Goal: Task Accomplishment & Management: Use online tool/utility

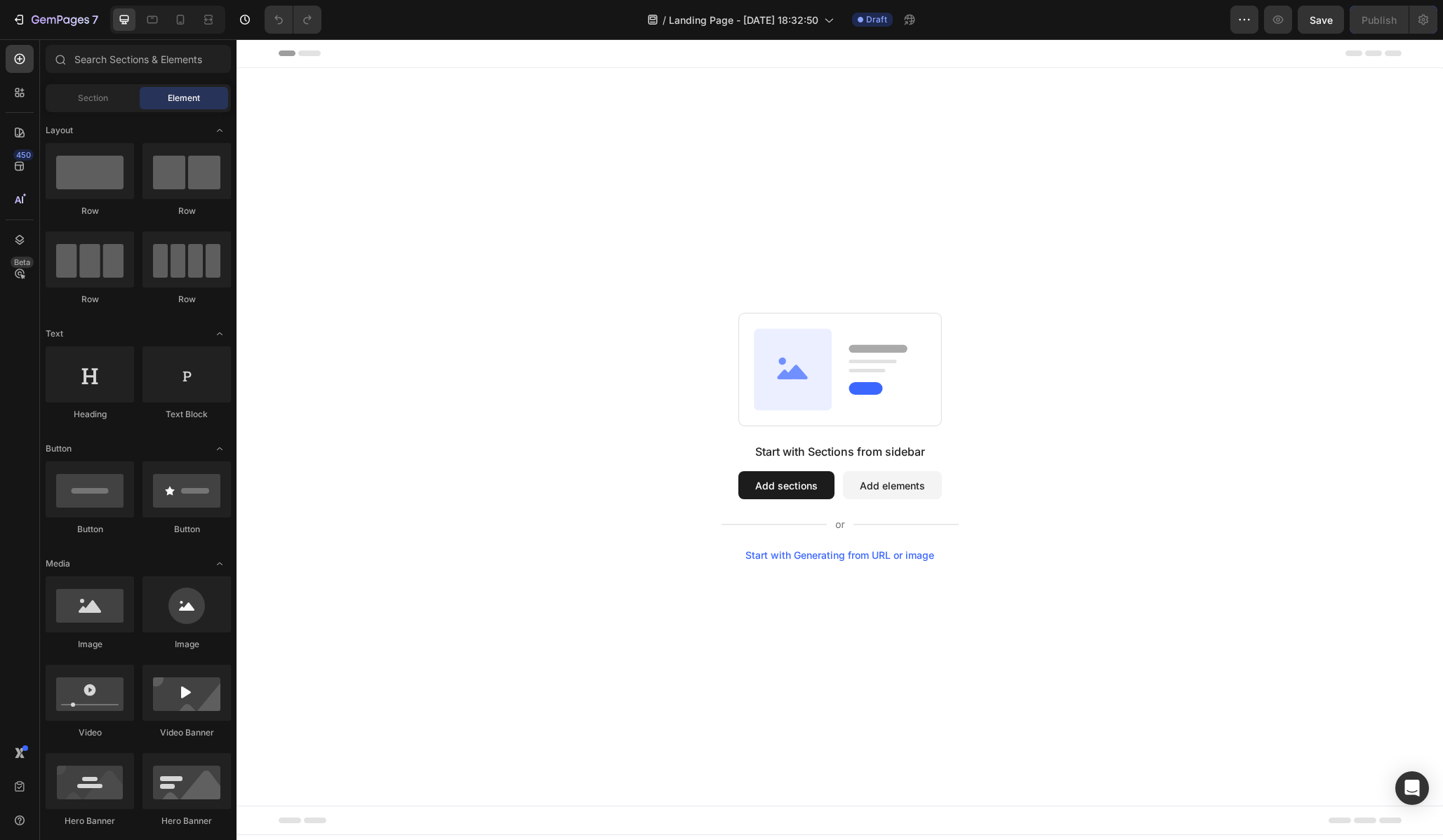
click at [900, 485] on button "Add elements" at bounding box center [892, 485] width 99 height 28
click at [797, 486] on button "Add sections" at bounding box center [786, 485] width 96 height 28
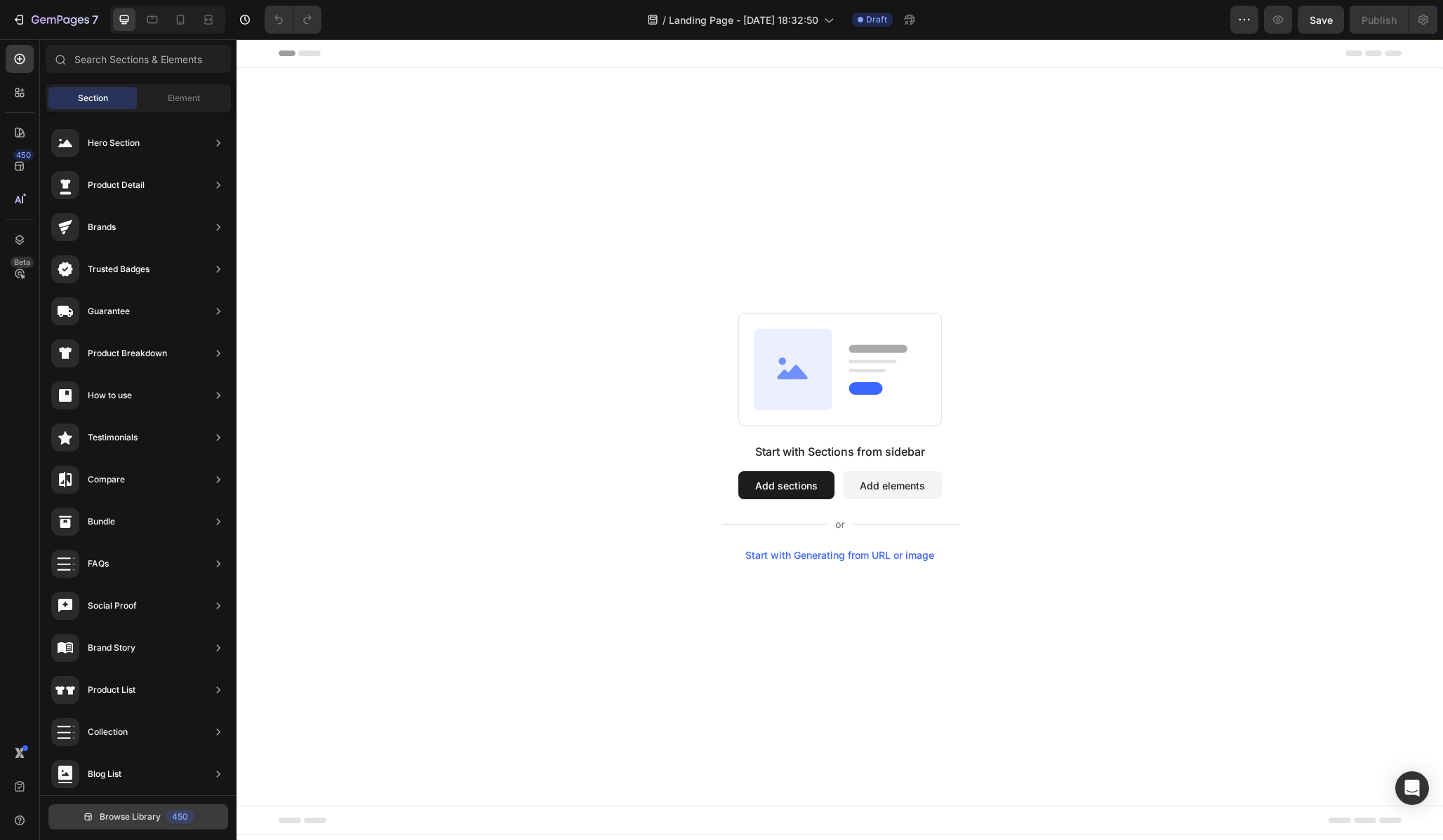
click at [148, 821] on span "Browse Library" at bounding box center [130, 817] width 61 height 13
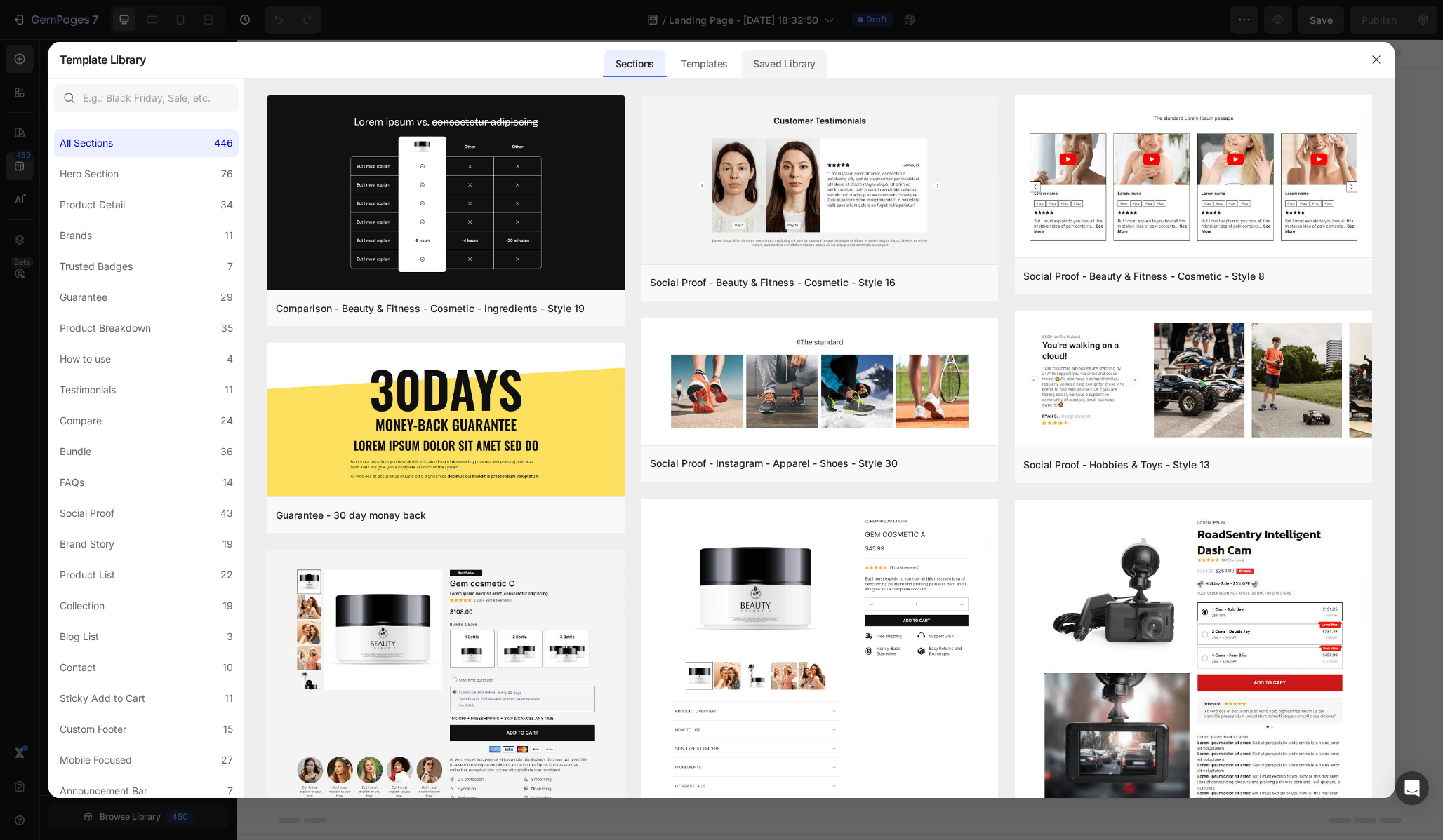
click at [788, 55] on div "Saved Library" at bounding box center [784, 63] width 85 height 28
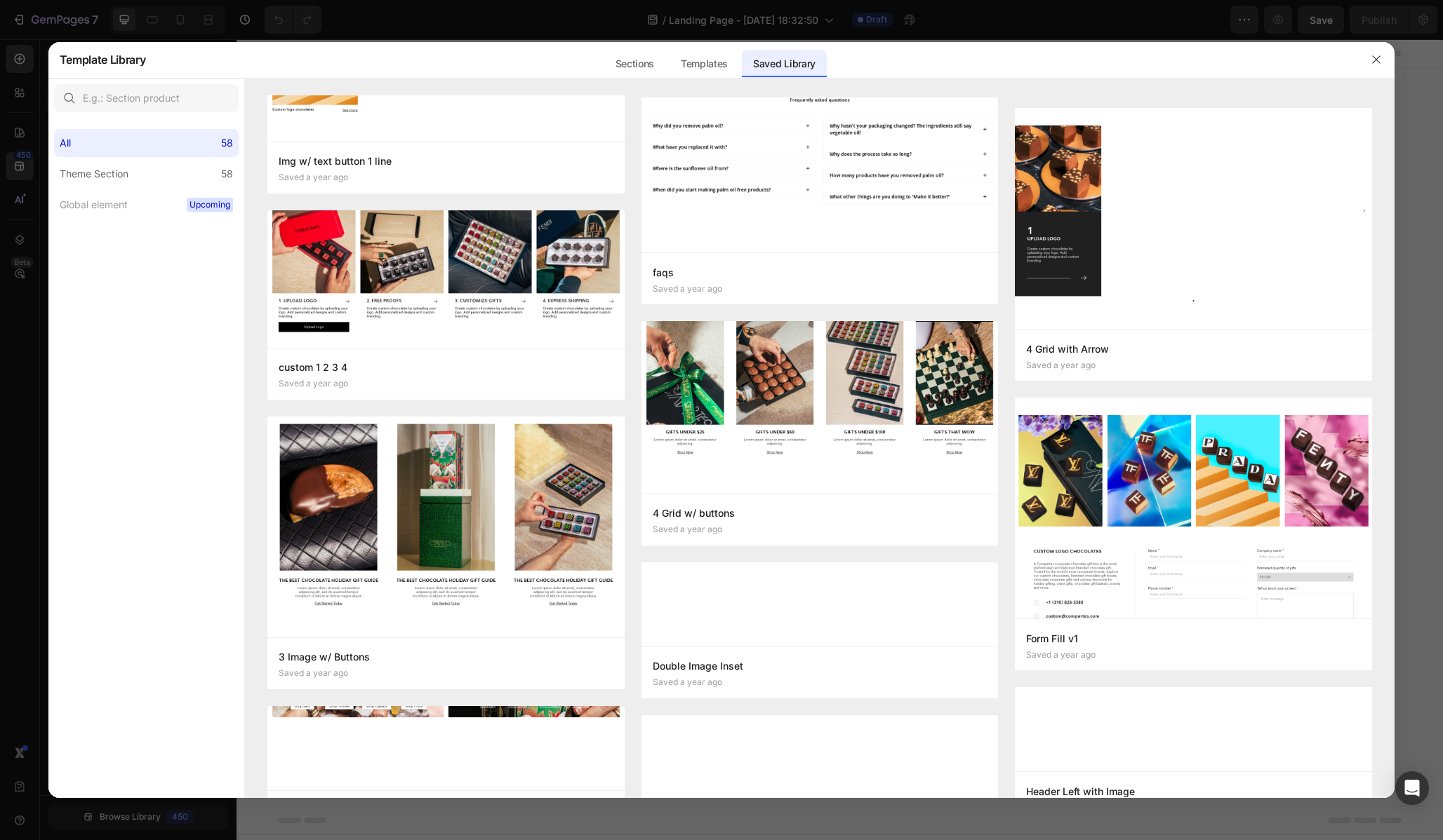
scroll to position [3050, 0]
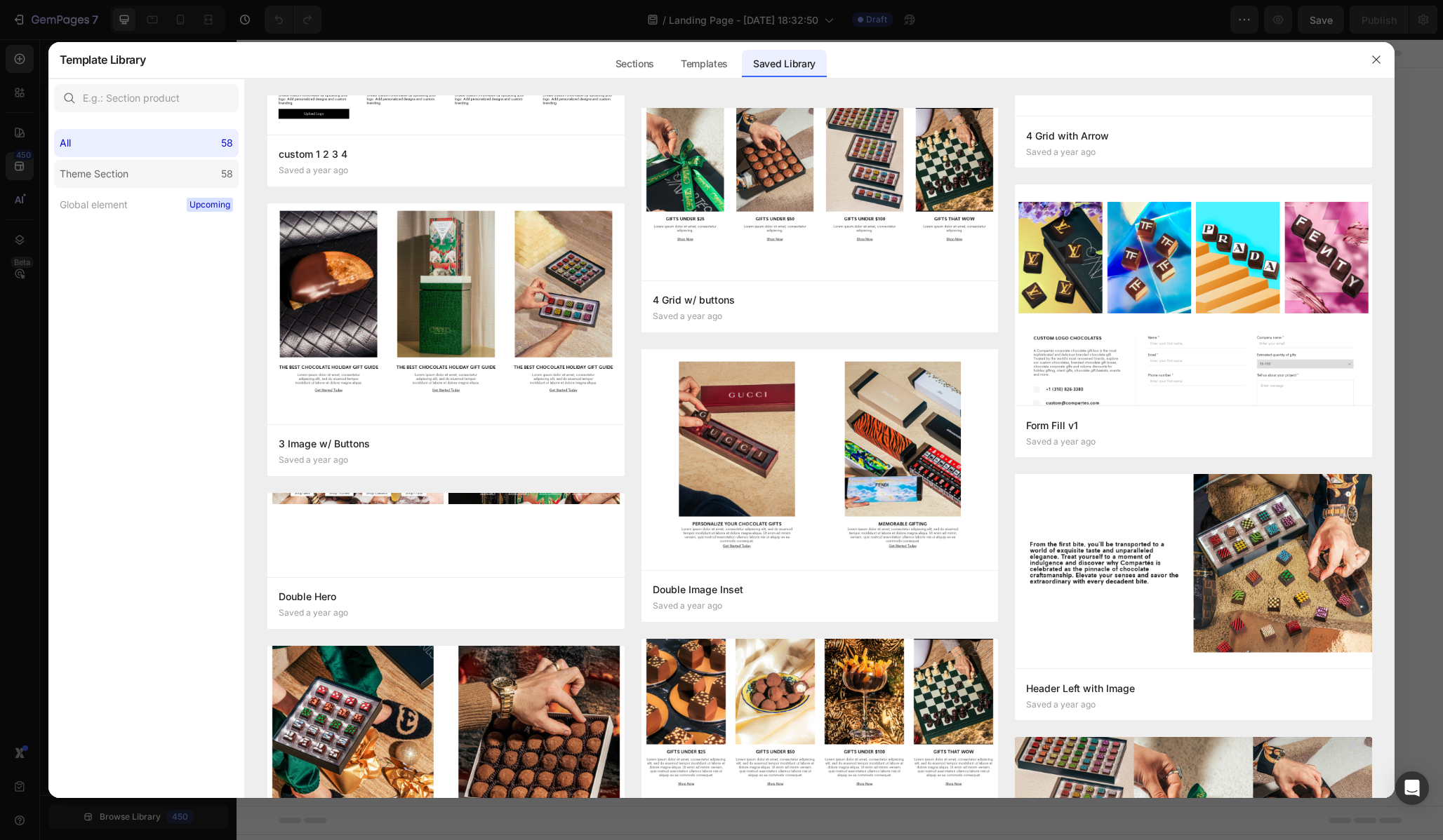
click at [105, 164] on label "Theme Section 58" at bounding box center [147, 173] width 185 height 28
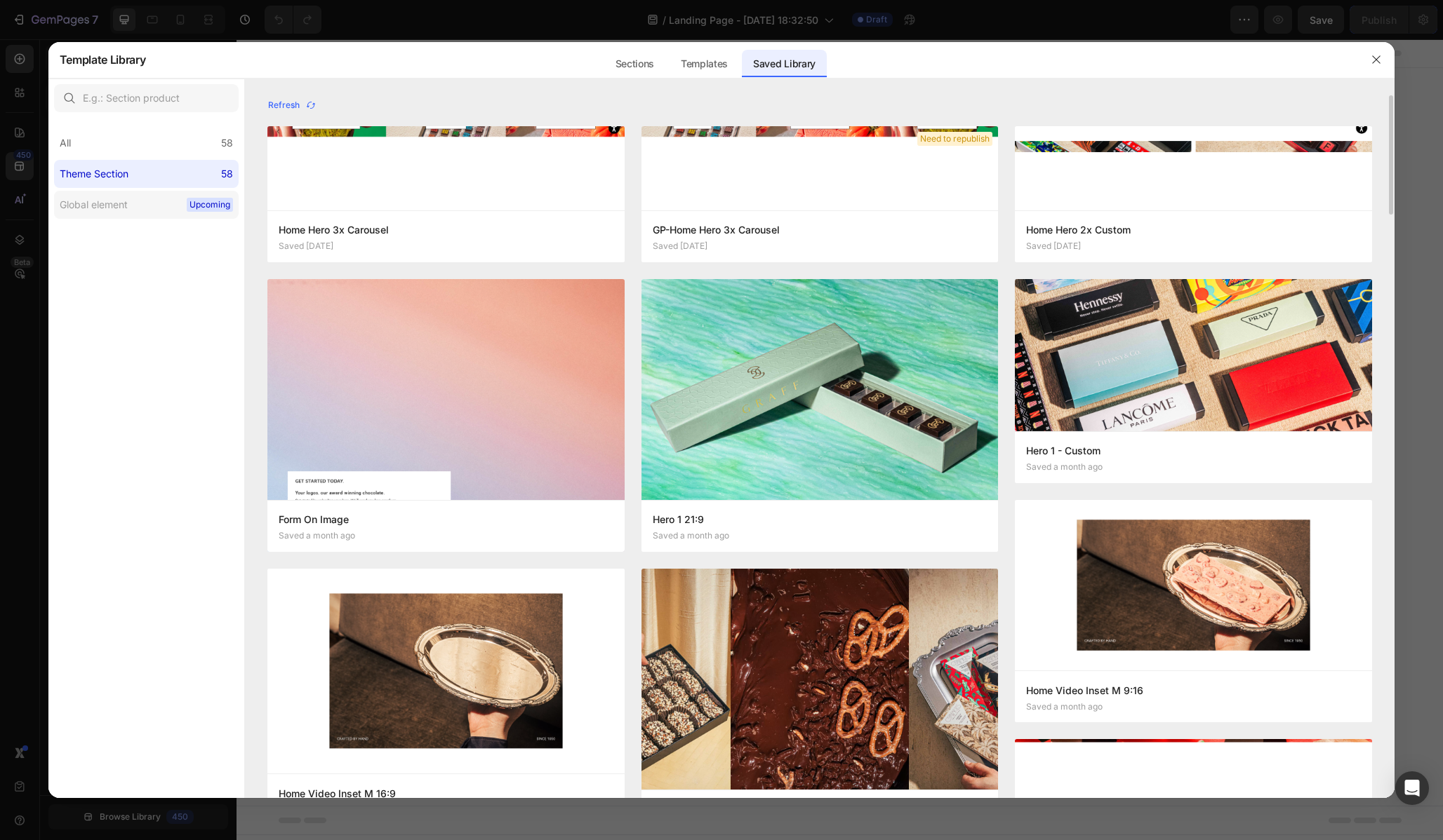
click at [121, 196] on div "Global element" at bounding box center [93, 205] width 68 height 17
click at [139, 152] on div "All 58" at bounding box center [147, 143] width 185 height 28
click at [129, 87] on input "text" at bounding box center [147, 98] width 185 height 28
type input "guide"
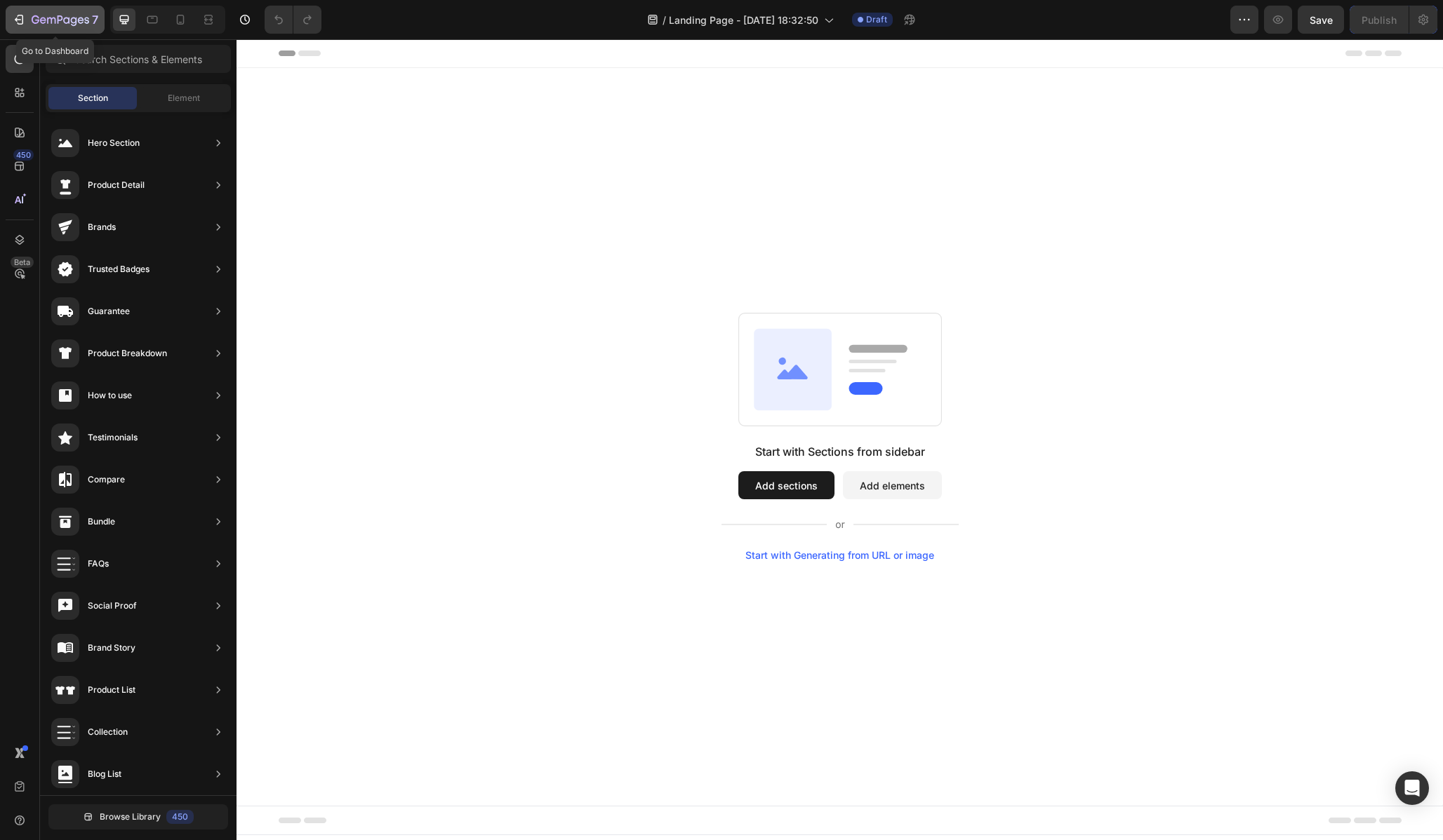
click at [47, 20] on icon "button" at bounding box center [51, 21] width 8 height 6
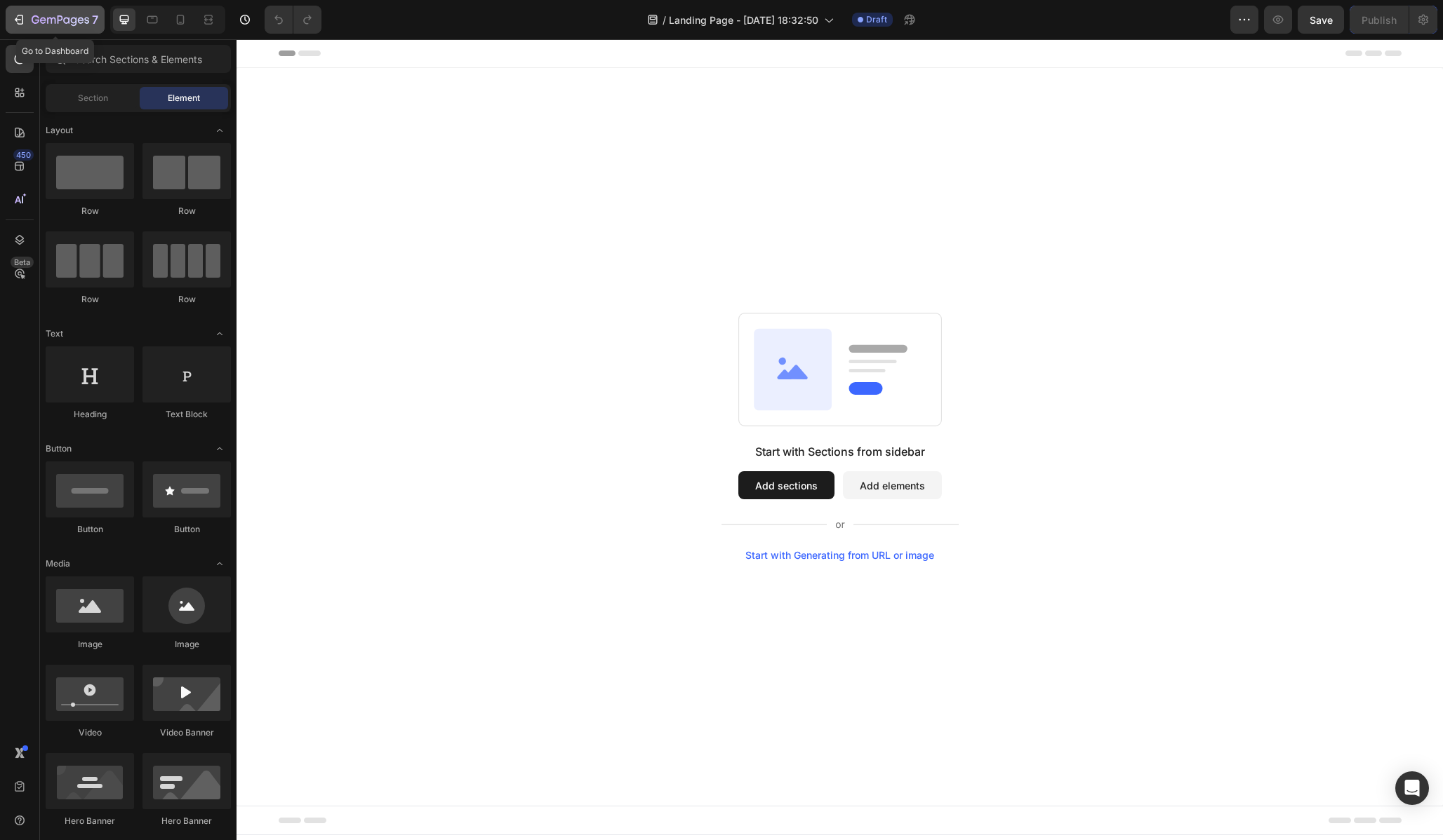
click at [31, 14] on div "7" at bounding box center [64, 20] width 66 height 17
drag, startPoint x: 315, startPoint y: 234, endPoint x: 426, endPoint y: 195, distance: 117.7
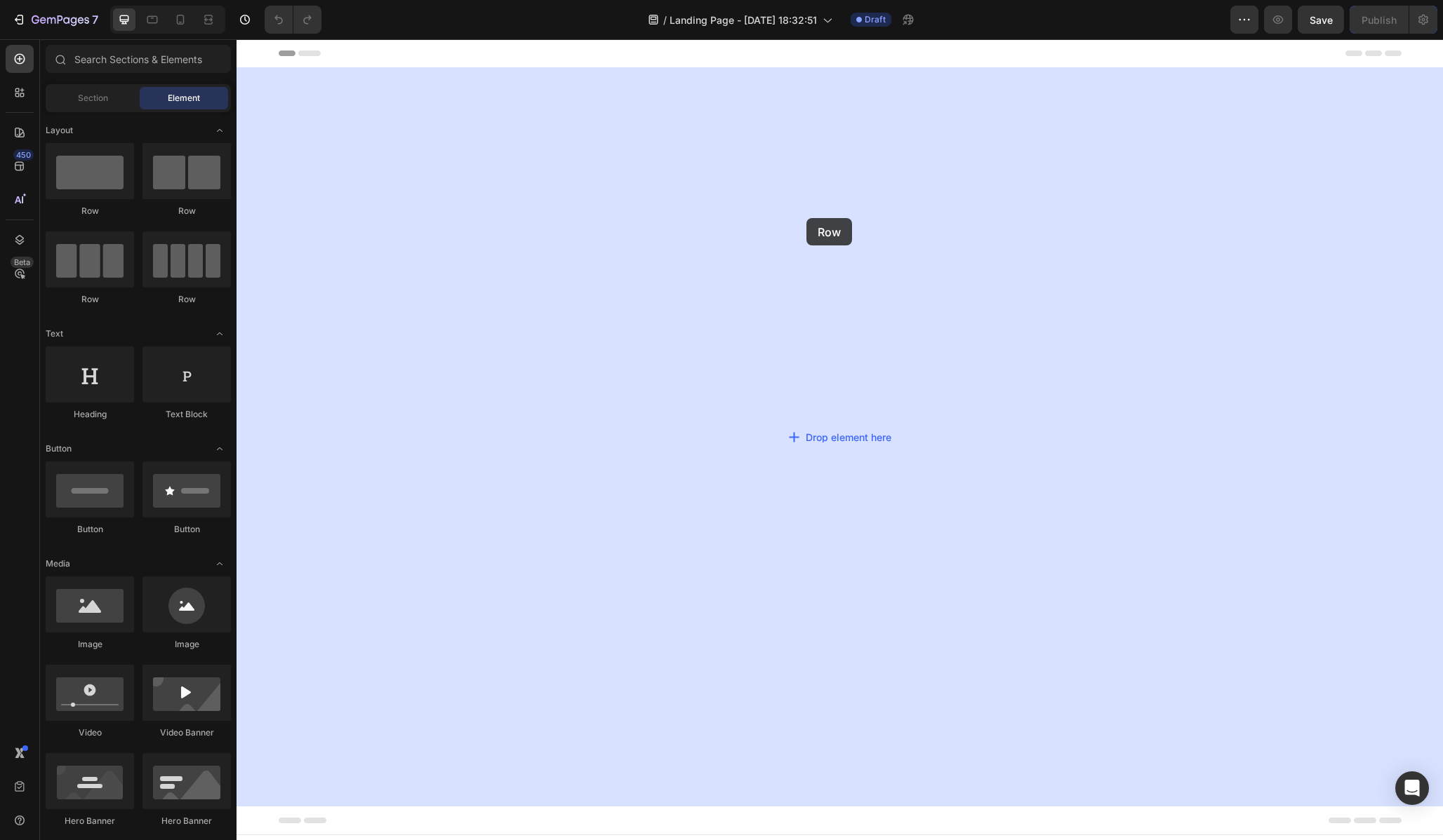
drag, startPoint x: 341, startPoint y: 214, endPoint x: 806, endPoint y: 218, distance: 465.0
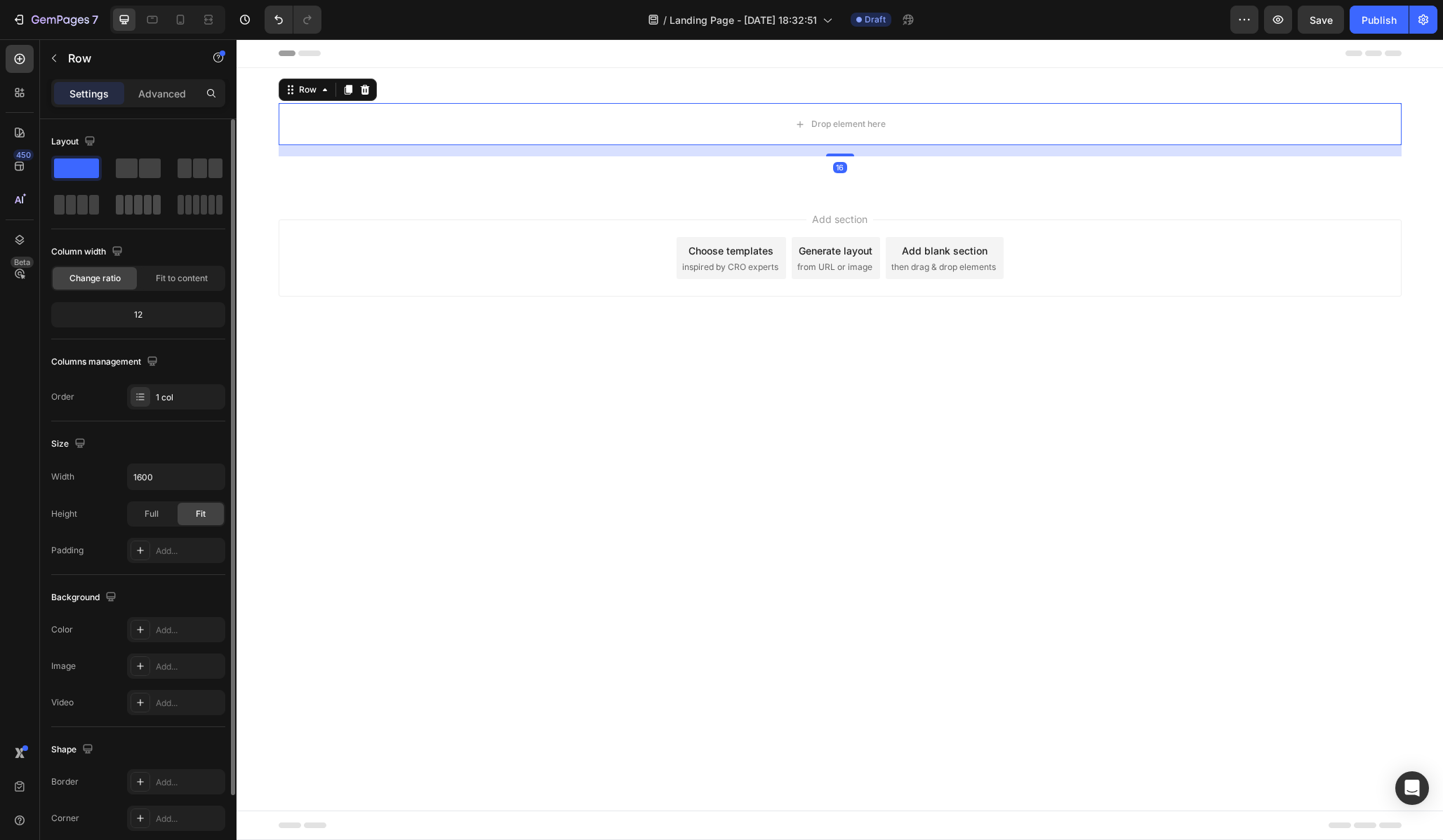
click at [145, 207] on span at bounding box center [147, 205] width 8 height 20
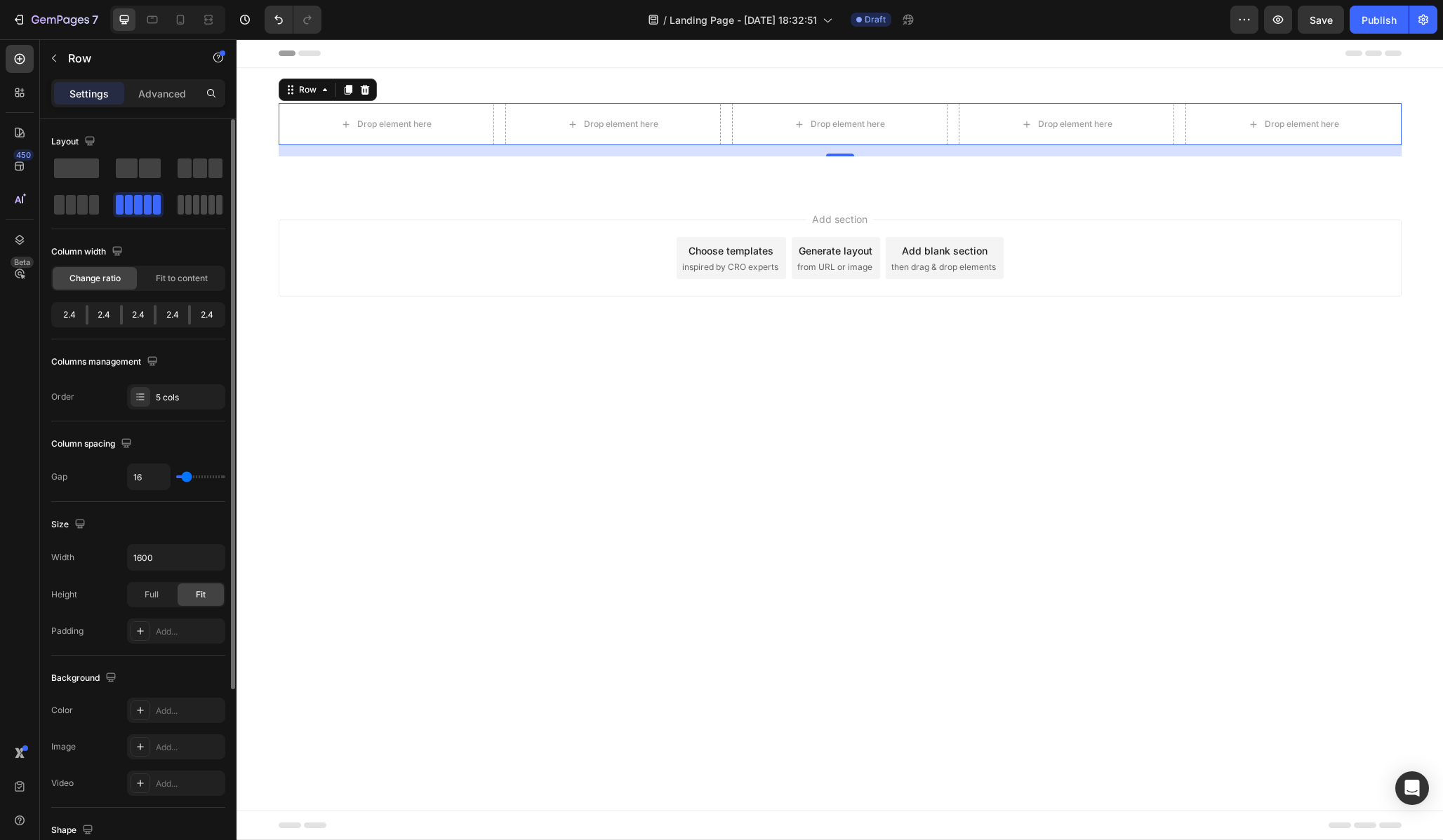
click at [180, 211] on span at bounding box center [180, 205] width 6 height 20
click at [175, 396] on div "6 cols" at bounding box center [189, 398] width 66 height 13
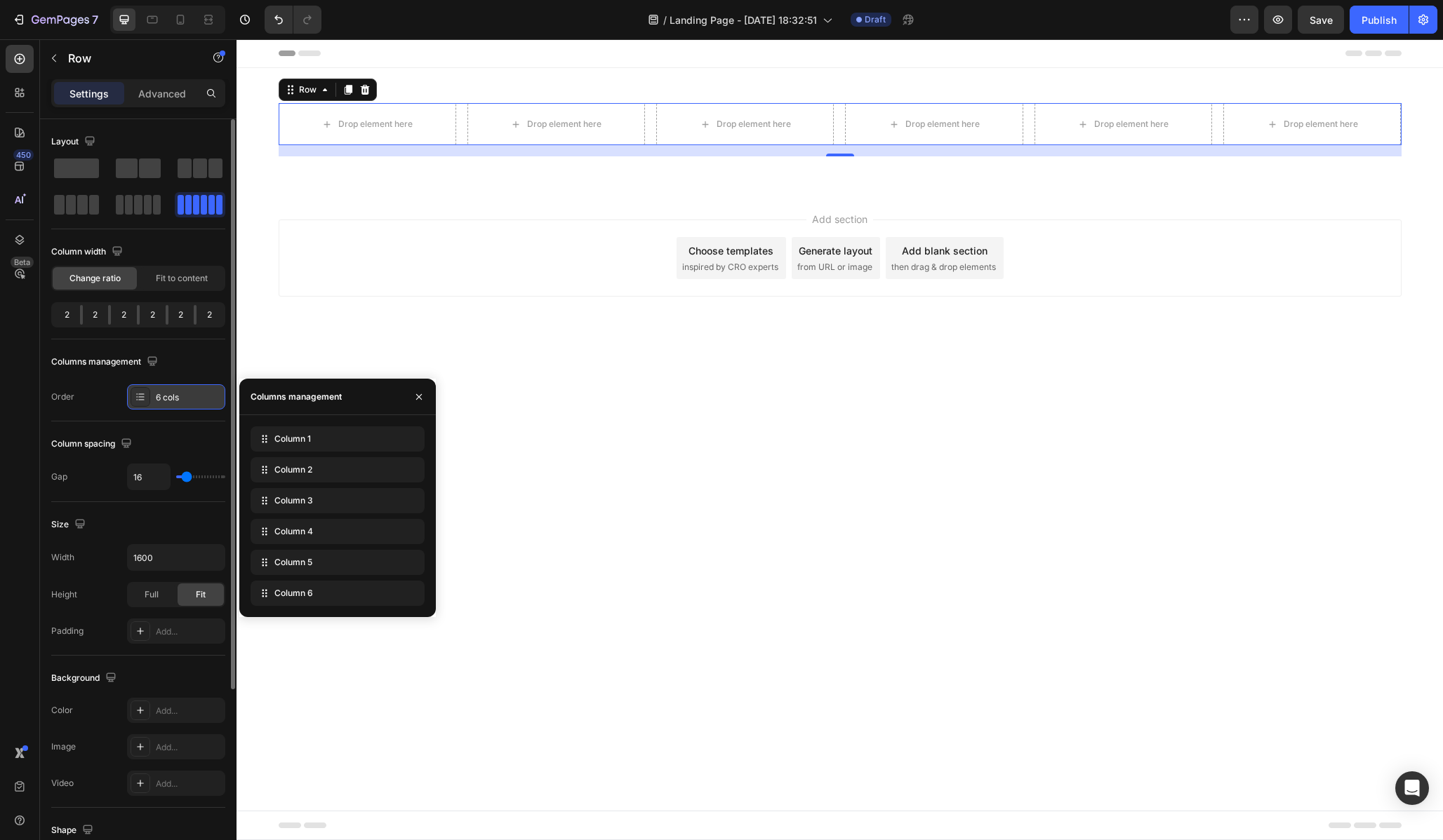
click at [141, 395] on icon at bounding box center [140, 397] width 11 height 11
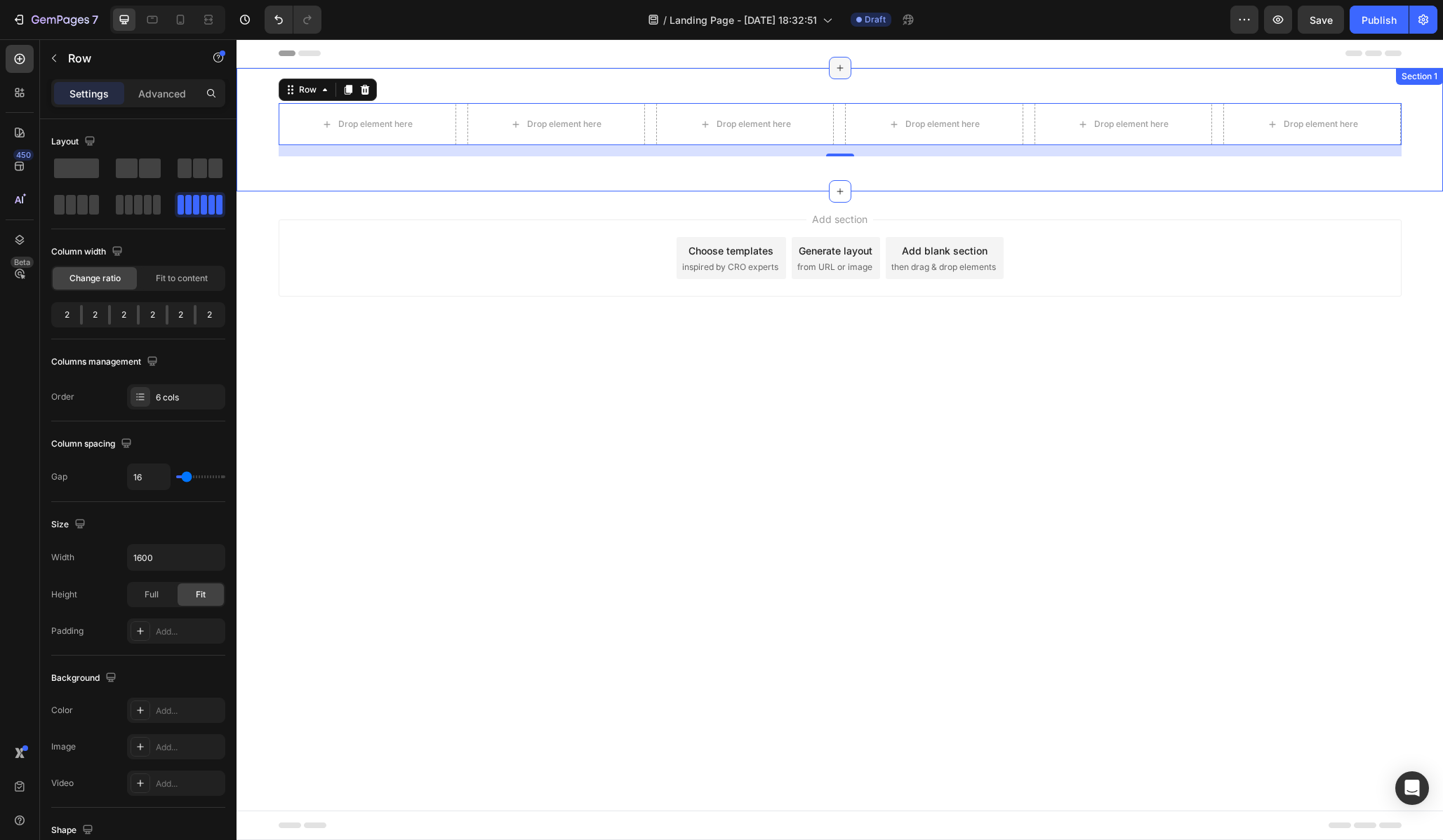
click at [838, 73] on div at bounding box center [840, 67] width 22 height 22
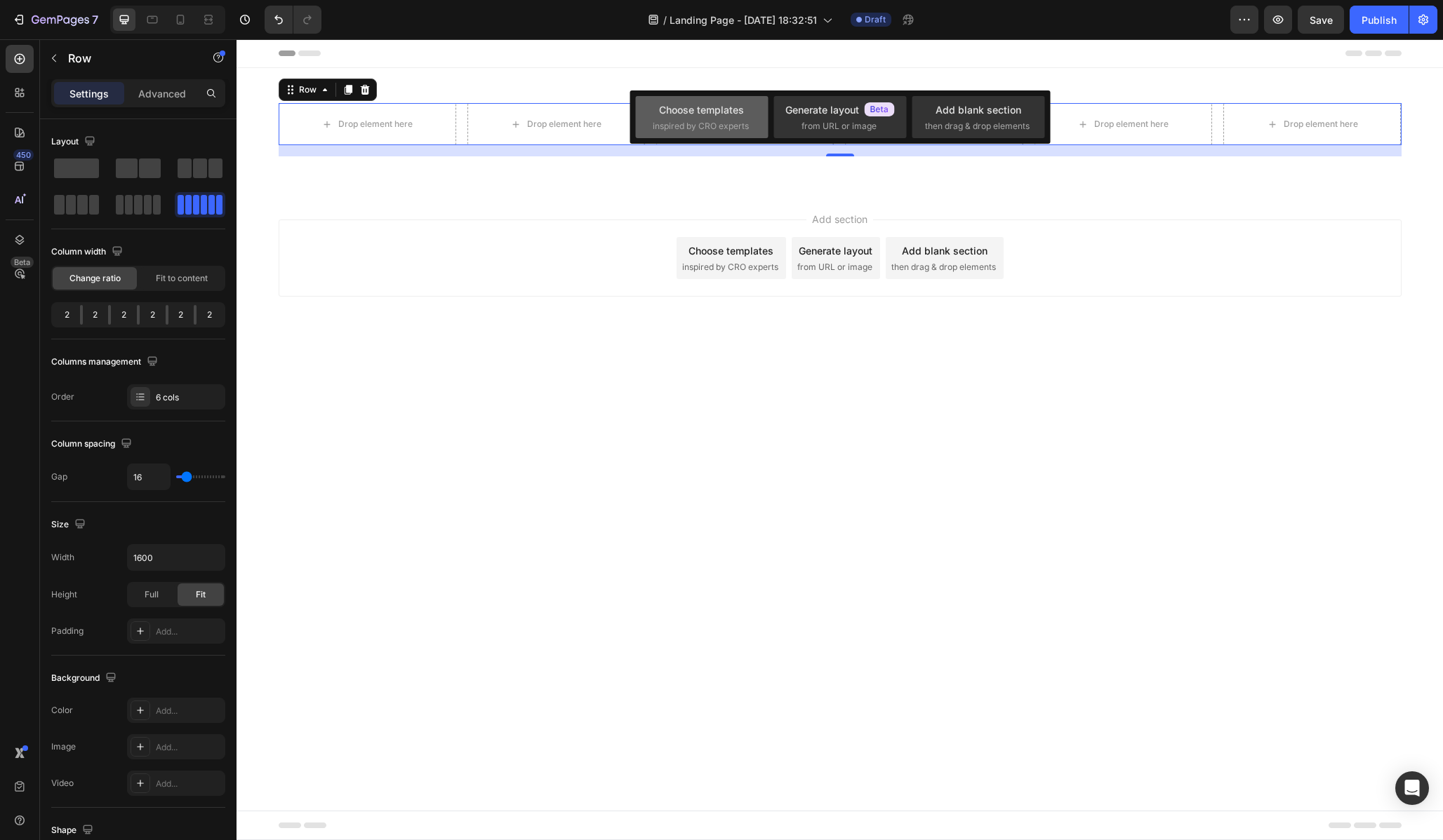
click at [723, 116] on div "Choose templates" at bounding box center [701, 109] width 85 height 15
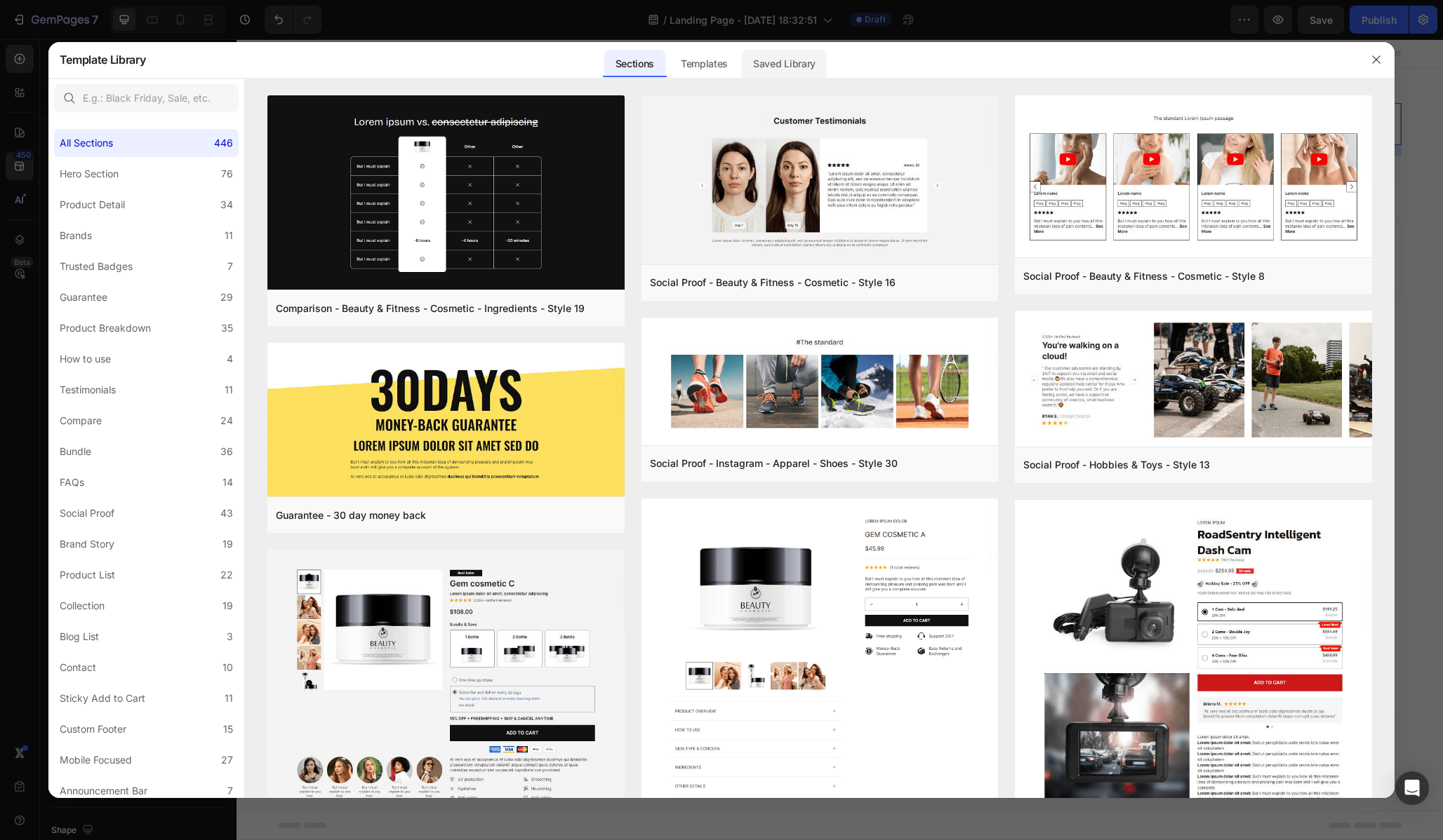
click at [787, 72] on div "Saved Library" at bounding box center [784, 63] width 85 height 28
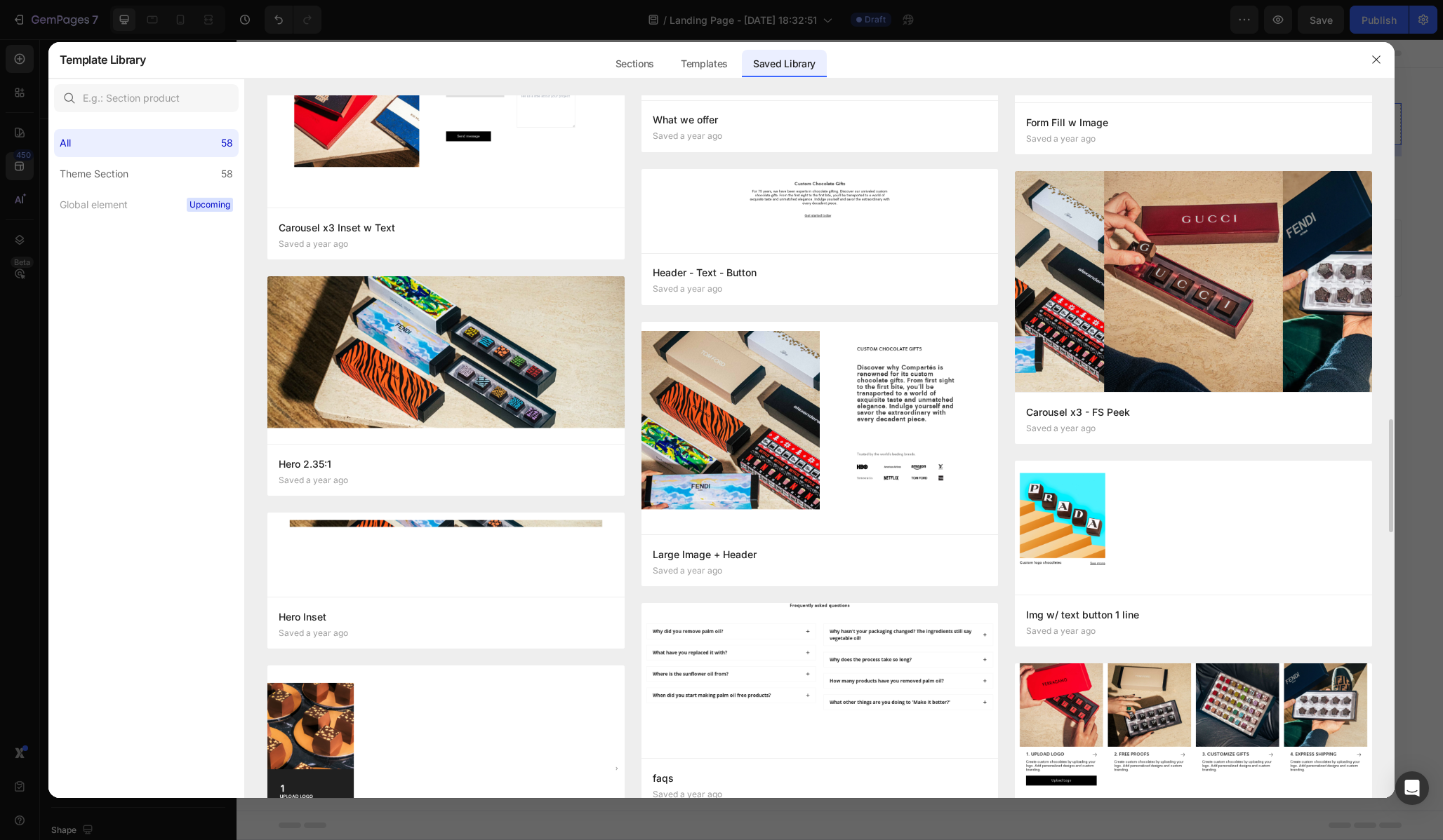
scroll to position [2246, 0]
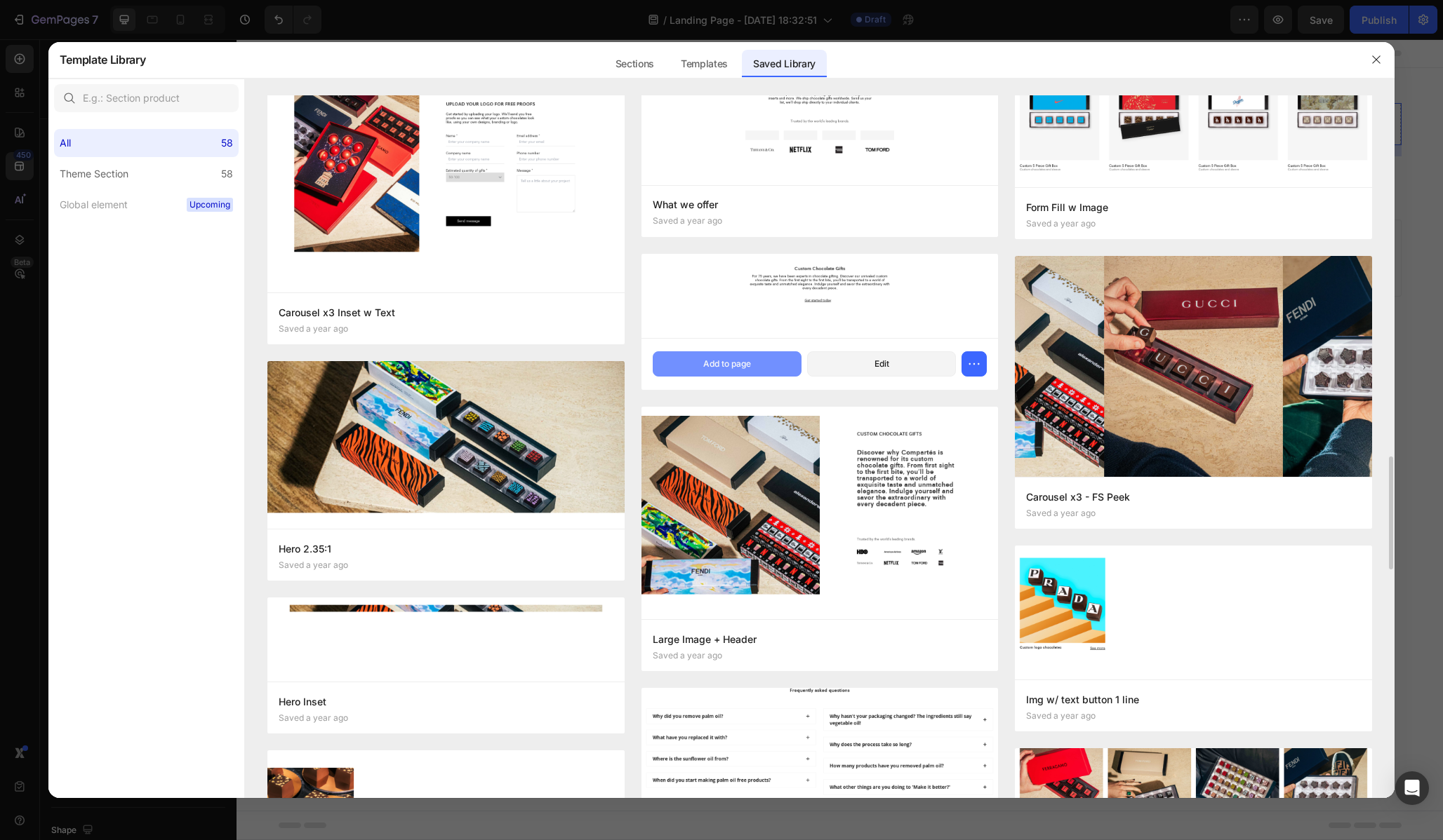
click at [729, 360] on div "Add to page" at bounding box center [726, 363] width 47 height 13
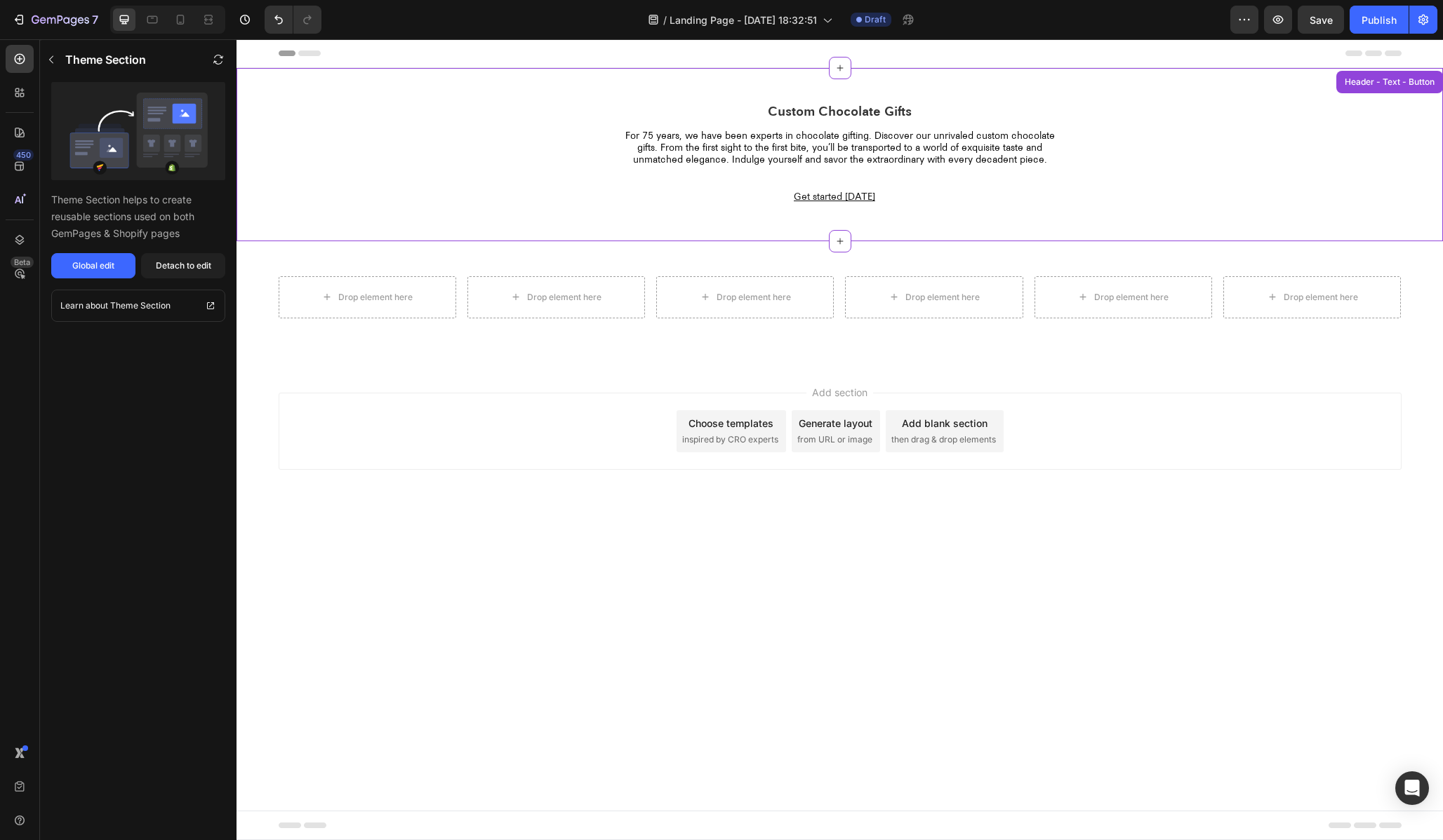
click at [846, 140] on p "For 75 years, we have been experts in chocolate gifting. Discover our unrivaled…" at bounding box center [840, 148] width 446 height 35
click at [770, 111] on h2 "Custom Chocolate Gifts" at bounding box center [840, 112] width 1123 height 19
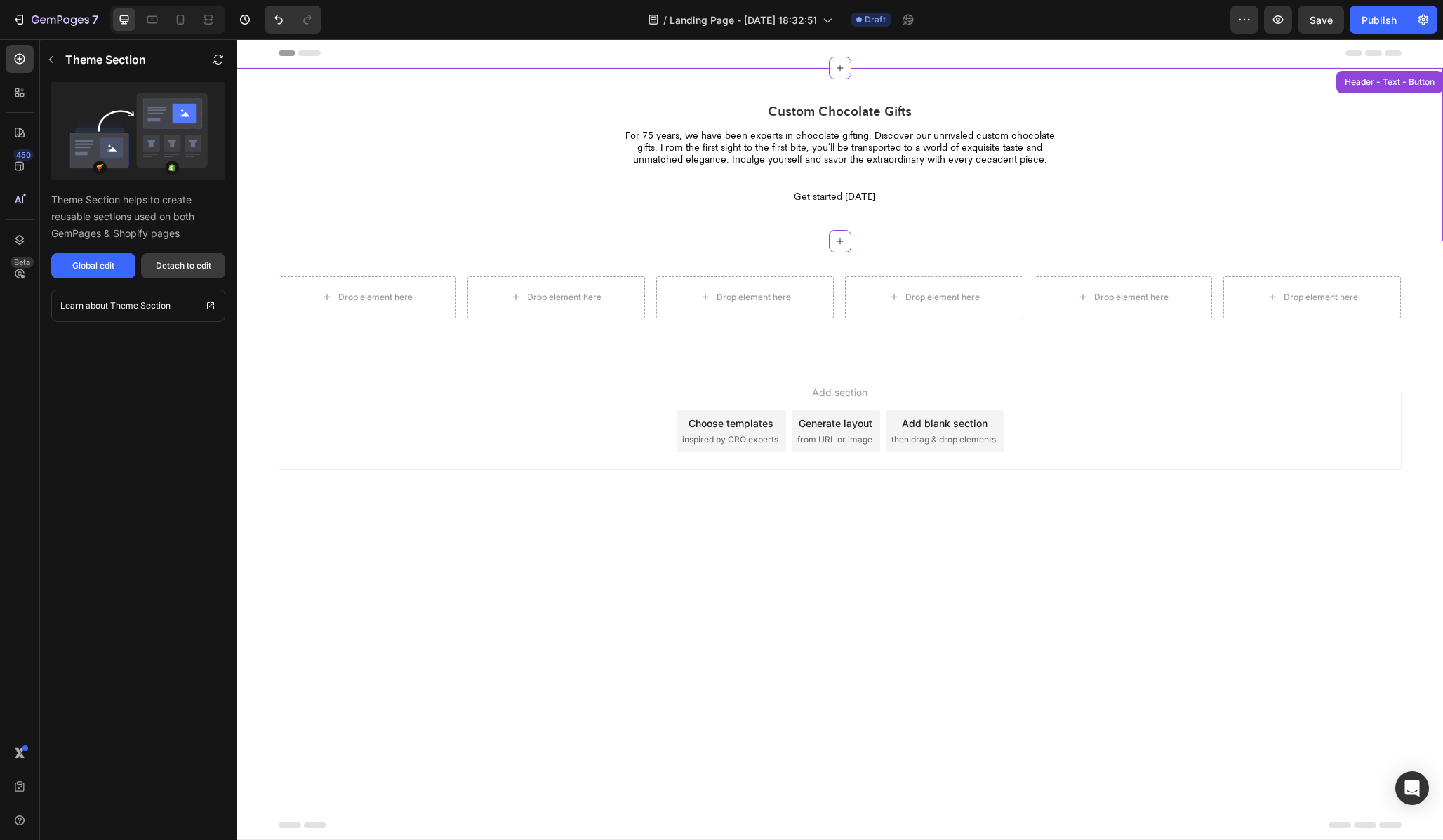
click at [186, 269] on div "Detach to edit" at bounding box center [183, 266] width 56 height 13
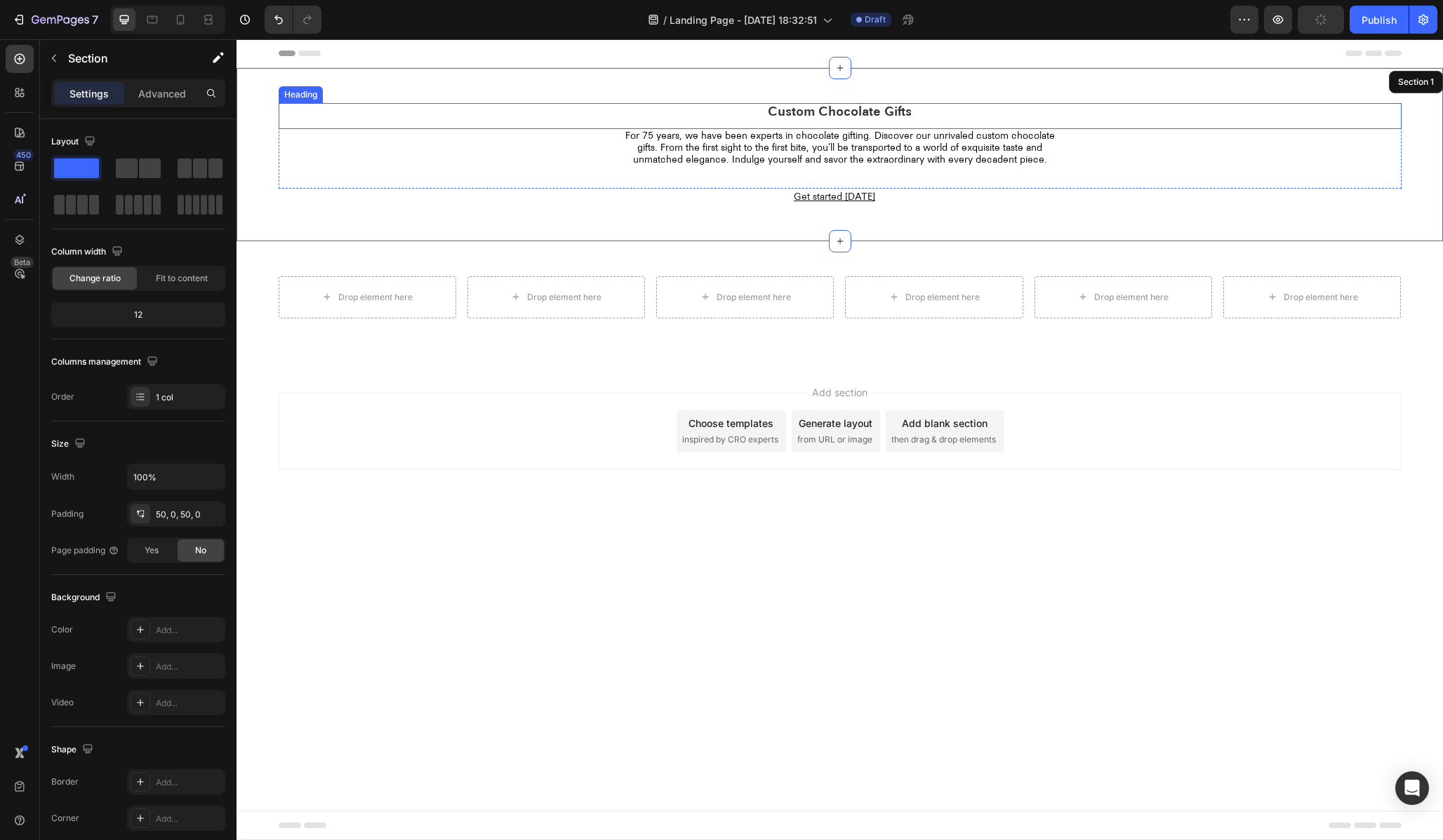
click at [824, 111] on h2 "Custom Chocolate Gifts" at bounding box center [840, 112] width 1123 height 19
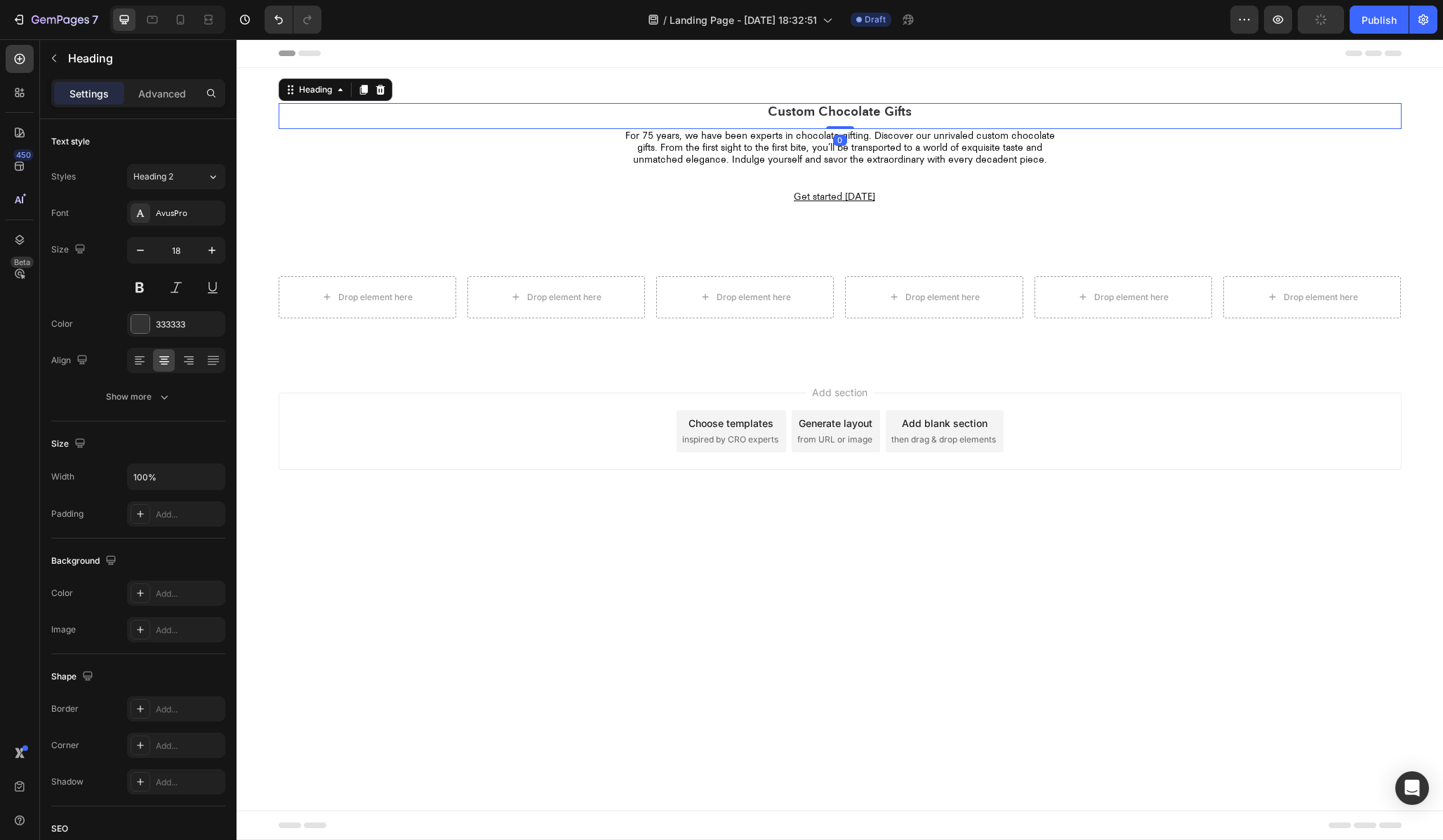
click at [824, 111] on h2 "Custom Chocolate Gifts" at bounding box center [840, 112] width 1123 height 19
click at [824, 111] on p "Custom Chocolate Gifts" at bounding box center [840, 112] width 1120 height 16
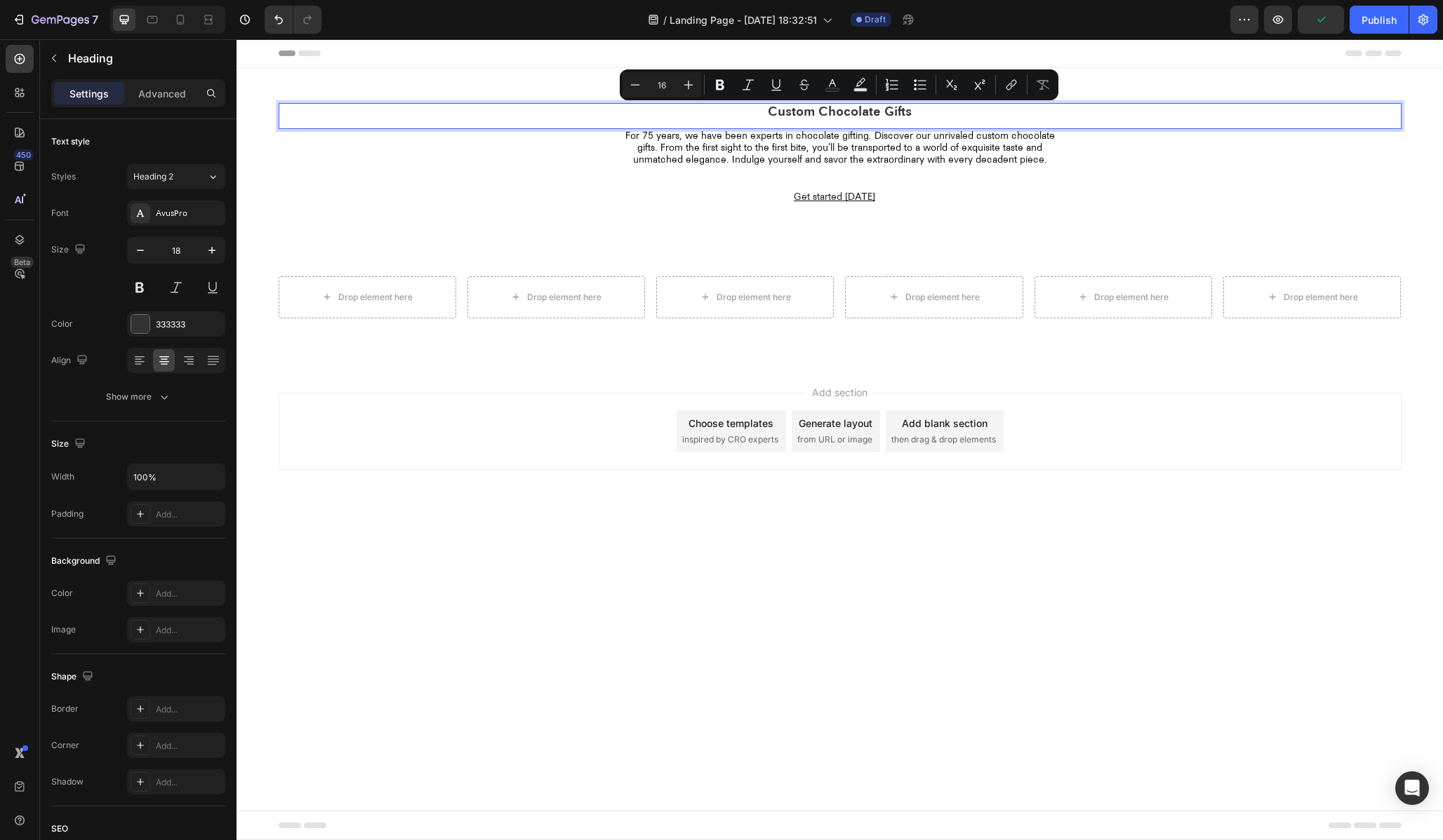
click at [414, 380] on div "Add section Choose templates inspired by CRO experts Generate layout from URL o…" at bounding box center [840, 451] width 1206 height 173
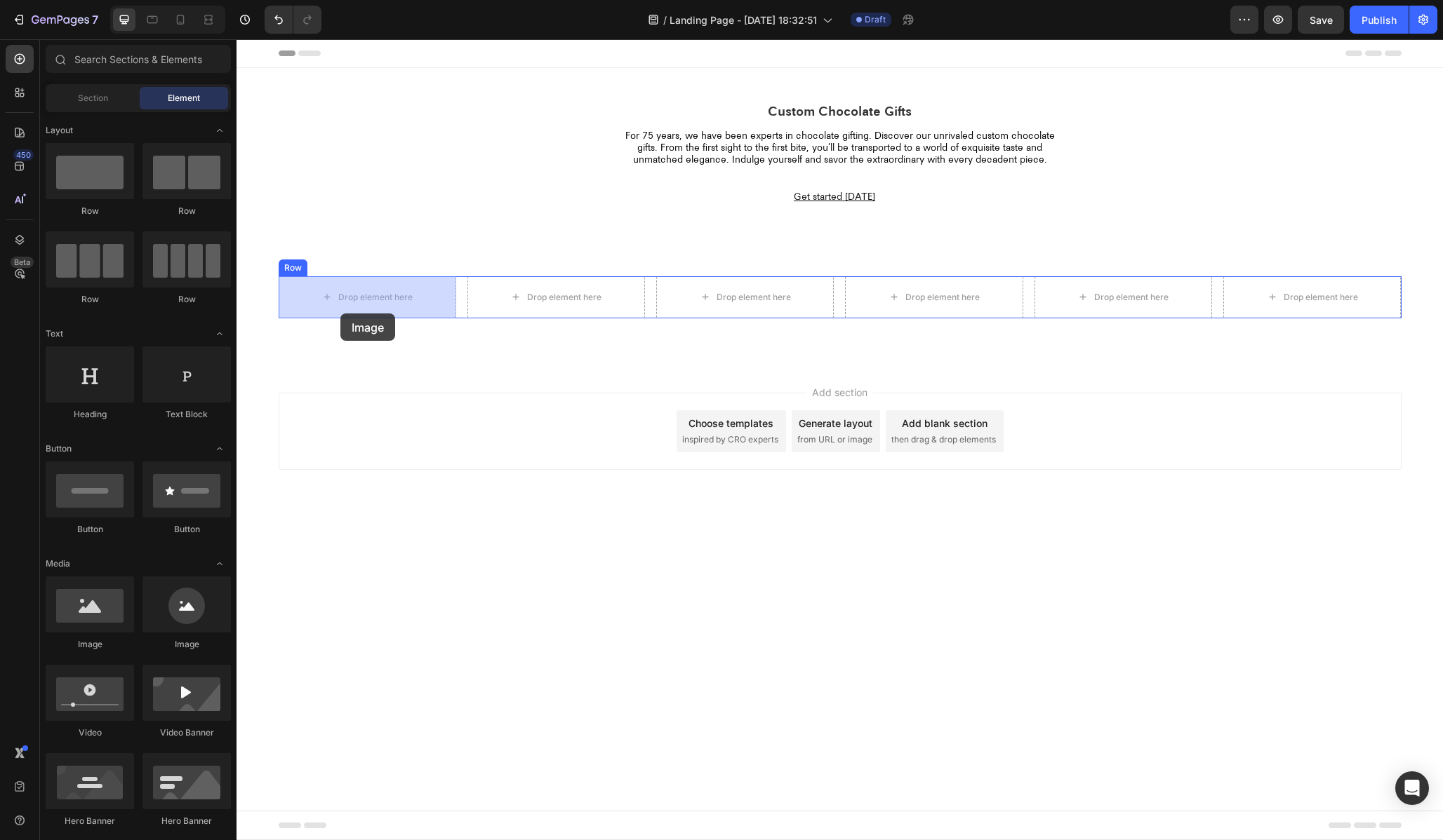
drag, startPoint x: 327, startPoint y: 640, endPoint x: 341, endPoint y: 313, distance: 327.3
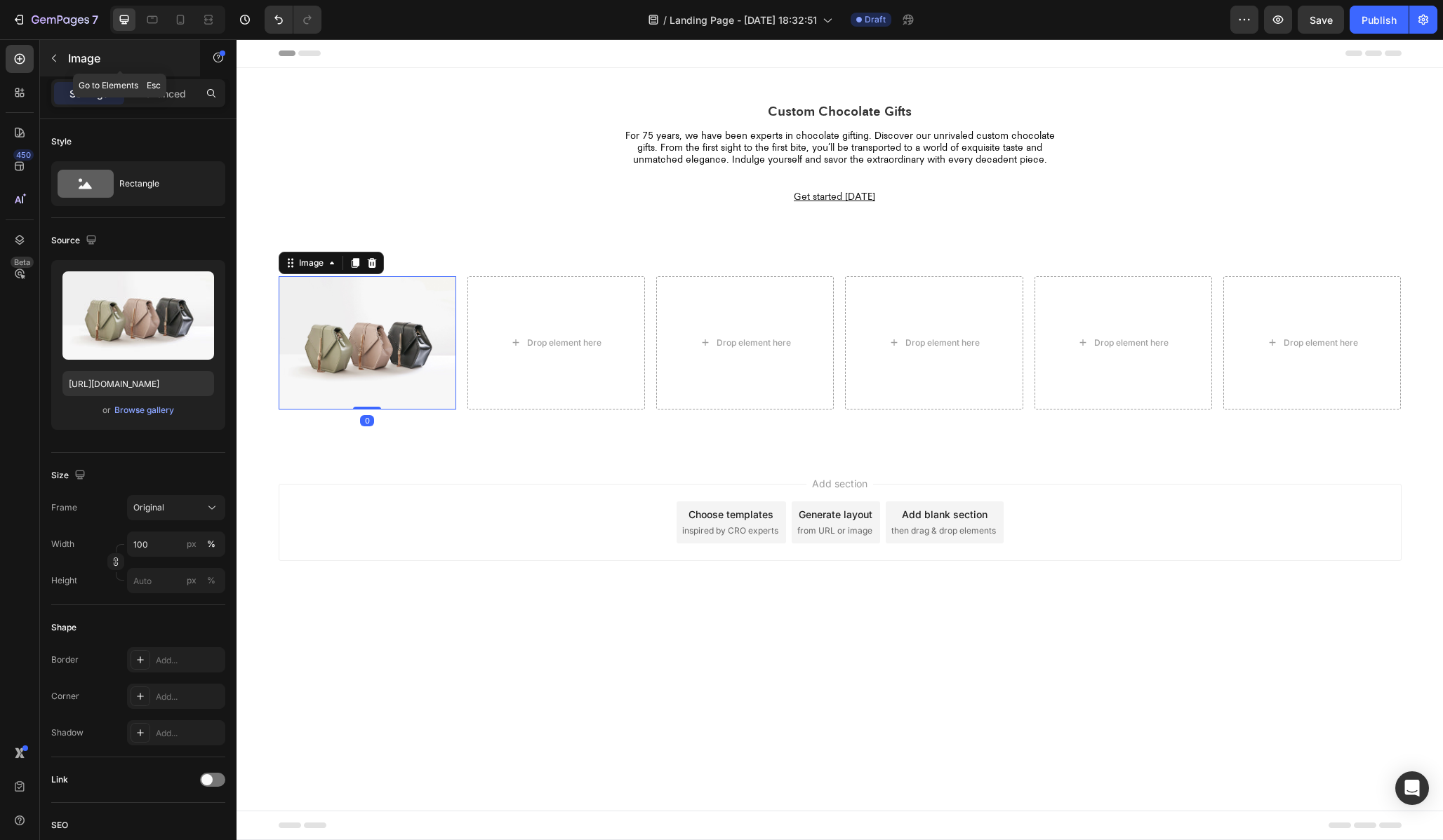
click at [49, 58] on icon "button" at bounding box center [53, 58] width 11 height 11
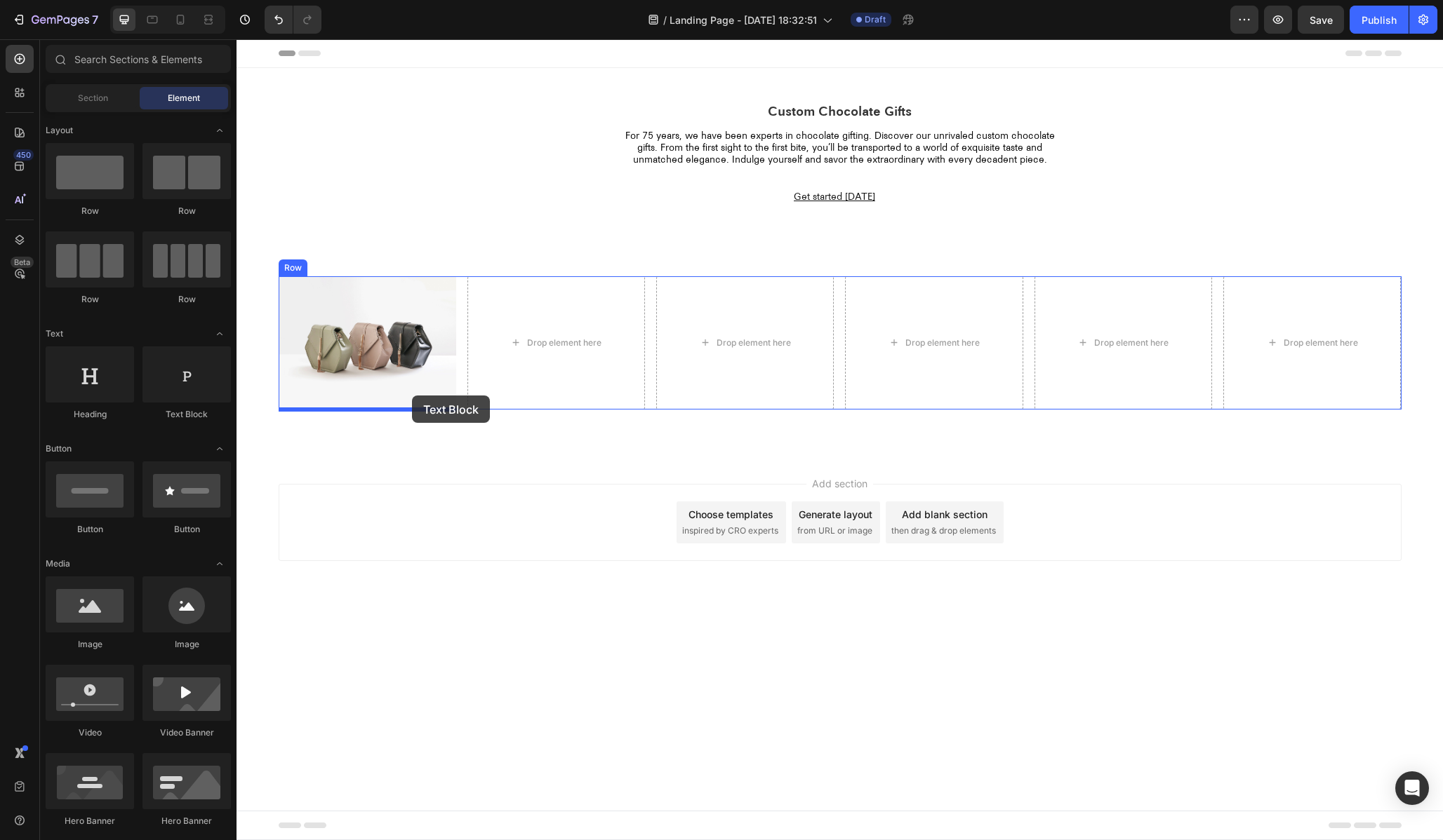
drag, startPoint x: 425, startPoint y: 415, endPoint x: 412, endPoint y: 396, distance: 23.0
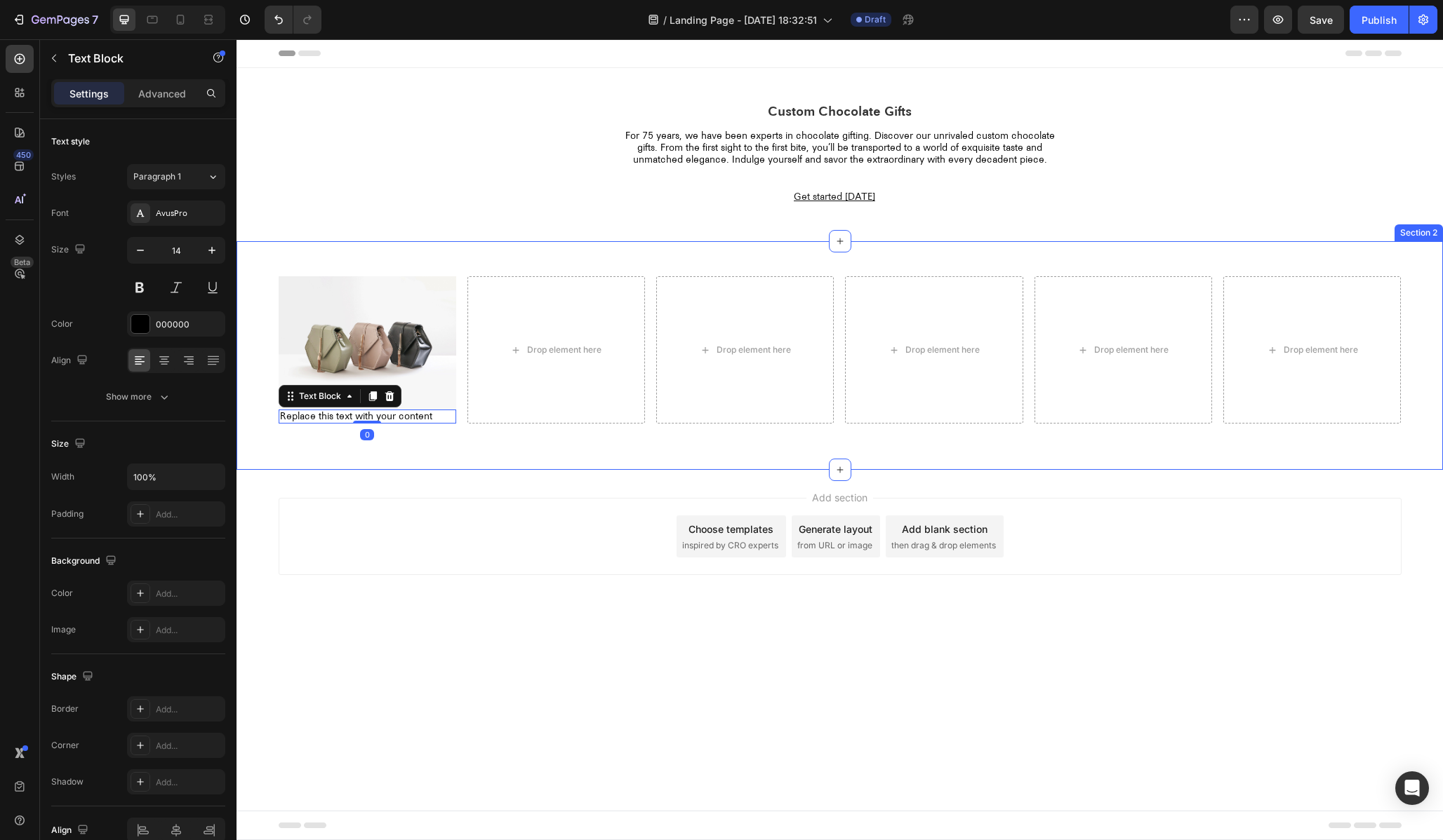
click at [549, 470] on div "Image Replace this text with your content Text Block 0 Drop element here Drop e…" at bounding box center [840, 356] width 1206 height 229
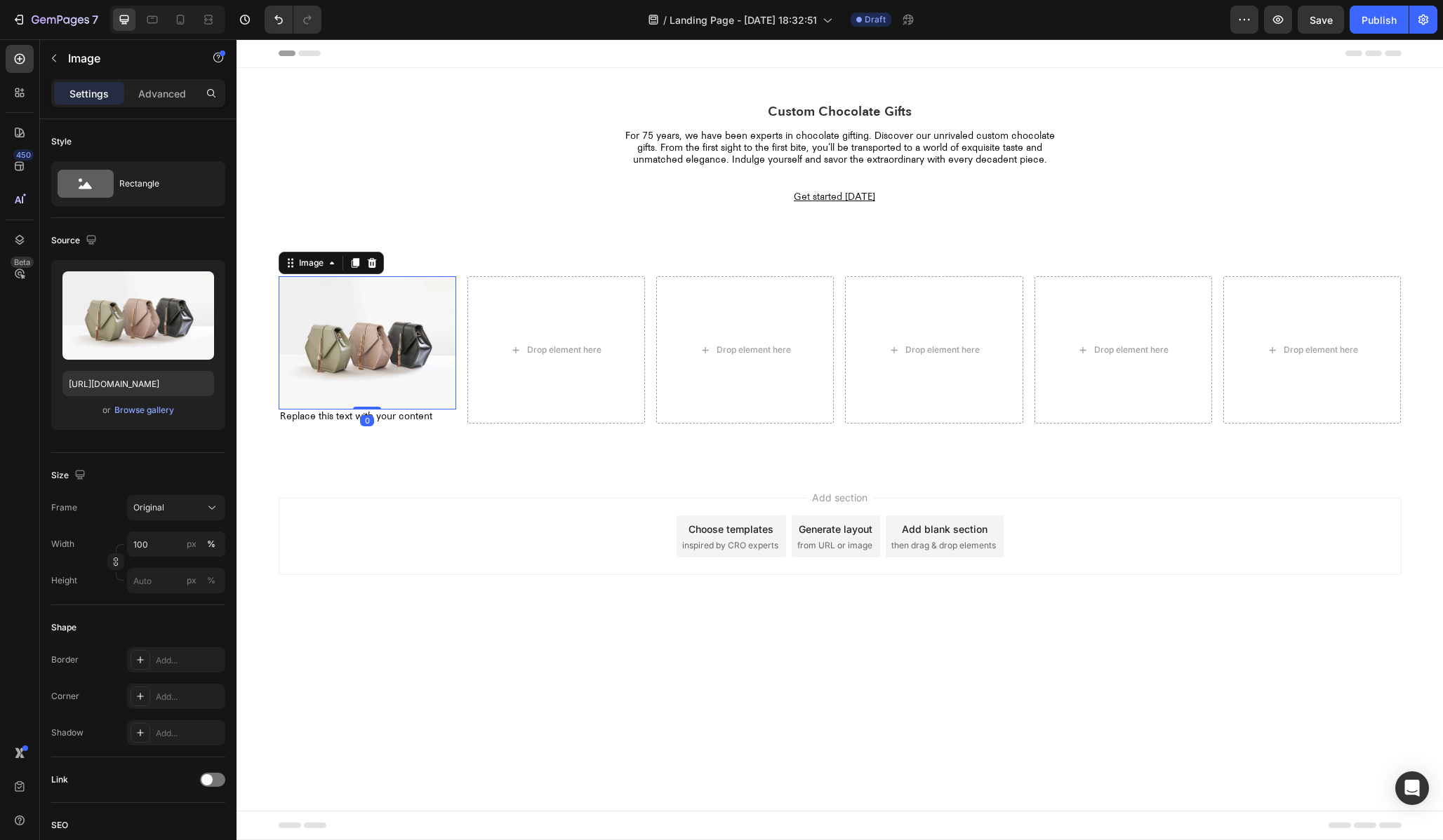
click at [400, 374] on img at bounding box center [367, 343] width 177 height 134
click at [156, 417] on button "Browse gallery" at bounding box center [144, 410] width 61 height 14
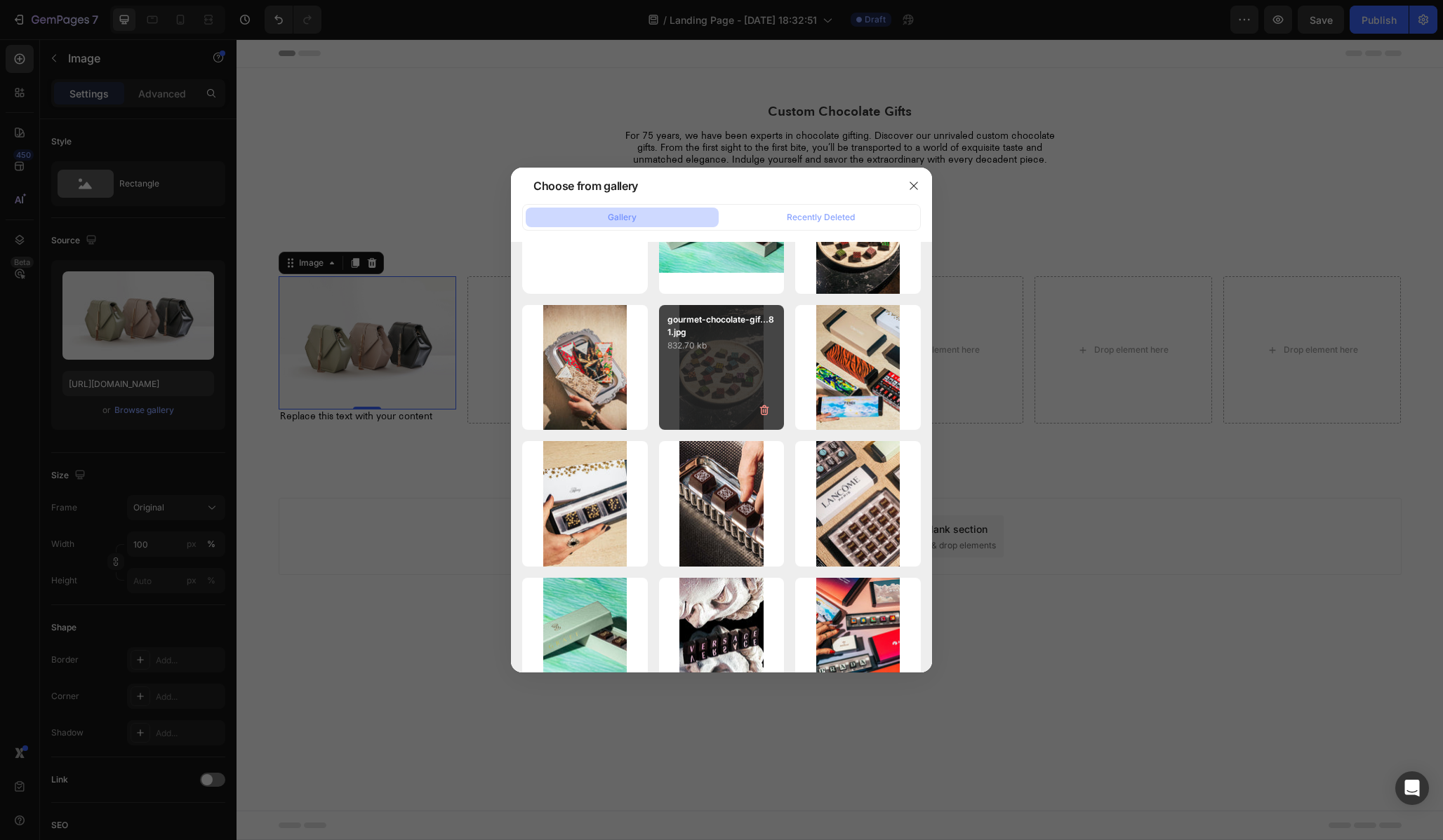
scroll to position [0, 0]
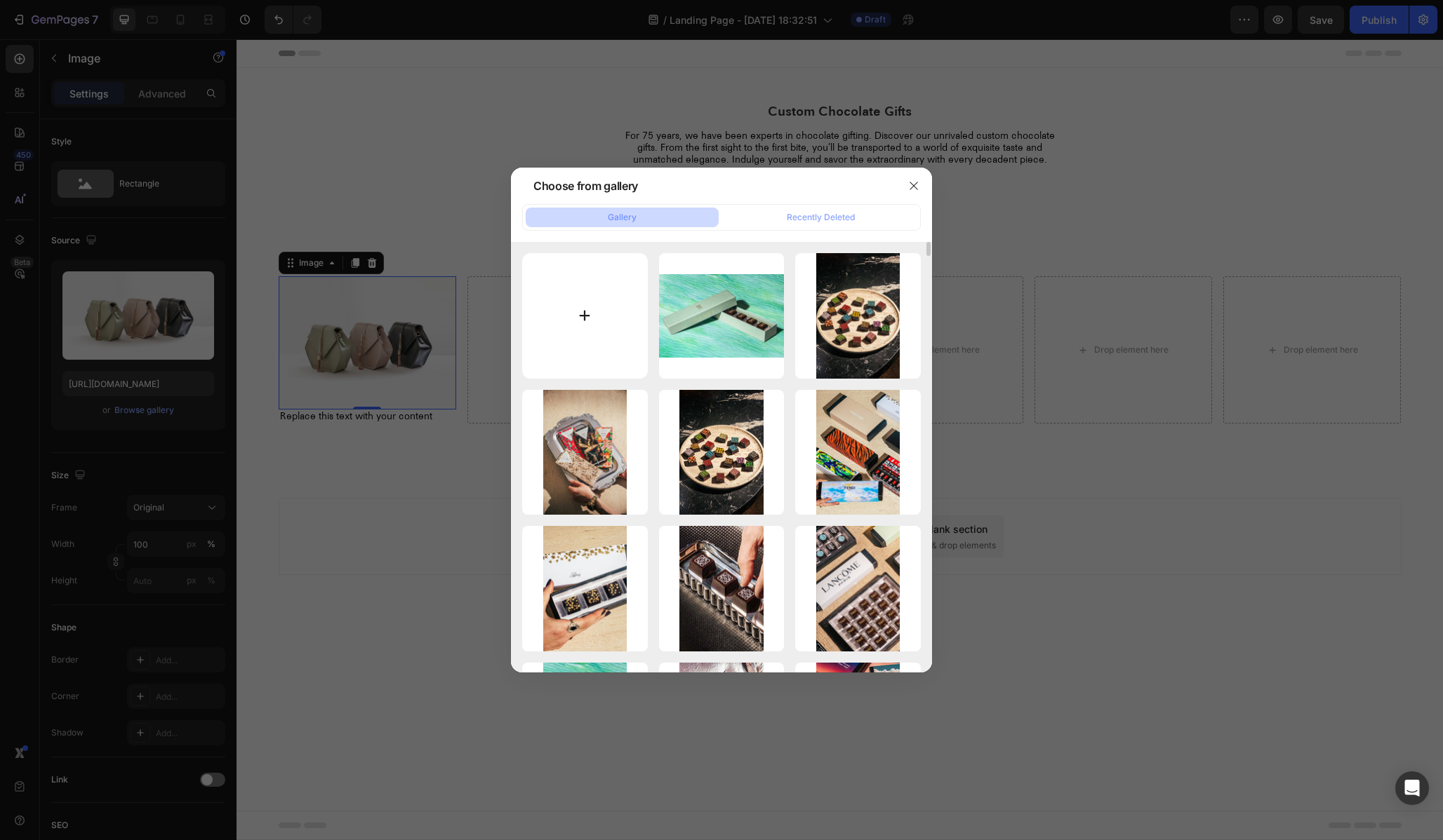
type input "C:\fakepath\compartes-chocolate-truffle-01_0001.png"
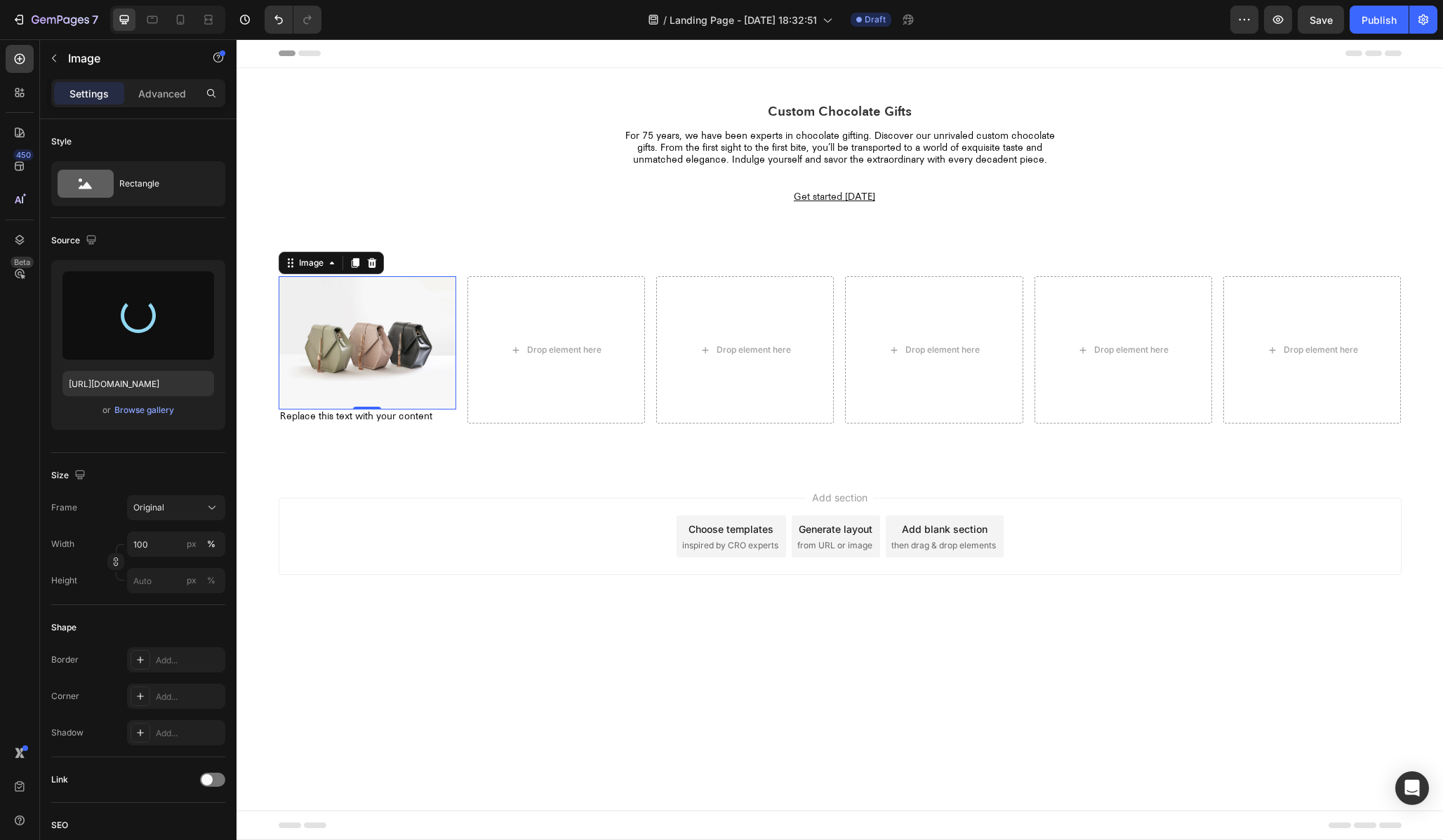
type input "[URL][DOMAIN_NAME]"
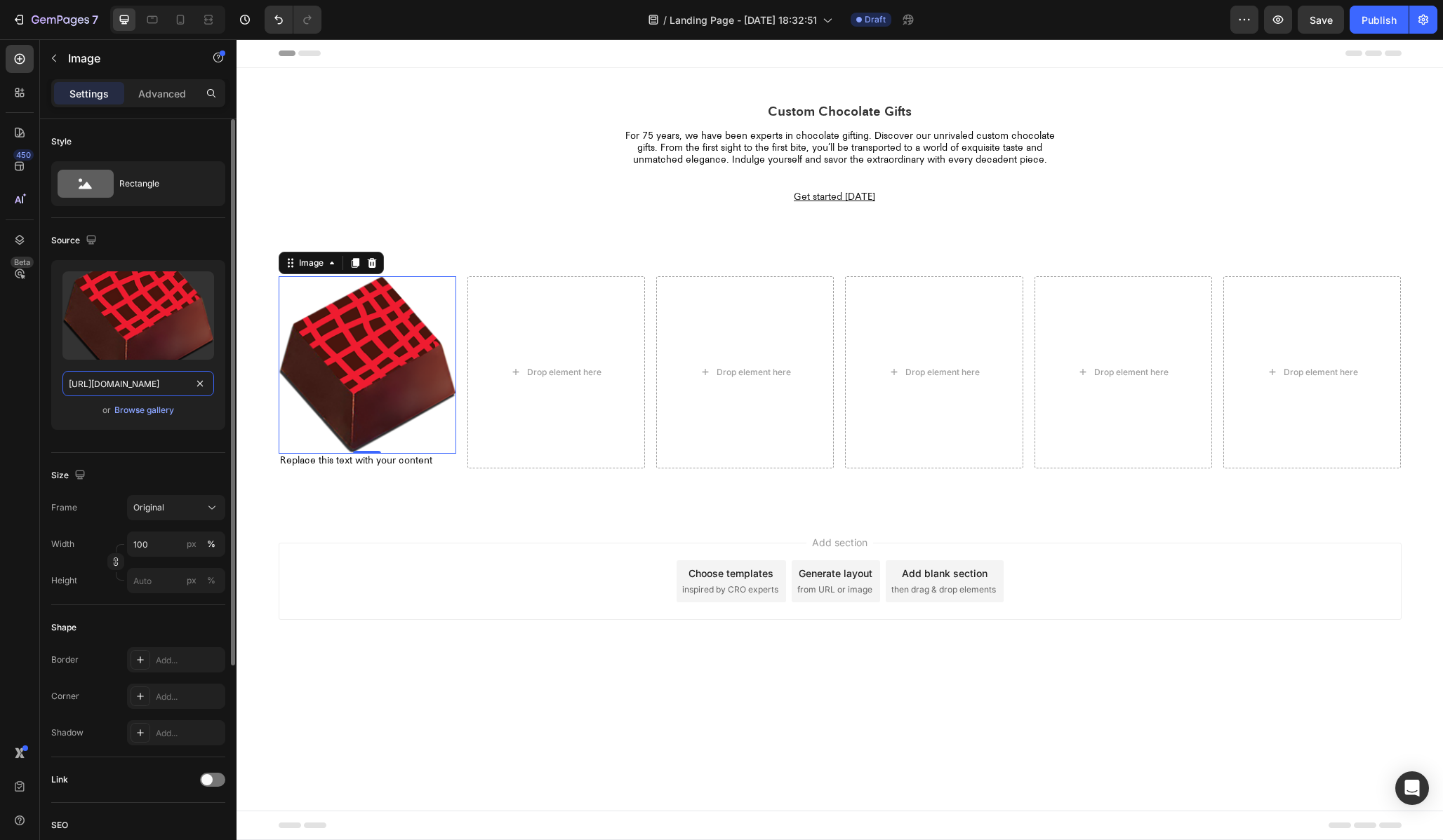
click at [144, 380] on input "[URL][DOMAIN_NAME]" at bounding box center [138, 383] width 151 height 25
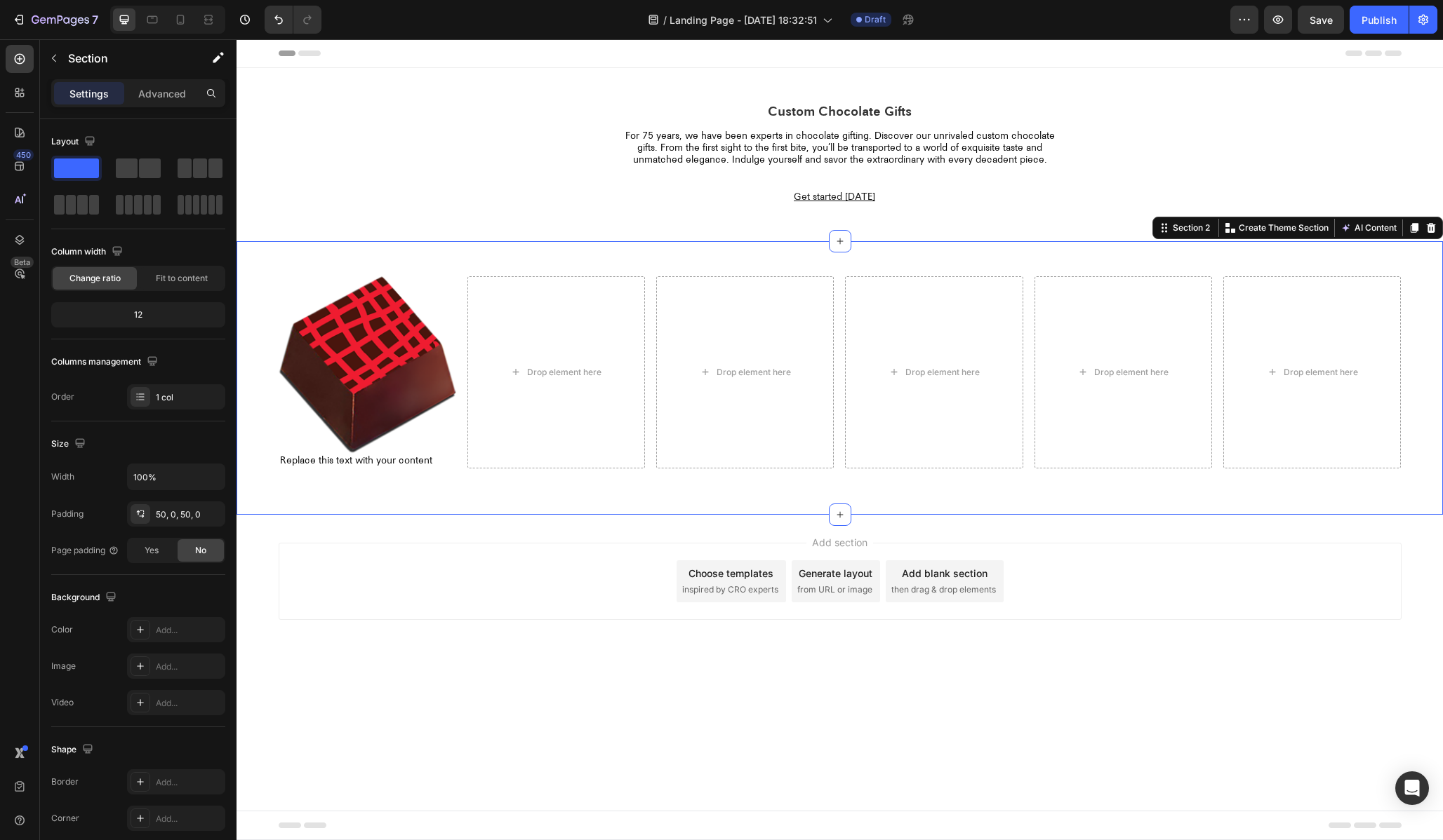
click at [430, 506] on div "Image Replace this text with your content Text Block Drop element here Drop ele…" at bounding box center [840, 378] width 1206 height 273
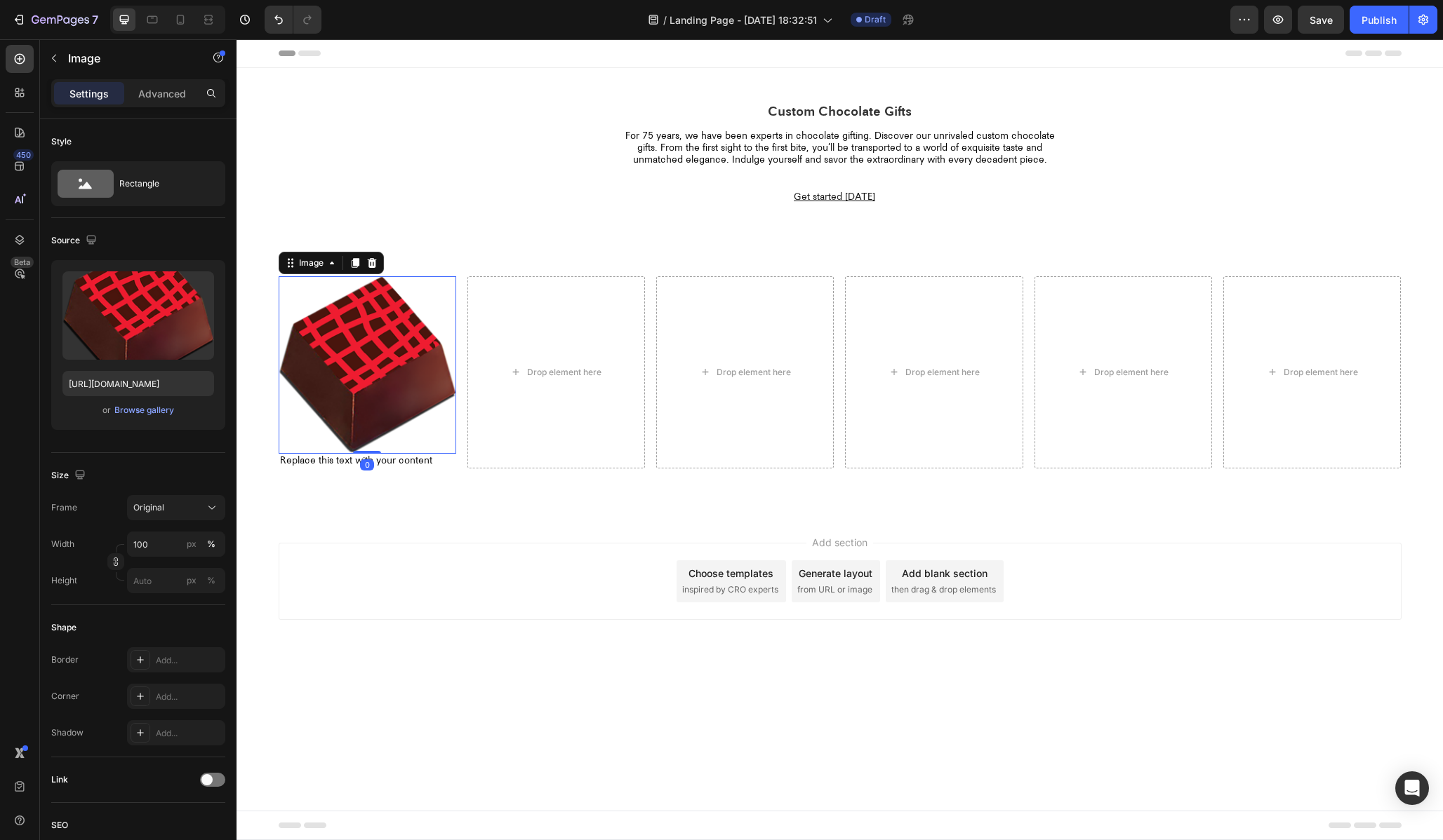
click at [398, 391] on img at bounding box center [367, 365] width 177 height 177
click at [401, 461] on div "Replace this text with your content" at bounding box center [367, 460] width 177 height 15
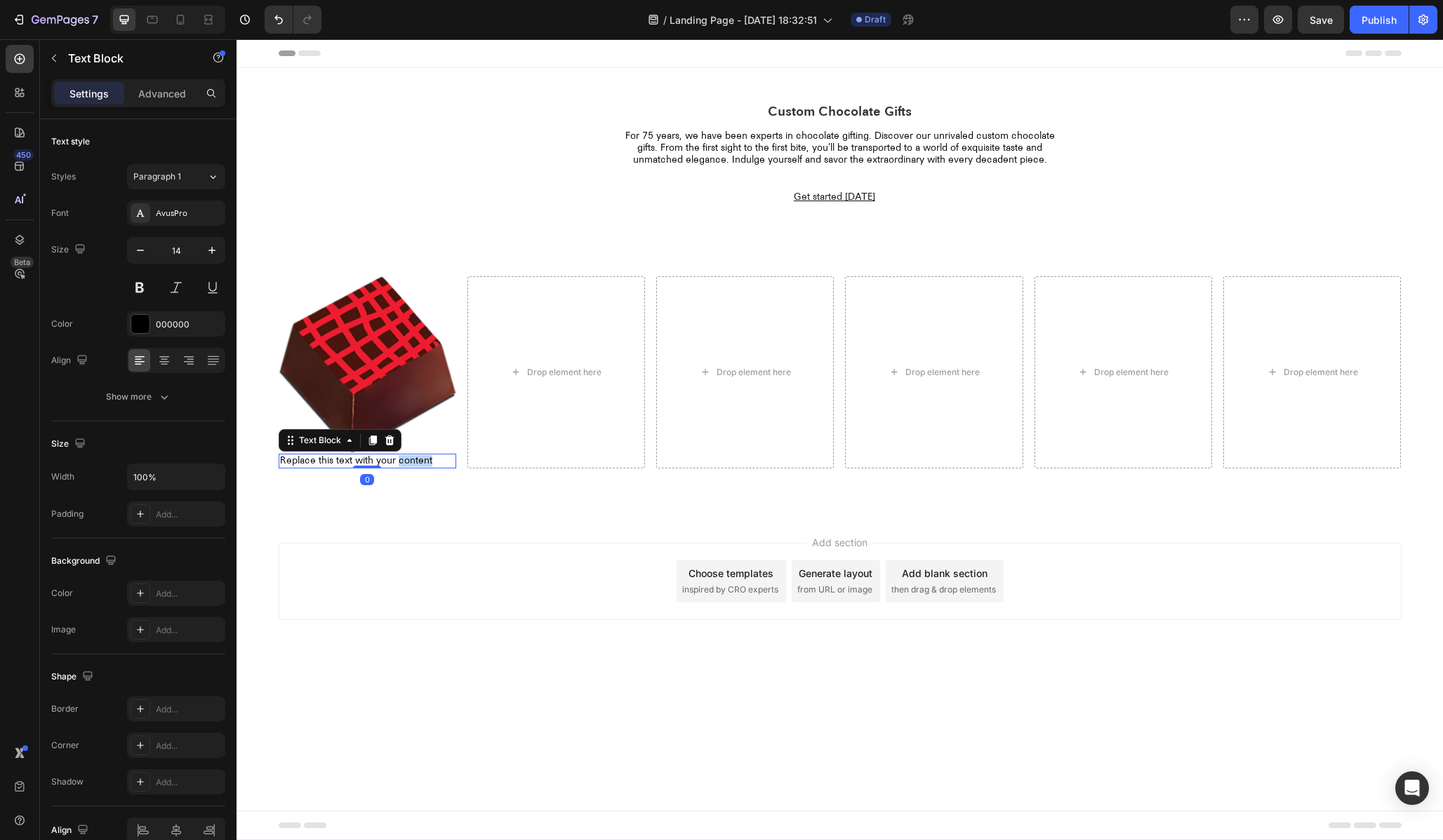
click at [401, 461] on div "Replace this text with your content" at bounding box center [367, 460] width 177 height 15
click at [401, 461] on p "Replace this text with your content" at bounding box center [367, 461] width 175 height 12
click at [469, 486] on div "Image Caramel Text Block 0 Drop element here Drop element here Drop element her…" at bounding box center [840, 378] width 1206 height 273
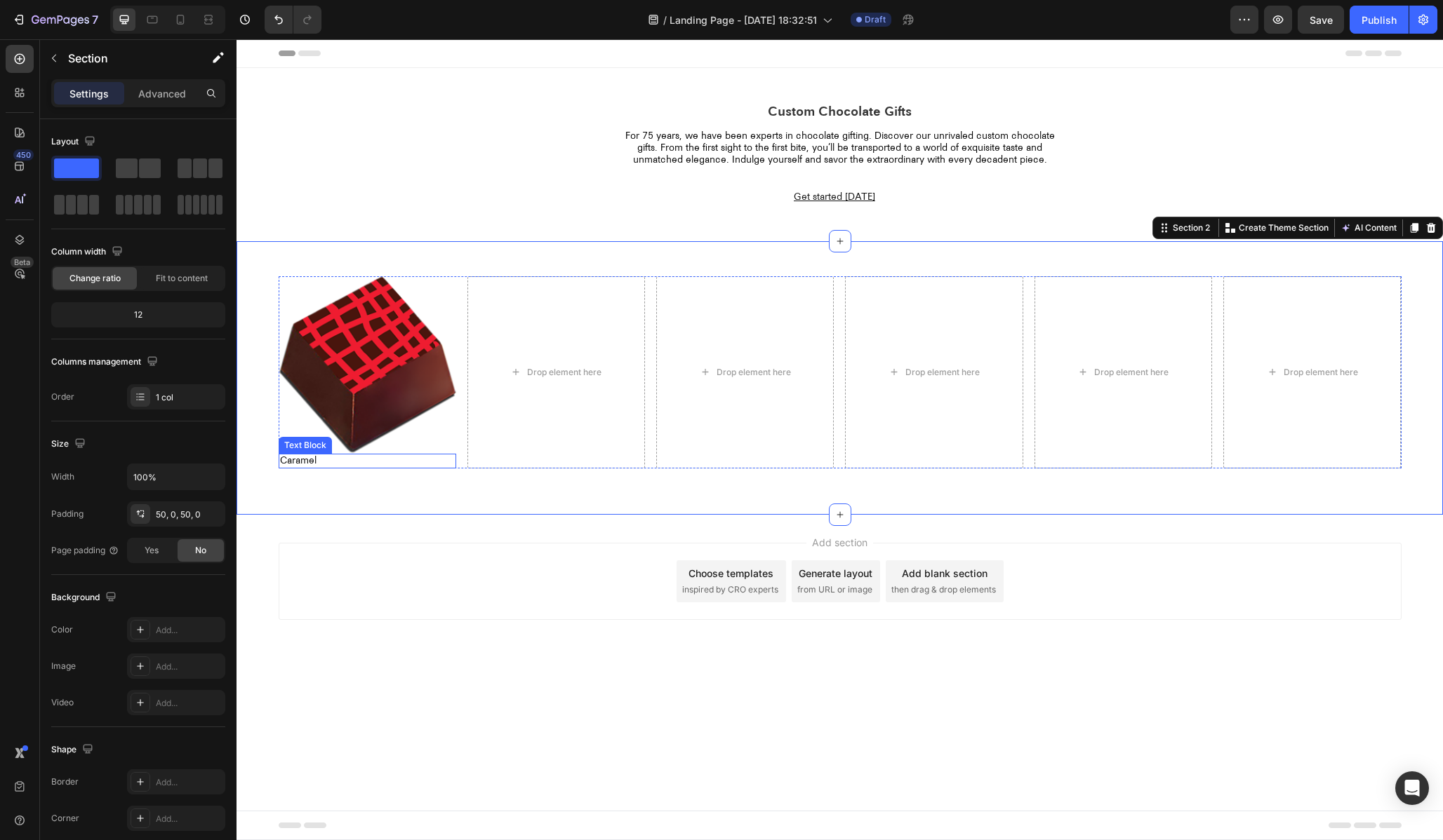
click at [398, 464] on p "Caramel" at bounding box center [367, 461] width 175 height 12
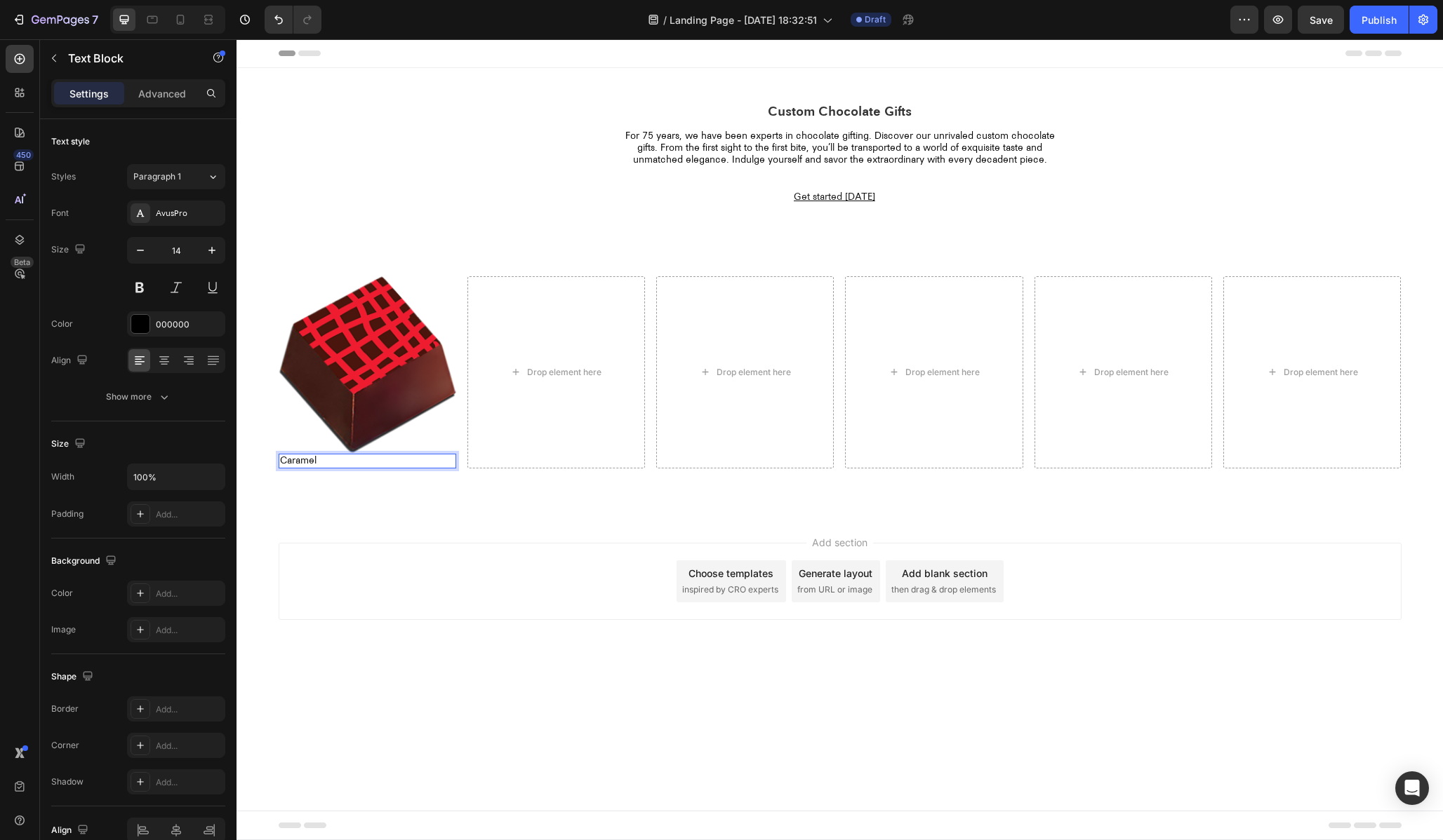
click at [329, 465] on p "Caramel" at bounding box center [367, 461] width 175 height 12
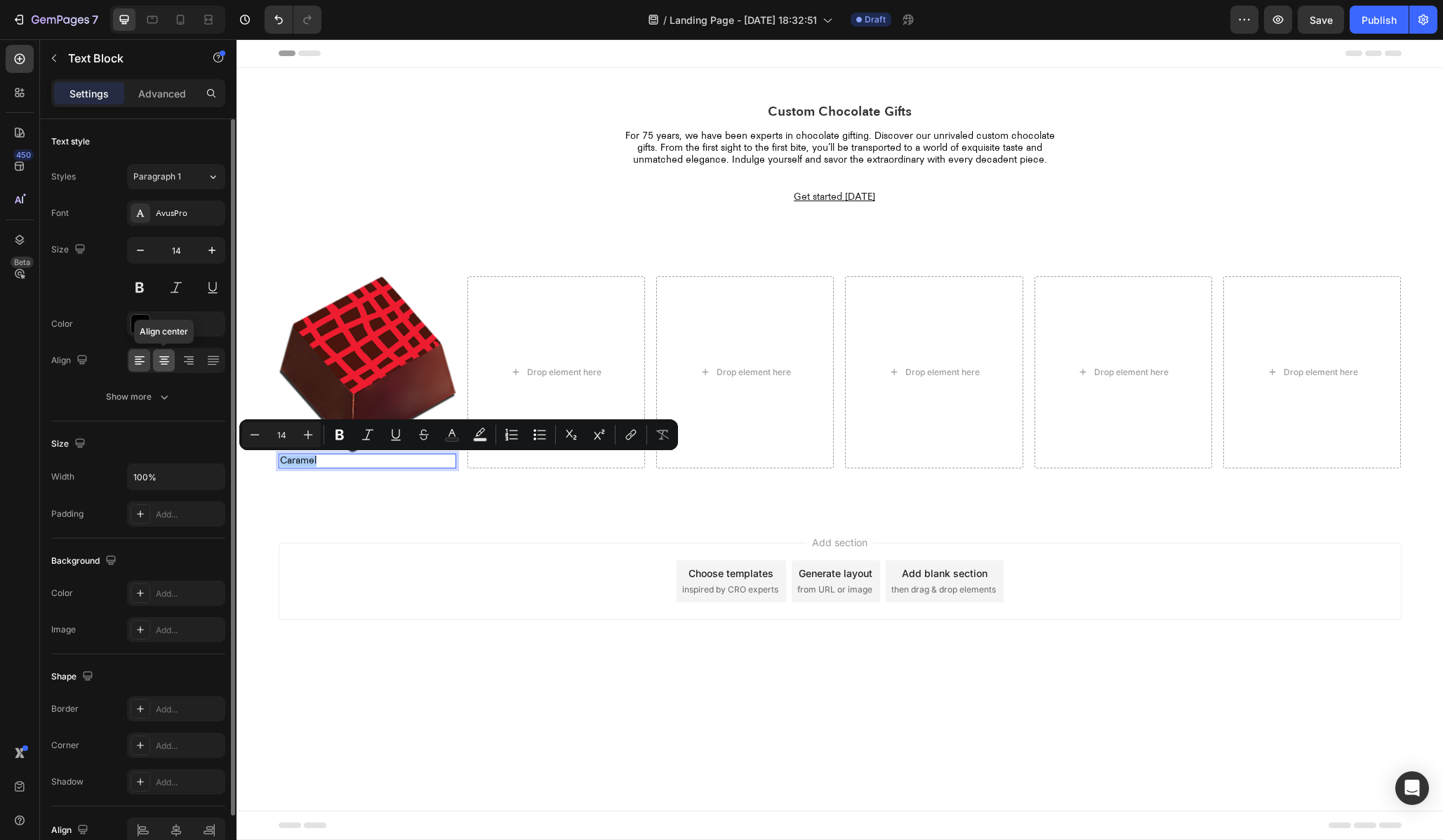
click at [165, 354] on icon at bounding box center [164, 360] width 14 height 14
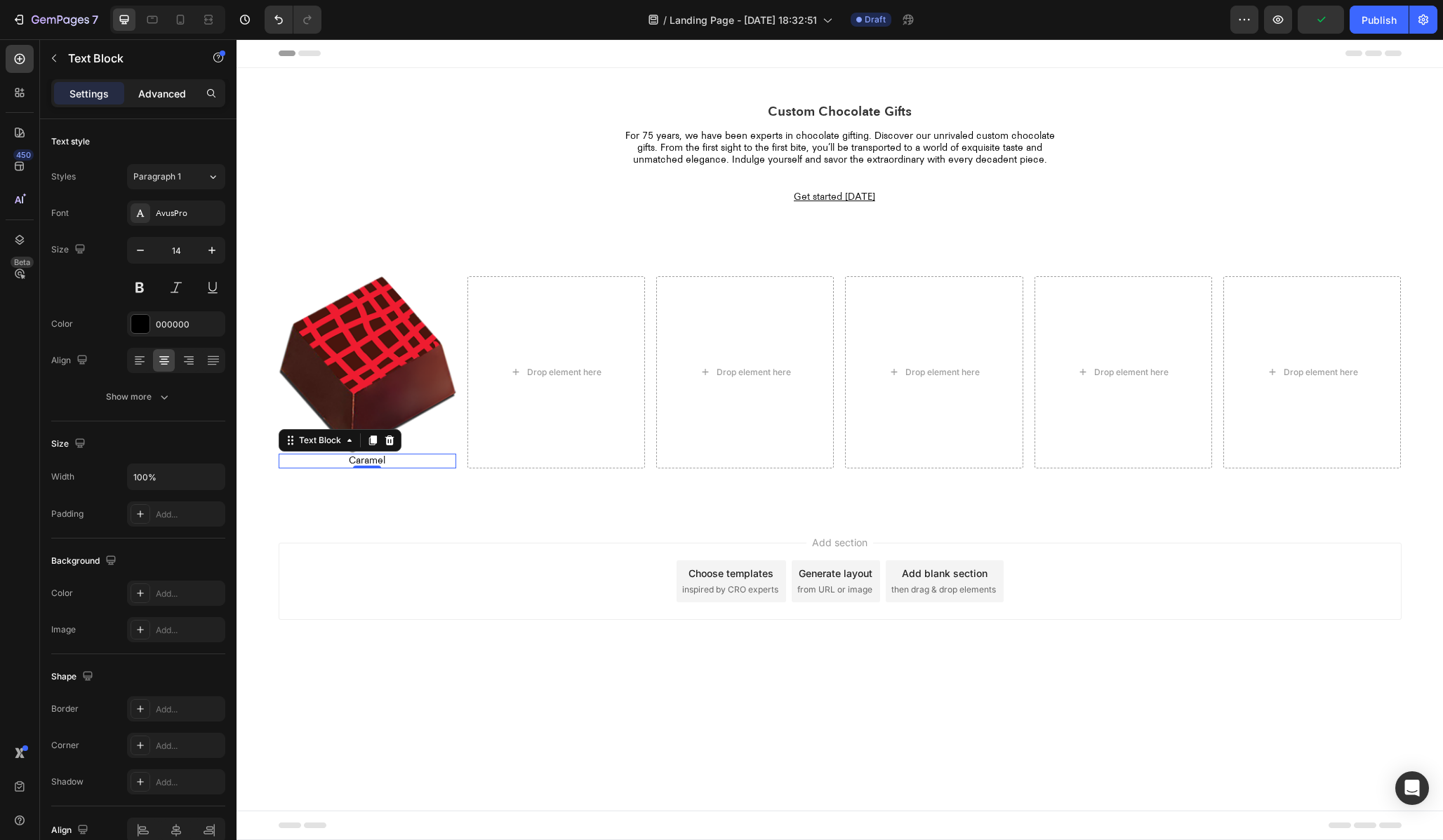
click at [167, 94] on p "Advanced" at bounding box center [162, 93] width 47 height 15
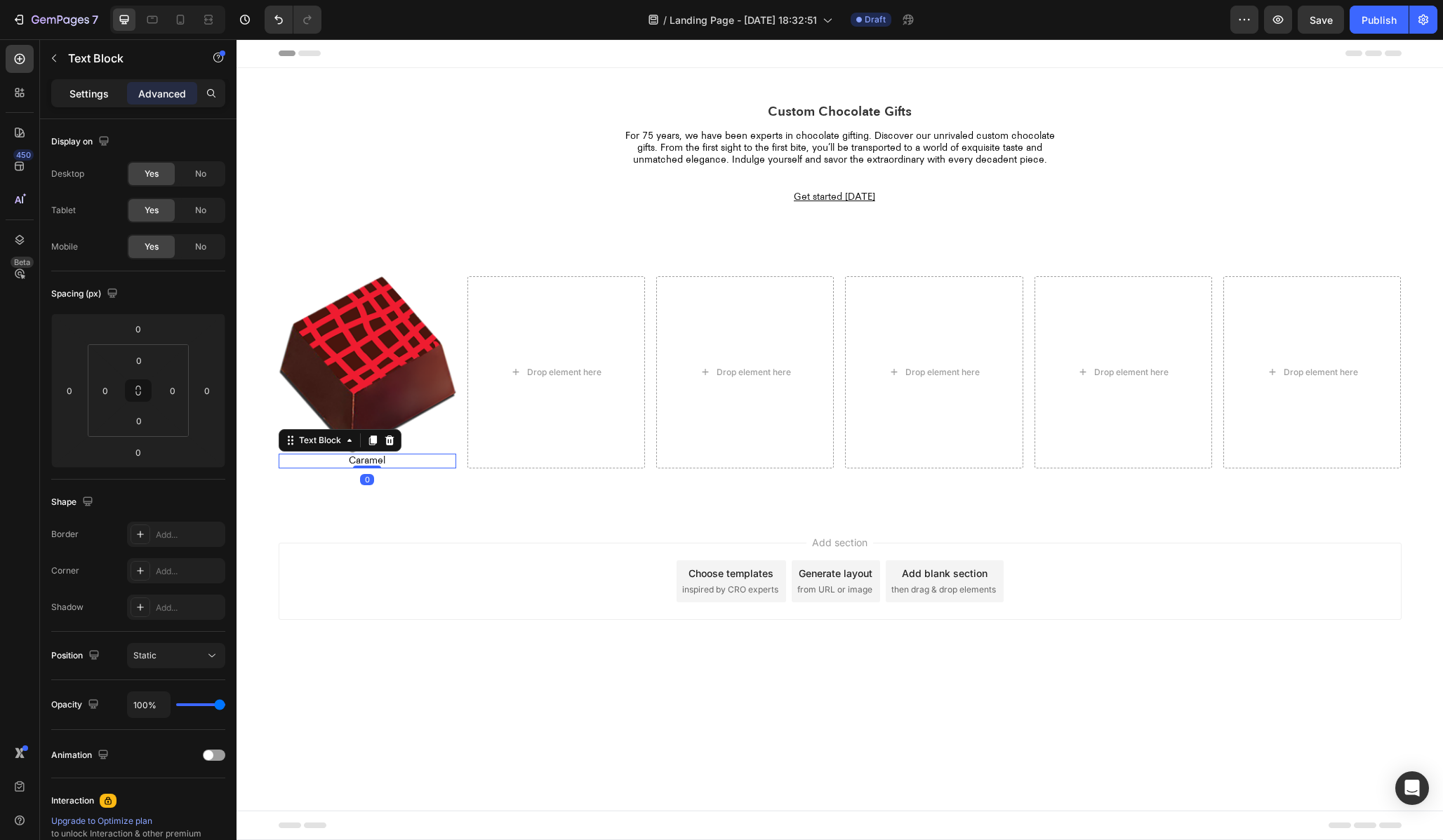
click at [80, 88] on p "Settings" at bounding box center [89, 93] width 39 height 15
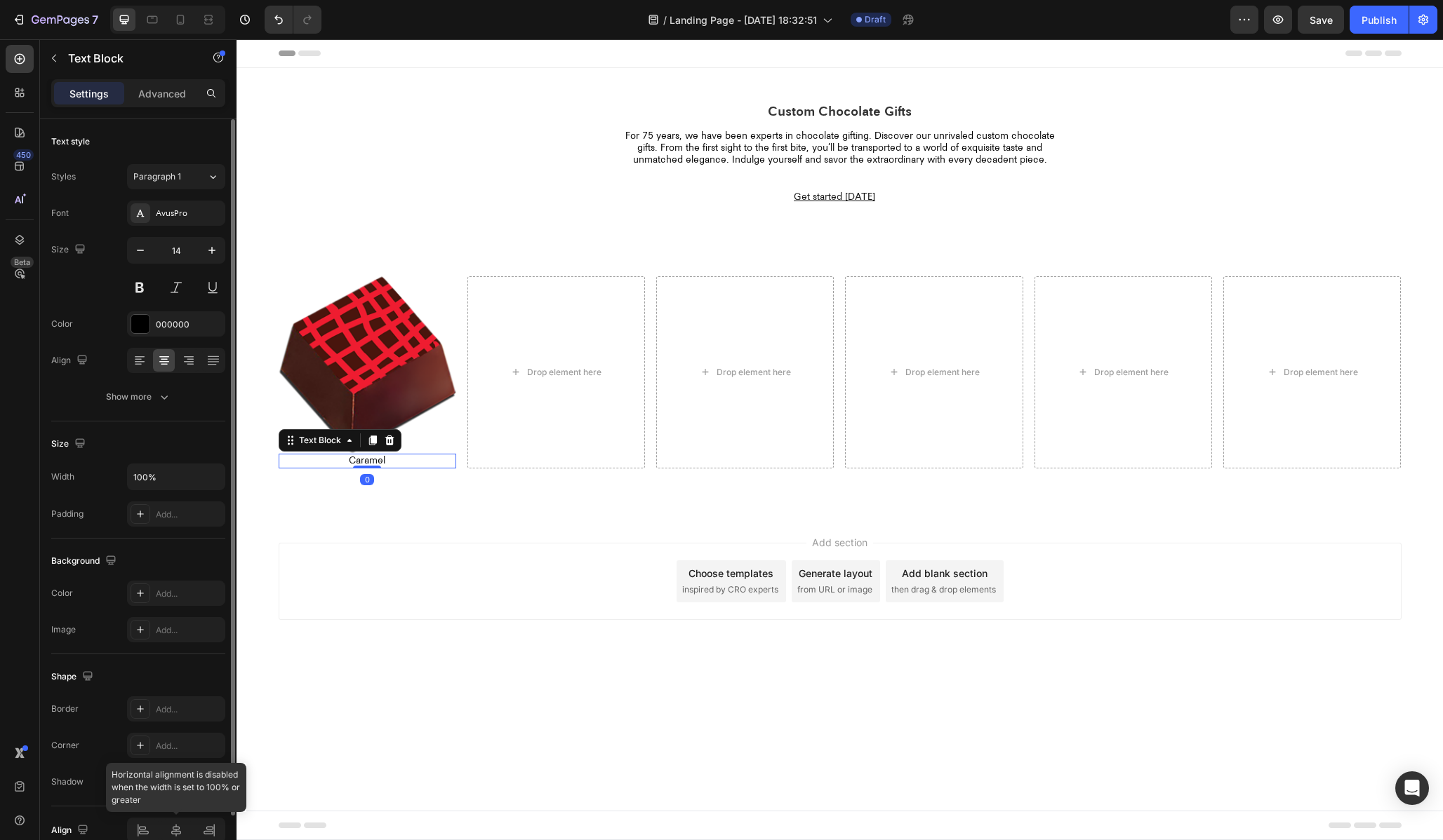
click at [170, 825] on div at bounding box center [176, 830] width 99 height 25
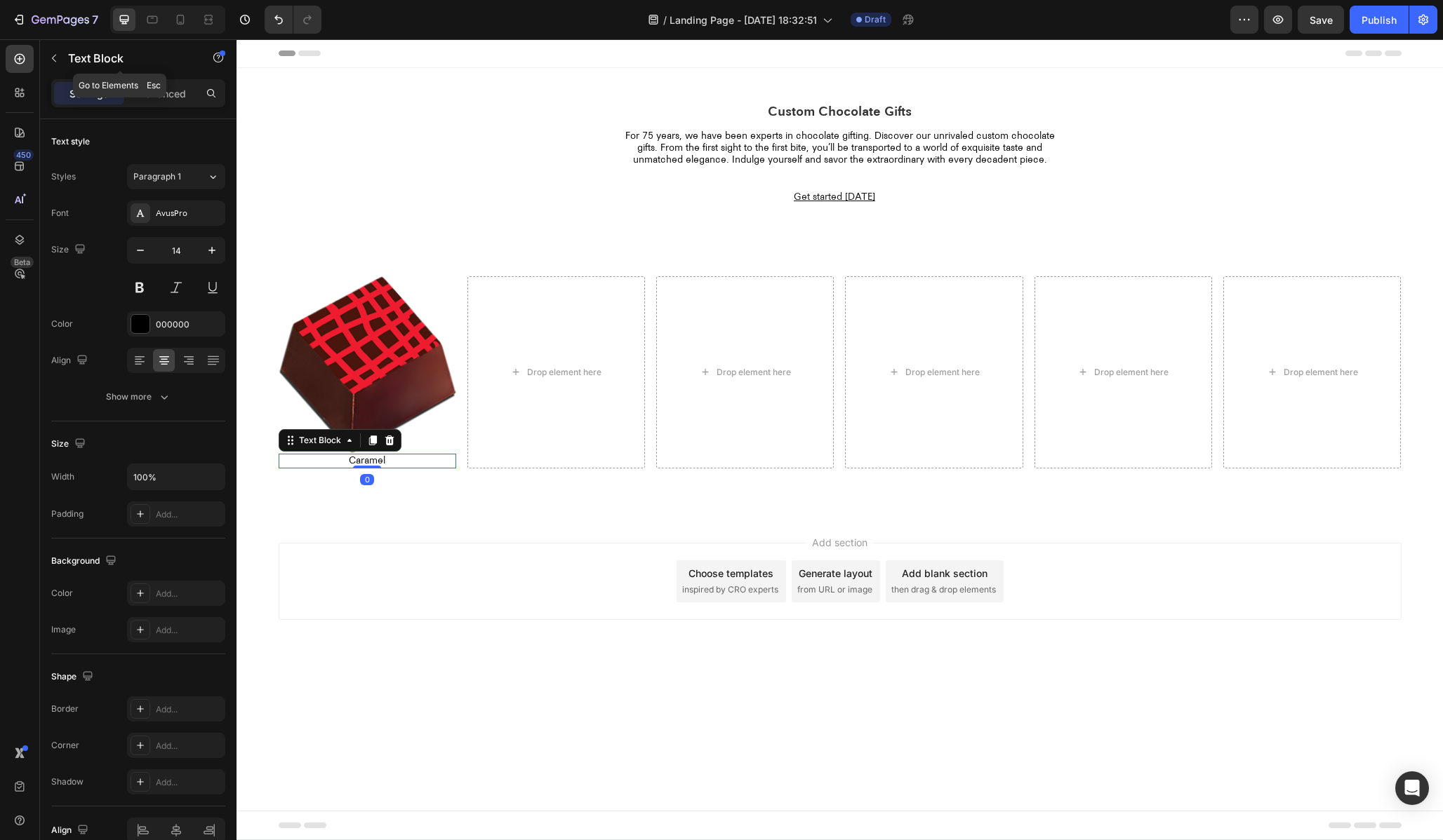
click at [164, 81] on div "Settings Advanced" at bounding box center [138, 93] width 174 height 28
click at [158, 90] on p "Advanced" at bounding box center [162, 93] width 47 height 15
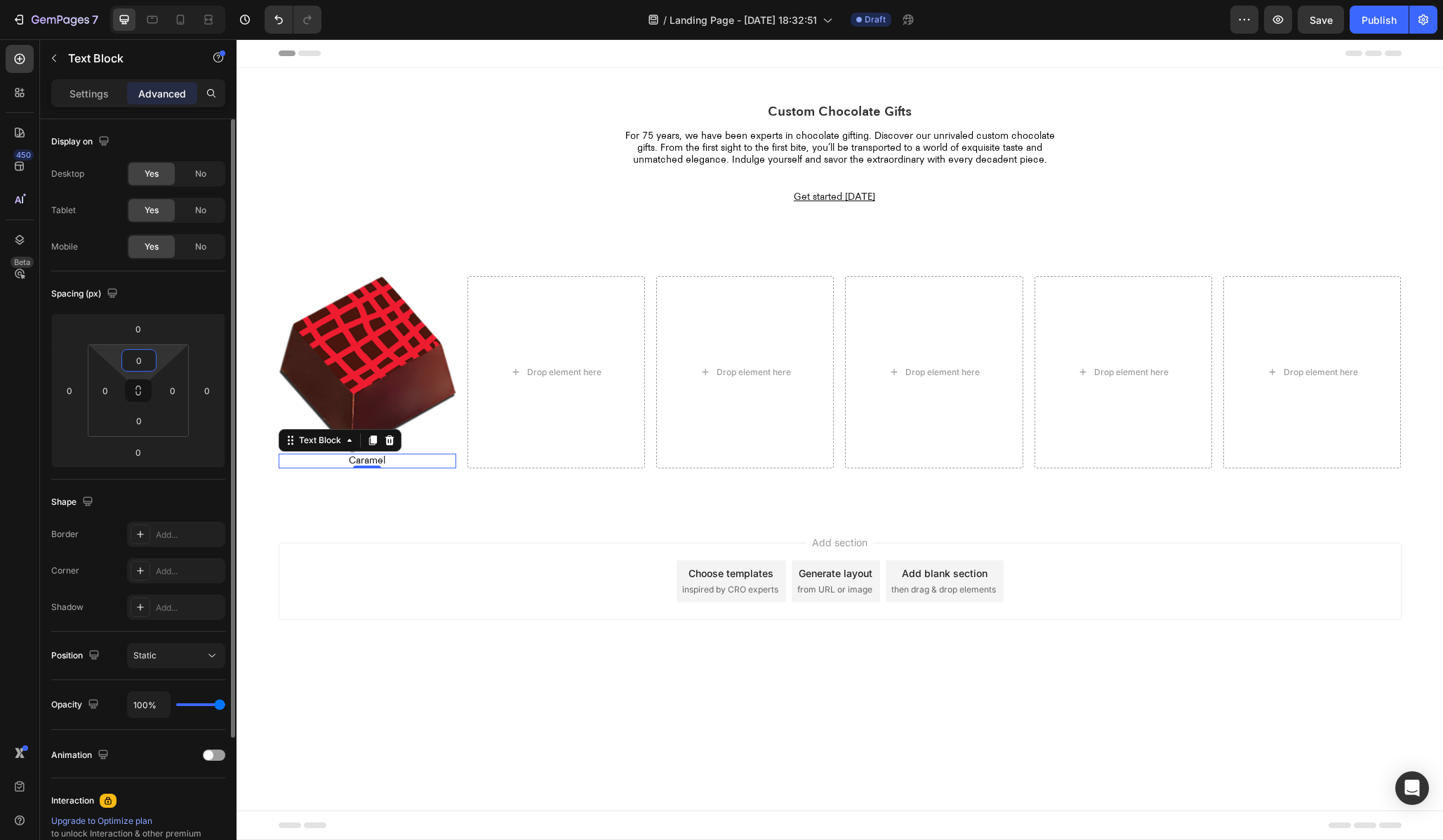
click at [143, 357] on input "0" at bounding box center [139, 360] width 28 height 21
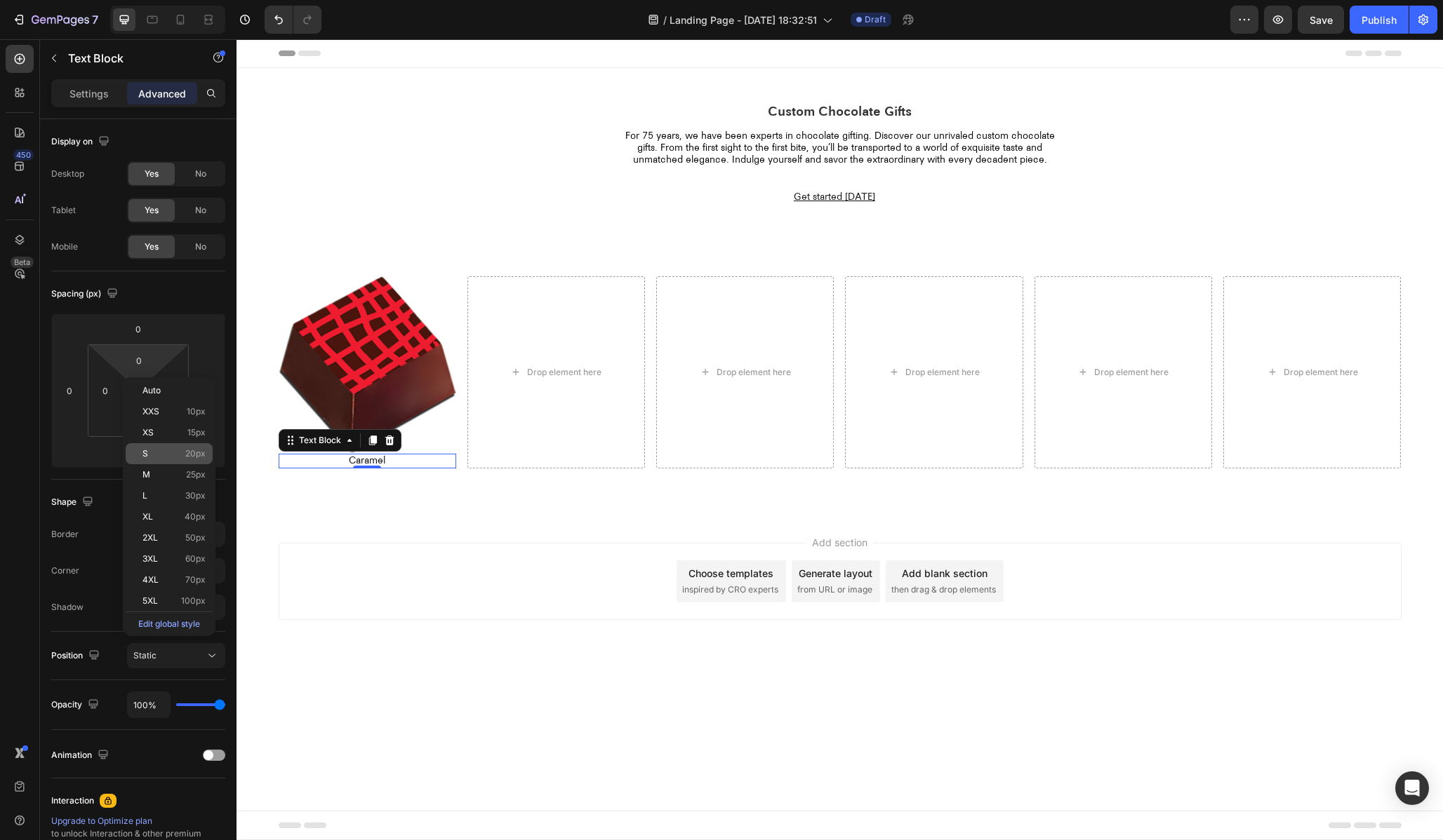
click at [180, 458] on p "S 20px" at bounding box center [173, 454] width 63 height 10
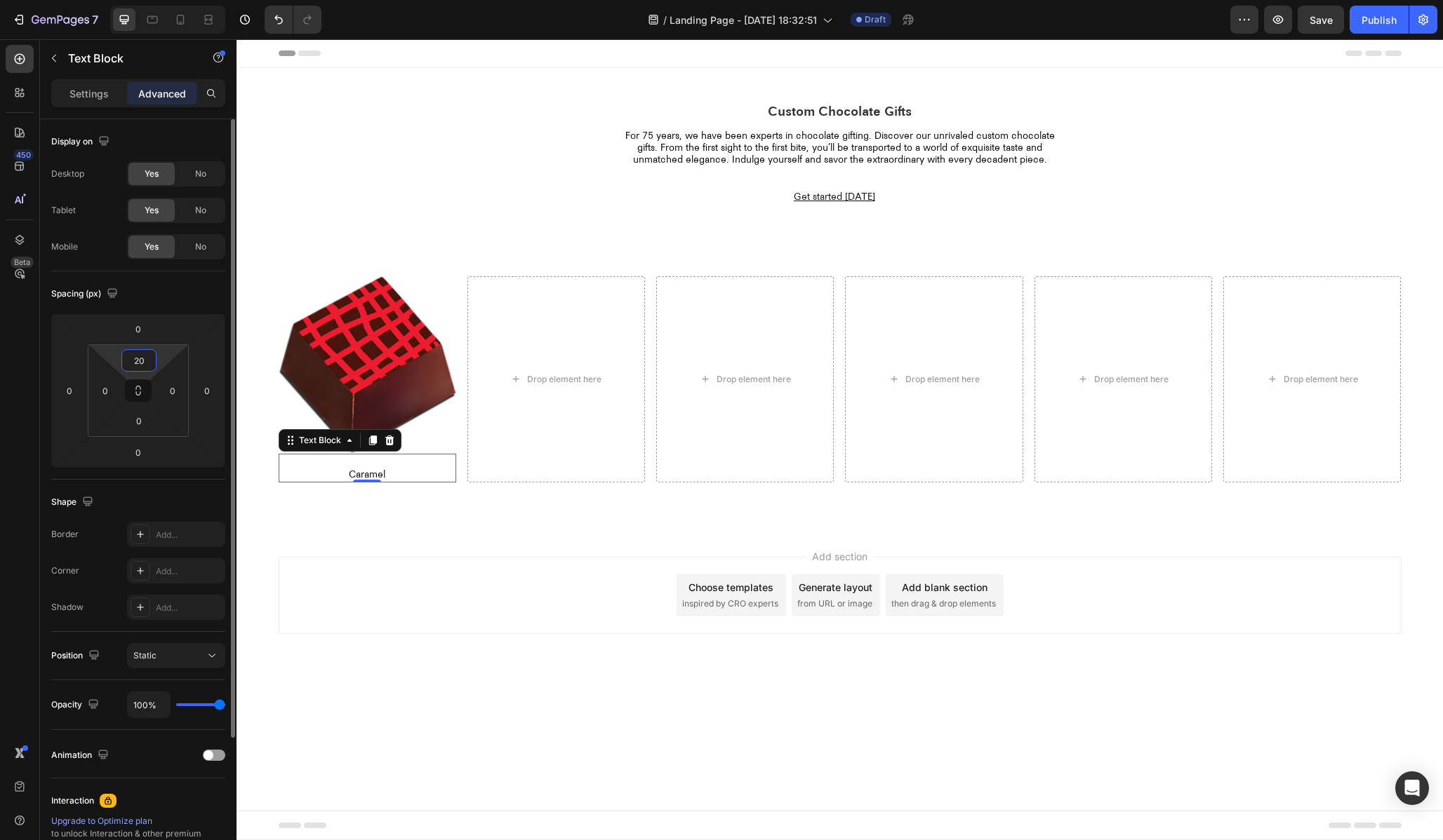
click at [138, 361] on input "20" at bounding box center [139, 360] width 28 height 21
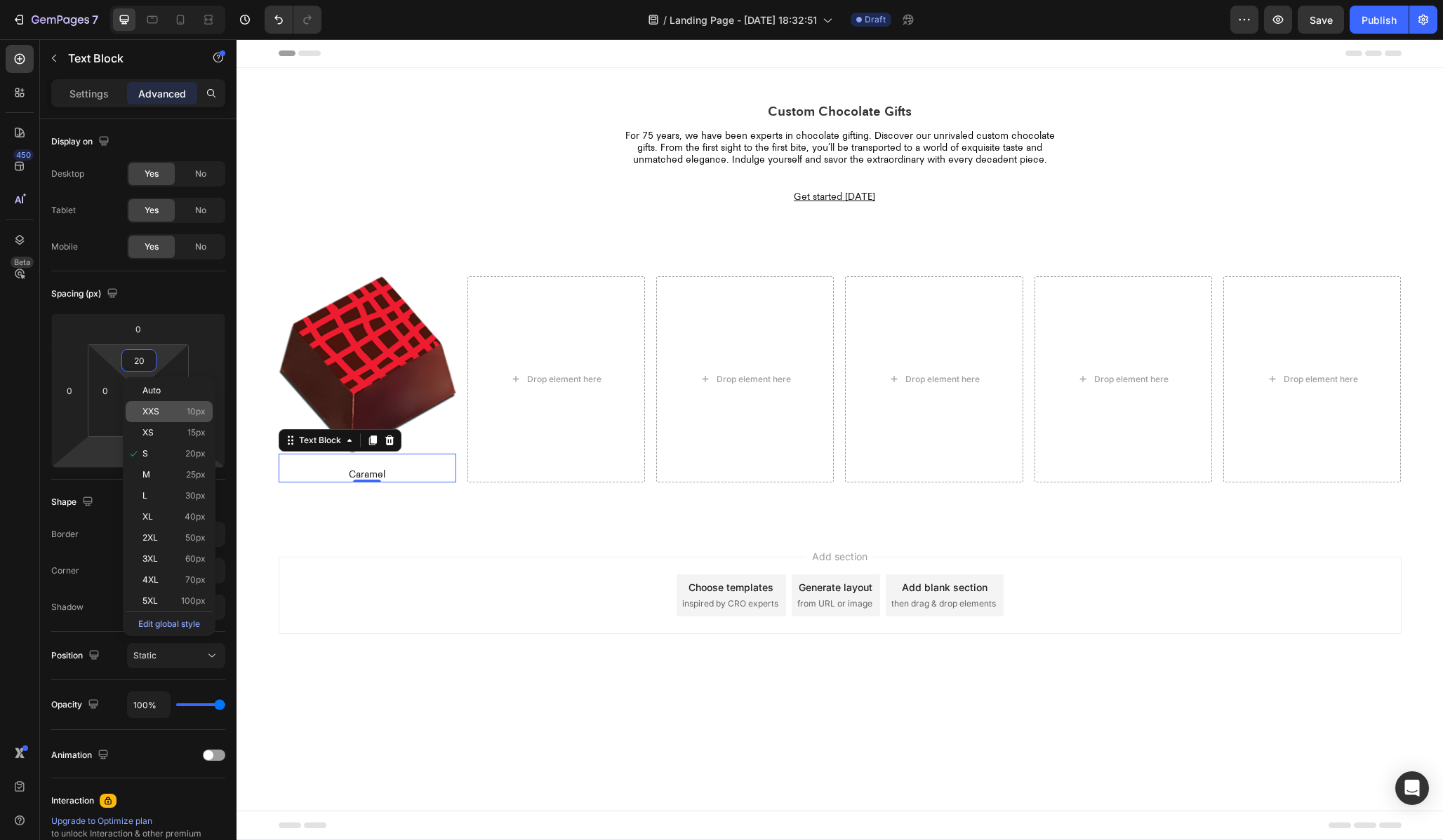
click at [166, 412] on p "XXS 10px" at bounding box center [173, 412] width 63 height 10
type input "10"
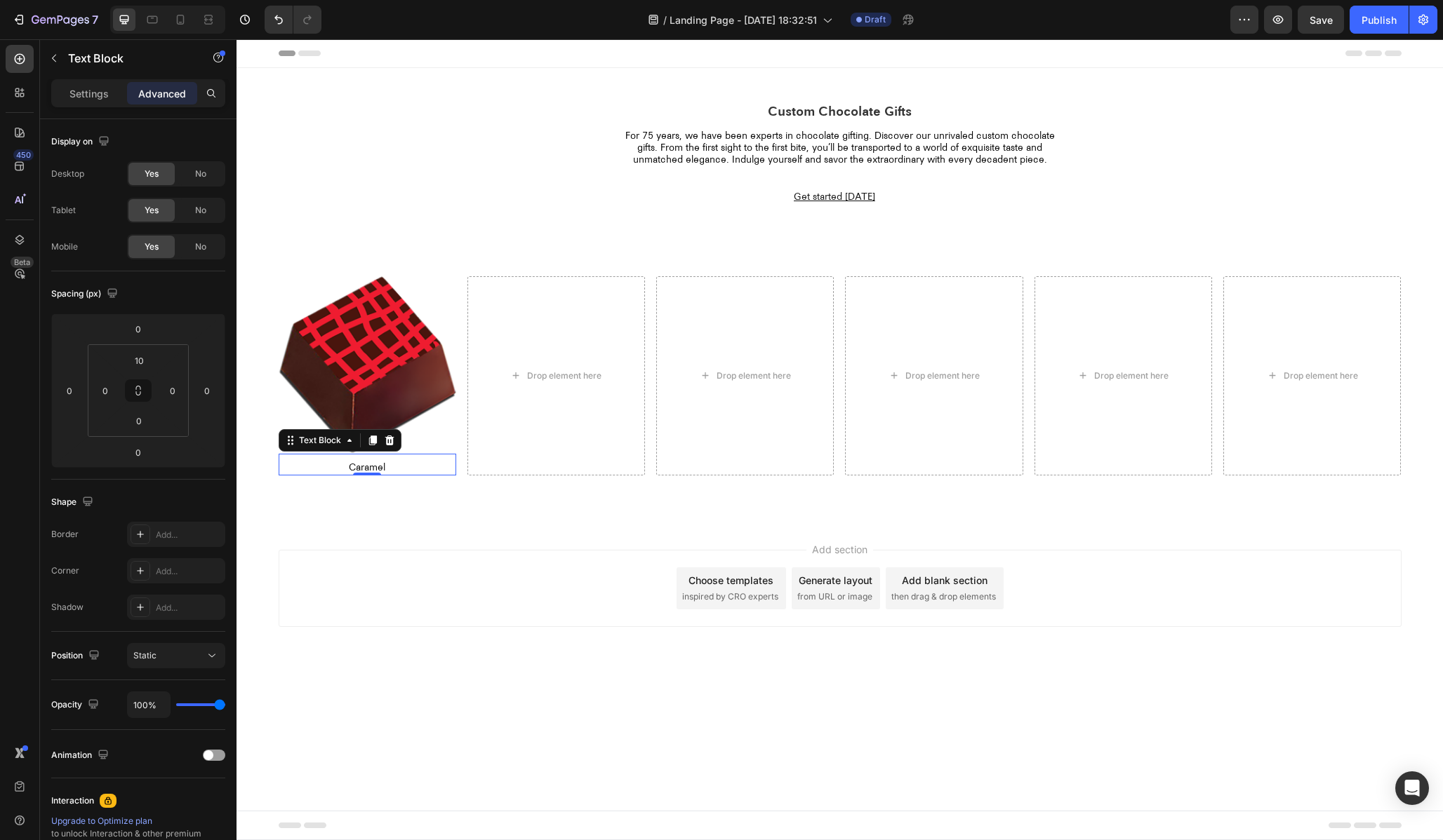
click at [482, 616] on div "Add section Choose templates inspired by CRO experts Generate layout from URL o…" at bounding box center [840, 588] width 1123 height 77
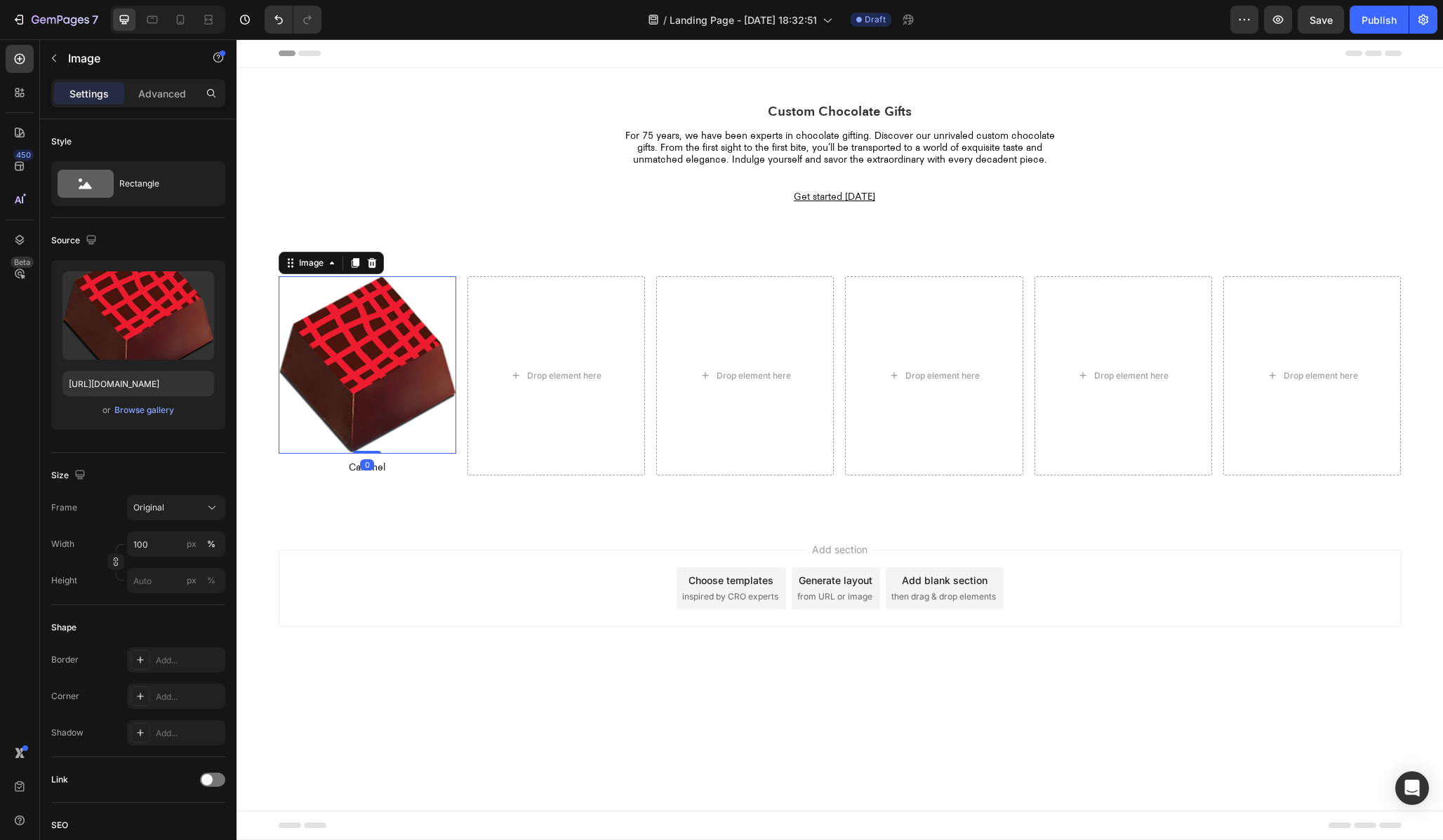
click at [390, 386] on img at bounding box center [367, 365] width 177 height 177
click at [160, 547] on input "100" at bounding box center [176, 544] width 99 height 25
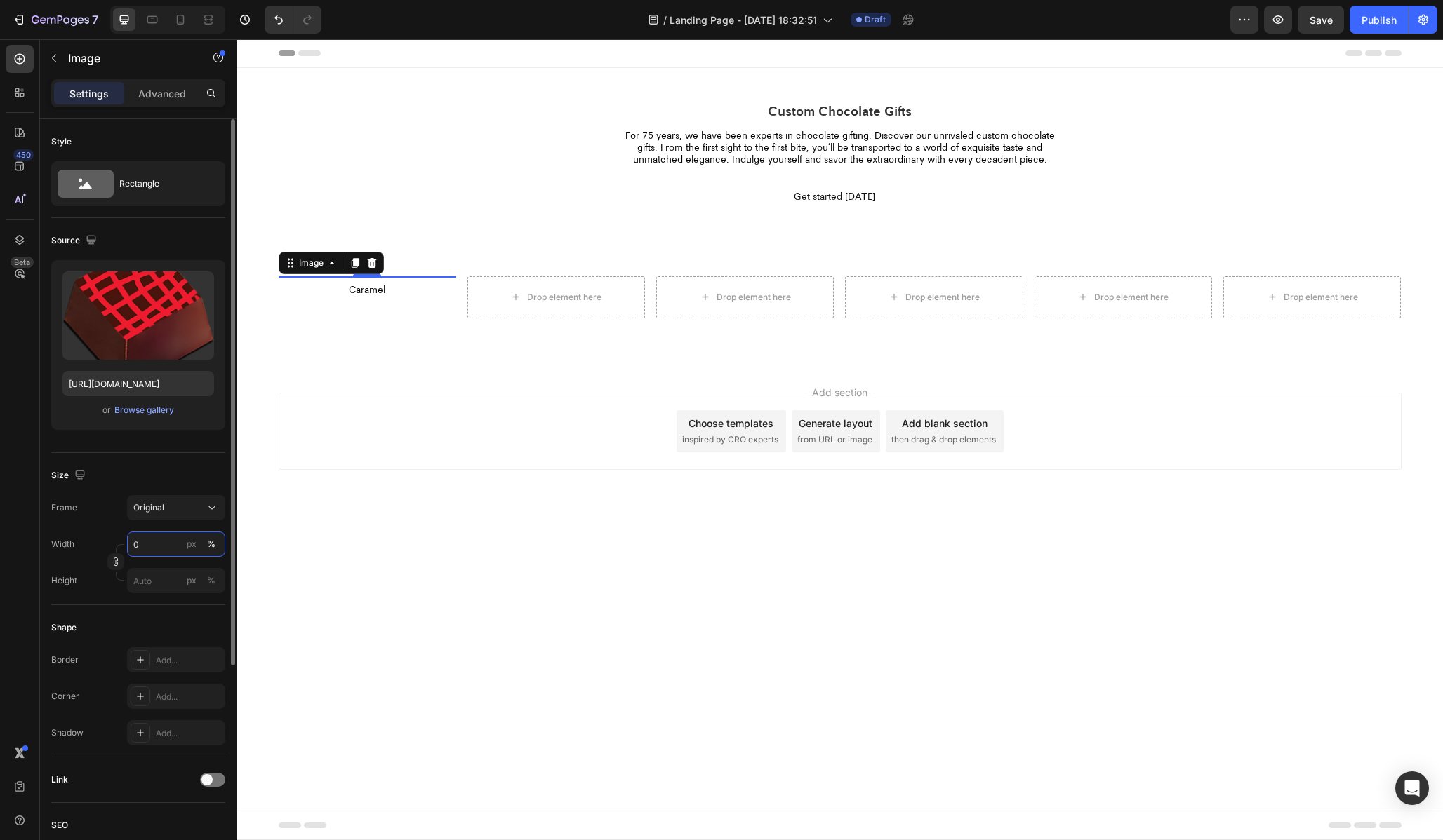
type input "50"
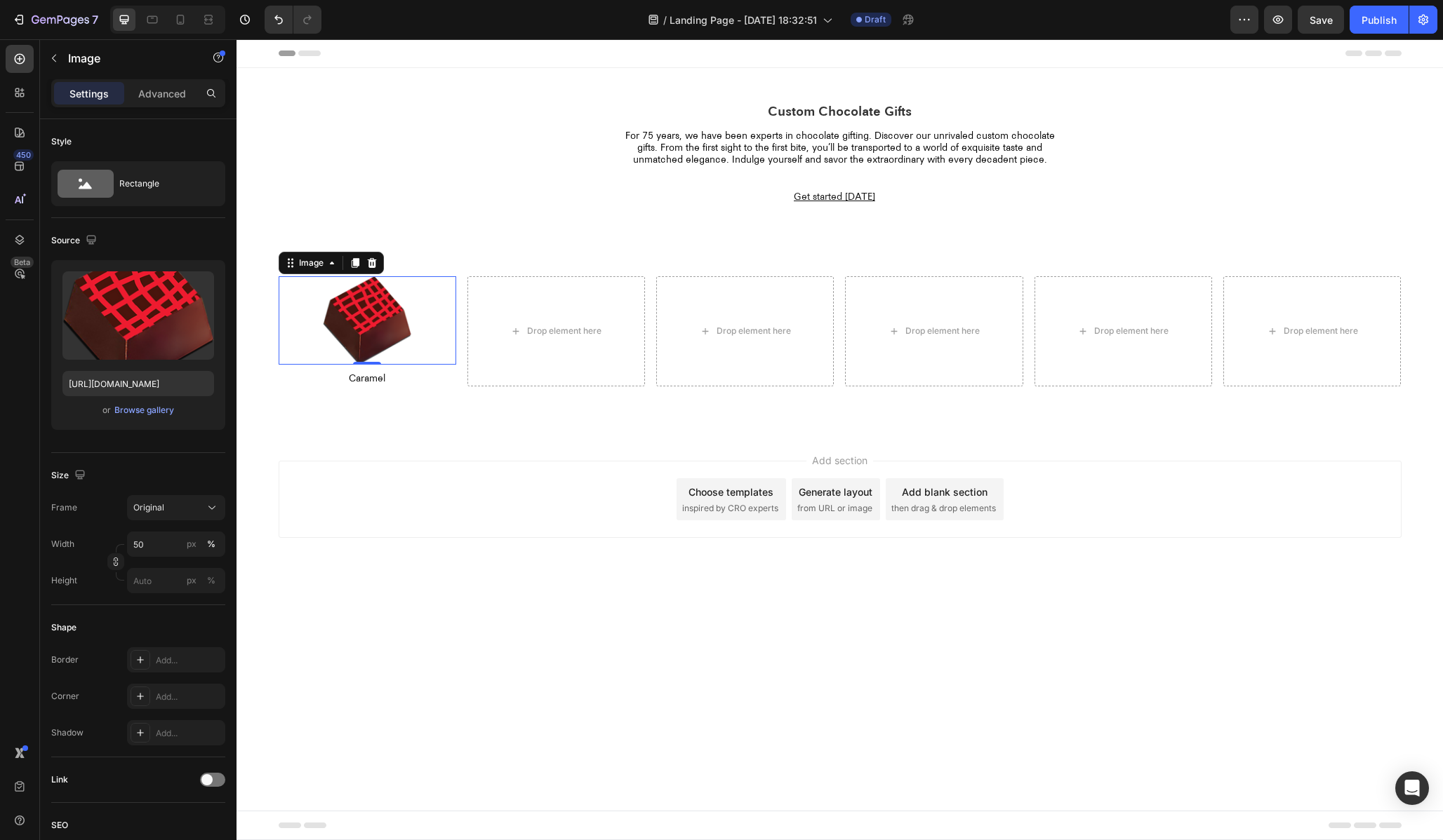
click at [550, 705] on body "Header Custom Chocolate Gifts Heading For 75 years, we have been experts in cho…" at bounding box center [840, 439] width 1206 height 801
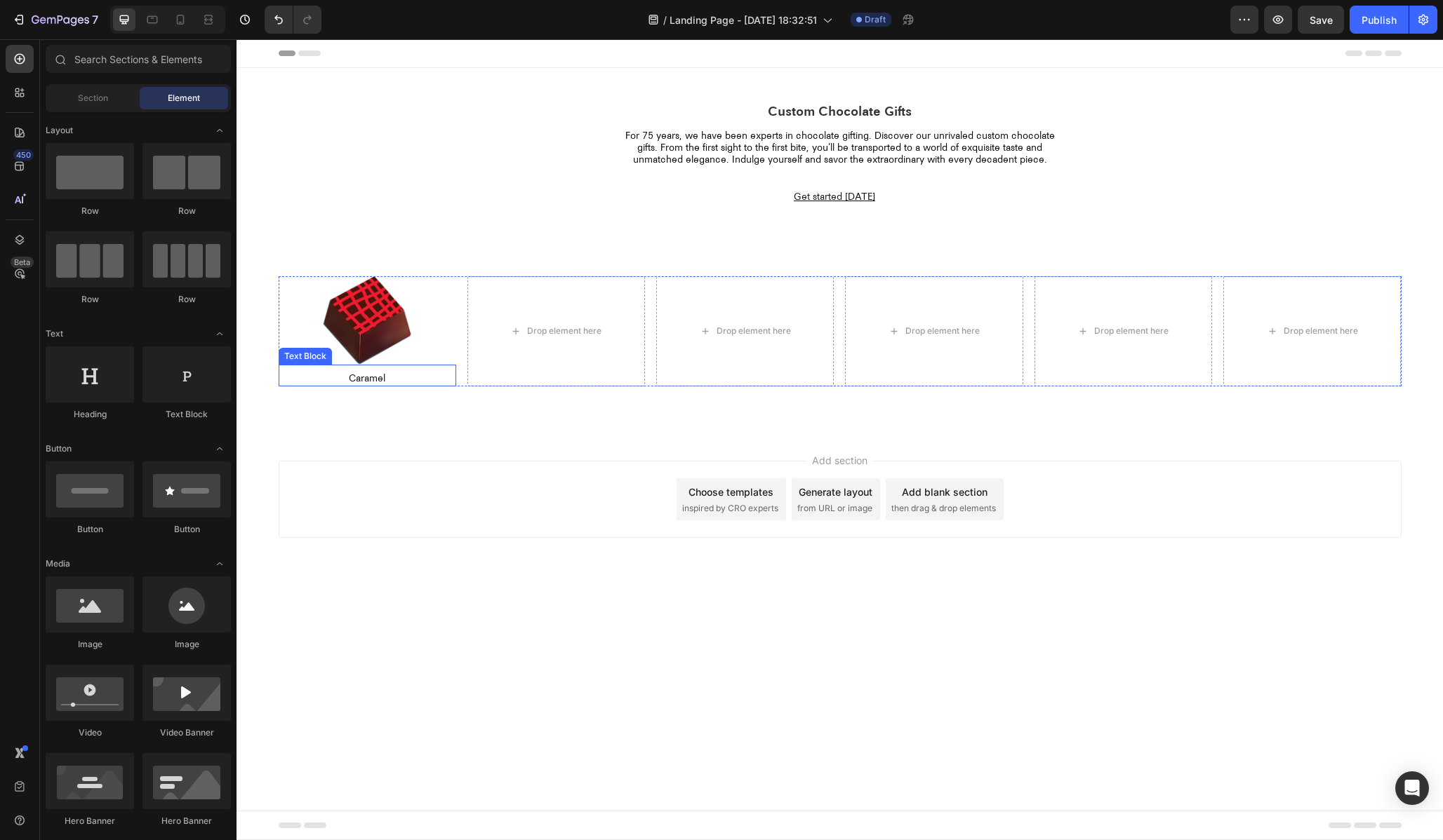
click at [367, 380] on p "Caramel" at bounding box center [367, 380] width 175 height 12
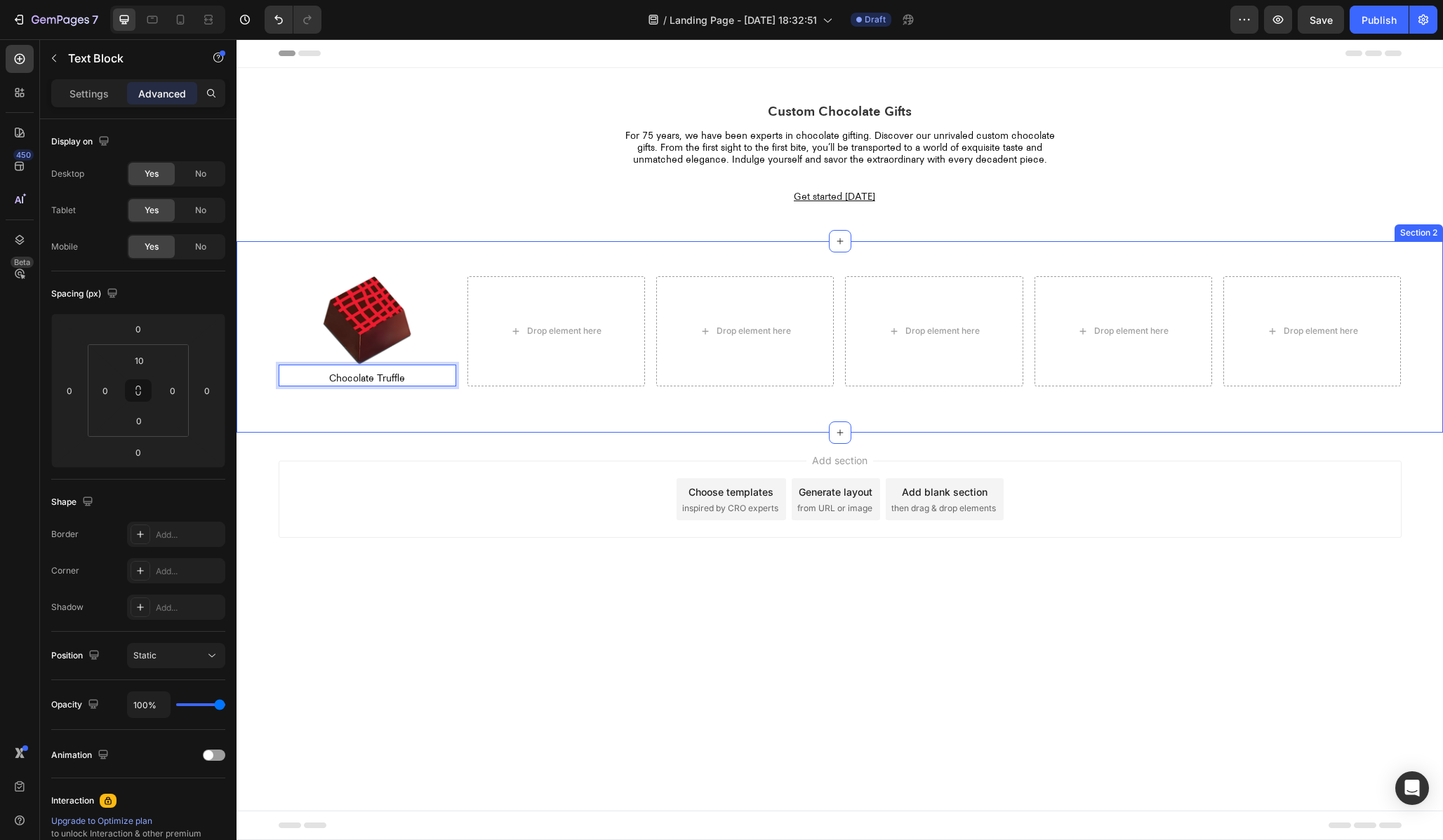
click at [490, 471] on div "Add section Choose templates inspired by CRO experts Generate layout from URL o…" at bounding box center [840, 499] width 1123 height 77
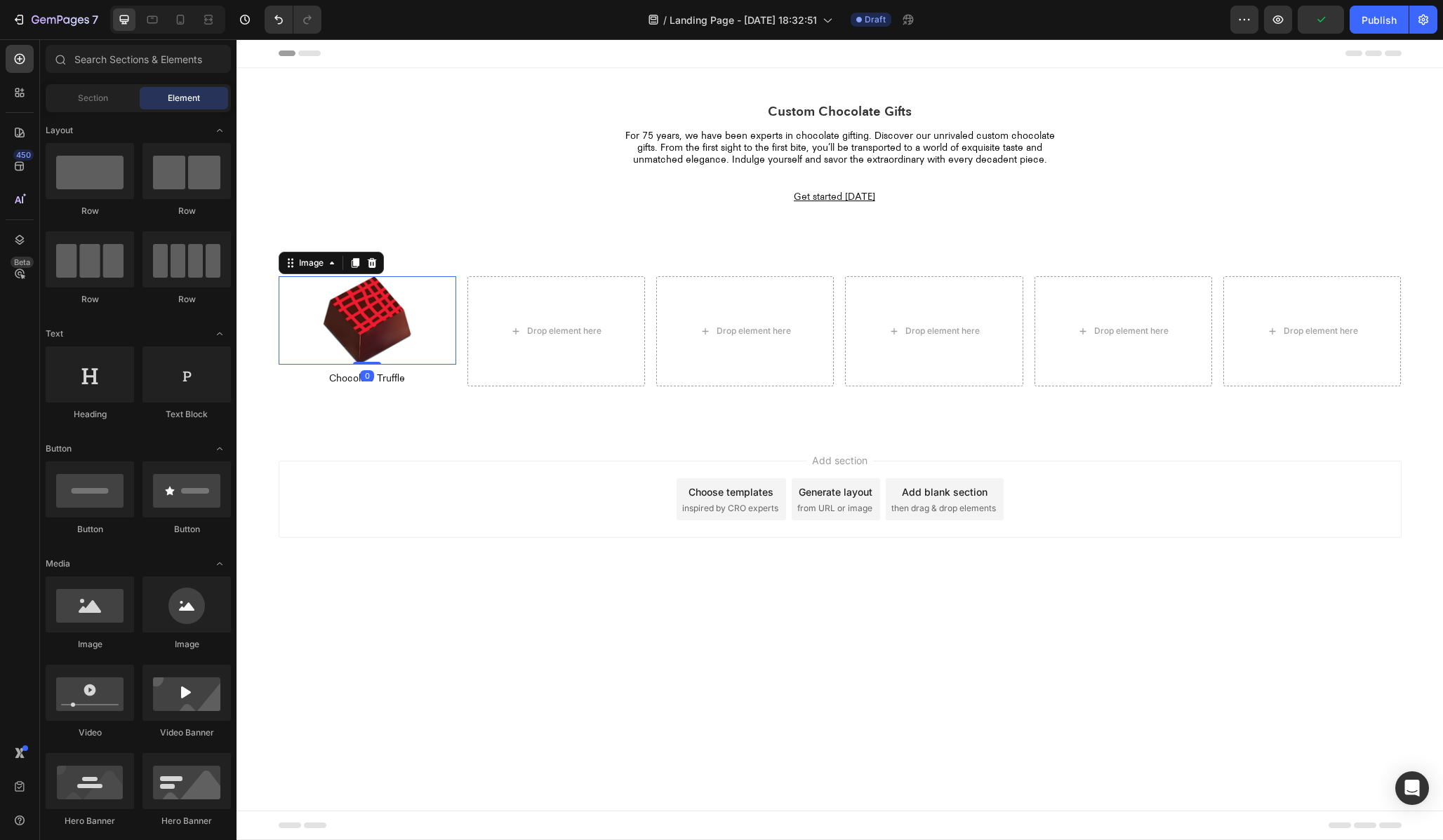
click at [325, 327] on img at bounding box center [367, 321] width 89 height 89
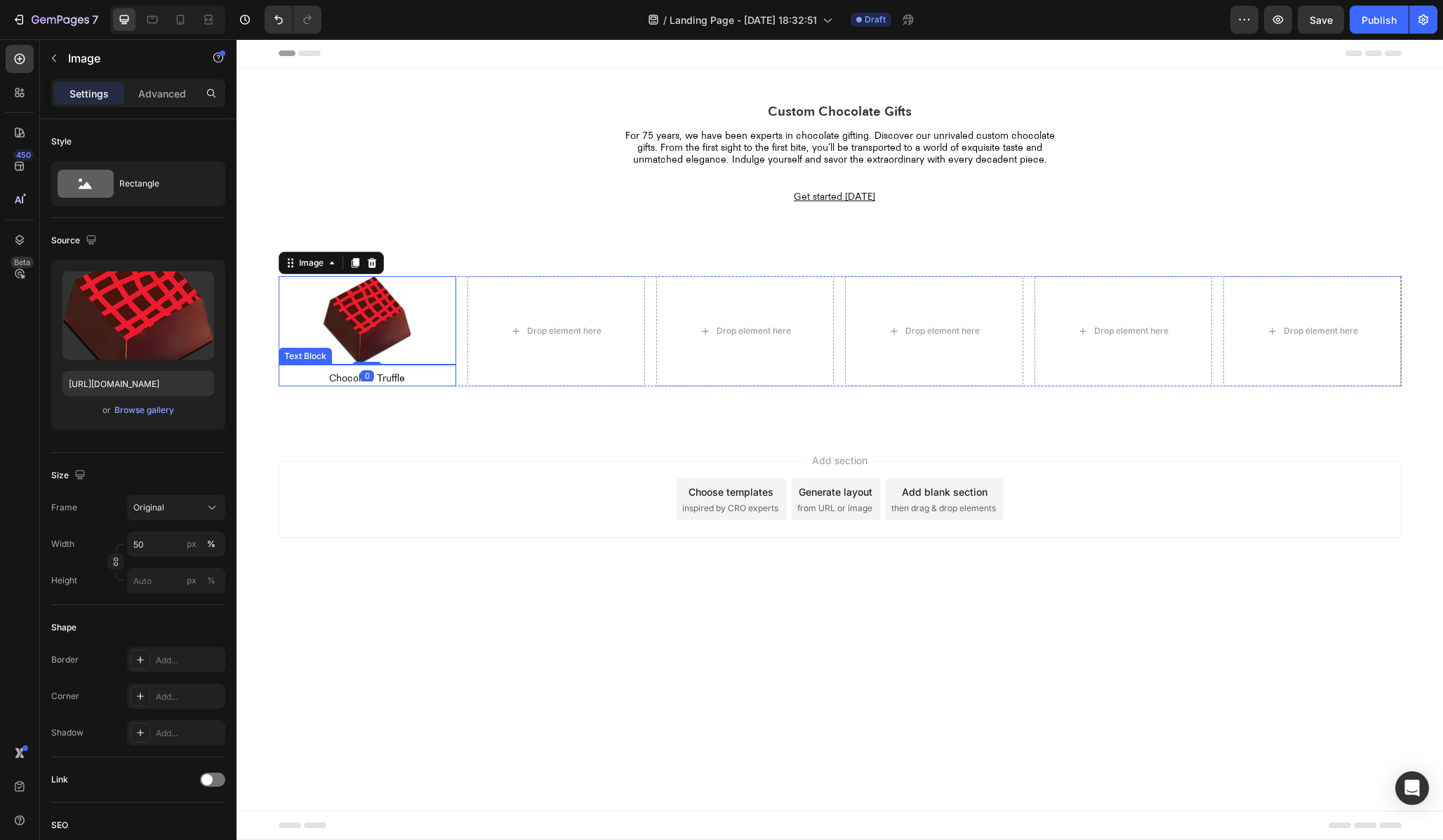
click at [338, 384] on p "Chocolate Truffle" at bounding box center [367, 380] width 175 height 12
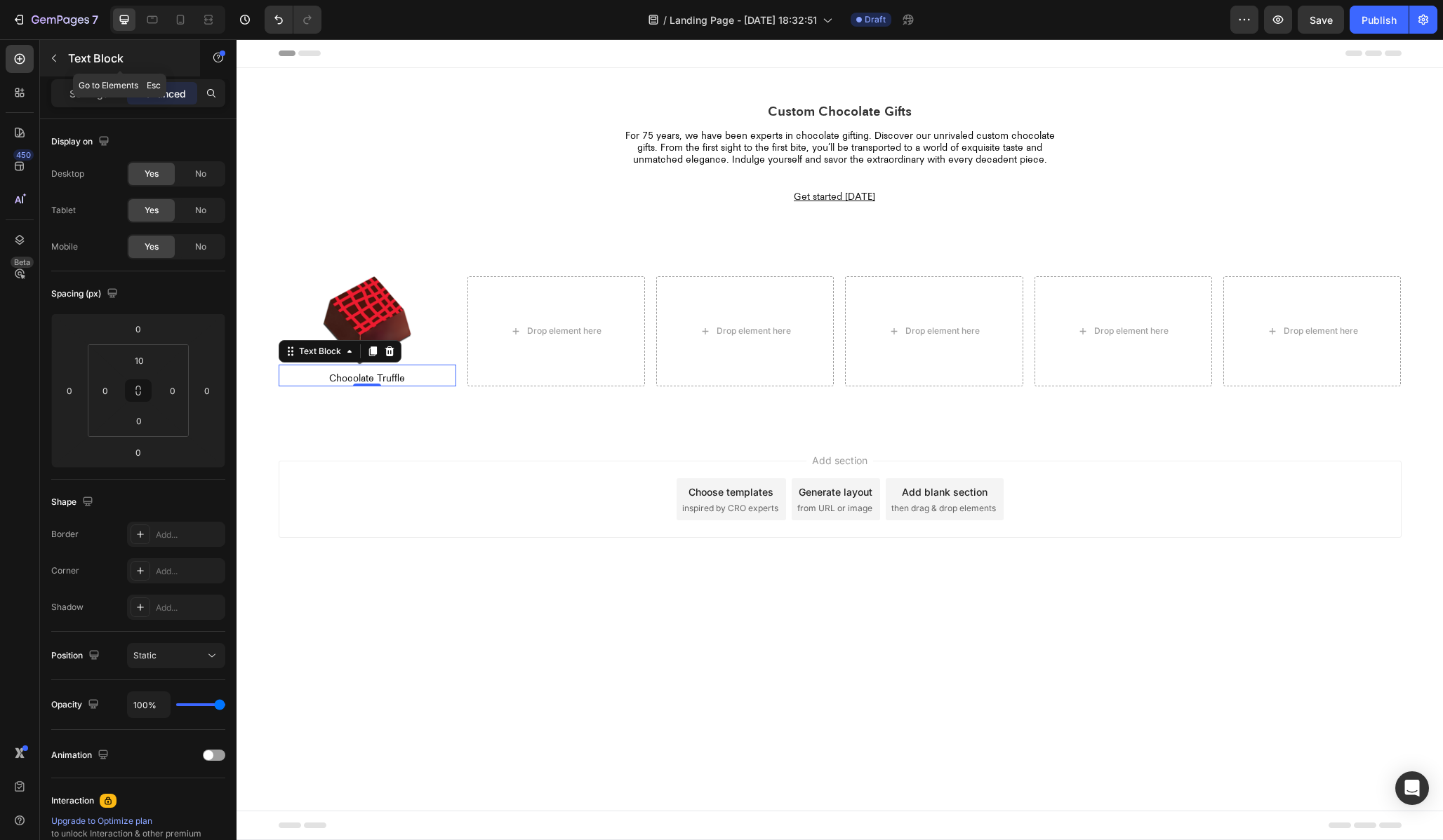
click at [57, 58] on icon "button" at bounding box center [53, 58] width 11 height 11
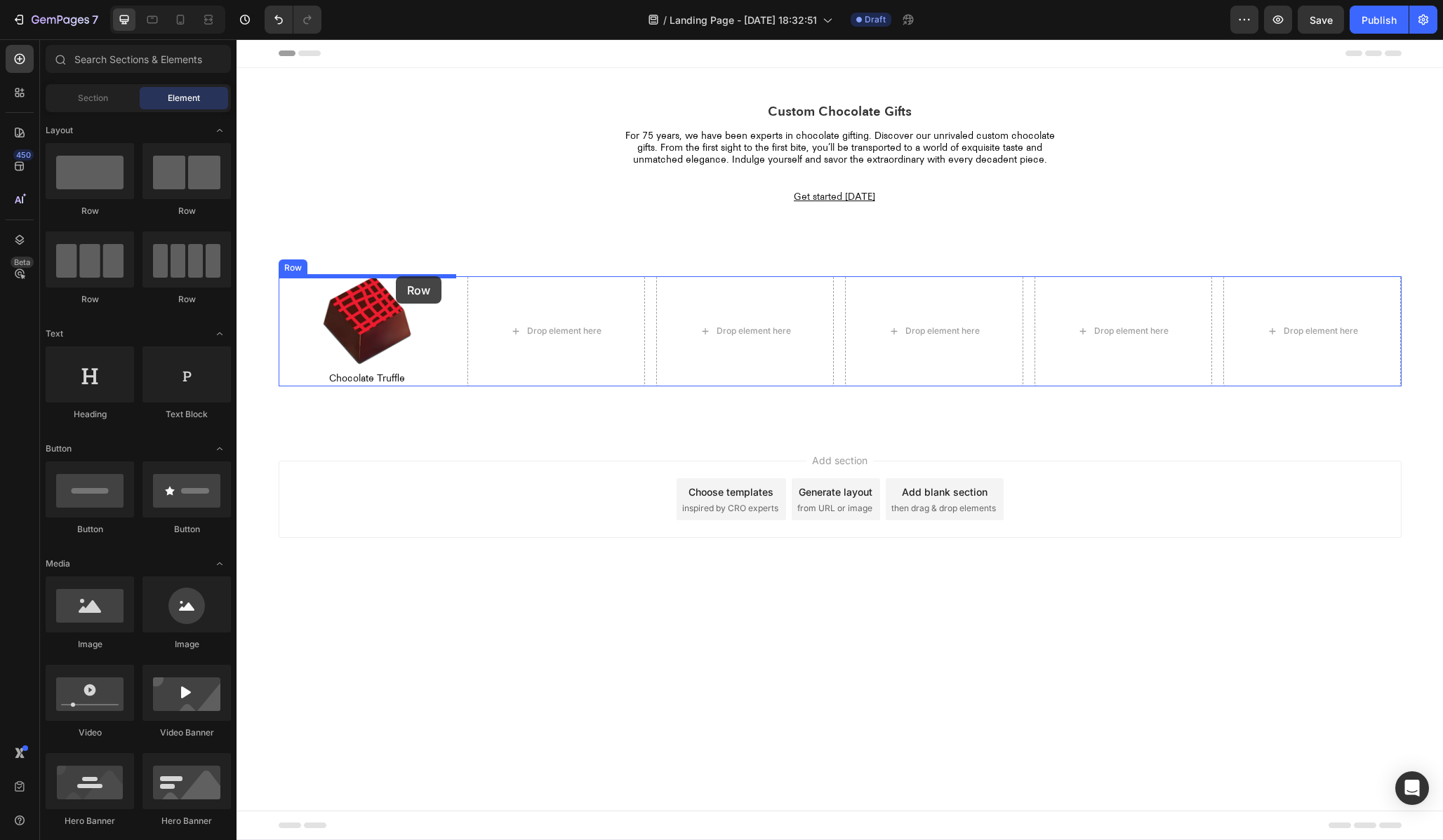
drag, startPoint x: 348, startPoint y: 215, endPoint x: 396, endPoint y: 276, distance: 77.6
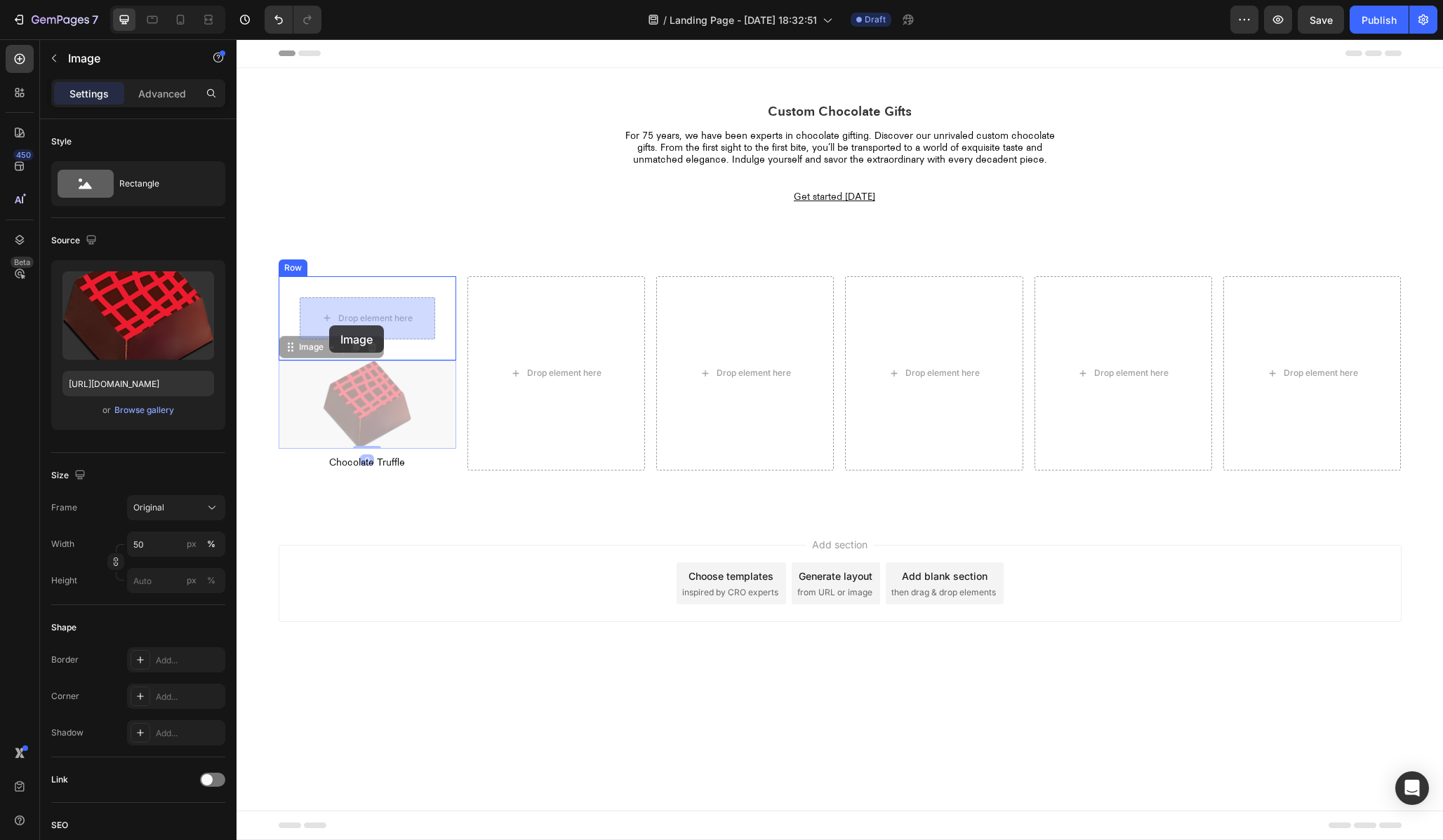
drag, startPoint x: 320, startPoint y: 389, endPoint x: 329, endPoint y: 325, distance: 64.6
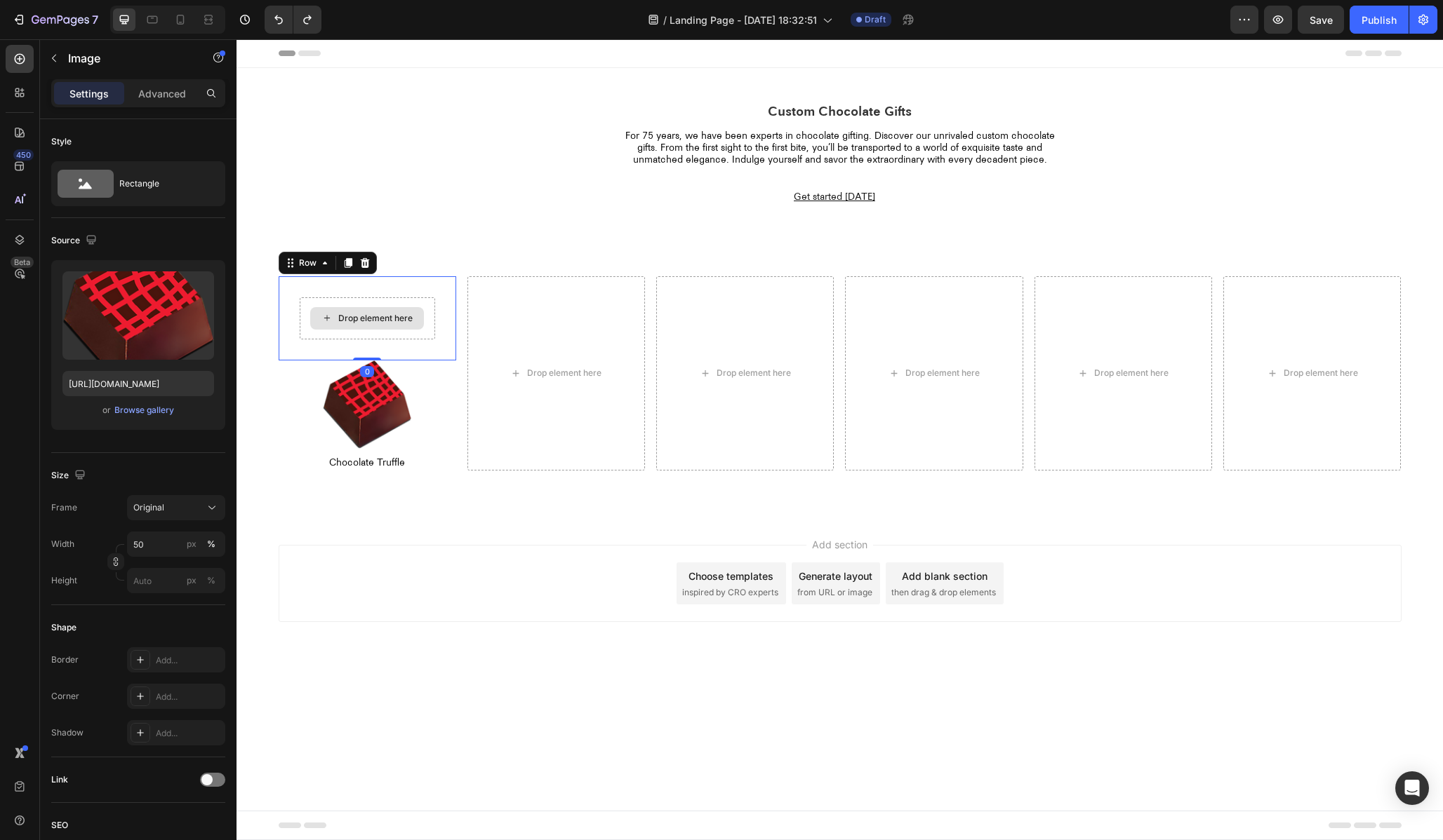
click at [299, 301] on div "Drop element here" at bounding box center [367, 318] width 135 height 42
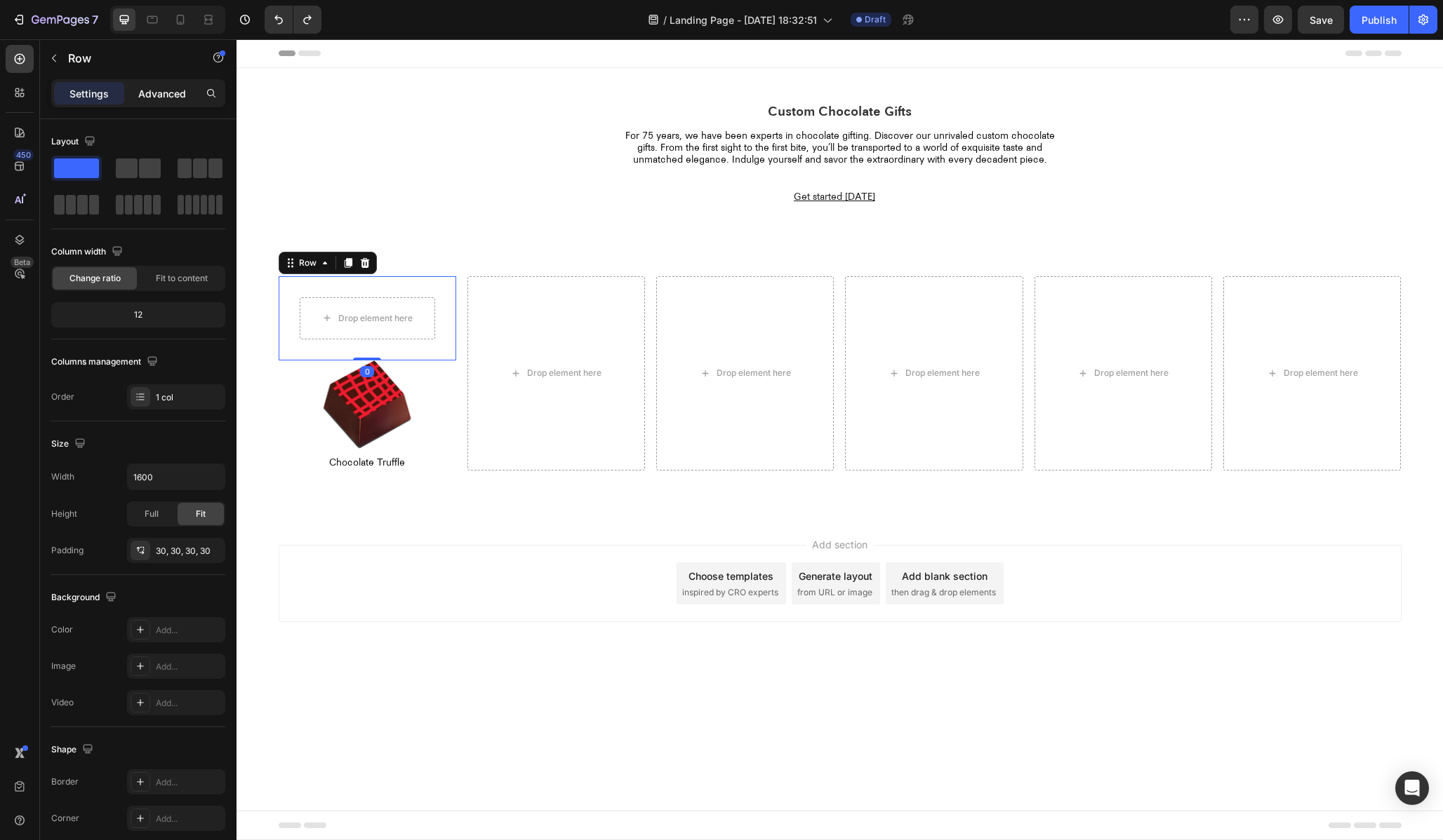
click at [140, 90] on p "Advanced" at bounding box center [162, 93] width 47 height 15
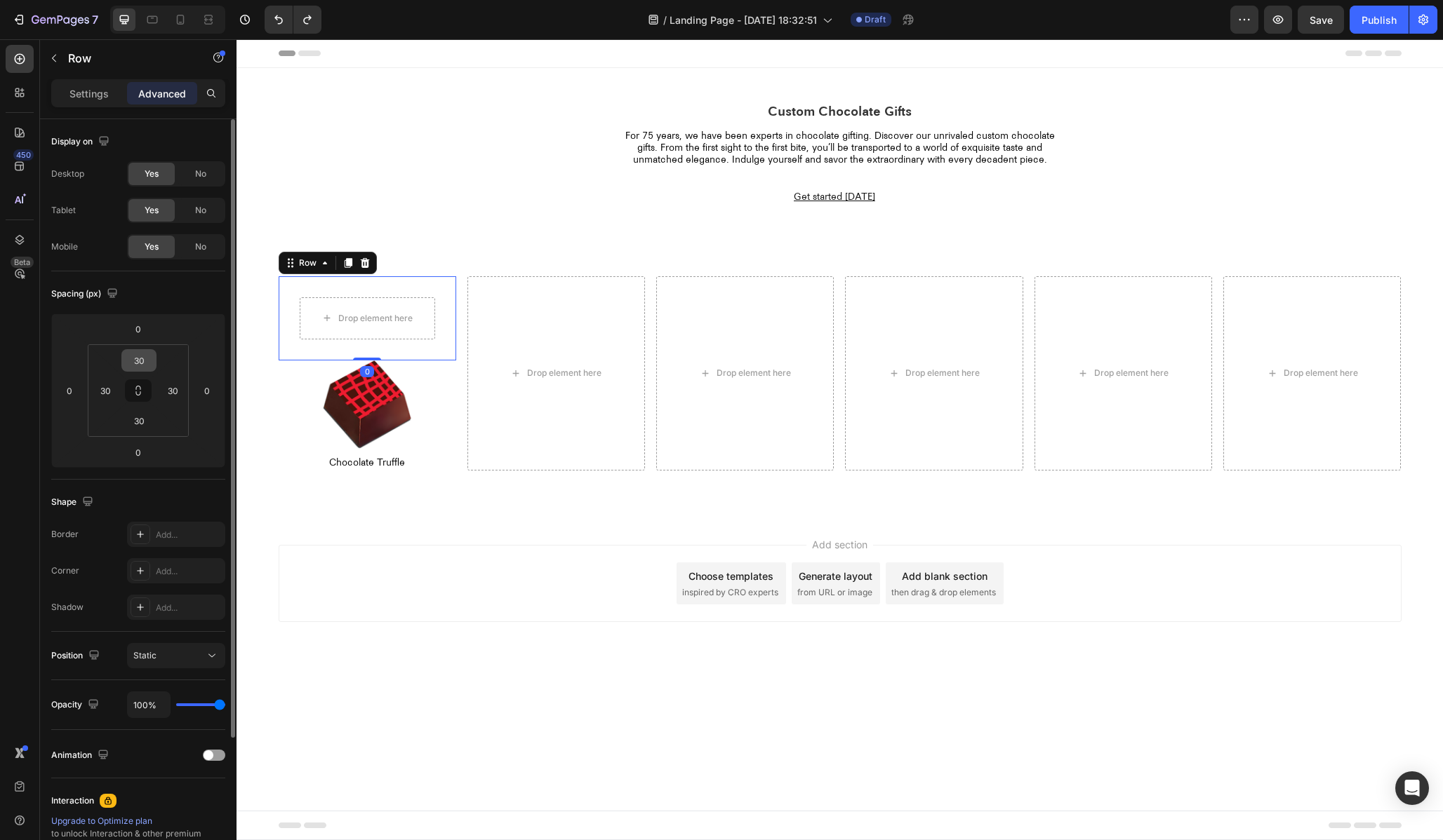
click at [135, 360] on input "30" at bounding box center [139, 360] width 28 height 21
type input "0"
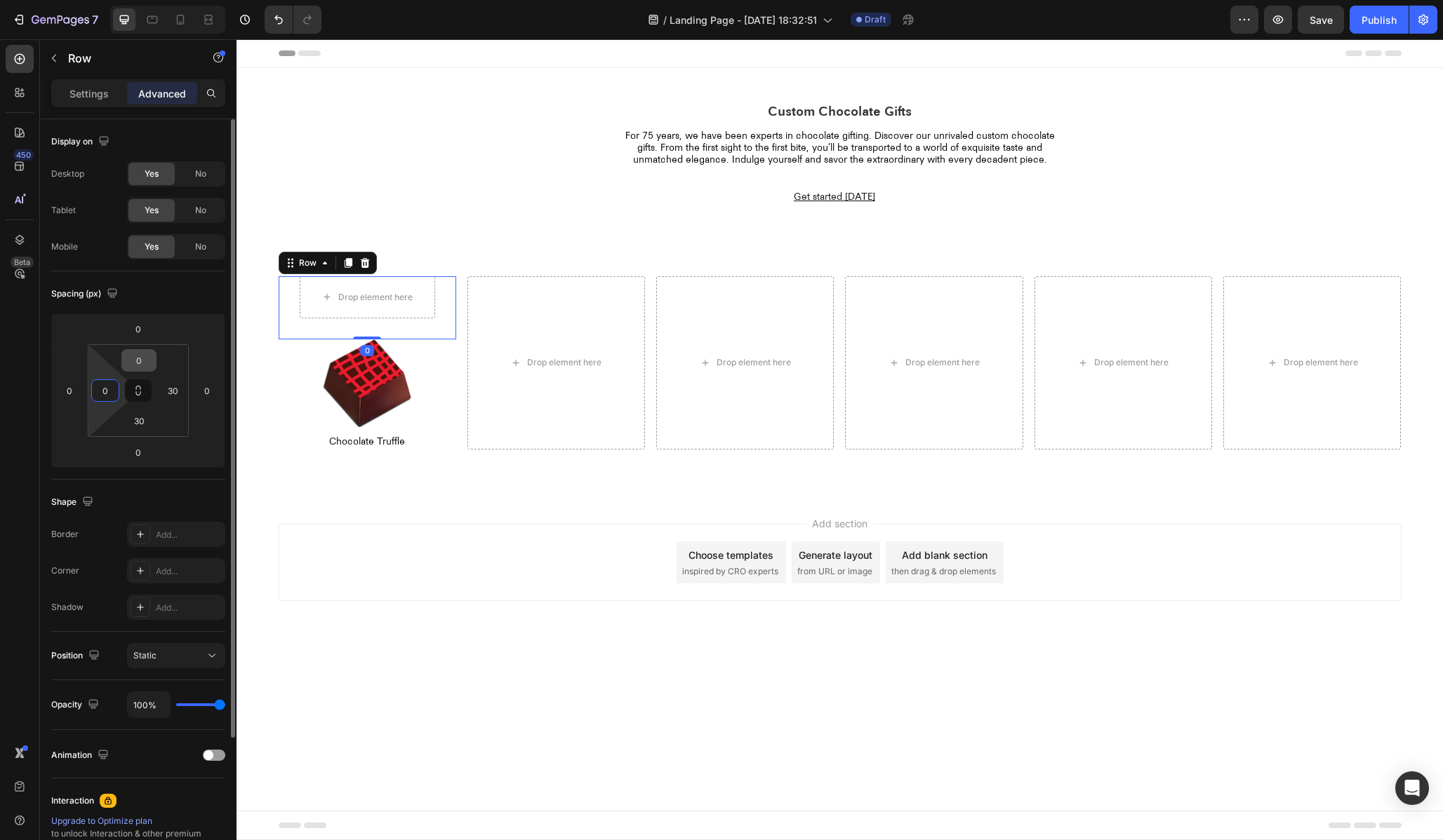
type input "0"
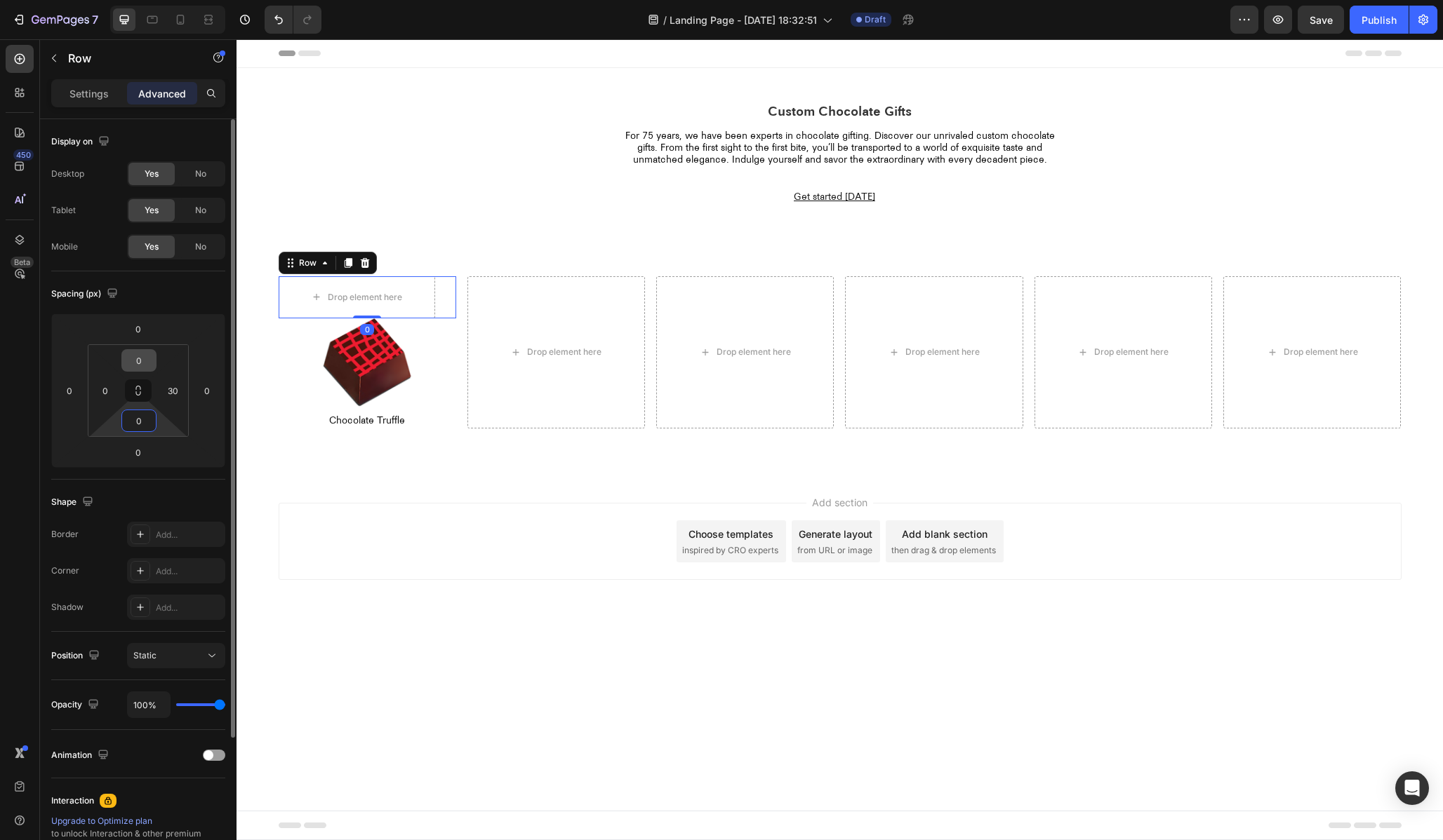
type input "0"
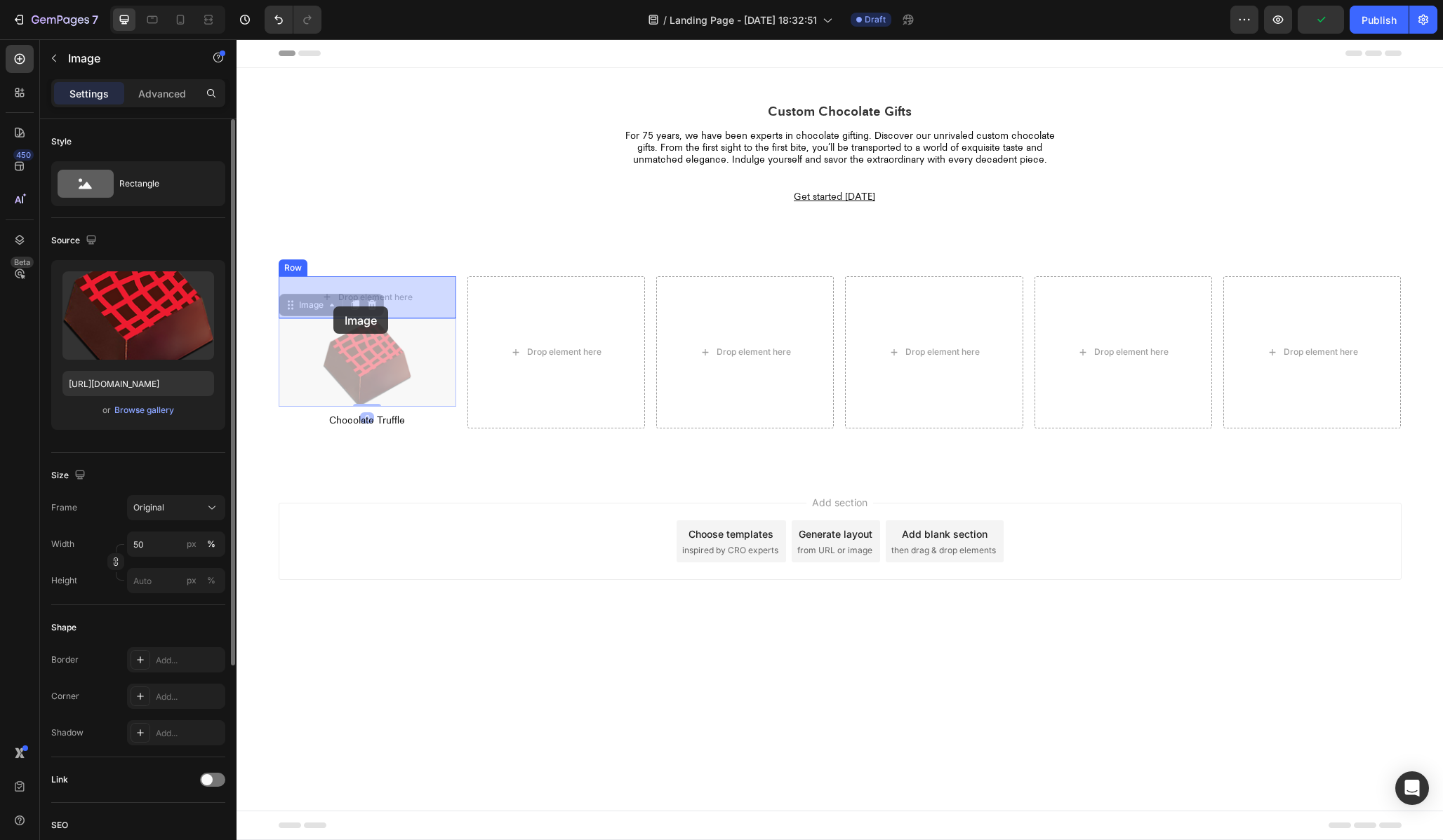
drag, startPoint x: 328, startPoint y: 344, endPoint x: 333, endPoint y: 306, distance: 38.3
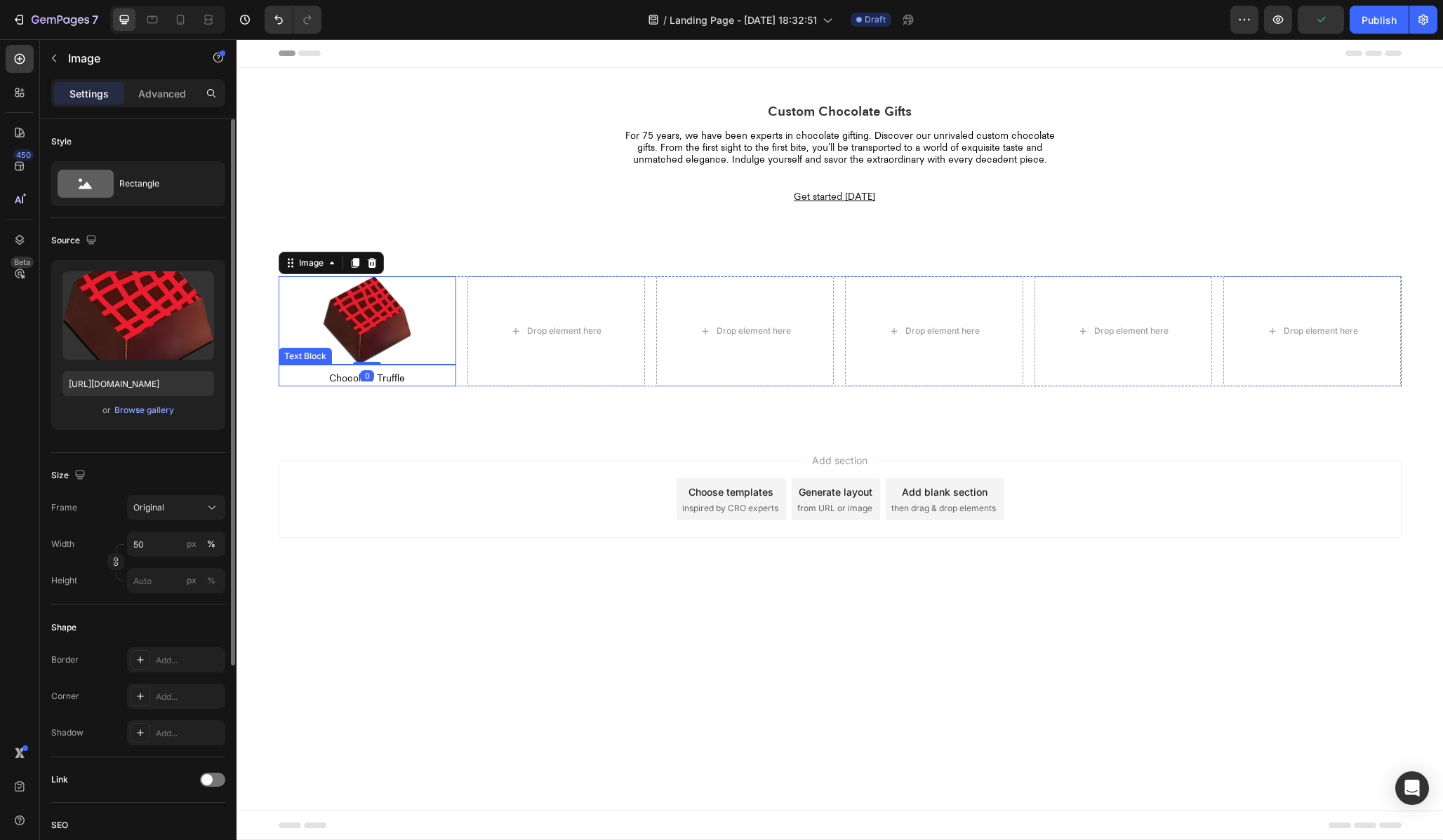
click at [341, 383] on p "Chocolate Truffle" at bounding box center [367, 380] width 175 height 12
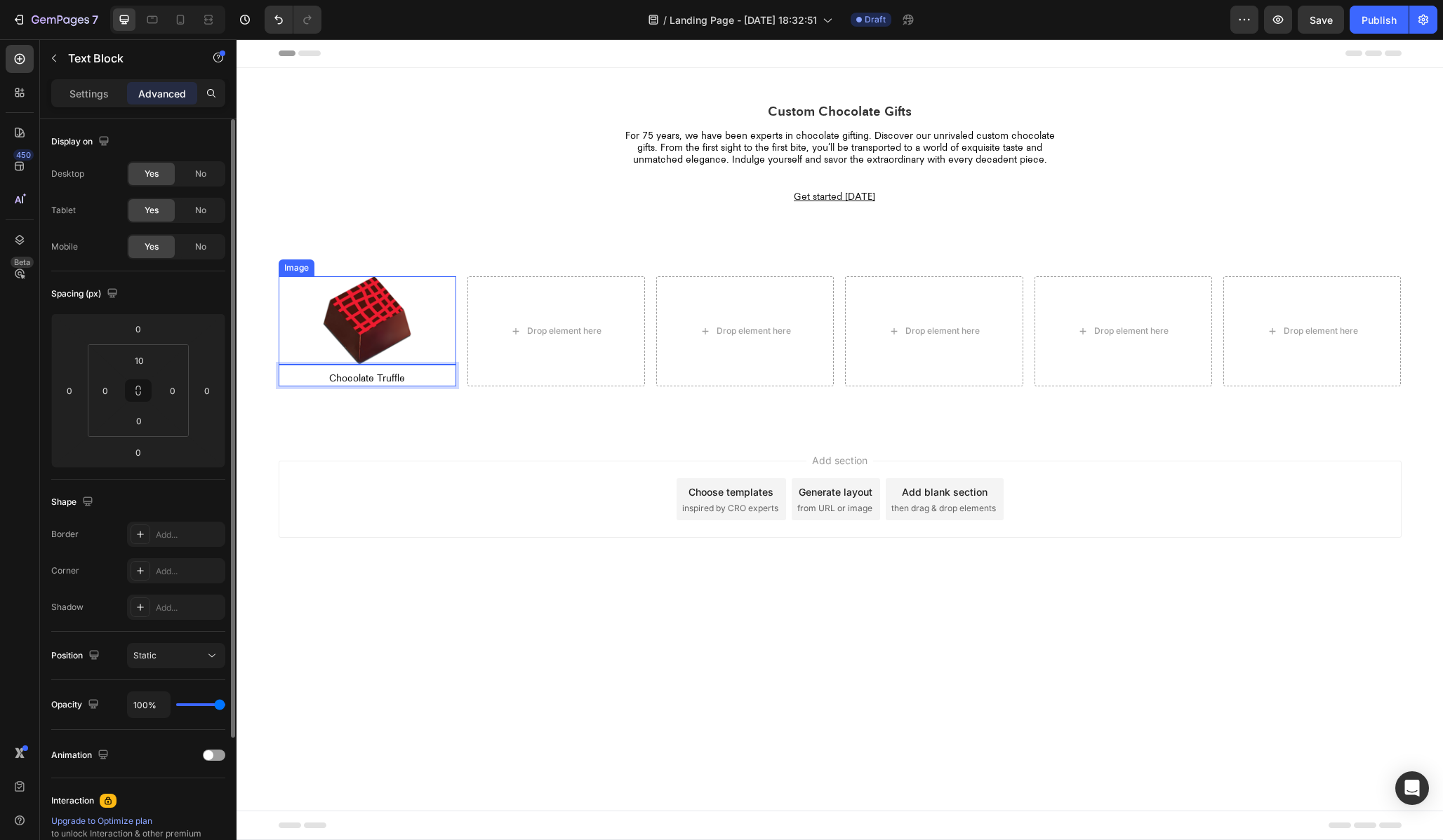
drag, startPoint x: 317, startPoint y: 382, endPoint x: 356, endPoint y: 354, distance: 48.0
click at [315, 375] on p "Chocolate Truffle" at bounding box center [367, 380] width 175 height 12
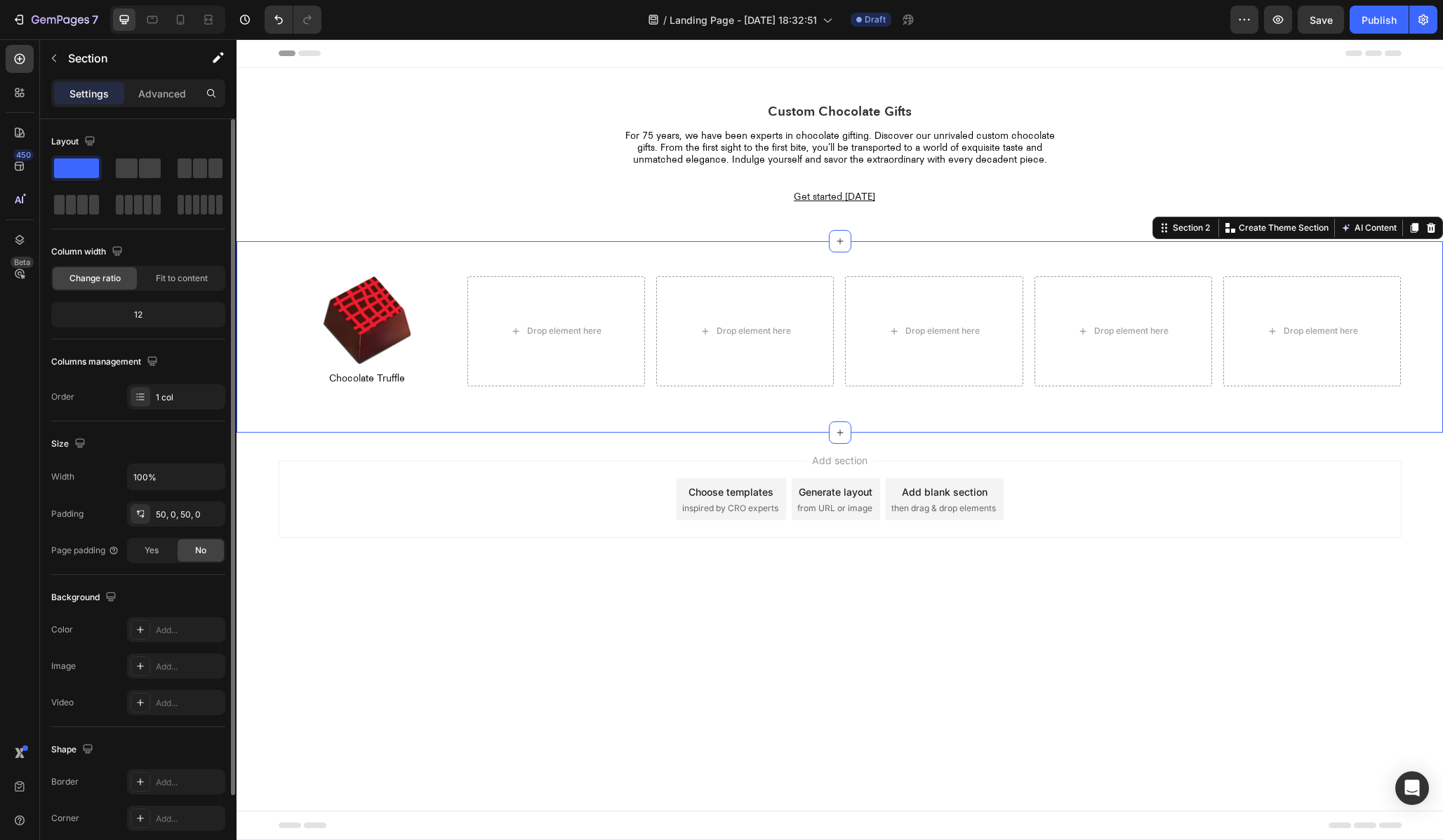
click at [432, 414] on div "Image Row Chocolate Truffle Text Block Drop element here Drop element here Drop…" at bounding box center [840, 337] width 1206 height 192
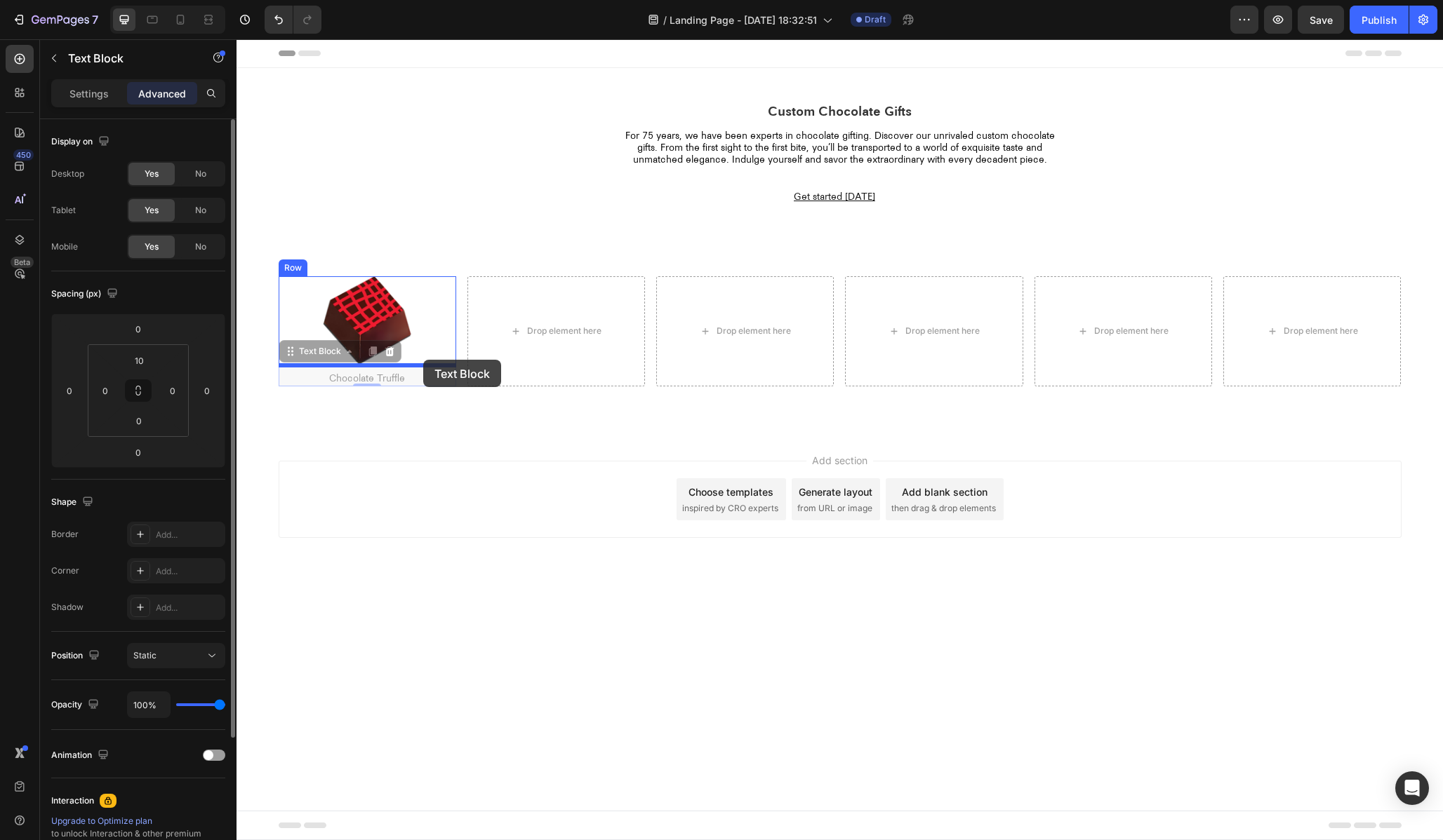
drag, startPoint x: 416, startPoint y: 383, endPoint x: 423, endPoint y: 360, distance: 24.0
drag, startPoint x: 418, startPoint y: 375, endPoint x: 399, endPoint y: 367, distance: 20.6
drag, startPoint x: 423, startPoint y: 373, endPoint x: 415, endPoint y: 356, distance: 18.8
click at [416, 356] on div "Image Chocolate Truffle Text Block 0" at bounding box center [367, 331] width 177 height 110
click at [427, 422] on div "Image Chocolate Truffle Text Block 0 Row Drop element here Drop element here Dr…" at bounding box center [840, 337] width 1206 height 192
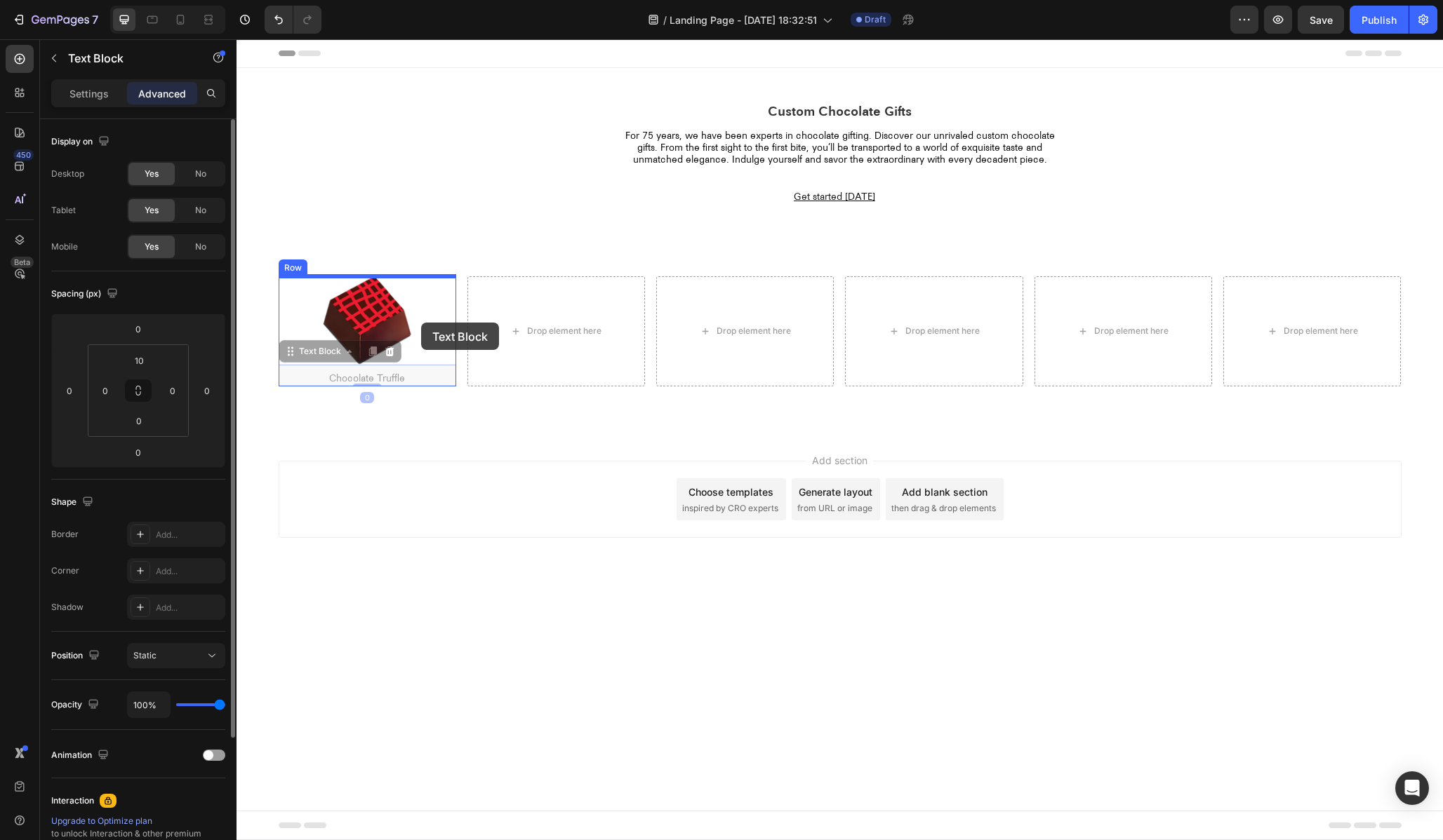
click at [425, 300] on div at bounding box center [840, 439] width 1206 height 801
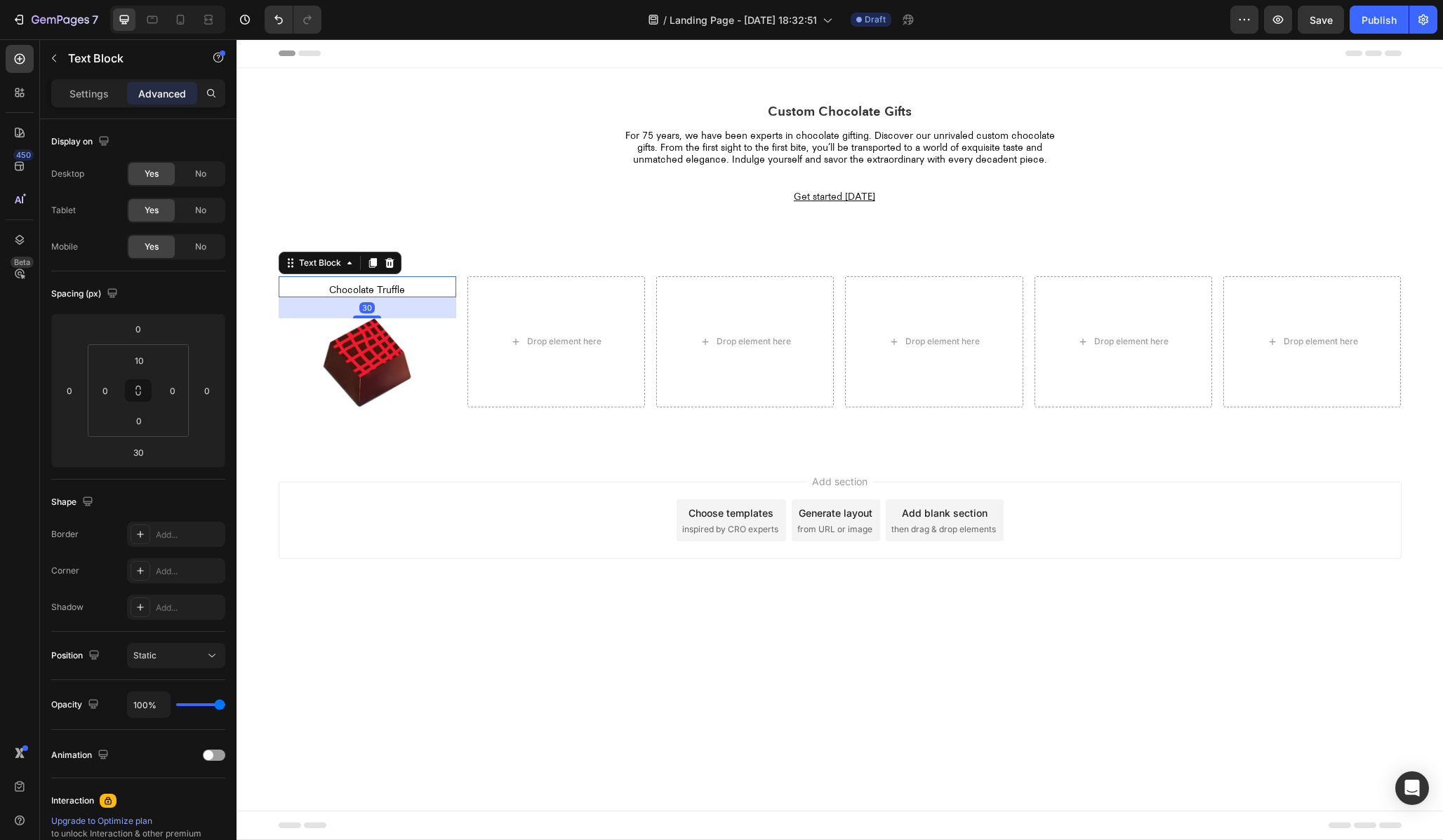
type input "0"
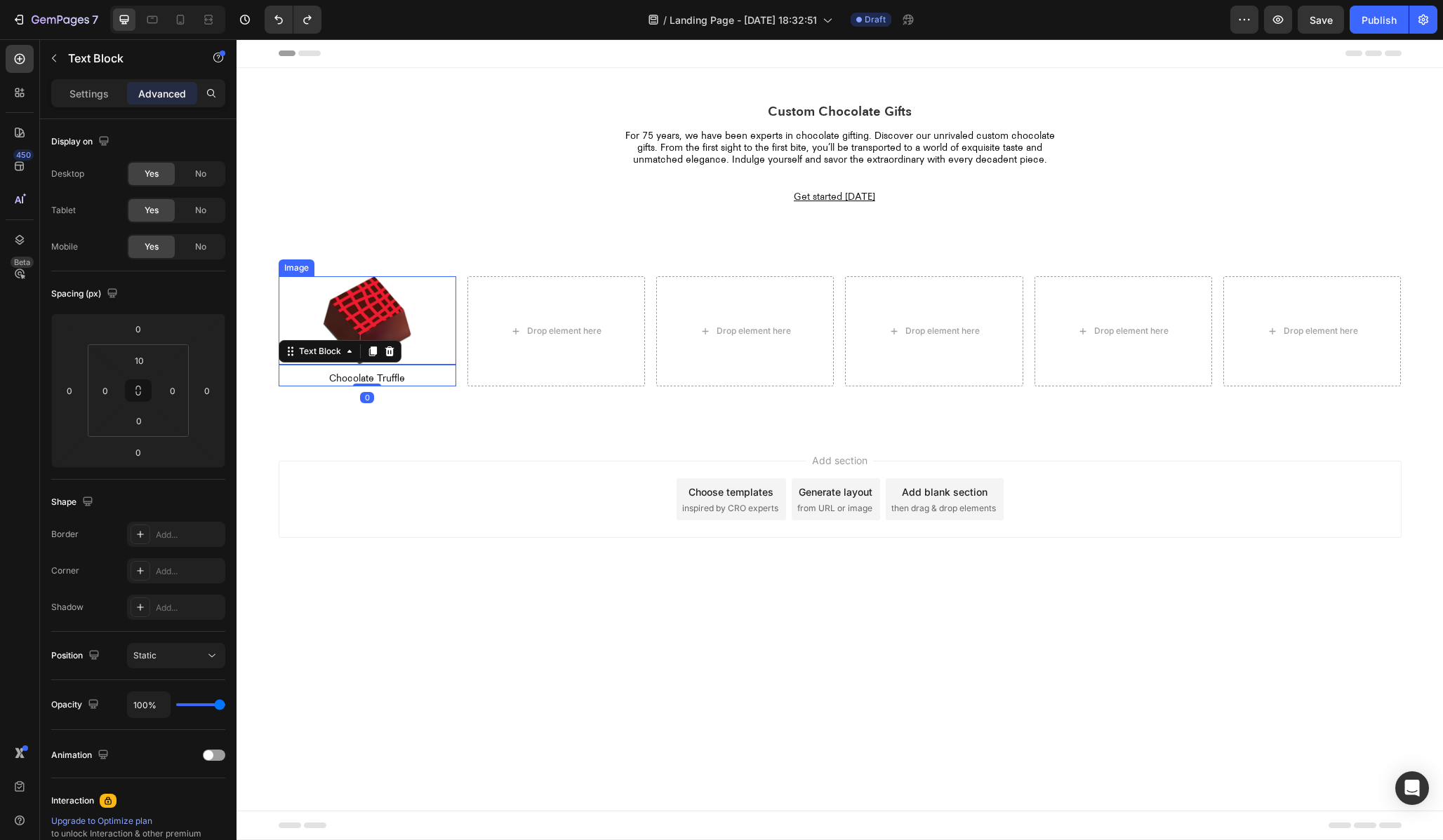
click at [456, 464] on div "Add section Choose templates inspired by CRO experts Generate layout from URL o…" at bounding box center [840, 499] width 1123 height 77
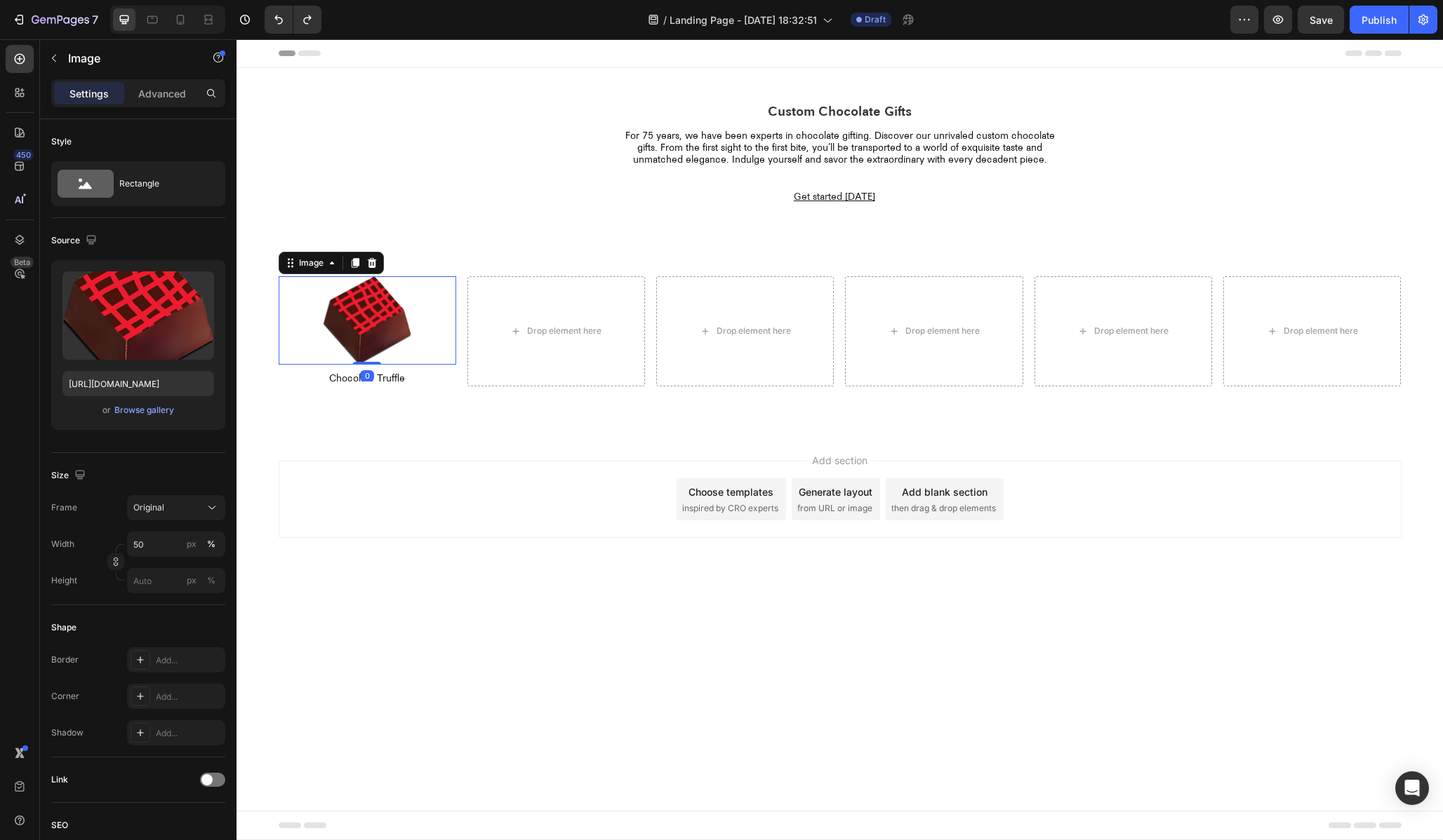
click at [358, 351] on img at bounding box center [367, 321] width 89 height 89
click at [319, 441] on div "Add section Choose templates inspired by CRO experts Generate layout from URL o…" at bounding box center [840, 519] width 1206 height 173
click at [317, 292] on div at bounding box center [367, 321] width 177 height 89
click at [296, 263] on div "Image" at bounding box center [311, 263] width 30 height 13
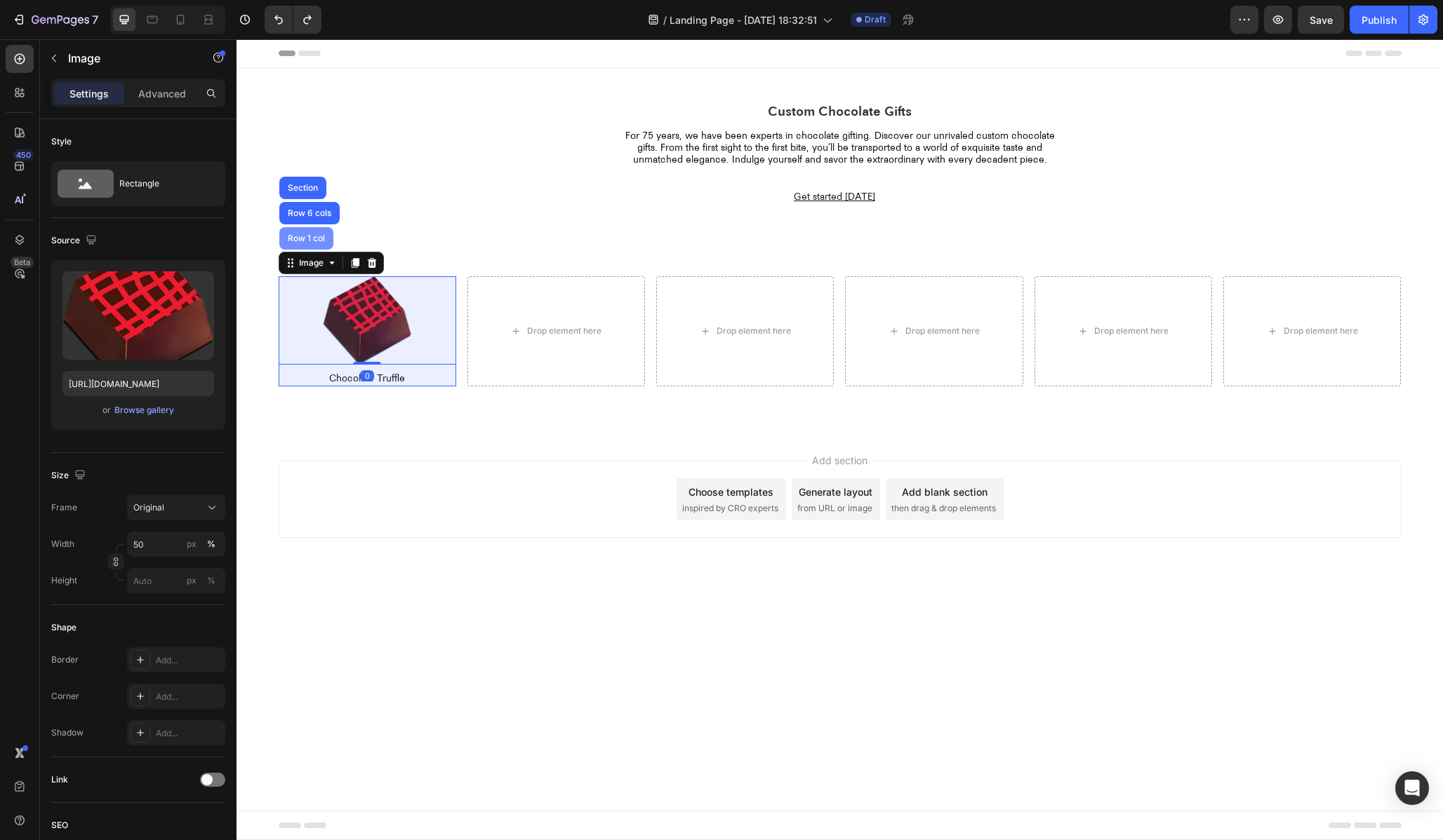
click at [296, 237] on div "Row 1 col" at bounding box center [306, 238] width 43 height 8
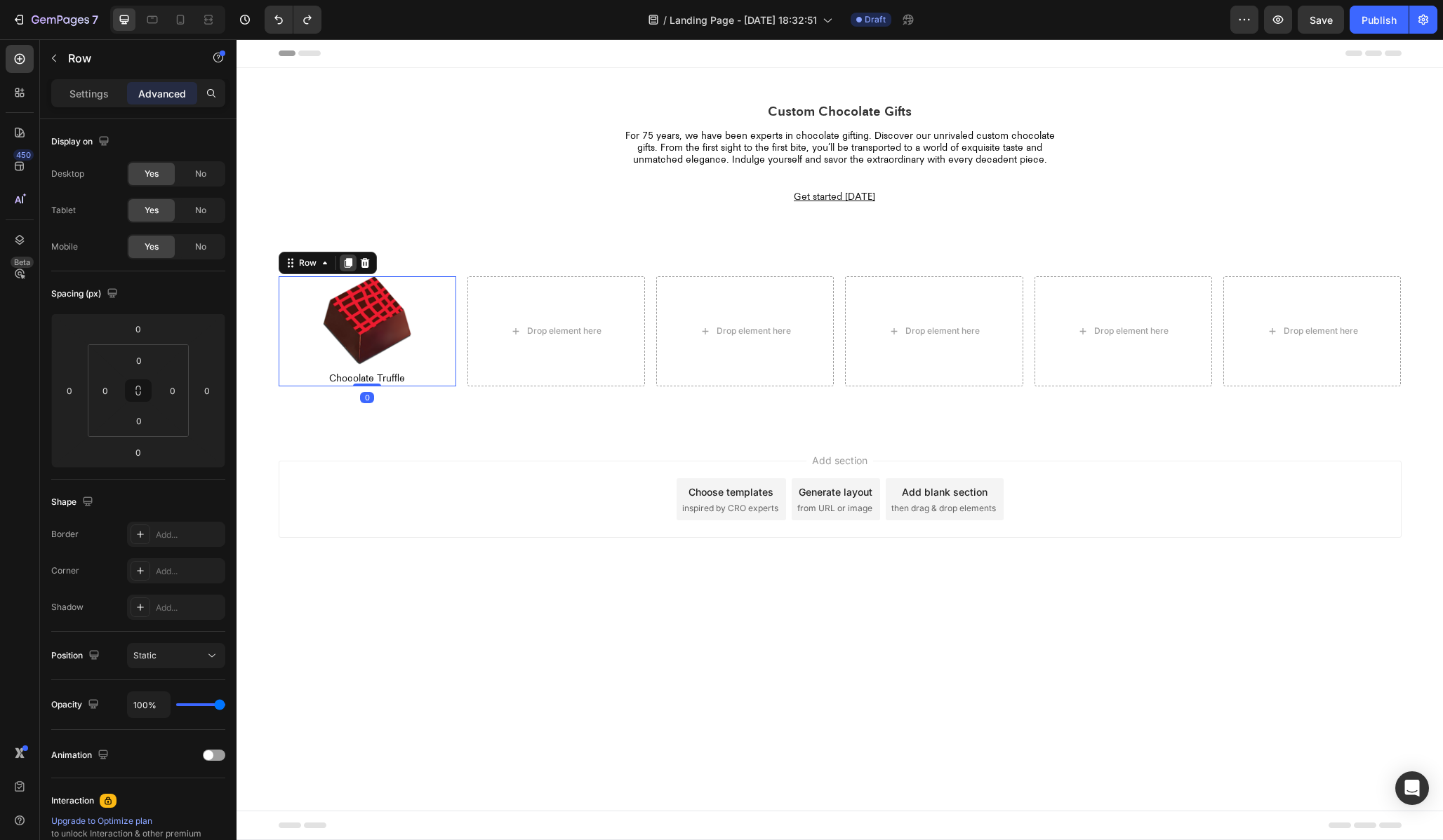
click at [347, 260] on icon at bounding box center [348, 263] width 8 height 10
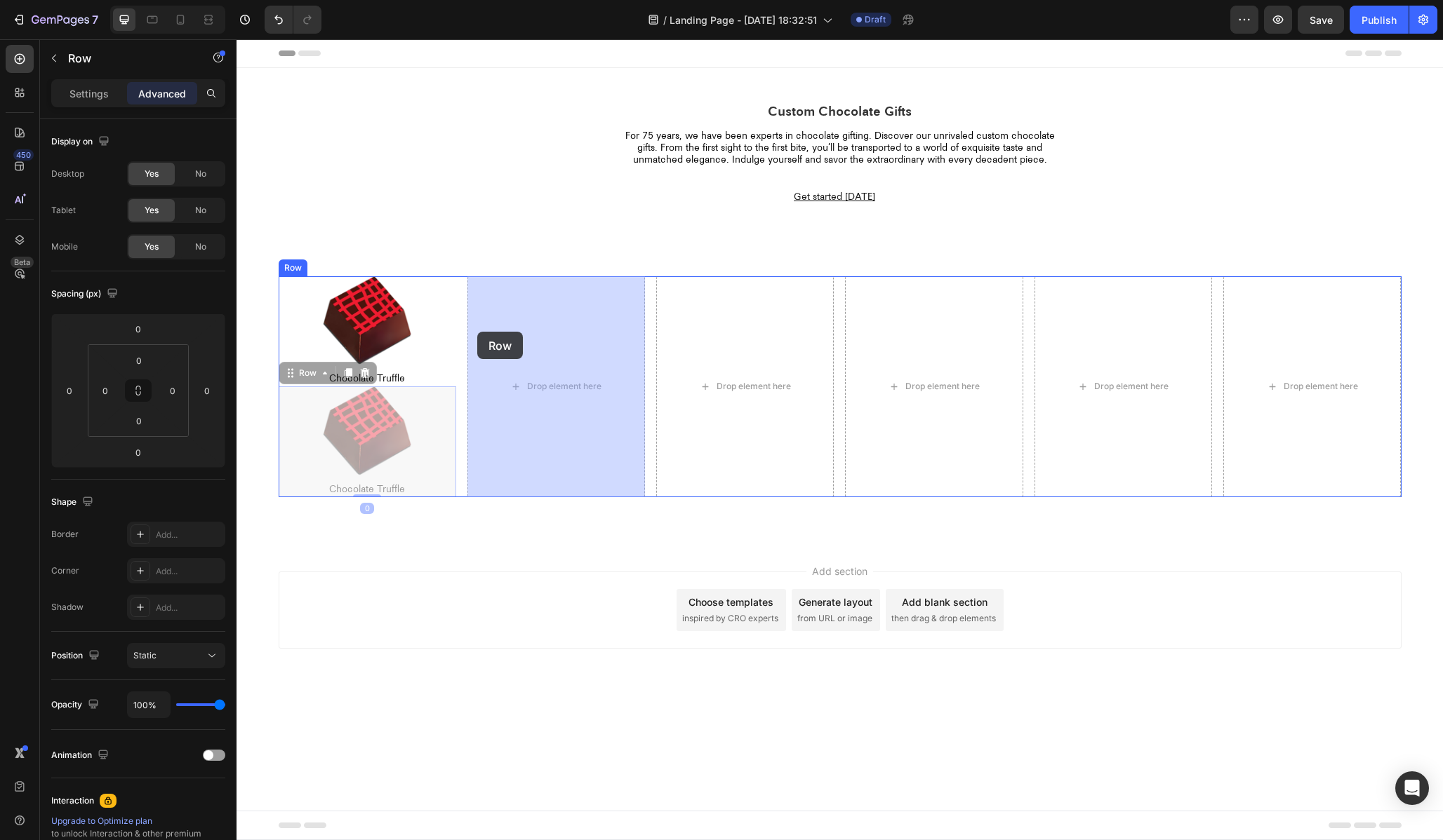
drag, startPoint x: 289, startPoint y: 374, endPoint x: 470, endPoint y: 341, distance: 184.0
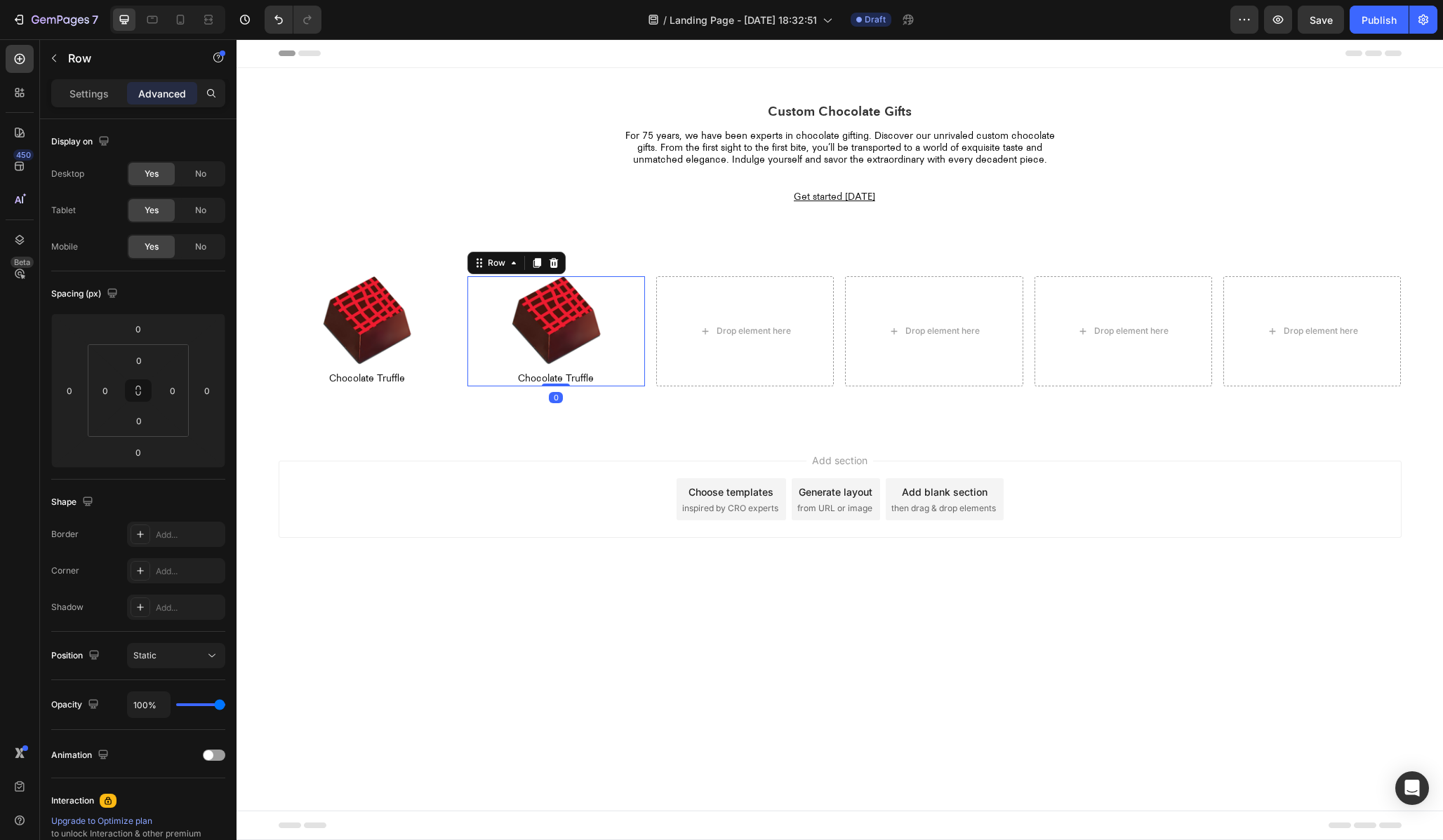
click at [494, 459] on div "Add section Choose templates inspired by CRO experts Generate layout from URL o…" at bounding box center [840, 519] width 1206 height 173
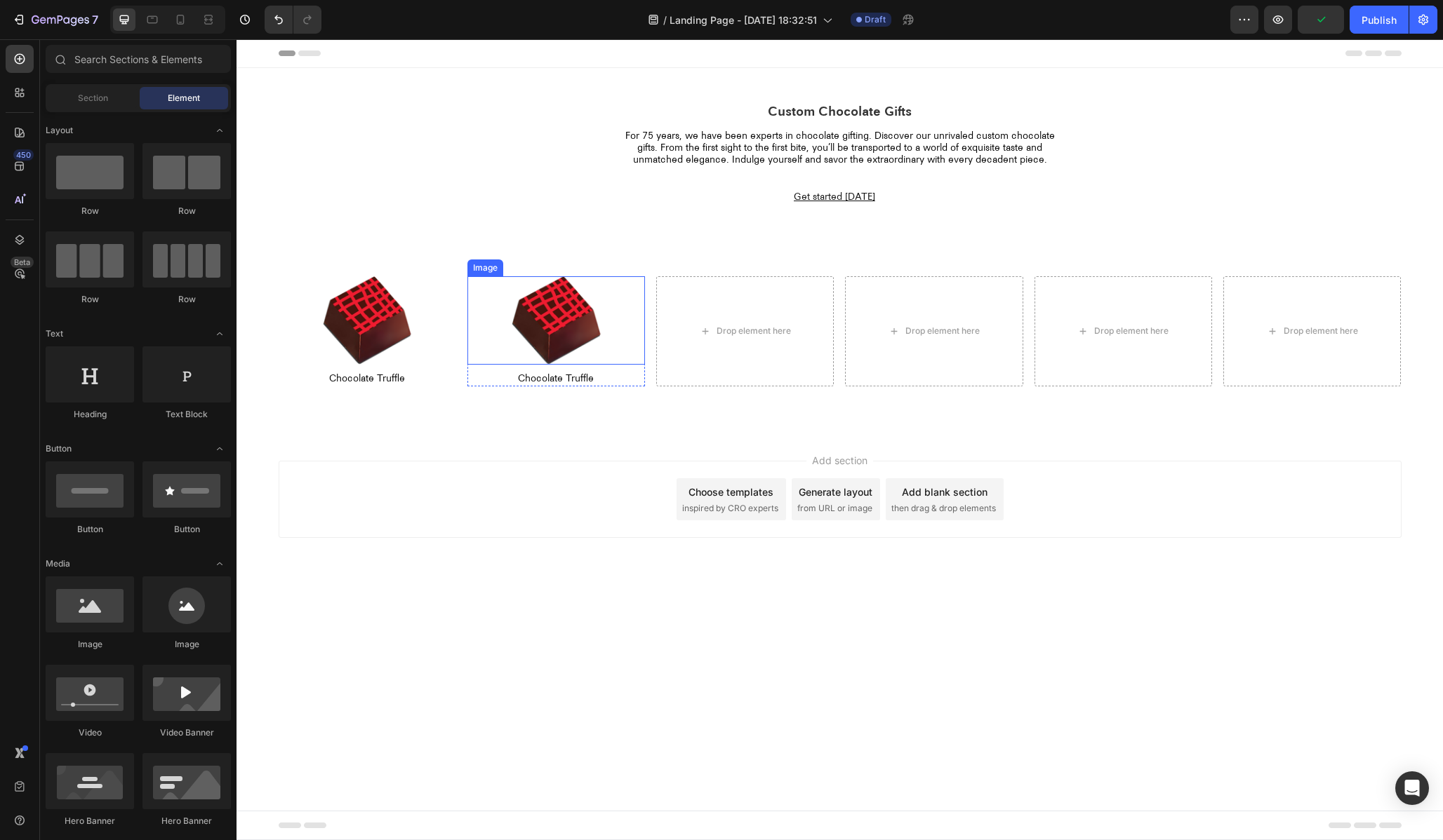
click at [448, 320] on div at bounding box center [367, 321] width 177 height 89
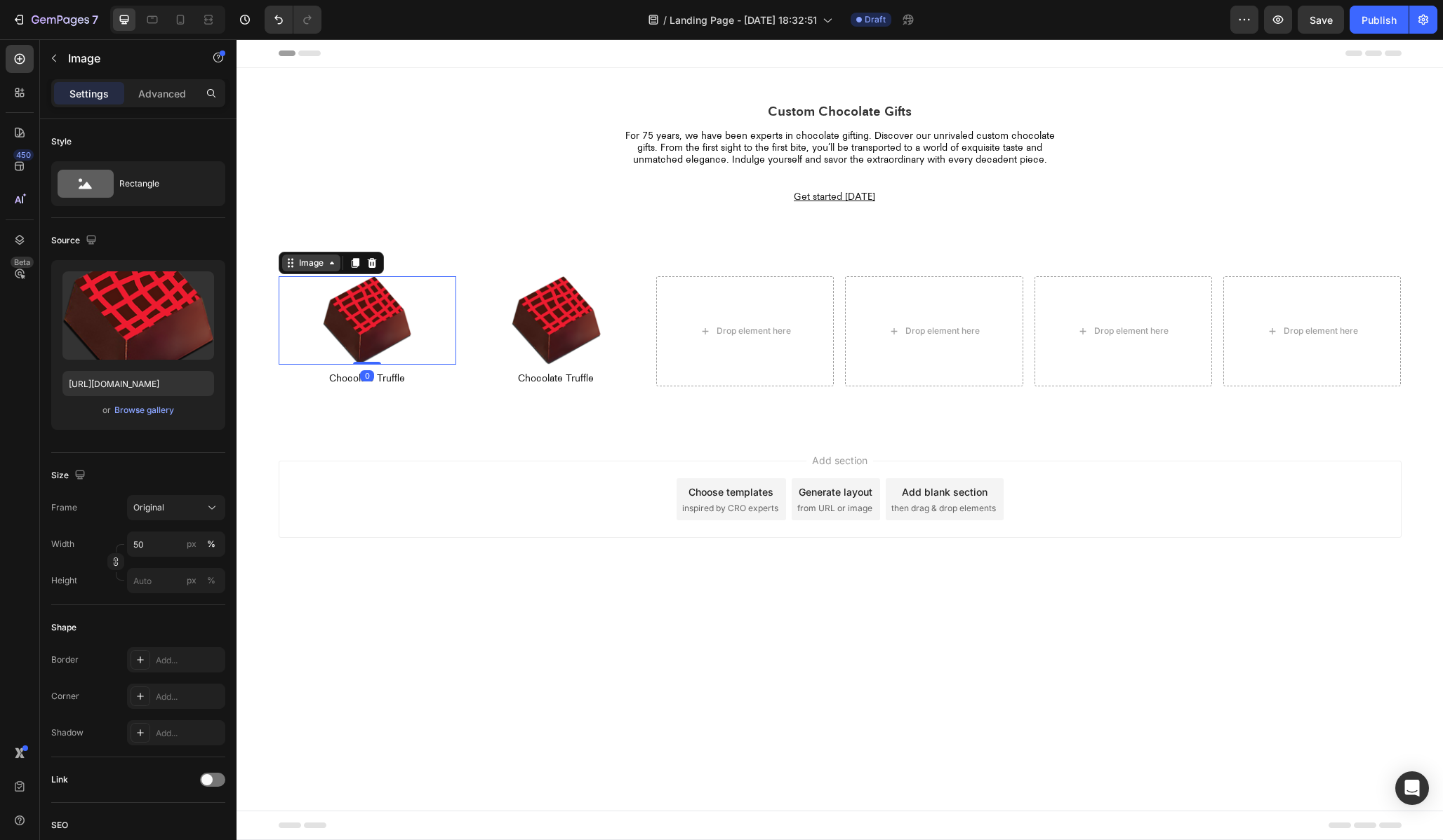
click at [317, 263] on div "Image" at bounding box center [311, 263] width 30 height 13
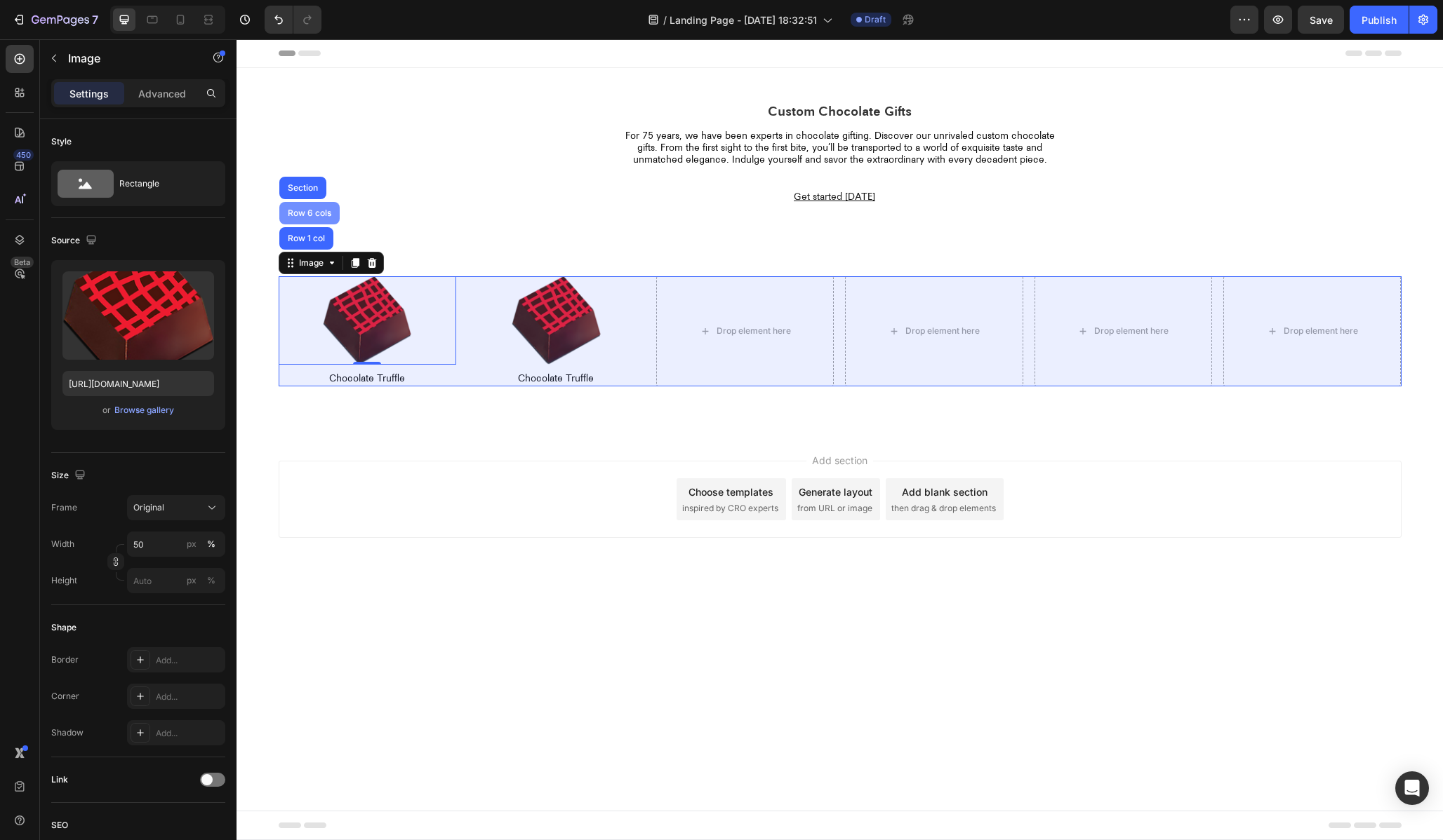
click at [293, 221] on div "Row 6 cols" at bounding box center [309, 213] width 60 height 22
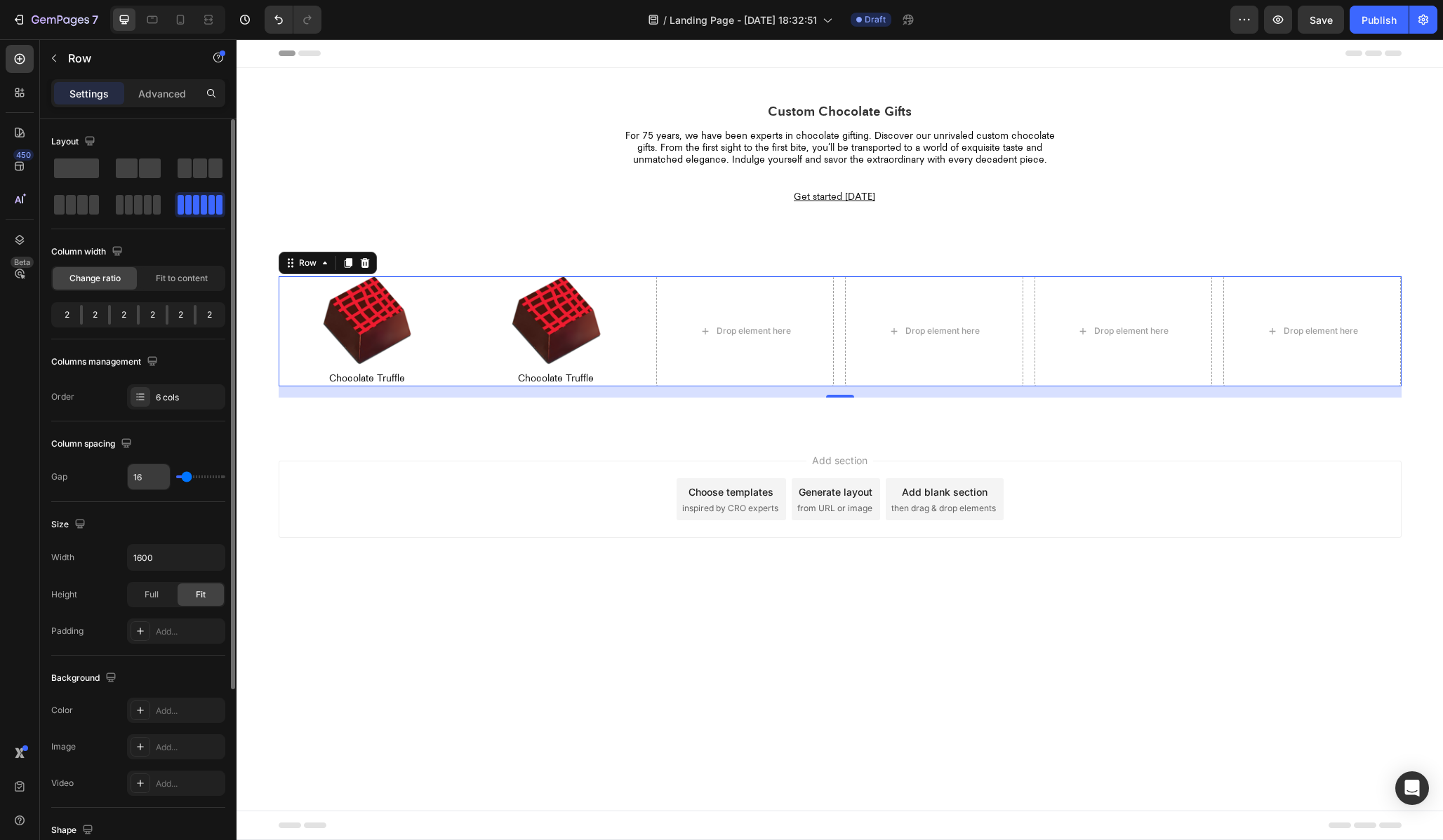
drag, startPoint x: 180, startPoint y: 479, endPoint x: 165, endPoint y: 479, distance: 15.0
click at [165, 479] on div "16" at bounding box center [176, 477] width 99 height 27
type input "9"
type input "0"
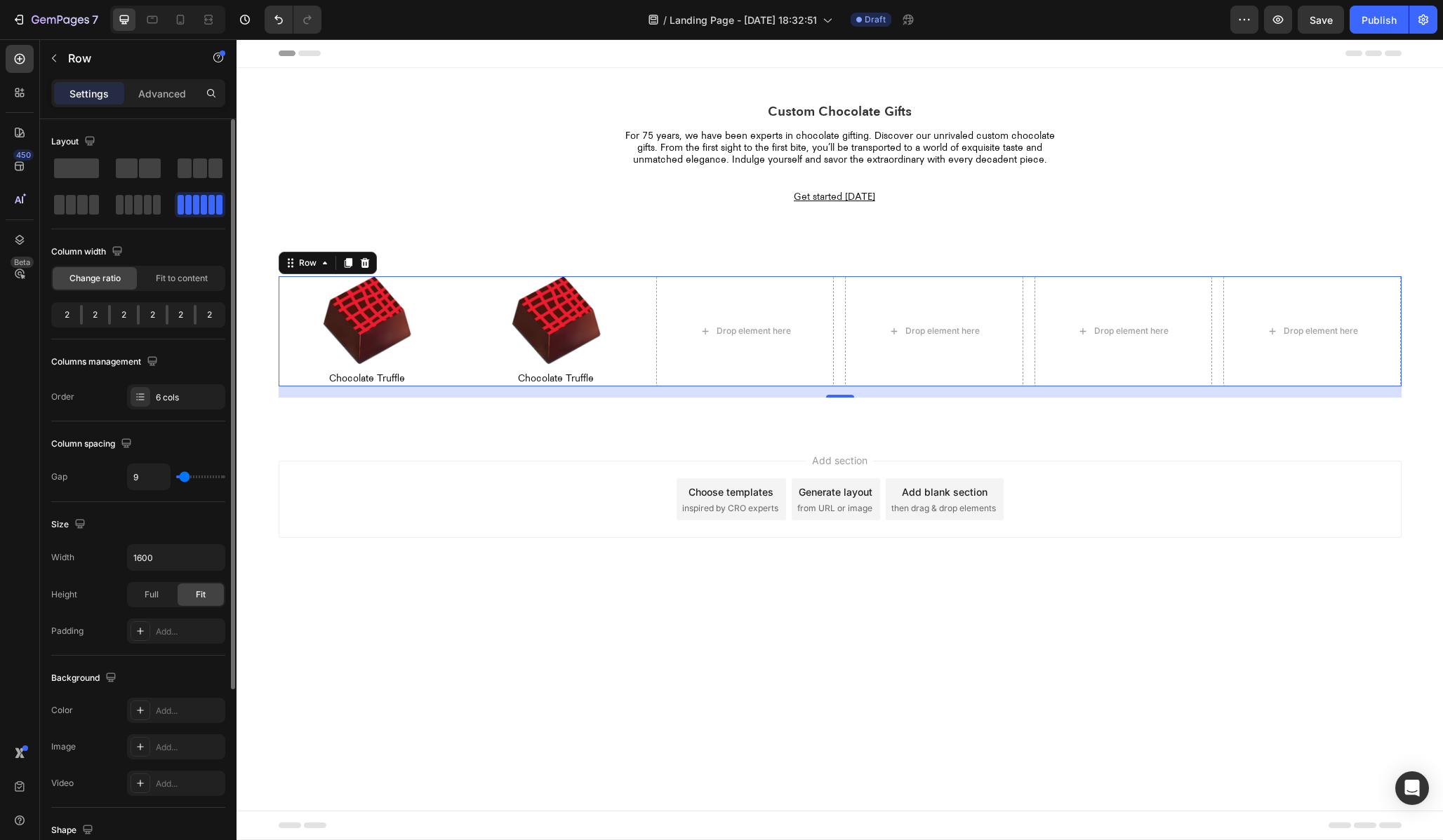
type input "0"
type input "1"
type input "14"
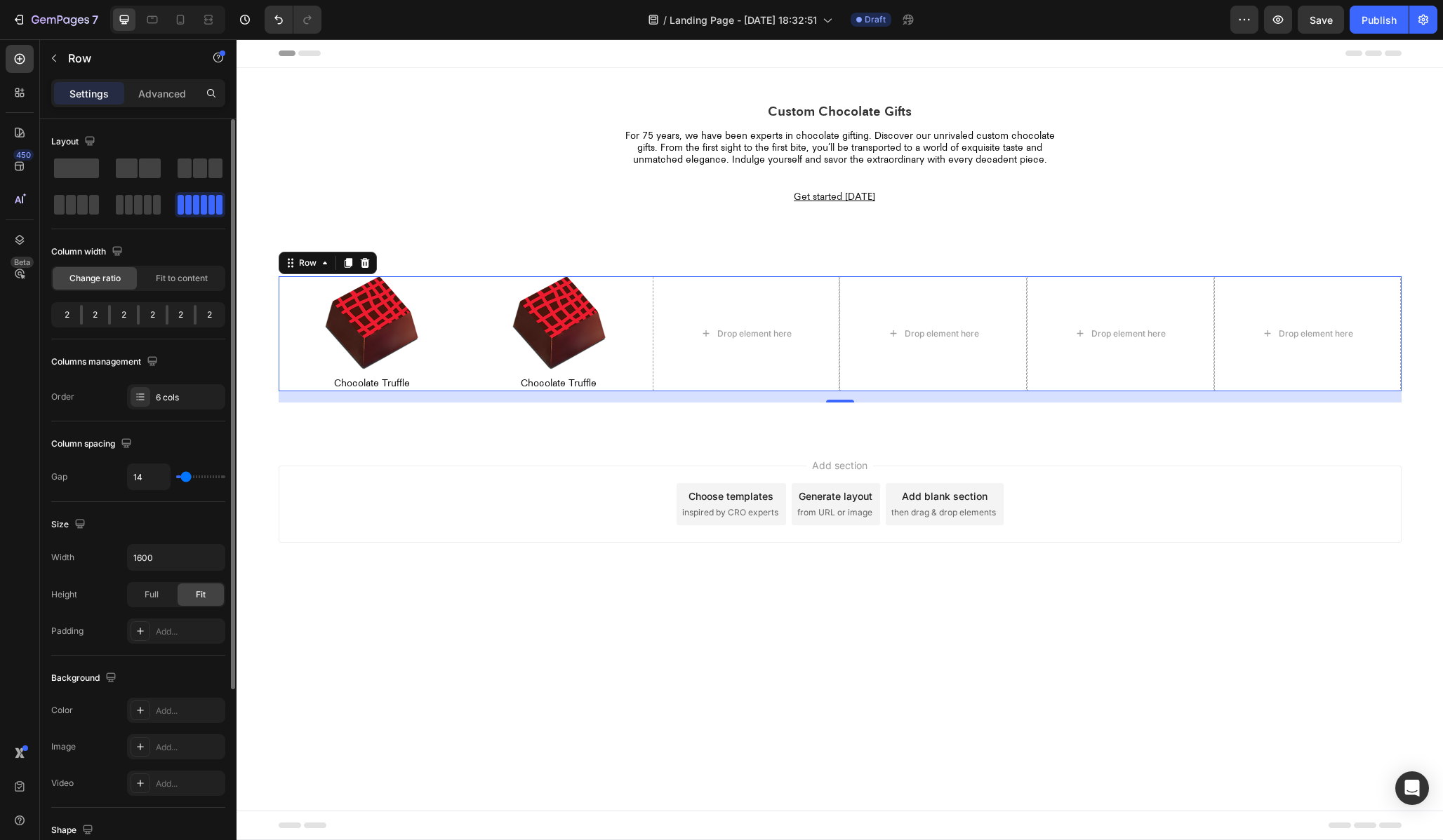
type input "16"
type input "17"
type input "18"
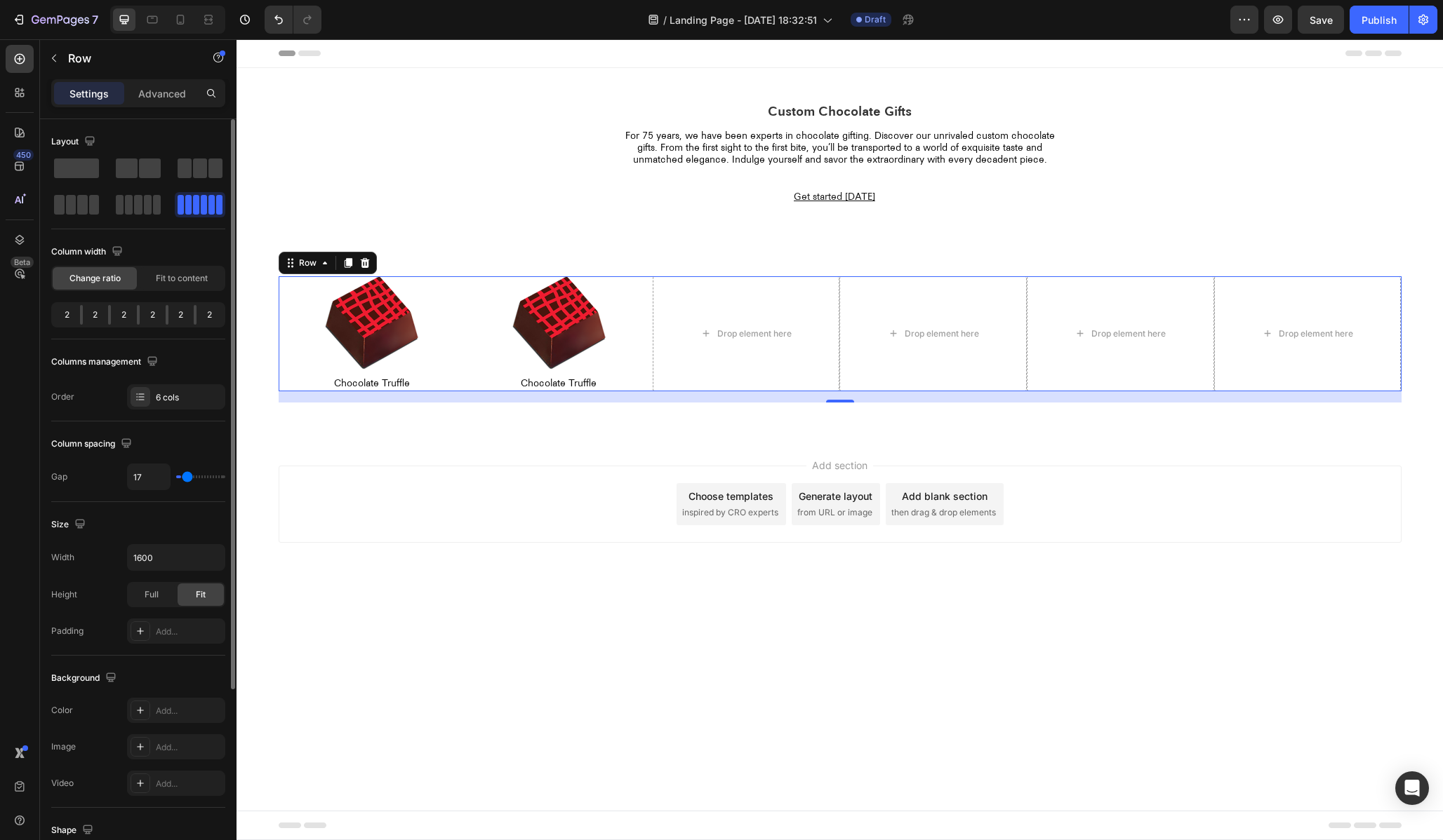
type input "18"
type input "19"
type input "20"
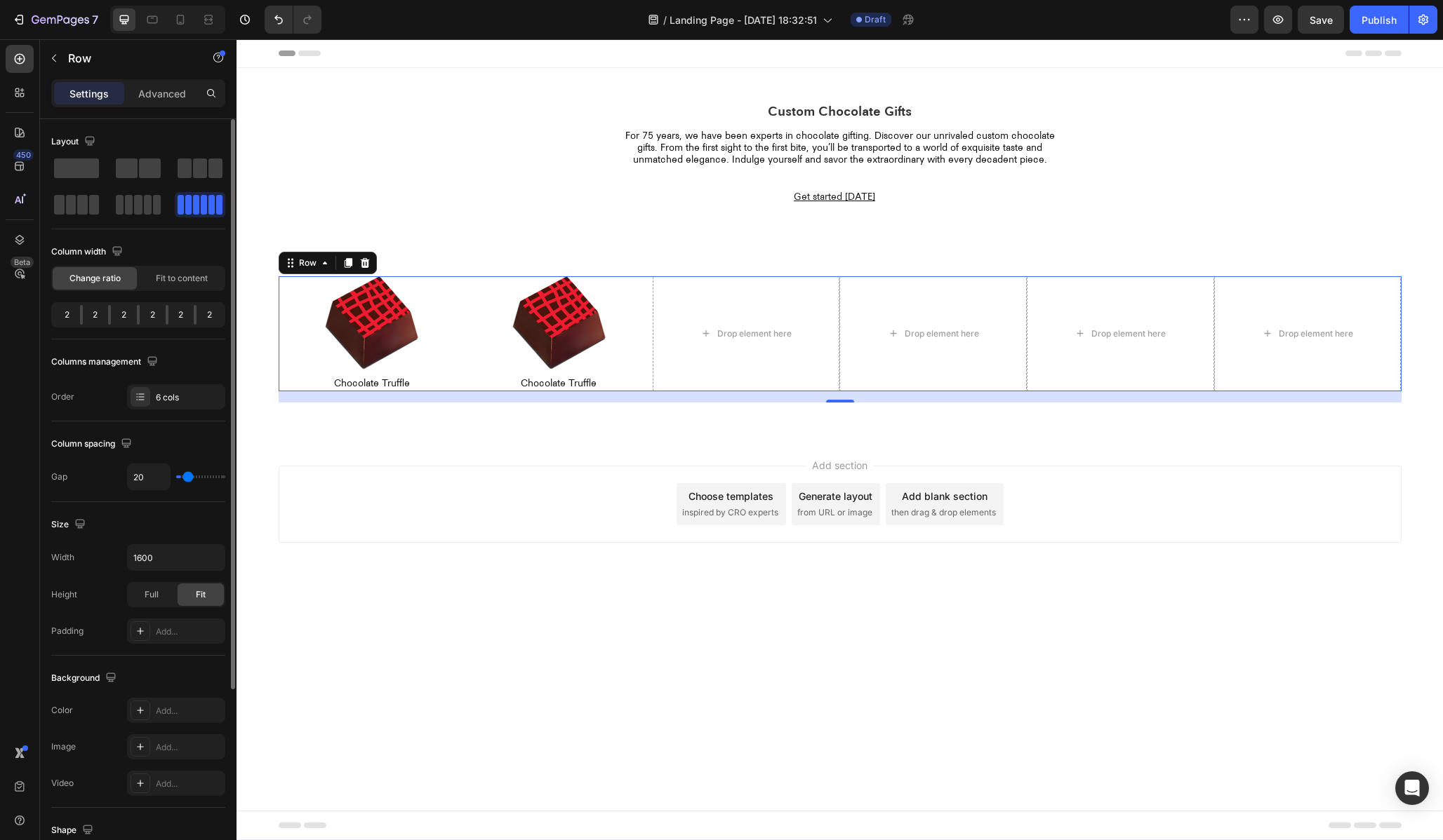
type input "21"
type input "22"
type input "23"
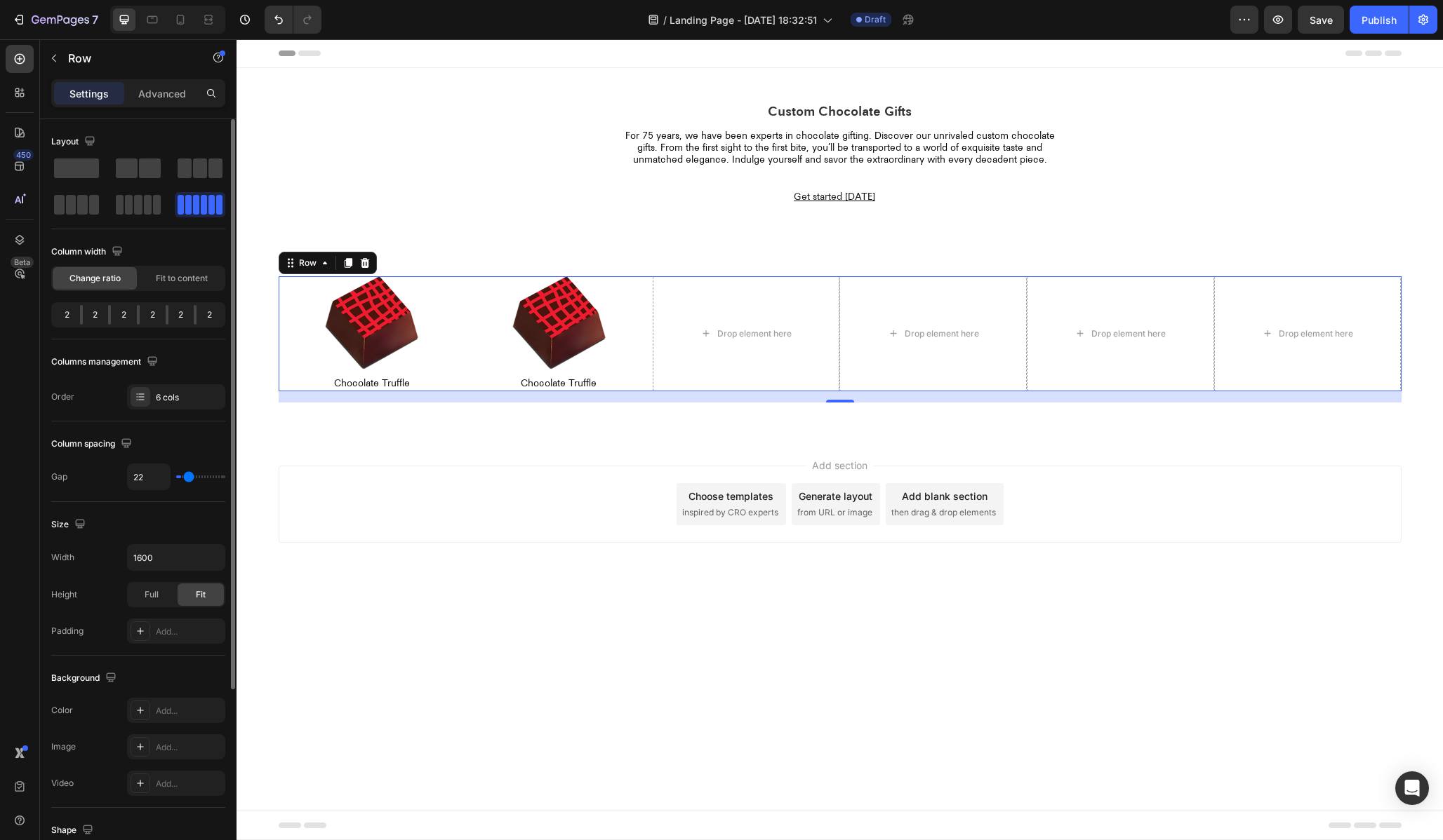
type input "23"
type input "24"
type input "25"
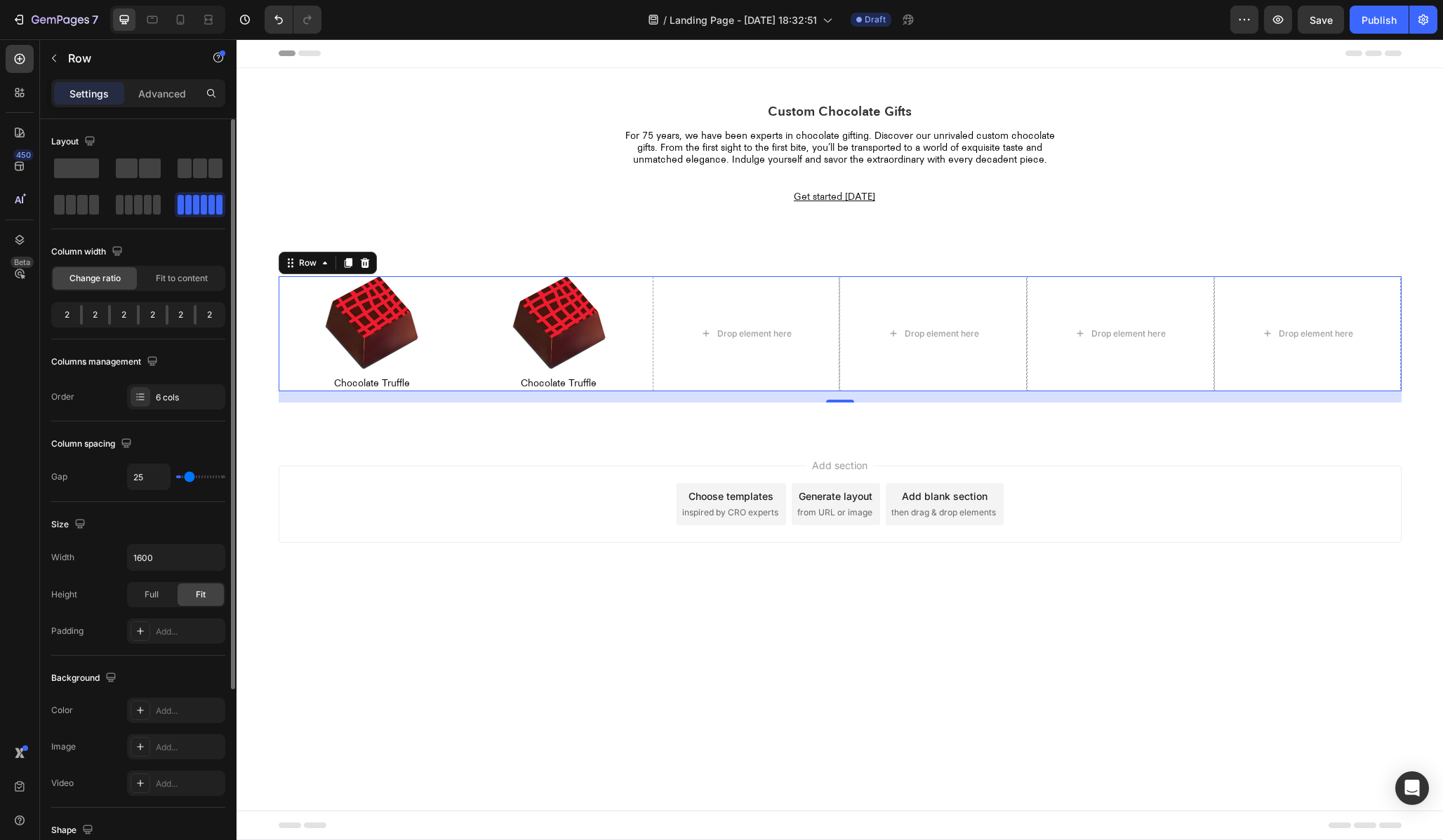
type input "26"
type input "28"
type input "29"
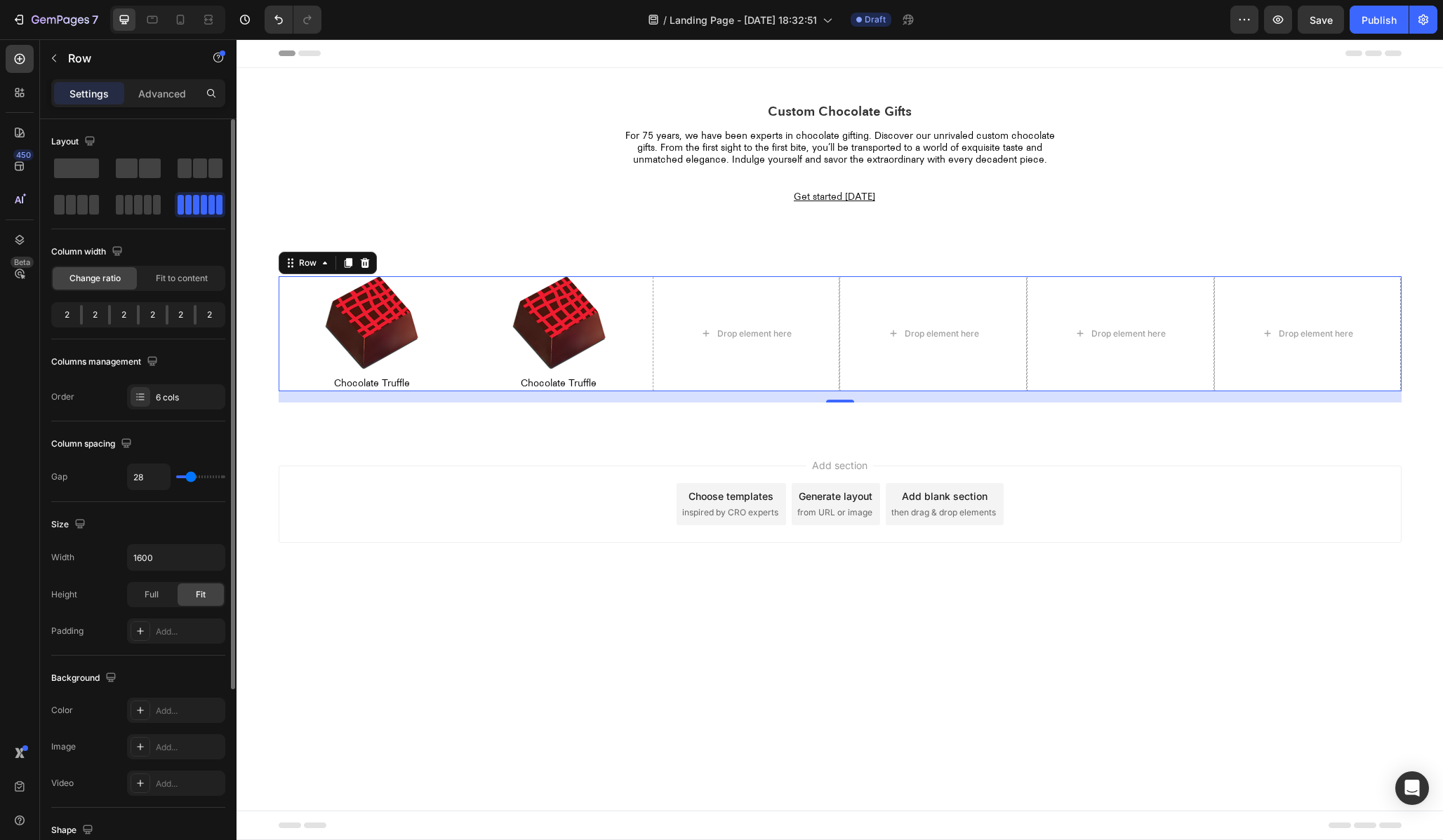
type input "29"
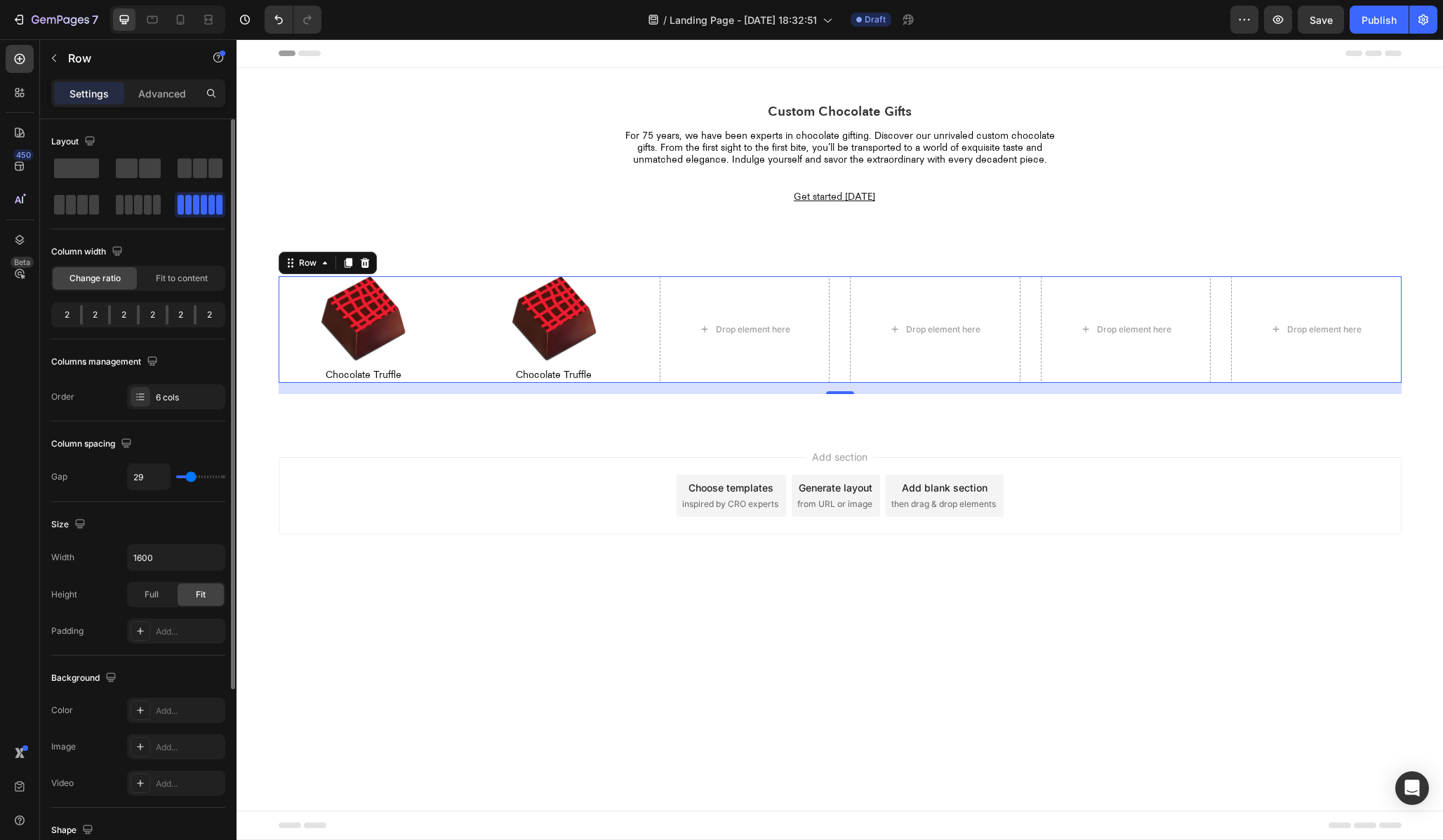
type input "30"
type input "31"
type input "32"
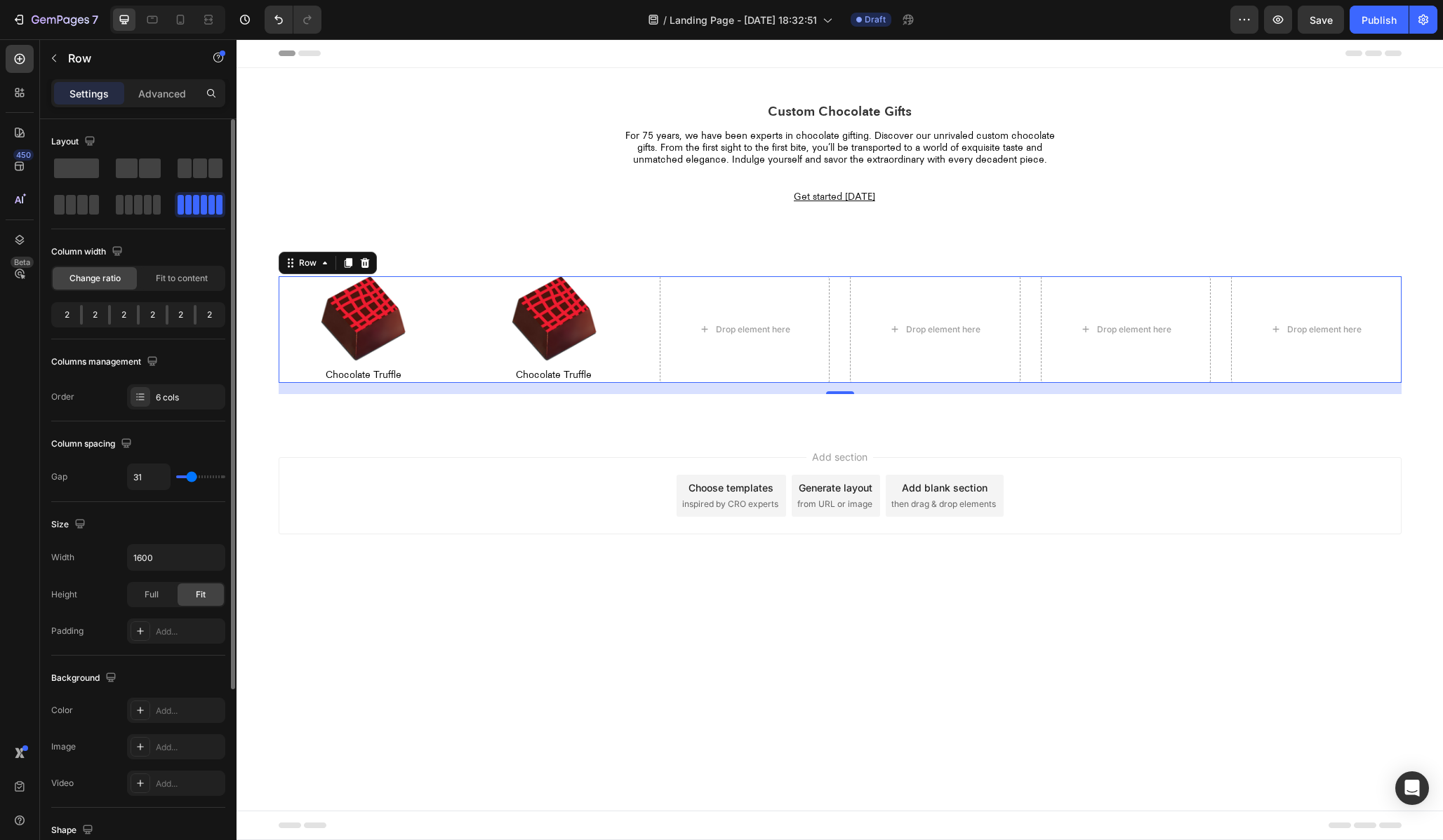
type input "32"
type input "33"
type input "34"
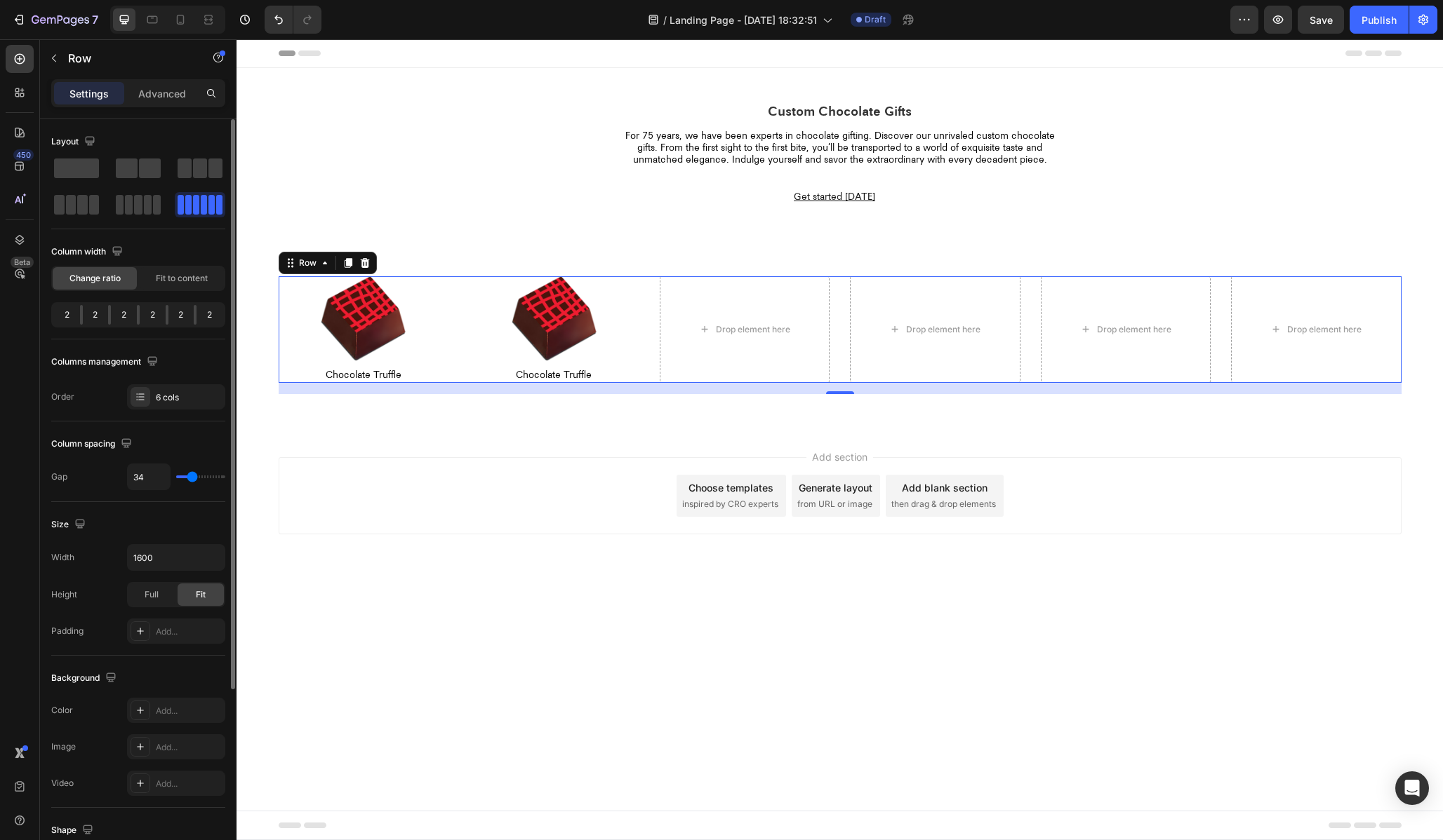
type input "36"
type input "38"
type input "39"
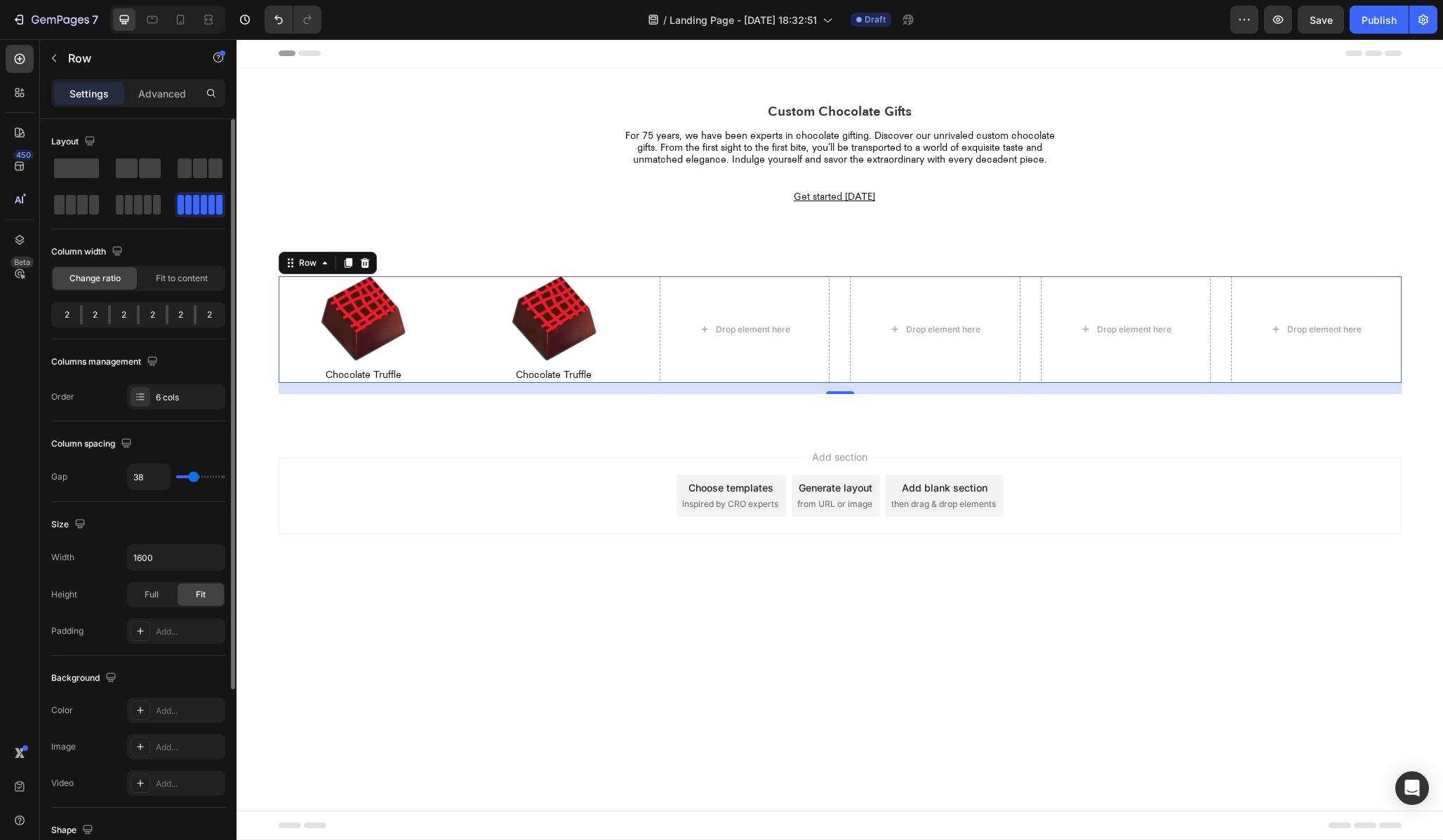
type input "39"
type input "40"
type input "41"
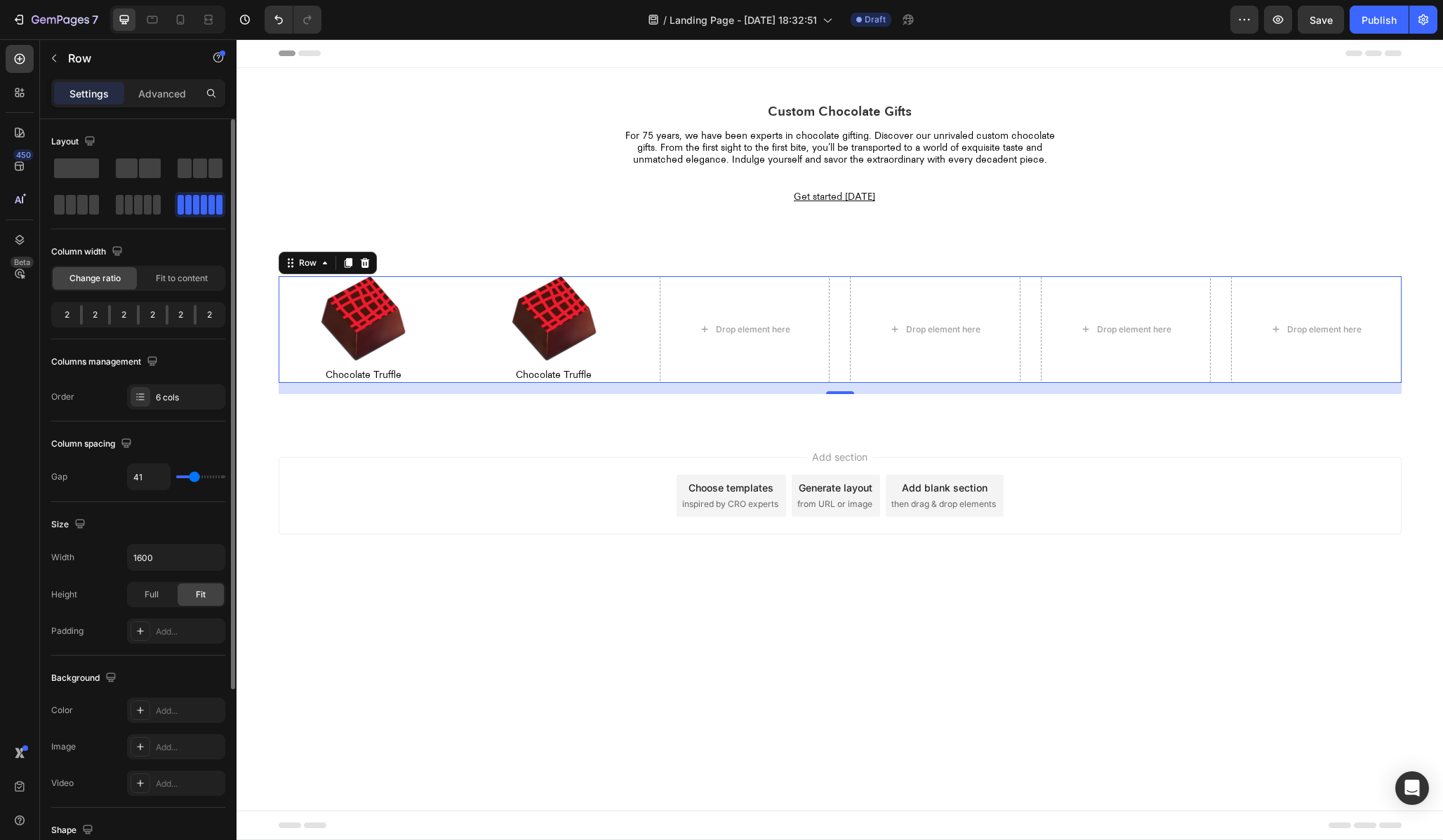
type input "42"
type input "44"
type input "45"
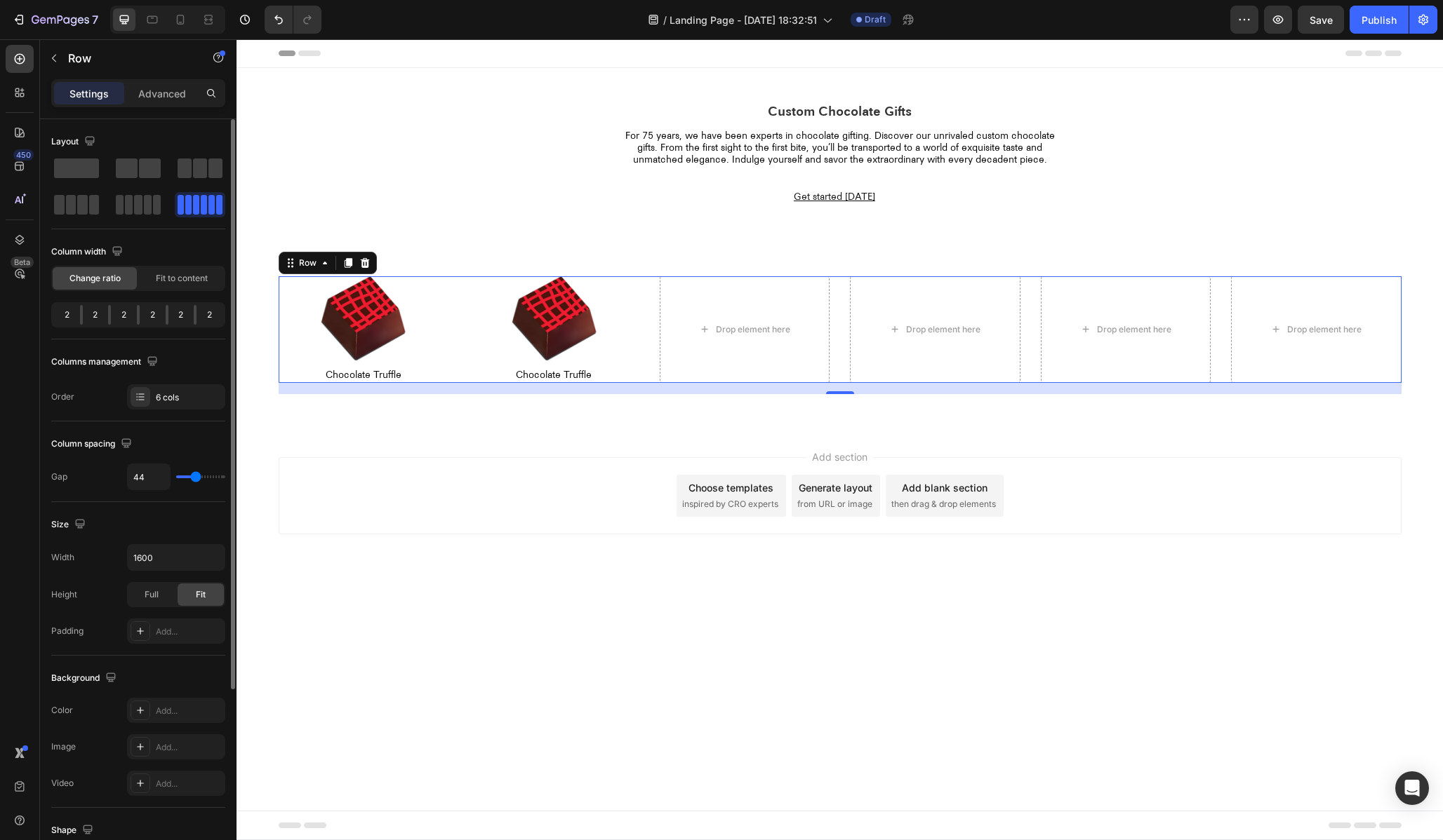
type input "45"
type input "47"
type input "48"
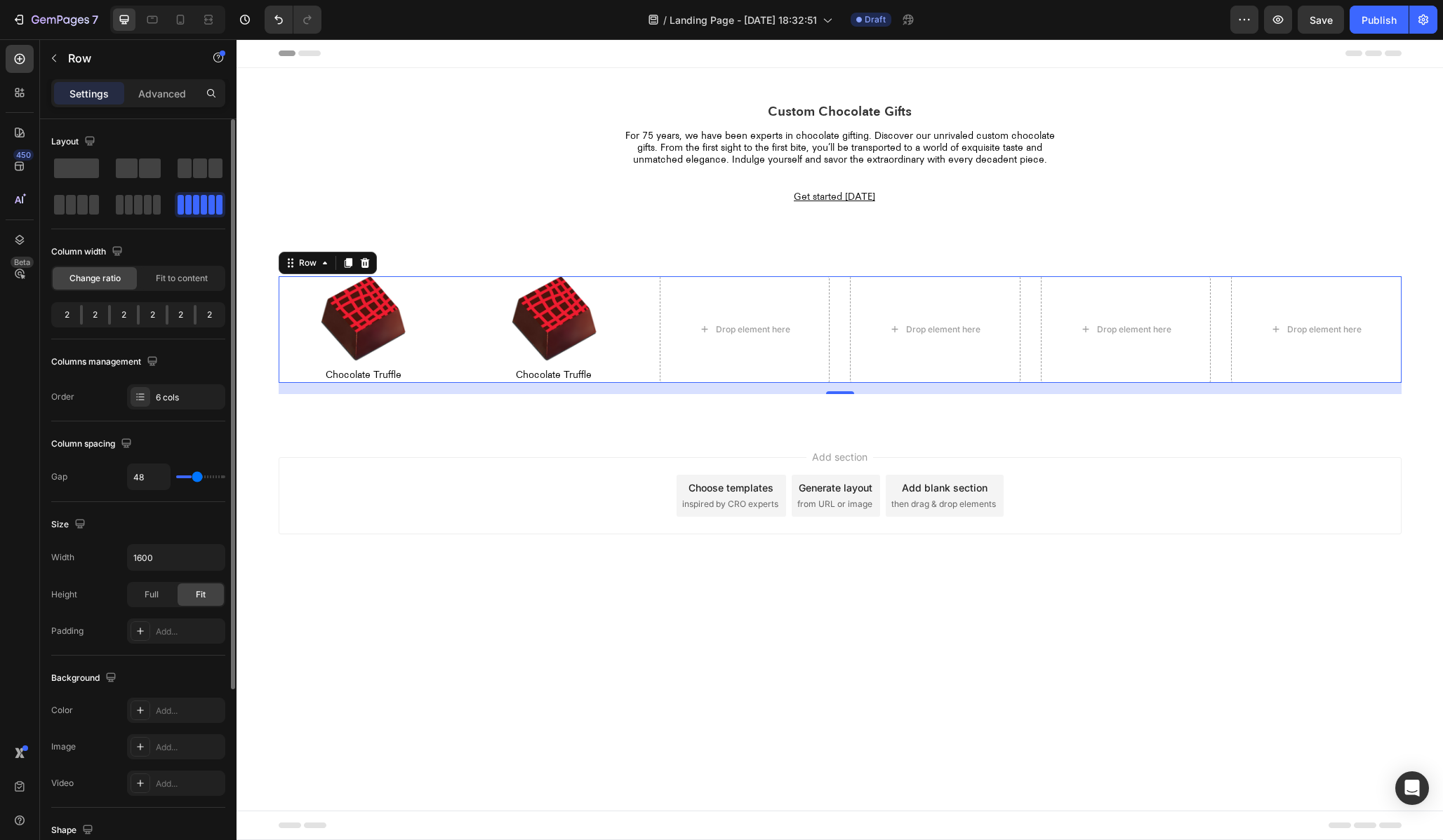
type input "49"
type input "50"
type input "51"
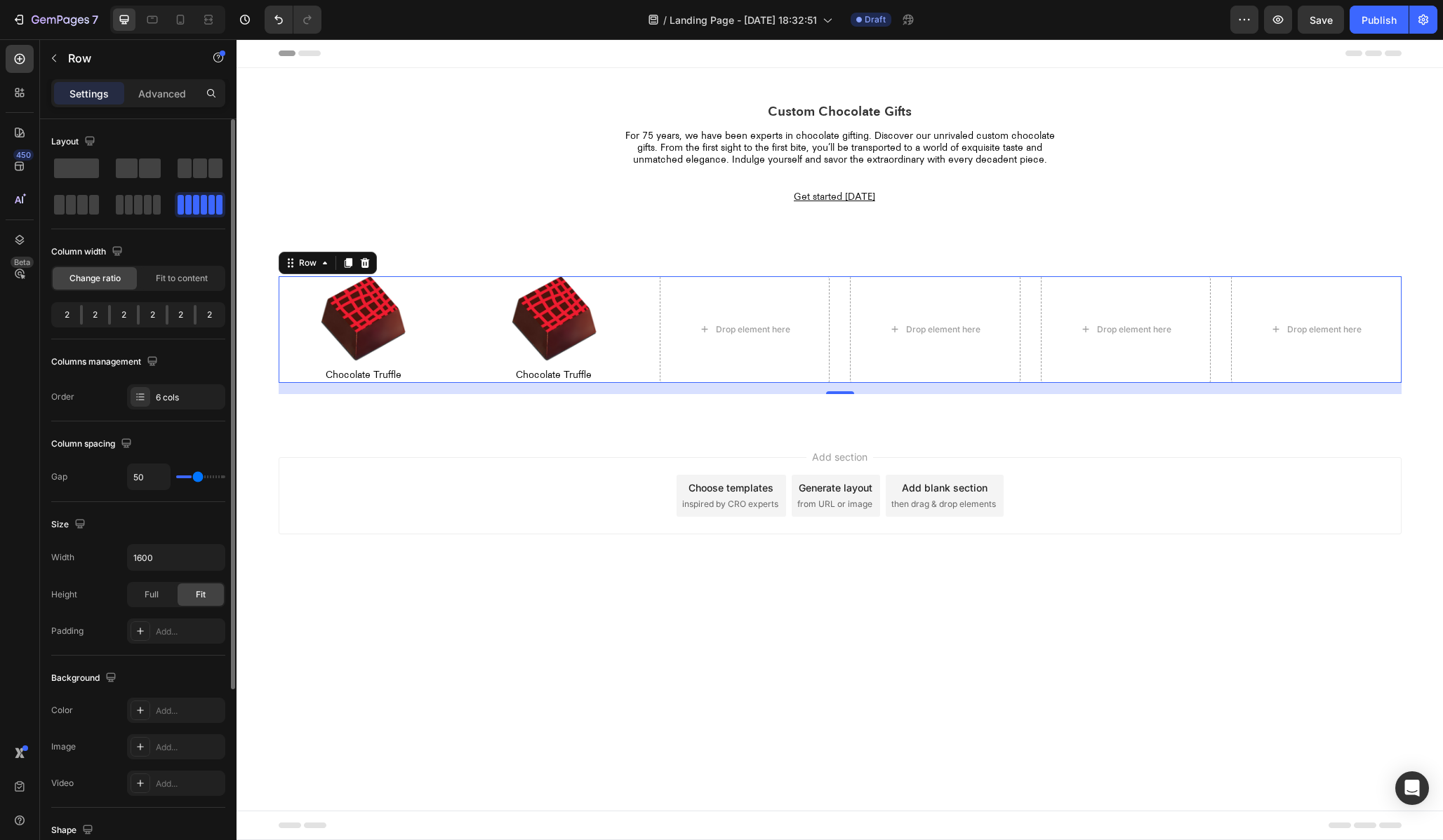
type input "51"
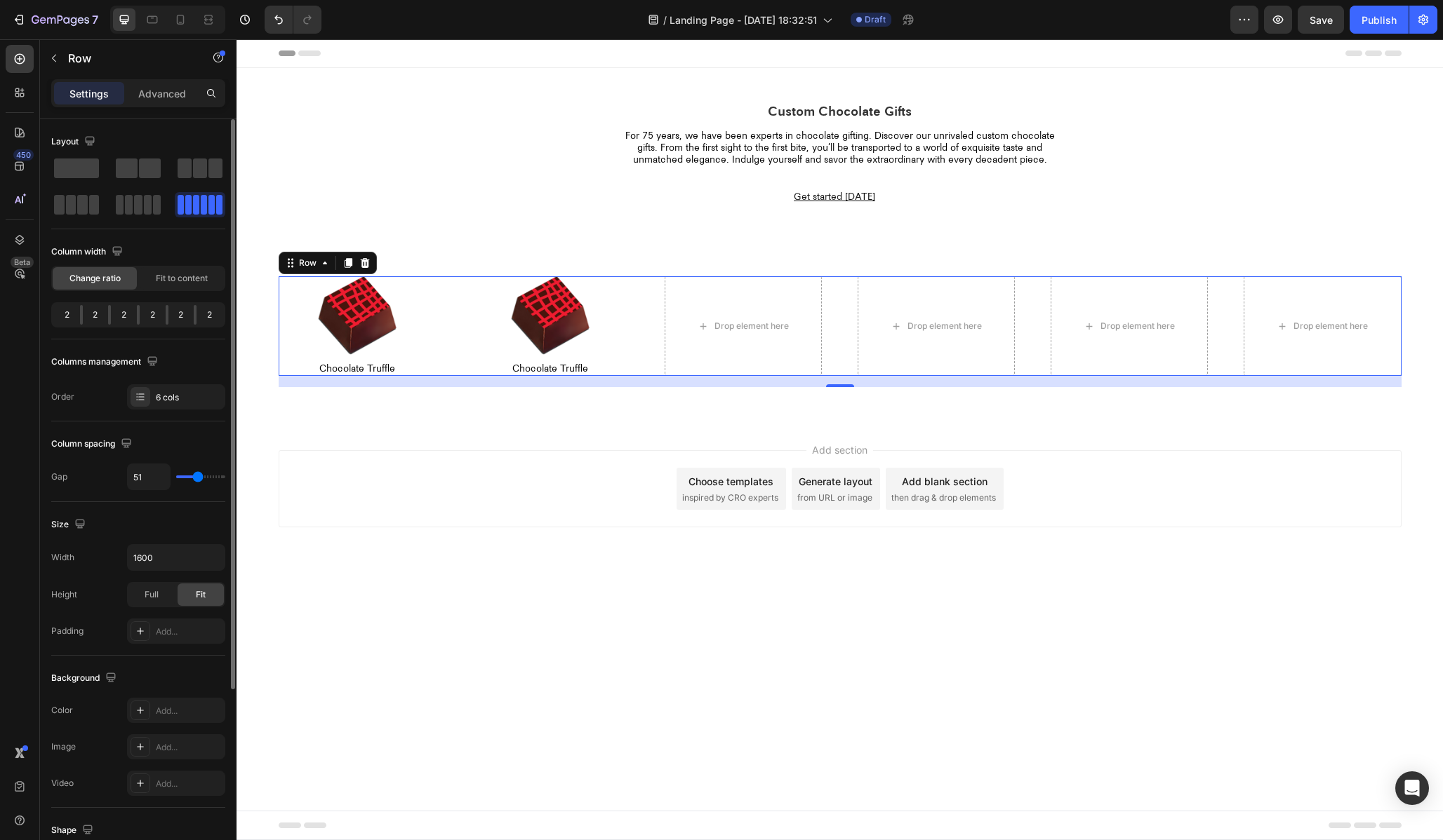
type input "49"
type input "46"
type input "41"
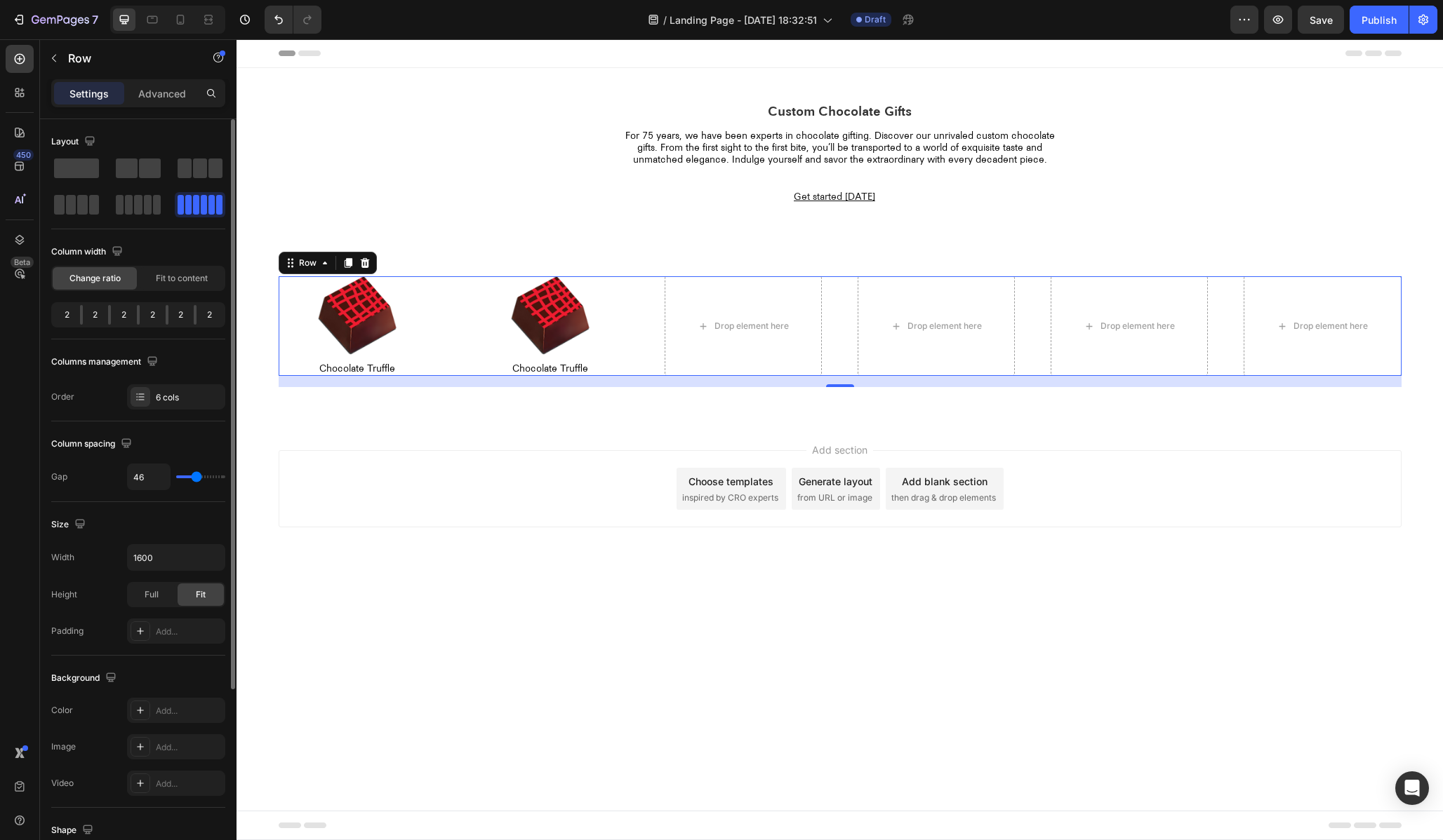
type input "41"
type input "34"
type input "26"
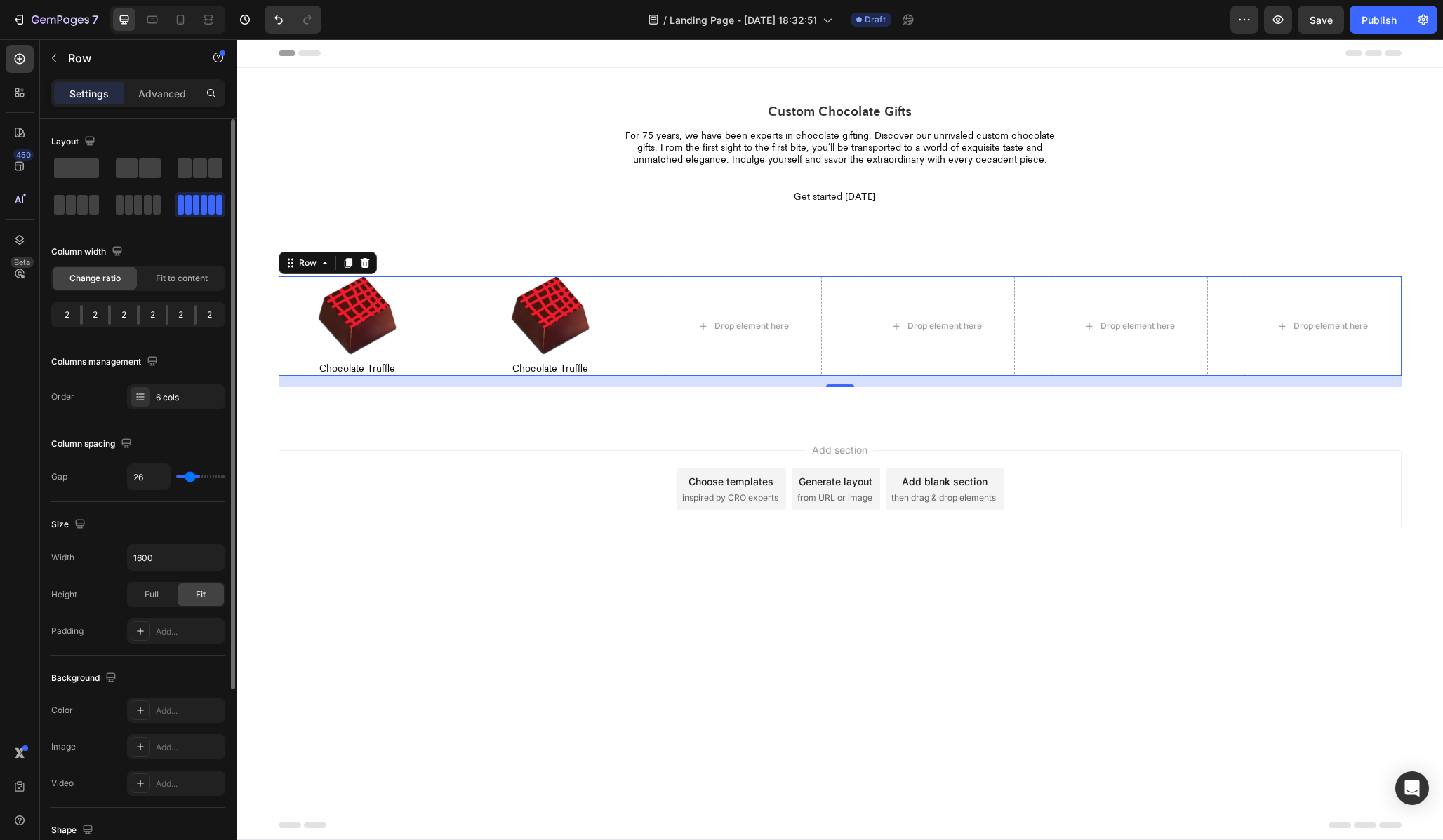
type input "15"
type input "2"
type input "0"
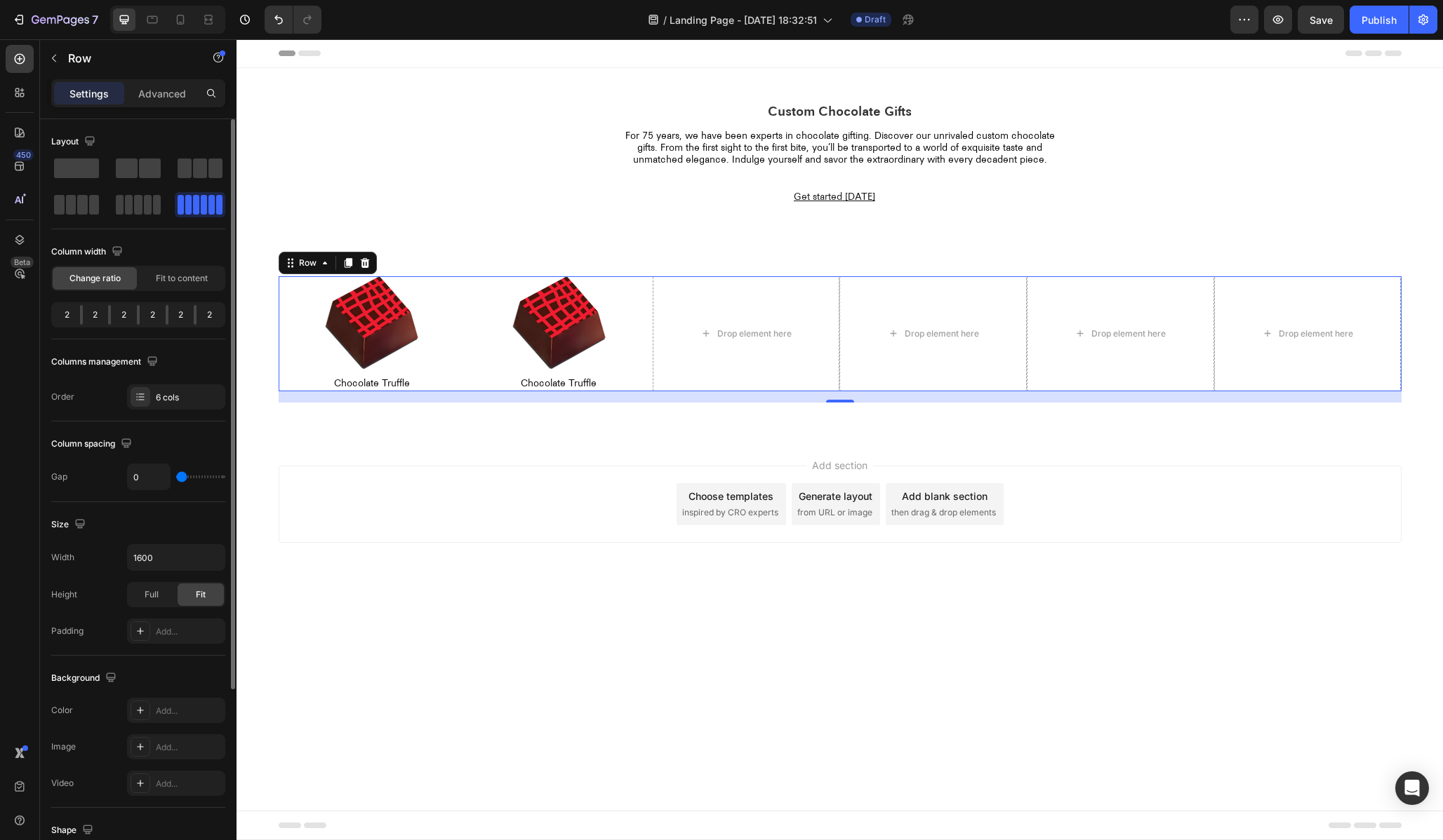
drag, startPoint x: 187, startPoint y: 479, endPoint x: 116, endPoint y: 477, distance: 71.0
type input "0"
click at [176, 477] on input "range" at bounding box center [201, 477] width 49 height 3
click at [150, 596] on span "Full" at bounding box center [151, 595] width 14 height 13
click at [193, 599] on div "Fit" at bounding box center [200, 594] width 47 height 22
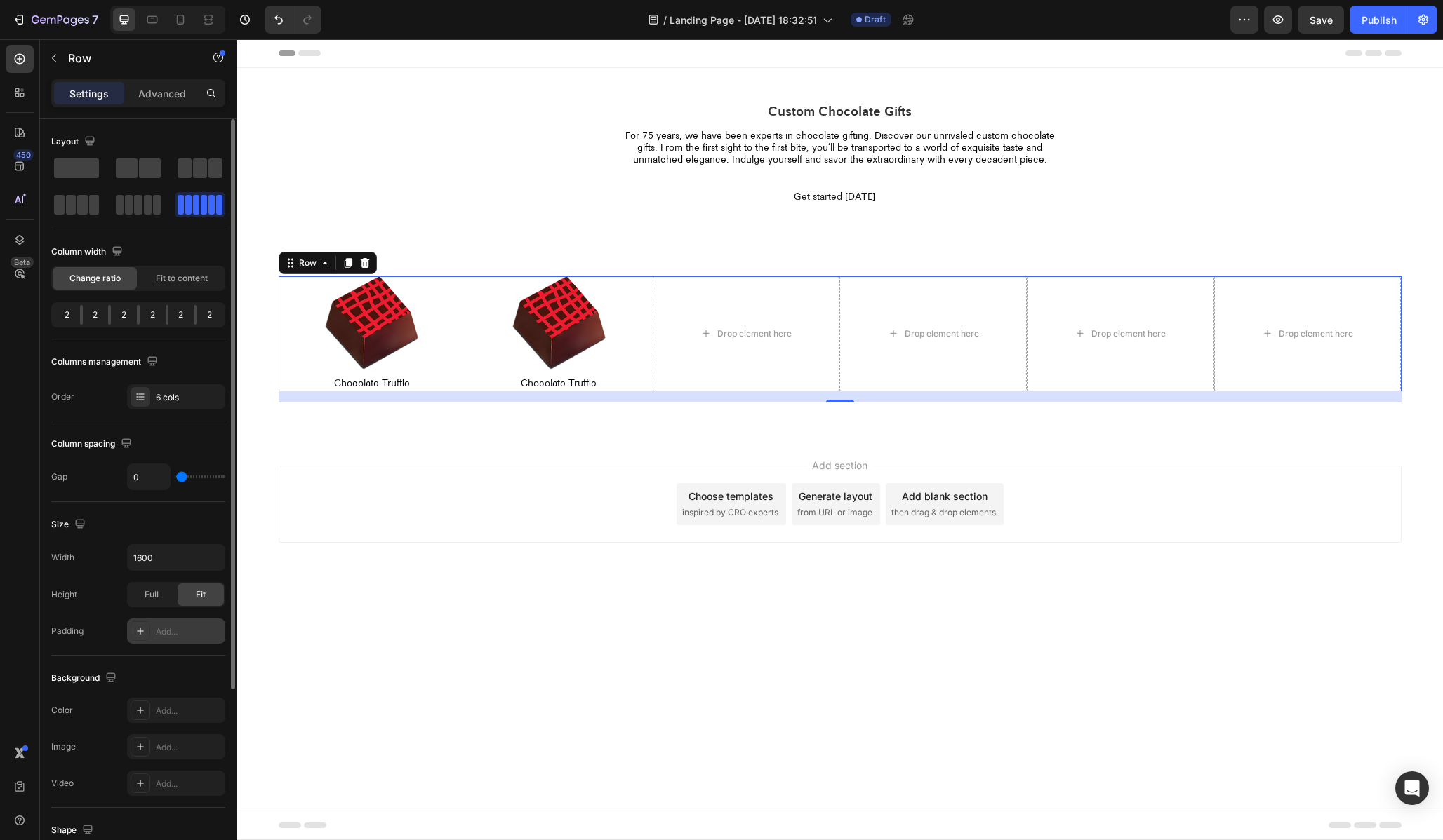
click at [170, 630] on div "Add..." at bounding box center [189, 632] width 66 height 13
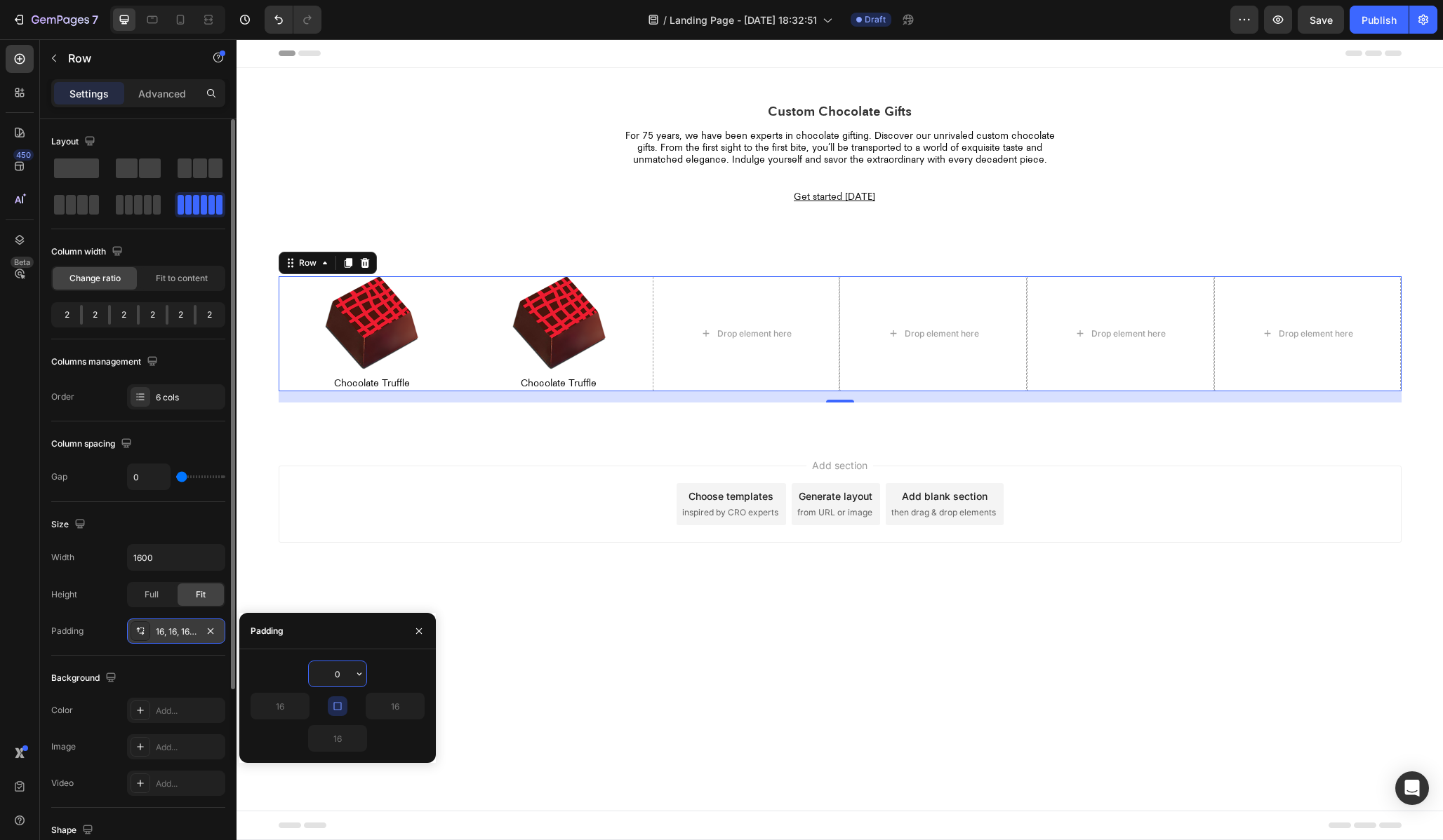
type input "0"
click at [335, 711] on icon "button" at bounding box center [337, 706] width 11 height 11
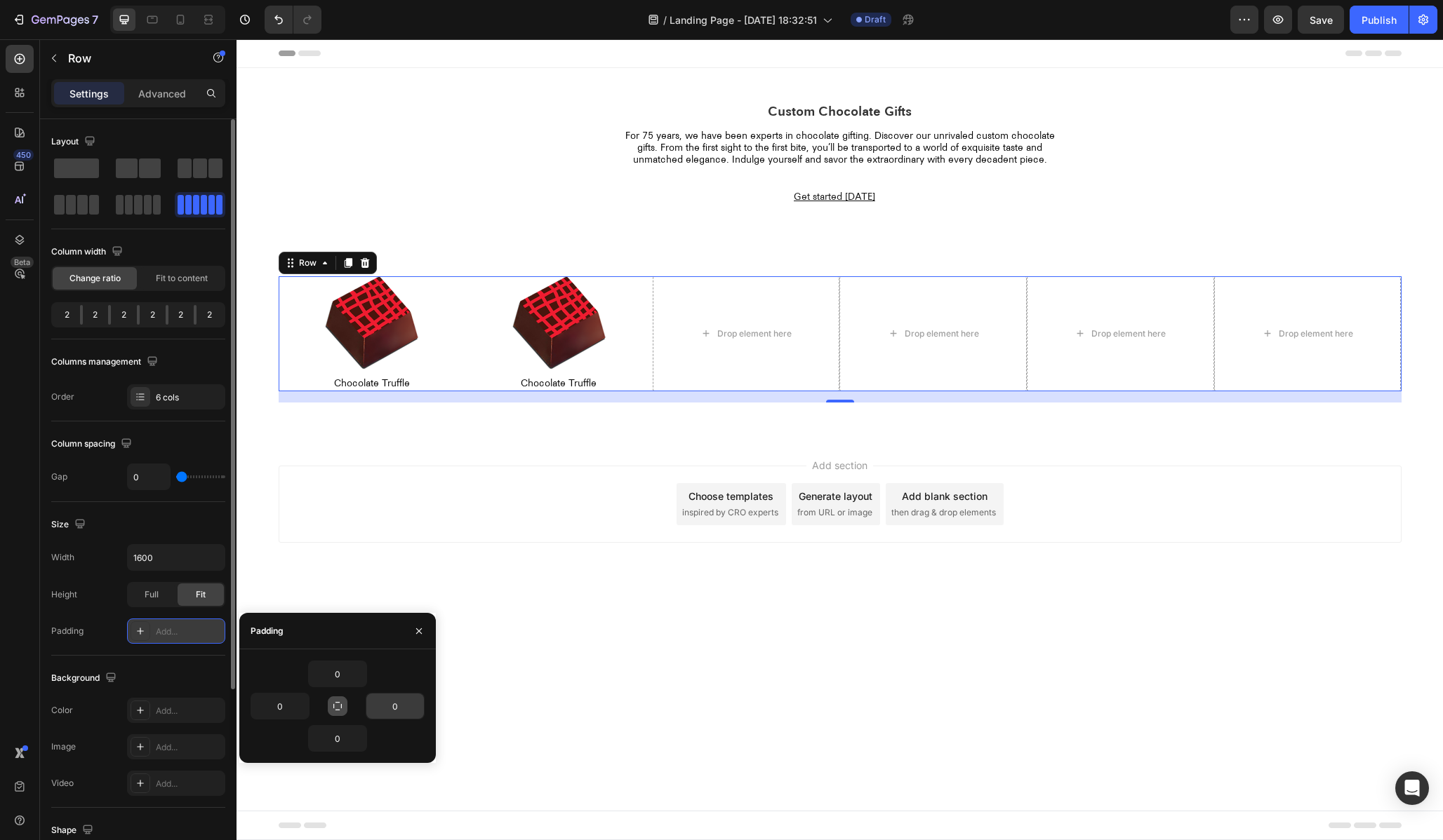
click at [403, 703] on input "0" at bounding box center [395, 706] width 57 height 25
click at [420, 703] on icon "button" at bounding box center [416, 706] width 11 height 11
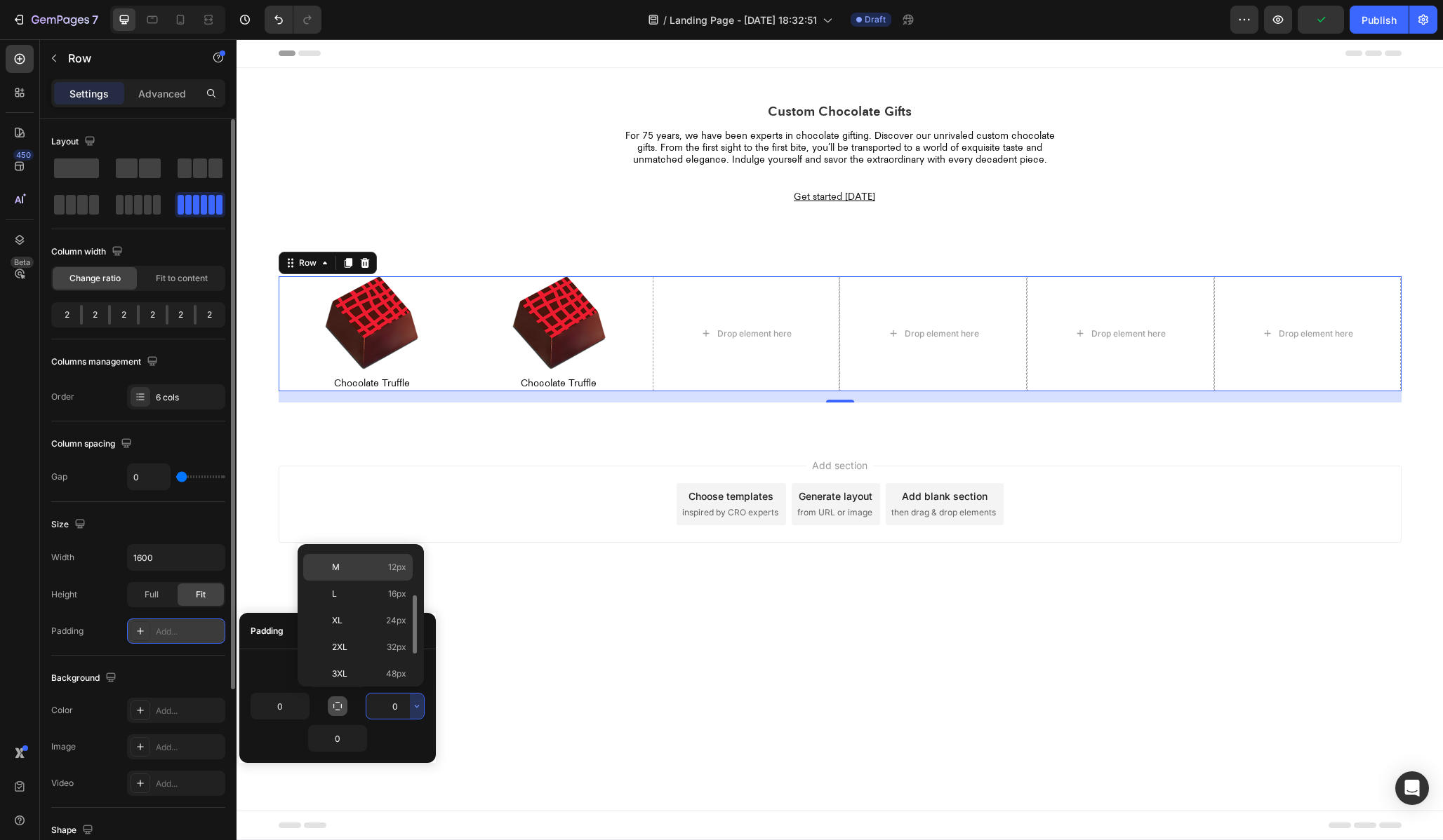
scroll to position [162, 0]
click at [368, 612] on p "3XL 48px" at bounding box center [368, 614] width 74 height 13
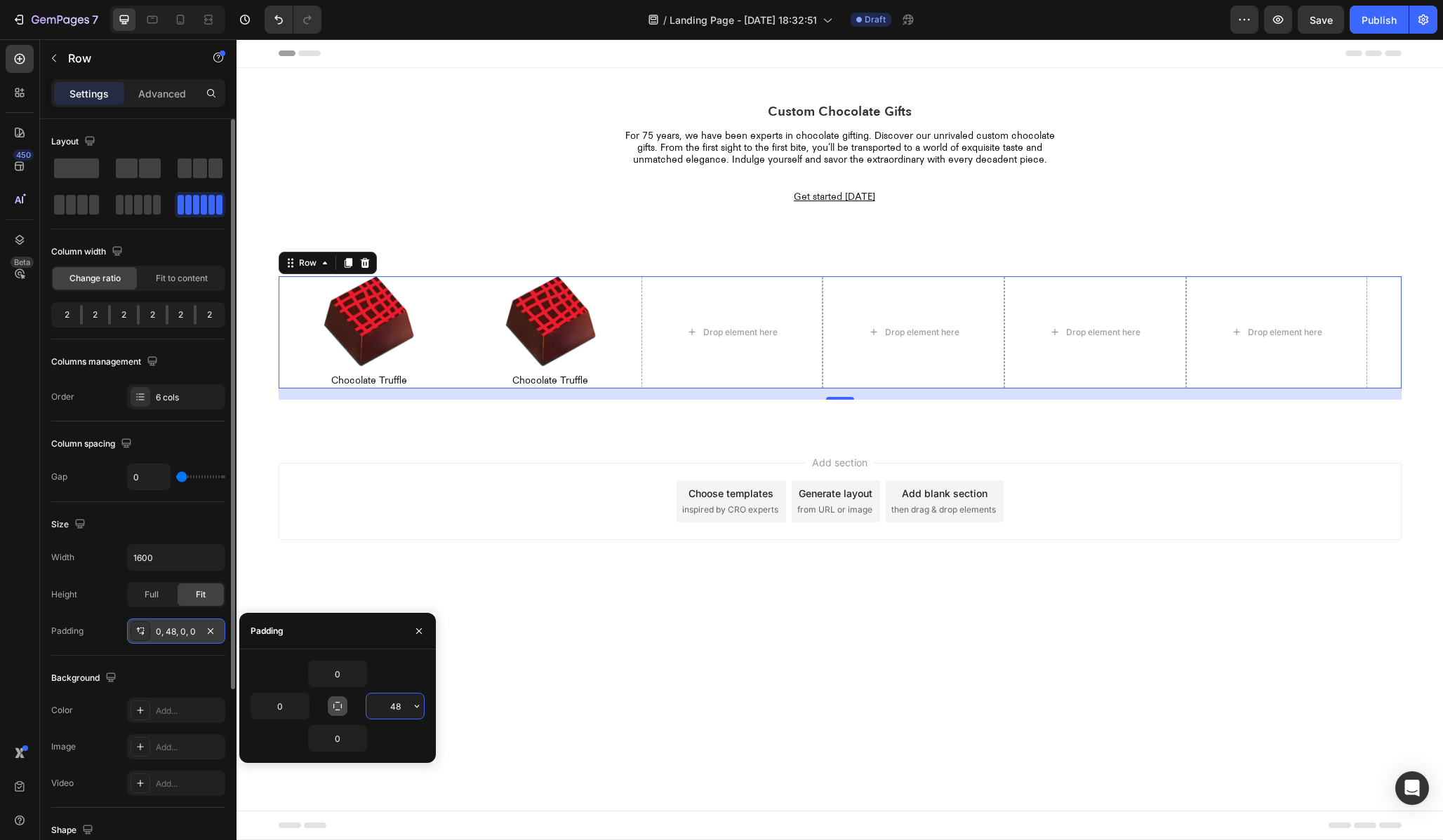
click at [400, 712] on input "48" at bounding box center [395, 706] width 57 height 25
click at [409, 712] on button "button" at bounding box center [416, 706] width 14 height 25
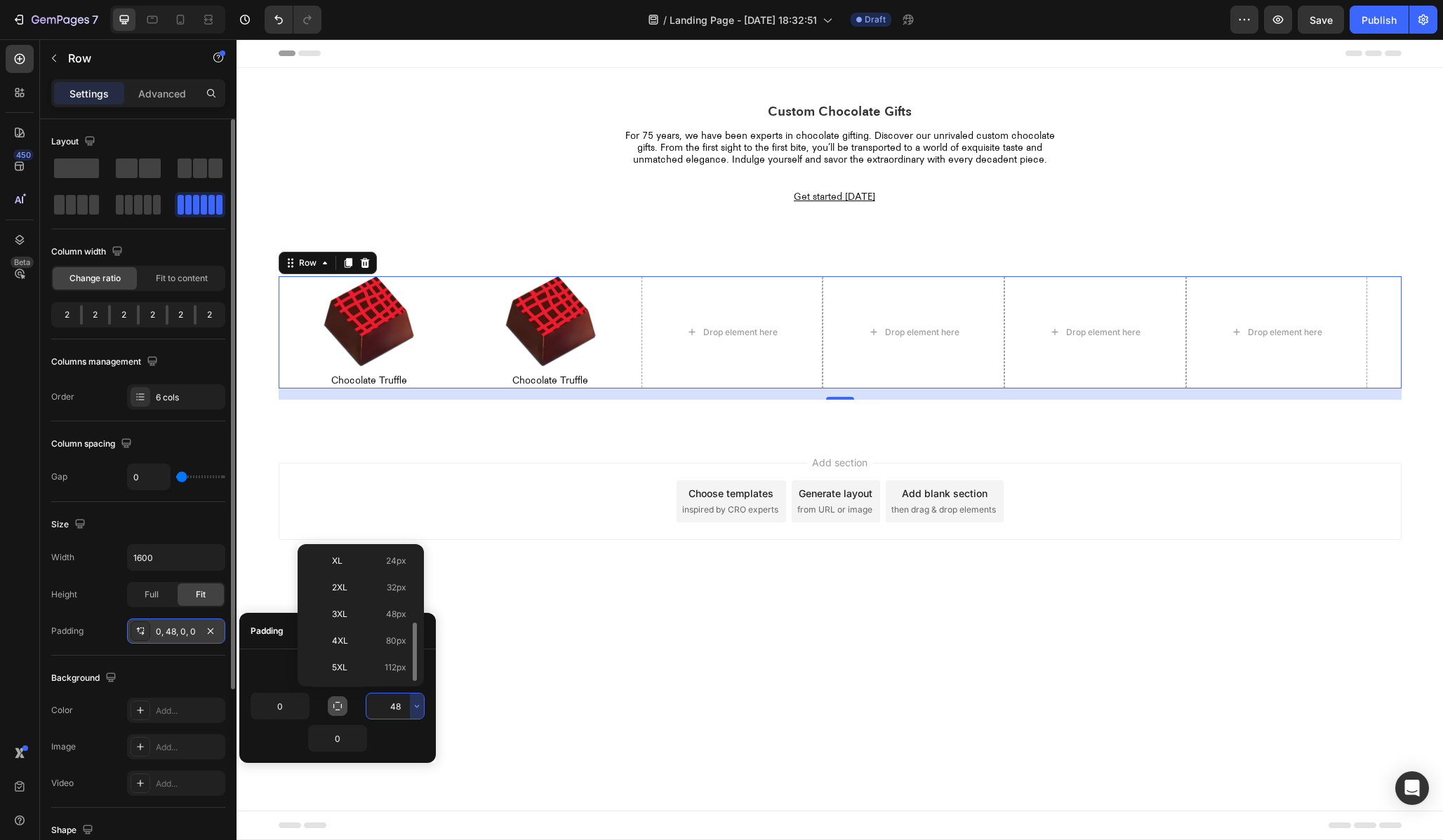
click at [392, 674] on div "5XL 112px" at bounding box center [358, 667] width 109 height 27
type input "112"
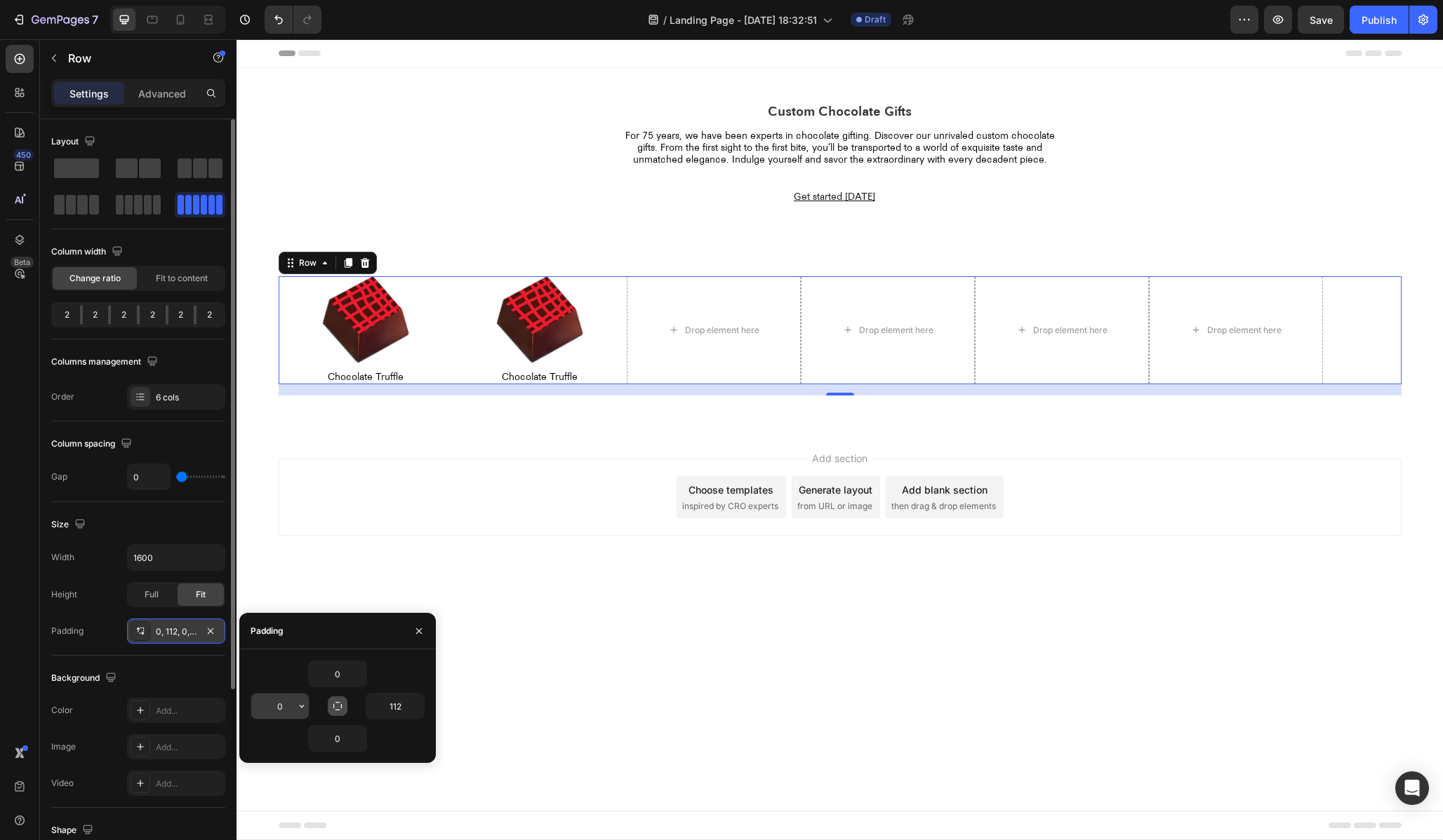
click at [286, 703] on input "0" at bounding box center [280, 706] width 57 height 25
click at [300, 709] on icon "button" at bounding box center [302, 706] width 11 height 11
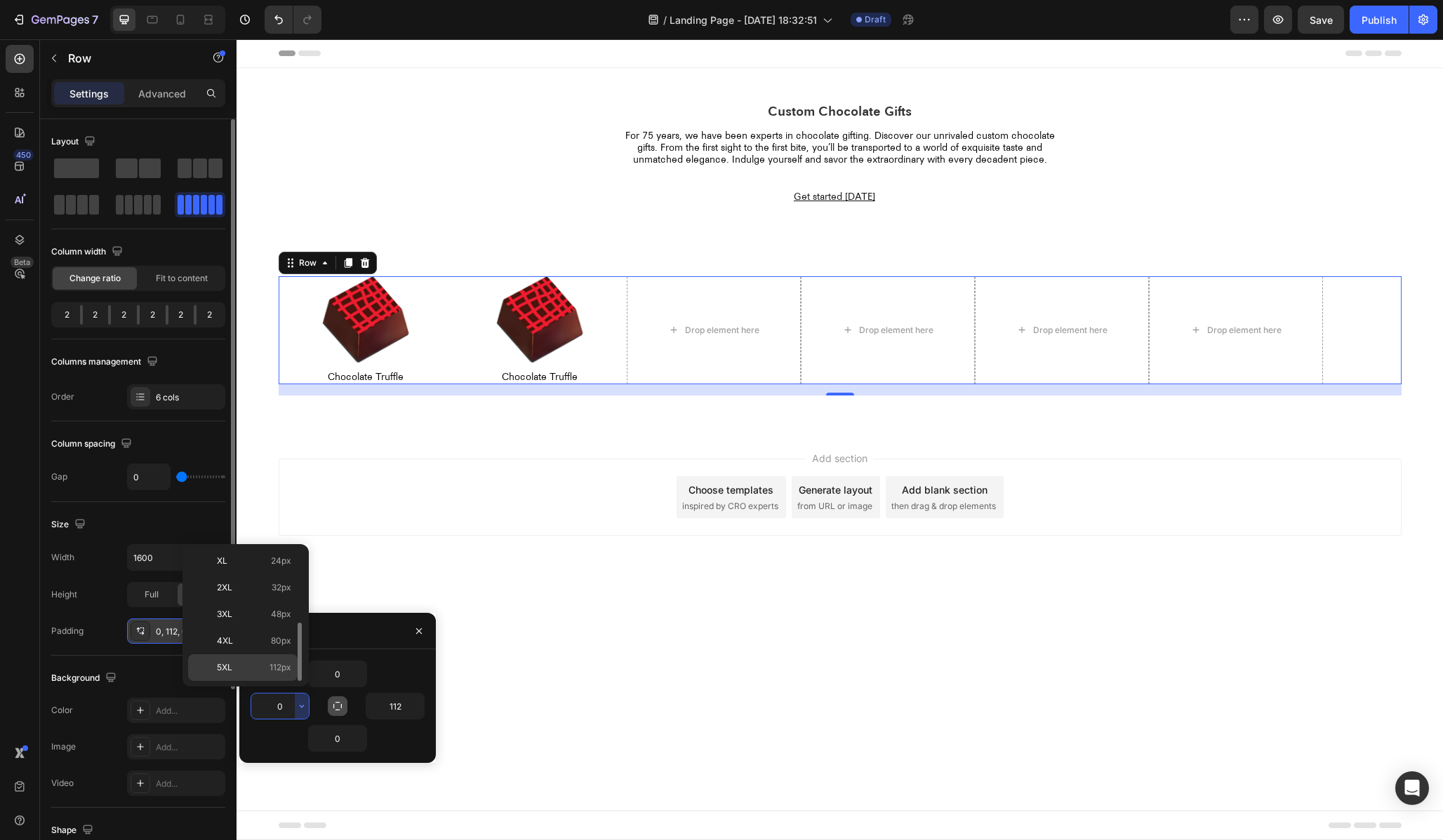
click at [272, 665] on span "112px" at bounding box center [280, 667] width 21 height 13
type input "112"
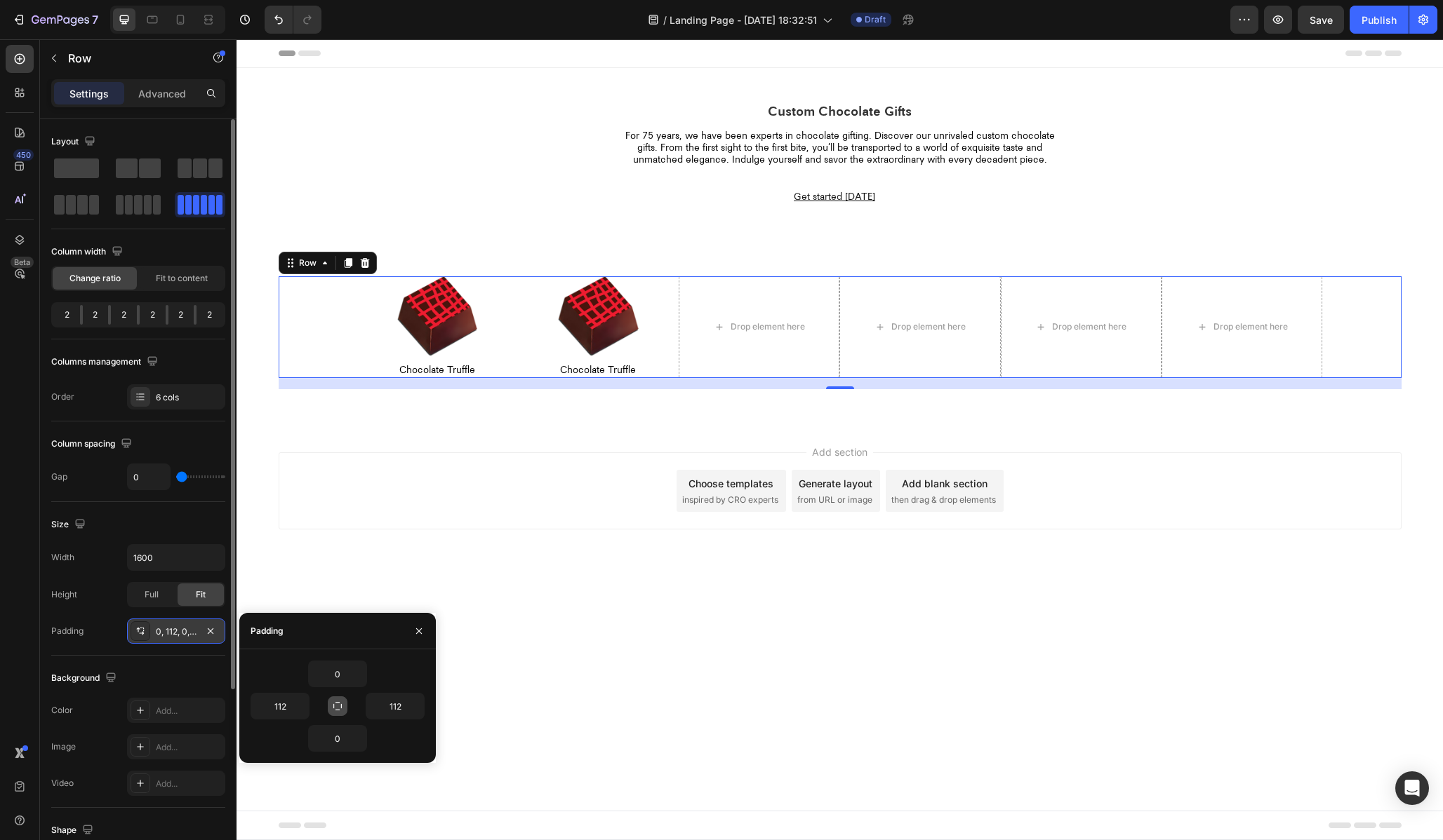
click at [665, 677] on body "Header Custom Chocolate Gifts Heading For 75 years, we have been experts in cho…" at bounding box center [840, 439] width 1206 height 801
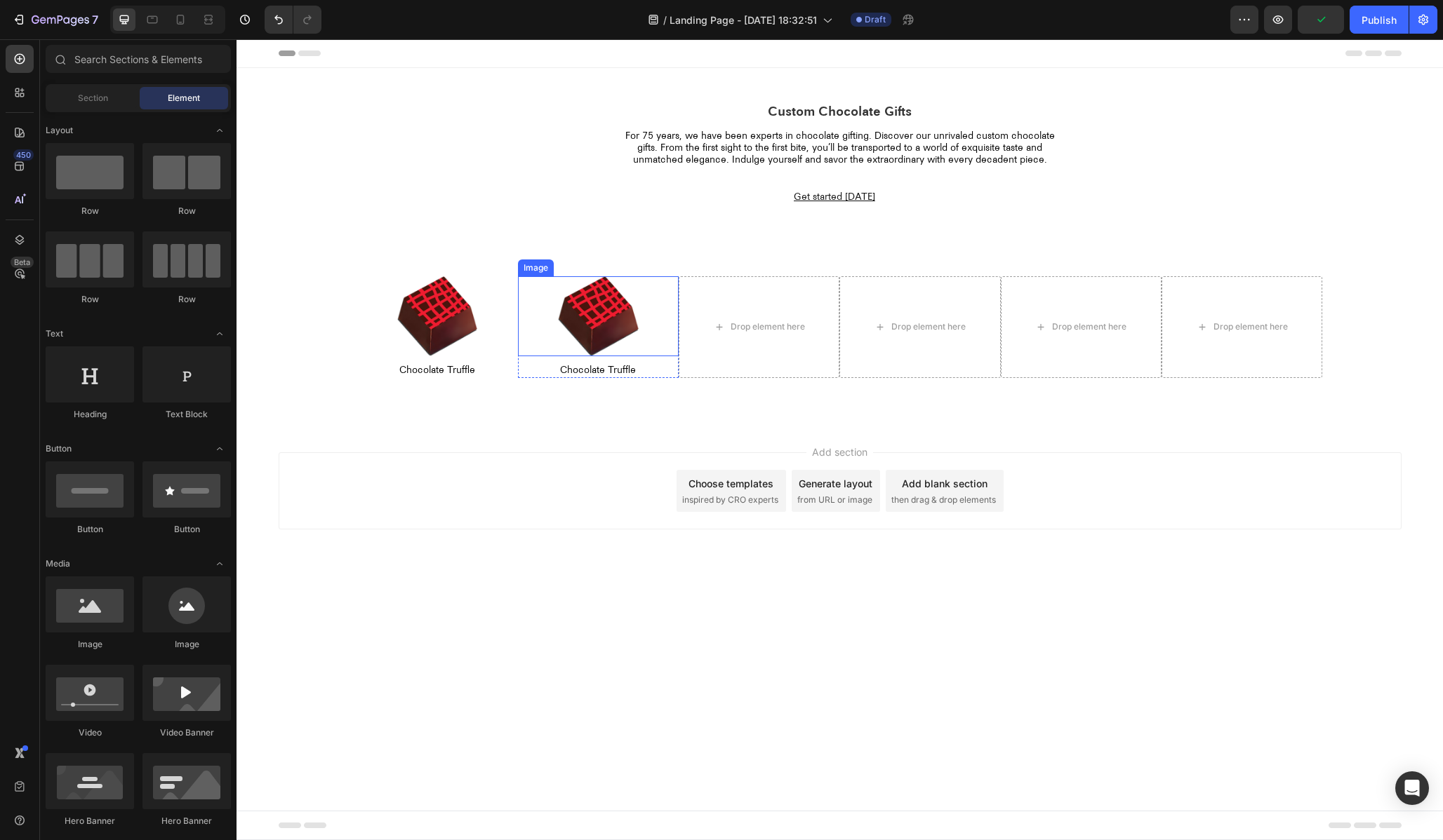
click at [548, 287] on div at bounding box center [598, 317] width 160 height 81
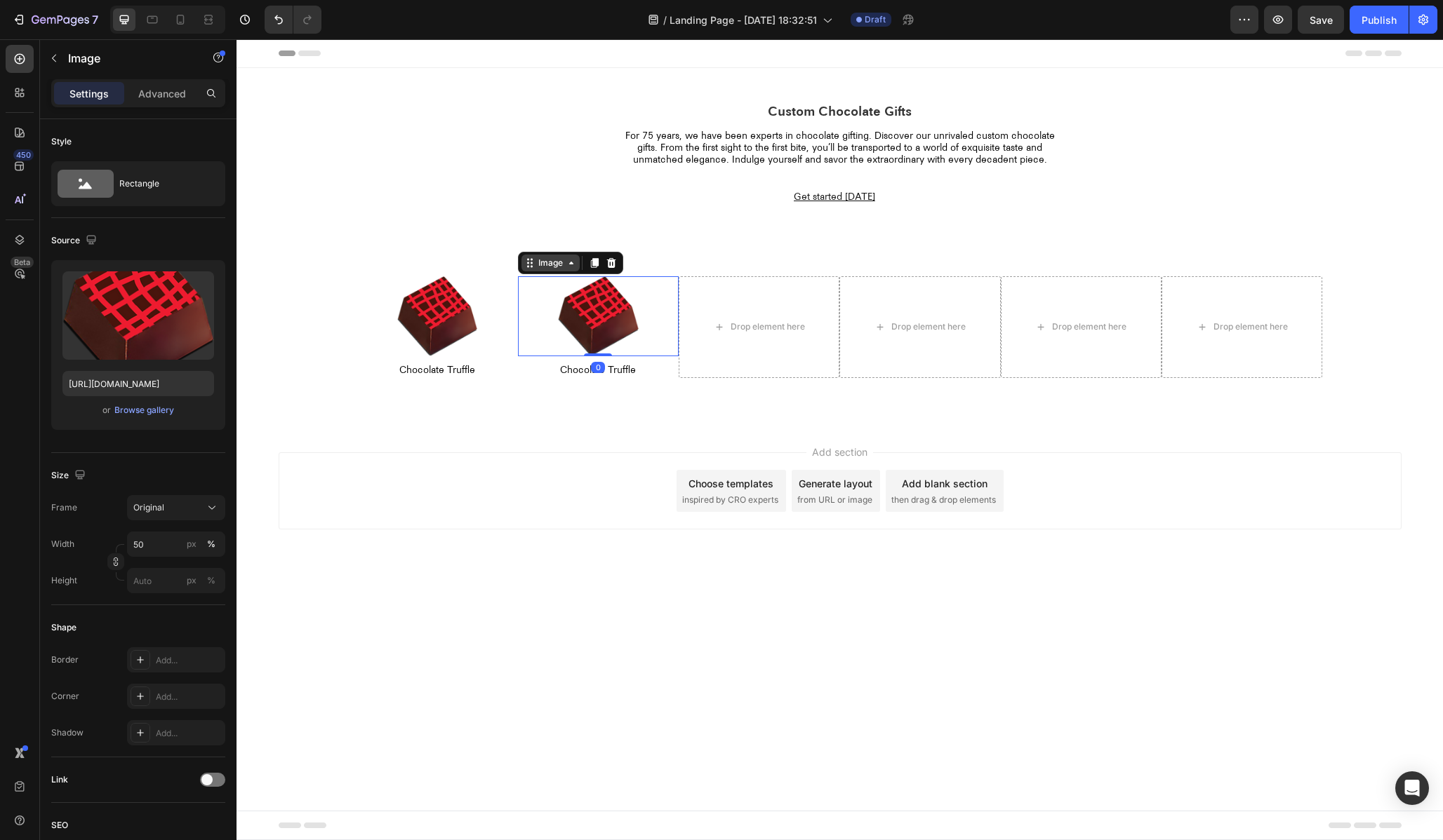
click at [569, 263] on icon at bounding box center [571, 263] width 5 height 3
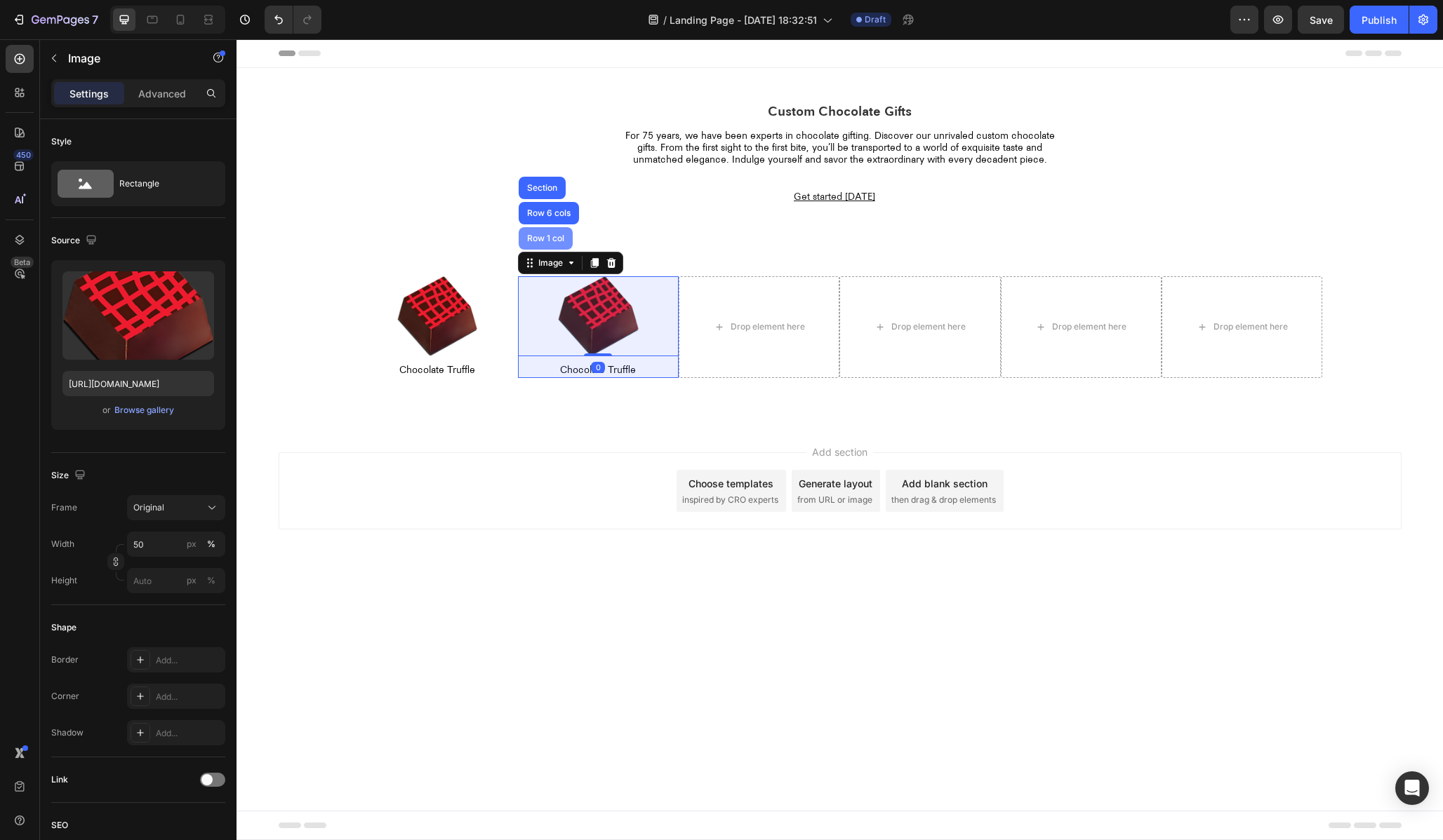
click at [548, 240] on div "Row 1 col" at bounding box center [545, 238] width 43 height 8
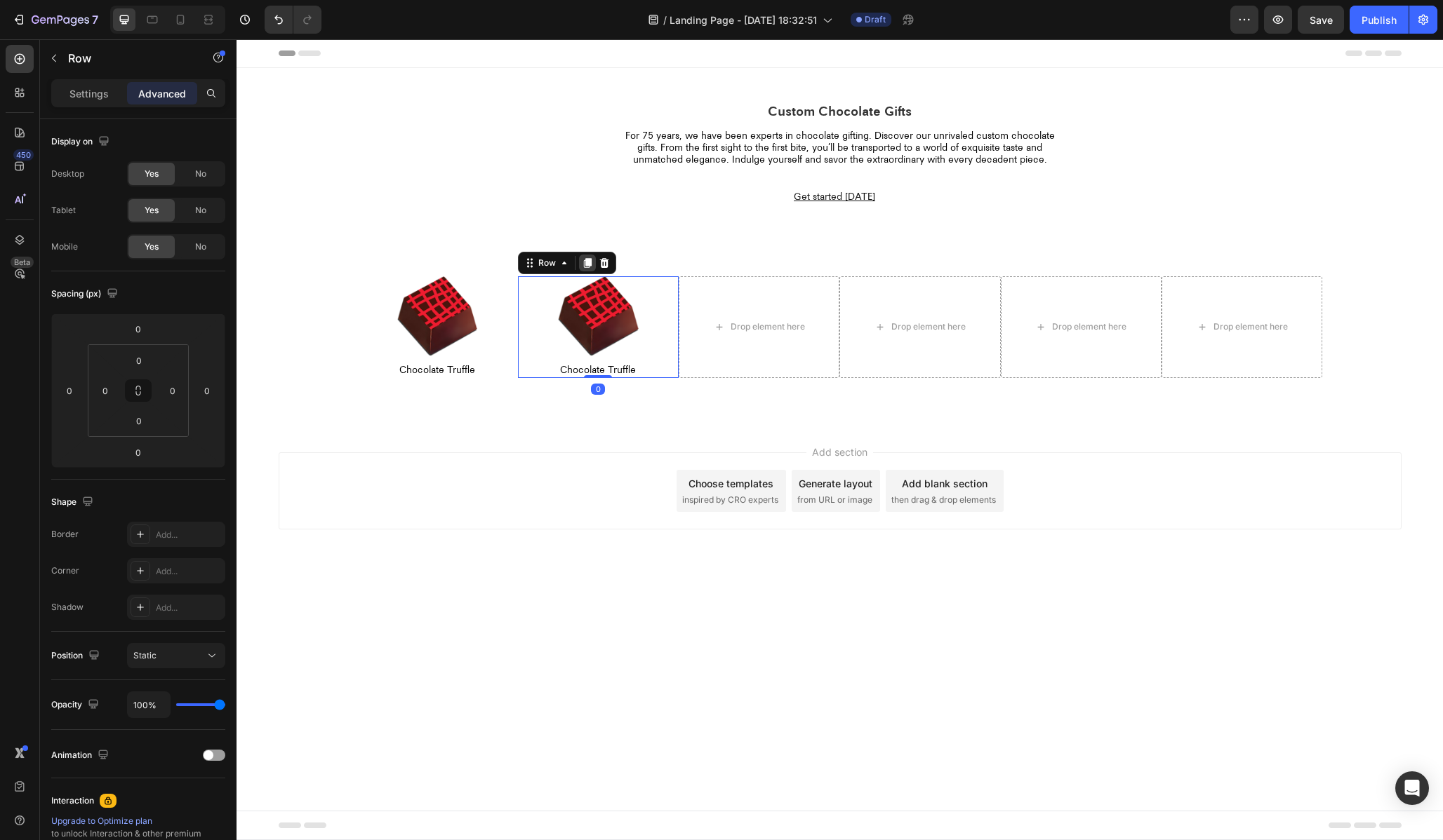
click at [585, 268] on icon at bounding box center [587, 263] width 11 height 11
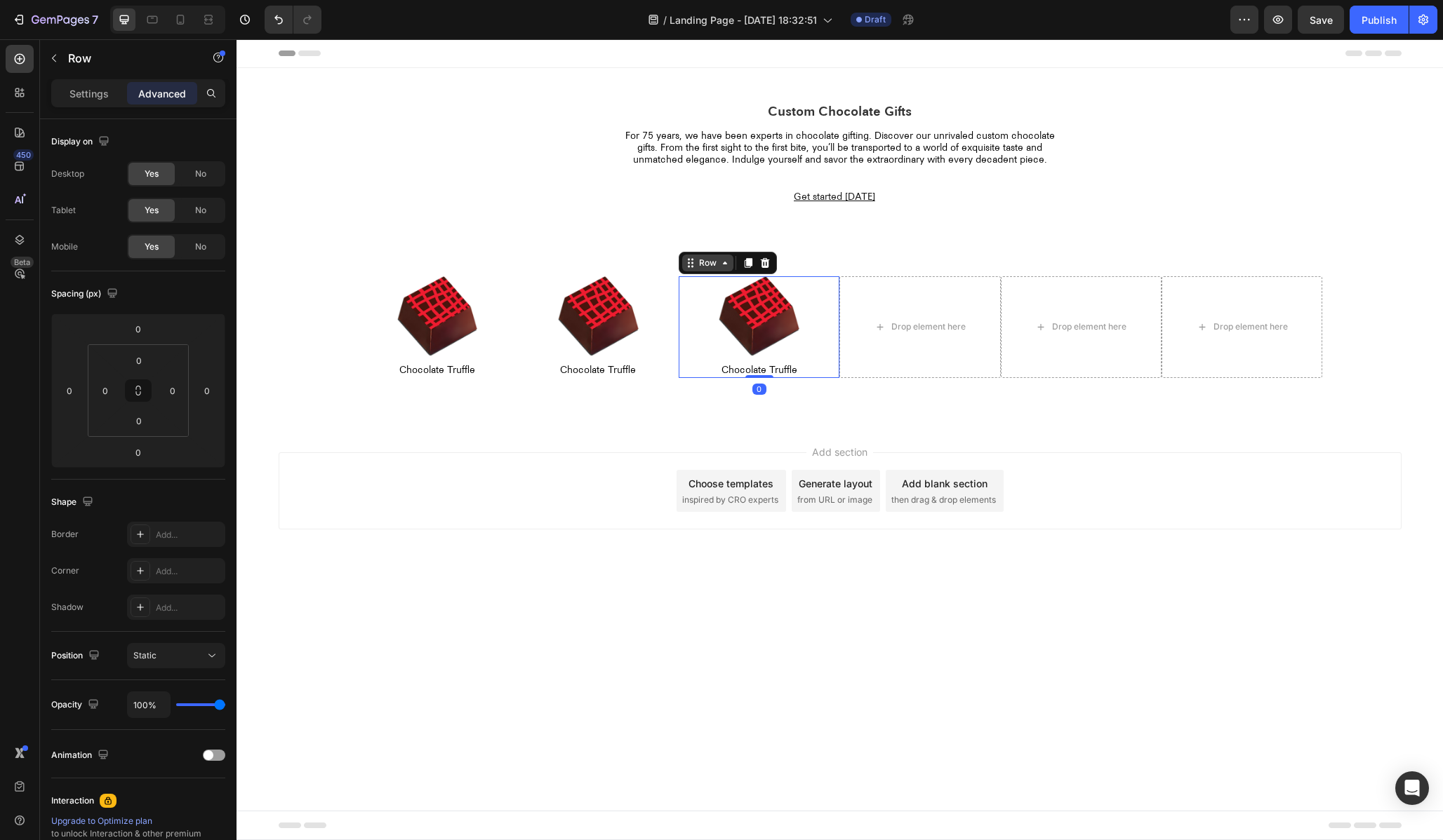
click at [715, 257] on div "Row" at bounding box center [707, 263] width 23 height 13
click at [750, 262] on icon at bounding box center [749, 263] width 8 height 10
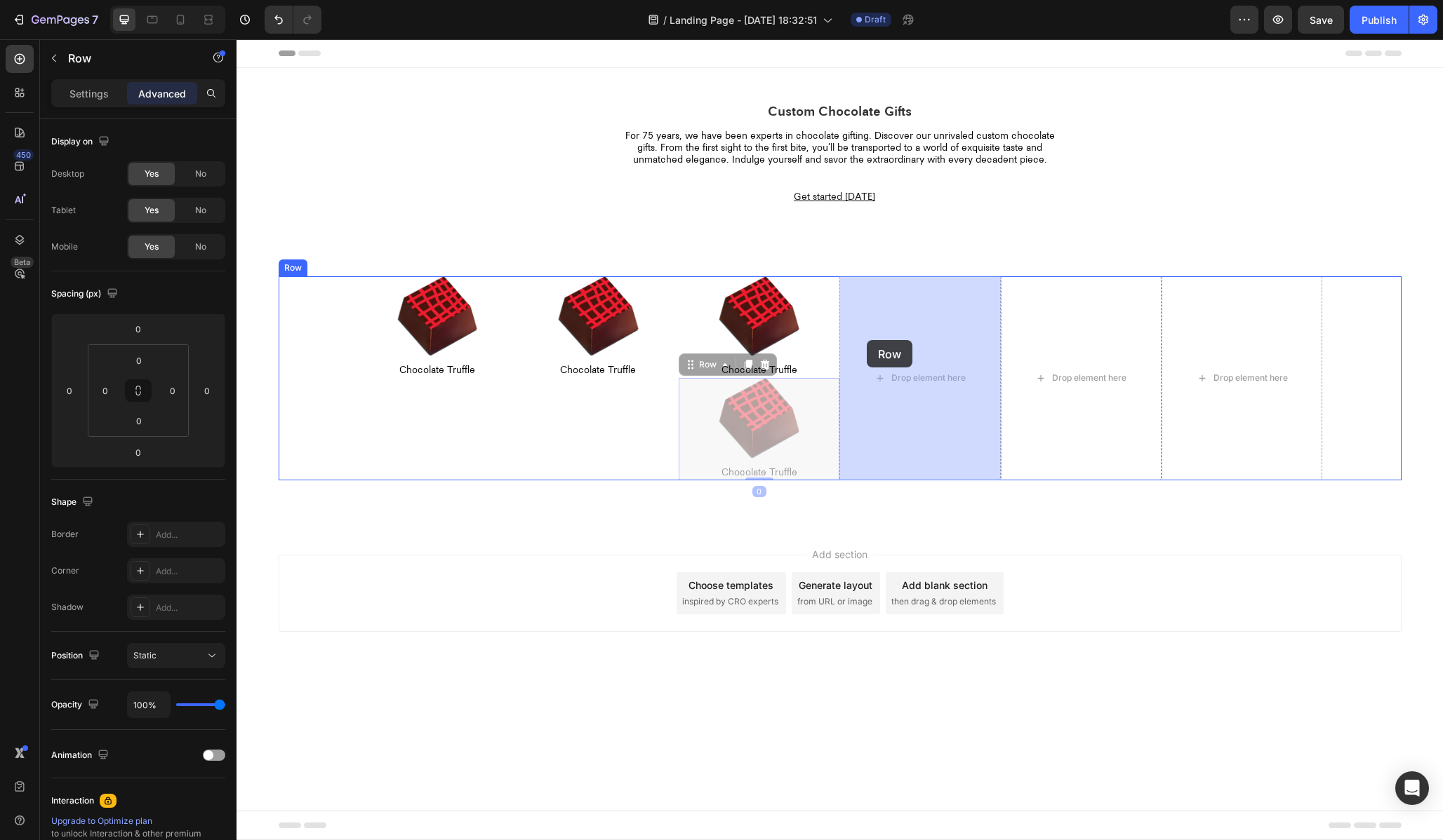
drag, startPoint x: 693, startPoint y: 370, endPoint x: 865, endPoint y: 330, distance: 176.6
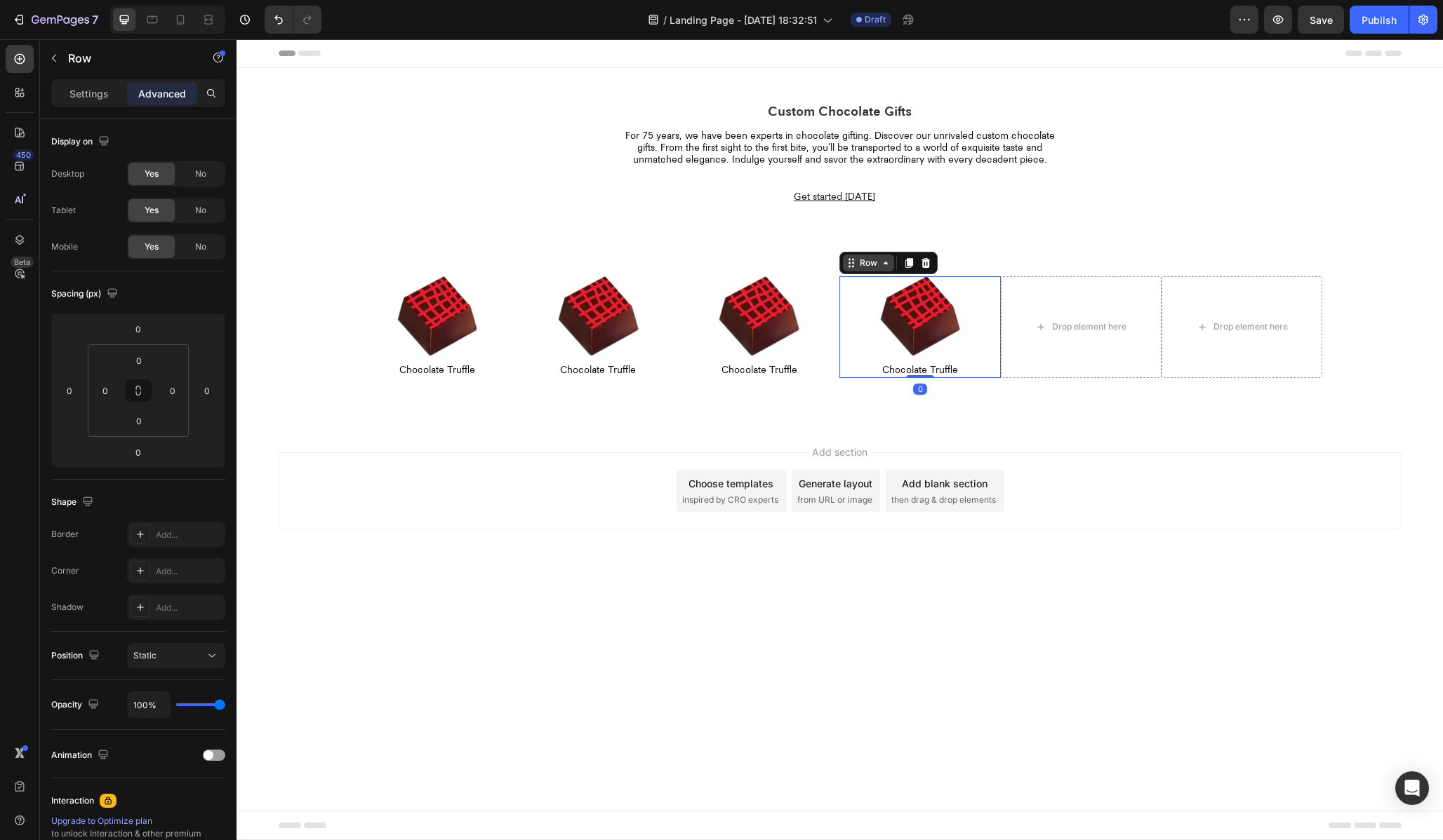
click at [877, 263] on div "Row" at bounding box center [869, 263] width 23 height 13
click at [907, 263] on icon at bounding box center [909, 263] width 8 height 10
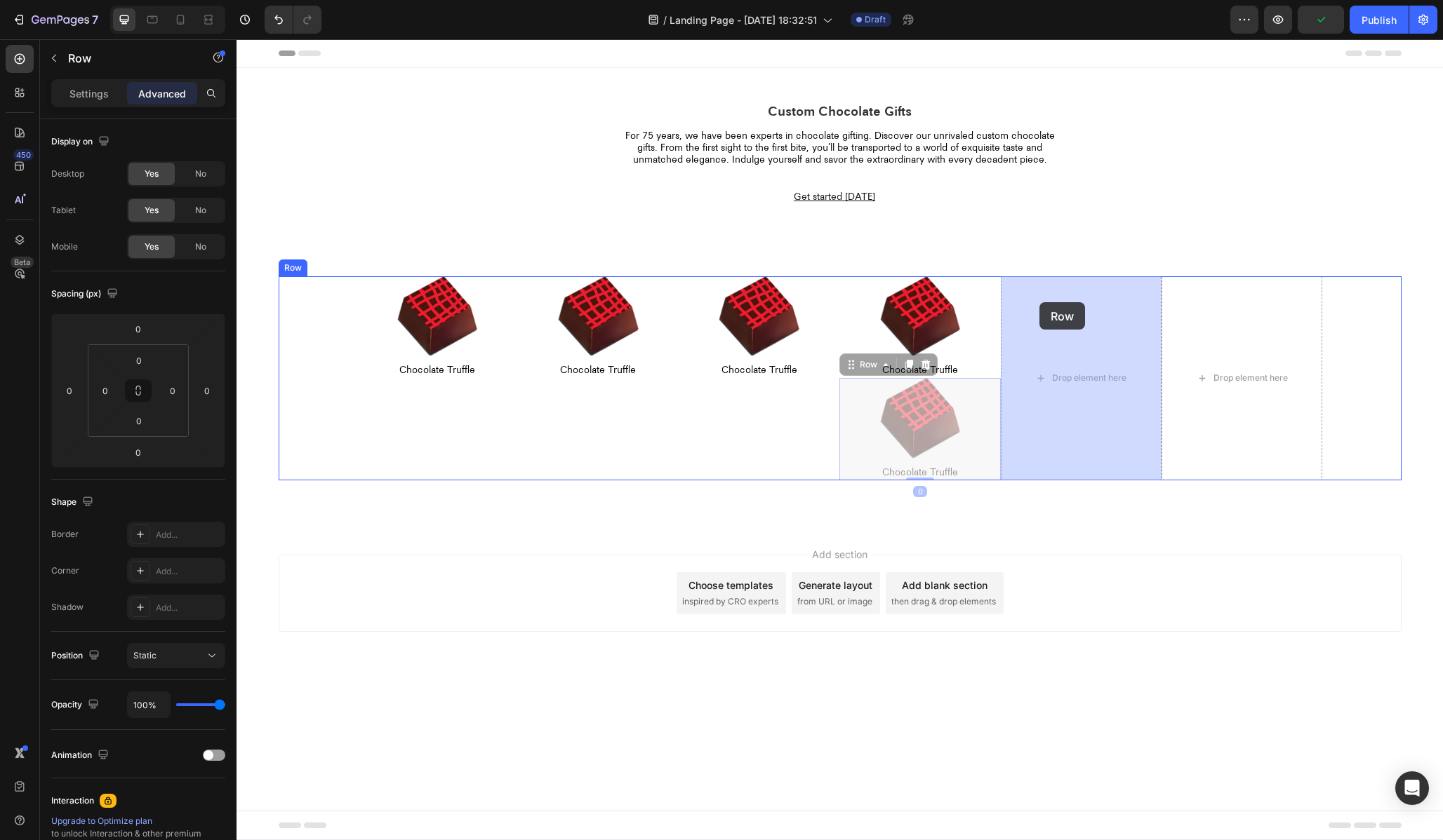
drag, startPoint x: 849, startPoint y: 372, endPoint x: 1039, endPoint y: 302, distance: 202.5
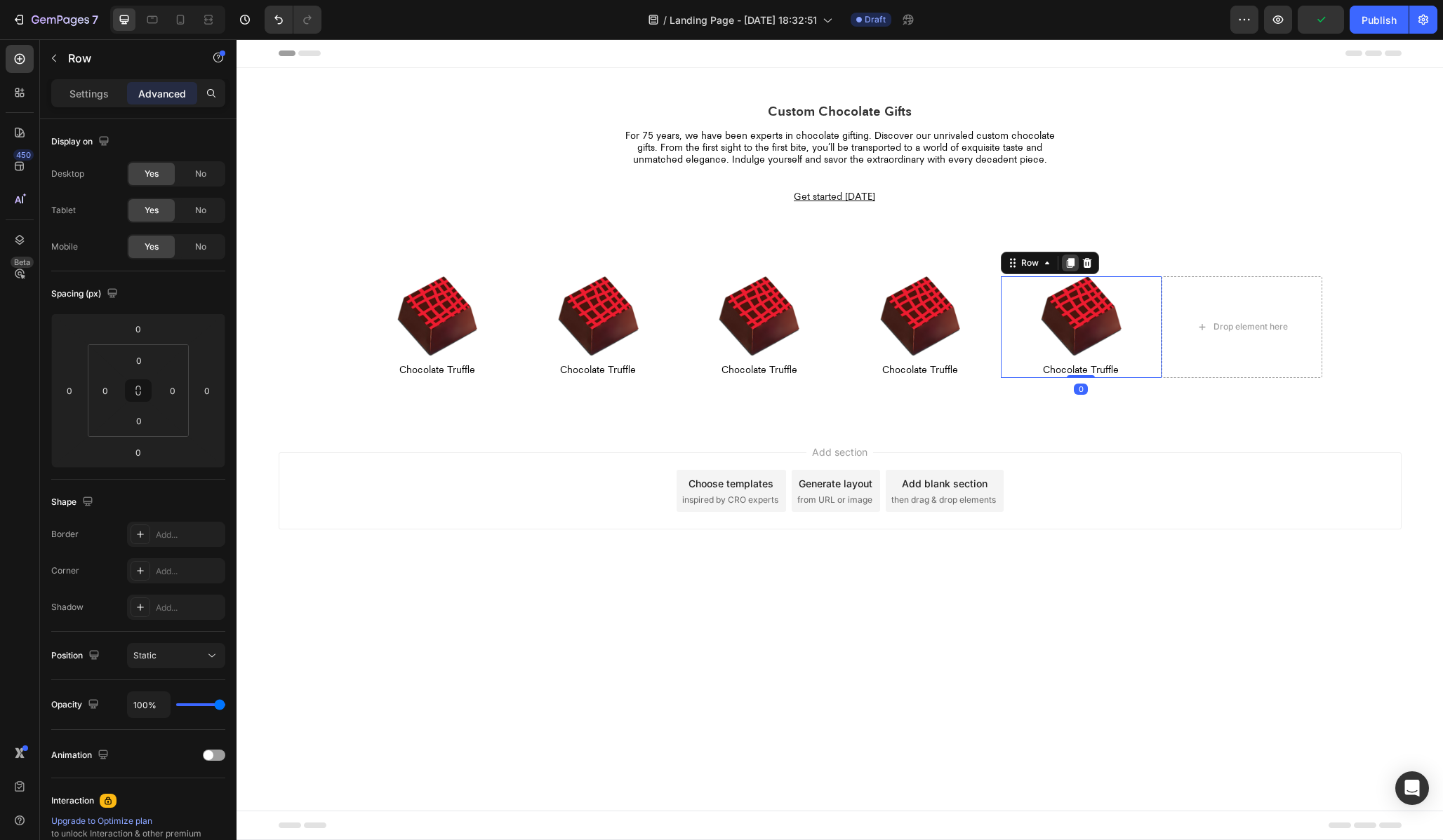
click at [1063, 262] on div at bounding box center [1070, 263] width 17 height 17
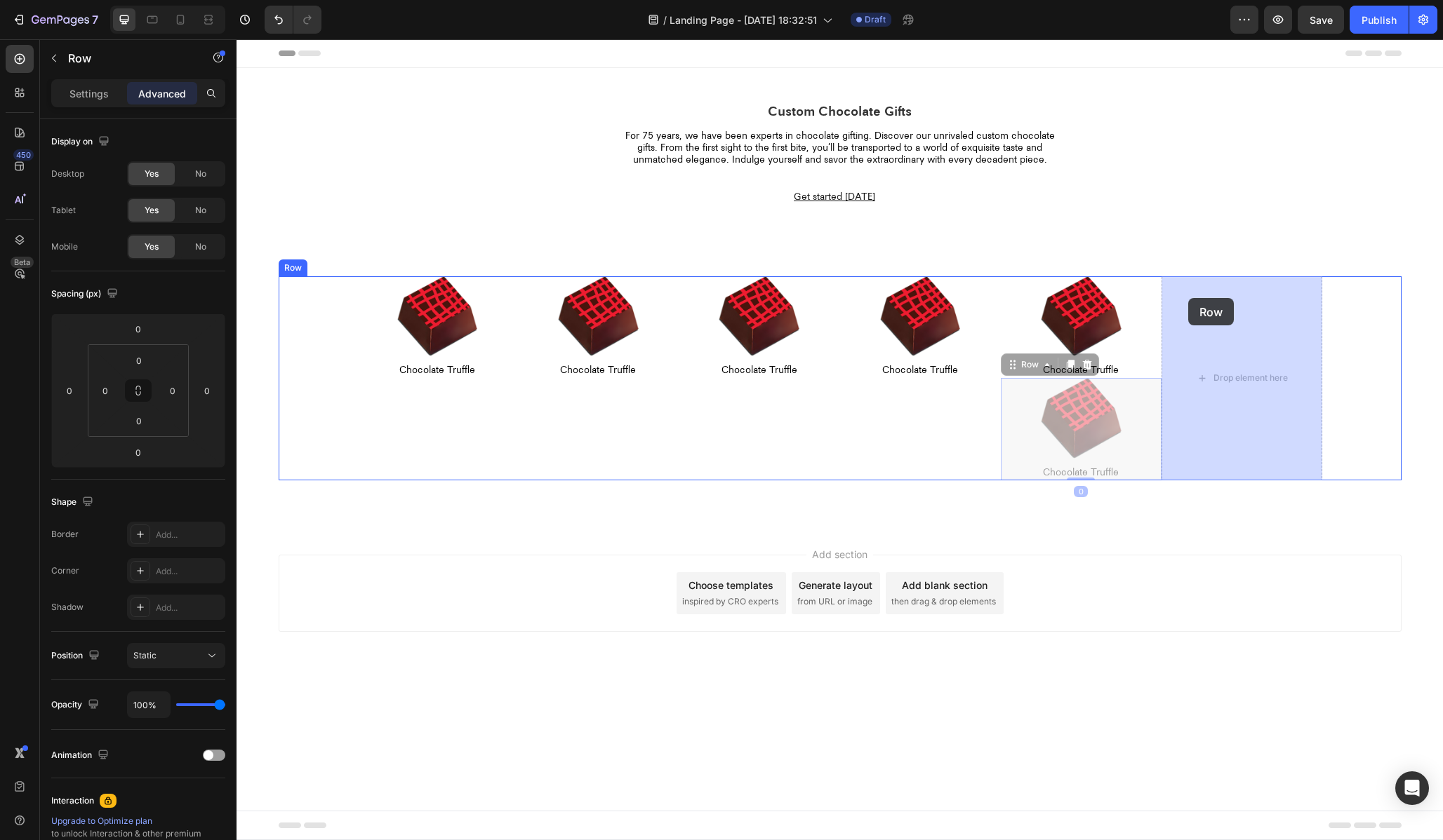
drag, startPoint x: 1019, startPoint y: 360, endPoint x: 1188, endPoint y: 298, distance: 180.0
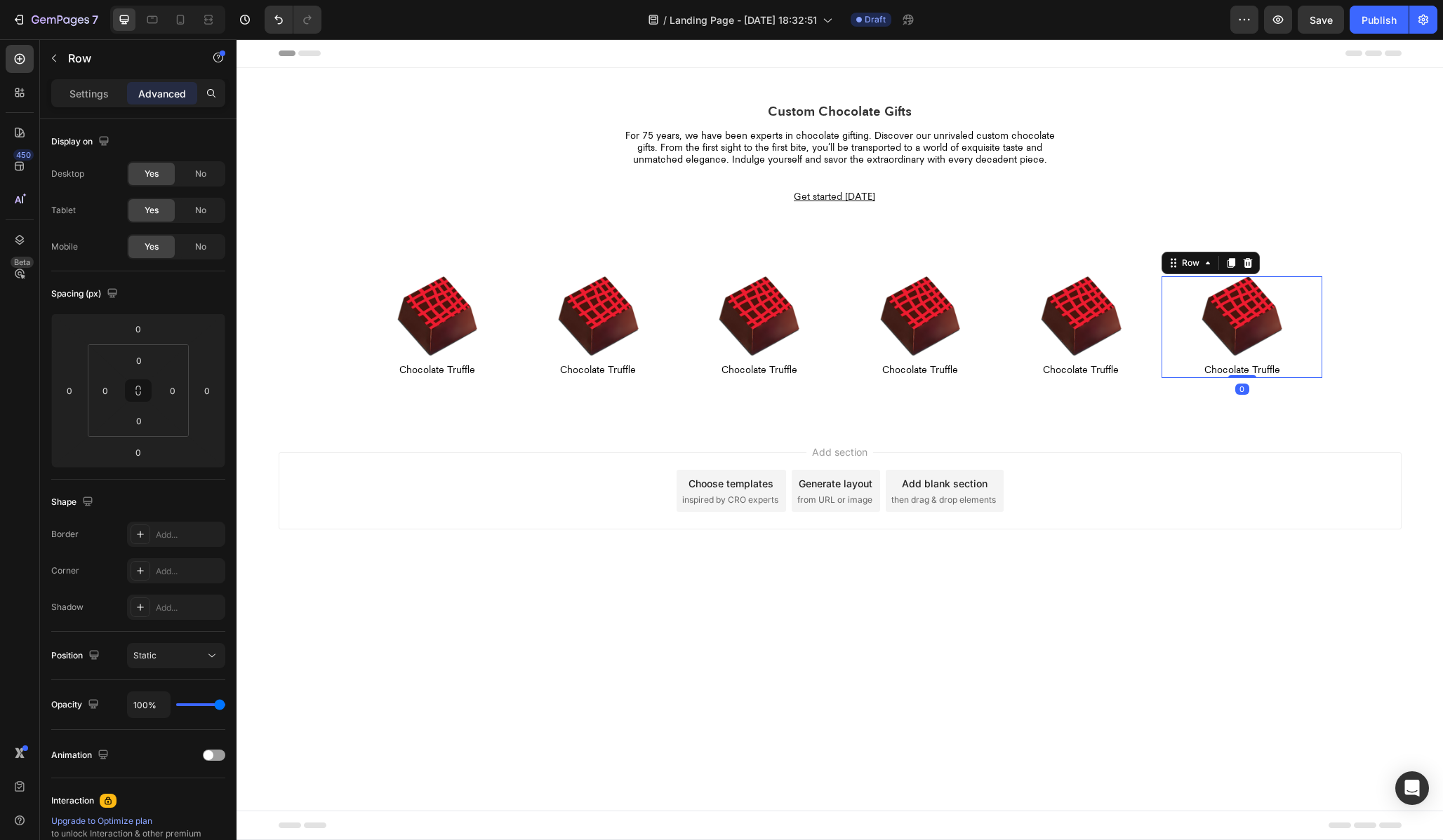
click at [1043, 547] on div "Add section Choose templates inspired by CRO experts Generate layout from URL o…" at bounding box center [840, 511] width 1206 height 173
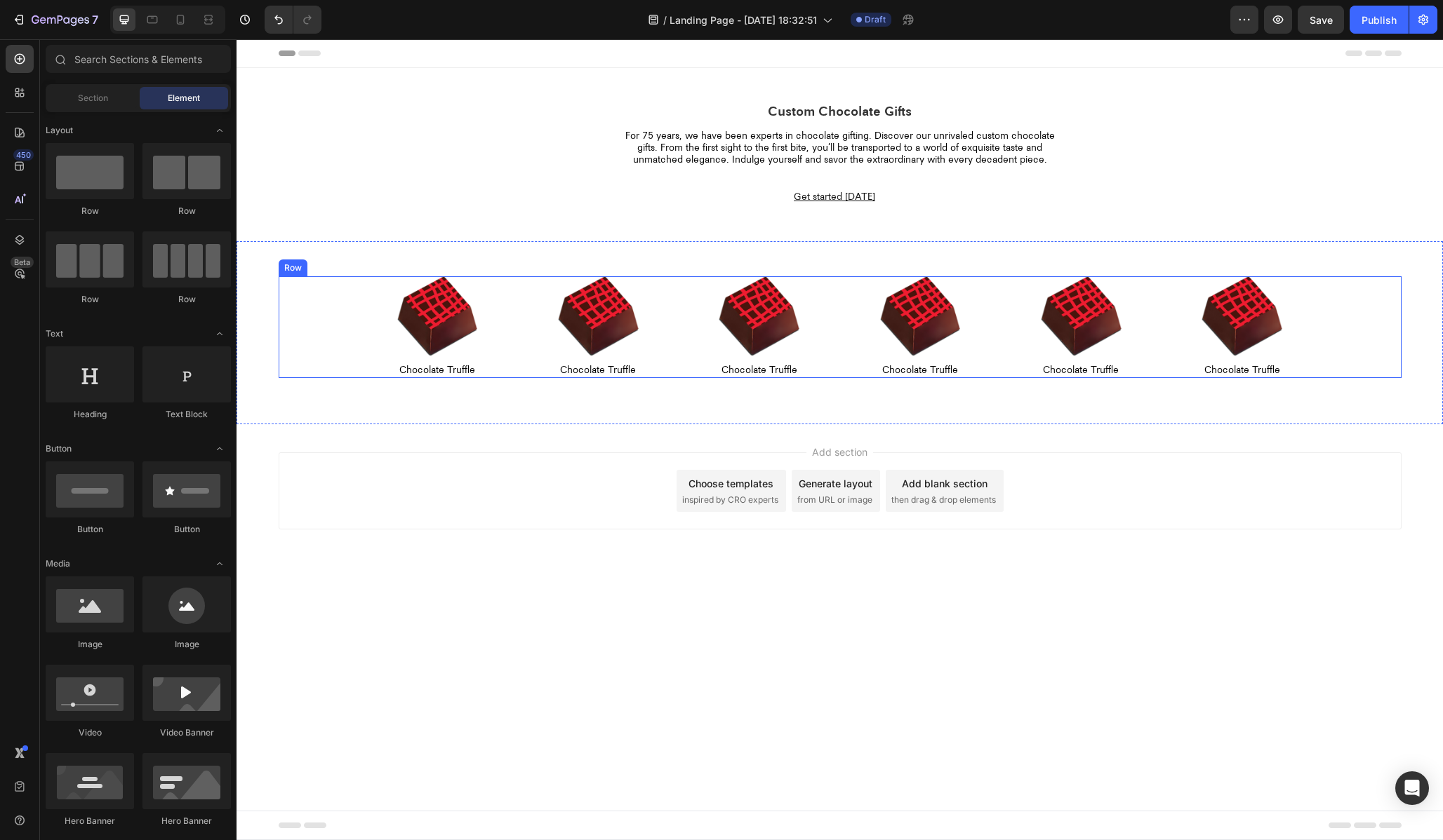
click at [334, 302] on div "Image Chocolate Truffle Text Block Row Image Chocolate Truffle Text Block Row I…" at bounding box center [840, 327] width 1123 height 102
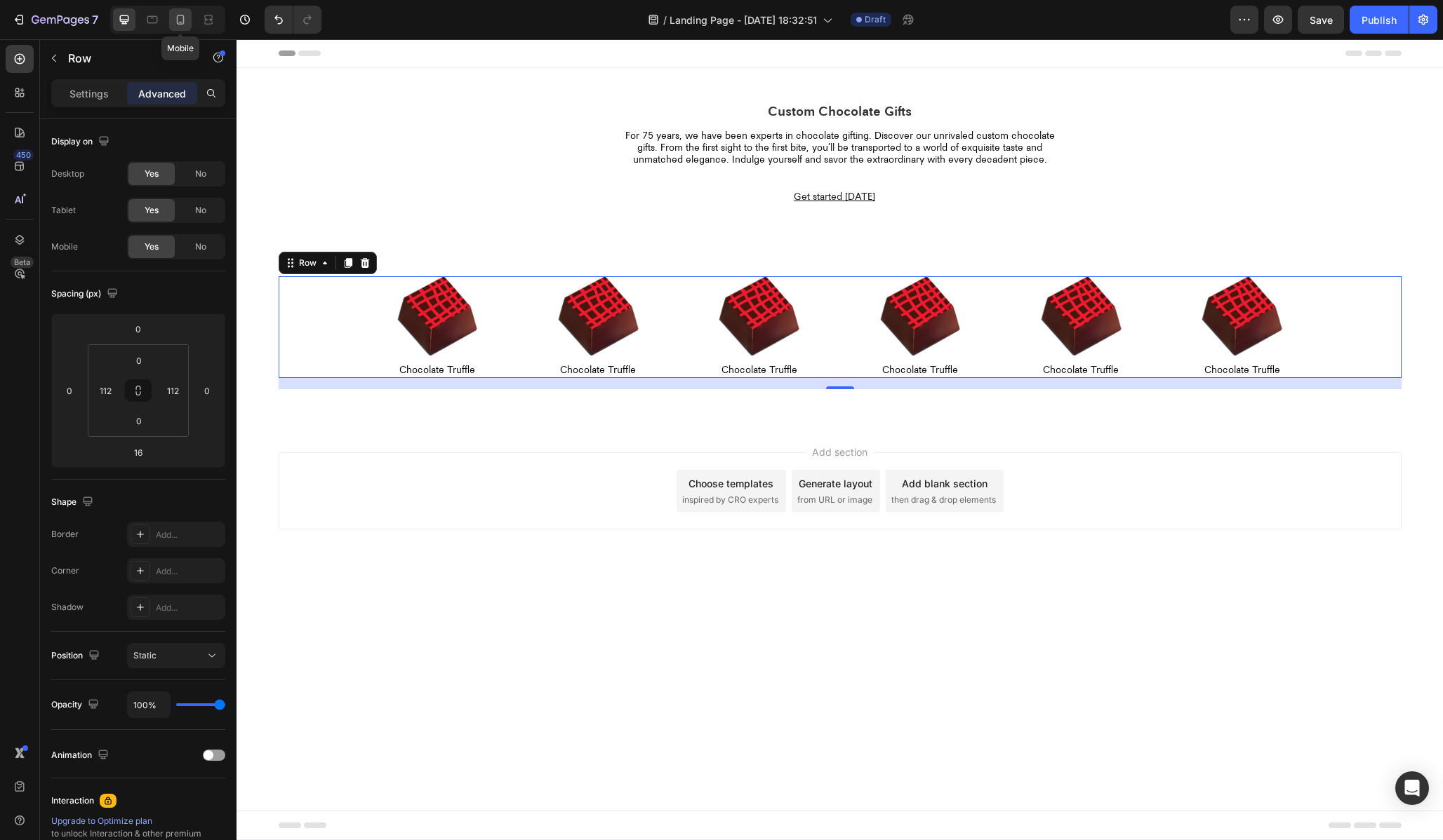
click at [184, 24] on icon at bounding box center [180, 20] width 14 height 14
type input "24"
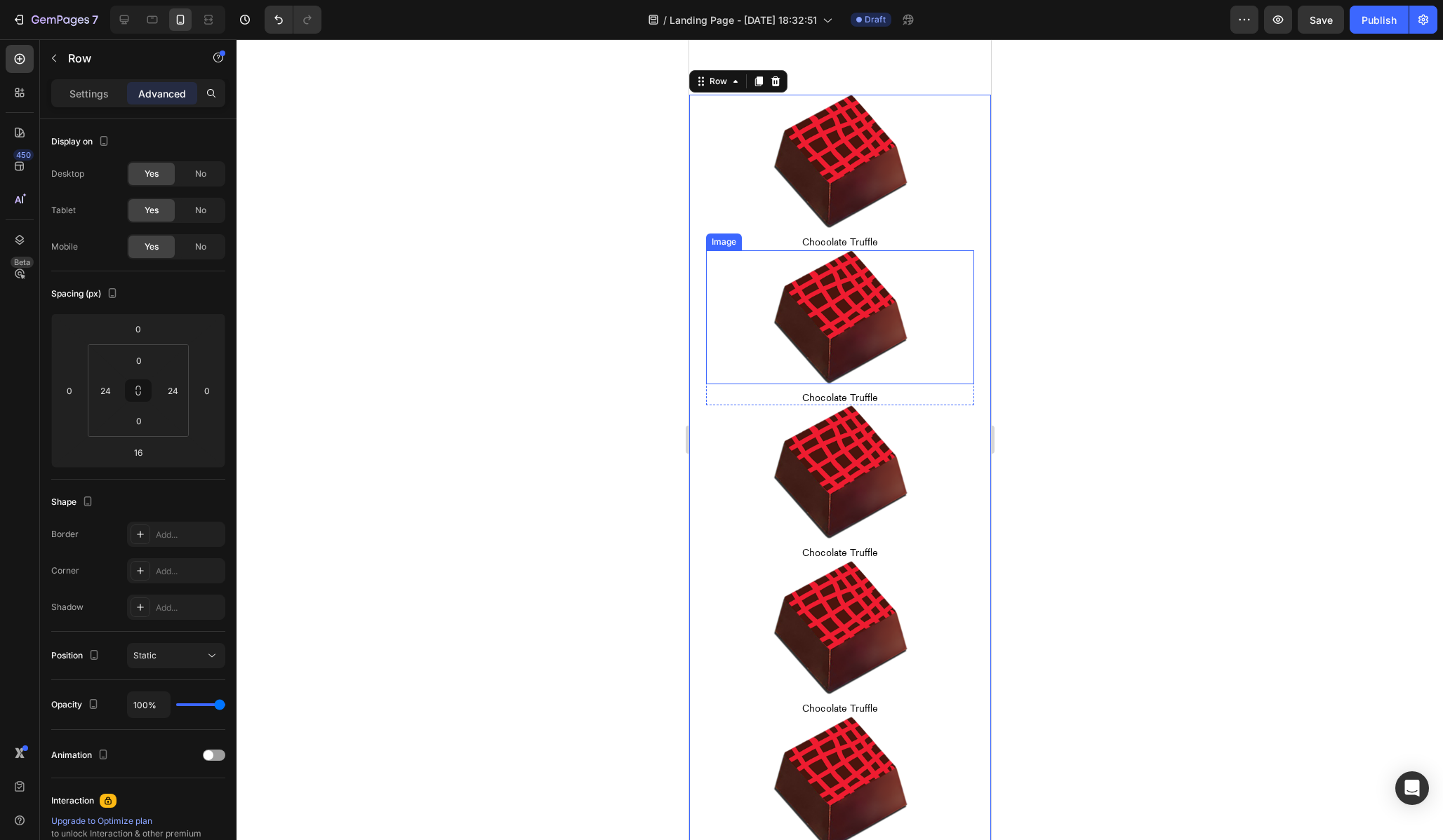
scroll to position [194, 0]
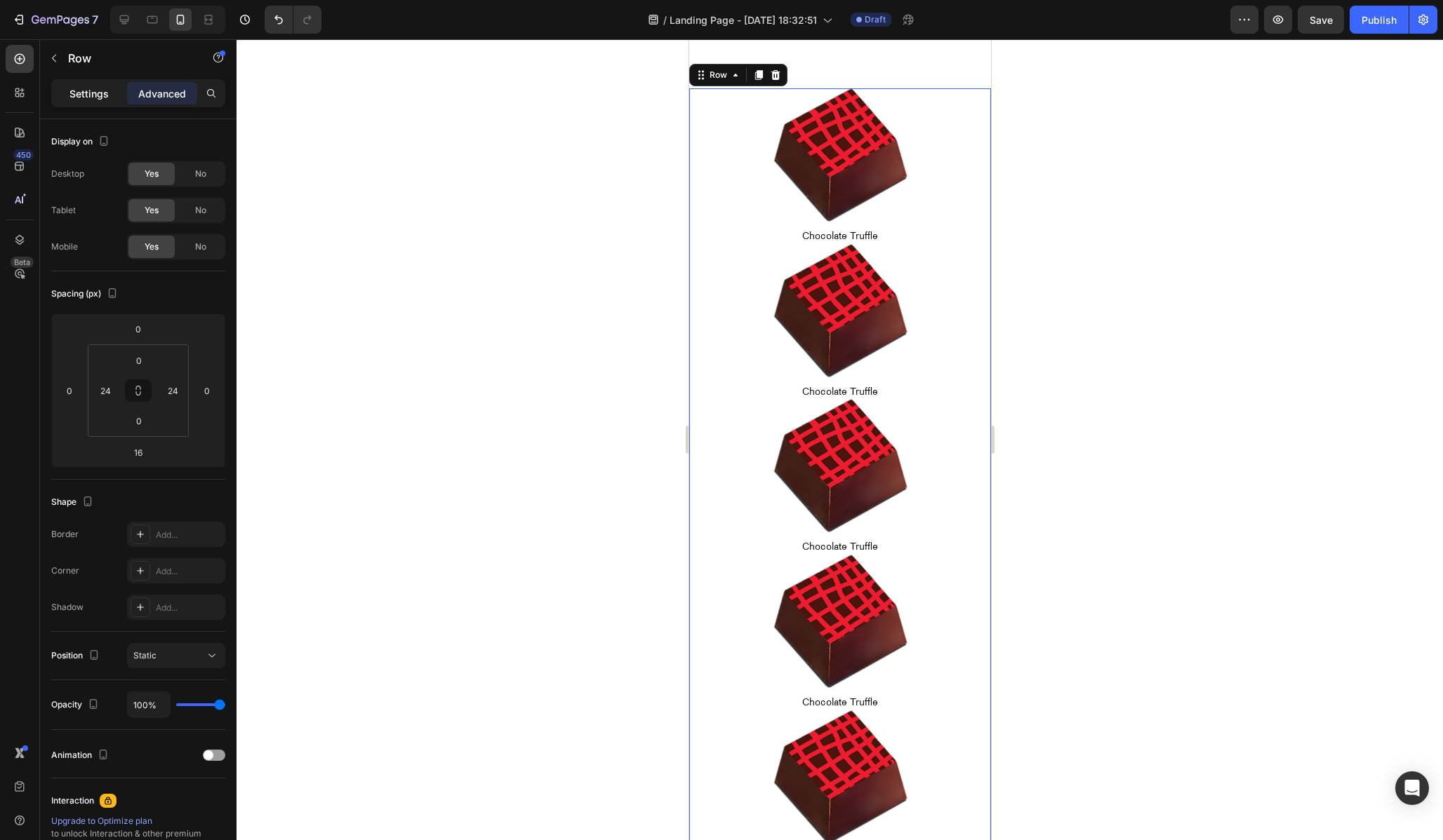
click at [107, 91] on p "Settings" at bounding box center [89, 93] width 39 height 15
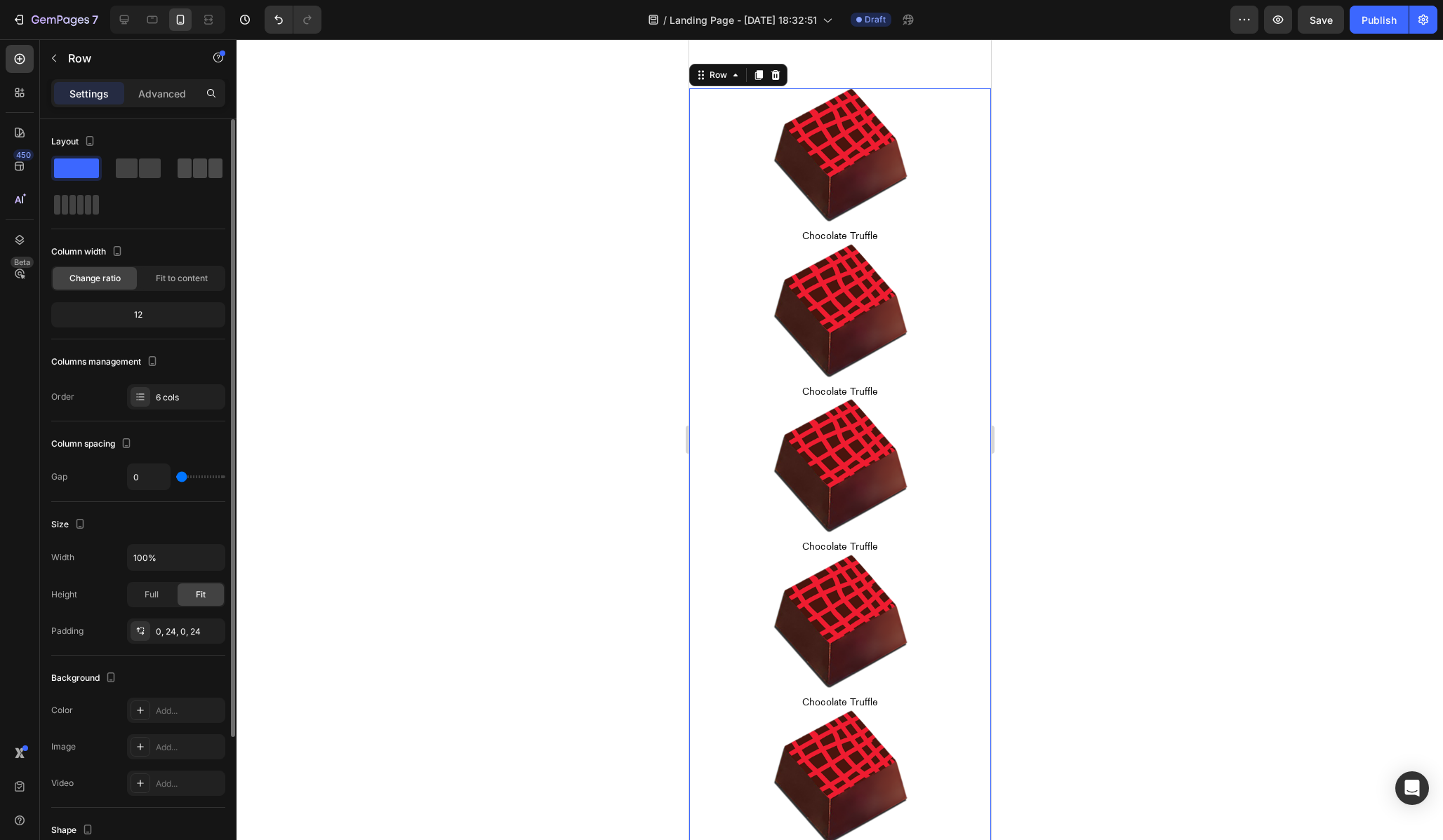
click at [205, 168] on span at bounding box center [200, 169] width 14 height 20
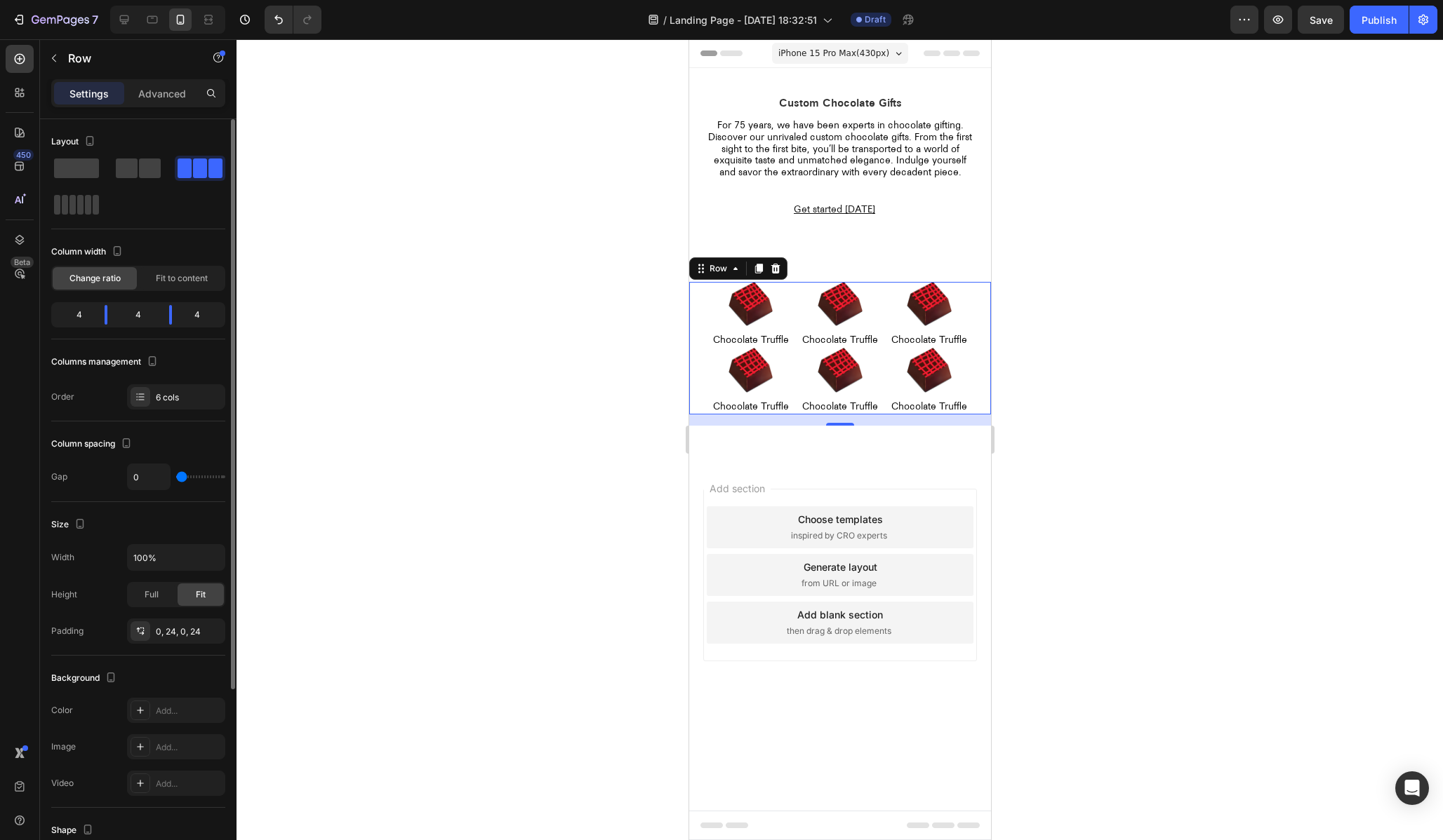
scroll to position [0, 0]
click at [134, 168] on span at bounding box center [127, 169] width 21 height 20
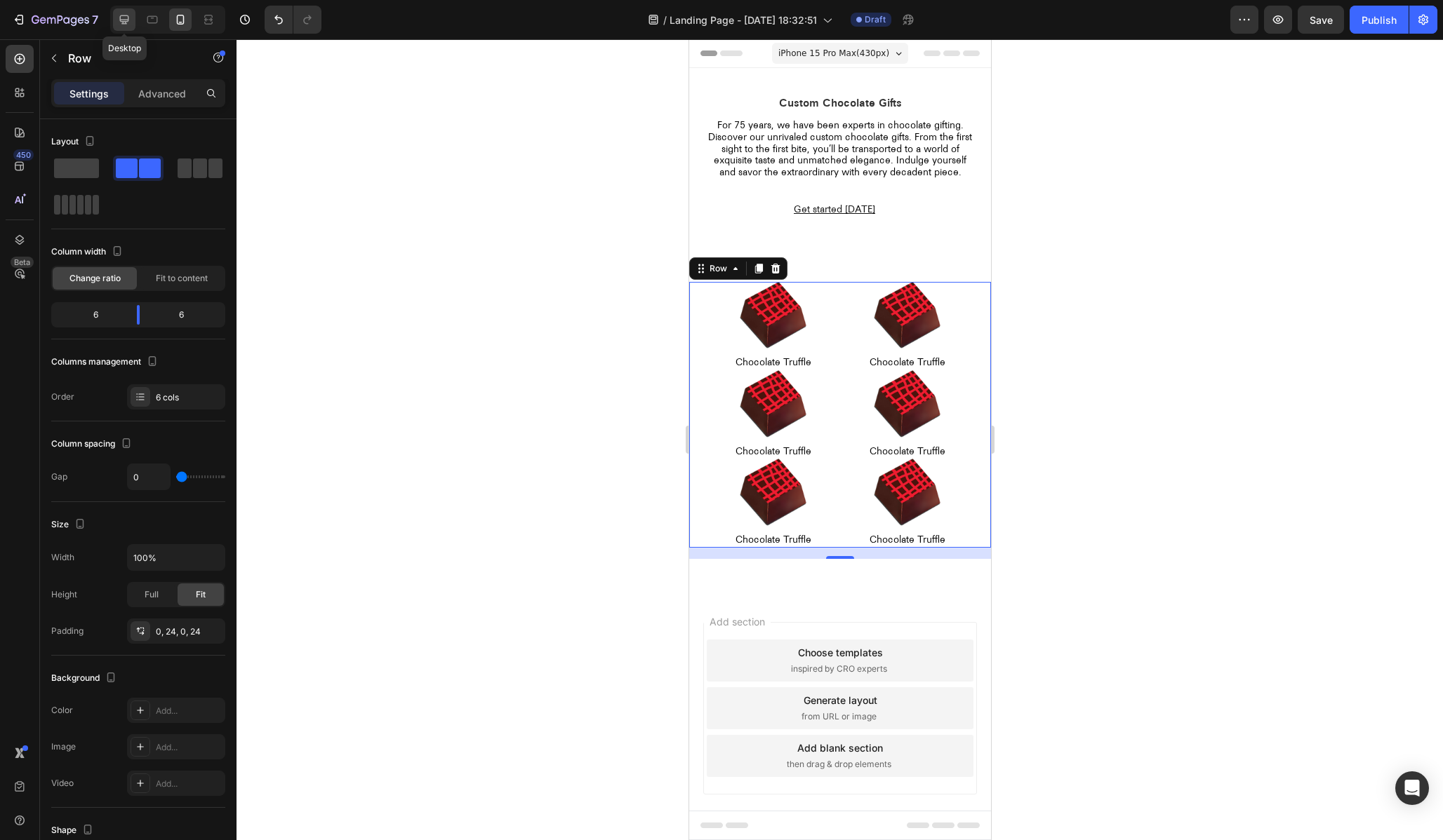
click at [131, 20] on icon at bounding box center [124, 20] width 14 height 14
type input "1600"
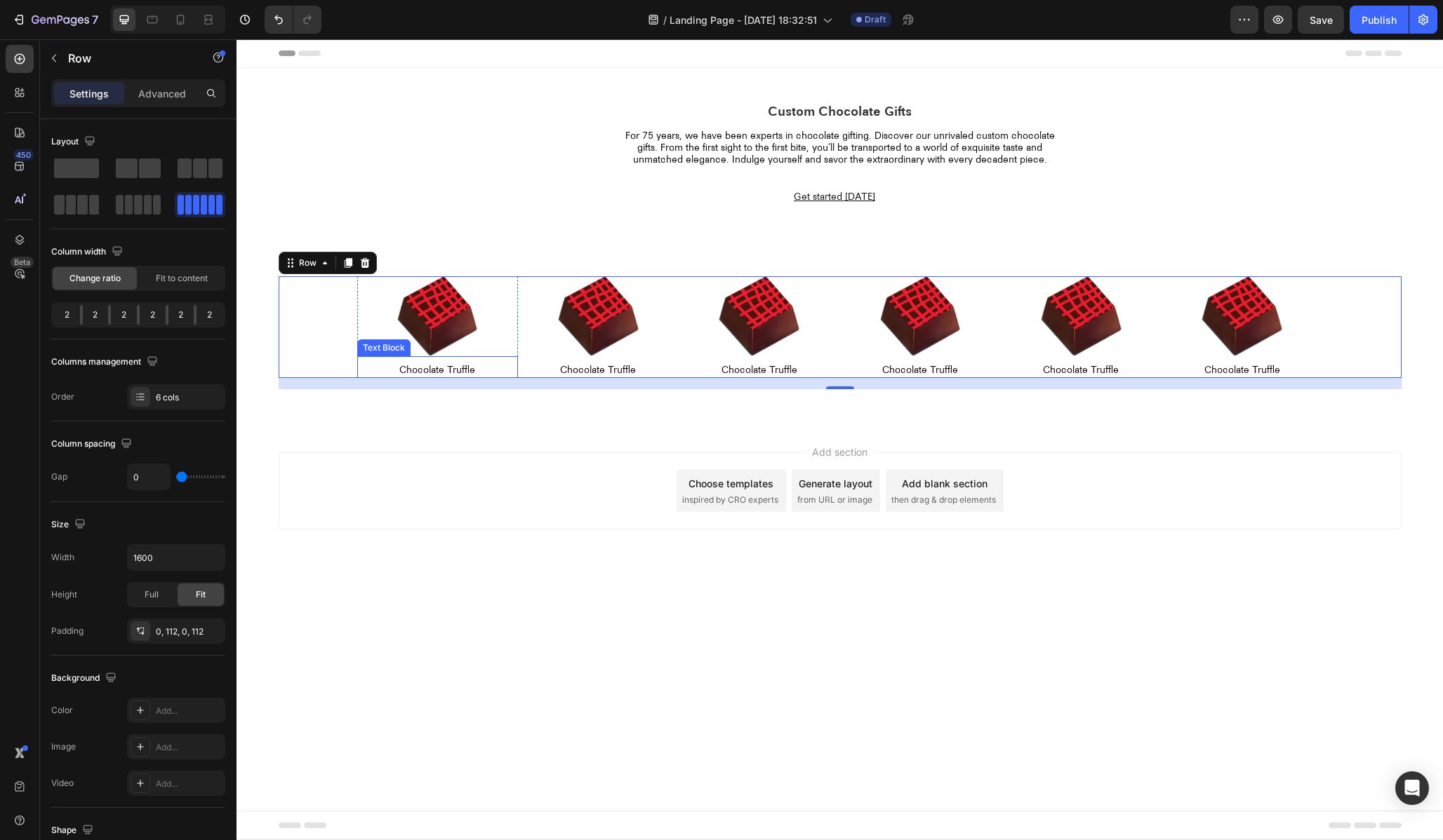
click at [490, 373] on p "Chocolate Truffle" at bounding box center [437, 371] width 158 height 12
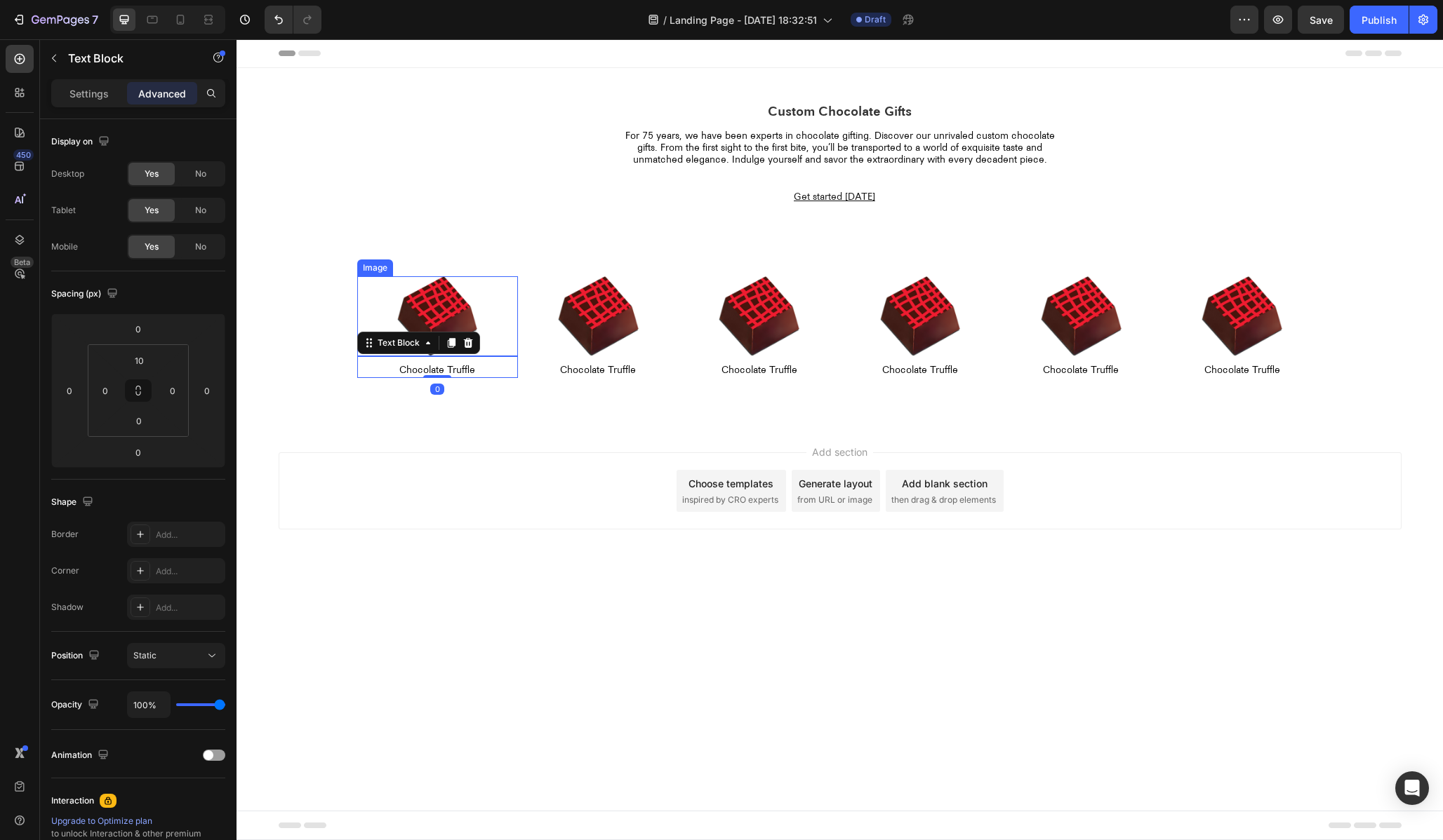
click at [374, 271] on div "Image" at bounding box center [374, 268] width 30 height 13
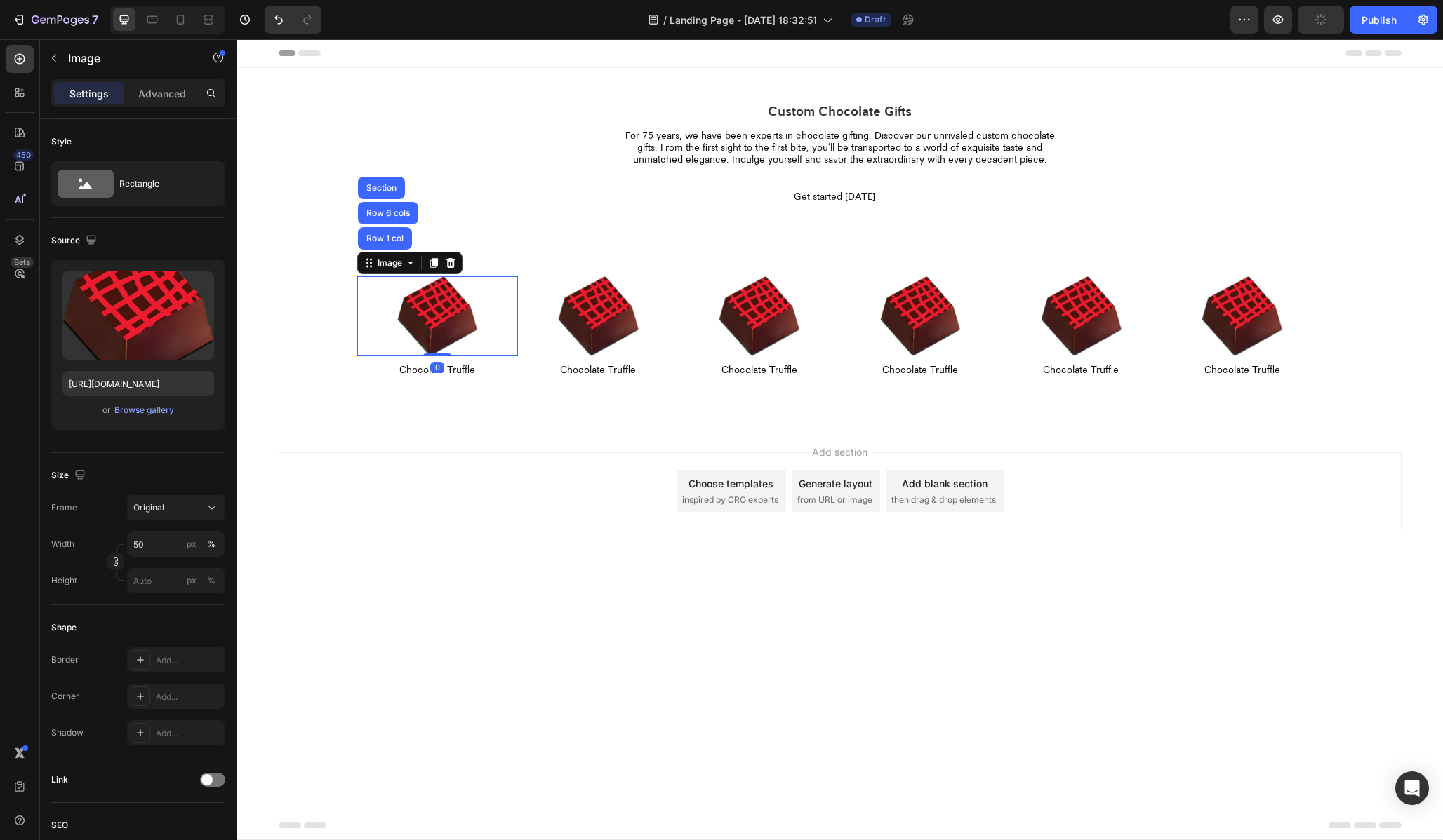
click at [380, 281] on div at bounding box center [438, 317] width 160 height 81
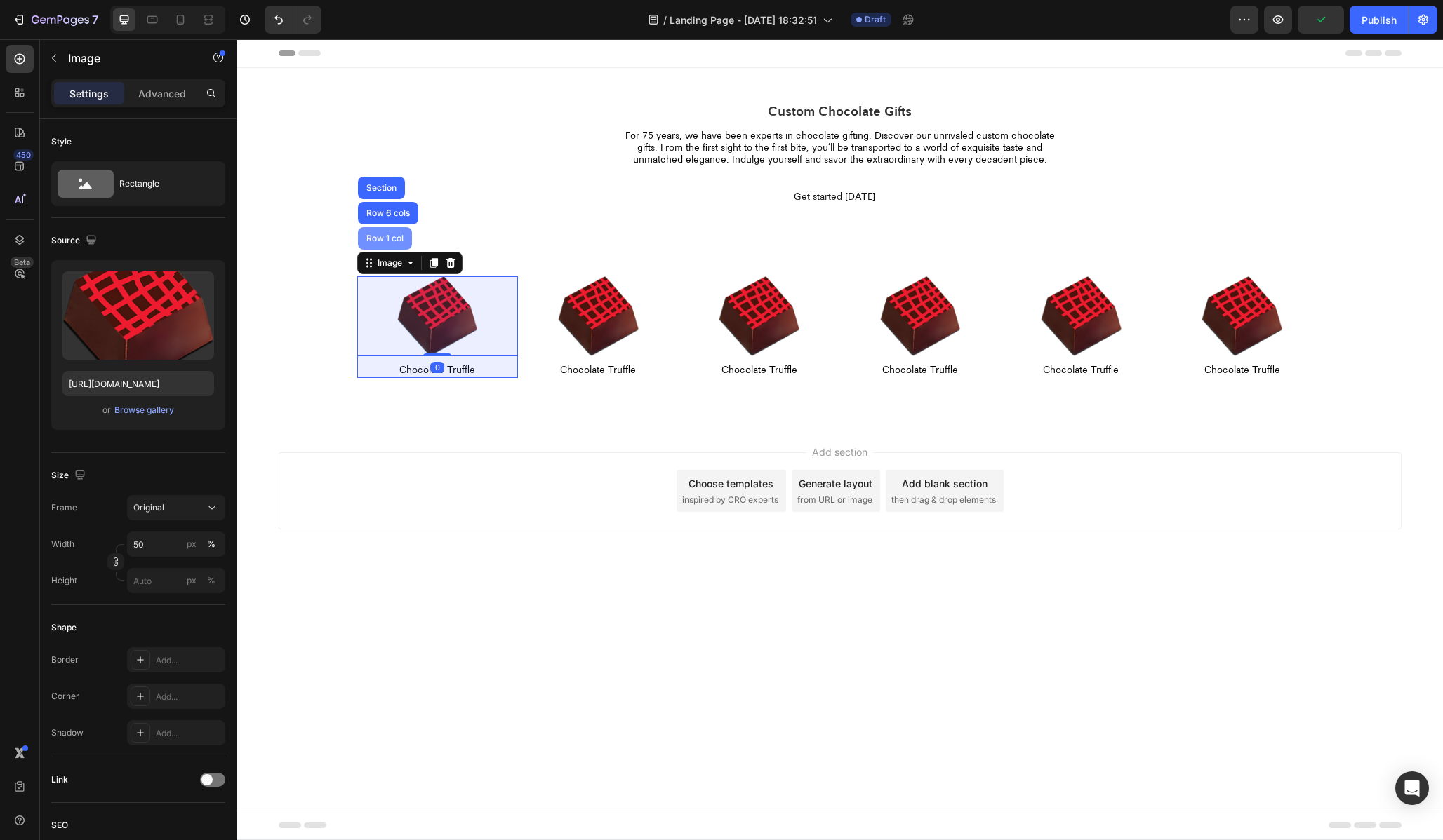
click at [375, 240] on div "Row 1 col" at bounding box center [385, 238] width 43 height 8
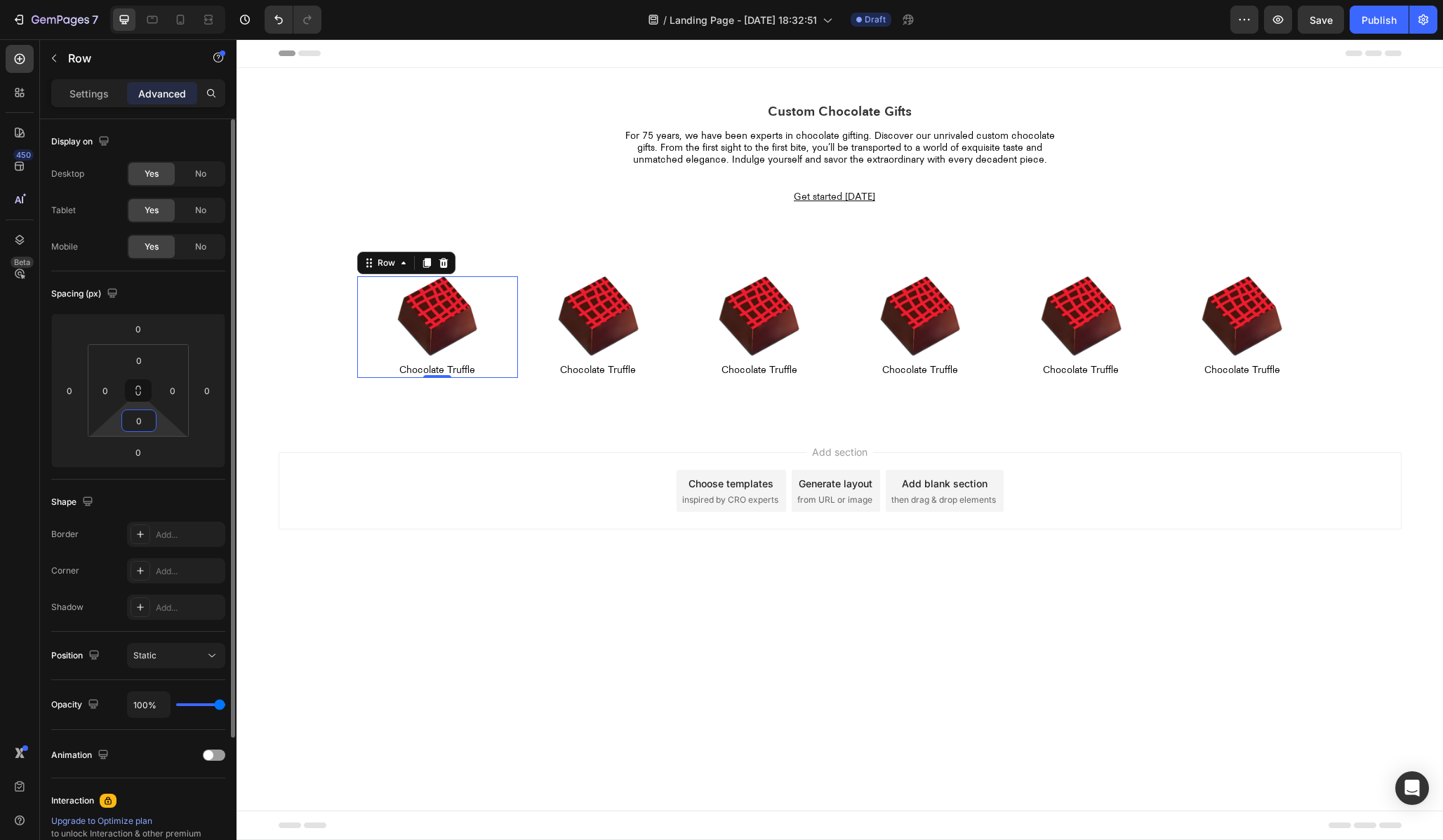
click at [140, 424] on input "0" at bounding box center [139, 421] width 28 height 21
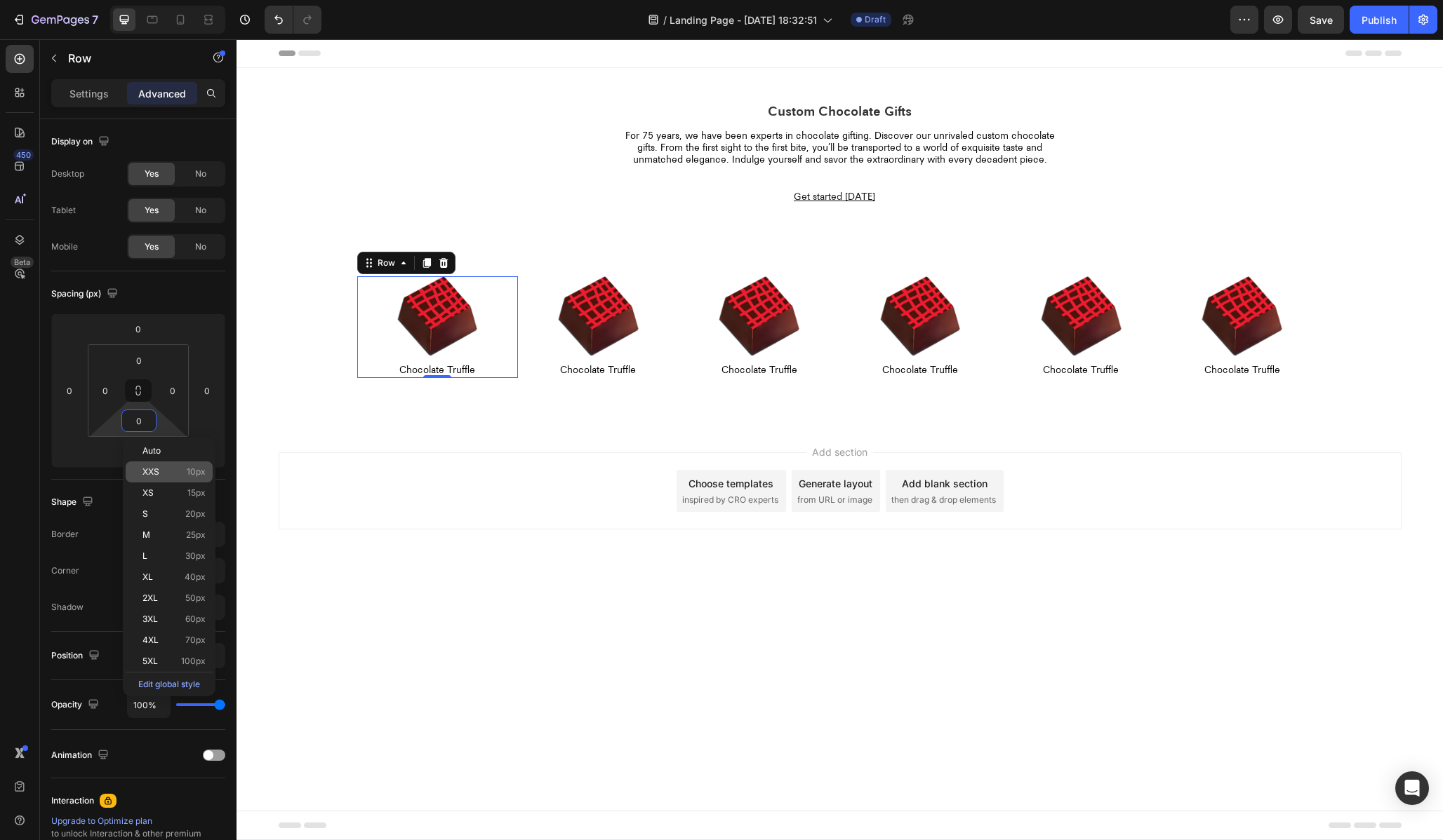
click at [170, 476] on p "XXS 10px" at bounding box center [173, 472] width 63 height 10
type input "10"
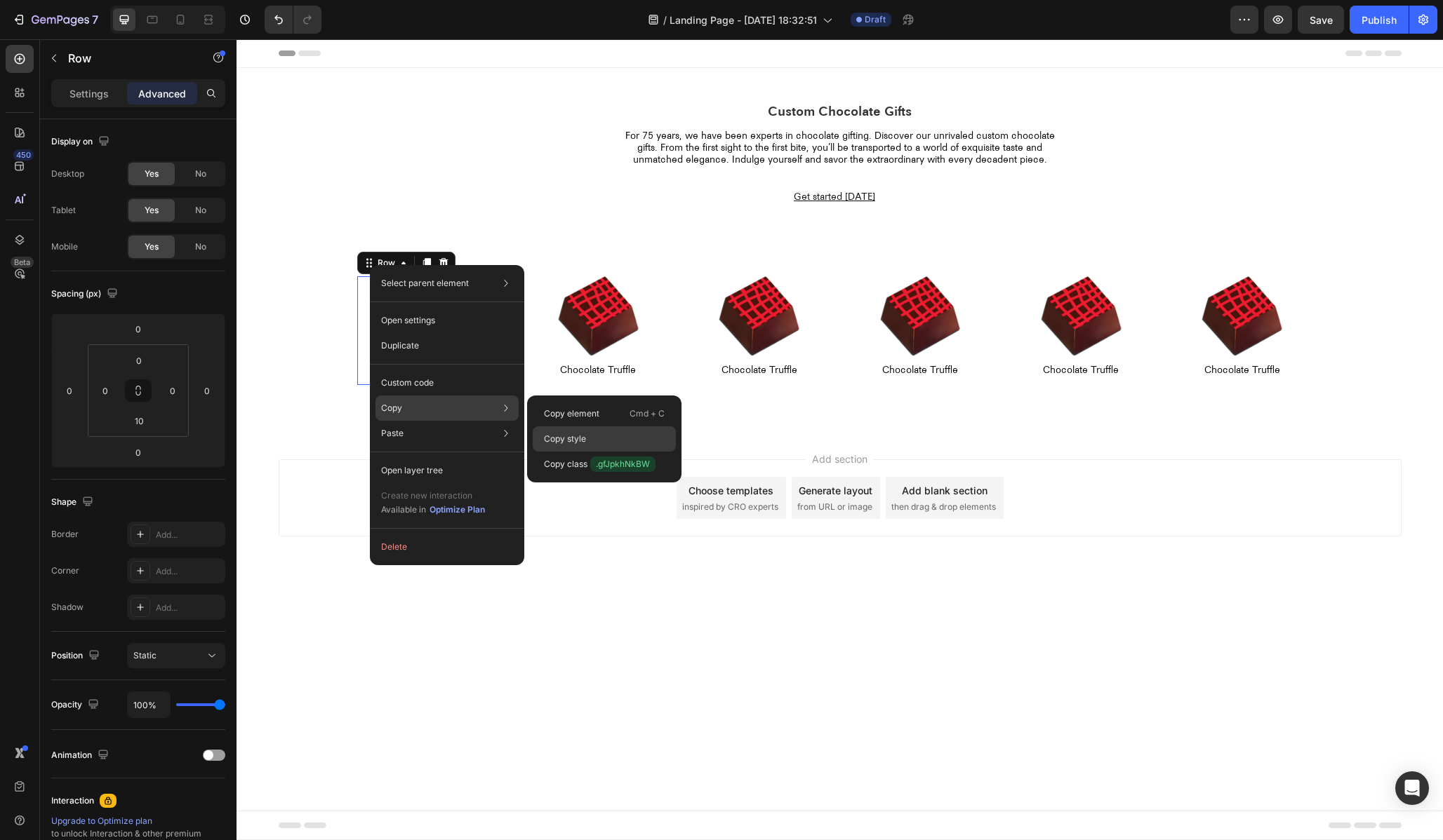
click at [622, 452] on div "Copy style" at bounding box center [603, 464] width 143 height 25
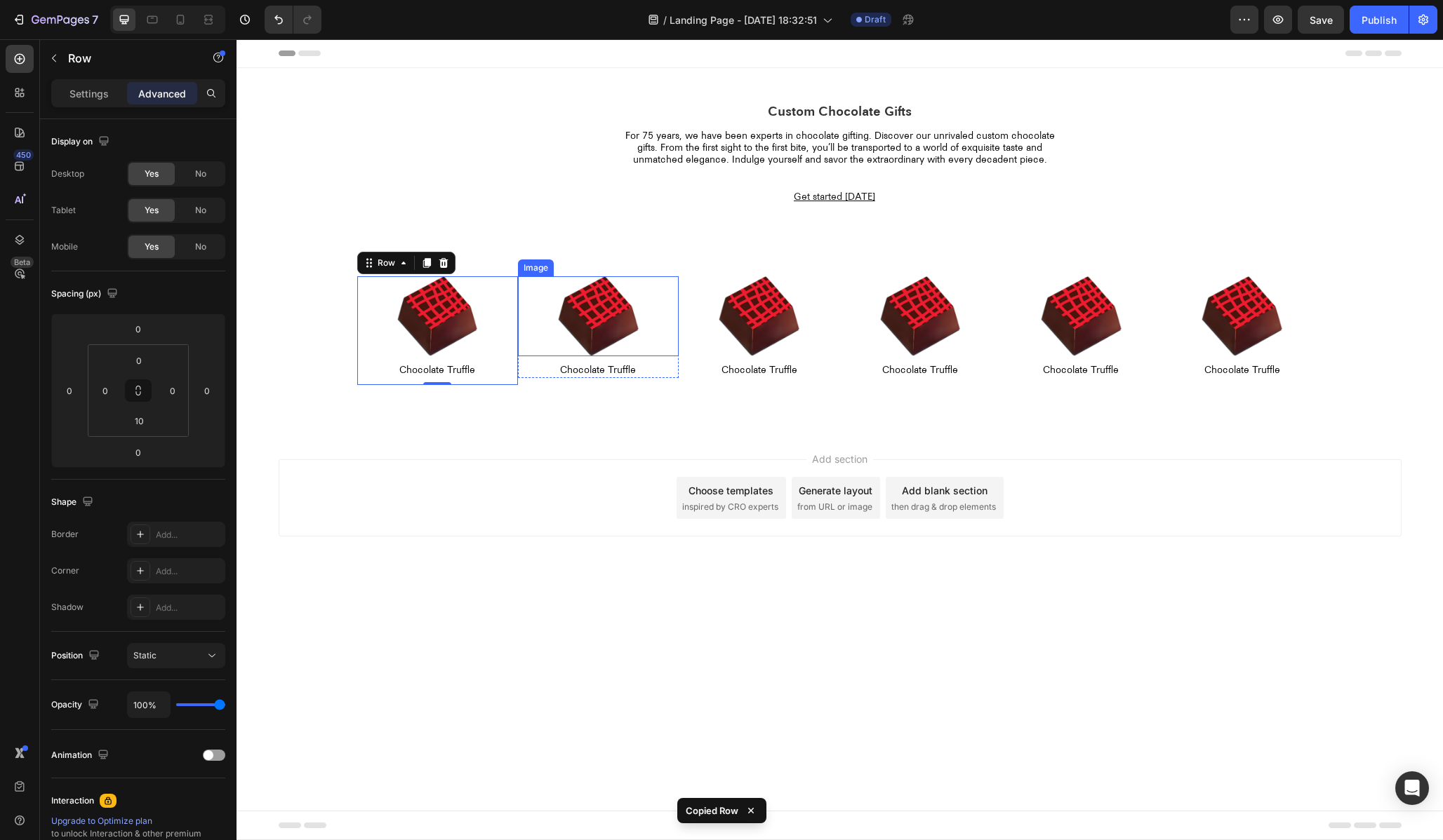
click at [531, 269] on div "Image" at bounding box center [535, 268] width 30 height 13
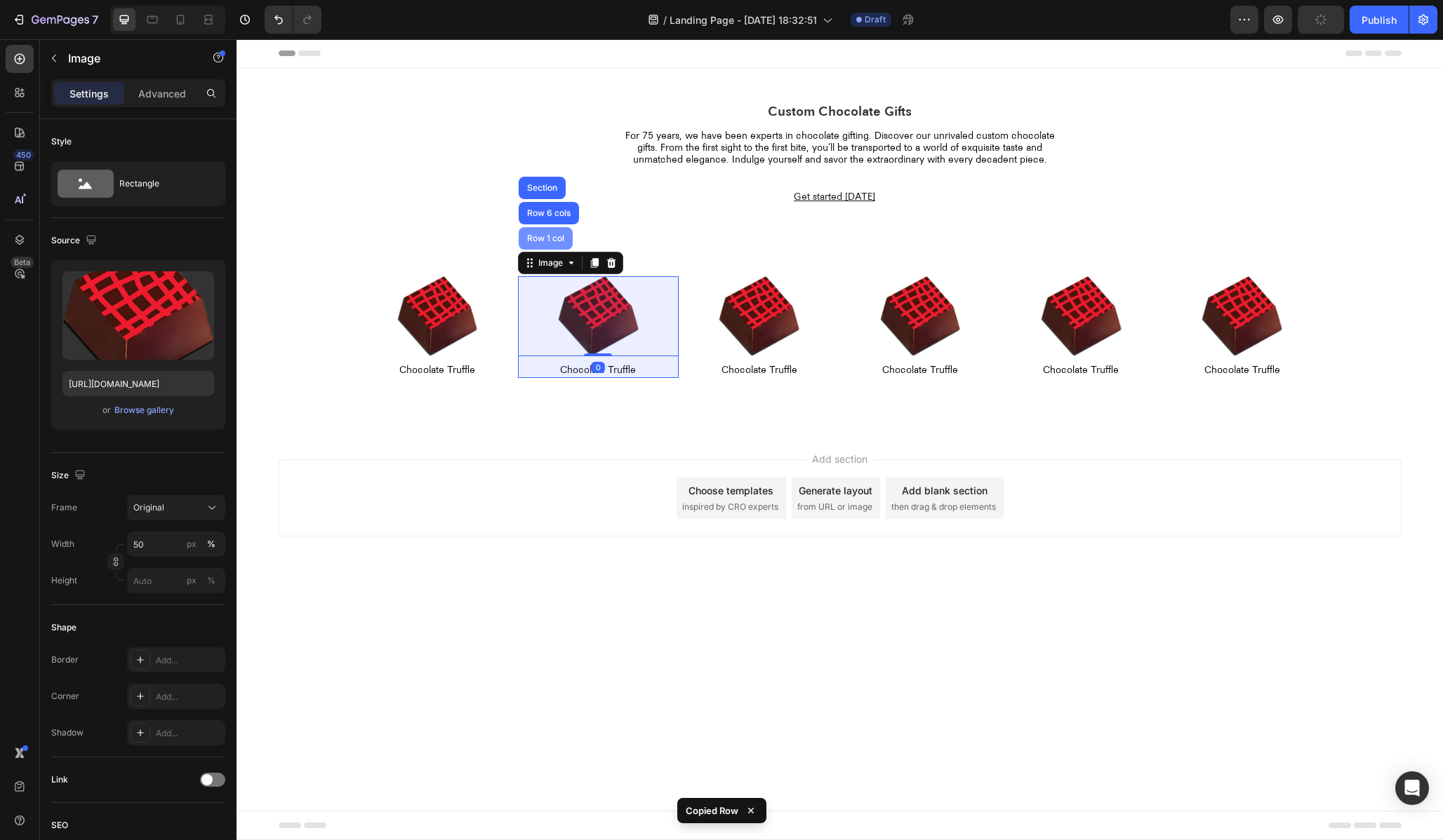
click at [529, 239] on div "Row 1 col" at bounding box center [545, 238] width 43 height 8
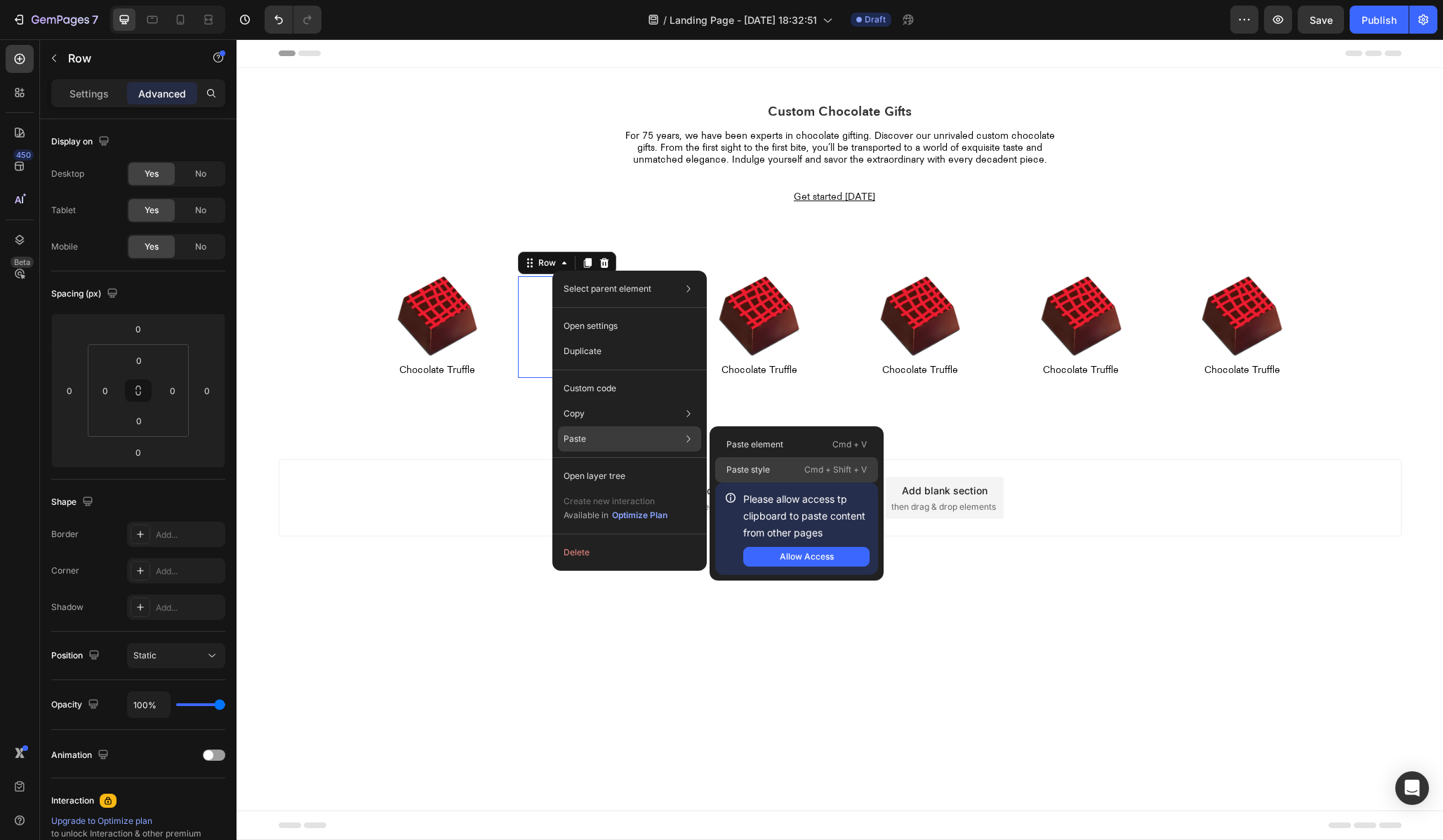
click at [743, 462] on div "Paste style Cmd + Shift + V" at bounding box center [796, 470] width 163 height 25
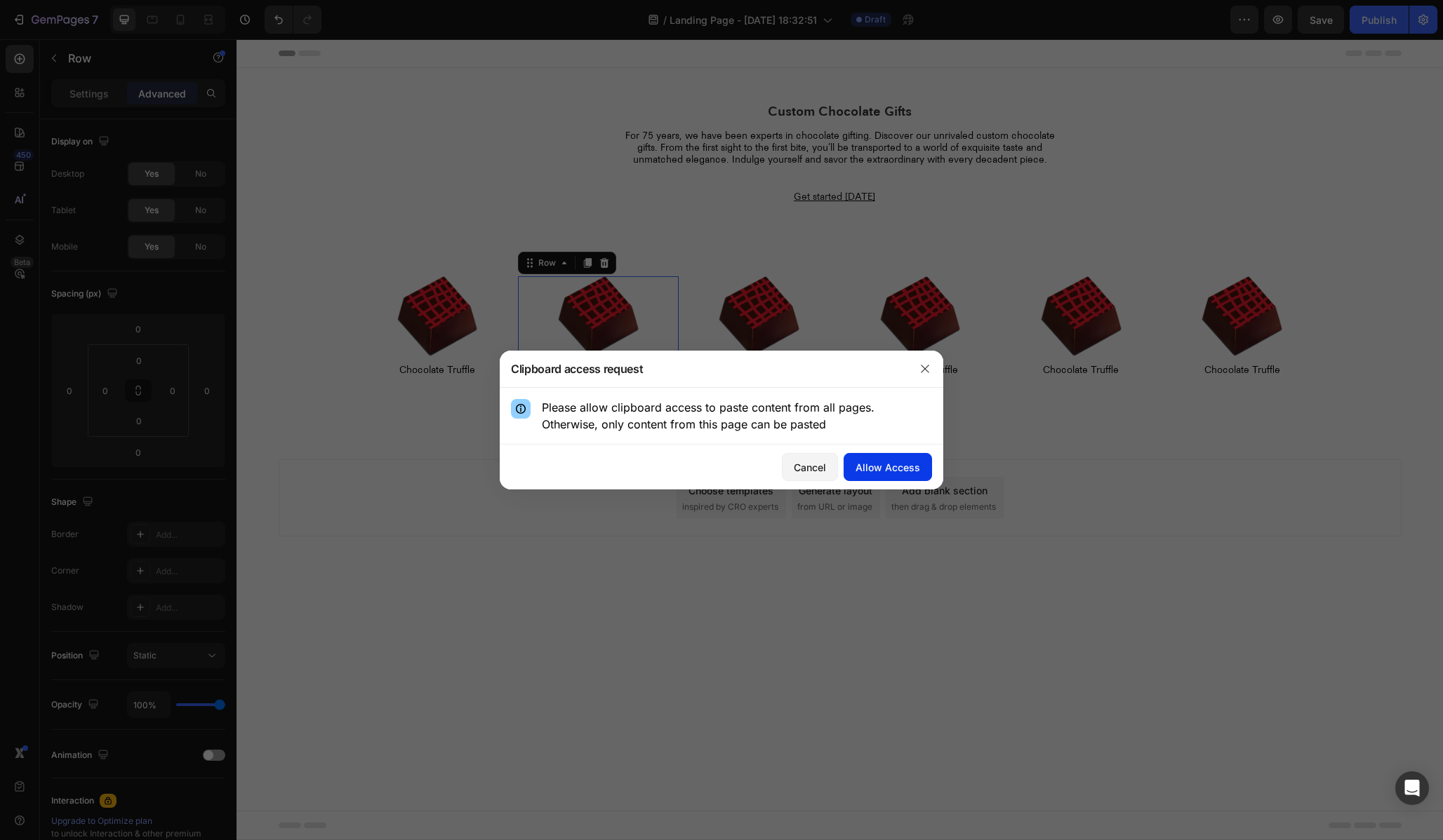
click at [900, 468] on div "Allow Access" at bounding box center [888, 467] width 65 height 15
type input "10"
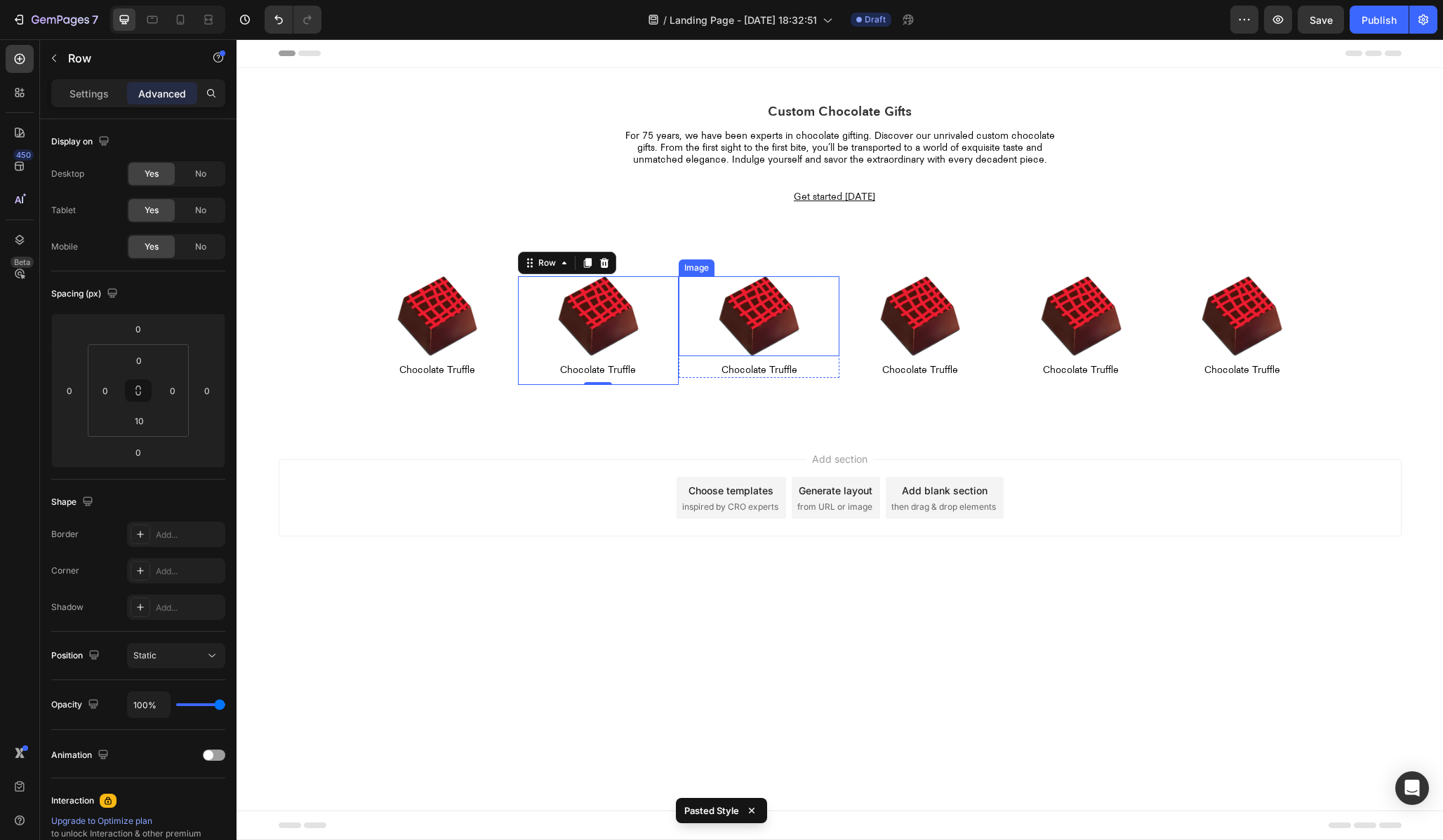
click at [699, 273] on div "Image" at bounding box center [696, 268] width 36 height 17
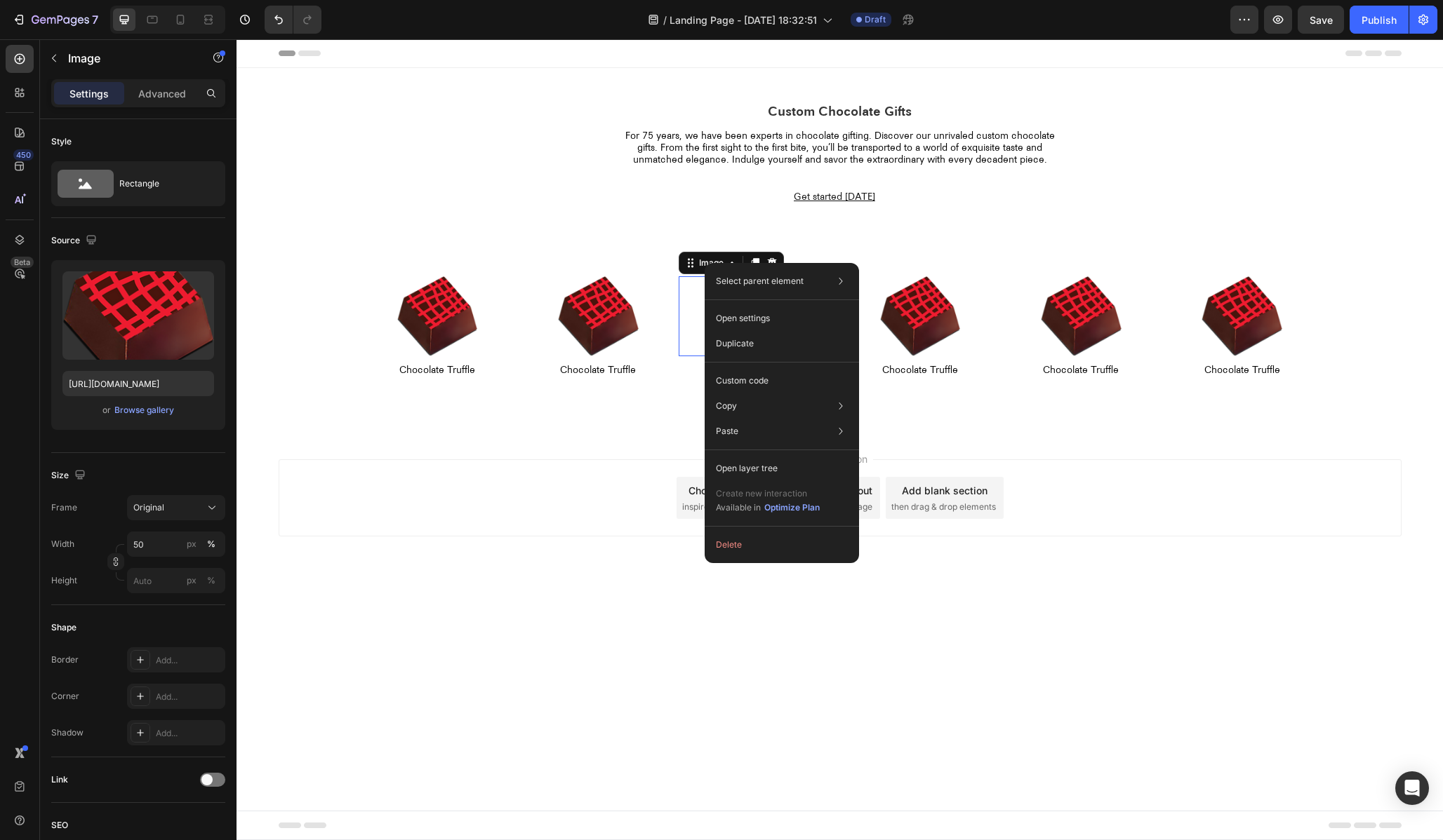
click at [668, 281] on div at bounding box center [598, 317] width 160 height 81
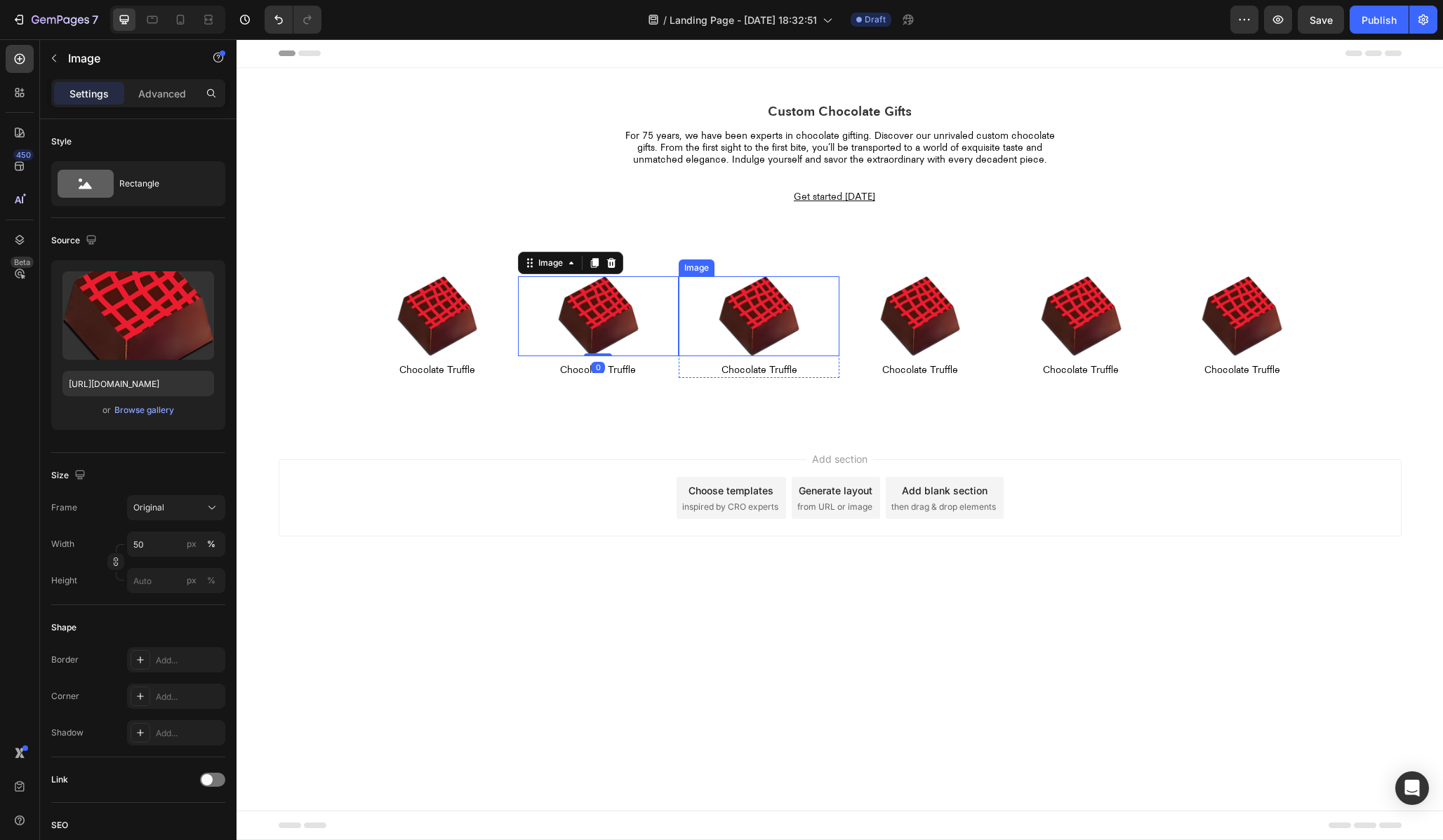
click at [732, 281] on img at bounding box center [759, 317] width 81 height 81
click at [710, 259] on div "Image" at bounding box center [710, 263] width 30 height 13
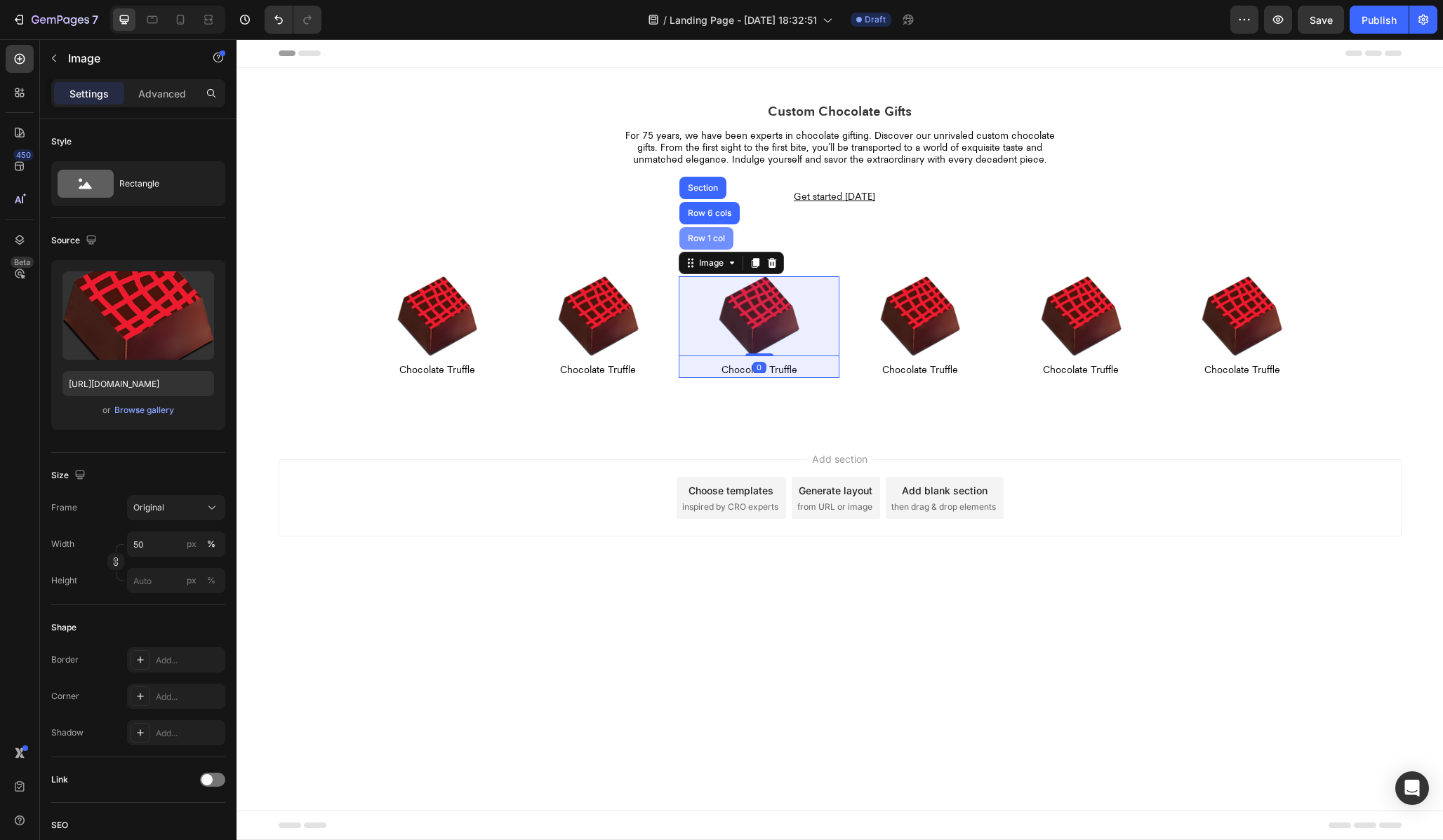
click at [705, 238] on div "Row 1 col" at bounding box center [707, 238] width 43 height 8
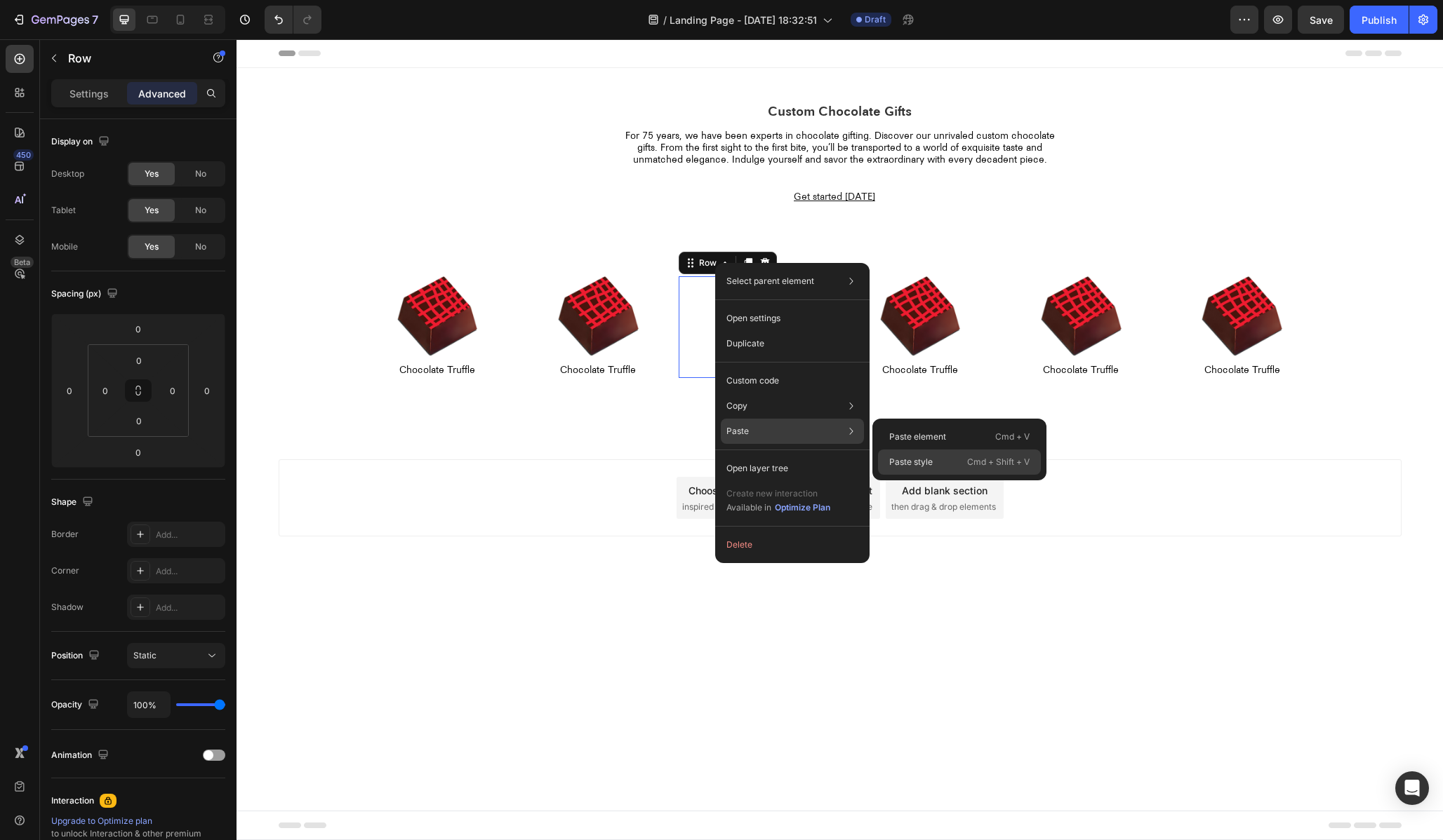
click at [901, 457] on p "Paste style" at bounding box center [911, 462] width 44 height 13
type input "10"
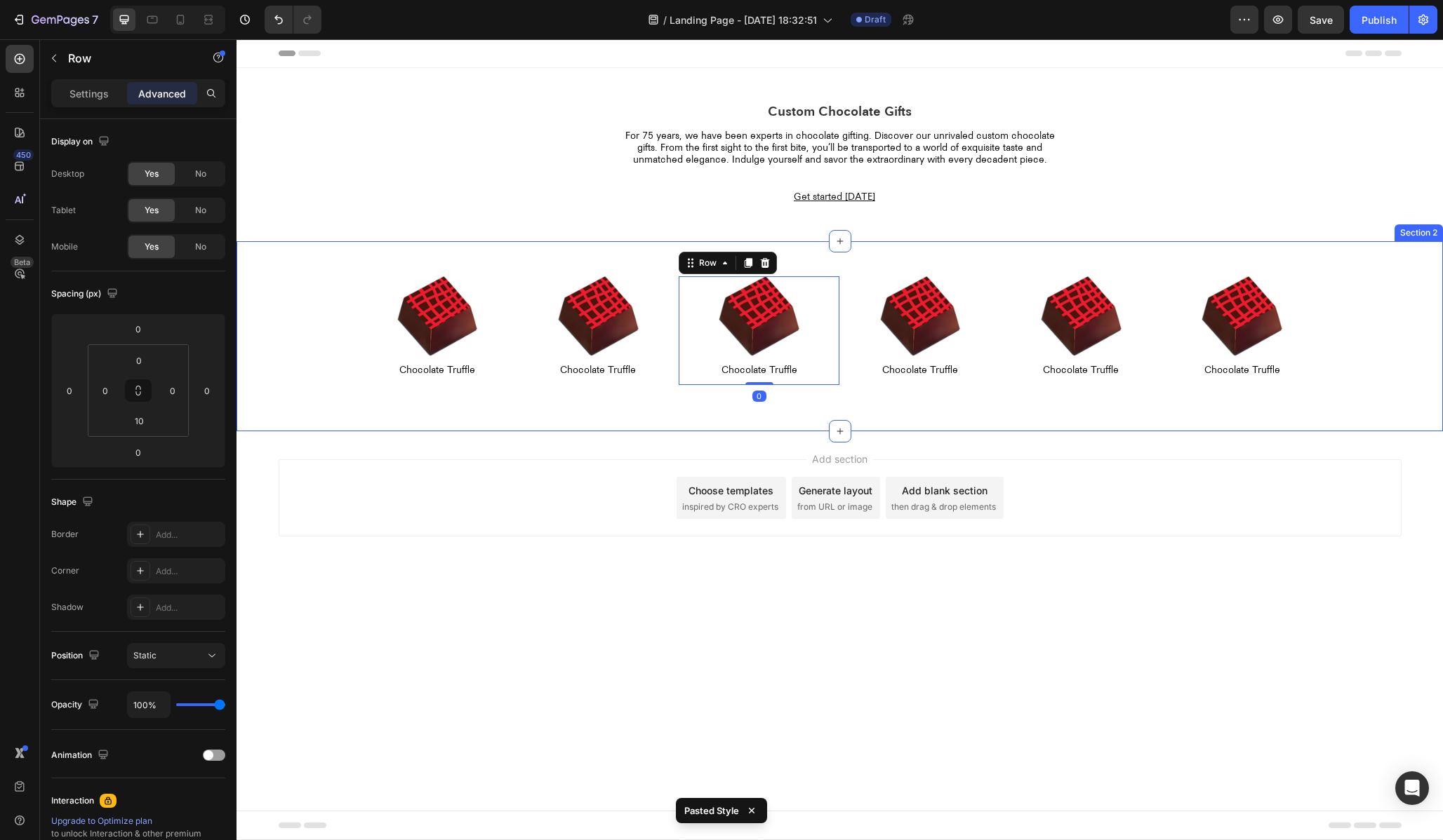
click at [885, 269] on div "Image Chocolate Truffle Text Block Row Image Chocolate Truffle Text Block Row I…" at bounding box center [840, 336] width 1206 height 190
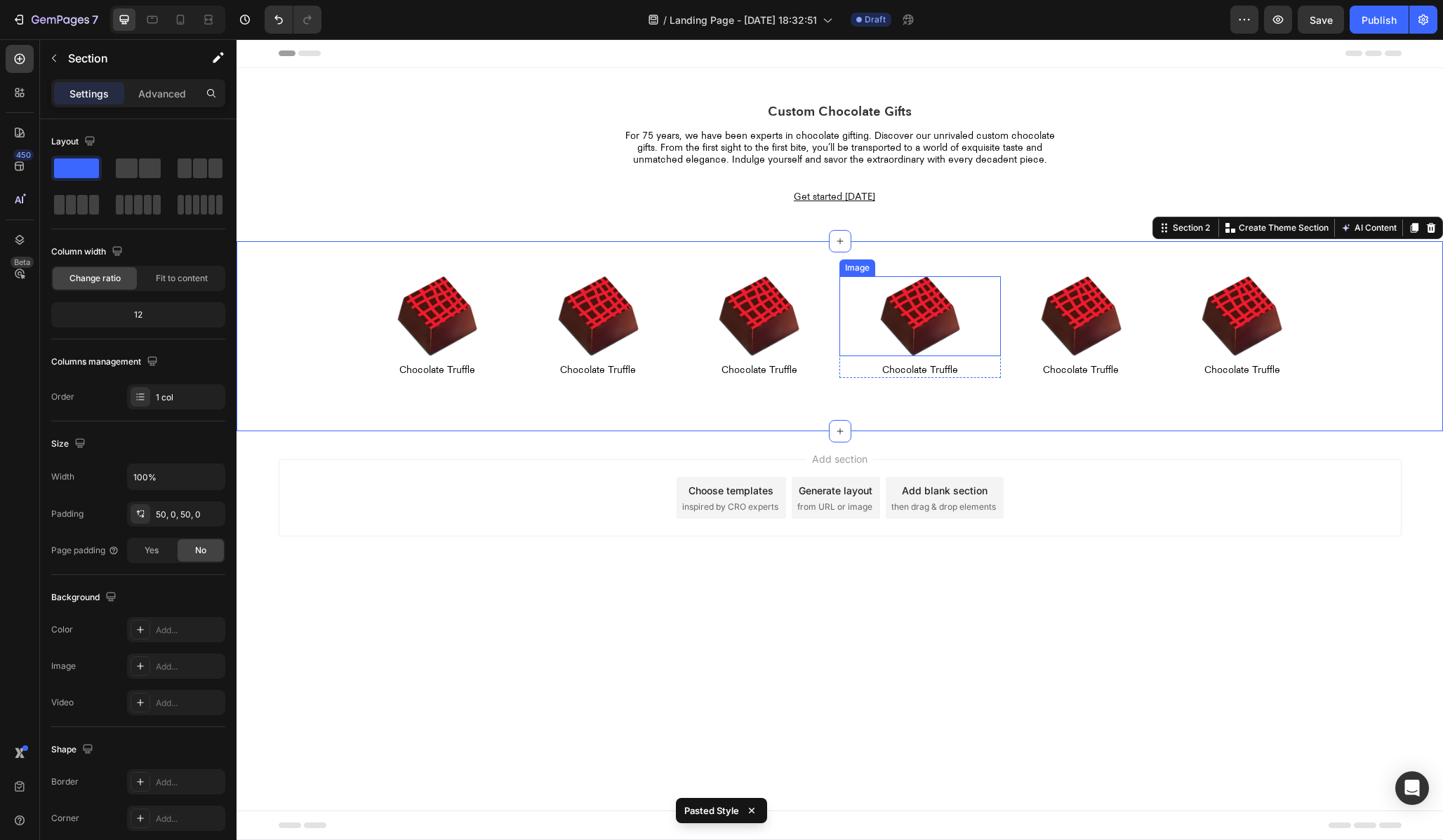
click at [891, 282] on img at bounding box center [920, 317] width 81 height 81
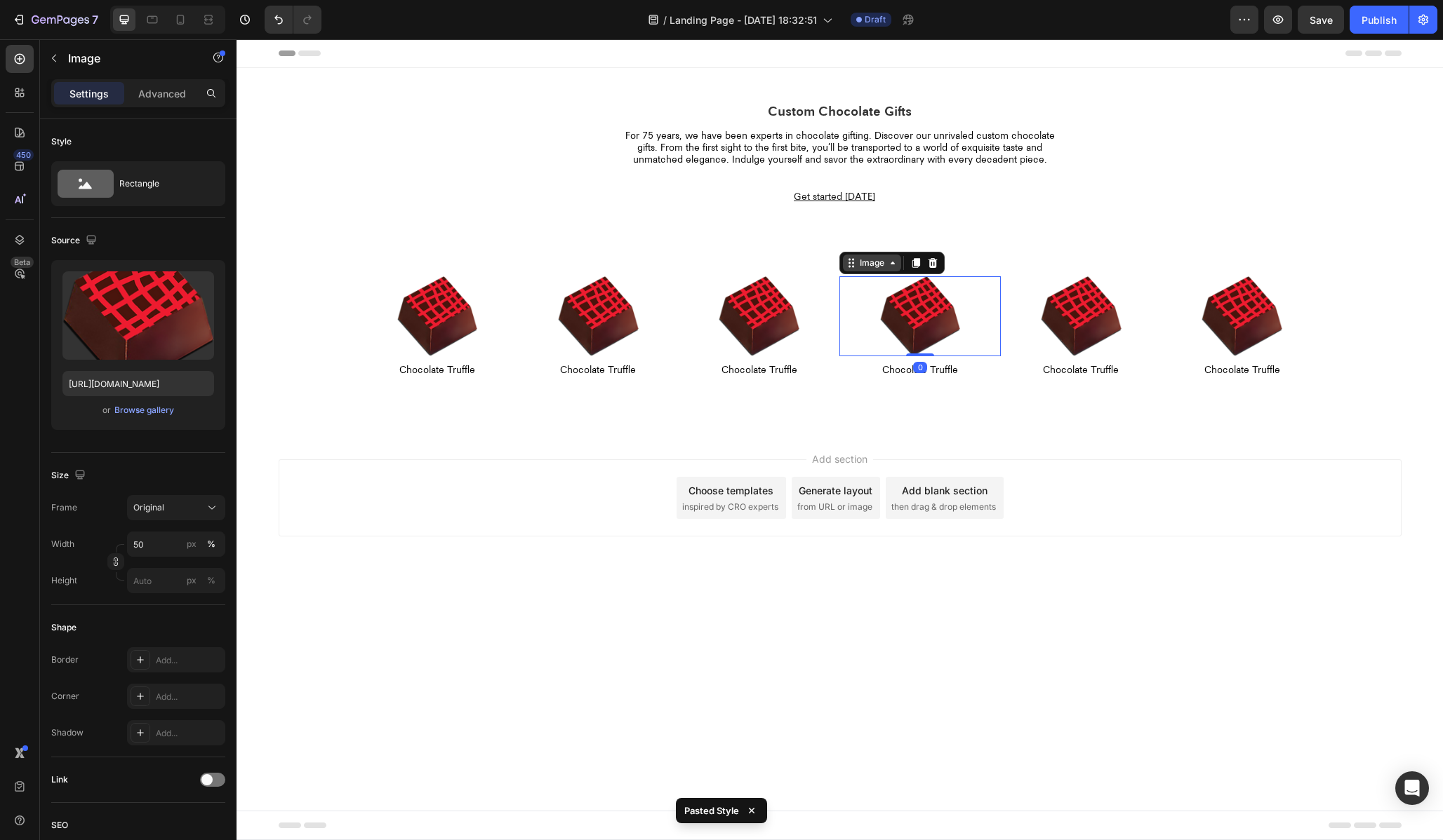
click at [878, 260] on div "Image" at bounding box center [872, 263] width 30 height 13
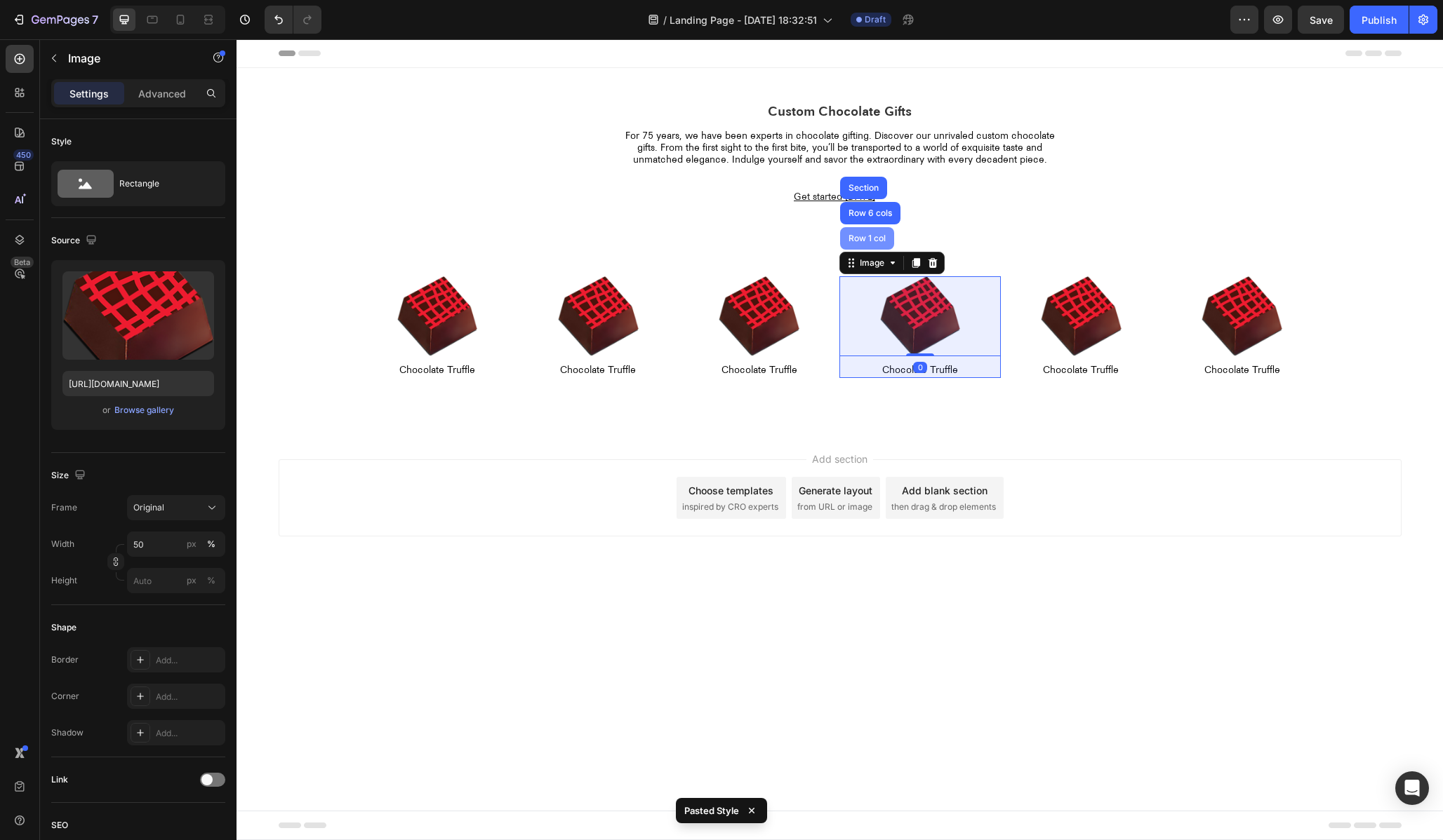
click at [866, 241] on div "Row 1 col" at bounding box center [867, 238] width 43 height 8
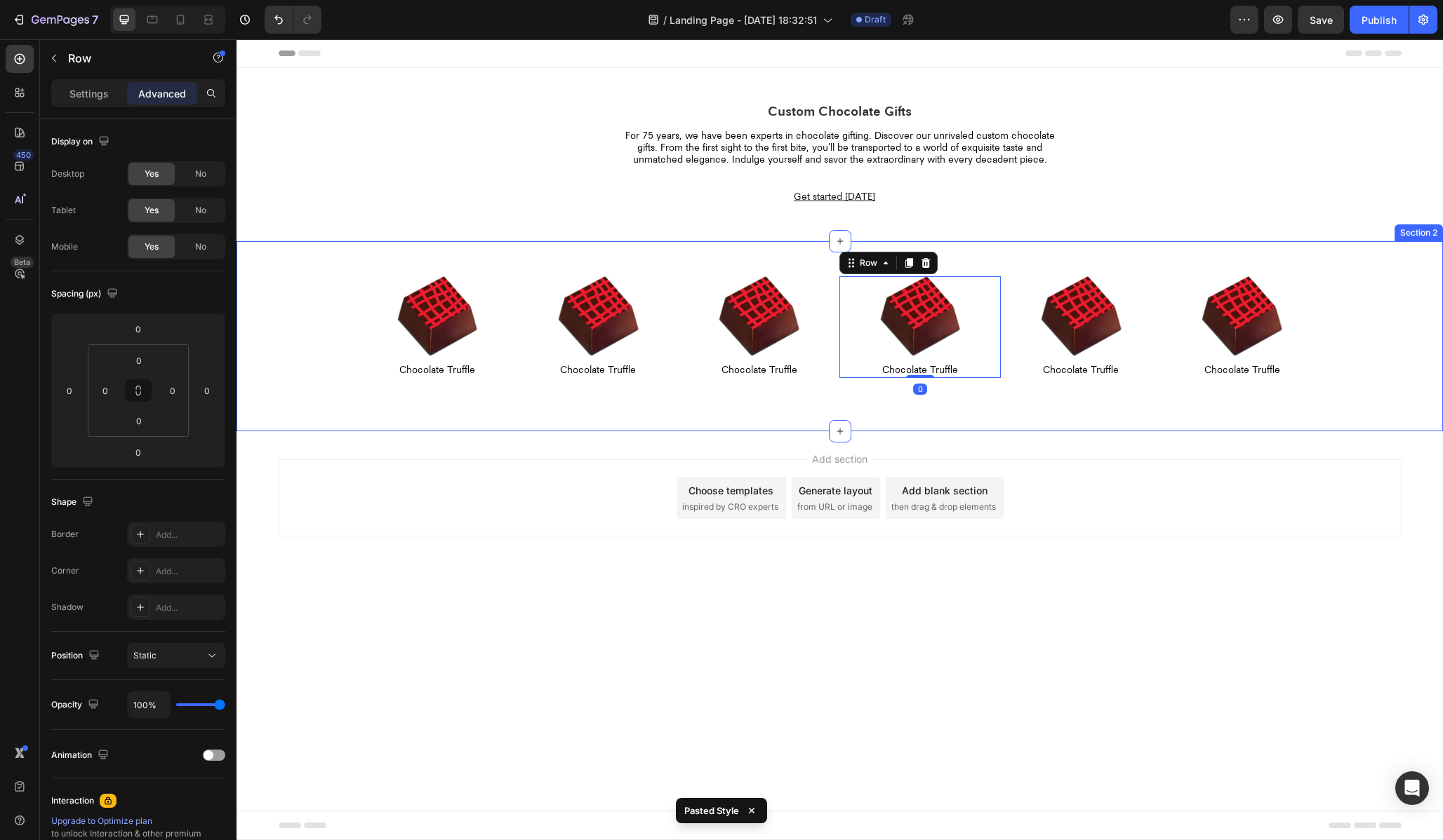
type input "10"
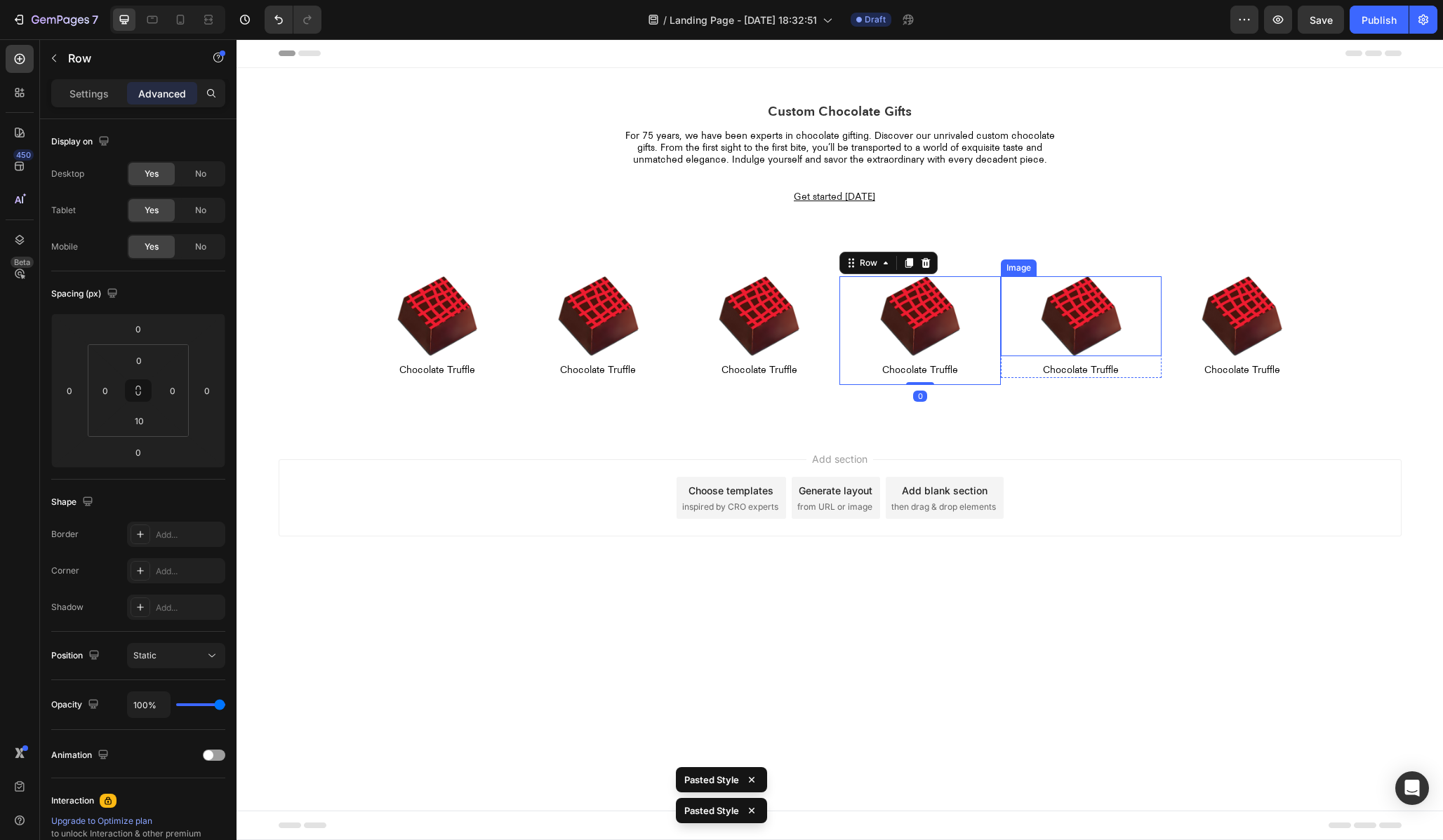
click at [1060, 289] on img at bounding box center [1081, 317] width 81 height 81
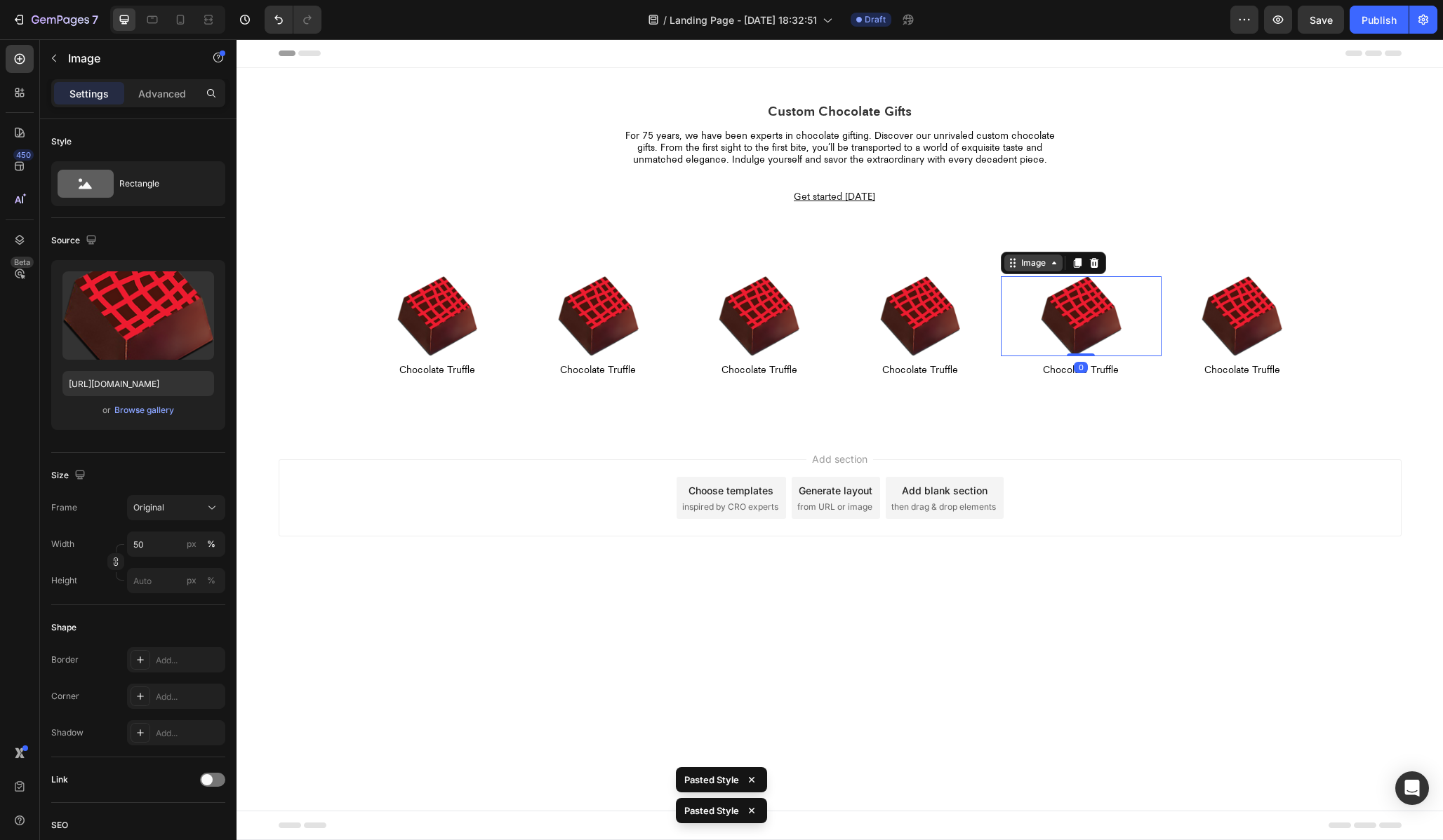
click at [1039, 267] on div "Image" at bounding box center [1033, 263] width 30 height 13
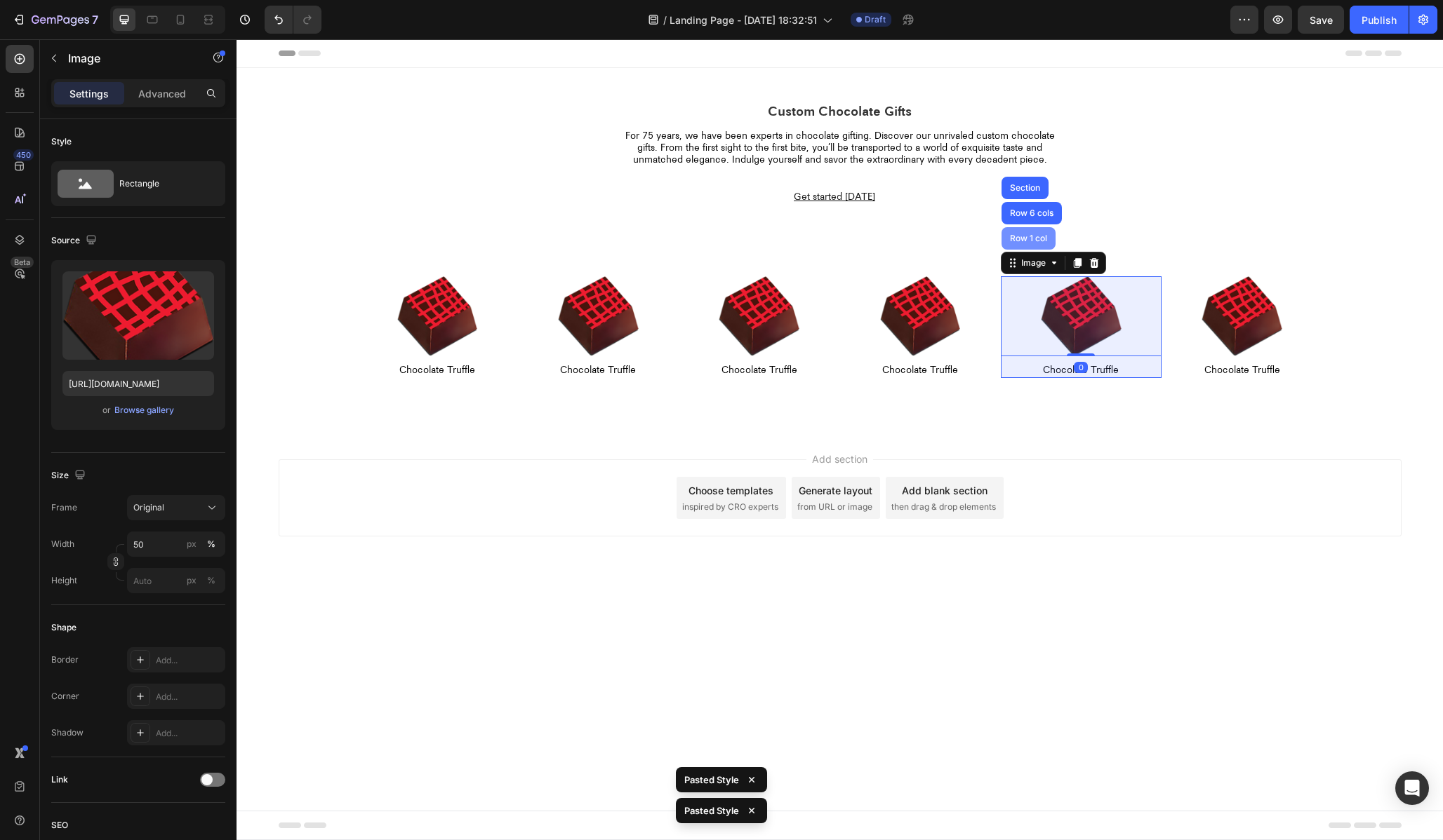
click at [1029, 241] on div "Row 1 col" at bounding box center [1028, 238] width 43 height 8
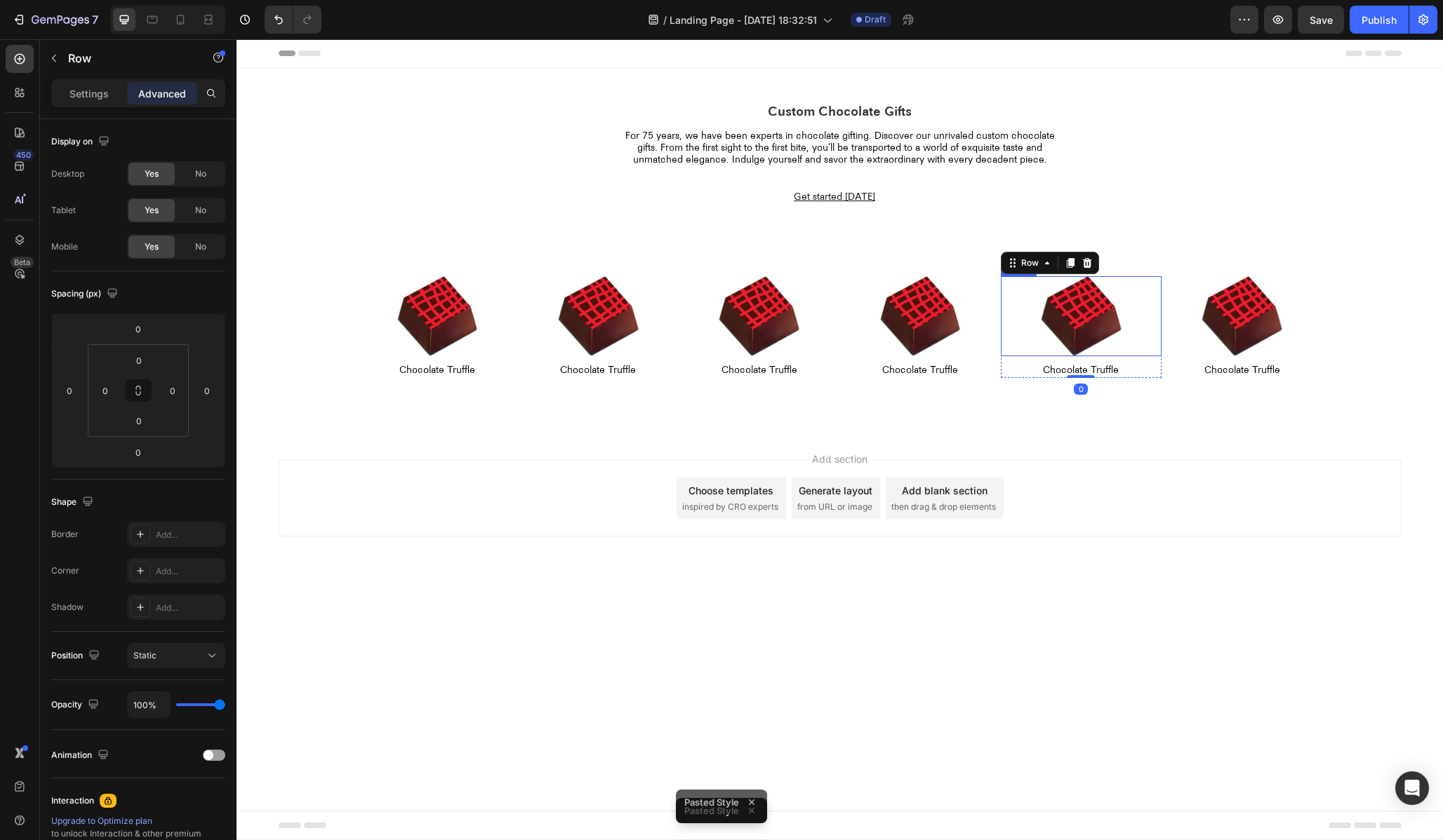
type input "10"
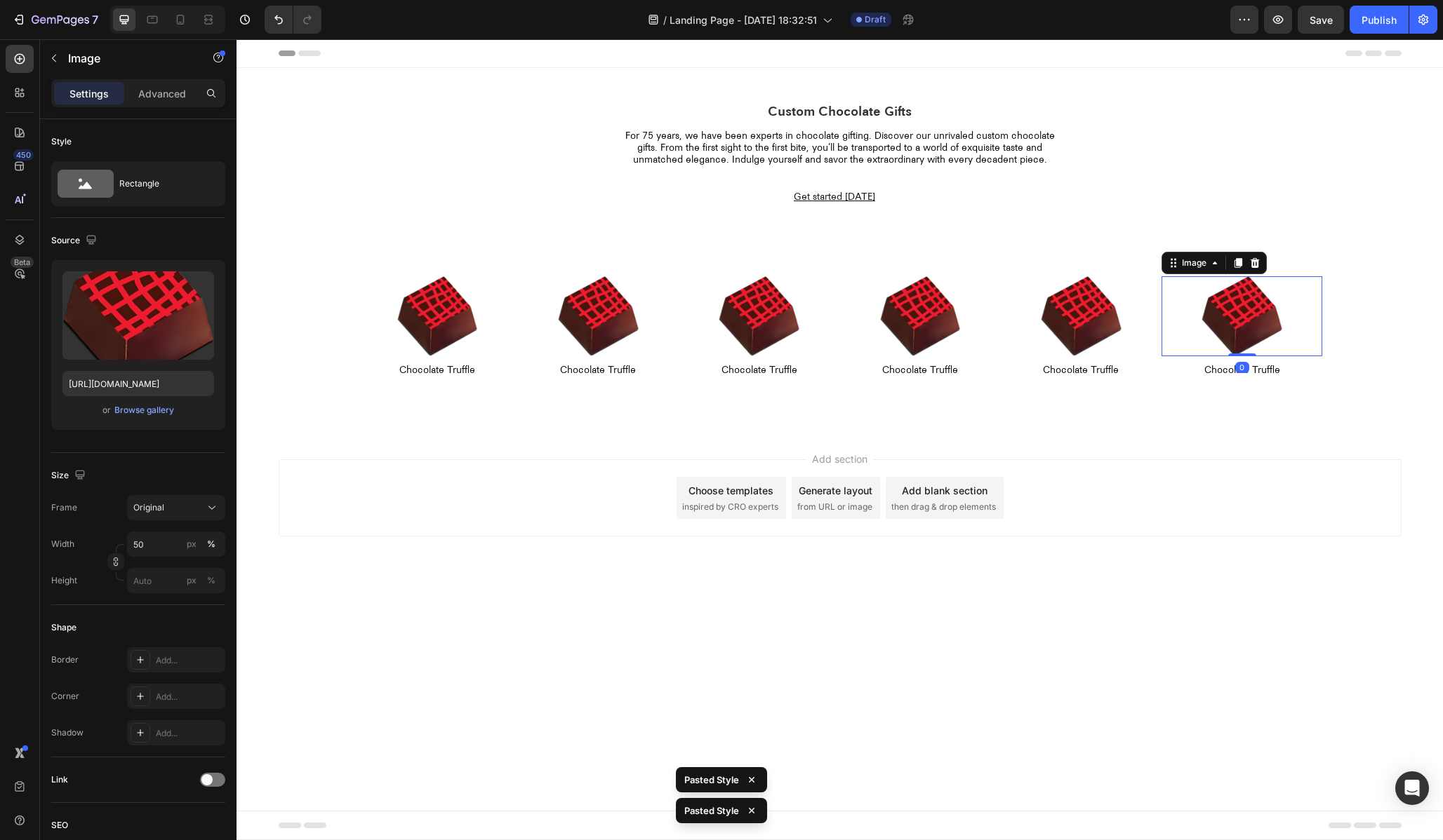
click at [1219, 277] on img at bounding box center [1242, 317] width 81 height 81
click at [1199, 263] on div "Image" at bounding box center [1193, 263] width 30 height 13
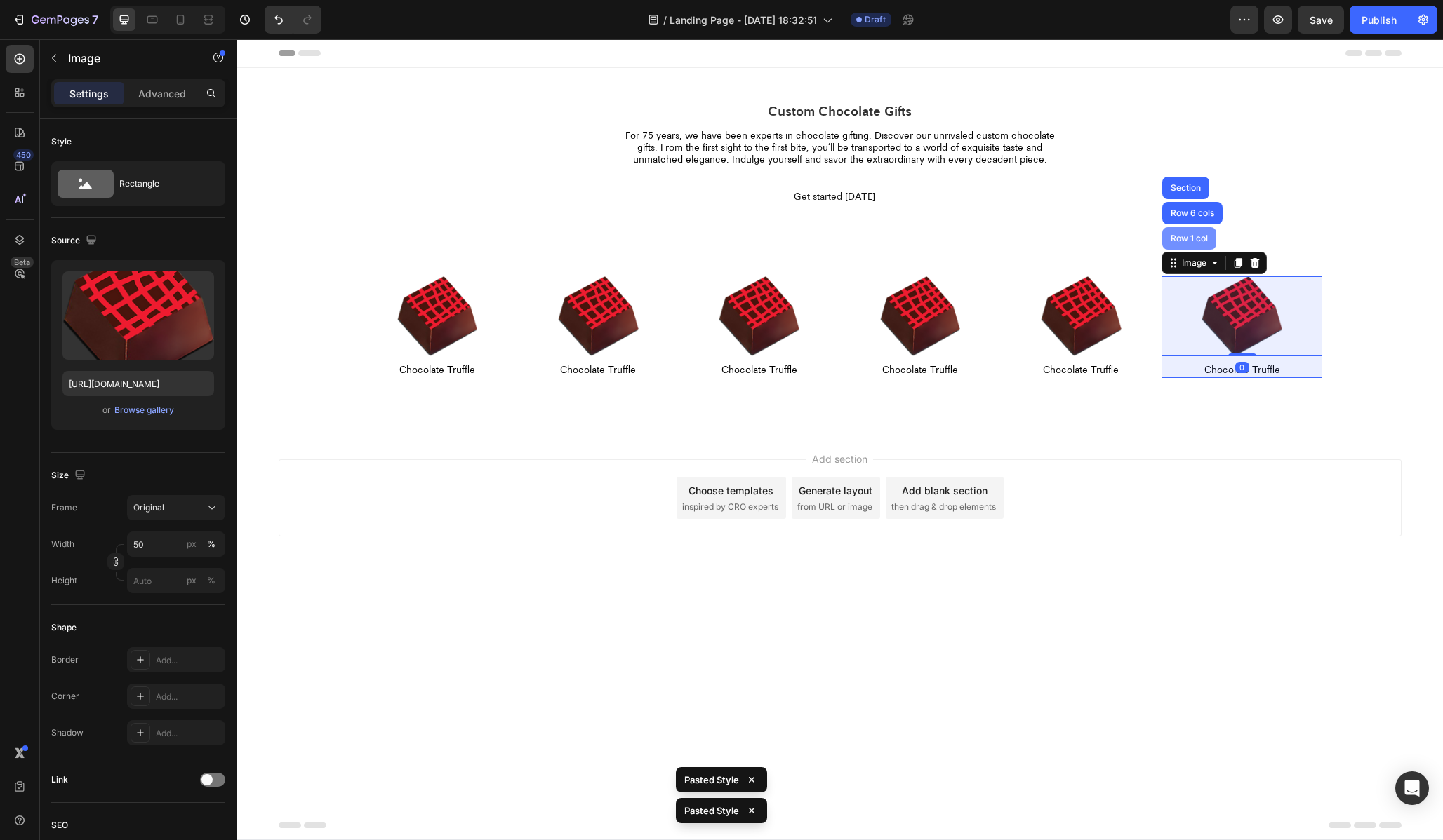
click at [1188, 241] on div "Row 1 col" at bounding box center [1189, 238] width 43 height 8
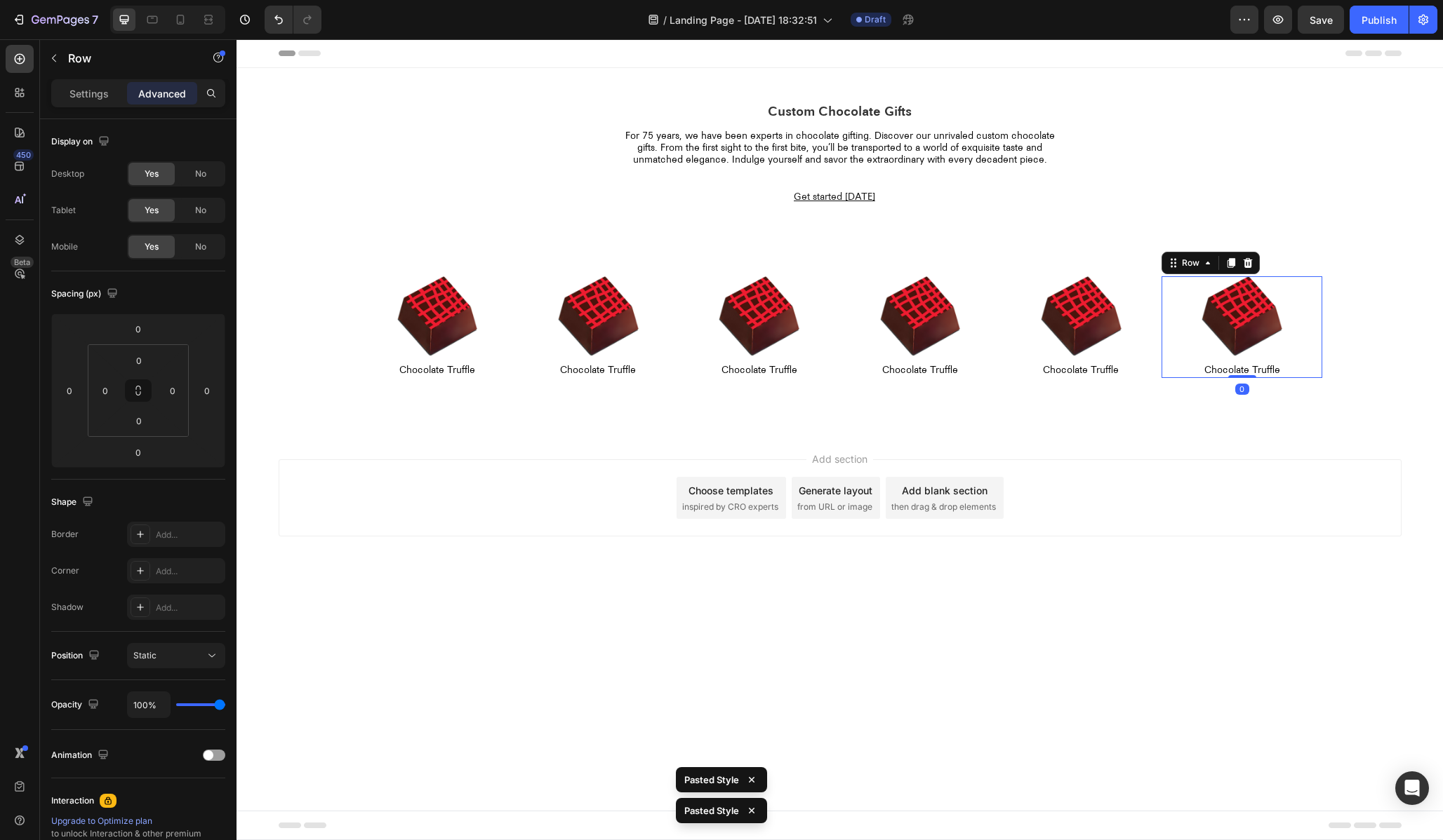
type input "10"
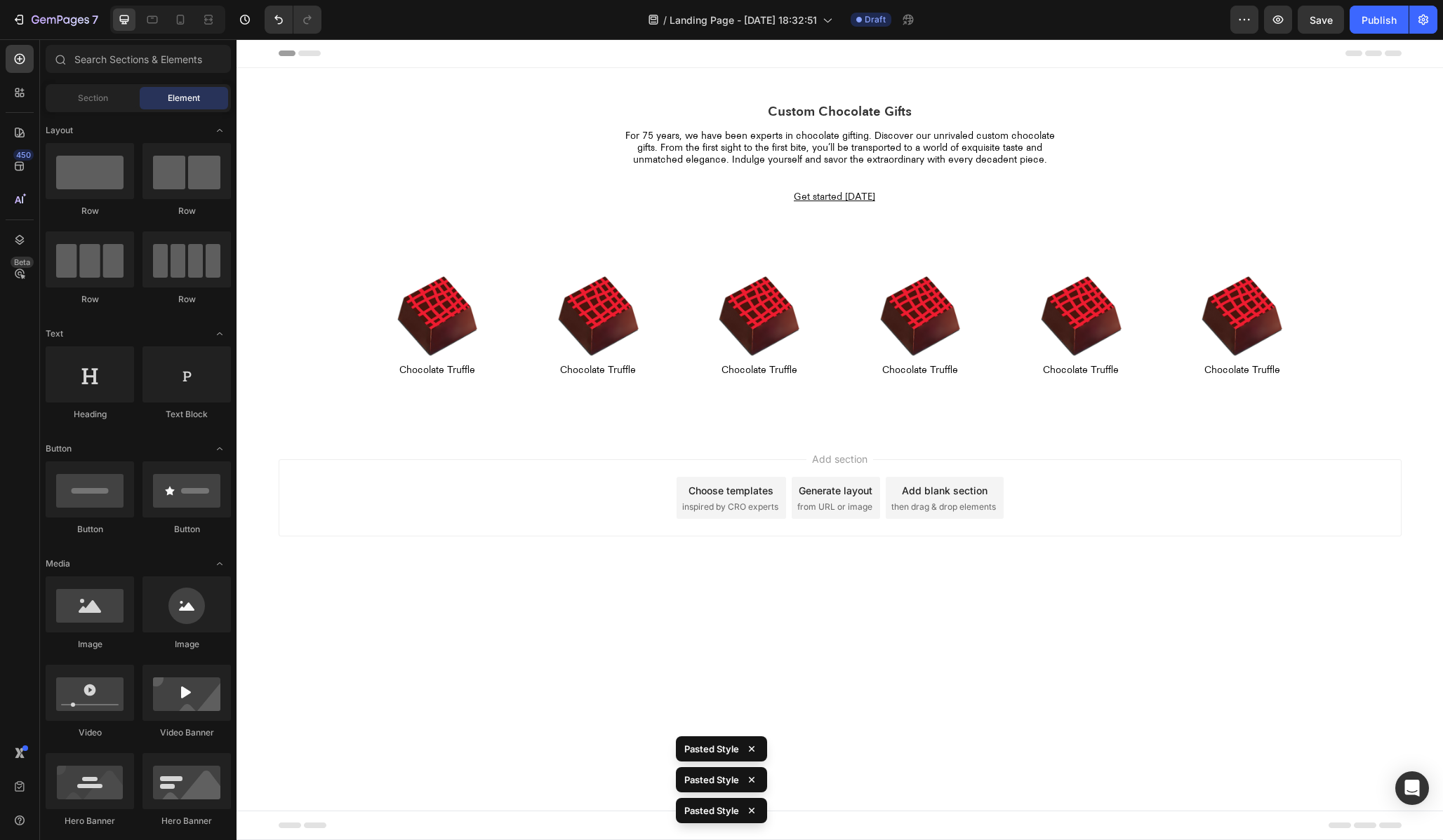
click at [1219, 483] on div "Add section Choose templates inspired by CRO experts Generate layout from URL o…" at bounding box center [840, 498] width 1123 height 77
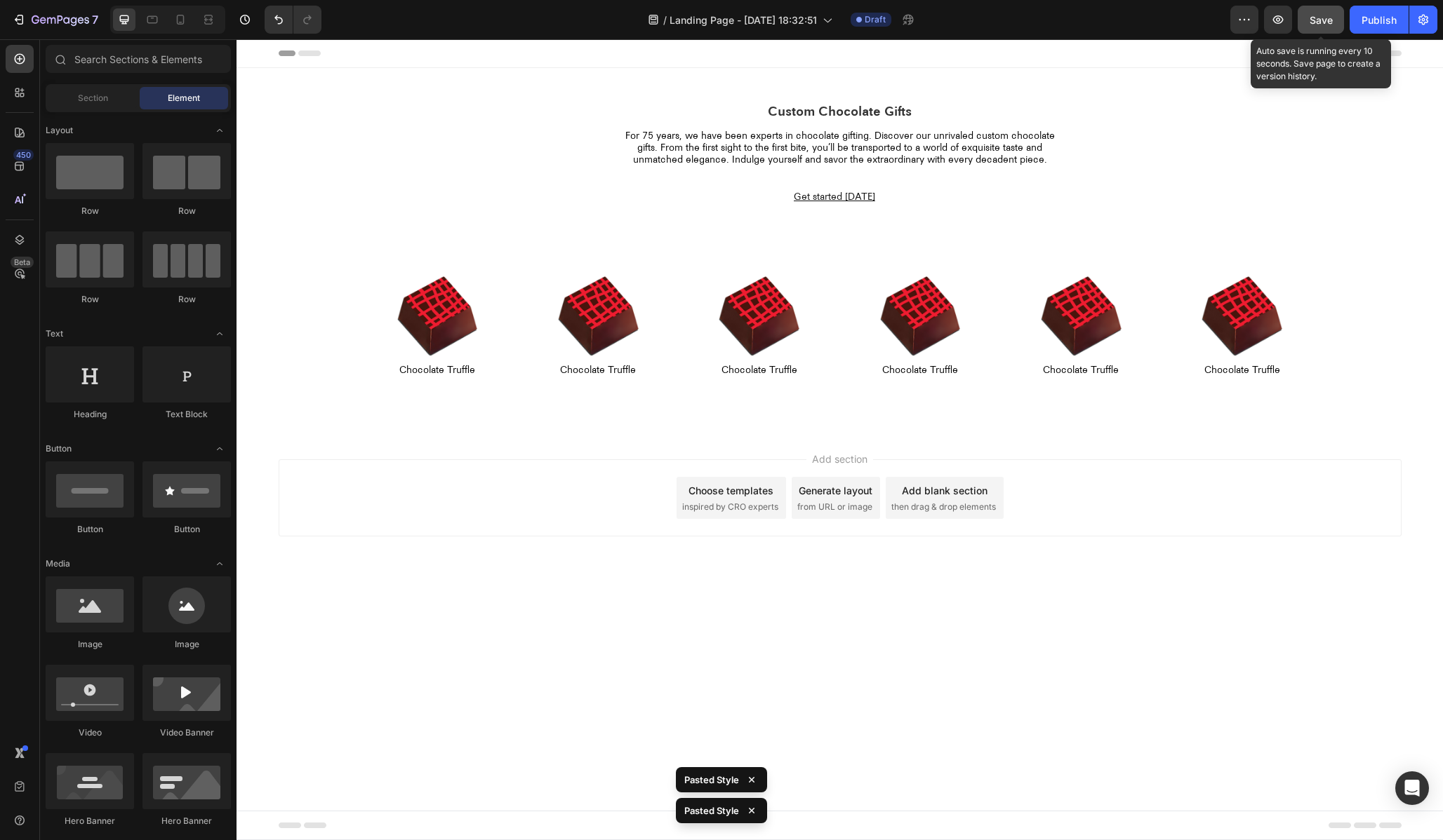
click at [1315, 21] on span "Save" at bounding box center [1321, 20] width 23 height 12
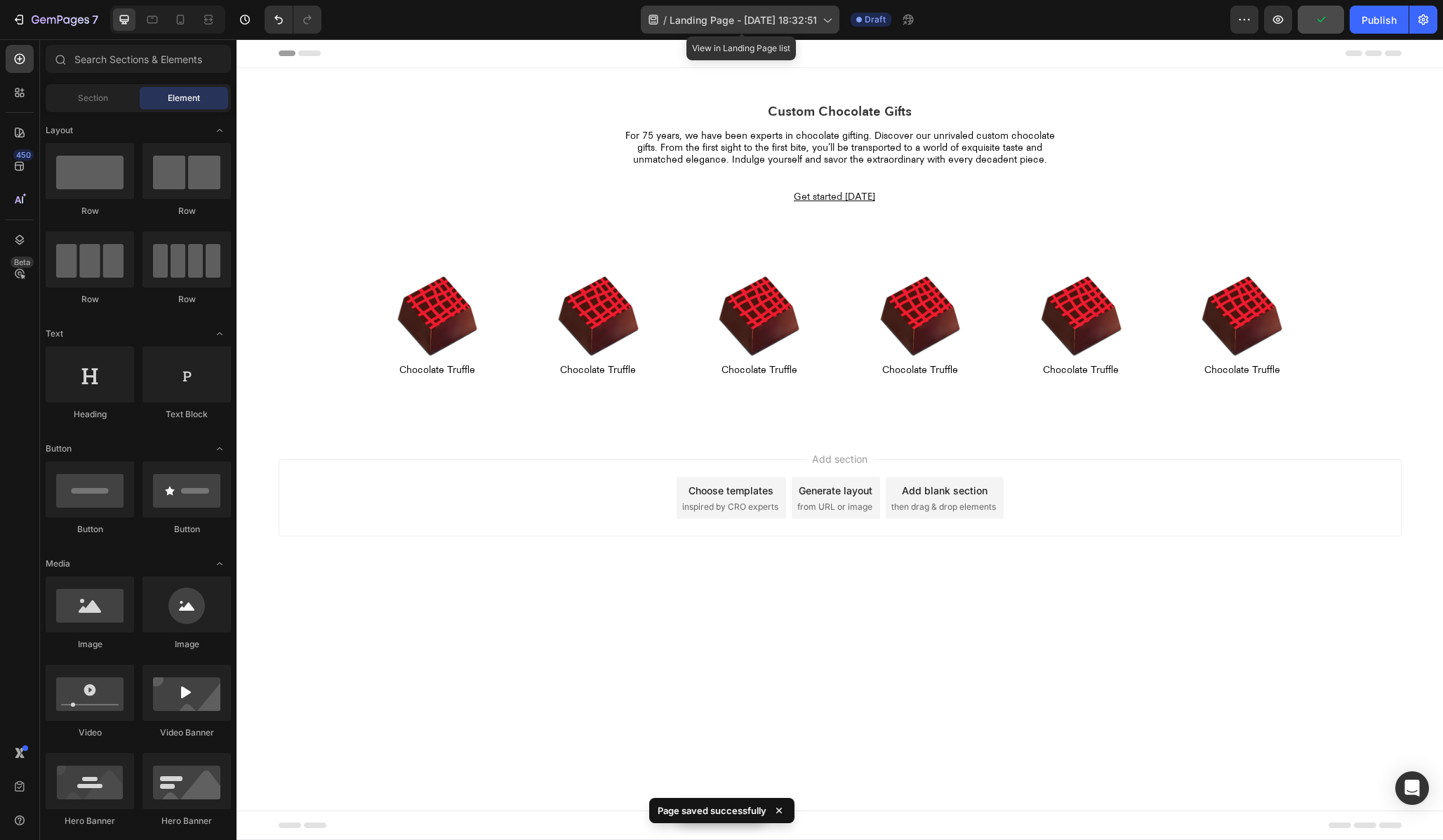
click at [726, 21] on span "Landing Page - Aug 26, 18:32:51" at bounding box center [743, 20] width 147 height 15
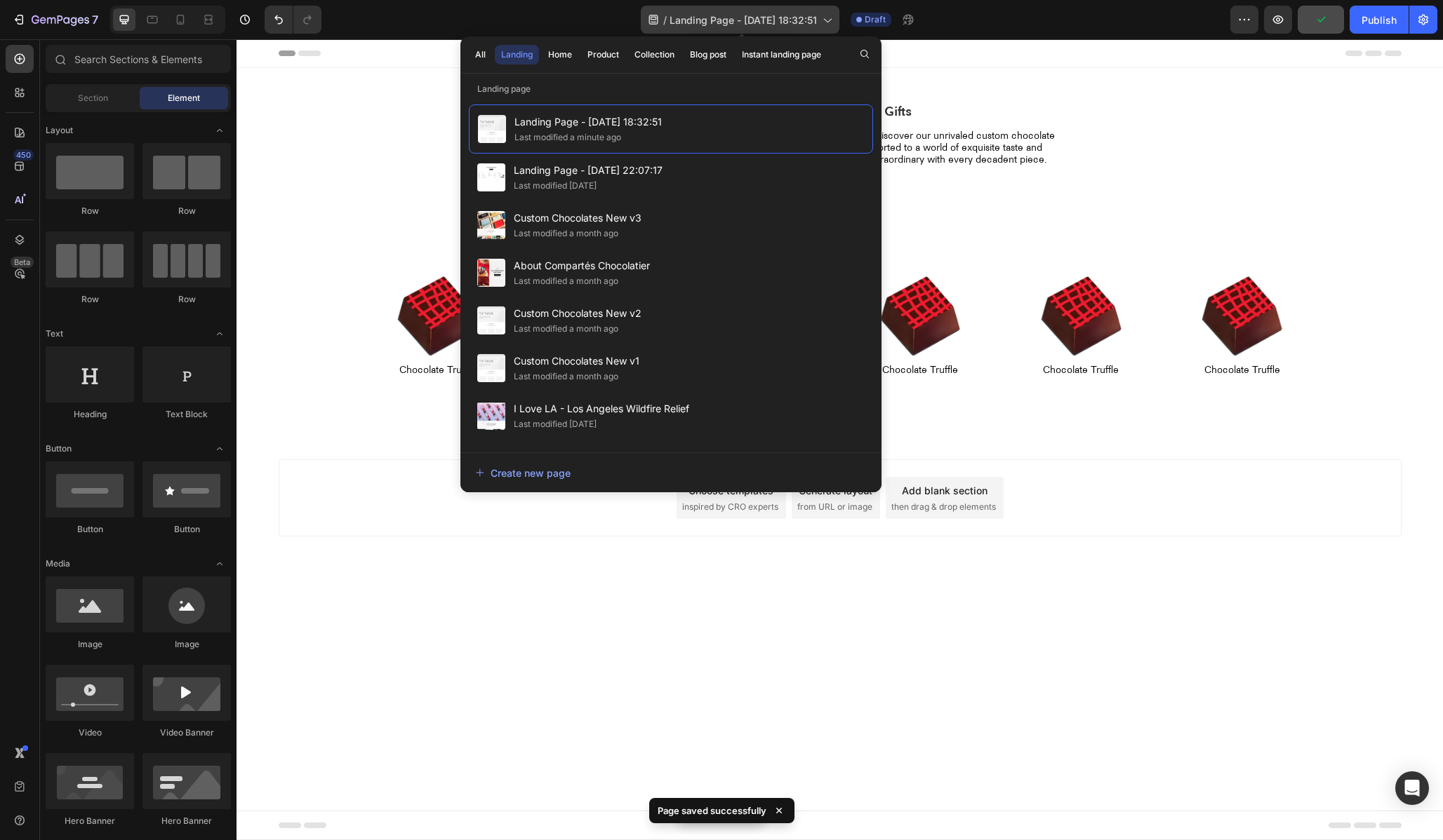
click at [840, 17] on div "/ Landing Page - Aug 26, 18:32:51" at bounding box center [740, 19] width 199 height 28
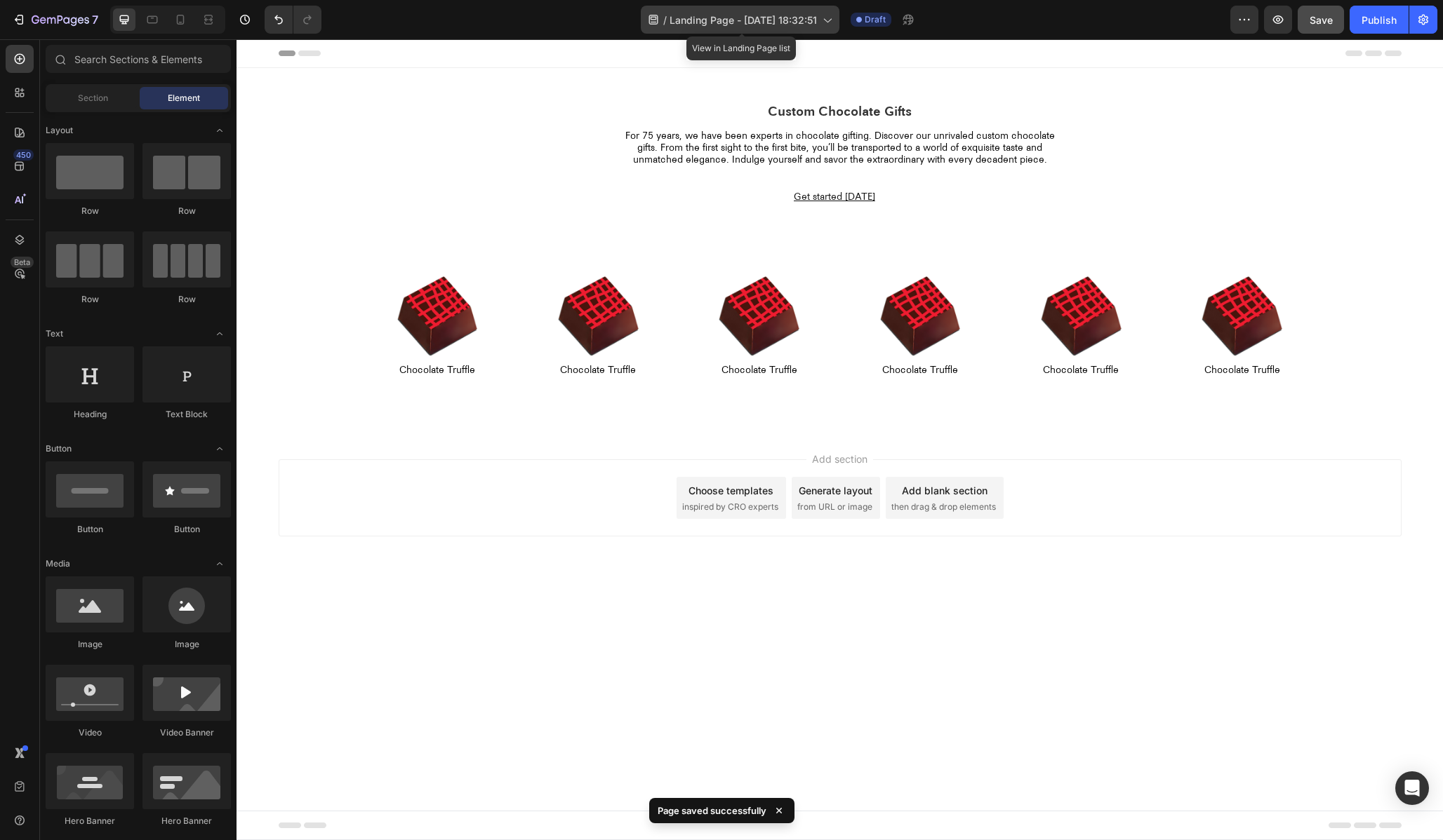
click at [825, 17] on icon at bounding box center [827, 20] width 14 height 14
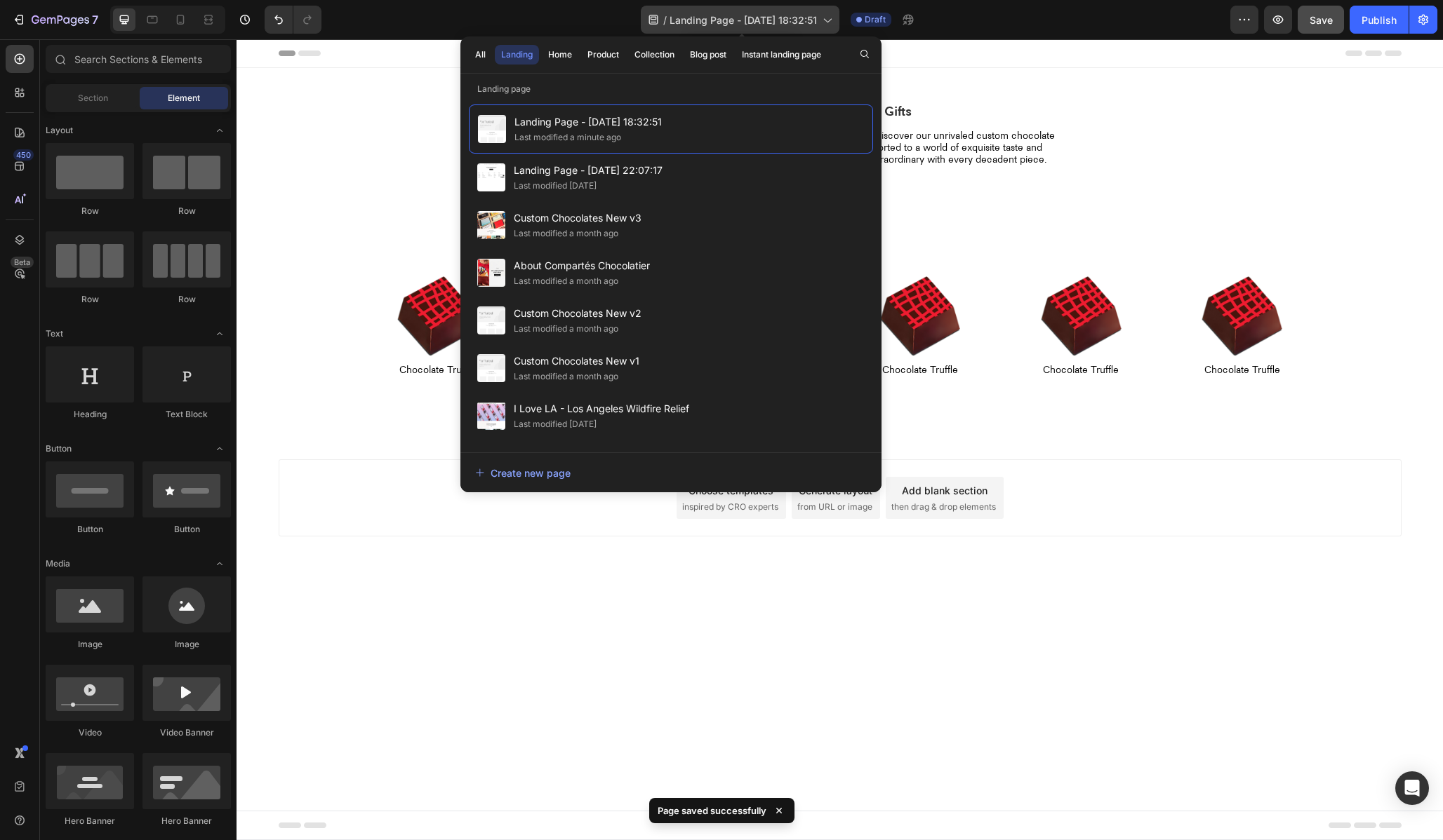
click at [825, 17] on icon at bounding box center [827, 20] width 14 height 14
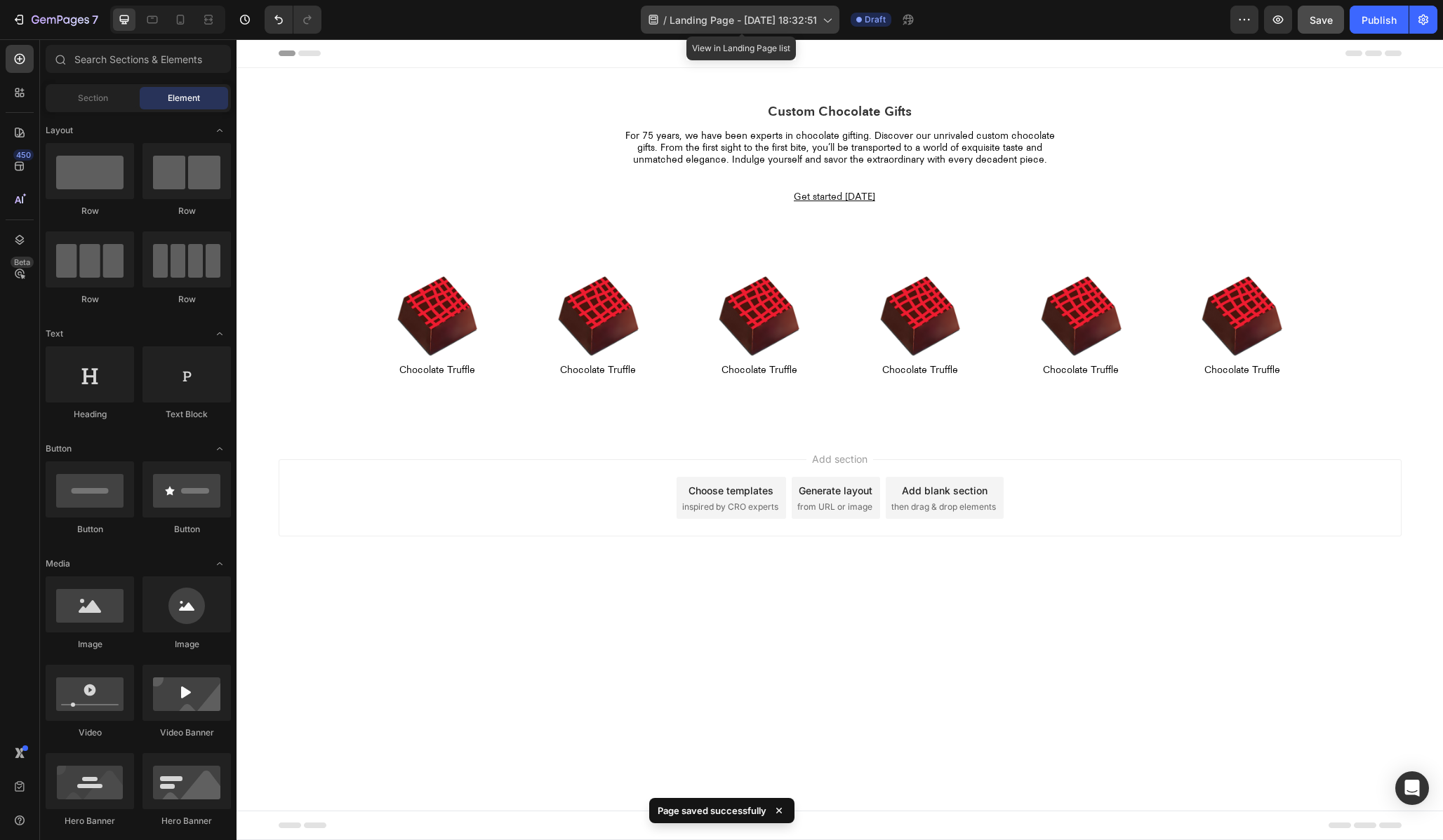
click at [703, 20] on span "Landing Page - Aug 26, 18:32:51" at bounding box center [743, 20] width 147 height 15
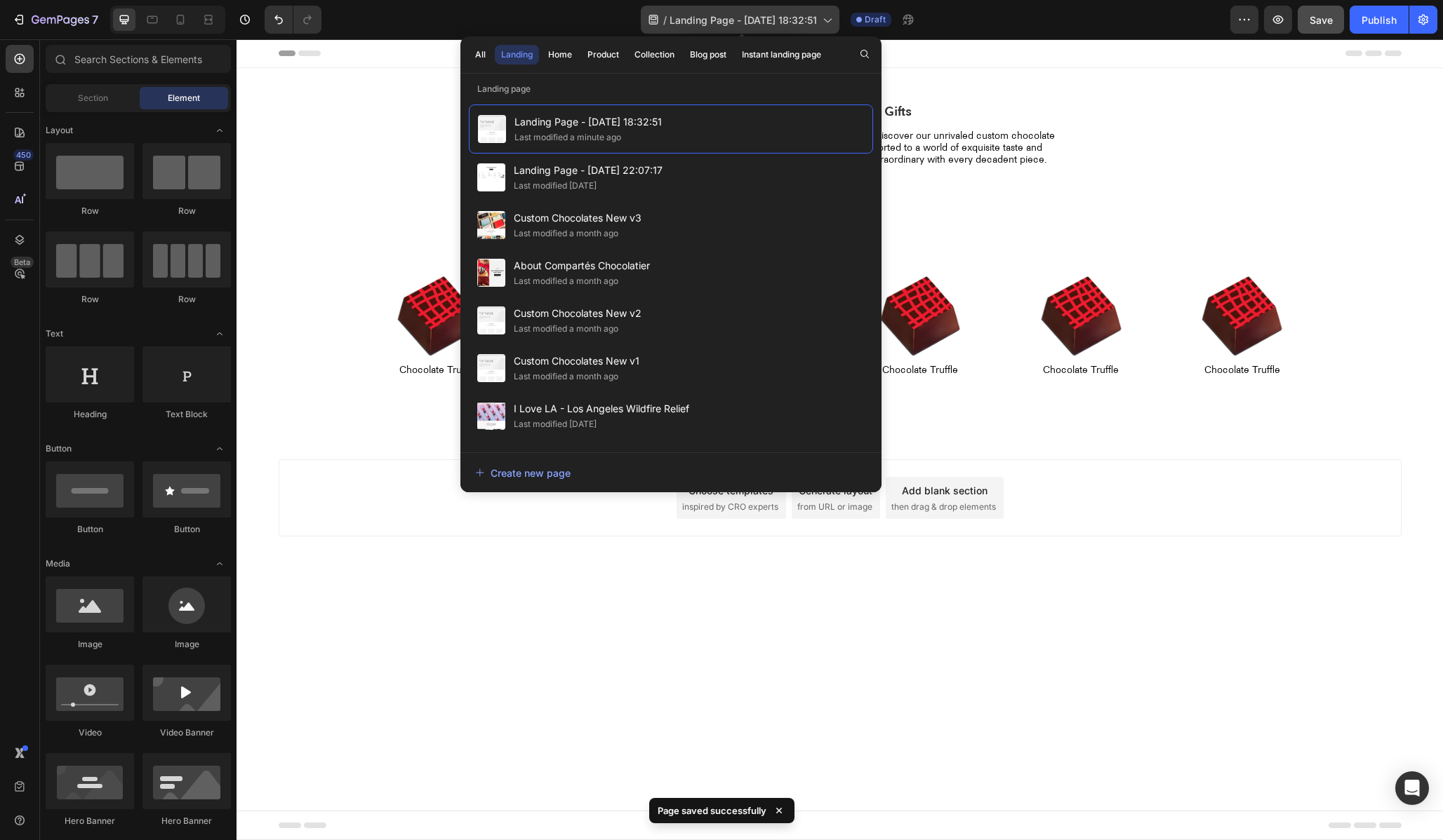
click at [703, 20] on span "Landing Page - Aug 26, 18:32:51" at bounding box center [743, 20] width 147 height 15
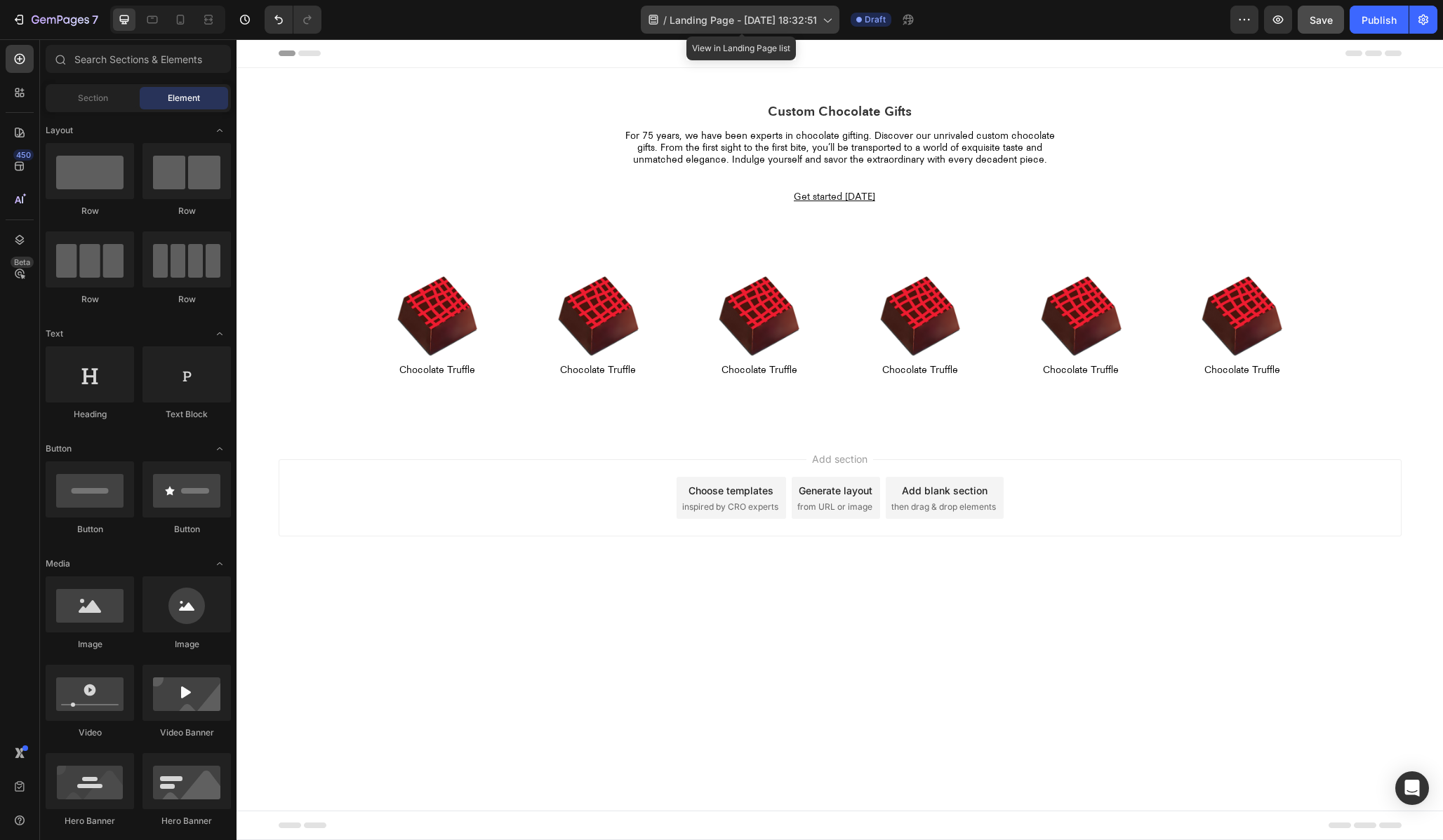
click at [703, 20] on span "Landing Page - Aug 26, 18:32:51" at bounding box center [743, 20] width 147 height 15
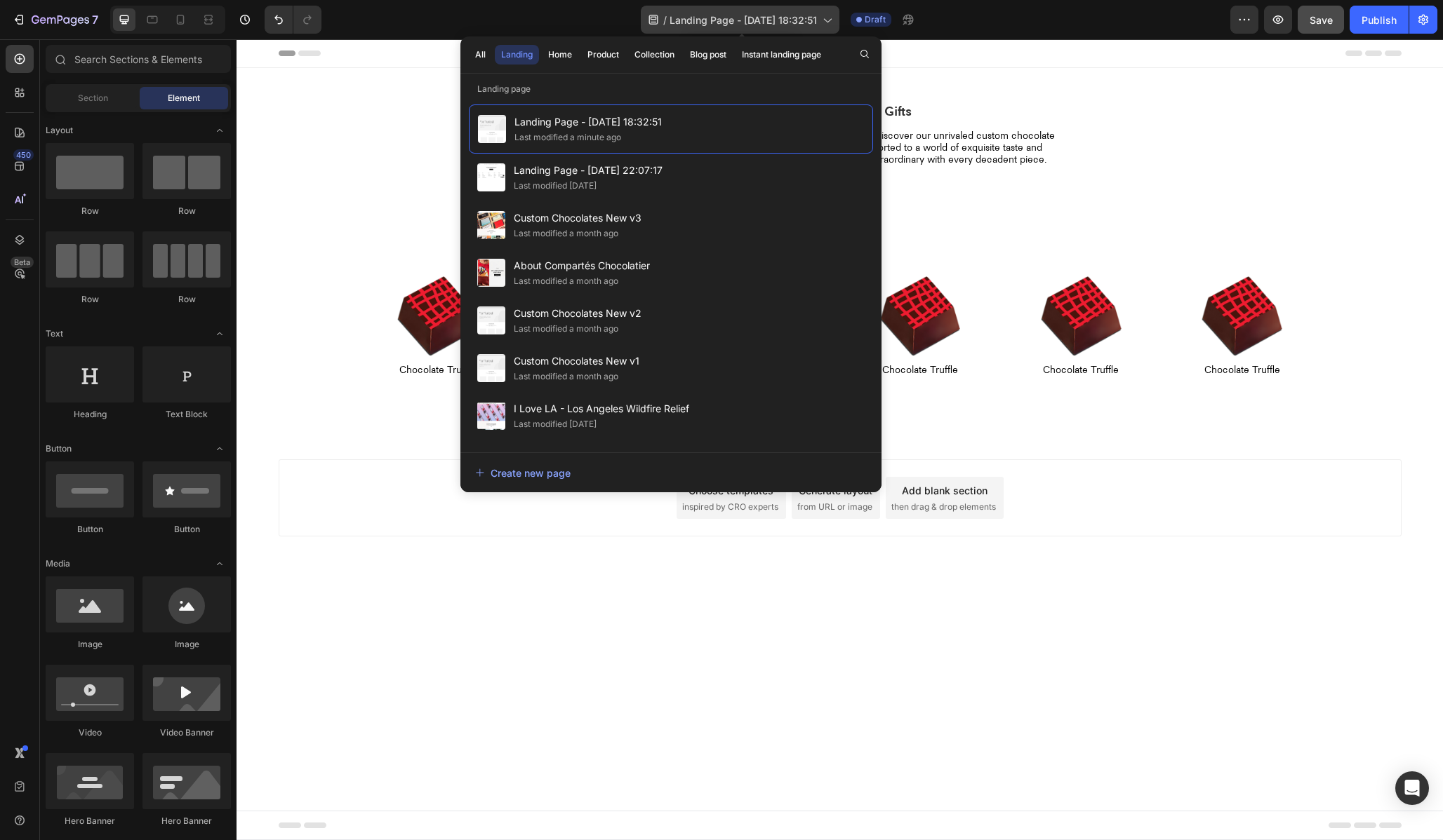
click at [692, 21] on span "Landing Page - Aug 26, 18:32:51" at bounding box center [743, 20] width 147 height 15
click at [1241, 24] on icon "button" at bounding box center [1244, 20] width 14 height 14
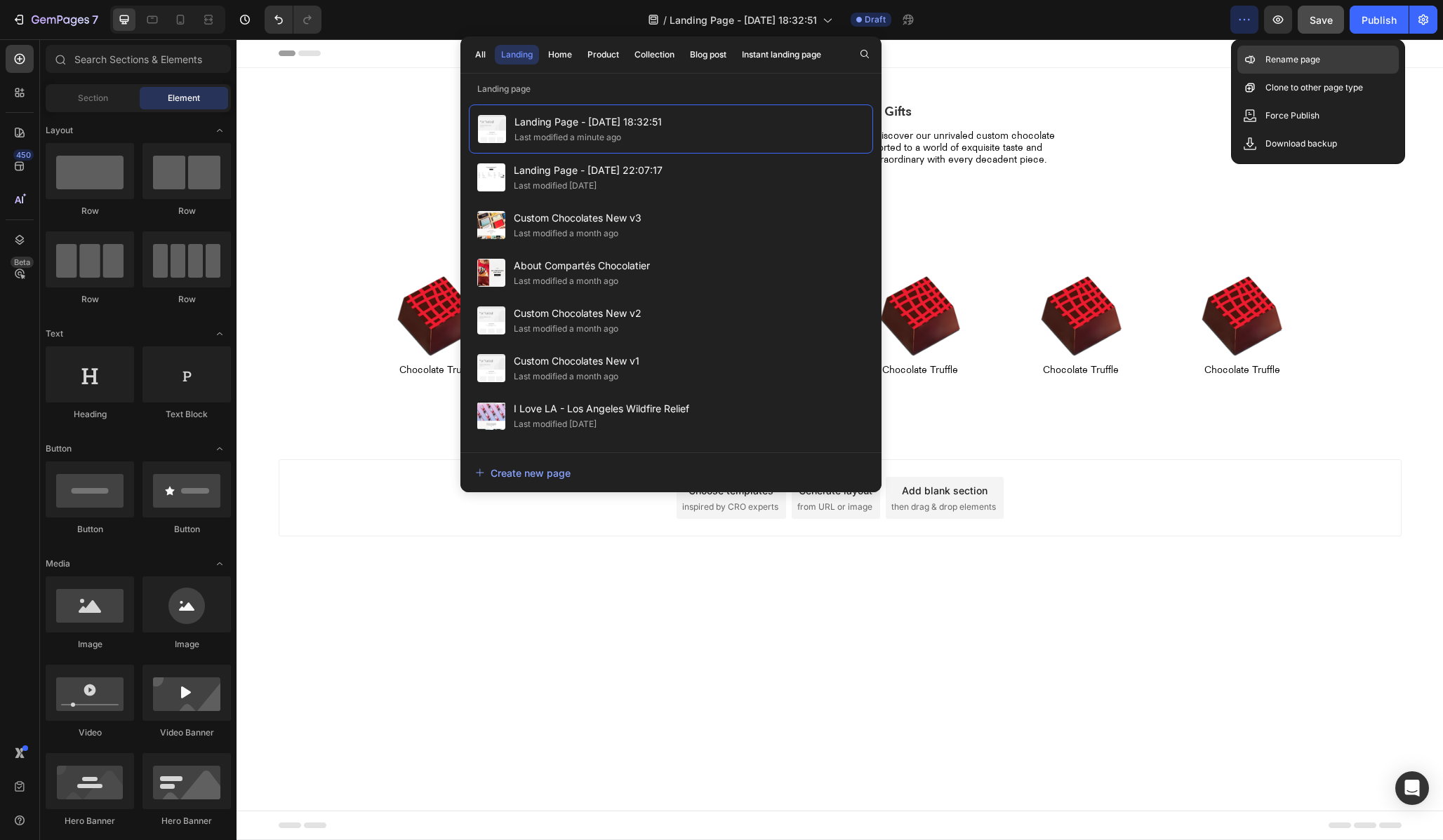
click at [1263, 73] on div "Rename page" at bounding box center [1317, 87] width 161 height 28
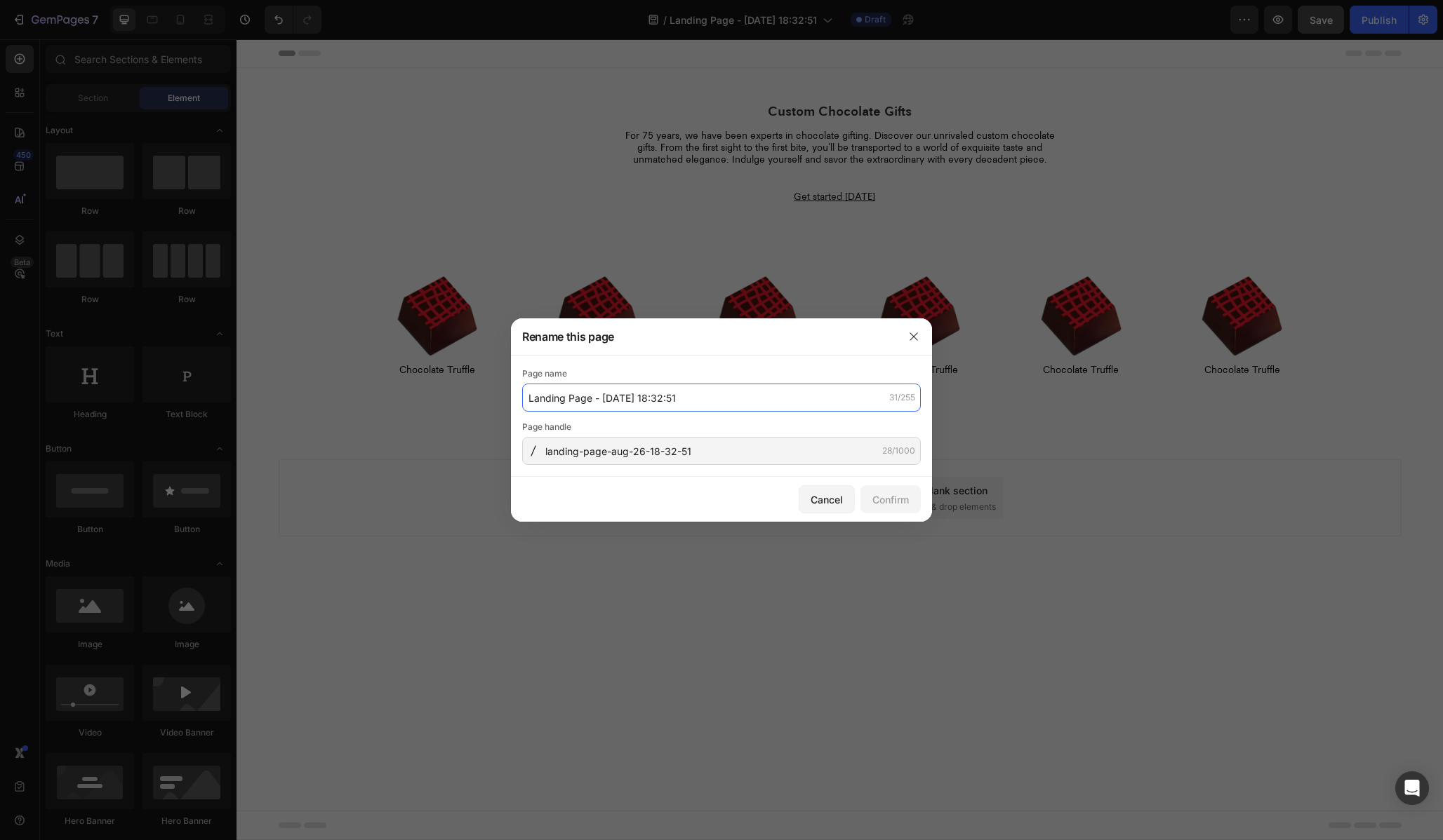
click at [647, 401] on input "Landing Page - Aug 26, 18:32:51" at bounding box center [721, 397] width 399 height 28
type input "N"
type input "Truffle Guide New"
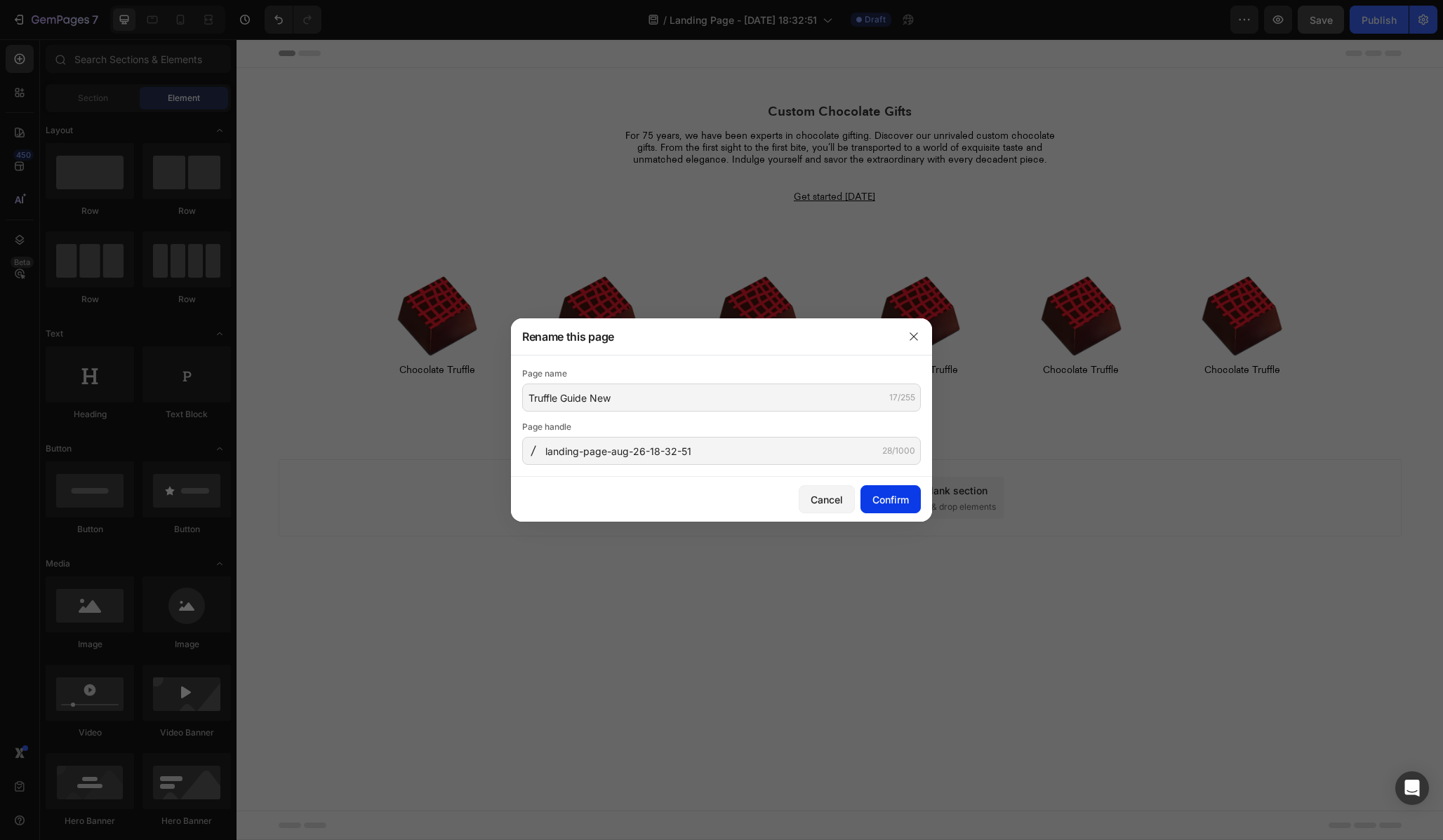
click at [901, 505] on div "Confirm" at bounding box center [891, 499] width 37 height 15
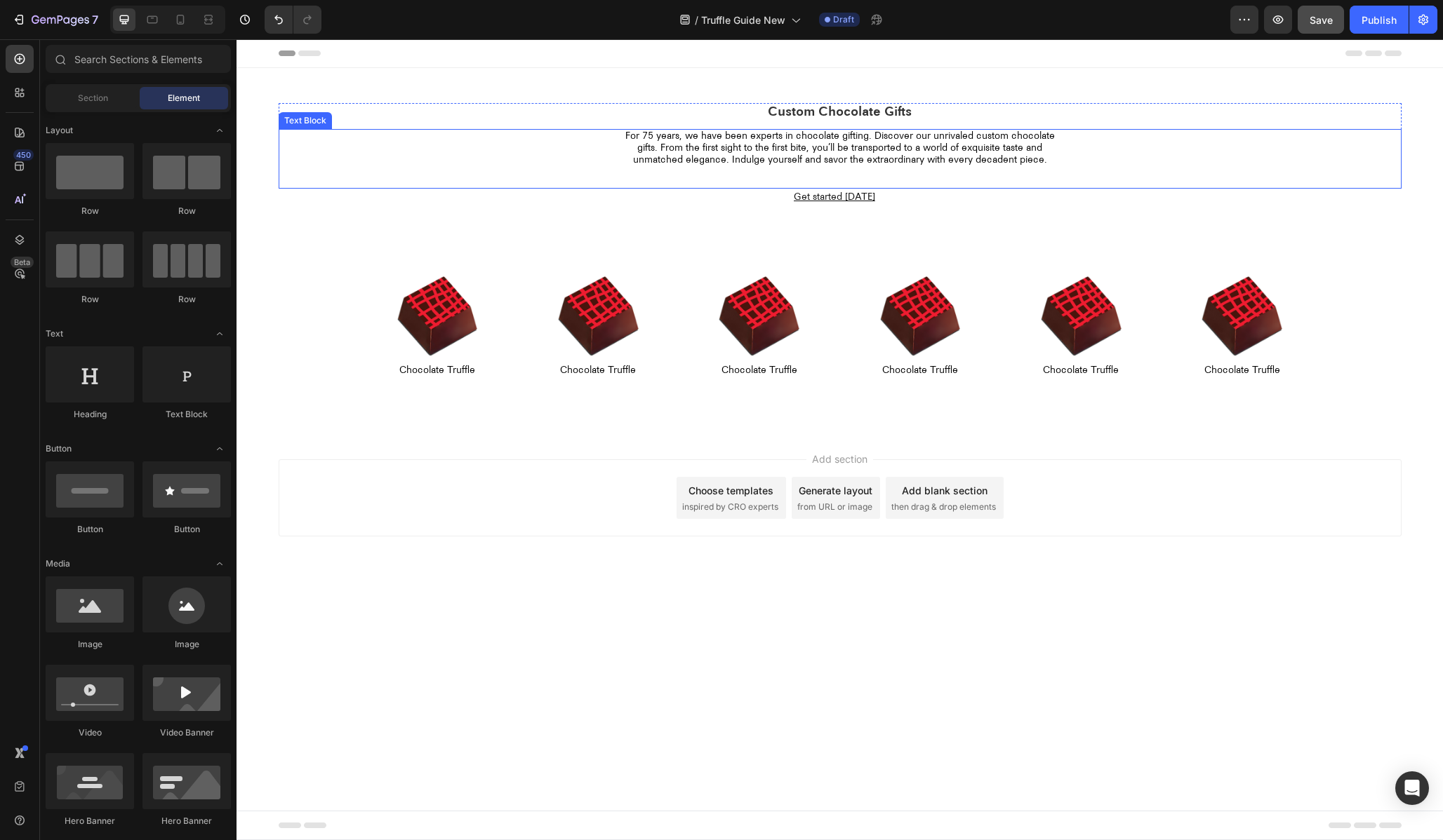
click at [754, 156] on p "For 75 years, we have been experts in chocolate gifting. Discover our unrivaled…" at bounding box center [840, 148] width 446 height 35
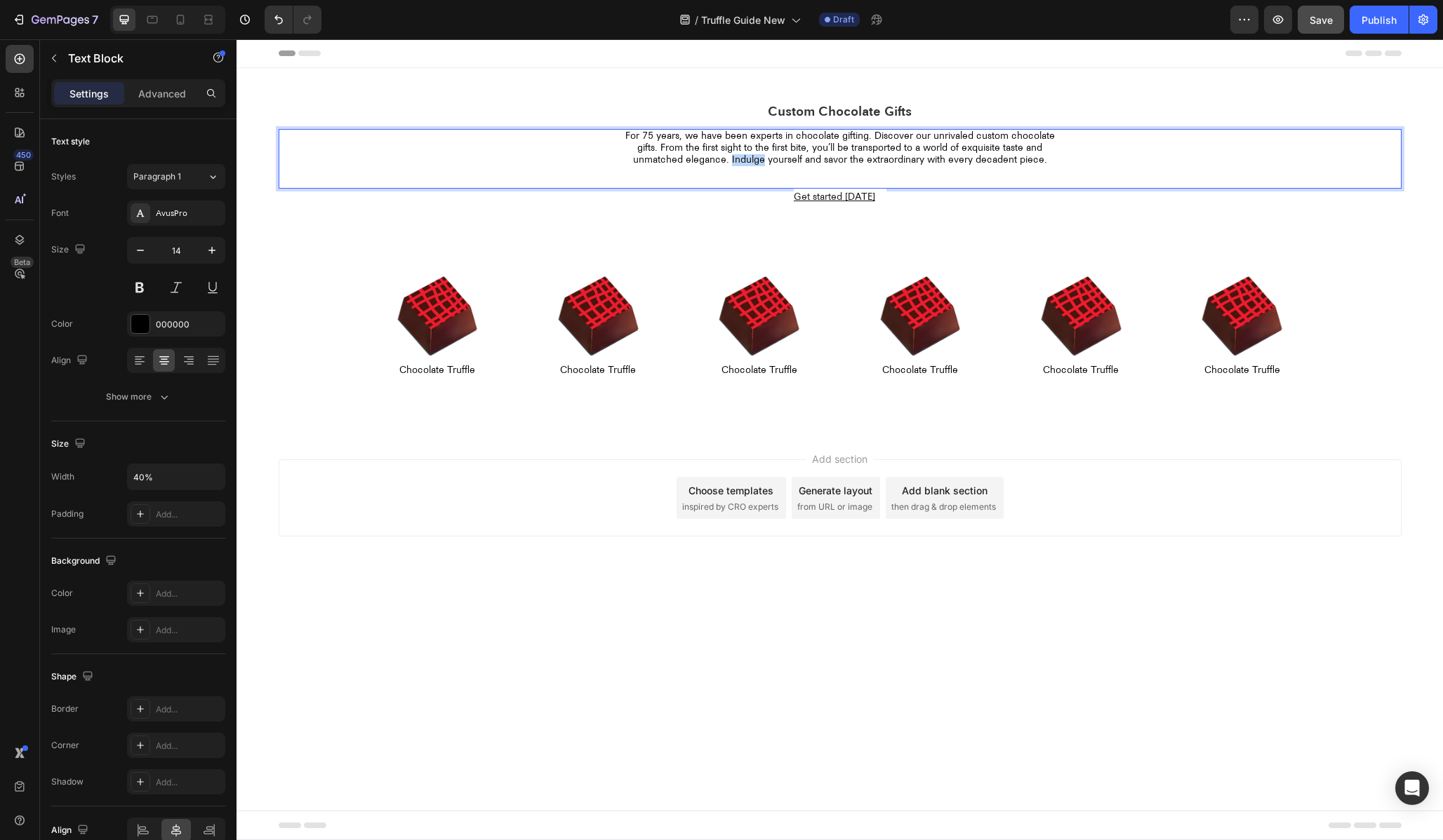
click at [754, 156] on p "For 75 years, we have been experts in chocolate gifting. Discover our unrivaled…" at bounding box center [840, 148] width 446 height 35
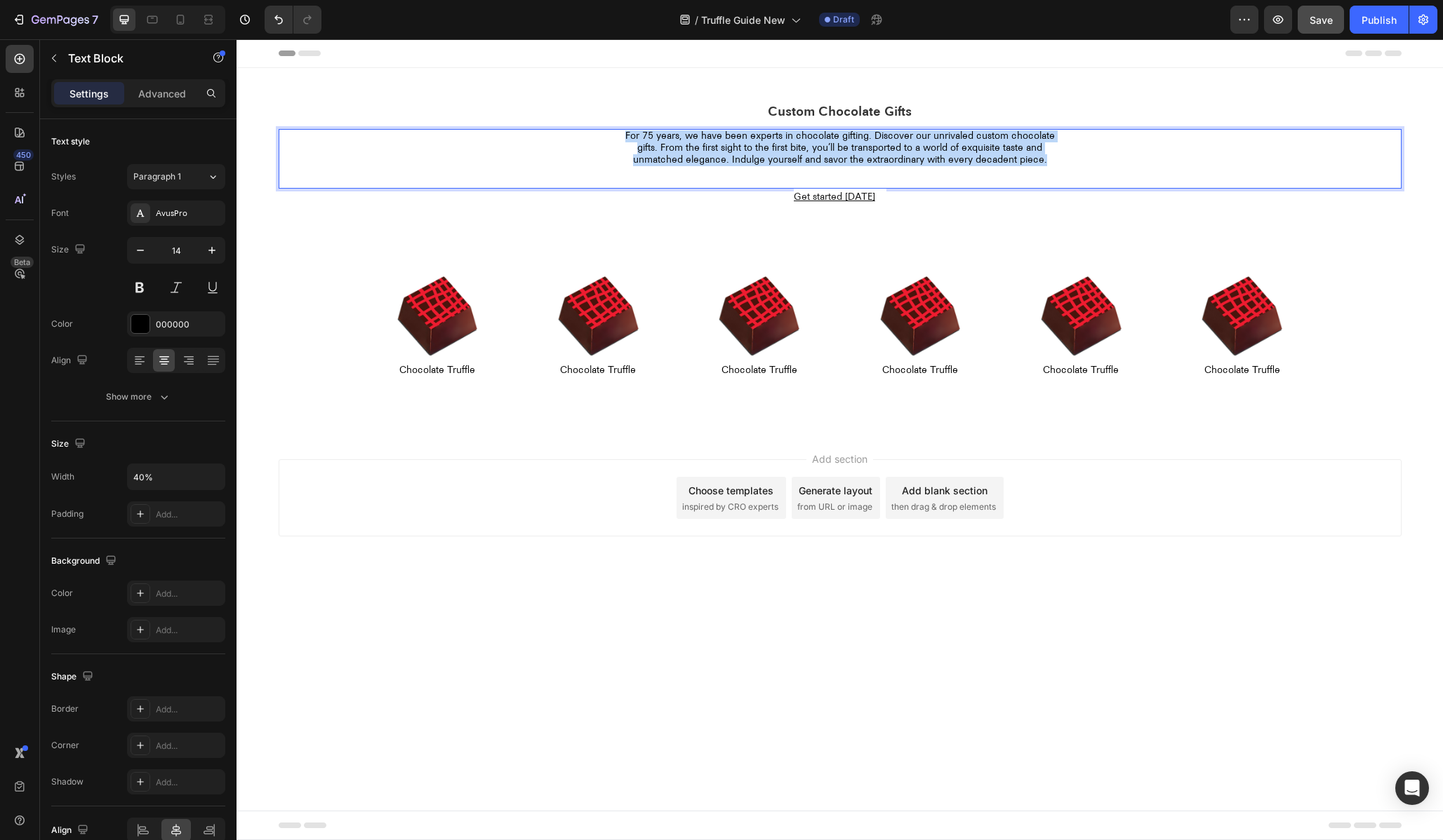
click at [754, 156] on p "For 75 years, we have been experts in chocolate gifting. Discover our unrivaled…" at bounding box center [840, 148] width 446 height 35
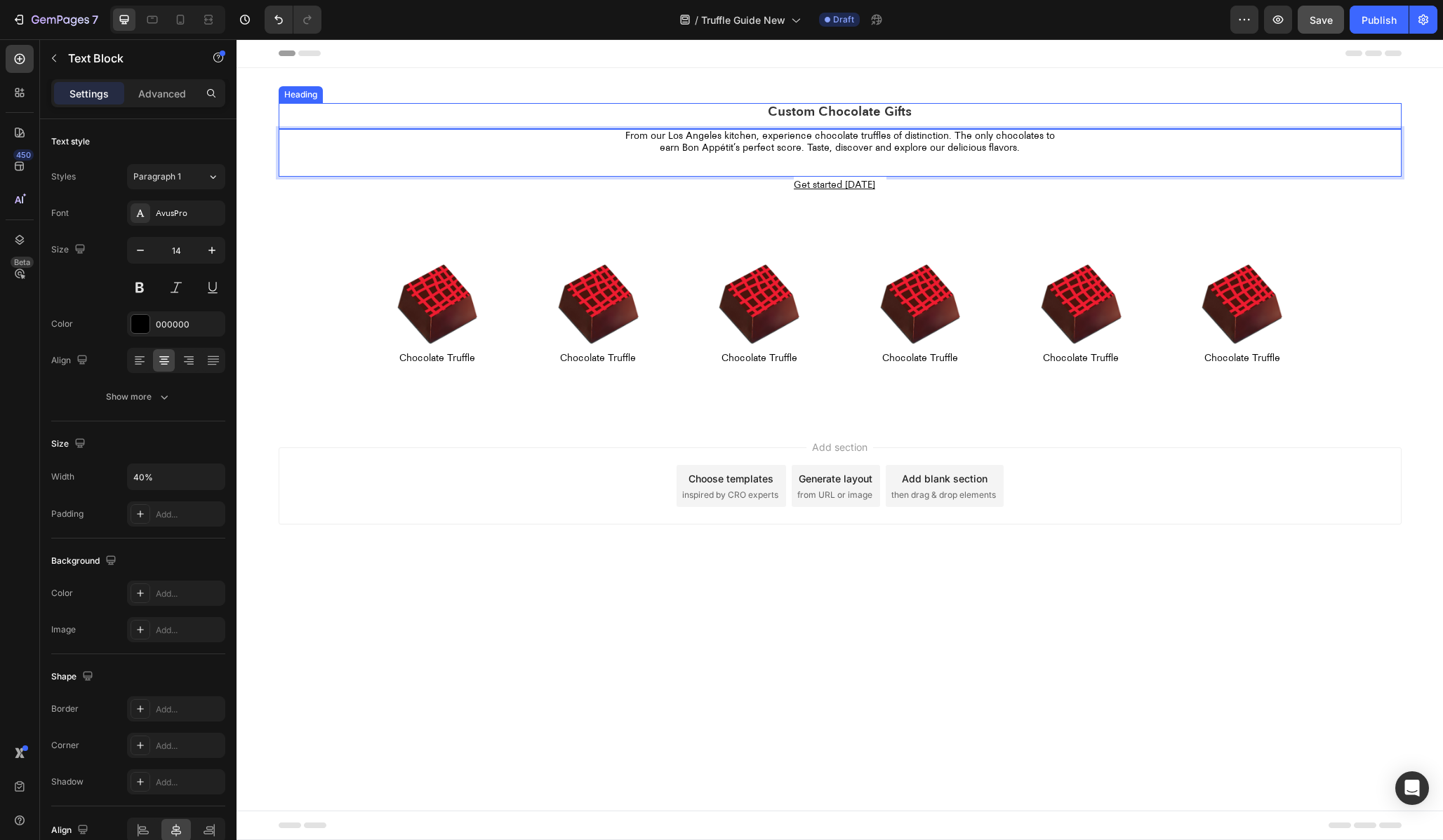
click at [818, 110] on p "Custom Chocolate Gifts" at bounding box center [840, 112] width 1120 height 16
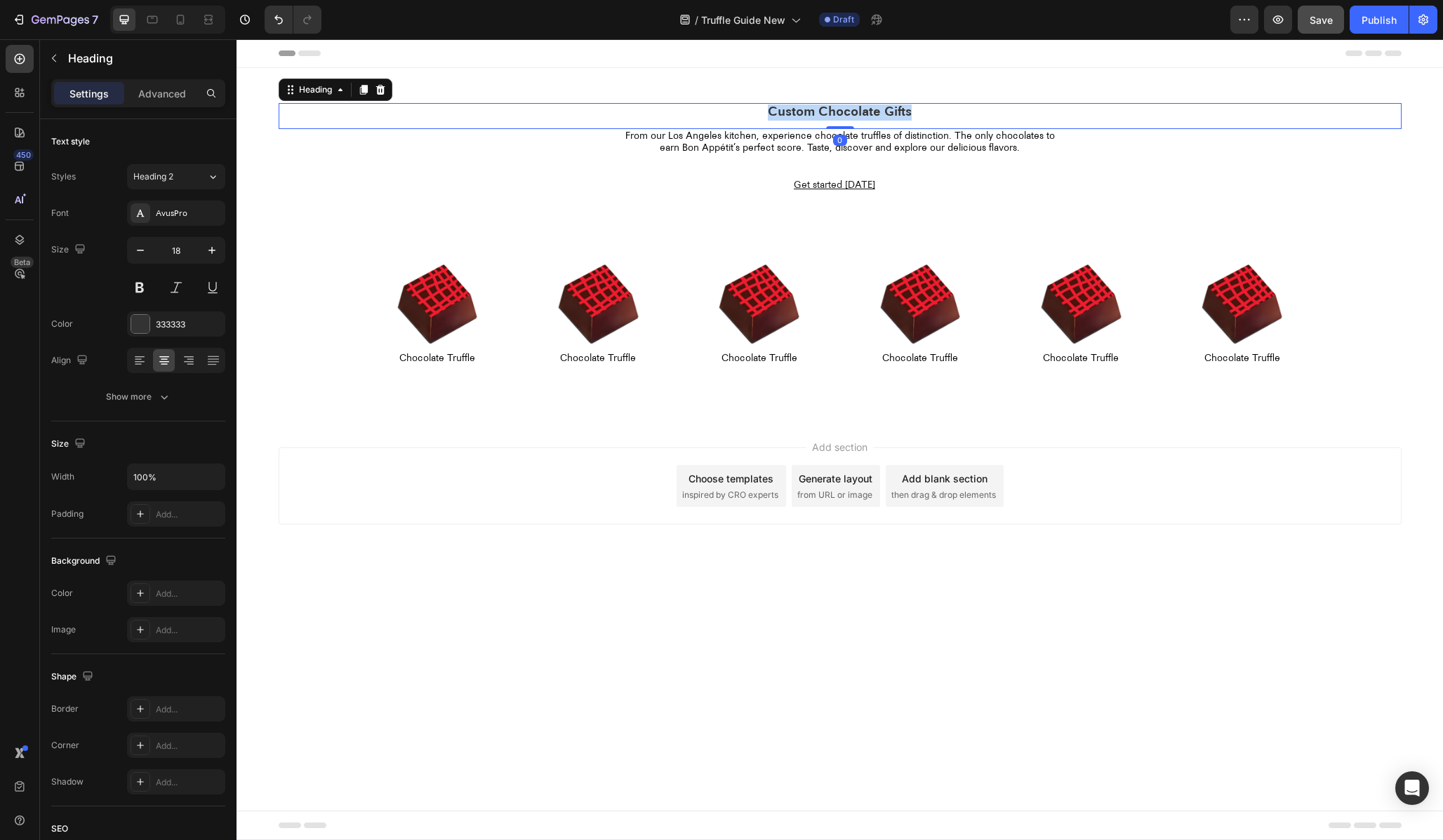
click at [818, 110] on p "Custom Chocolate Gifts" at bounding box center [840, 112] width 1120 height 16
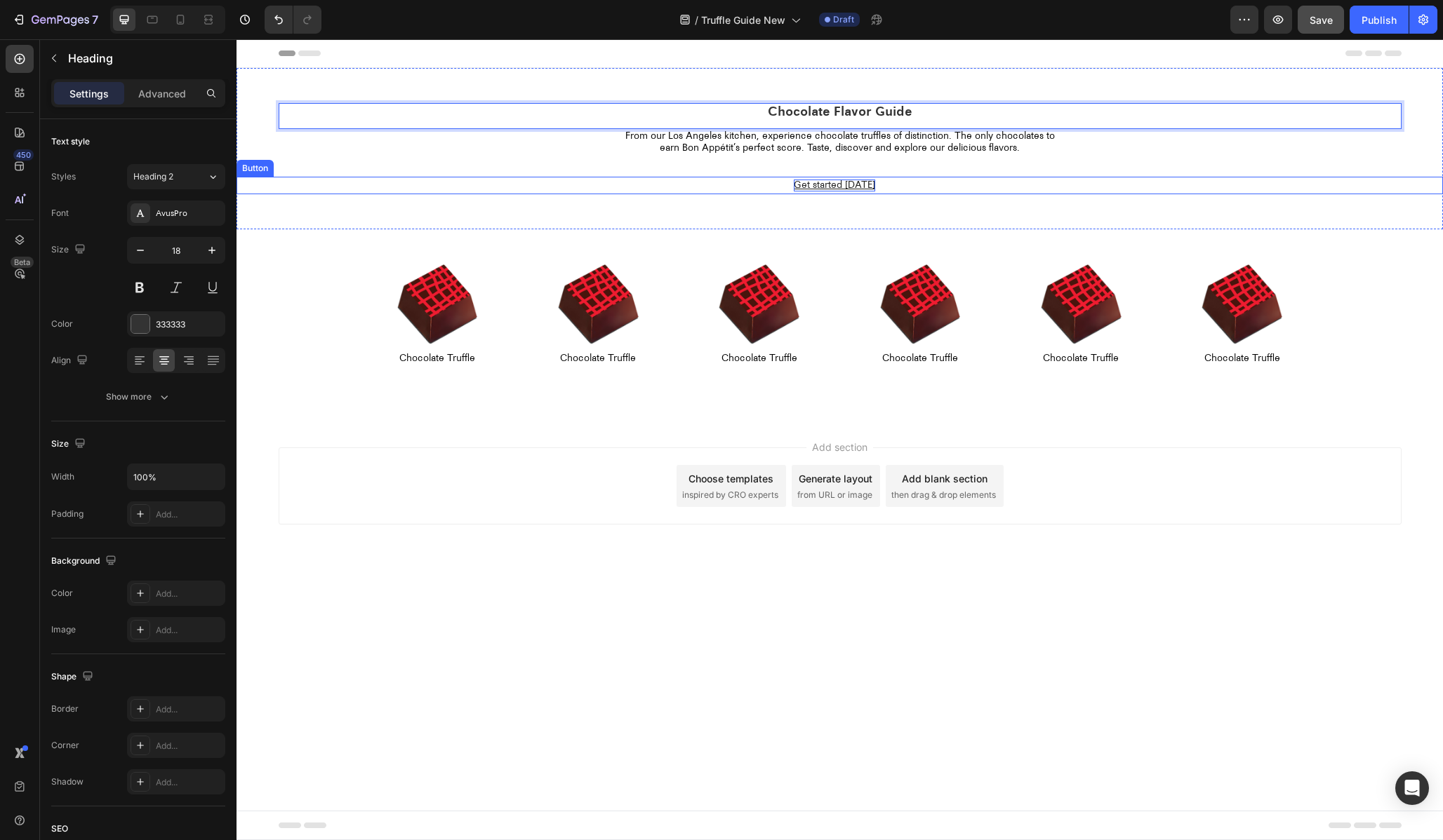
click at [819, 186] on p "Get started today" at bounding box center [834, 186] width 82 height 12
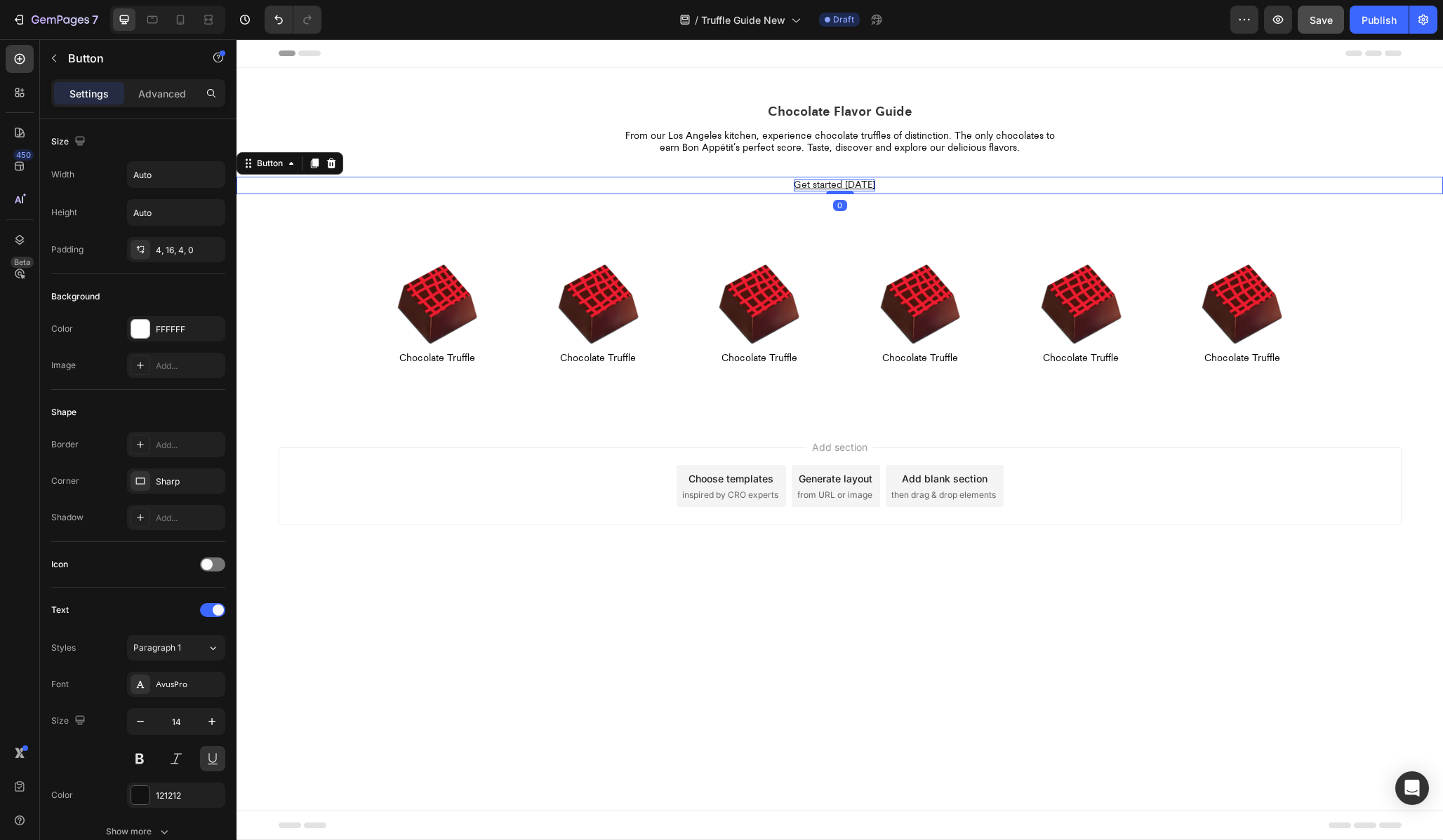
click at [819, 186] on p "Get started today" at bounding box center [834, 186] width 82 height 12
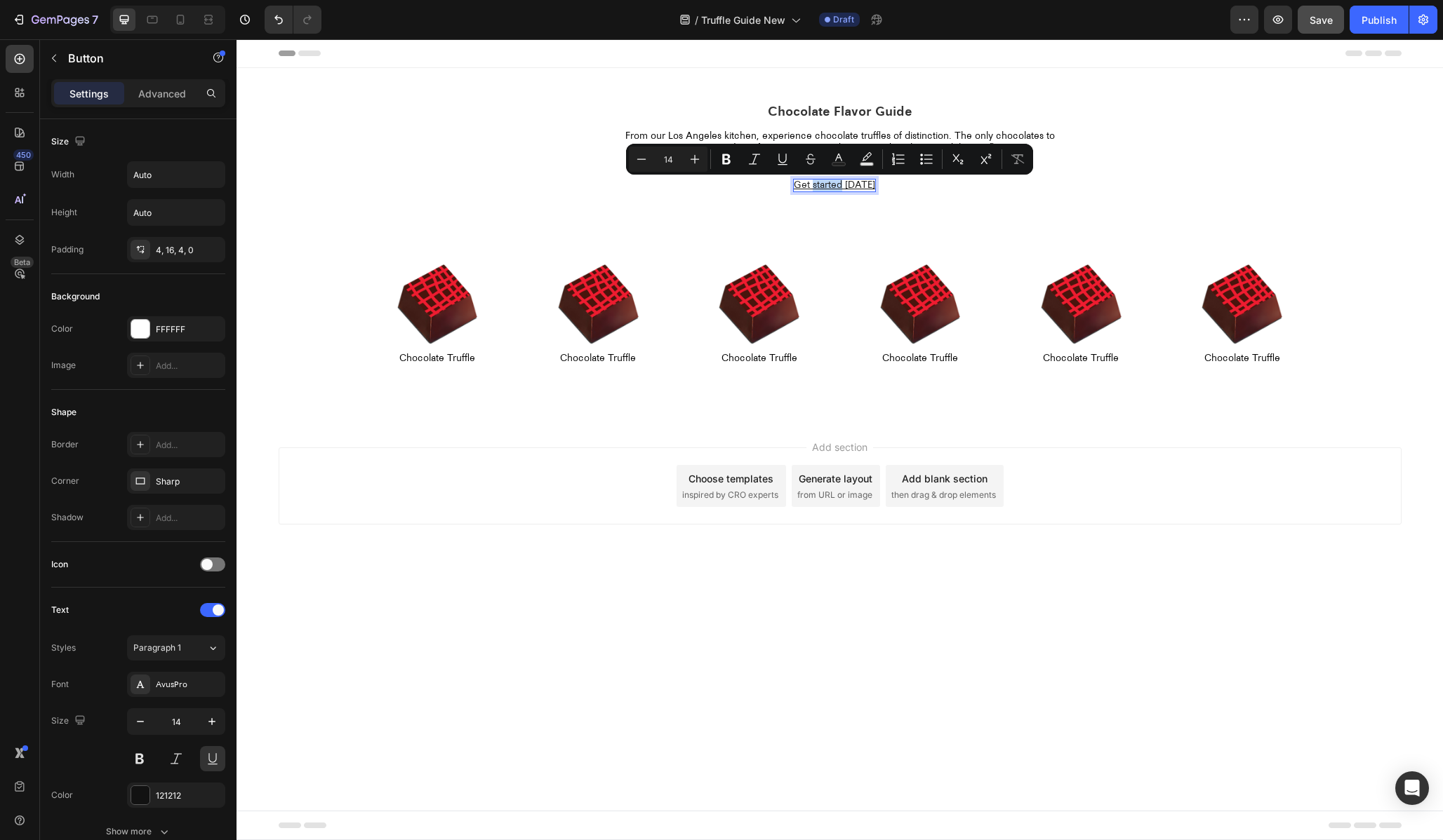
click at [822, 186] on p "Get started today" at bounding box center [834, 186] width 82 height 12
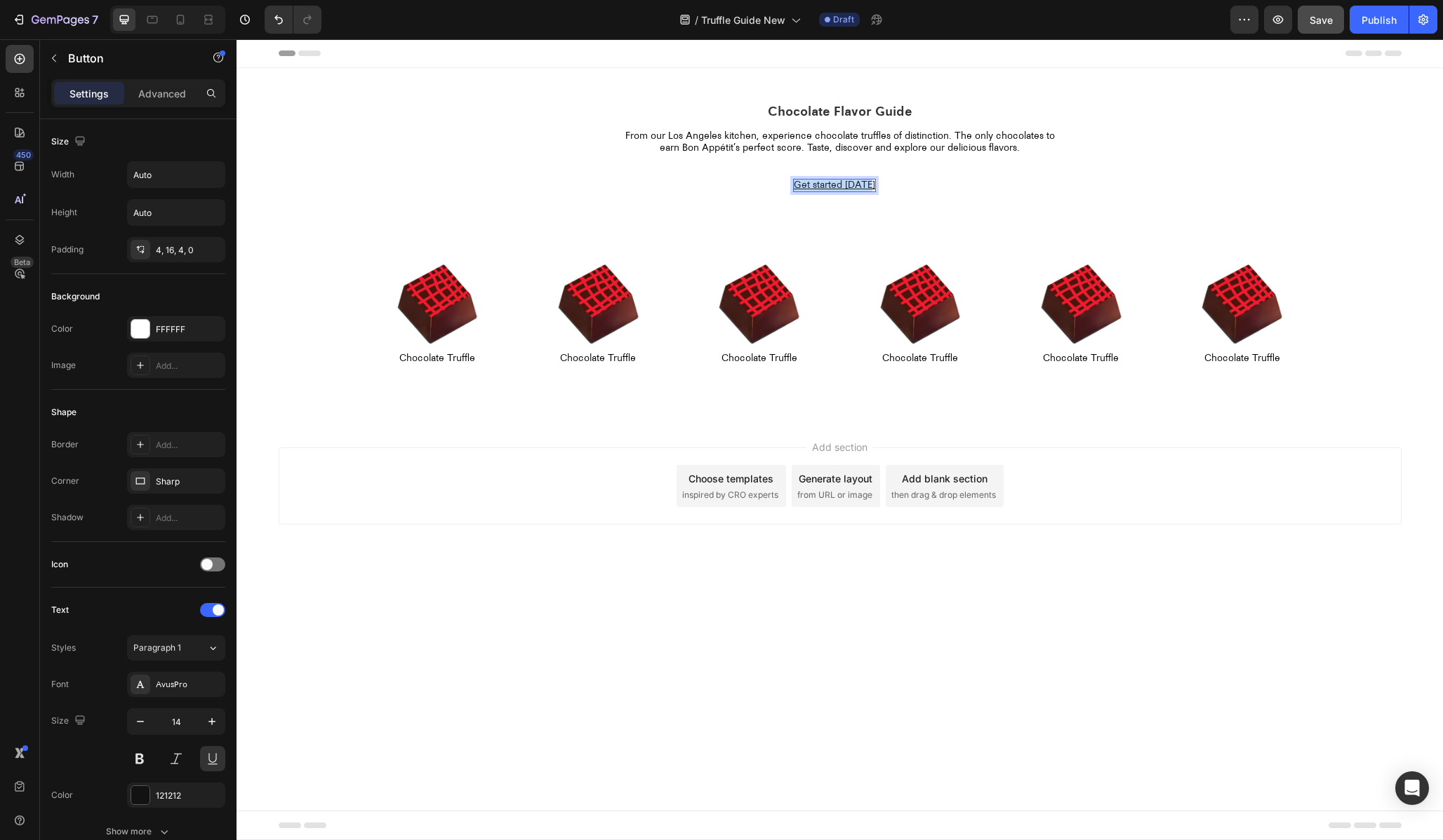
click at [822, 186] on p "Get started today" at bounding box center [834, 186] width 82 height 12
click at [823, 176] on button "Shop" at bounding box center [840, 185] width 34 height 18
click at [1109, 593] on body "Header Chocolate Flavor Guide Heading From our Los Angeles kitchen, experience …" at bounding box center [840, 439] width 1206 height 801
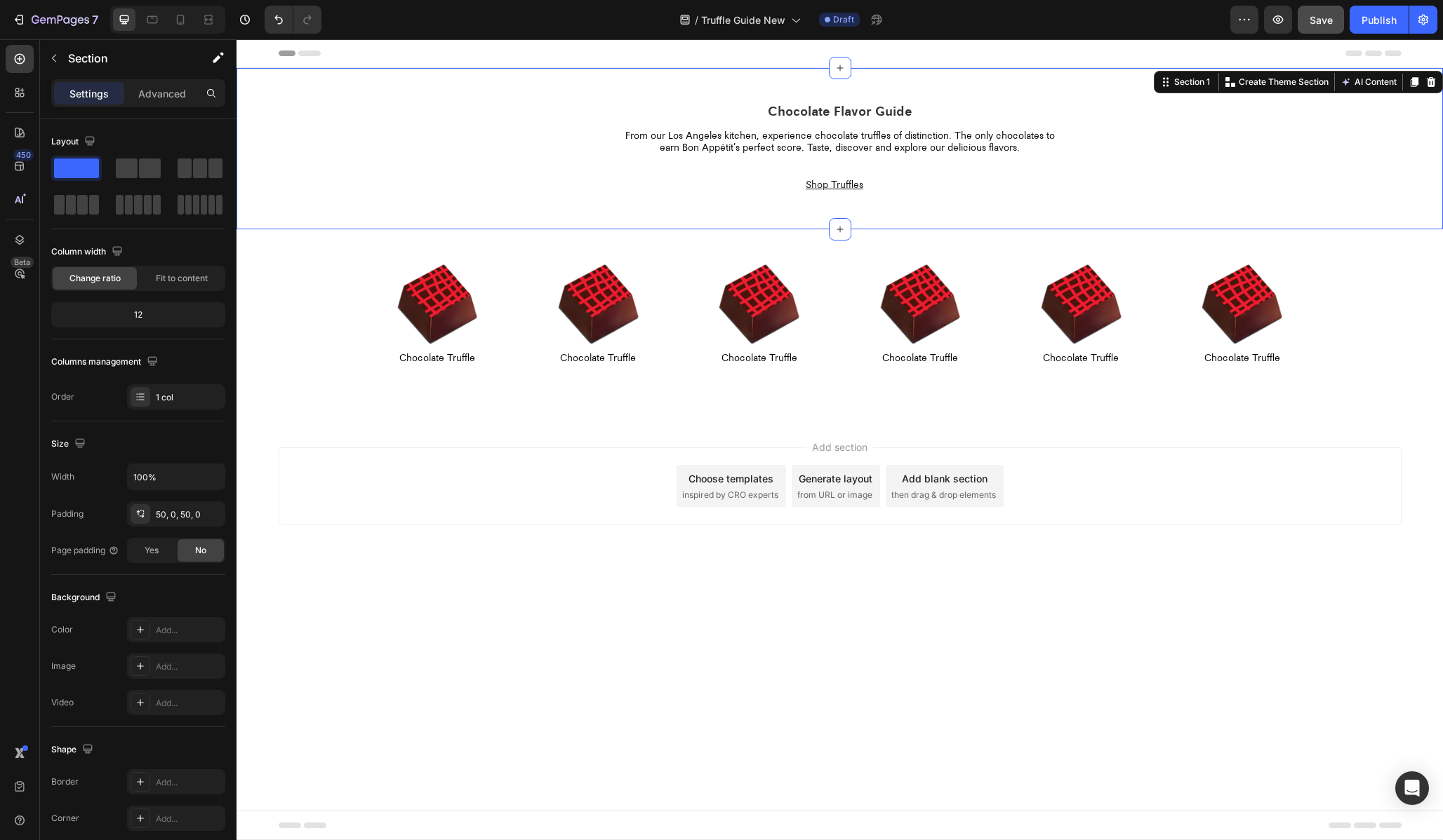
click at [898, 211] on div "Chocolate Flavor Guide Heading From our Los Angeles kitchen, experience chocola…" at bounding box center [840, 148] width 1206 height 161
click at [138, 100] on div "Advanced" at bounding box center [162, 92] width 70 height 22
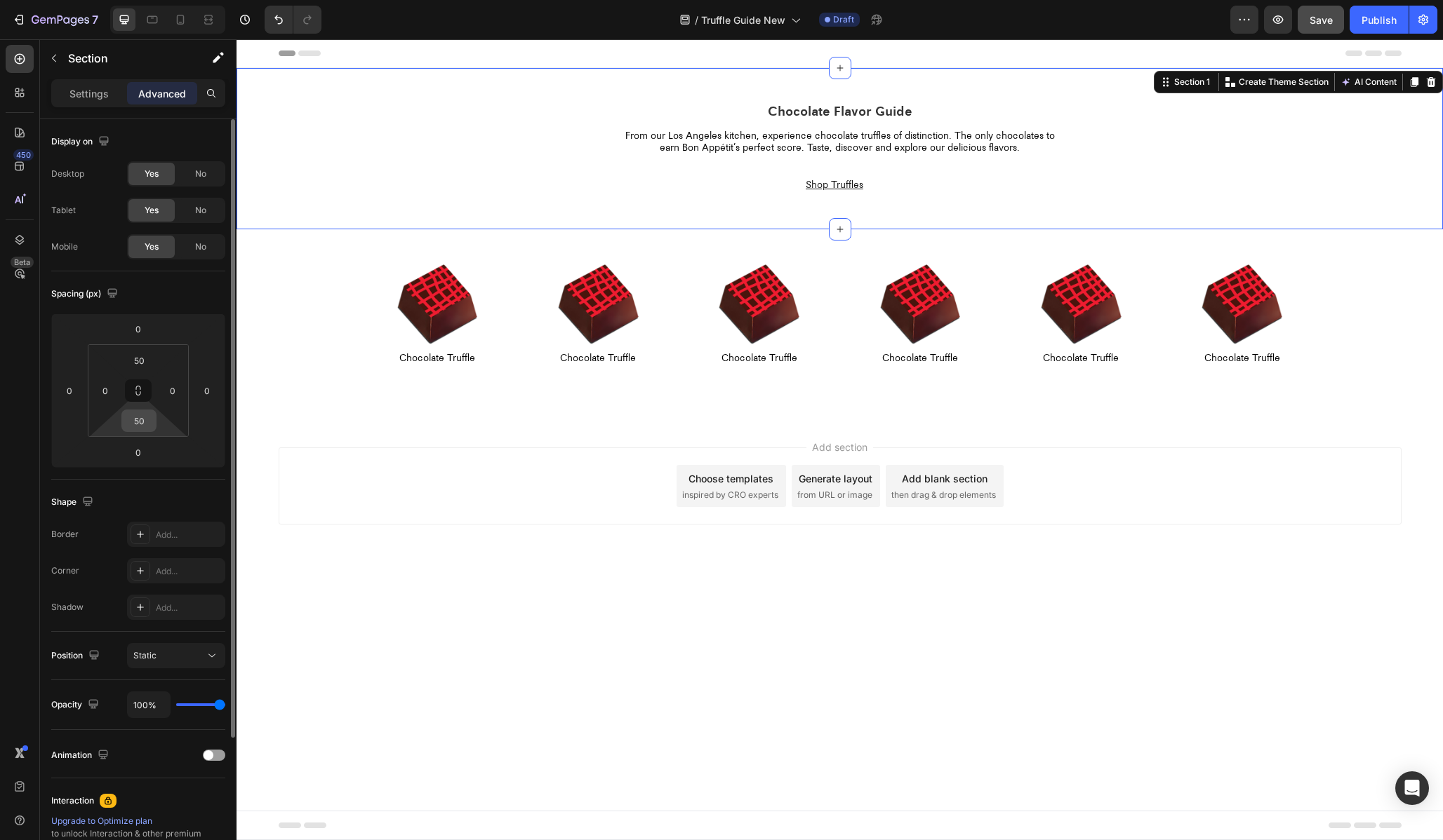
click at [140, 421] on input "50" at bounding box center [139, 421] width 28 height 21
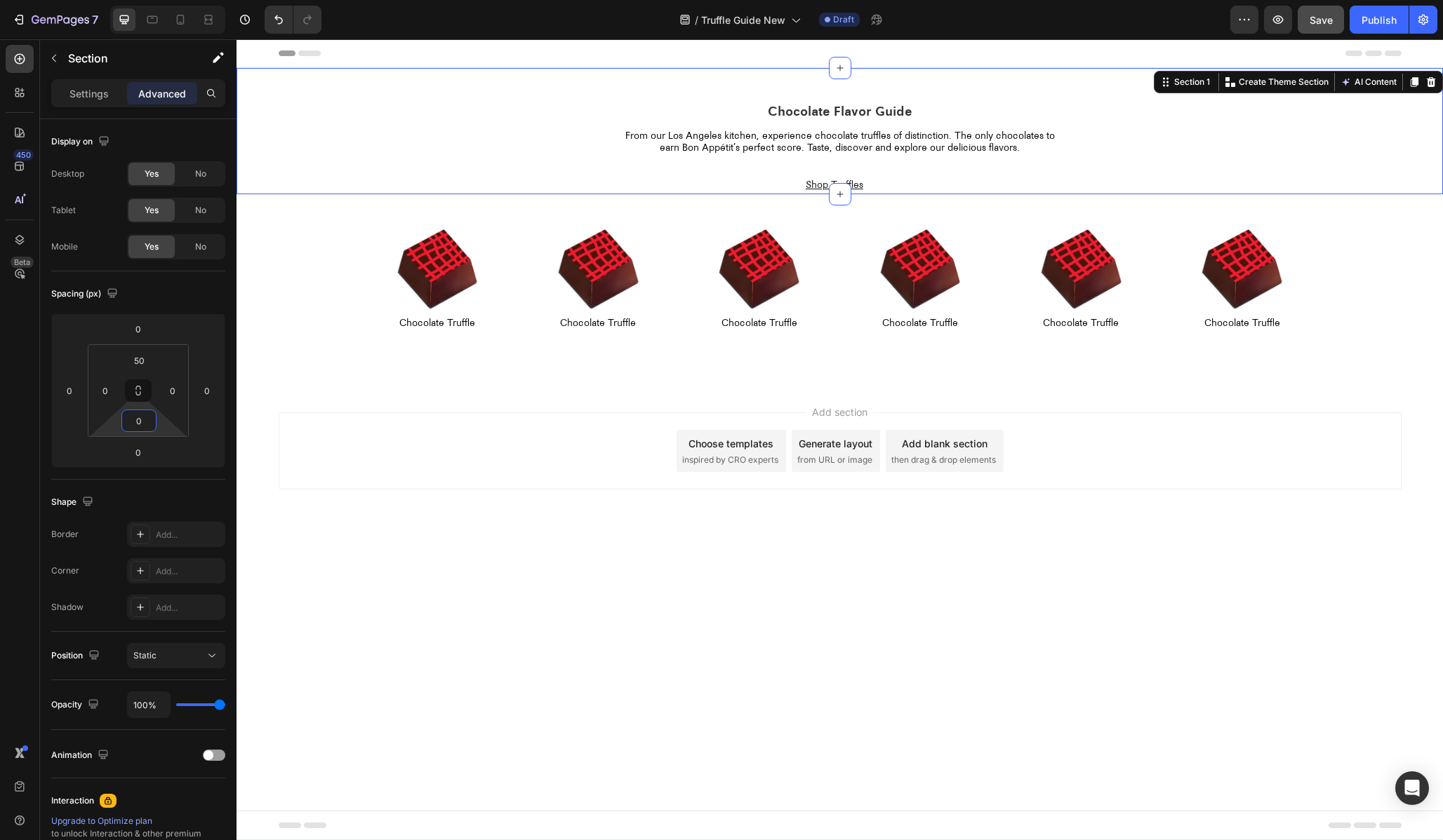
type input "50"
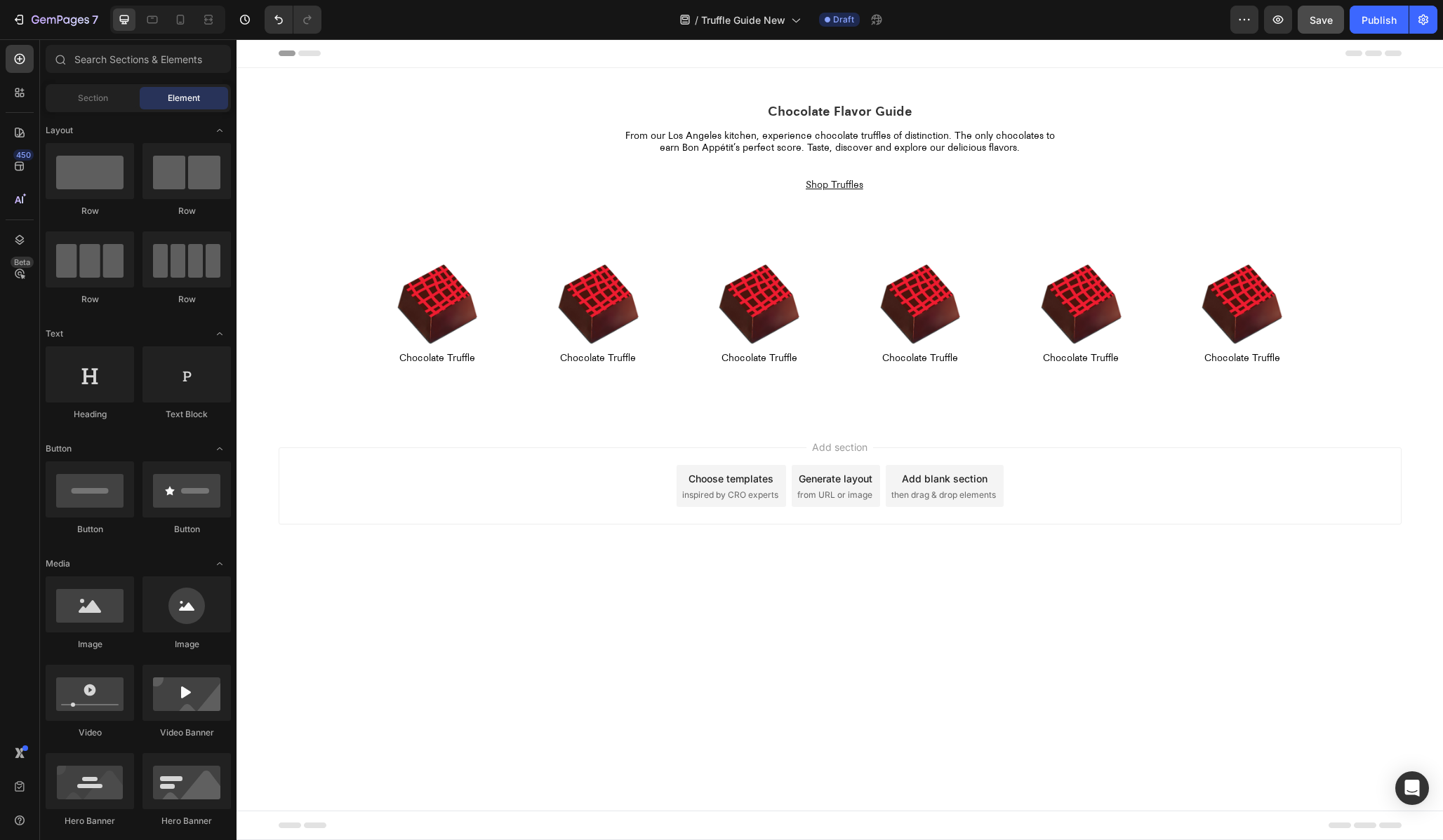
click at [1072, 582] on div "Add section Choose templates inspired by CRO experts Generate layout from URL o…" at bounding box center [840, 506] width 1206 height 173
click at [377, 257] on div "Image" at bounding box center [374, 256] width 30 height 13
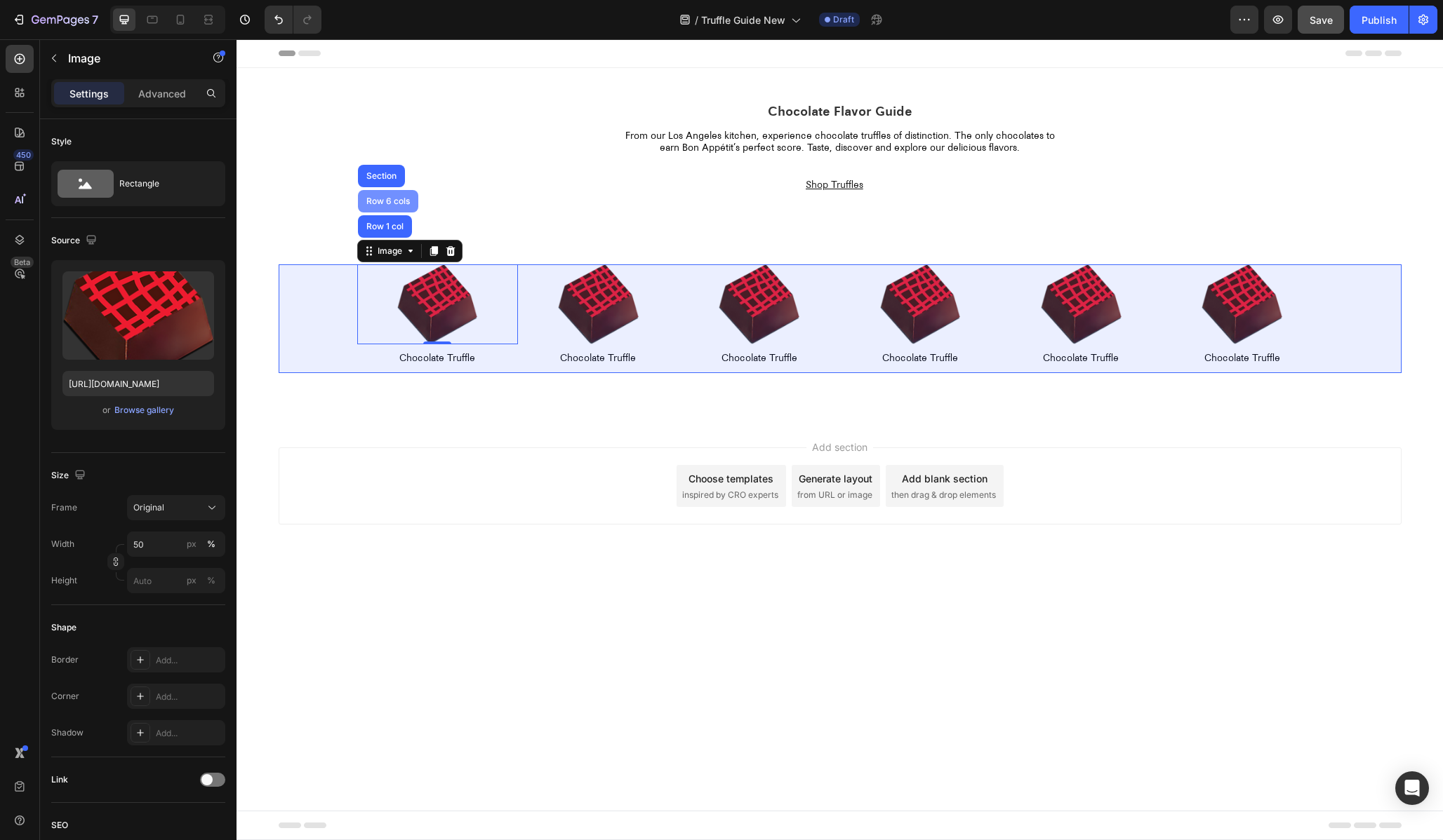
click at [375, 206] on div "Row 6 cols" at bounding box center [387, 201] width 60 height 22
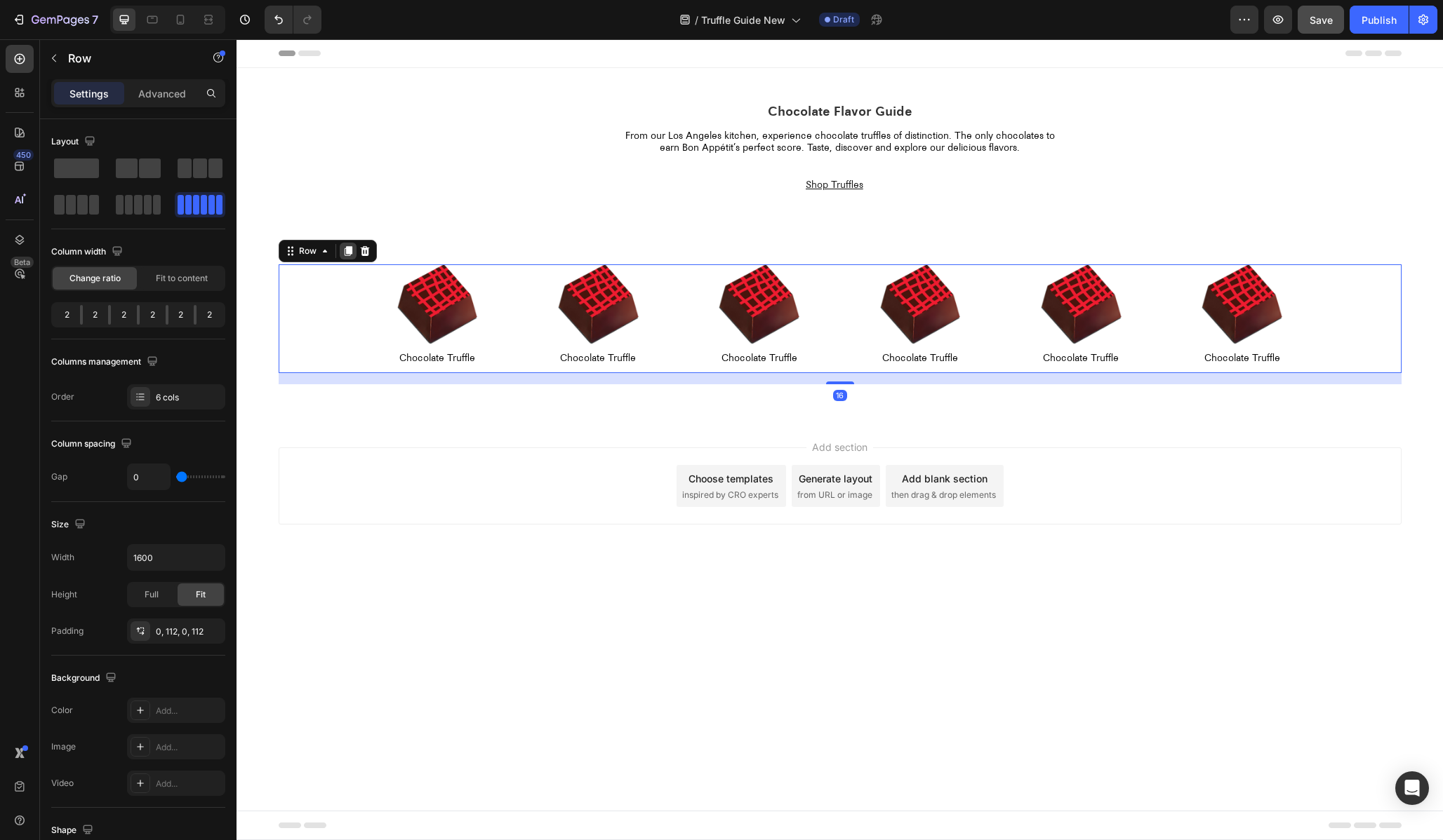
click at [346, 251] on icon at bounding box center [348, 250] width 8 height 10
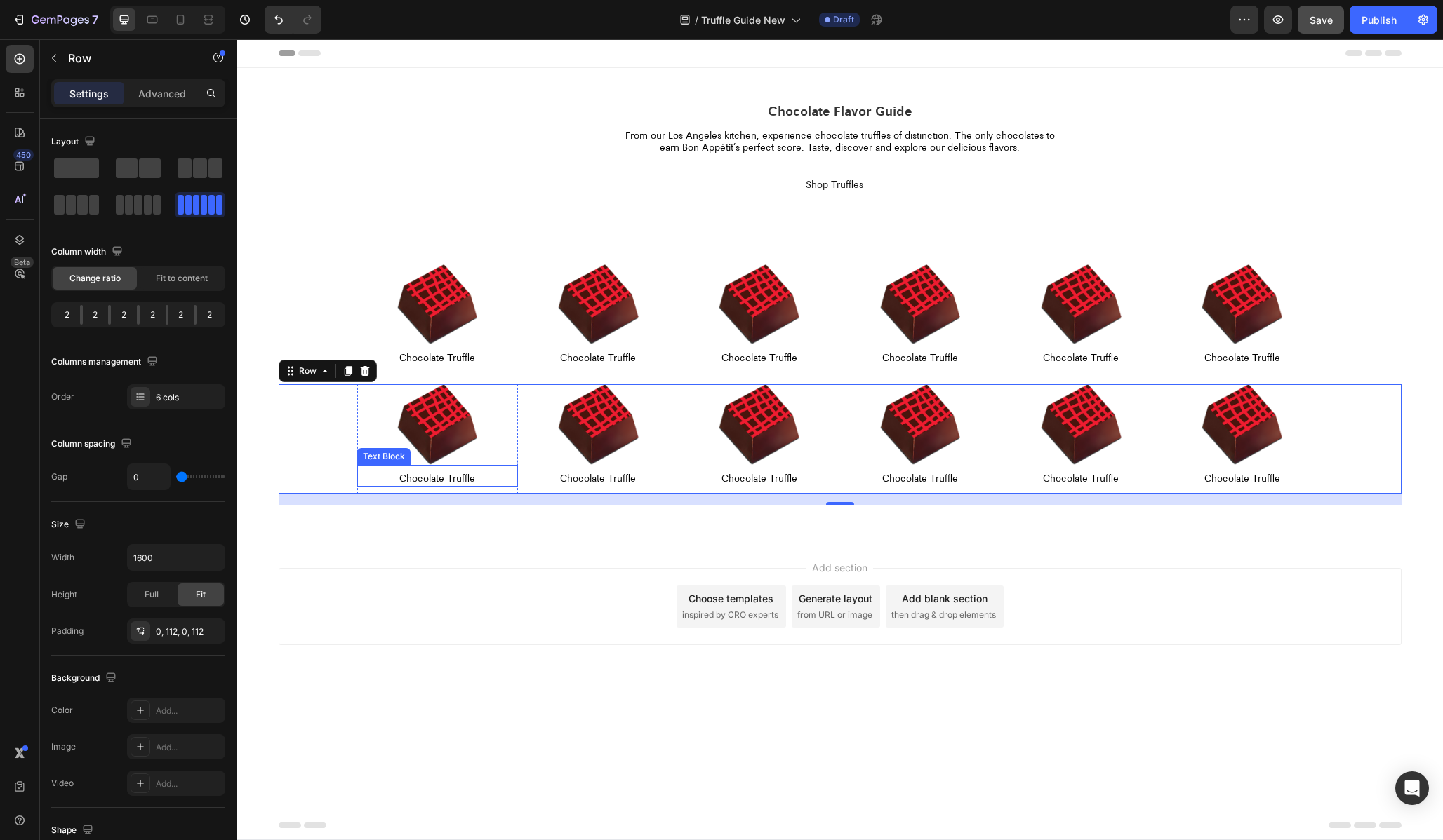
click at [432, 474] on p "Chocolate Truffle" at bounding box center [437, 480] width 158 height 12
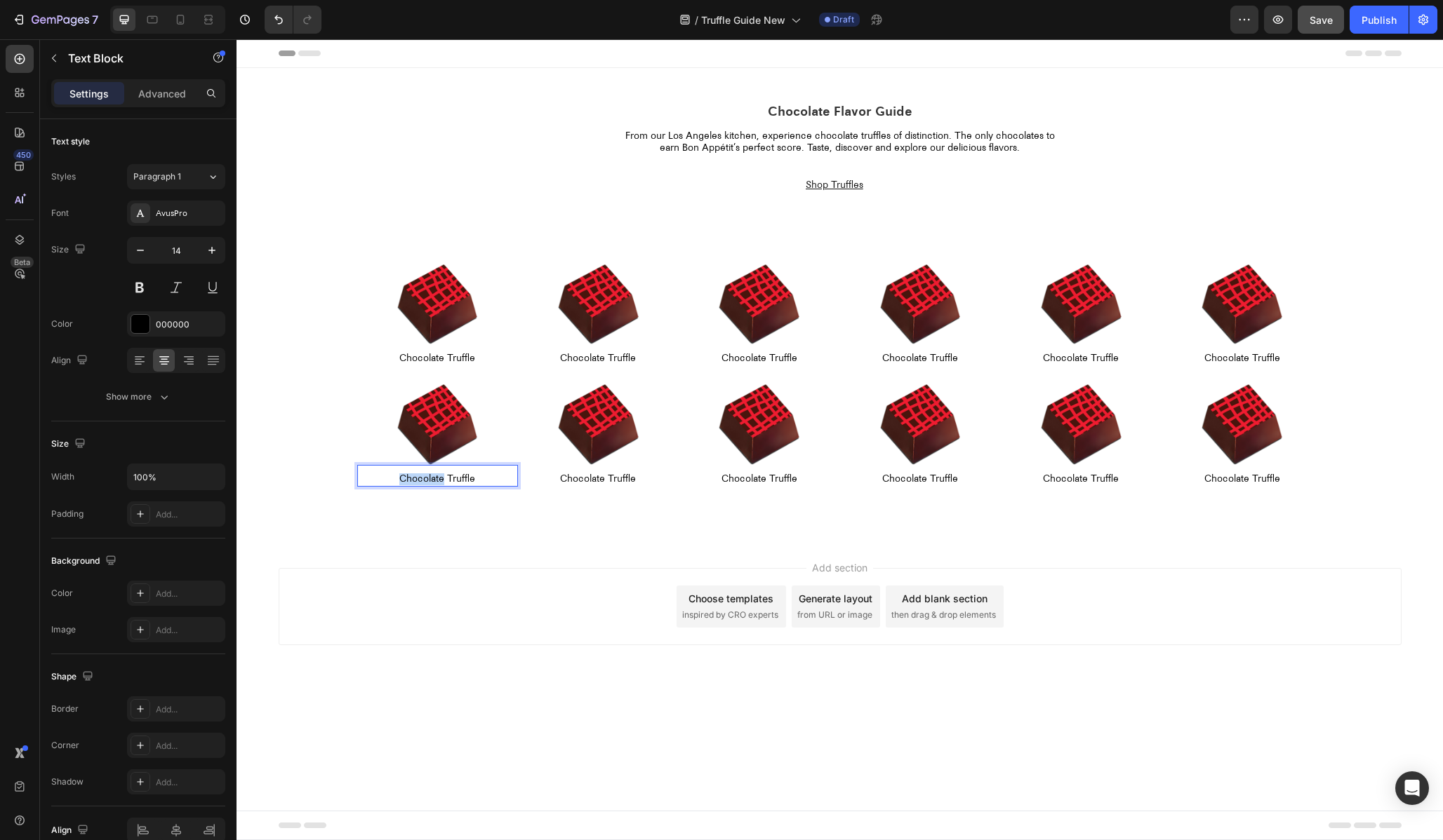
click at [432, 474] on p "Chocolate Truffle" at bounding box center [437, 480] width 158 height 12
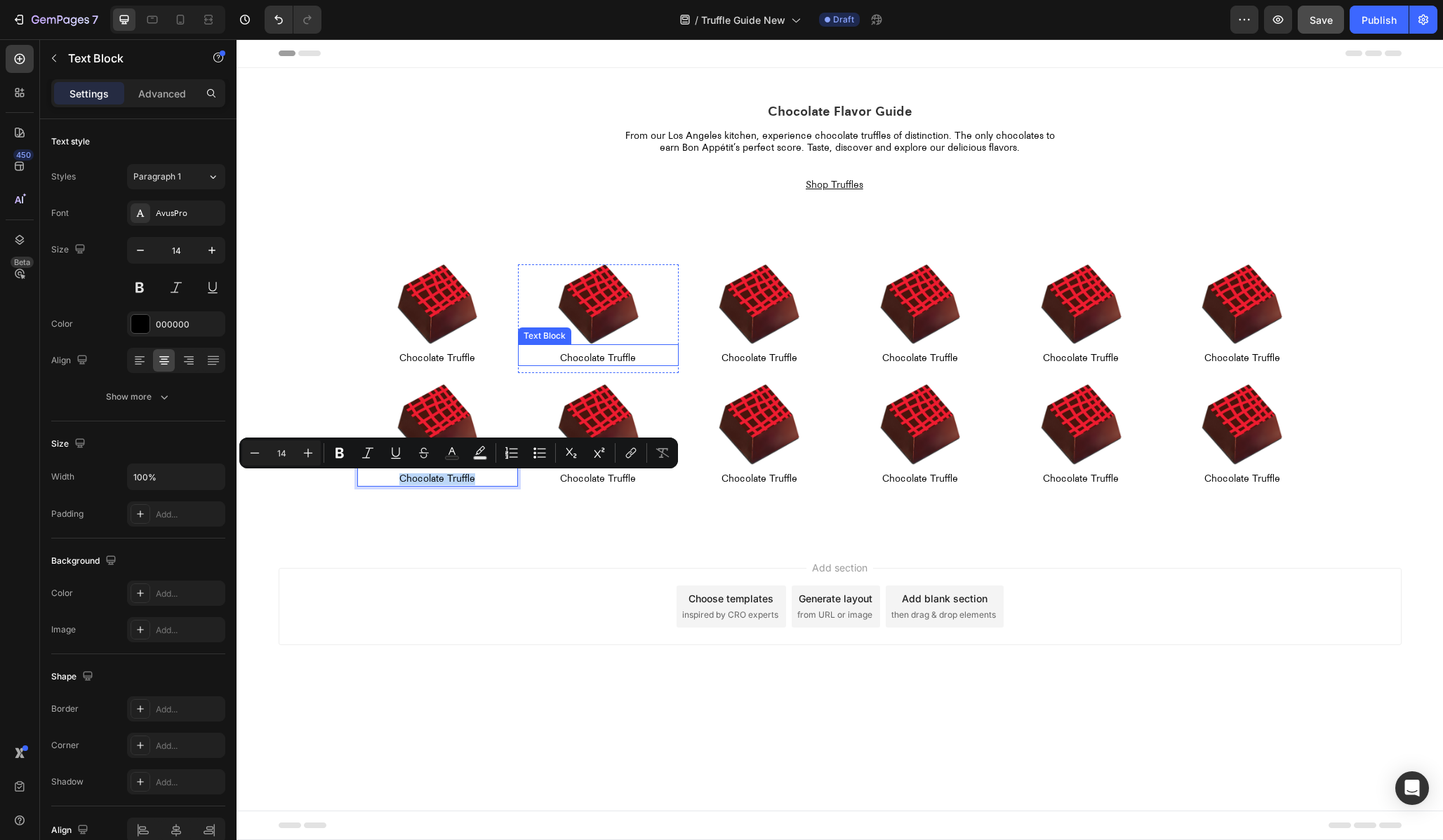
click at [590, 359] on p "Chocolate Truffle" at bounding box center [598, 359] width 158 height 12
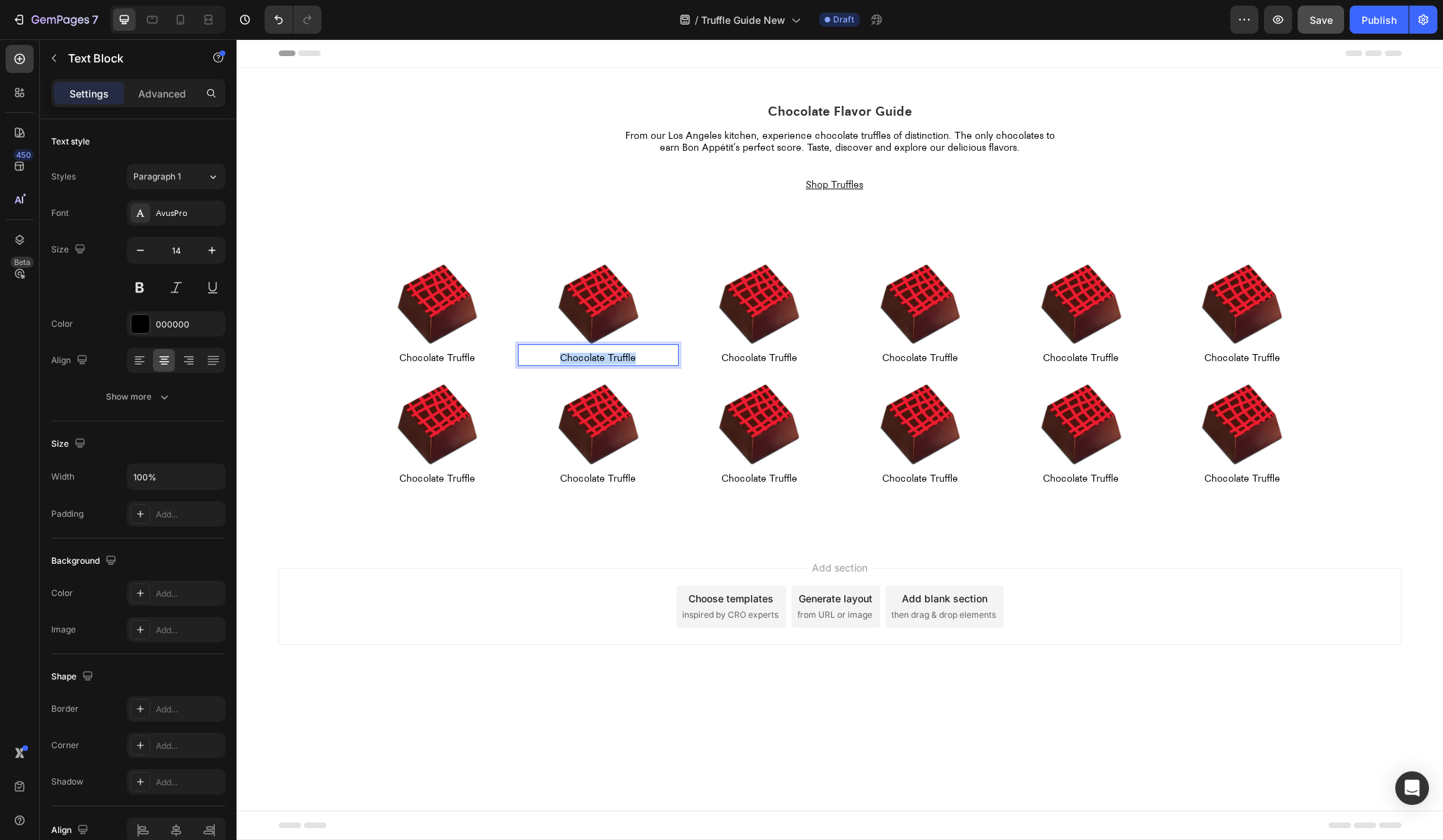
click at [590, 359] on p "Chocolate Truffle" at bounding box center [598, 359] width 158 height 12
click at [425, 479] on p "Chocolate Truffle" at bounding box center [437, 480] width 158 height 12
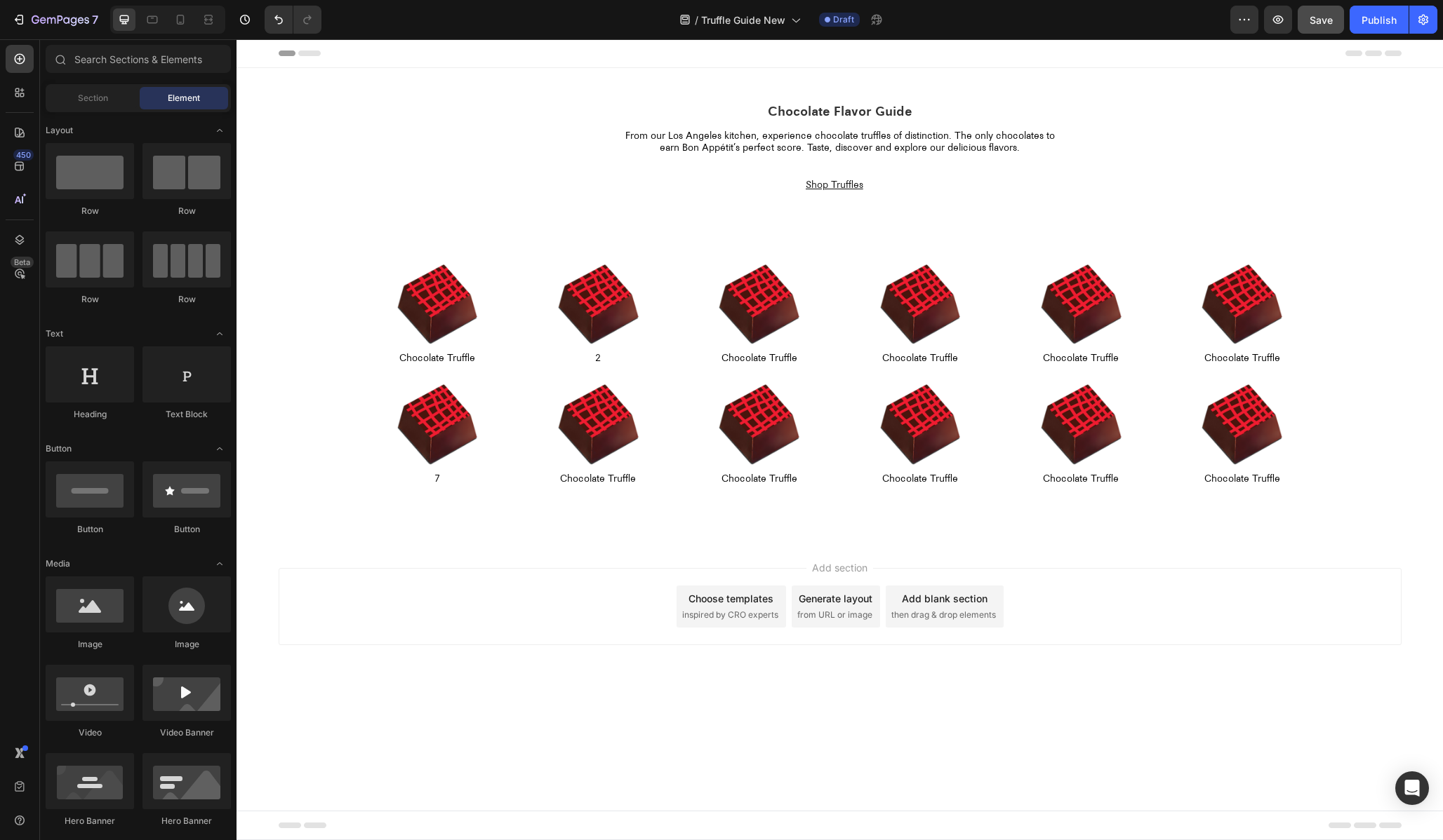
click at [483, 645] on div "Add section Choose templates inspired by CRO experts Generate layout from URL o…" at bounding box center [840, 626] width 1206 height 173
click at [173, 16] on icon at bounding box center [180, 20] width 14 height 14
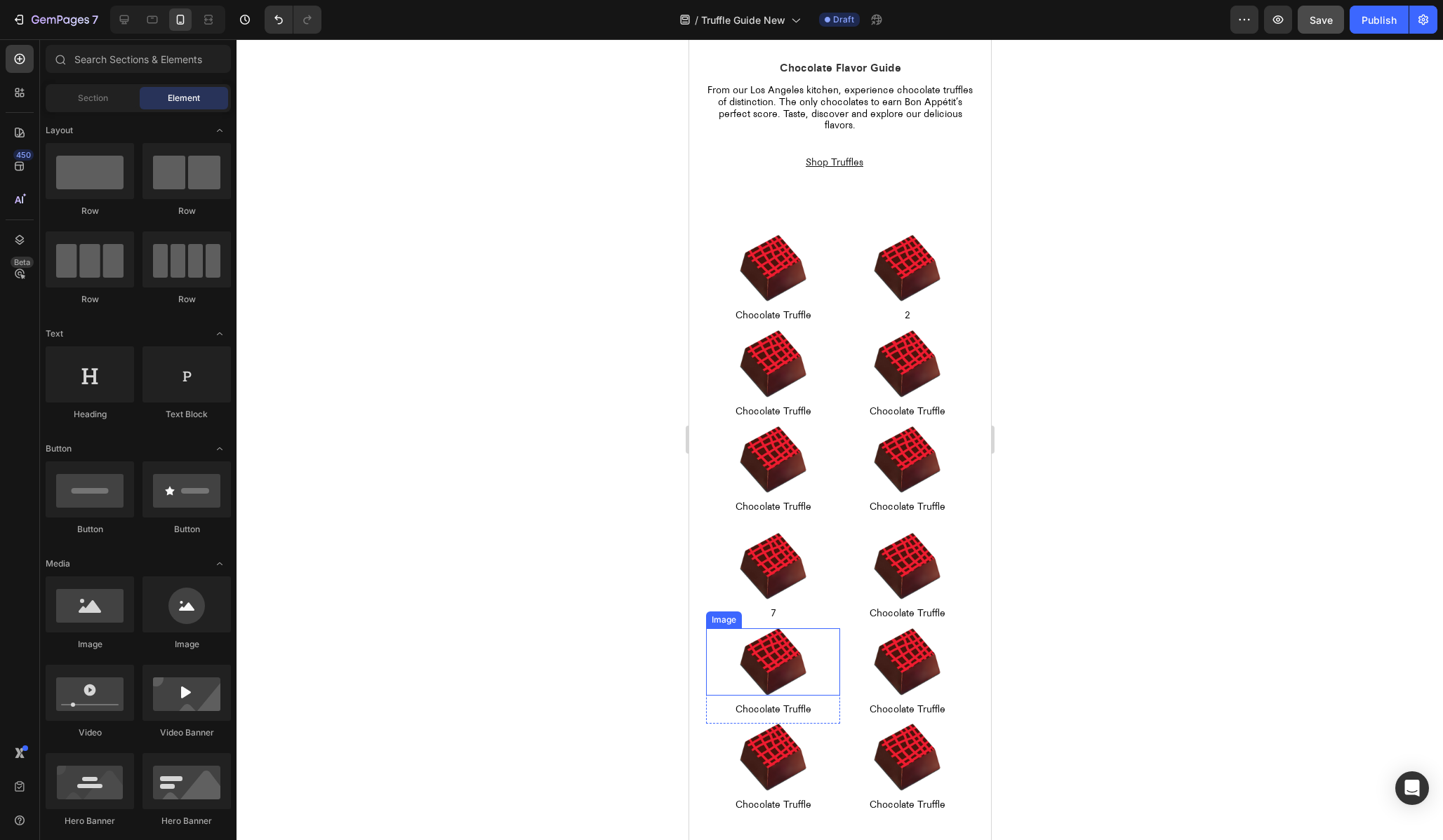
scroll to position [32, 0]
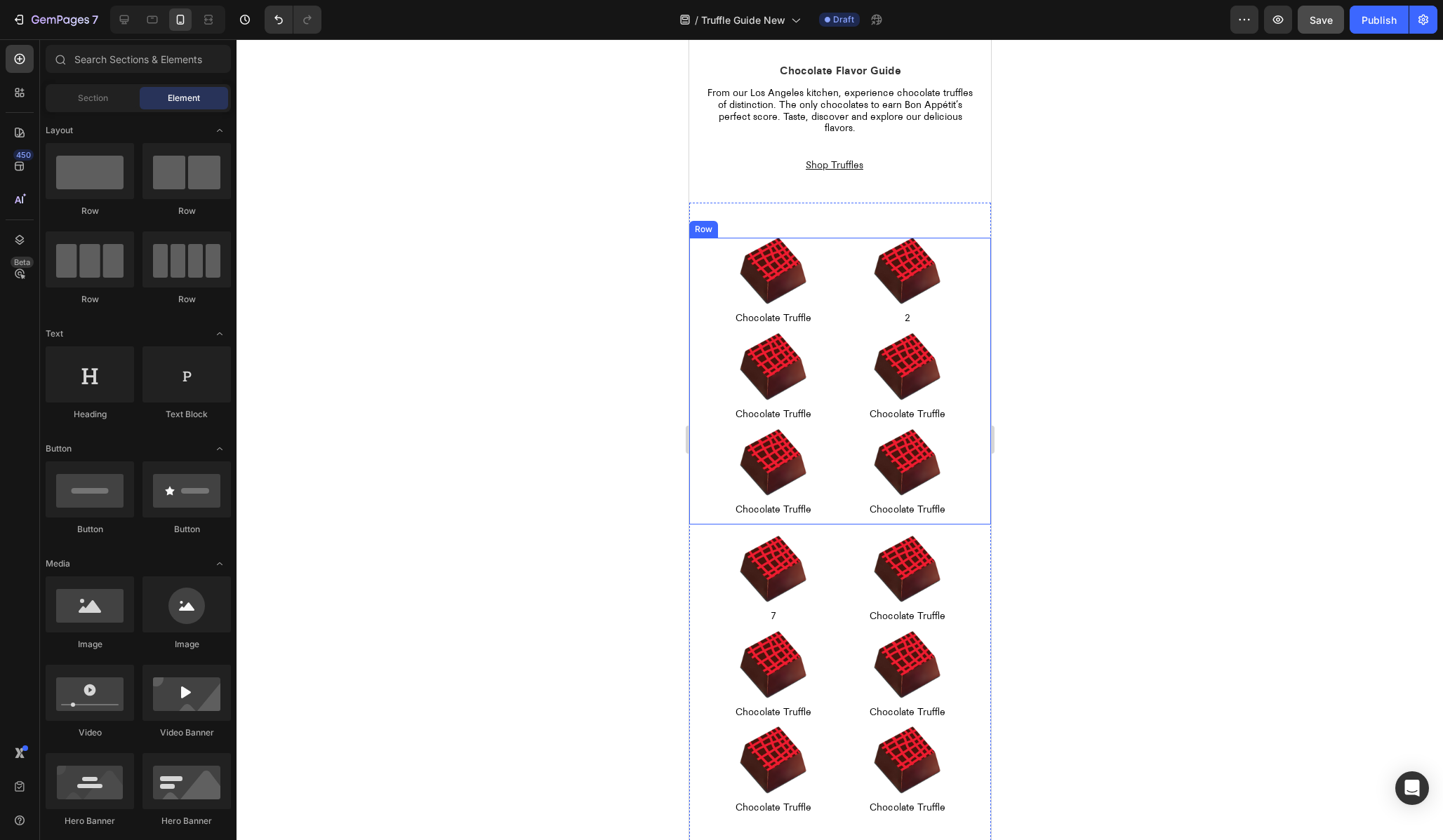
click at [698, 256] on div "Image Chocolate Truffle Text Block Row Image 2 Text Block Row Image Chocolate T…" at bounding box center [839, 381] width 302 height 287
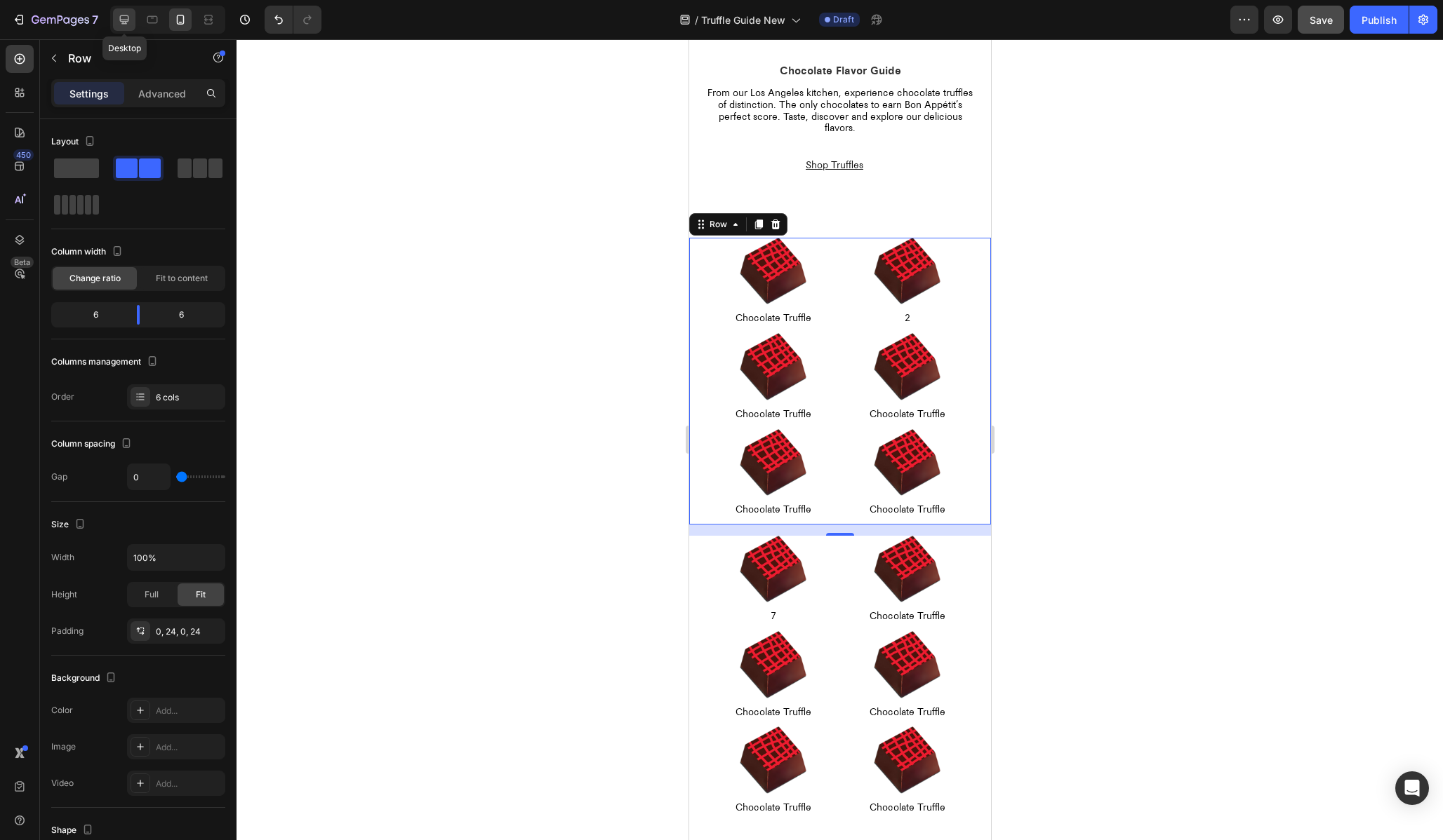
click at [121, 16] on icon at bounding box center [124, 20] width 14 height 14
type input "1600"
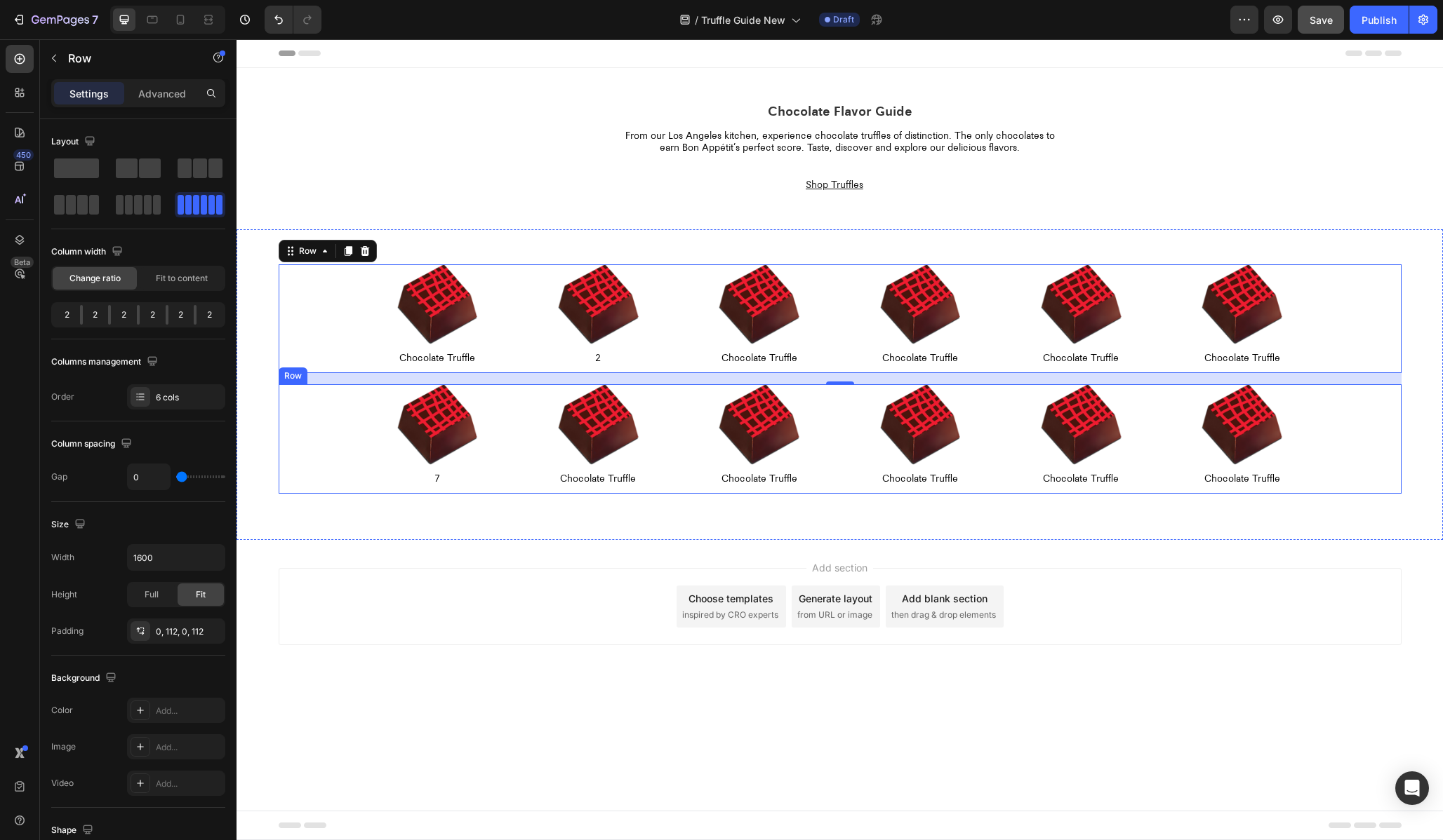
click at [318, 410] on div "Image 7 Text Block Row Image Chocolate Truffle Text Block Row Image Chocolate T…" at bounding box center [840, 438] width 1123 height 108
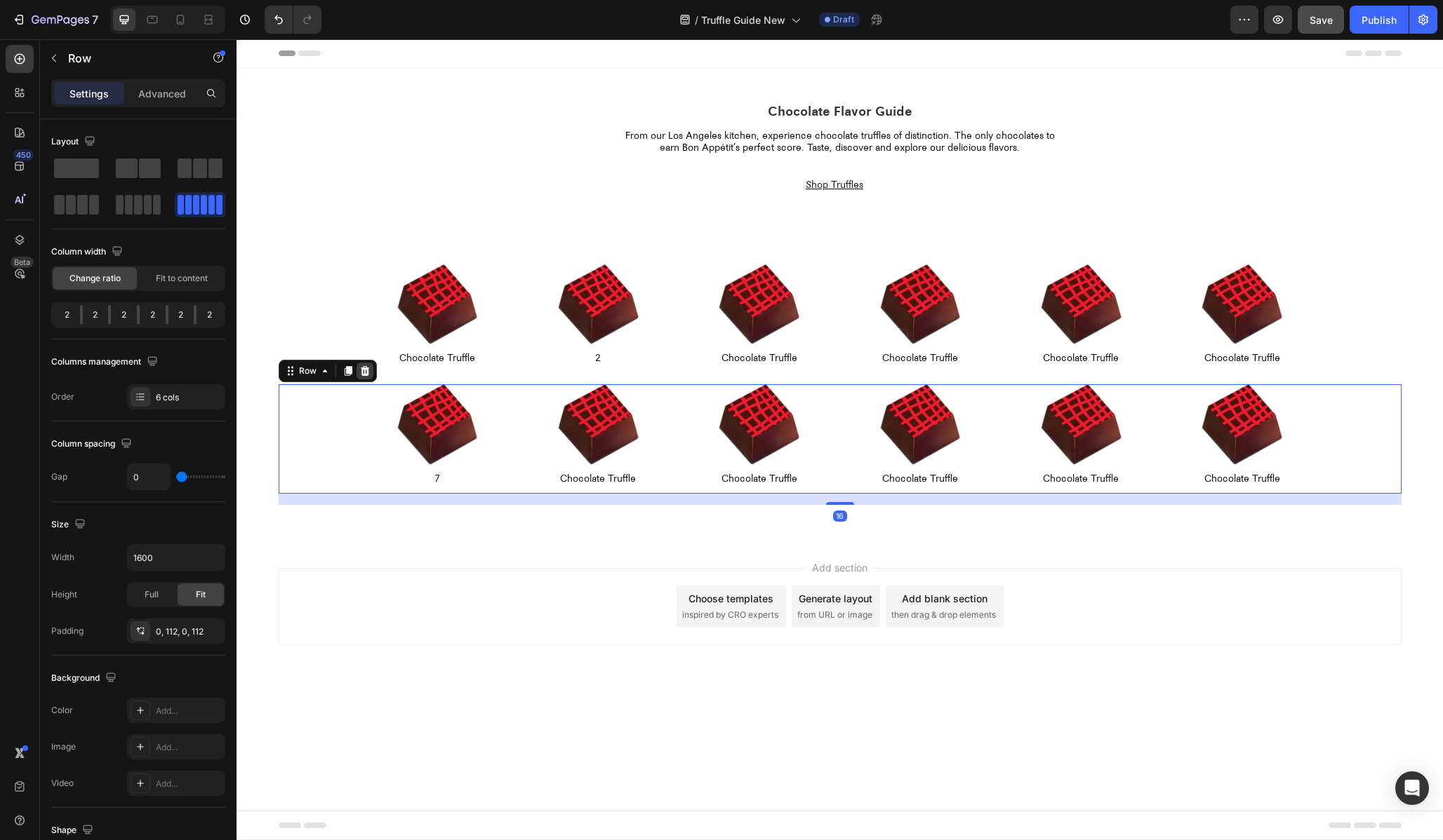
click at [367, 370] on icon at bounding box center [364, 371] width 9 height 10
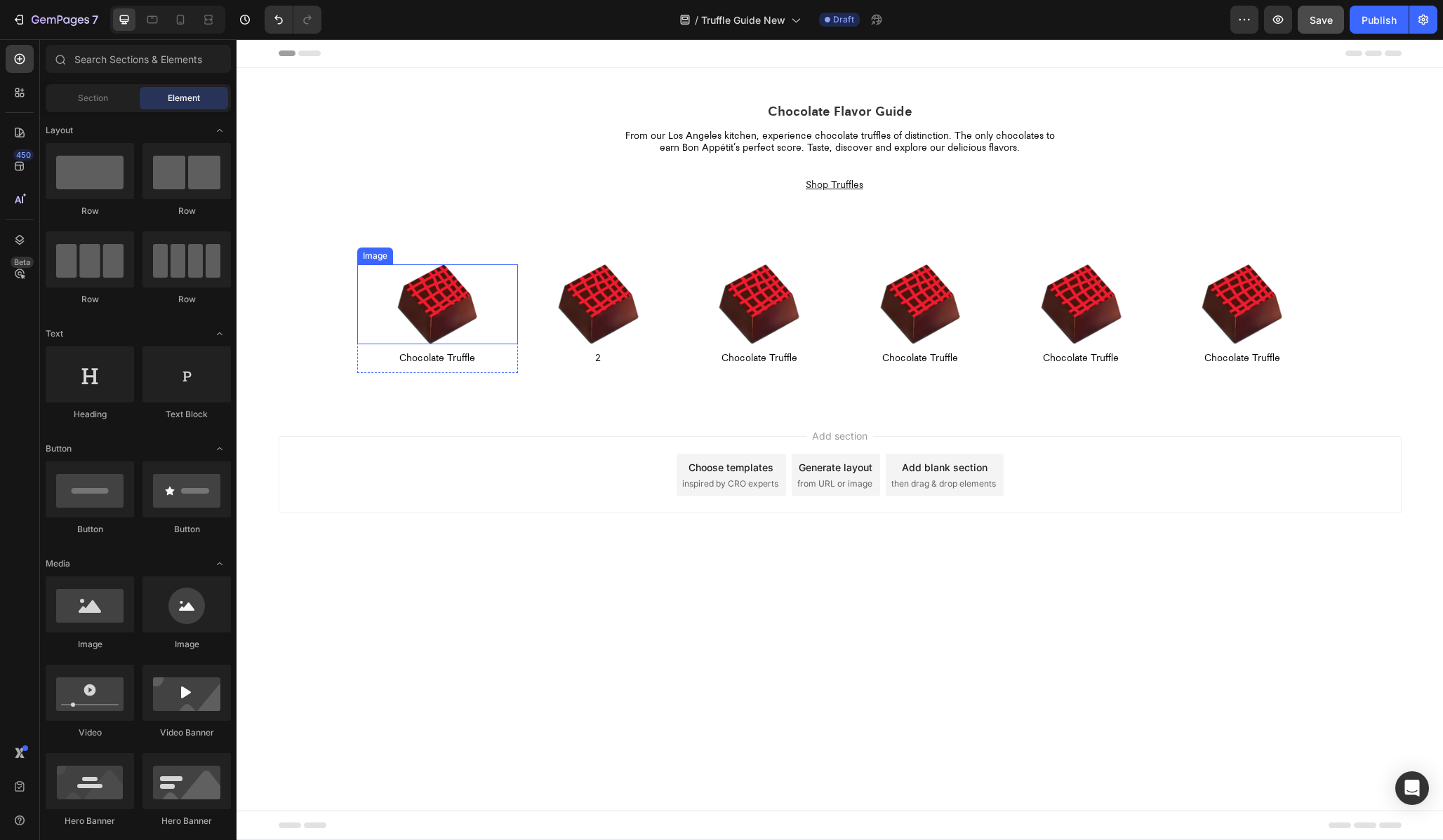
click at [326, 289] on div "Image Chocolate Truffle Text Block Row Image 2 Text Block Row Image Chocolate T…" at bounding box center [840, 318] width 1123 height 108
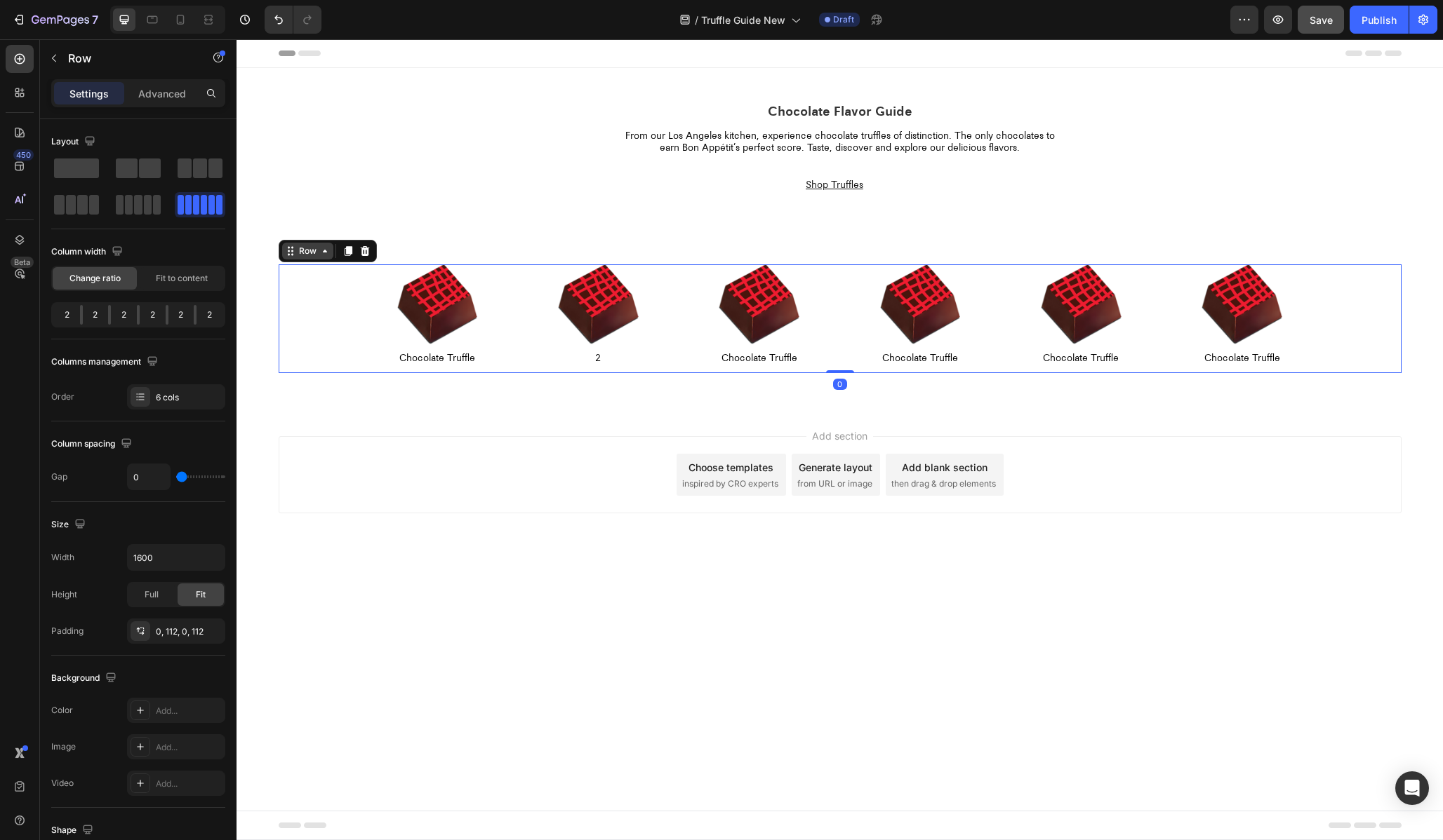
click at [307, 250] on div "Row" at bounding box center [308, 251] width 23 height 13
click at [503, 282] on div at bounding box center [438, 305] width 160 height 81
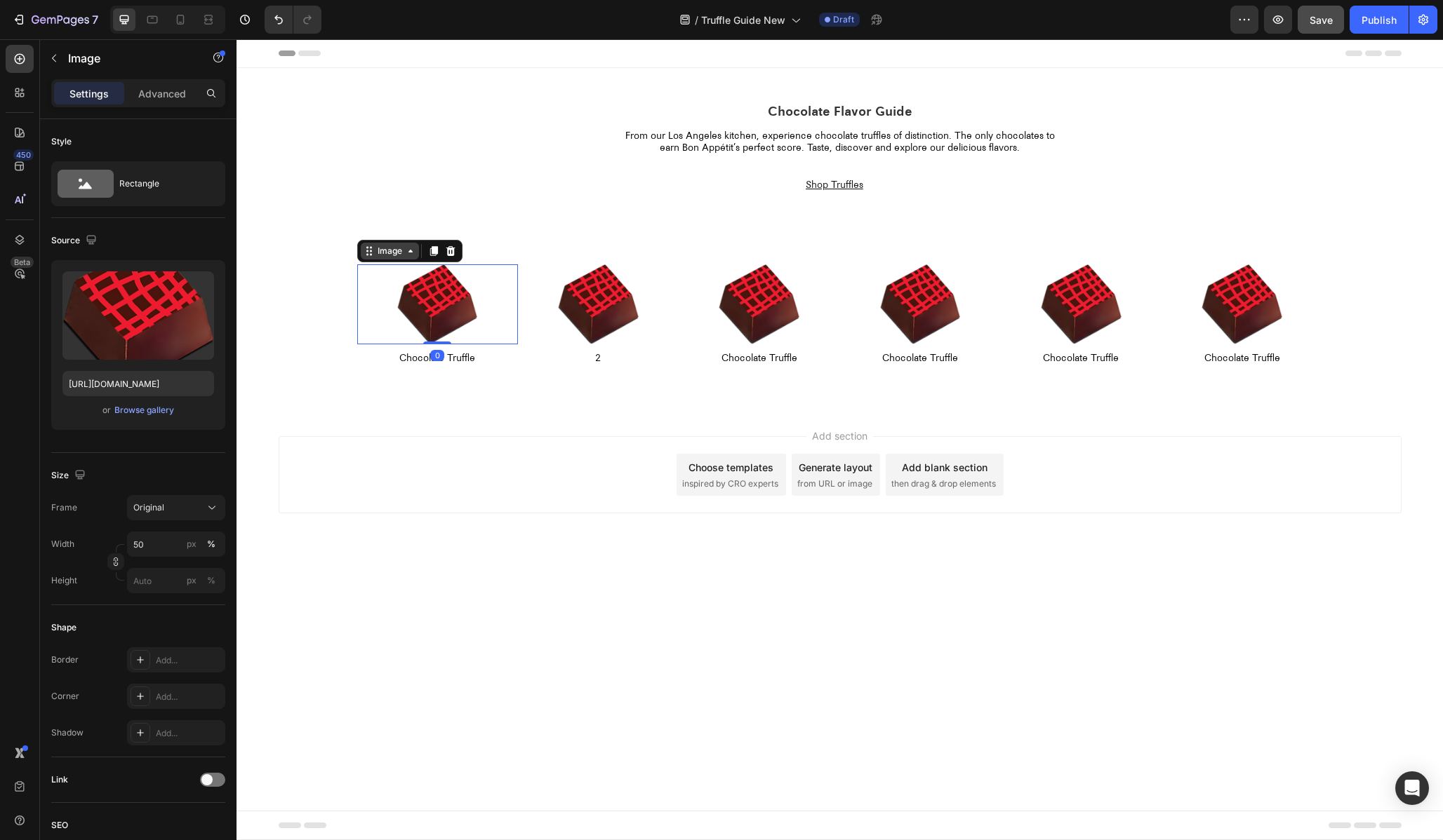
click at [391, 254] on div "Image" at bounding box center [390, 251] width 30 height 13
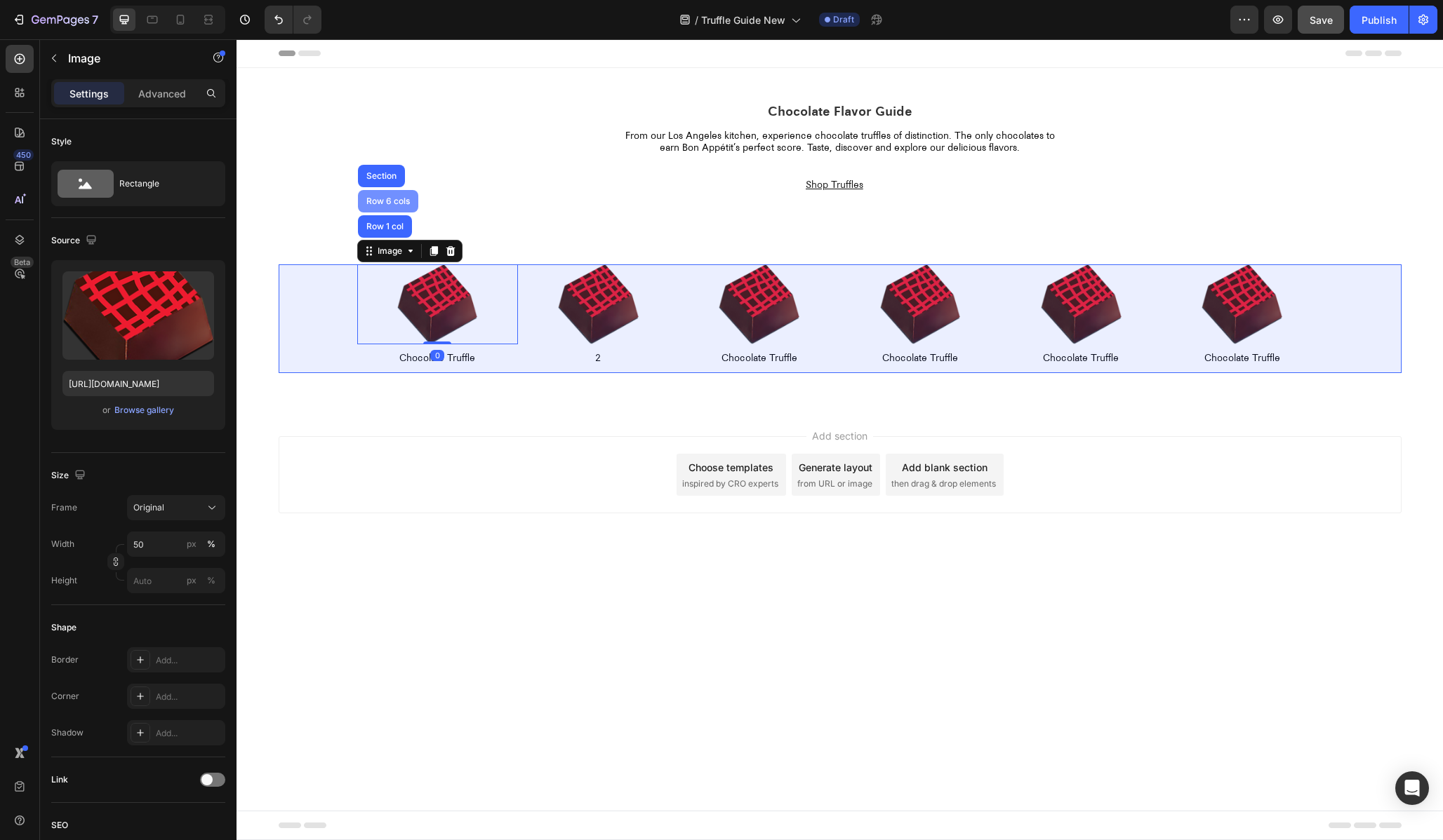
click at [382, 191] on div "Row 6 cols" at bounding box center [387, 201] width 60 height 22
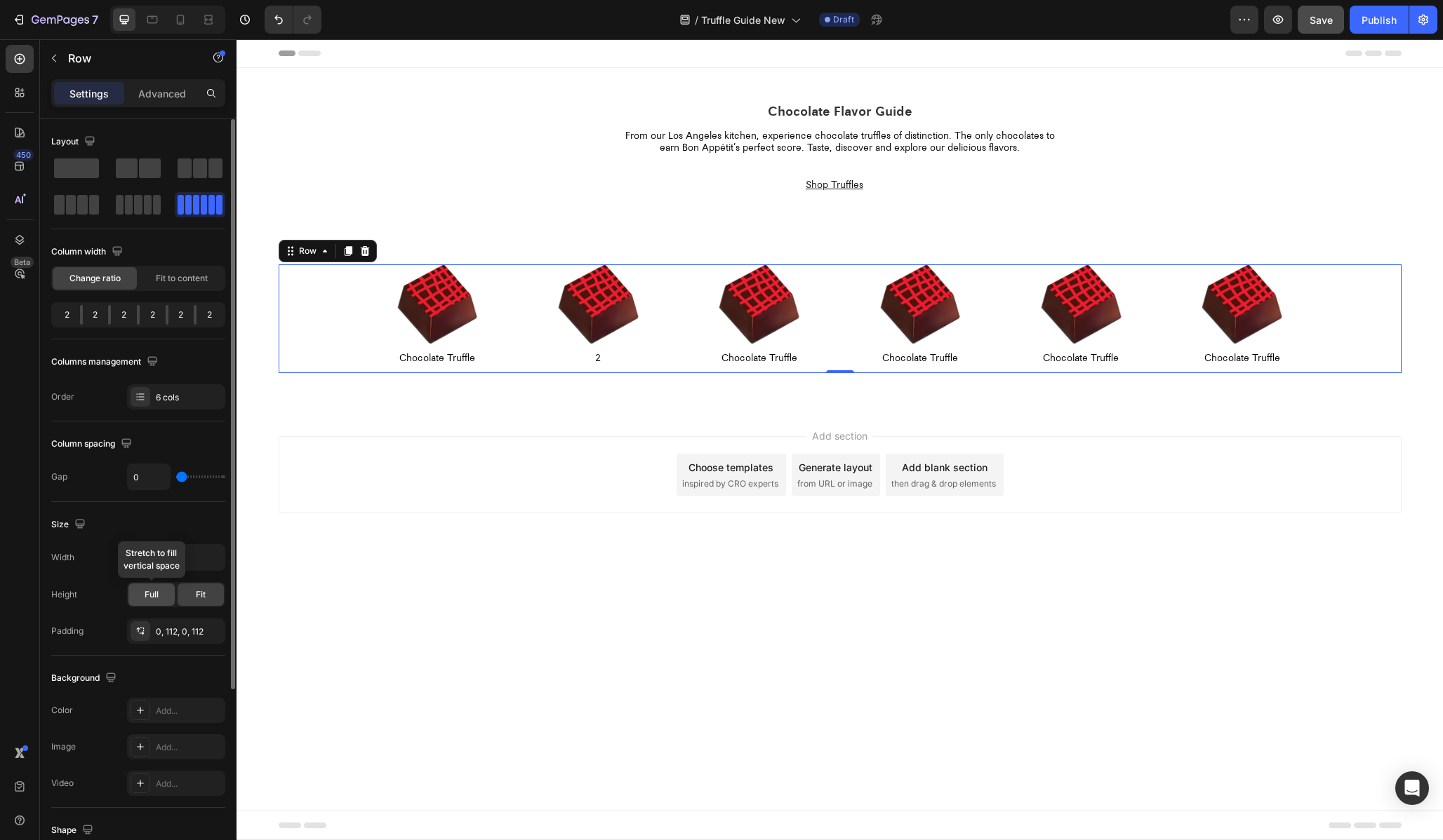
click at [157, 591] on span "Full" at bounding box center [151, 595] width 14 height 13
click at [188, 593] on div "Fit" at bounding box center [200, 594] width 47 height 22
click at [176, 19] on icon at bounding box center [180, 20] width 14 height 14
type input "100%"
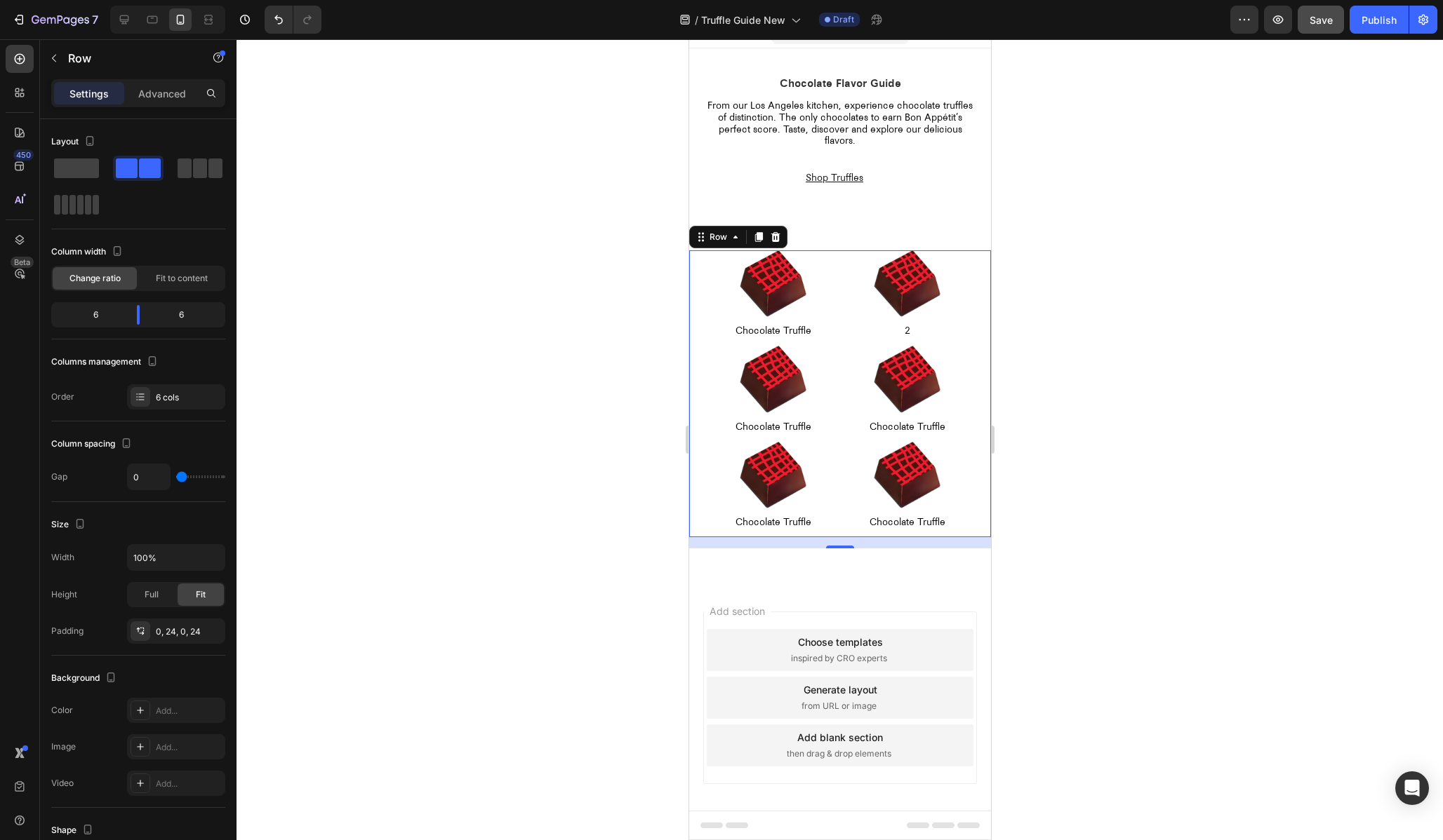
scroll to position [31, 0]
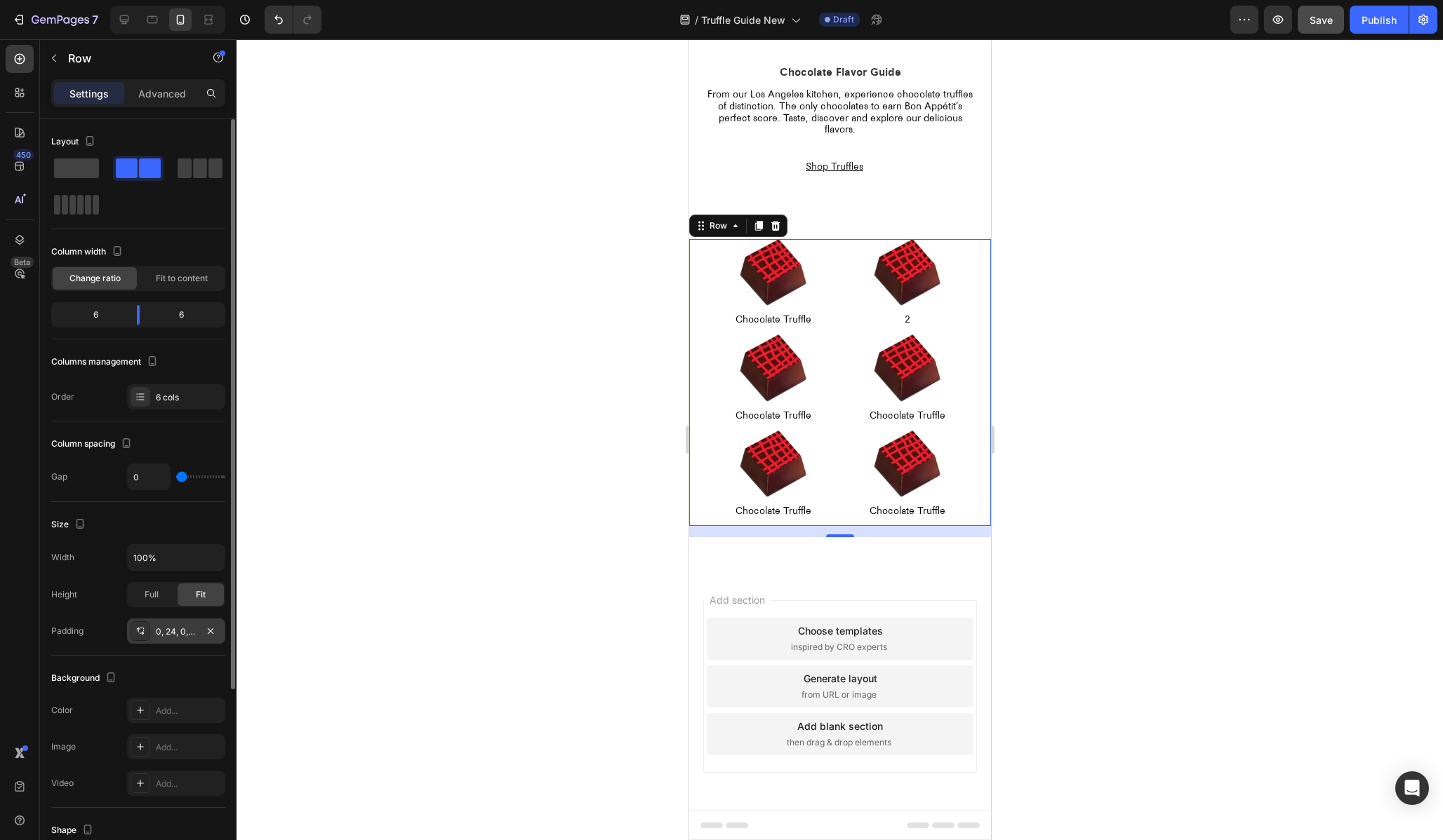
click at [137, 634] on icon at bounding box center [140, 631] width 11 height 11
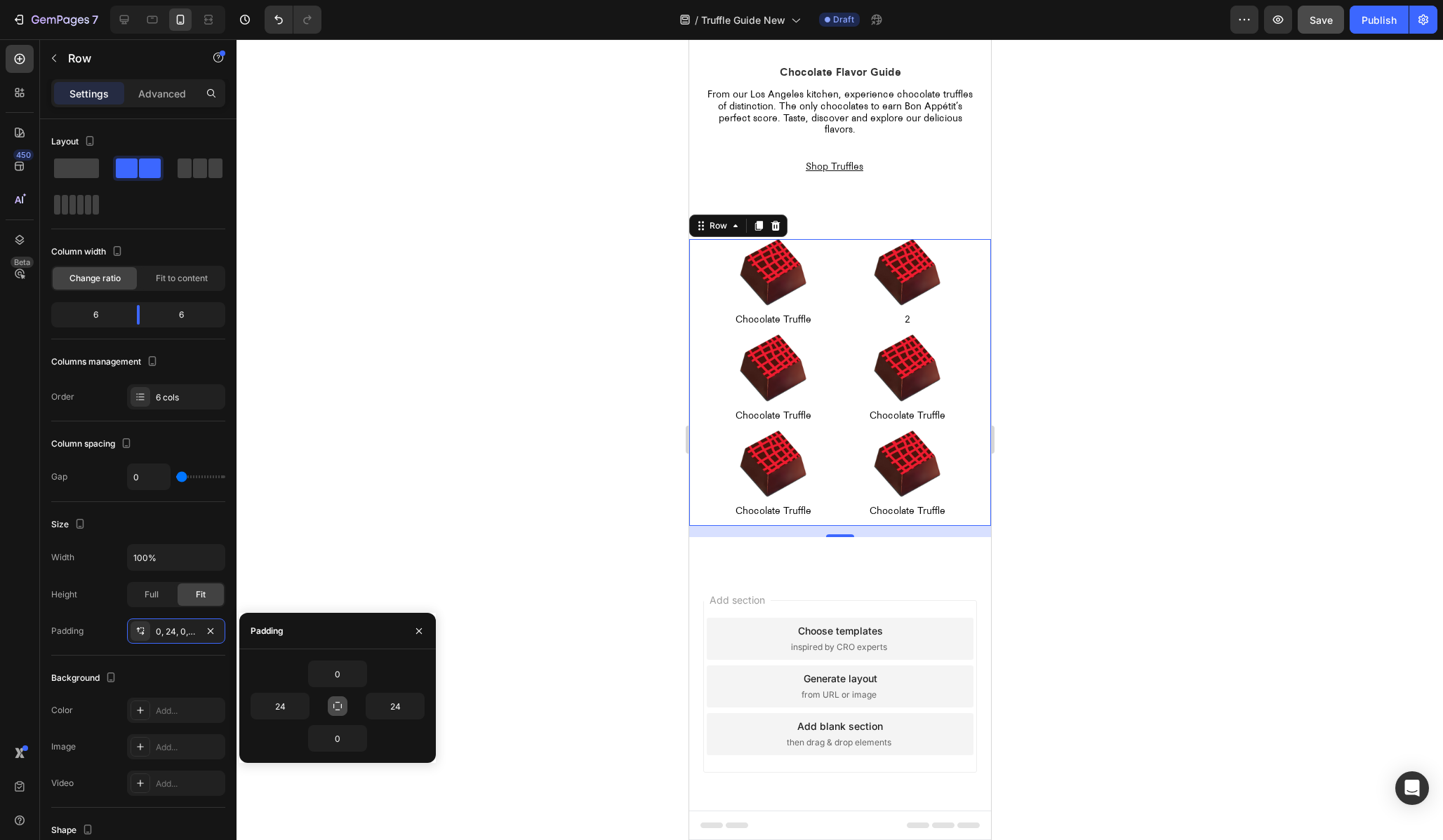
click at [333, 706] on icon "button" at bounding box center [337, 706] width 8 height 8
type input "0"
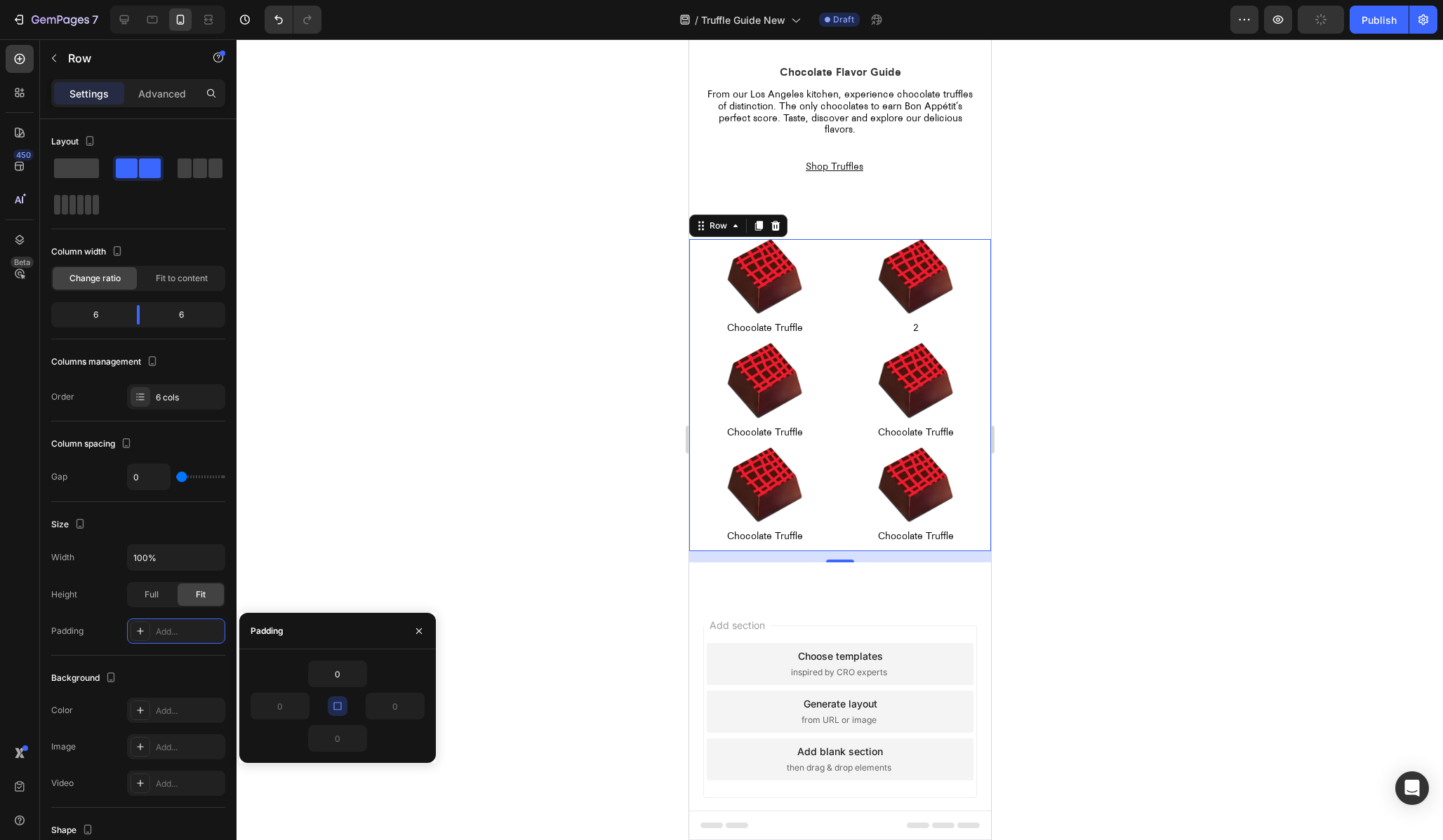
type input "24"
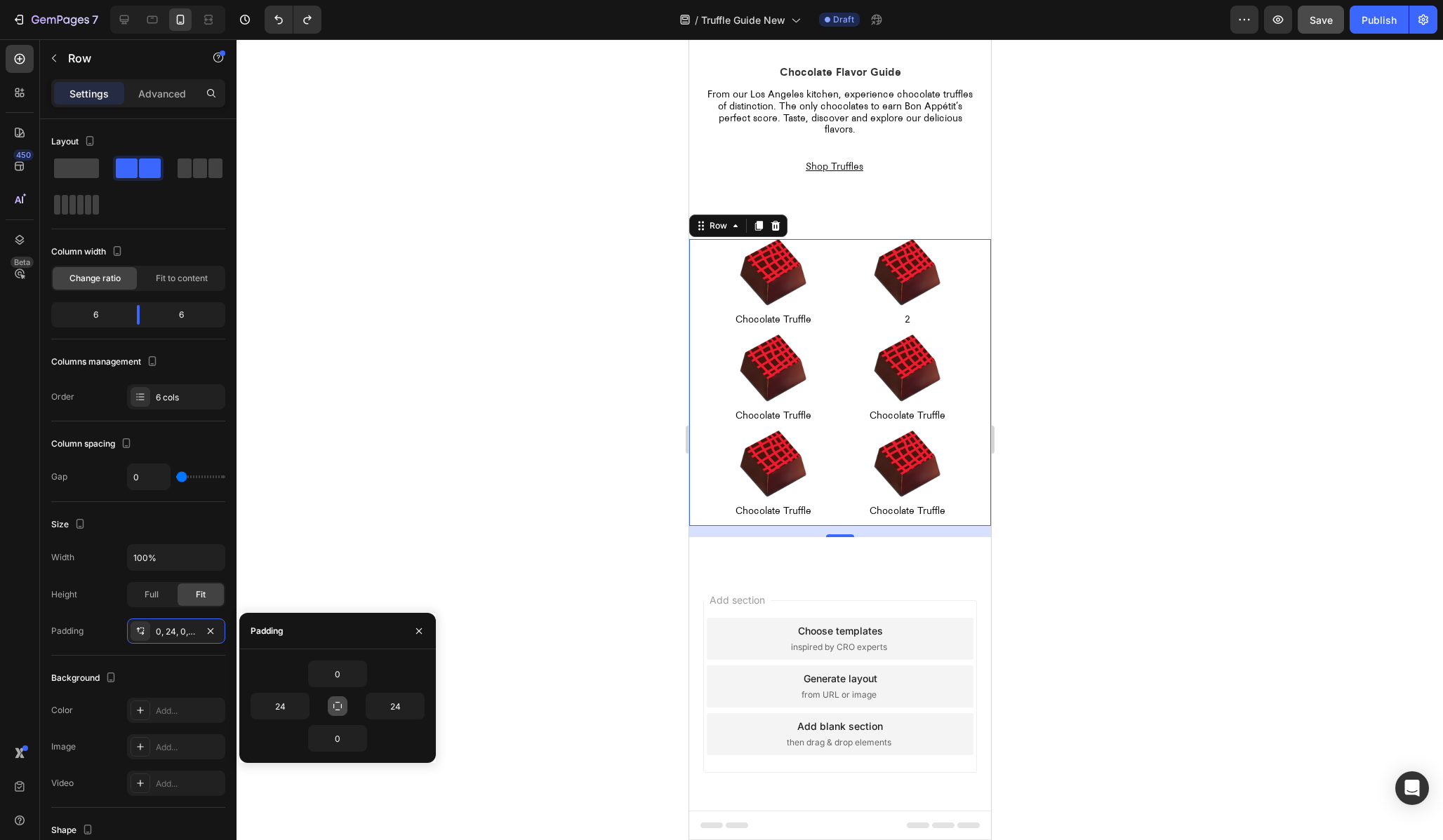
type input "0"
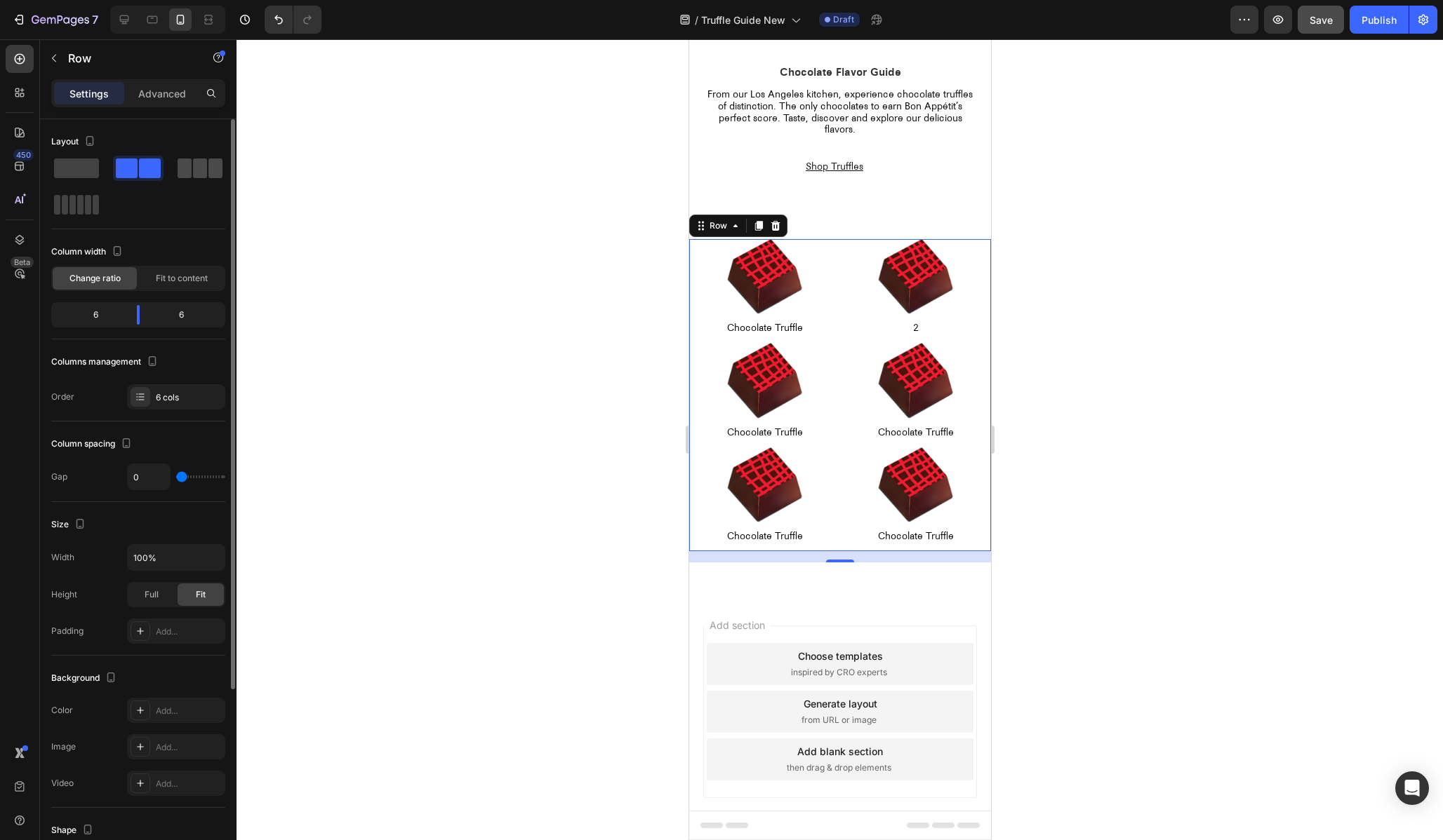
click at [205, 164] on span at bounding box center [200, 169] width 14 height 20
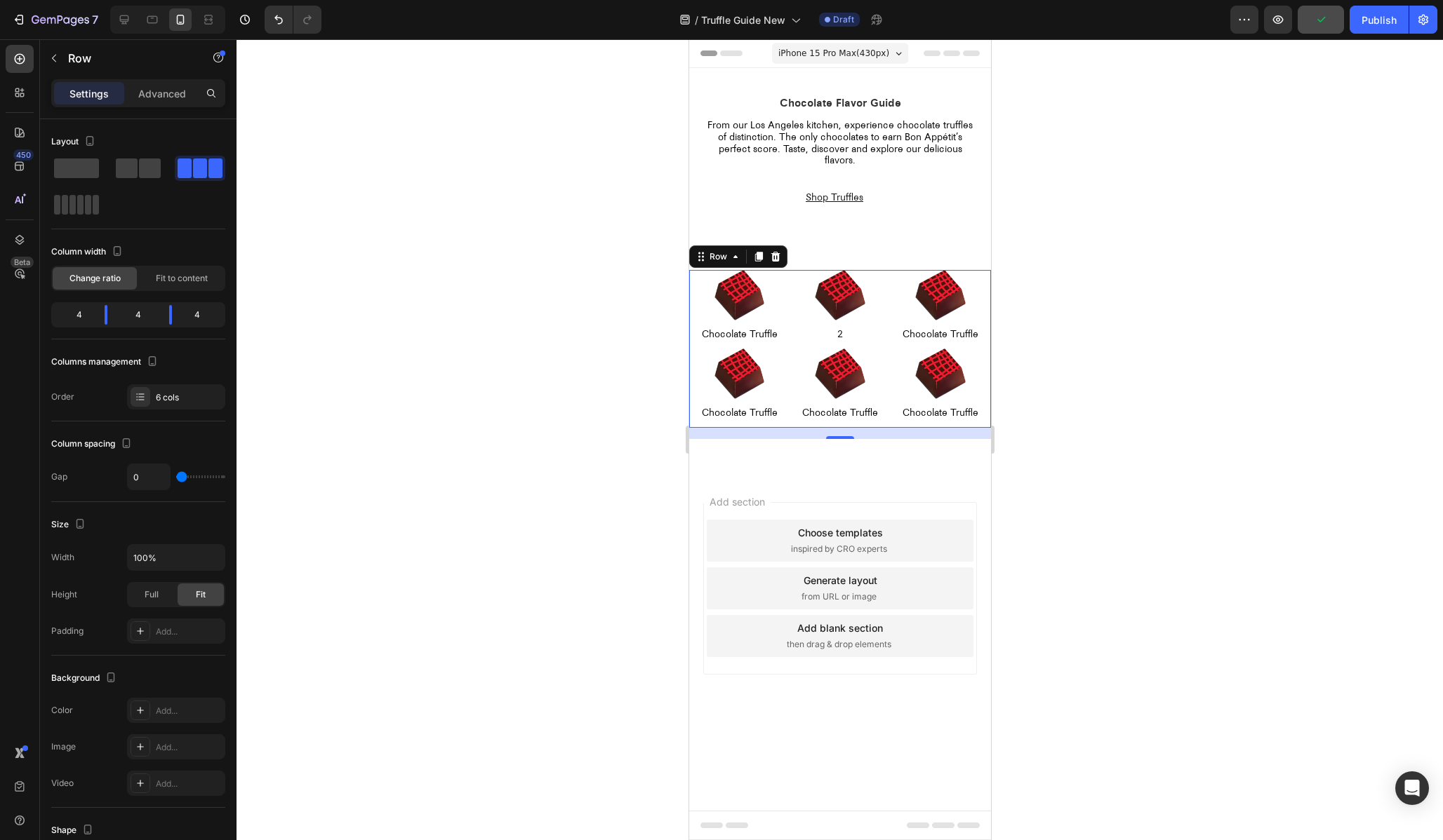
click at [587, 447] on div at bounding box center [840, 439] width 1206 height 801
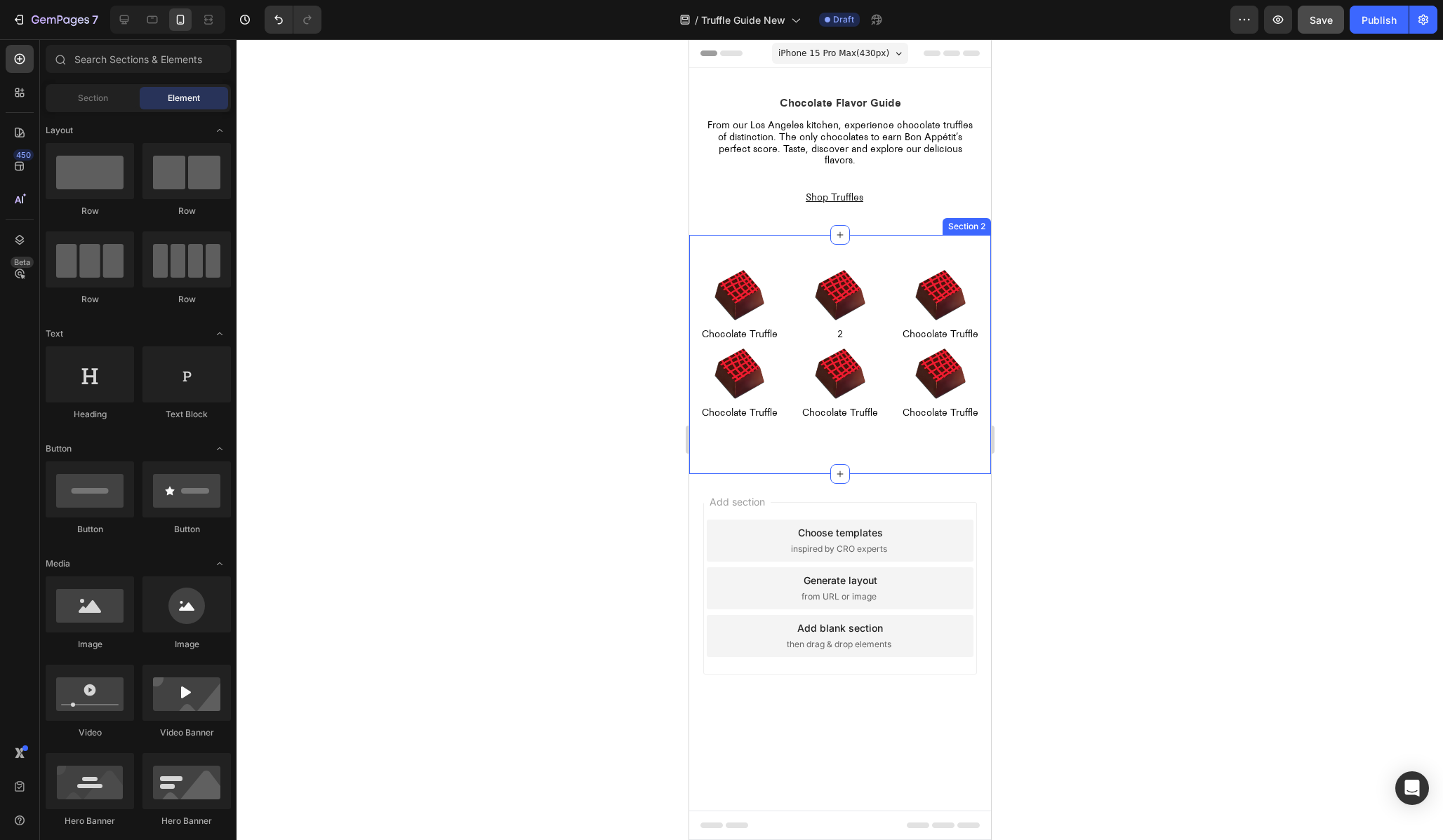
click at [816, 246] on div "Image Chocolate Truffle Text Block Row Image 2 Text Block Row Image Chocolate T…" at bounding box center [839, 354] width 302 height 239
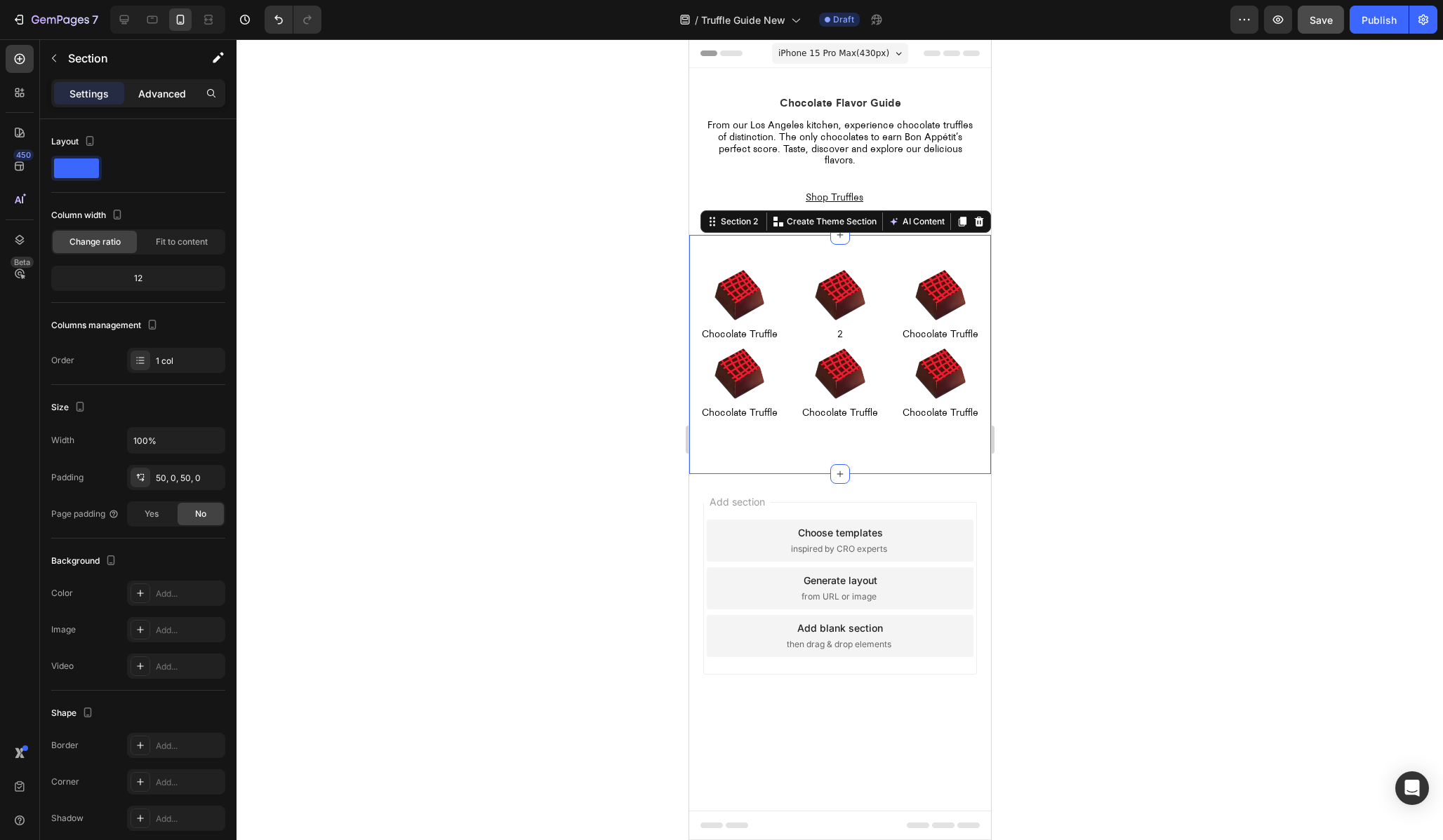
click at [154, 95] on p "Advanced" at bounding box center [162, 93] width 47 height 15
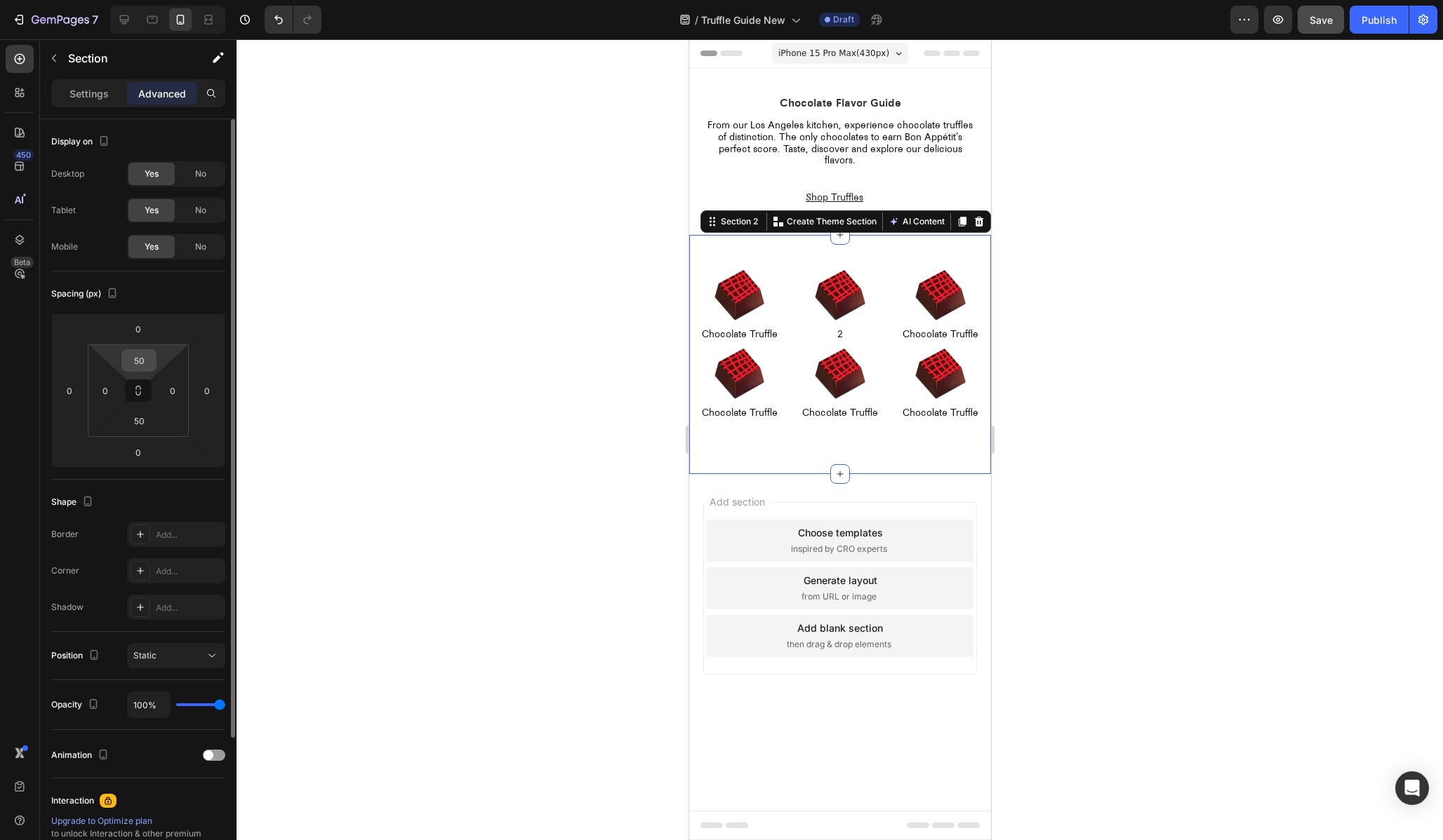
click at [141, 365] on input "50" at bounding box center [139, 360] width 28 height 21
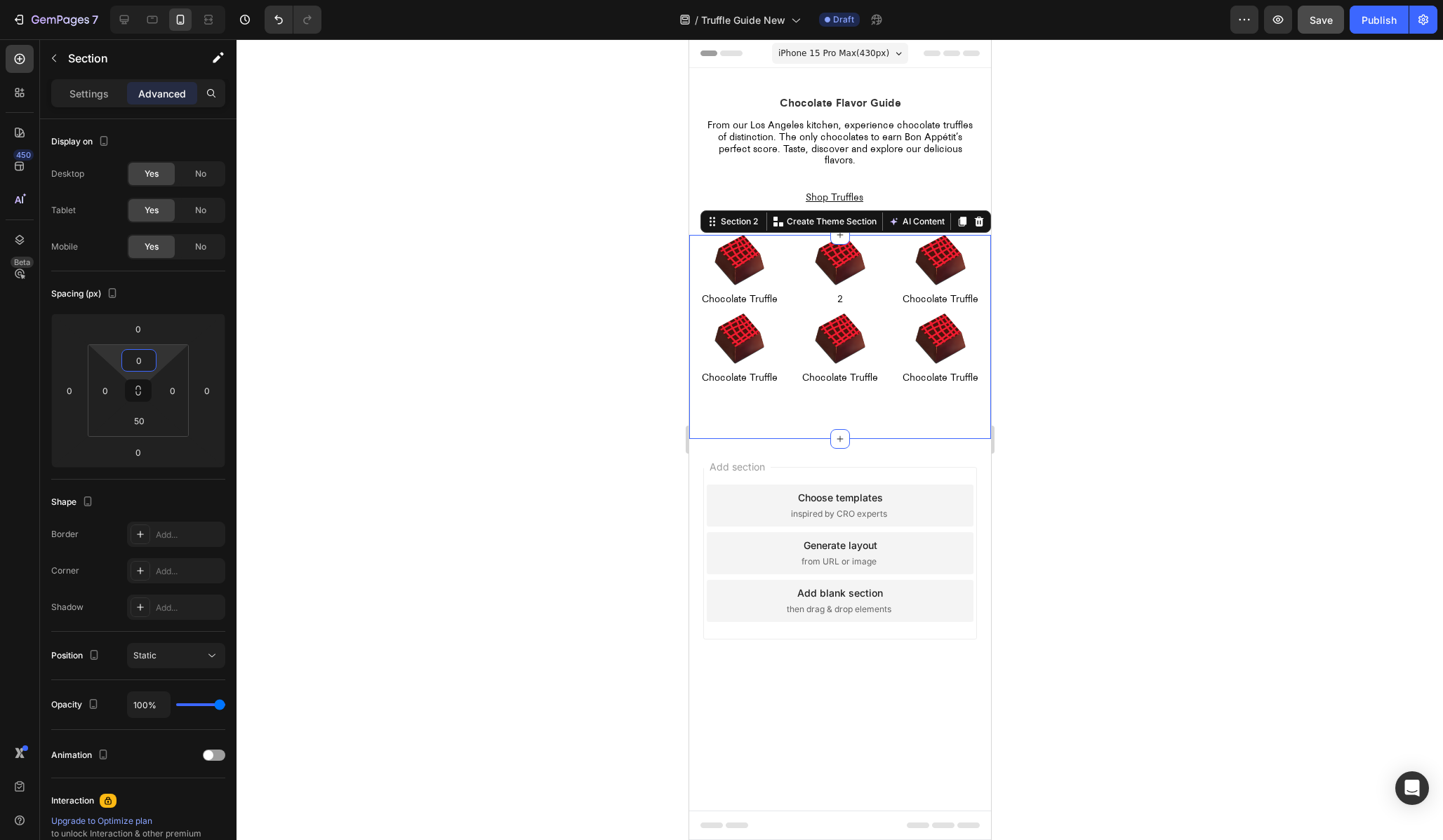
type input "0"
click at [282, 454] on div at bounding box center [840, 439] width 1206 height 801
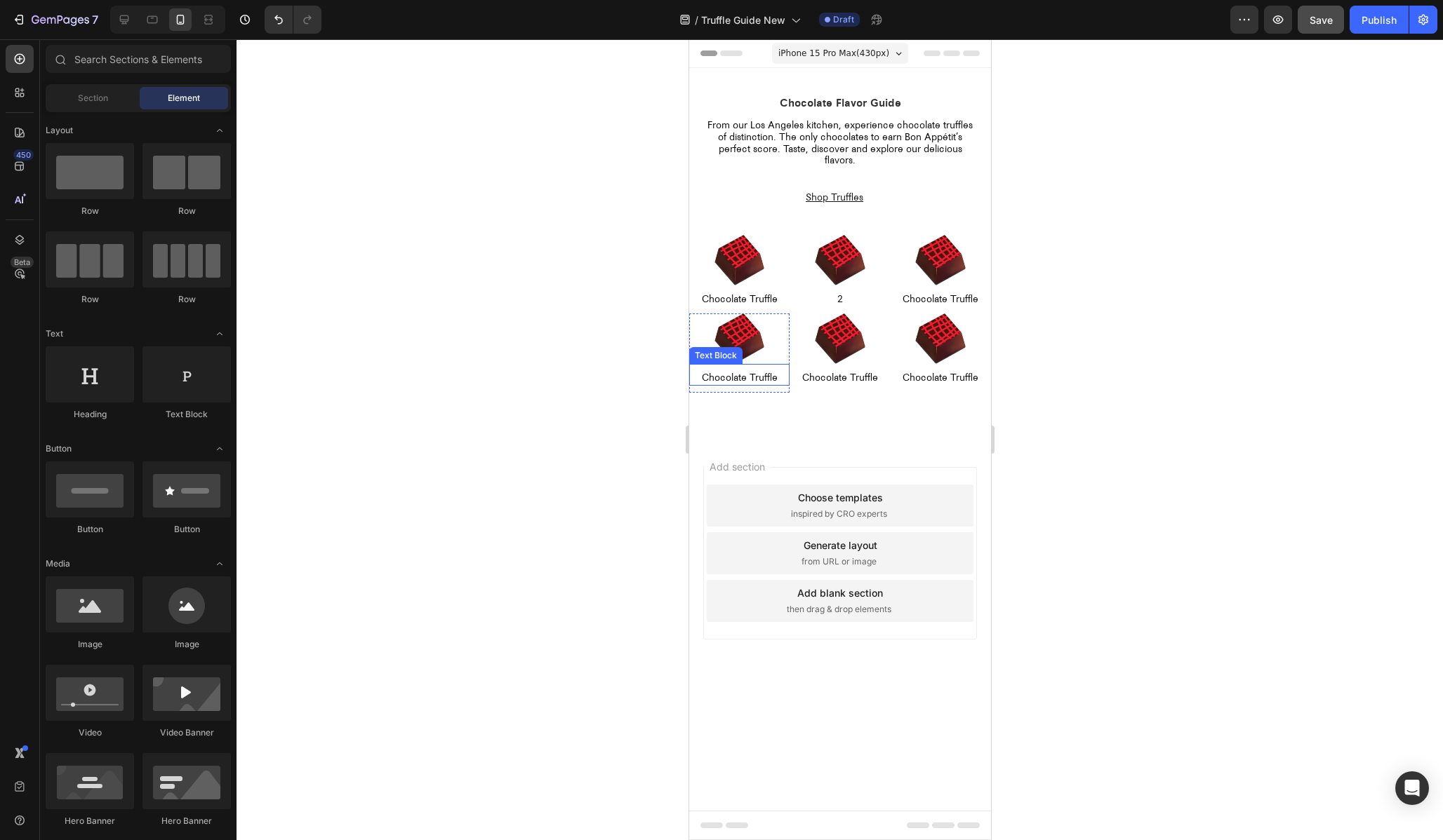
click at [738, 380] on p "Chocolate Truffle" at bounding box center [739, 379] width 98 height 12
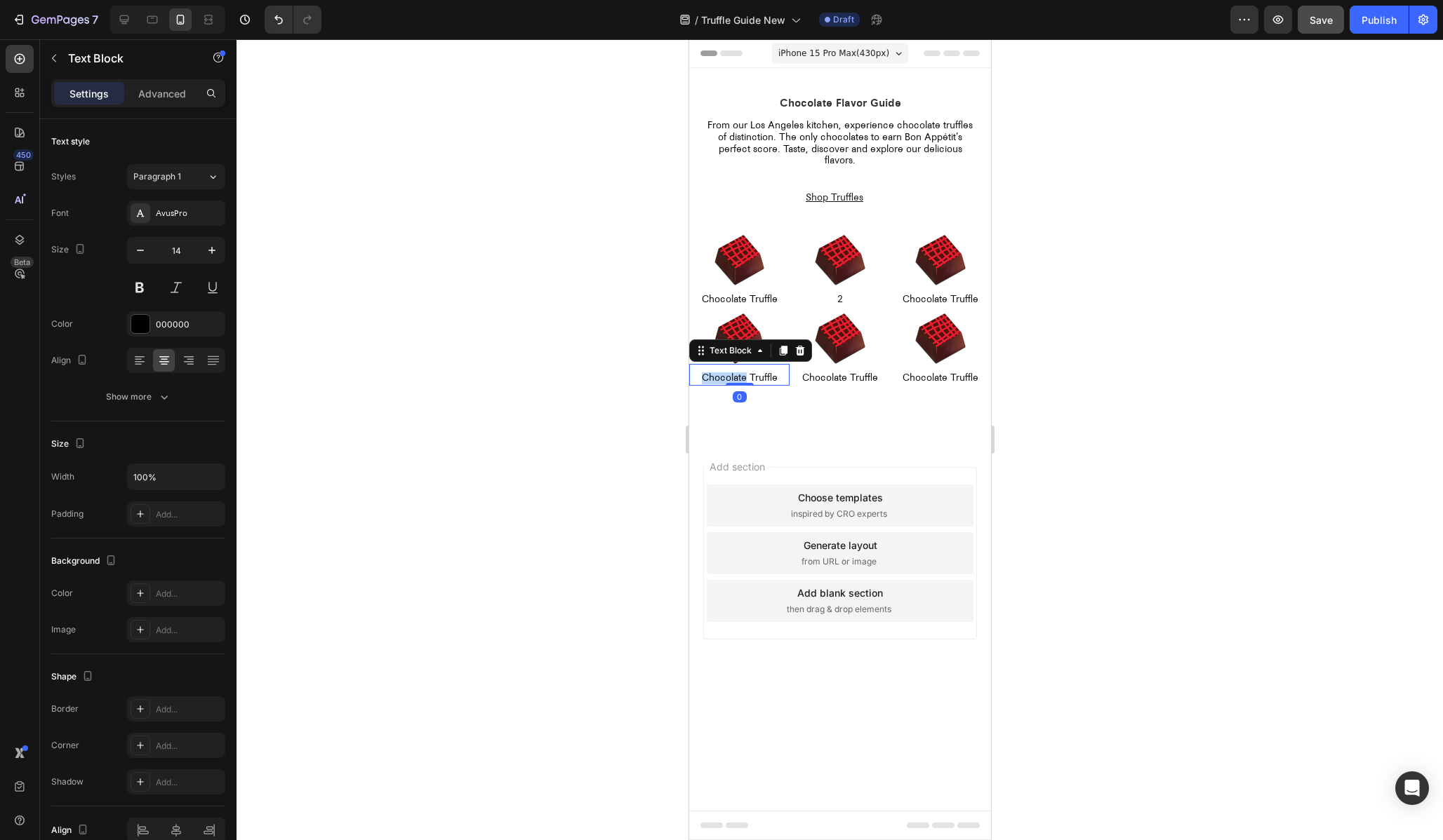
click at [738, 380] on p "Chocolate Truffle" at bounding box center [739, 379] width 98 height 12
click at [1131, 395] on div at bounding box center [840, 439] width 1206 height 801
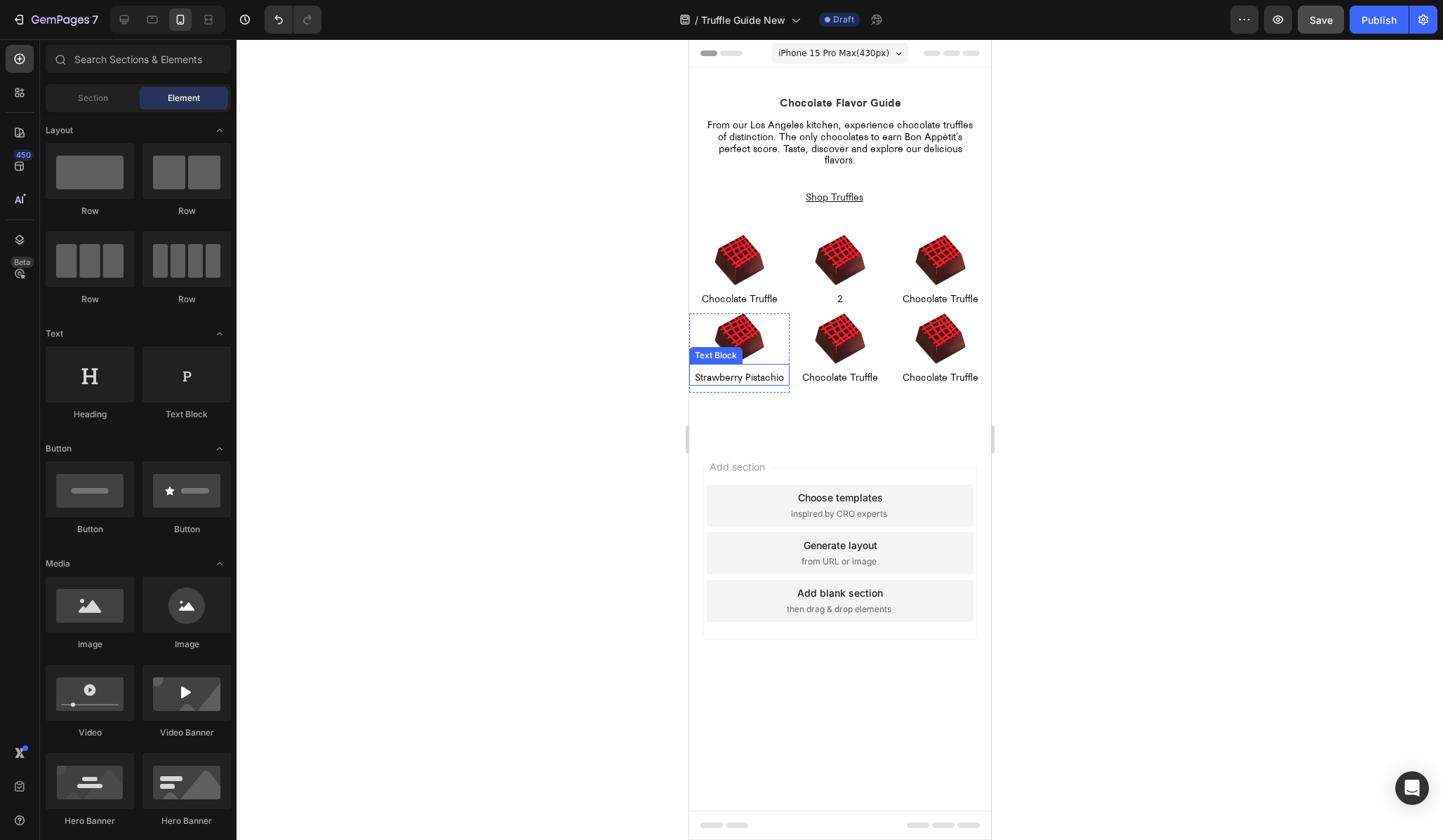
click at [743, 378] on p "Strawberry Pistachio" at bounding box center [739, 379] width 98 height 12
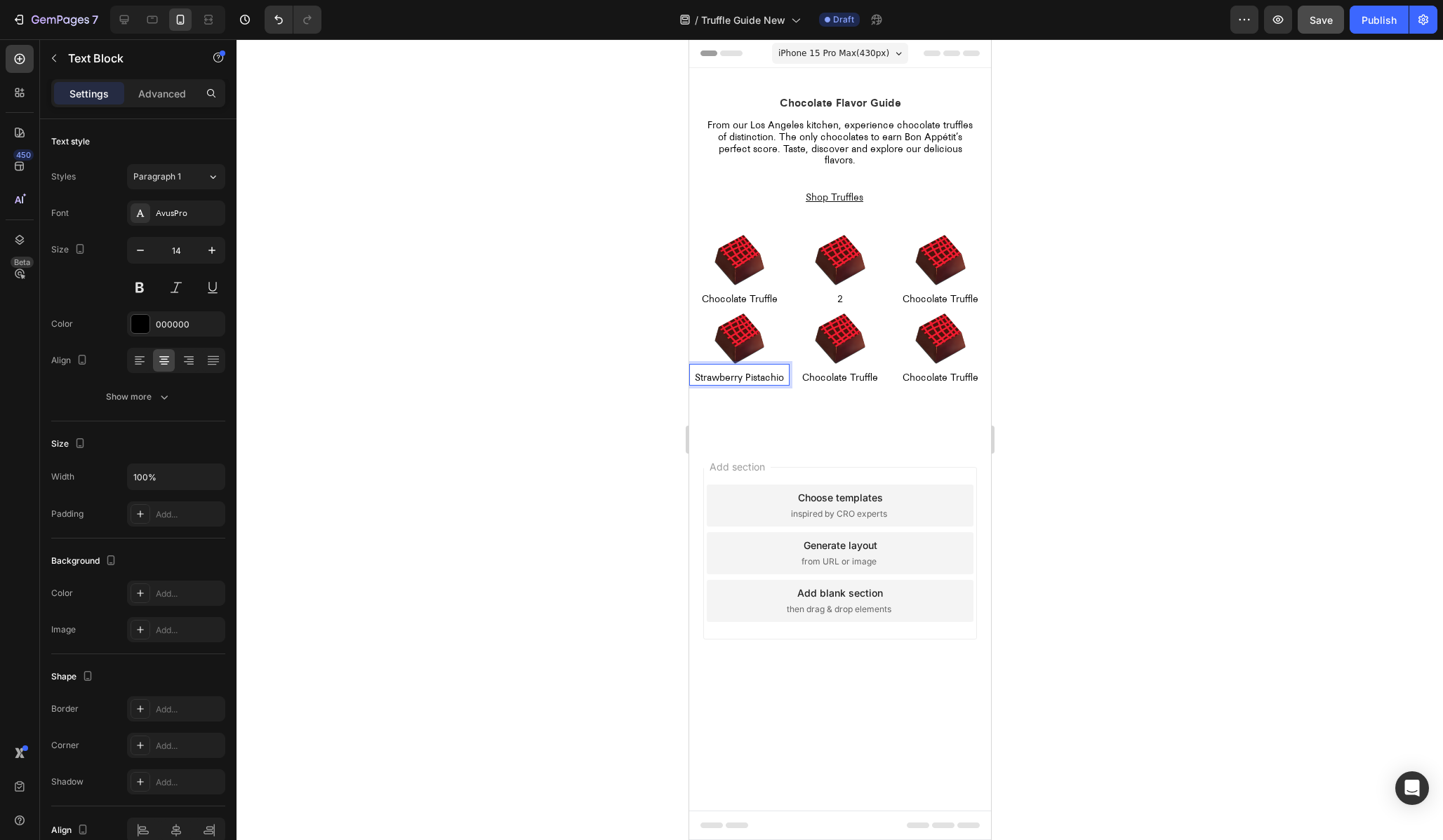
click at [743, 378] on p "Strawberry Pistachio" at bounding box center [739, 379] width 98 height 12
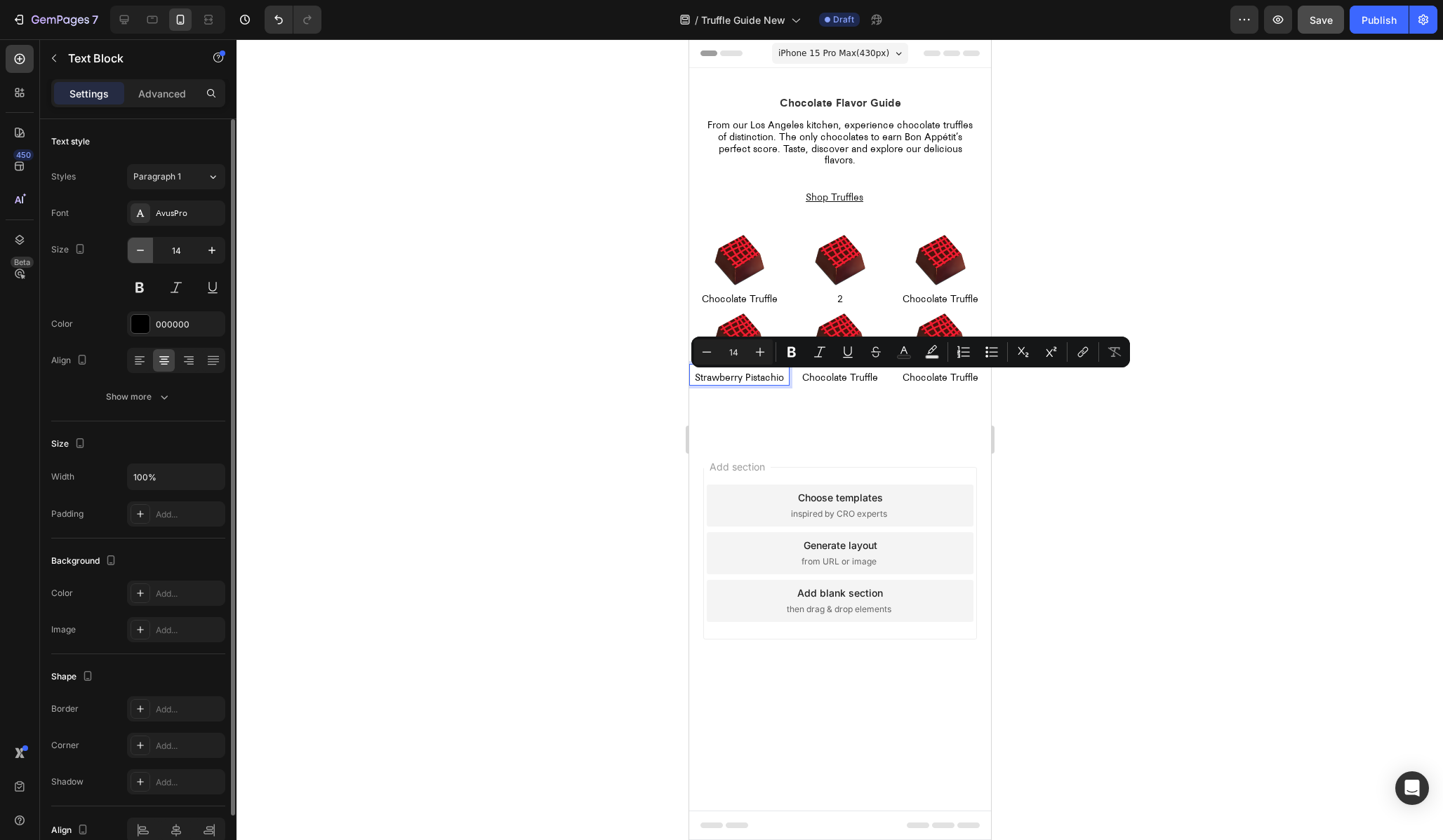
click at [137, 248] on icon "button" at bounding box center [141, 250] width 14 height 14
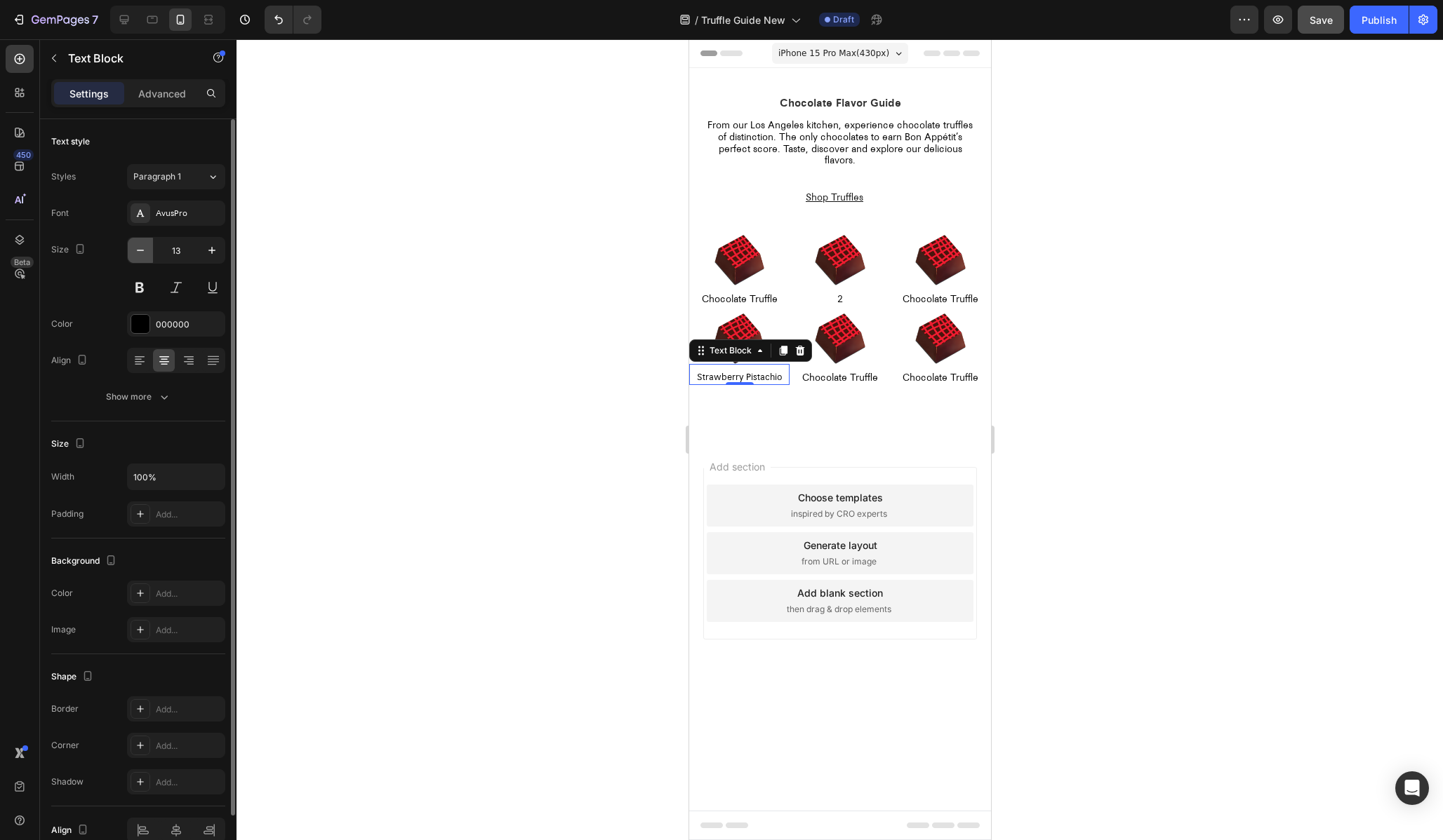
click at [137, 248] on icon "button" at bounding box center [141, 250] width 14 height 14
type input "12"
click at [519, 438] on div at bounding box center [840, 439] width 1206 height 801
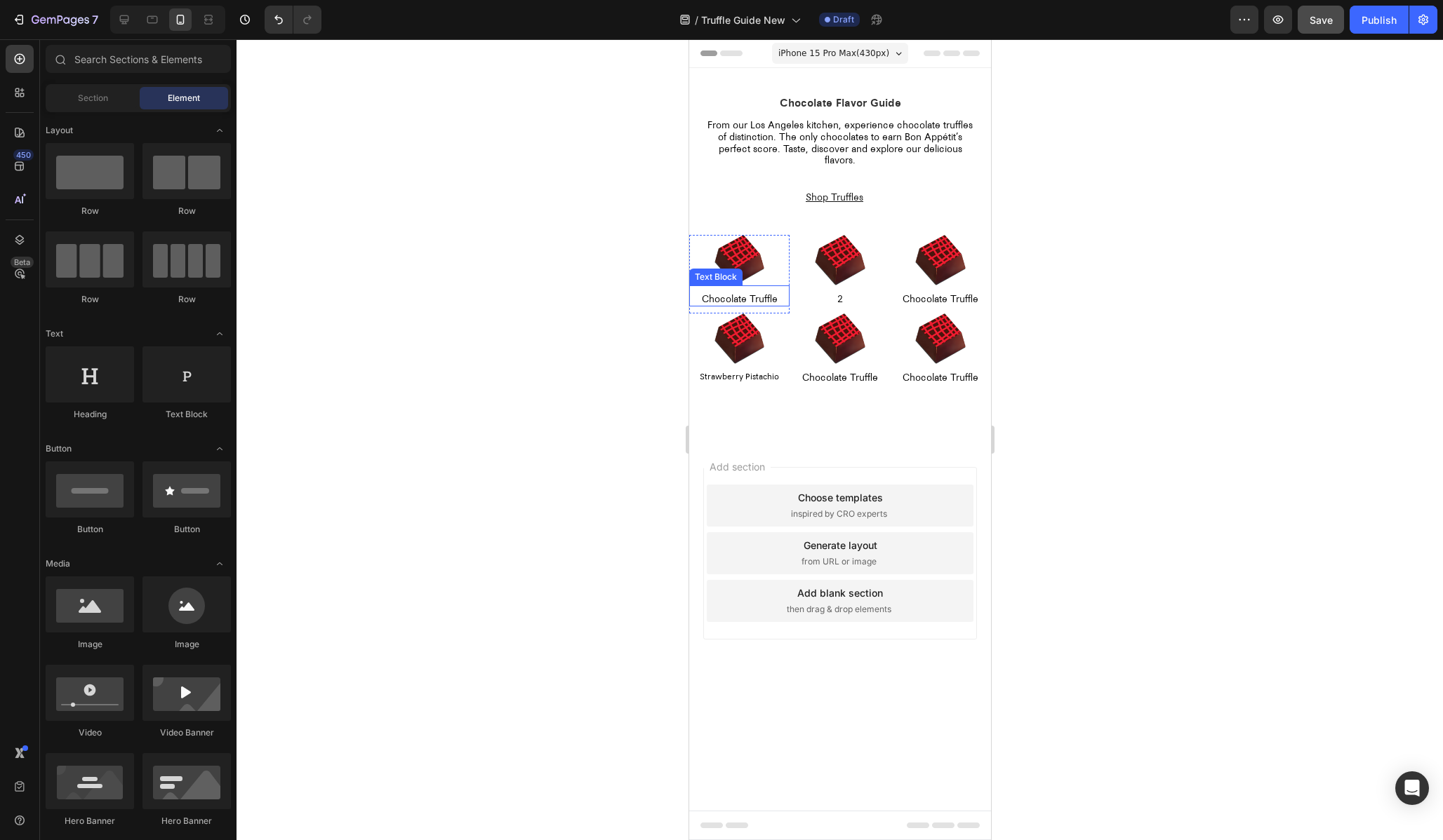
click at [749, 299] on p "Chocolate Truffle" at bounding box center [739, 300] width 98 height 12
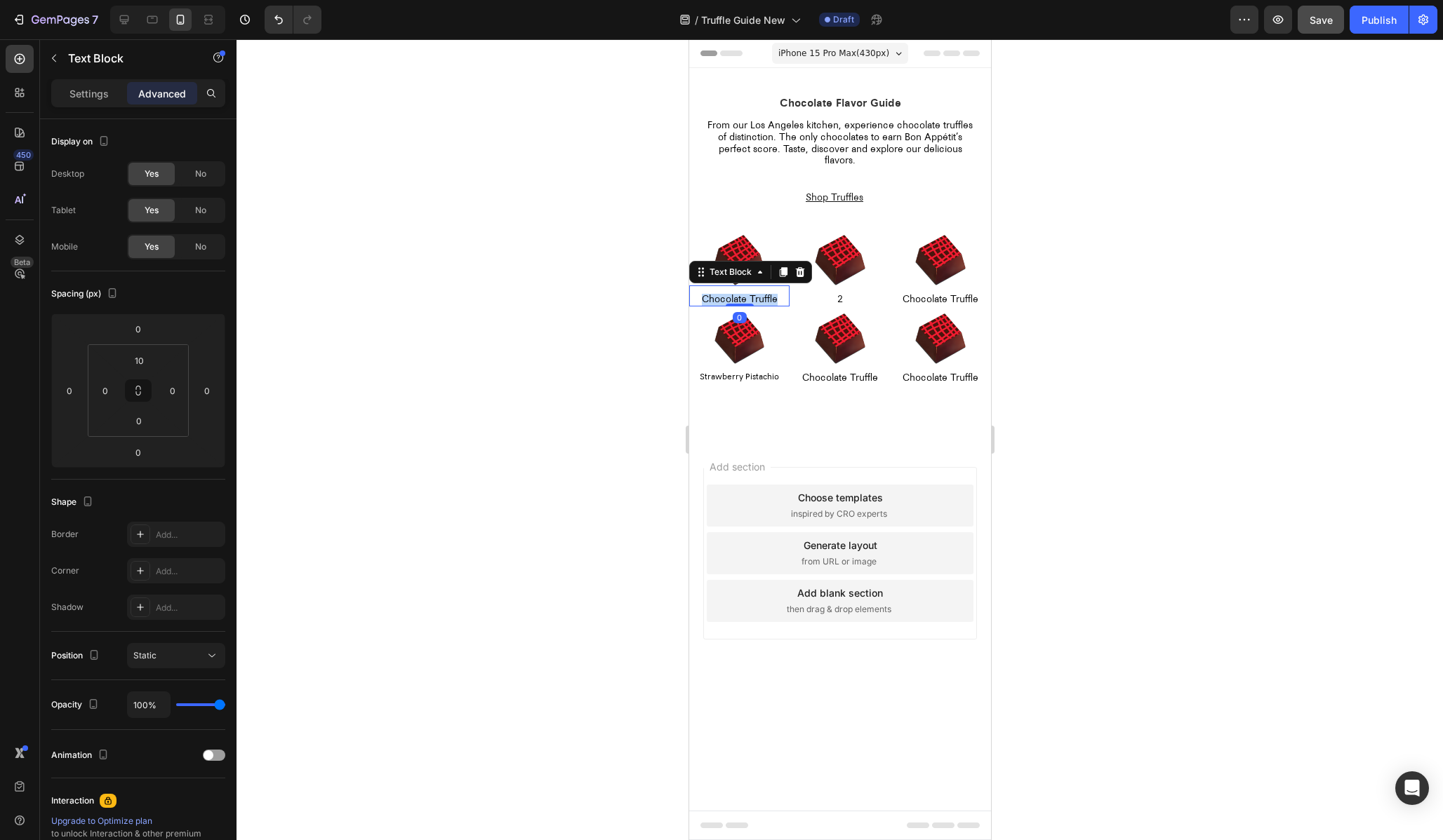
click at [749, 299] on p "Chocolate Truffle" at bounding box center [739, 300] width 98 height 12
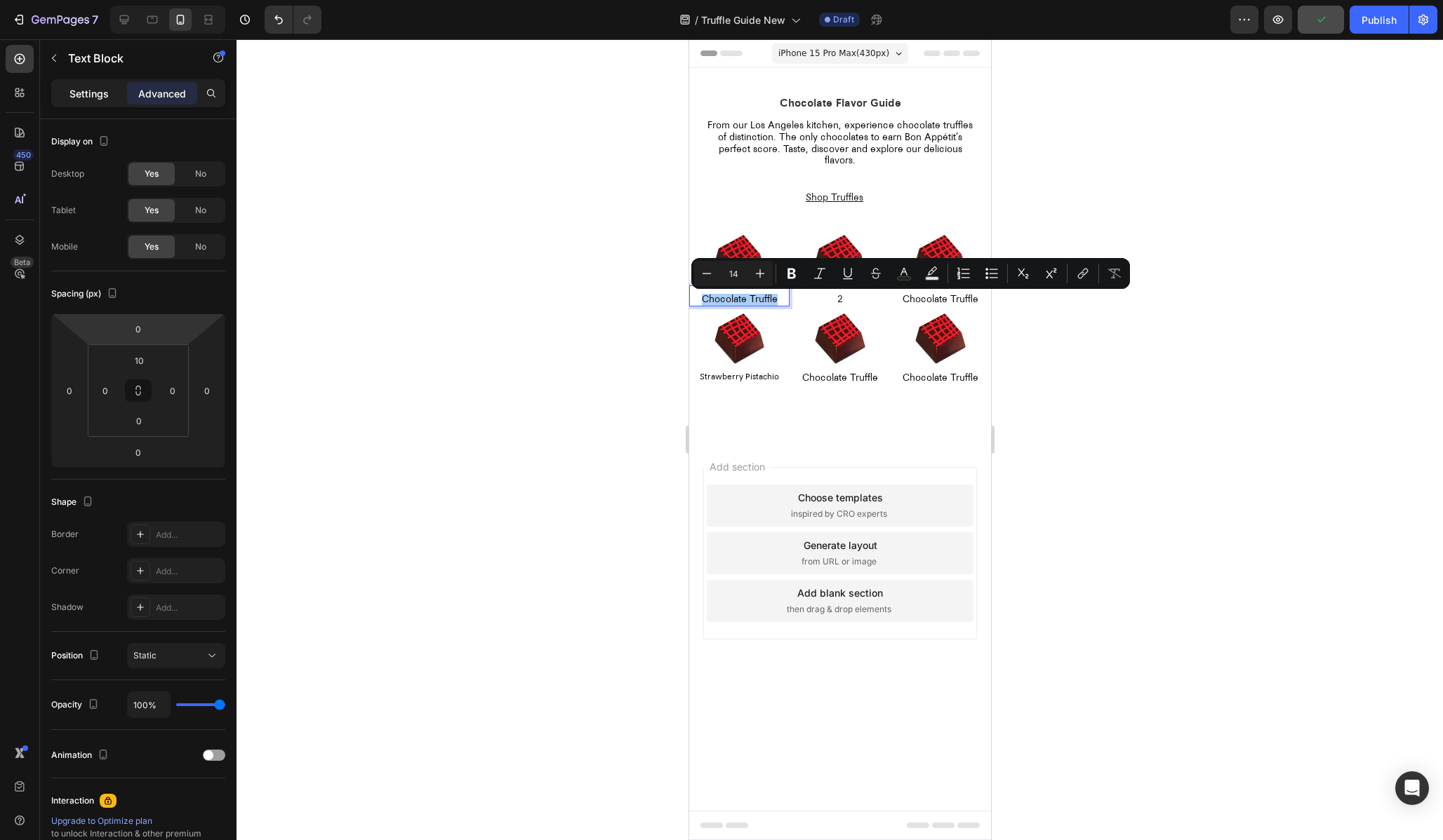
click at [92, 90] on p "Settings" at bounding box center [89, 93] width 39 height 15
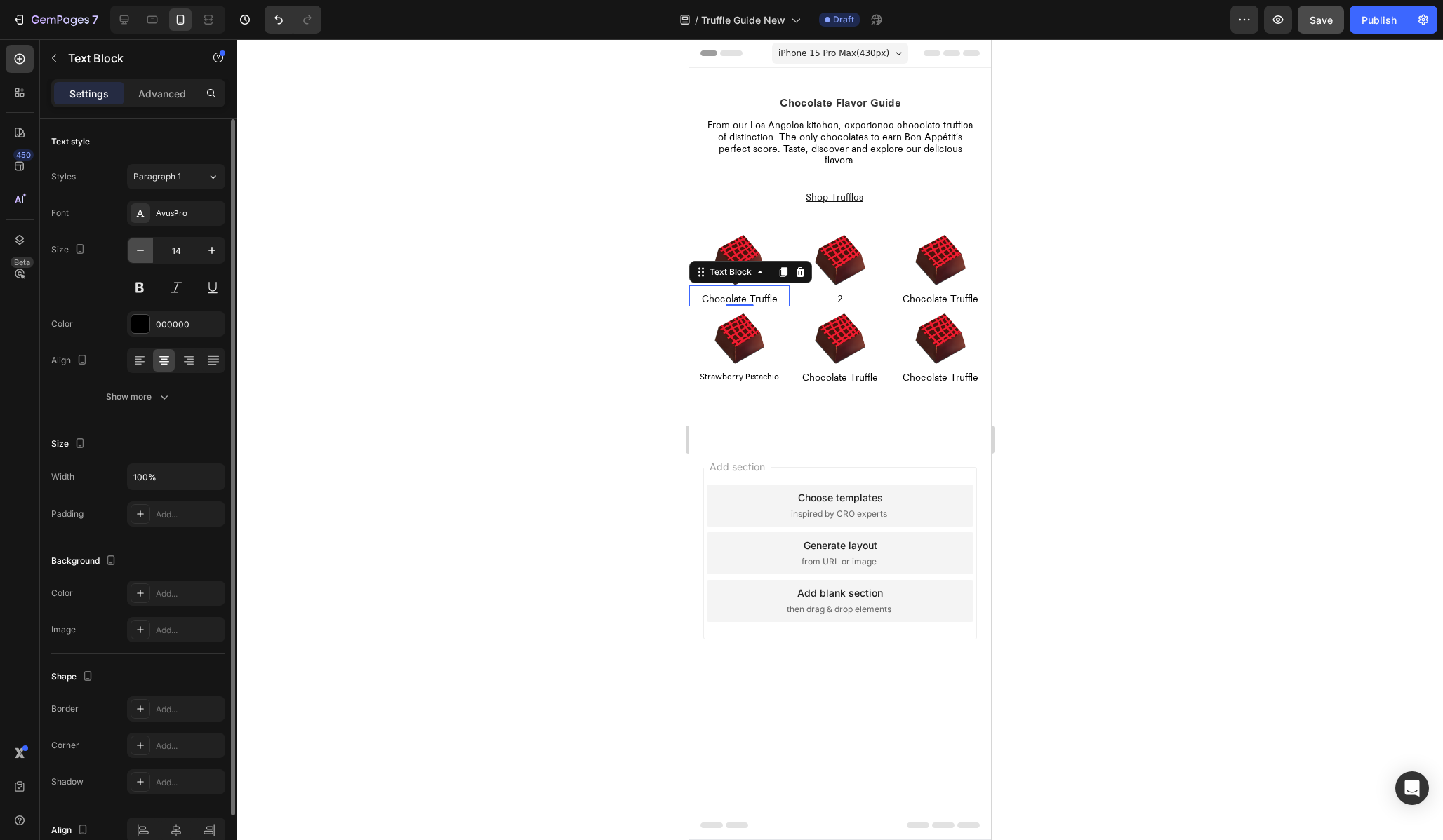
click at [142, 254] on icon "button" at bounding box center [141, 250] width 14 height 14
type input "12"
click at [529, 411] on div at bounding box center [840, 439] width 1206 height 801
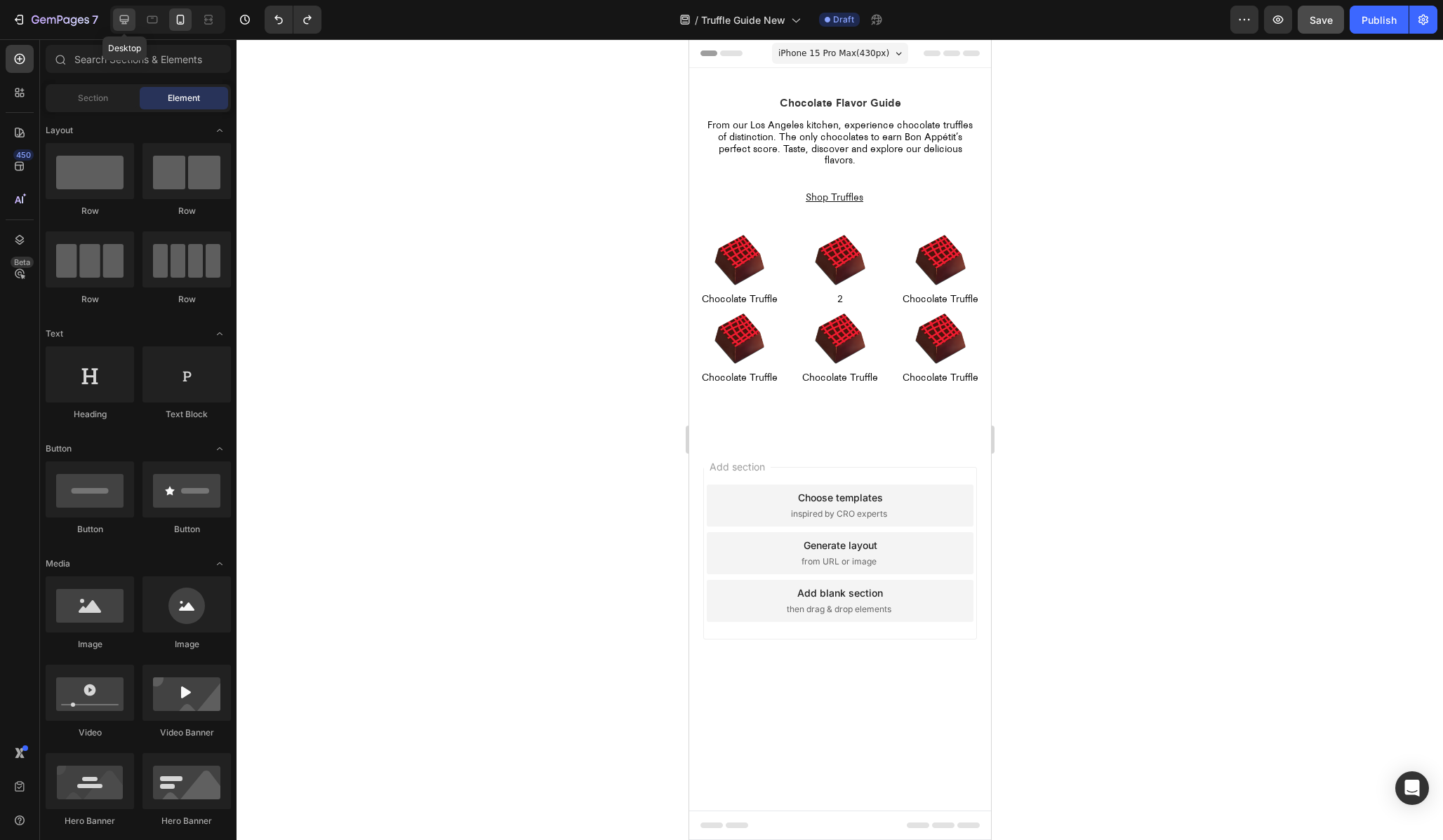
click at [134, 28] on div at bounding box center [124, 19] width 22 height 22
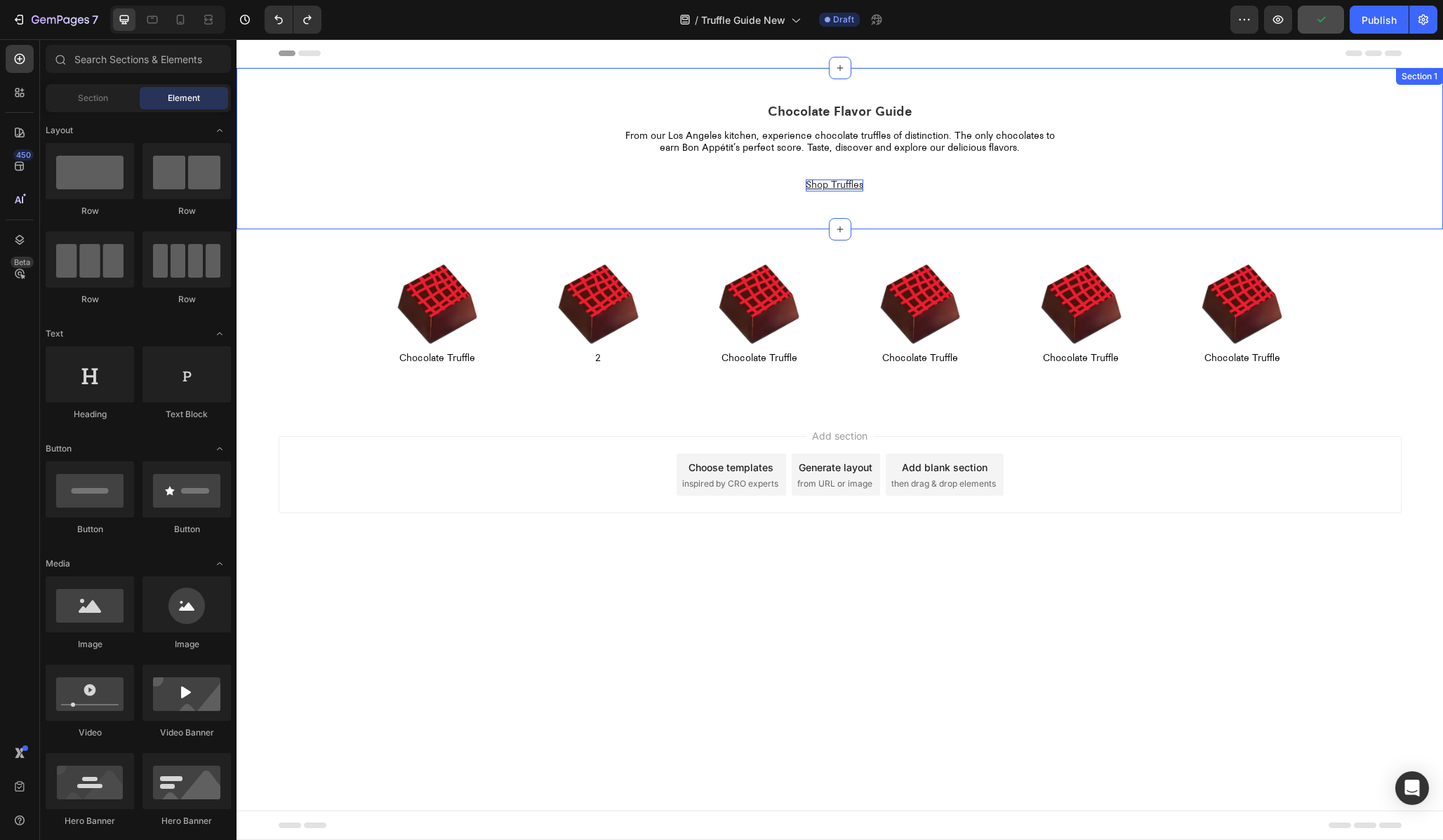
click at [840, 189] on p "Shop Truffles" at bounding box center [834, 186] width 57 height 12
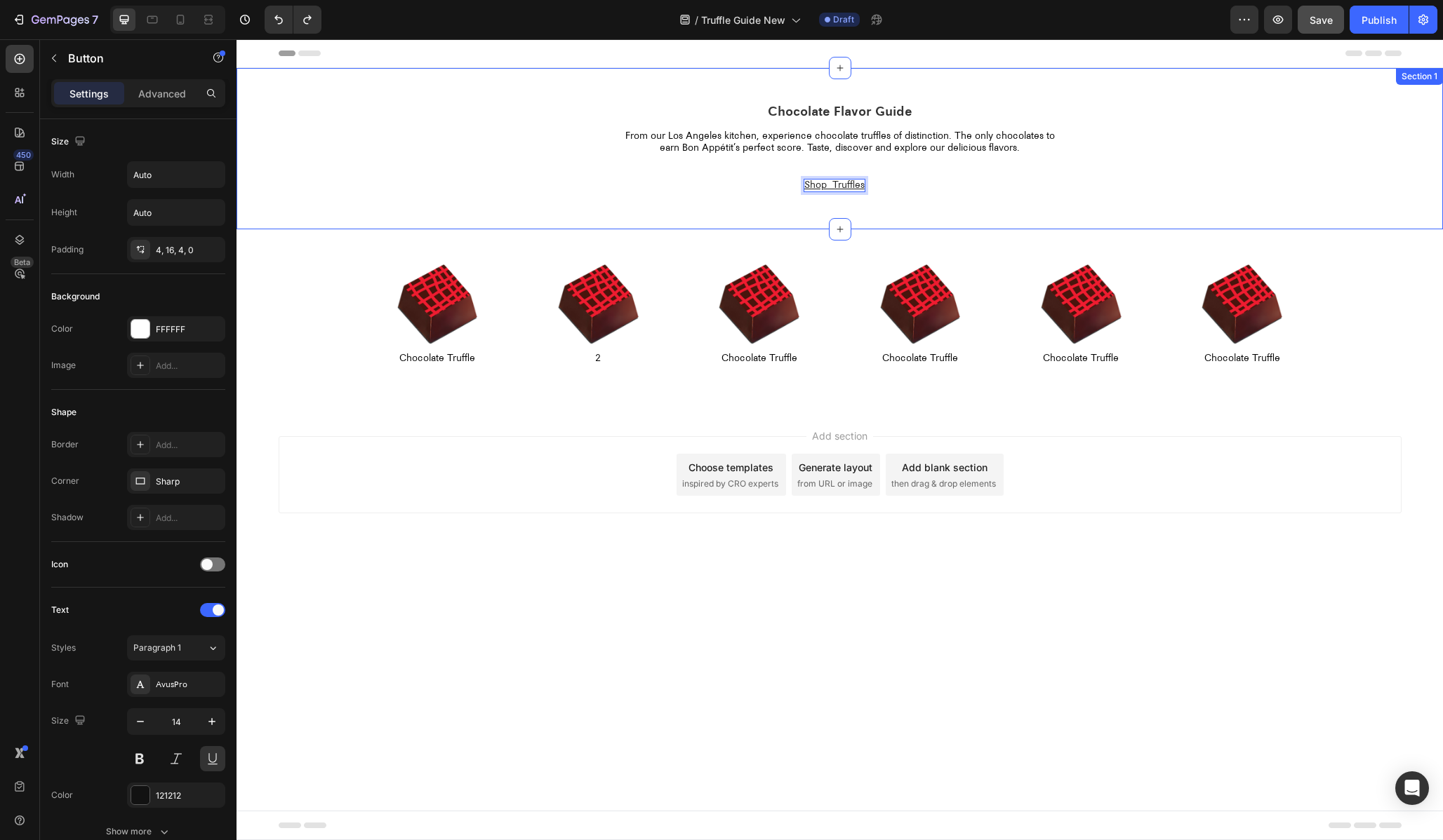
click at [804, 176] on button "Shop Truffles" at bounding box center [840, 185] width 72 height 18
click at [1186, 506] on div "Add section Choose templates inspired by CRO experts Generate layout from URL o…" at bounding box center [840, 474] width 1123 height 77
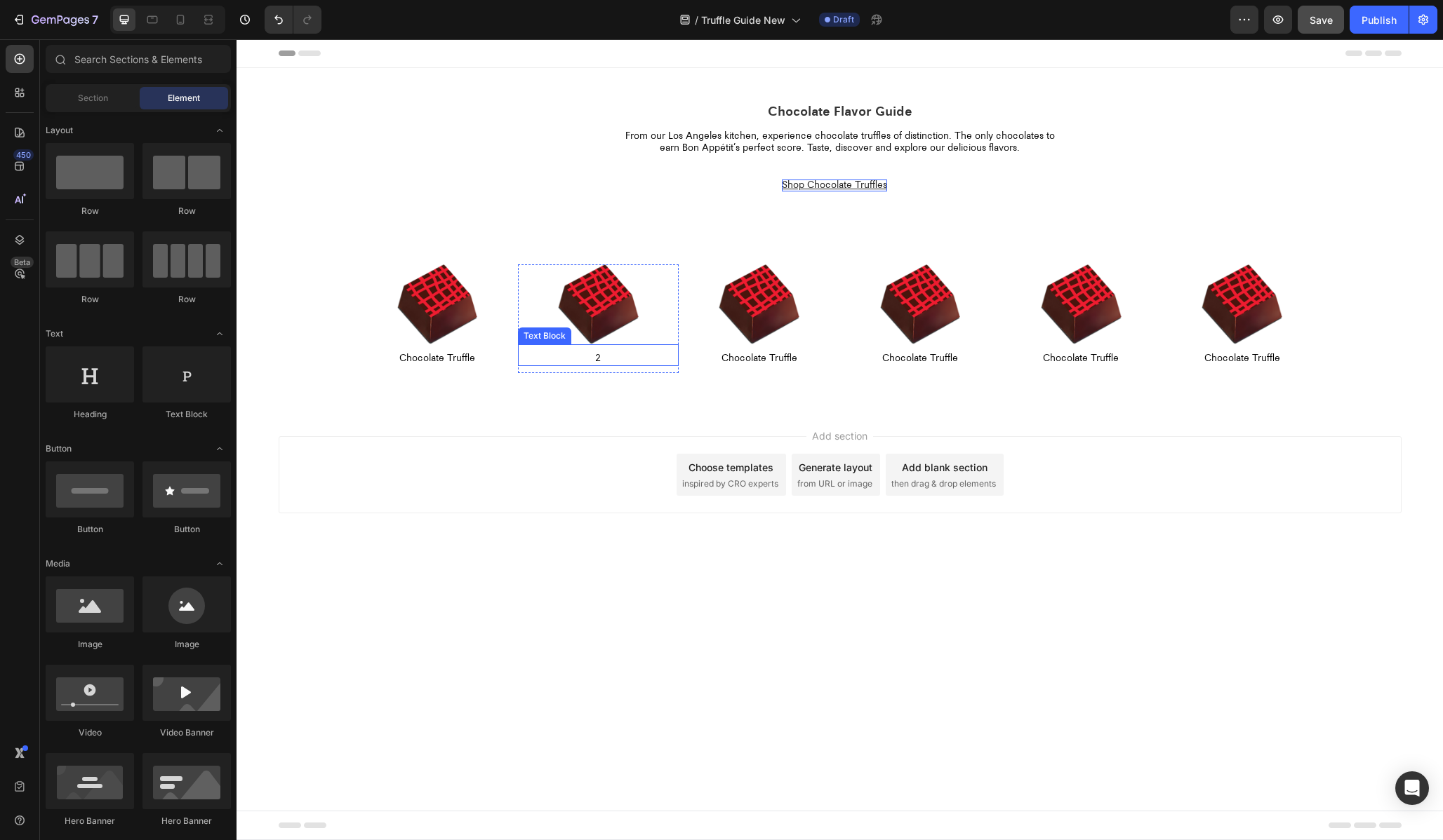
click at [440, 358] on p "Chocolate Truffle" at bounding box center [437, 359] width 158 height 12
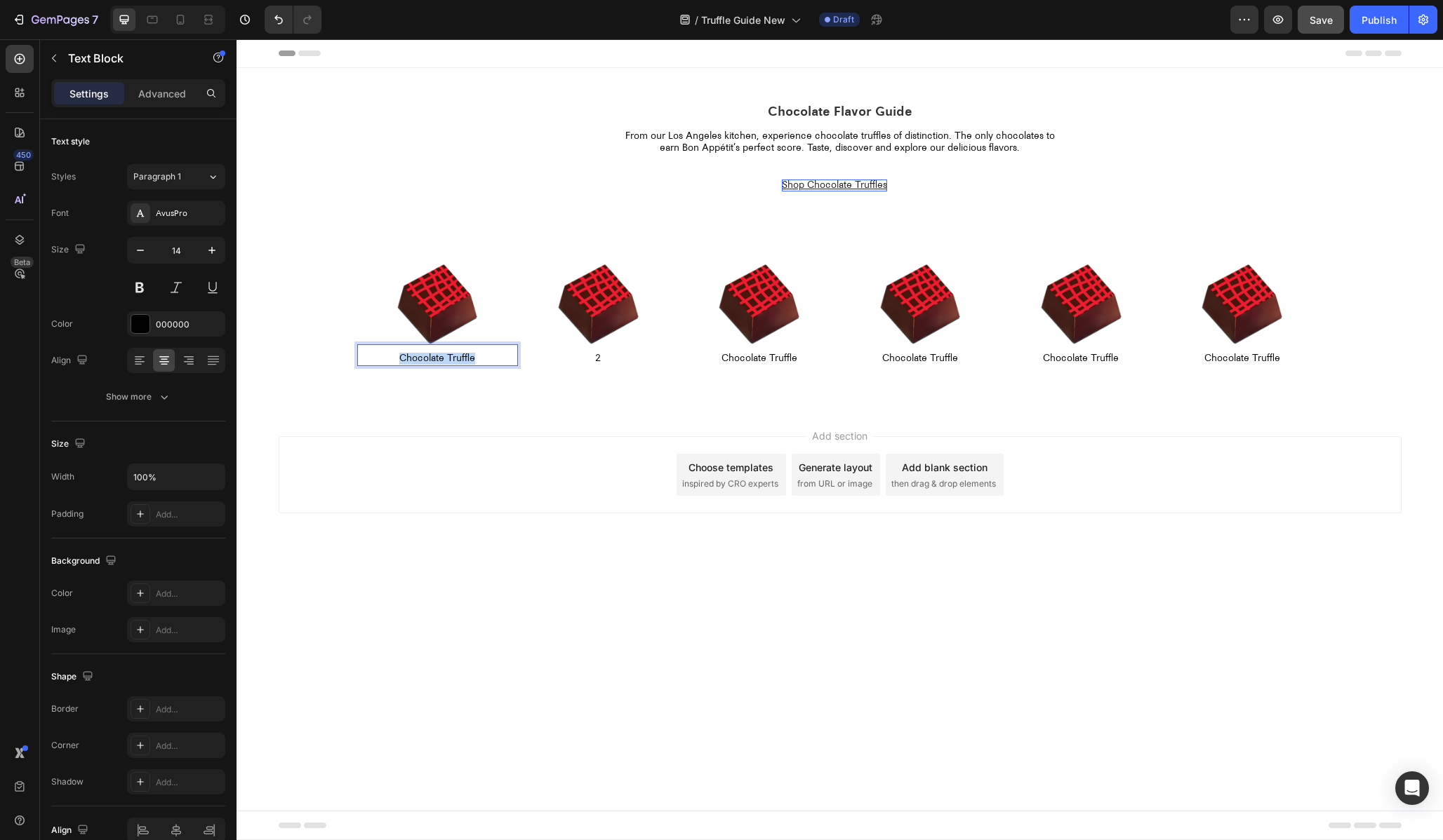
click at [440, 358] on p "Chocolate Truffle" at bounding box center [437, 359] width 158 height 12
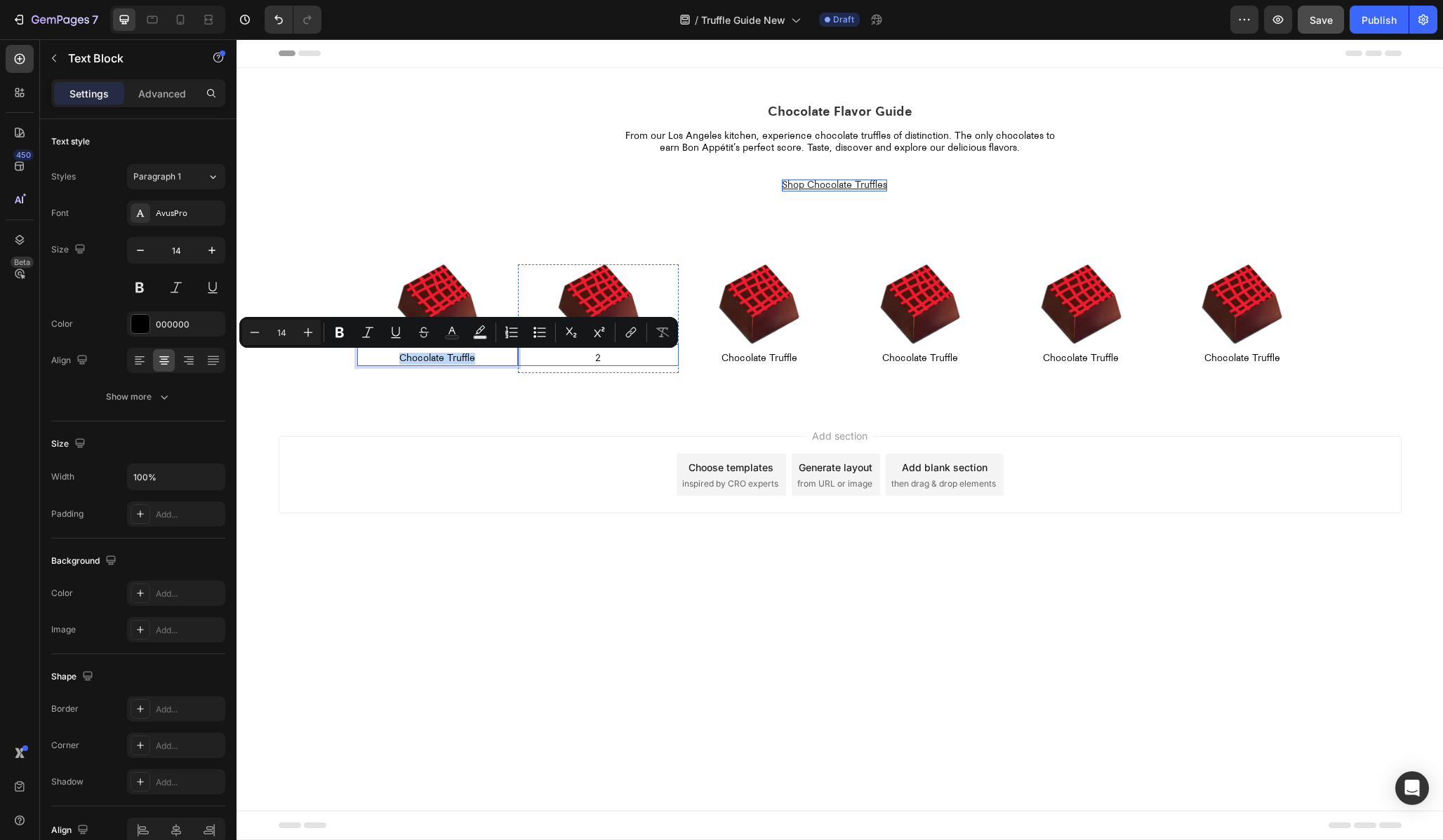
click at [597, 359] on p "2" at bounding box center [598, 359] width 158 height 12
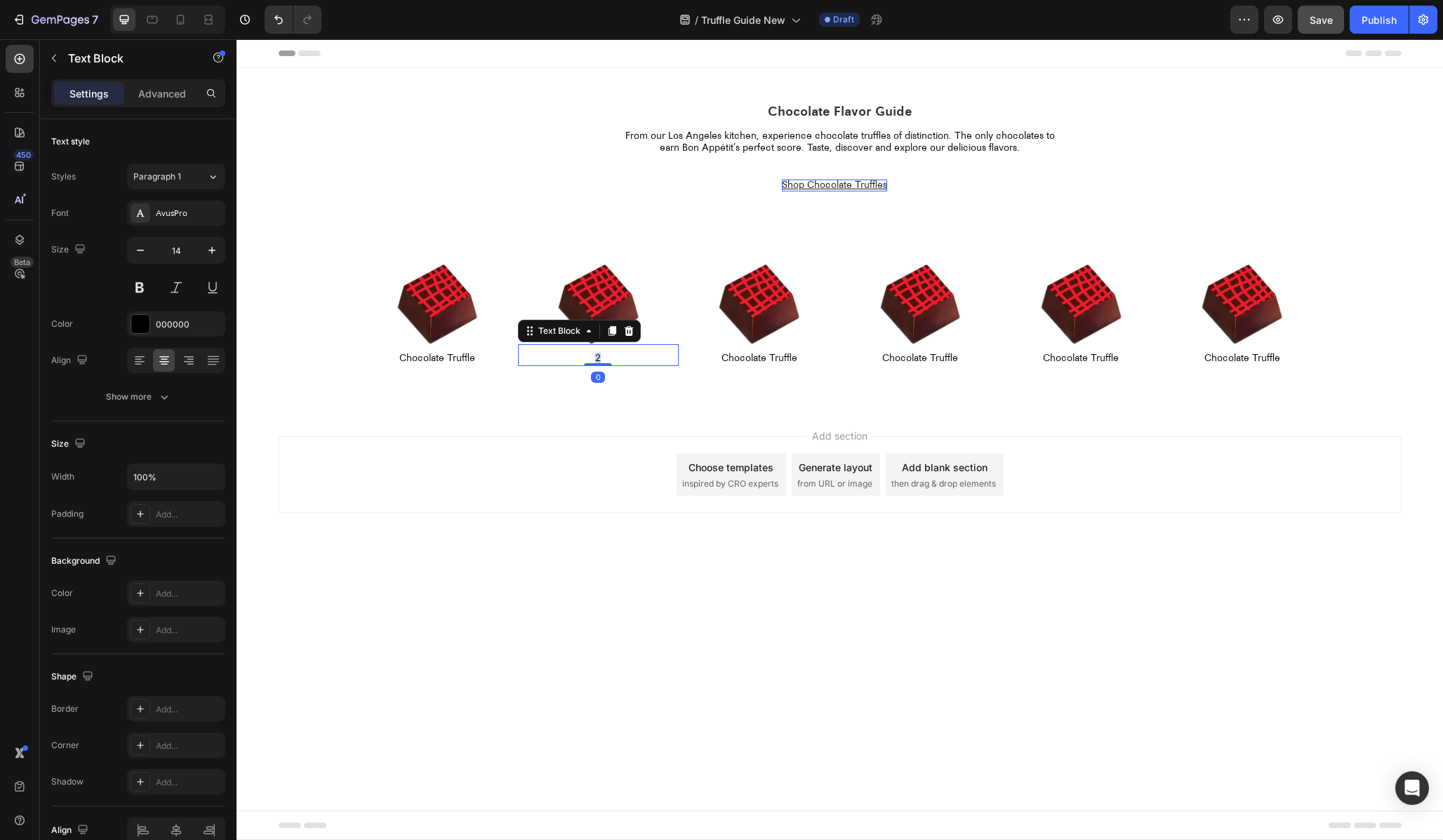
click at [597, 359] on p "2" at bounding box center [598, 359] width 158 height 12
click at [587, 555] on div "Add section Choose templates inspired by CRO experts Generate layout from URL o…" at bounding box center [840, 495] width 1206 height 173
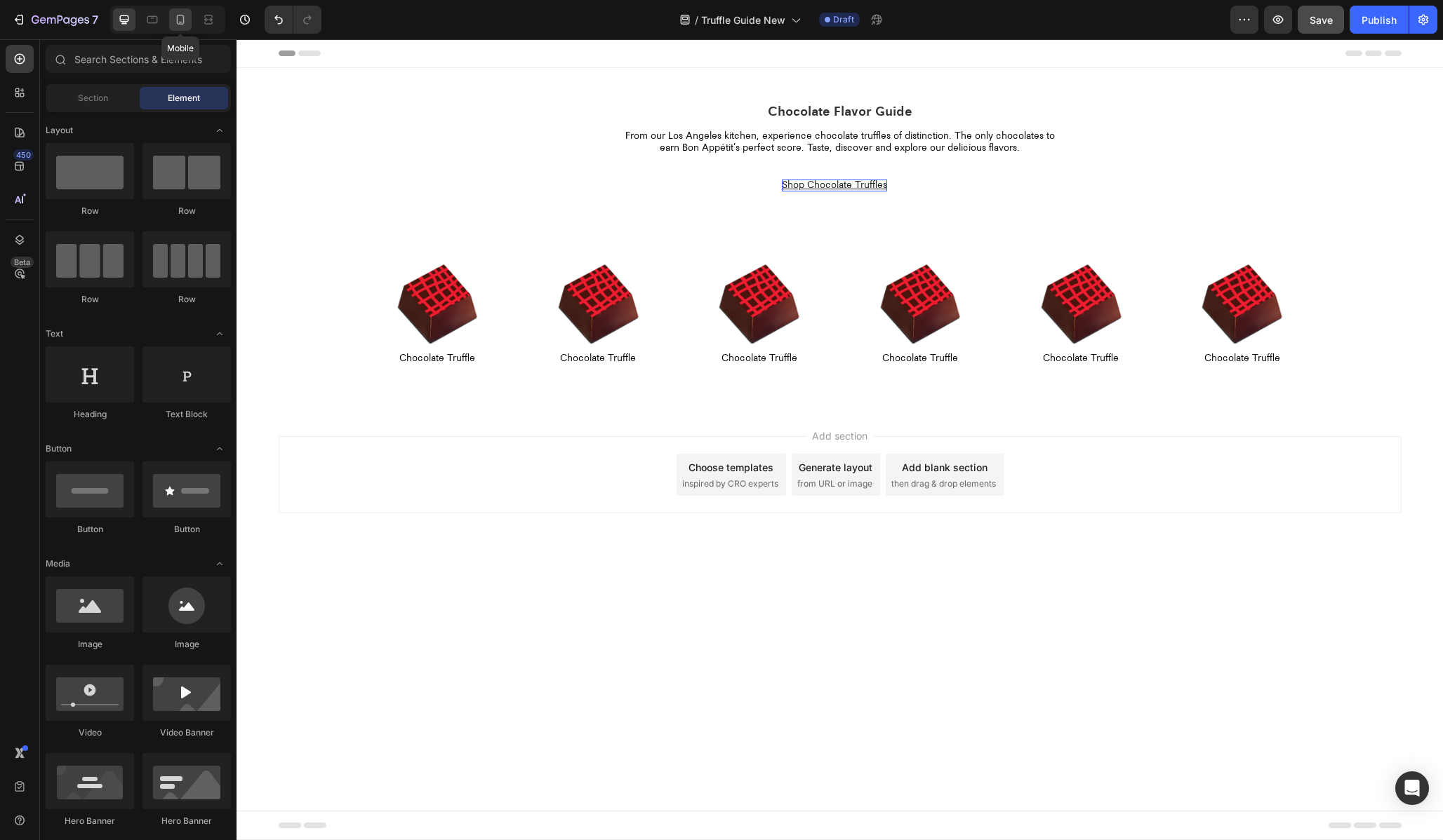
click at [180, 22] on icon at bounding box center [180, 19] width 8 height 10
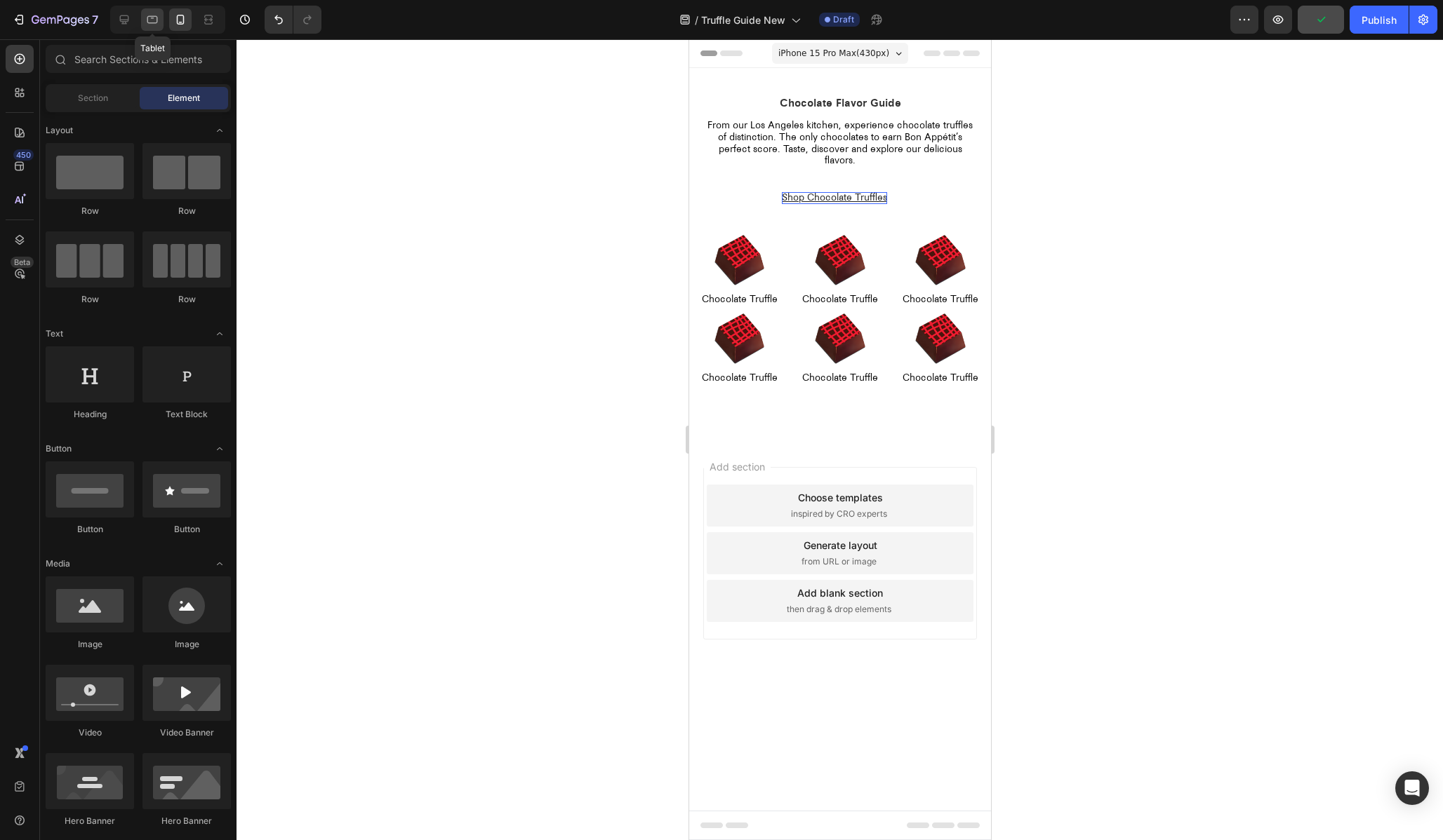
click at [150, 21] on icon at bounding box center [152, 20] width 14 height 14
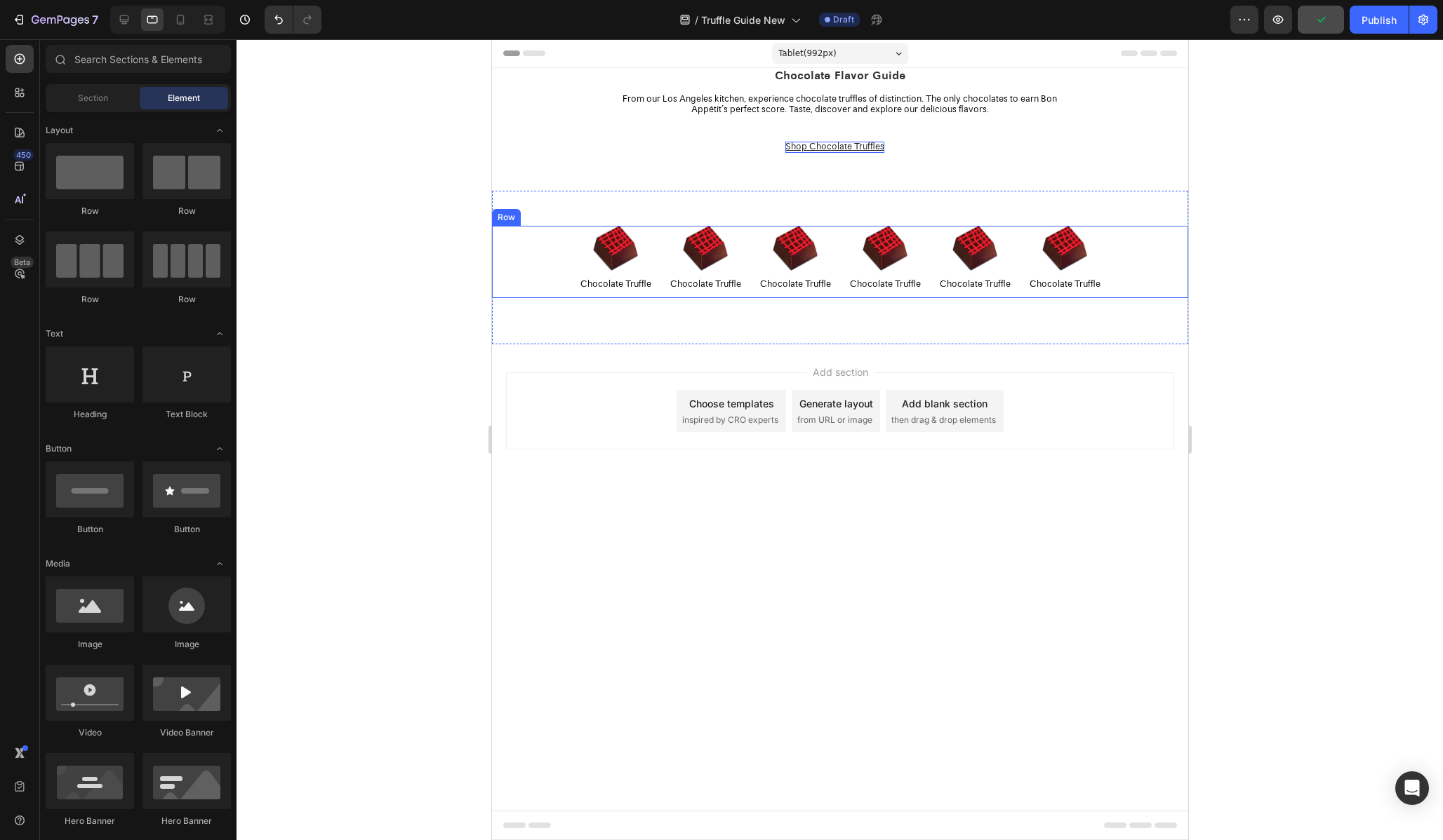
click at [536, 253] on div "Image Chocolate Truffle Text Block Row Image Chocolate Truffle Text Block Row I…" at bounding box center [839, 263] width 696 height 73
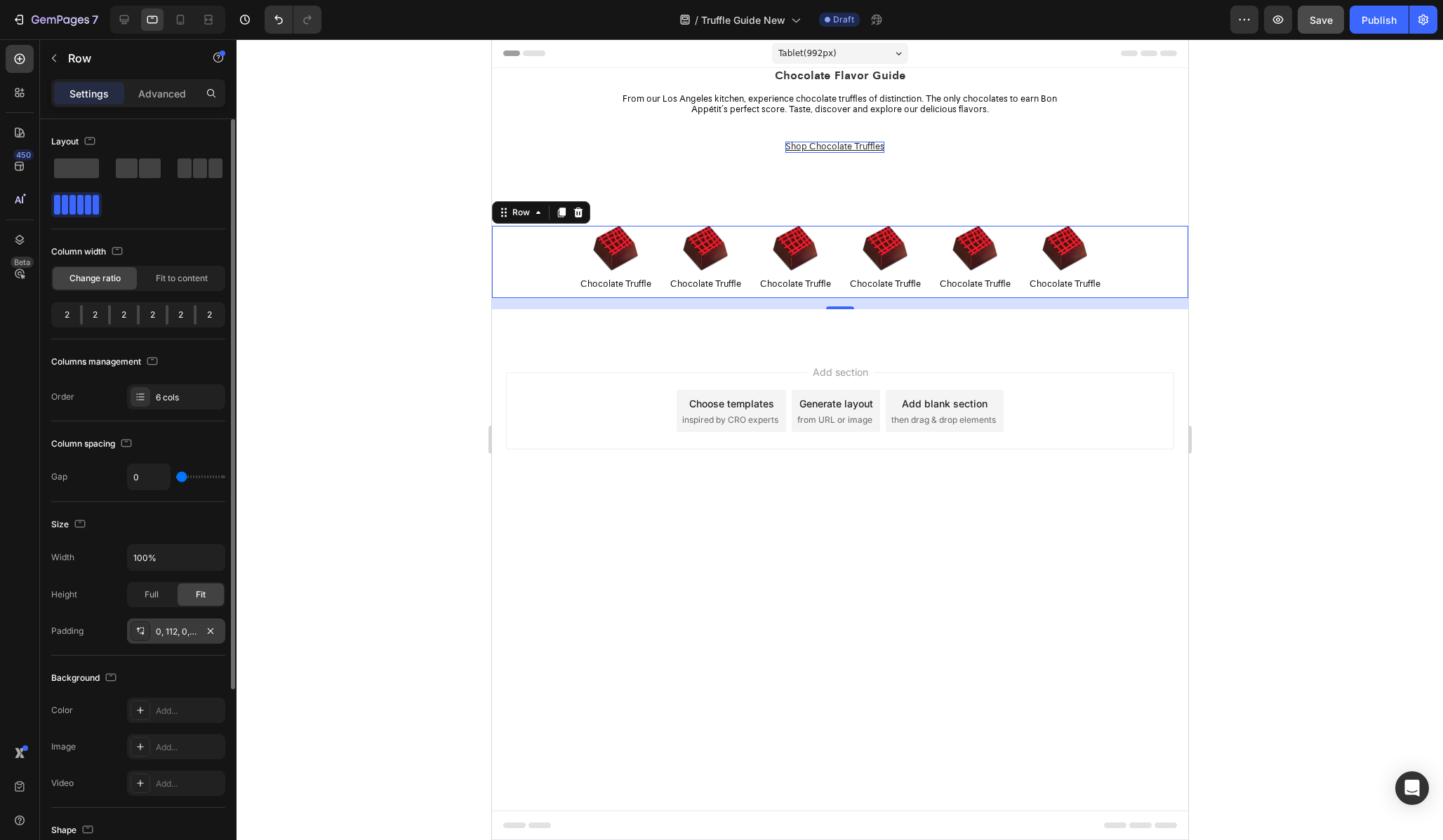
click at [178, 625] on div "0, 112, 0, 112" at bounding box center [176, 632] width 40 height 13
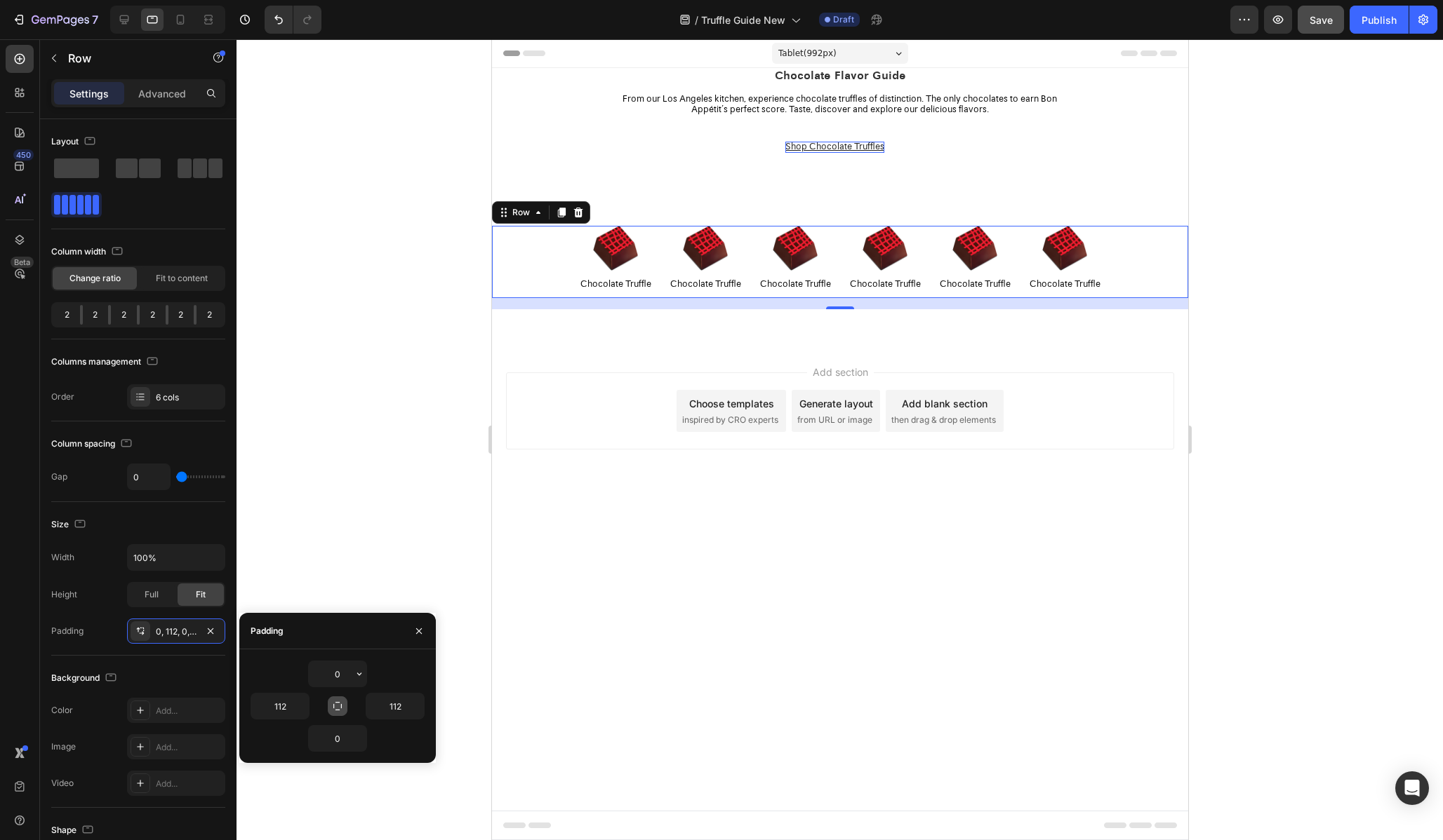
click at [338, 713] on button "button" at bounding box center [338, 706] width 20 height 20
type input "0"
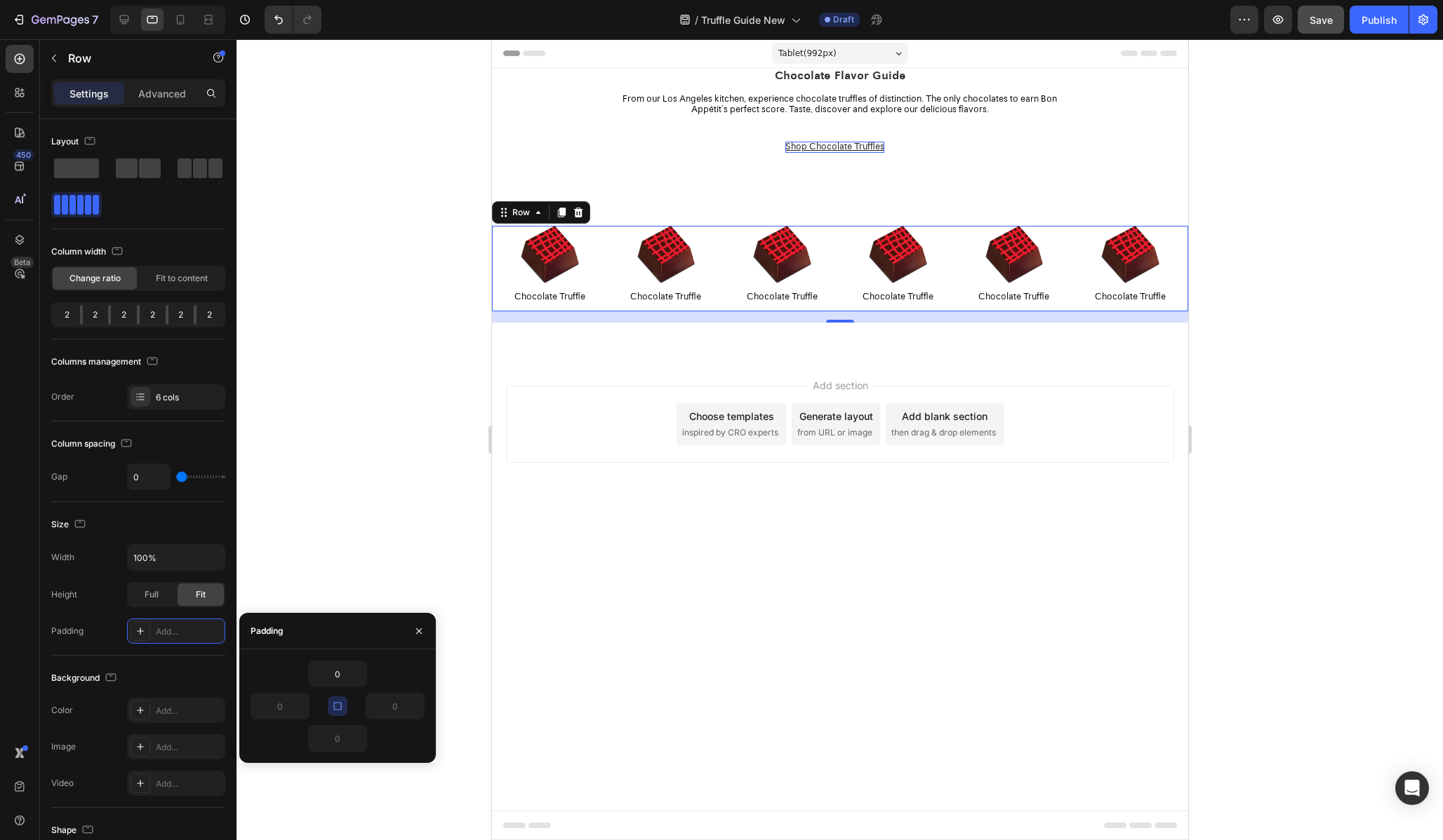
click at [403, 408] on div at bounding box center [840, 439] width 1206 height 801
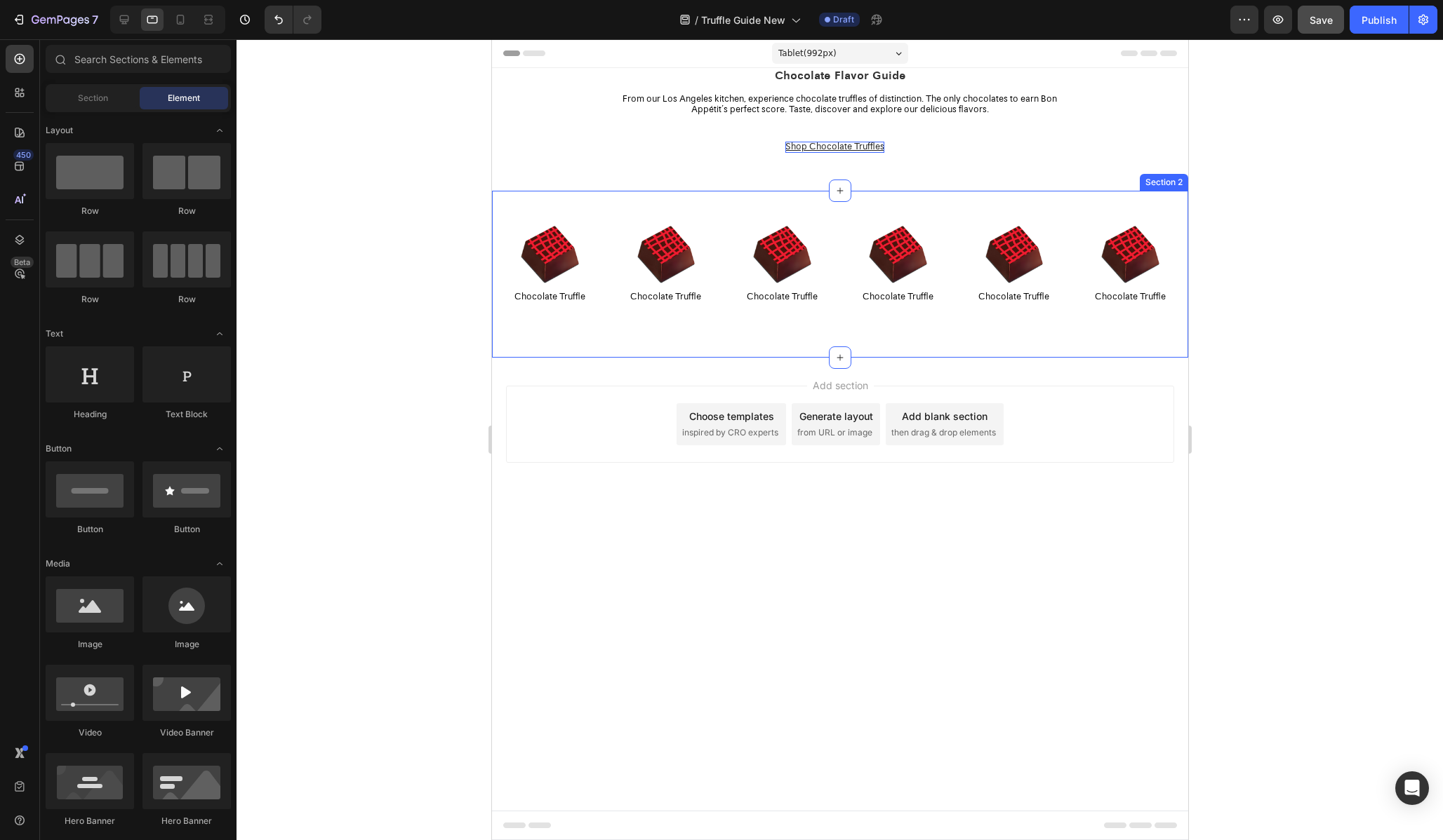
click at [826, 215] on div "Image Chocolate Truffle Text Block Row Image Chocolate Truffle Text Block Row I…" at bounding box center [839, 274] width 696 height 167
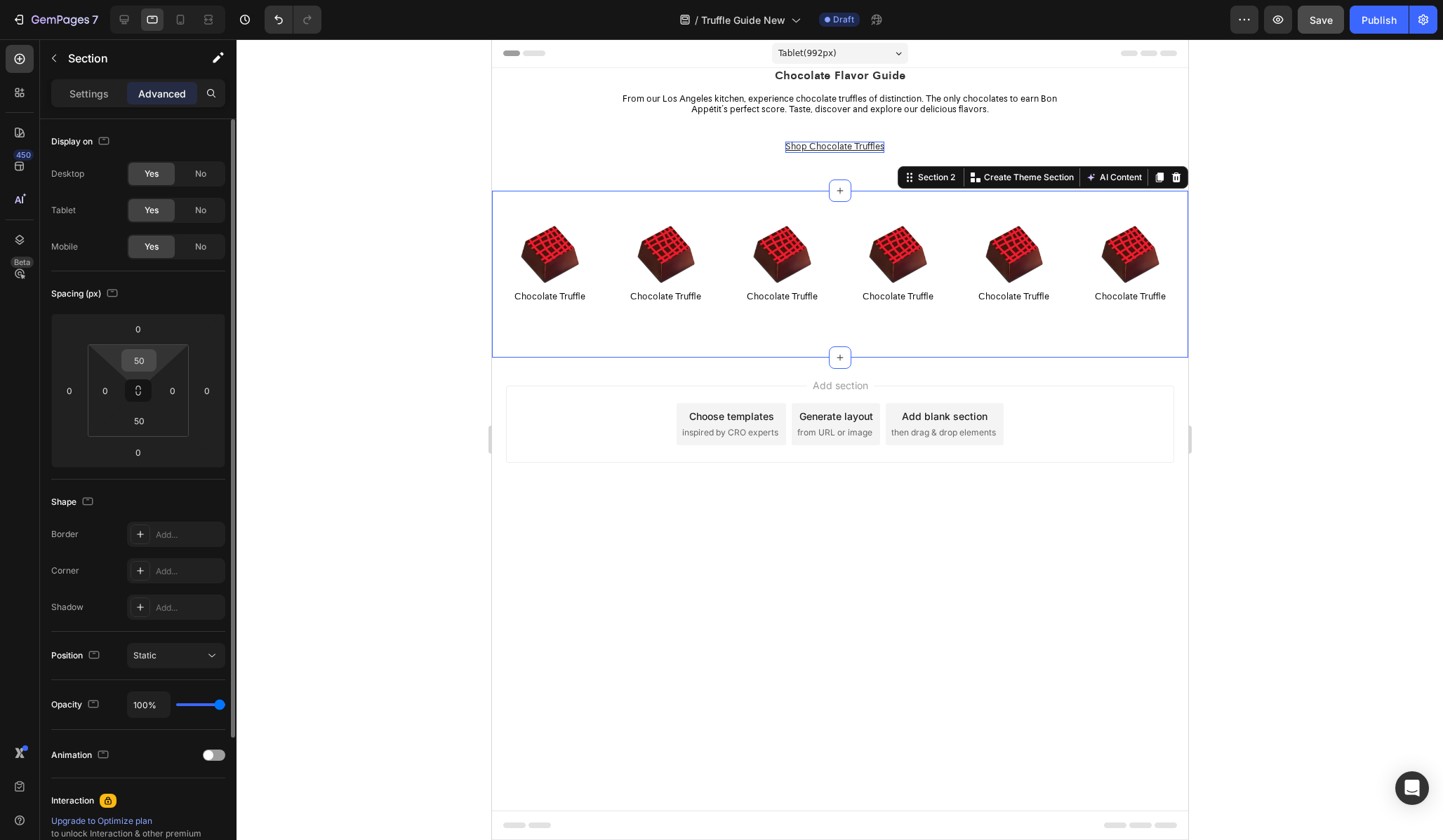
click at [138, 356] on input "50" at bounding box center [139, 360] width 28 height 21
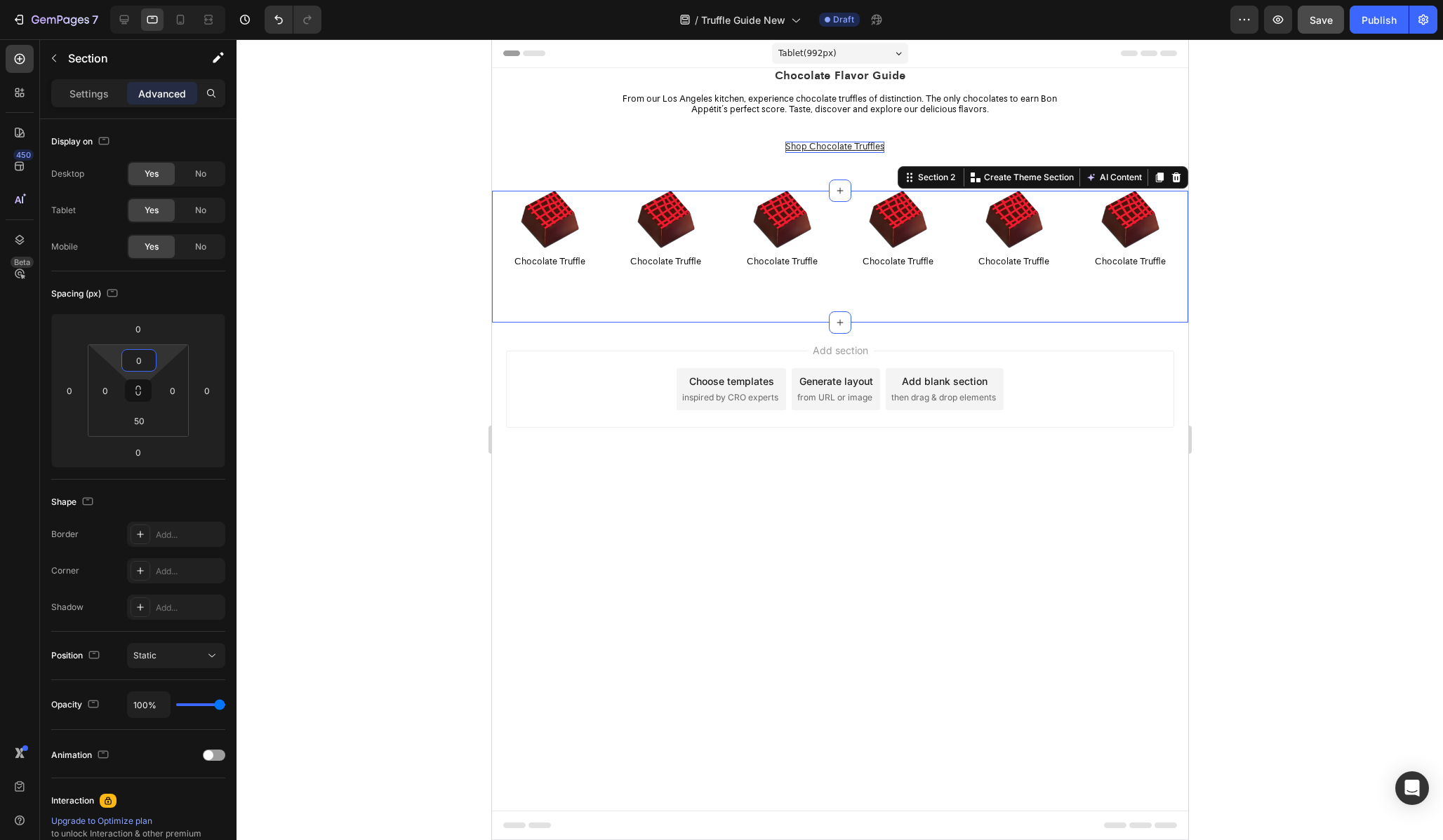
type input "0"
click at [320, 487] on div at bounding box center [840, 439] width 1206 height 801
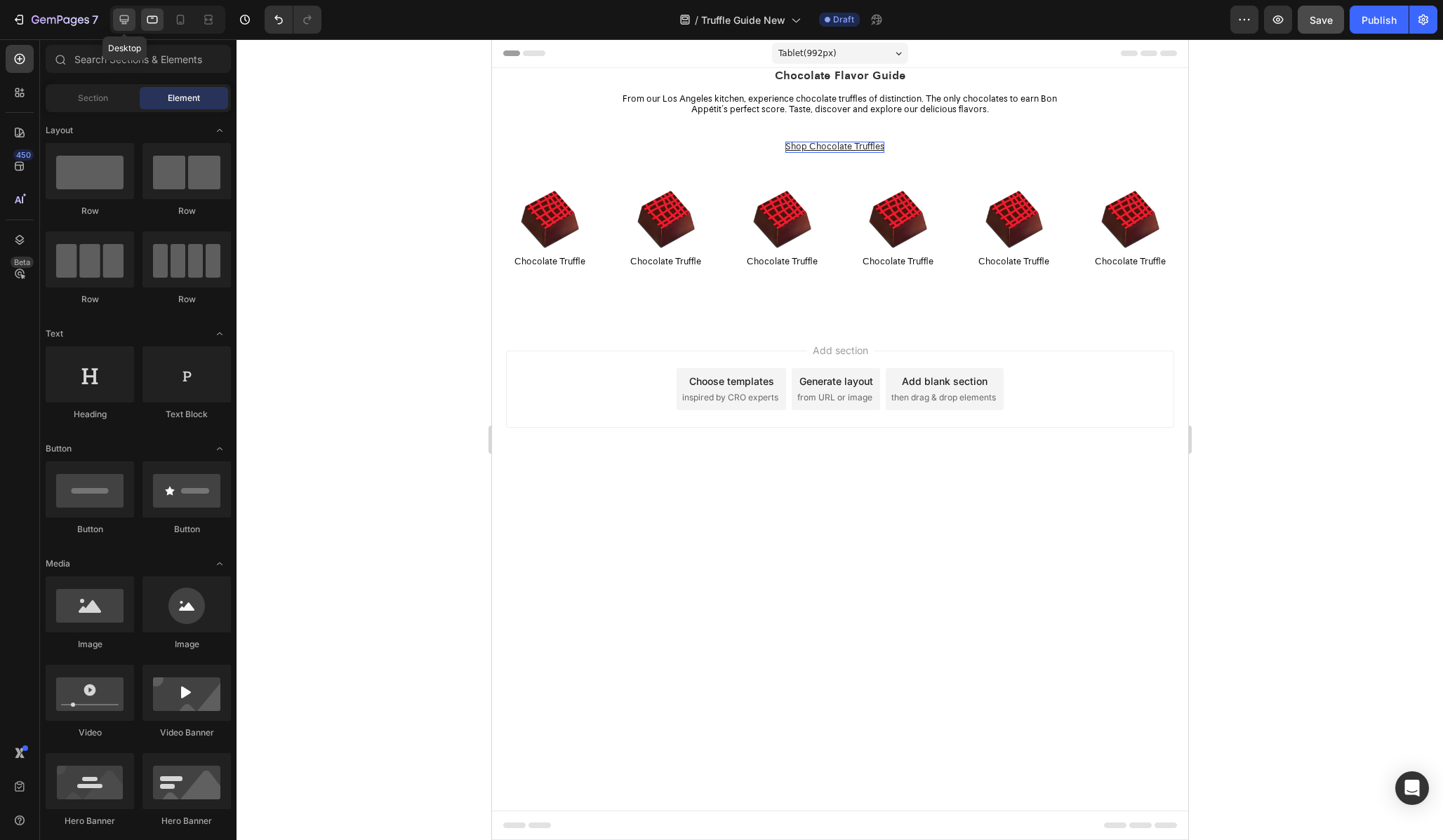
click at [126, 9] on div at bounding box center [124, 19] width 22 height 22
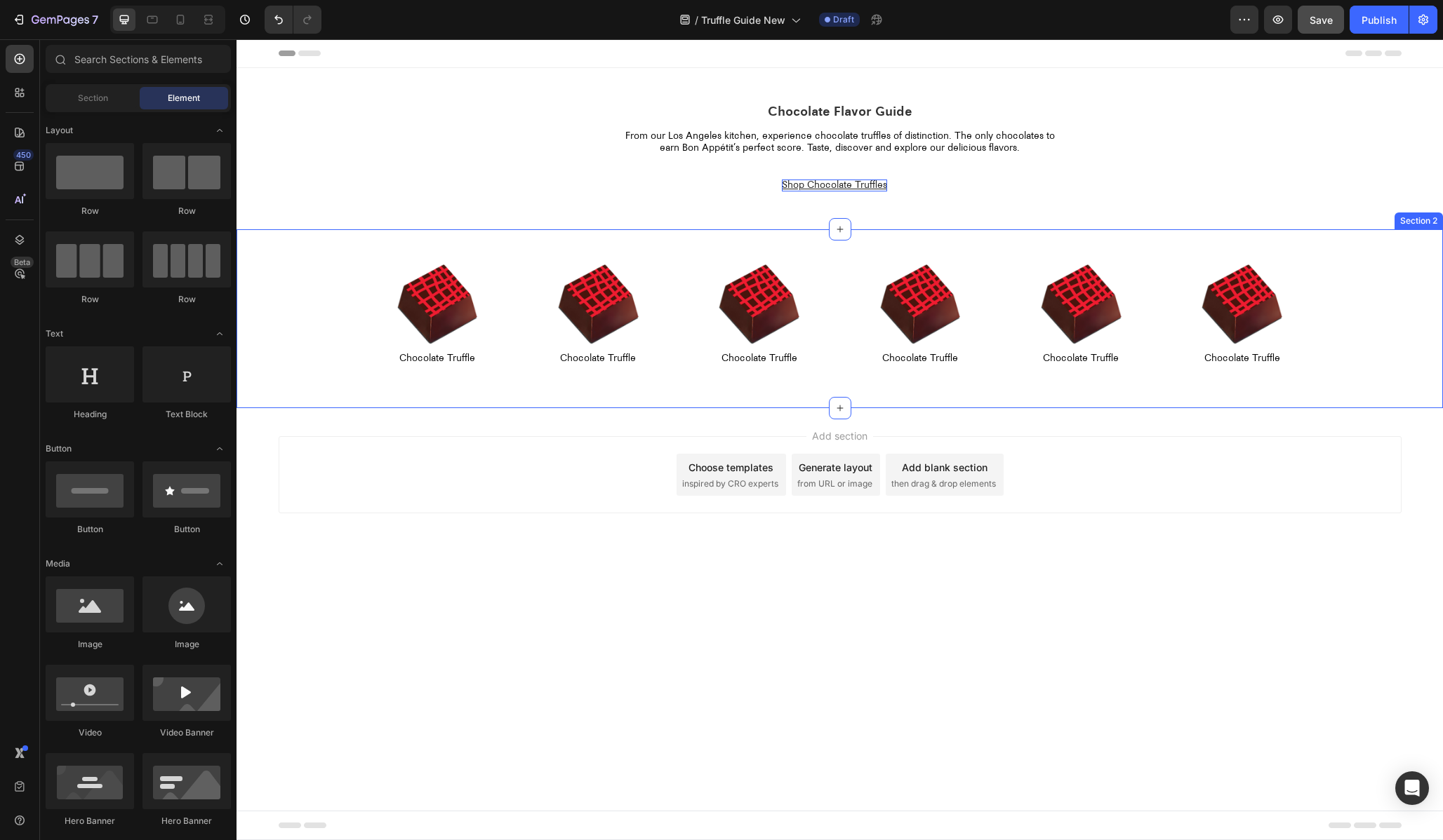
click at [805, 244] on div "Image Chocolate Truffle Text Block Row Image Chocolate Truffle Text Block Row I…" at bounding box center [840, 318] width 1206 height 179
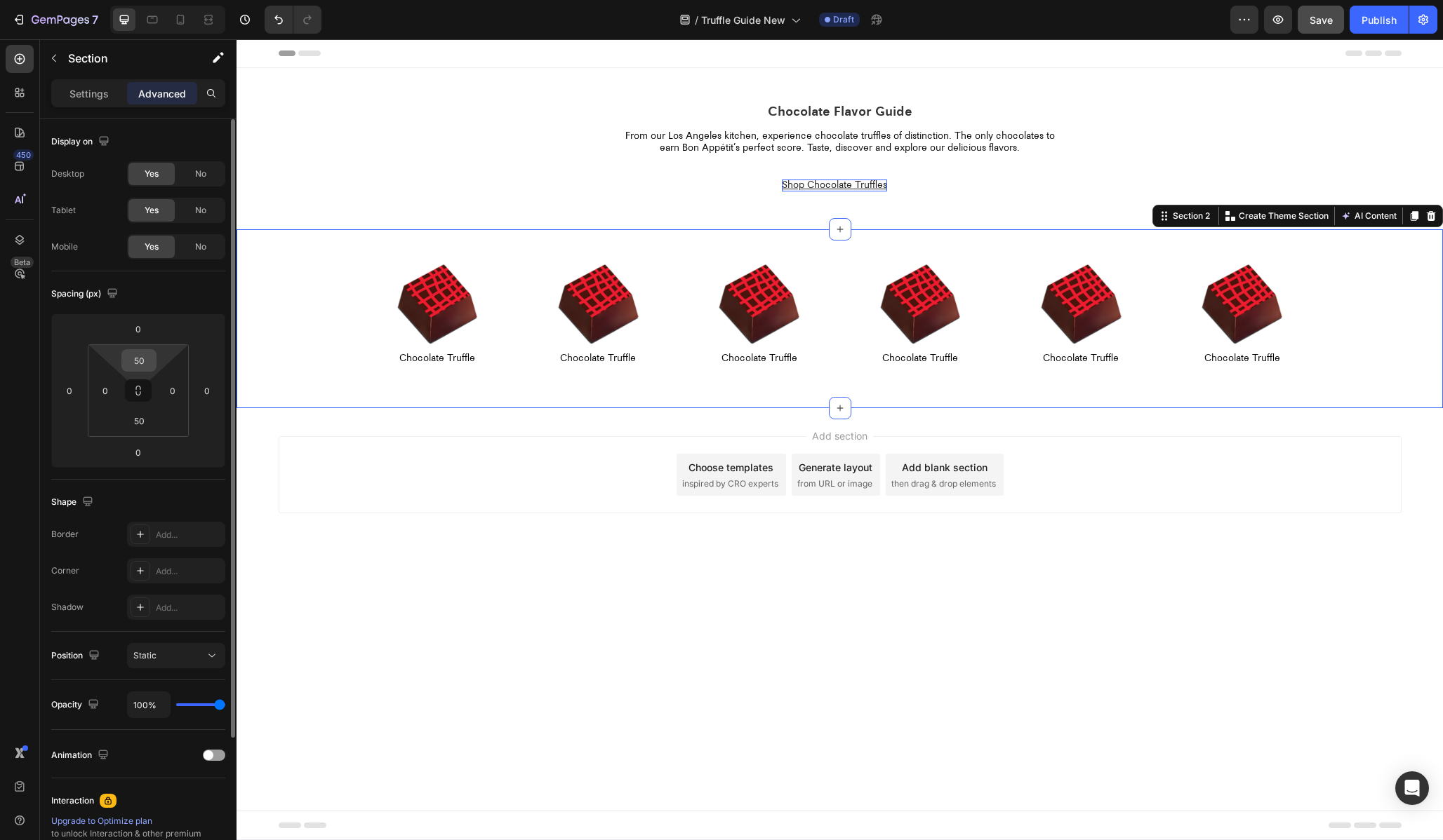
click at [138, 351] on input "50" at bounding box center [139, 360] width 28 height 21
type input "0"
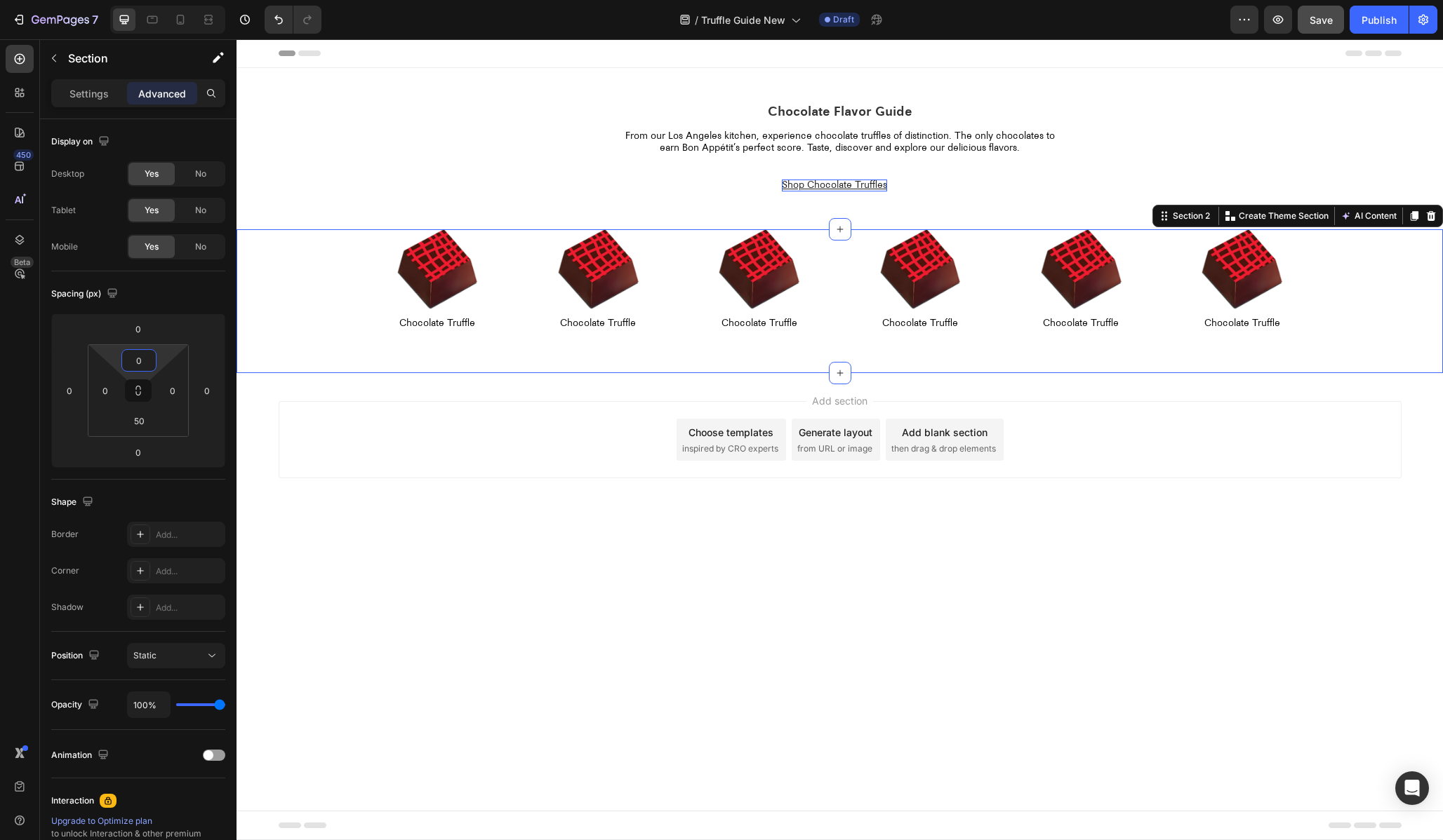
click at [987, 674] on body "Header Chocolate Flavor Guide Heading From our Los Angeles kitchen, experience …" at bounding box center [840, 439] width 1206 height 801
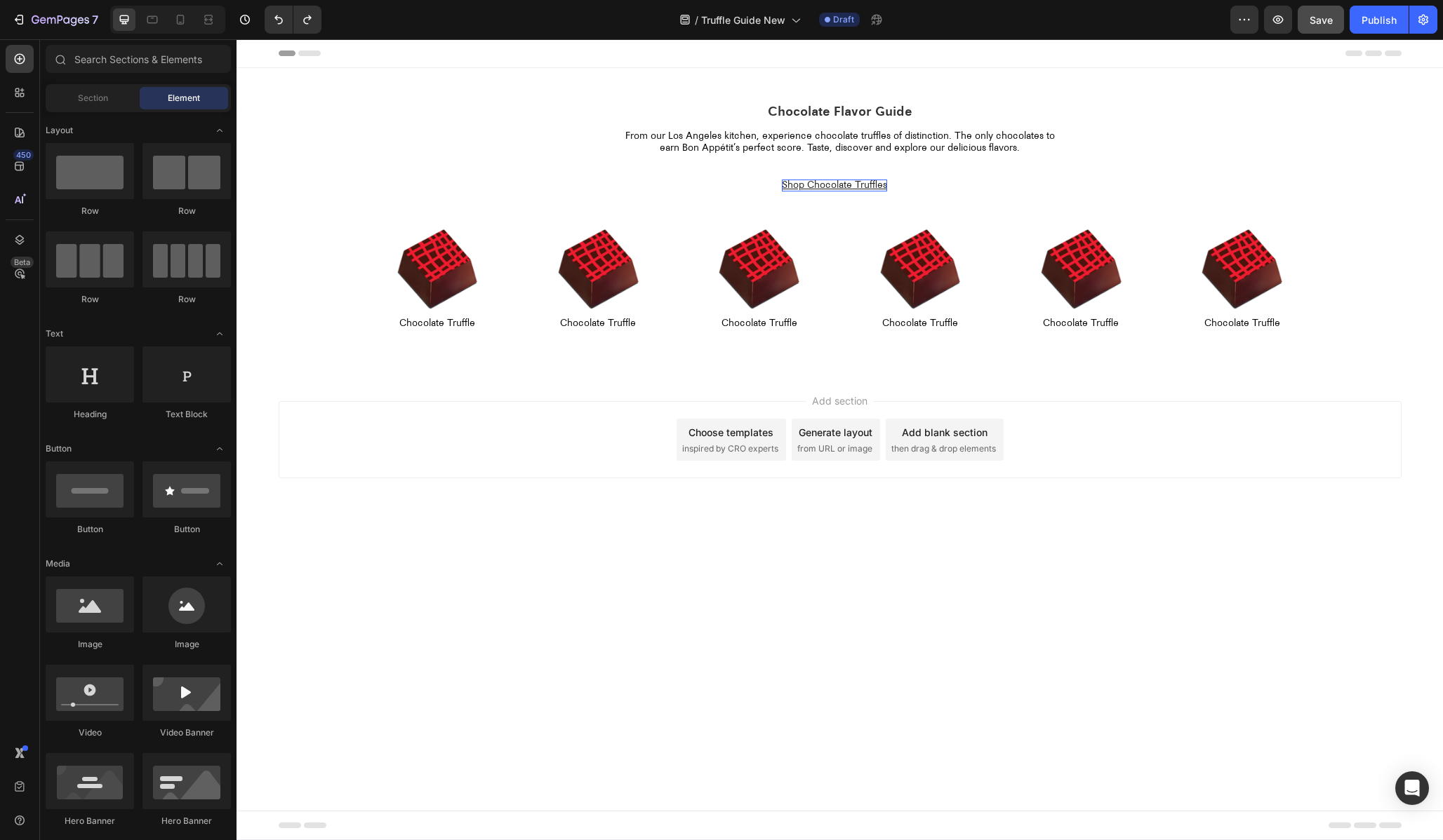
click at [1052, 512] on div "Add section Choose templates inspired by CRO experts Generate layout from URL o…" at bounding box center [840, 460] width 1206 height 173
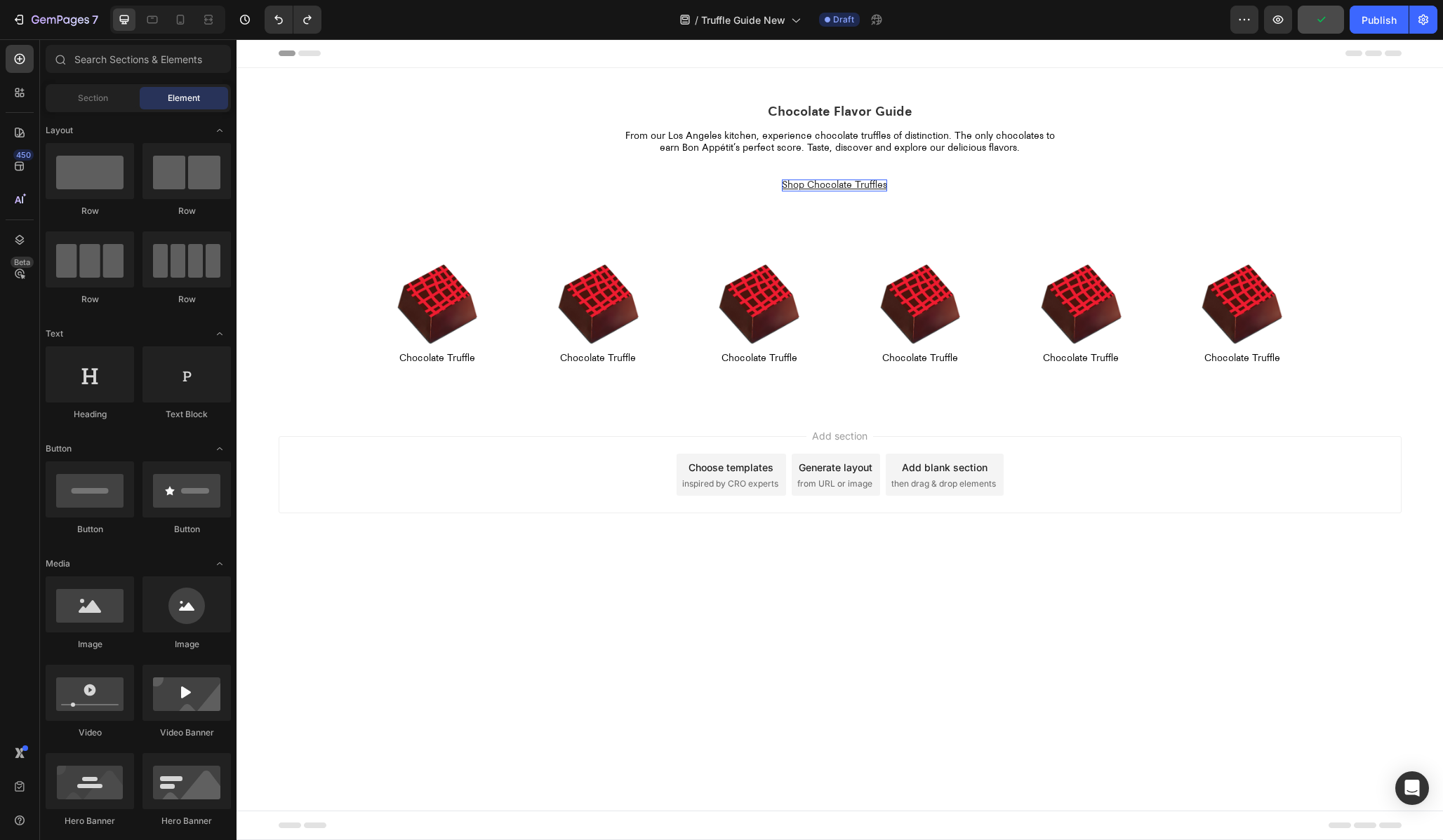
click at [498, 418] on div "Add section Choose templates inspired by CRO experts Generate layout from URL o…" at bounding box center [840, 495] width 1206 height 173
click at [522, 487] on div "Add section Choose templates inspired by CRO experts Generate layout from URL o…" at bounding box center [840, 474] width 1123 height 77
click at [478, 217] on div "Chocolate Flavor Guide Heading From our [GEOGRAPHIC_DATA] kitchen, experience c…" at bounding box center [840, 148] width 1206 height 161
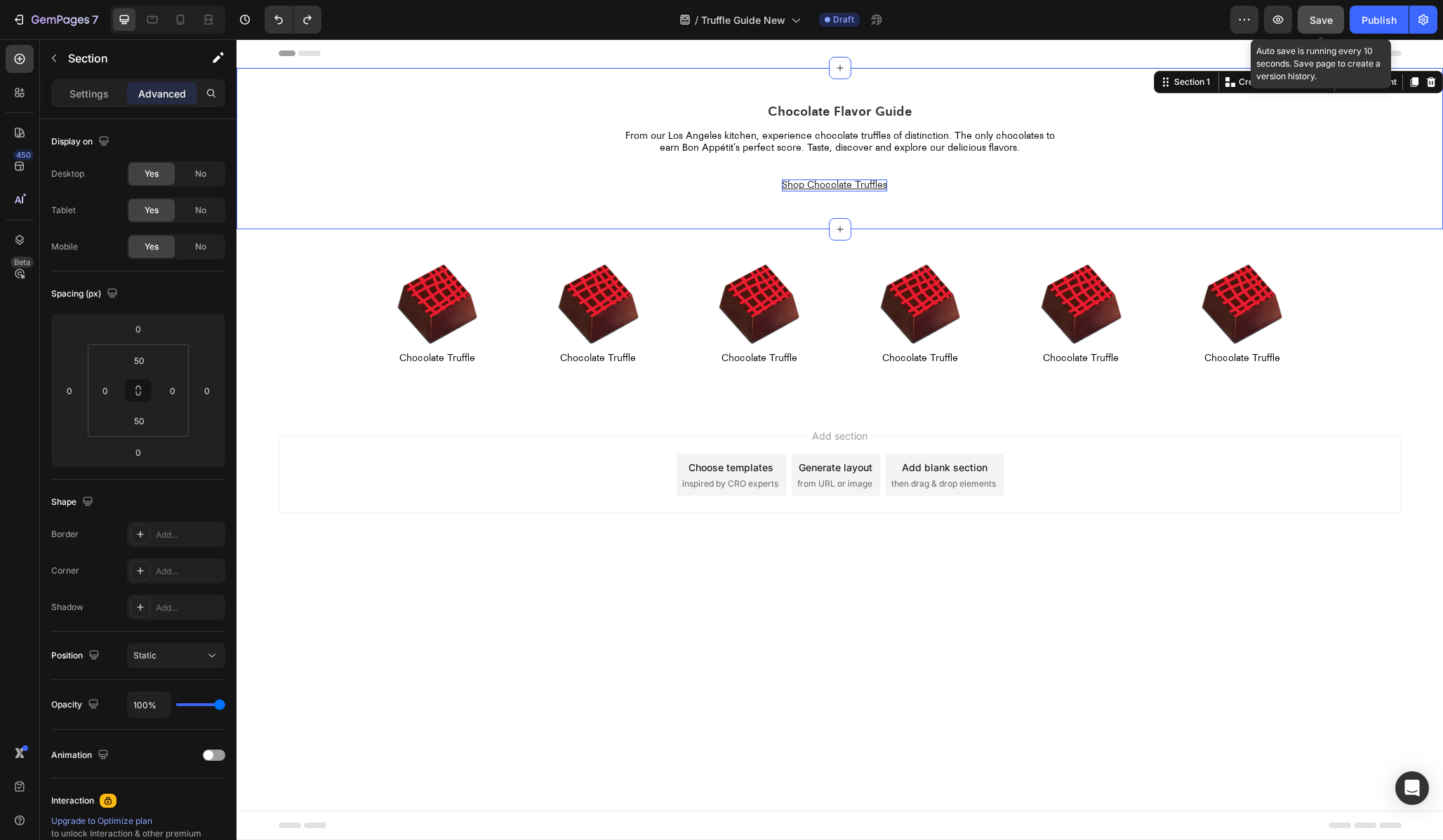
click at [1313, 21] on span "Save" at bounding box center [1321, 20] width 23 height 12
click at [432, 290] on img at bounding box center [438, 305] width 81 height 81
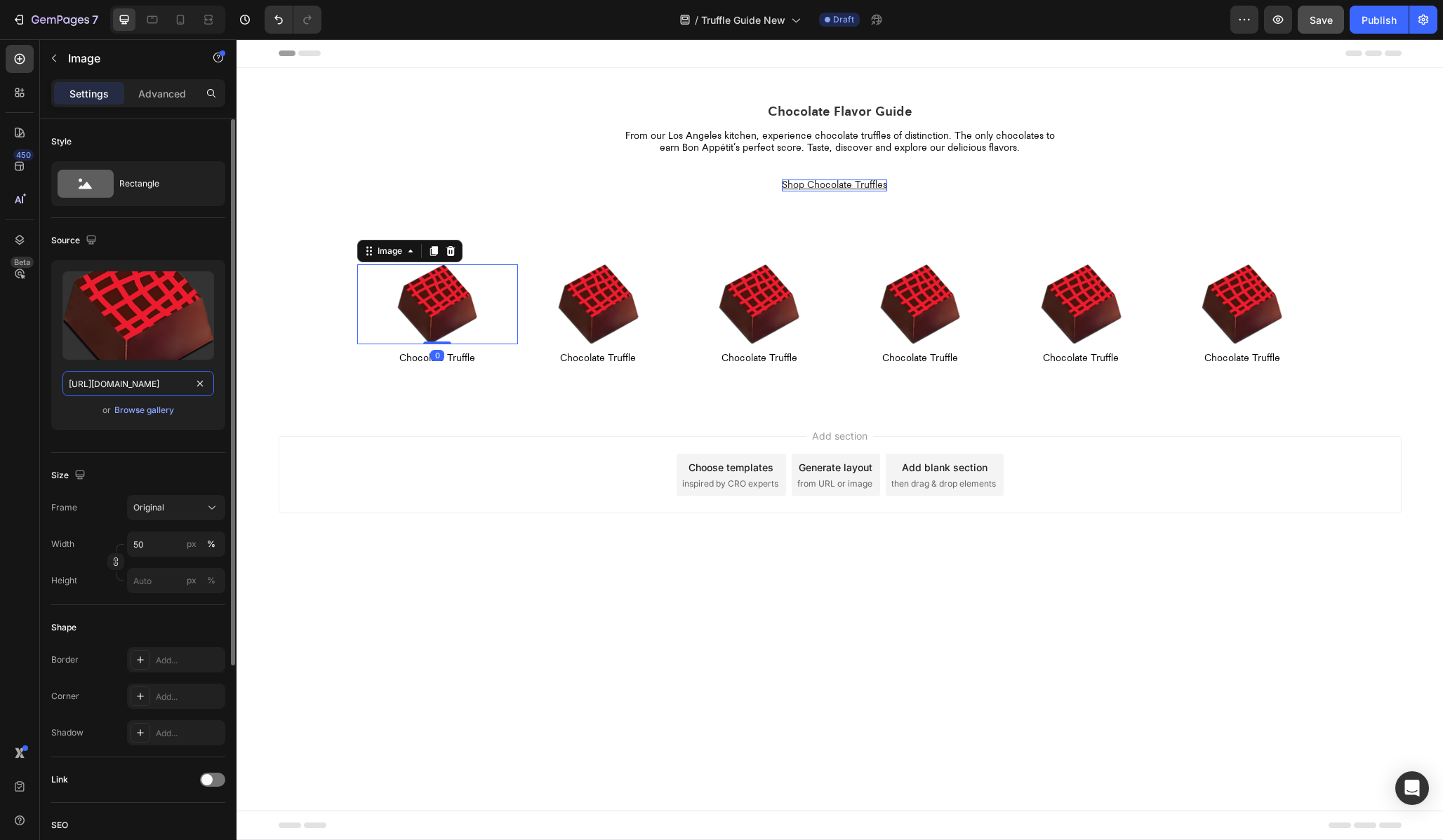
click at [176, 384] on input "[URL][DOMAIN_NAME]" at bounding box center [138, 383] width 151 height 25
paste input "compartes-chocolate-truffle-01_0001.png?v=1717513167"
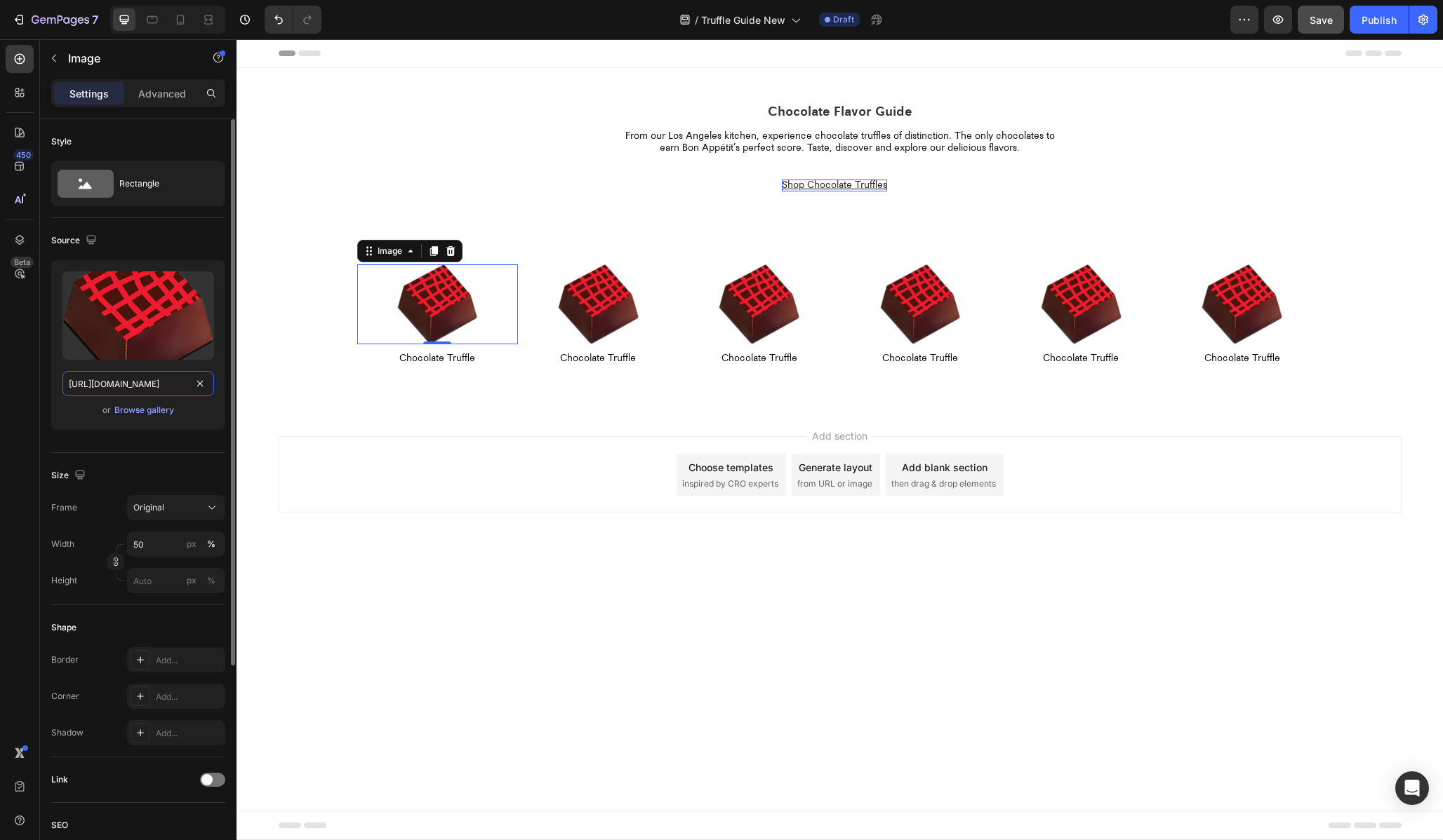
click at [130, 386] on input "https://cdn.shopify.com/s/files/1/0060/1862/files/compartes-chocolate-truffle-0…" at bounding box center [138, 383] width 151 height 25
type input "[URL][DOMAIN_NAME]"
click at [598, 331] on img at bounding box center [598, 305] width 81 height 81
click at [173, 386] on input "[URL][DOMAIN_NAME]" at bounding box center [138, 383] width 151 height 25
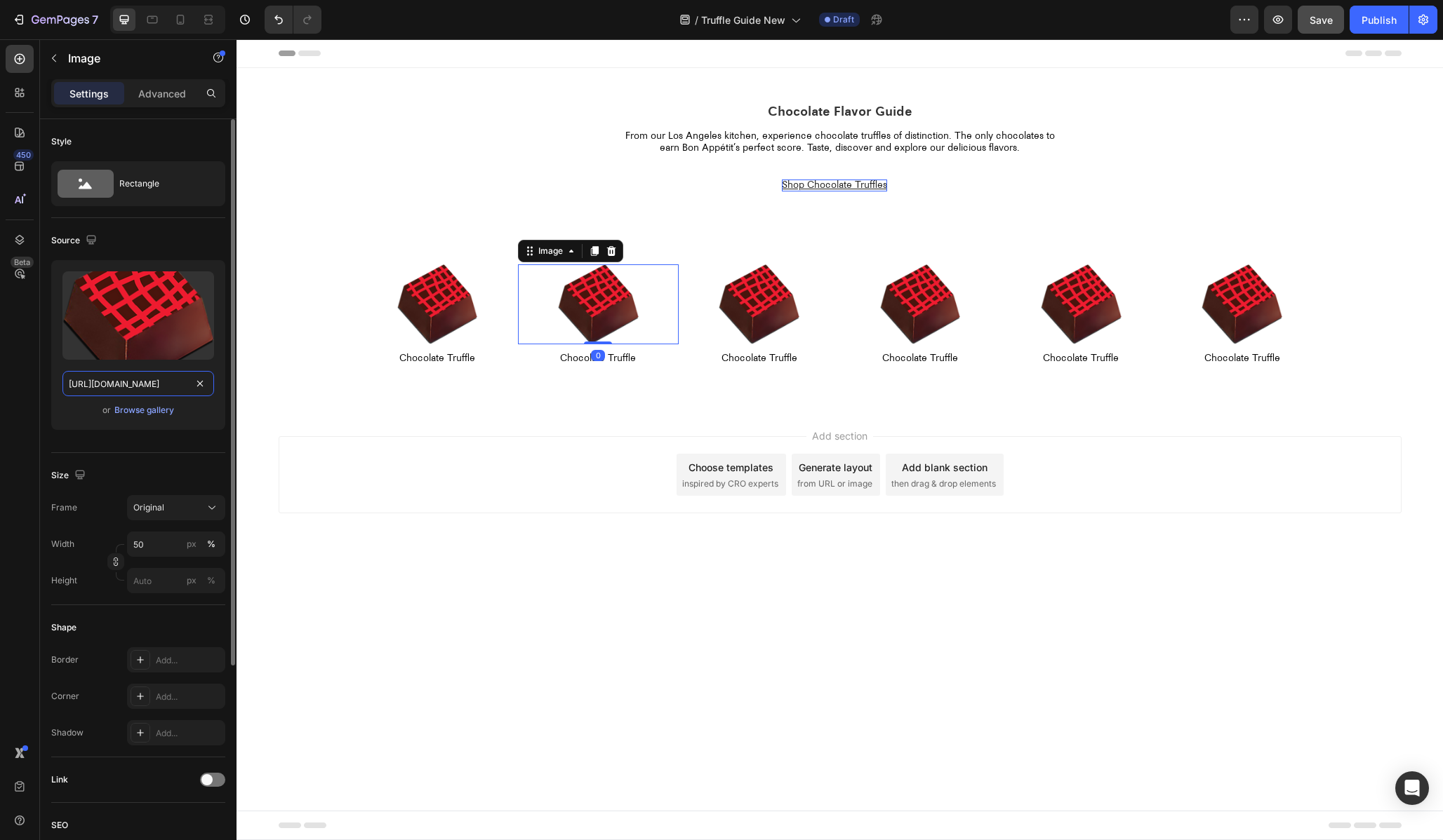
paste input "compartes-chocolate-truffle-01_000"
type input "[URL][DOMAIN_NAME]"
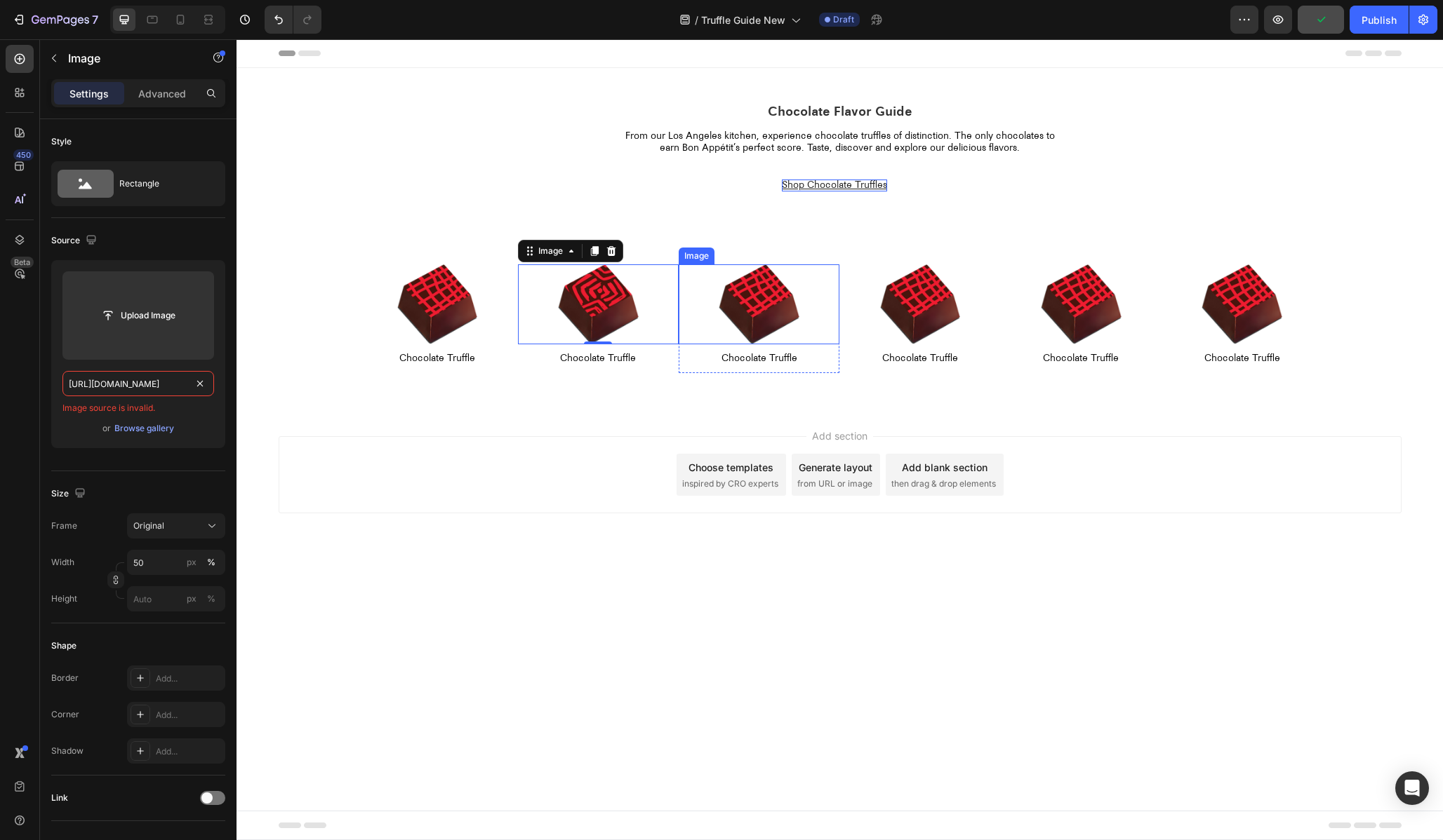
click at [759, 315] on img at bounding box center [759, 305] width 81 height 81
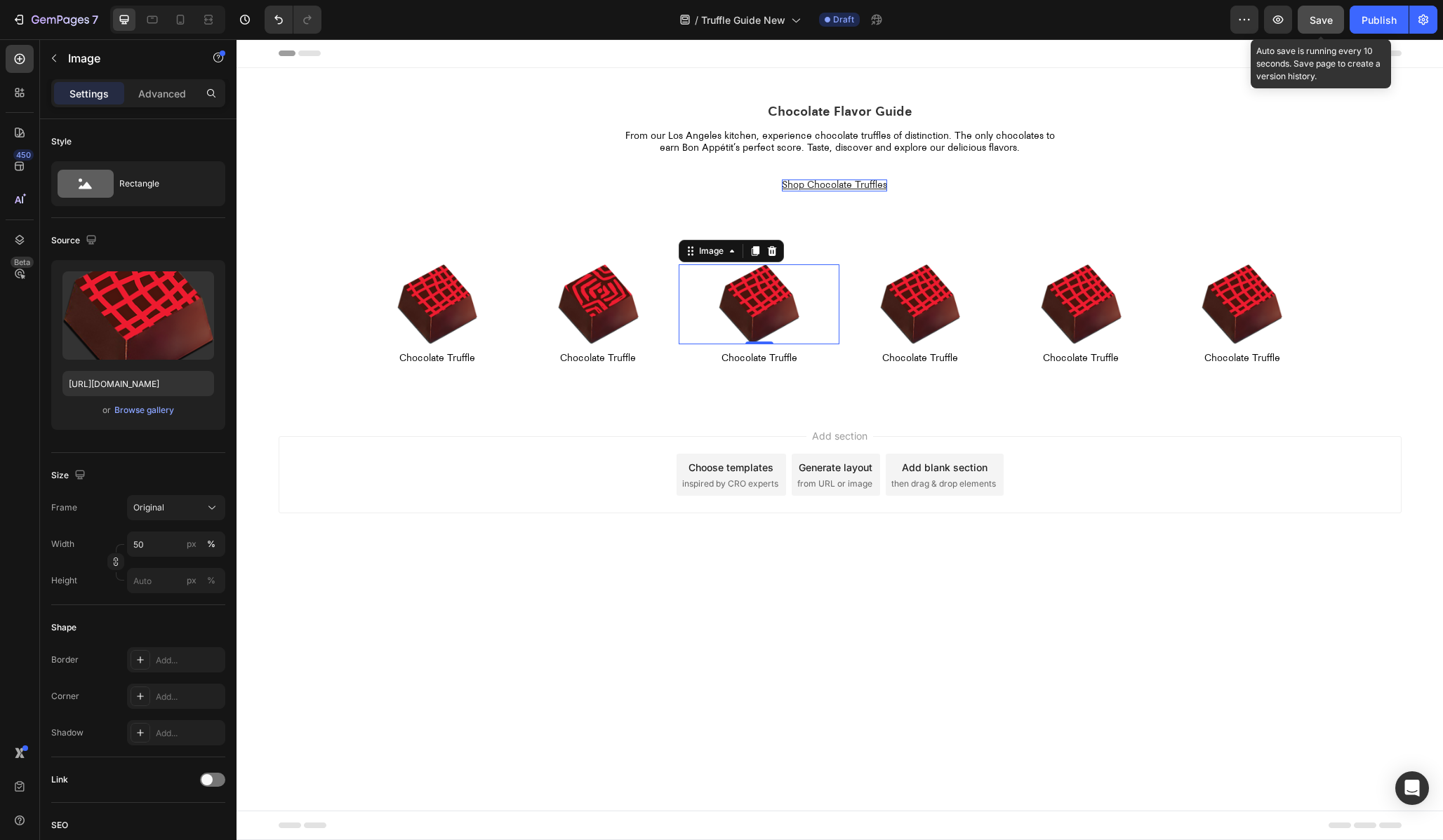
click at [1317, 24] on span "Save" at bounding box center [1321, 20] width 23 height 12
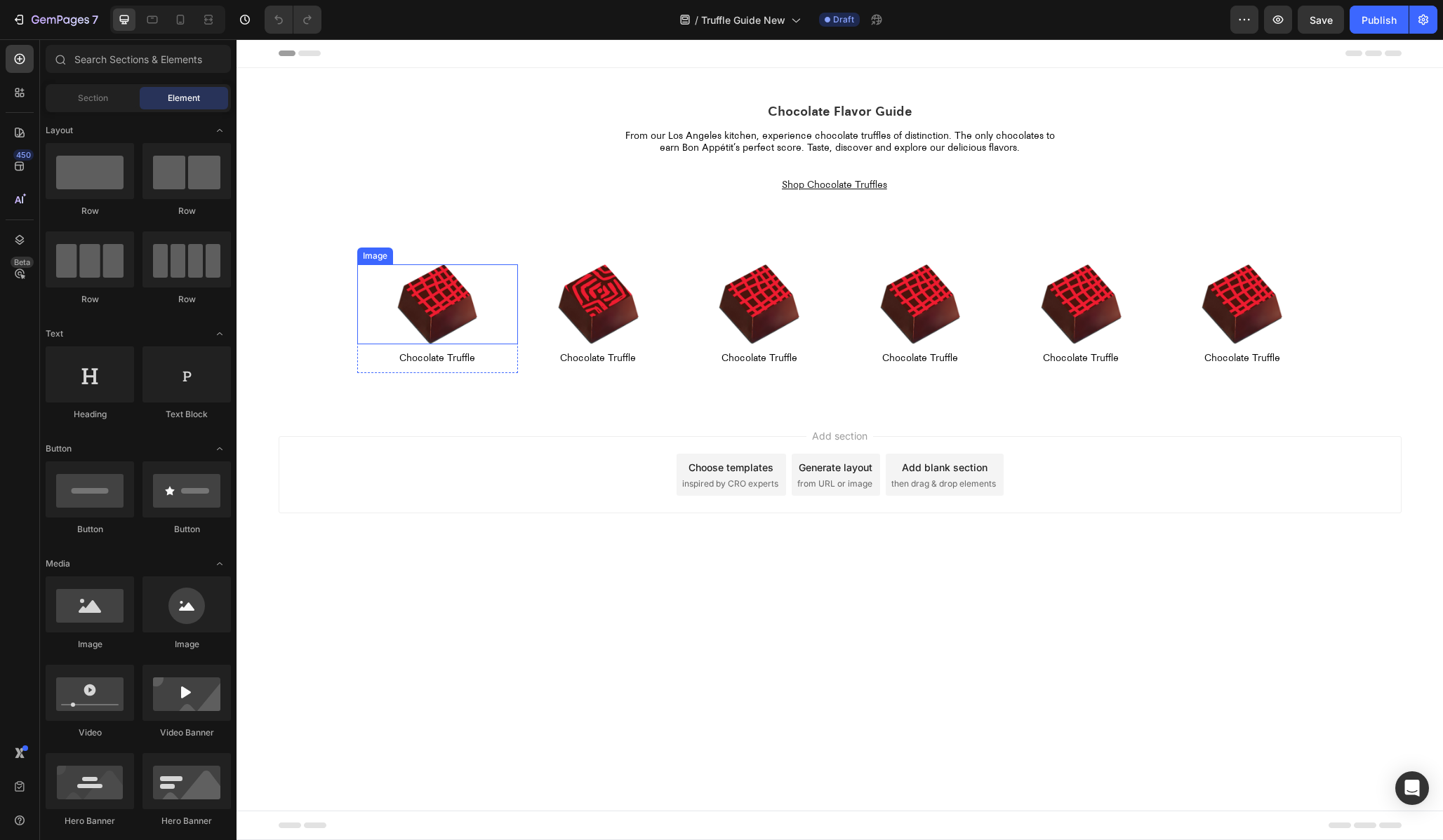
click at [426, 317] on img at bounding box center [438, 305] width 81 height 81
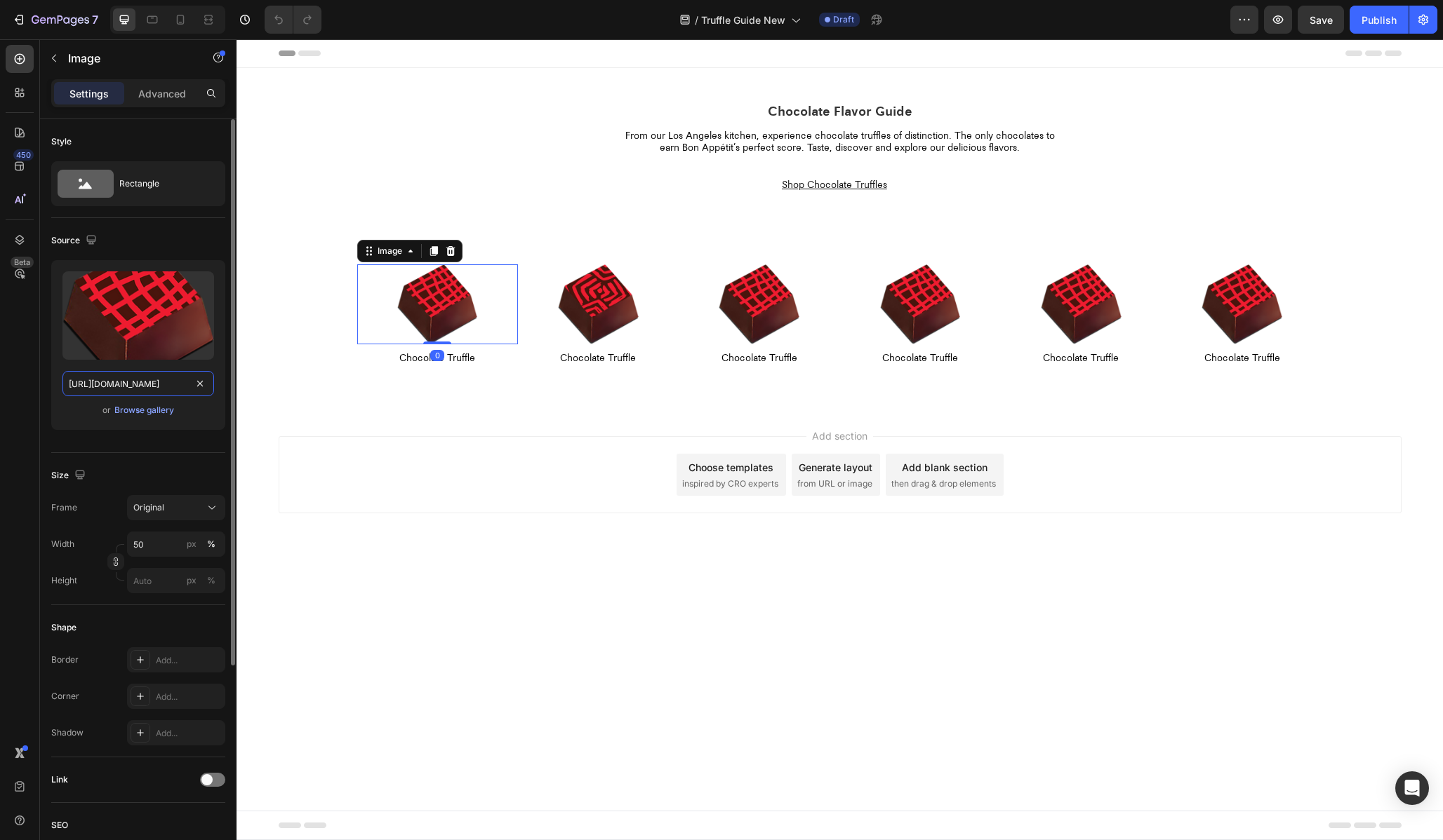
click at [158, 387] on input "[URL][DOMAIN_NAME]" at bounding box center [138, 383] width 151 height 25
click at [590, 306] on img at bounding box center [598, 305] width 81 height 81
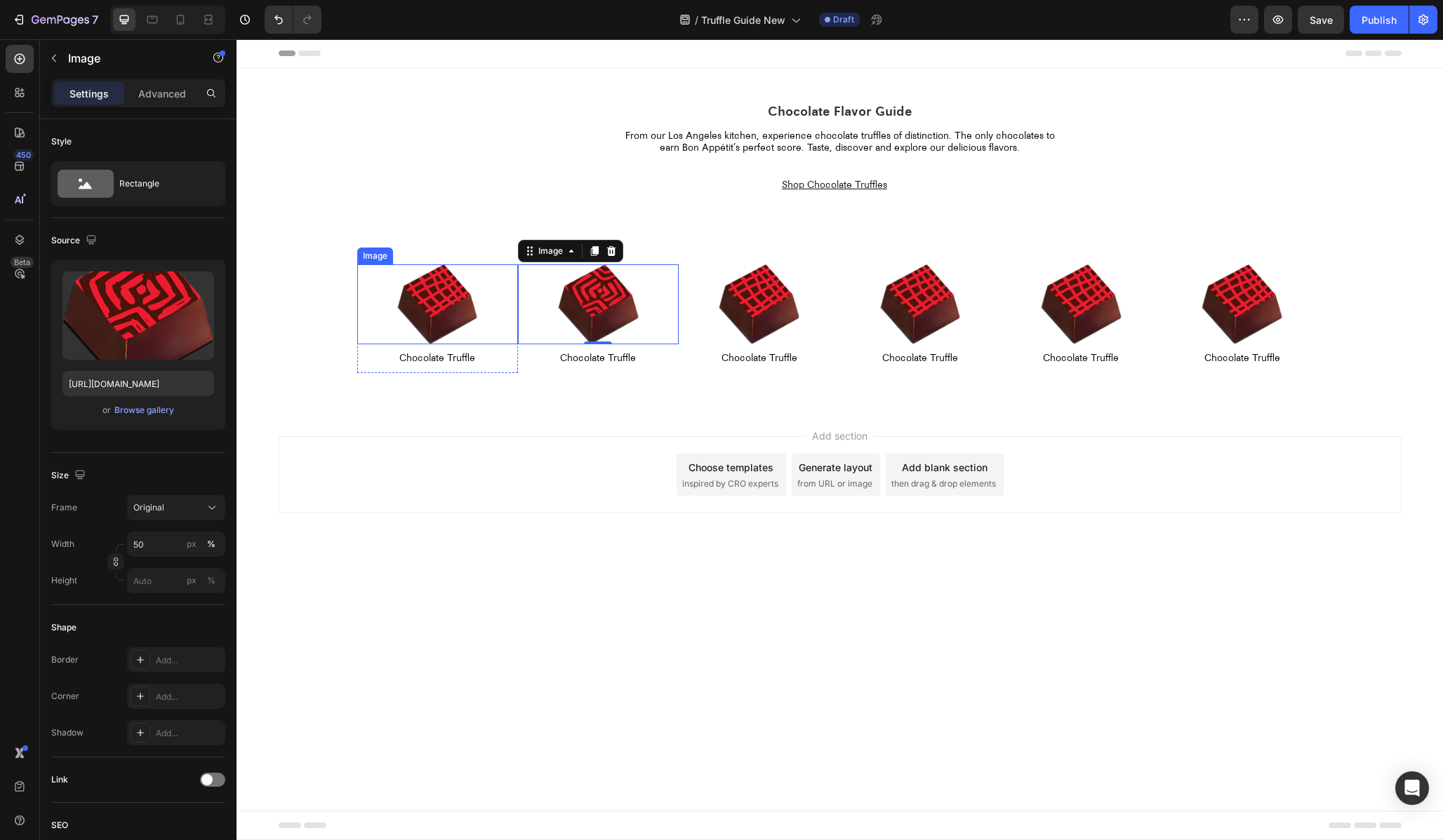
click at [419, 308] on img at bounding box center [438, 305] width 81 height 81
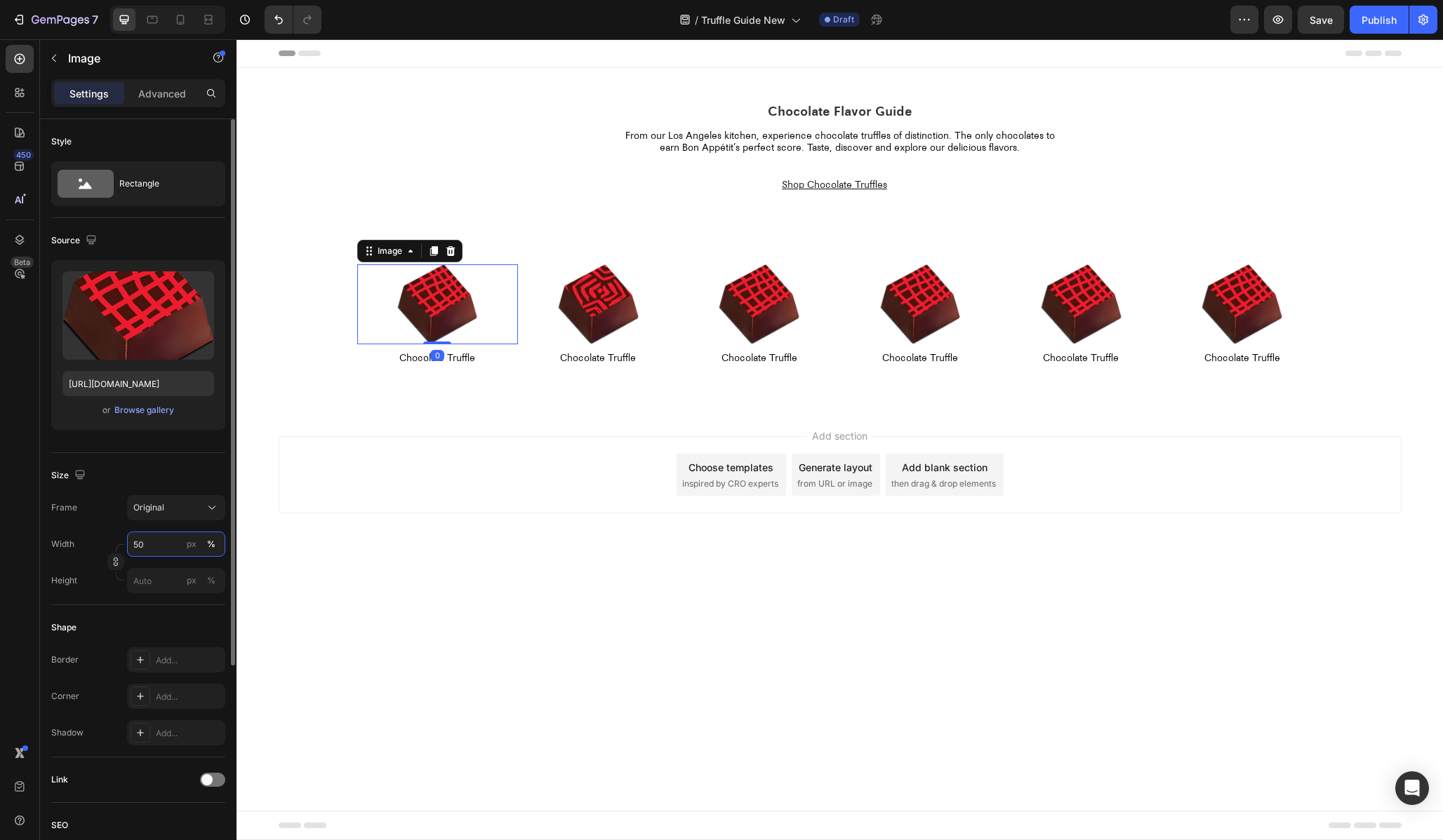
click at [152, 536] on input "50" at bounding box center [176, 544] width 99 height 25
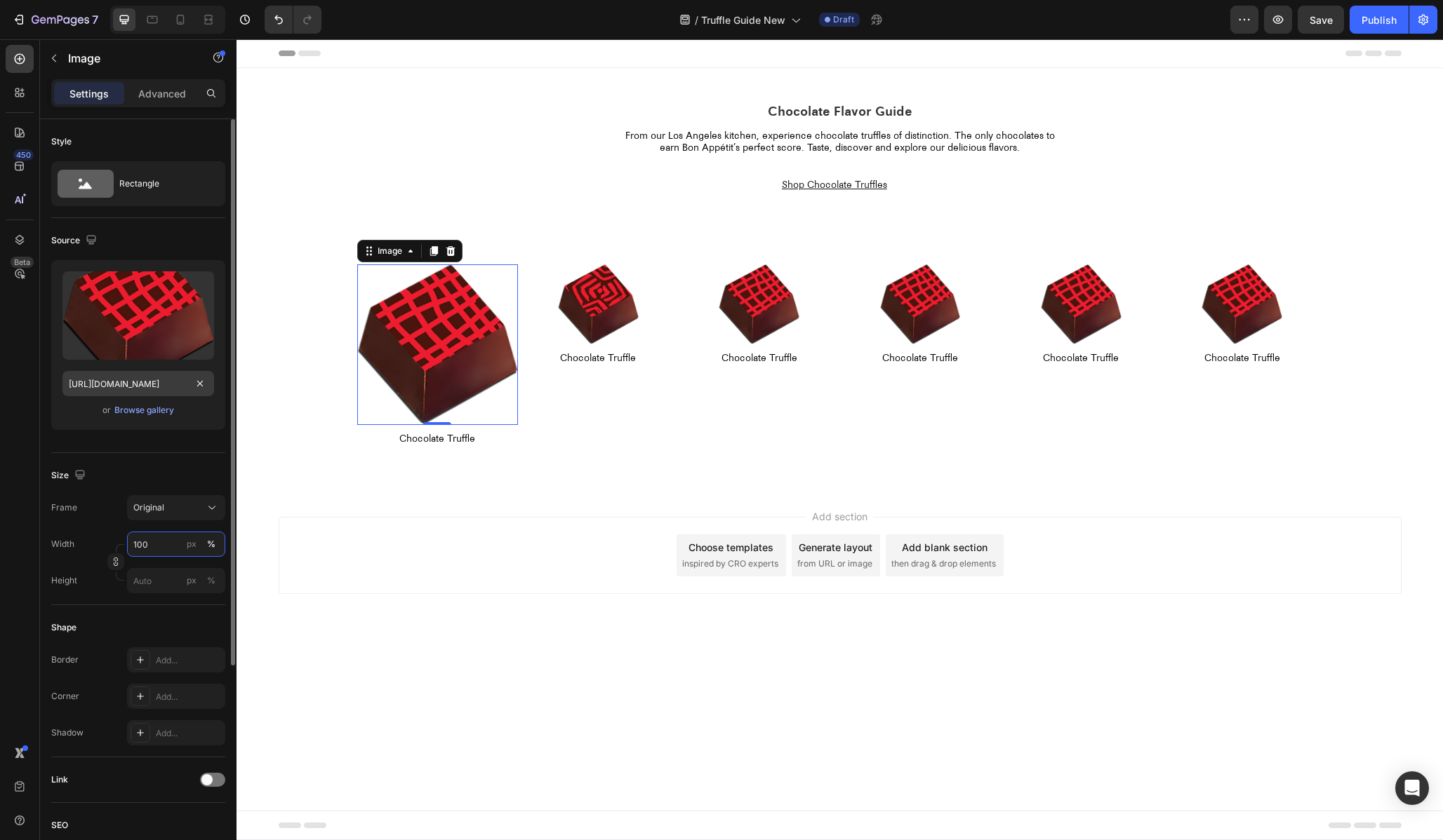
type input "100"
click at [157, 388] on input "[URL][DOMAIN_NAME]" at bounding box center [138, 383] width 151 height 25
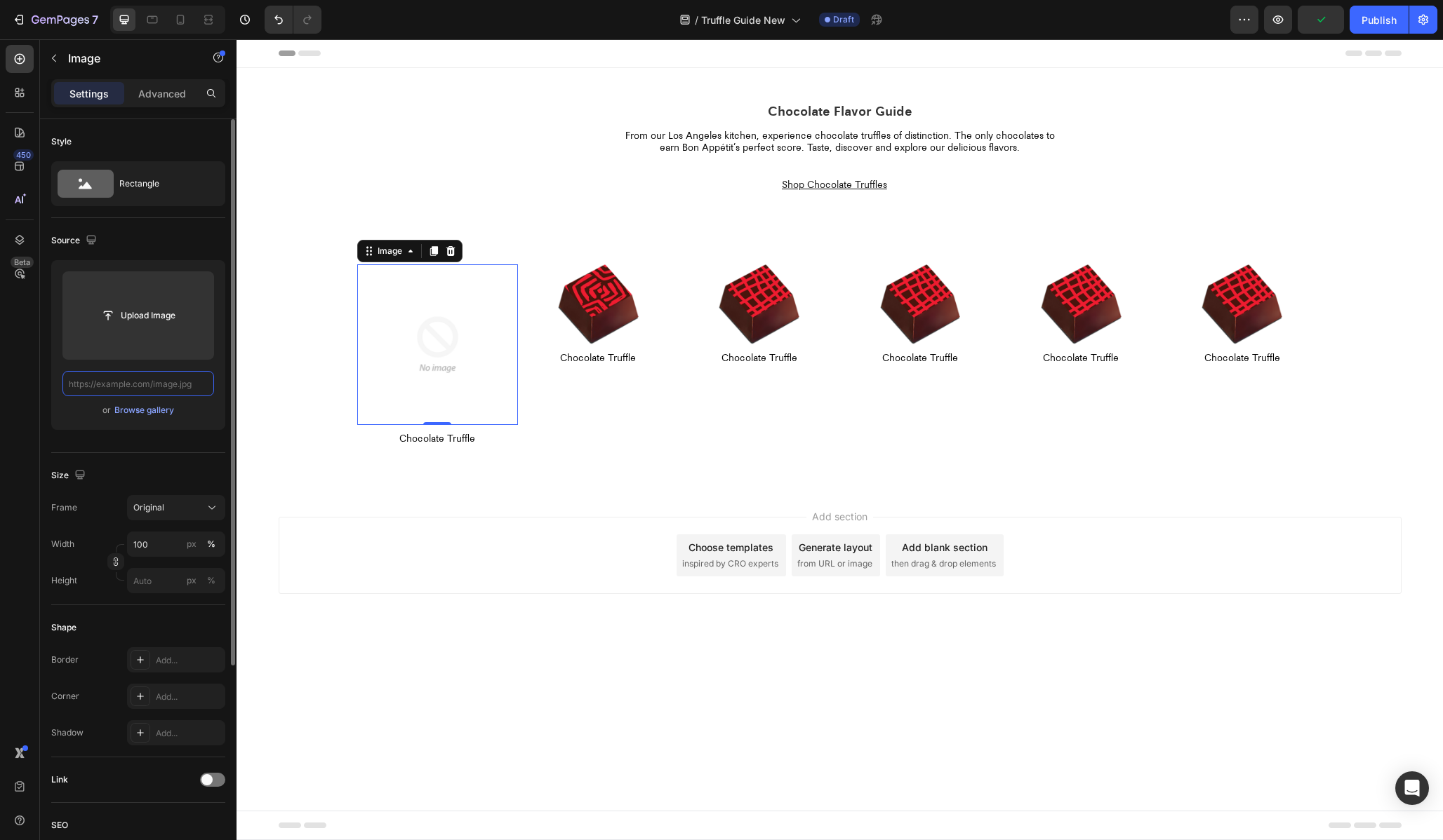
paste input "[URL][DOMAIN_NAME]"
type input "[URL][DOMAIN_NAME]"
paste input "[URL][DOMAIN_NAME]"
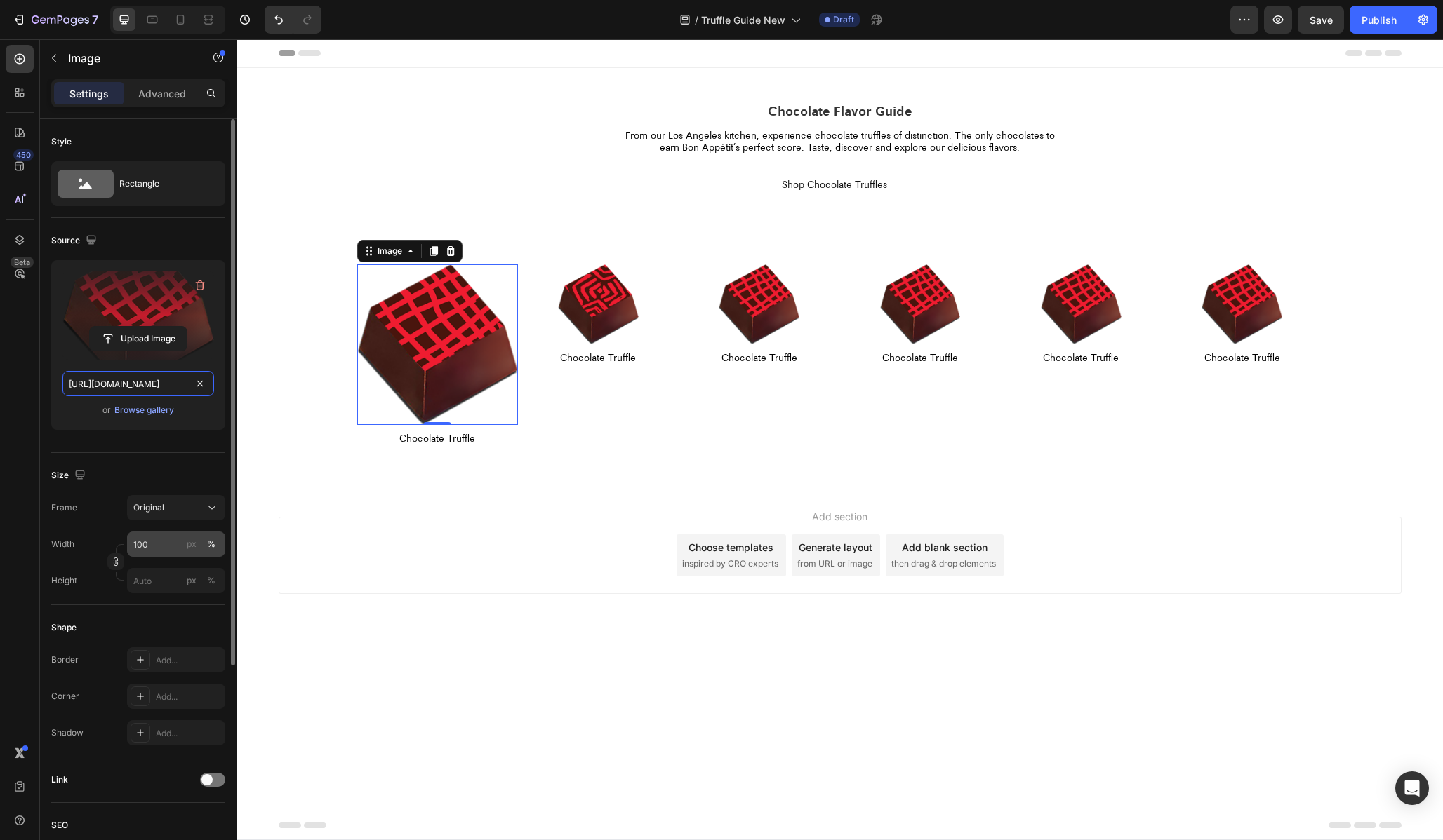
type input "[URL][DOMAIN_NAME]"
click at [153, 544] on input "100" at bounding box center [176, 544] width 99 height 25
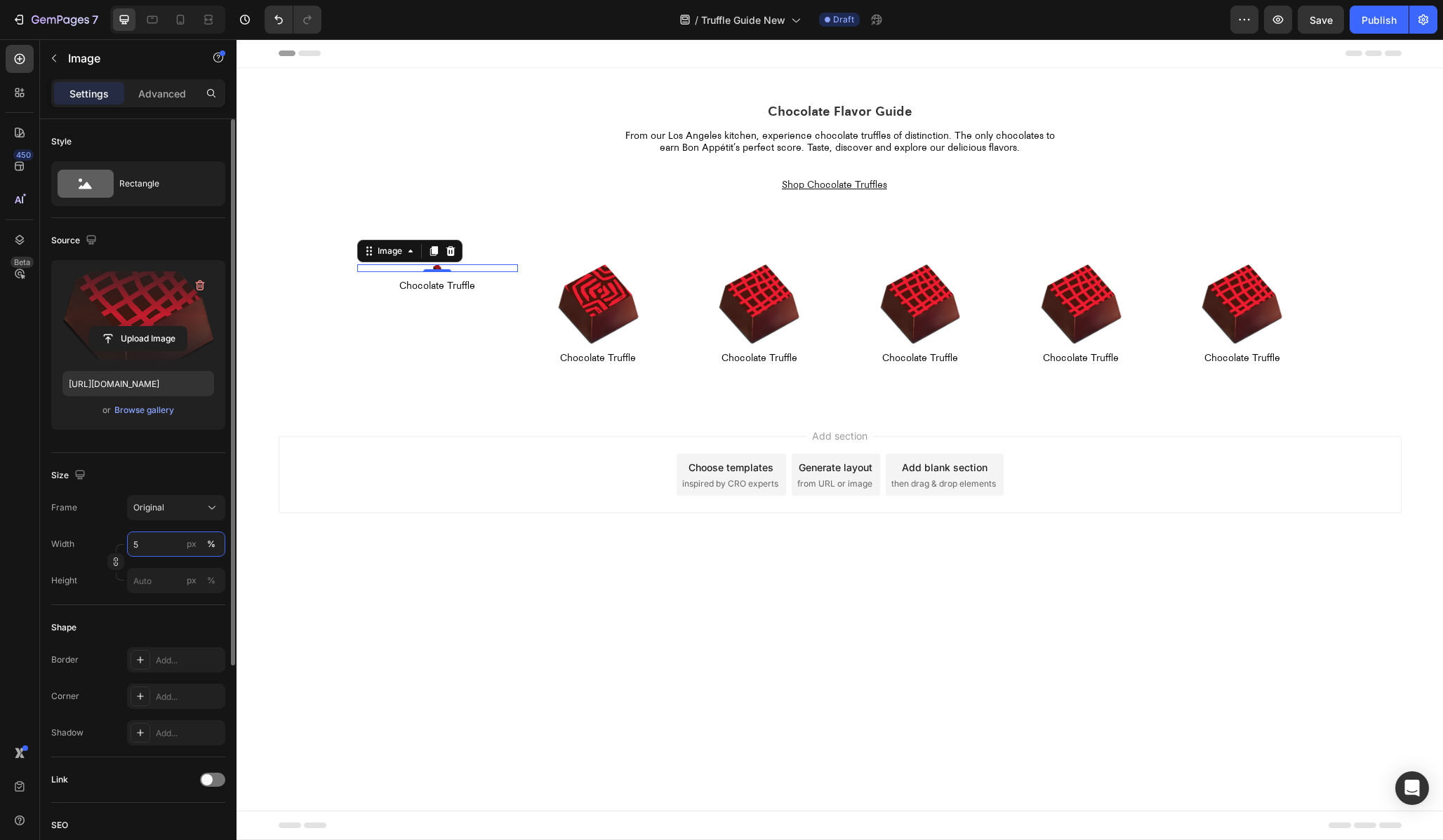
type input "50"
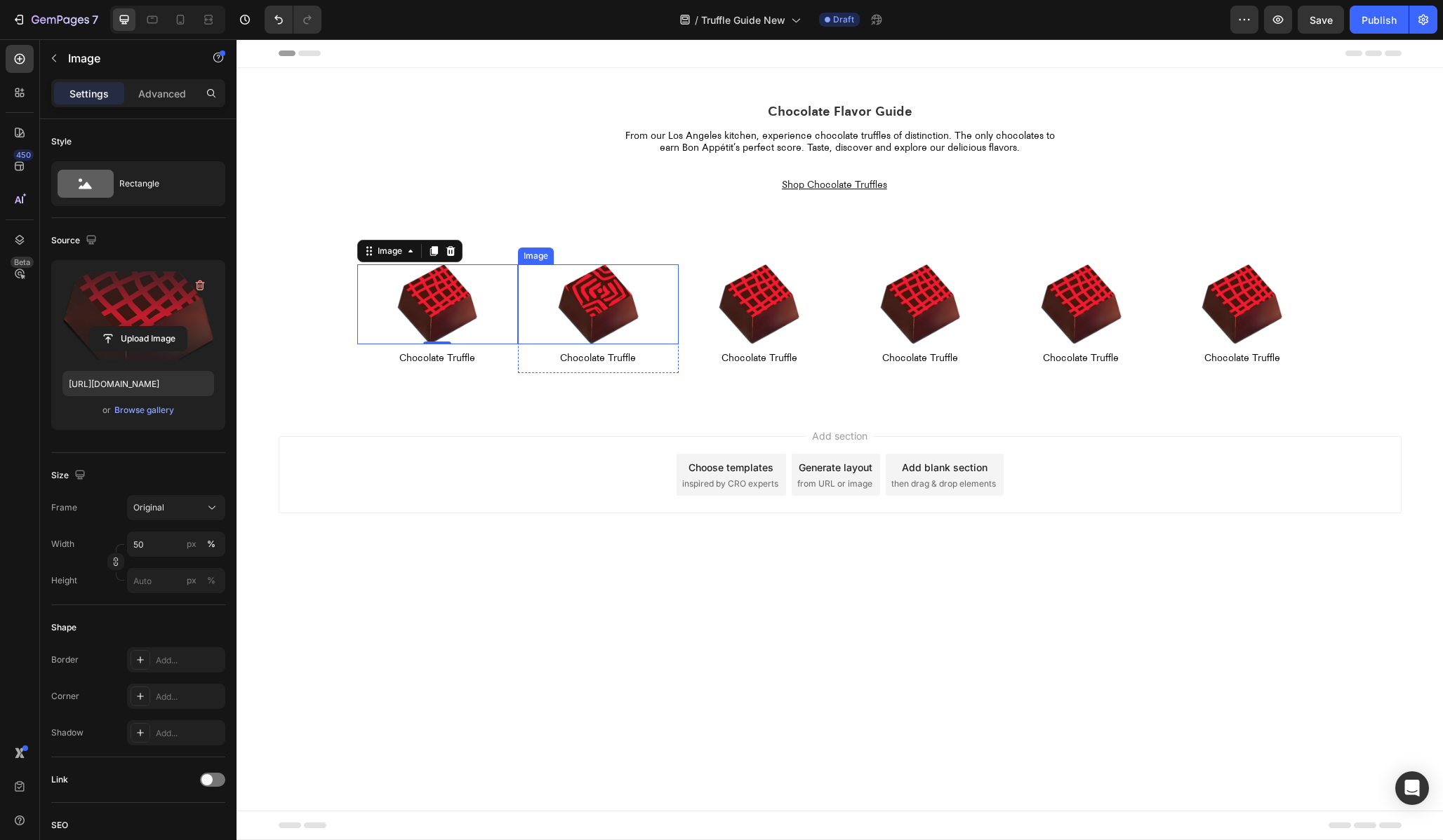
click at [574, 310] on img at bounding box center [598, 305] width 81 height 81
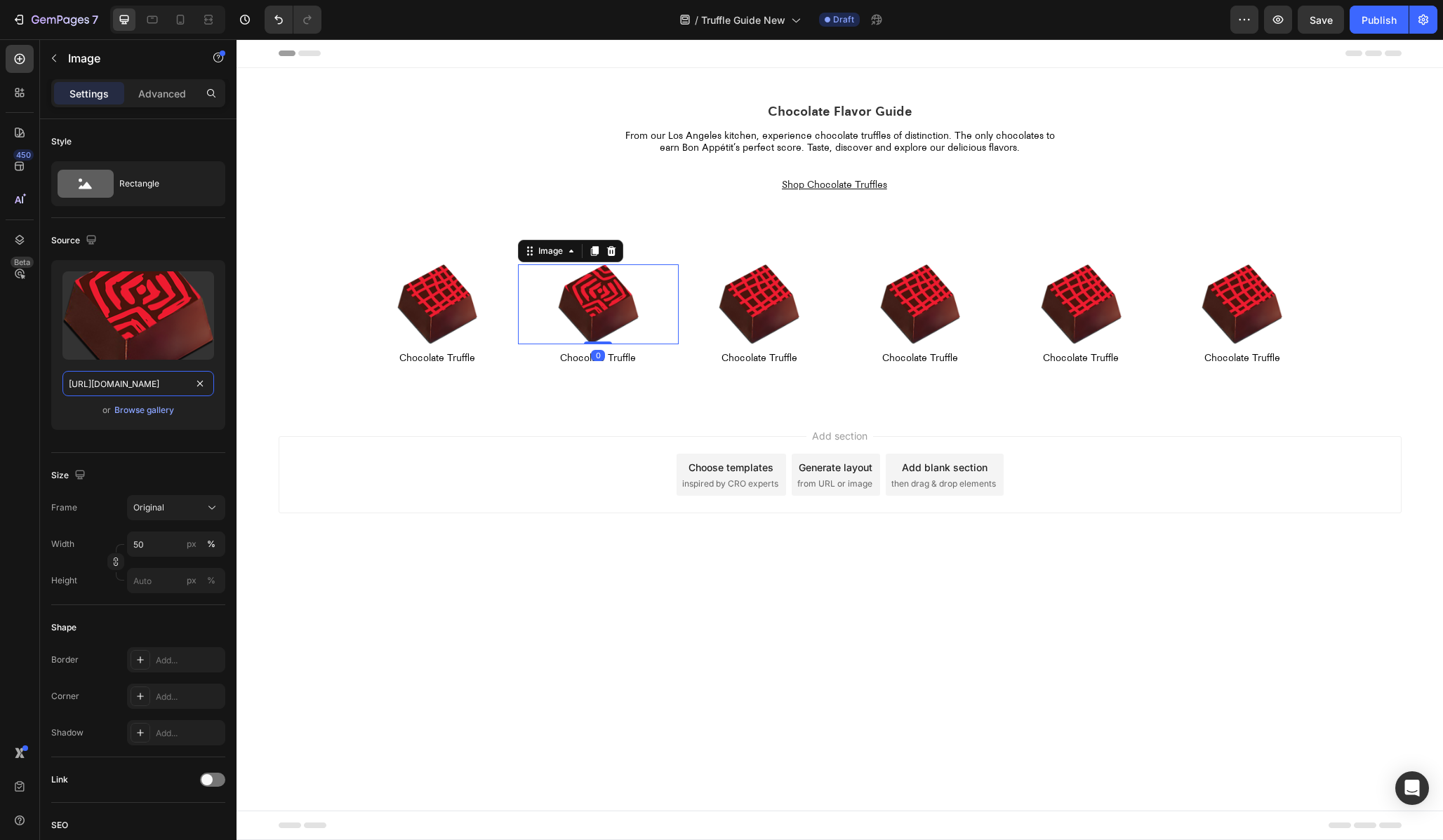
click at [162, 386] on input "[URL][DOMAIN_NAME]" at bounding box center [138, 383] width 151 height 25
paste input "1.png?v=1756260569"
click at [118, 383] on input "[URL][DOMAIN_NAME]" at bounding box center [138, 383] width 151 height 25
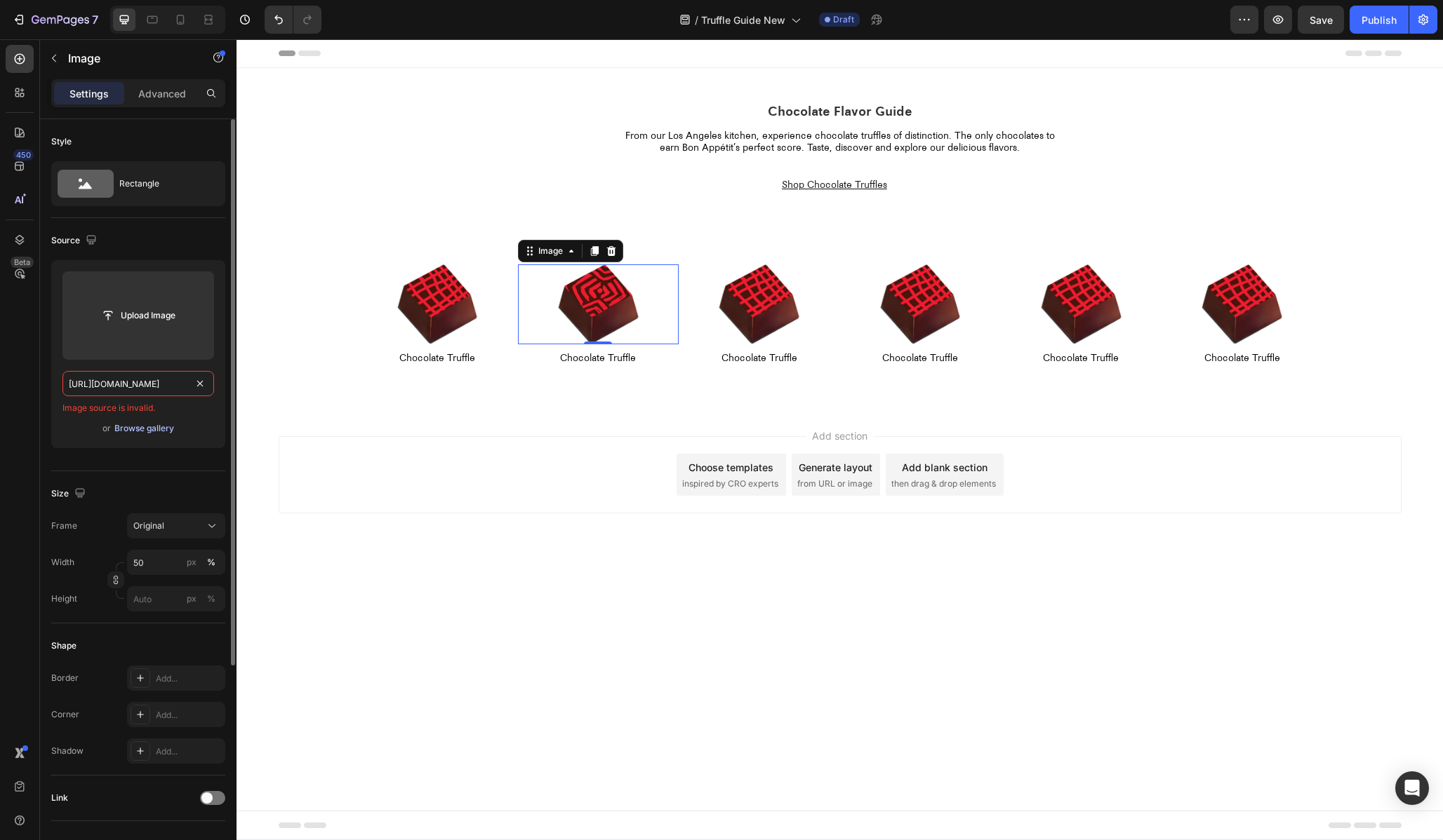
scroll to position [0, 0]
type input "[URL][DOMAIN_NAME]"
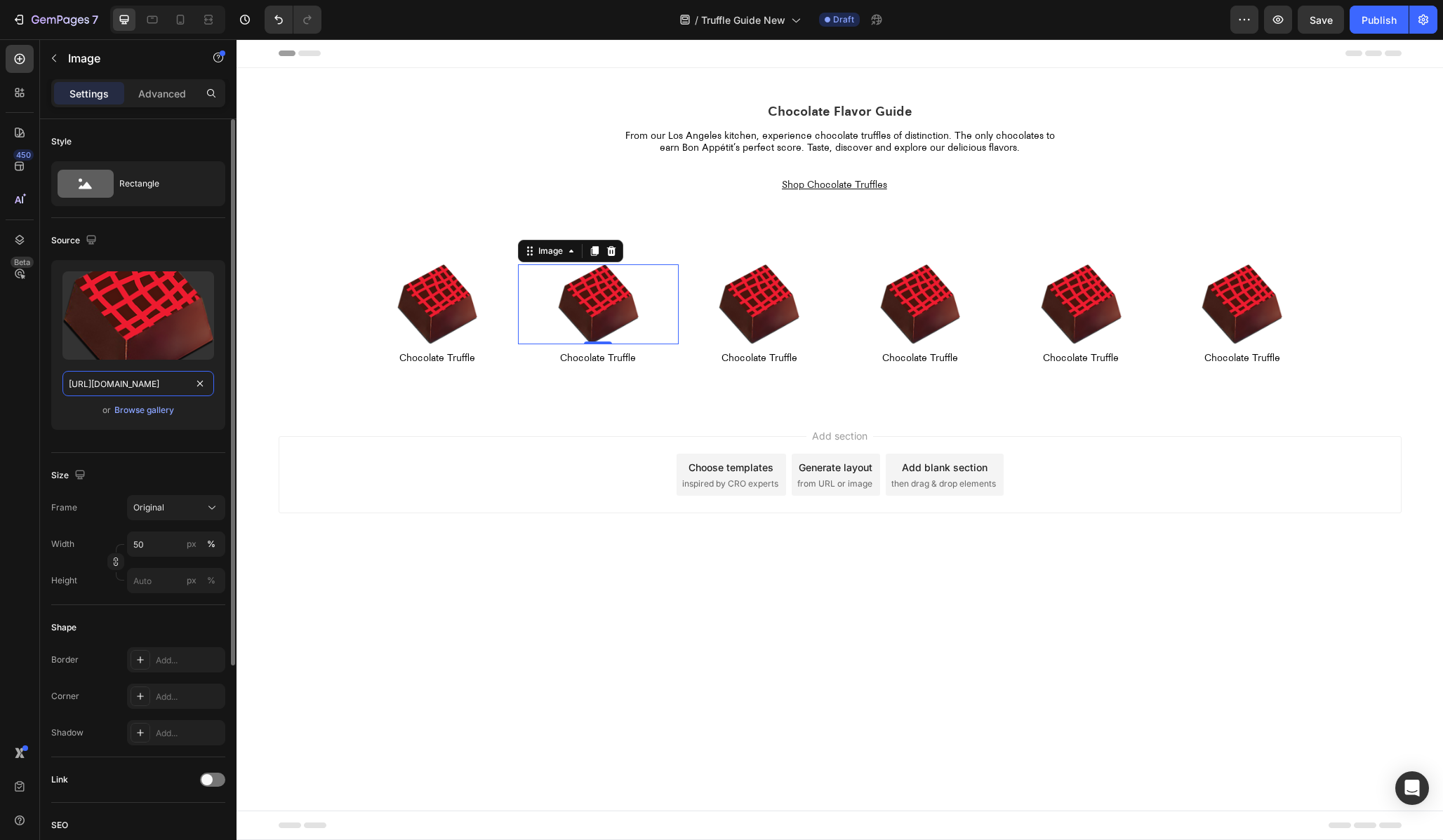
click at [173, 389] on input "[URL][DOMAIN_NAME]" at bounding box center [138, 383] width 151 height 25
click at [85, 387] on input "[URL][DOMAIN_NAME]" at bounding box center [138, 383] width 151 height 25
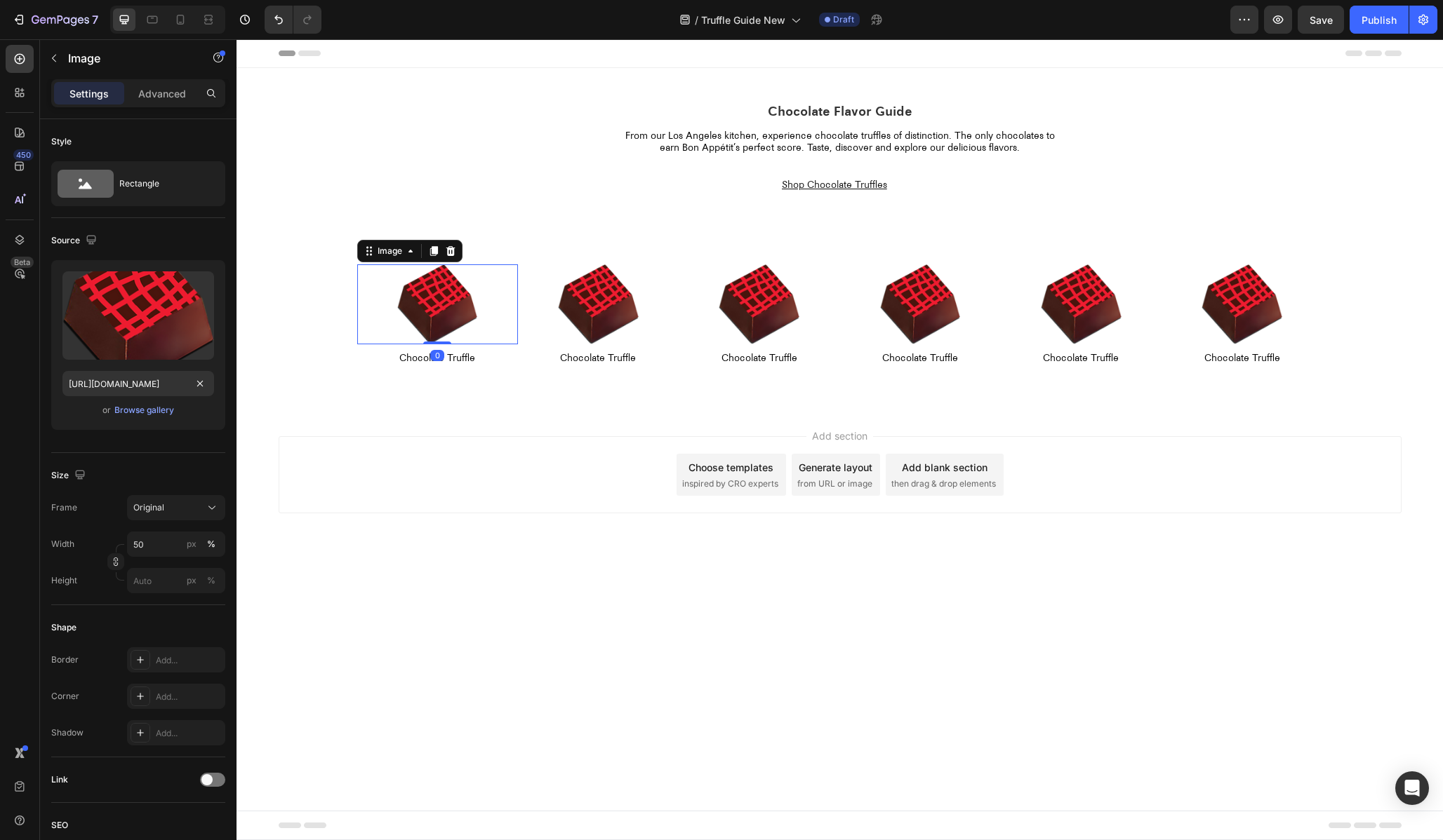
click at [430, 304] on img at bounding box center [438, 305] width 81 height 81
click at [164, 383] on input "[URL][DOMAIN_NAME]" at bounding box center [138, 383] width 151 height 25
click at [595, 290] on img at bounding box center [598, 305] width 81 height 81
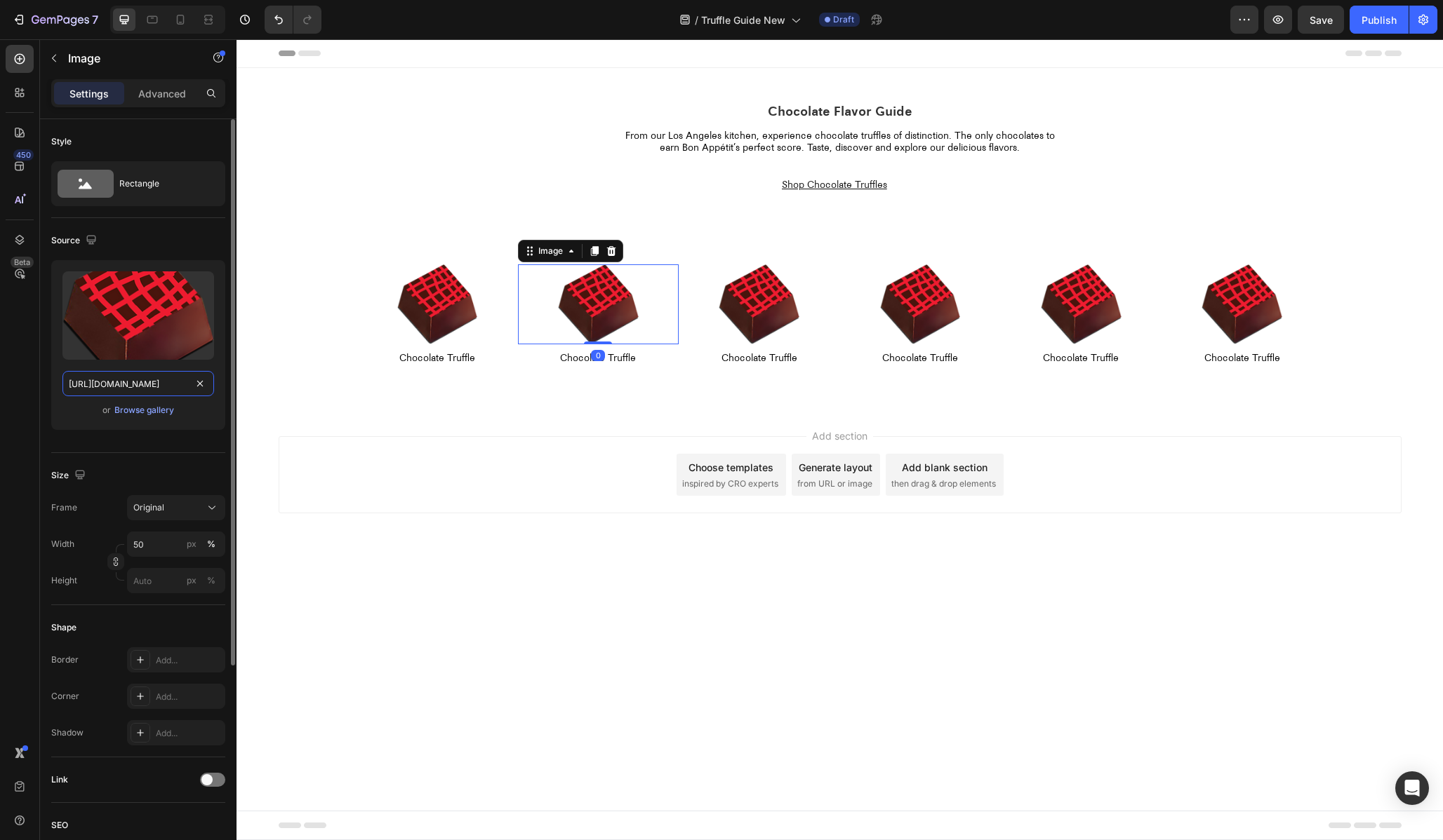
click at [144, 384] on input "[URL][DOMAIN_NAME]" at bounding box center [138, 383] width 151 height 25
paste input "?v=1756260569"
click at [105, 386] on input "[URL][DOMAIN_NAME]" at bounding box center [138, 383] width 151 height 25
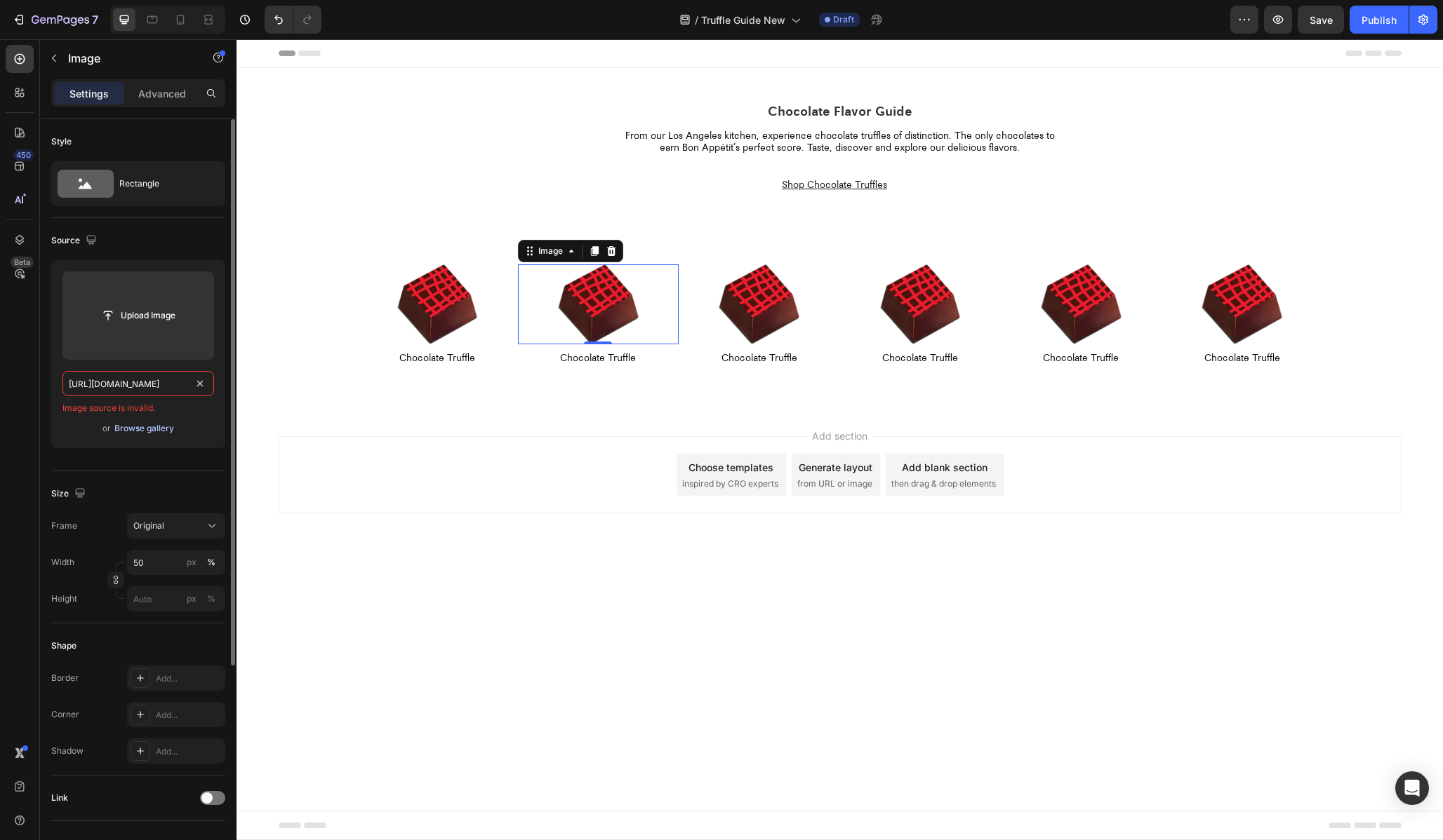
scroll to position [0, 305]
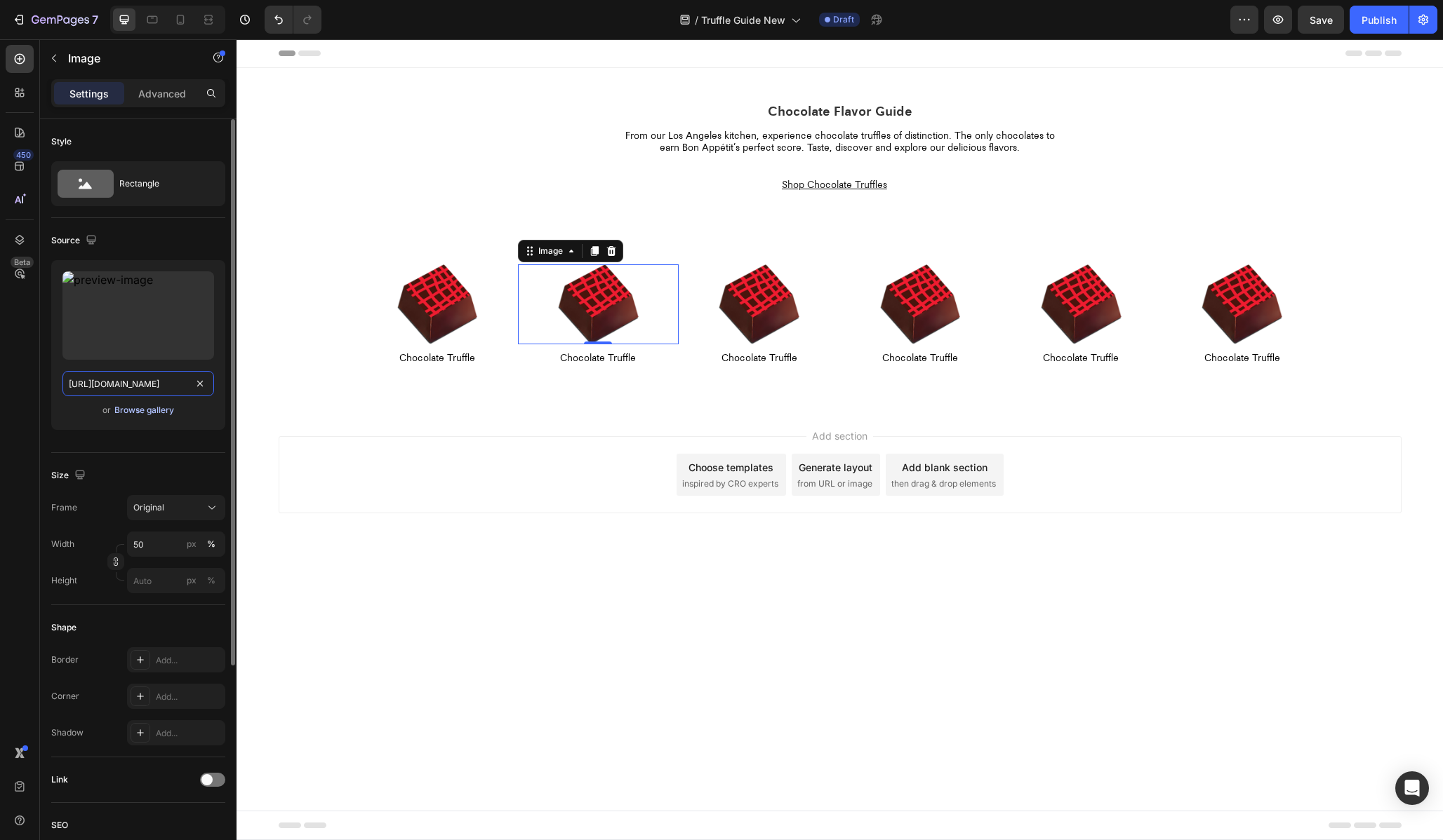
type input "[URL][DOMAIN_NAME]"
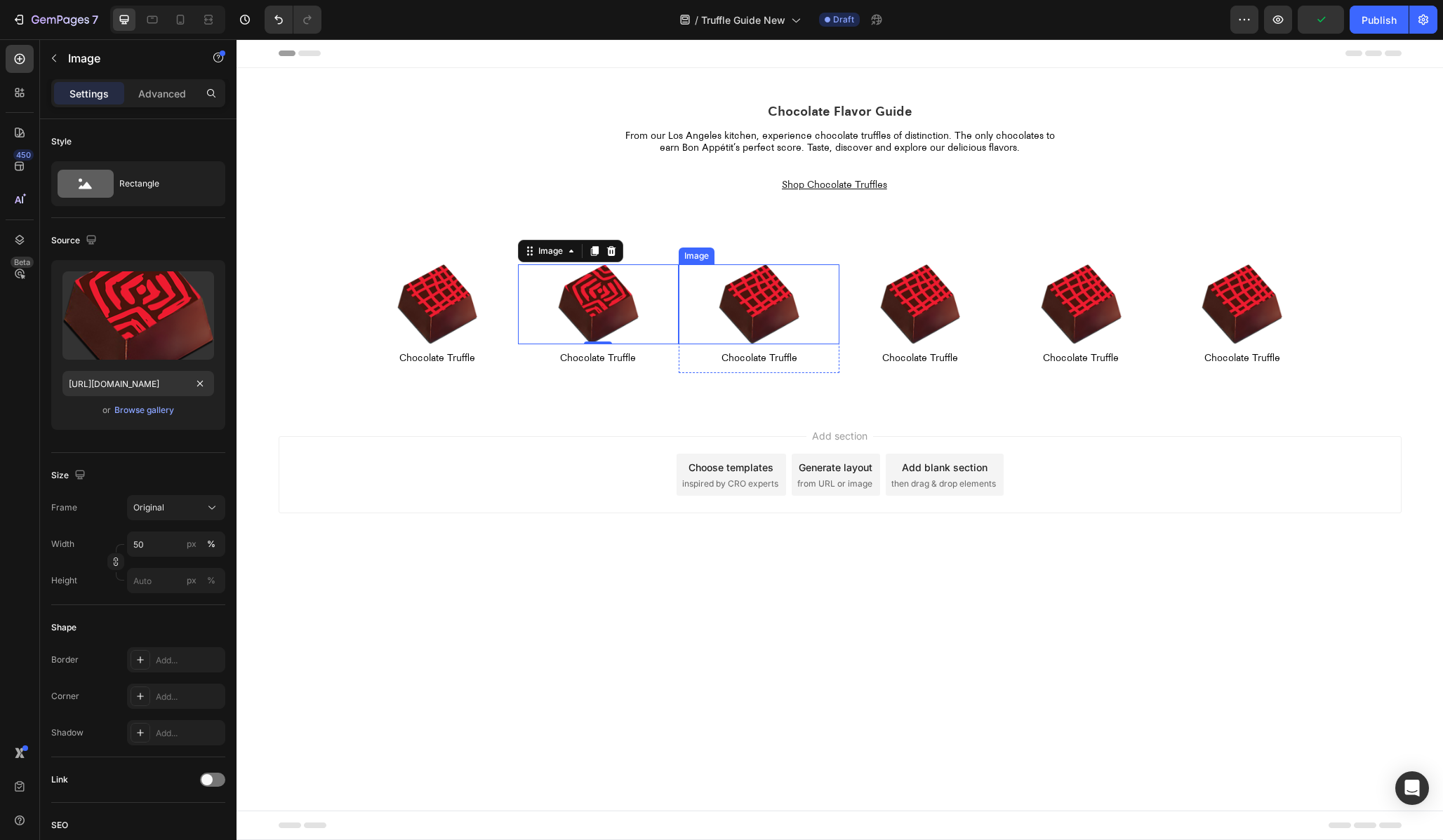
click at [769, 309] on img at bounding box center [759, 305] width 81 height 81
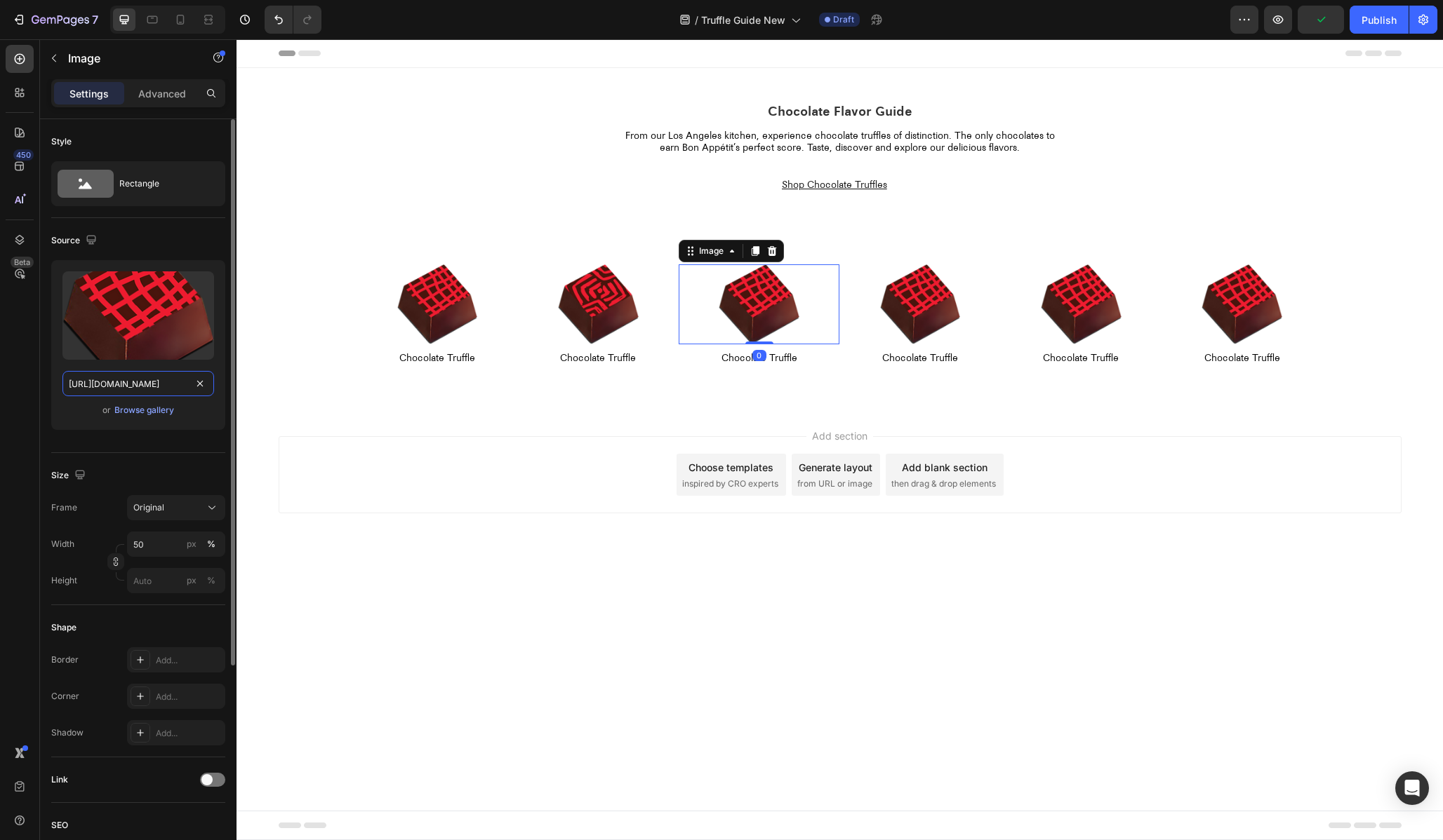
click at [175, 386] on input "[URL][DOMAIN_NAME]" at bounding box center [138, 383] width 151 height 25
paste input "compartes-chocolate-truffle-01_0001.png?v=1756260569"
click at [123, 386] on input "[URL][DOMAIN_NAME]" at bounding box center [138, 383] width 151 height 25
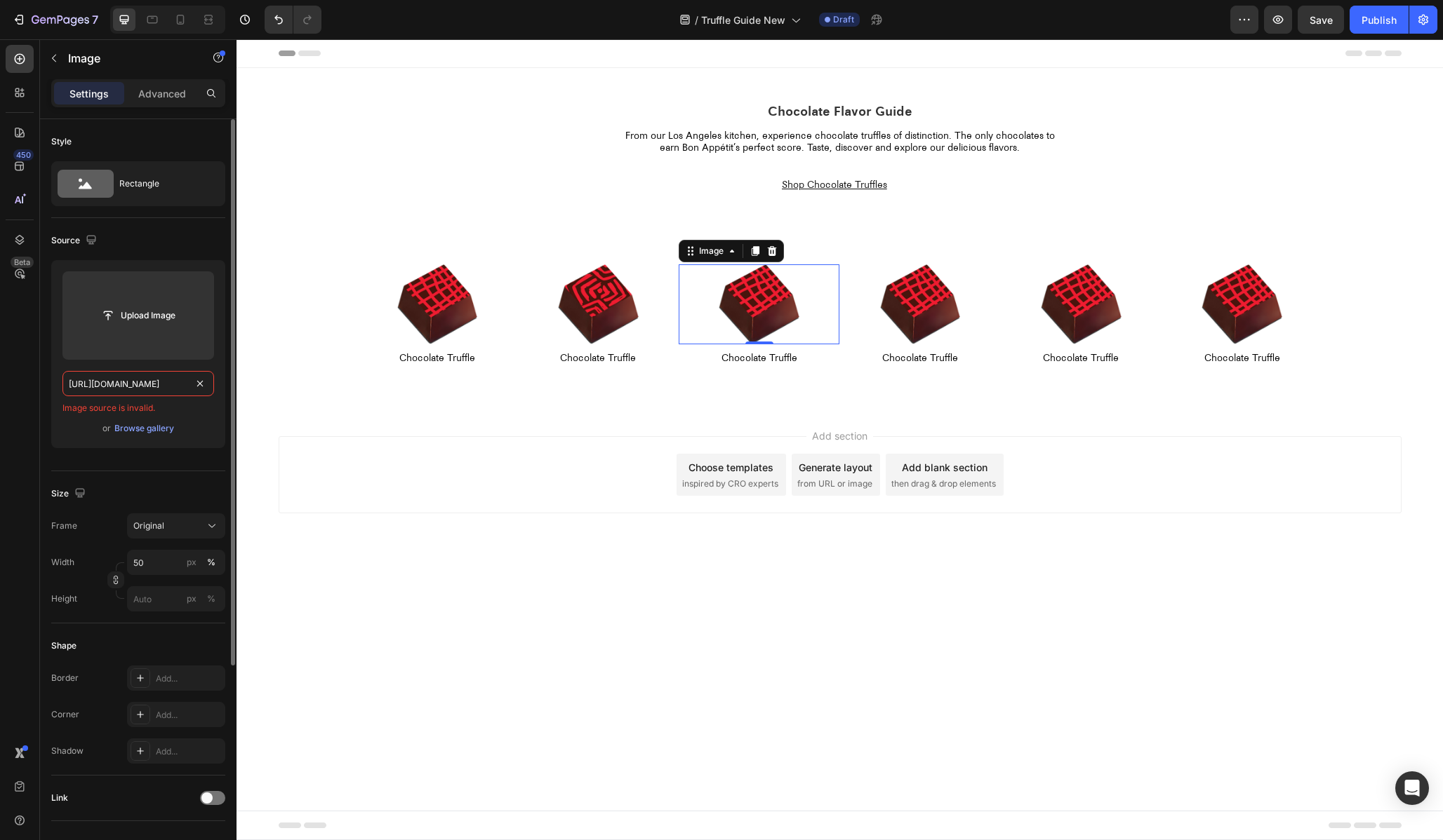
type input "[URL][DOMAIN_NAME]"
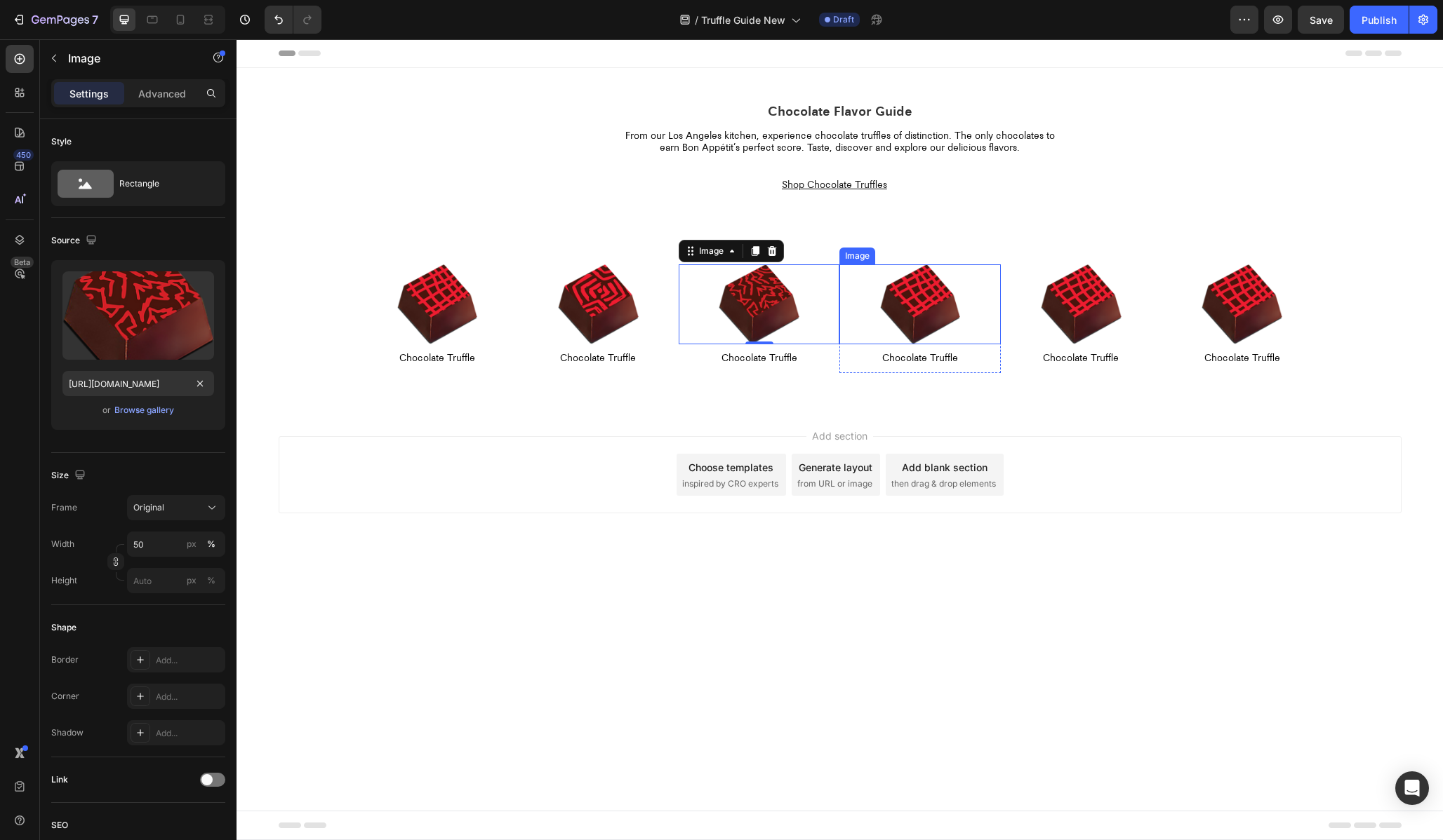
click at [917, 308] on img at bounding box center [920, 305] width 81 height 81
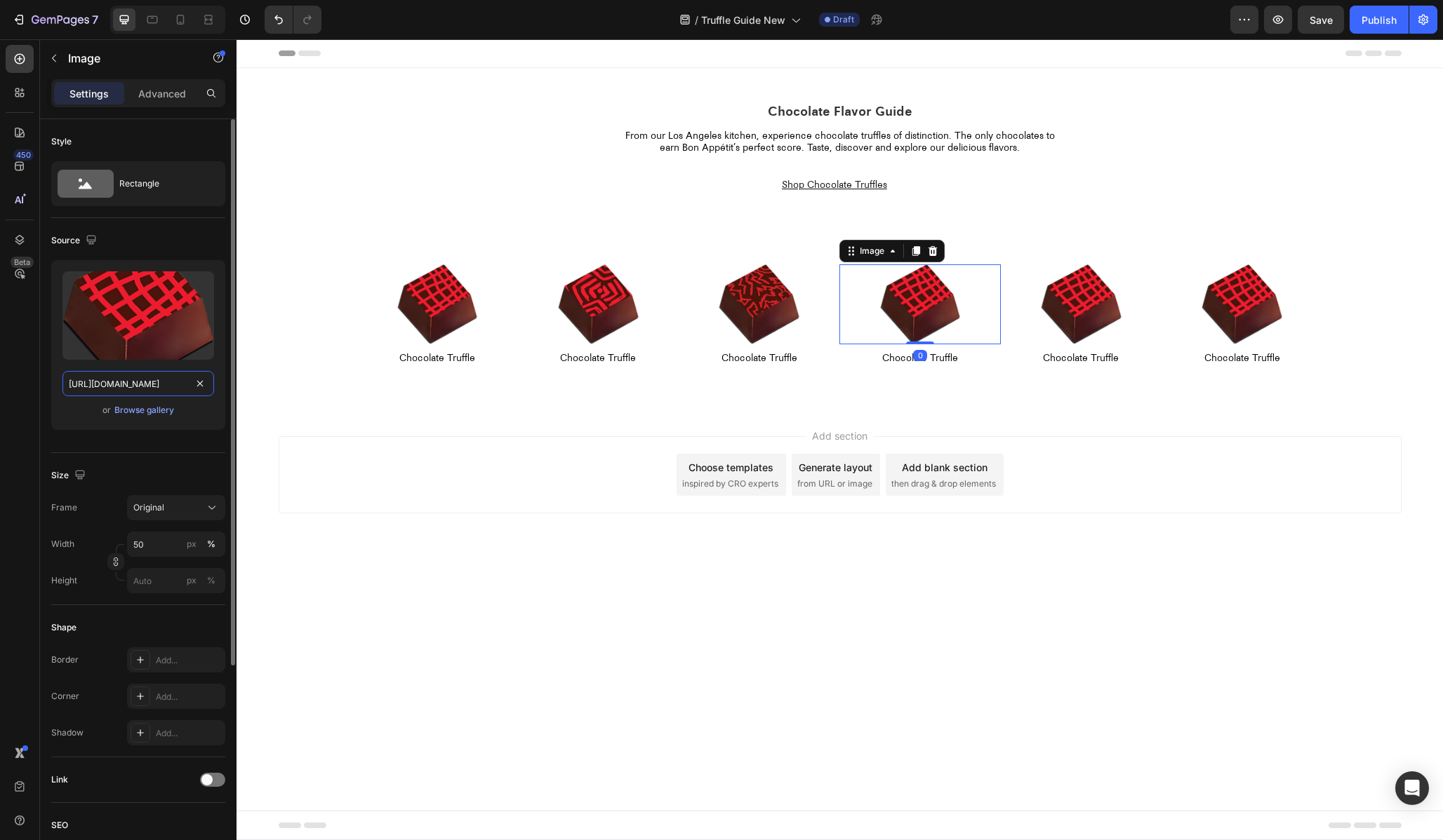
click at [140, 386] on input "[URL][DOMAIN_NAME]" at bounding box center [138, 383] width 151 height 25
paste input "compartes-chocolate-truffle-01_0001.png?v=1756260569"
click at [104, 383] on input "[URL][DOMAIN_NAME]" at bounding box center [138, 383] width 151 height 25
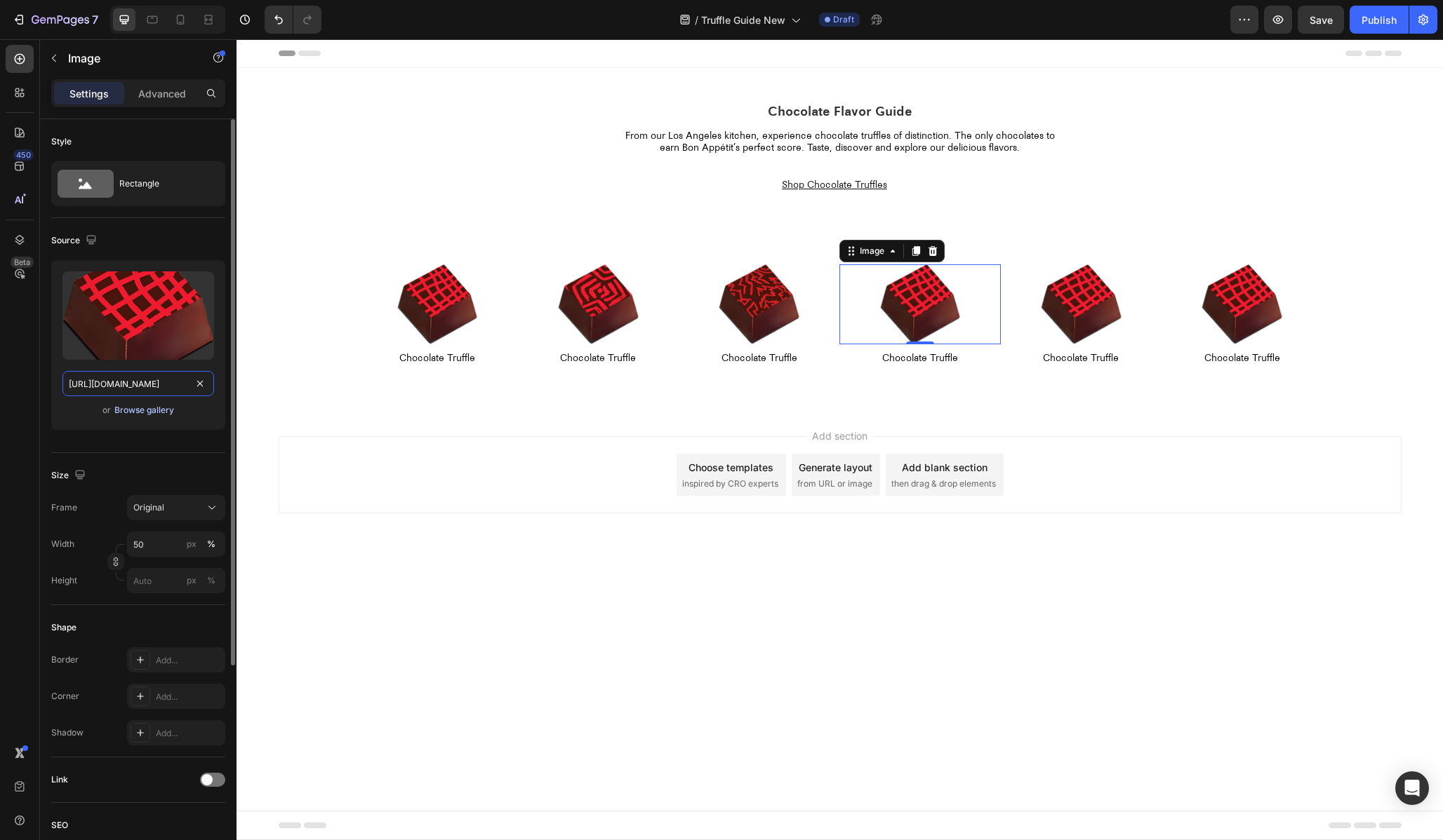
type input "[URL][DOMAIN_NAME]"
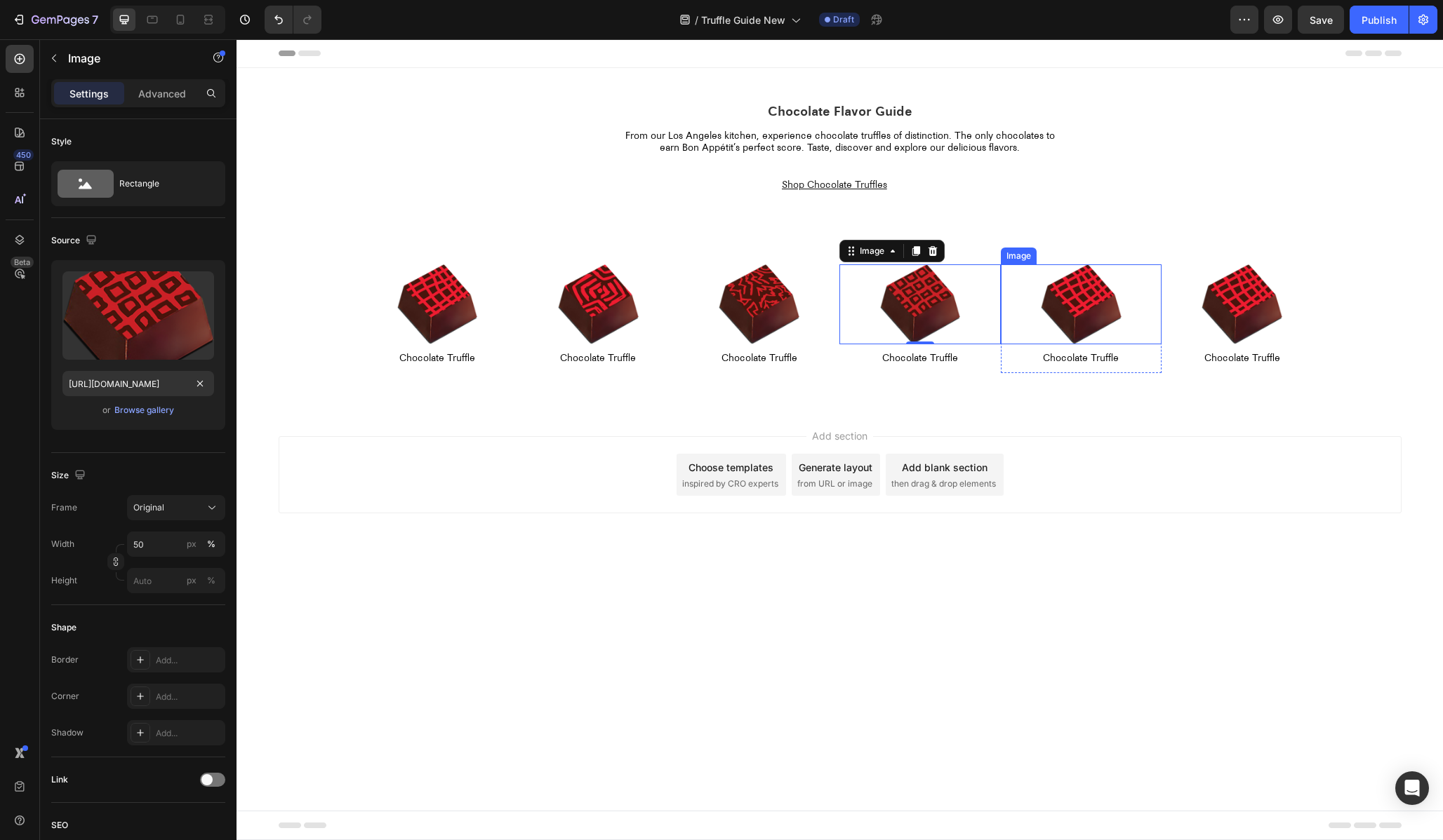
click at [1089, 297] on img at bounding box center [1081, 305] width 81 height 81
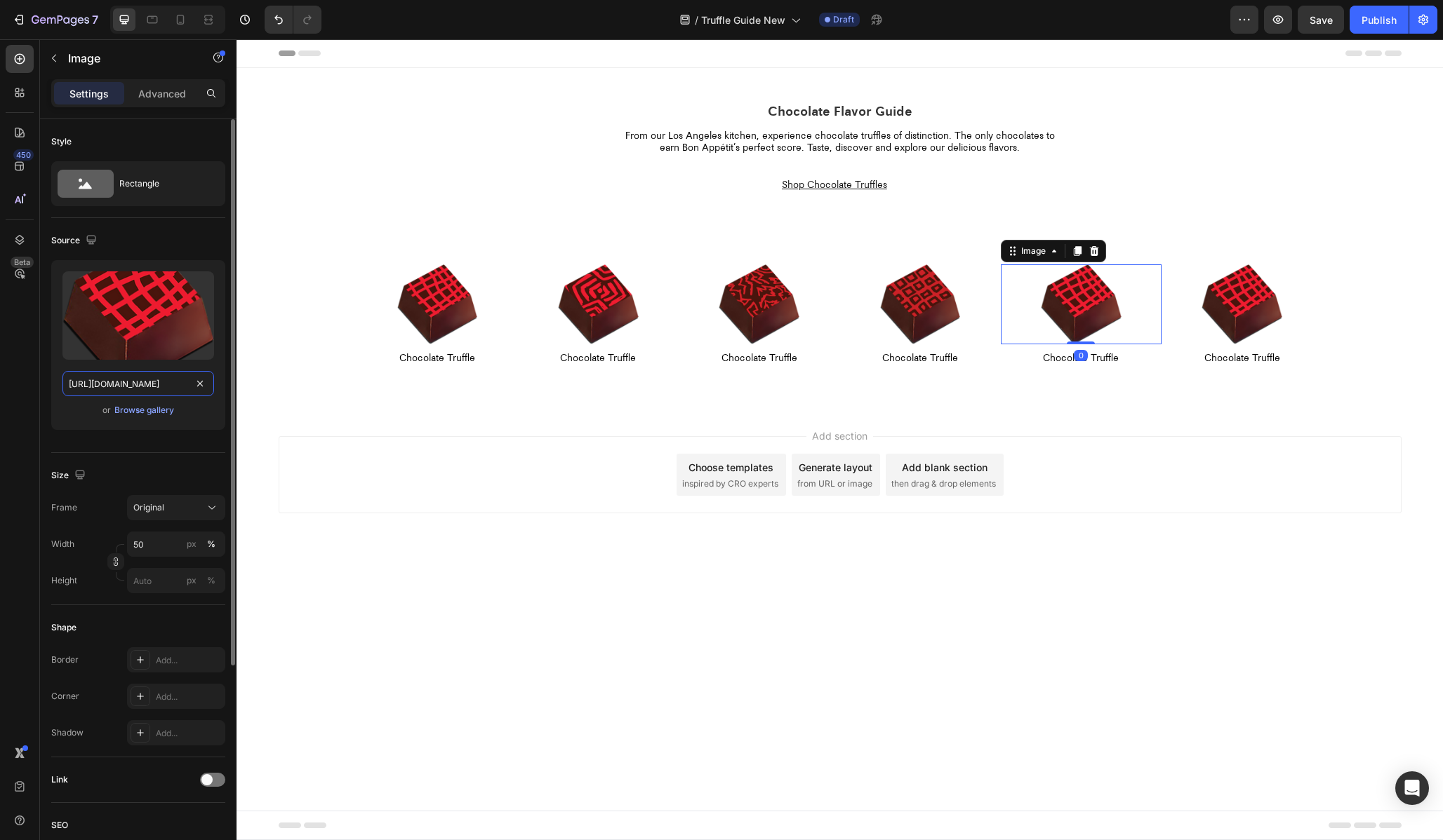
click at [127, 392] on input "[URL][DOMAIN_NAME]" at bounding box center [138, 383] width 151 height 25
paste input "compartes-chocolate-truffle-01_0001.png?v=1756260569"
click at [105, 386] on input "[URL][DOMAIN_NAME]" at bounding box center [138, 383] width 151 height 25
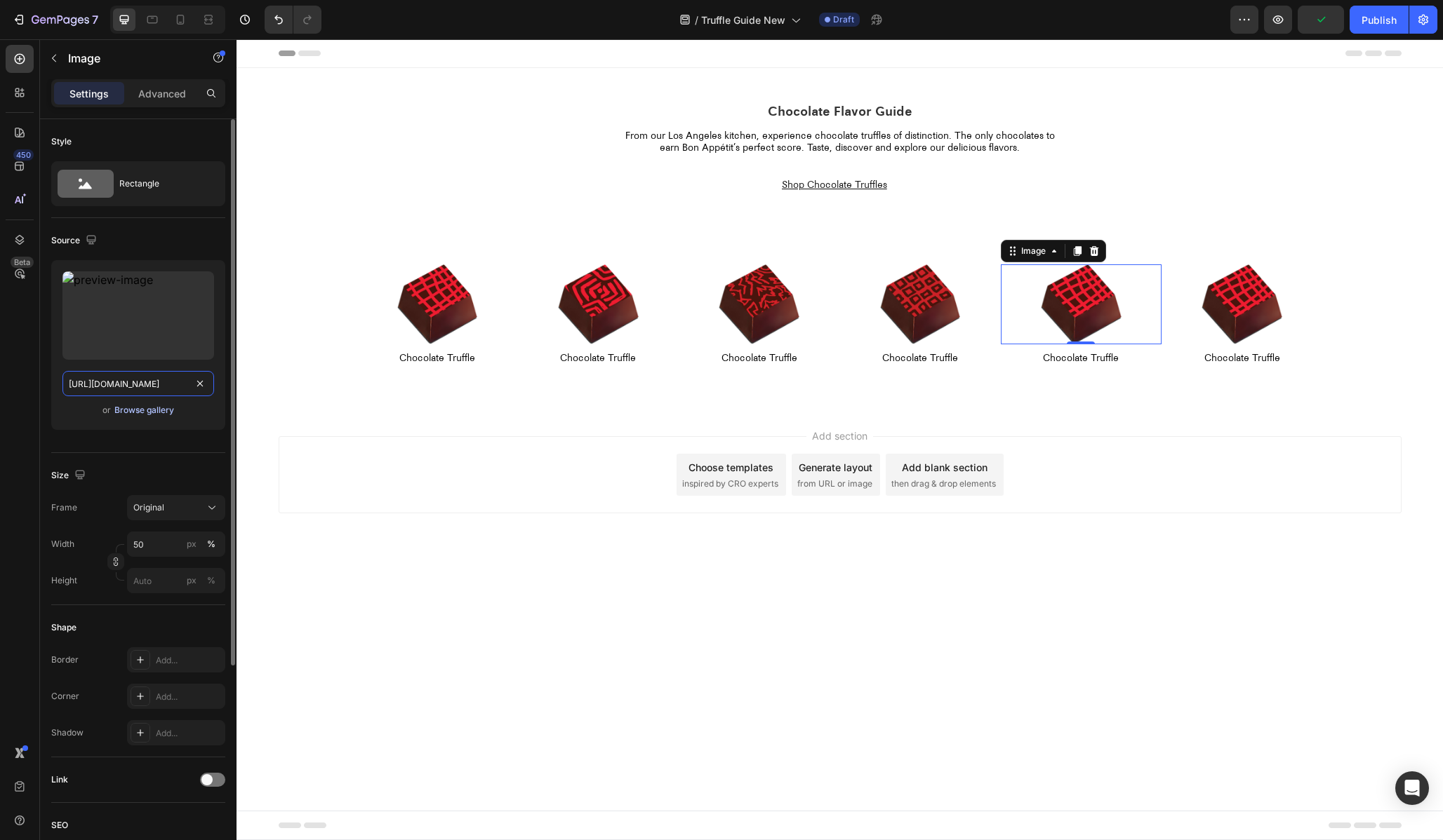
type input "[URL][DOMAIN_NAME]"
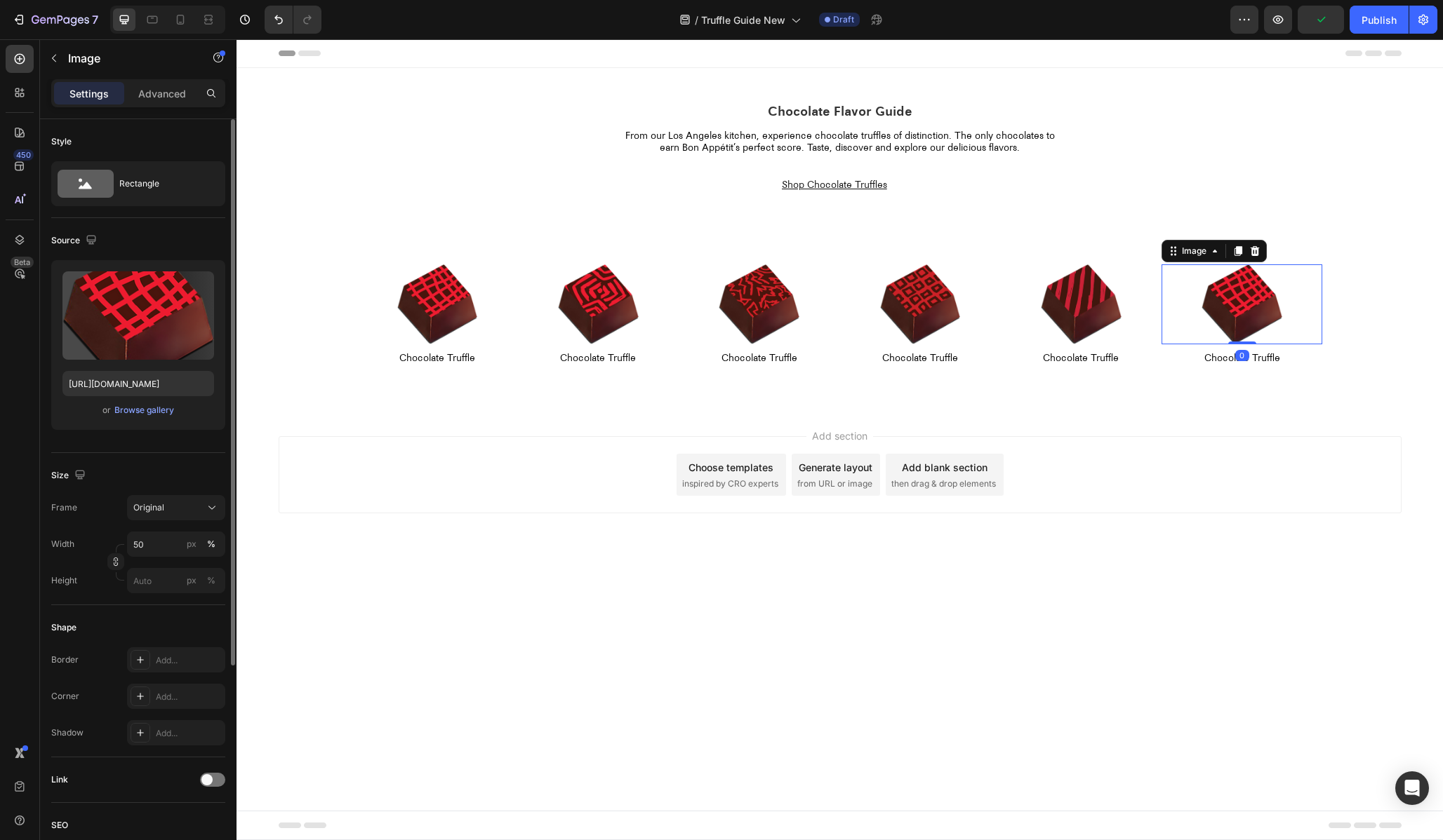
click at [1240, 302] on img at bounding box center [1242, 305] width 81 height 81
click at [160, 387] on input "[URL][DOMAIN_NAME]" at bounding box center [138, 383] width 151 height 25
paste input "compartes-chocolate-truffle-01_0001.png?v=1756260569"
click at [107, 383] on input "[URL][DOMAIN_NAME]" at bounding box center [138, 383] width 151 height 25
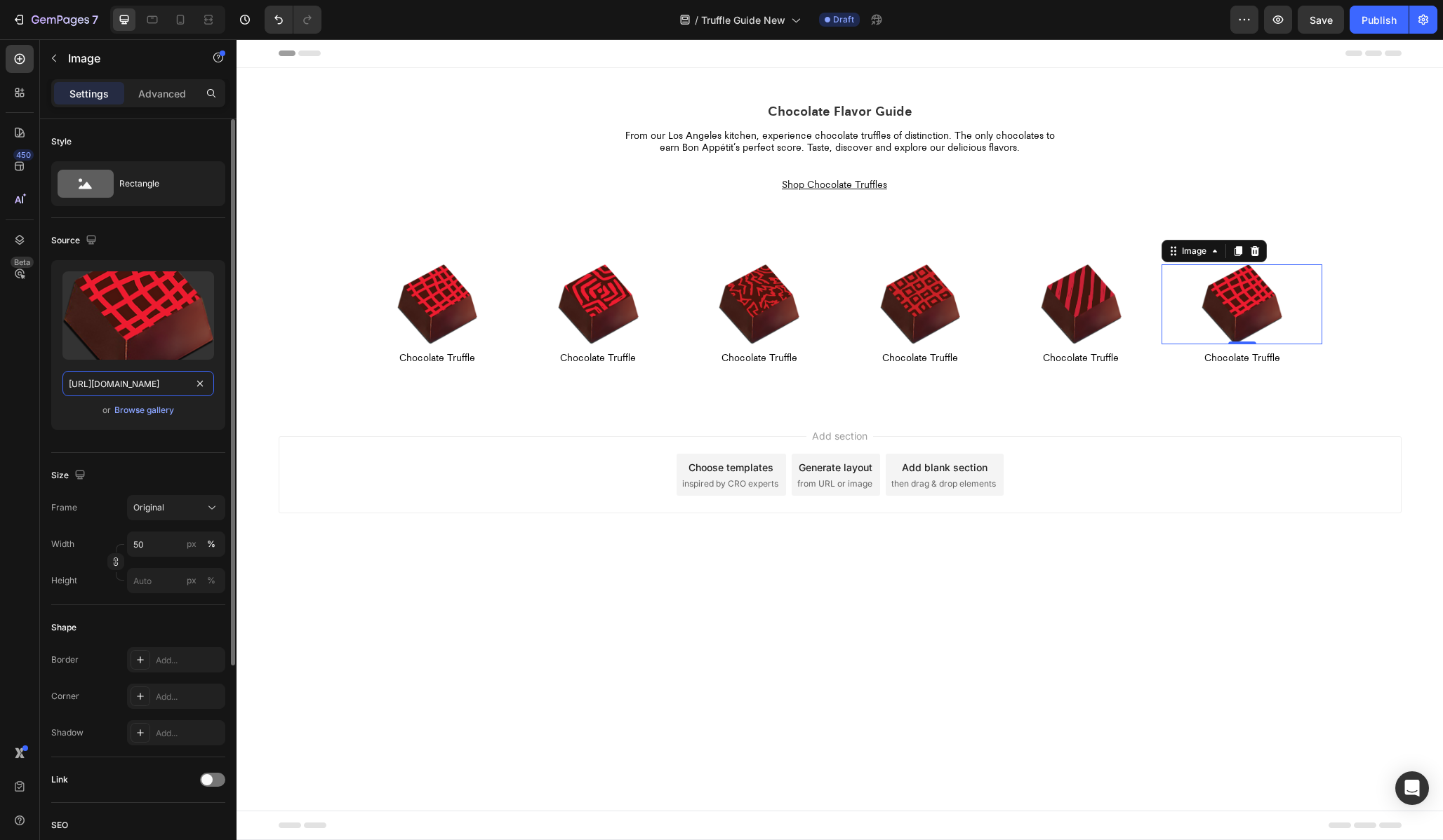
scroll to position [0, 306]
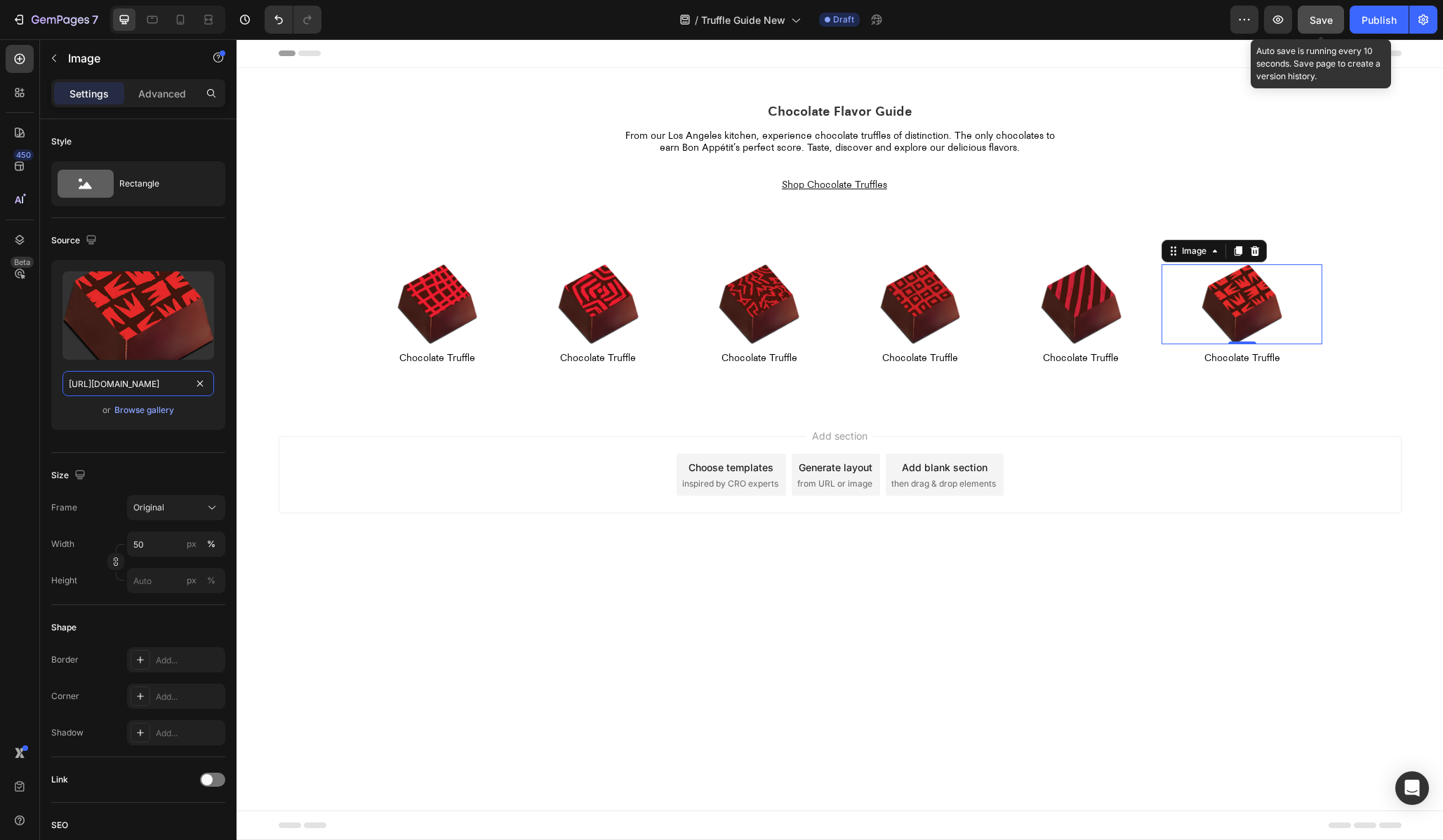
type input "[URL][DOMAIN_NAME]"
click at [1321, 26] on div "Save" at bounding box center [1321, 20] width 23 height 15
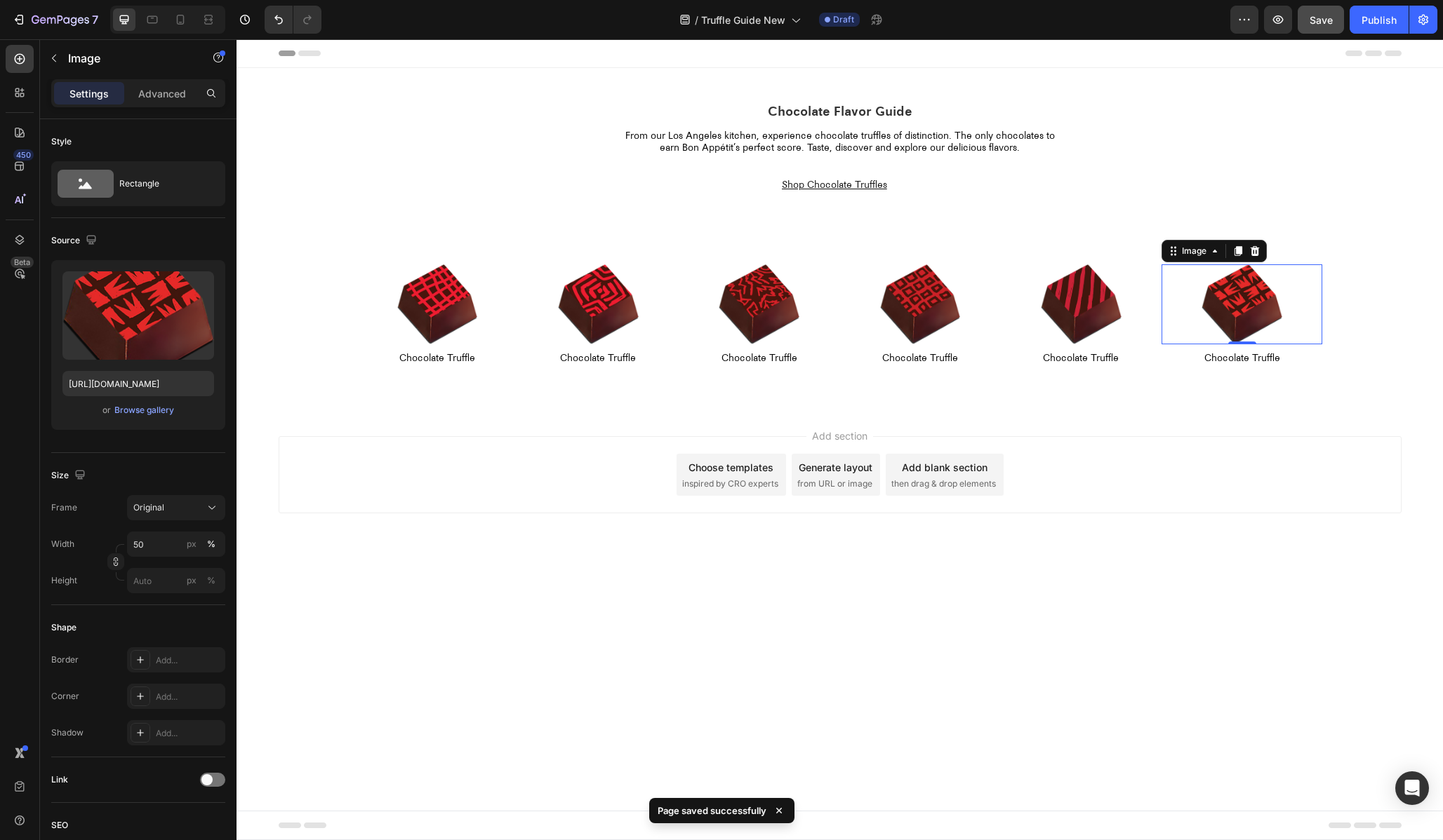
click at [390, 589] on body "Header Chocolate Flavor Guide Heading From our Los Angeles kitchen, experience …" at bounding box center [840, 439] width 1206 height 801
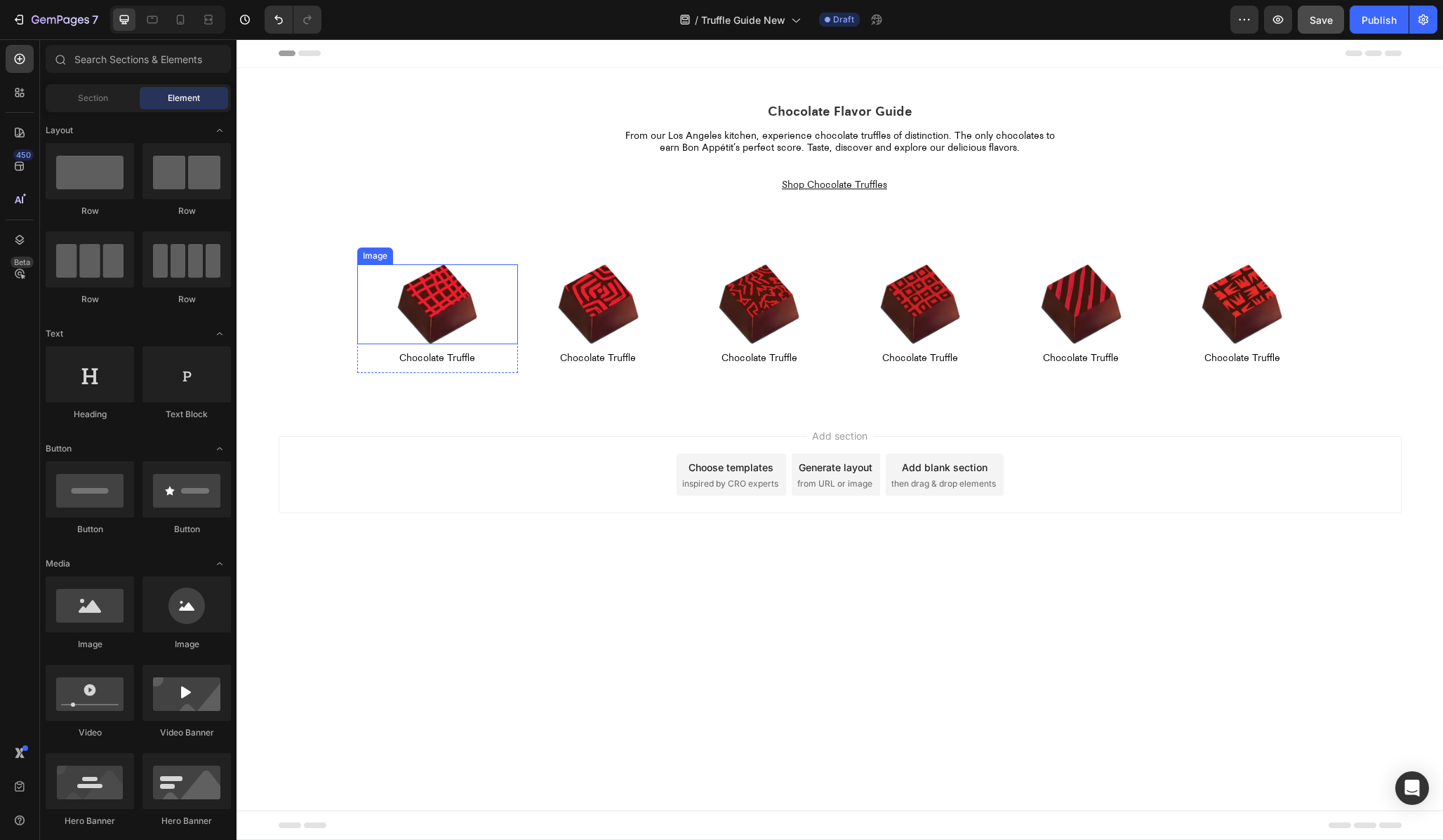
click at [387, 280] on div at bounding box center [438, 305] width 160 height 81
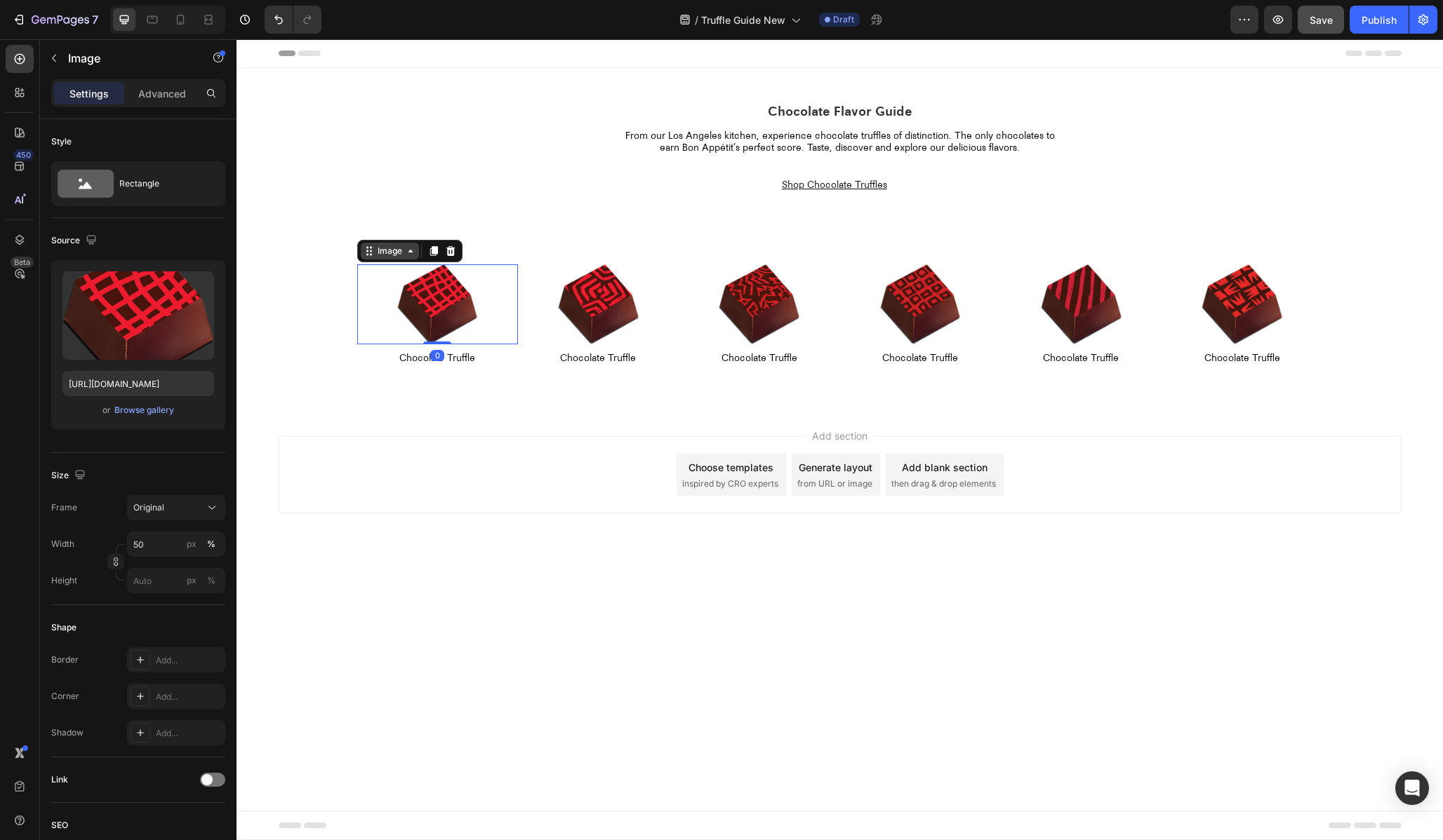
click at [375, 252] on div "Image" at bounding box center [390, 251] width 30 height 13
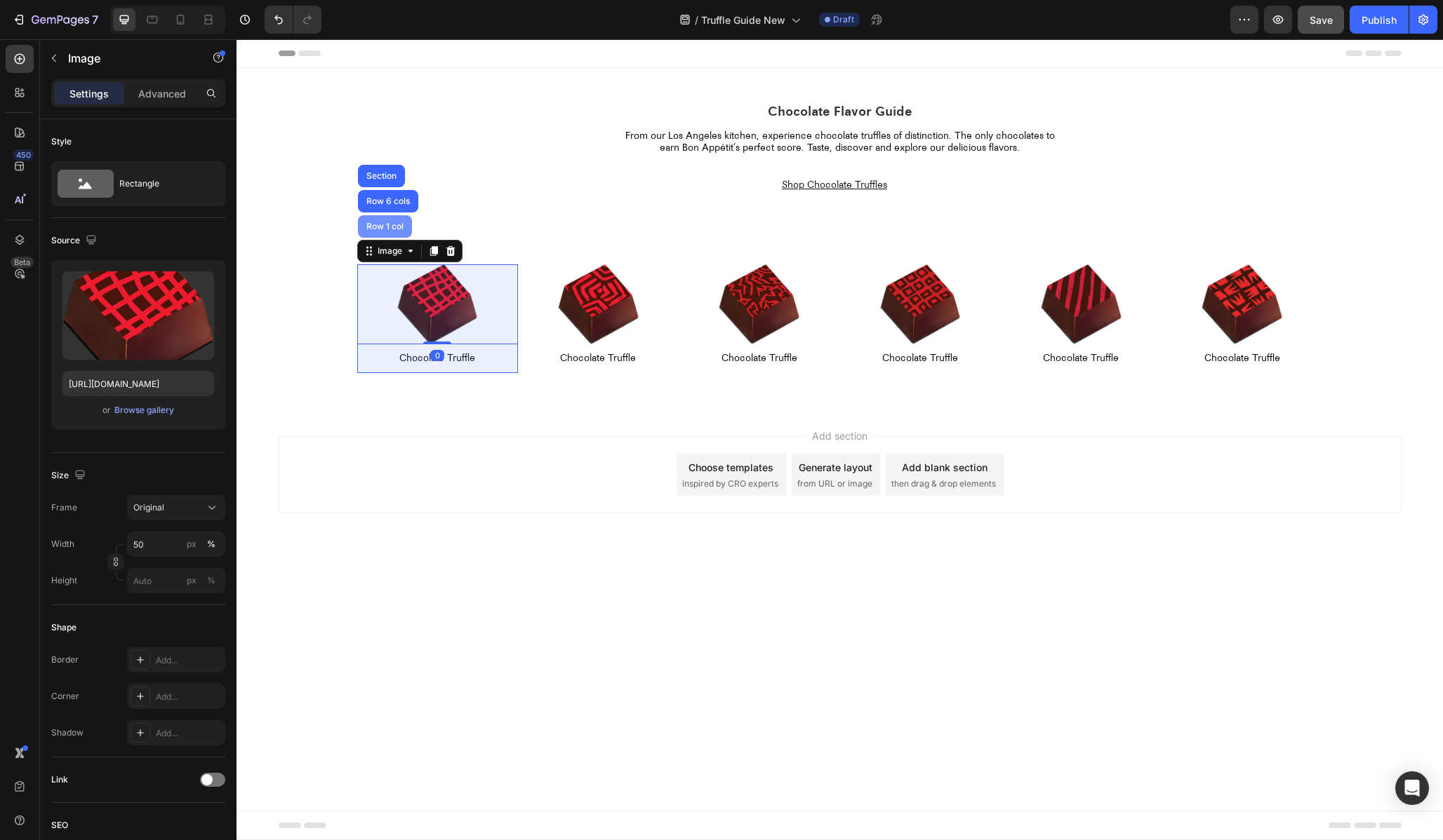
click at [379, 231] on div "Row 1 col" at bounding box center [385, 226] width 43 height 8
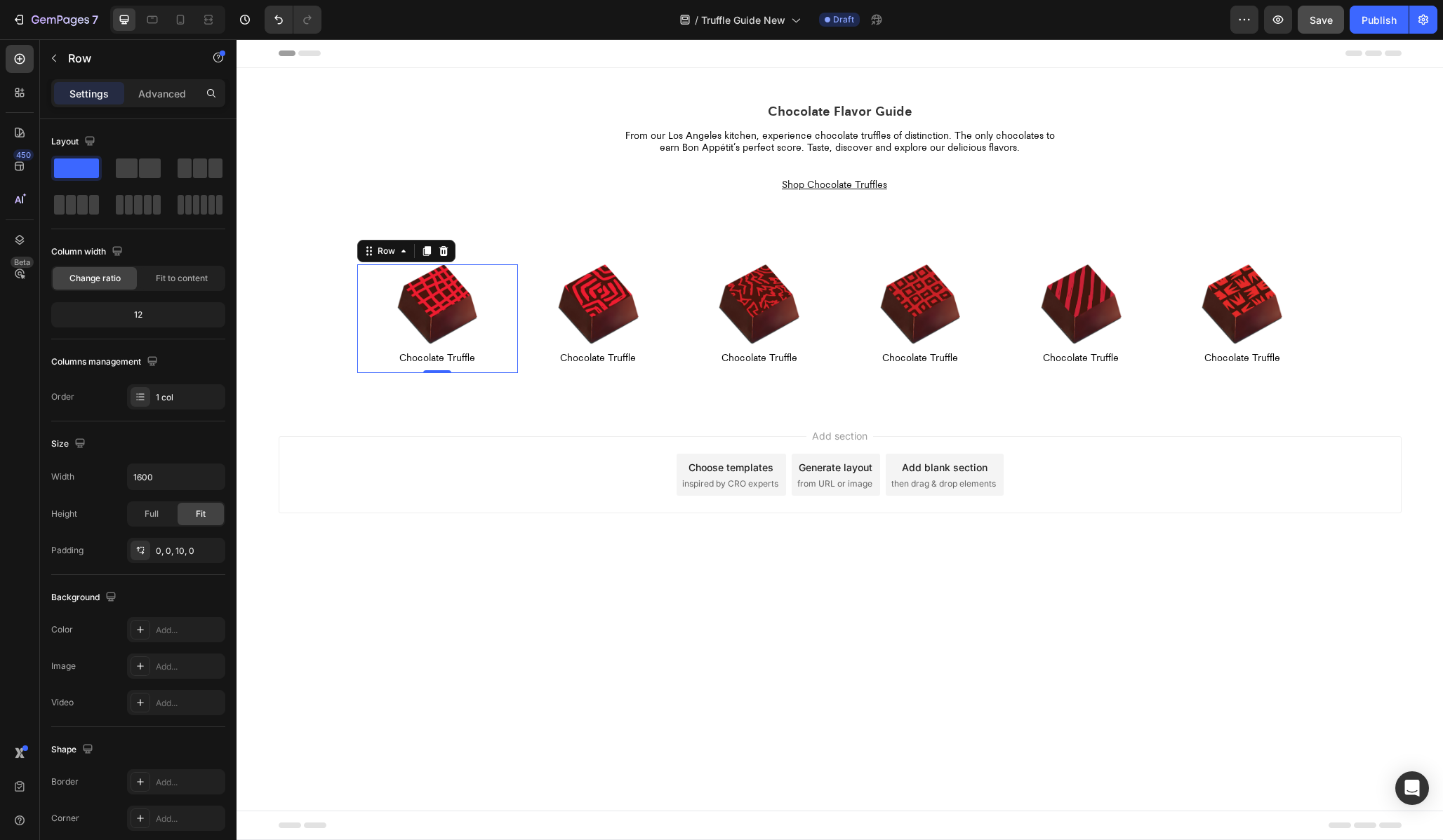
click at [20, 182] on div "450 Beta" at bounding box center [19, 392] width 28 height 694
click at [19, 171] on icon at bounding box center [20, 166] width 14 height 14
click at [387, 473] on div "Add section Choose templates inspired by CRO experts Generate layout from URL o…" at bounding box center [840, 474] width 1123 height 77
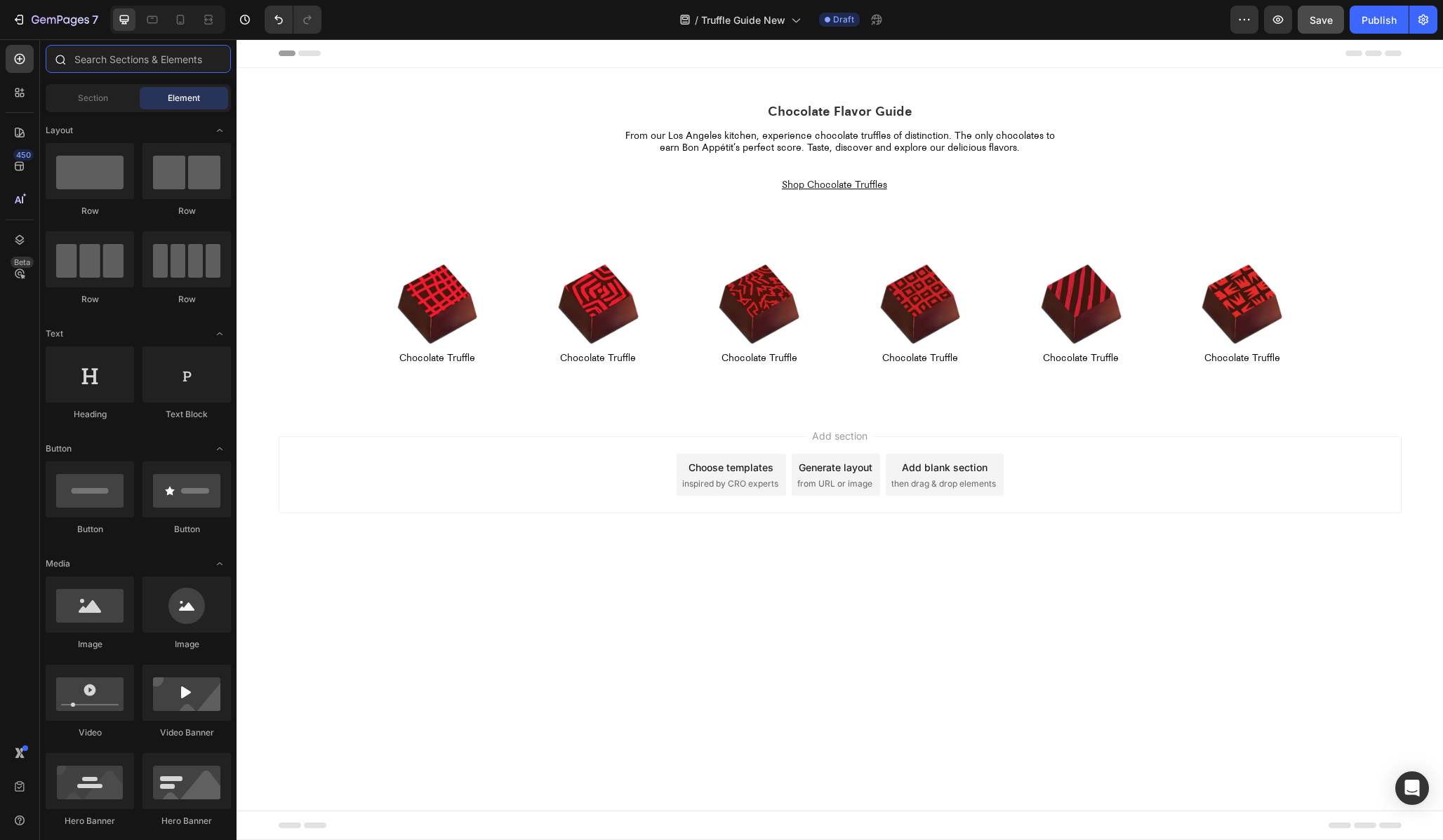
click at [110, 60] on input "text" at bounding box center [138, 59] width 186 height 28
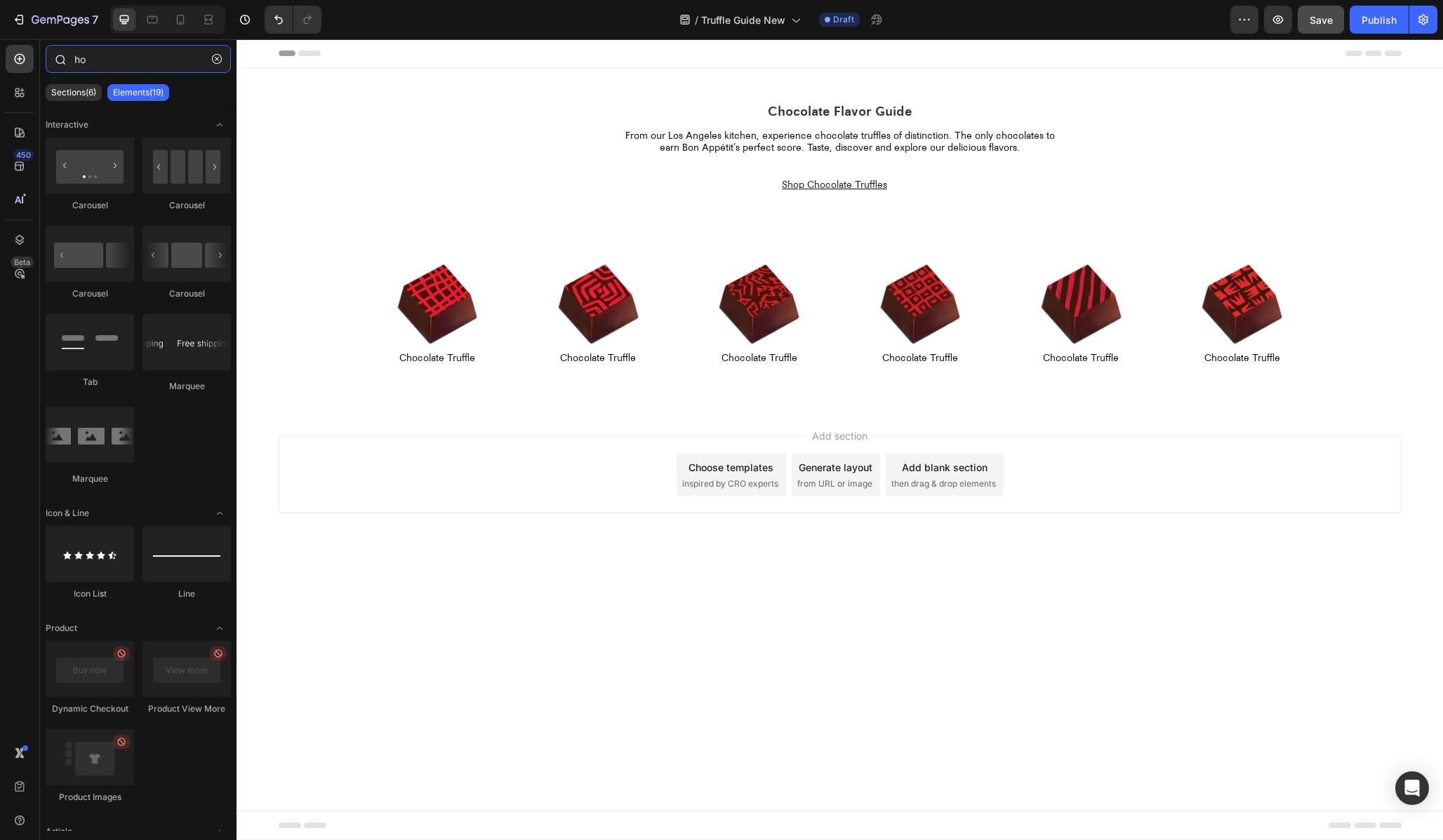
type input "h"
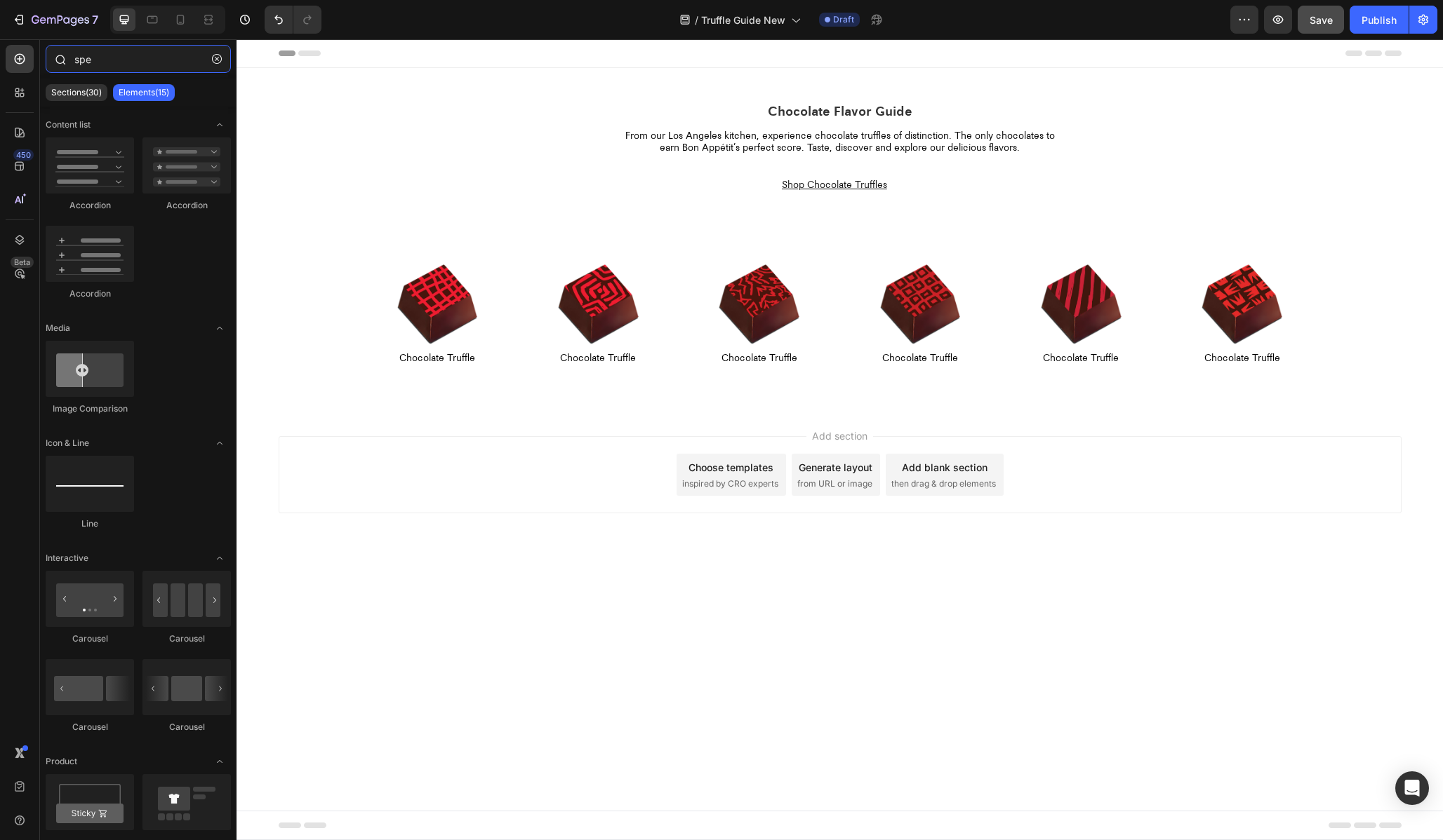
type input "spec"
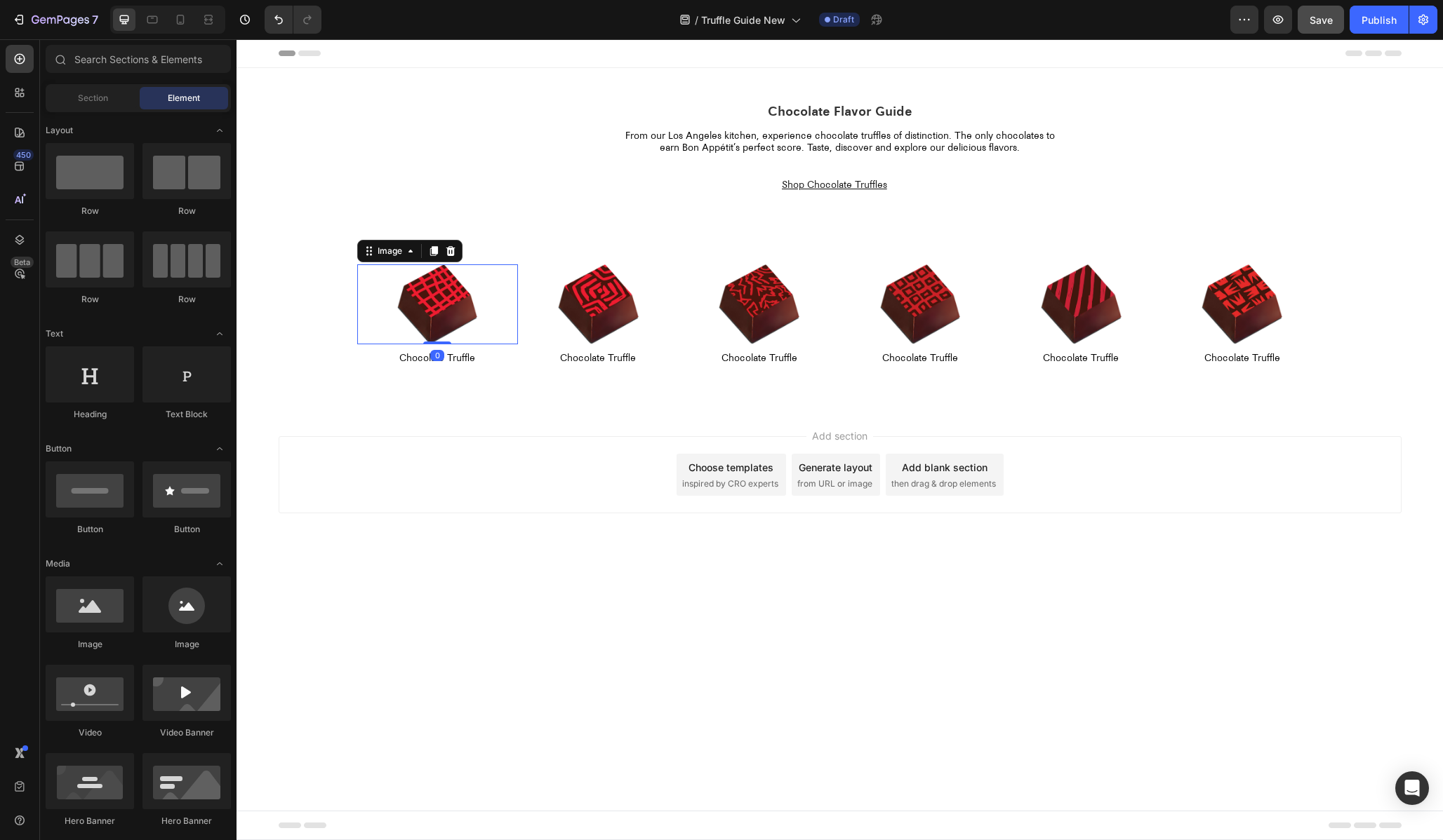
click at [429, 288] on img at bounding box center [438, 305] width 81 height 81
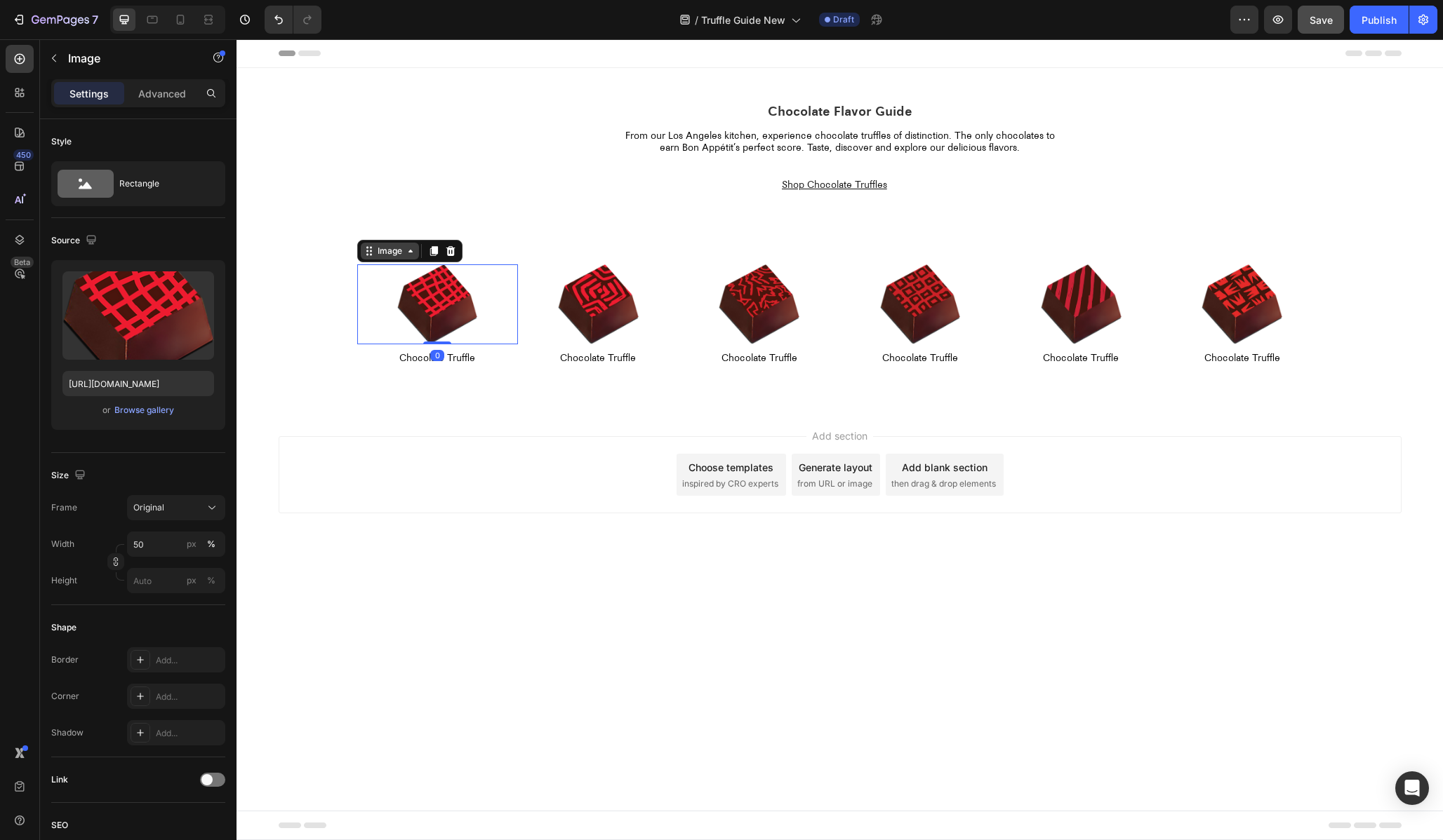
click at [403, 259] on div "Image" at bounding box center [390, 251] width 58 height 17
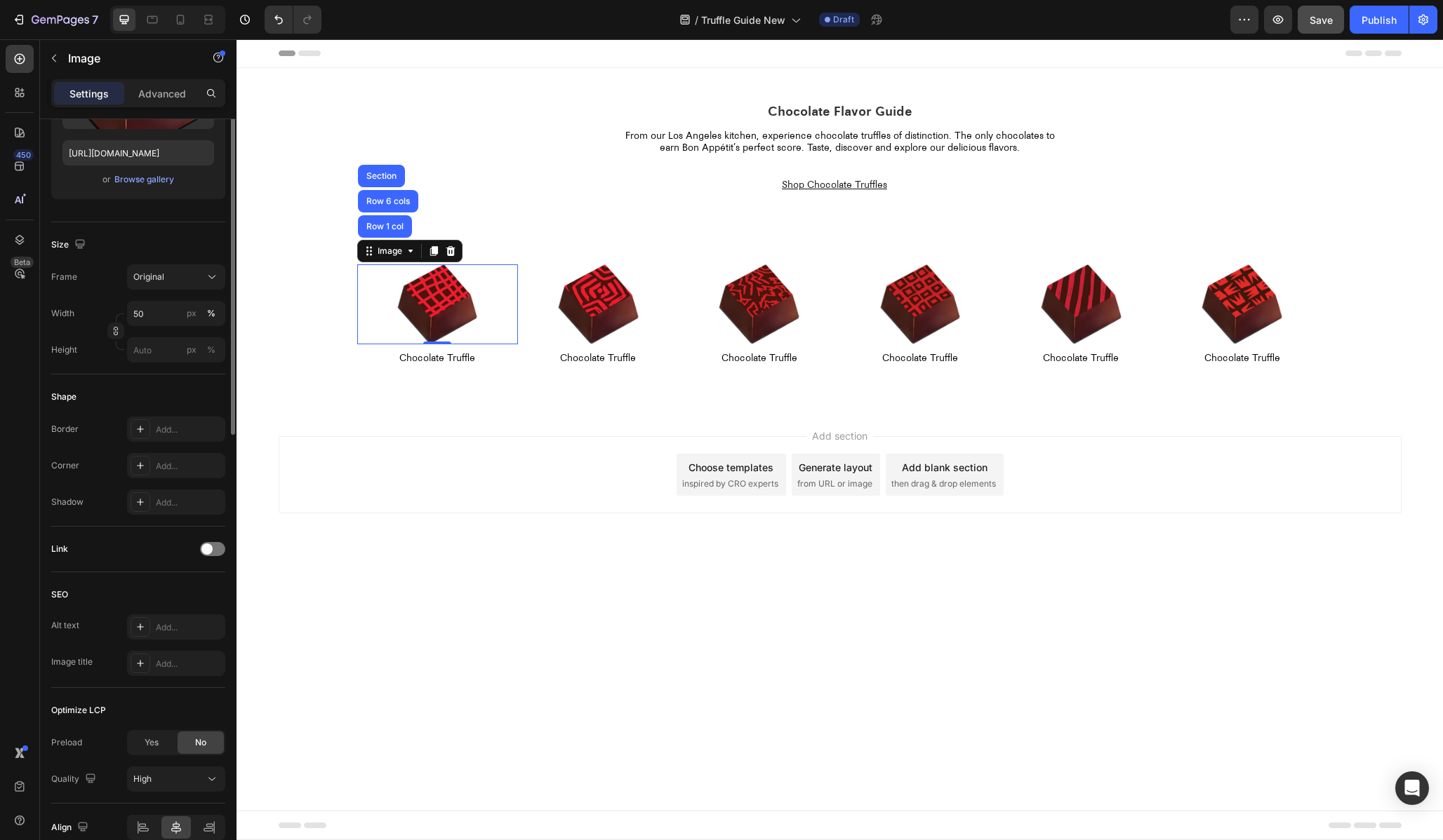
scroll to position [298, 0]
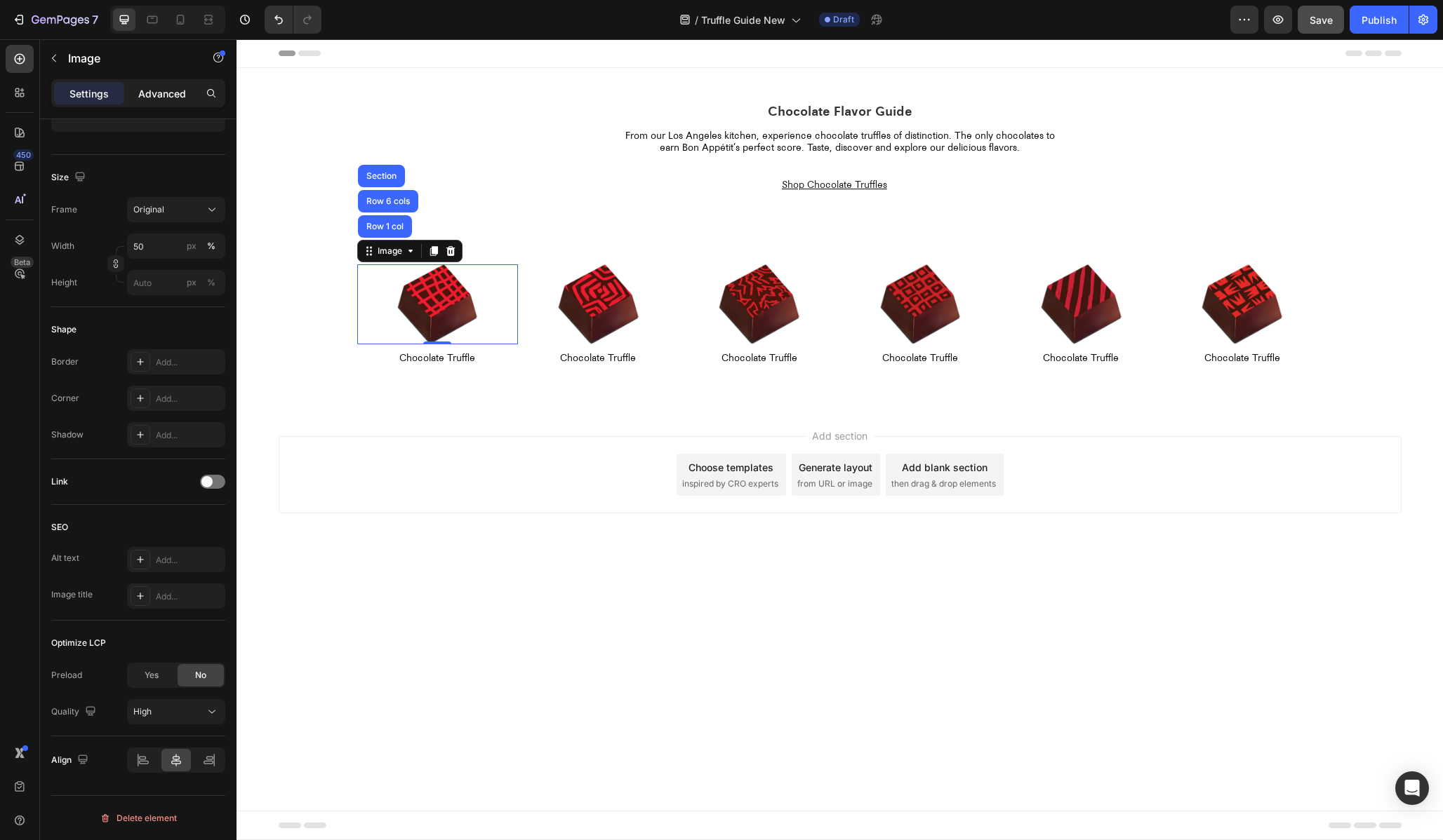
click at [179, 97] on p "Advanced" at bounding box center [162, 93] width 47 height 15
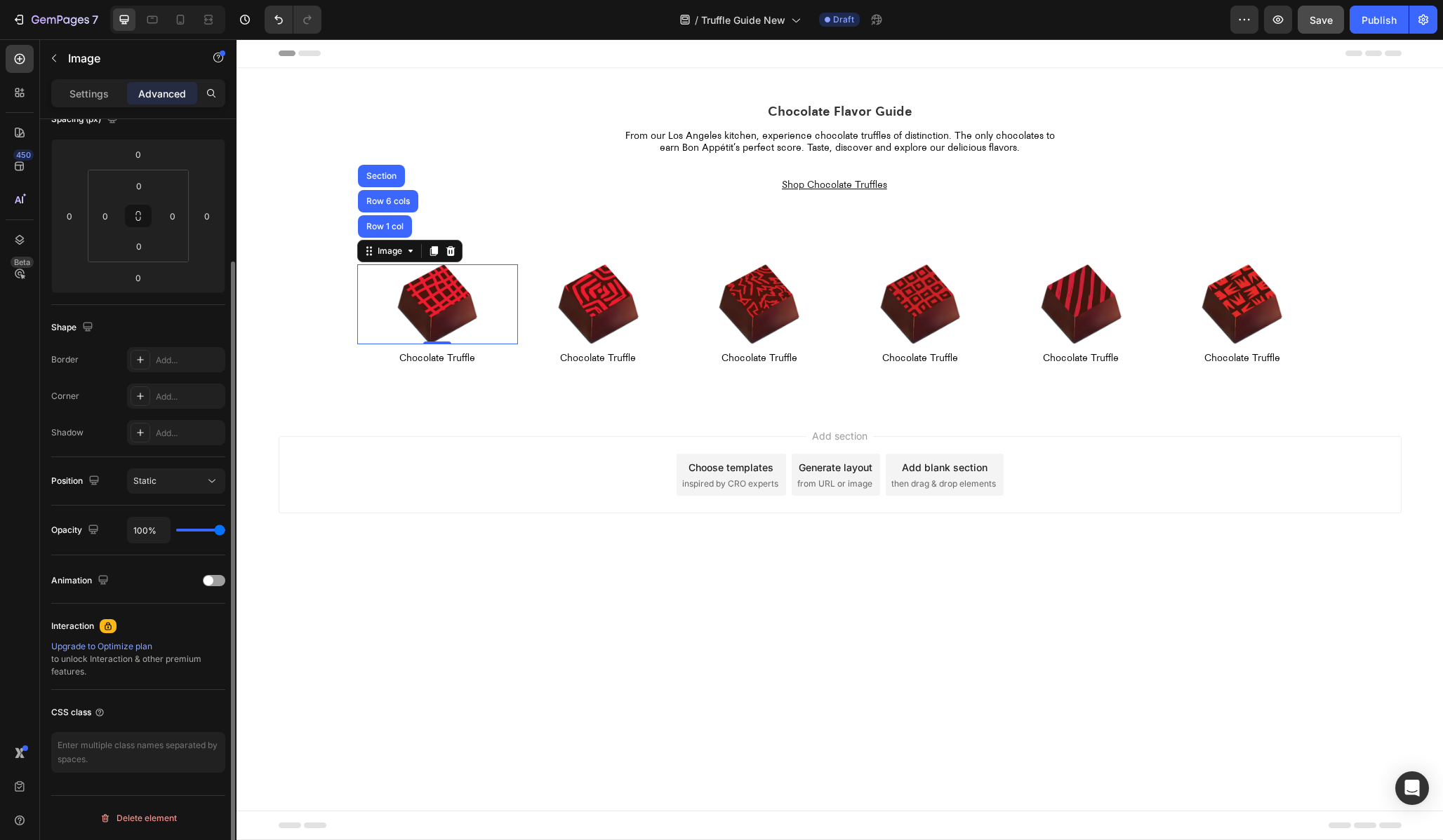
scroll to position [175, 0]
click at [211, 583] on span at bounding box center [208, 580] width 10 height 10
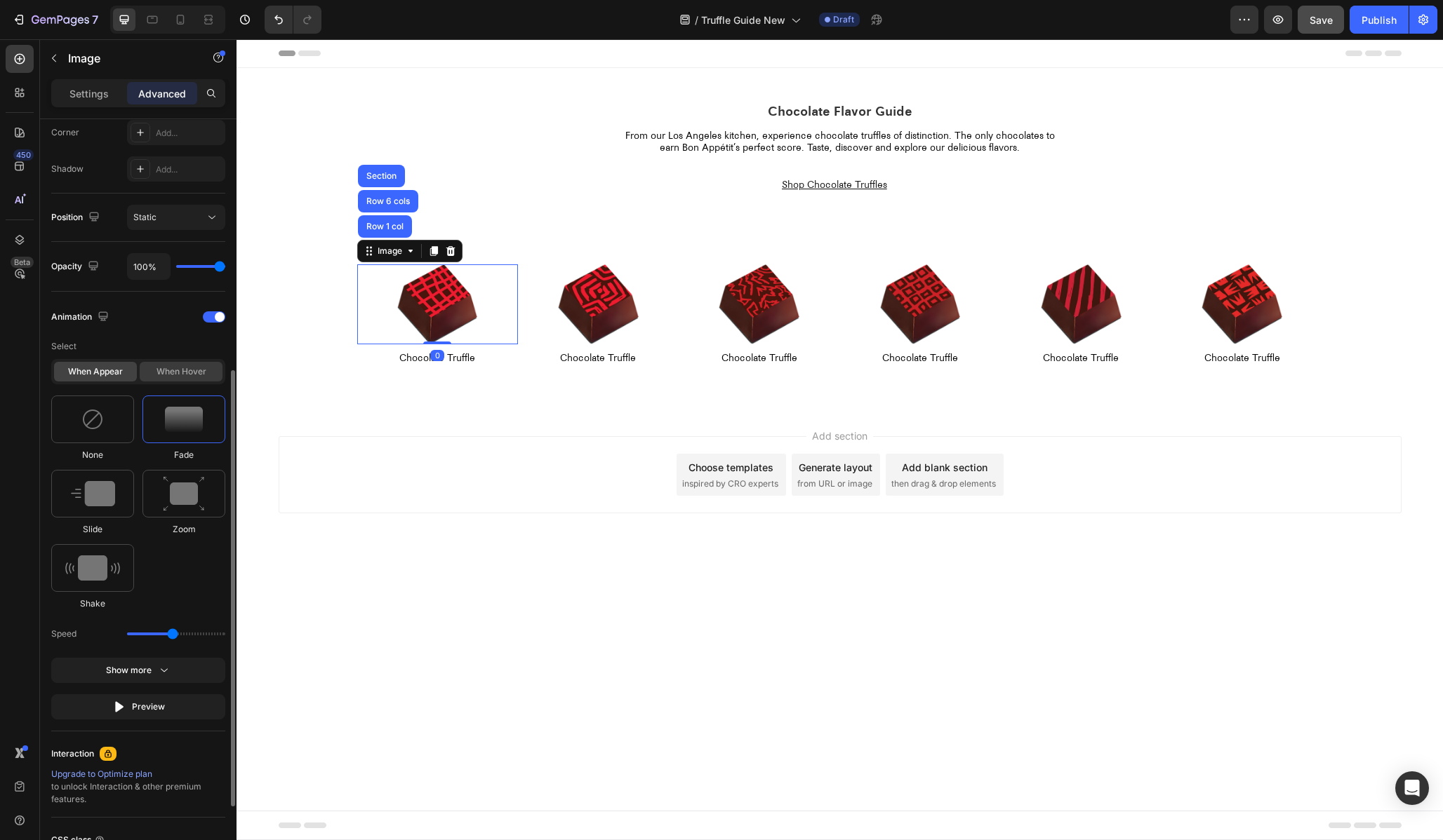
click at [168, 374] on div "When hover" at bounding box center [181, 372] width 83 height 20
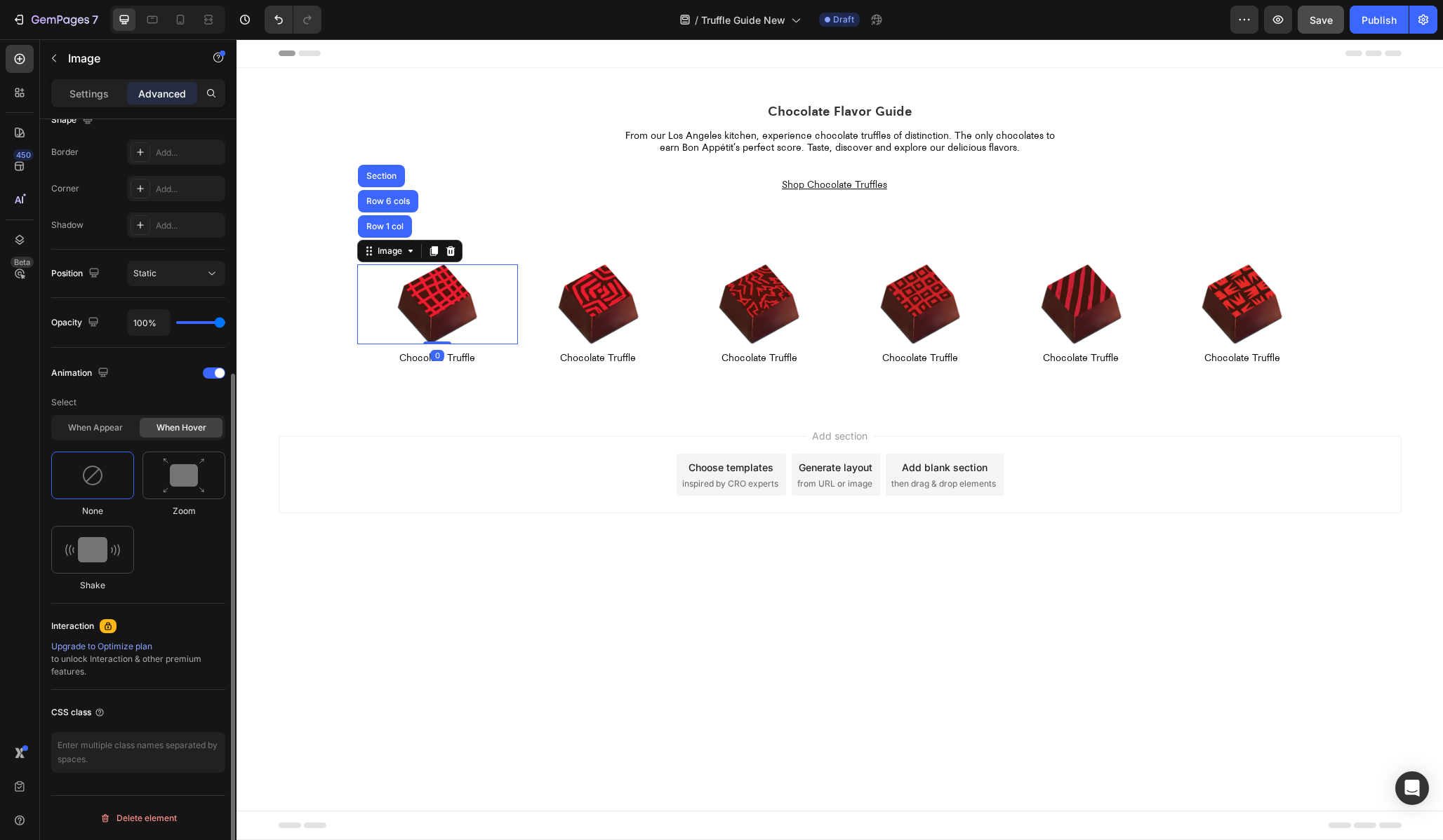
scroll to position [383, 0]
click at [183, 480] on img at bounding box center [183, 476] width 42 height 36
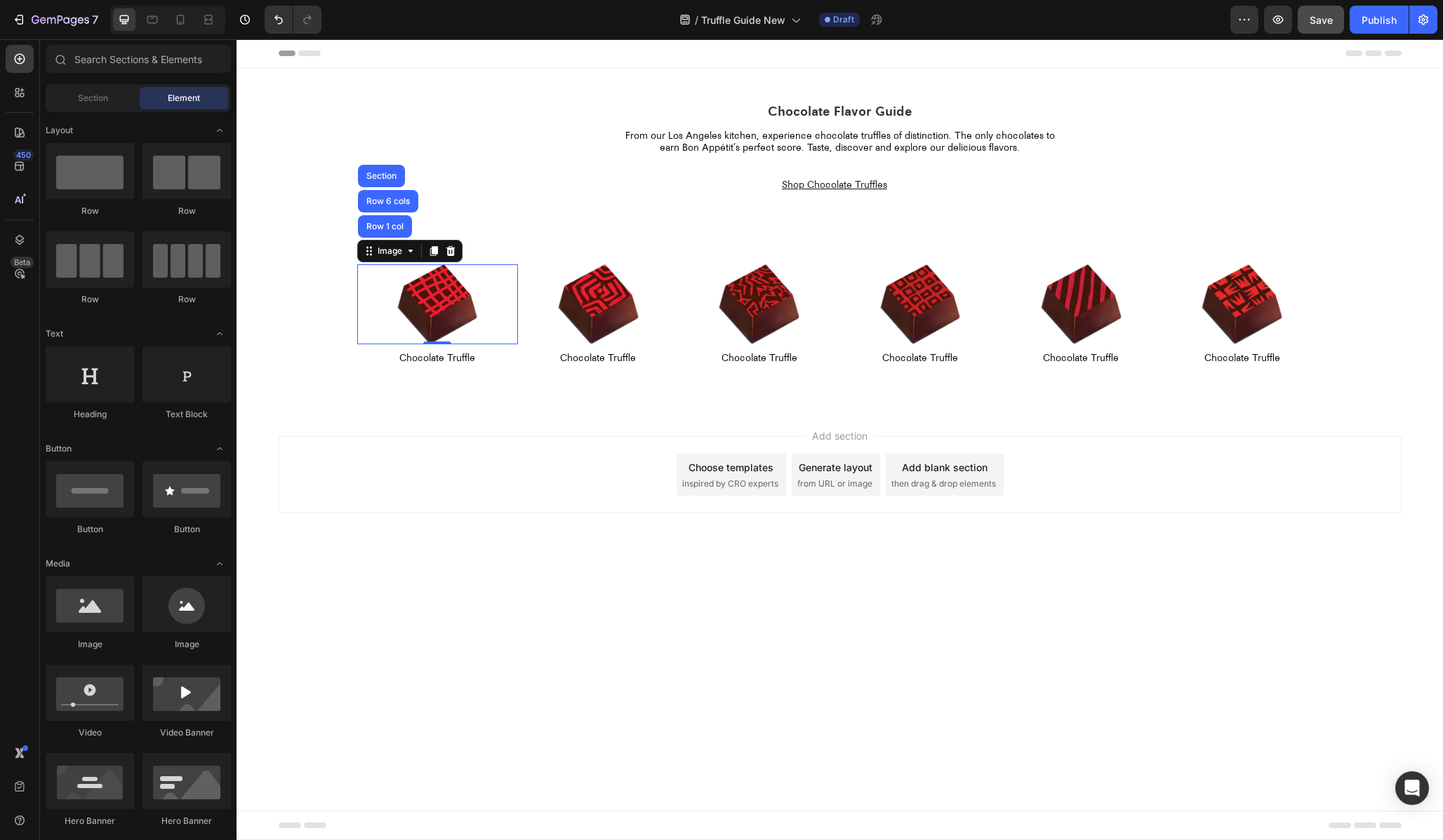
click at [478, 433] on div "Add section Choose templates inspired by CRO experts Generate layout from URL o…" at bounding box center [840, 495] width 1206 height 173
click at [429, 310] on img at bounding box center [438, 305] width 81 height 81
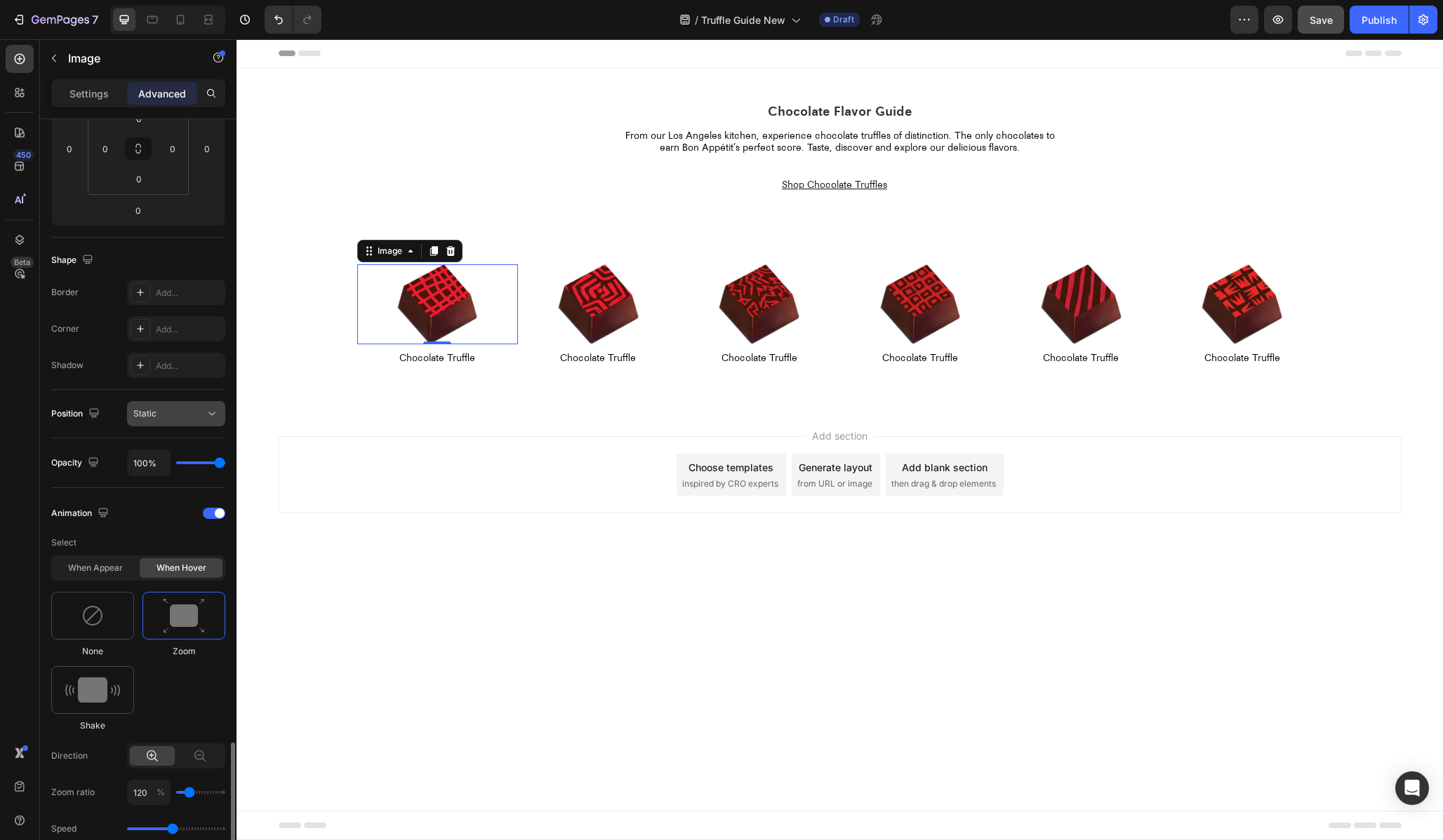
scroll to position [564, 0]
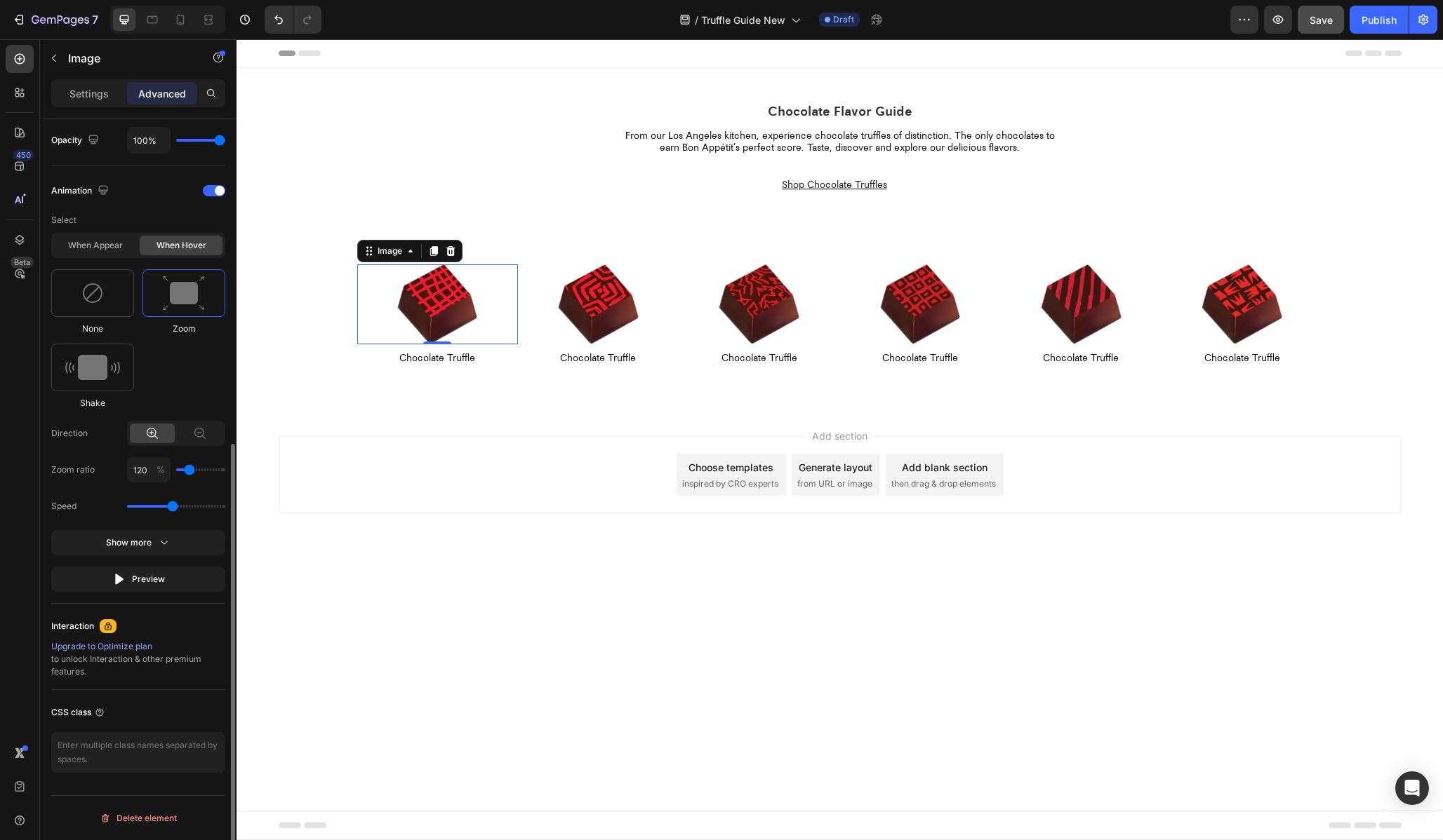
click at [187, 283] on img at bounding box center [183, 293] width 42 height 36
click at [121, 349] on div at bounding box center [92, 367] width 83 height 47
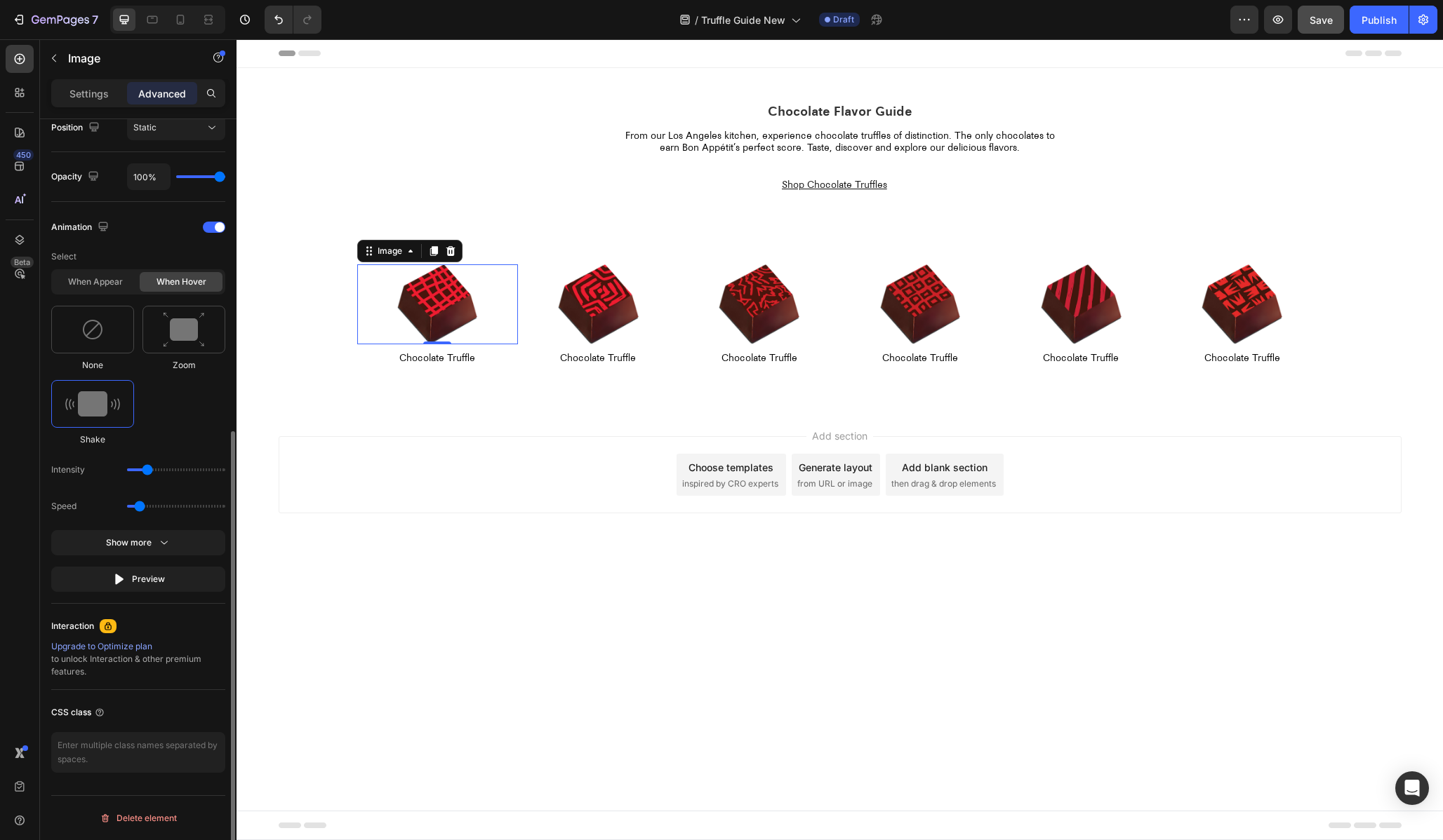
scroll to position [528, 0]
click at [174, 341] on img at bounding box center [183, 330] width 42 height 36
type input "1.7"
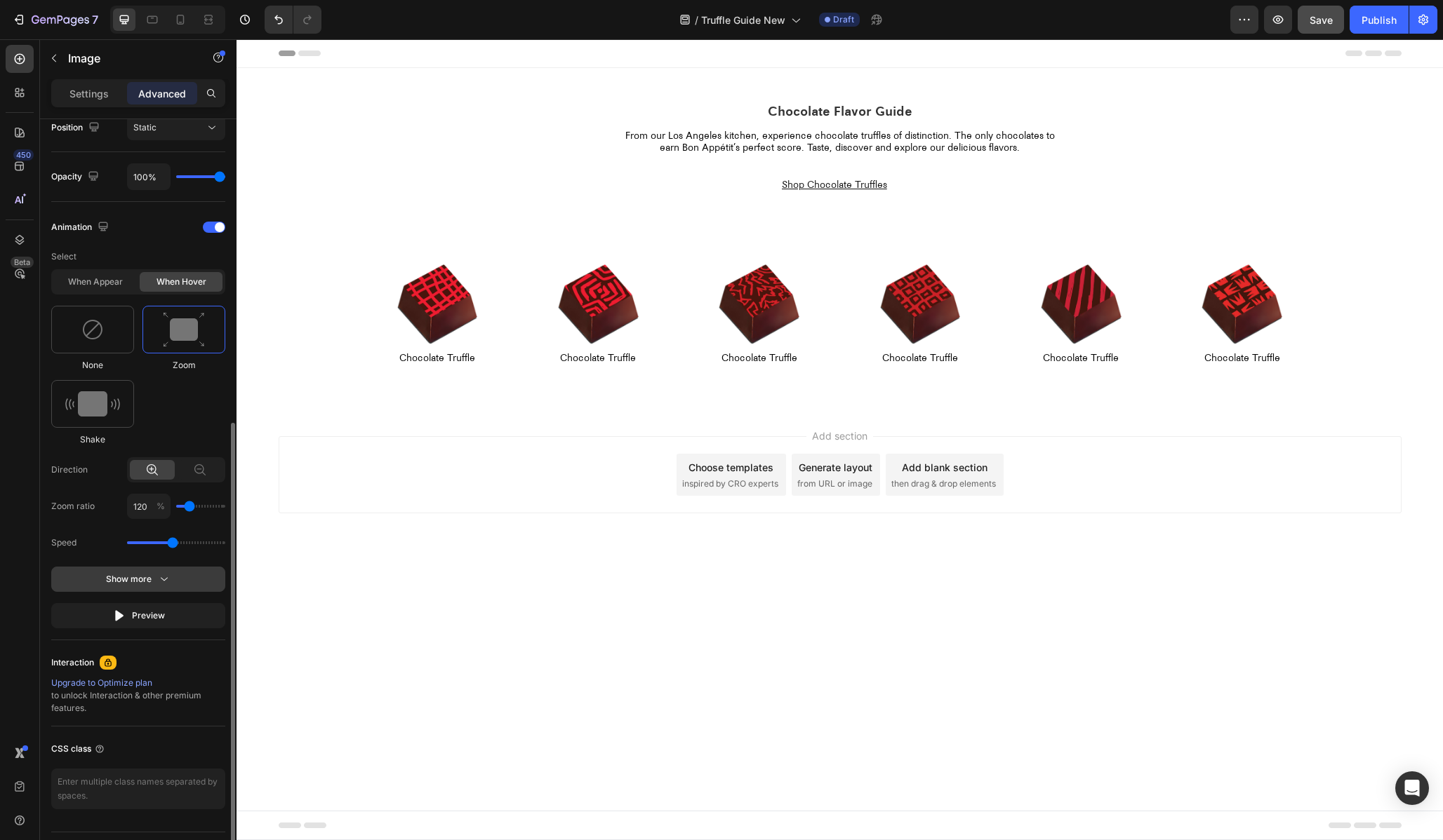
click at [163, 579] on icon "button" at bounding box center [164, 580] width 14 height 14
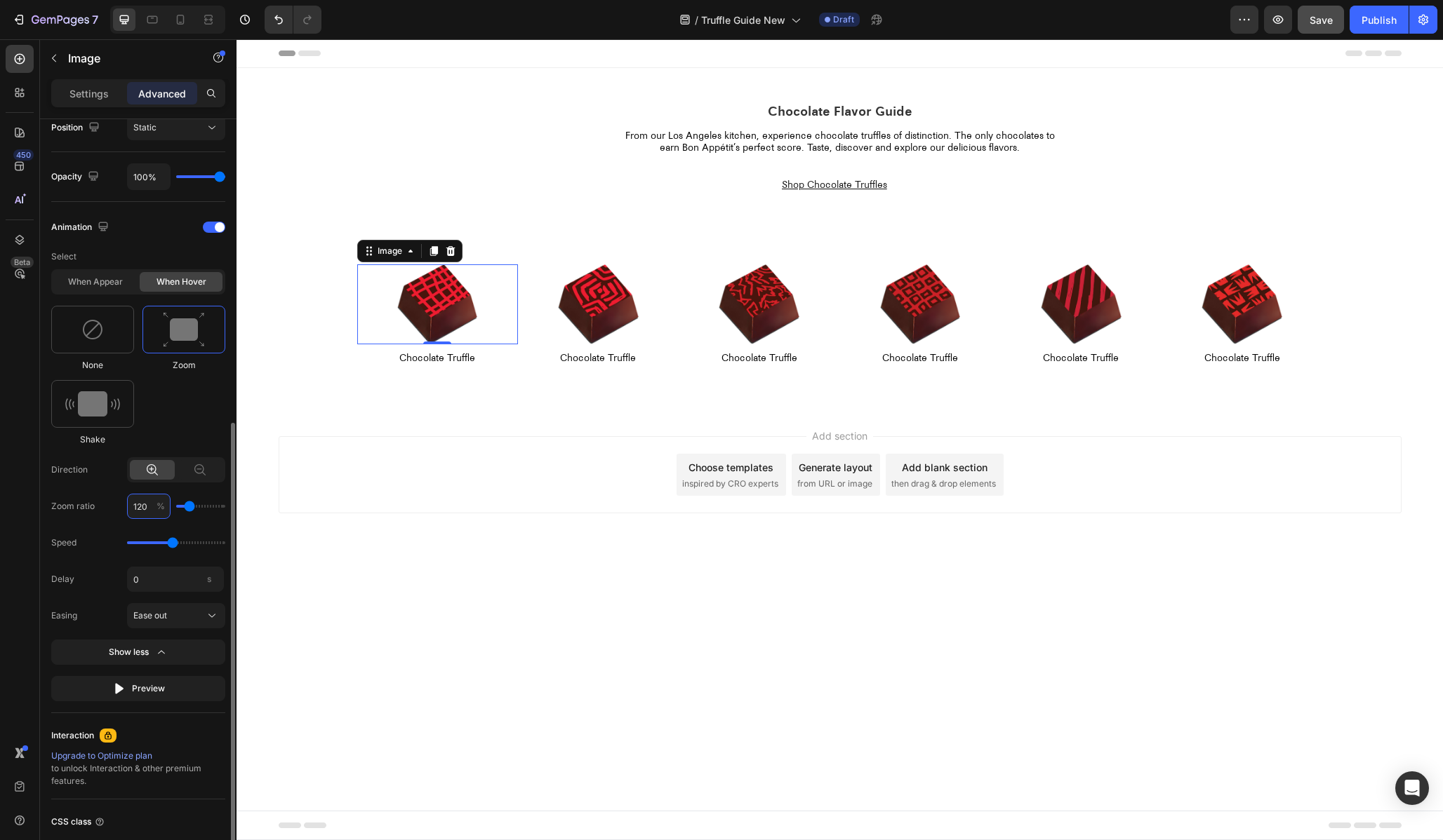
click at [141, 506] on input "120" at bounding box center [148, 506] width 44 height 25
type input "12"
type input "100"
type input "102"
type input "100"
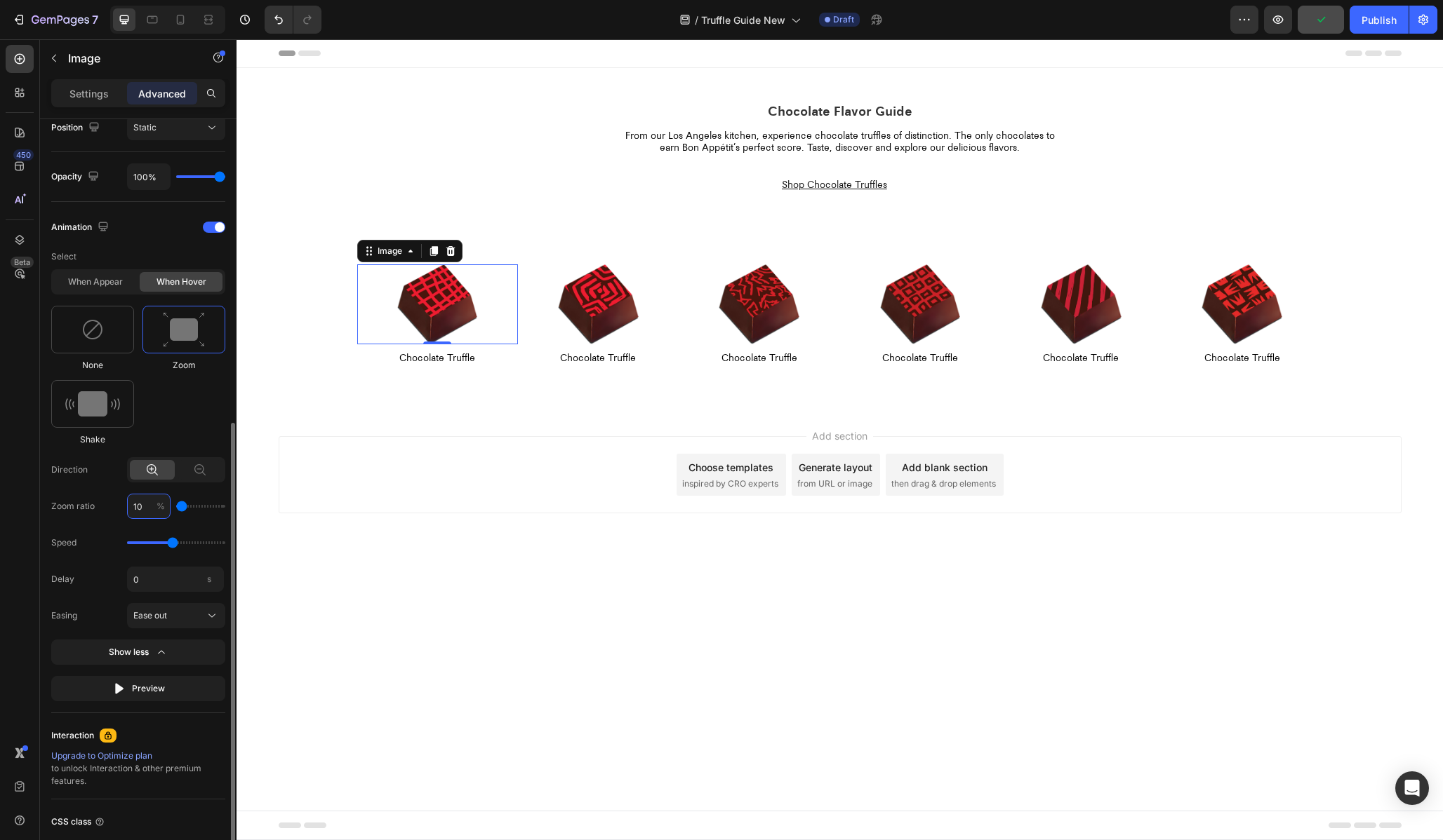
type input "105"
type input "110"
click at [497, 594] on body "Header Chocolate Flavor Guide Heading From our Los Angeles kitchen, experience …" at bounding box center [840, 439] width 1206 height 801
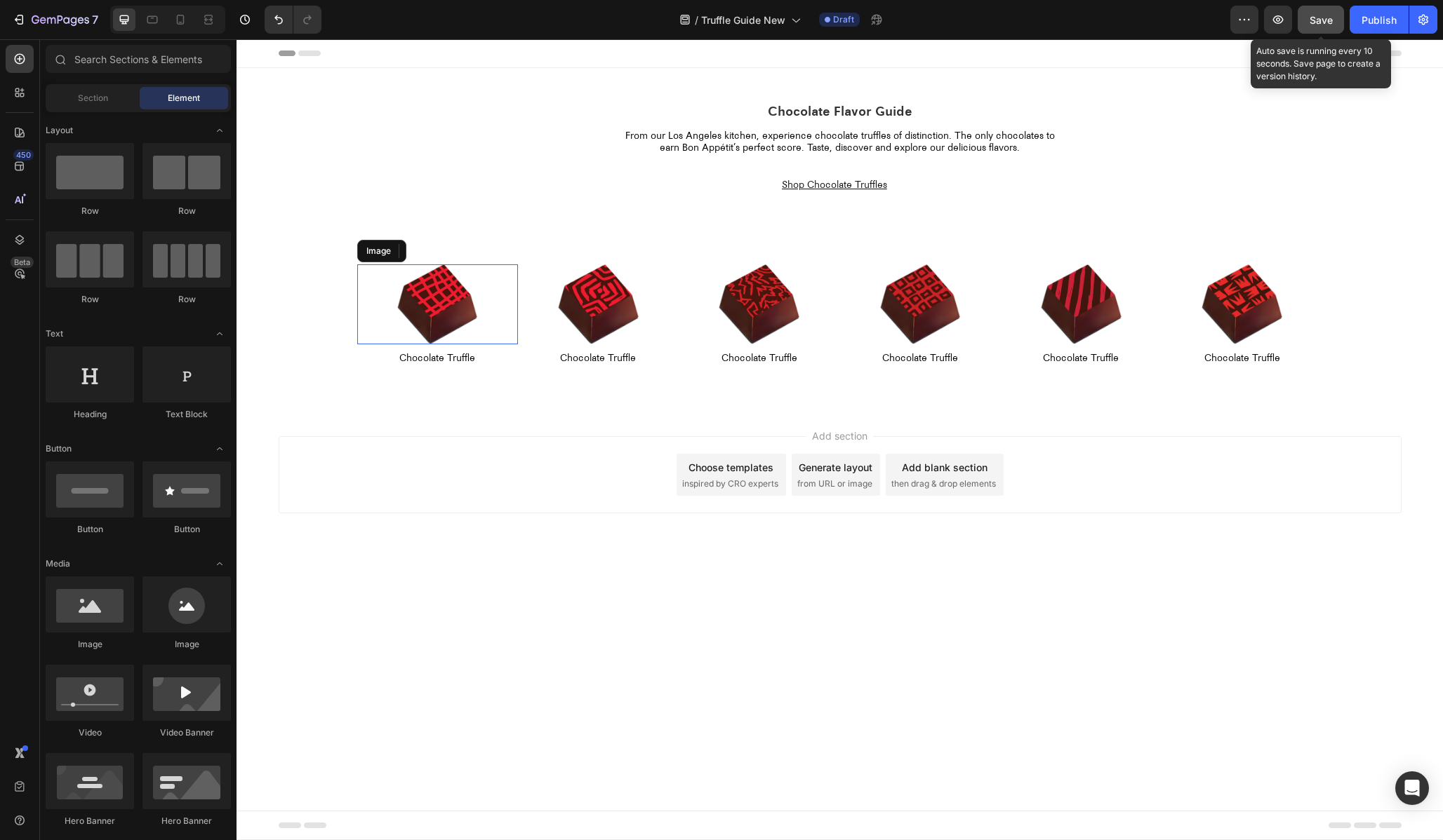
click at [1322, 17] on span "Save" at bounding box center [1321, 20] width 23 height 12
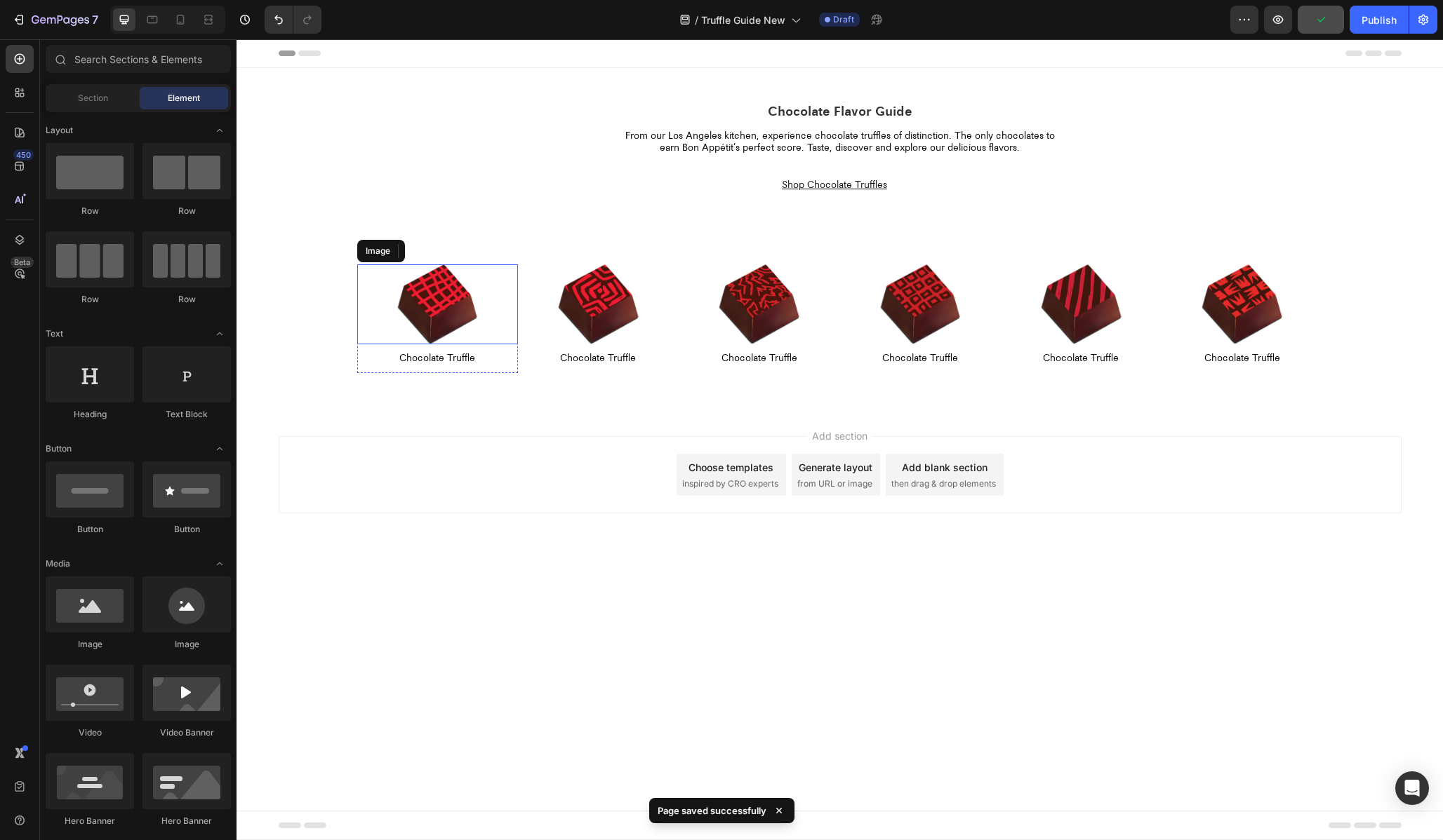
click at [442, 304] on img at bounding box center [438, 305] width 81 height 81
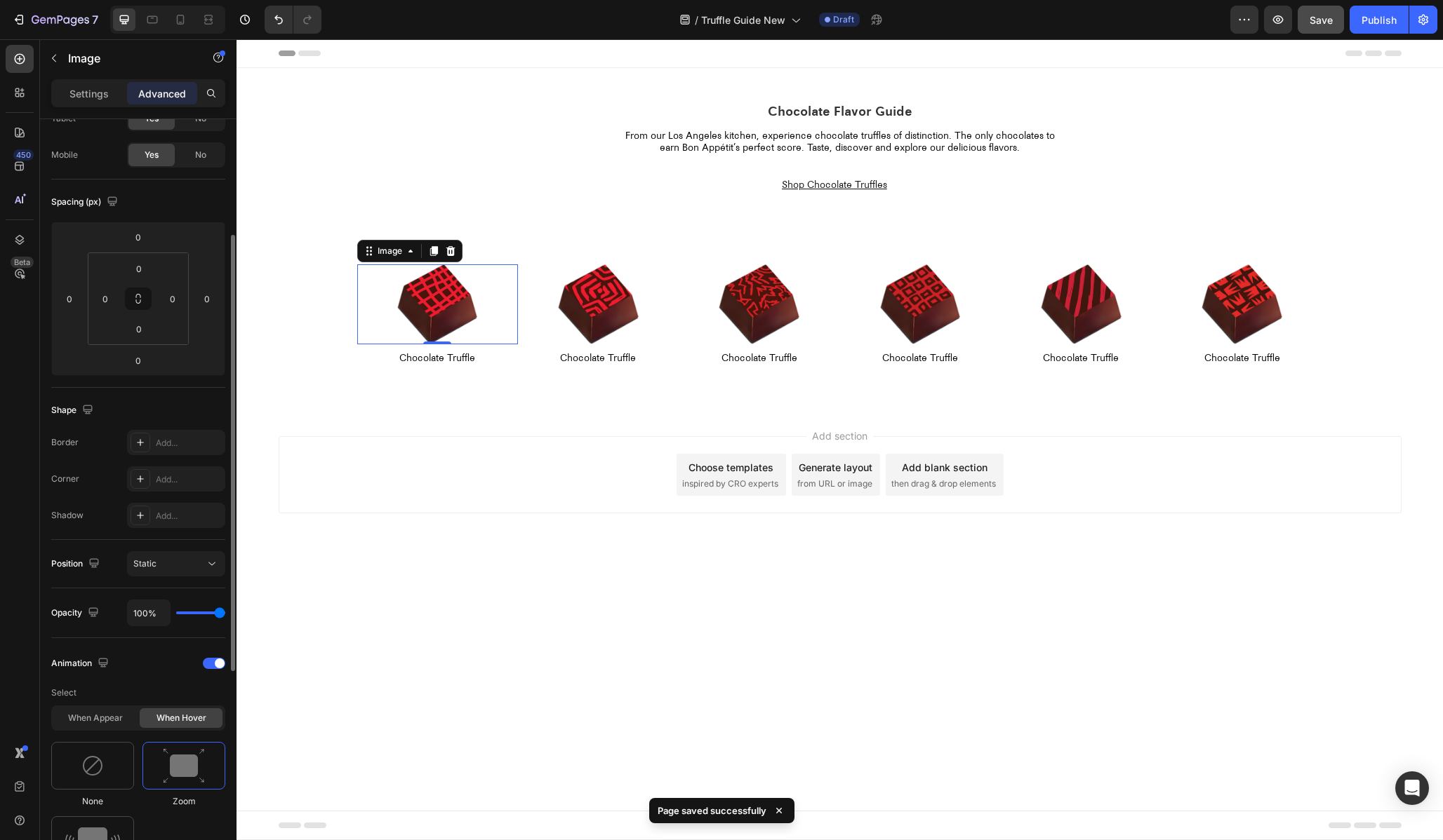
scroll to position [296, 0]
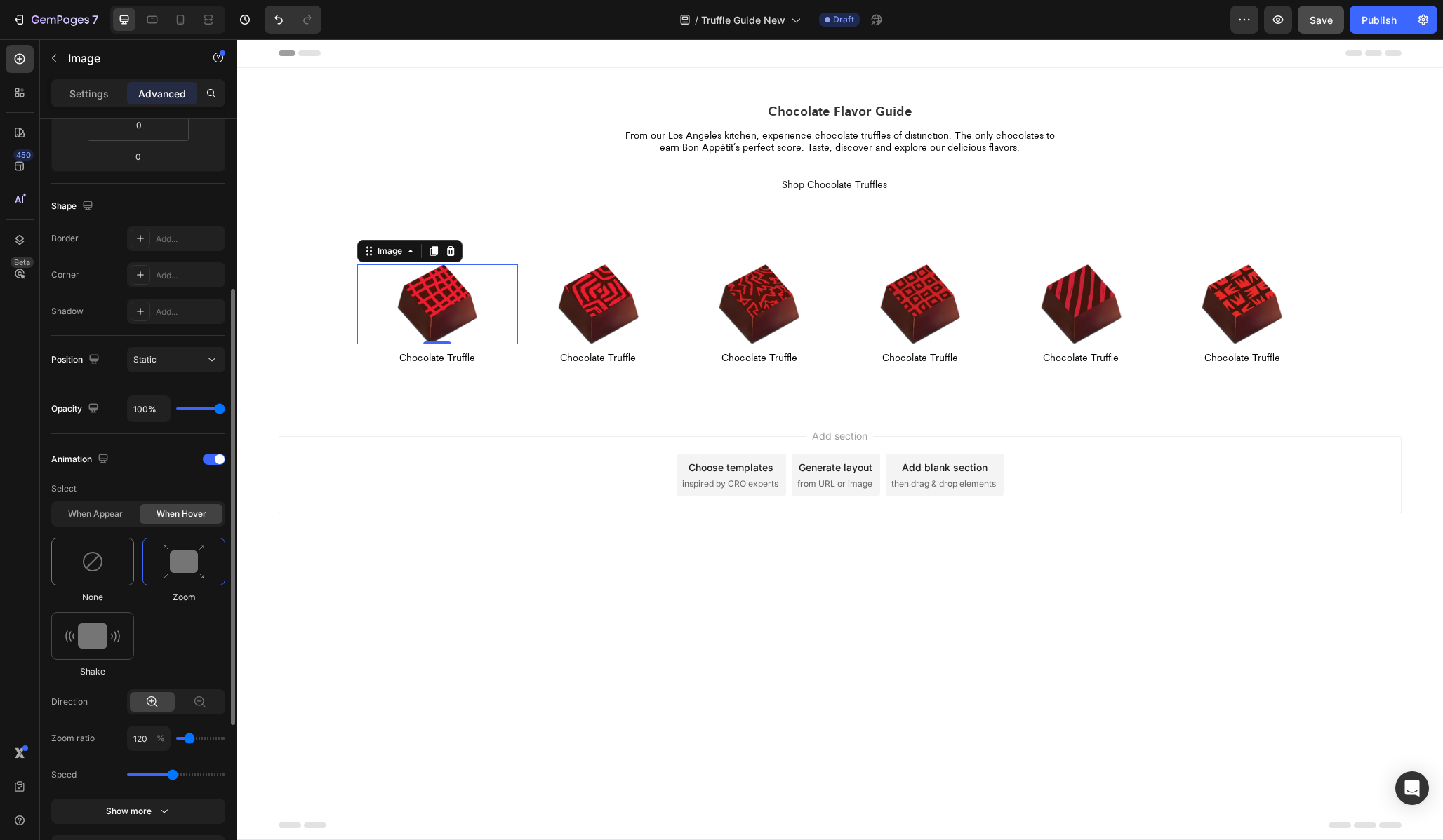
click at [105, 573] on div at bounding box center [92, 562] width 83 height 47
click at [160, 570] on div at bounding box center [183, 562] width 83 height 47
click at [140, 738] on input "120" at bounding box center [148, 738] width 44 height 25
type input "1"
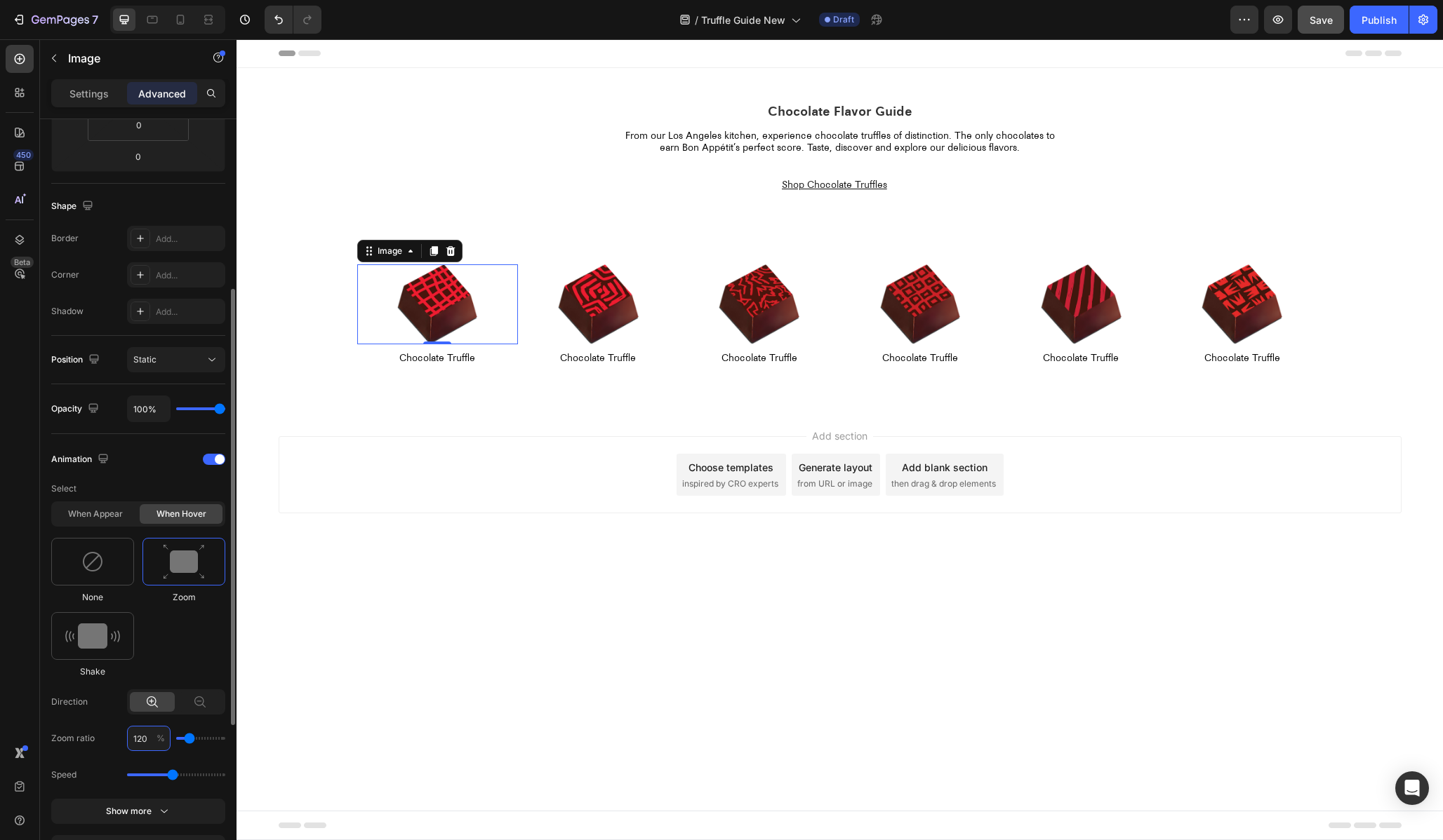
type input "100"
type input "105"
type input "110"
click at [193, 608] on div "None Zoom Shake" at bounding box center [138, 609] width 174 height 141
click at [206, 703] on icon at bounding box center [200, 702] width 14 height 14
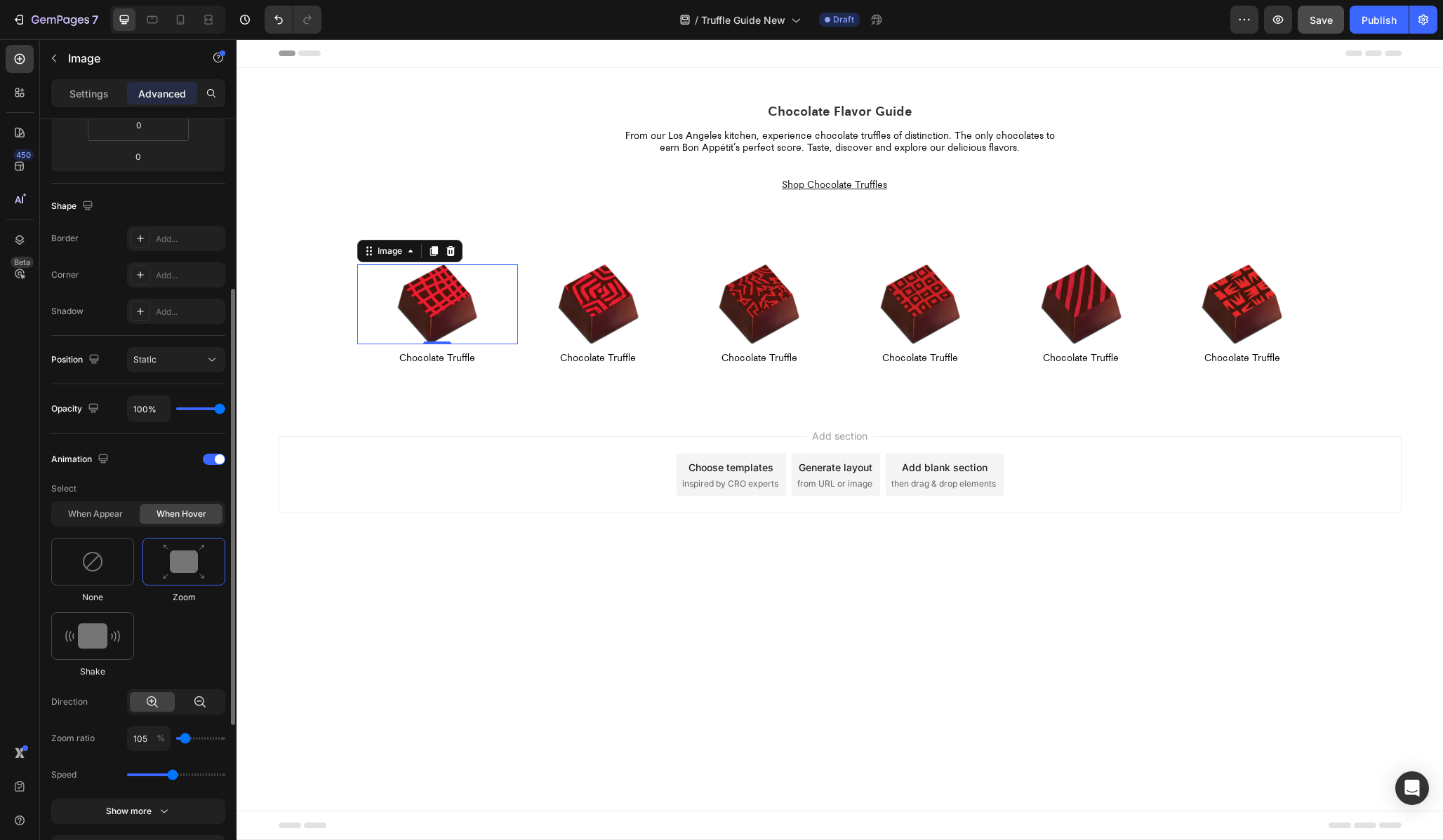
type input "80"
click at [155, 703] on icon at bounding box center [152, 702] width 14 height 14
type input "105"
type input "110"
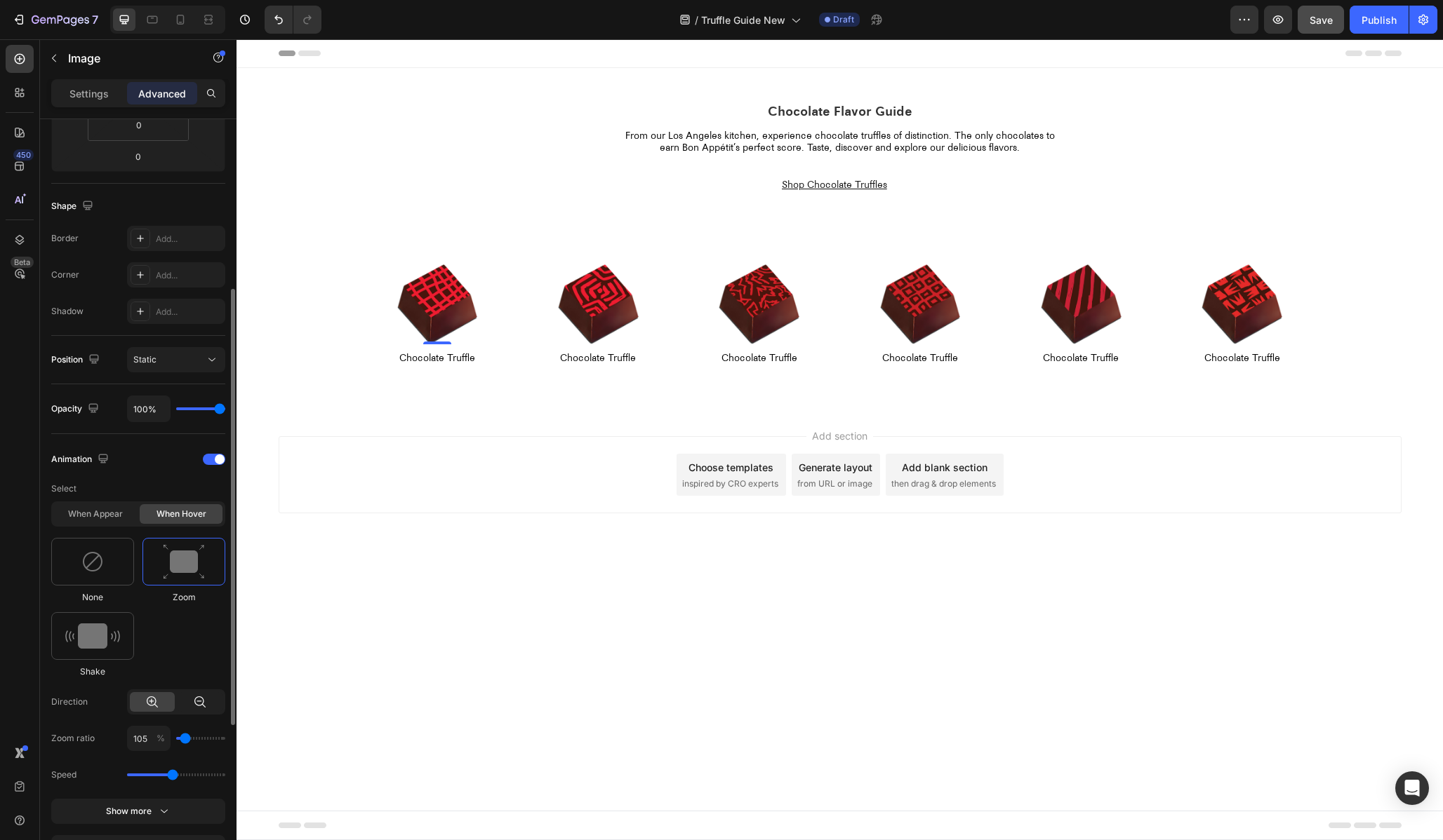
click at [200, 711] on div at bounding box center [199, 703] width 45 height 20
type input "80"
click at [160, 710] on div at bounding box center [152, 703] width 45 height 20
type input "105"
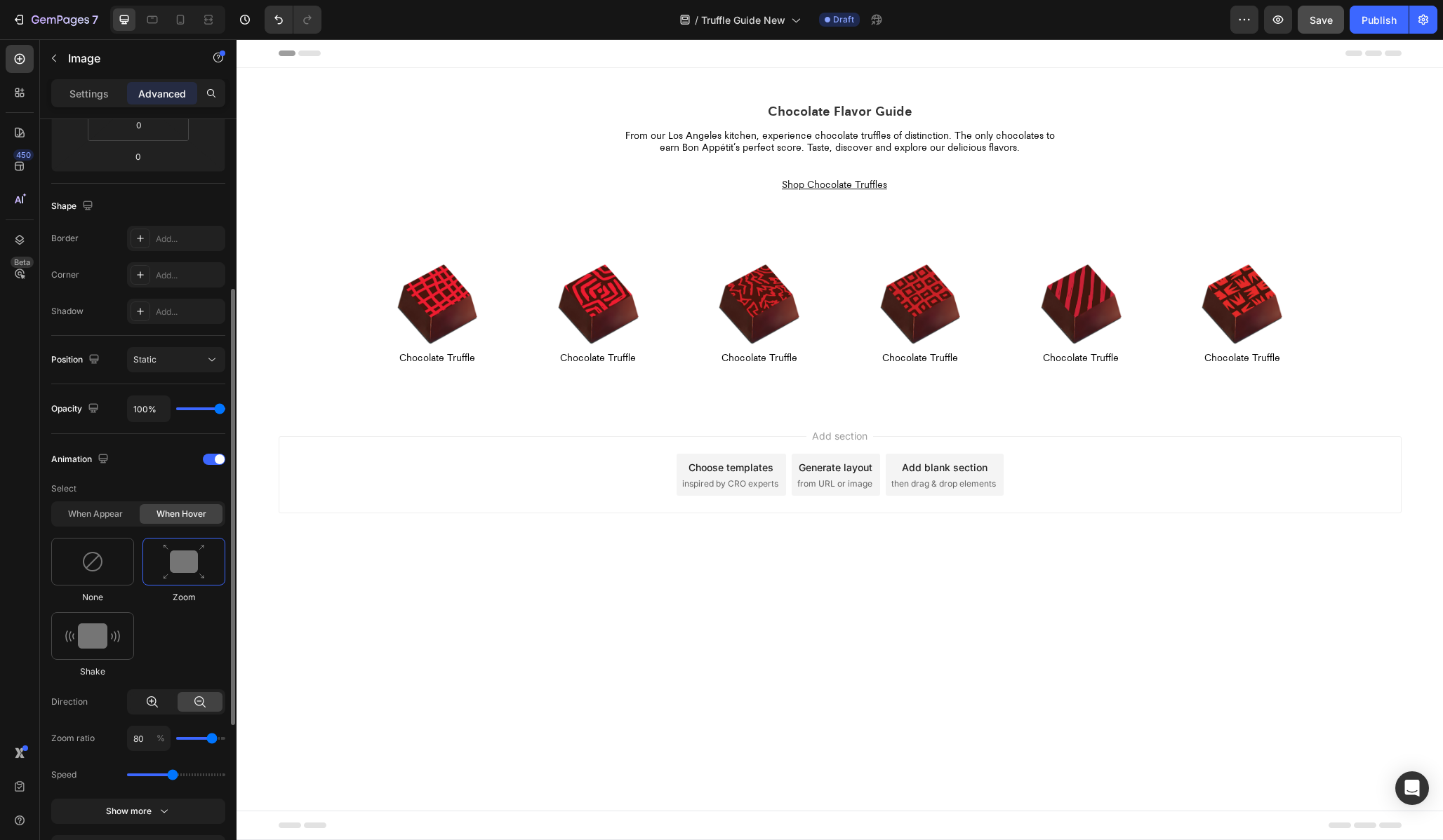
type input "110"
click at [114, 560] on div at bounding box center [92, 562] width 83 height 47
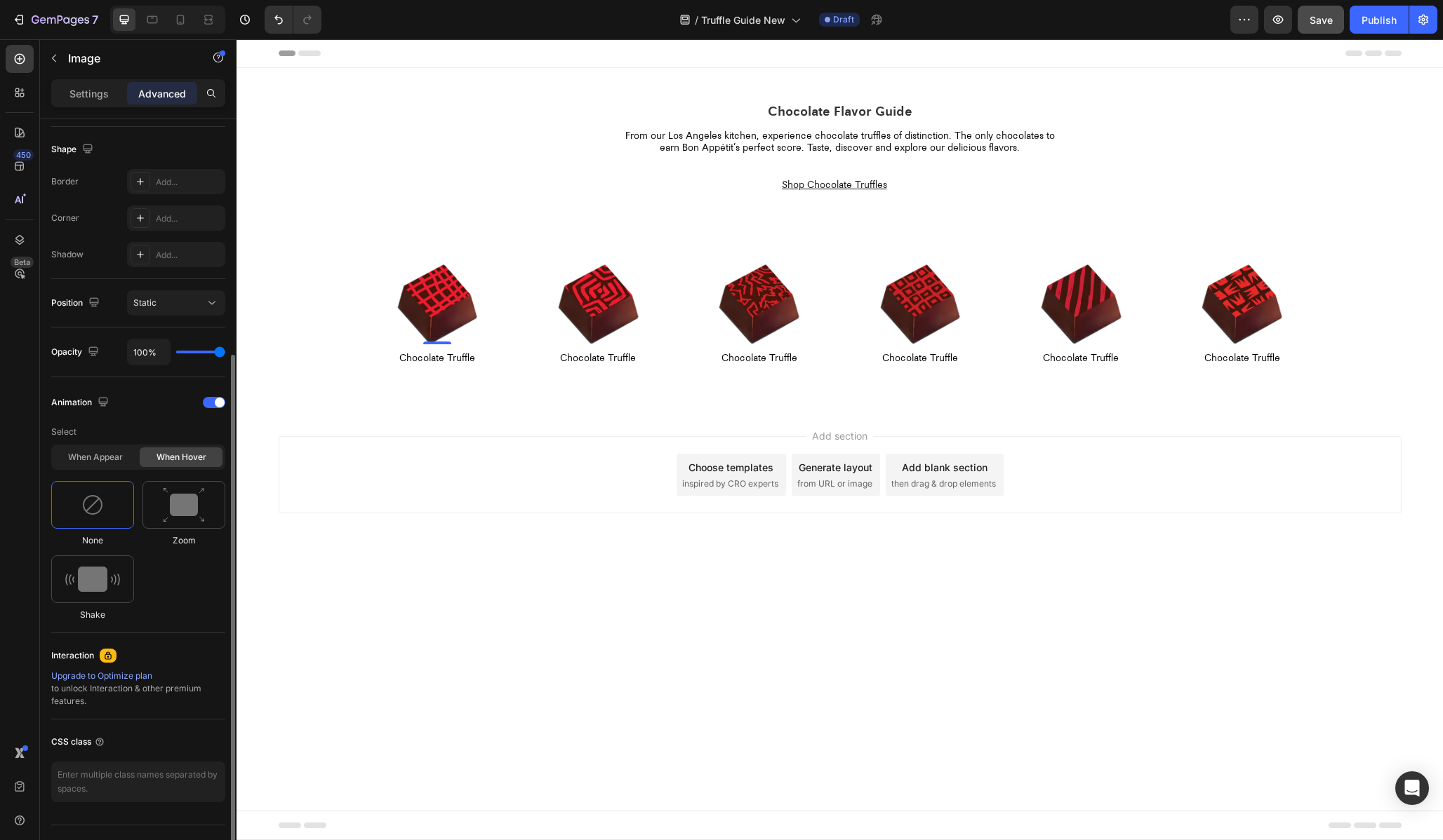
scroll to position [354, 0]
click at [111, 672] on div "Upgrade to Optimize plan" at bounding box center [138, 675] width 174 height 13
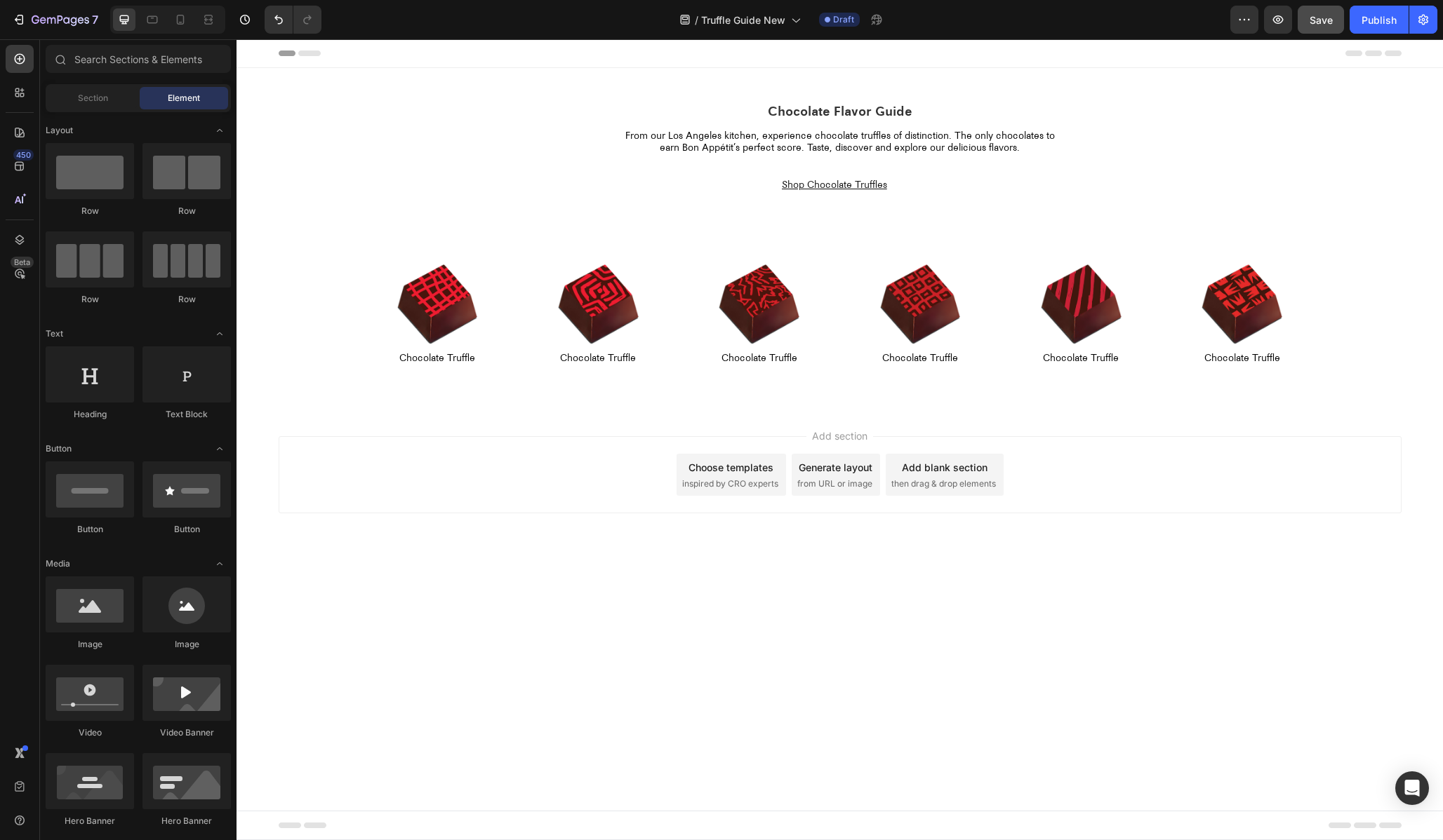
click at [462, 454] on div "Add section Choose templates inspired by CRO experts Generate layout from URL o…" at bounding box center [840, 474] width 1123 height 77
click at [400, 272] on img at bounding box center [438, 305] width 81 height 81
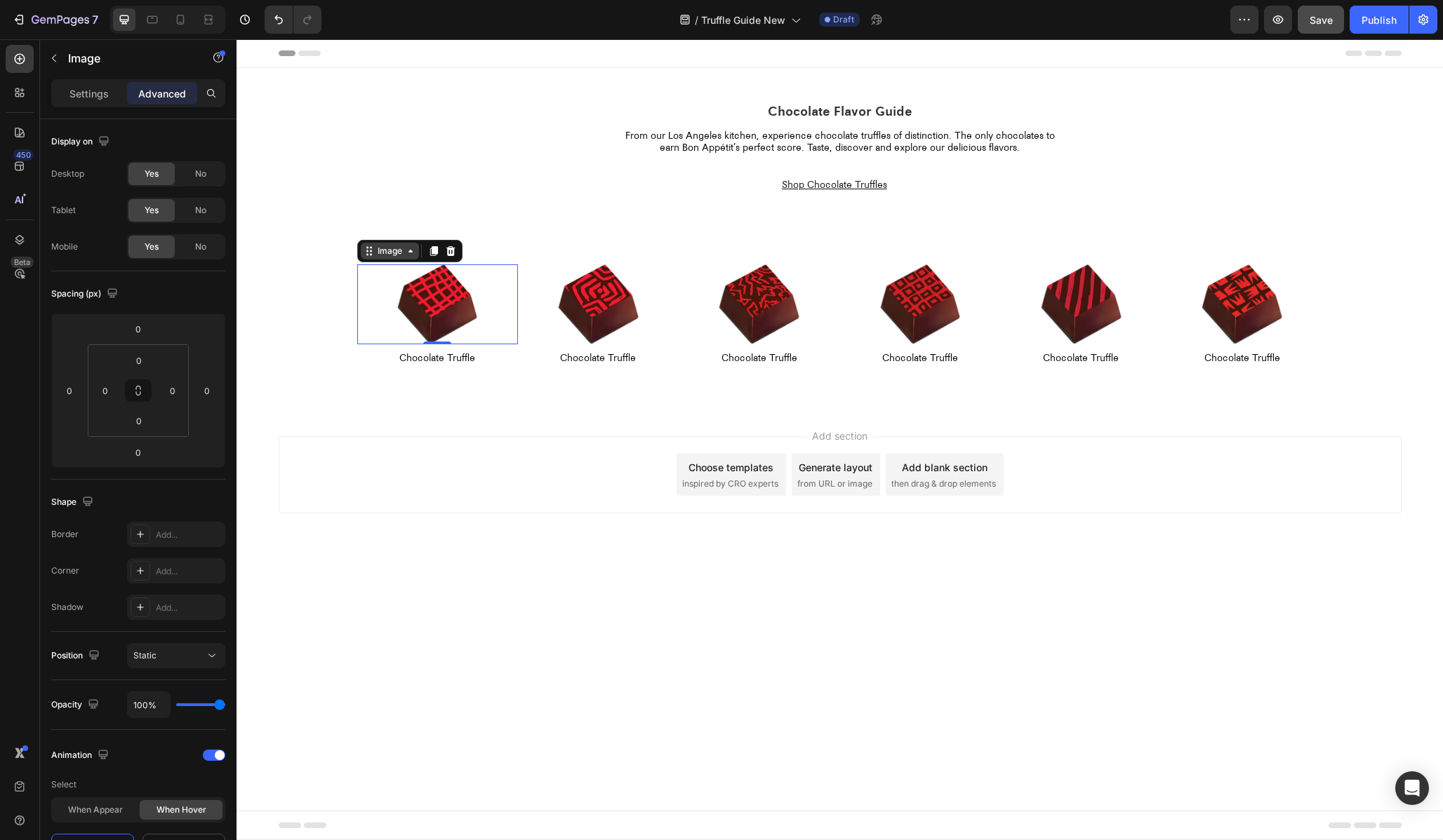
click at [386, 254] on div "Image" at bounding box center [390, 251] width 30 height 13
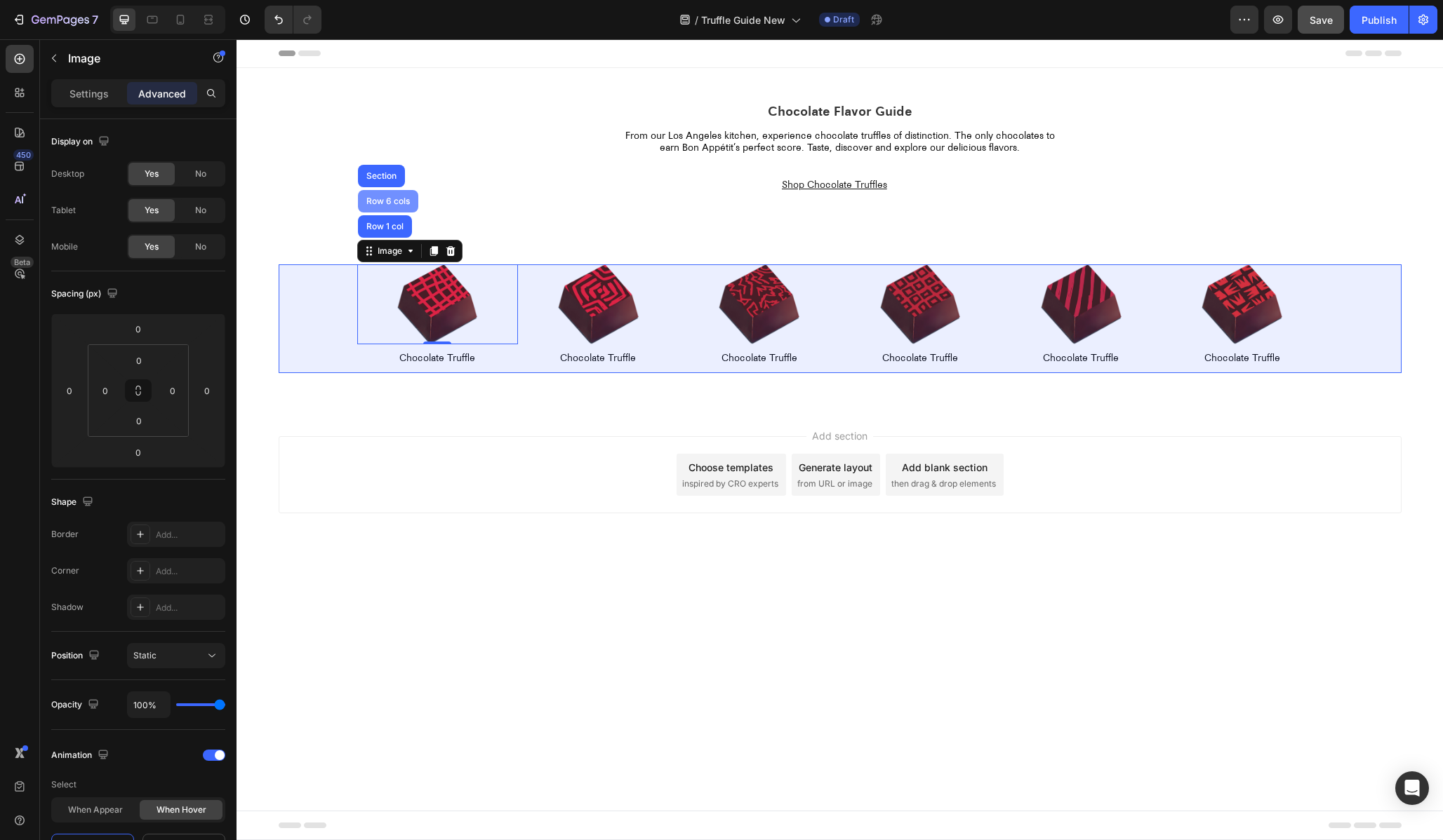
click at [380, 202] on div "Row 6 cols" at bounding box center [388, 201] width 49 height 8
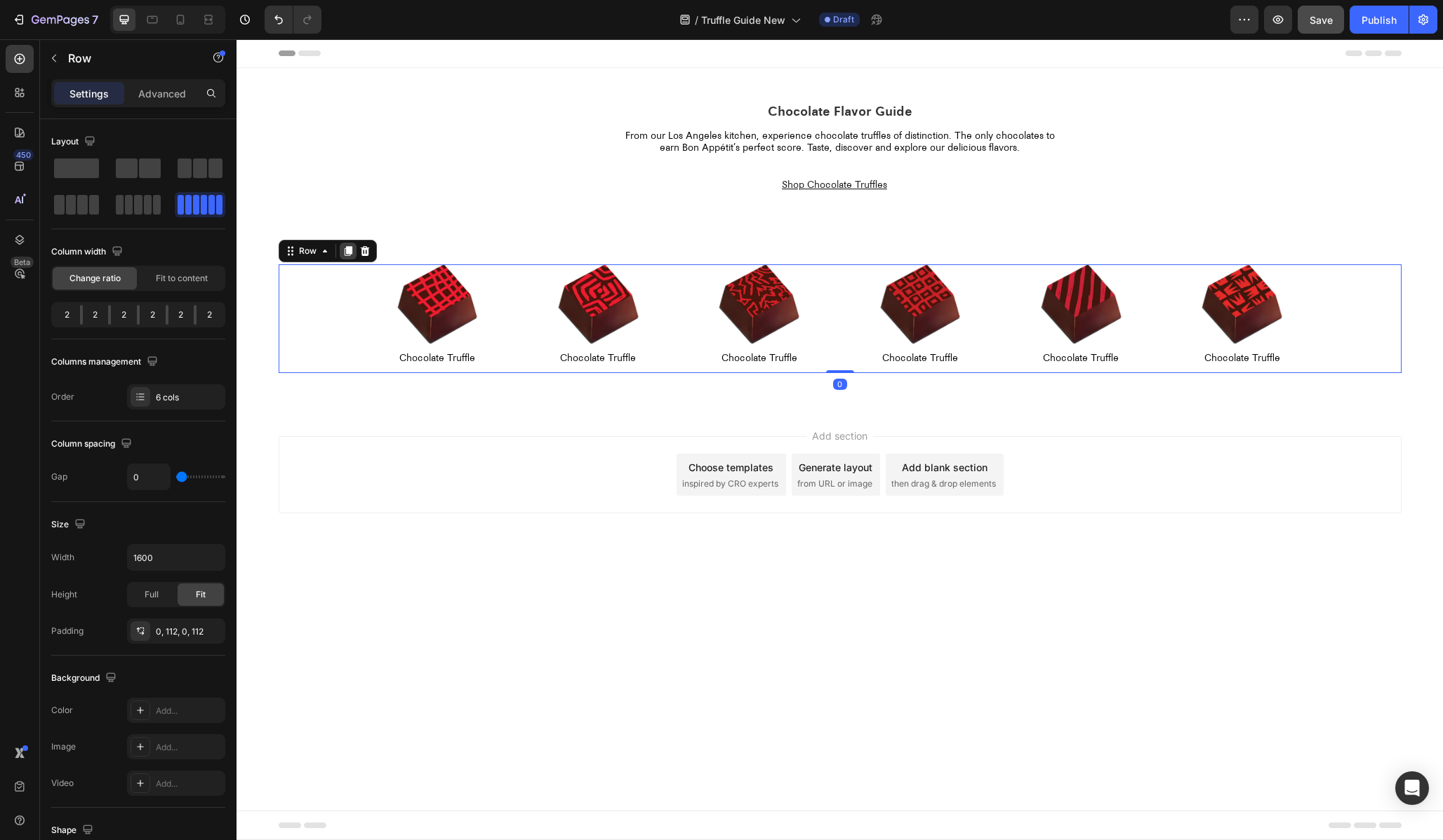
click at [351, 252] on icon at bounding box center [348, 250] width 8 height 10
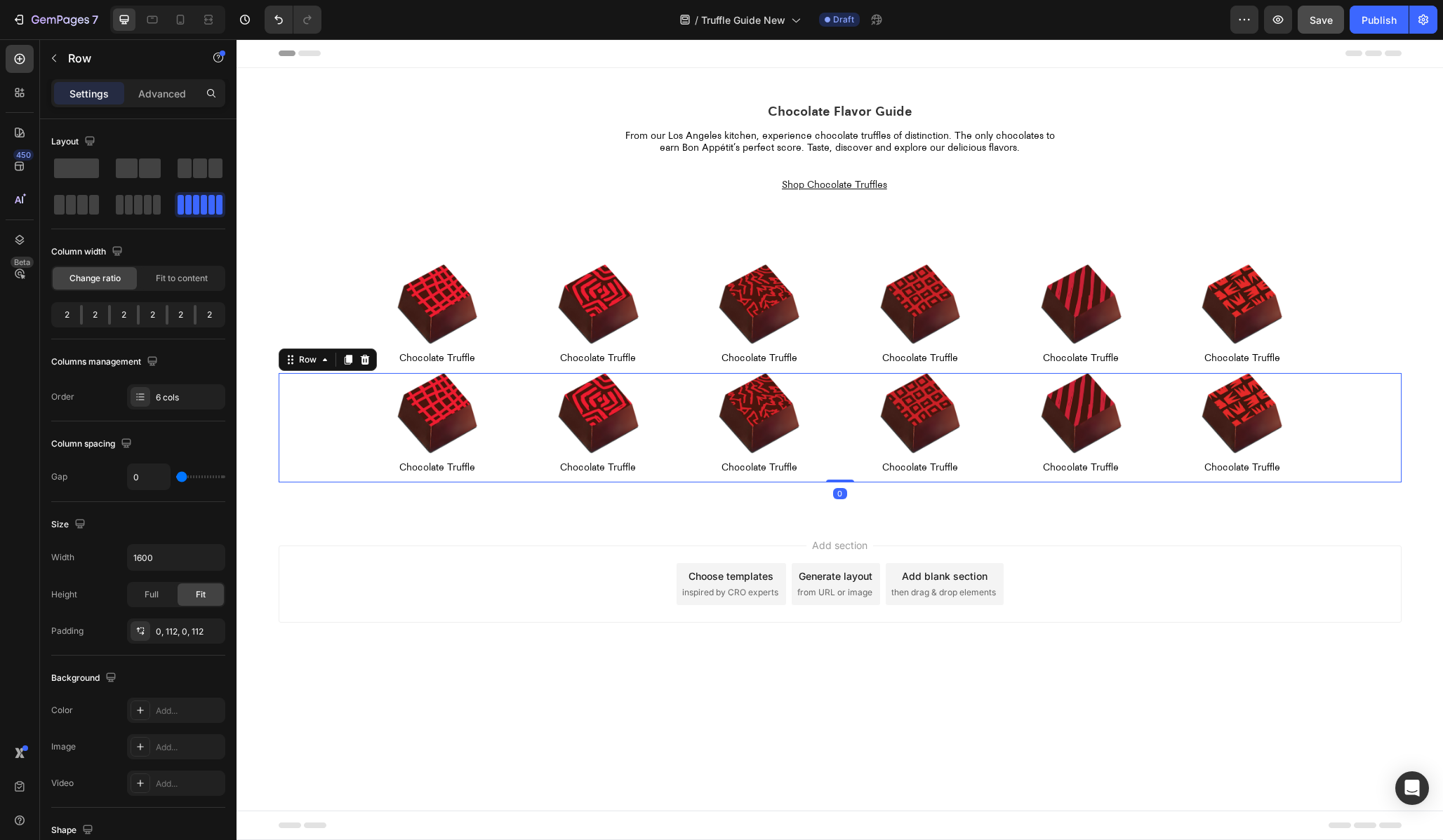
scroll to position [254, 0]
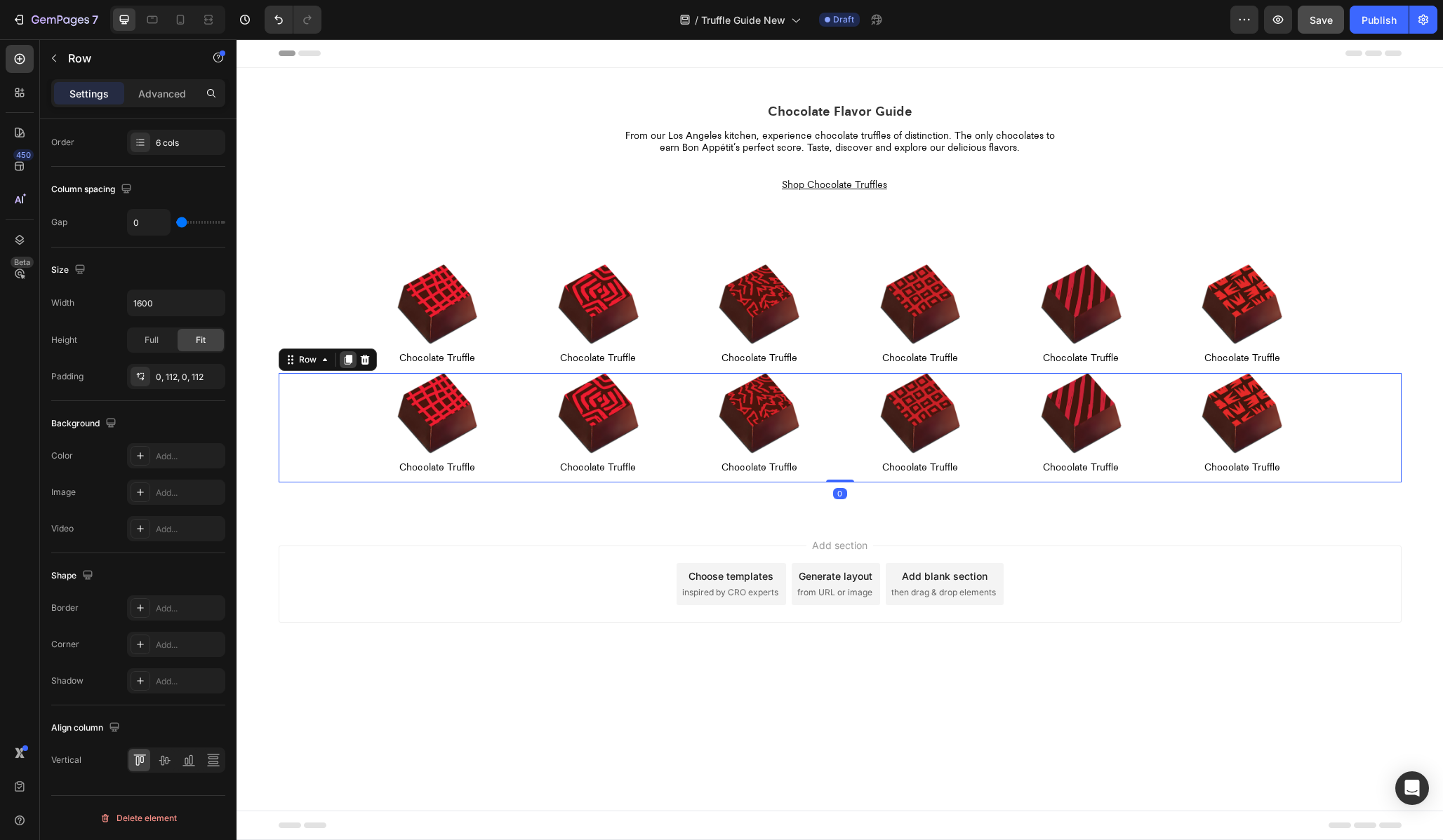
click at [347, 359] on icon at bounding box center [348, 360] width 8 height 10
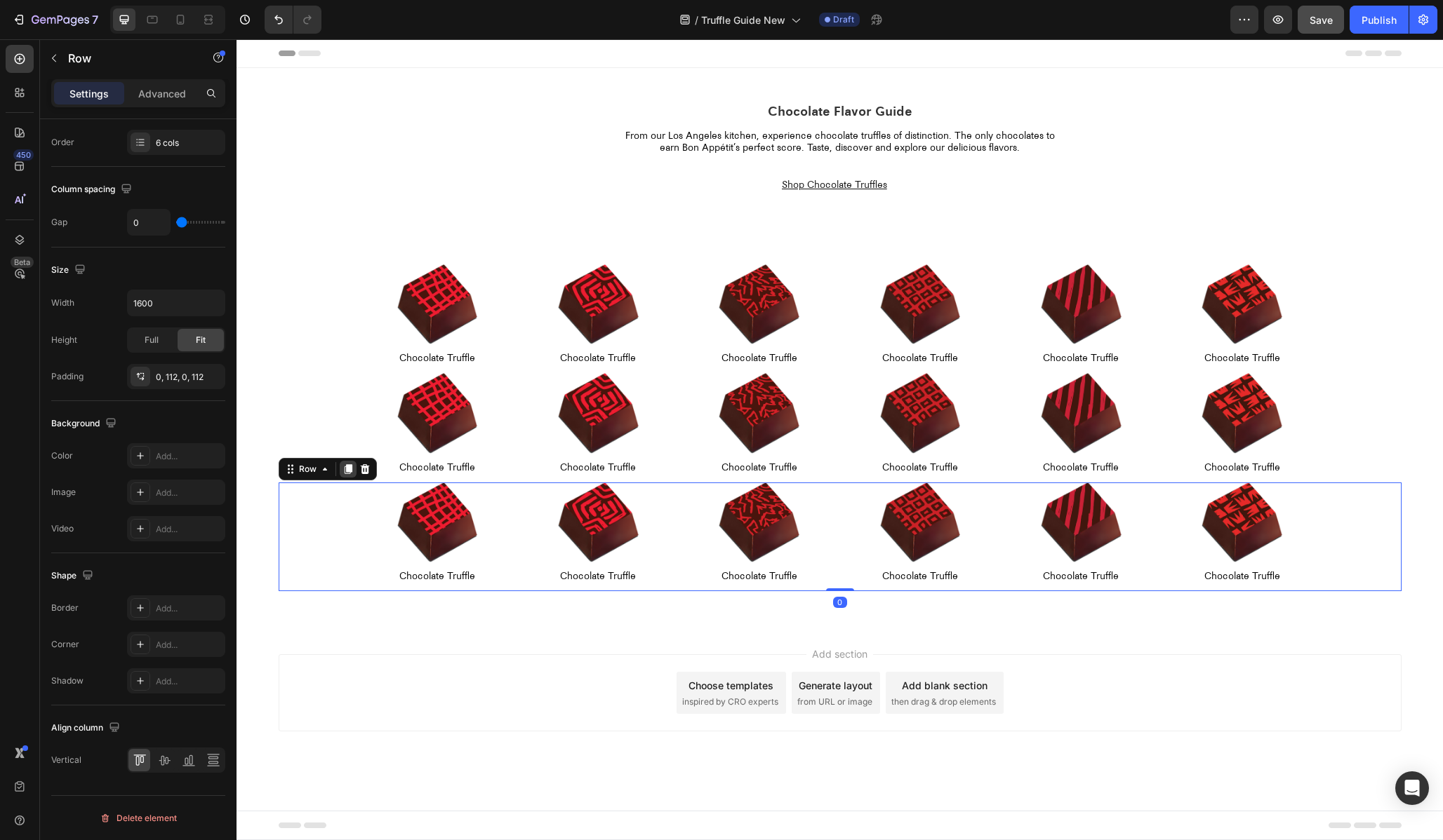
click at [350, 471] on icon at bounding box center [348, 469] width 8 height 10
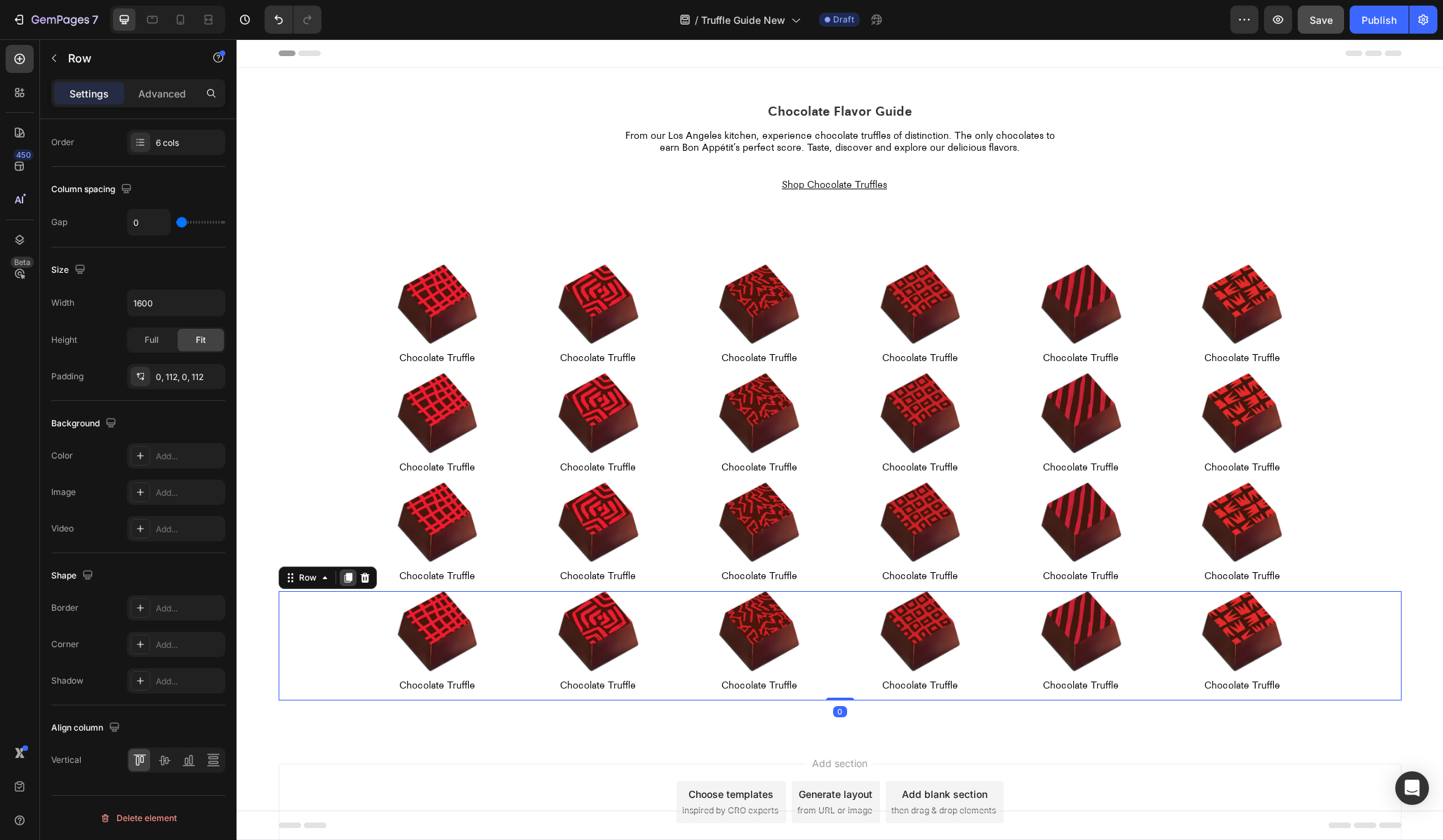
click at [345, 574] on icon at bounding box center [348, 577] width 8 height 10
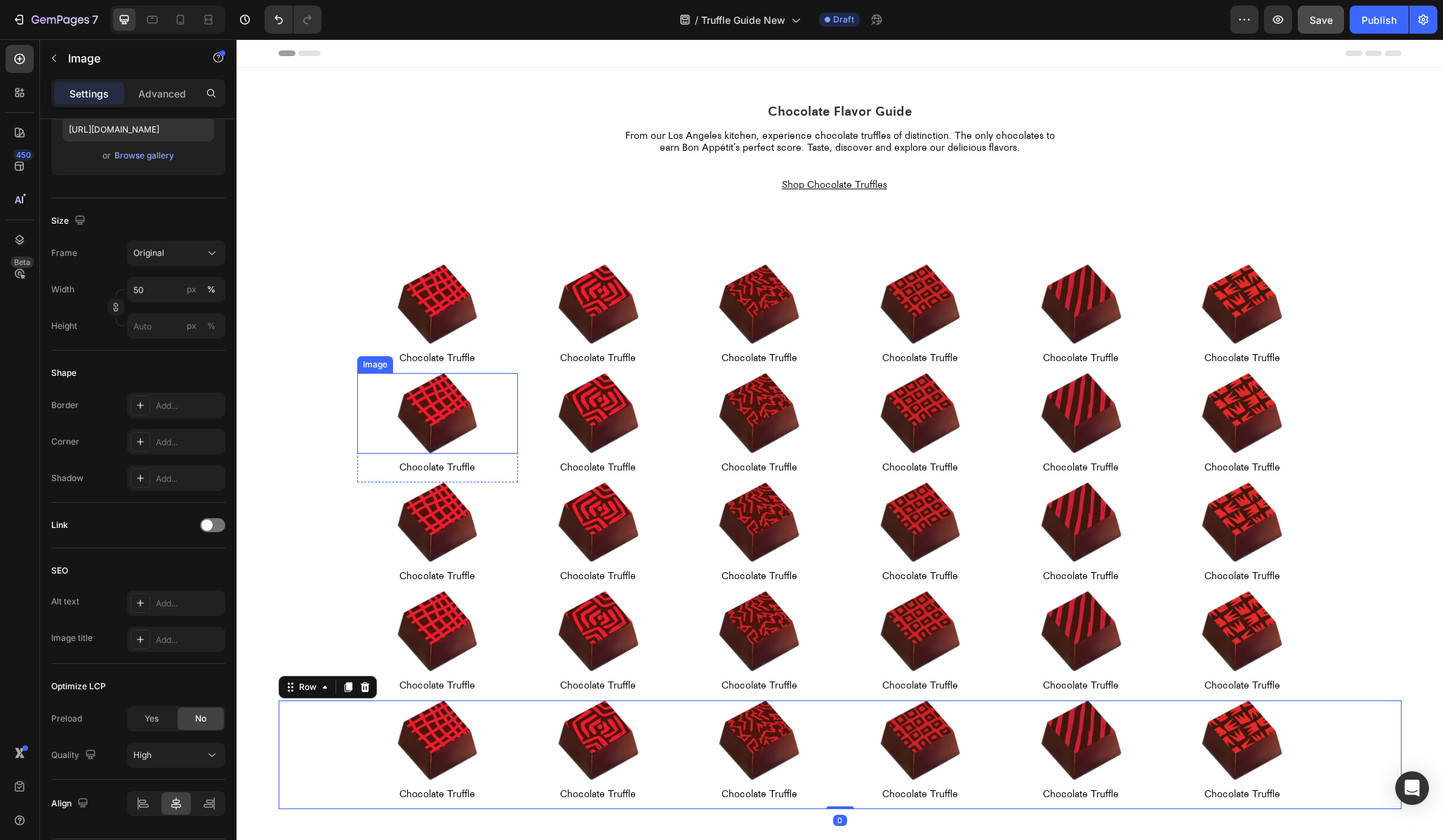
click at [440, 409] on img at bounding box center [438, 414] width 81 height 81
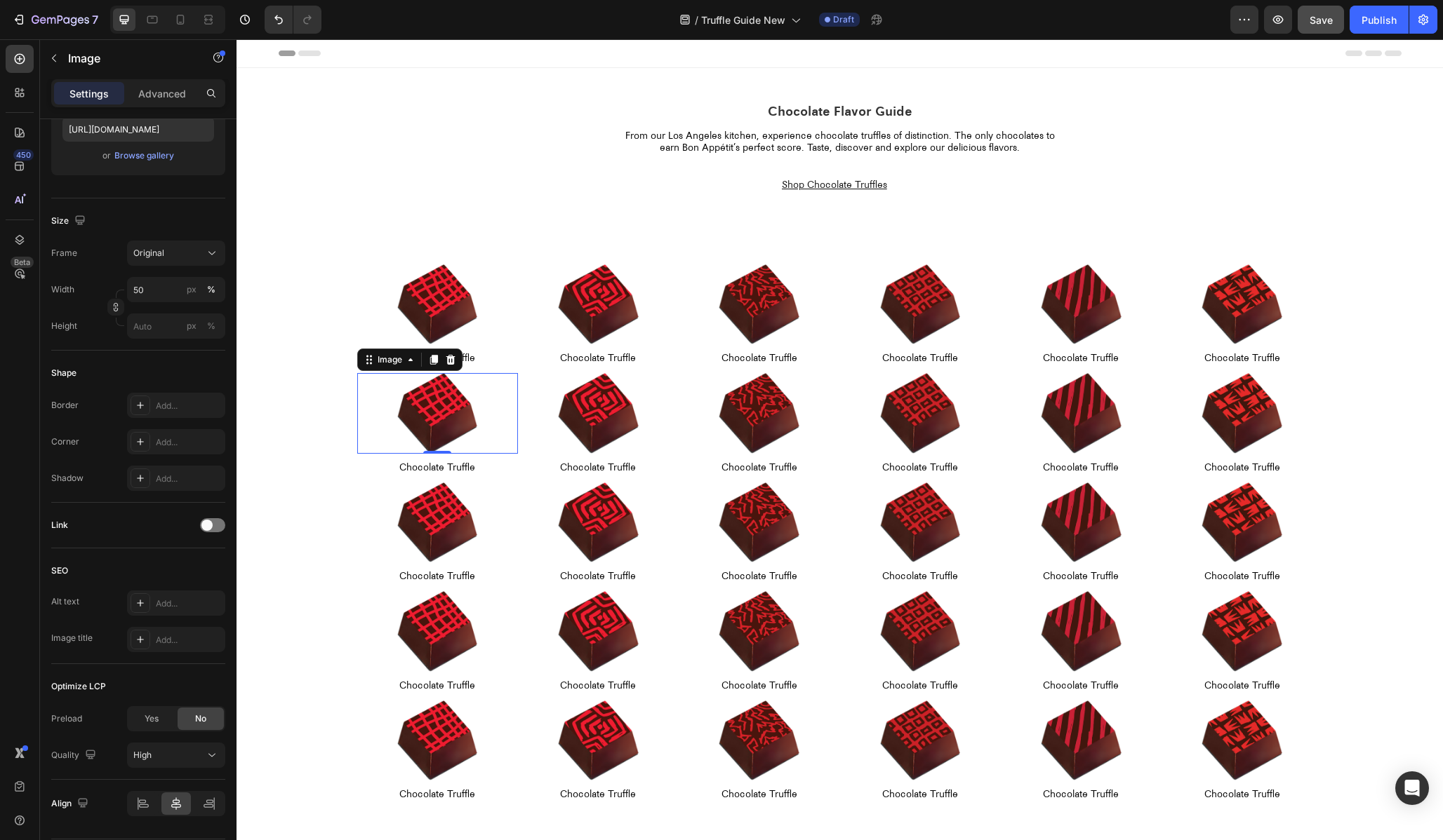
scroll to position [0, 0]
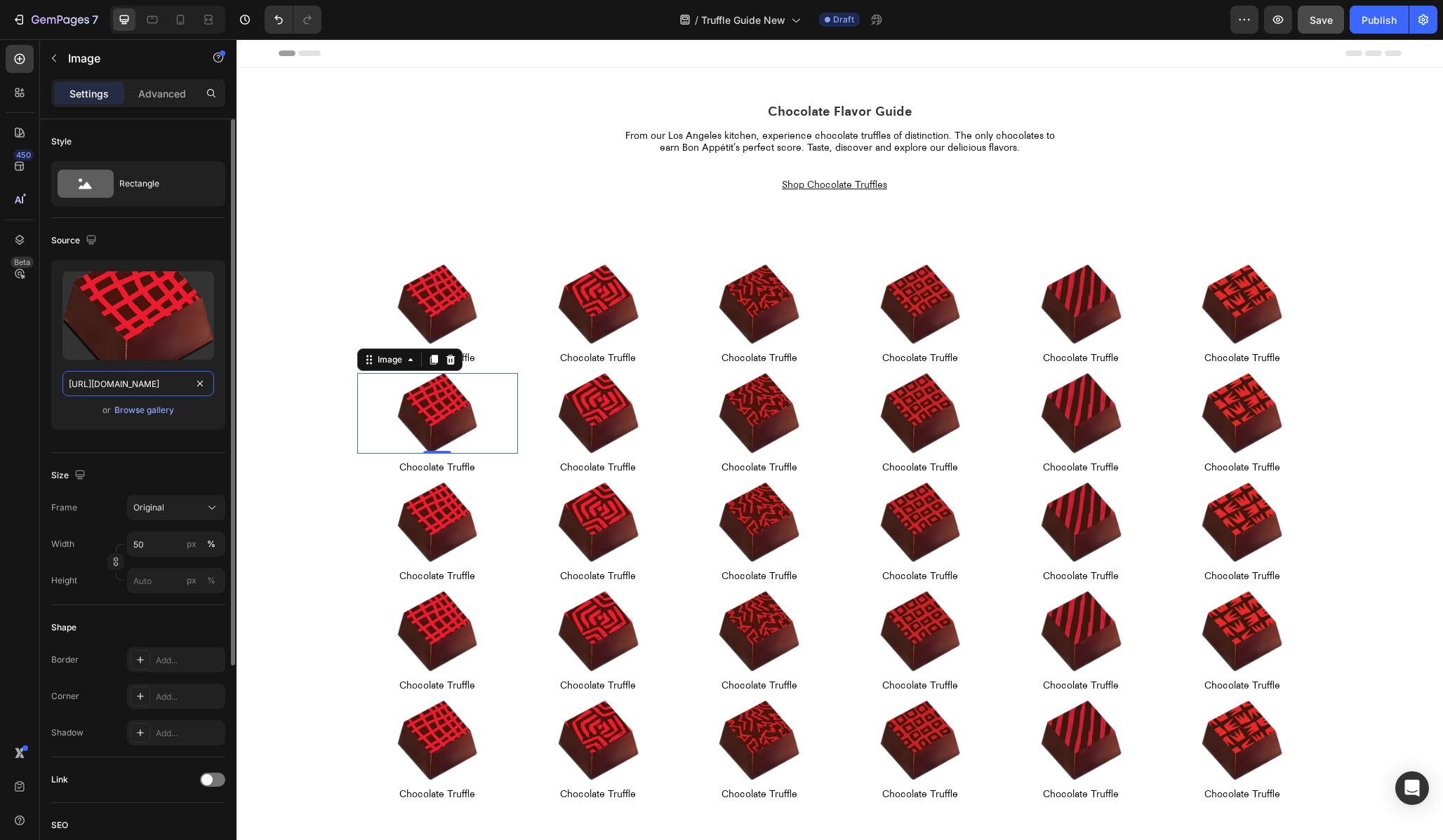
click at [174, 385] on input "[URL][DOMAIN_NAME]" at bounding box center [138, 383] width 151 height 25
click at [104, 383] on input "[URL][DOMAIN_NAME]" at bounding box center [138, 383] width 151 height 25
type input "[URL][DOMAIN_NAME]"
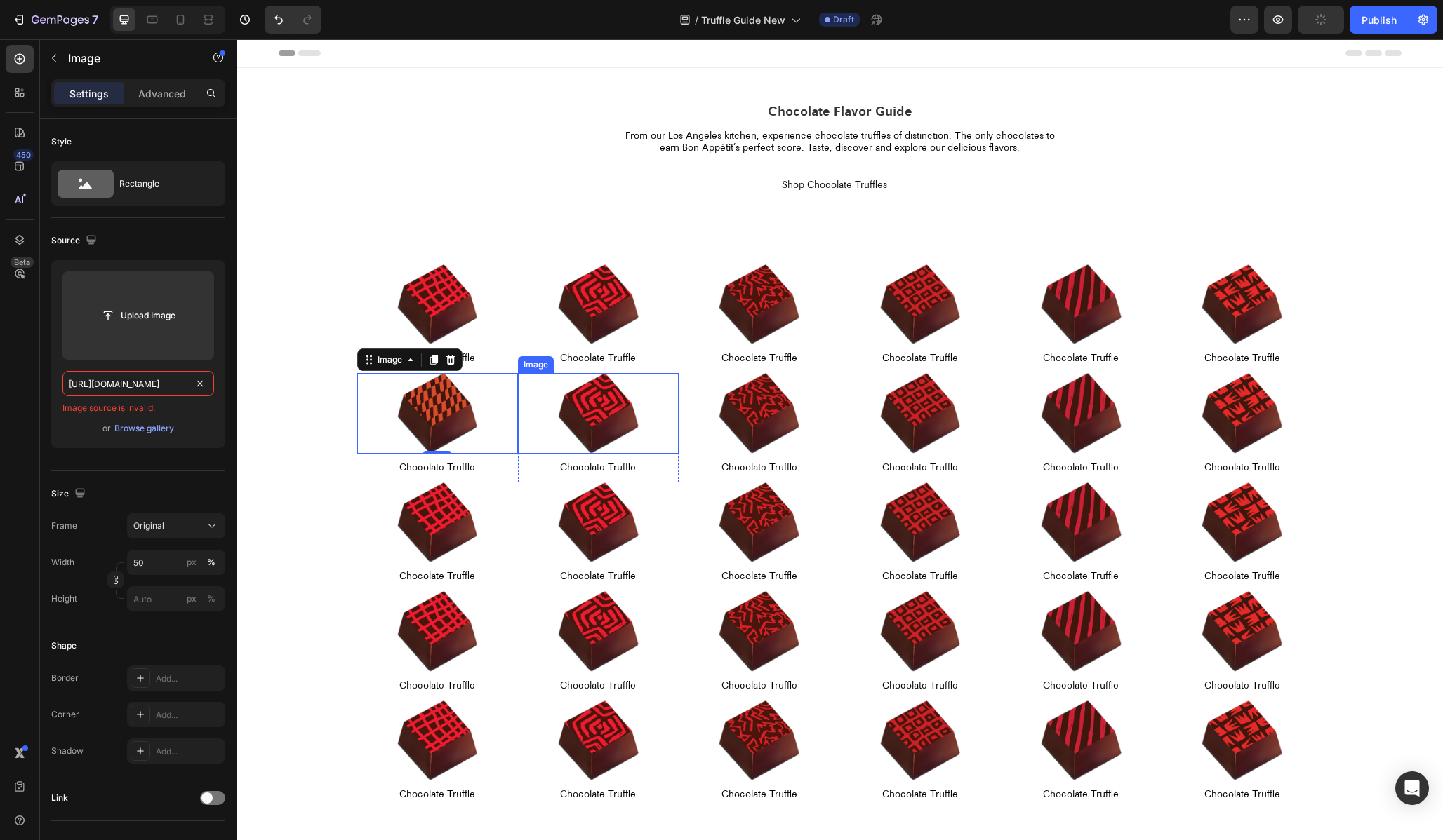
click at [624, 422] on img at bounding box center [598, 414] width 81 height 81
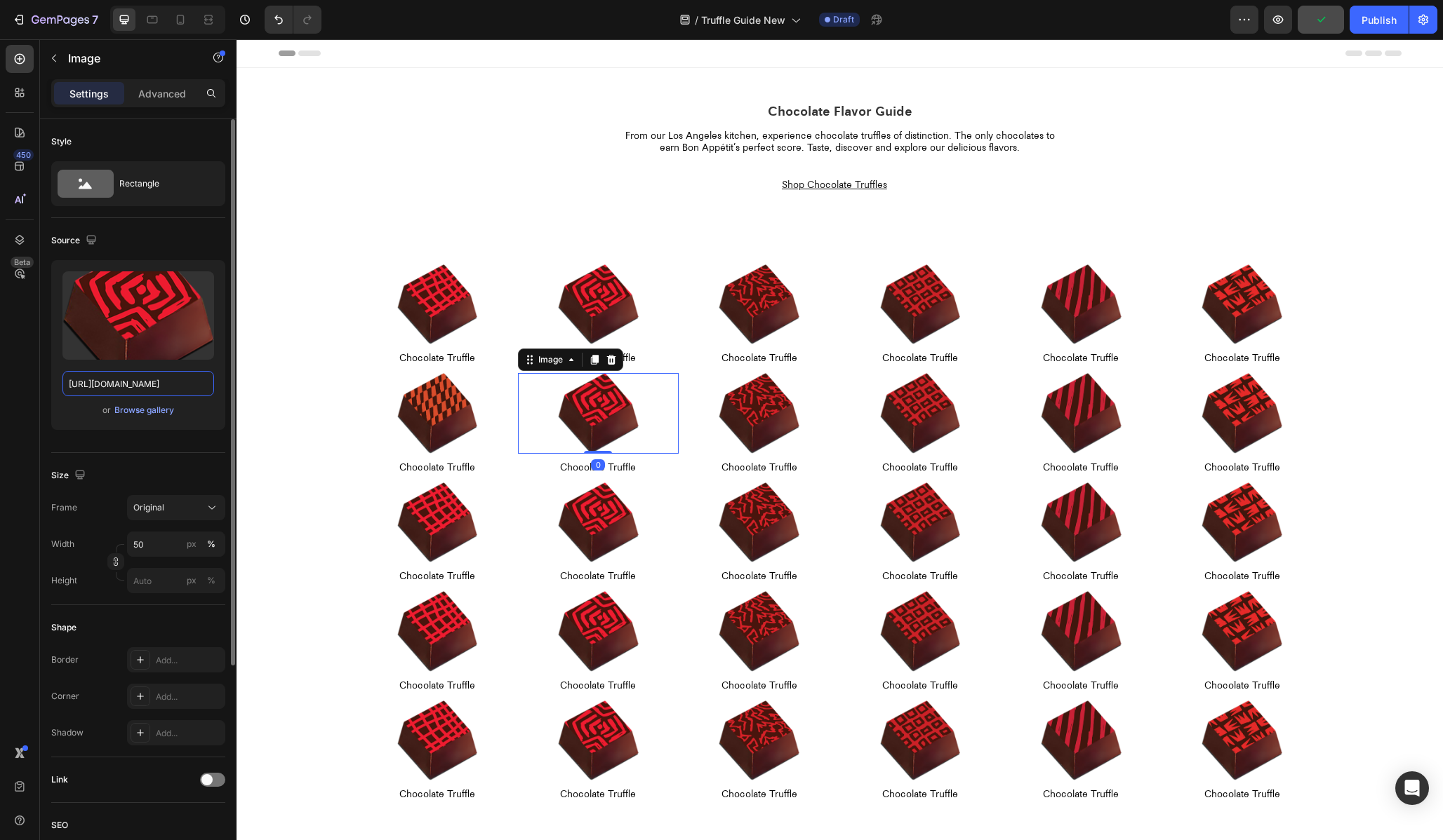
click at [176, 392] on input "[URL][DOMAIN_NAME]" at bounding box center [138, 383] width 151 height 25
click at [102, 383] on input "[URL][DOMAIN_NAME]" at bounding box center [138, 383] width 151 height 25
type input "[URL][DOMAIN_NAME]"
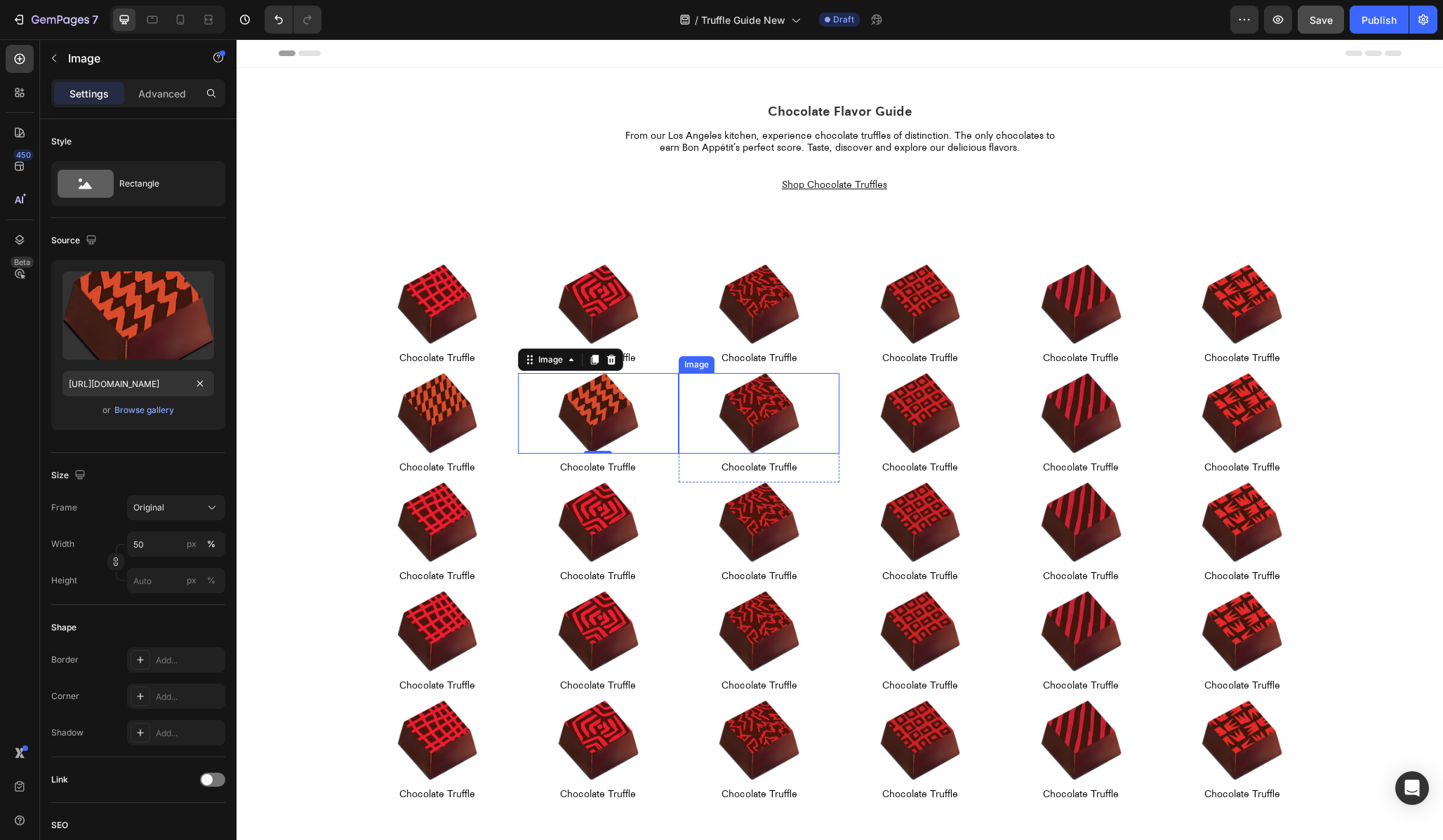
click at [749, 409] on img at bounding box center [759, 414] width 81 height 81
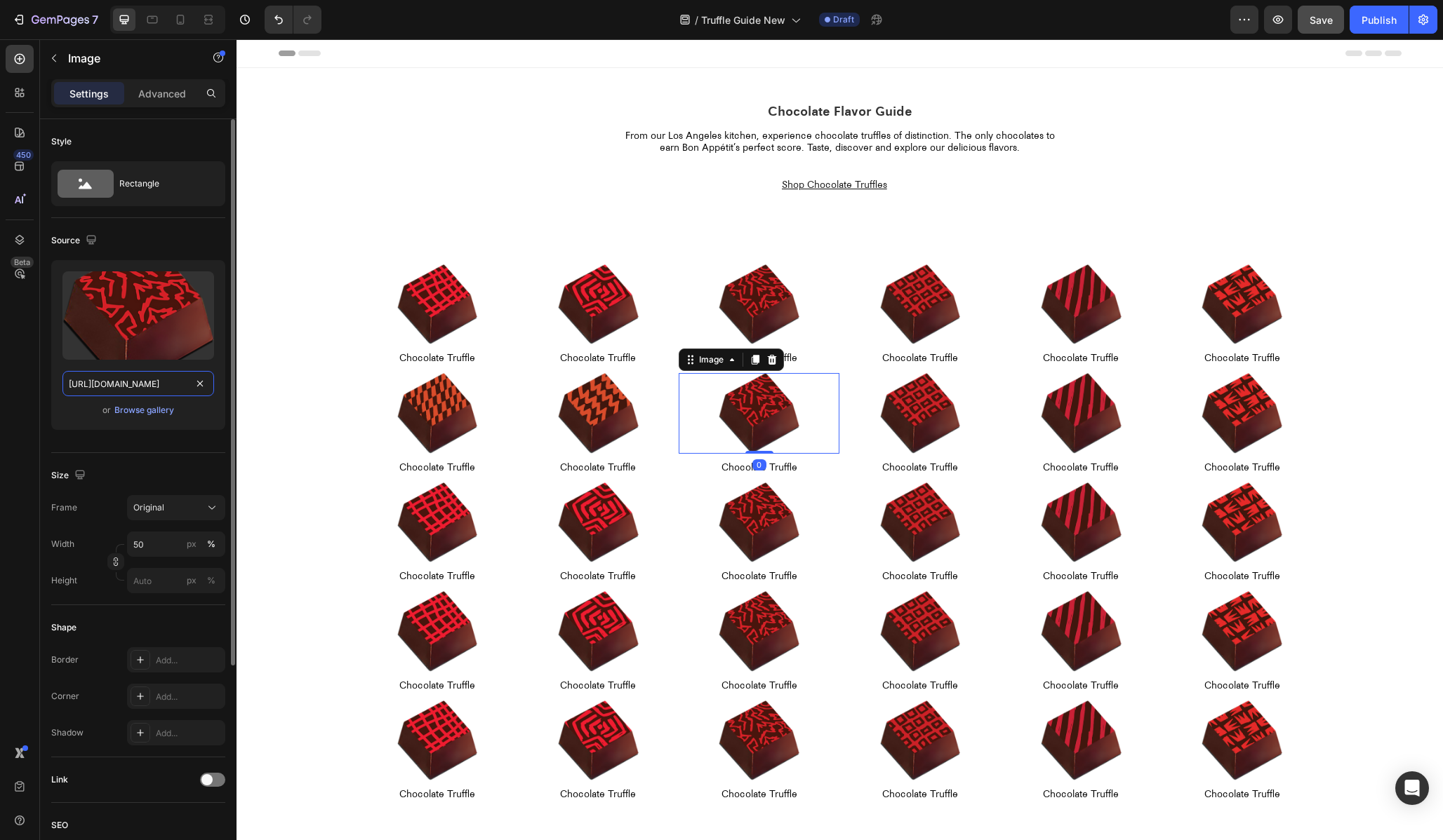
click at [143, 381] on input "[URL][DOMAIN_NAME]" at bounding box center [138, 383] width 151 height 25
click at [103, 381] on input "[URL][DOMAIN_NAME]" at bounding box center [138, 383] width 151 height 25
type input "[URL][DOMAIN_NAME]"
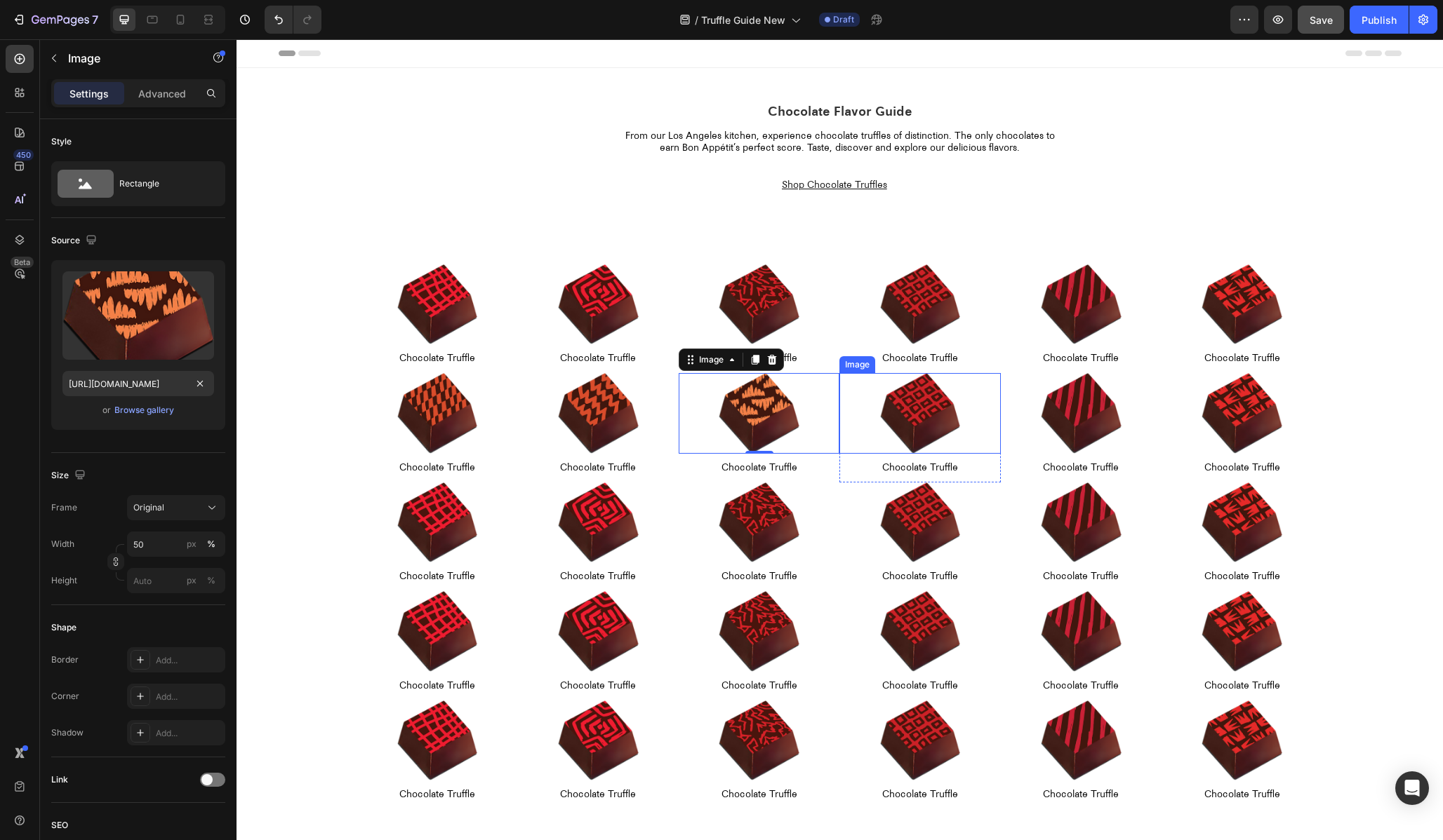
click at [924, 409] on img at bounding box center [920, 414] width 81 height 81
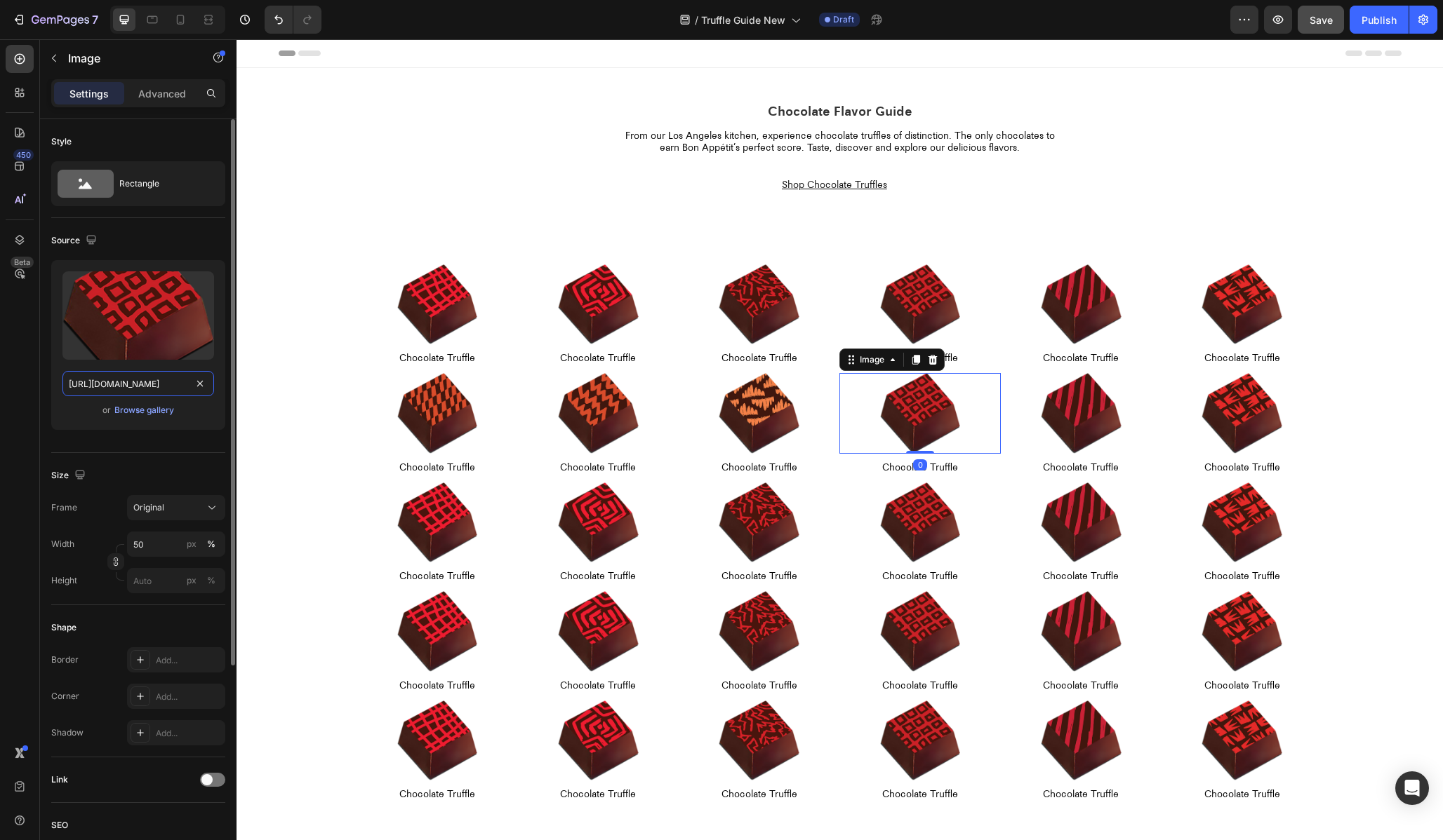
click at [176, 385] on input "[URL][DOMAIN_NAME]" at bounding box center [138, 383] width 151 height 25
click at [104, 384] on input "[URL][DOMAIN_NAME]" at bounding box center [138, 383] width 151 height 25
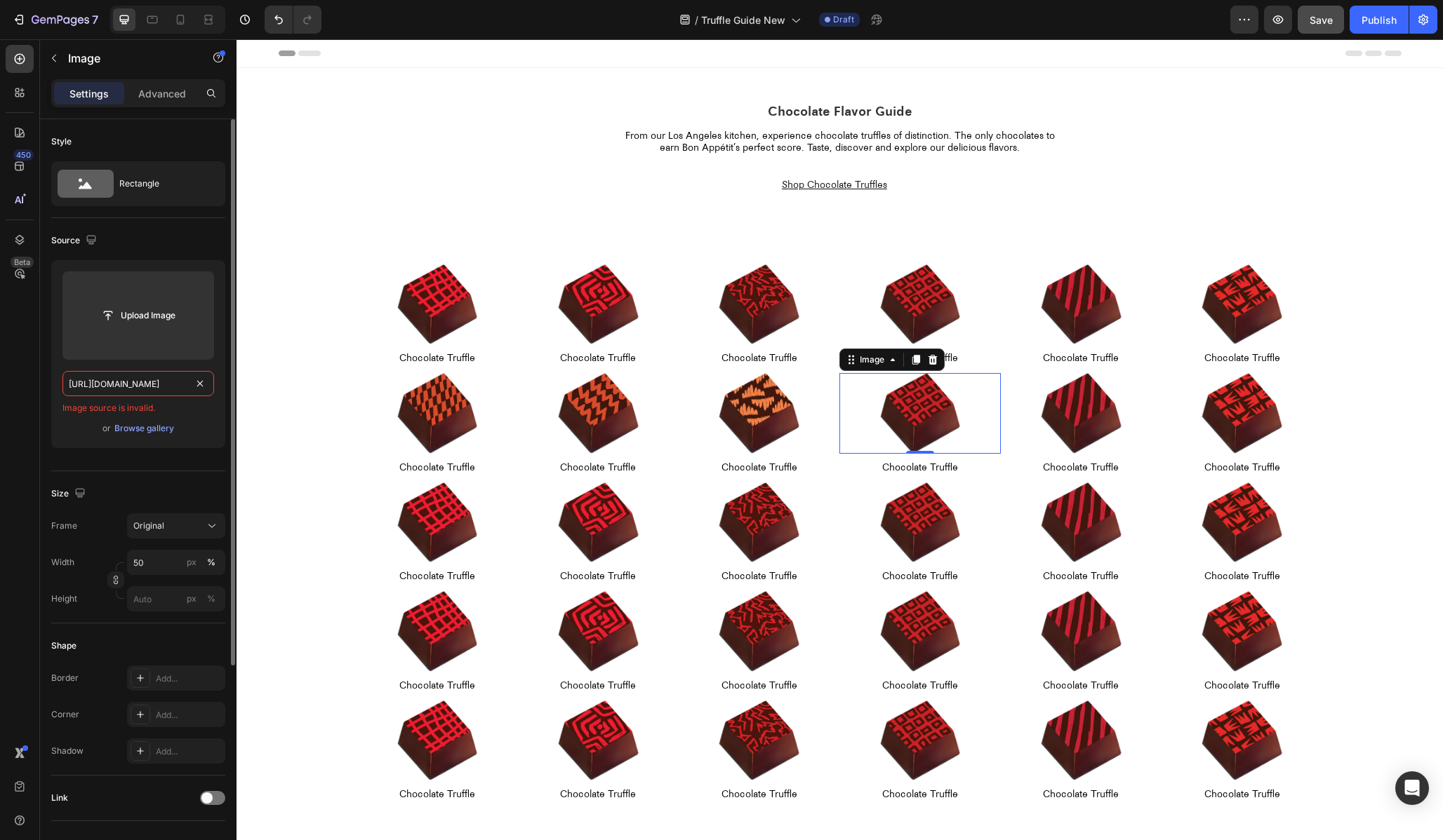
scroll to position [0, 302]
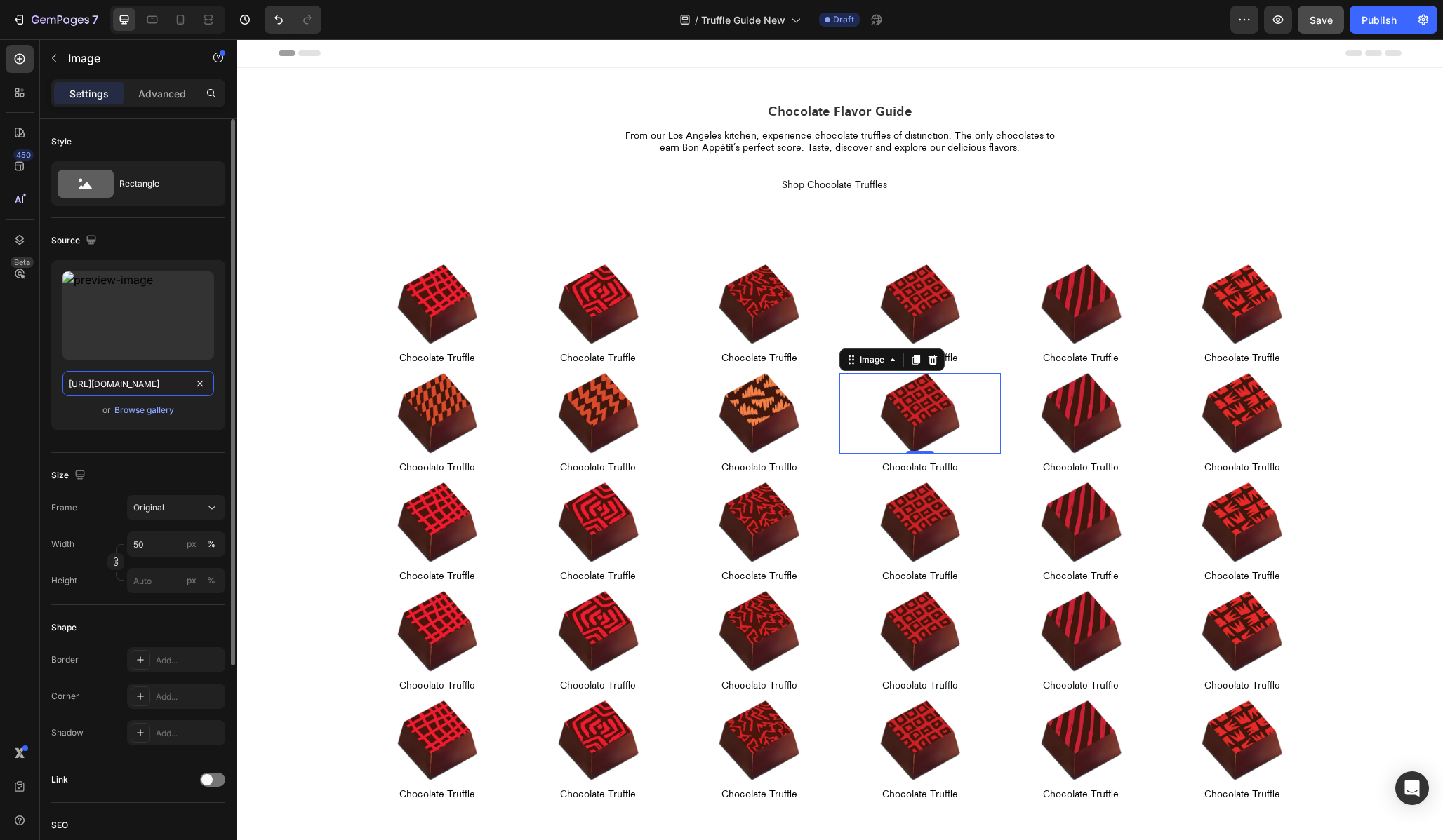
type input "[URL][DOMAIN_NAME]"
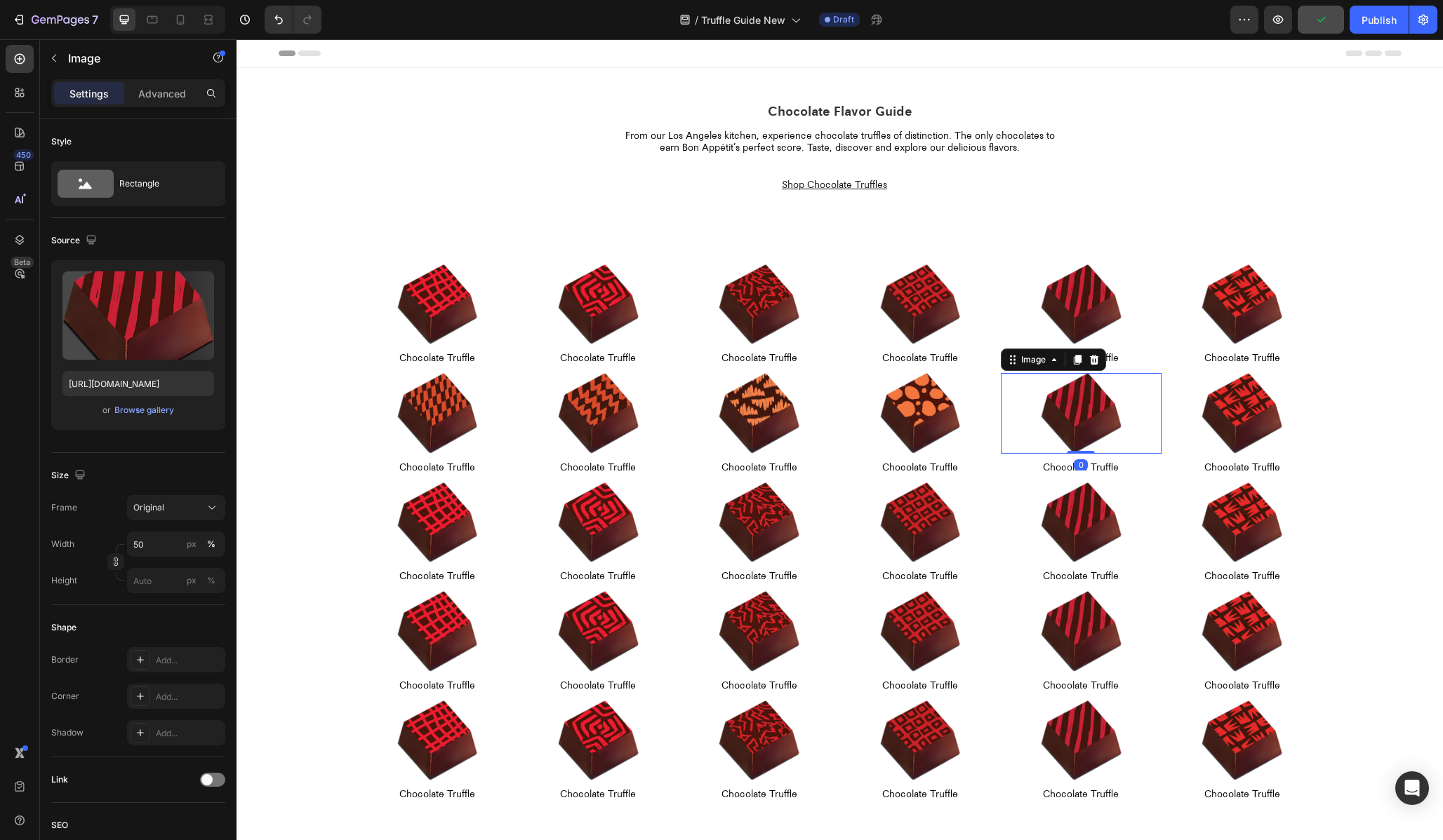
click at [1102, 432] on img at bounding box center [1081, 414] width 81 height 81
click at [160, 396] on input "[URL][DOMAIN_NAME]" at bounding box center [138, 383] width 151 height 25
paste input "10"
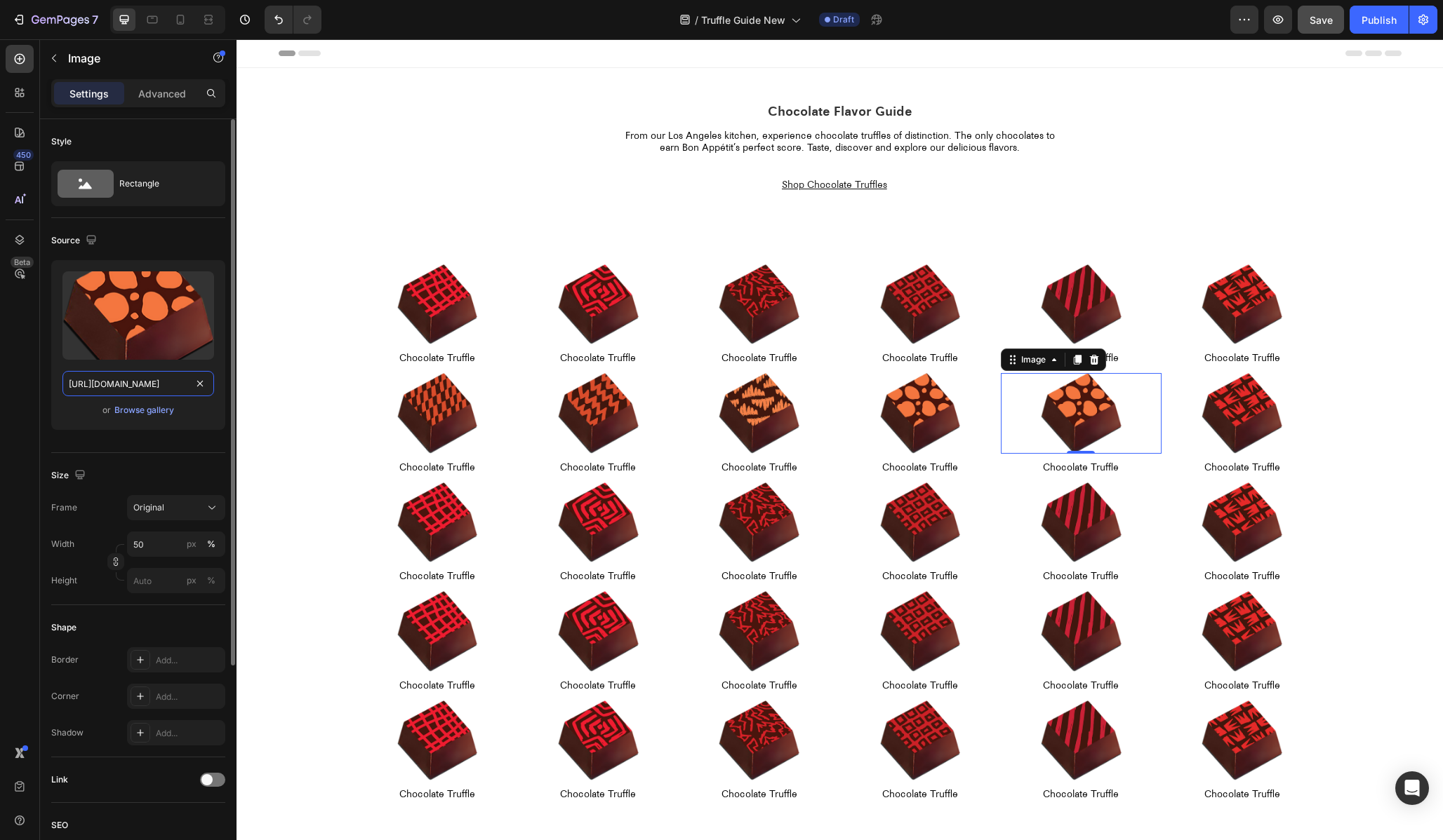
click at [104, 385] on input "[URL][DOMAIN_NAME]" at bounding box center [138, 383] width 151 height 25
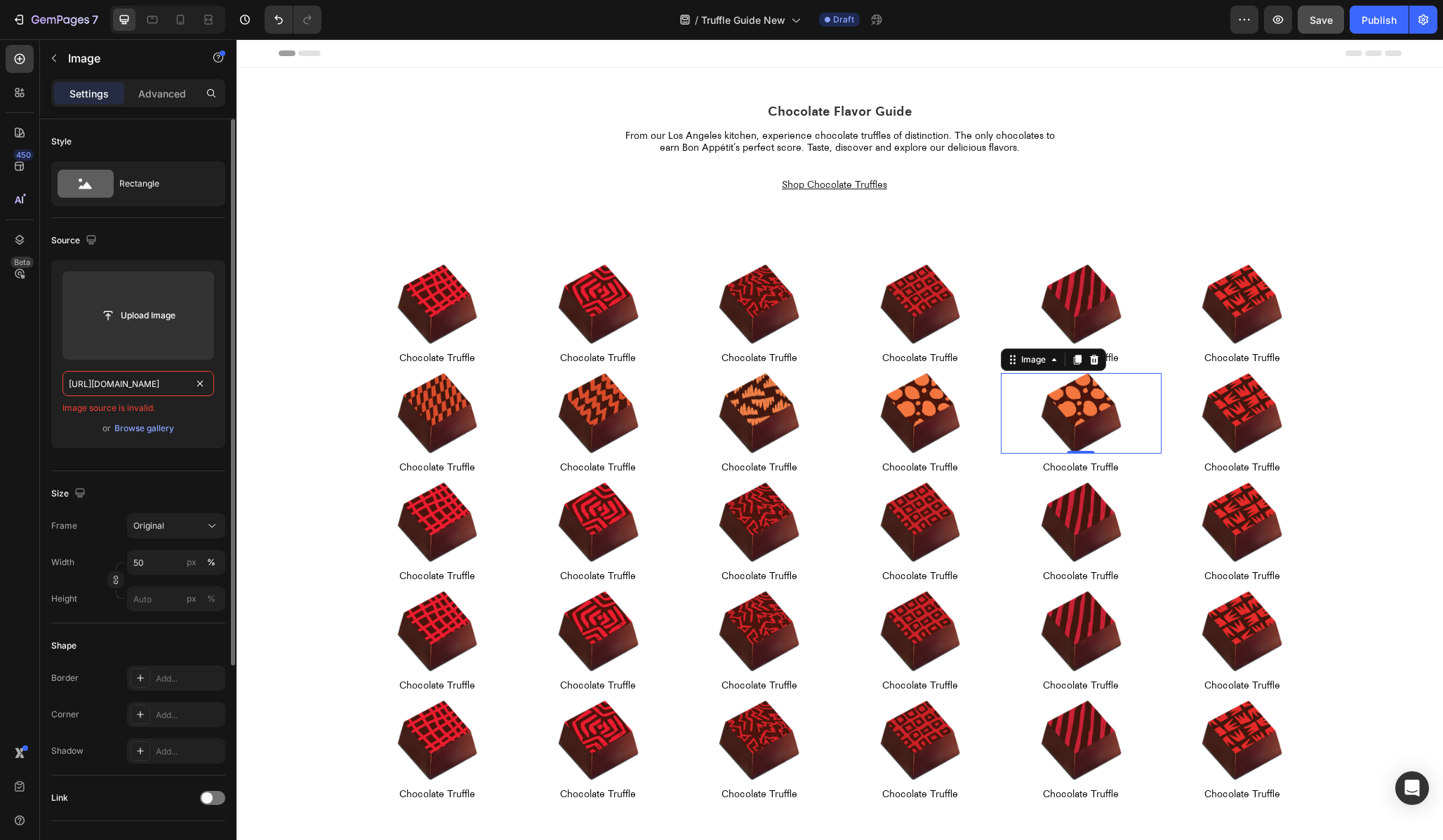
type input "[URL][DOMAIN_NAME]"
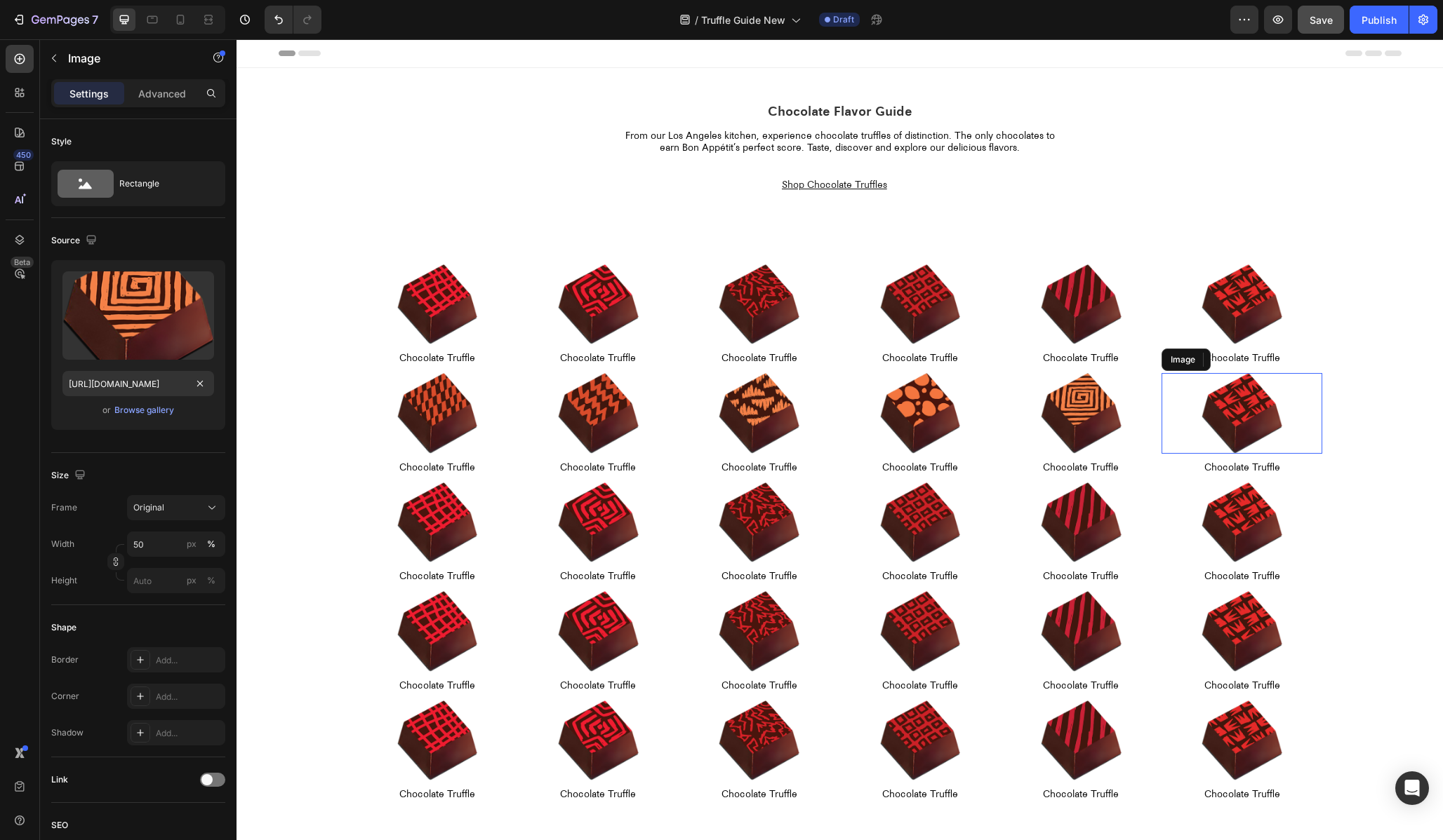
click at [1244, 402] on img at bounding box center [1242, 414] width 81 height 81
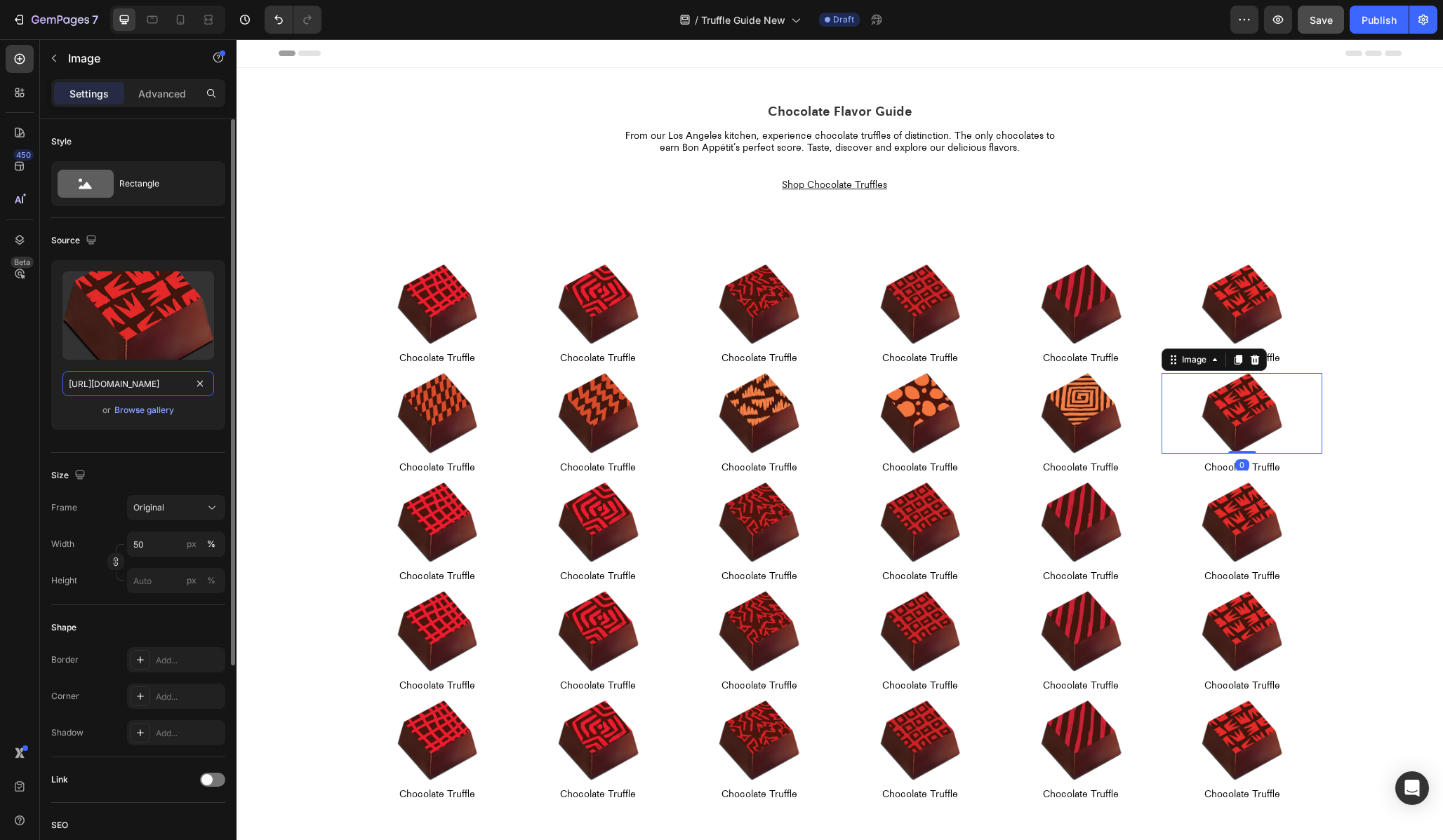
click at [121, 387] on input "[URL][DOMAIN_NAME]" at bounding box center [138, 383] width 151 height 25
paste input "10"
click at [106, 385] on input "[URL][DOMAIN_NAME]" at bounding box center [138, 383] width 151 height 25
type input "[URL][DOMAIN_NAME]"
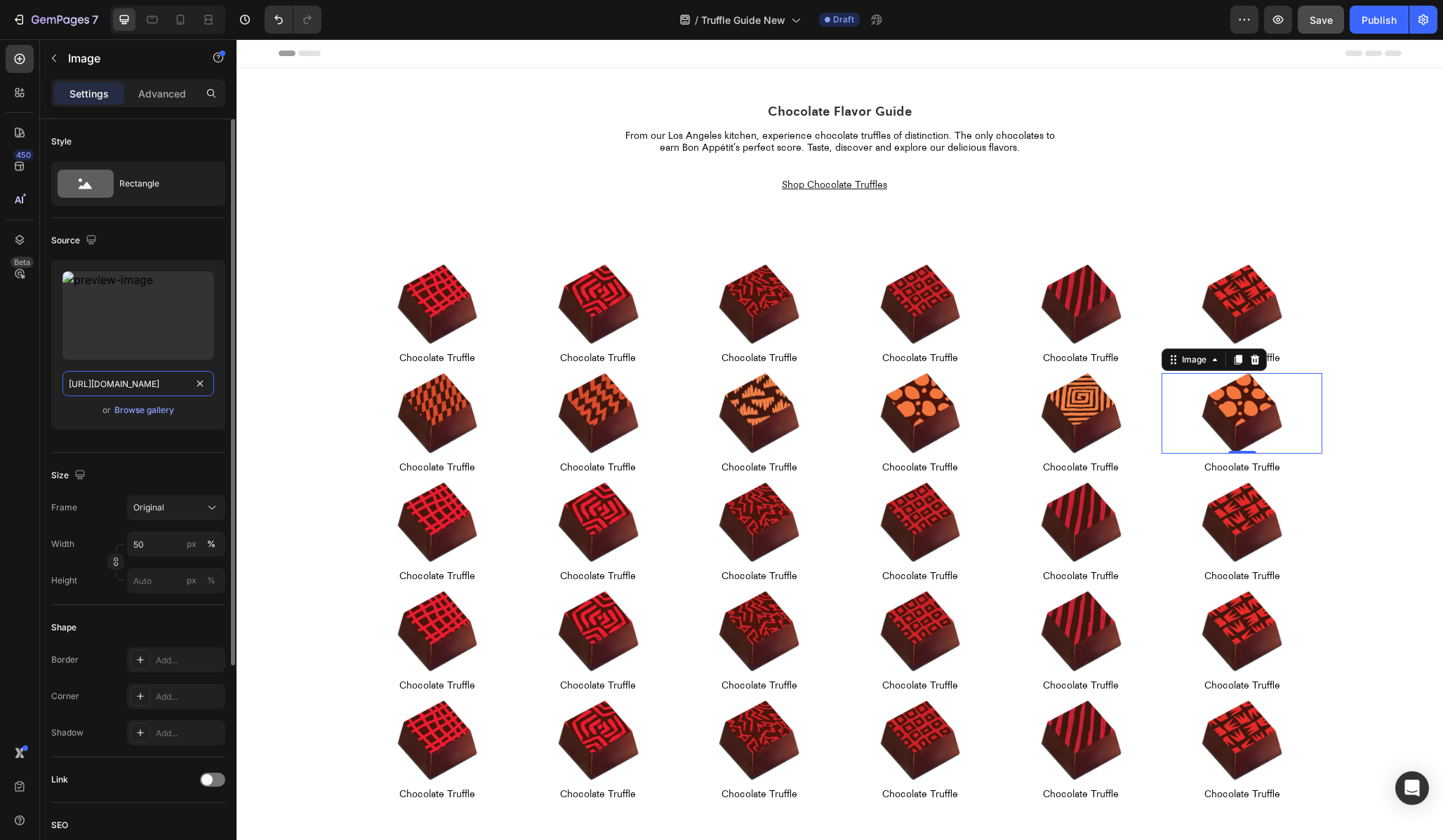
scroll to position [0, 306]
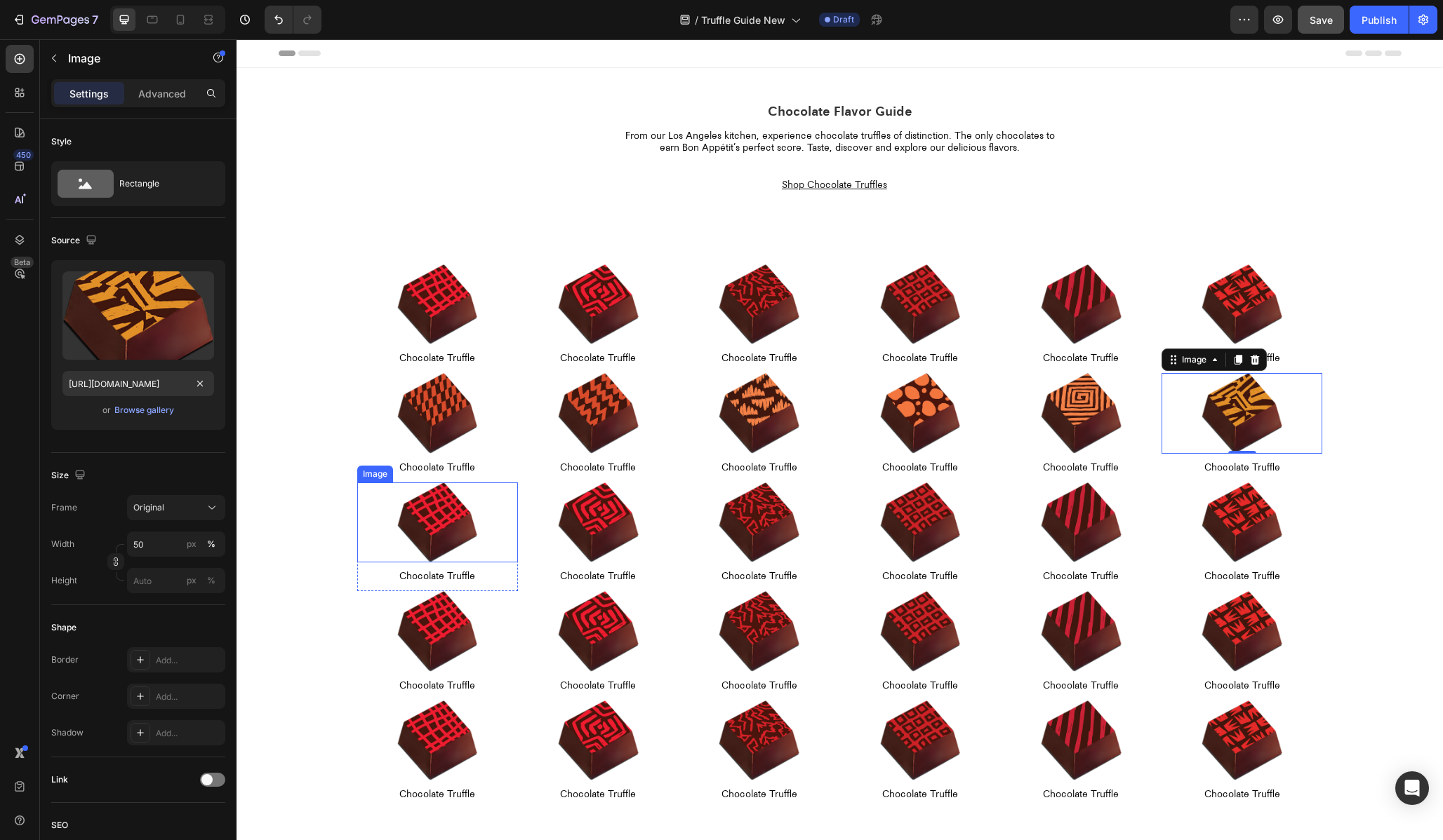
click at [444, 512] on img at bounding box center [438, 523] width 81 height 81
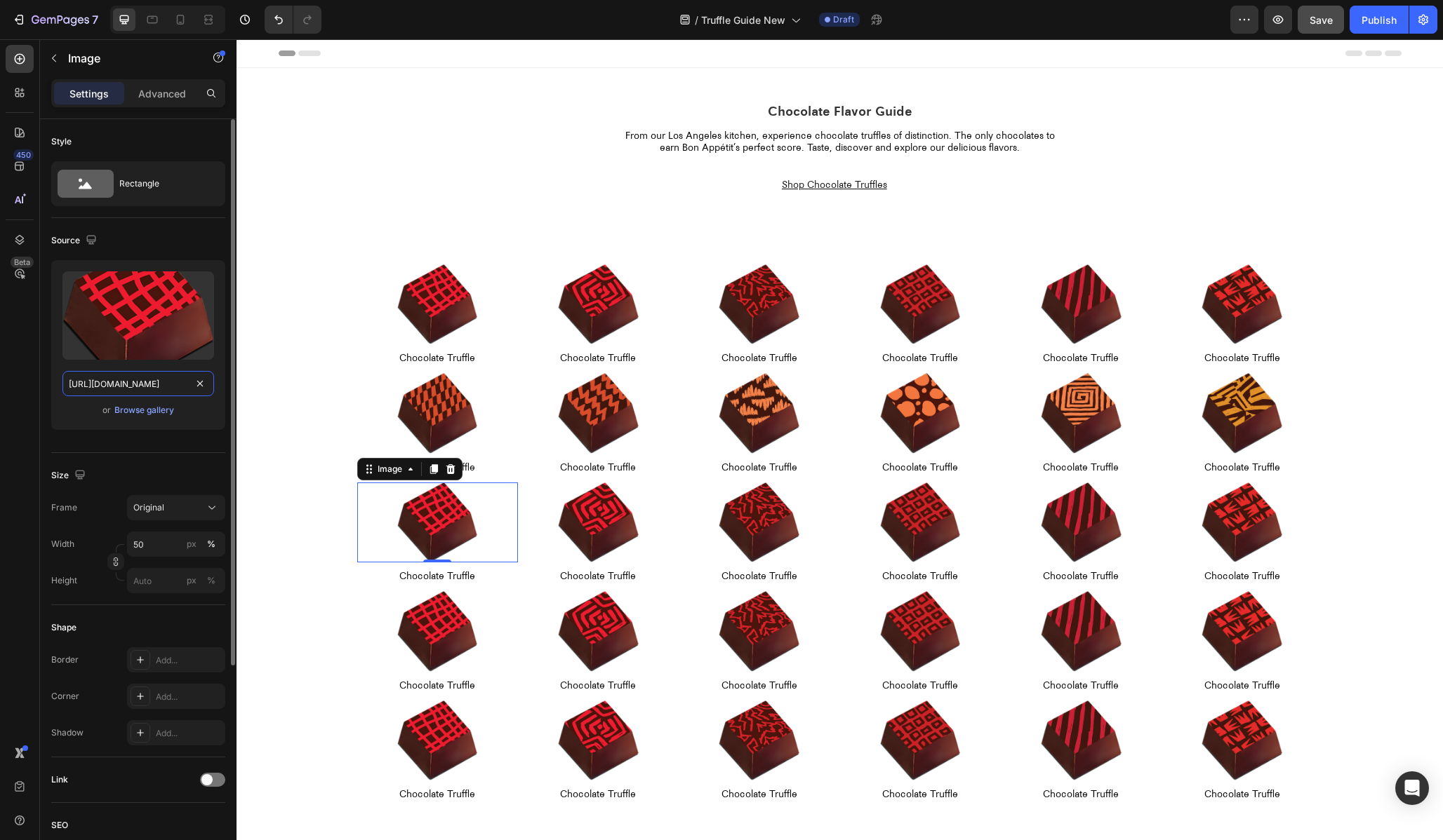
click at [116, 387] on input "[URL][DOMAIN_NAME]" at bounding box center [138, 383] width 151 height 25
paste input "10"
click at [101, 383] on input "[URL][DOMAIN_NAME]" at bounding box center [138, 383] width 151 height 25
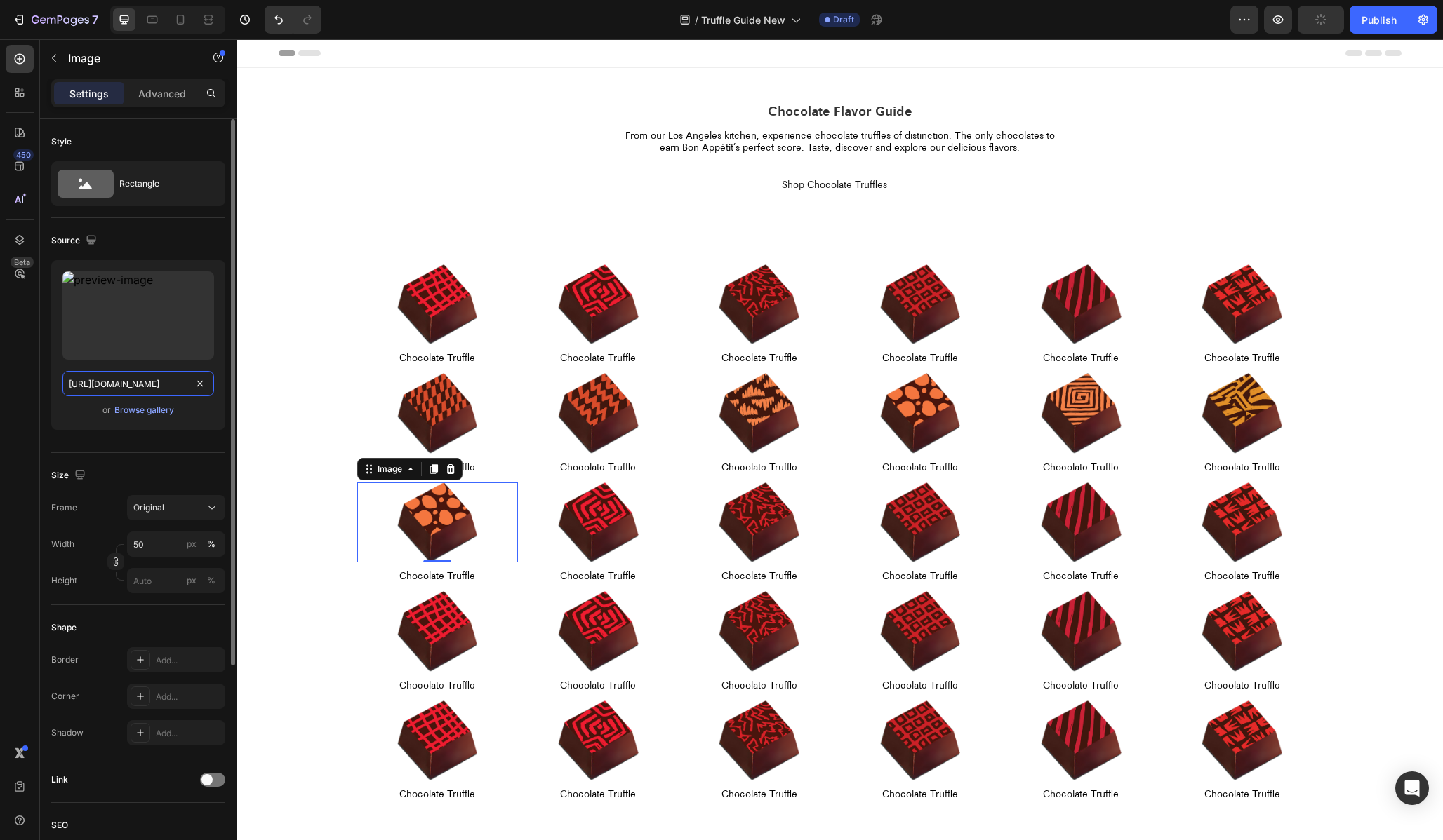
type input "[URL][DOMAIN_NAME]"
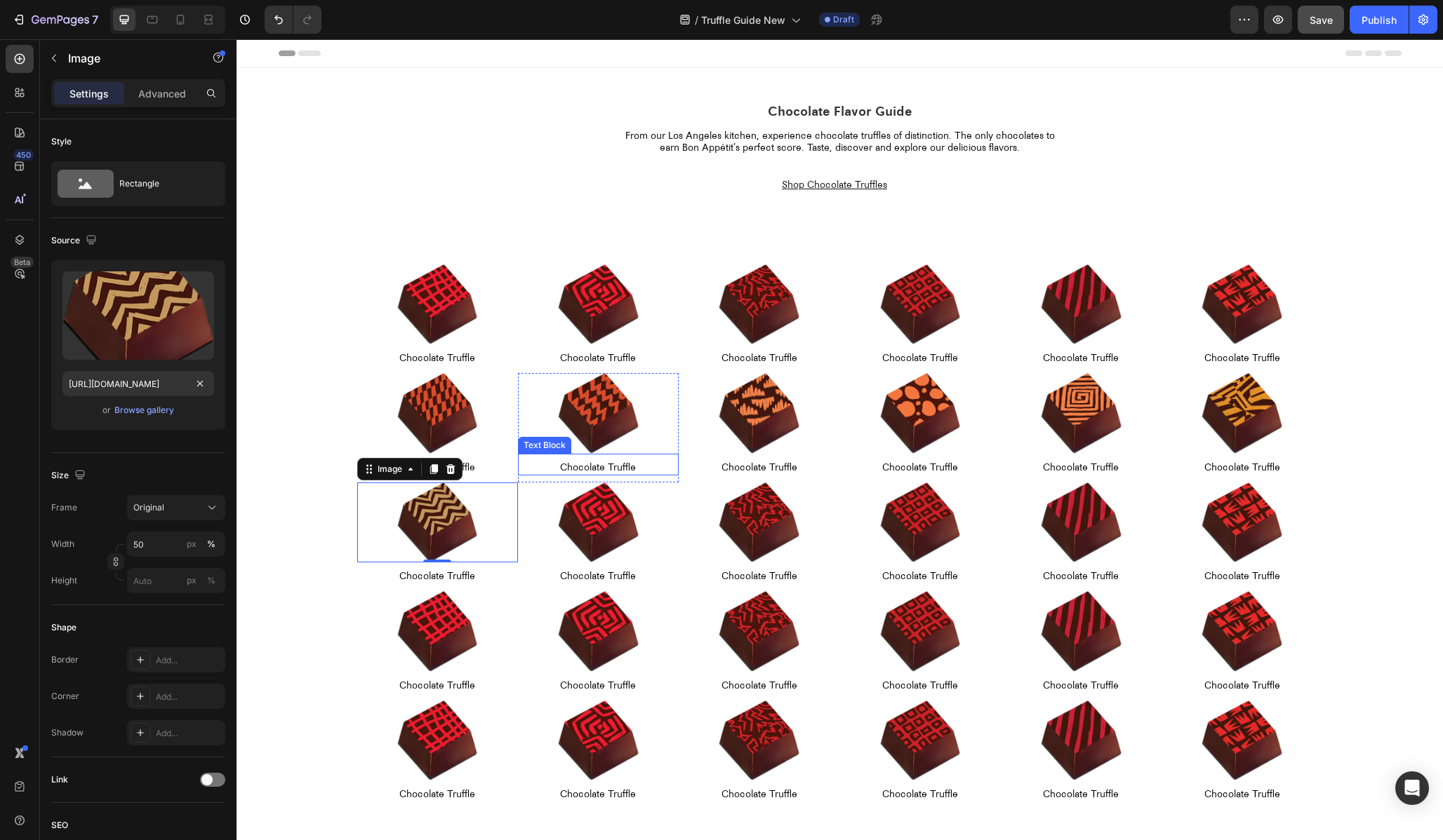
click at [568, 526] on img at bounding box center [598, 523] width 81 height 81
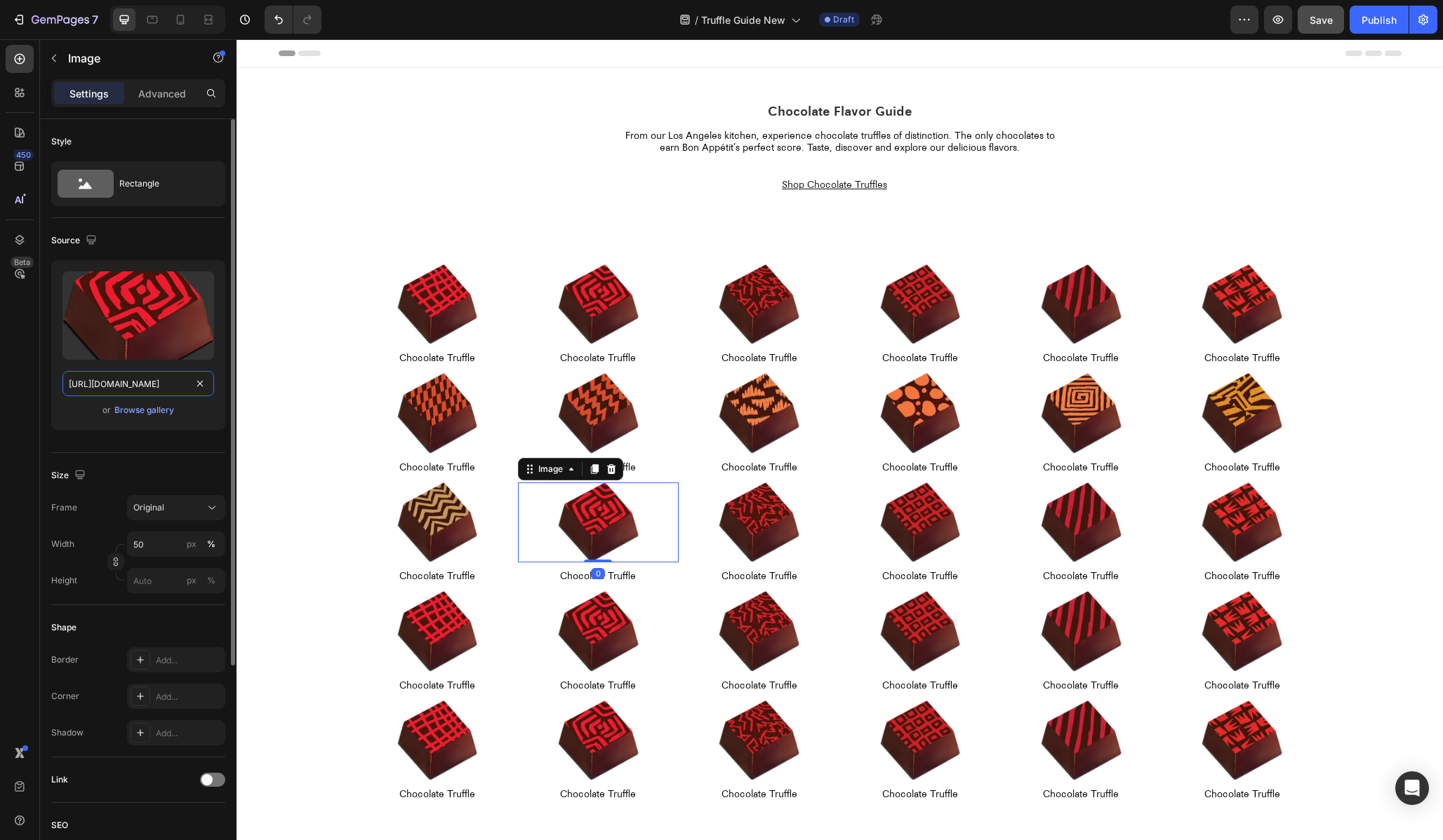
click at [132, 379] on input "[URL][DOMAIN_NAME]" at bounding box center [138, 383] width 151 height 25
paste input "10"
click at [104, 386] on input "[URL][DOMAIN_NAME]" at bounding box center [138, 383] width 151 height 25
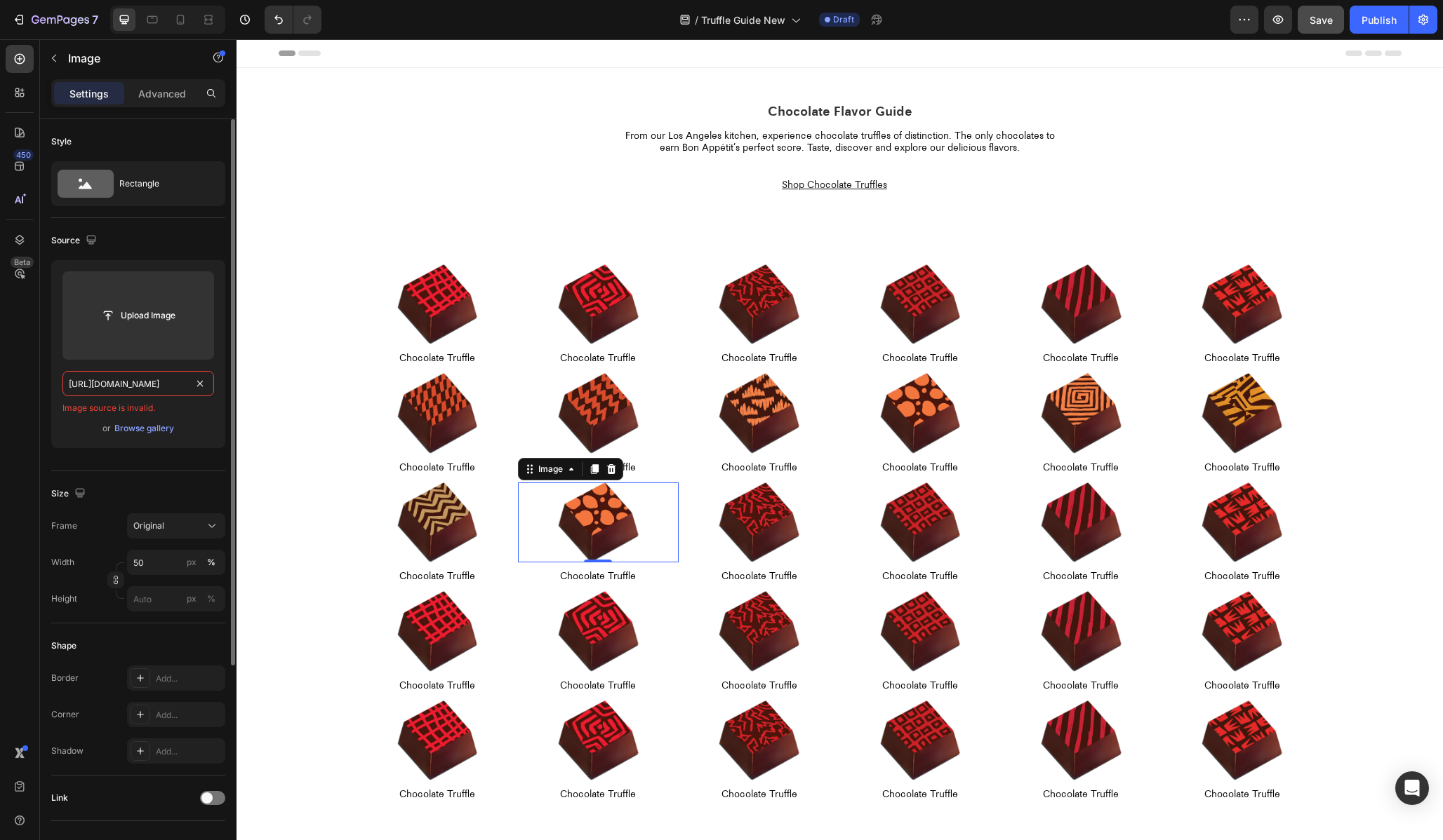
scroll to position [0, 306]
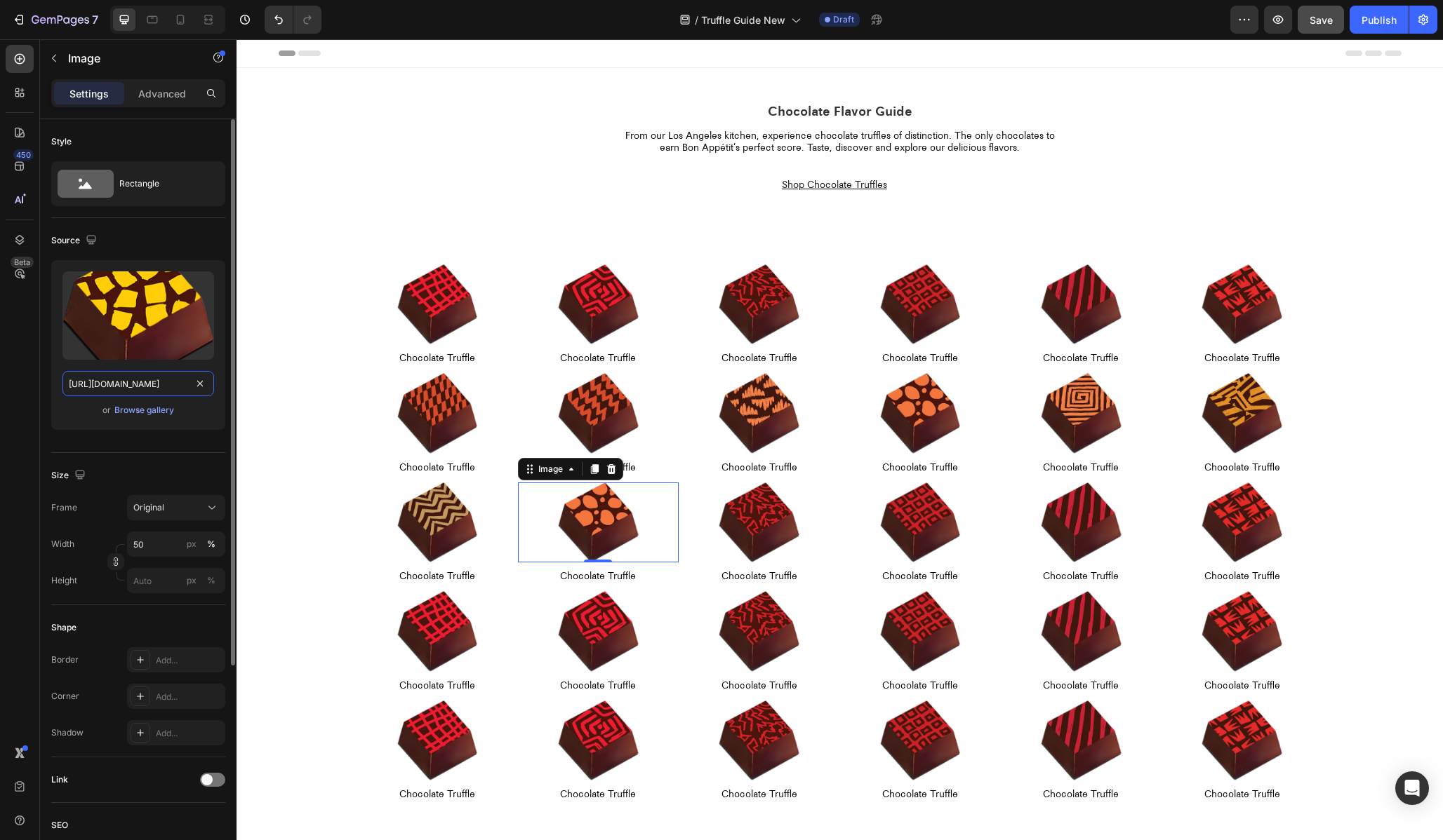
type input "[URL][DOMAIN_NAME]"
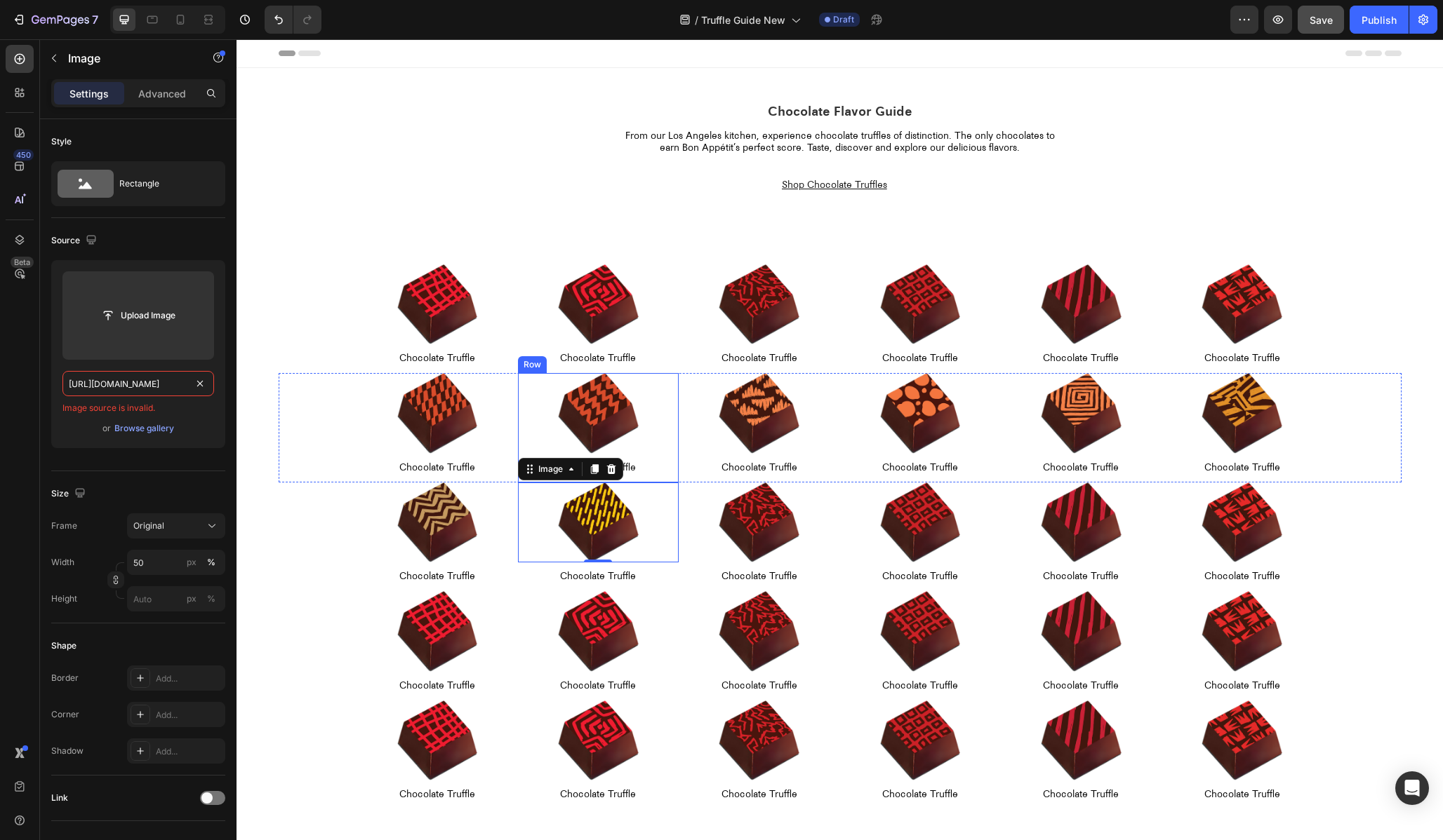
click at [749, 518] on img at bounding box center [759, 523] width 81 height 81
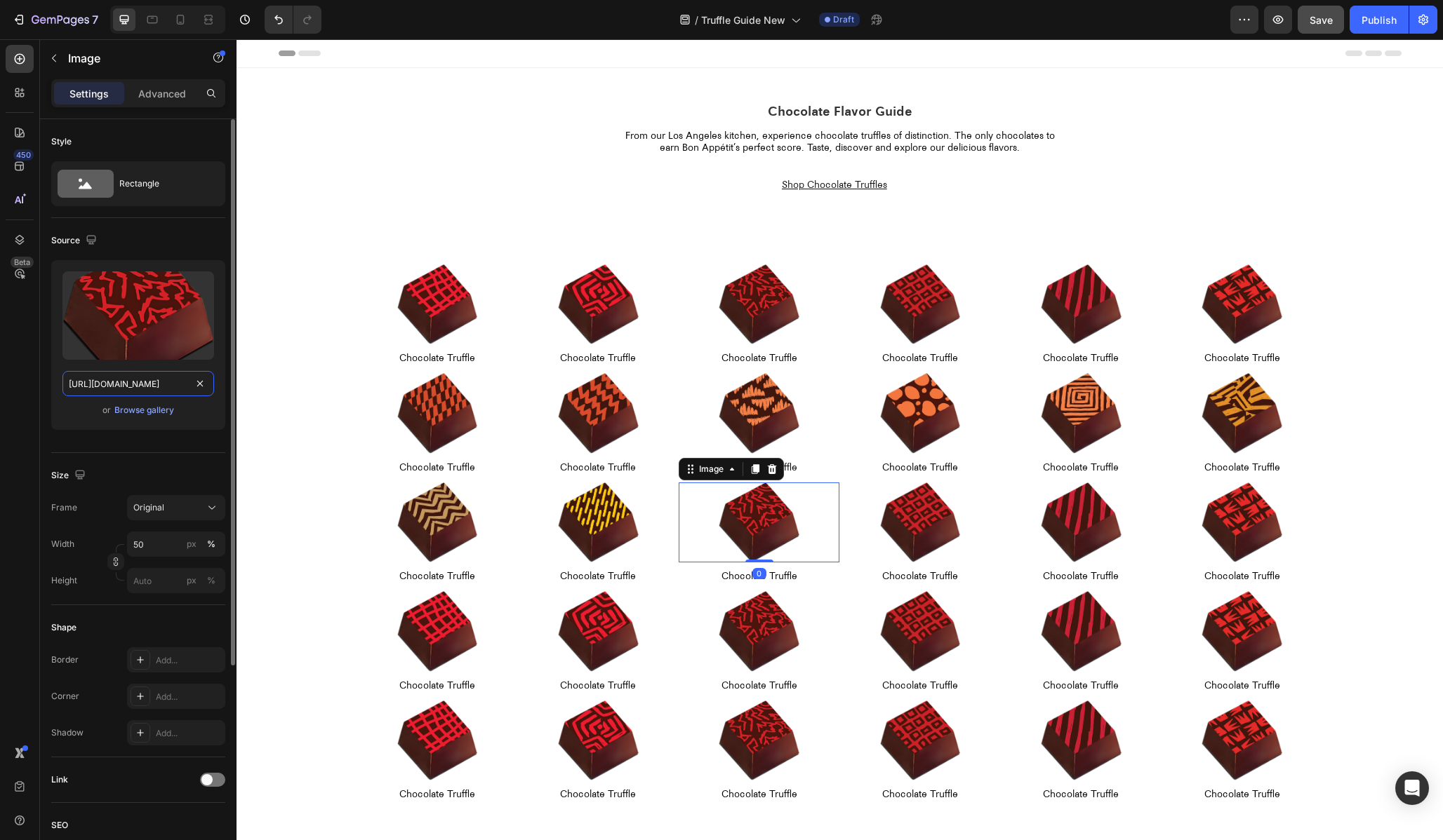
click at [123, 376] on input "[URL][DOMAIN_NAME]" at bounding box center [138, 383] width 151 height 25
paste input "10"
click at [102, 385] on input "[URL][DOMAIN_NAME]" at bounding box center [138, 383] width 151 height 25
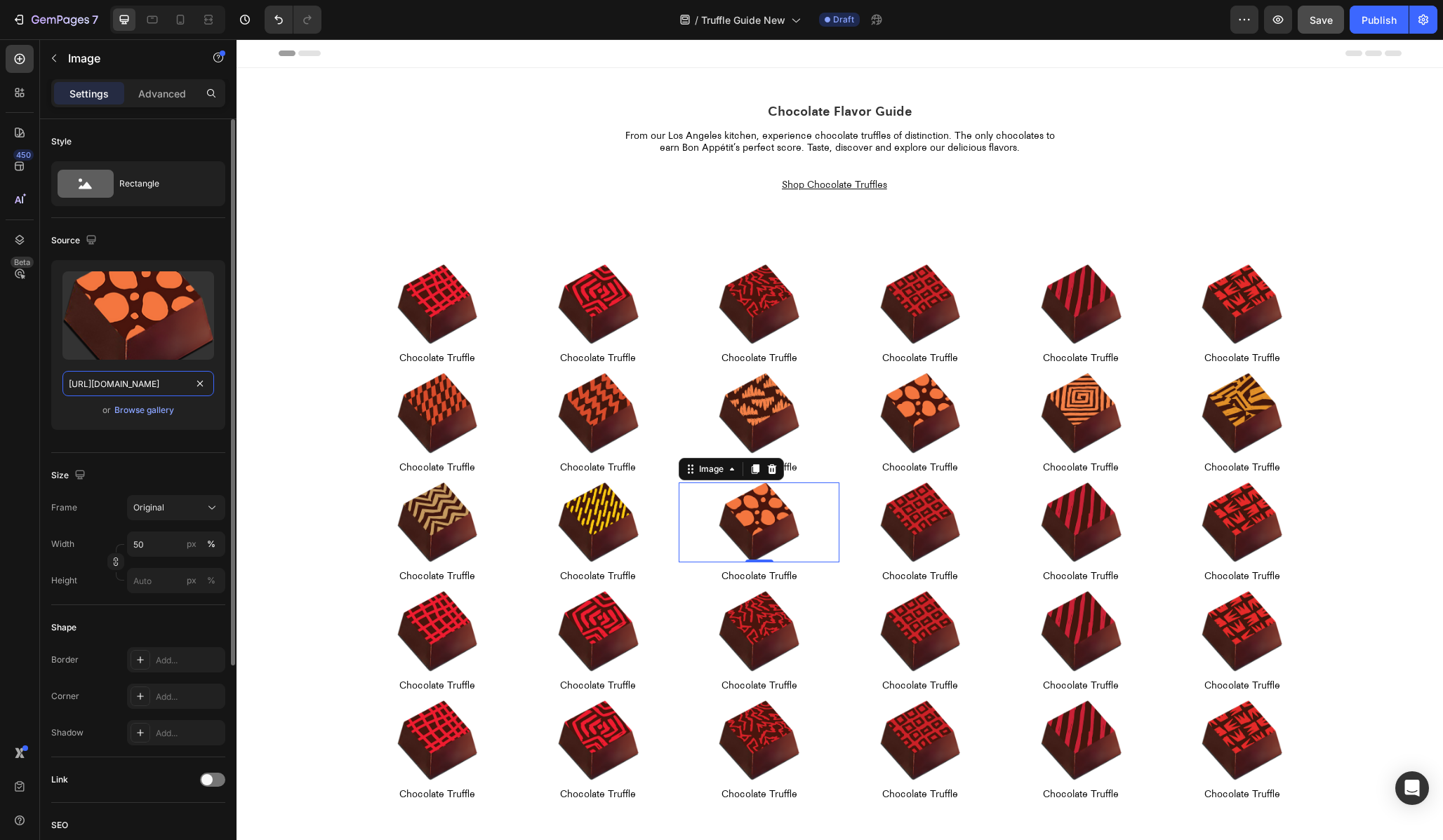
type input "[URL][DOMAIN_NAME]"
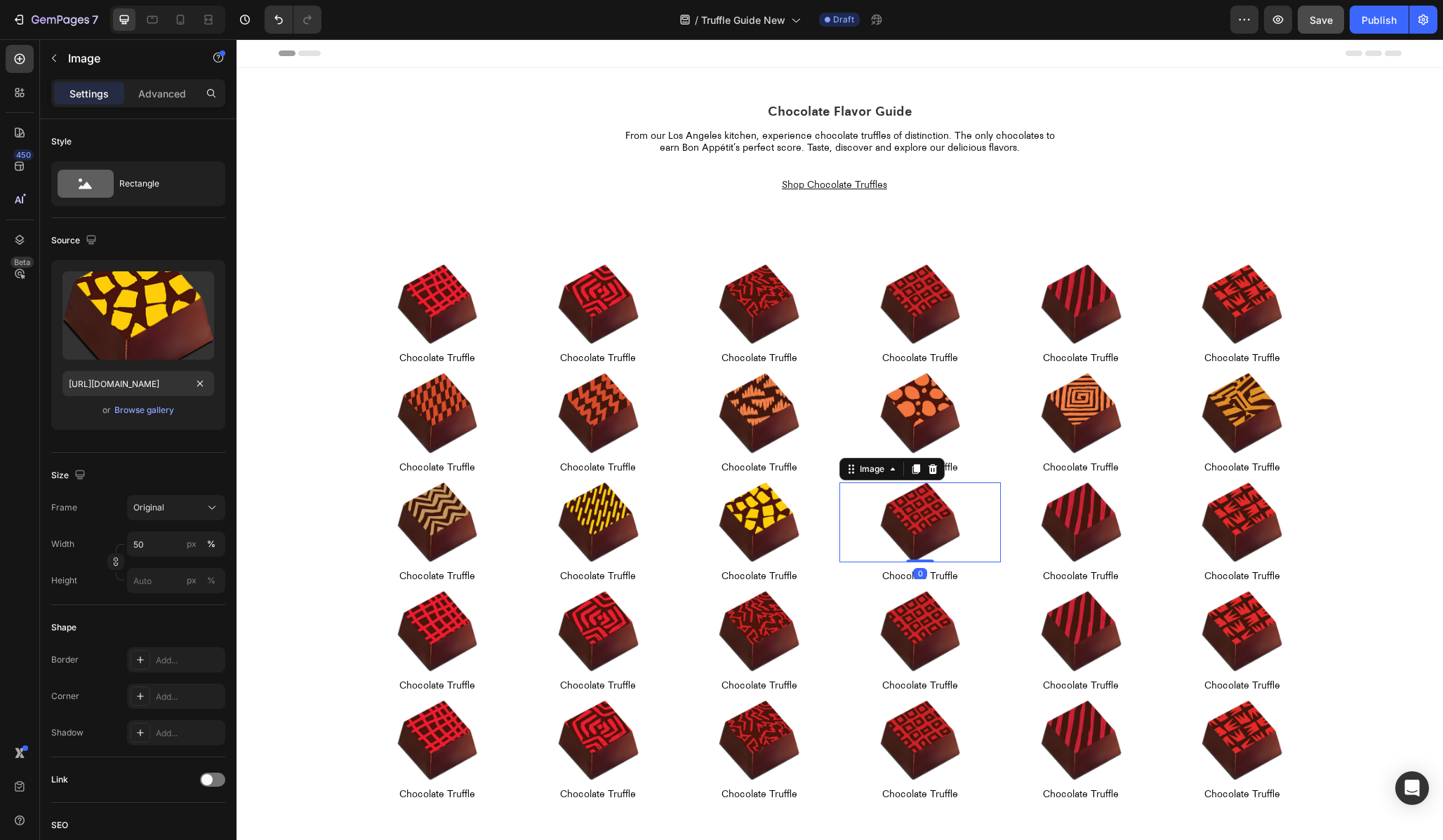
click at [894, 516] on img at bounding box center [920, 523] width 81 height 81
click at [161, 386] on input "[URL][DOMAIN_NAME]" at bounding box center [138, 383] width 151 height 25
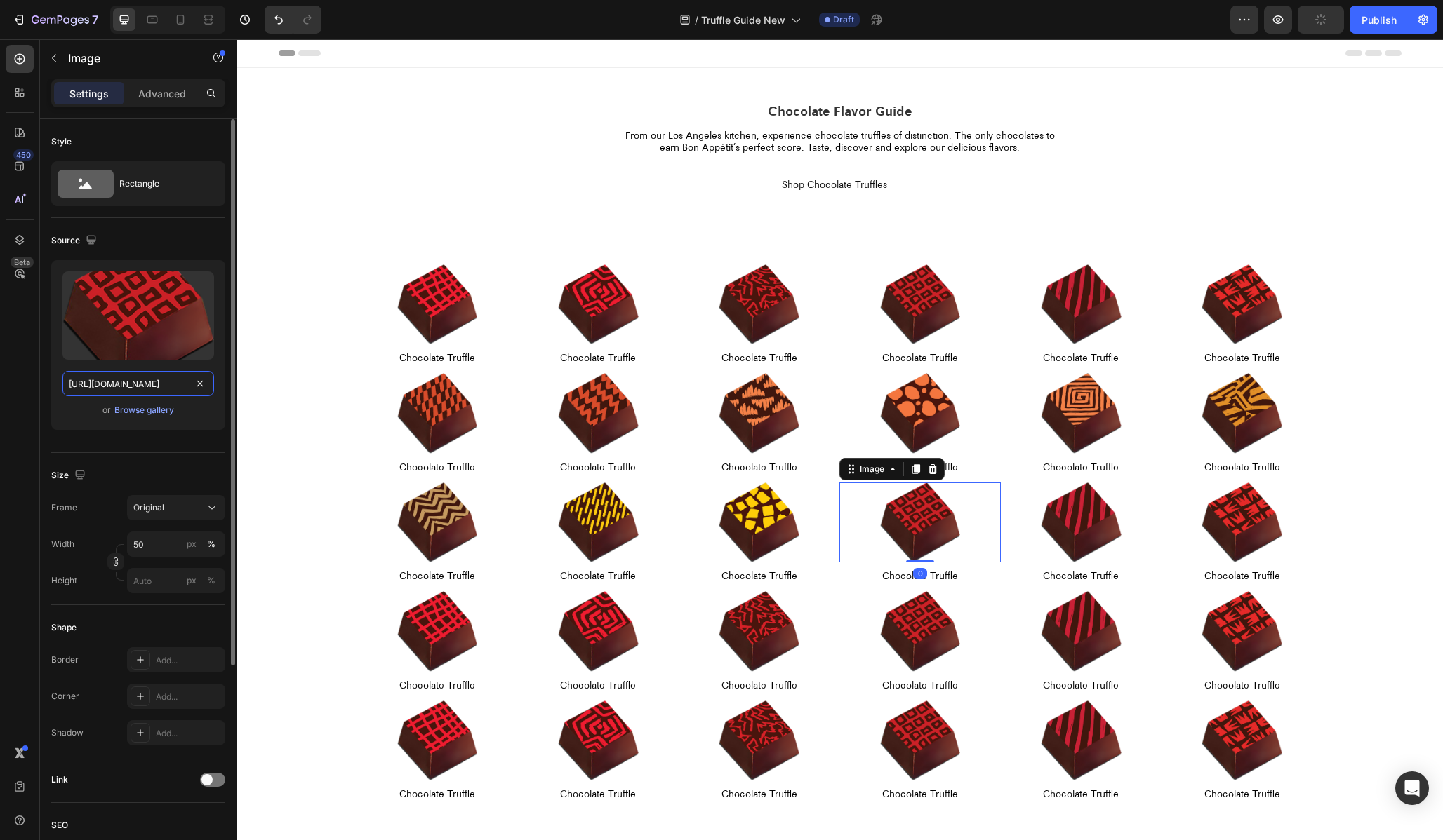
paste input "10"
click at [102, 383] on input "[URL][DOMAIN_NAME]" at bounding box center [138, 383] width 151 height 25
type input "[URL][DOMAIN_NAME]"
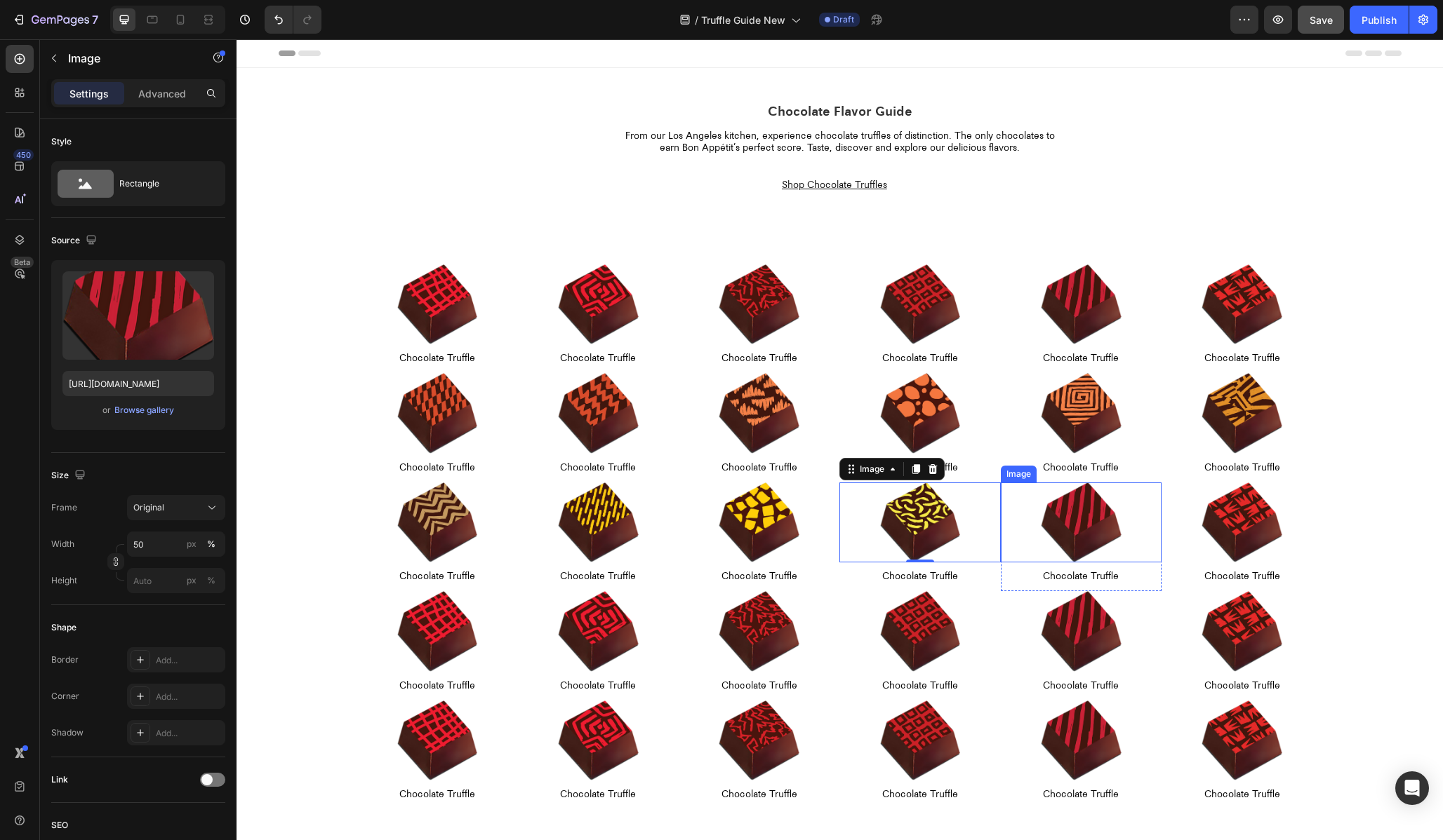
click at [1099, 525] on img at bounding box center [1081, 523] width 81 height 81
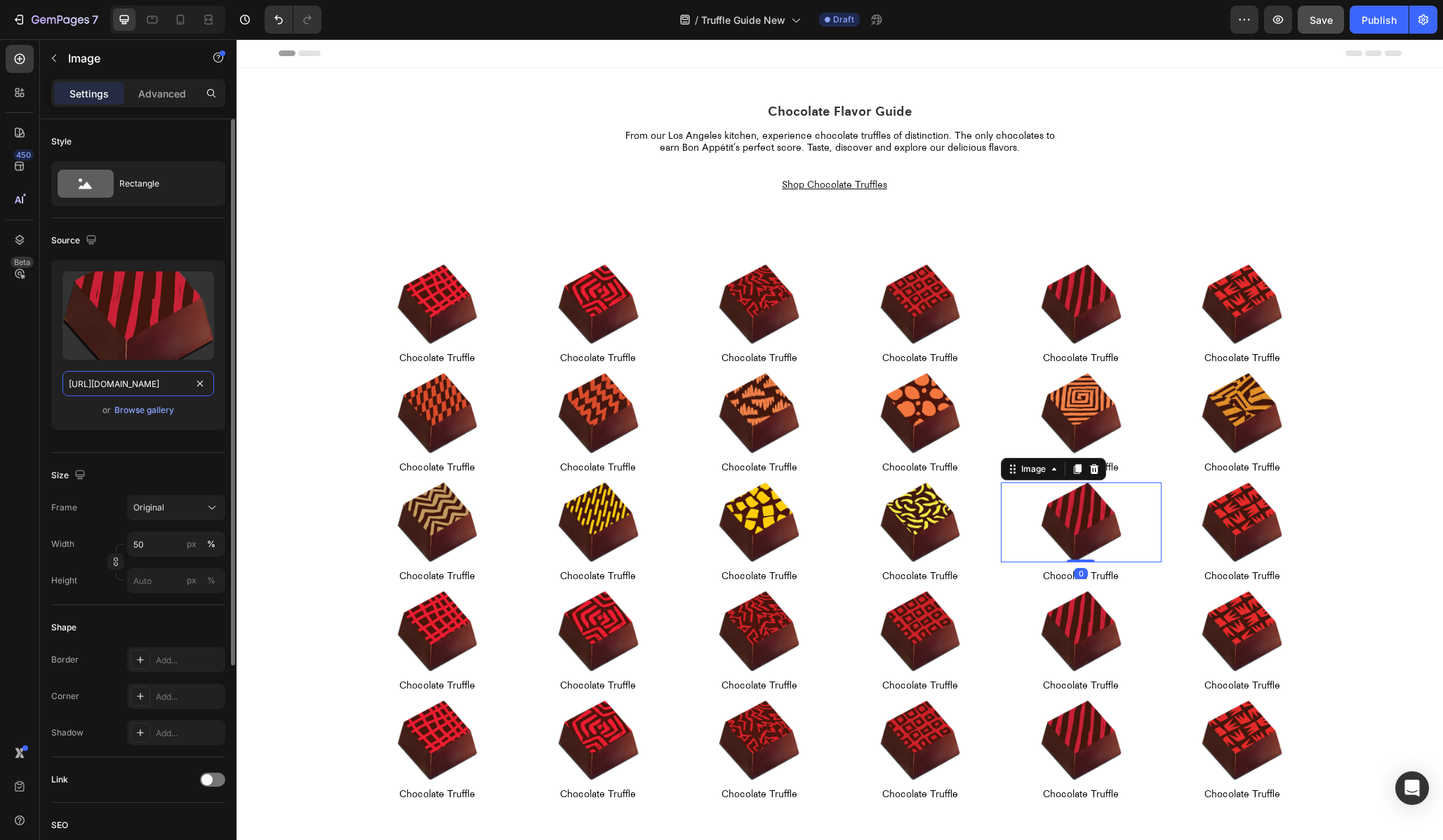
click at [148, 380] on input "[URL][DOMAIN_NAME]" at bounding box center [138, 383] width 151 height 25
paste input "10"
click at [101, 384] on input "[URL][DOMAIN_NAME]" at bounding box center [138, 383] width 151 height 25
type input "[URL][DOMAIN_NAME]"
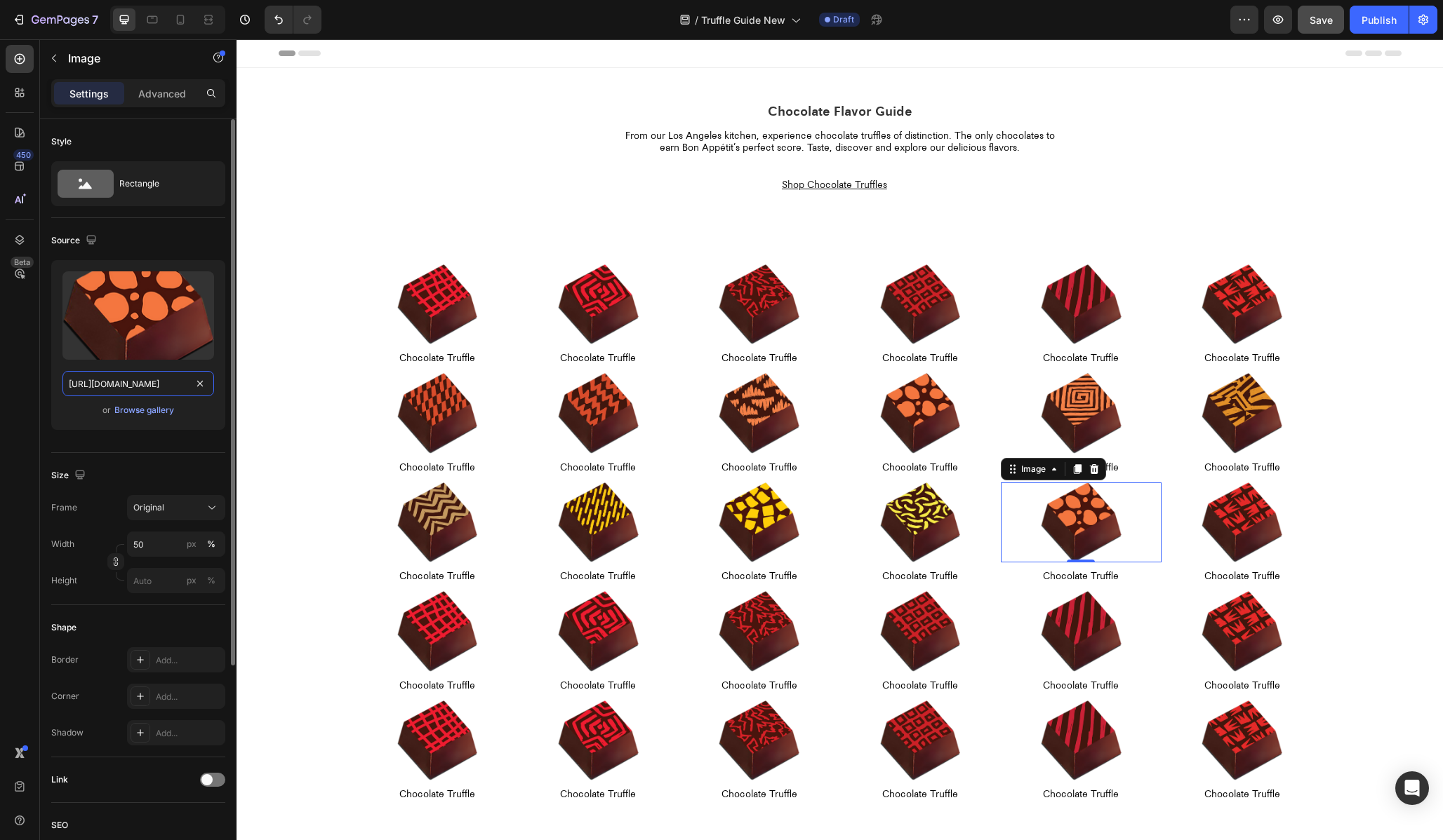
scroll to position [0, 306]
click at [1254, 515] on img at bounding box center [1242, 523] width 81 height 81
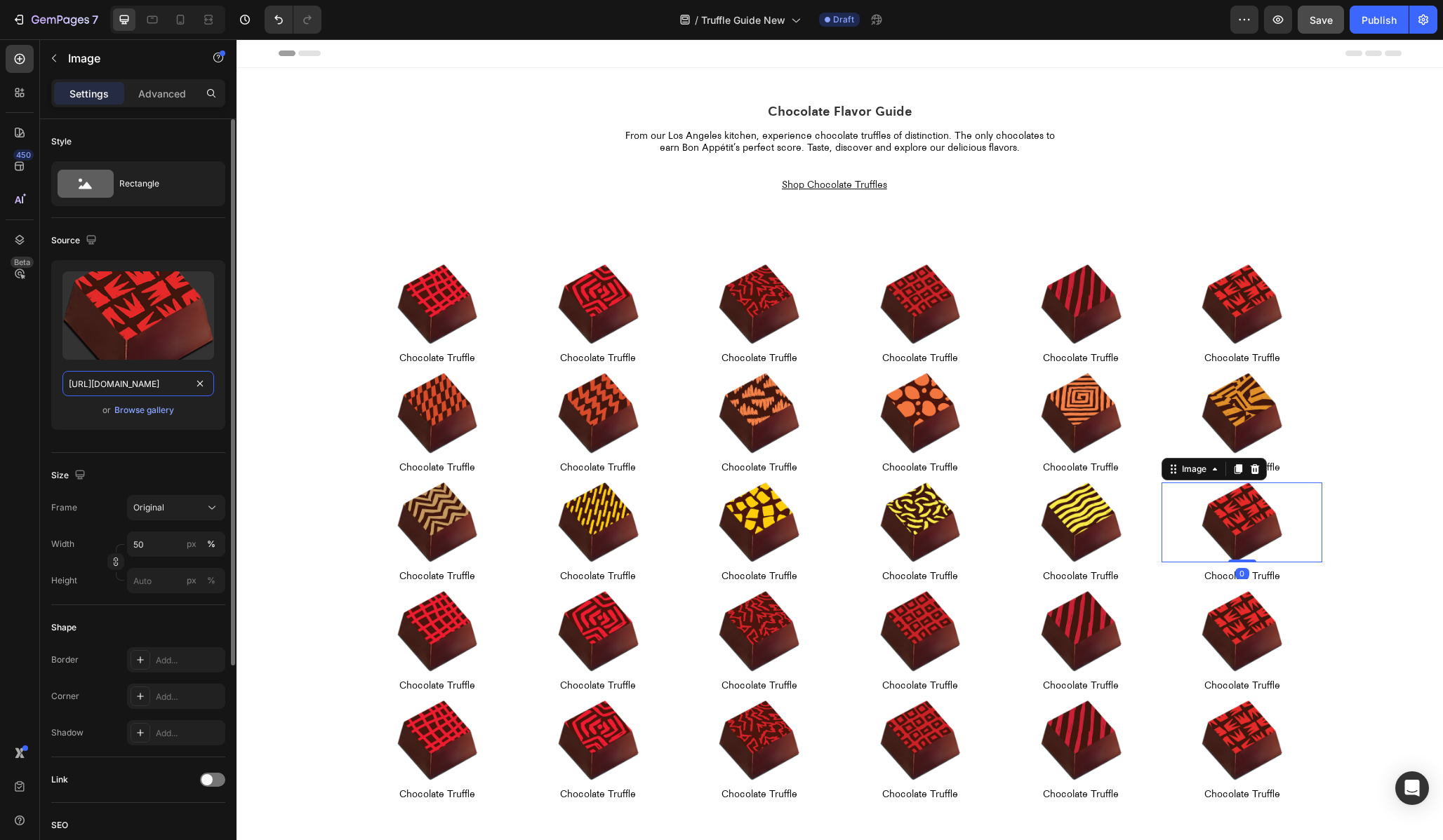
click at [150, 382] on input "[URL][DOMAIN_NAME]" at bounding box center [138, 383] width 151 height 25
paste input "10"
click at [99, 382] on input "[URL][DOMAIN_NAME]" at bounding box center [138, 383] width 151 height 25
type input "[URL][DOMAIN_NAME]"
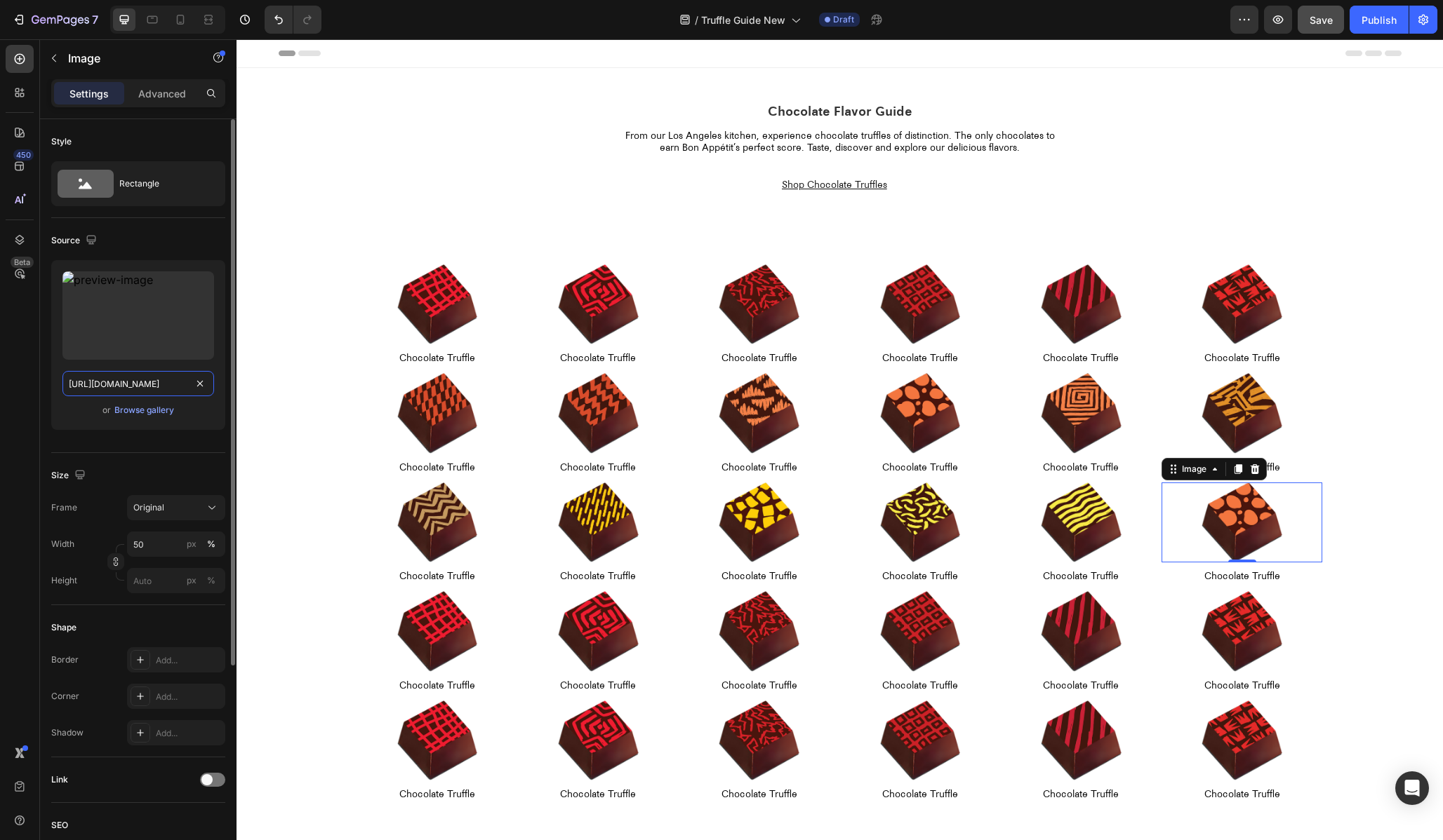
scroll to position [0, 306]
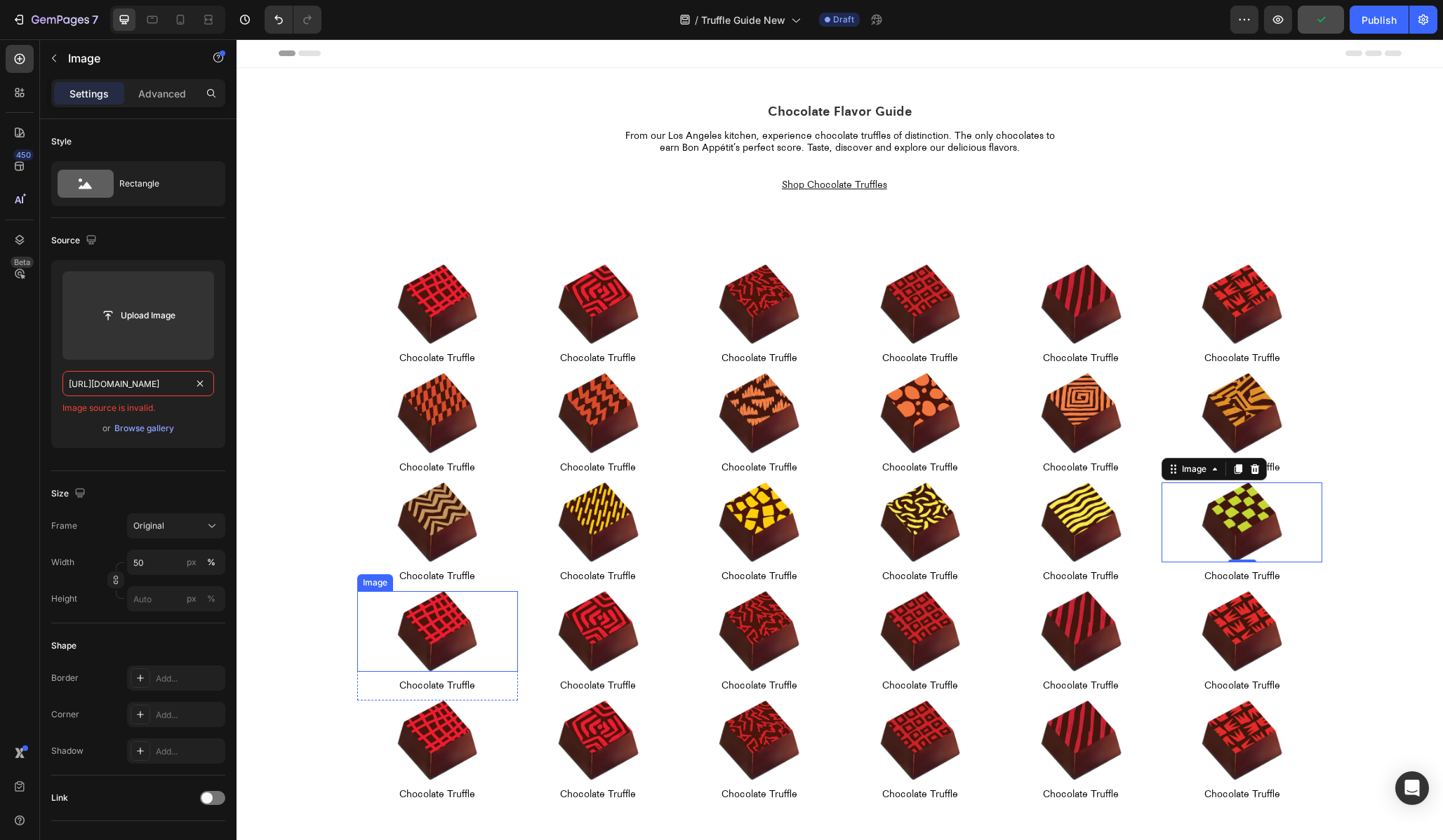
click at [435, 625] on img at bounding box center [438, 632] width 81 height 81
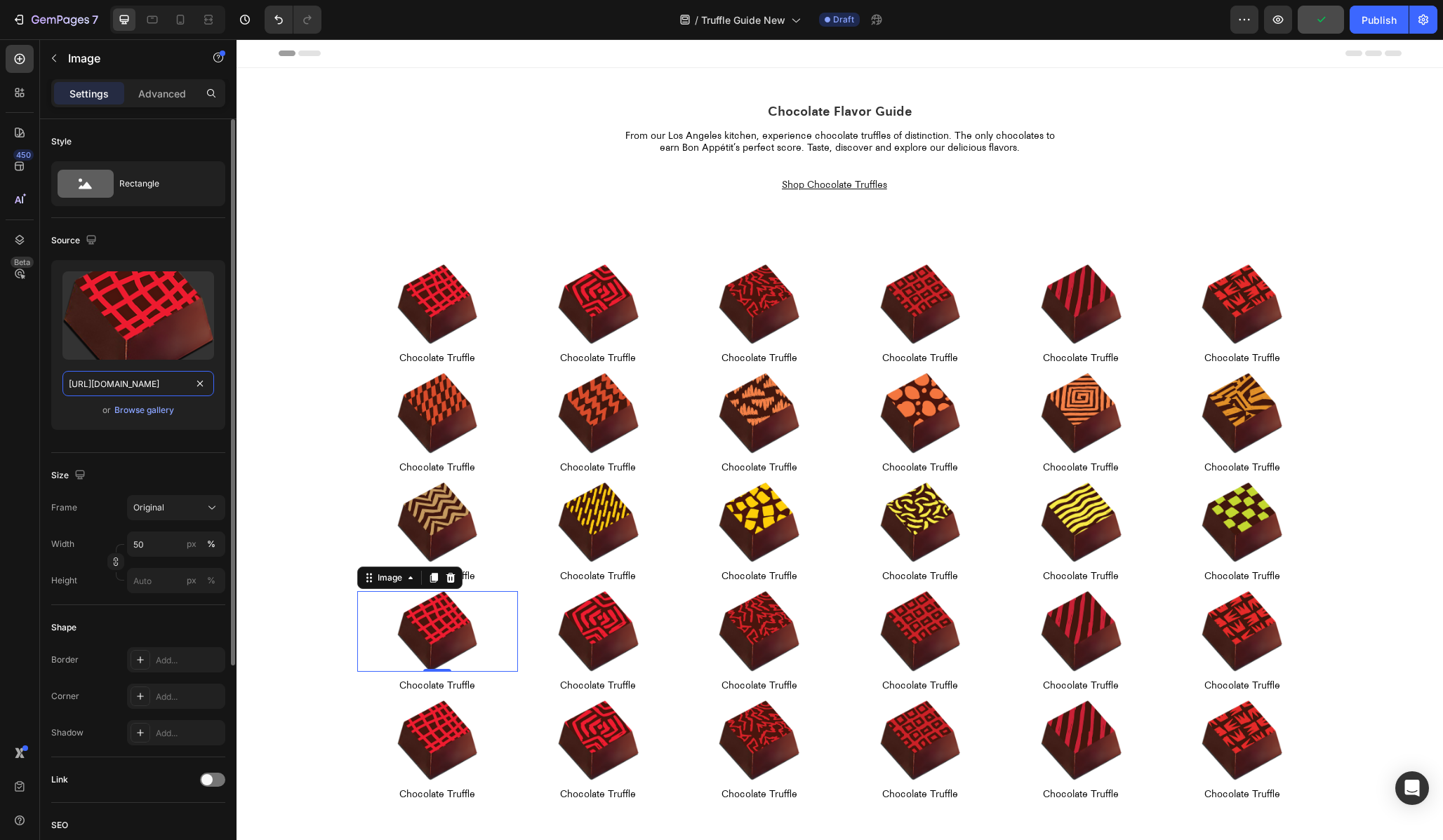
click at [150, 382] on input "[URL][DOMAIN_NAME]" at bounding box center [138, 383] width 151 height 25
paste input "10"
click at [101, 383] on input "[URL][DOMAIN_NAME]" at bounding box center [138, 383] width 151 height 25
type input "[URL][DOMAIN_NAME]"
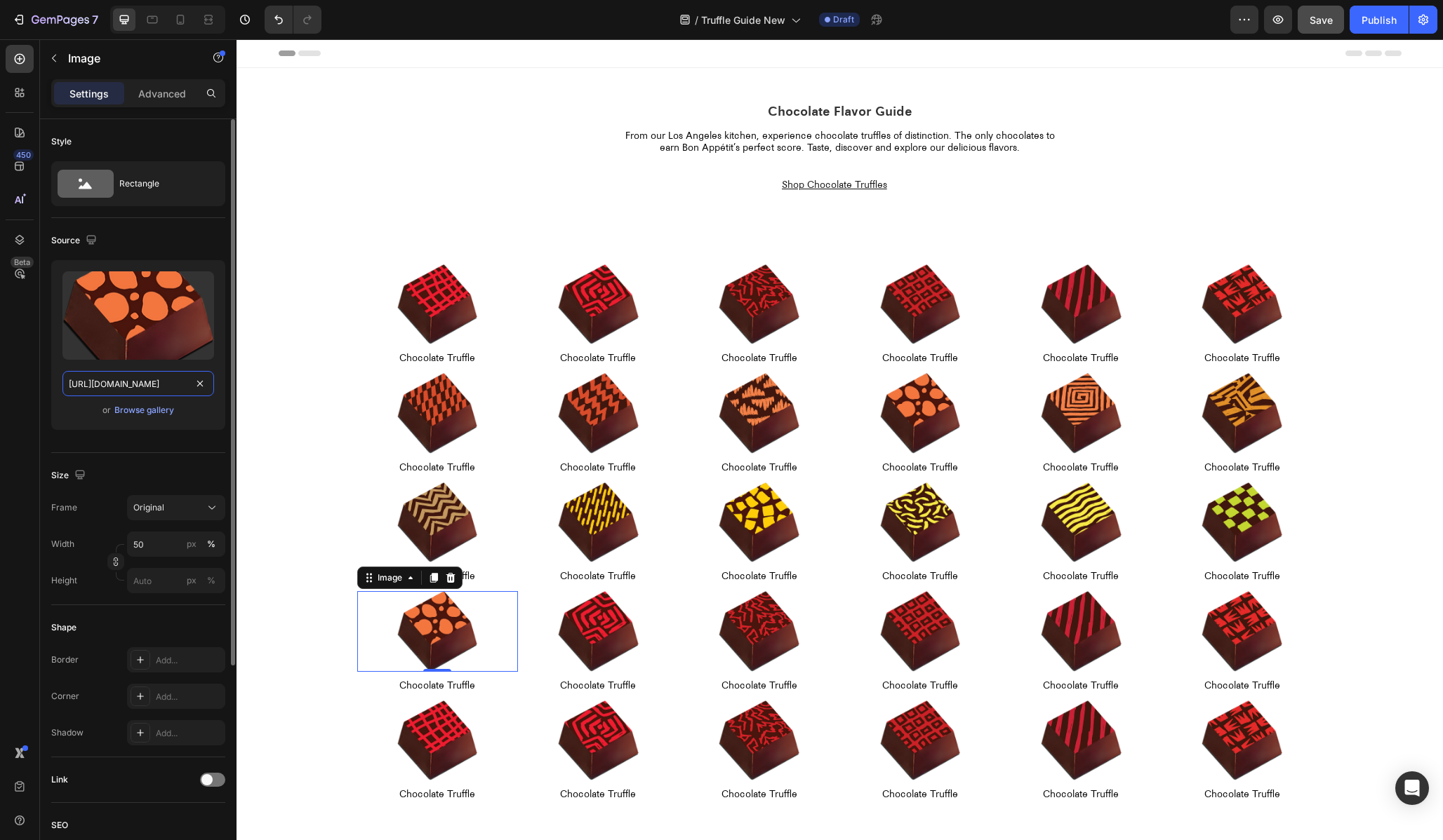
scroll to position [0, 306]
click at [592, 646] on img at bounding box center [598, 632] width 81 height 81
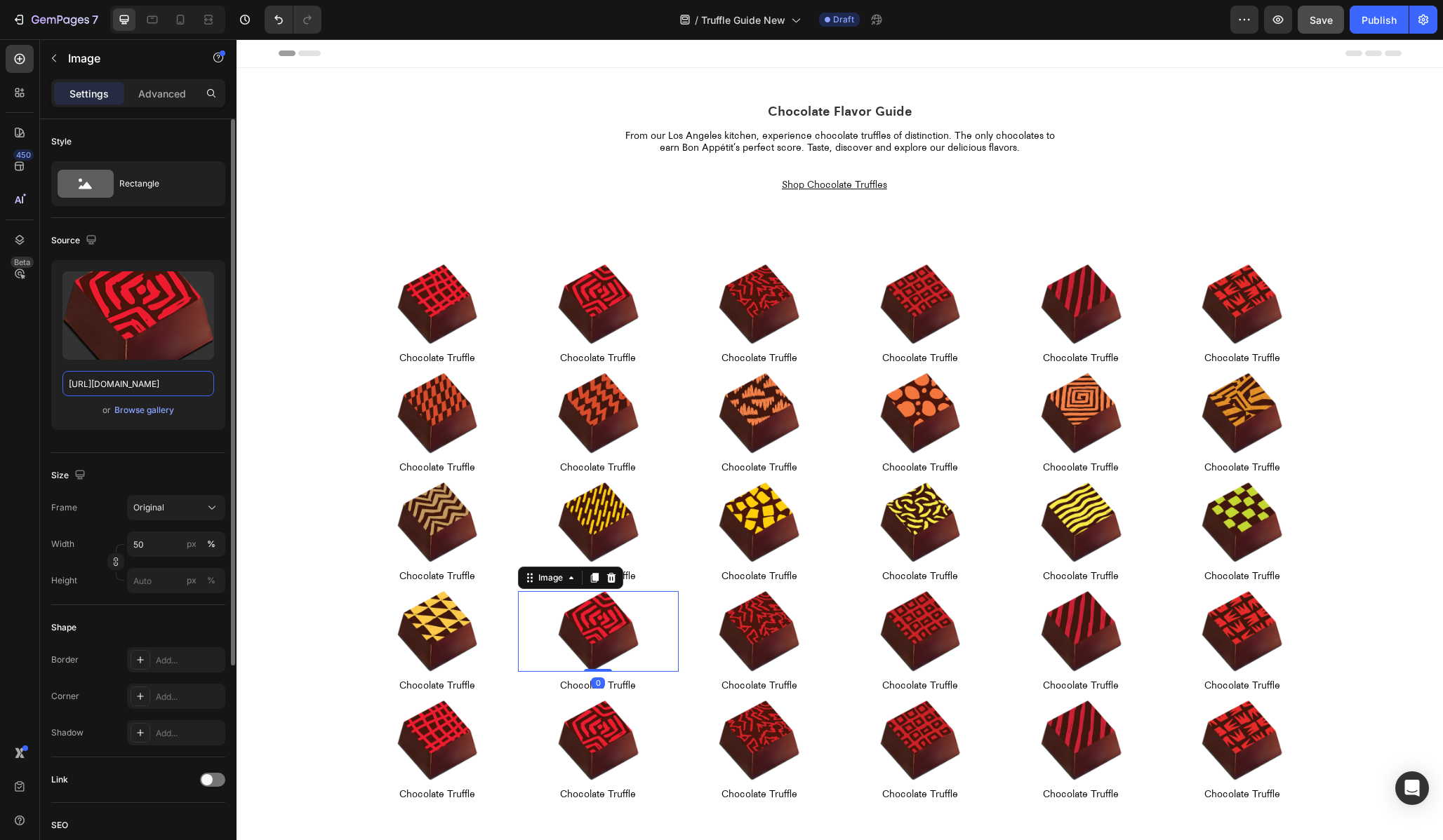
click at [106, 384] on input "[URL][DOMAIN_NAME]" at bounding box center [138, 383] width 151 height 25
paste input "10"
click at [103, 385] on input "[URL][DOMAIN_NAME]" at bounding box center [138, 383] width 151 height 25
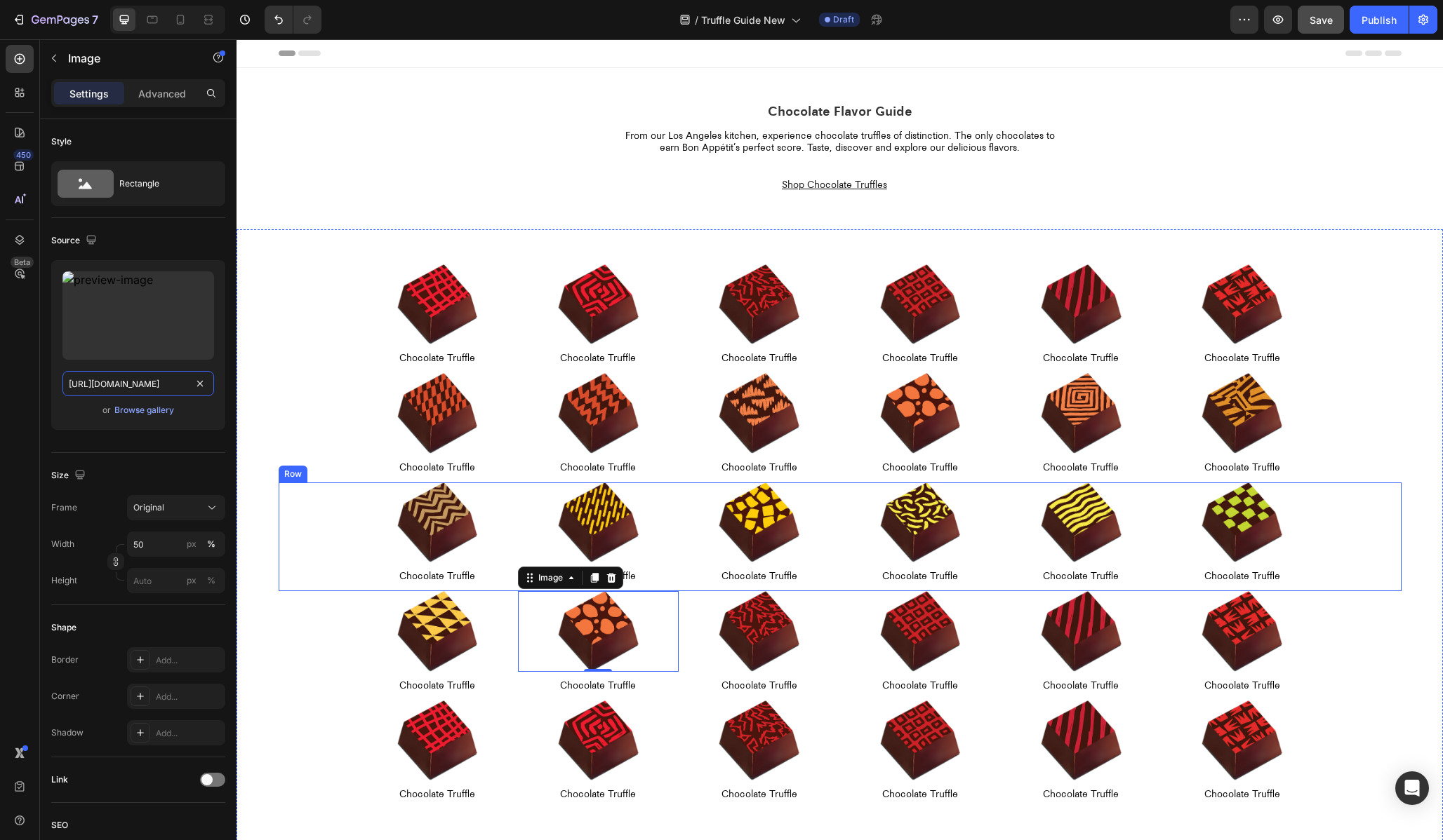
scroll to position [0, 302]
type input "[URL][DOMAIN_NAME]"
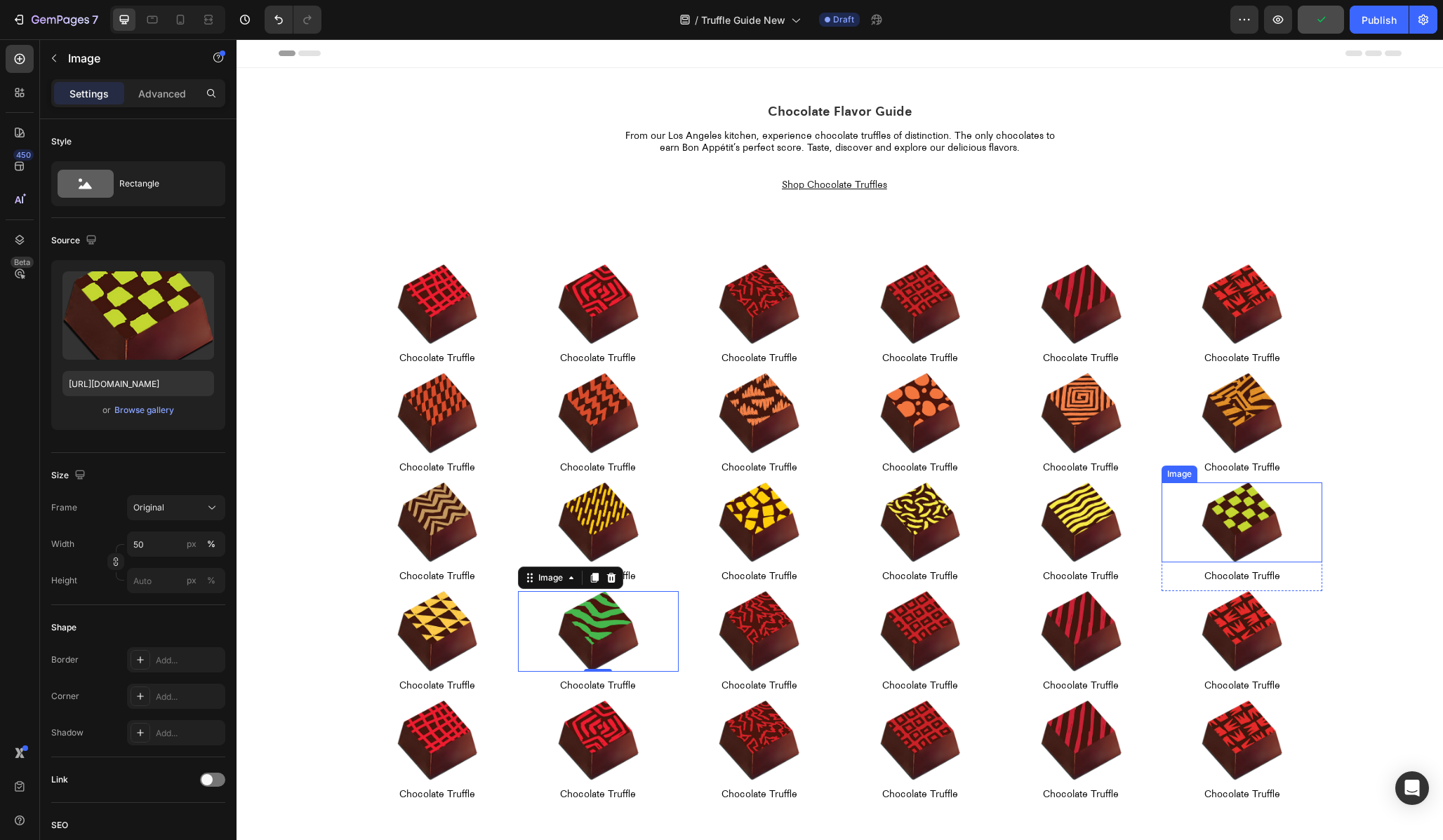
click at [1239, 517] on img at bounding box center [1242, 523] width 81 height 81
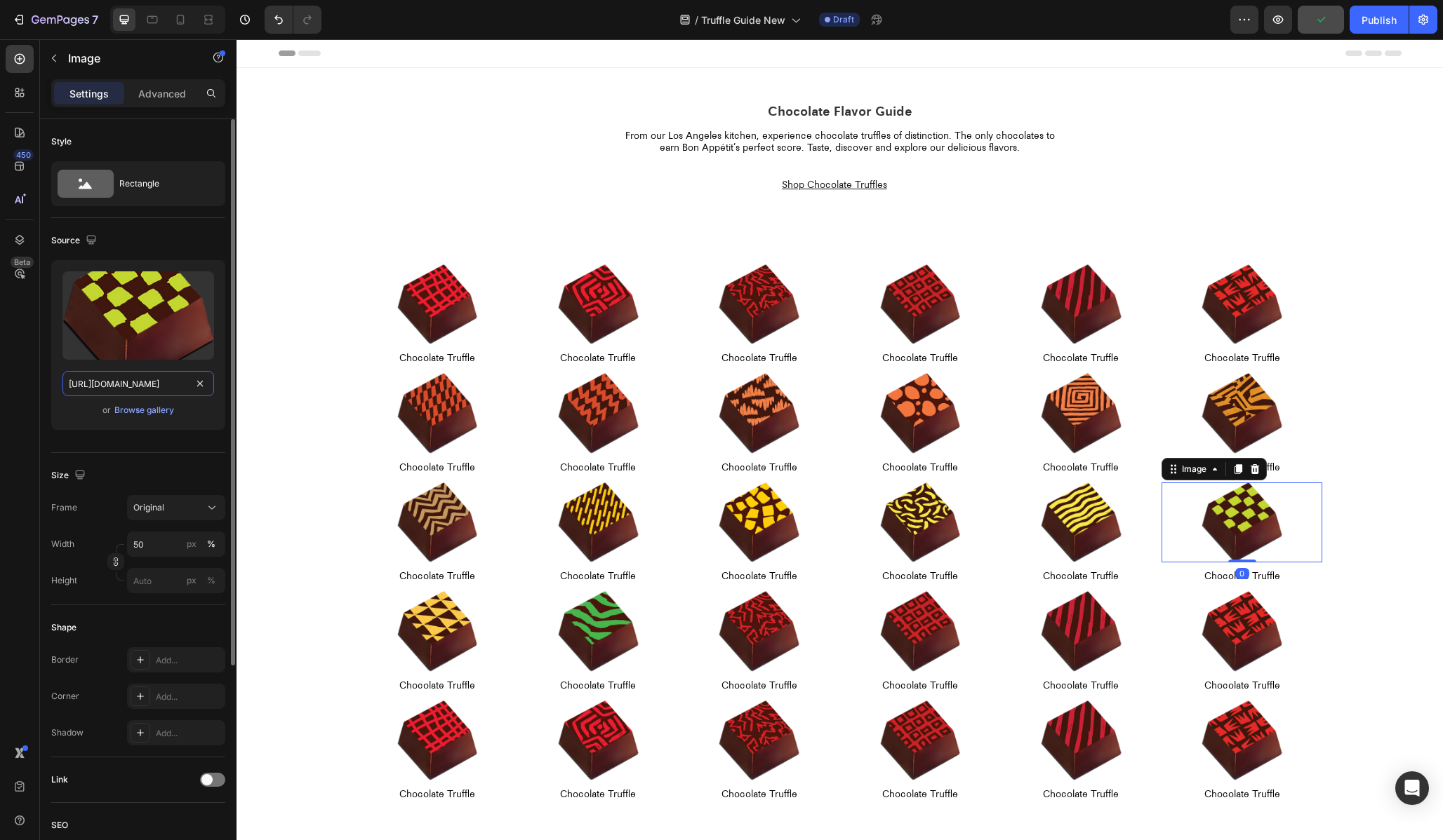
click at [111, 382] on input "[URL][DOMAIN_NAME]" at bounding box center [138, 383] width 151 height 25
click at [102, 381] on input "[URL][DOMAIN_NAME]" at bounding box center [138, 383] width 151 height 25
type input "[URL][DOMAIN_NAME]"
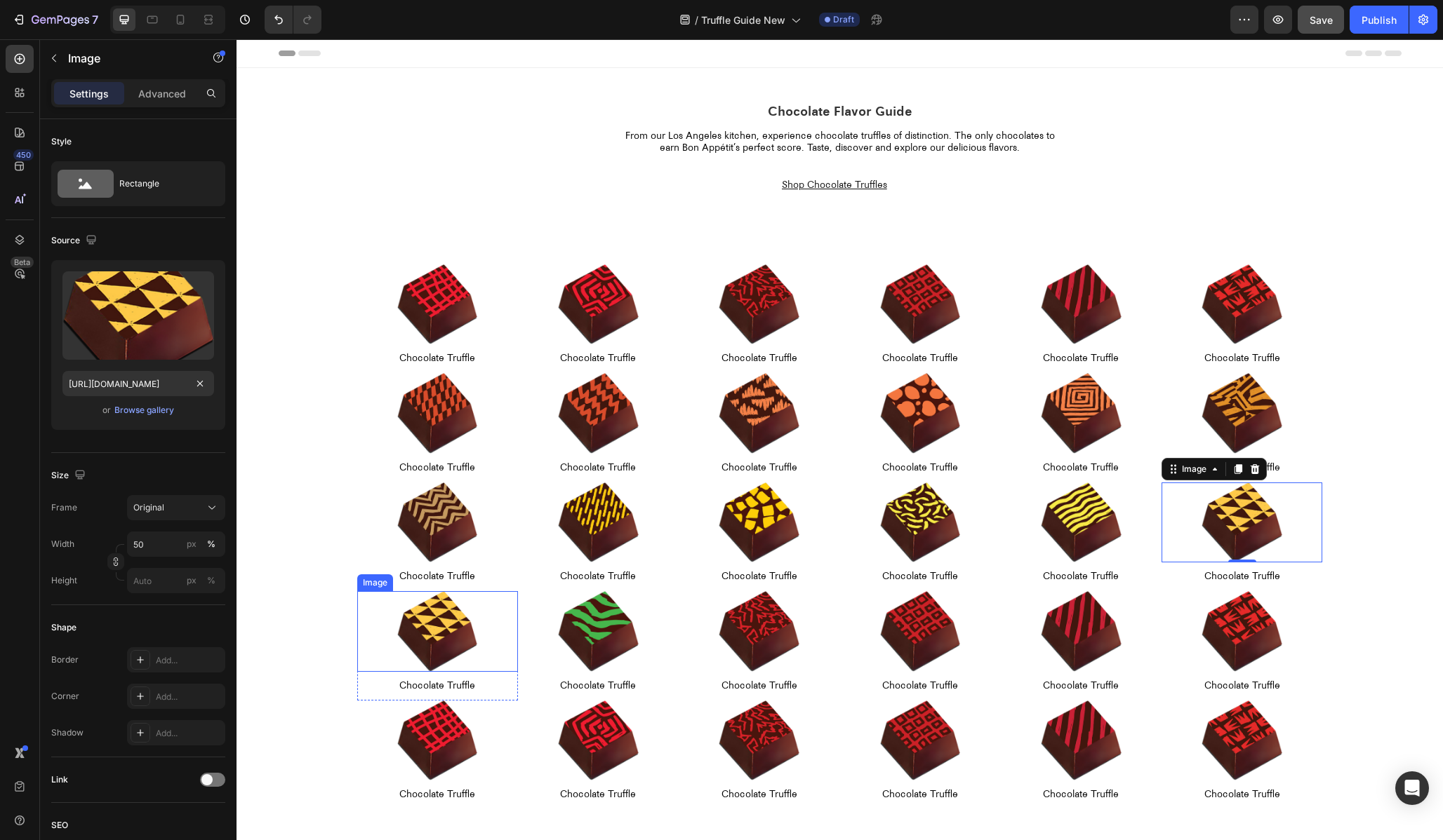
click at [445, 628] on img at bounding box center [438, 632] width 81 height 81
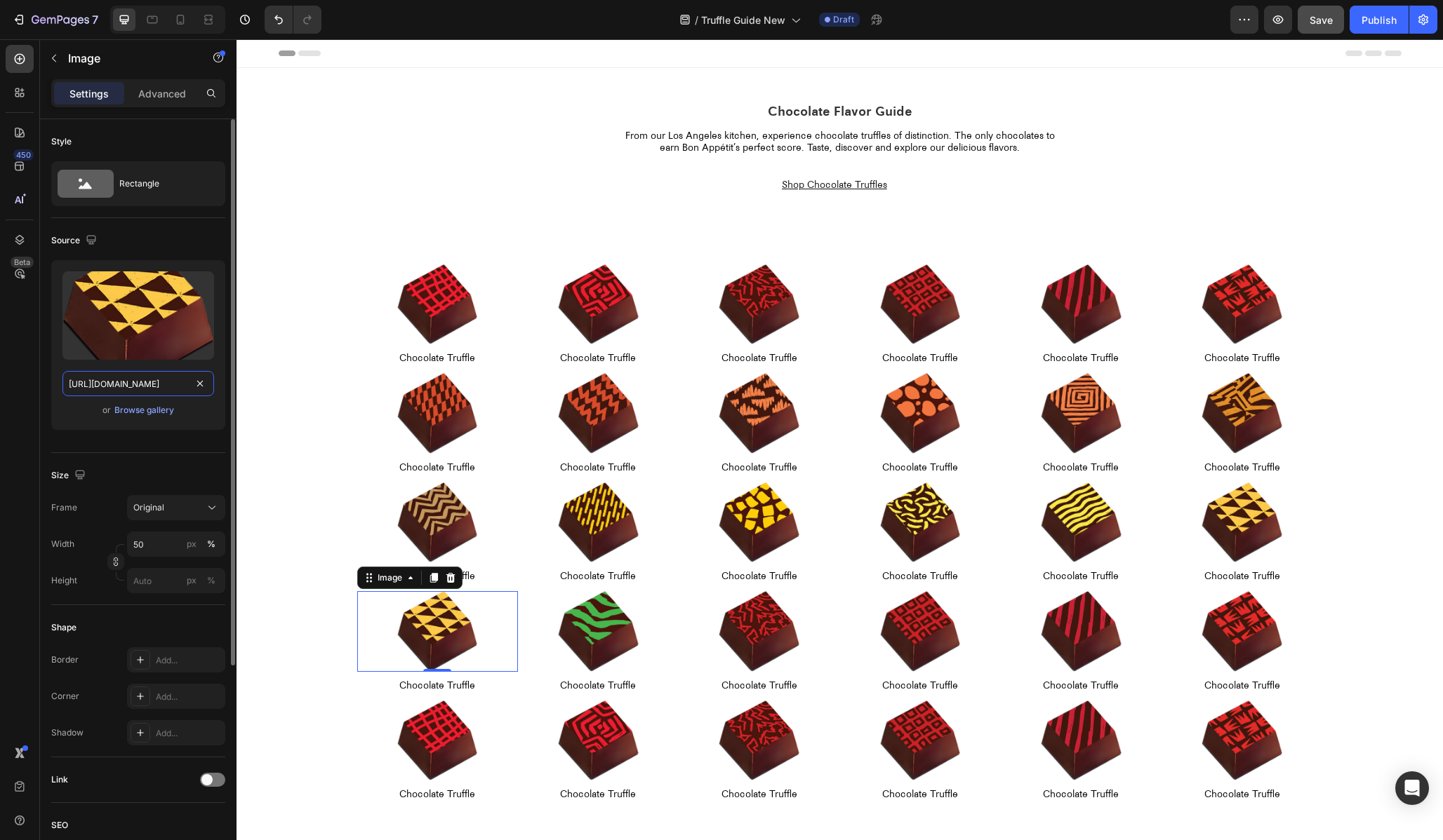
click at [125, 386] on input "[URL][DOMAIN_NAME]" at bounding box center [138, 383] width 151 height 25
click at [104, 383] on input "[URL][DOMAIN_NAME]" at bounding box center [138, 383] width 151 height 25
type input "[URL][DOMAIN_NAME]"
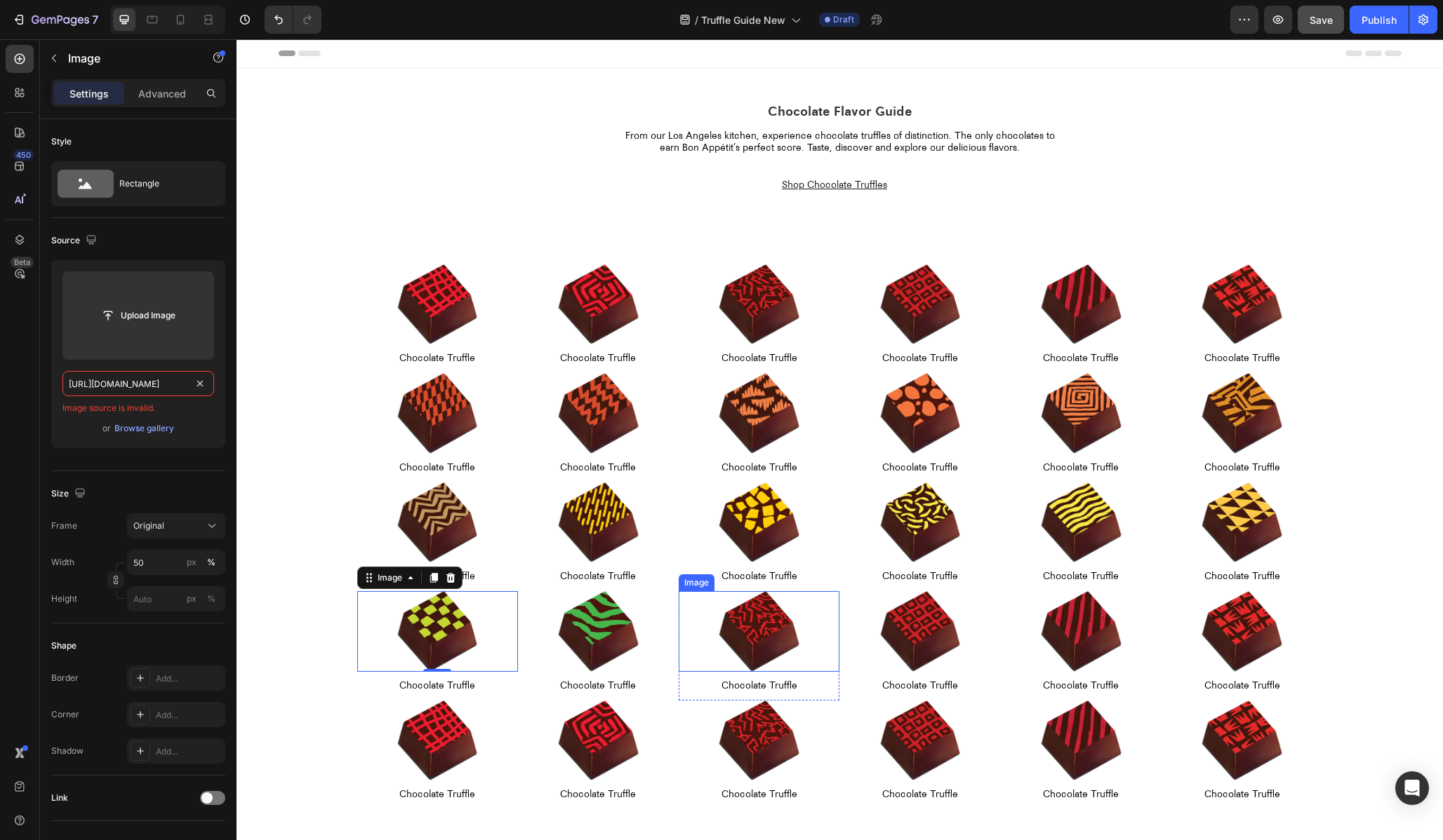
click at [768, 626] on img at bounding box center [759, 632] width 81 height 81
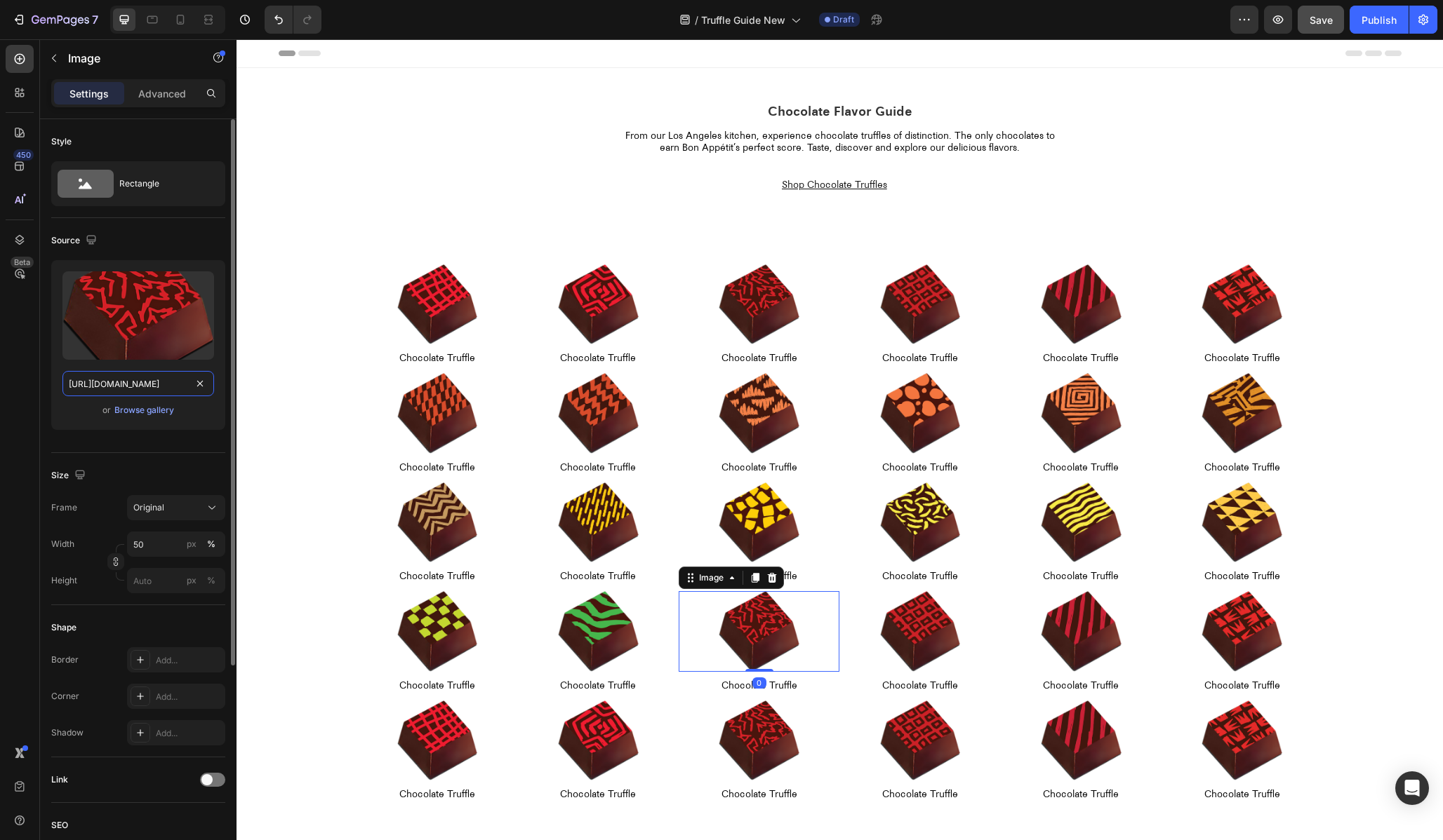
click at [141, 380] on input "[URL][DOMAIN_NAME]" at bounding box center [138, 383] width 151 height 25
paste input "20"
click at [105, 383] on input "[URL][DOMAIN_NAME]" at bounding box center [138, 383] width 151 height 25
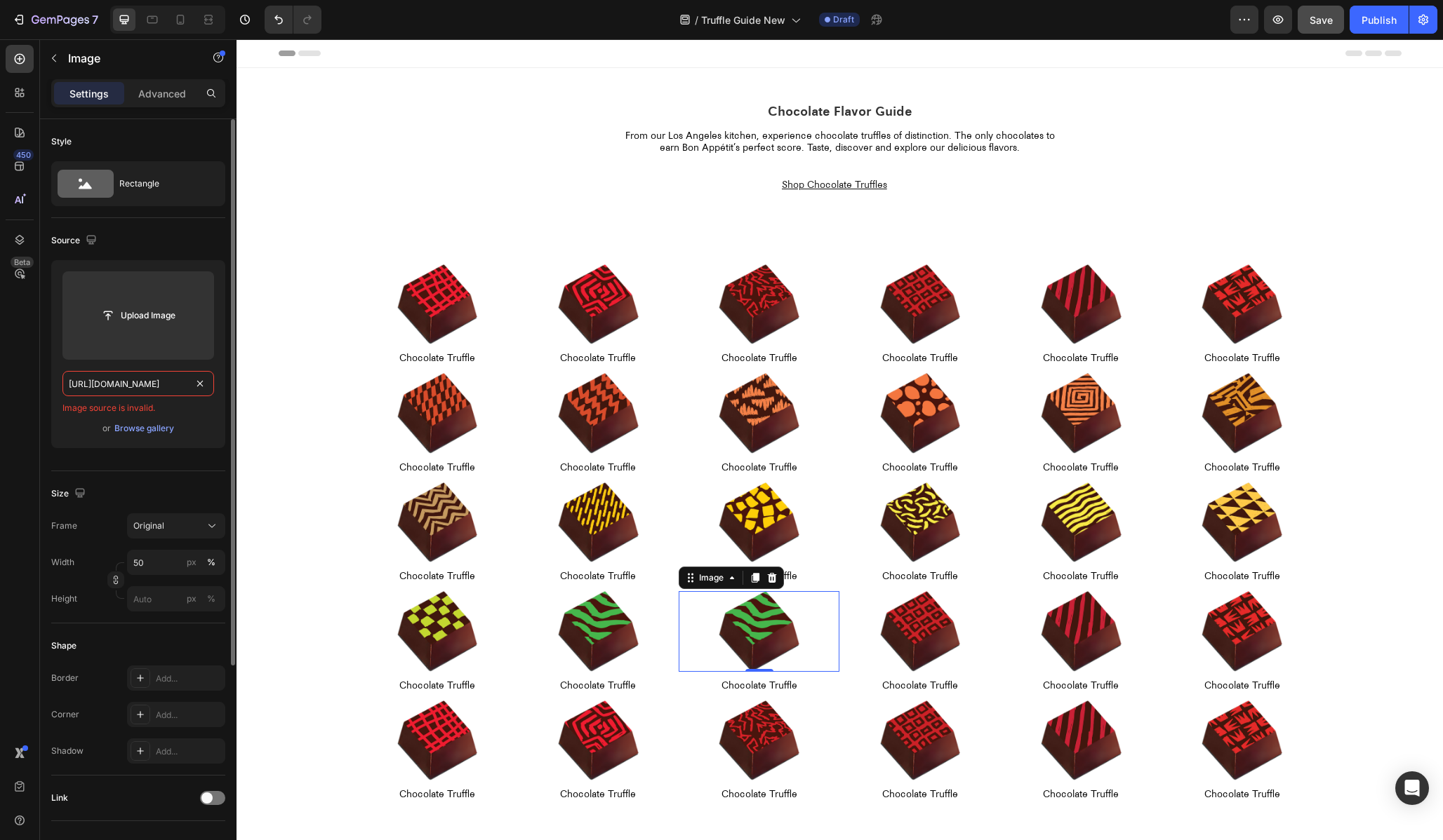
type input "[URL][DOMAIN_NAME]"
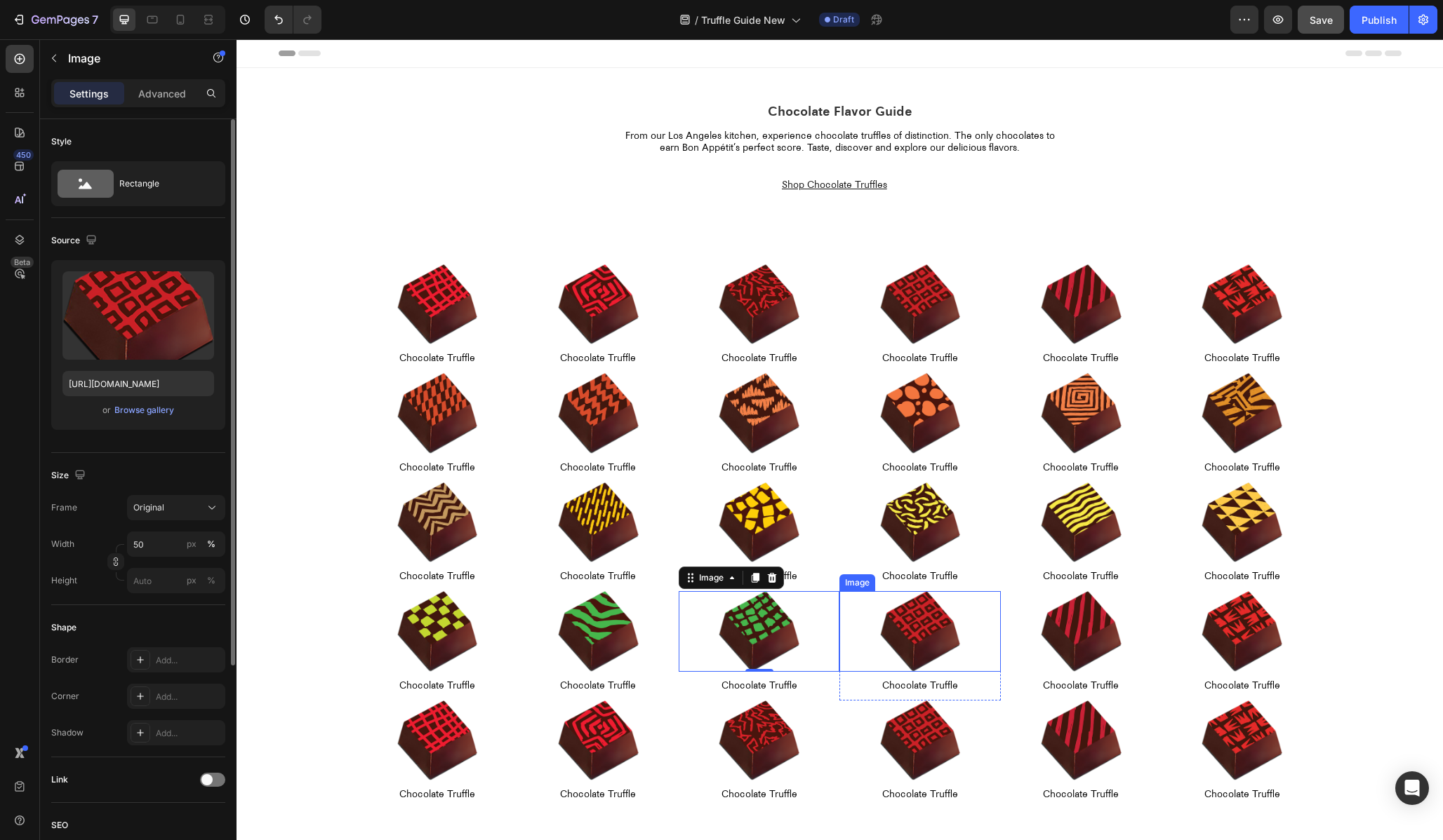
click at [875, 613] on div at bounding box center [920, 632] width 160 height 81
click at [172, 389] on input "[URL][DOMAIN_NAME]" at bounding box center [138, 383] width 151 height 25
paste input "20"
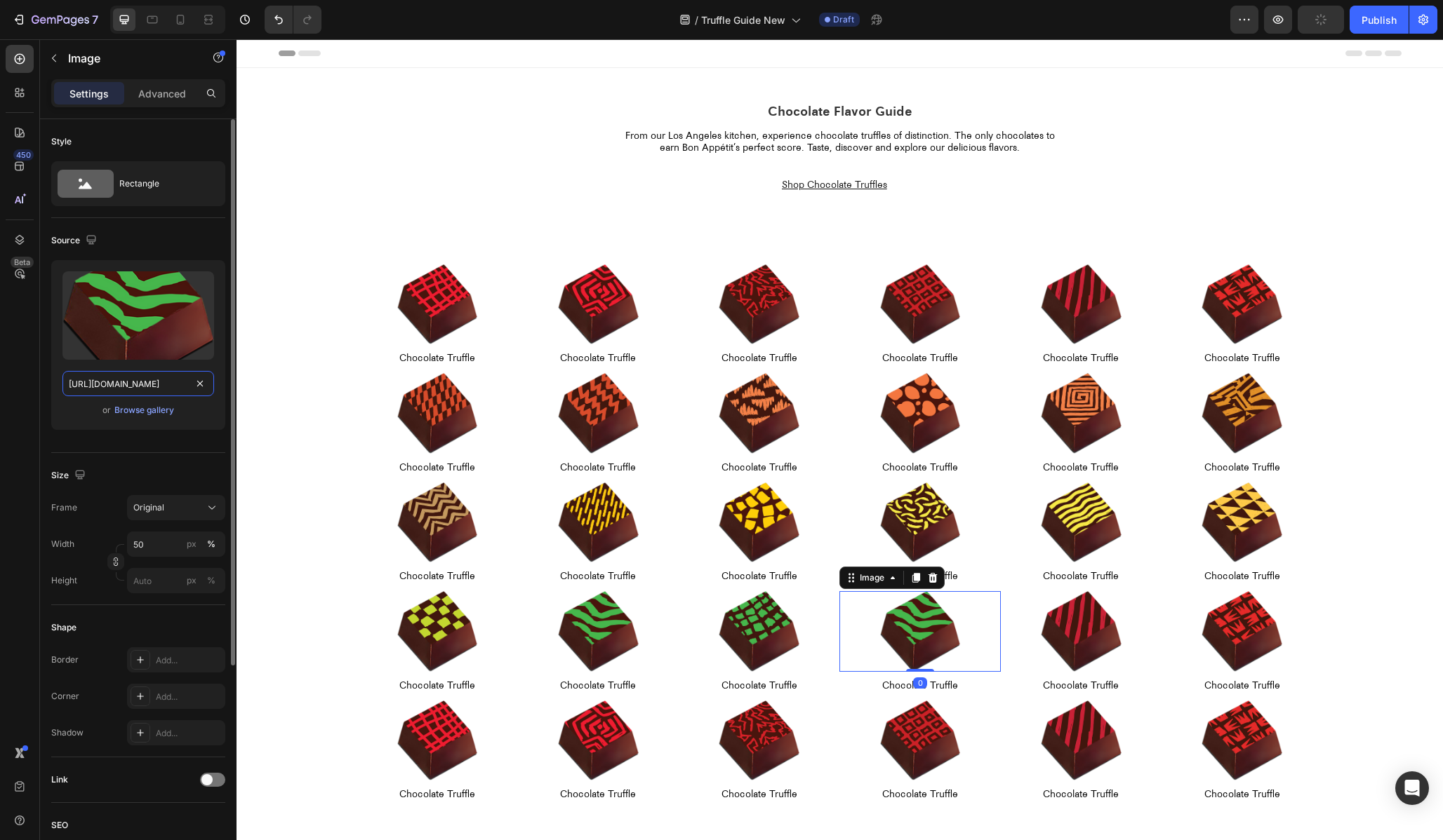
click at [99, 380] on input "[URL][DOMAIN_NAME]" at bounding box center [138, 383] width 151 height 25
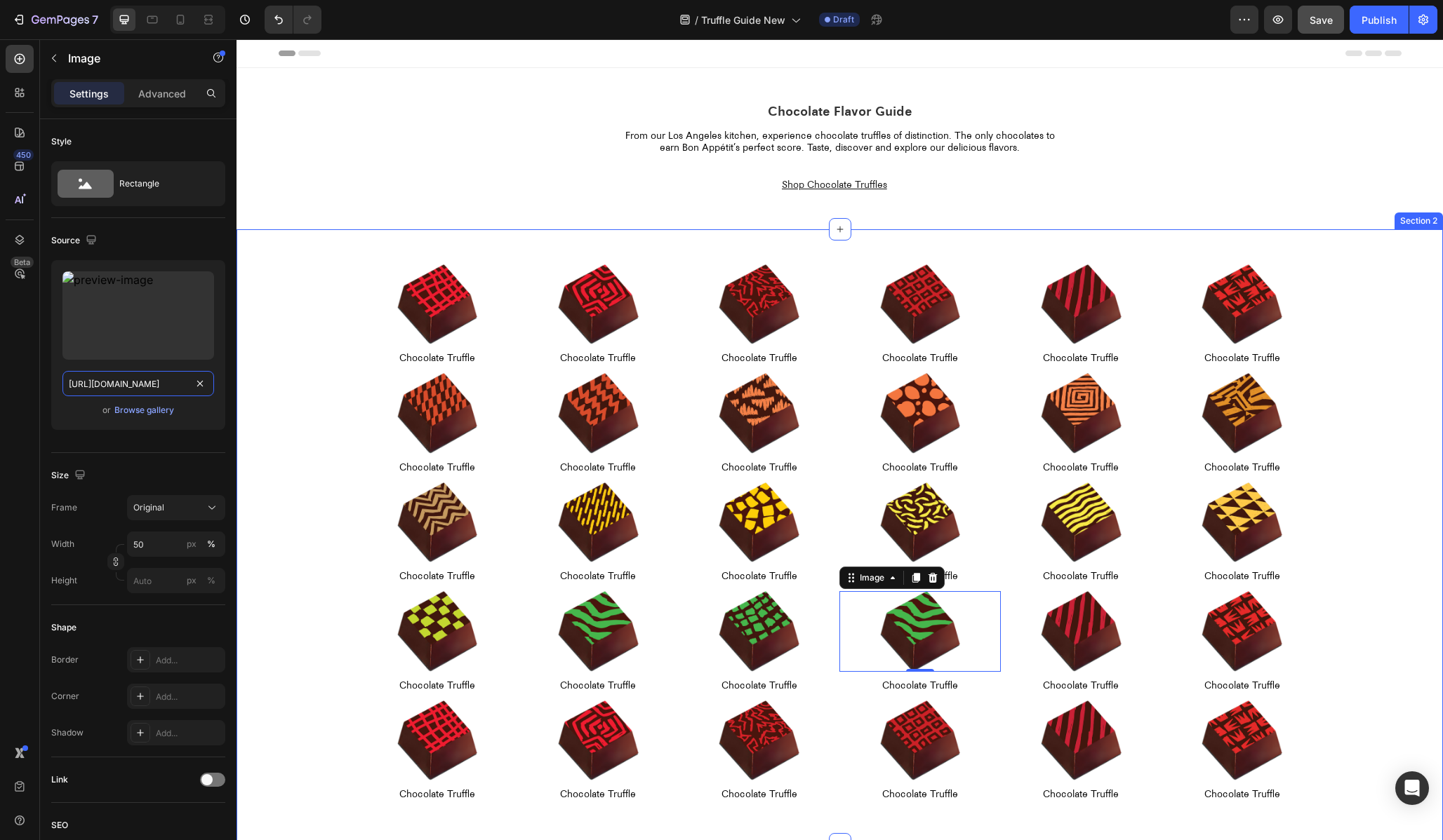
type input "[URL][DOMAIN_NAME]"
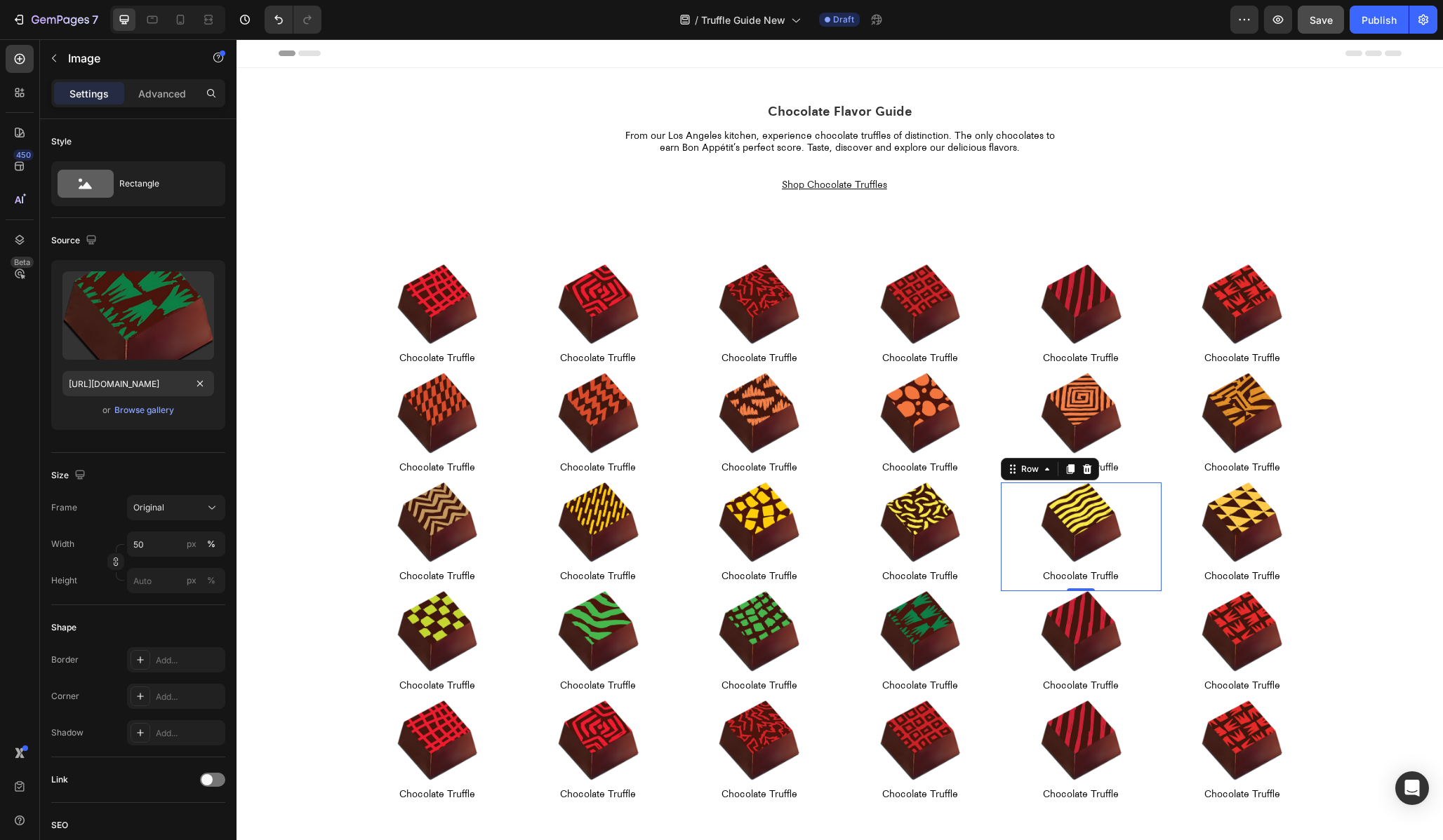
click at [1160, 586] on div "Image Chocolate Truffle Text Block Row 0" at bounding box center [1081, 537] width 160 height 108
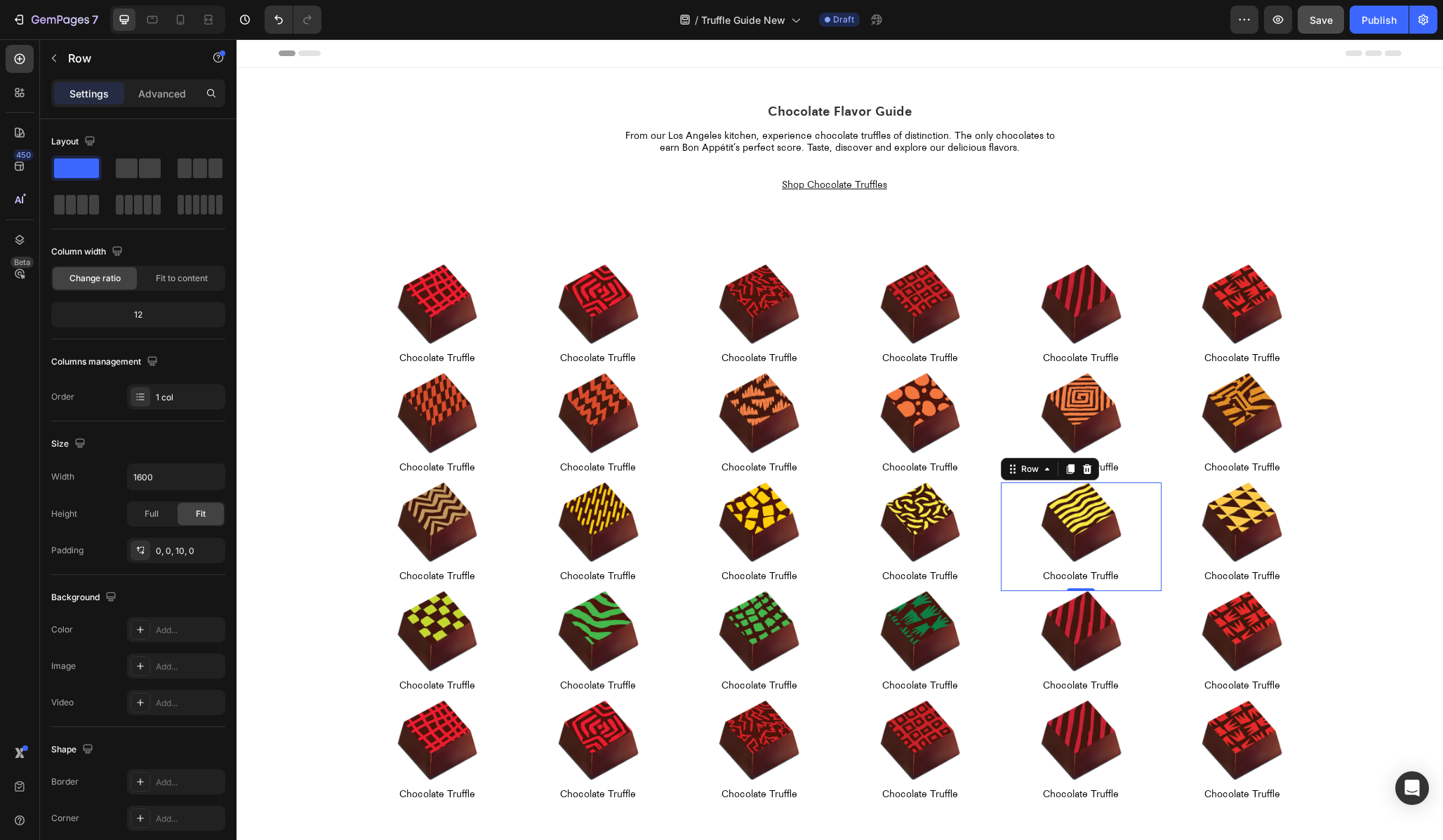
click at [1097, 615] on img at bounding box center [1081, 632] width 81 height 81
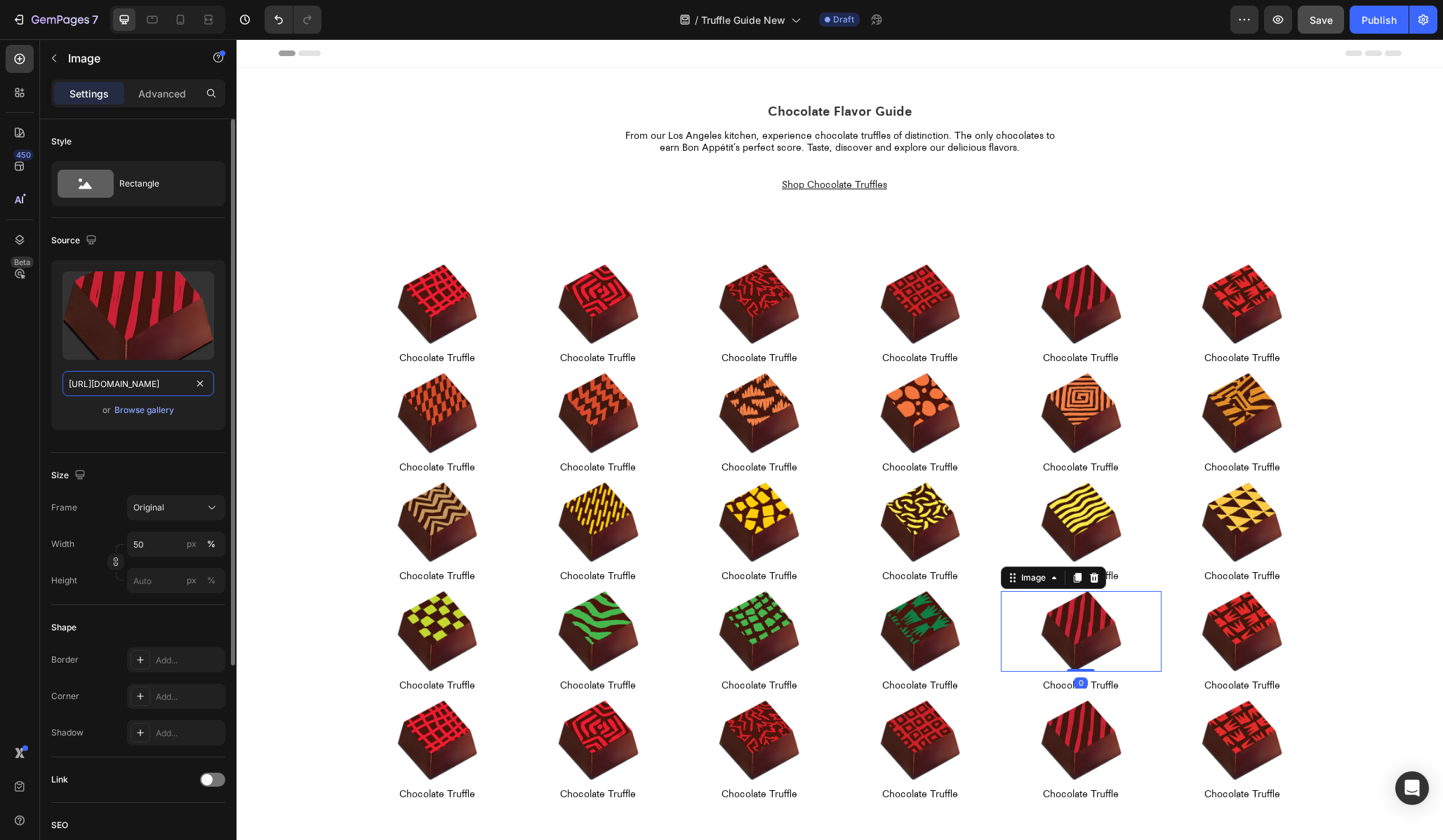
click at [138, 376] on input "[URL][DOMAIN_NAME]" at bounding box center [138, 383] width 151 height 25
paste input "20"
click at [105, 382] on input "[URL][DOMAIN_NAME]" at bounding box center [138, 383] width 151 height 25
type input "[URL][DOMAIN_NAME]"
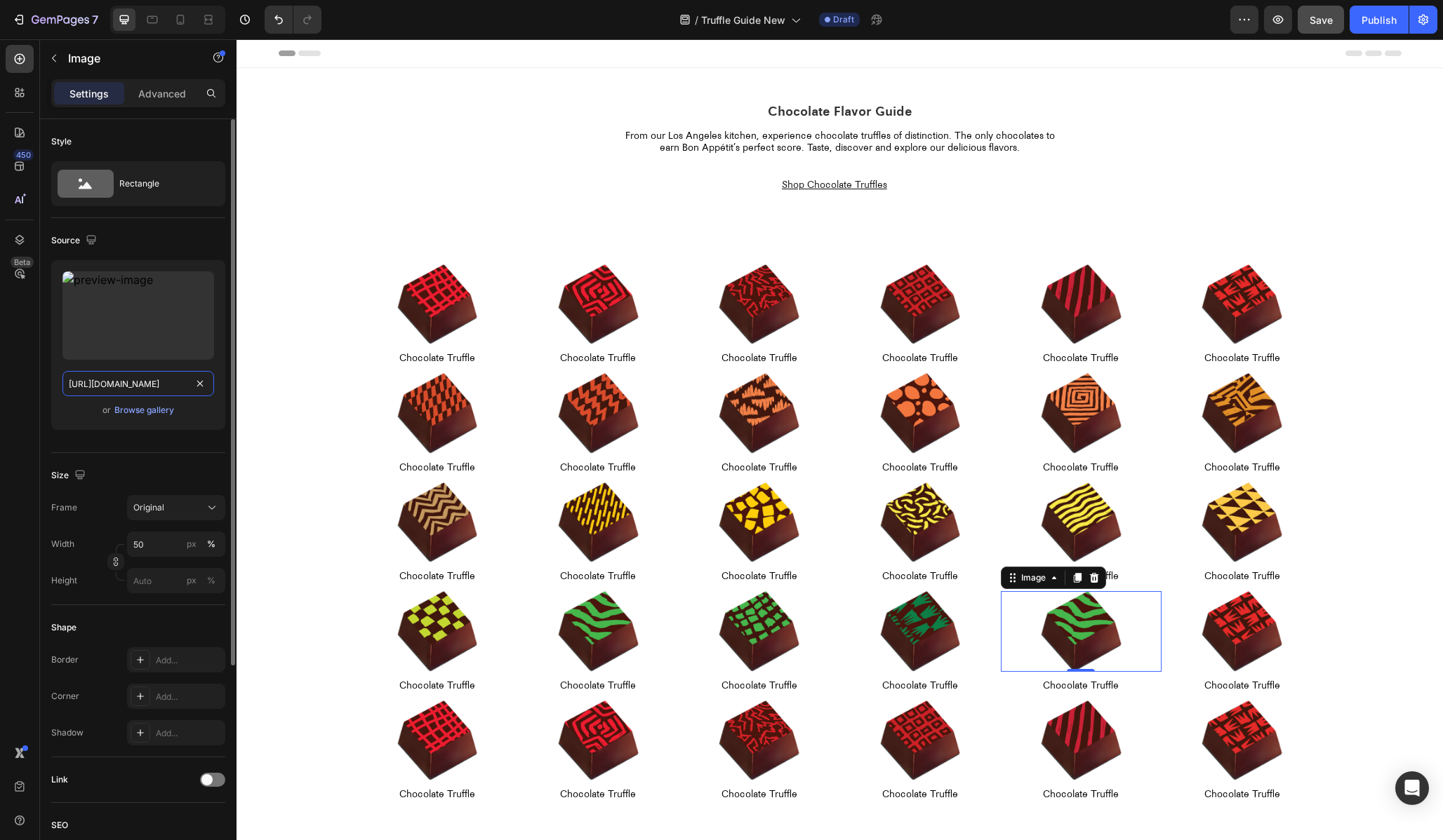
scroll to position [0, 306]
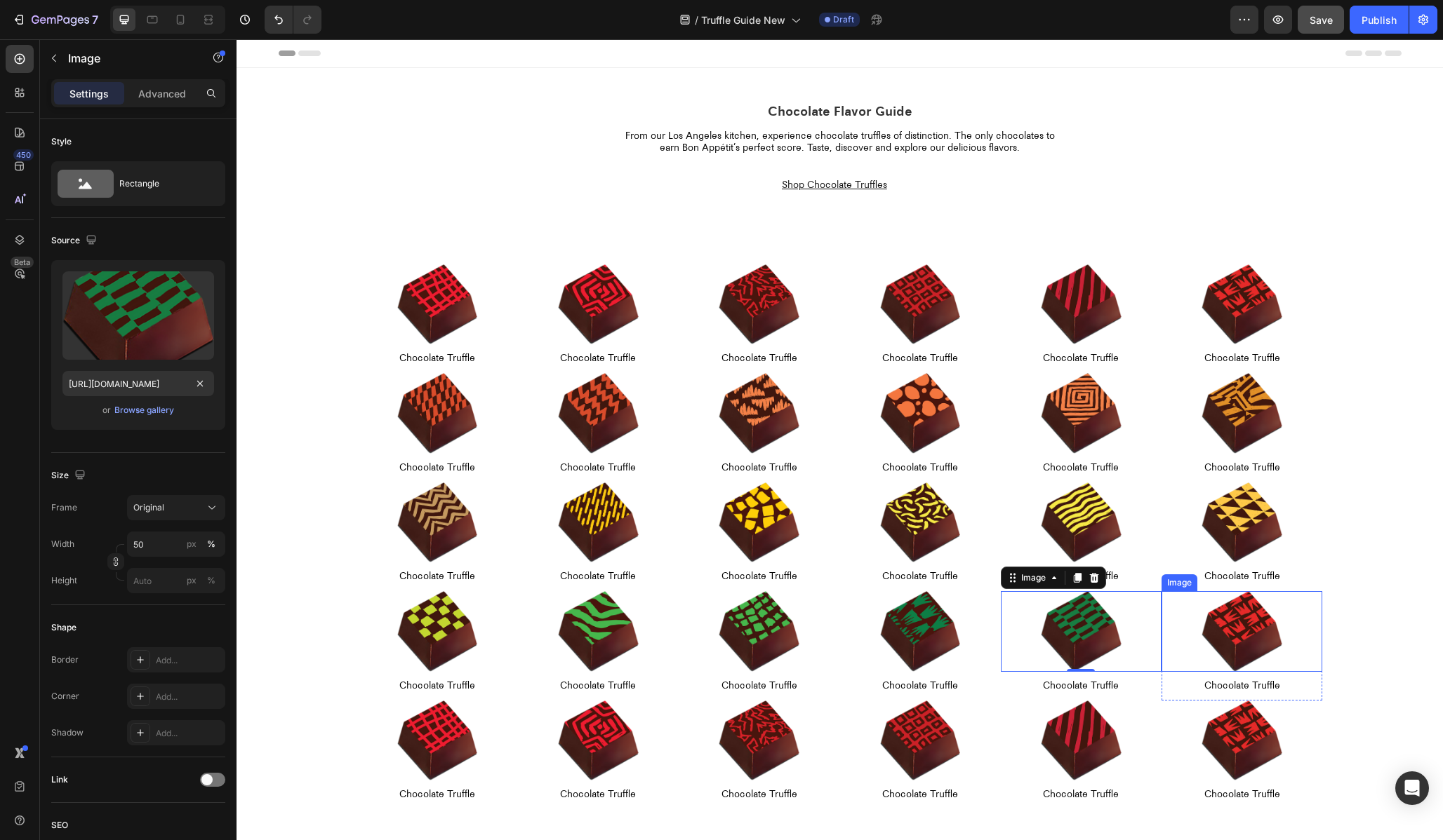
click at [1253, 628] on img at bounding box center [1242, 632] width 81 height 81
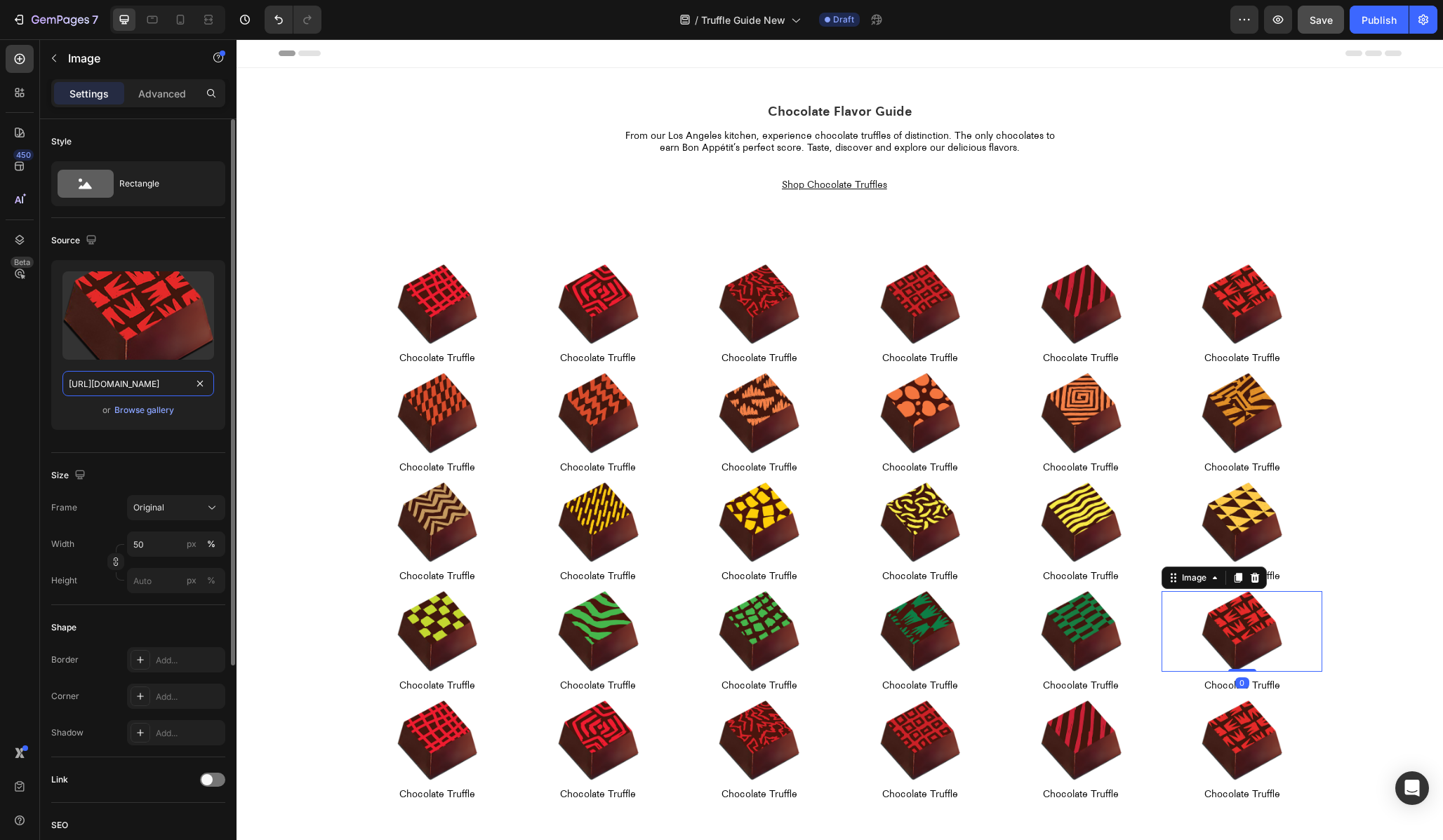
click at [139, 374] on input "[URL][DOMAIN_NAME]" at bounding box center [138, 383] width 151 height 25
paste input "20"
click at [99, 382] on input "[URL][DOMAIN_NAME]" at bounding box center [138, 383] width 151 height 25
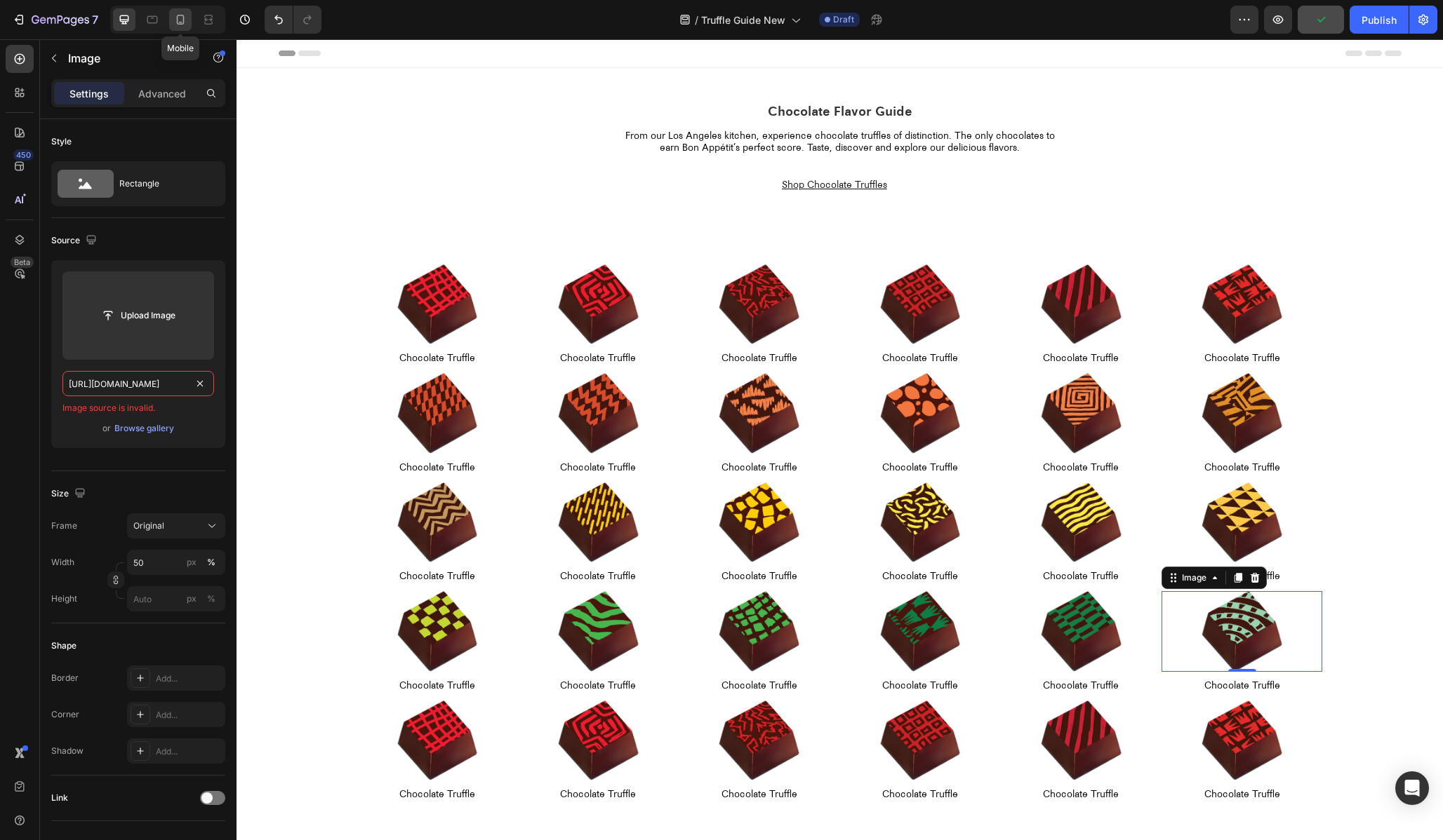
type input "[URL][DOMAIN_NAME]"
click at [180, 24] on icon at bounding box center [180, 20] width 14 height 14
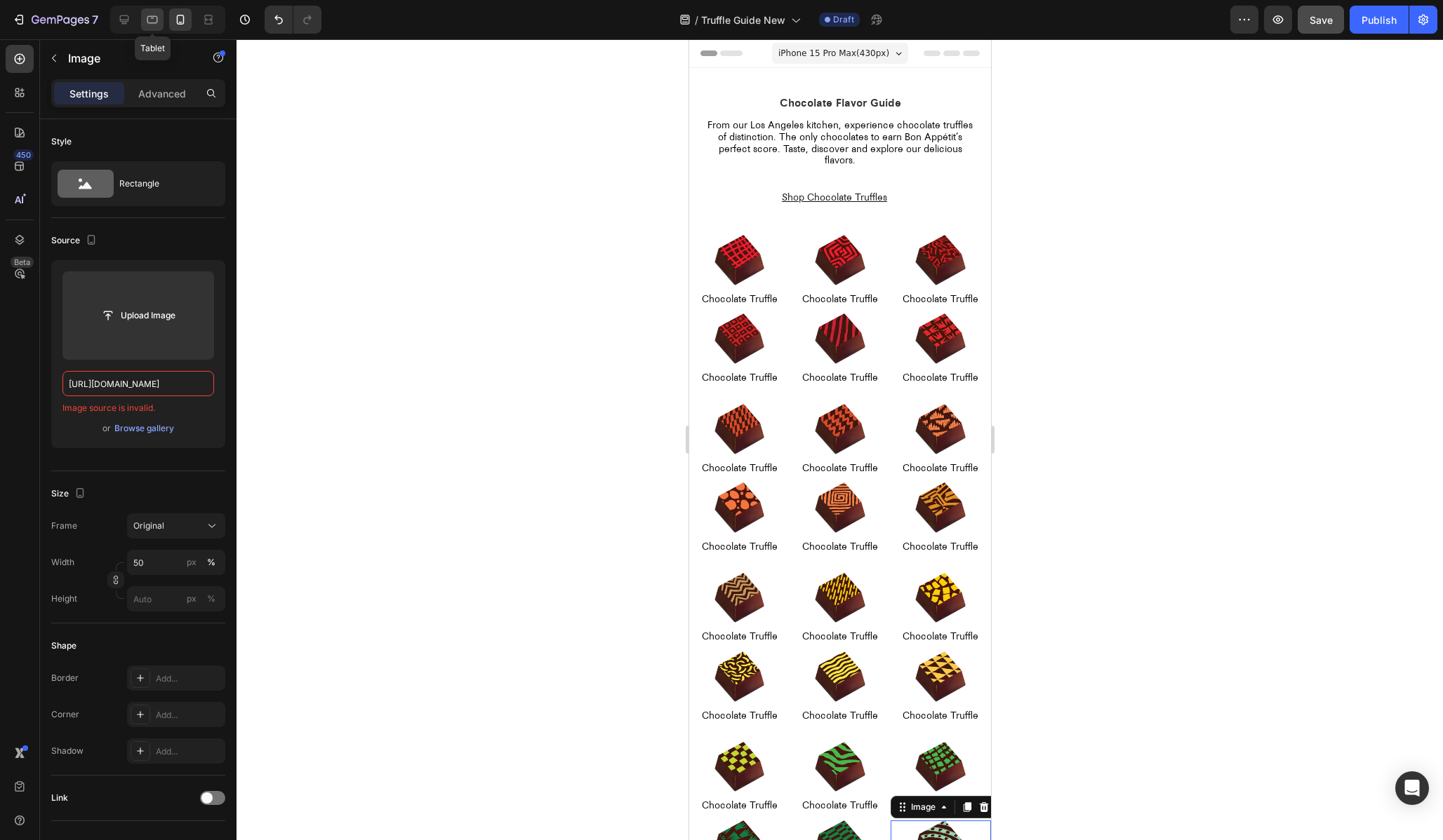
click at [150, 18] on icon at bounding box center [152, 20] width 14 height 14
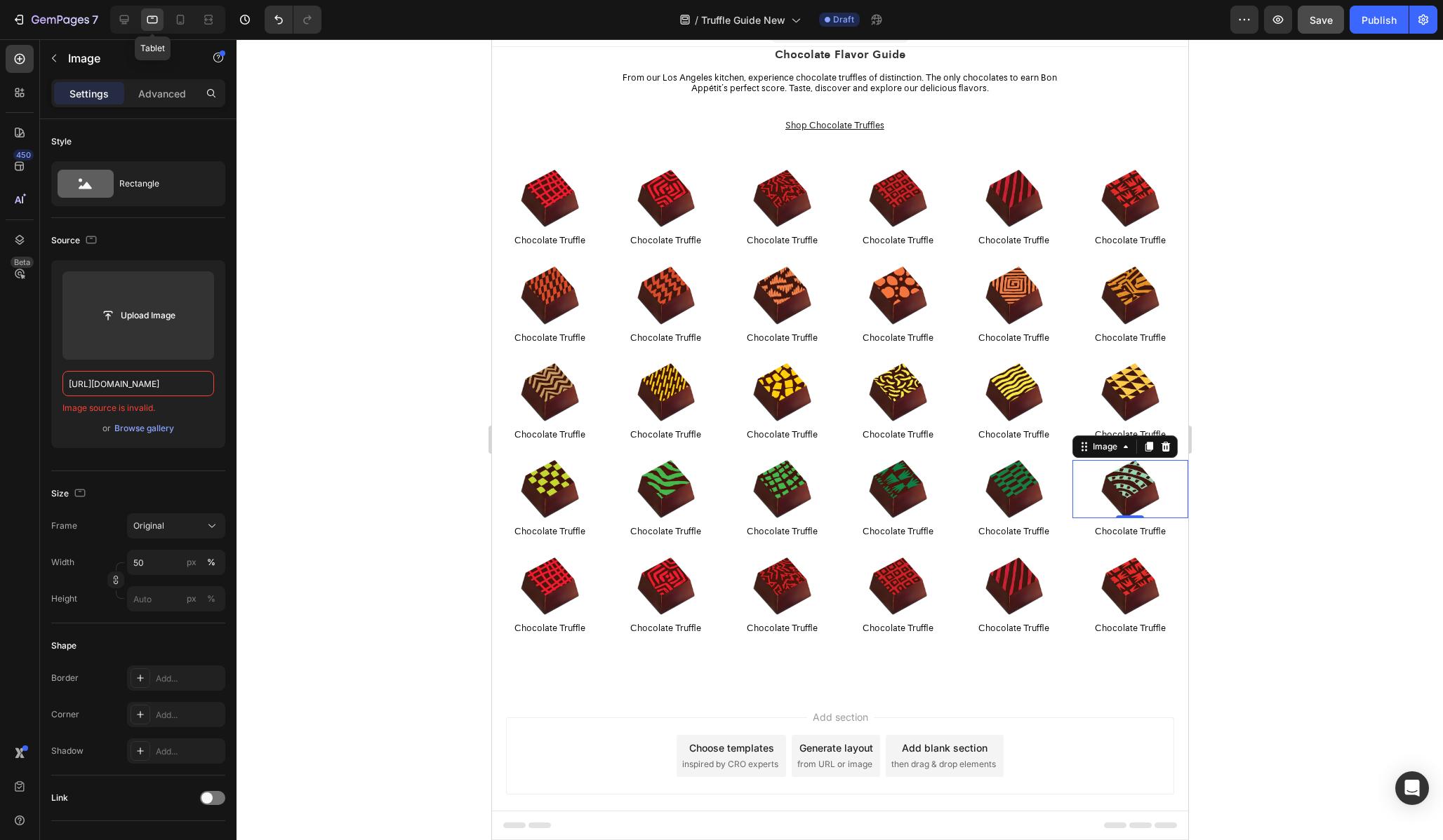
scroll to position [43, 0]
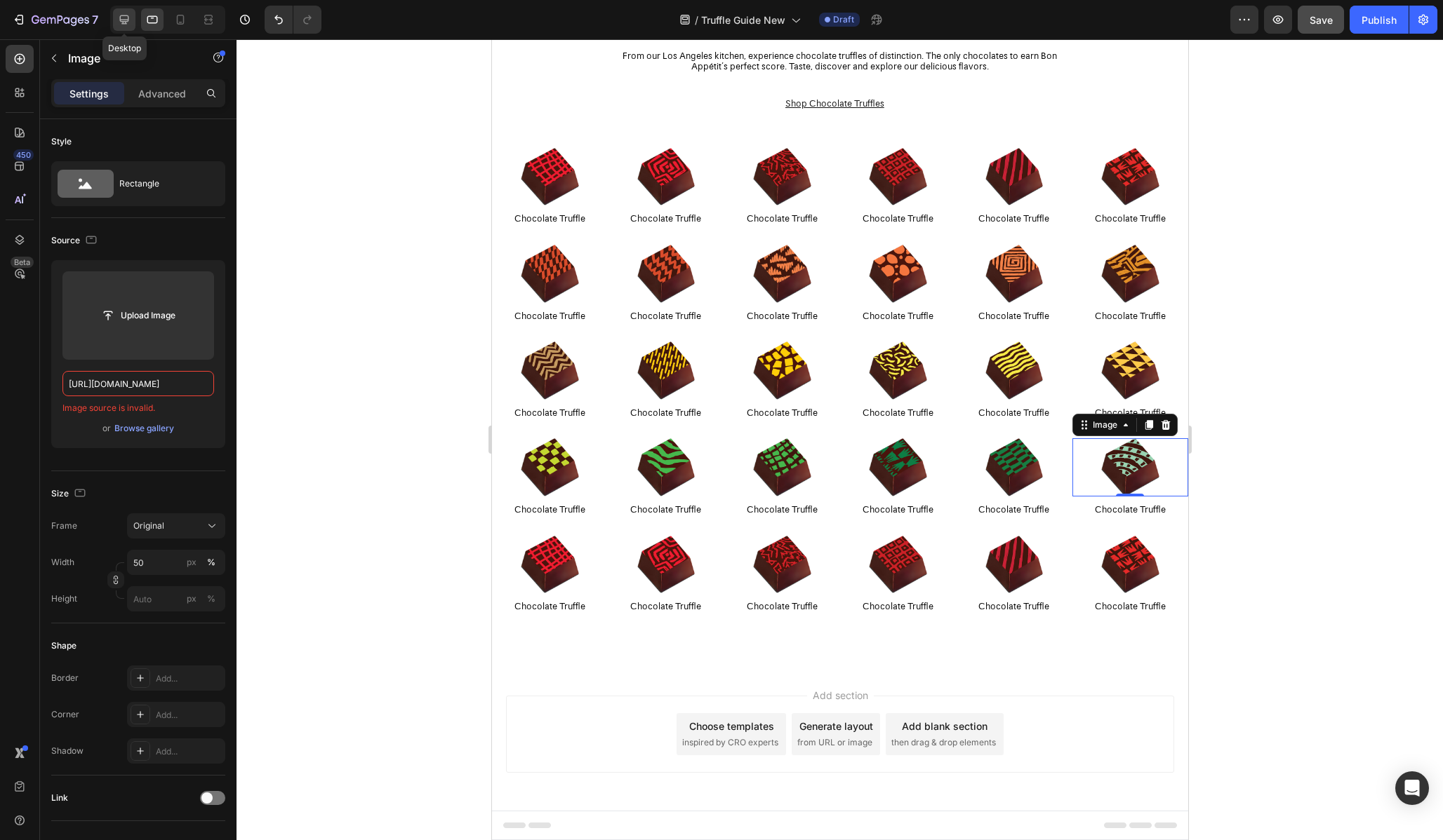
click at [119, 15] on icon at bounding box center [124, 20] width 14 height 14
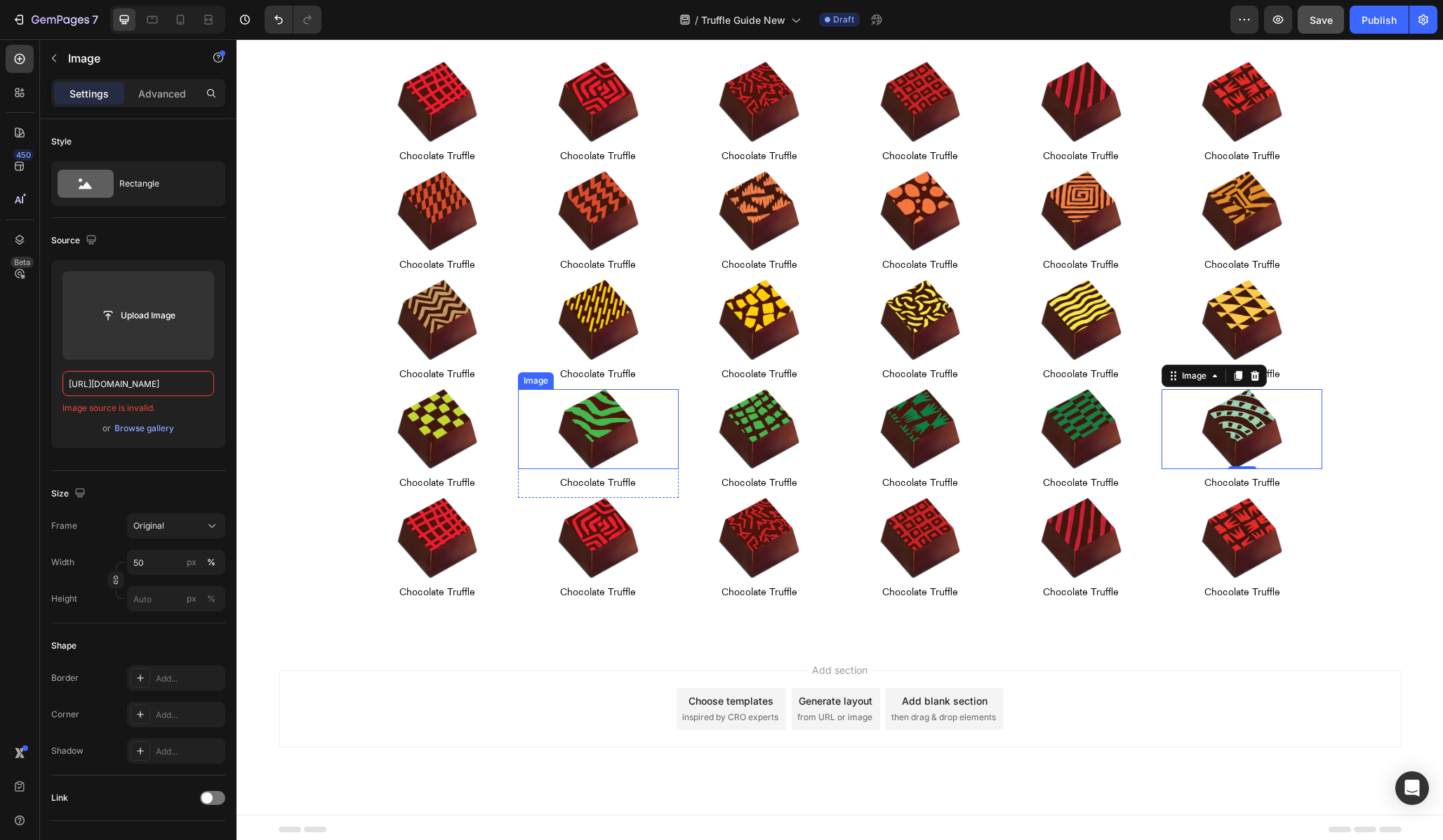
scroll to position [206, 0]
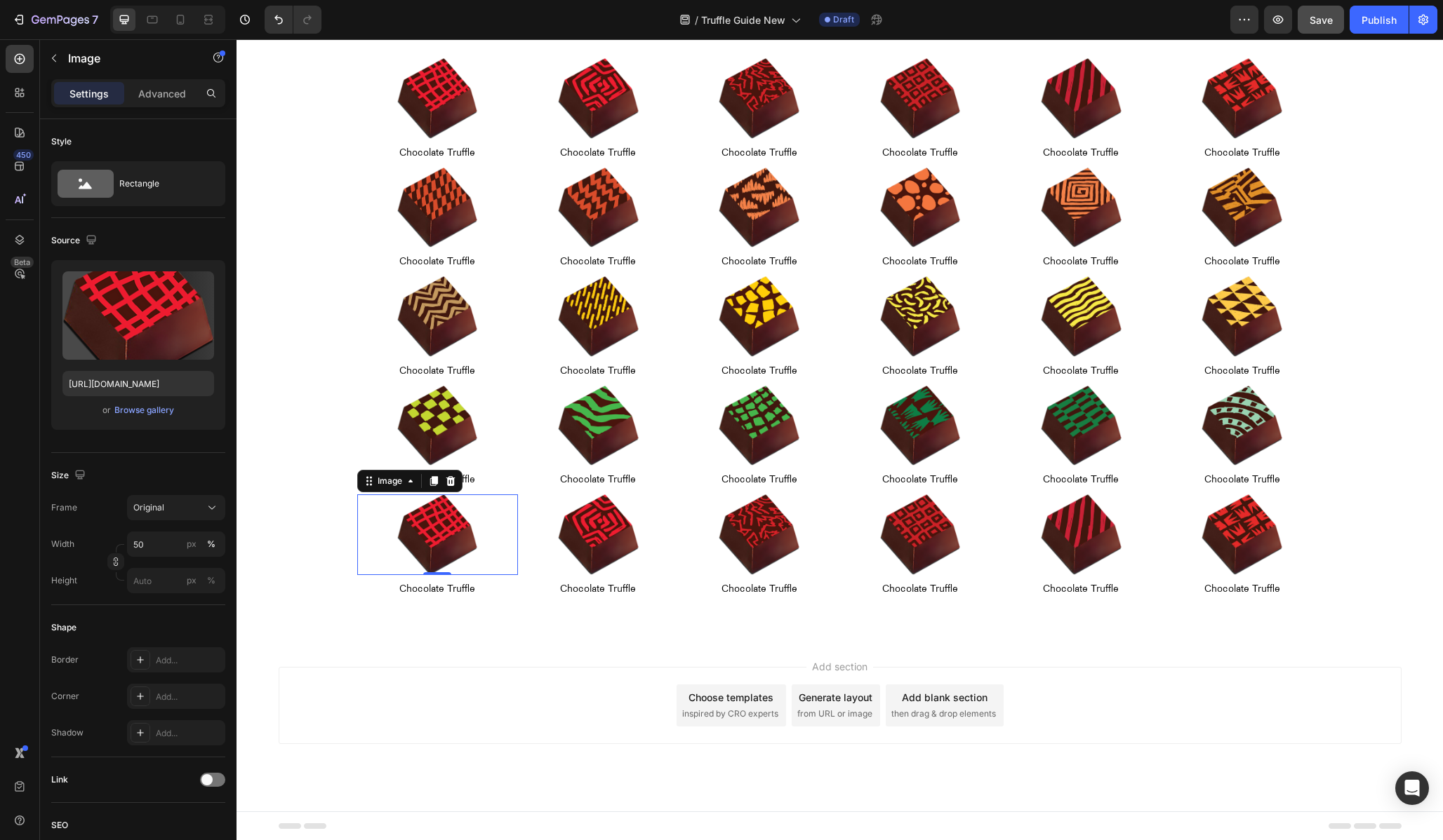
click at [429, 524] on img at bounding box center [438, 535] width 81 height 81
click at [115, 384] on input "[URL][DOMAIN_NAME]" at bounding box center [138, 383] width 151 height 25
paste input "20"
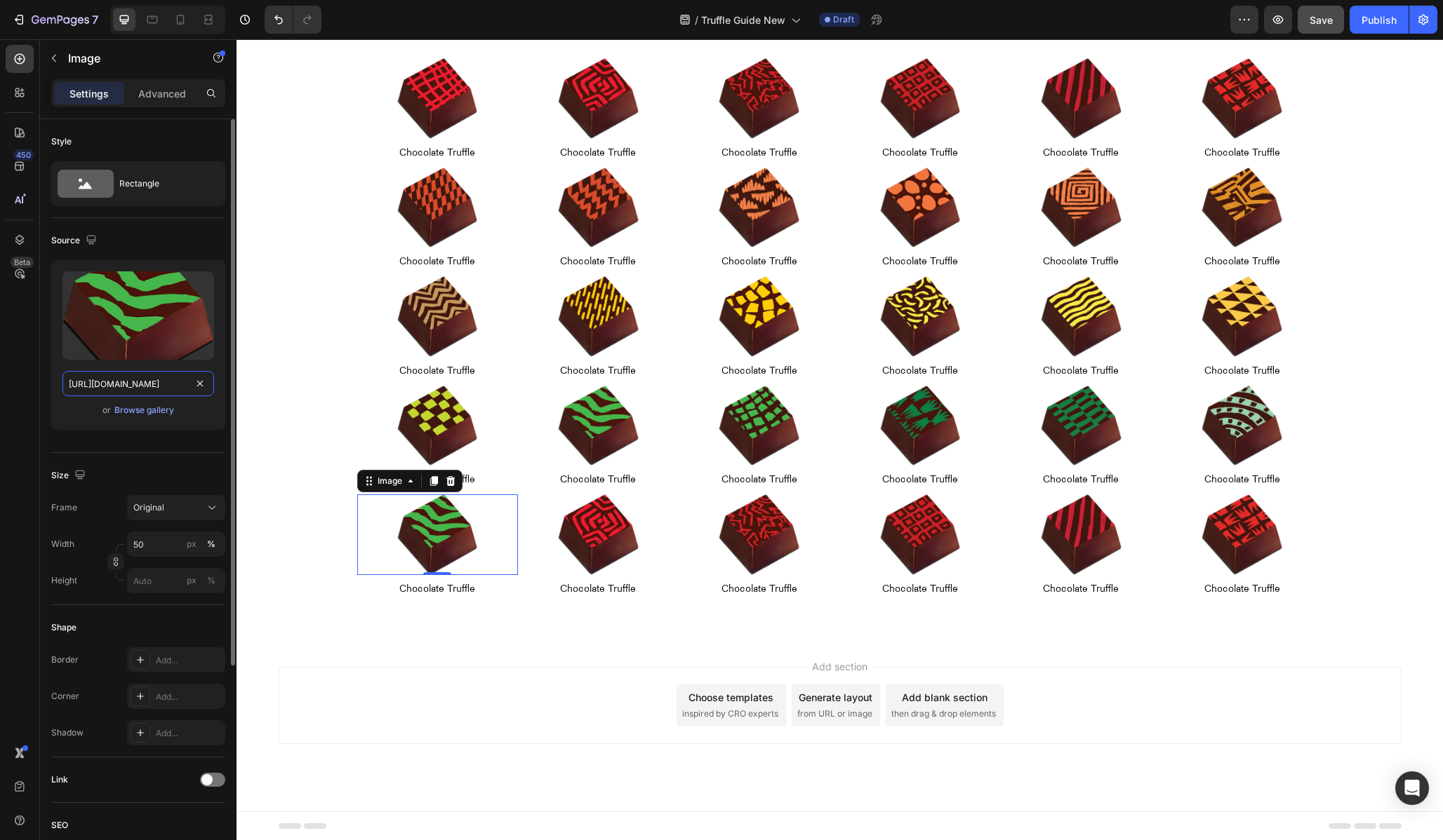
scroll to position [0, 312]
click at [101, 382] on input "[URL][DOMAIN_NAME]" at bounding box center [138, 383] width 151 height 25
type input "[URL][DOMAIN_NAME]"
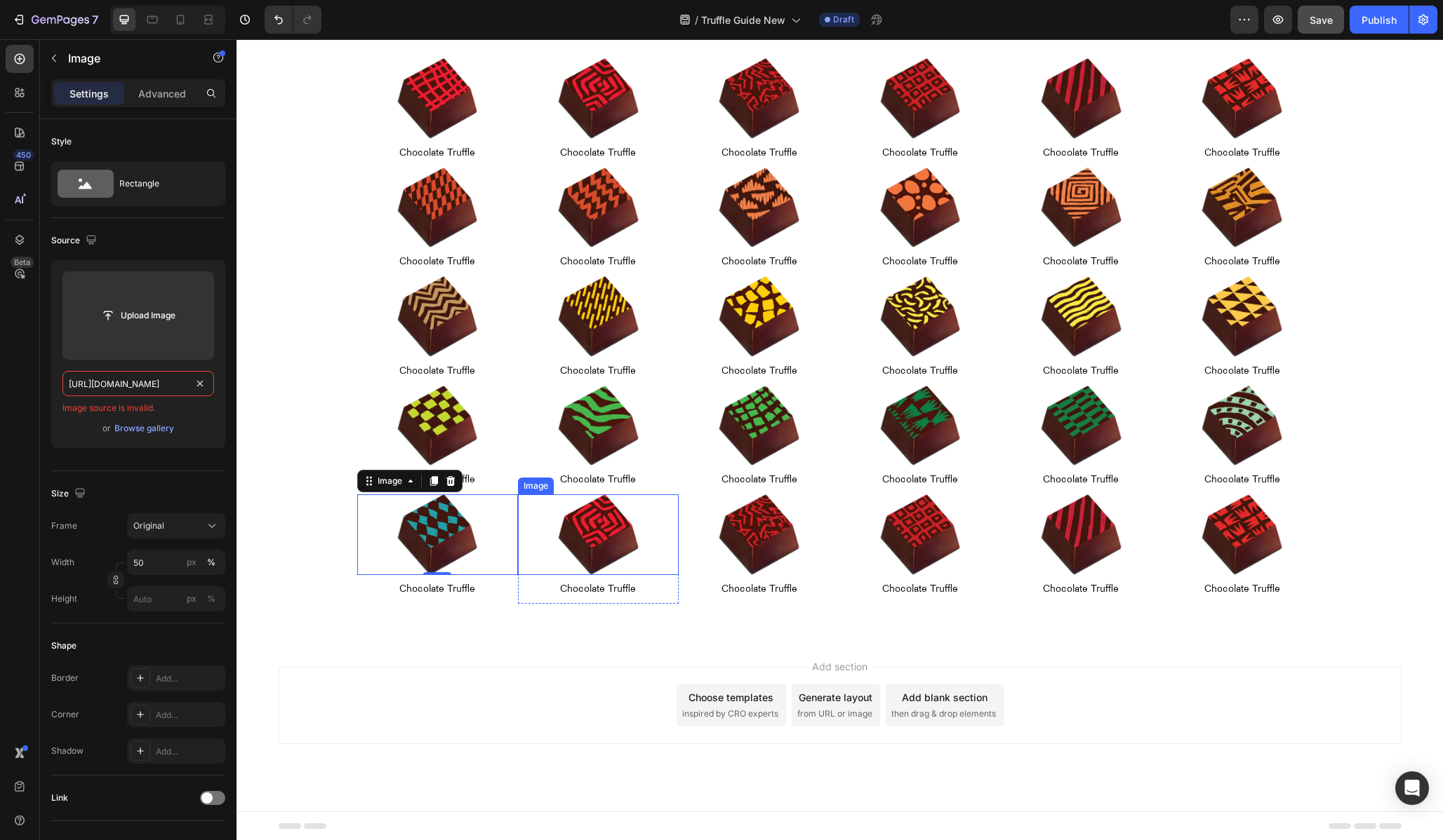
click at [597, 529] on img at bounding box center [598, 535] width 81 height 81
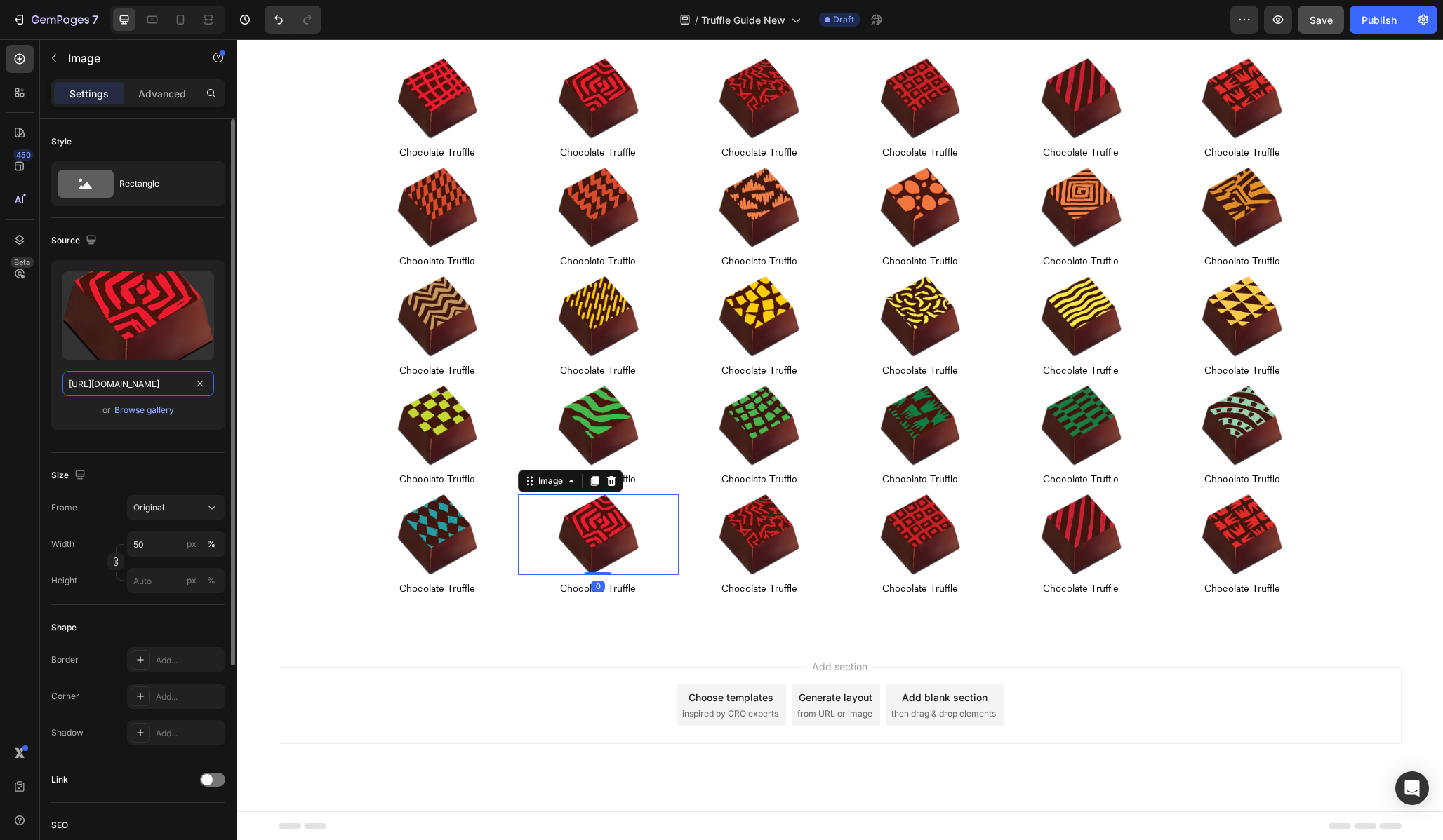
click at [141, 386] on input "[URL][DOMAIN_NAME]" at bounding box center [138, 383] width 151 height 25
paste input "20"
click at [106, 383] on input "[URL][DOMAIN_NAME]" at bounding box center [138, 383] width 151 height 25
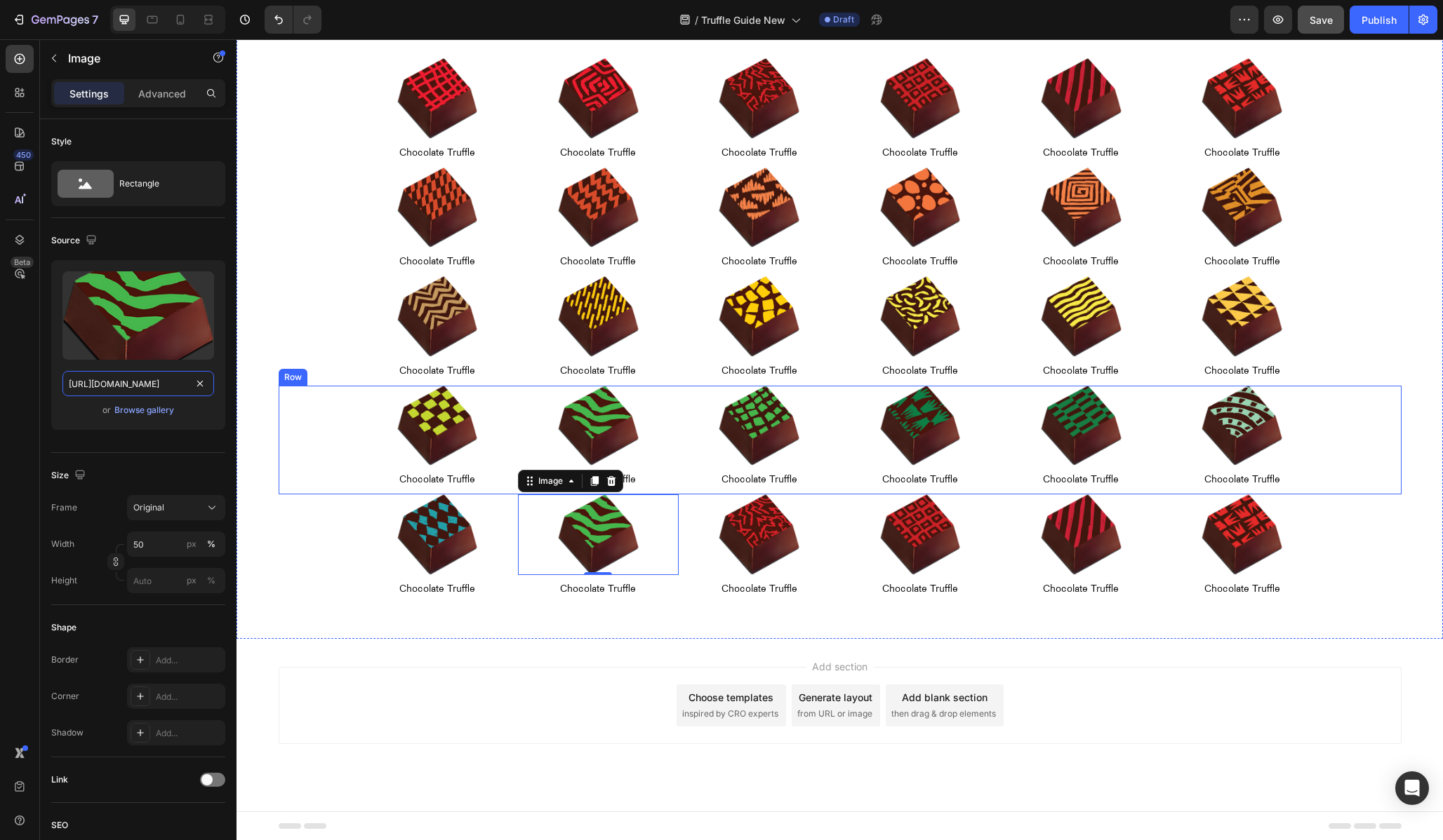
type input "[URL][DOMAIN_NAME]"
click at [759, 519] on img at bounding box center [759, 535] width 81 height 81
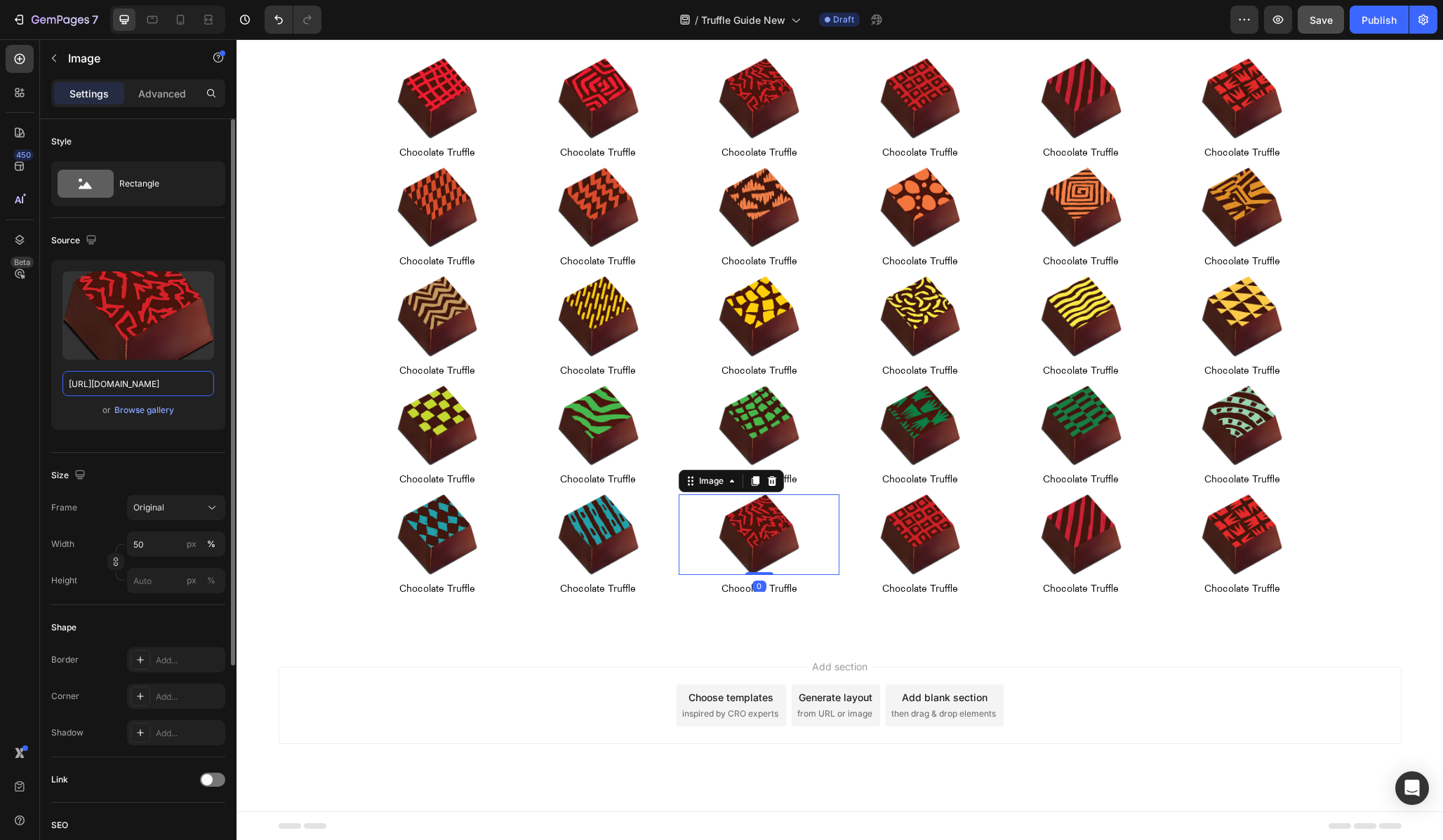
click at [96, 384] on input "[URL][DOMAIN_NAME]" at bounding box center [138, 383] width 151 height 25
paste input "20"
click at [103, 383] on input "[URL][DOMAIN_NAME]" at bounding box center [138, 383] width 151 height 25
type input "[URL][DOMAIN_NAME]"
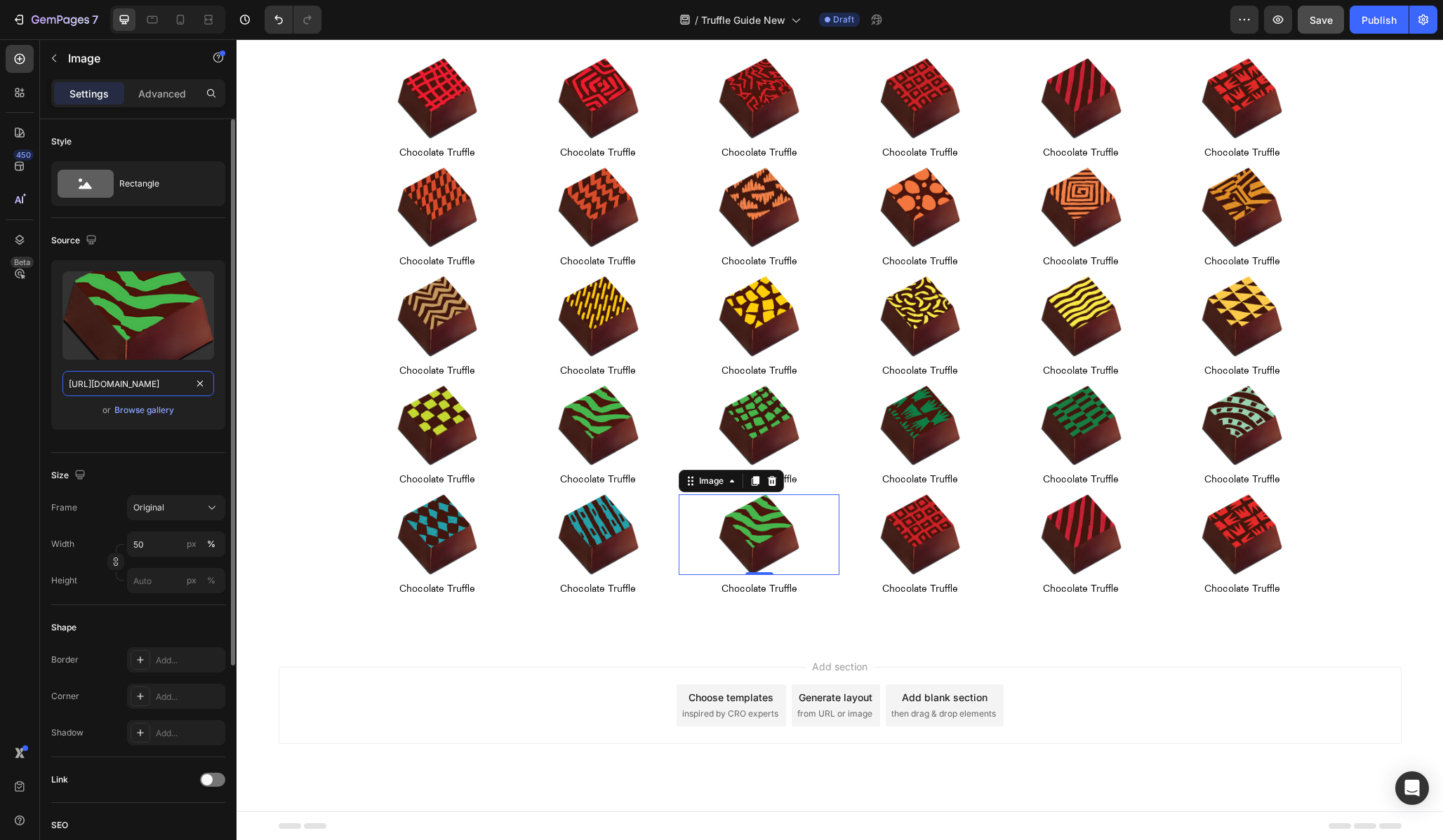
scroll to position [0, 306]
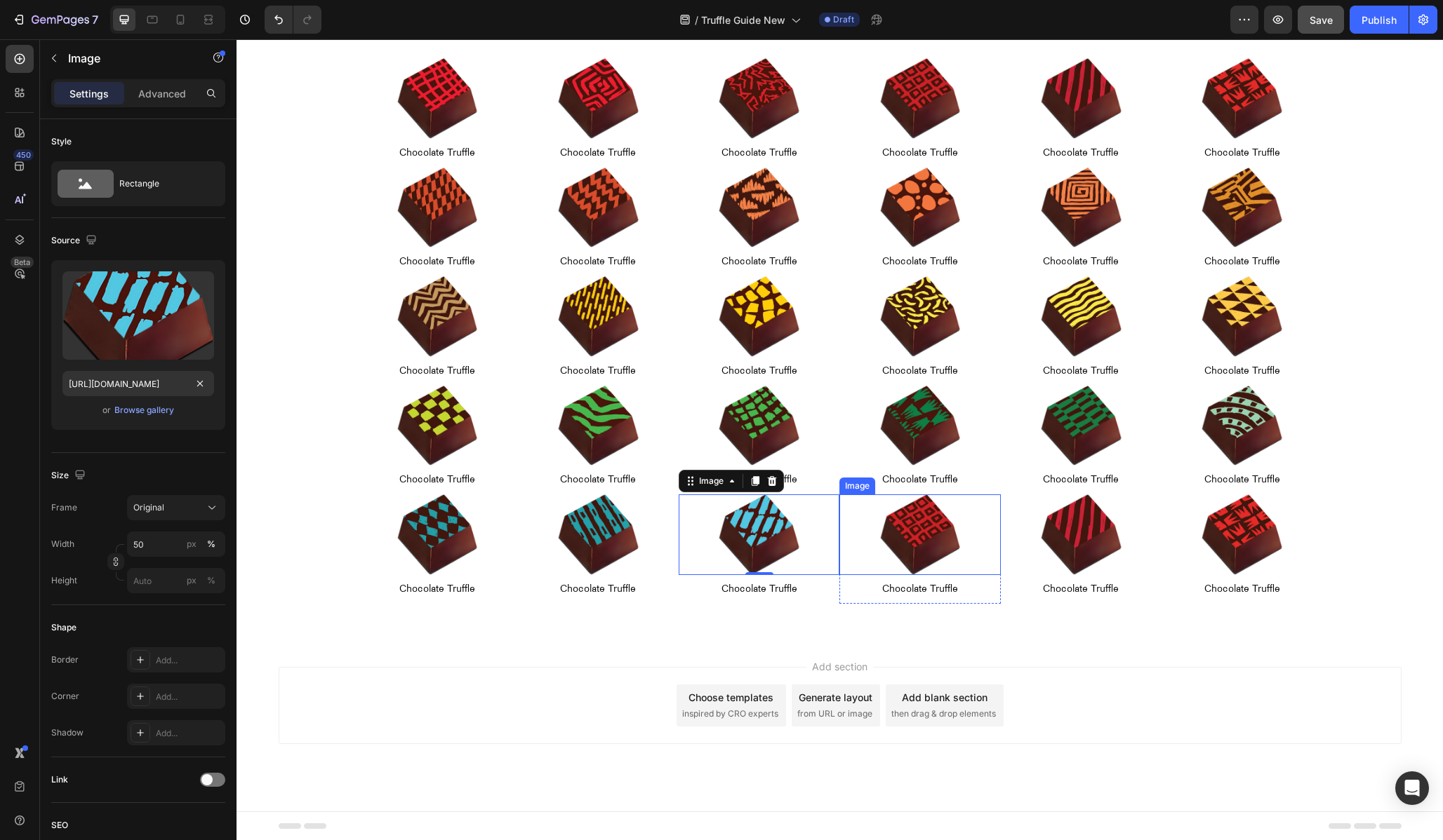
click at [927, 538] on img at bounding box center [920, 535] width 81 height 81
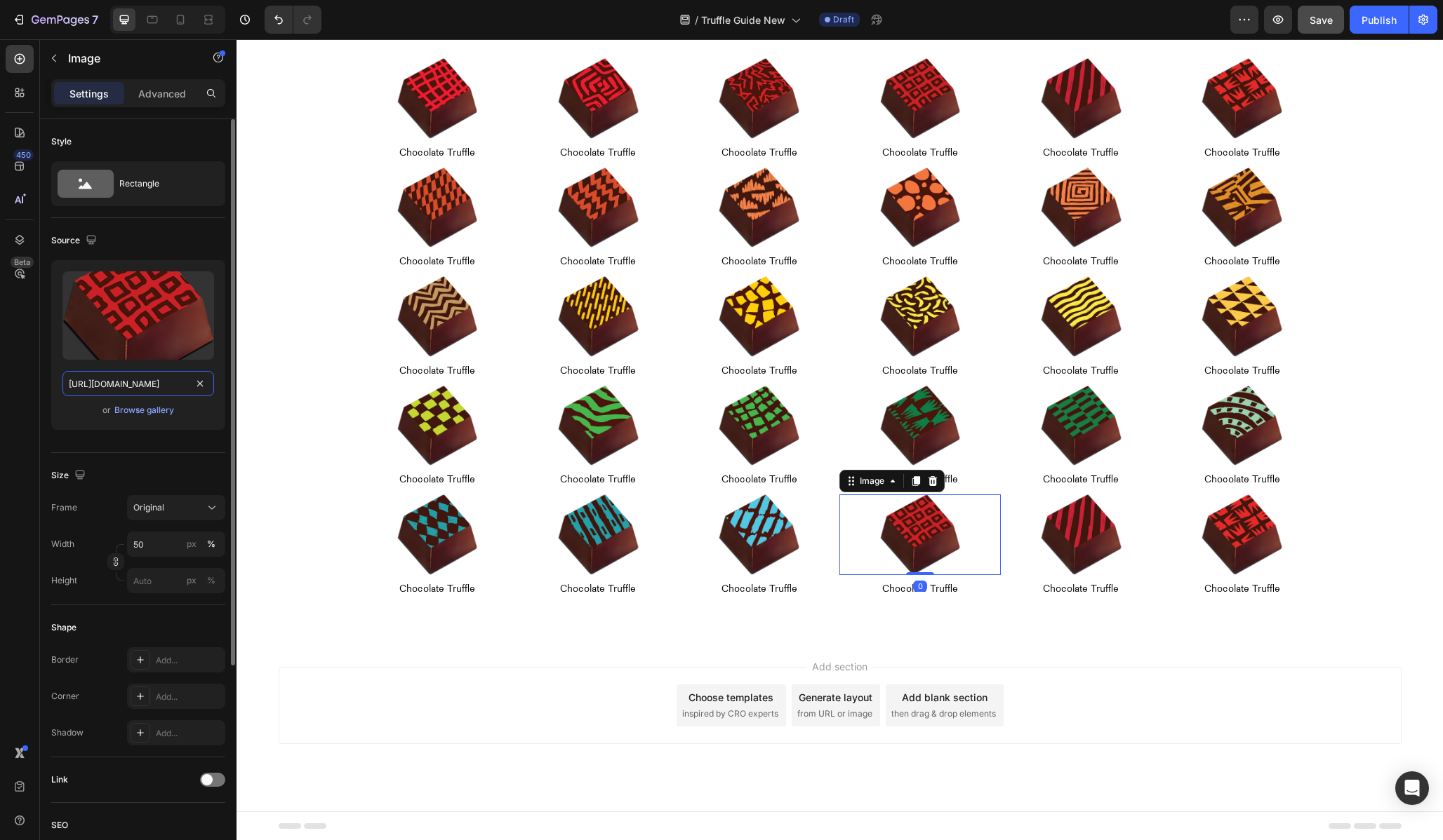
click at [150, 376] on input "[URL][DOMAIN_NAME]" at bounding box center [138, 383] width 151 height 25
paste input "20"
click at [102, 383] on input "[URL][DOMAIN_NAME]" at bounding box center [138, 383] width 151 height 25
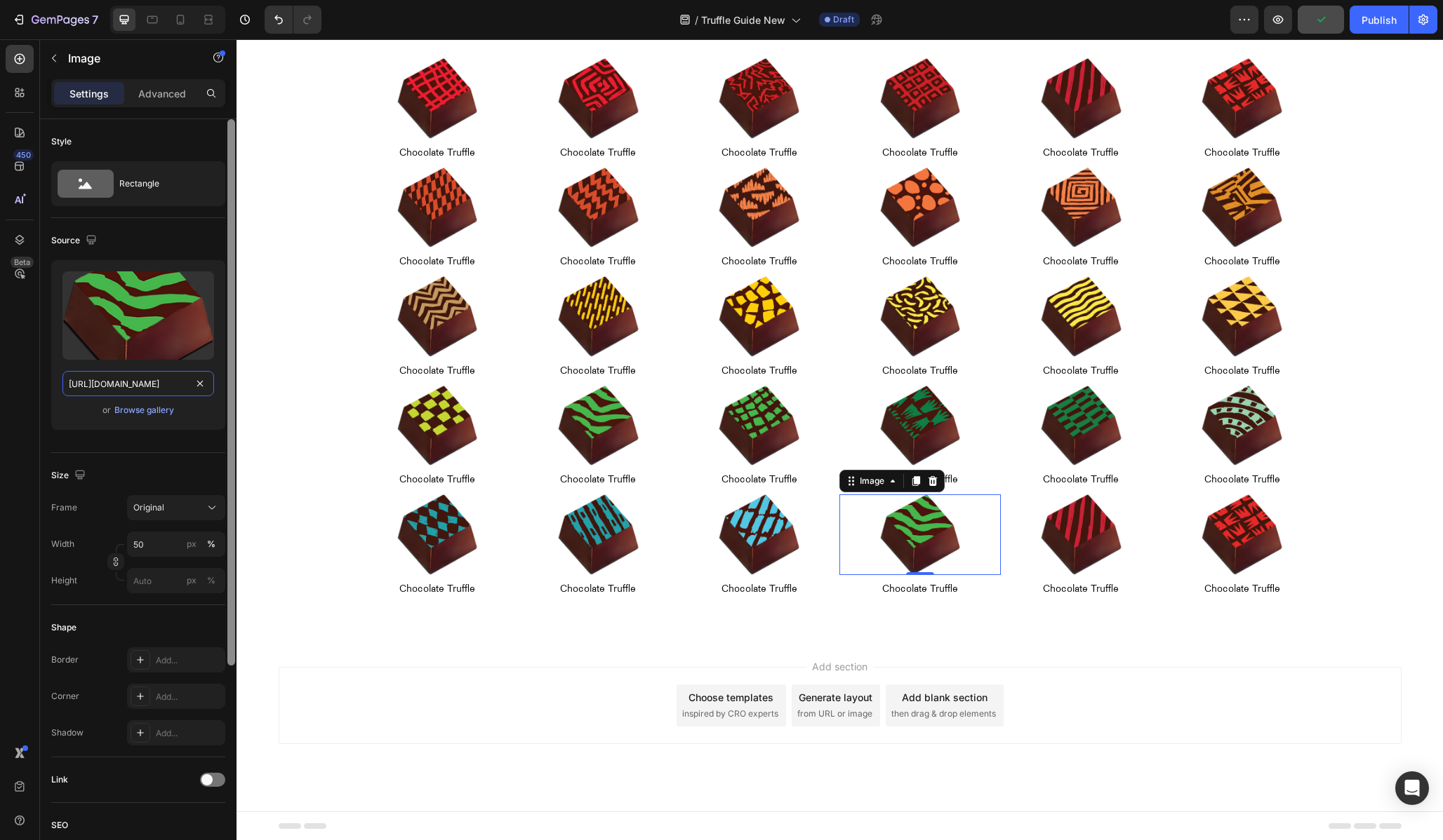
type input "[URL][DOMAIN_NAME]"
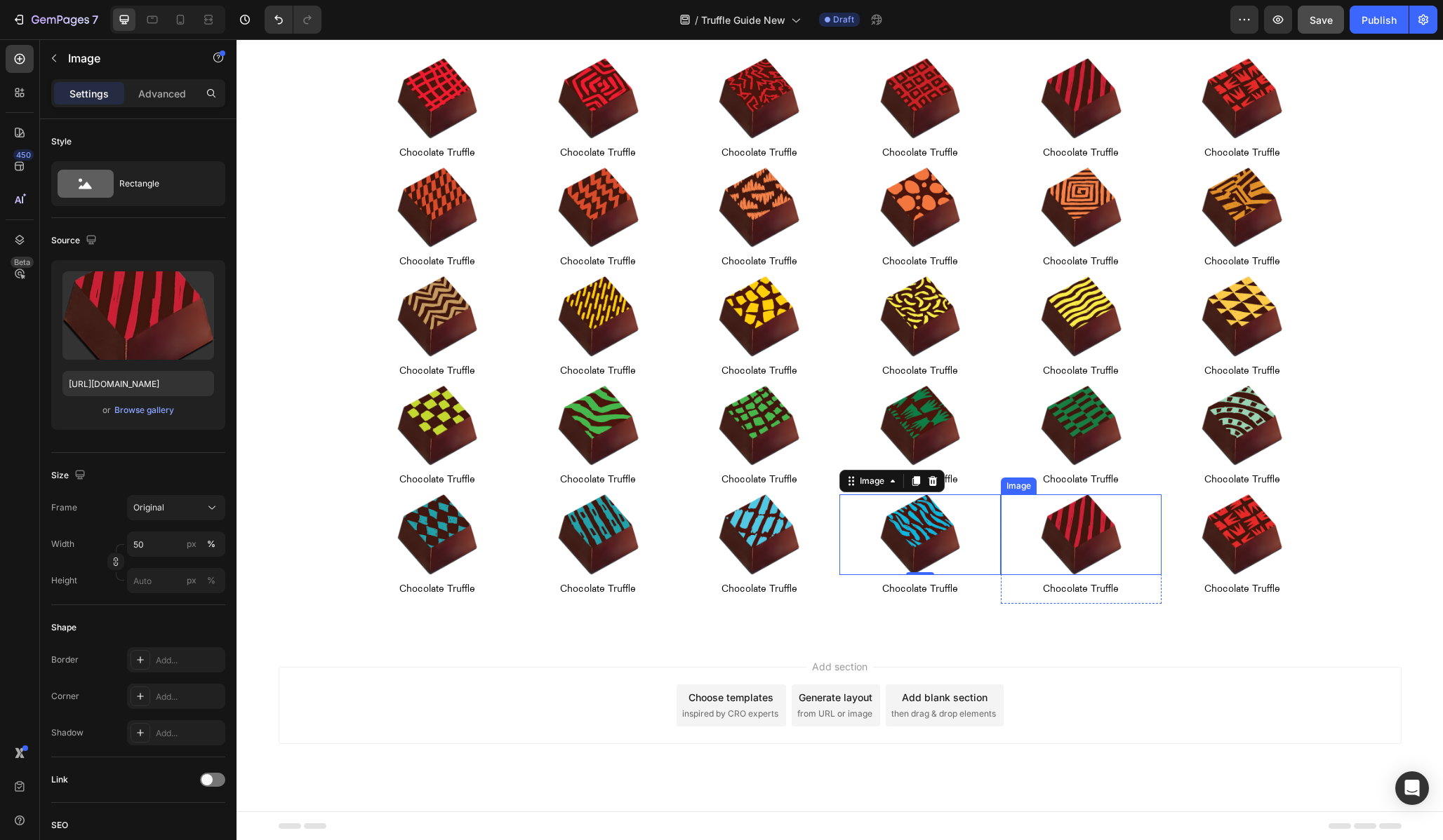
click at [1037, 535] on div at bounding box center [1081, 535] width 160 height 81
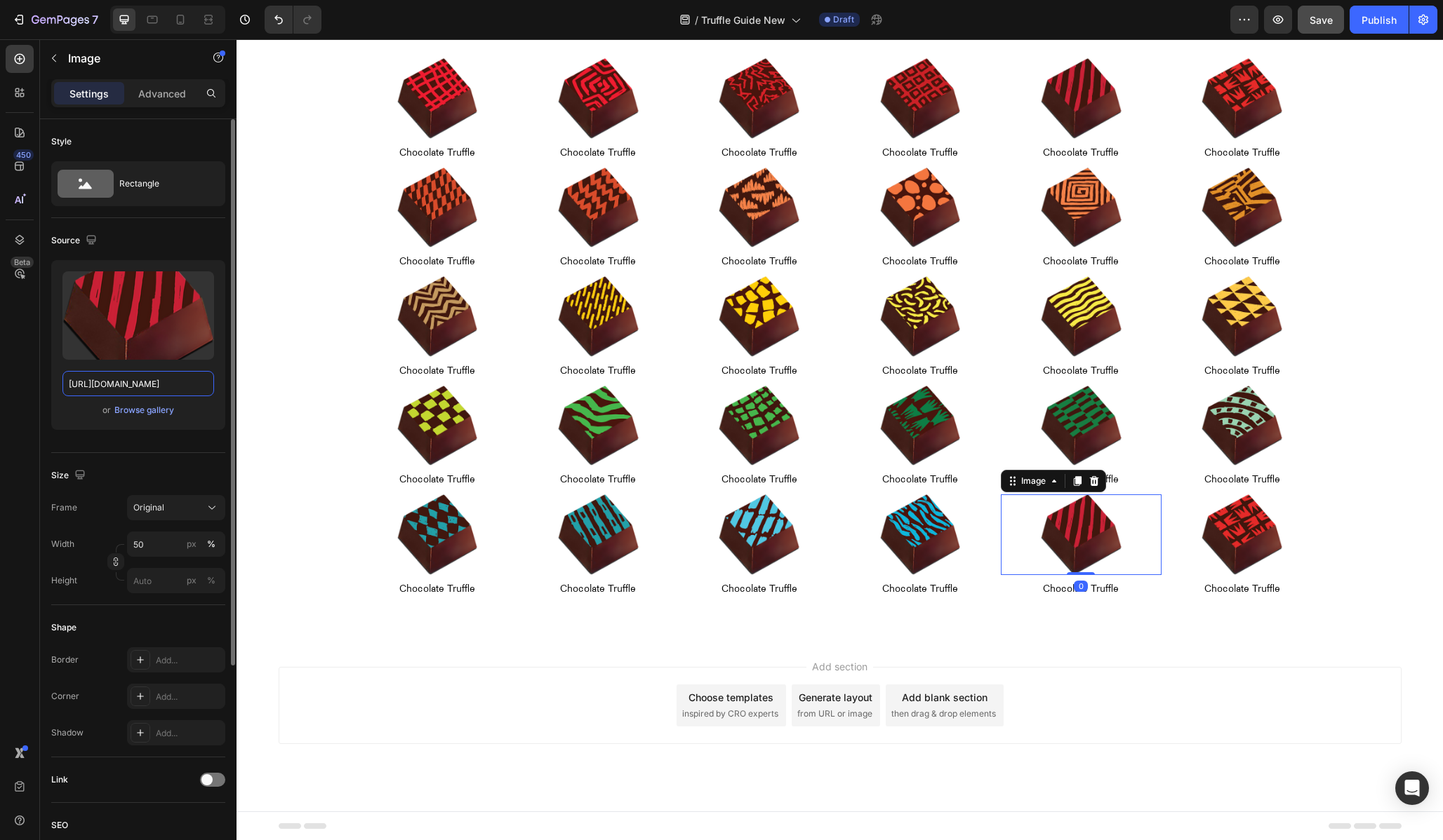
click at [146, 387] on input "[URL][DOMAIN_NAME]" at bounding box center [138, 383] width 151 height 25
paste input "20"
click at [99, 383] on input "[URL][DOMAIN_NAME]" at bounding box center [138, 383] width 151 height 25
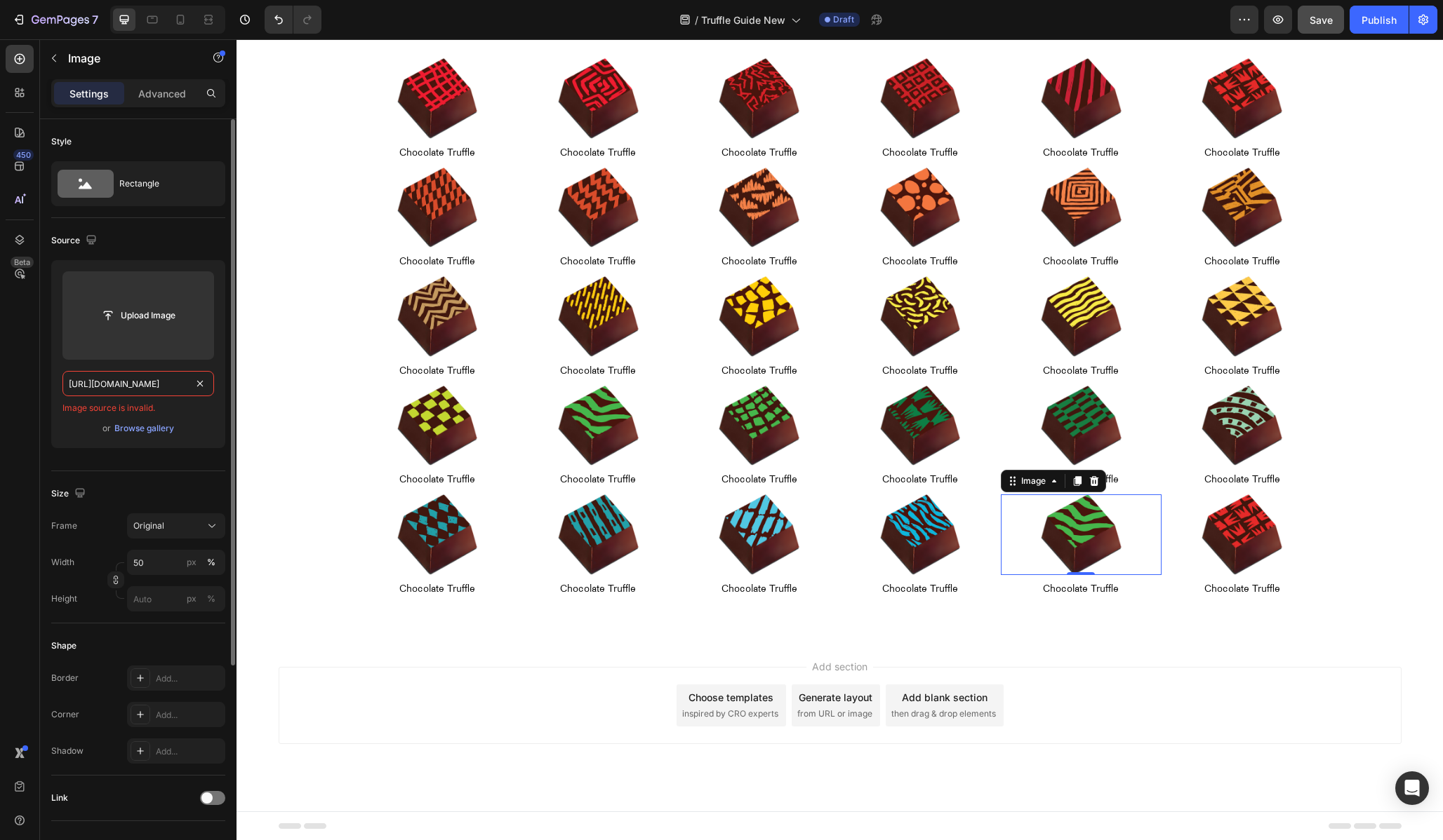
type input "[URL][DOMAIN_NAME]"
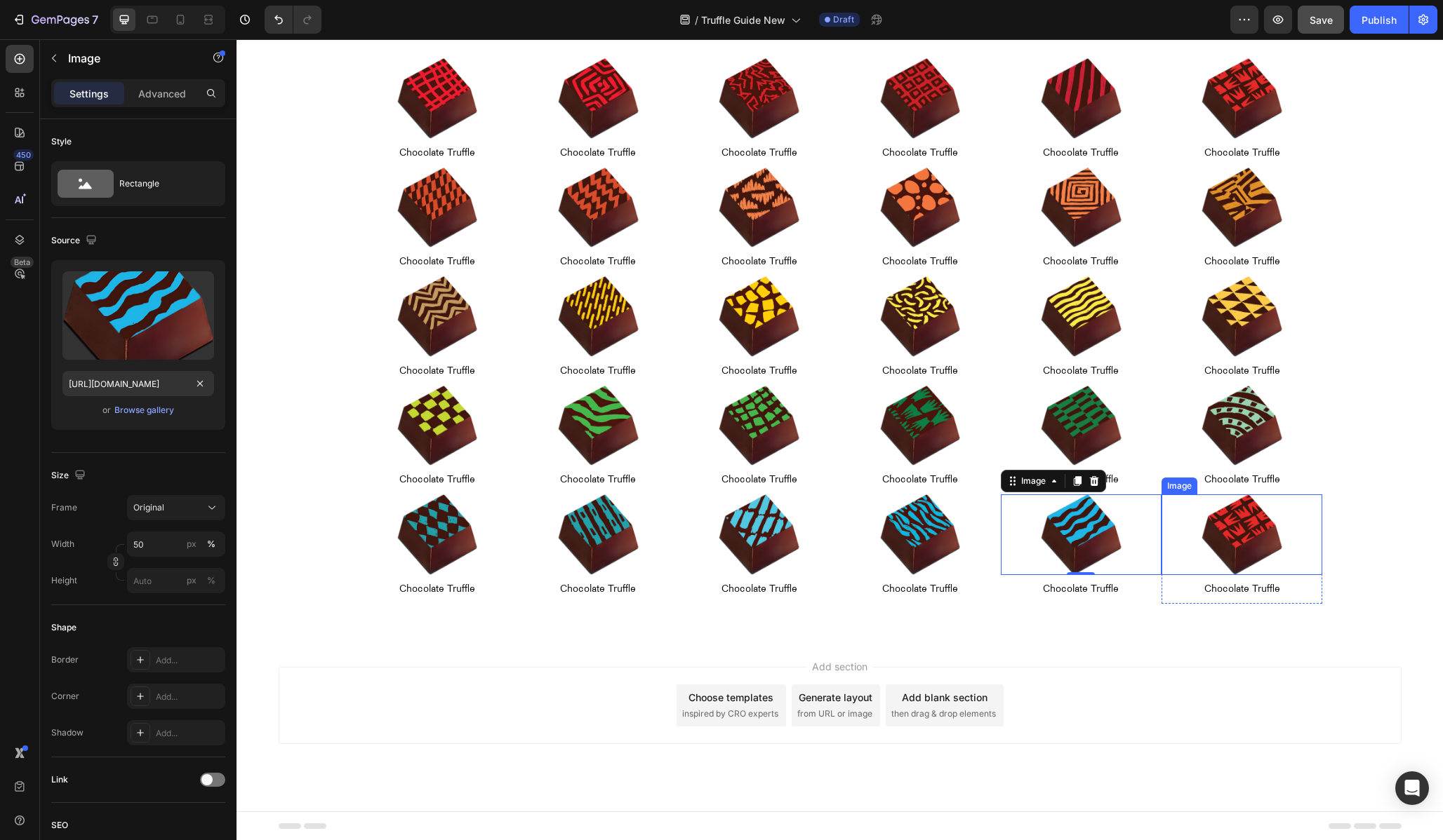
click at [1231, 518] on img at bounding box center [1242, 535] width 81 height 81
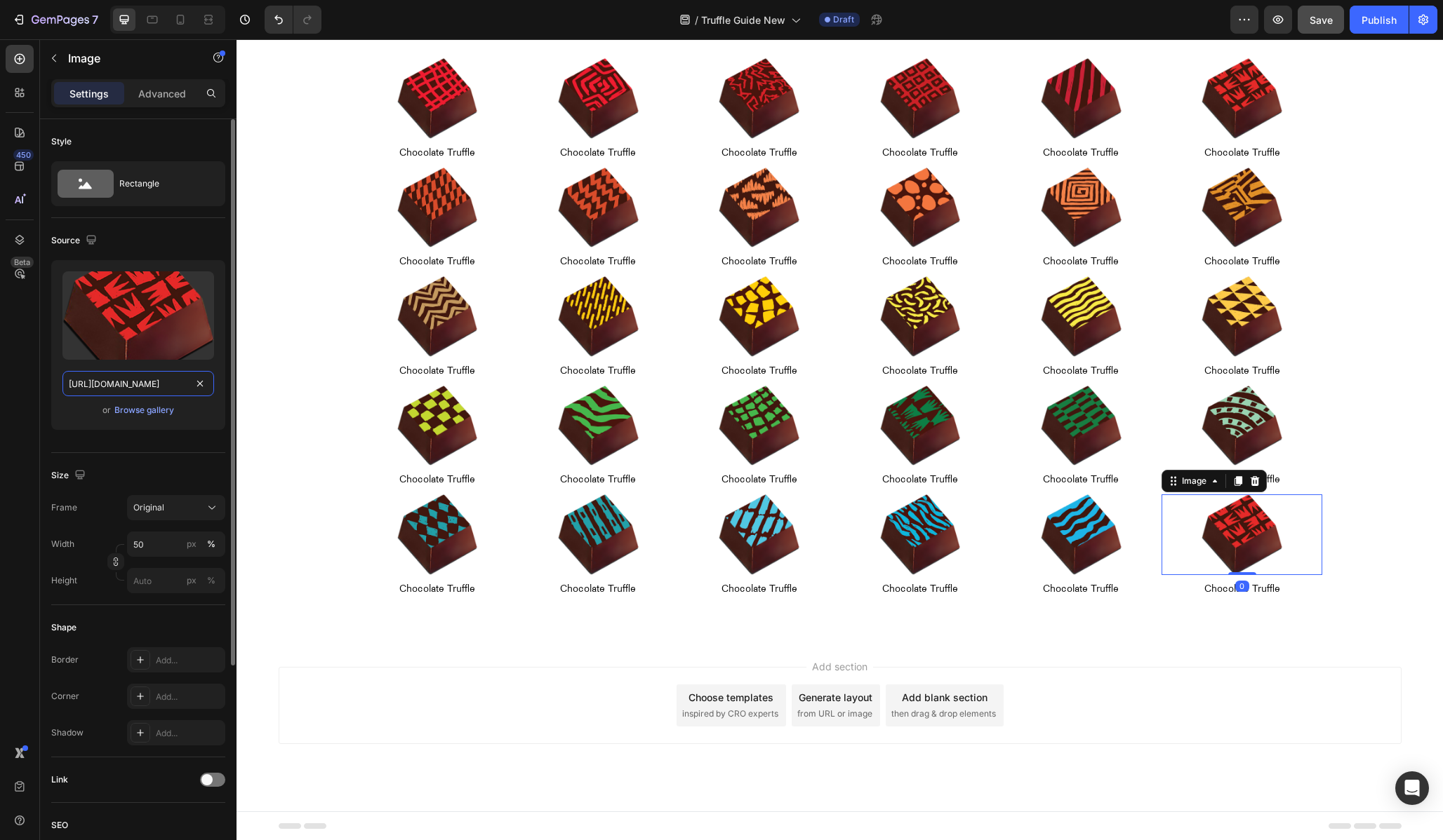
click at [157, 375] on input "[URL][DOMAIN_NAME]" at bounding box center [138, 383] width 151 height 25
paste input "20"
click at [95, 383] on input "[URL][DOMAIN_NAME]" at bounding box center [138, 383] width 151 height 25
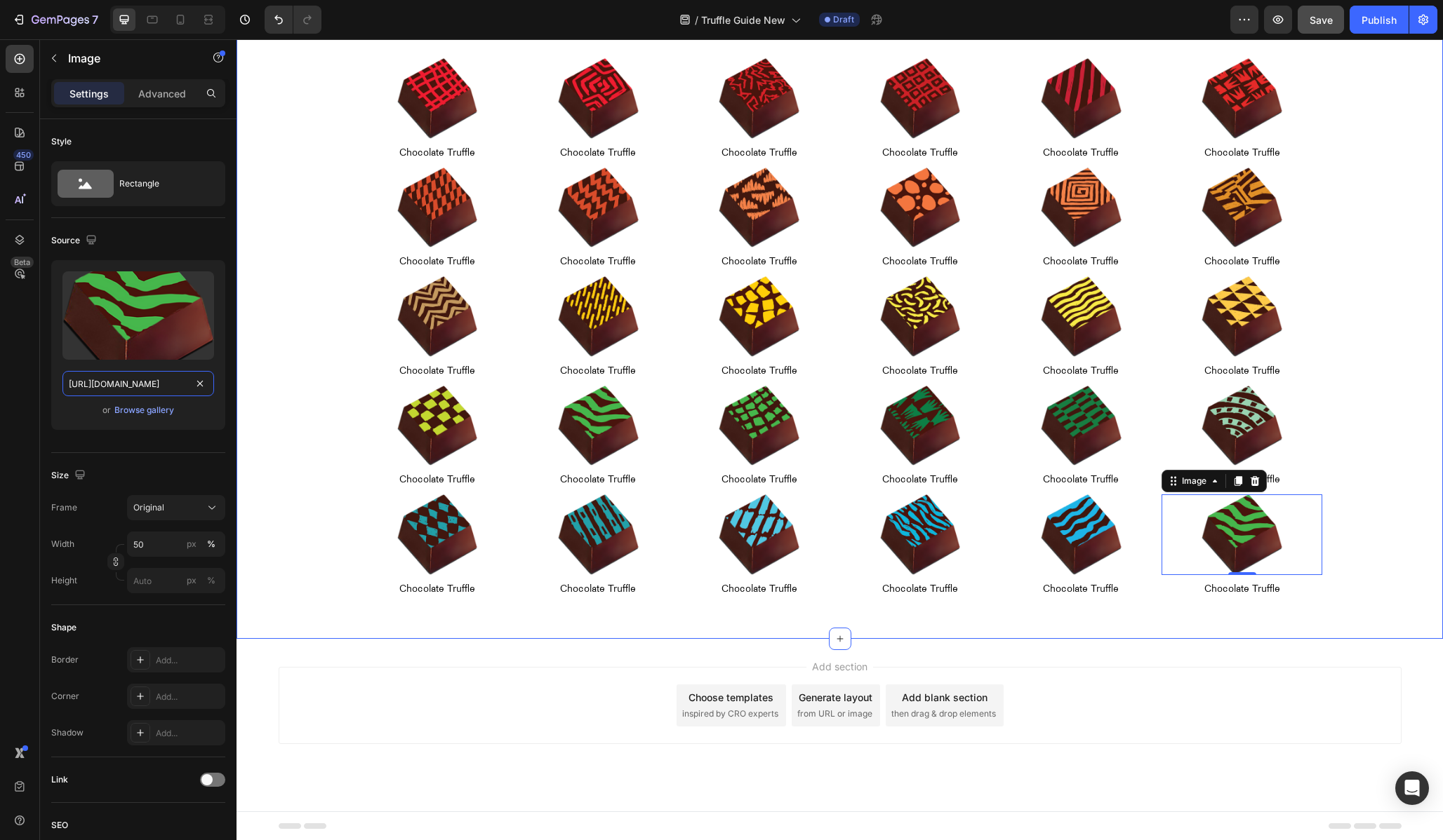
scroll to position [0, 302]
type input "[URL][DOMAIN_NAME]"
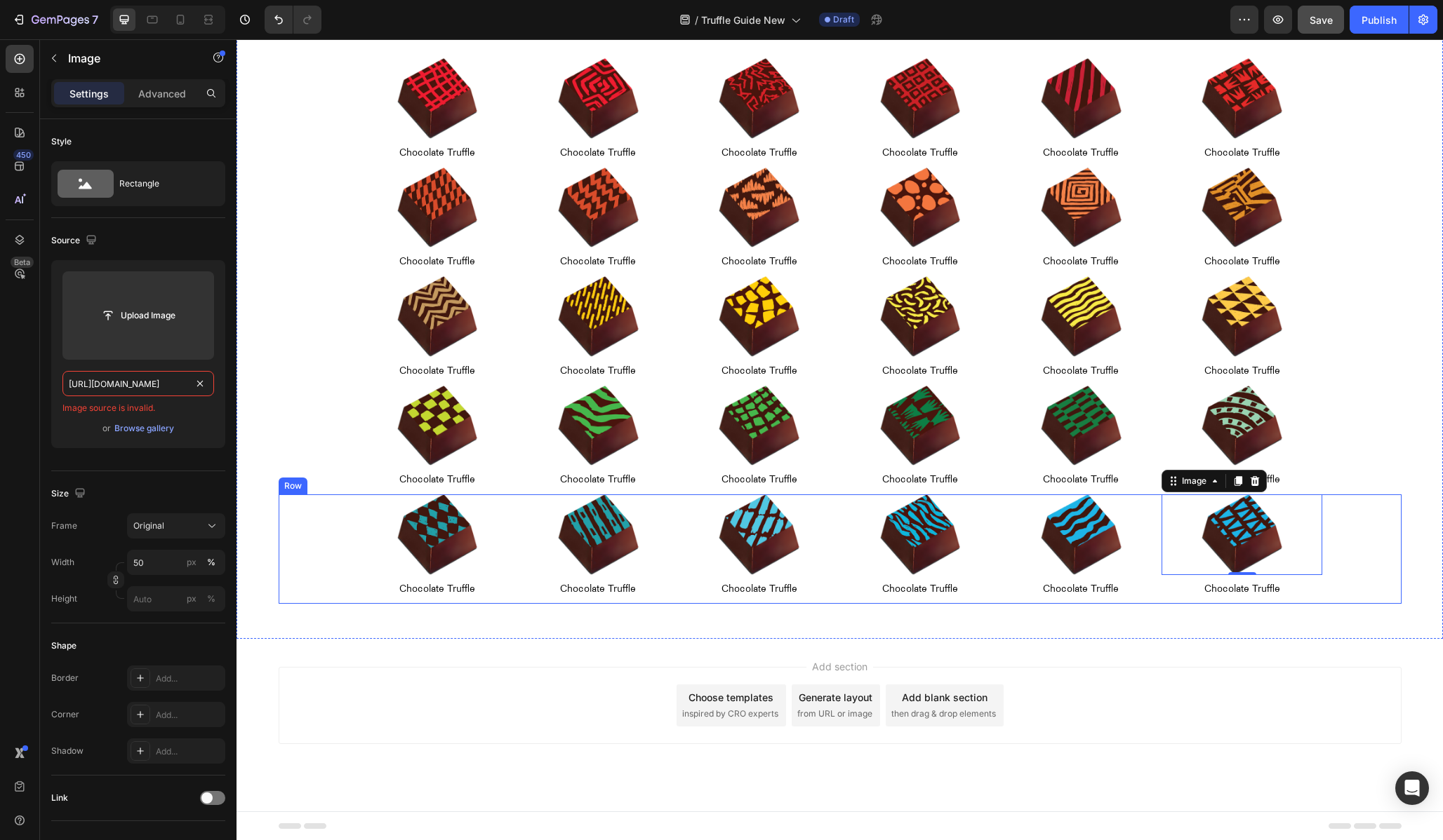
click at [335, 507] on div "Image Chocolate Truffle Text Block Row Image Chocolate Truffle Text Block Row I…" at bounding box center [840, 549] width 1123 height 108
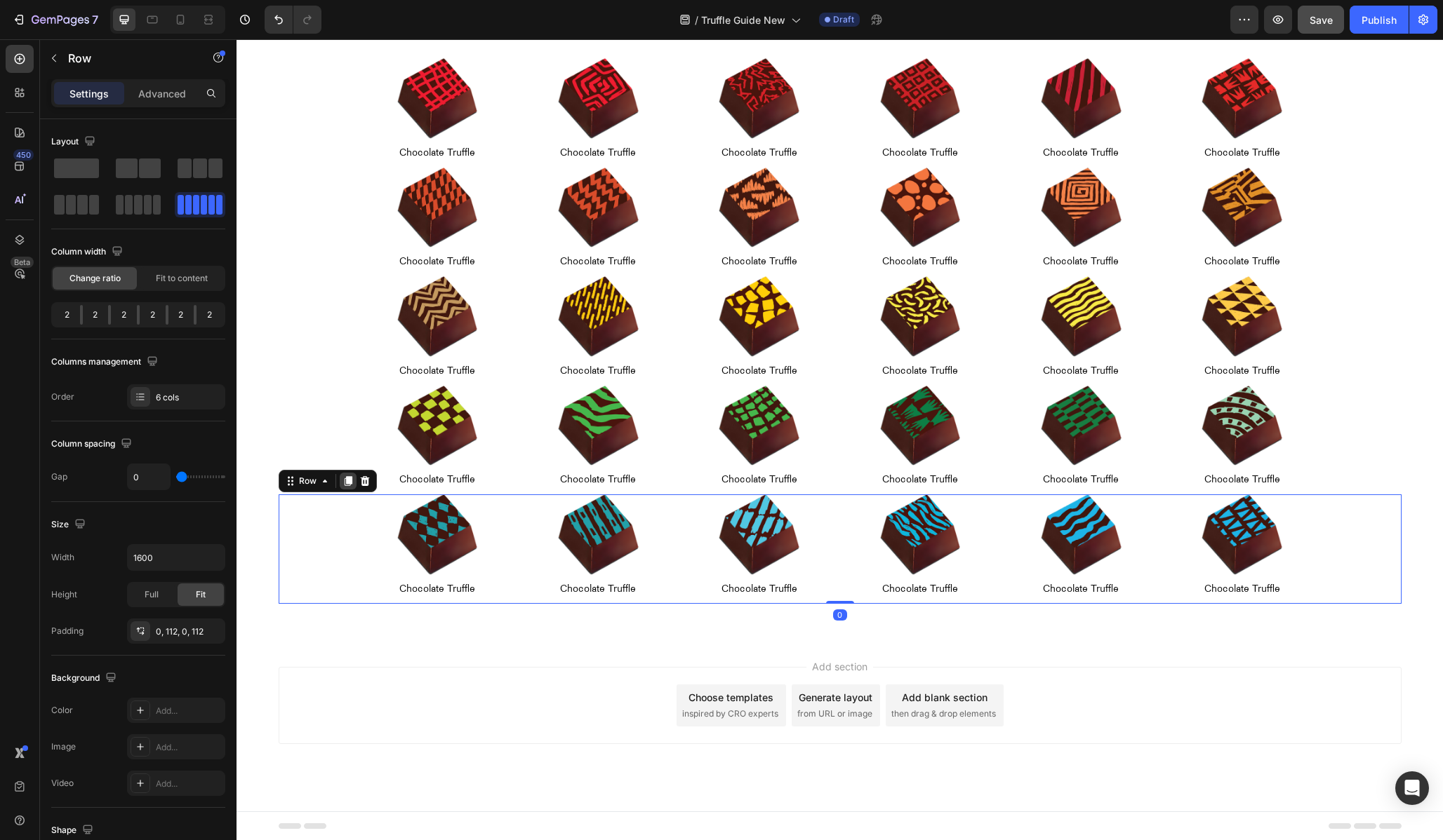
click at [348, 480] on icon at bounding box center [348, 481] width 8 height 10
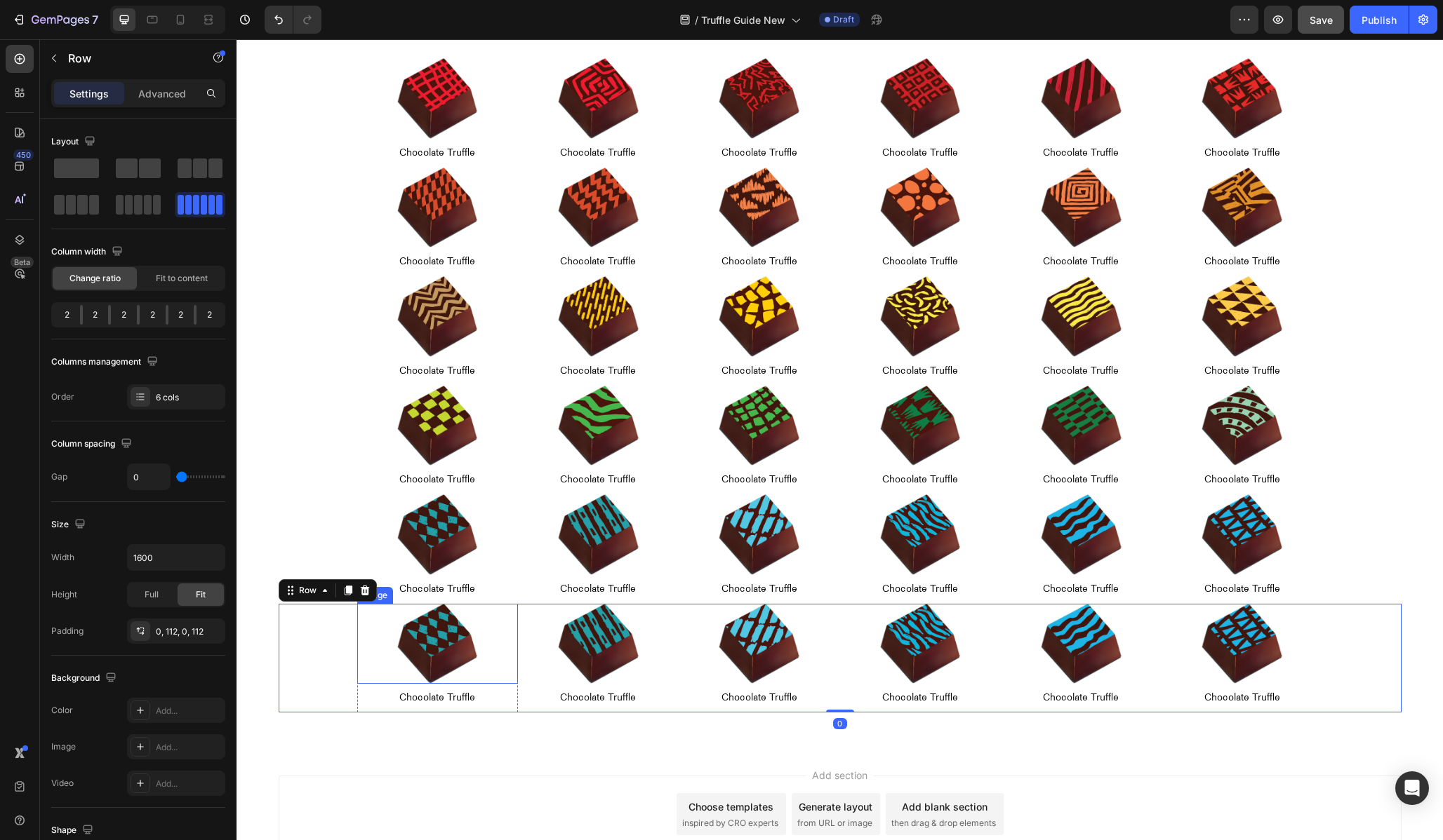
click at [429, 633] on img at bounding box center [438, 645] width 81 height 81
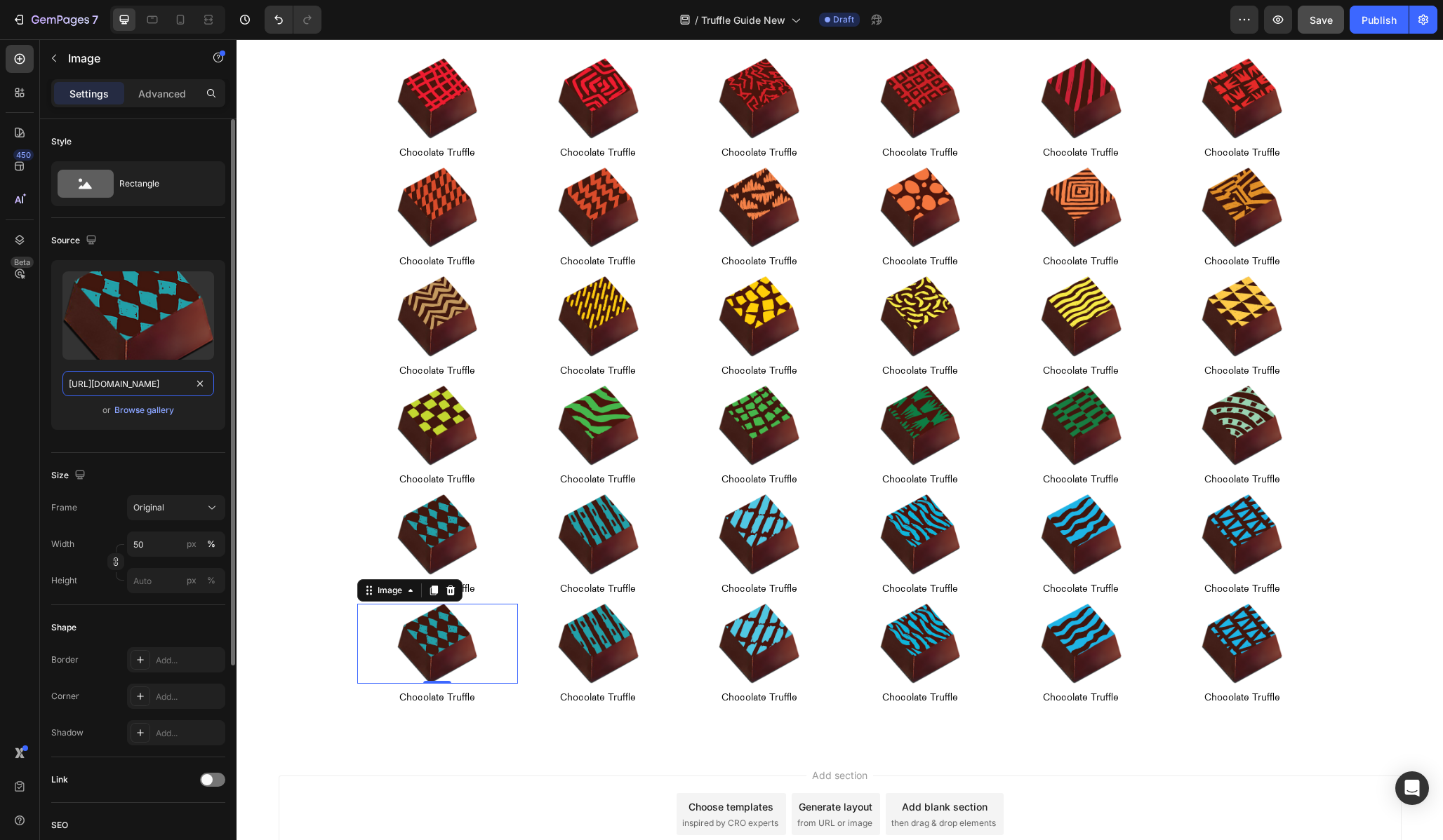
click at [143, 378] on input "[URL][DOMAIN_NAME]" at bounding box center [138, 383] width 151 height 25
click at [99, 384] on input "[URL][DOMAIN_NAME]" at bounding box center [138, 383] width 151 height 25
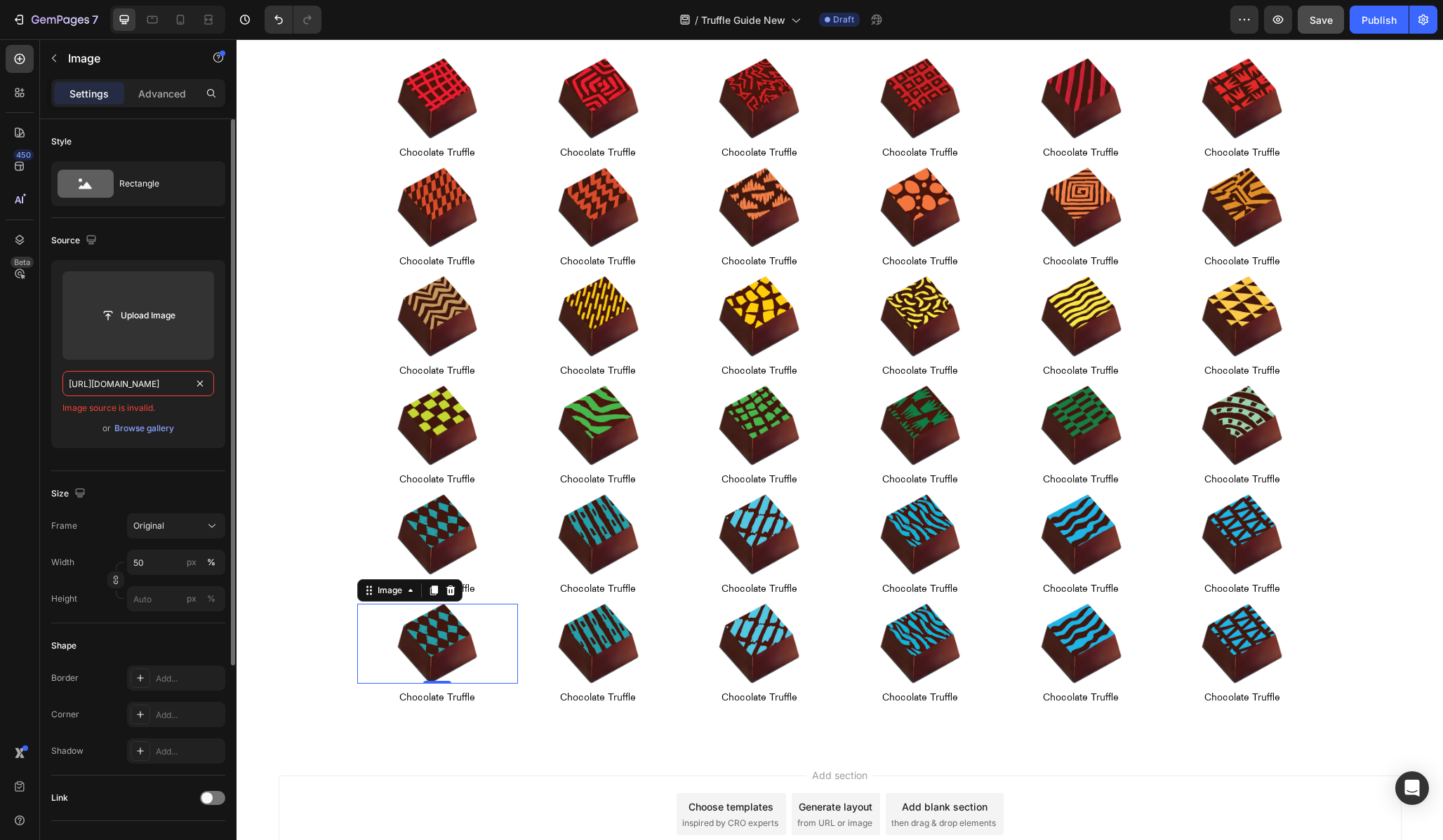
type input "[URL][DOMAIN_NAME]"
click at [615, 633] on img at bounding box center [598, 645] width 81 height 81
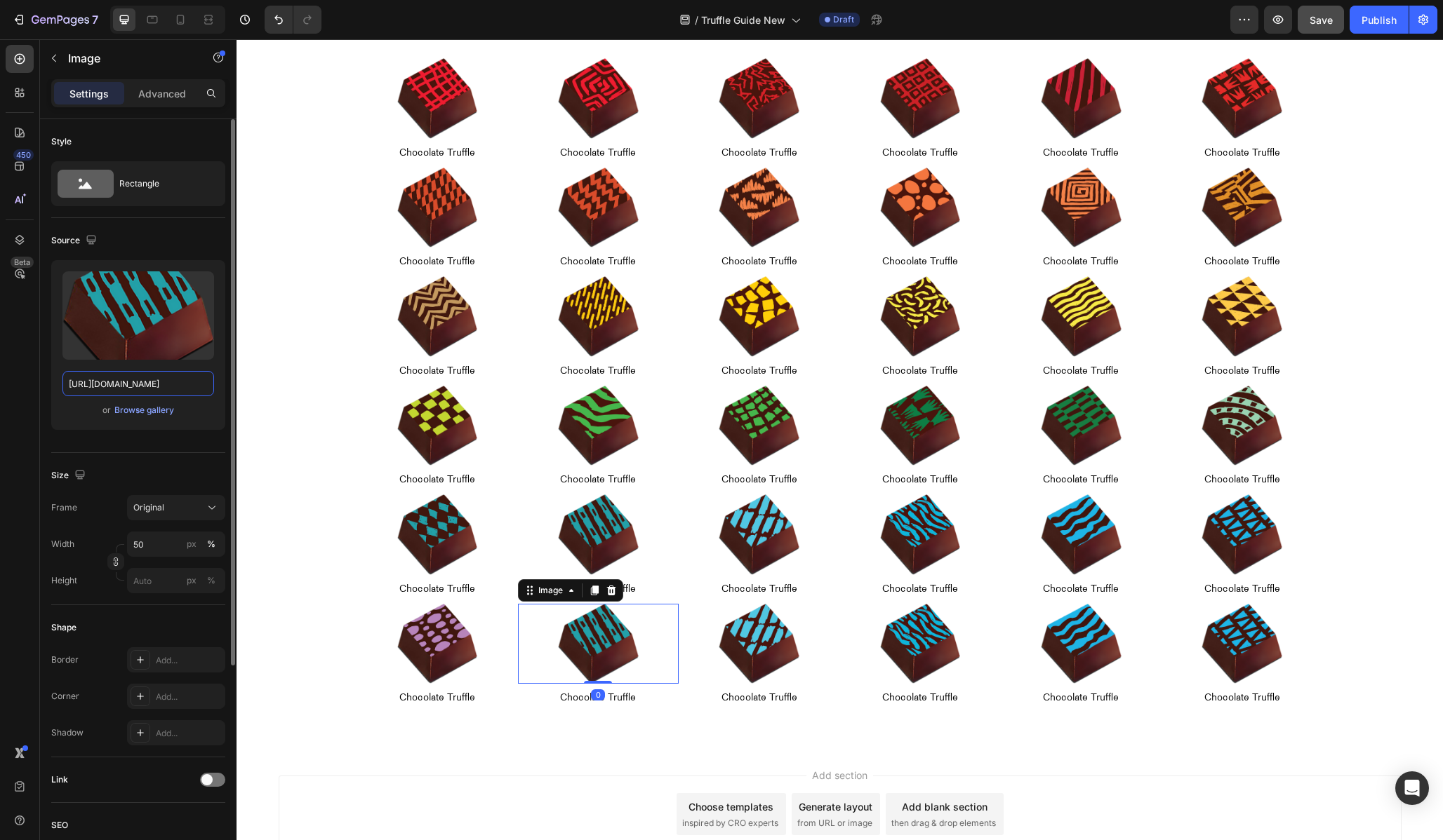
click at [155, 390] on input "[URL][DOMAIN_NAME]" at bounding box center [138, 383] width 151 height 25
click at [99, 380] on input "[URL][DOMAIN_NAME]" at bounding box center [138, 383] width 151 height 25
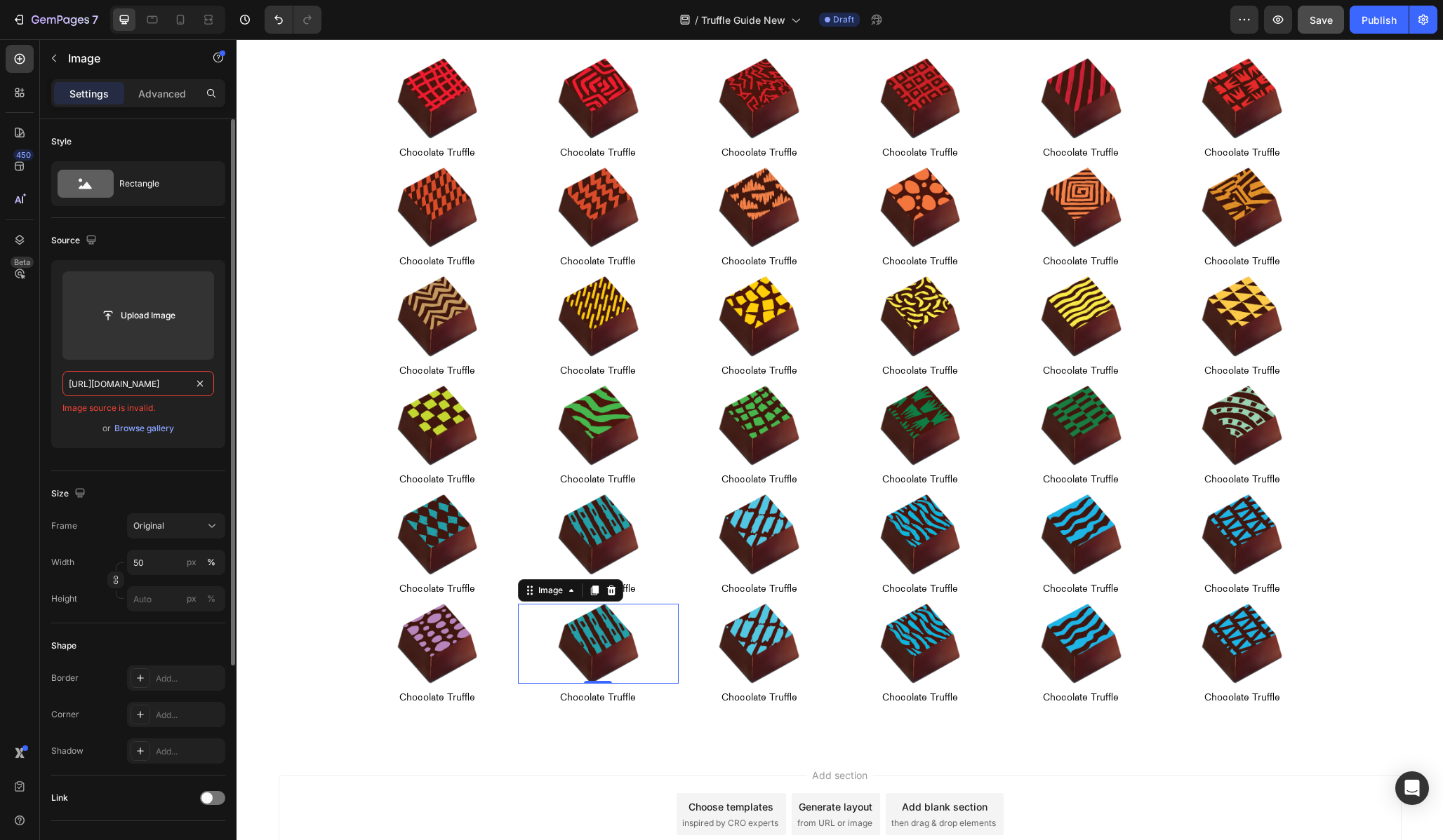
scroll to position [0, 302]
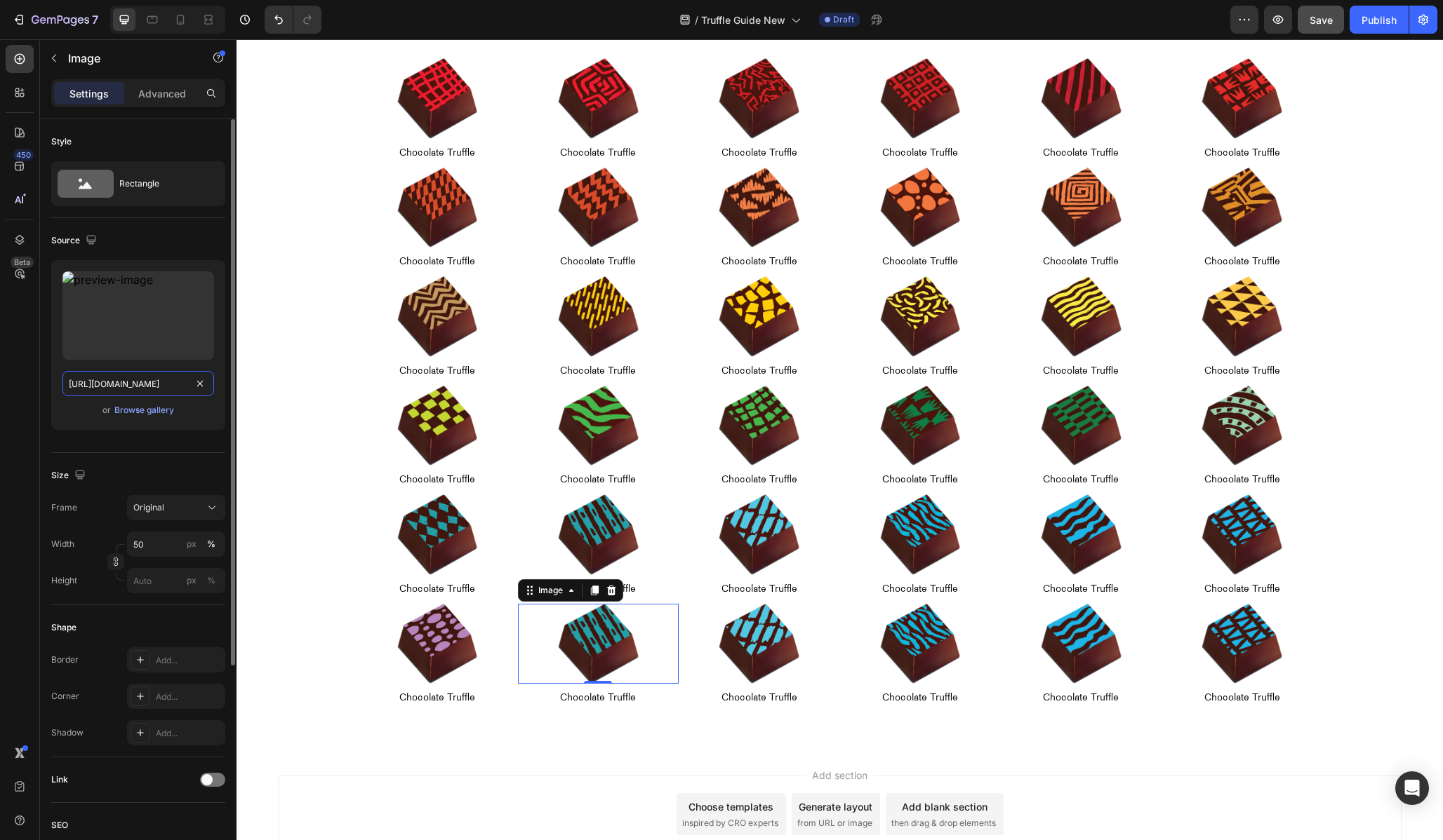
type input "[URL][DOMAIN_NAME]"
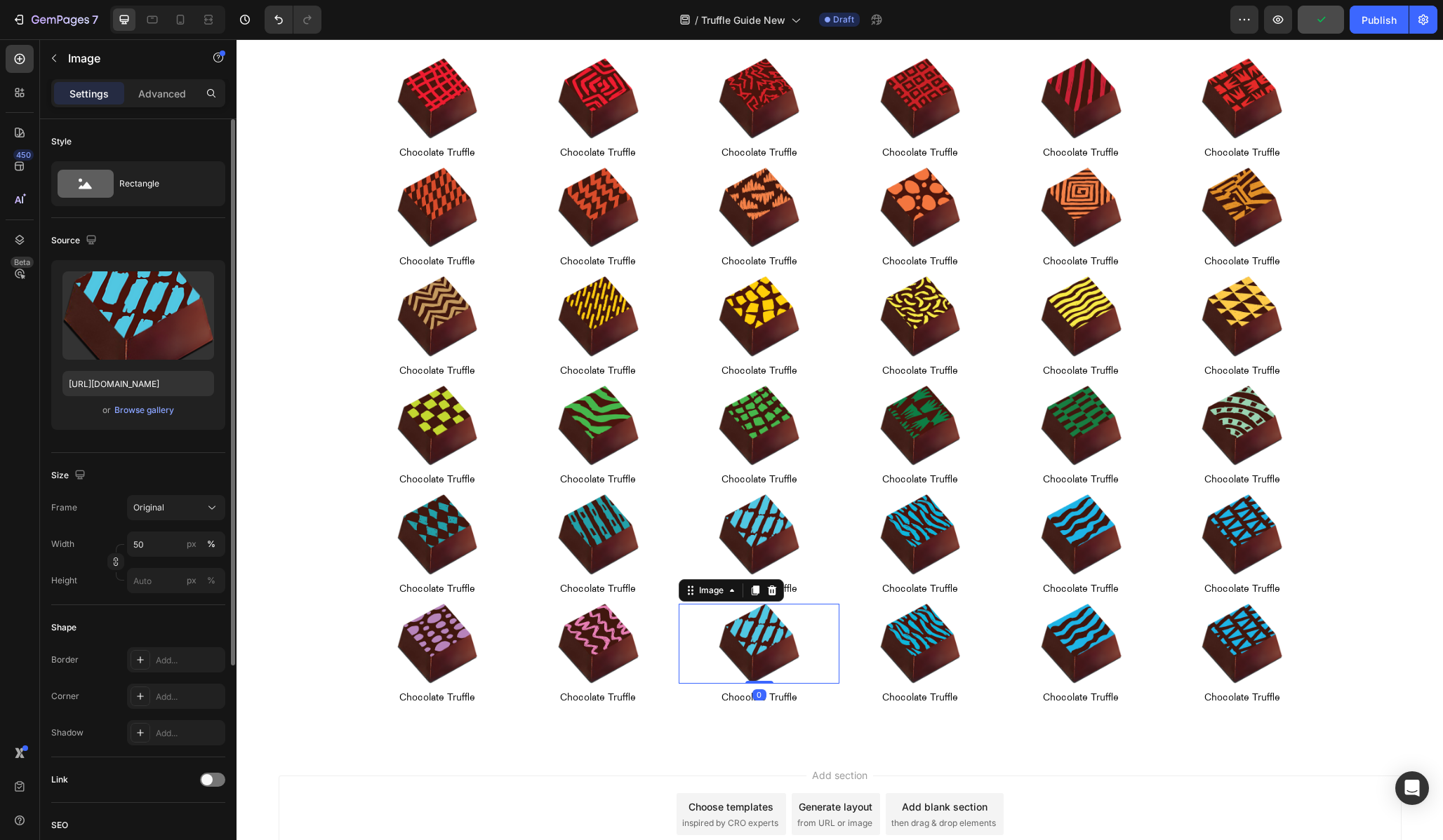
click at [729, 635] on img at bounding box center [759, 645] width 81 height 81
click at [117, 390] on input "[URL][DOMAIN_NAME]" at bounding box center [138, 383] width 151 height 25
click at [99, 381] on input "[URL][DOMAIN_NAME]" at bounding box center [138, 383] width 151 height 25
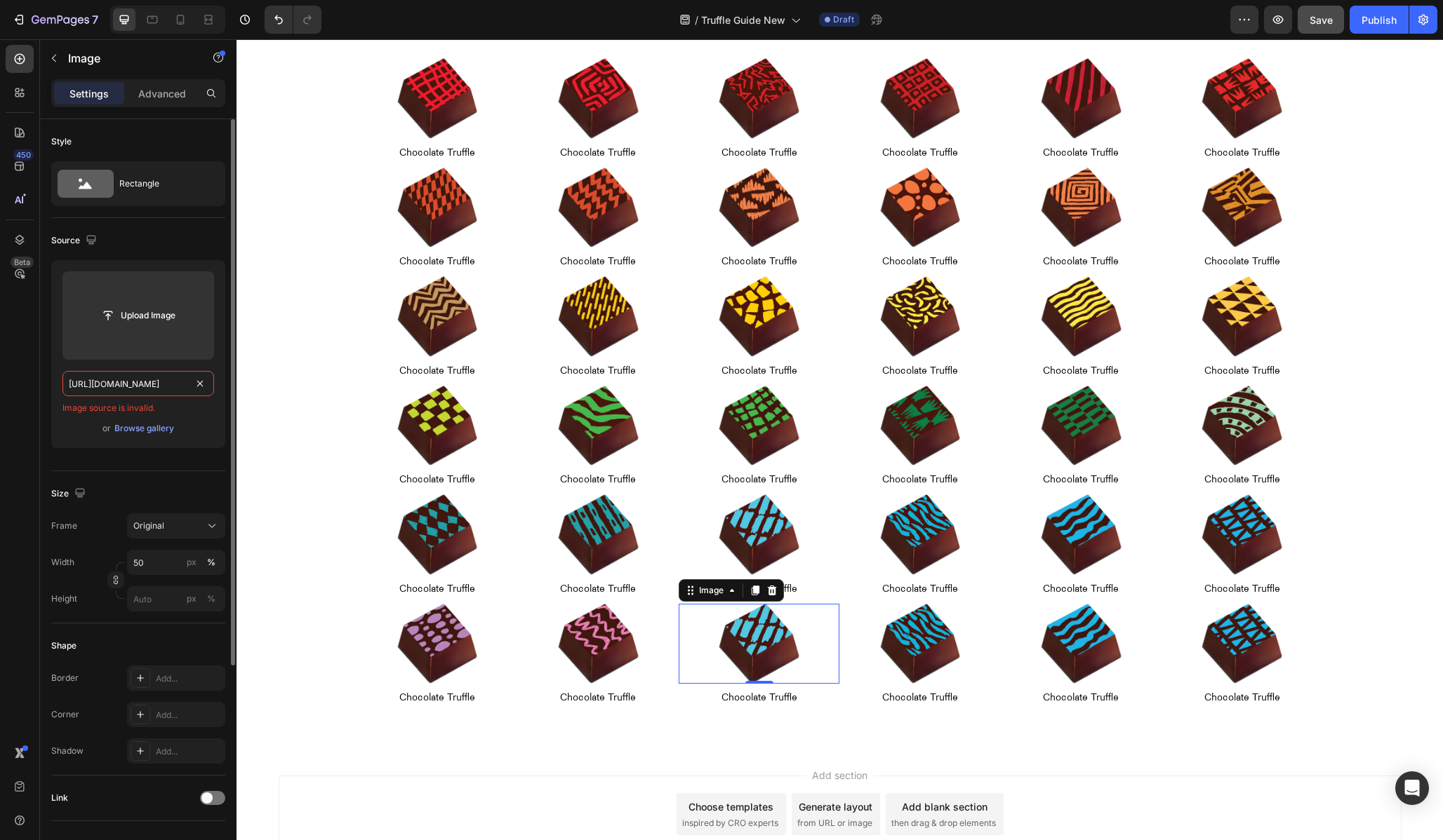
scroll to position [0, 302]
type input "[URL][DOMAIN_NAME]"
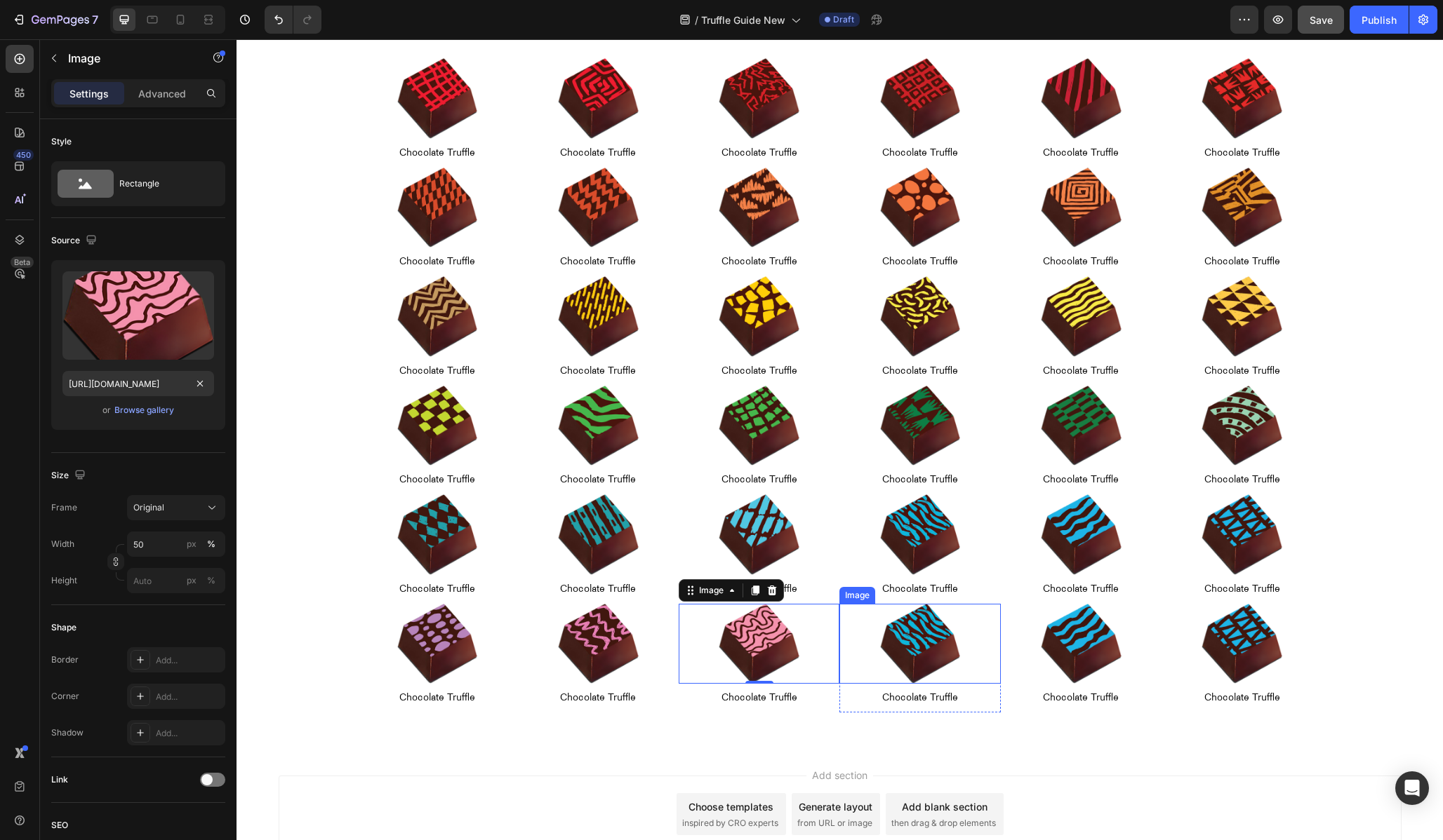
click at [930, 637] on img at bounding box center [920, 645] width 81 height 81
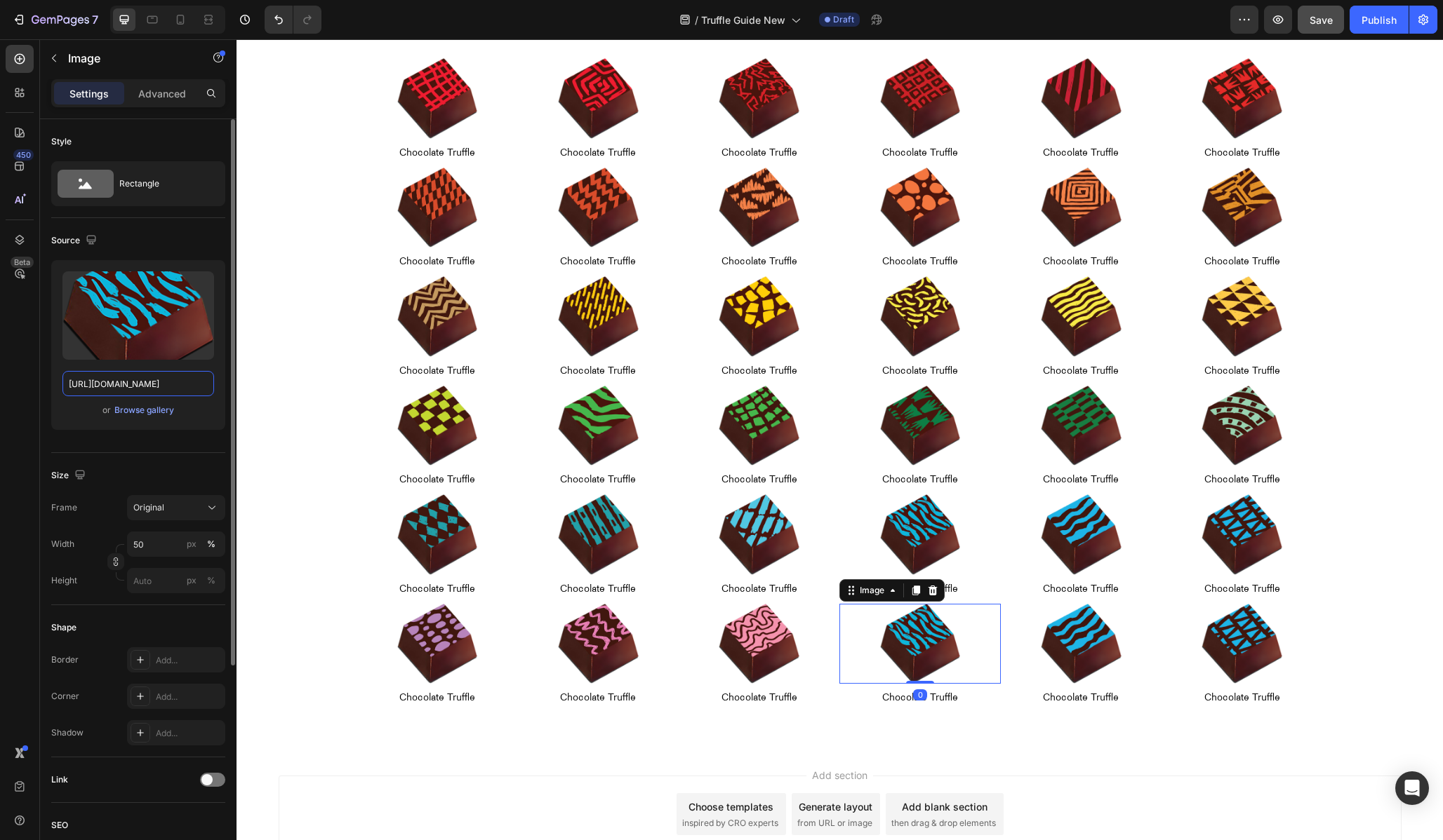
click at [152, 377] on input "[URL][DOMAIN_NAME]" at bounding box center [138, 383] width 151 height 25
click at [105, 378] on input "[URL][DOMAIN_NAME]" at bounding box center [138, 383] width 151 height 25
click at [101, 385] on input "[URL][DOMAIN_NAME]" at bounding box center [138, 383] width 151 height 25
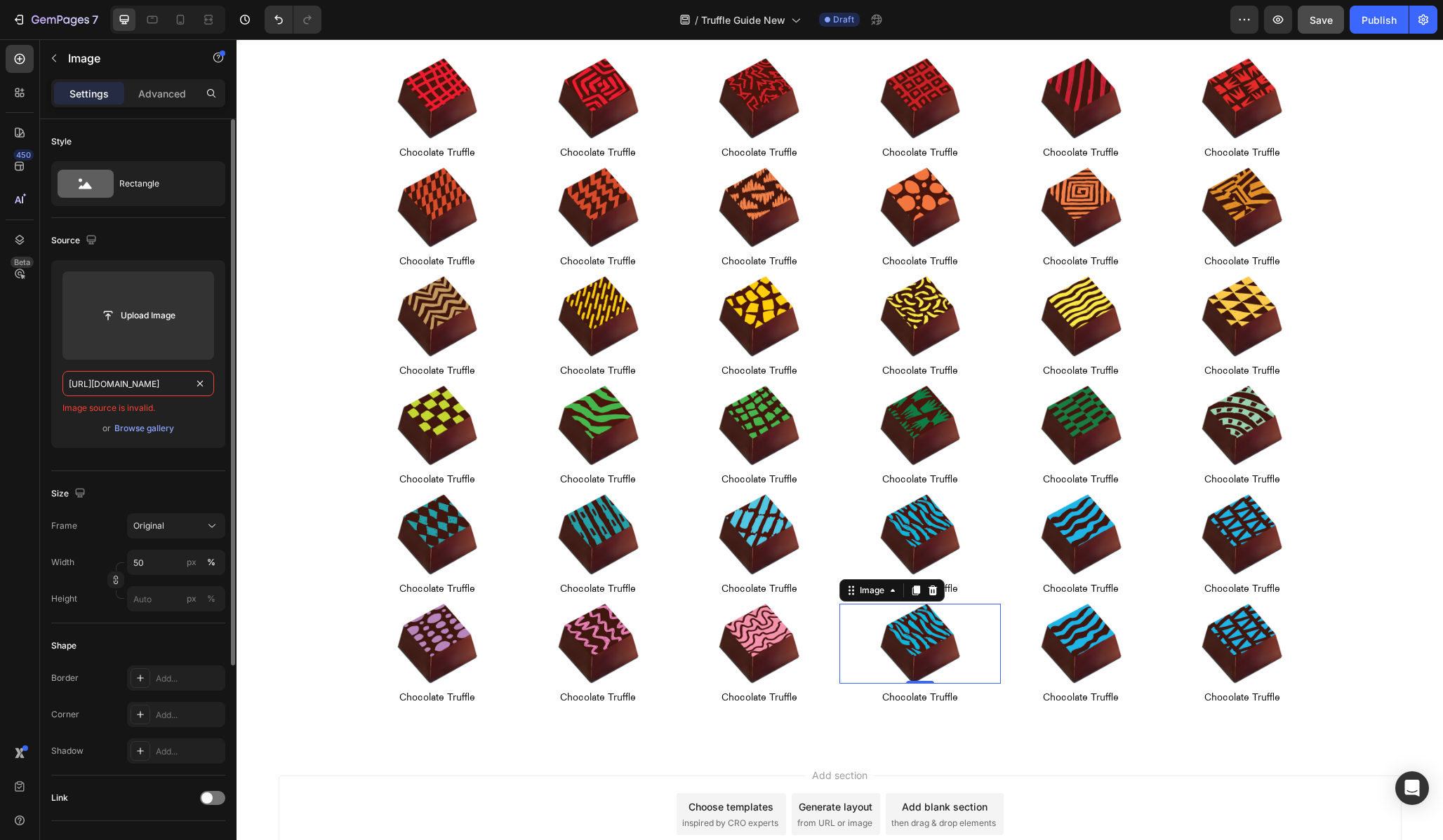
scroll to position [0, 302]
type input "[URL][DOMAIN_NAME]"
click at [1050, 637] on img at bounding box center [1081, 645] width 81 height 81
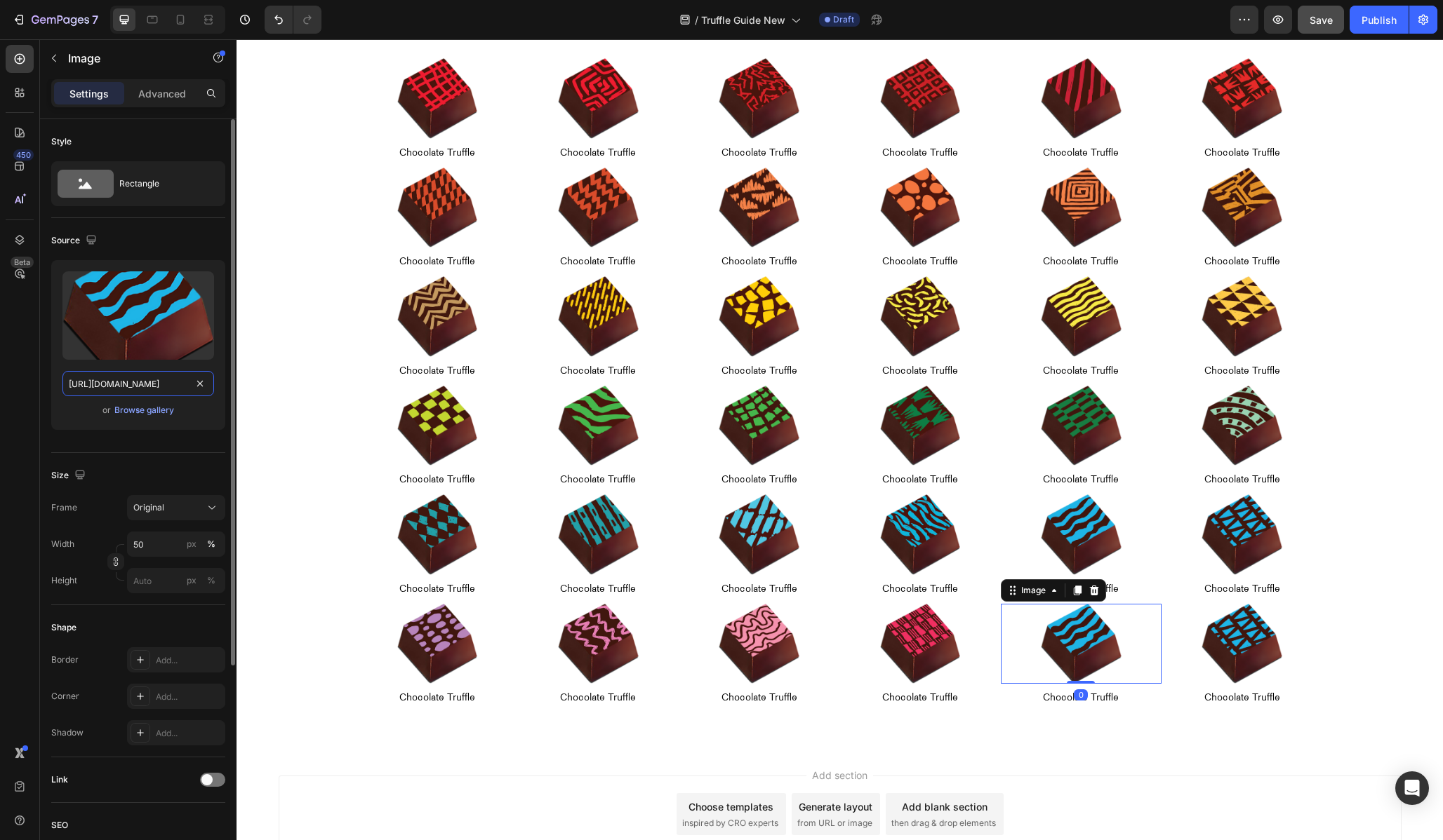
click at [174, 395] on input "[URL][DOMAIN_NAME]" at bounding box center [138, 383] width 151 height 25
paste input "30"
click at [99, 385] on input "[URL][DOMAIN_NAME]" at bounding box center [138, 383] width 151 height 25
type input "[URL][DOMAIN_NAME]"
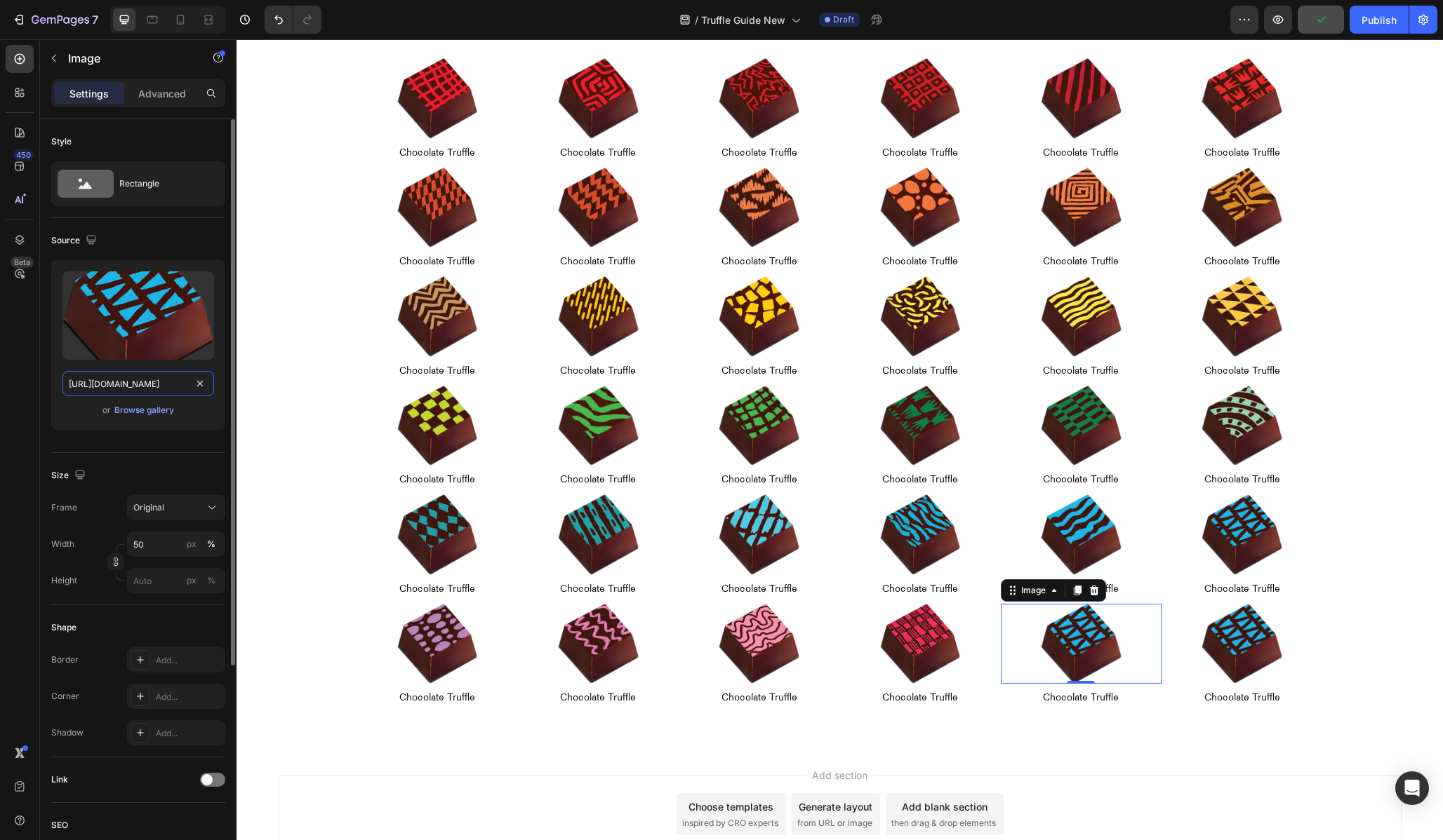
scroll to position [0, 306]
click at [1238, 646] on img at bounding box center [1242, 645] width 81 height 81
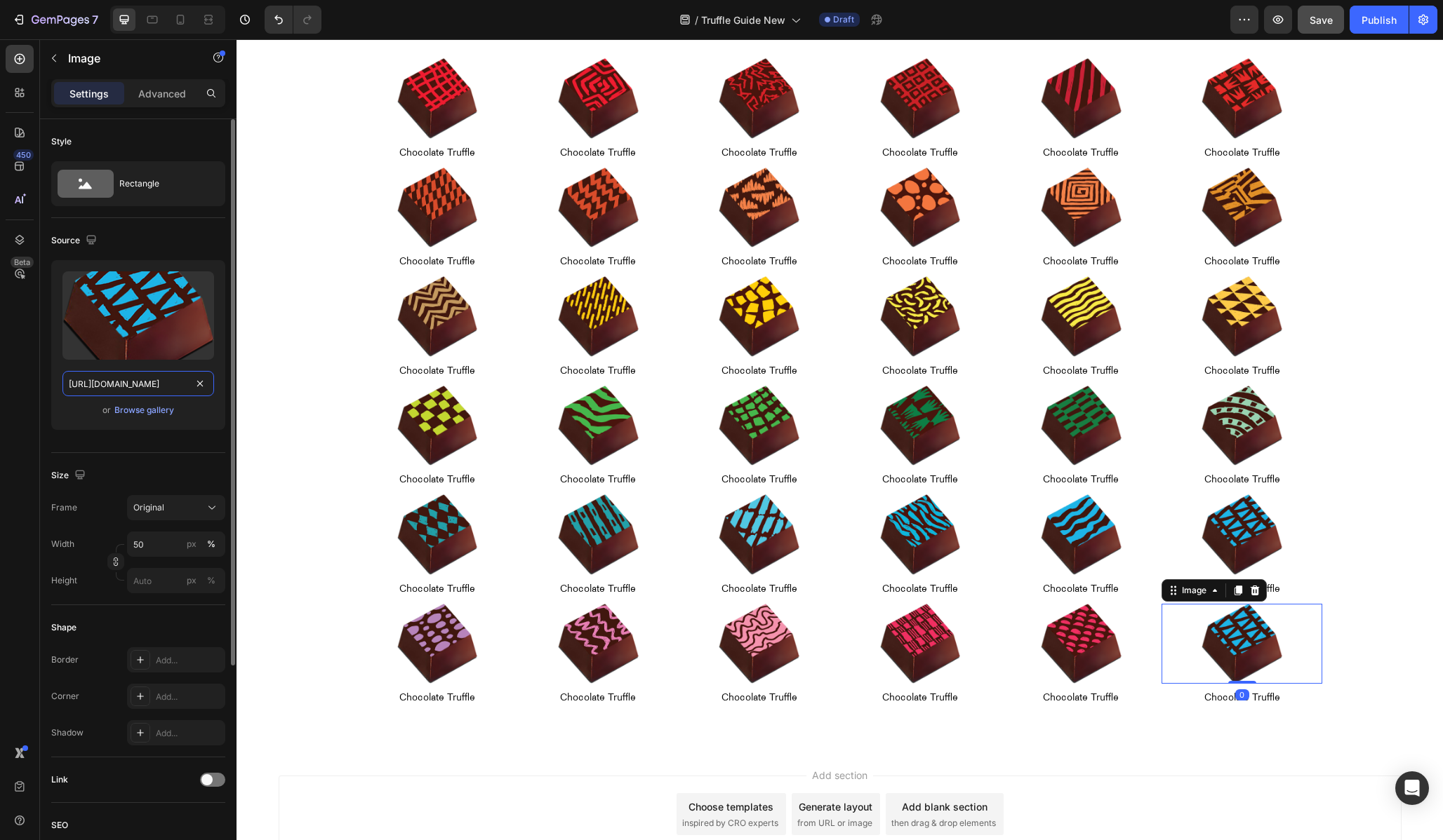
click at [159, 383] on input "[URL][DOMAIN_NAME]" at bounding box center [138, 383] width 151 height 25
paste input "text"
click at [99, 383] on input "[URL][DOMAIN_NAME]" at bounding box center [138, 383] width 151 height 25
type input "[URL][DOMAIN_NAME]"
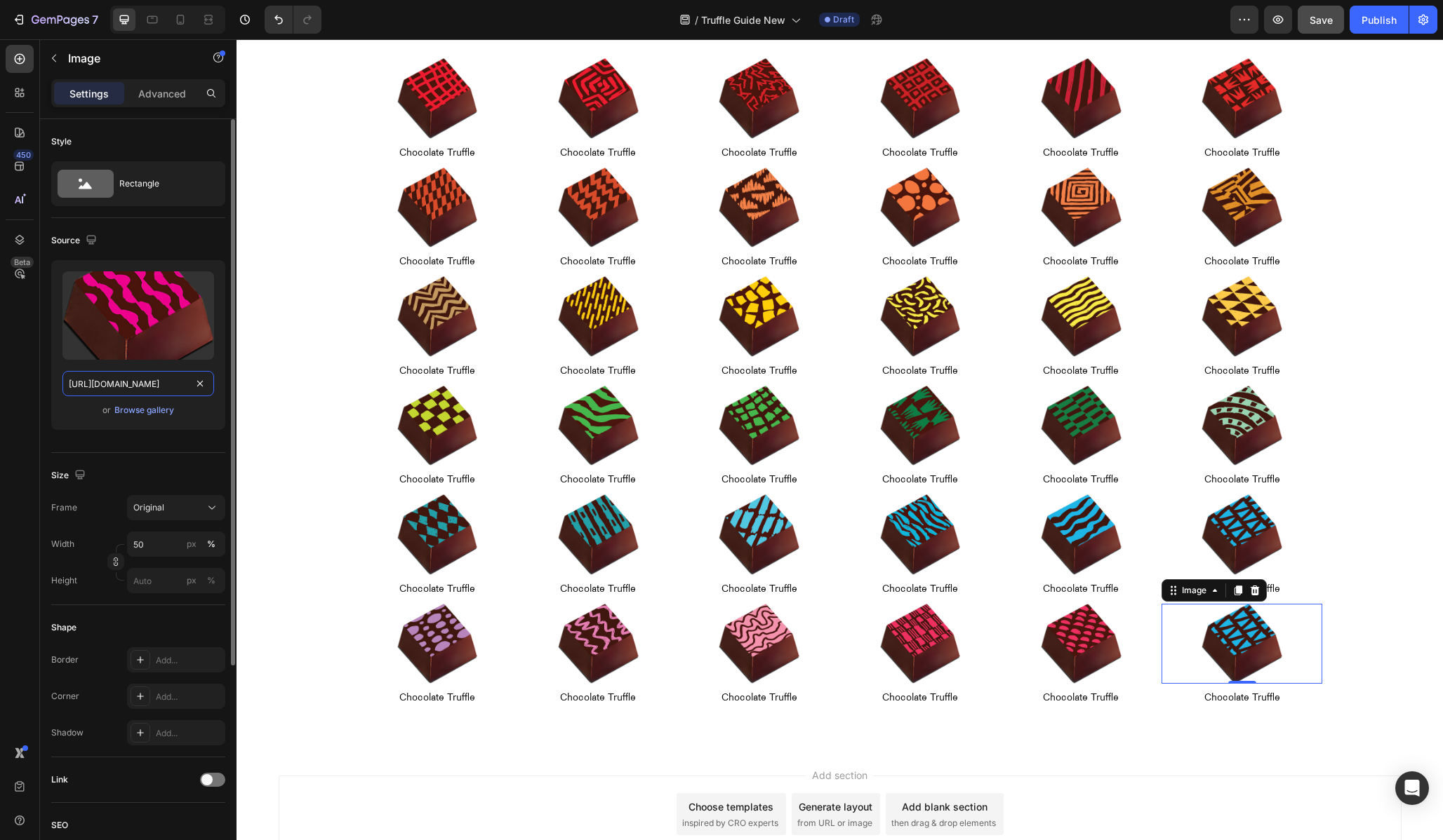
scroll to position [0, 306]
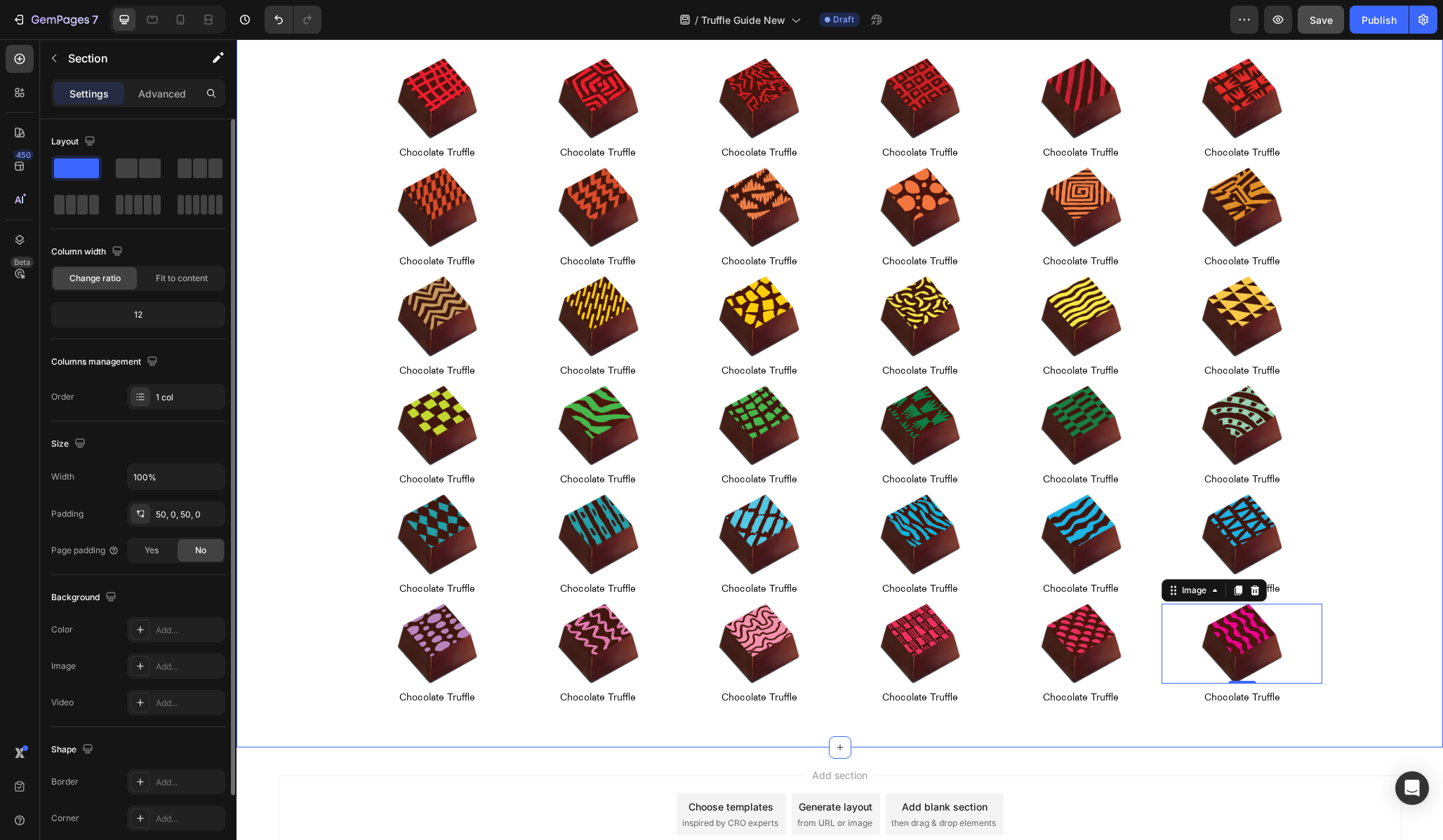
click at [1192, 743] on div "Image Chocolate Truffle Text Block Row Image Chocolate Truffle Text Block Row I…" at bounding box center [840, 385] width 1206 height 725
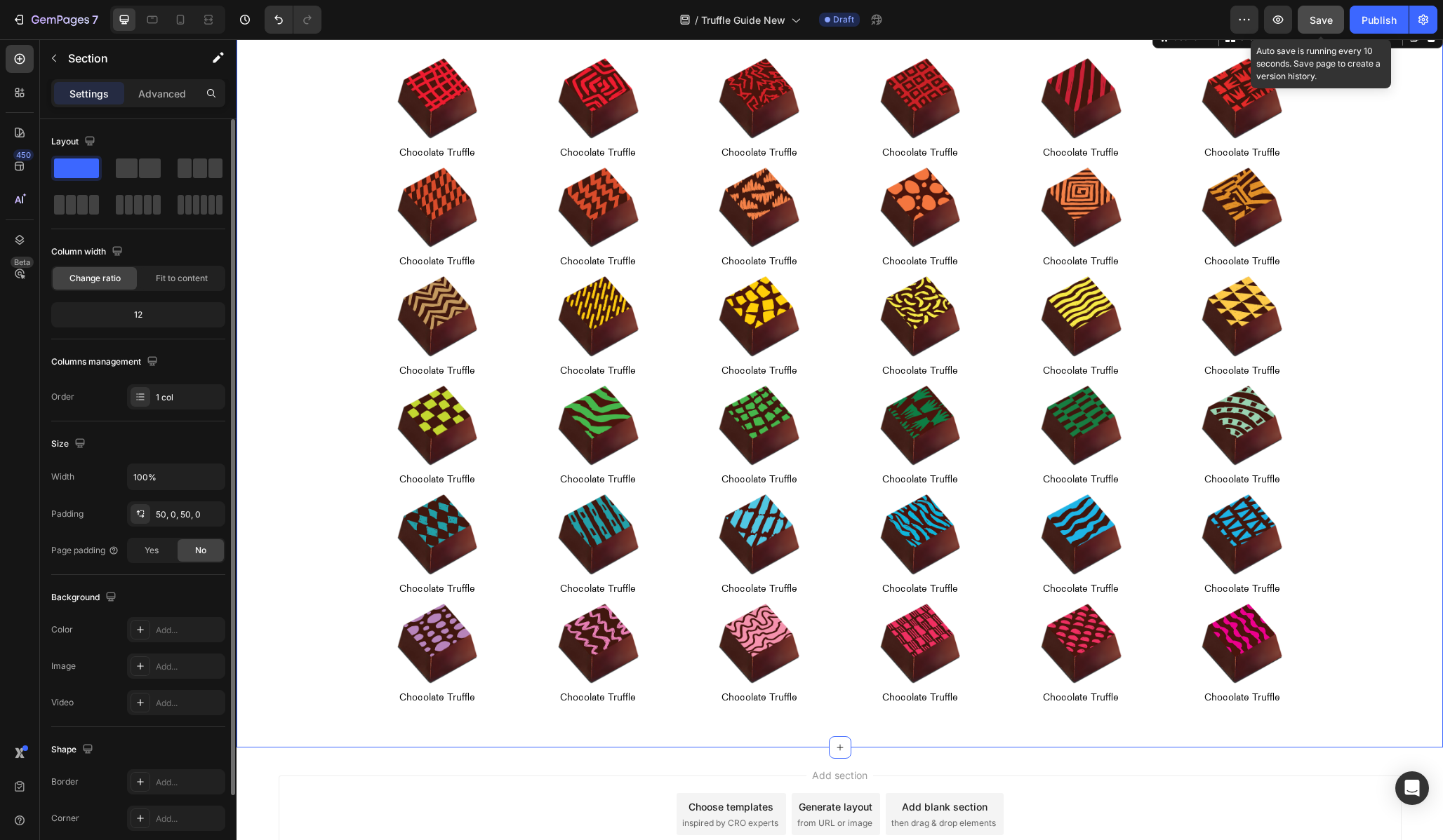
click at [1310, 26] on div "Save" at bounding box center [1321, 20] width 23 height 15
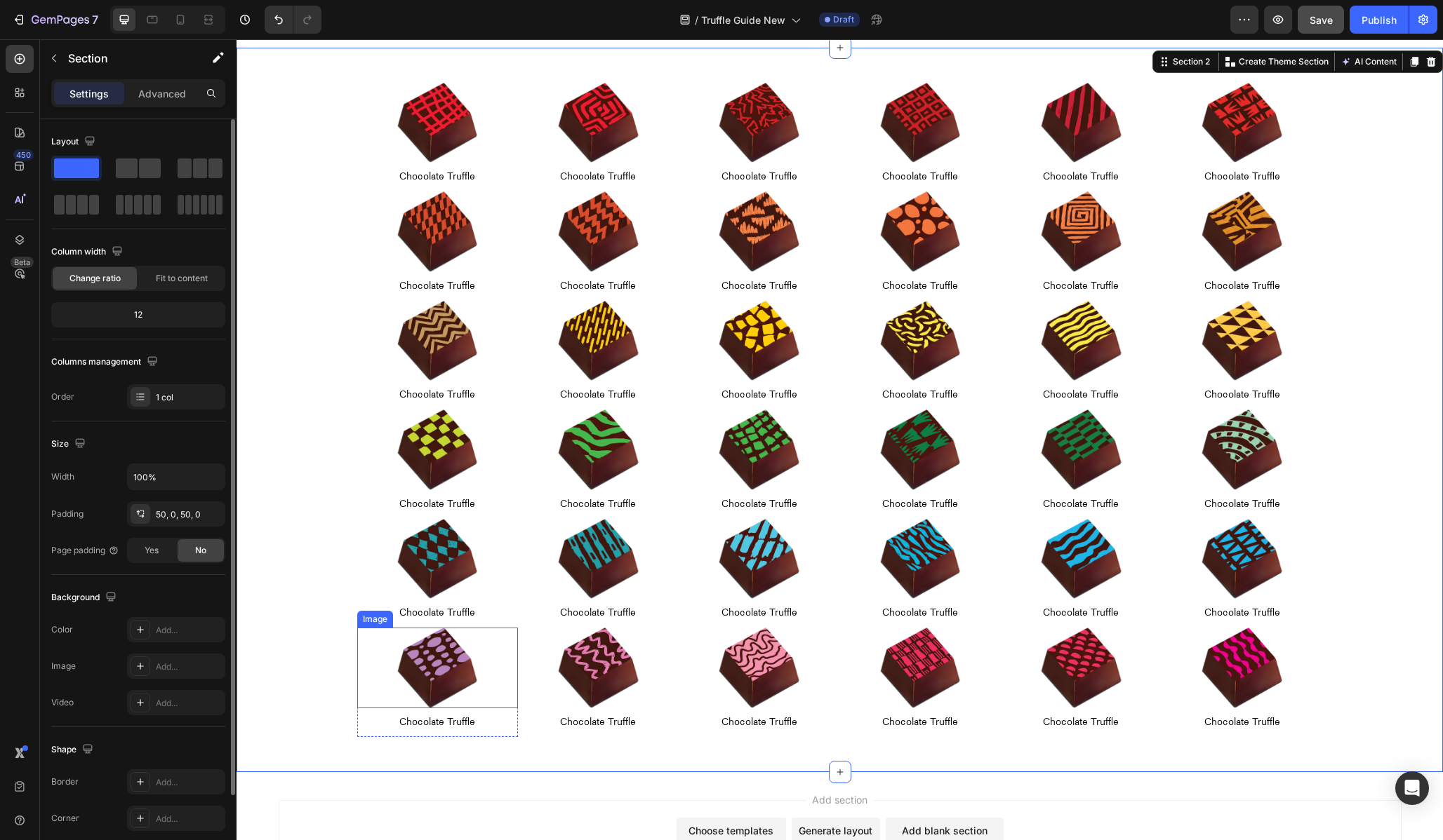
scroll to position [315, 0]
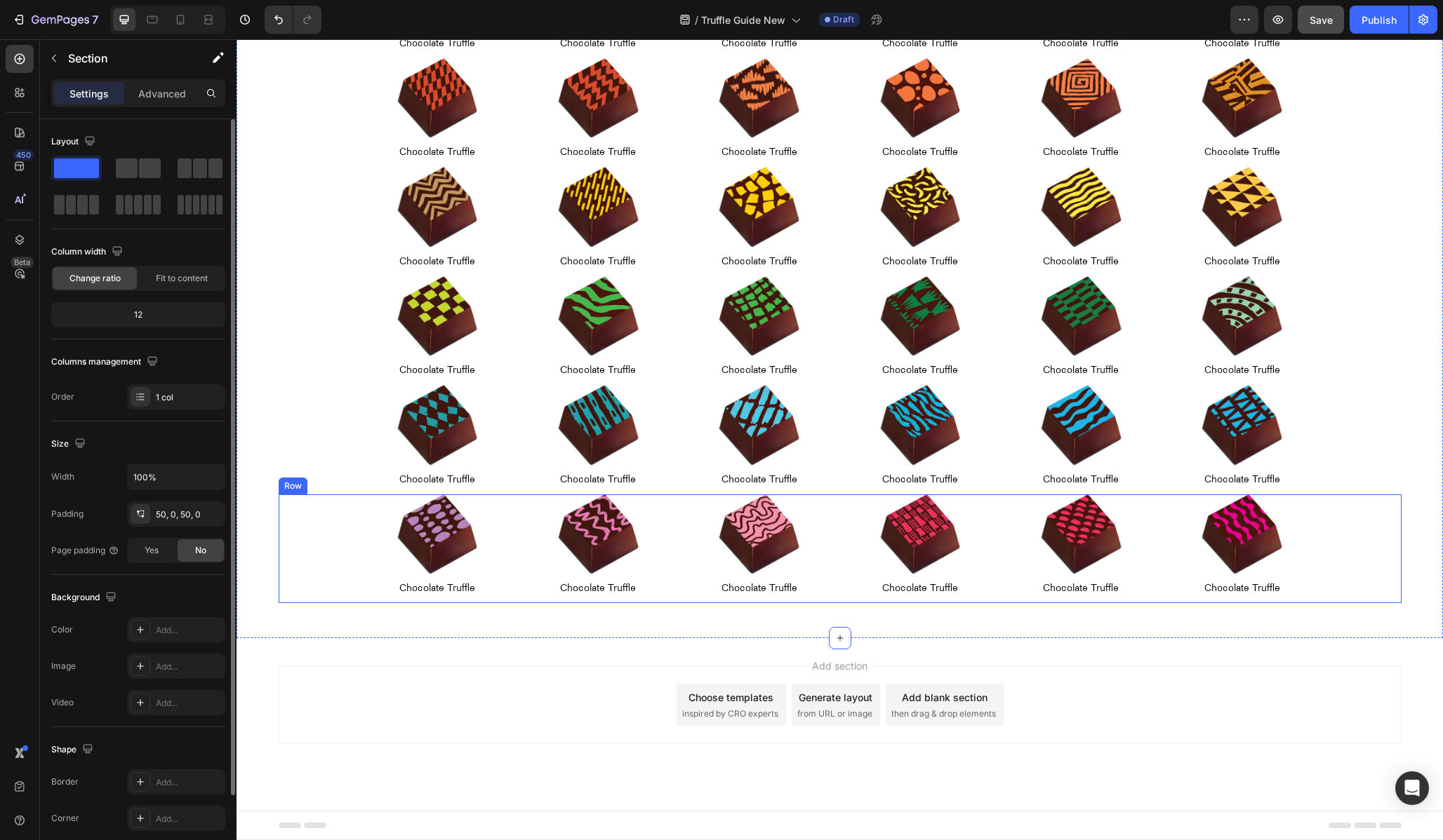
click at [348, 526] on div "Image Chocolate Truffle Text Block Row Image Chocolate Truffle Text Block Row I…" at bounding box center [840, 549] width 1123 height 108
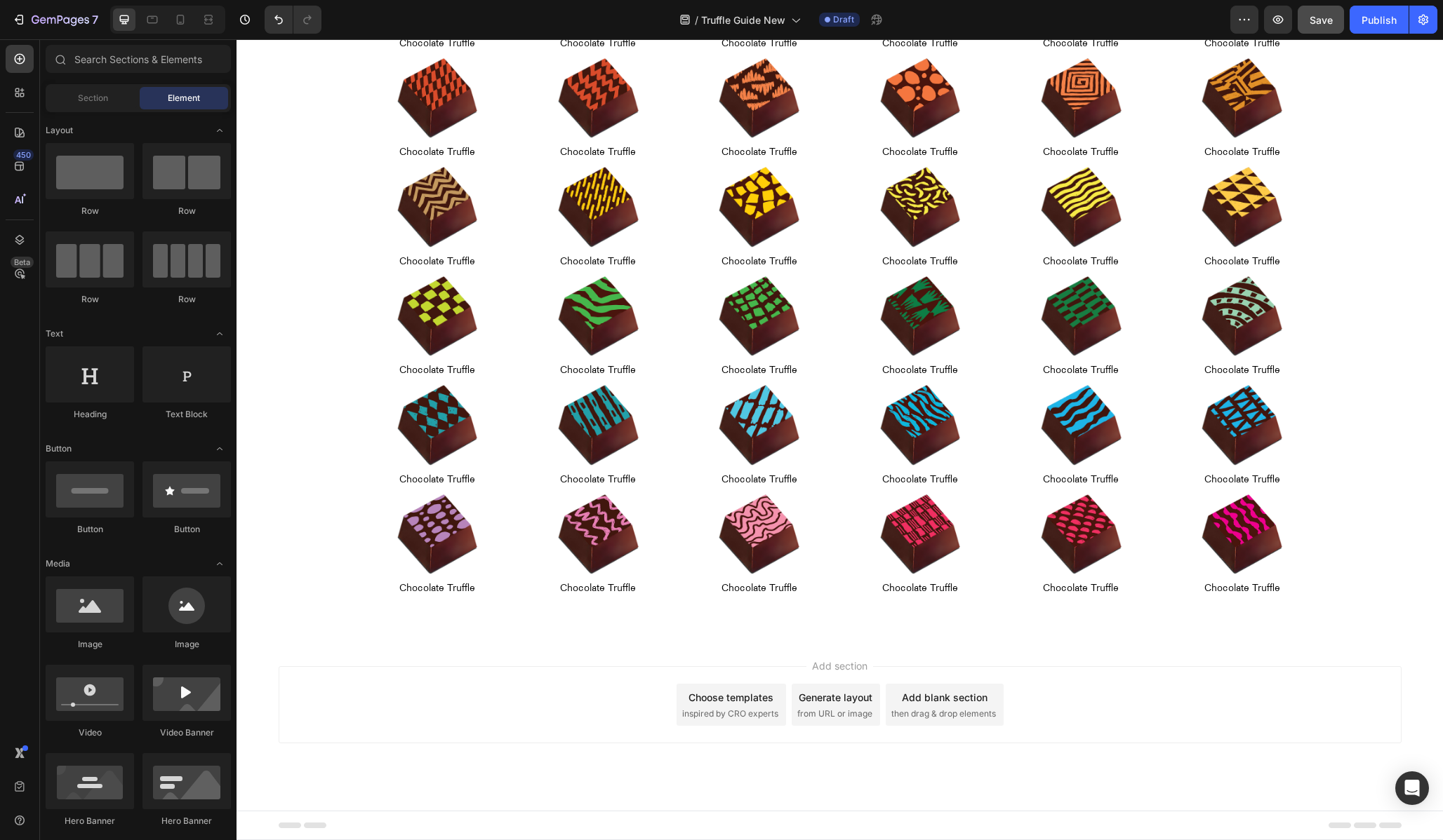
click at [801, 641] on div "Add section Choose templates inspired by CRO experts Generate layout from URL o…" at bounding box center [840, 725] width 1206 height 173
click at [737, 695] on div "Choose templates" at bounding box center [730, 697] width 85 height 15
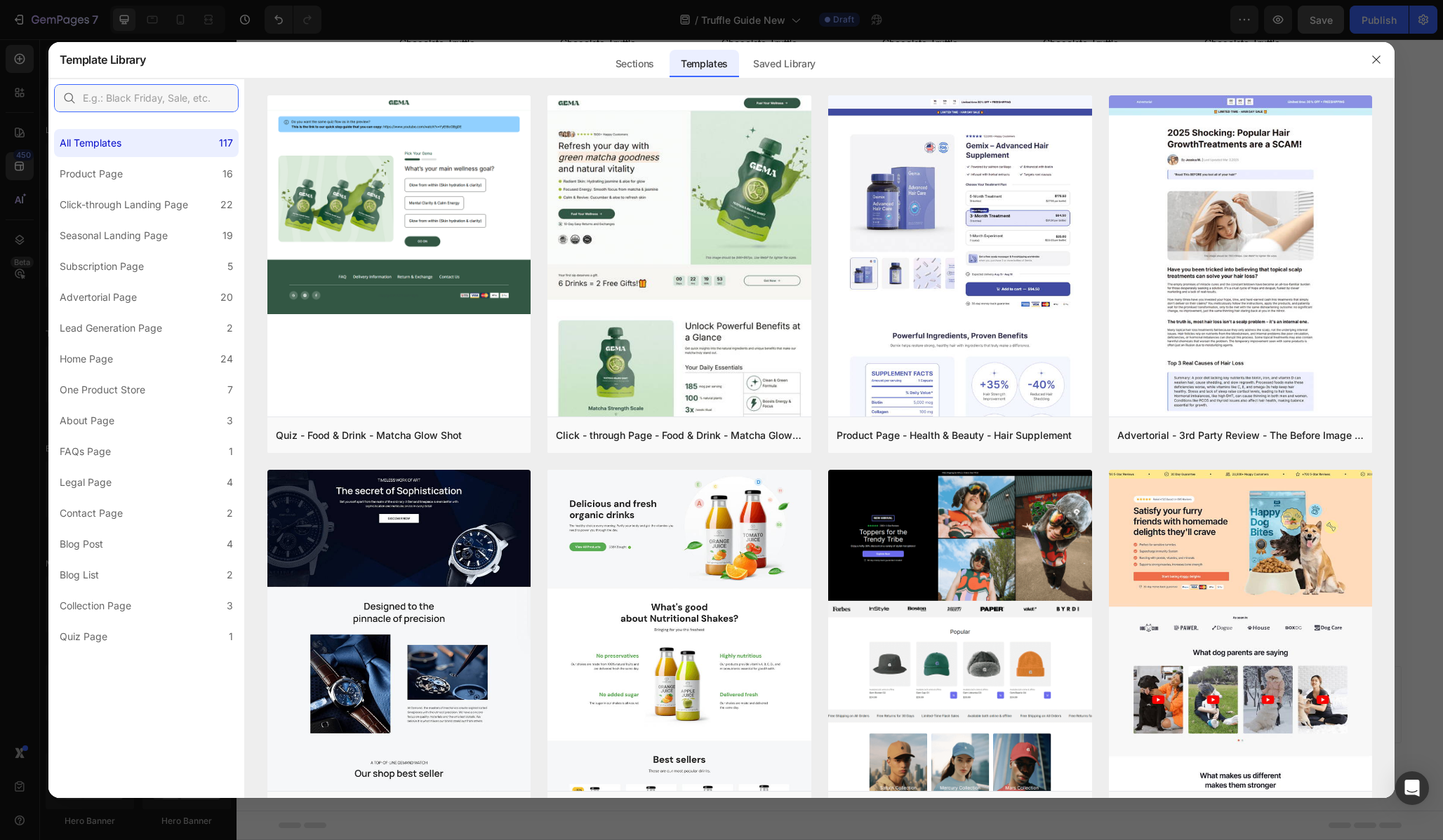
click at [131, 103] on input "text" at bounding box center [147, 98] width 185 height 28
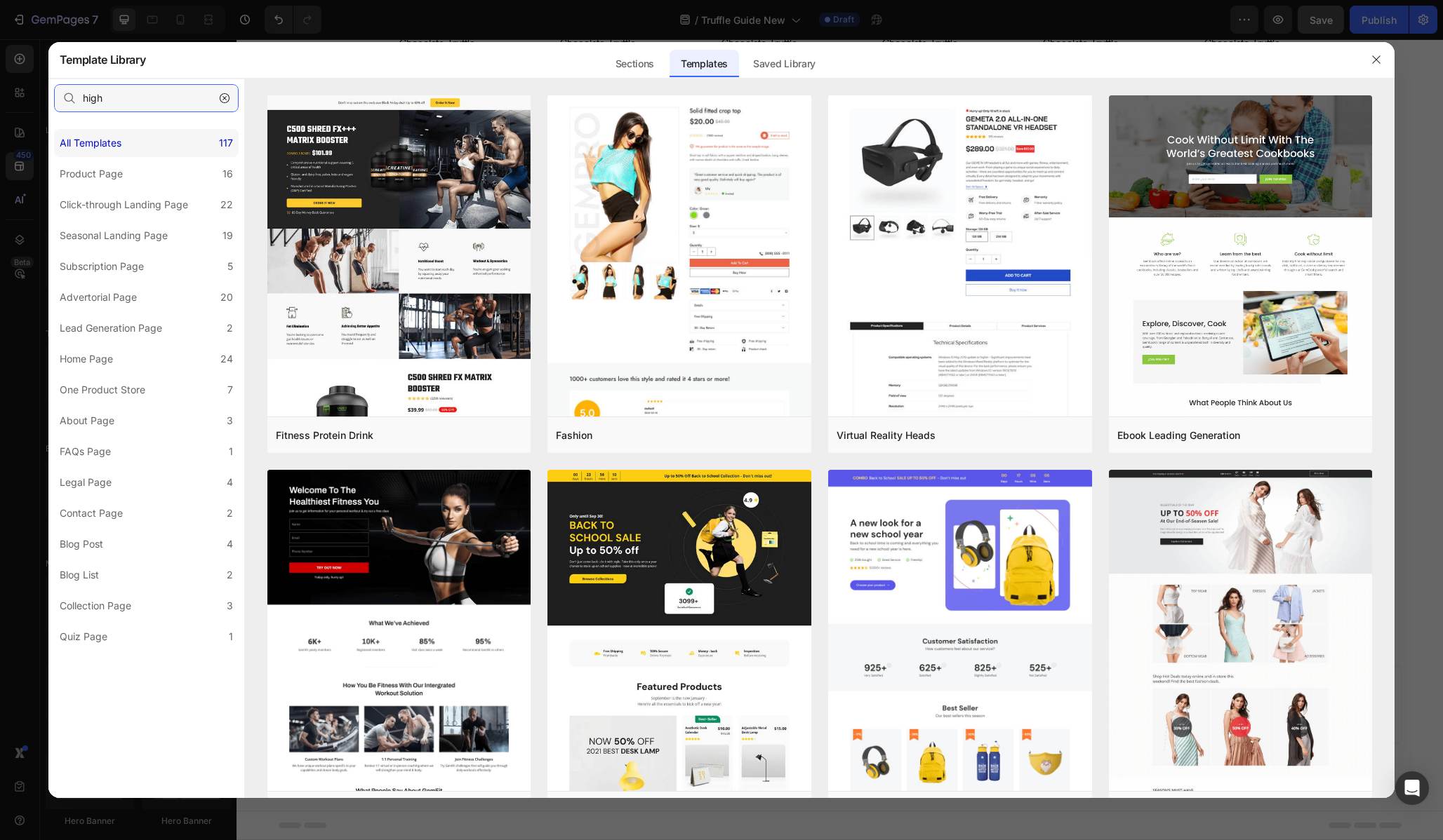
type input "highl"
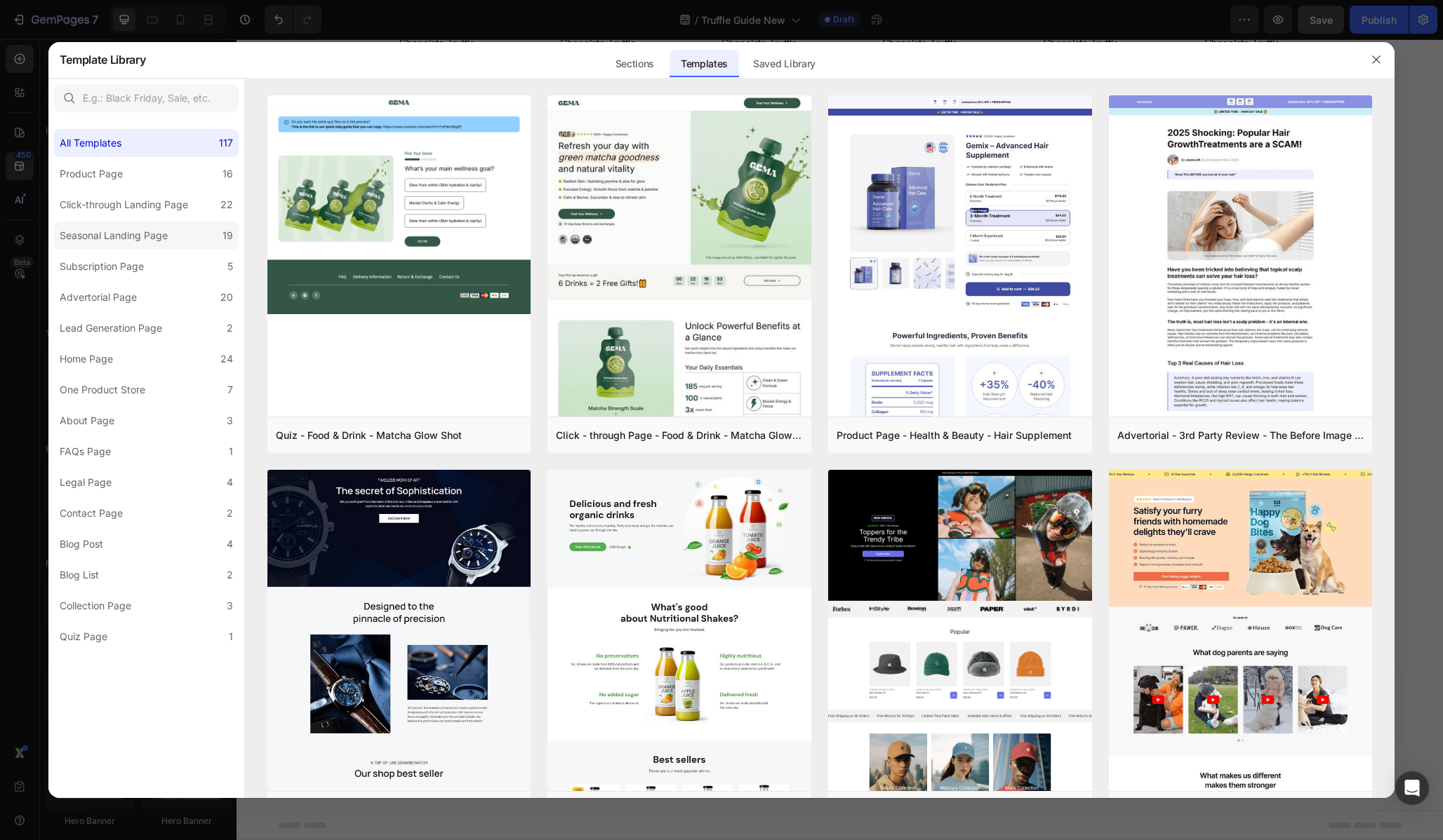
click at [144, 231] on div "Seasonal Landing Page" at bounding box center [113, 236] width 108 height 17
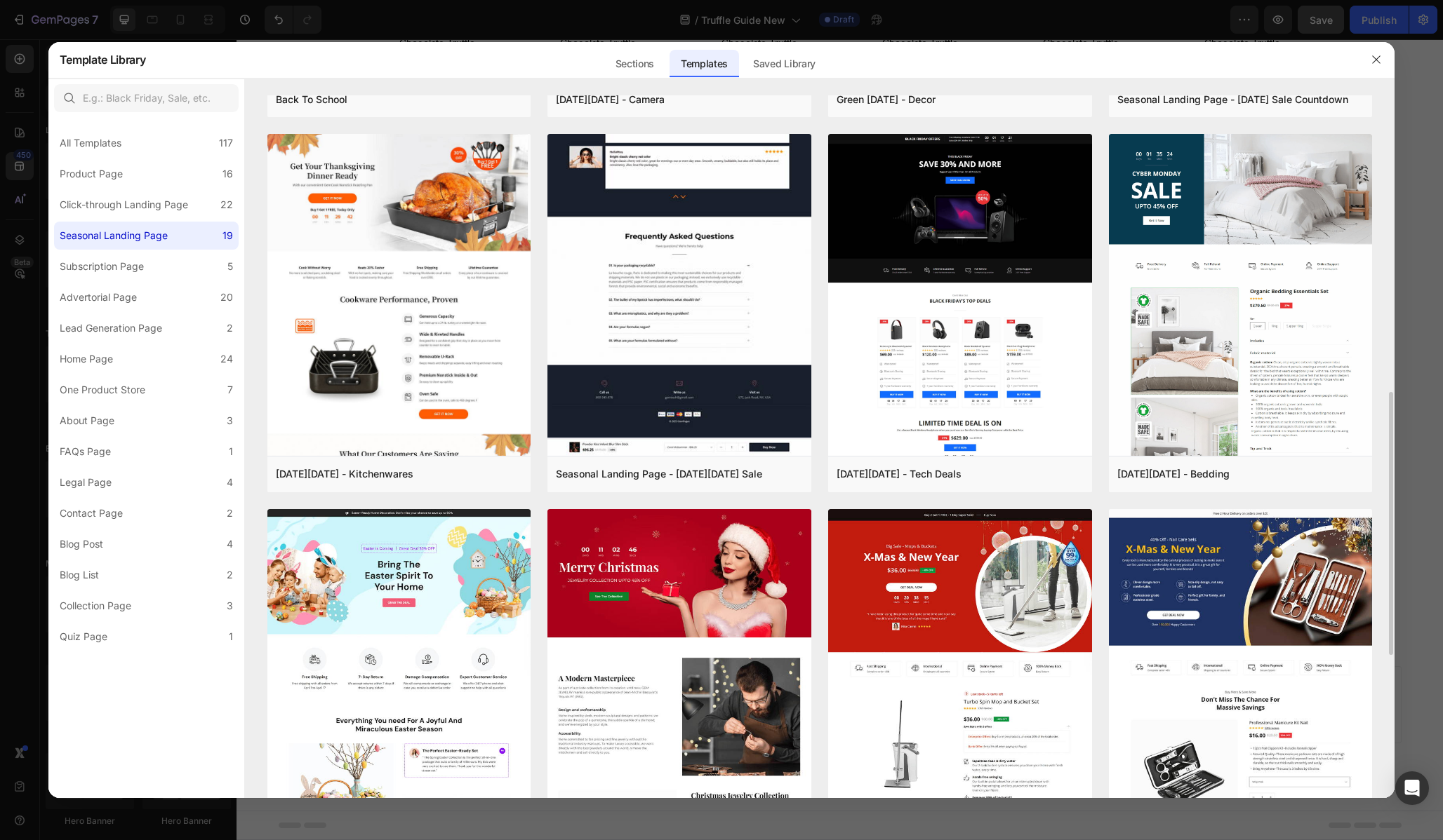
scroll to position [1171, 0]
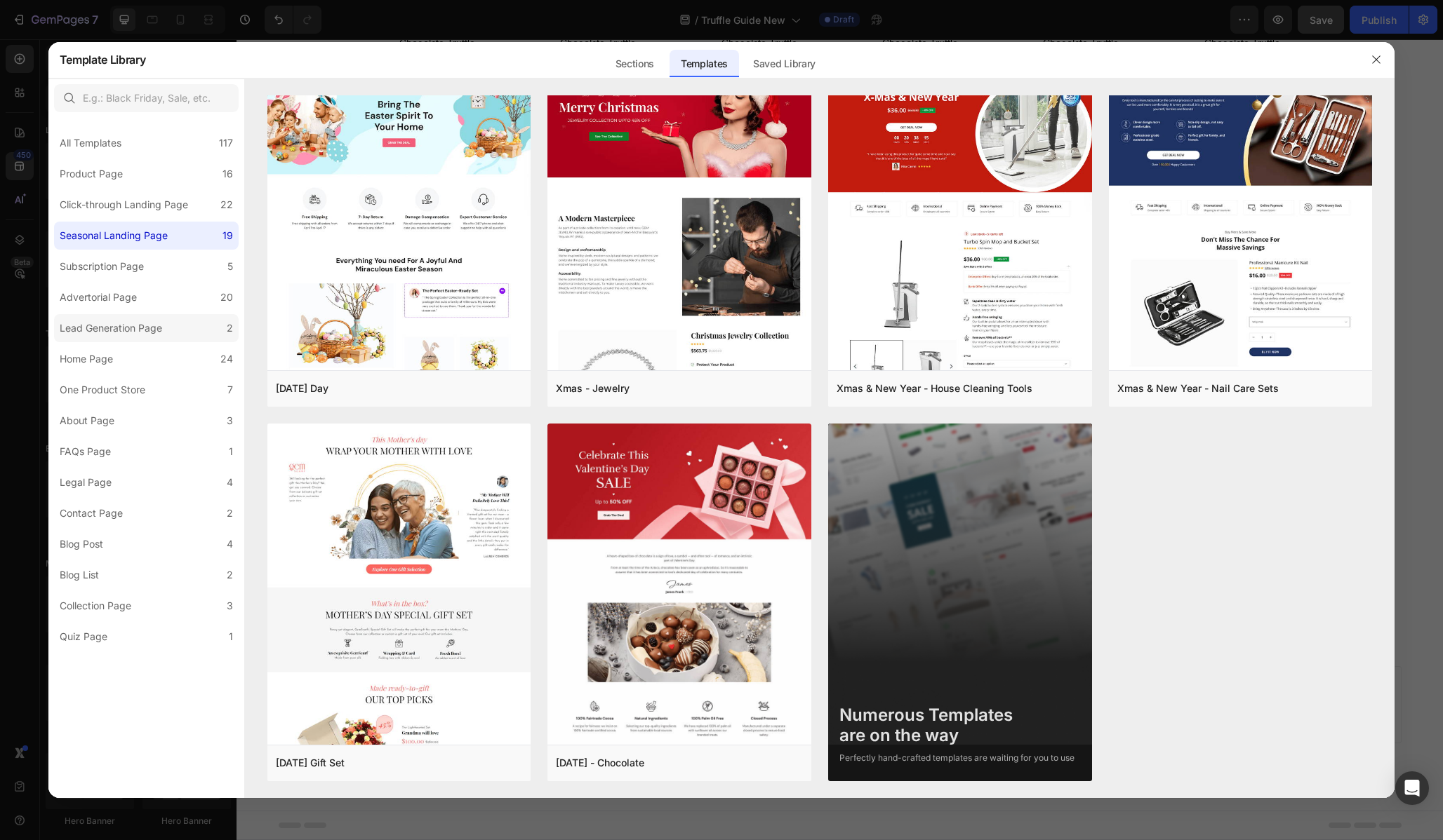
click at [118, 337] on label "Lead Generation Page 2" at bounding box center [147, 328] width 185 height 28
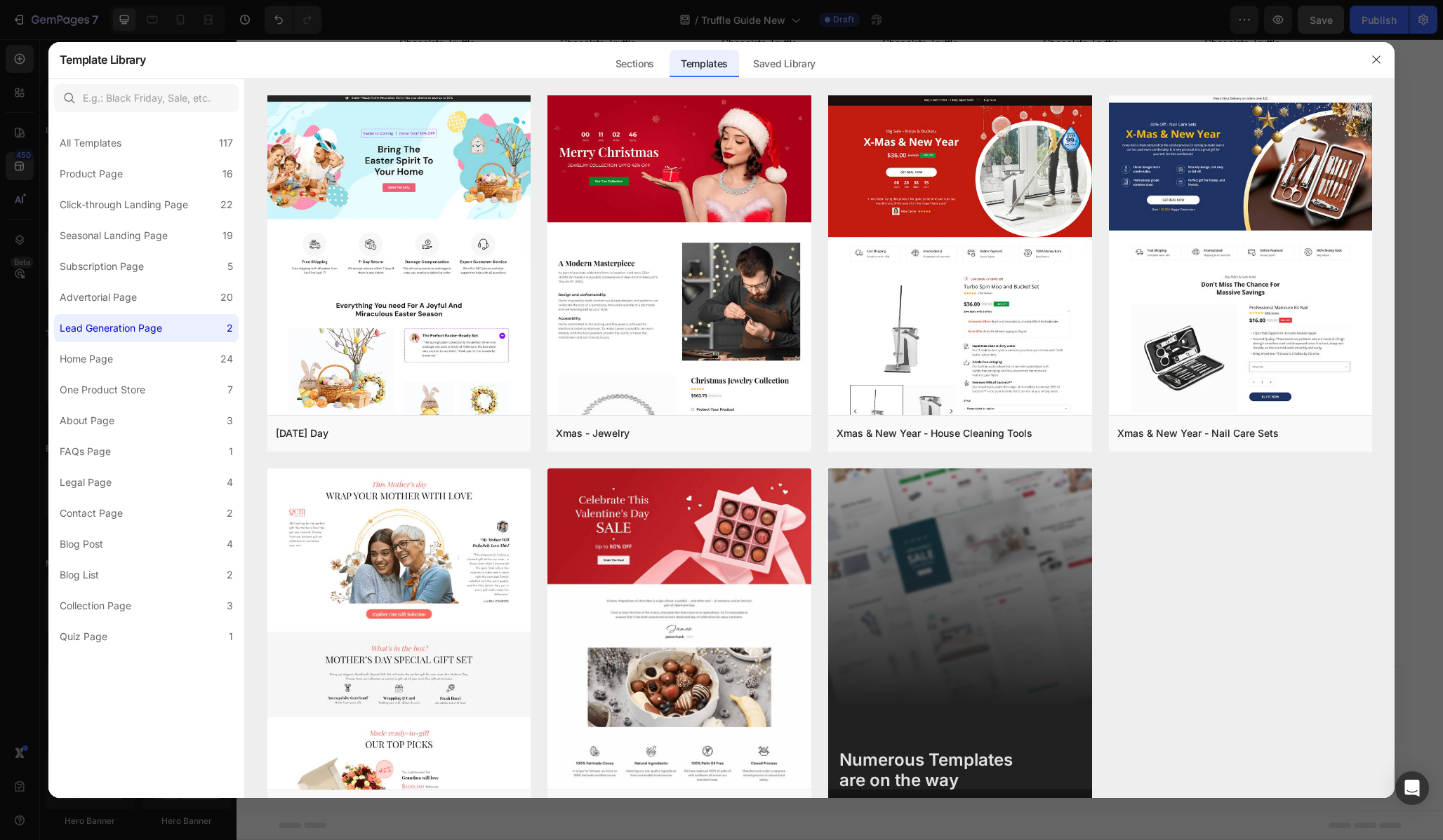
scroll to position [0, 0]
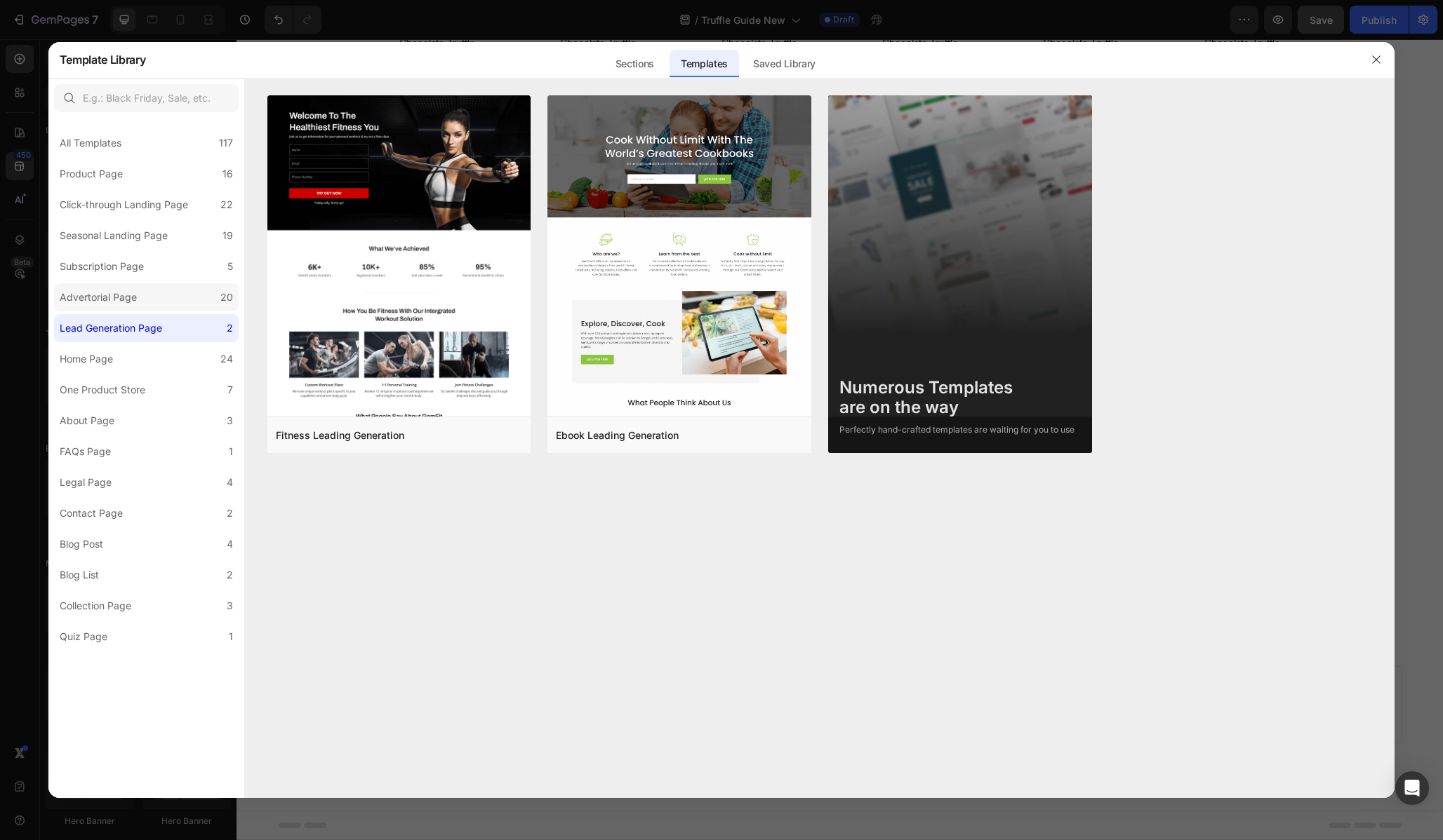
click at [118, 295] on div "Advertorial Page" at bounding box center [98, 297] width 77 height 17
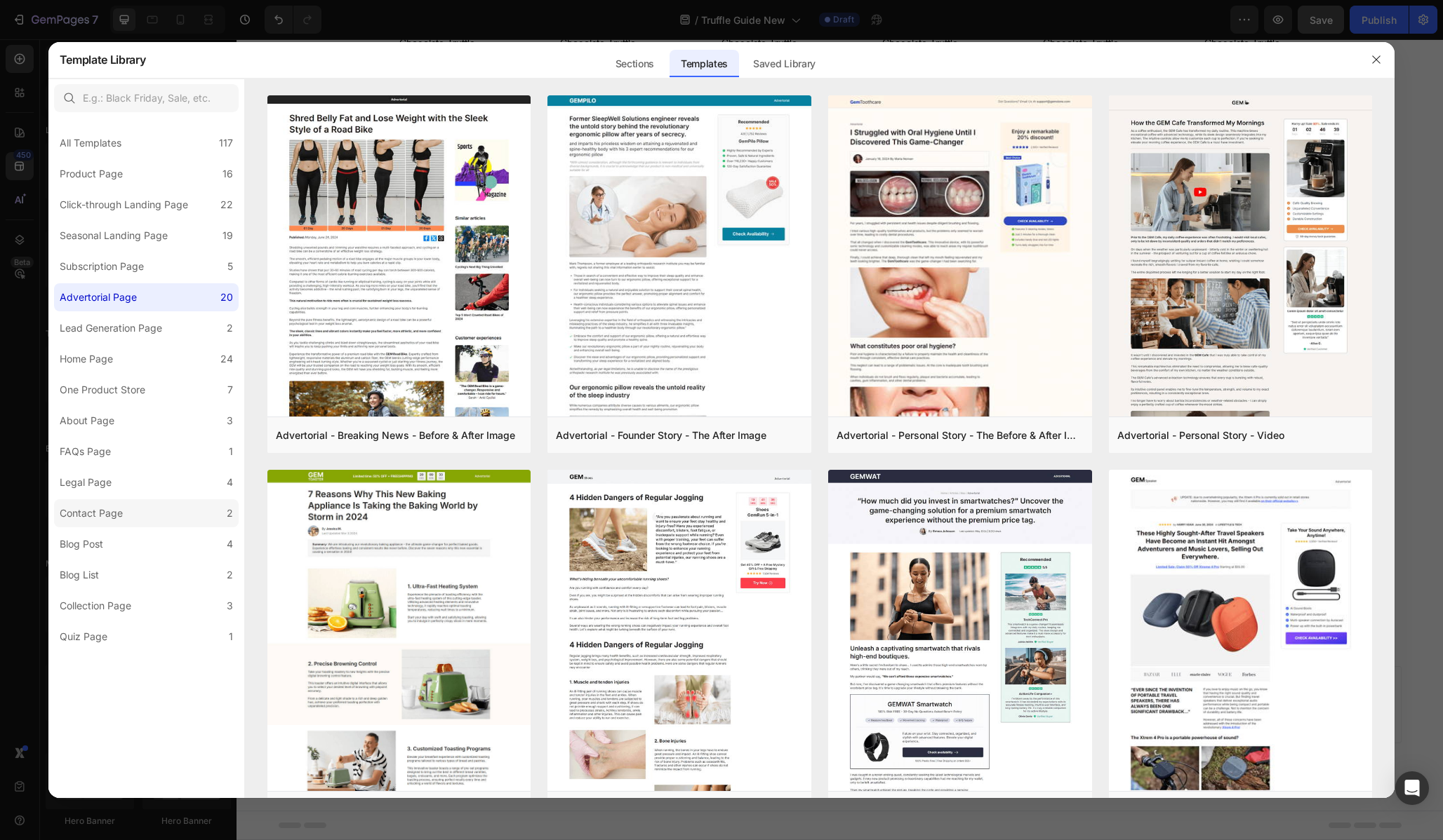
click at [131, 513] on label "Contact Page 2" at bounding box center [147, 513] width 185 height 28
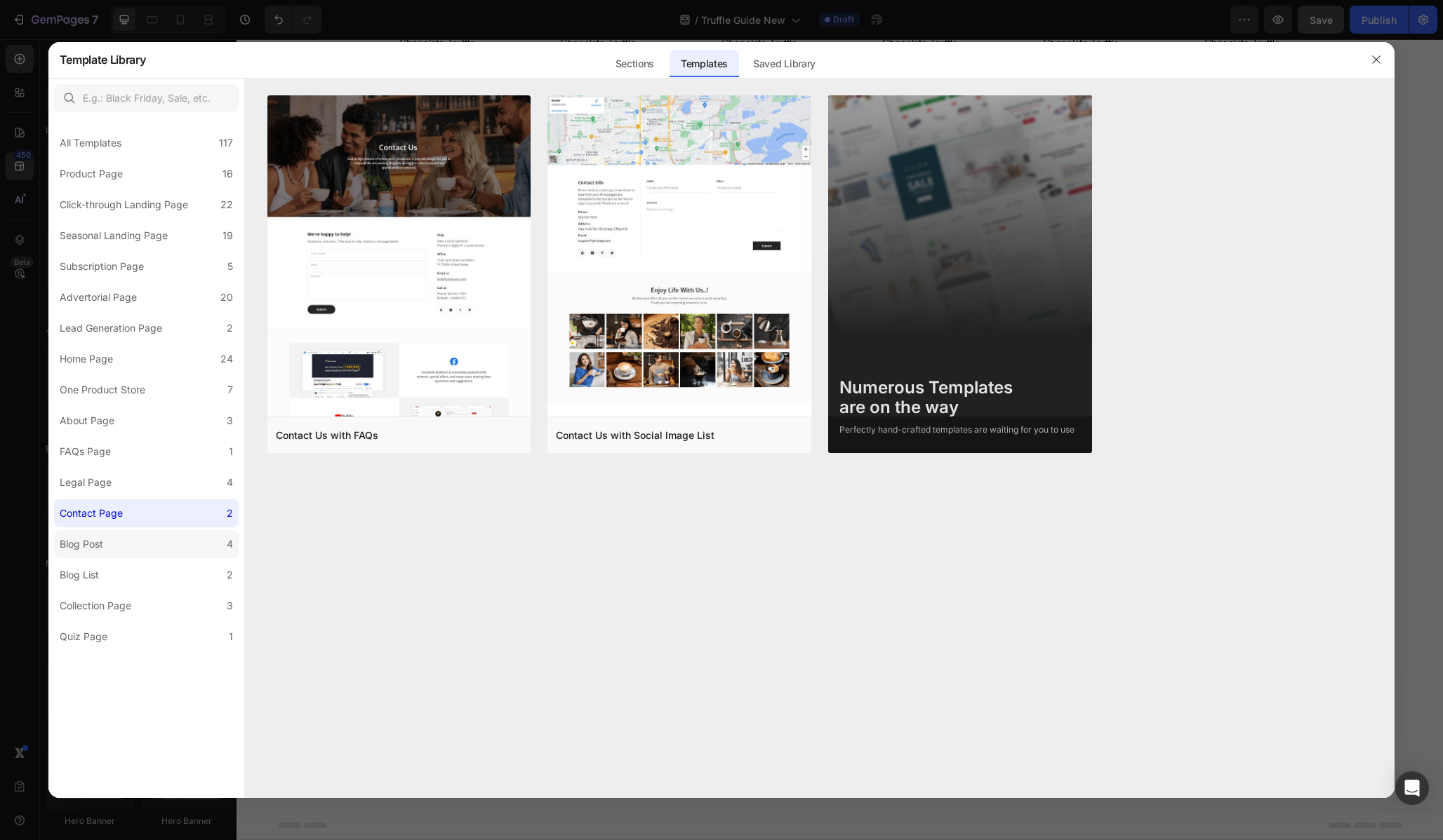
click at [123, 541] on label "Blog Post 4" at bounding box center [147, 544] width 185 height 28
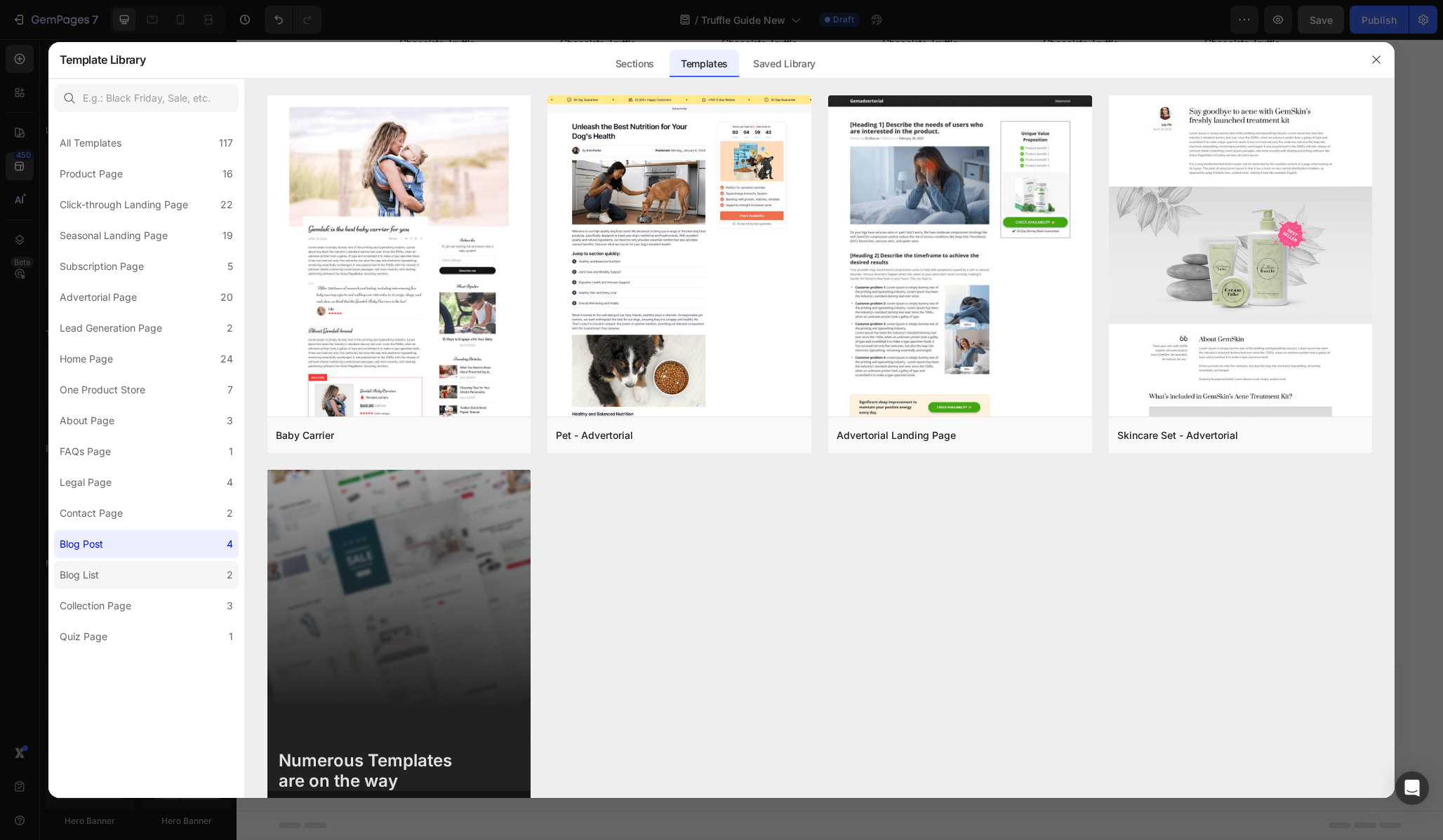
click at [123, 579] on label "Blog List 2" at bounding box center [147, 575] width 185 height 28
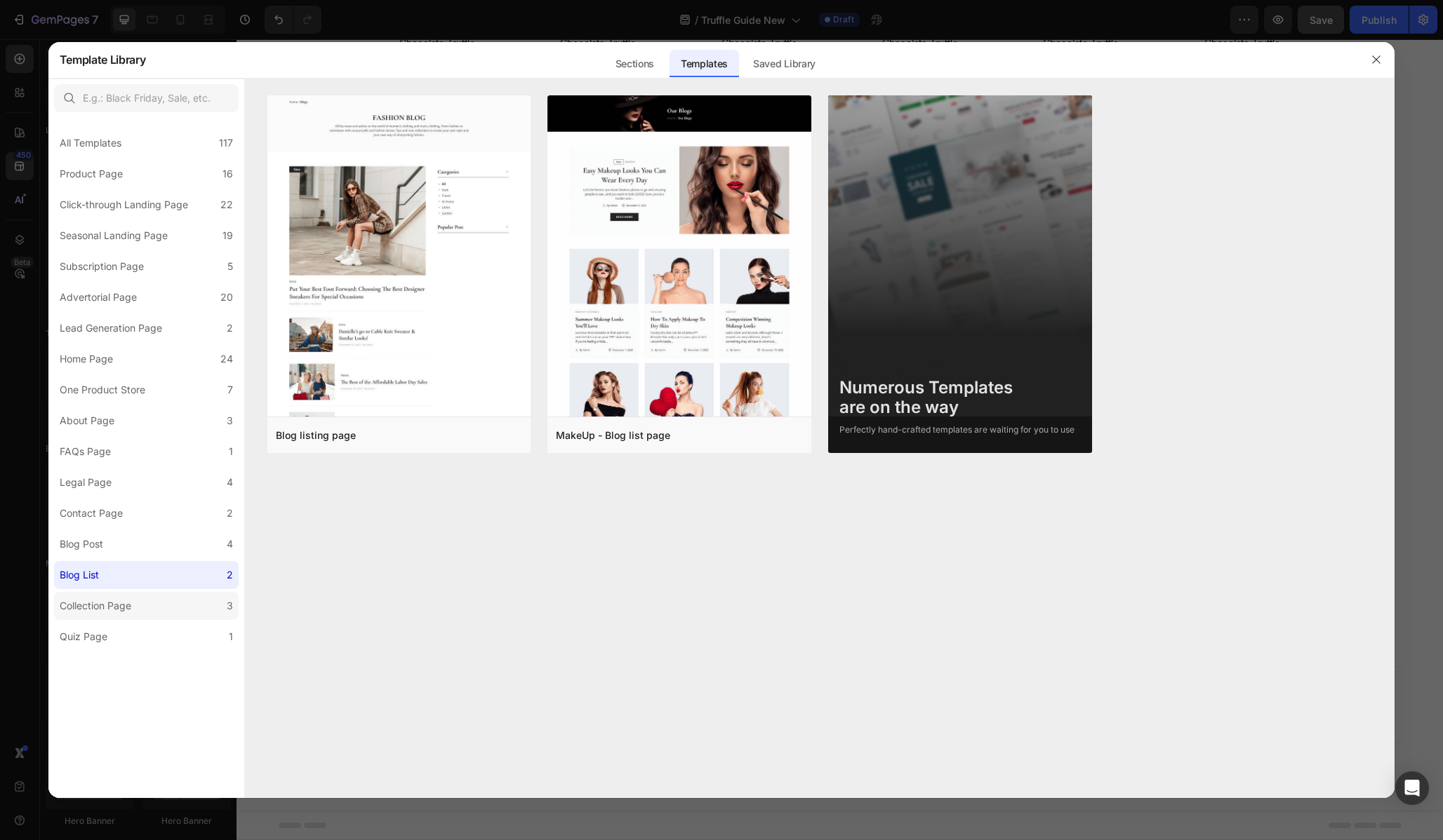
click at [123, 615] on label "Collection Page 3" at bounding box center [147, 606] width 185 height 28
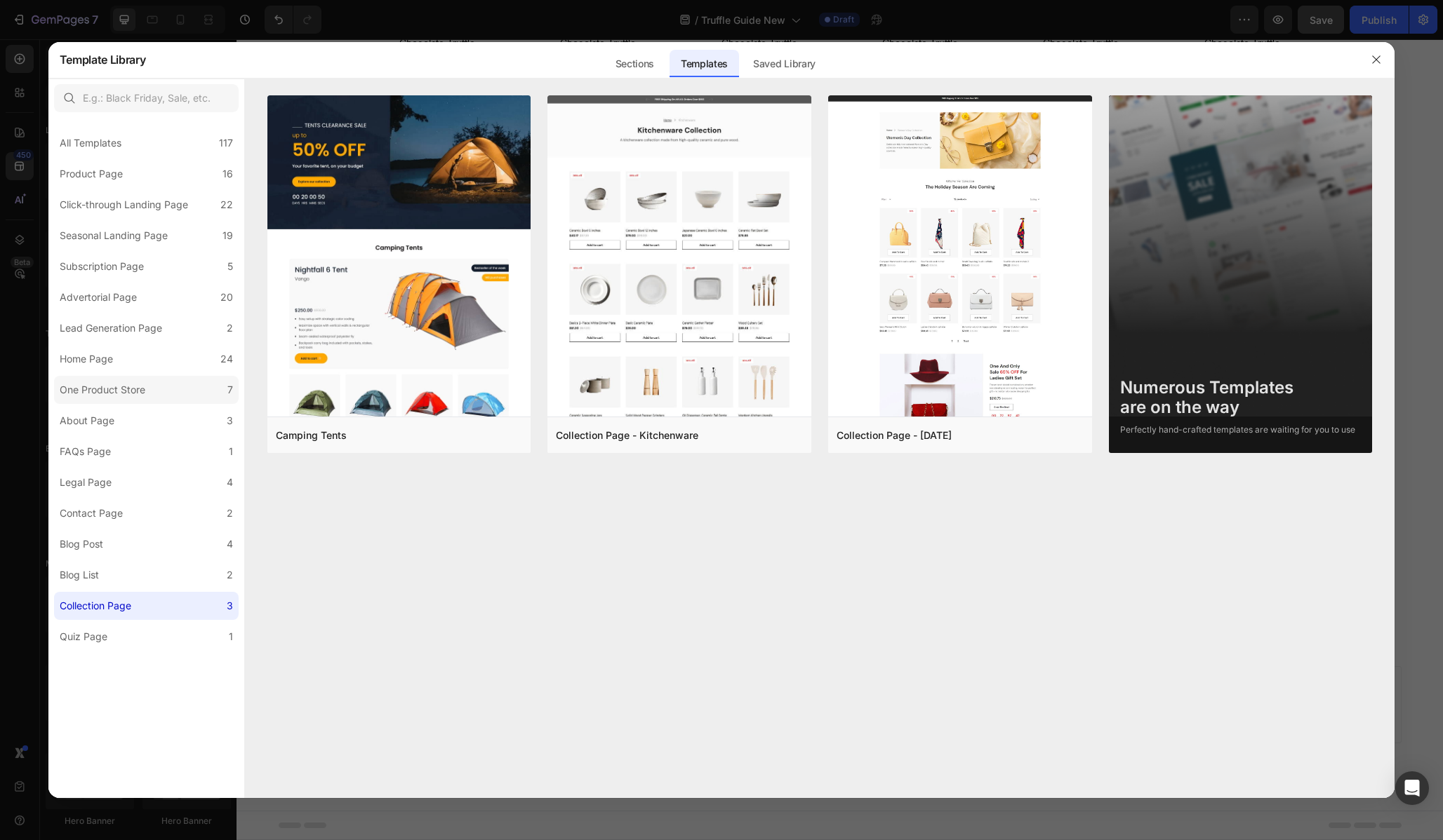
click at [135, 396] on div "One Product Store" at bounding box center [102, 390] width 86 height 17
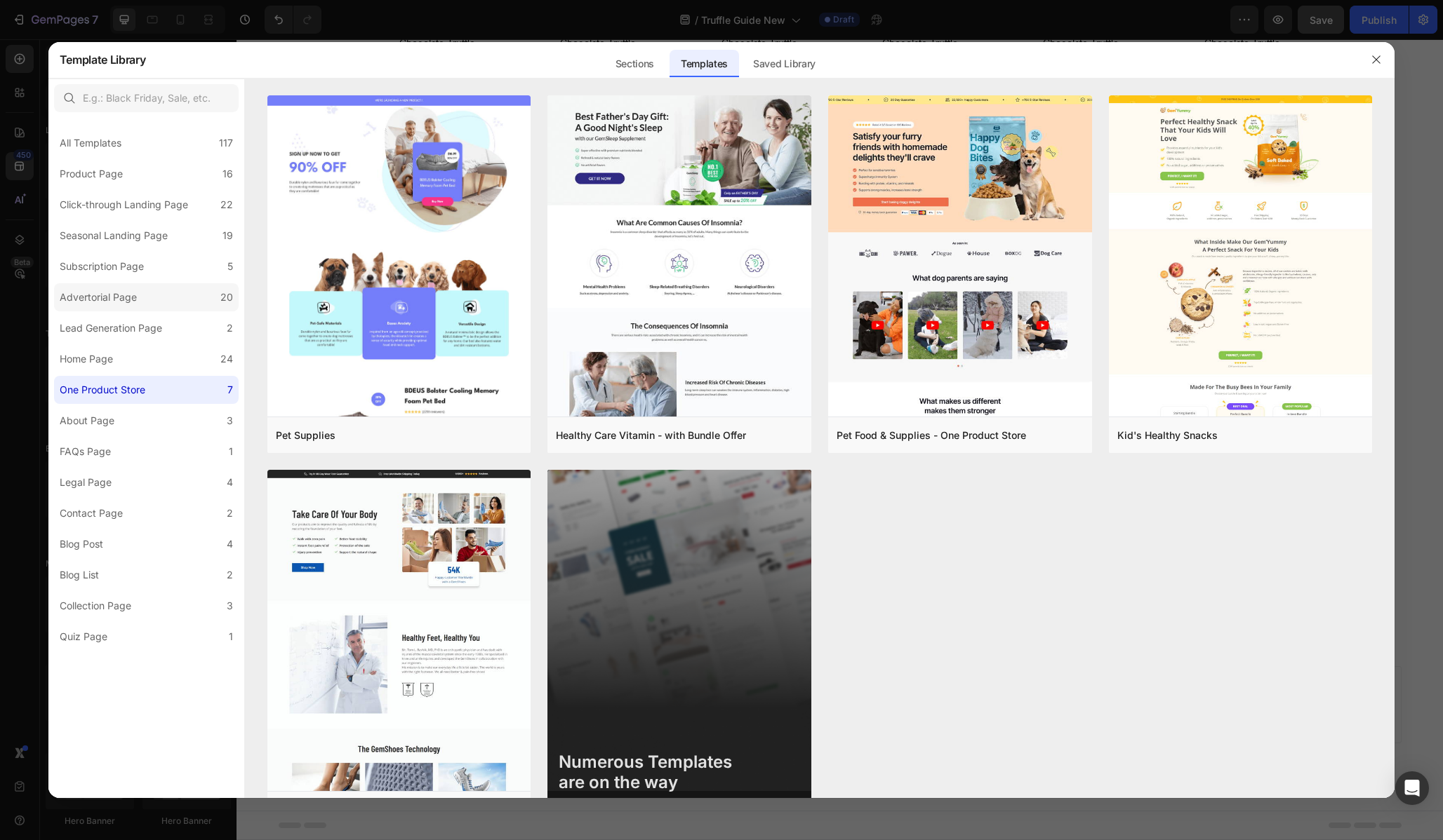
click at [128, 289] on label "Advertorial Page 20" at bounding box center [147, 297] width 185 height 28
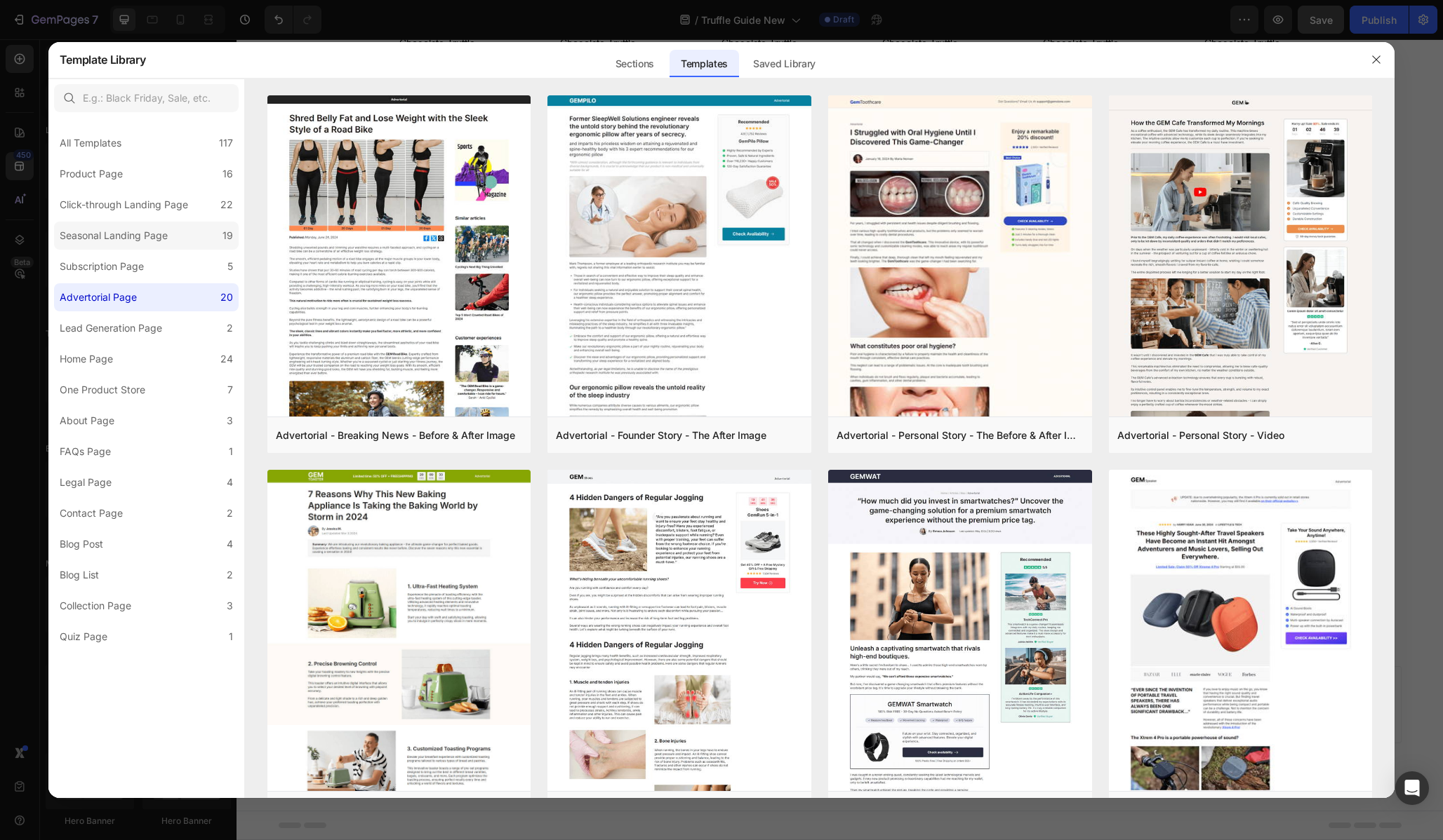
click at [128, 244] on label "Seasonal Landing Page 19" at bounding box center [147, 235] width 185 height 28
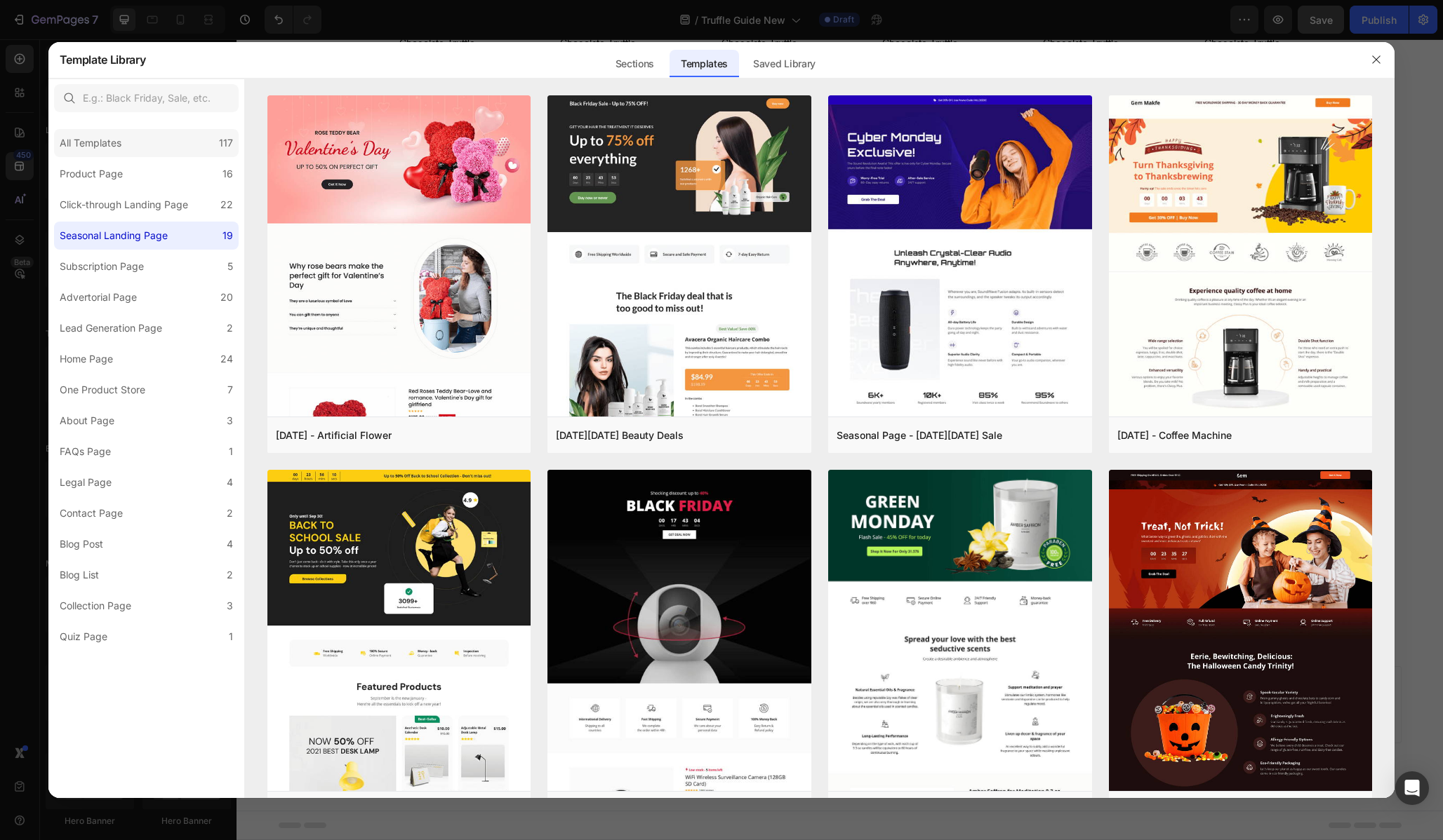
click at [156, 157] on div "All Templates 117" at bounding box center [147, 143] width 185 height 28
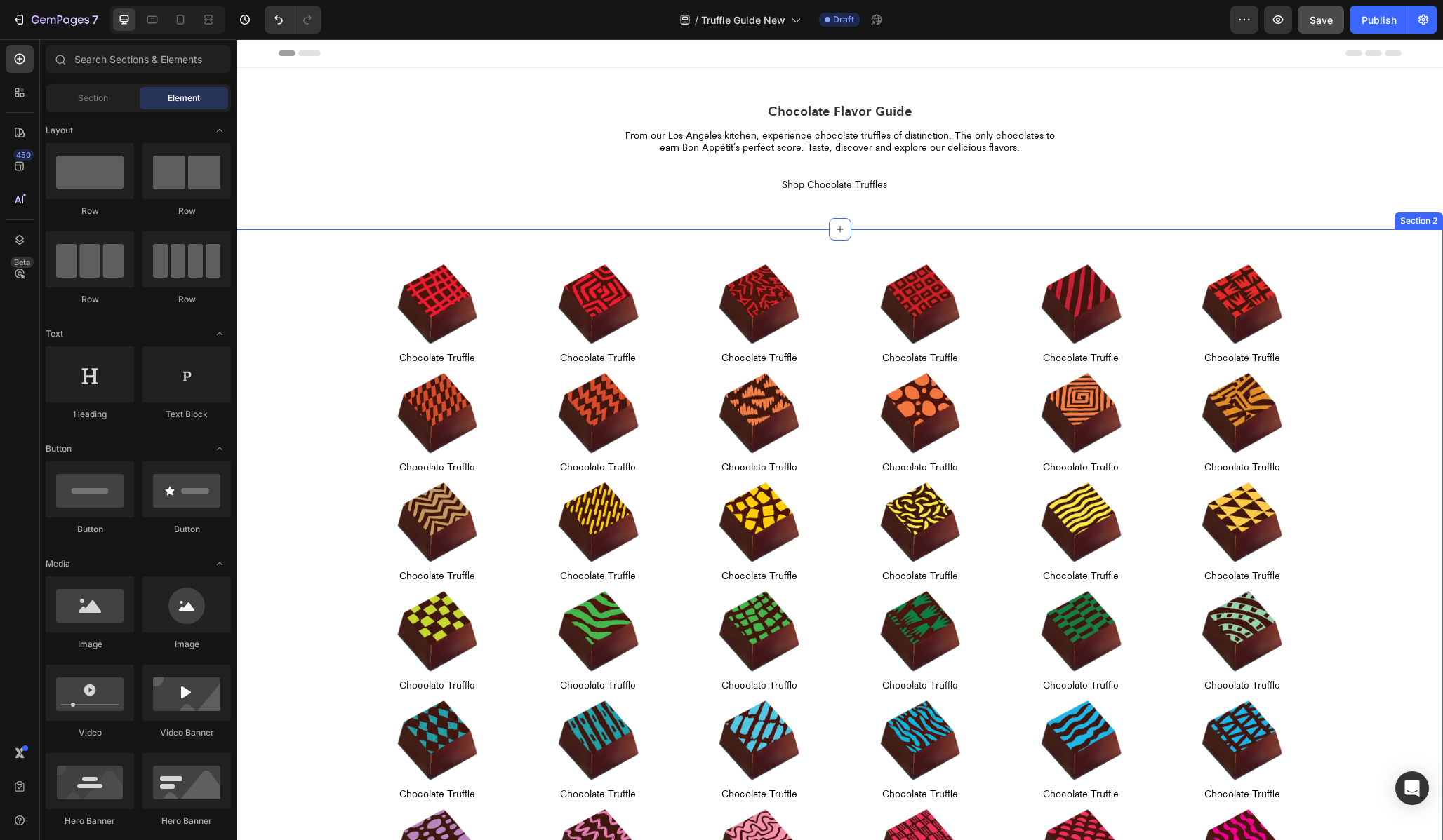
click at [343, 257] on div "Image Chocolate Truffle Text Block Row Image Chocolate Truffle Text Block Row I…" at bounding box center [840, 591] width 1206 height 725
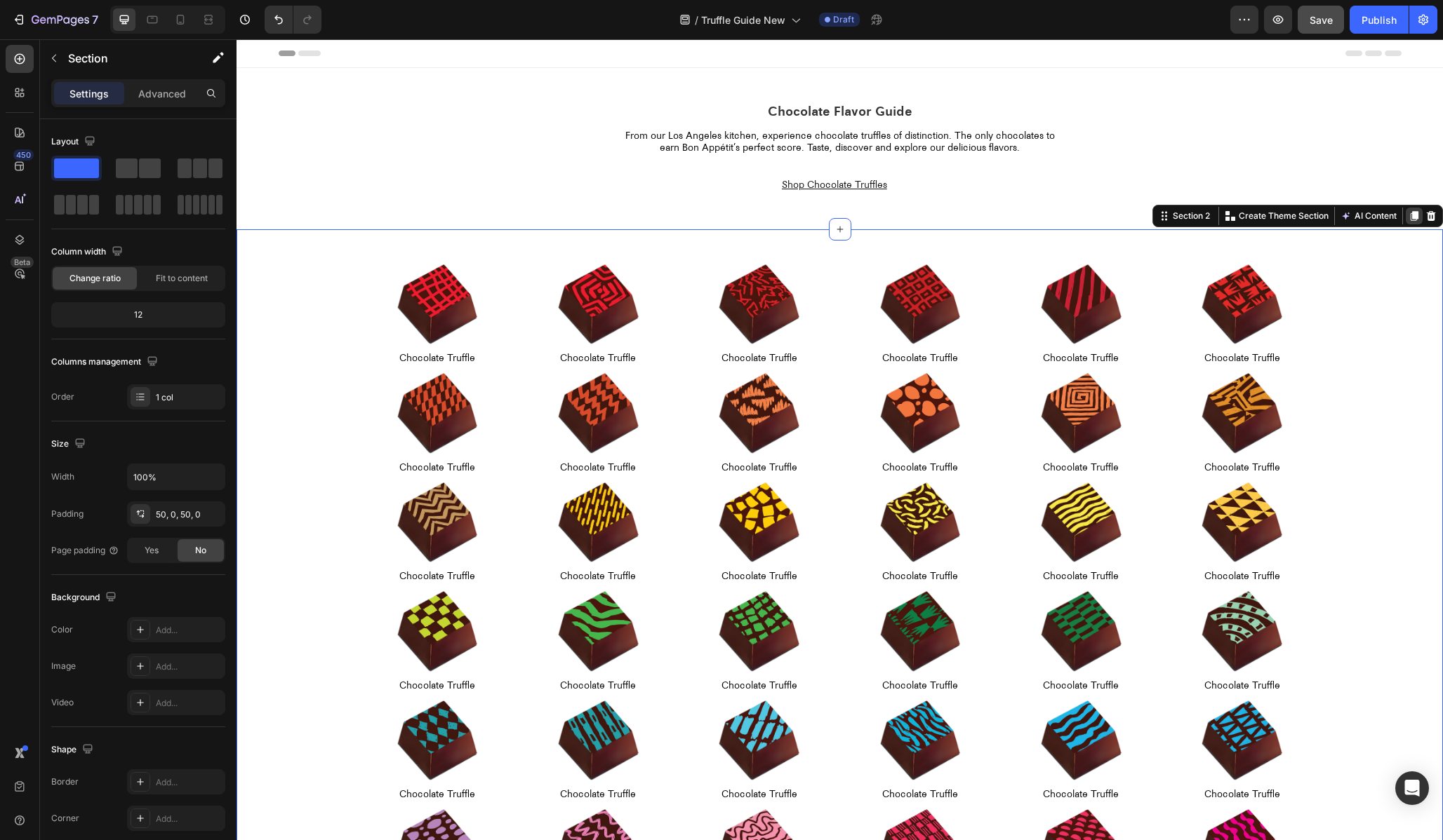
click at [1417, 215] on icon at bounding box center [1414, 215] width 8 height 10
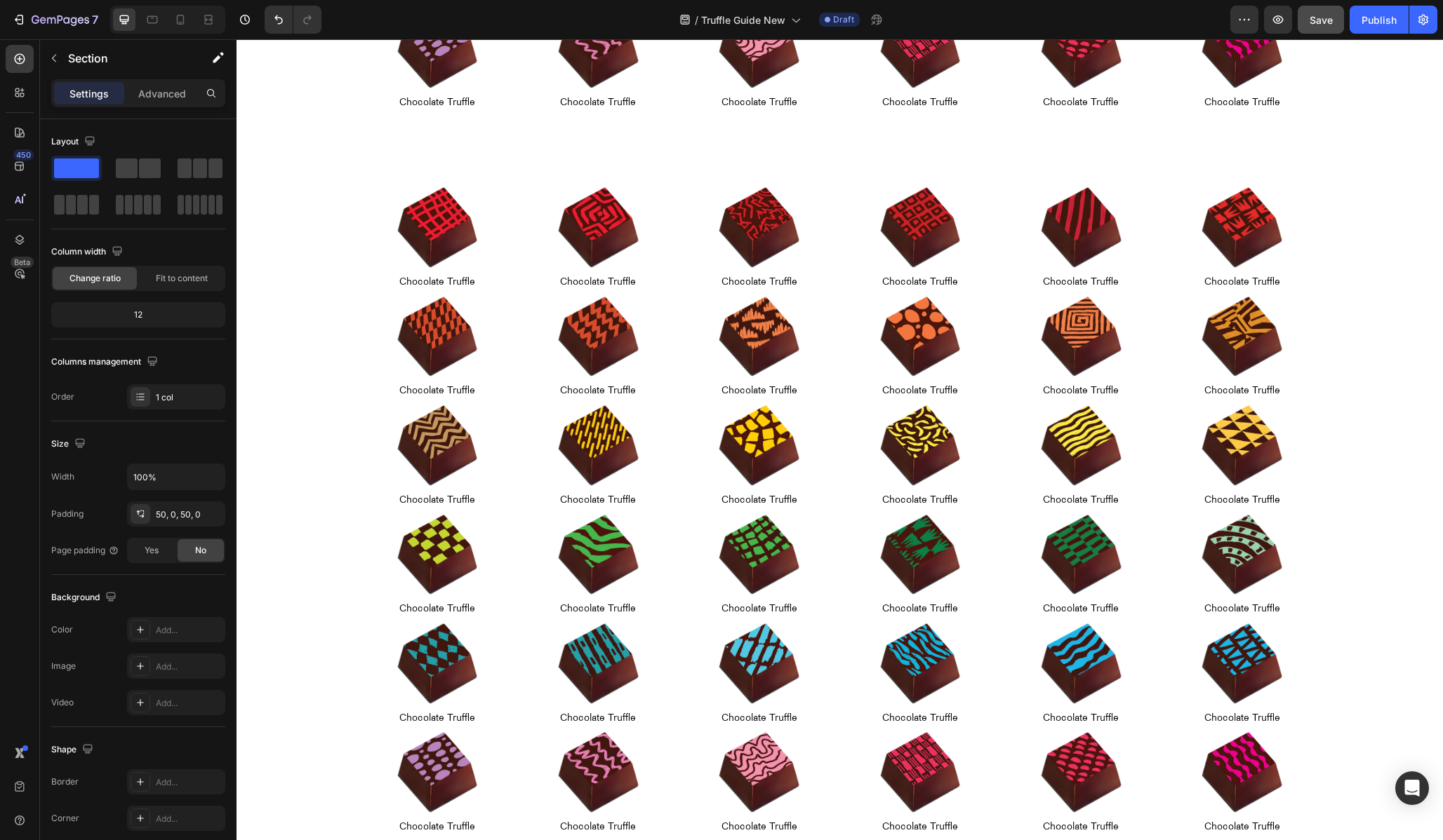
scroll to position [866, 0]
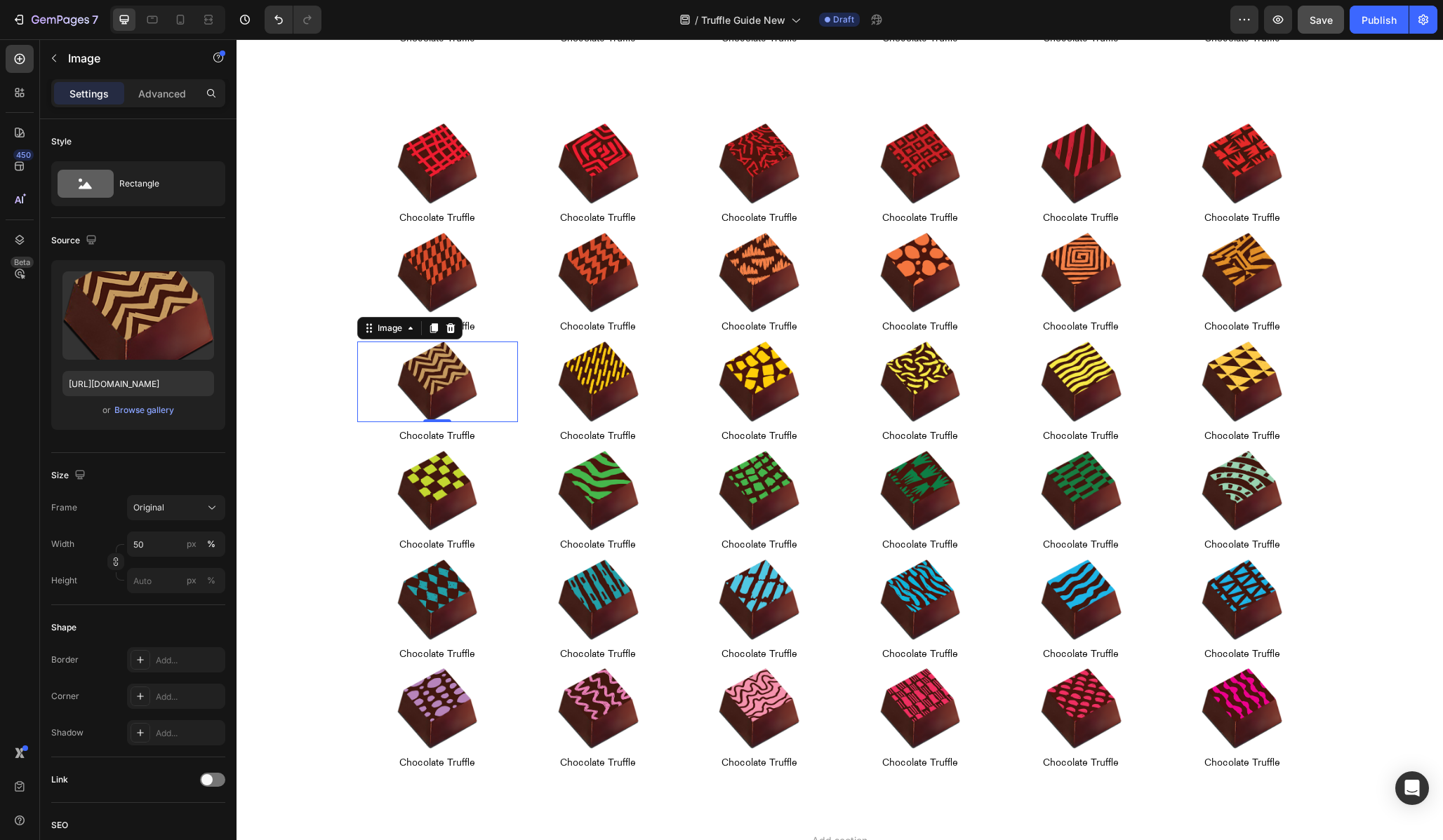
click at [360, 377] on div at bounding box center [438, 382] width 160 height 81
click at [332, 369] on div "Image 0 Chocolate Truffle Text Block Row Image Chocolate Truffle Text Block Row…" at bounding box center [840, 396] width 1123 height 108
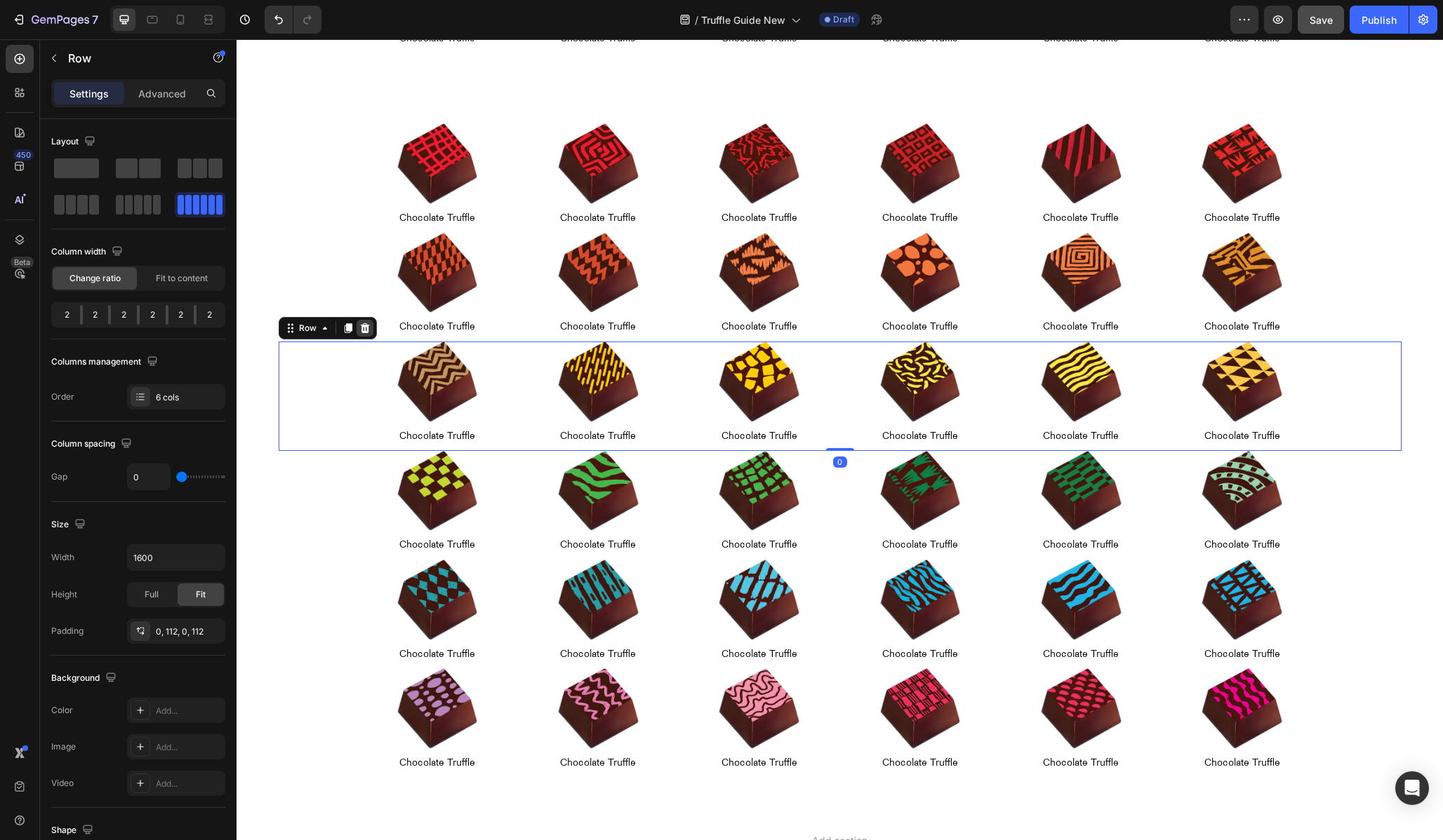
click at [364, 325] on icon at bounding box center [364, 328] width 9 height 10
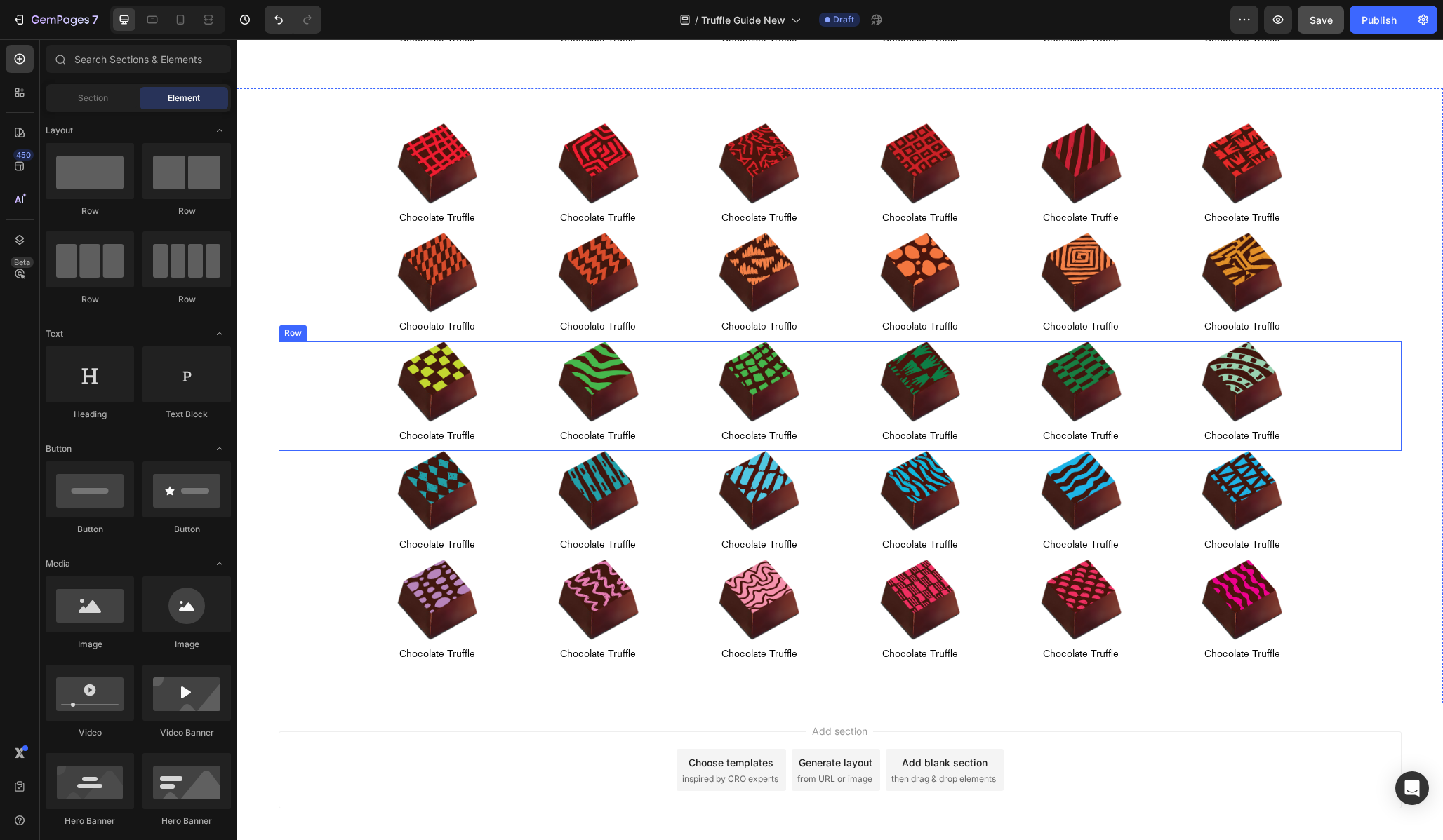
click at [329, 386] on div "Image Chocolate Truffle Text Block Row Image Chocolate Truffle Text Block Row I…" at bounding box center [840, 396] width 1123 height 108
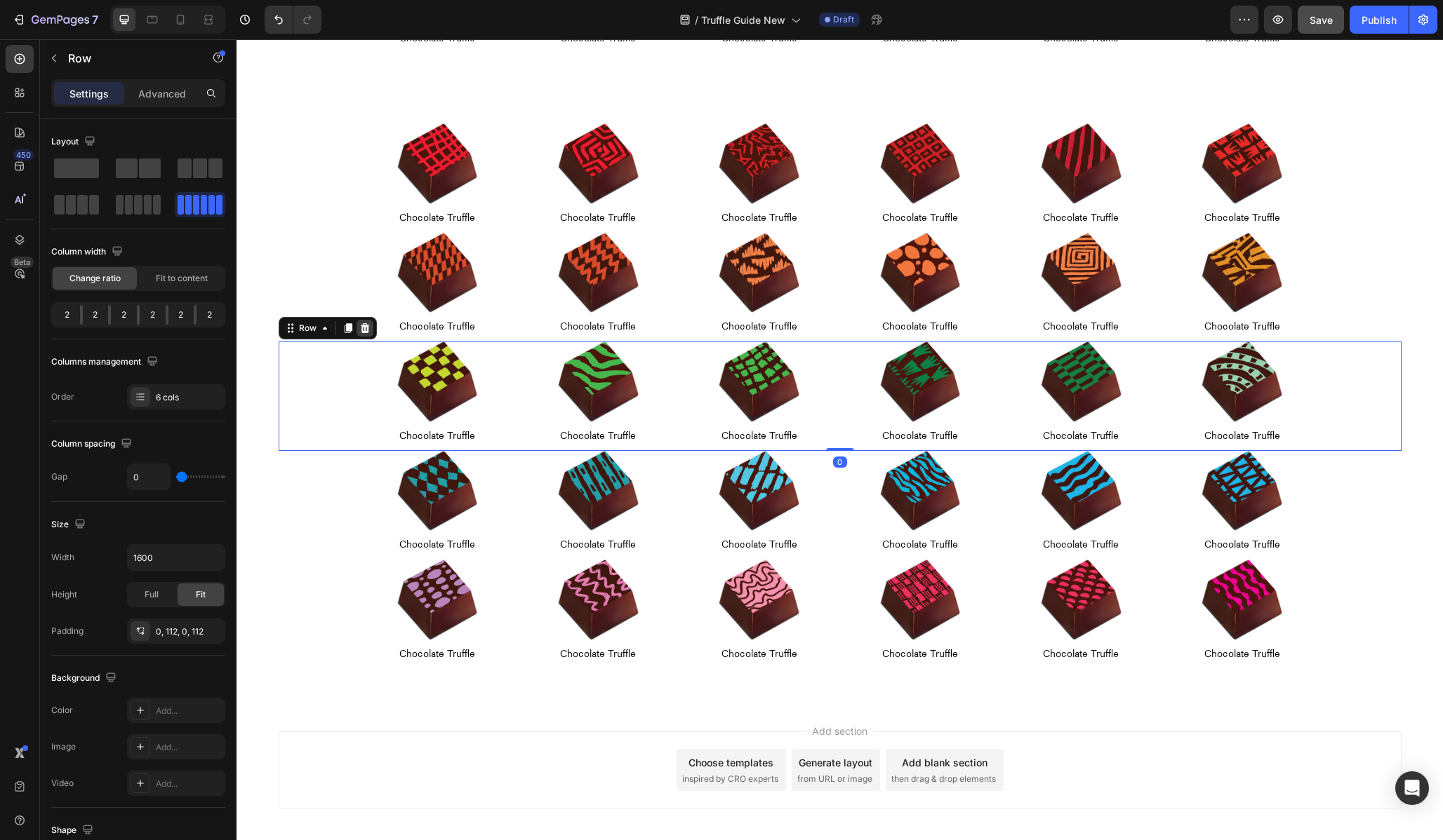
click at [368, 331] on icon at bounding box center [364, 328] width 11 height 11
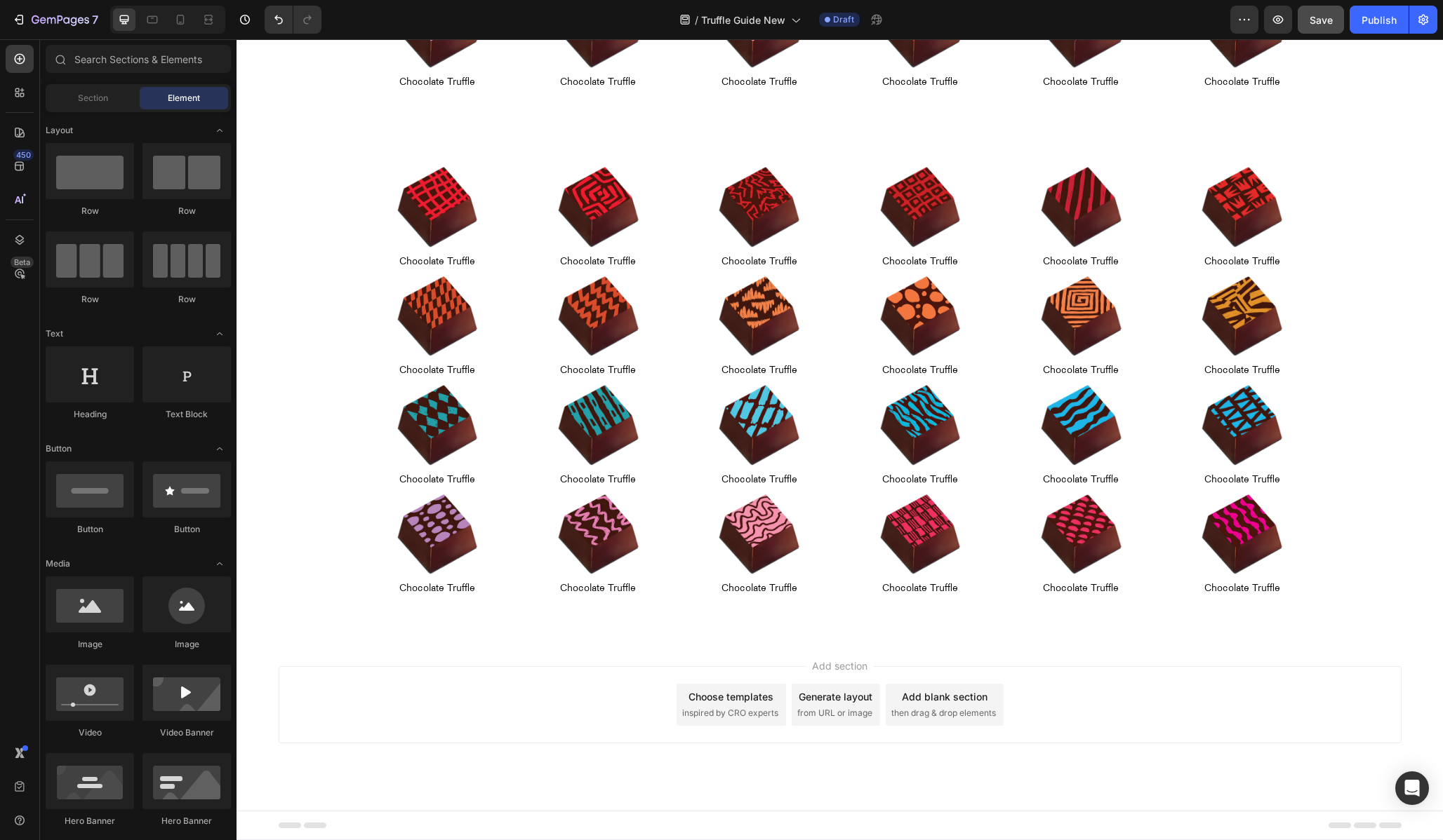
scroll to position [822, 0]
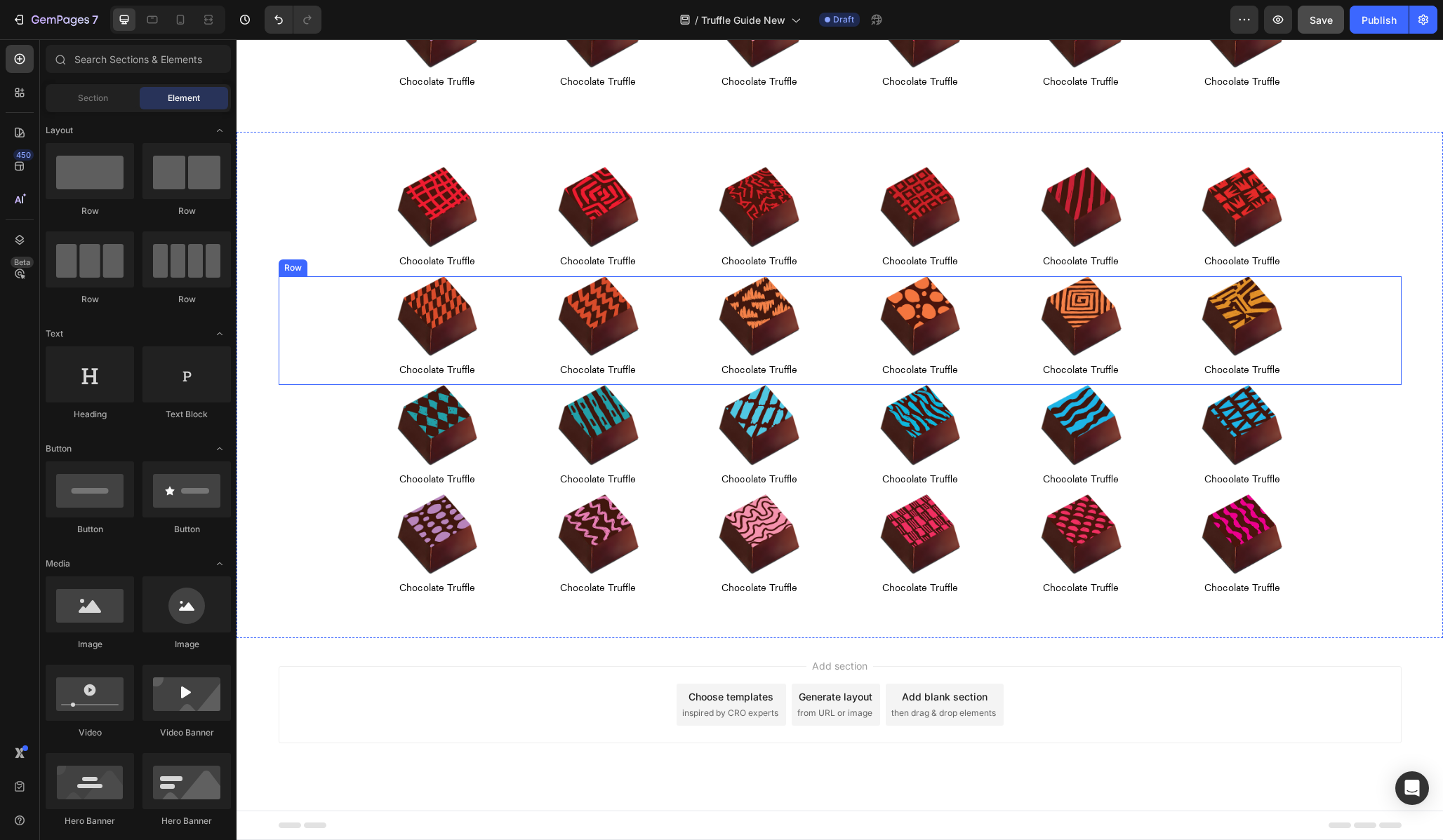
click at [338, 412] on div "Image Chocolate Truffle Text Block Row Image Chocolate Truffle Text Block Row I…" at bounding box center [840, 439] width 1123 height 108
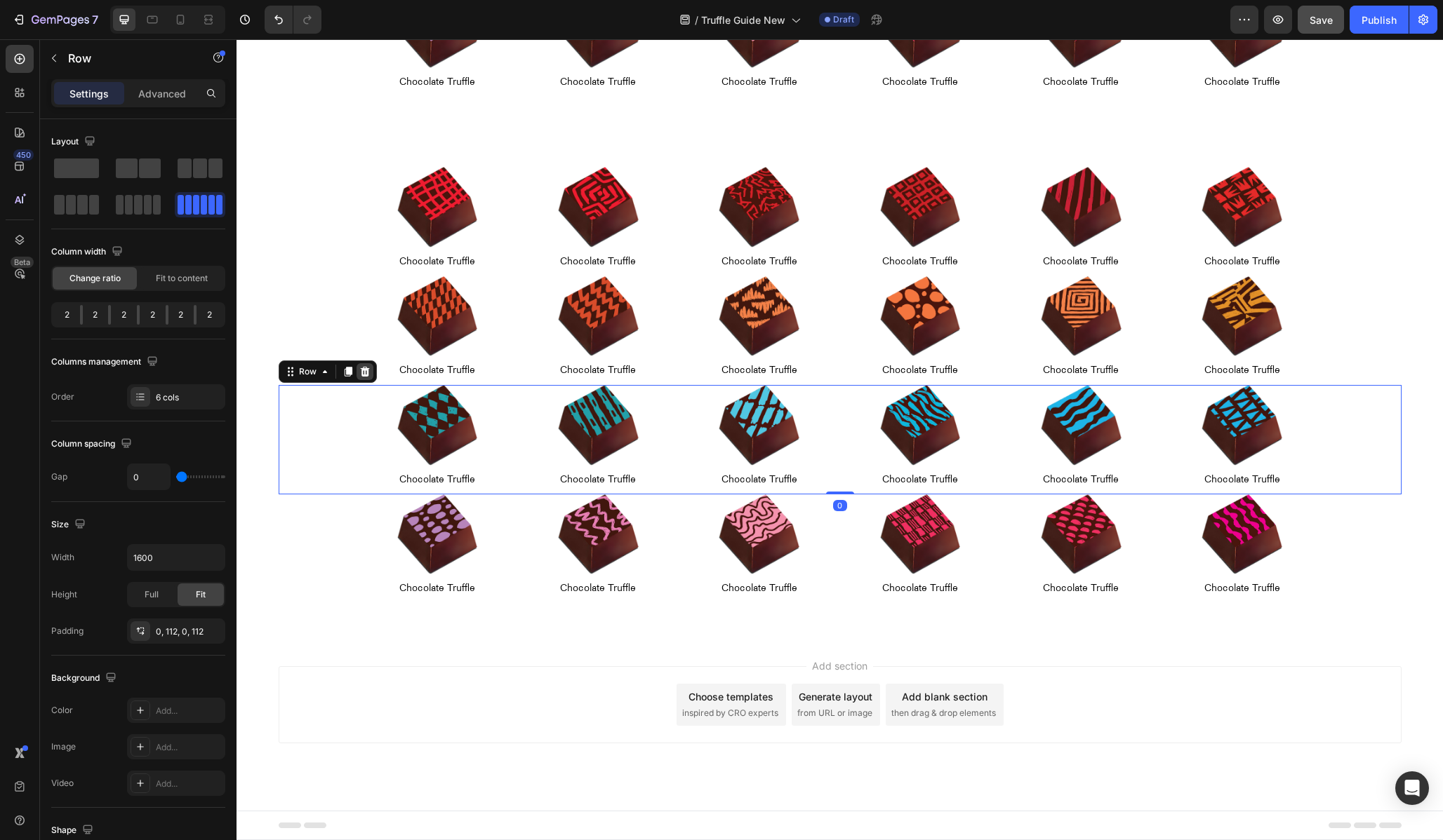
click at [361, 372] on icon at bounding box center [364, 371] width 9 height 10
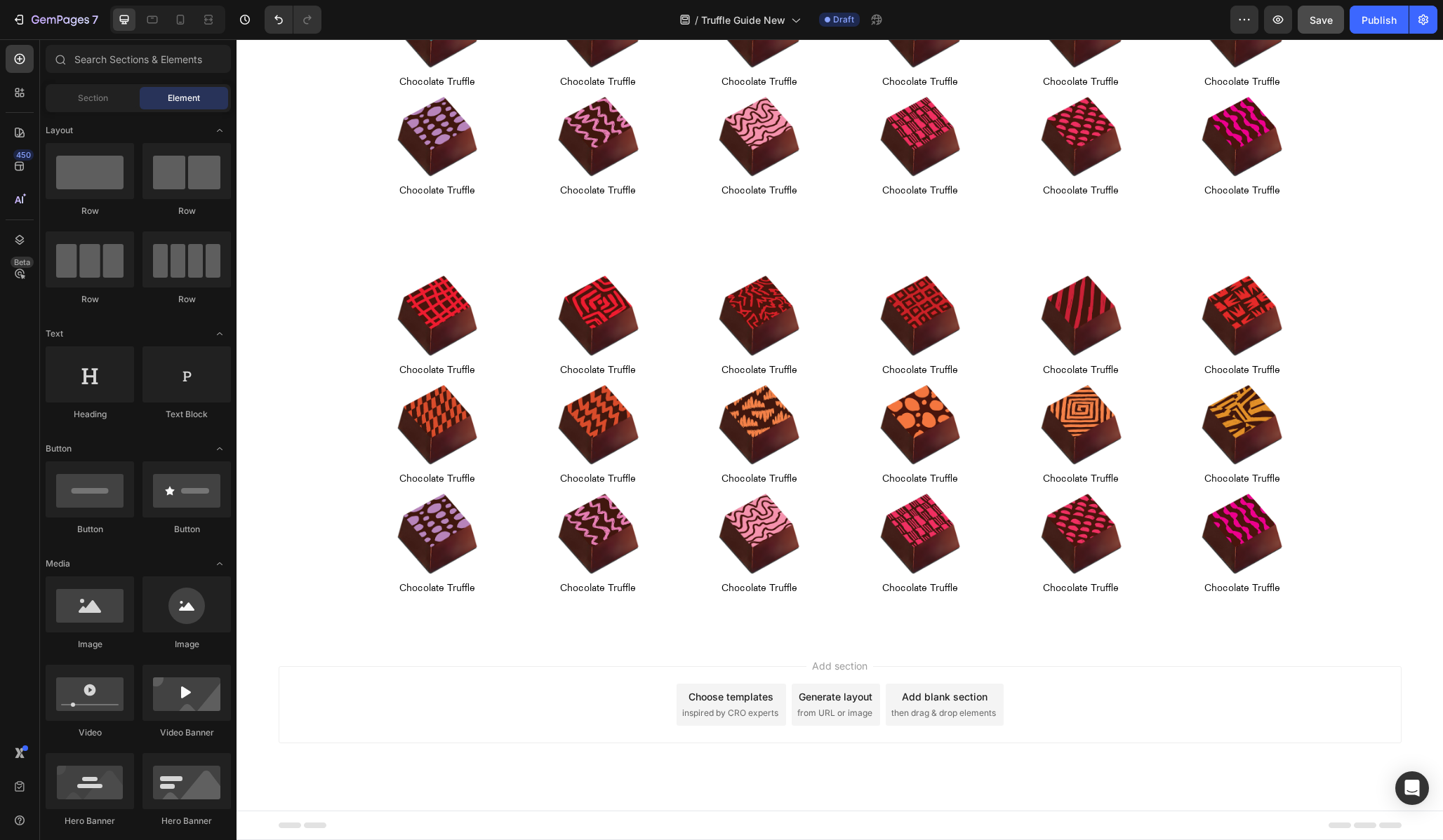
scroll to position [712, 0]
click at [333, 338] on div "Image Chocolate Truffle Text Block Row Image Chocolate Truffle Text Block Row I…" at bounding box center [840, 331] width 1123 height 108
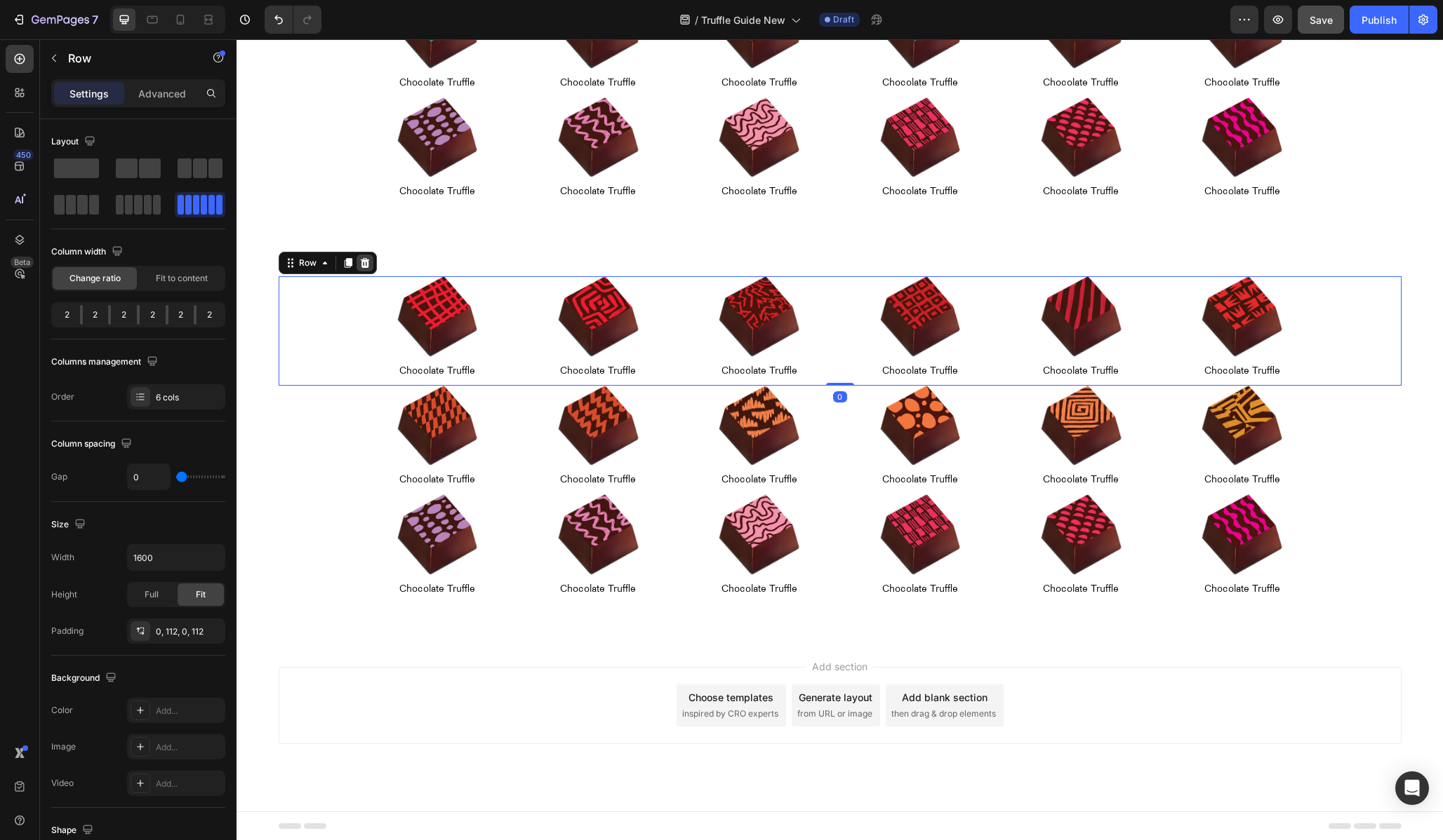
click at [361, 259] on icon at bounding box center [364, 263] width 11 height 11
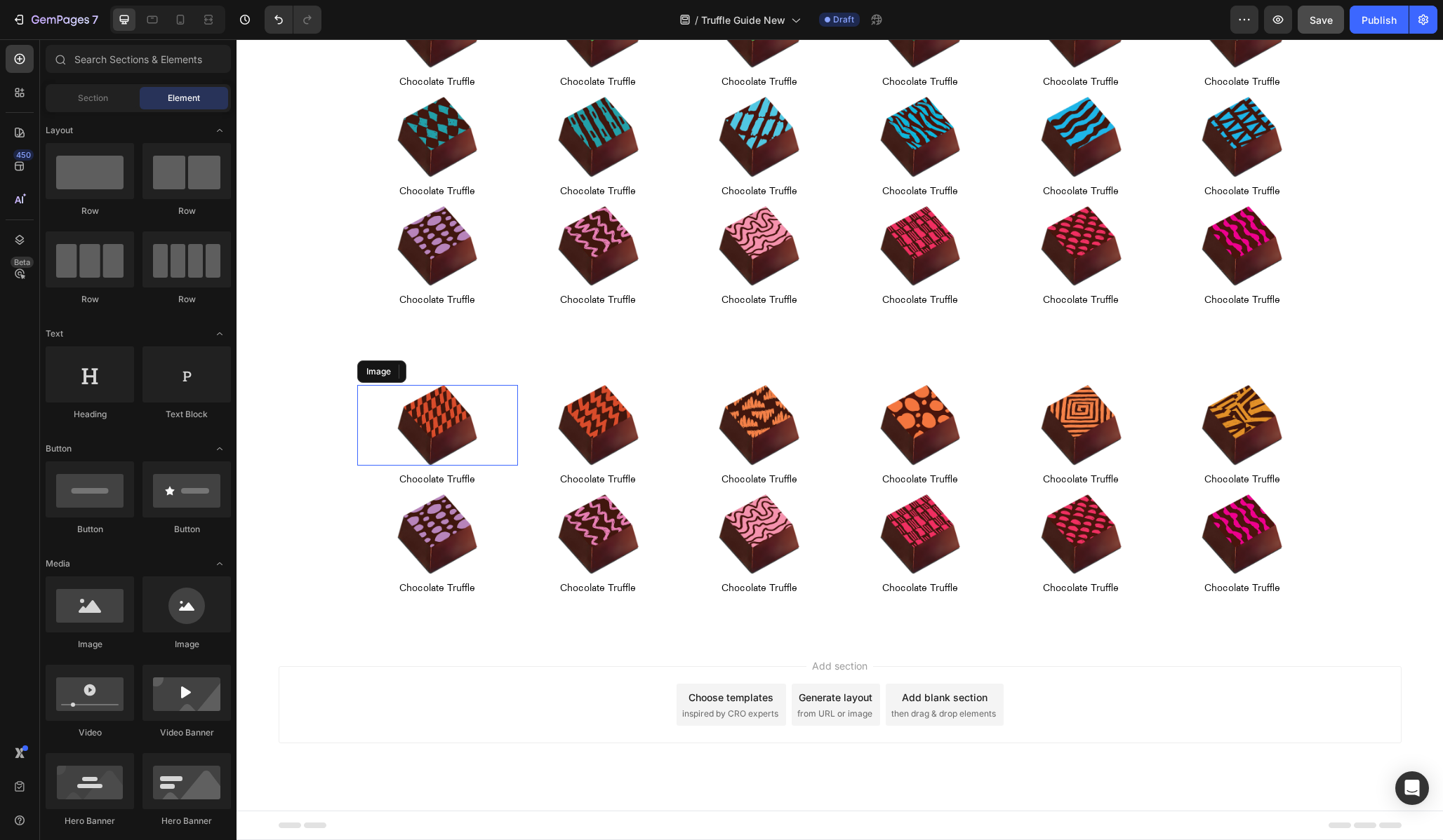
click at [418, 415] on img at bounding box center [438, 425] width 81 height 81
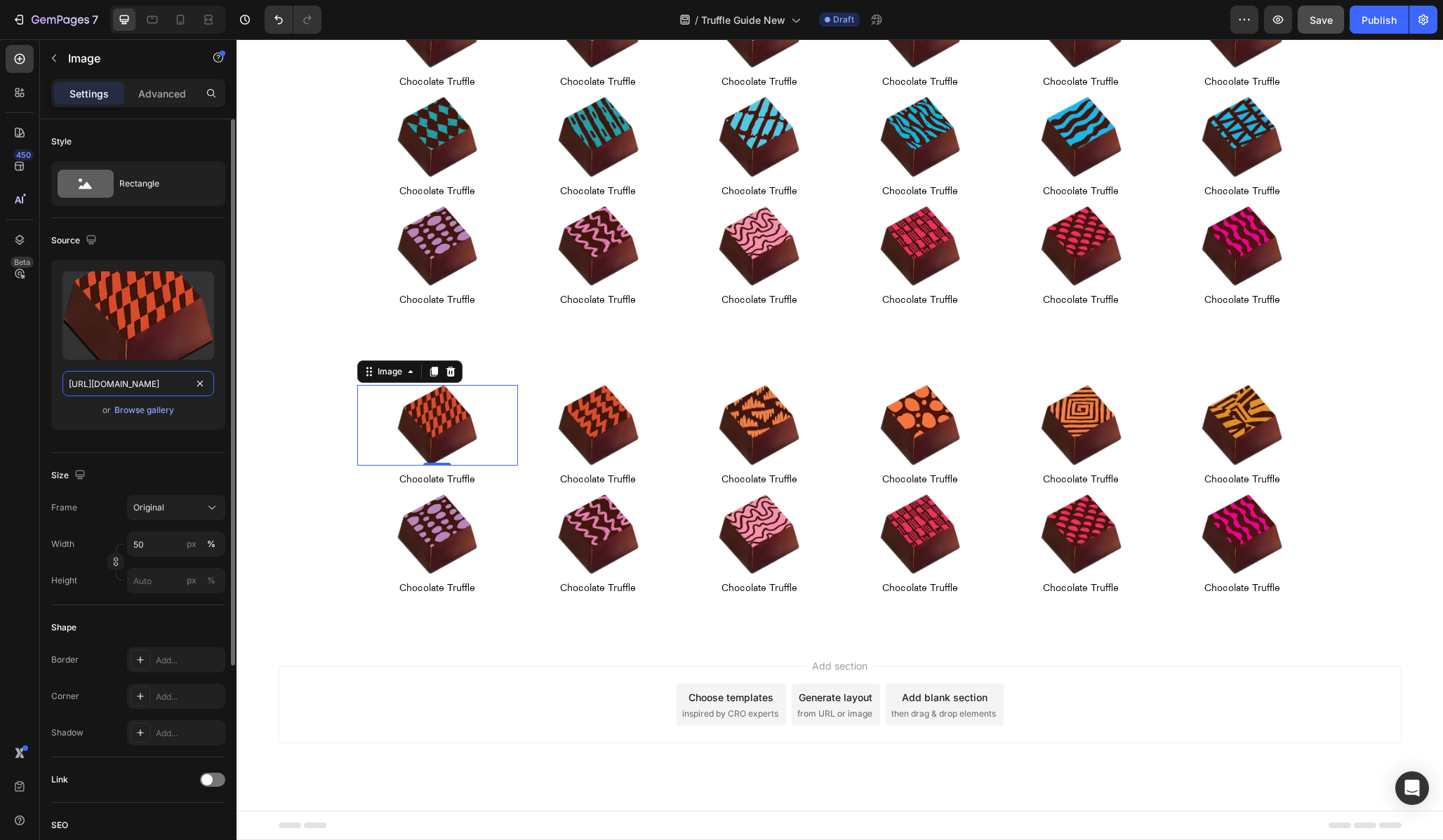
click at [145, 387] on input "[URL][DOMAIN_NAME]" at bounding box center [138, 383] width 151 height 25
paste input "holiday-chocolate-truffle-01-06.png?v=1756261387"
click at [105, 383] on input "[URL][DOMAIN_NAME]" at bounding box center [138, 383] width 151 height 25
type input "[URL][DOMAIN_NAME]"
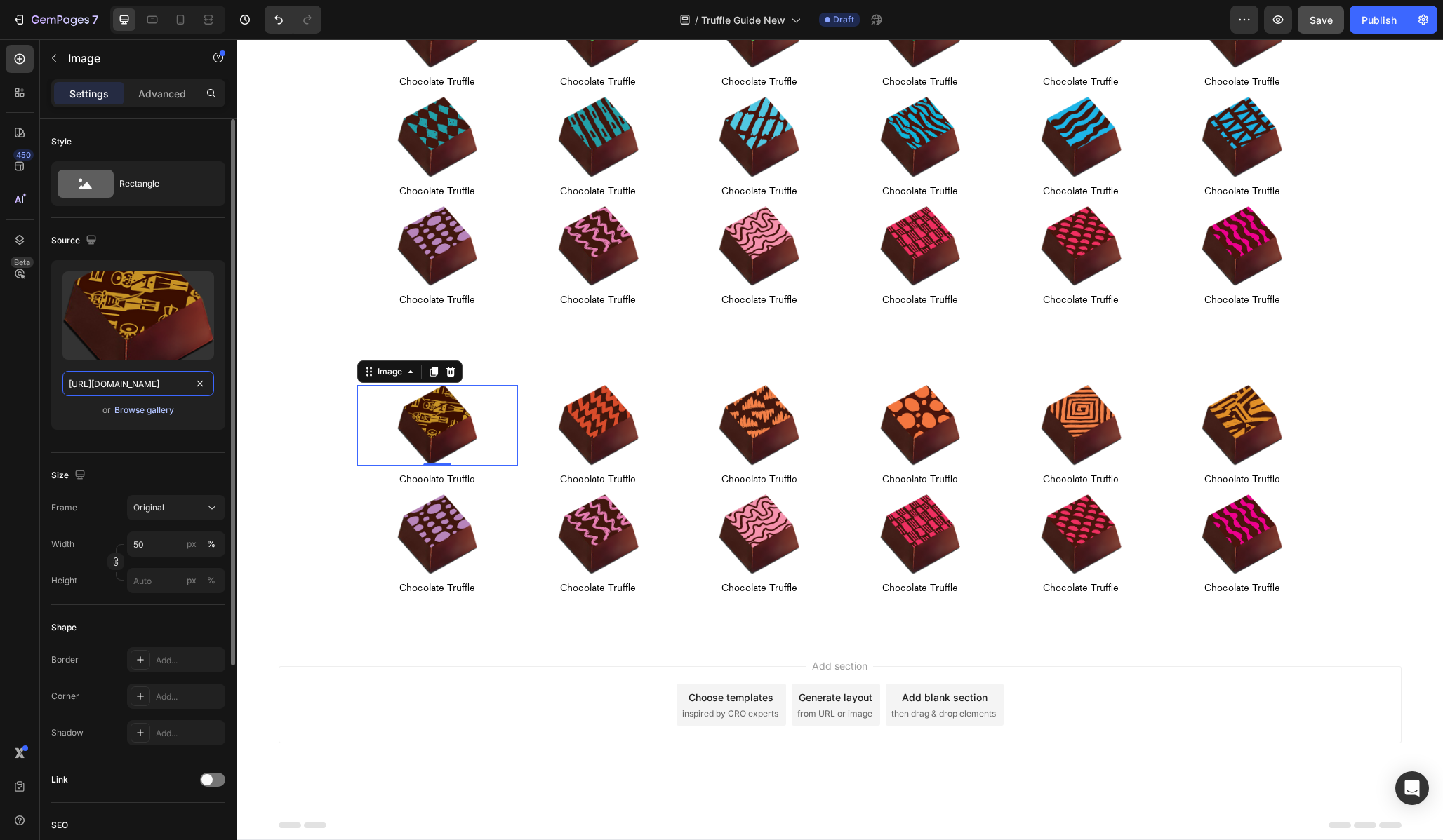
scroll to position [0, 326]
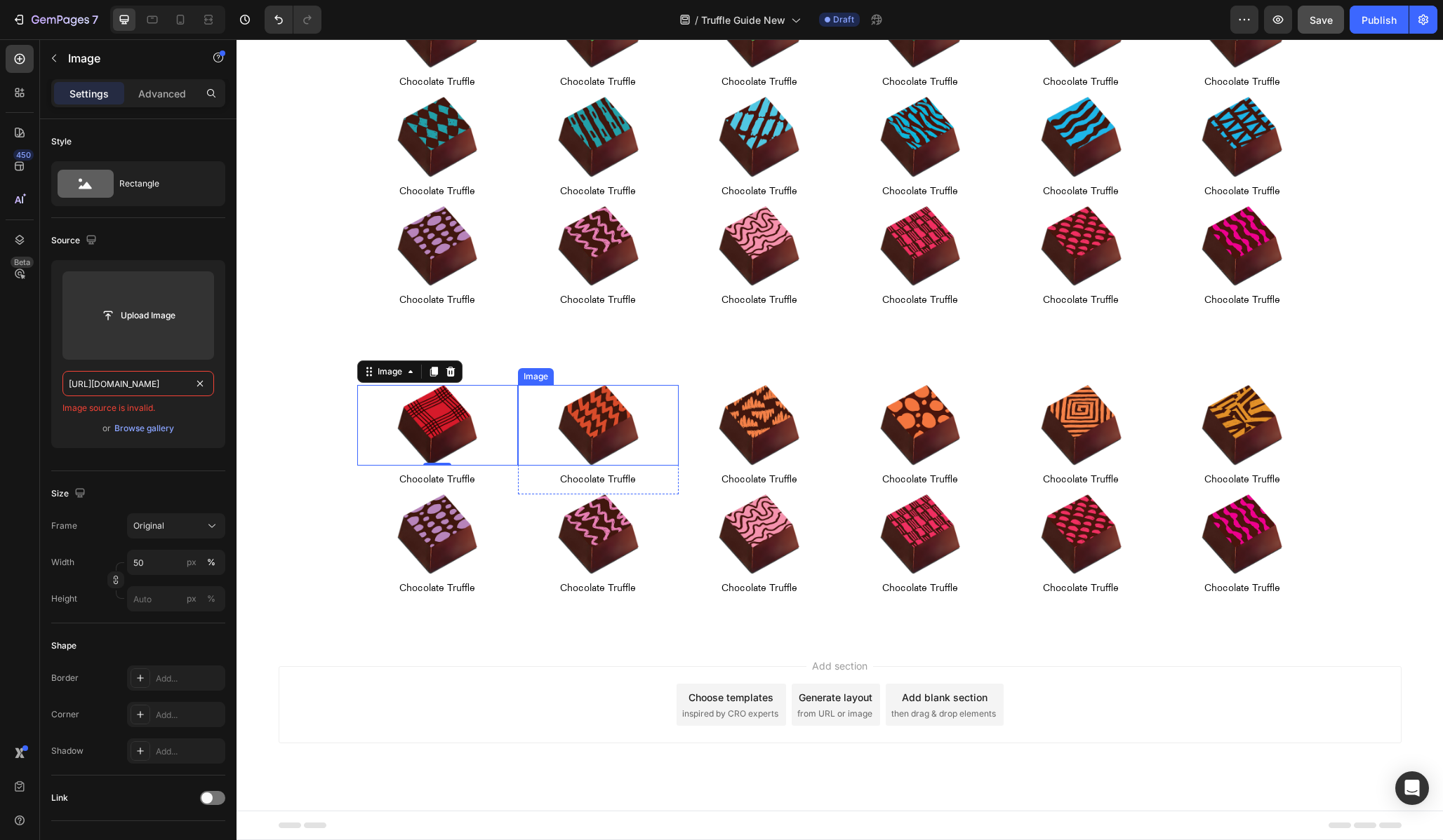
click at [578, 426] on img at bounding box center [598, 425] width 81 height 81
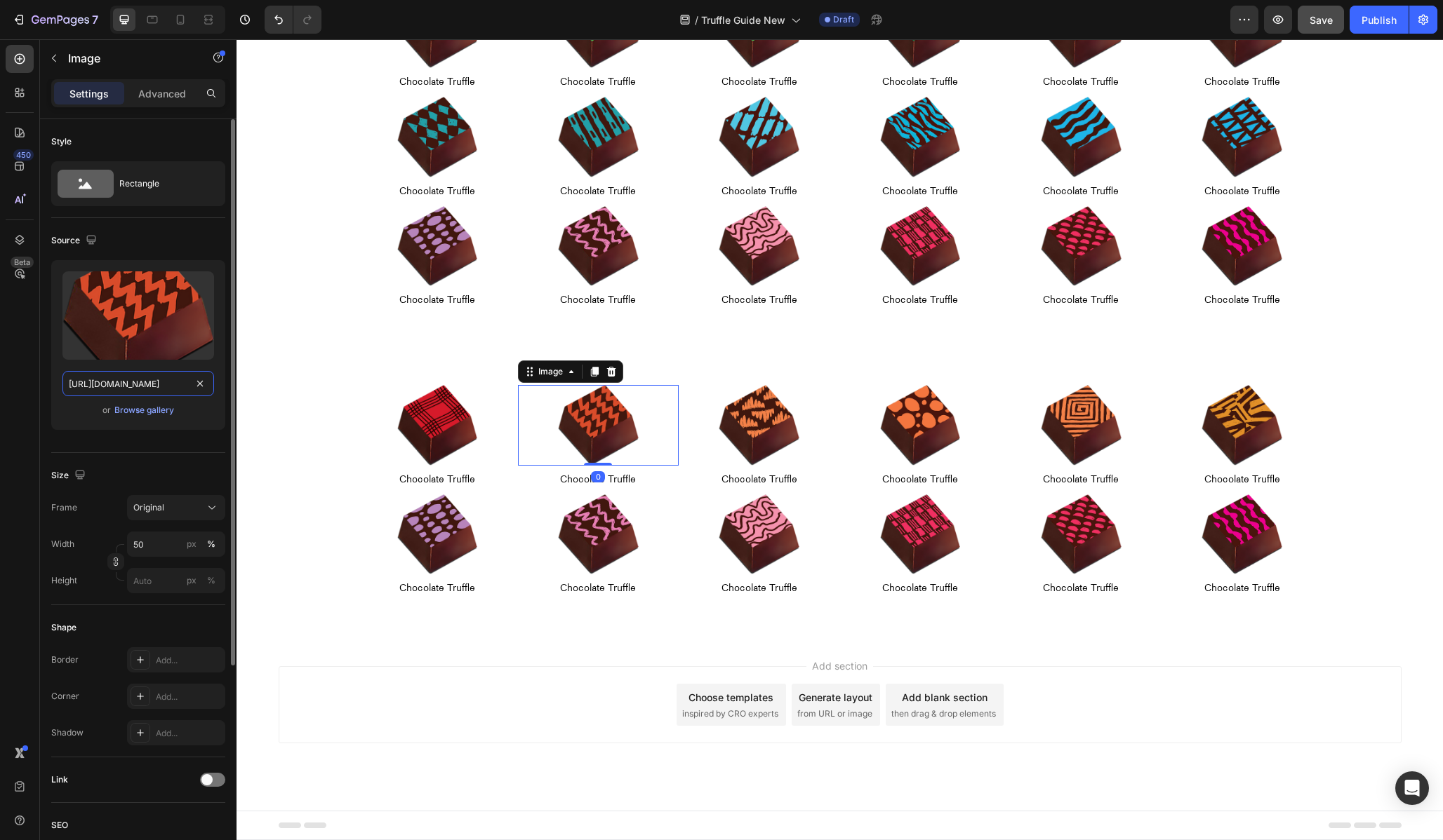
click at [107, 386] on input "[URL][DOMAIN_NAME]" at bounding box center [138, 383] width 151 height 25
paste input "holiday-chocolate-truffle-01-06.png?v=1756261387"
click at [104, 383] on input "[URL][DOMAIN_NAME]" at bounding box center [138, 383] width 151 height 25
type input "[URL][DOMAIN_NAME]"
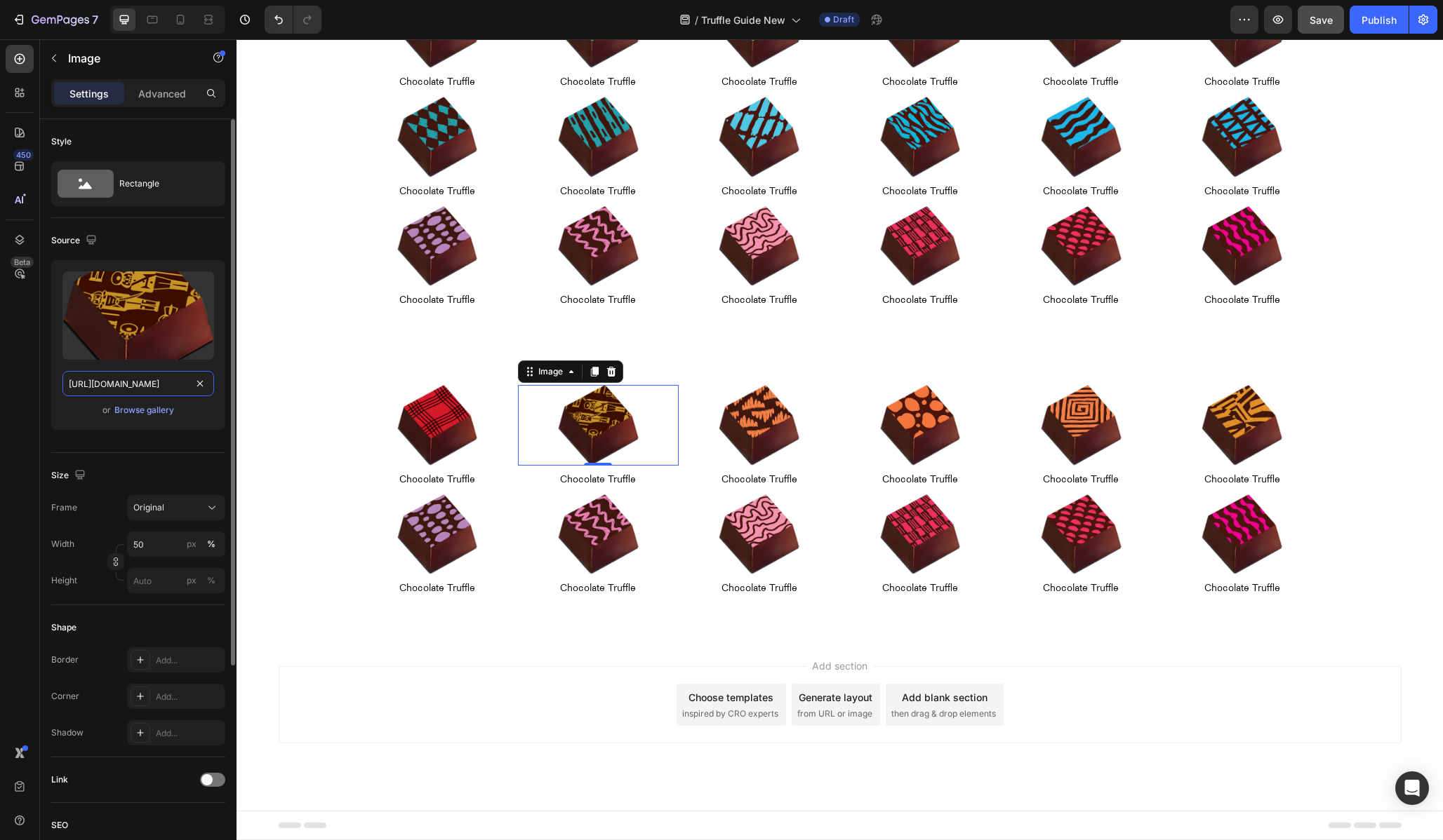
scroll to position [0, 326]
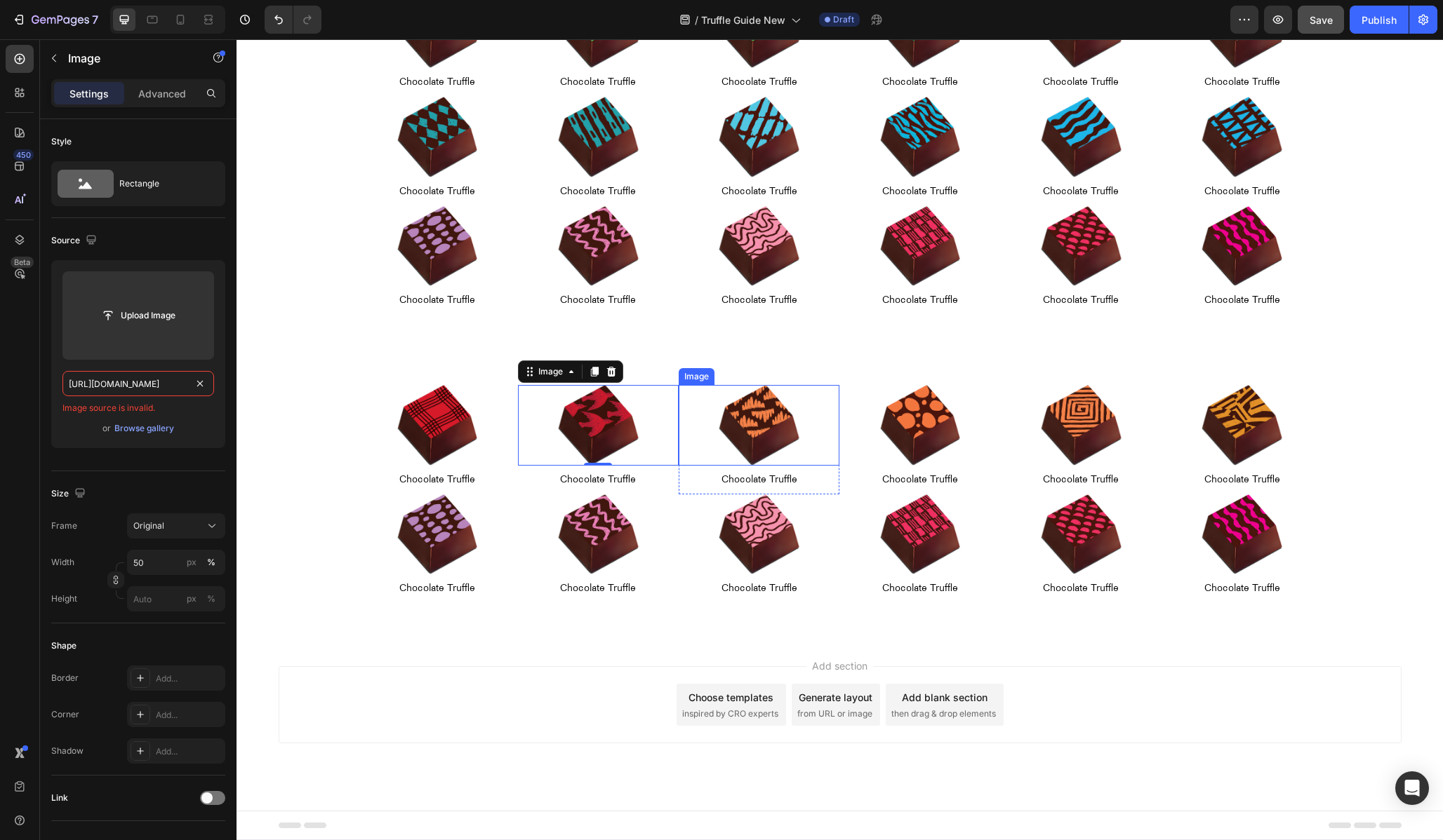
click at [744, 425] on img at bounding box center [759, 425] width 81 height 81
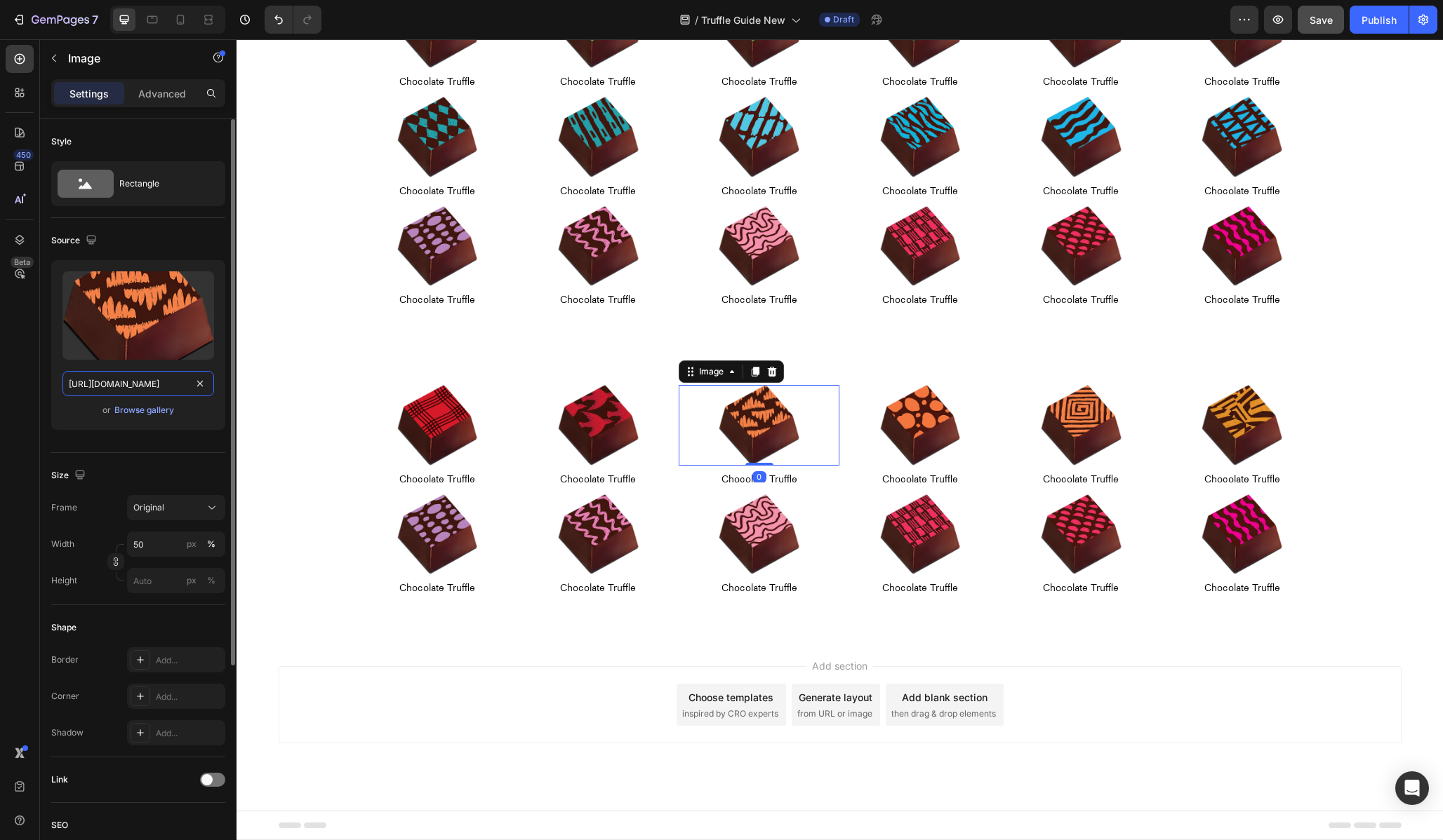
click at [90, 384] on input "[URL][DOMAIN_NAME]" at bounding box center [138, 383] width 151 height 25
paste input "holiday-chocolate-truffle-01-06.png?v=1756261387"
click at [108, 383] on input "[URL][DOMAIN_NAME]" at bounding box center [138, 383] width 151 height 25
type input "[URL][DOMAIN_NAME]"
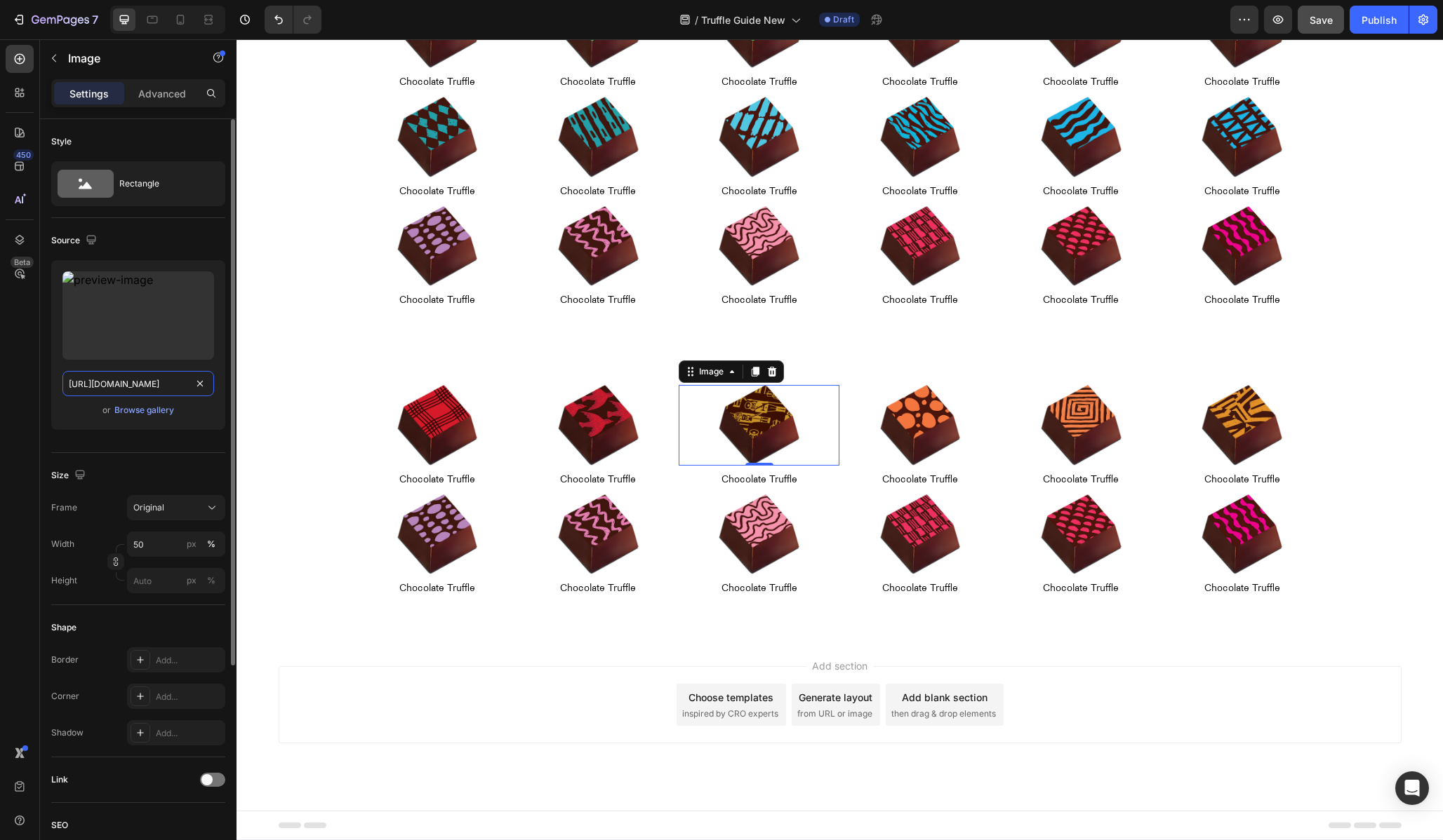
scroll to position [0, 326]
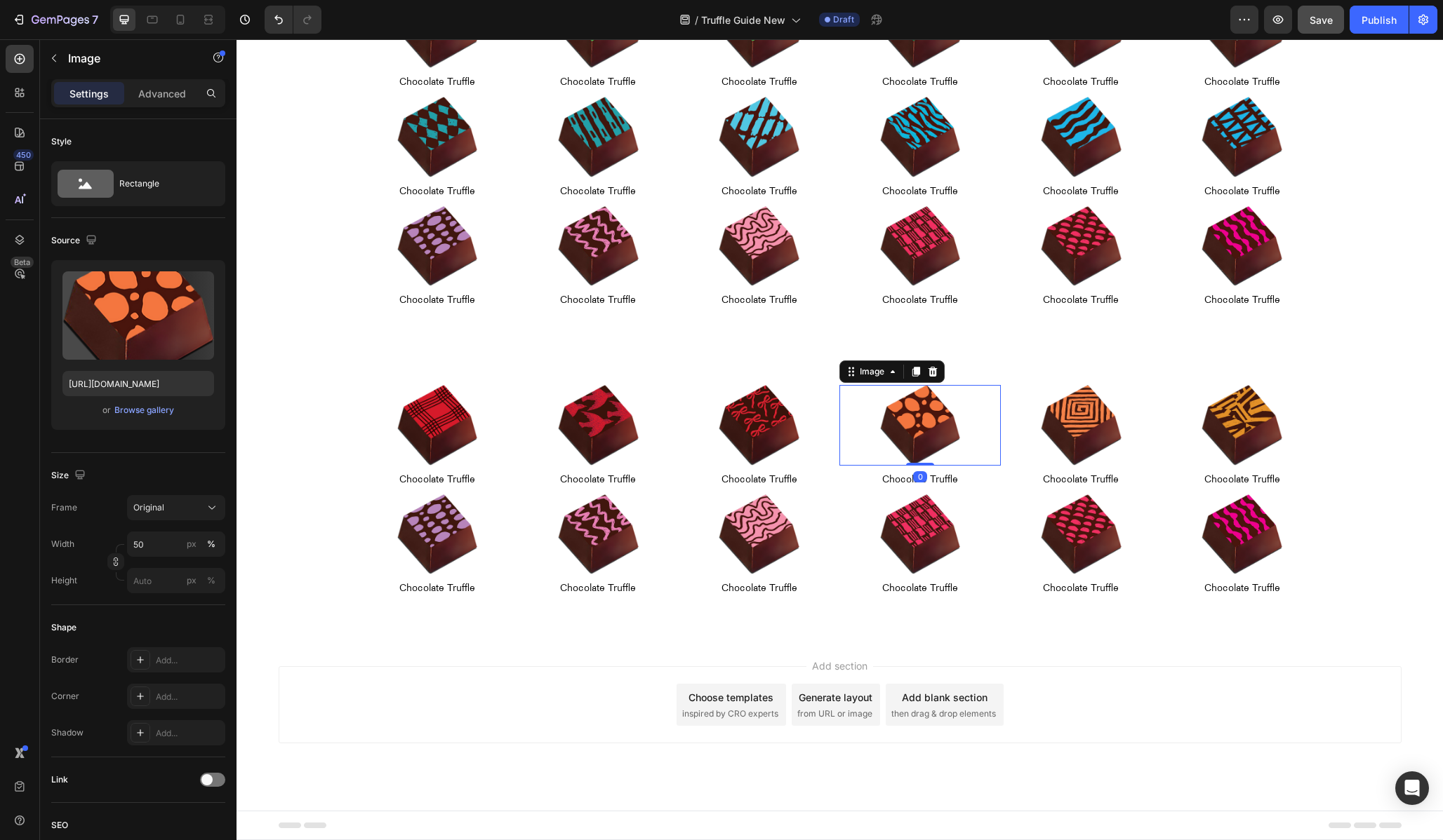
click at [908, 423] on img at bounding box center [920, 425] width 81 height 81
click at [112, 389] on input "[URL][DOMAIN_NAME]" at bounding box center [138, 383] width 151 height 25
paste input "holiday-chocolate-truffle-01-06.png?v=1756261387"
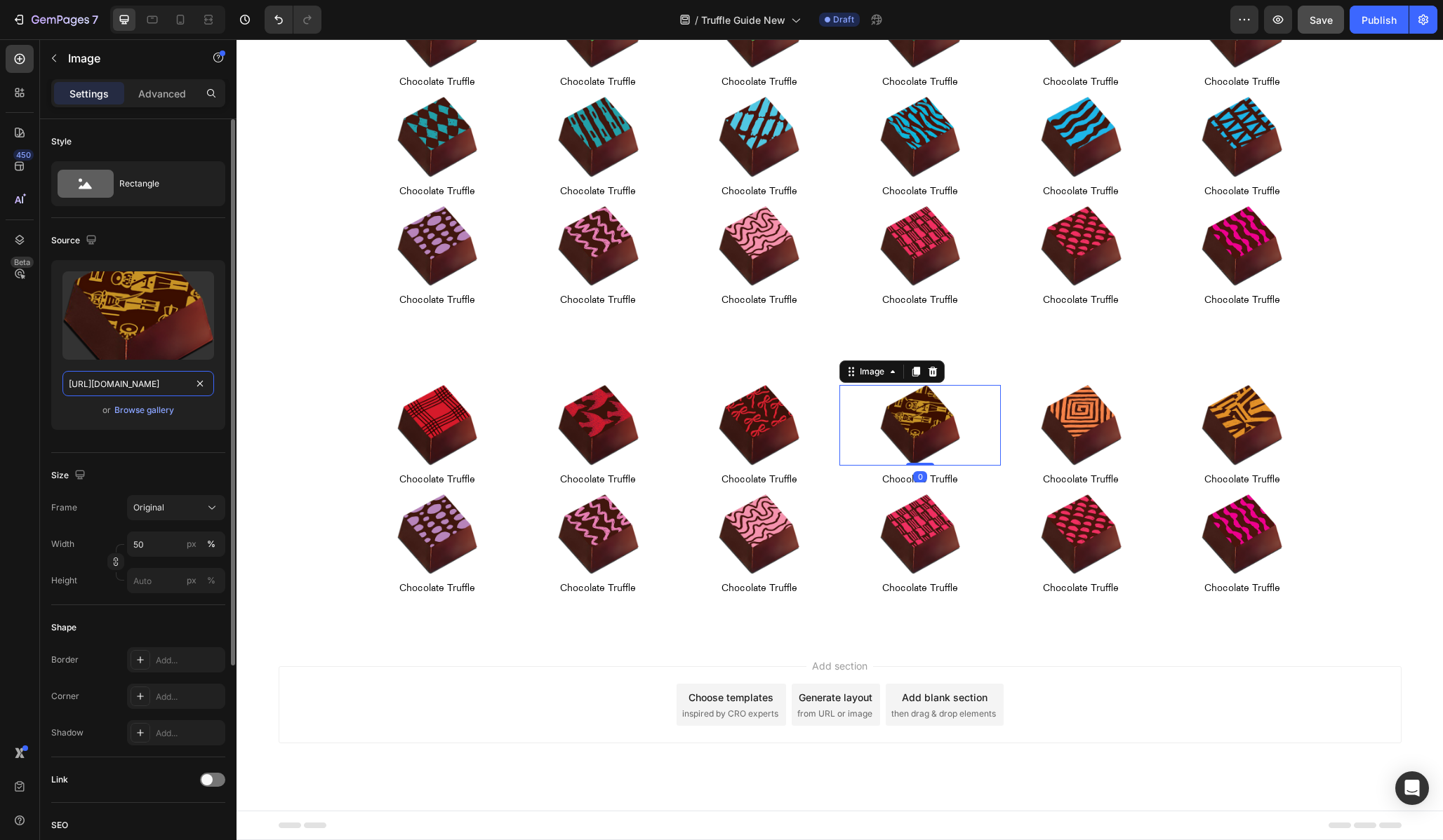
scroll to position [0, 332]
click at [103, 380] on input "[URL][DOMAIN_NAME]" at bounding box center [138, 383] width 151 height 25
type input "[URL][DOMAIN_NAME]"
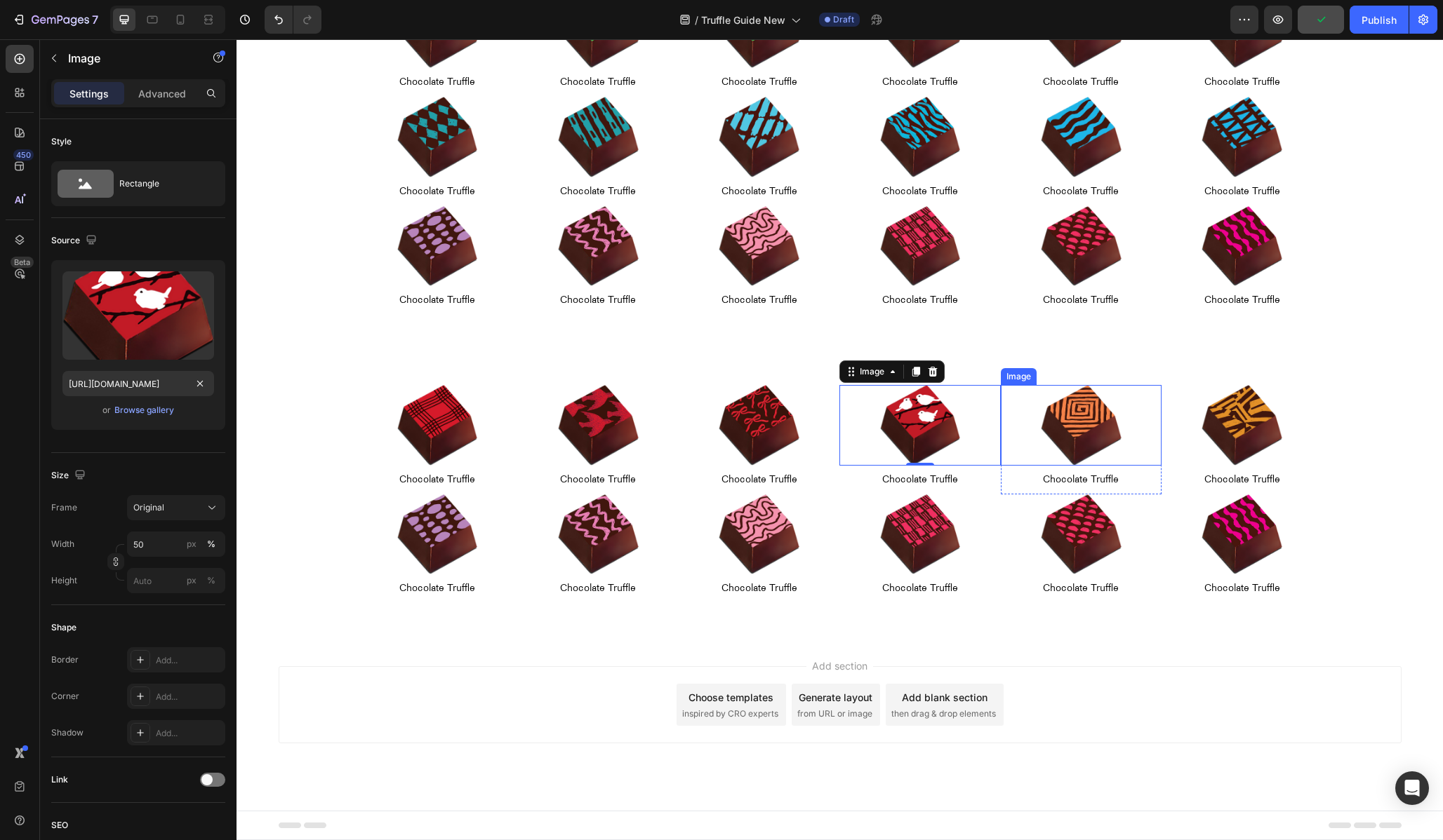
click at [1082, 418] on img at bounding box center [1081, 425] width 81 height 81
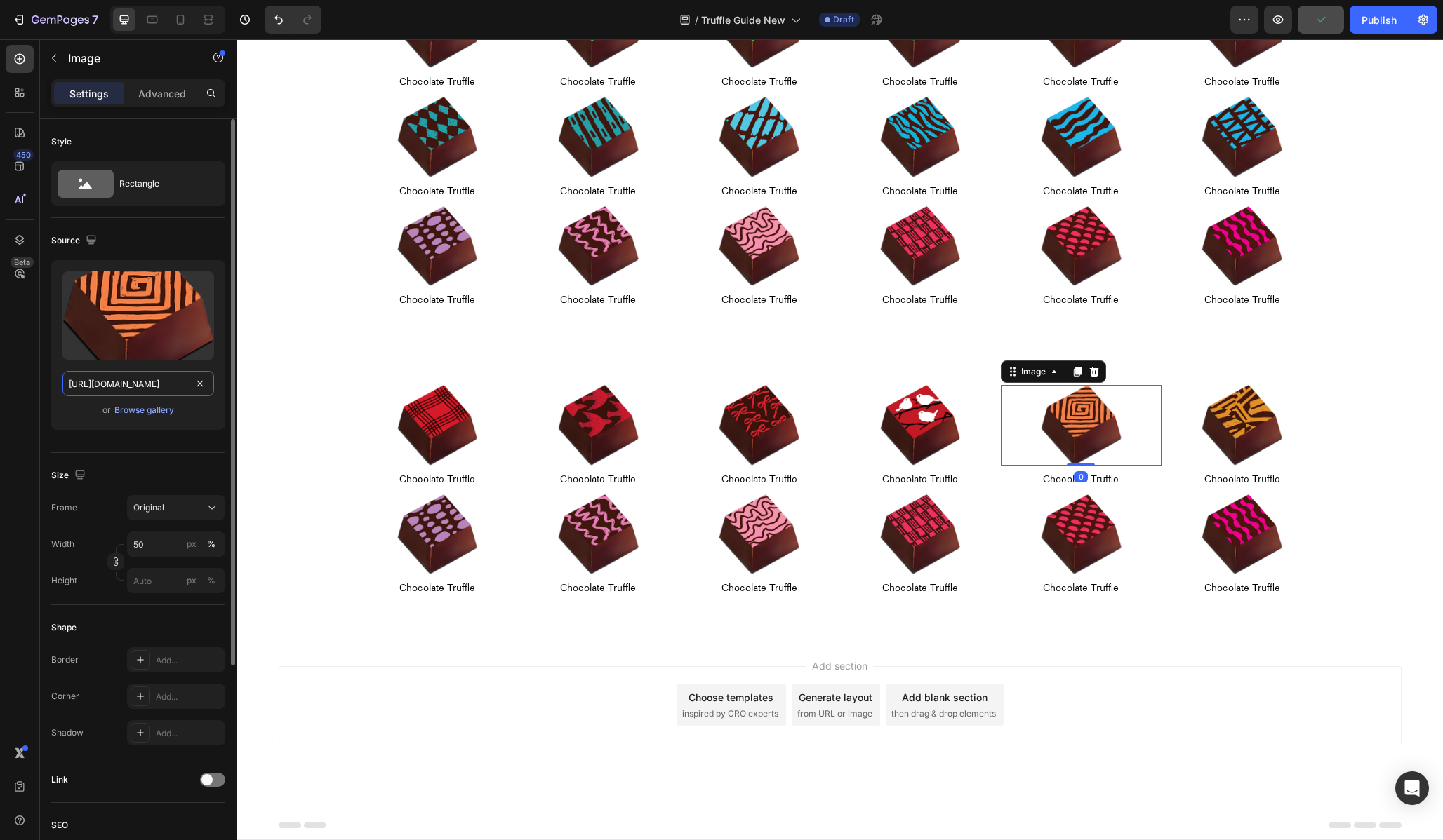
click at [160, 395] on input "[URL][DOMAIN_NAME]" at bounding box center [138, 383] width 151 height 25
paste input "holiday-chocolate-truffle-01-06.png?v=1756261387"
click at [105, 382] on input "[URL][DOMAIN_NAME]" at bounding box center [138, 383] width 151 height 25
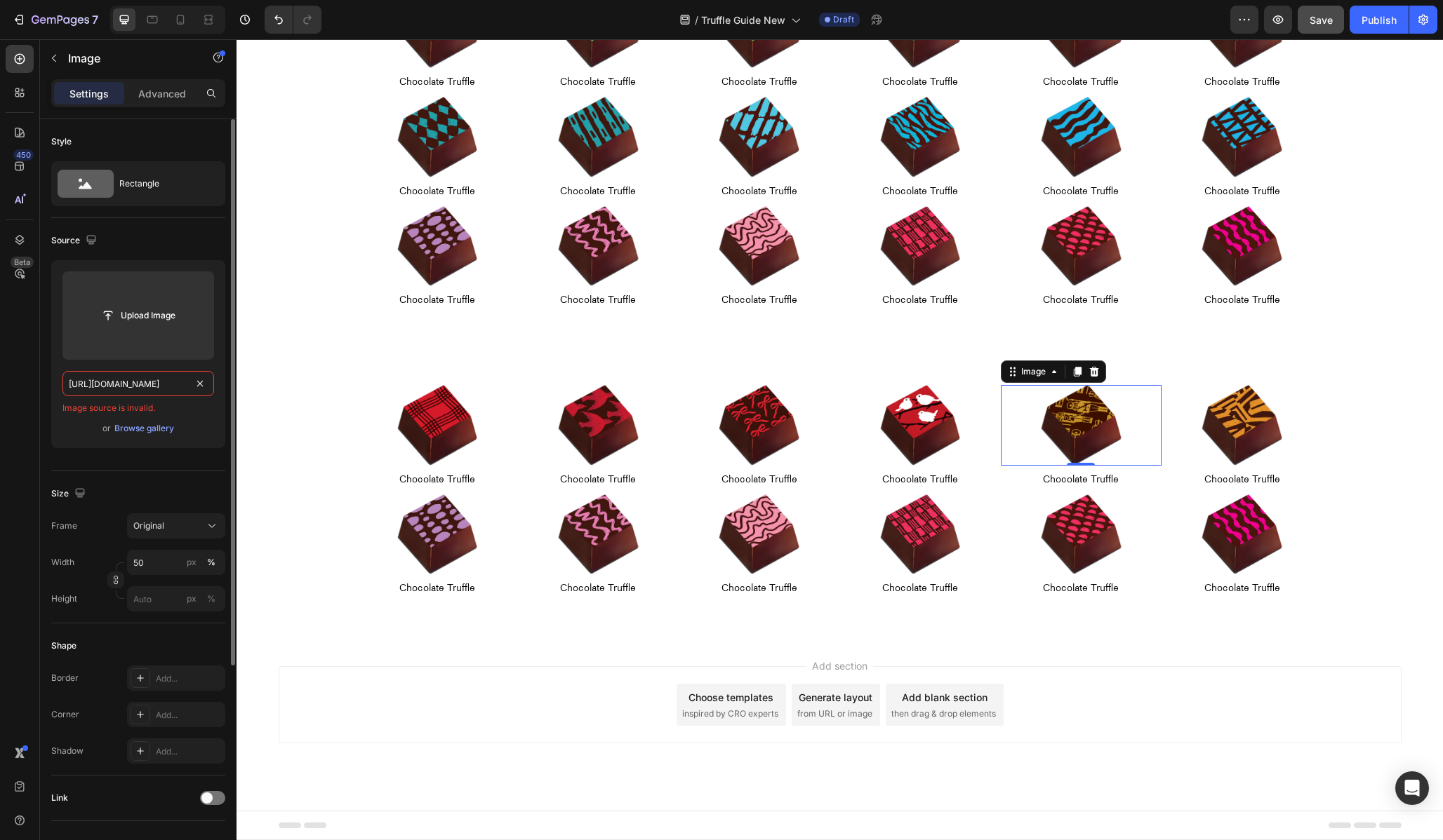
scroll to position [0, 326]
type input "[URL][DOMAIN_NAME]"
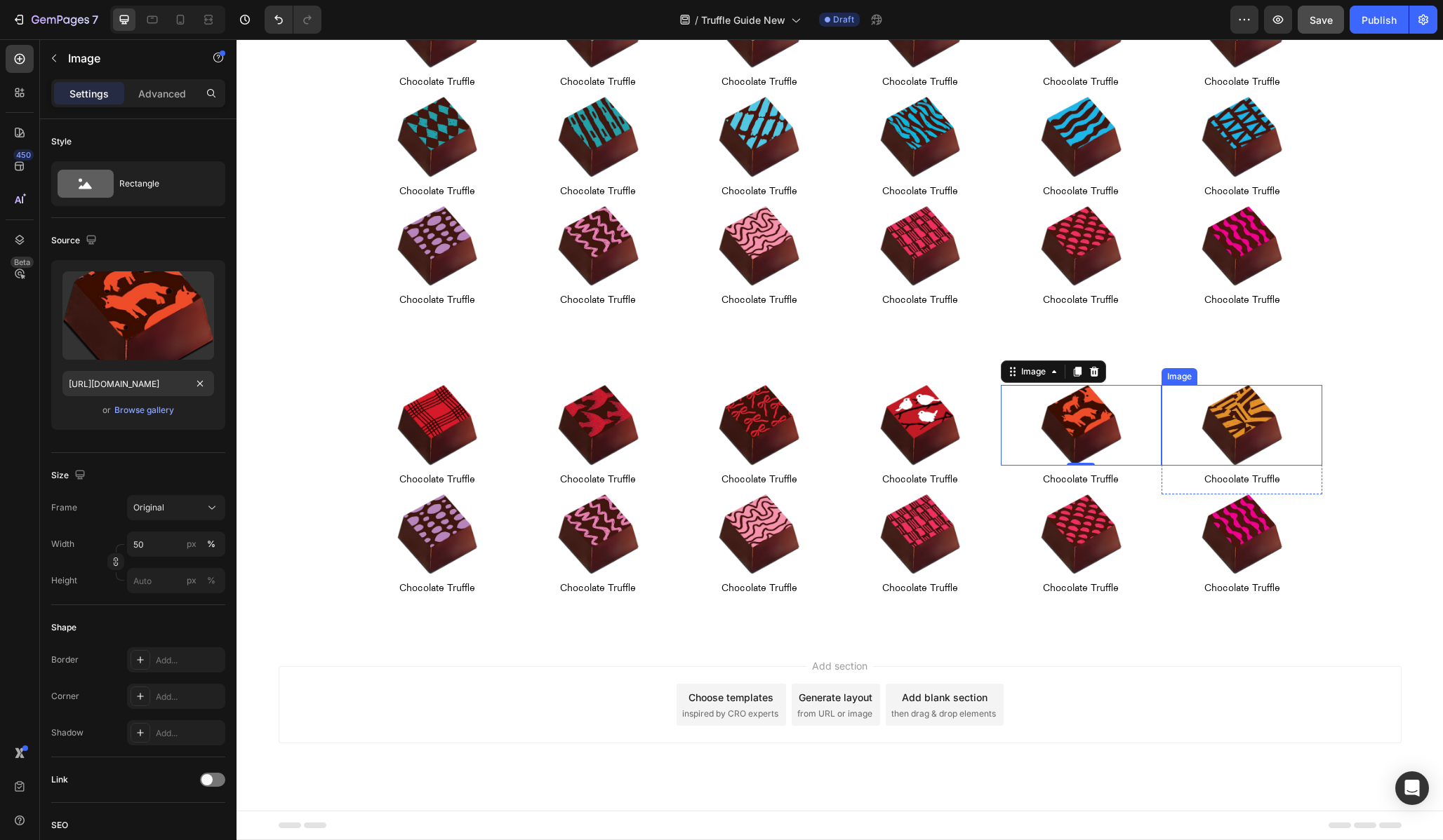
click at [1224, 424] on img at bounding box center [1242, 425] width 81 height 81
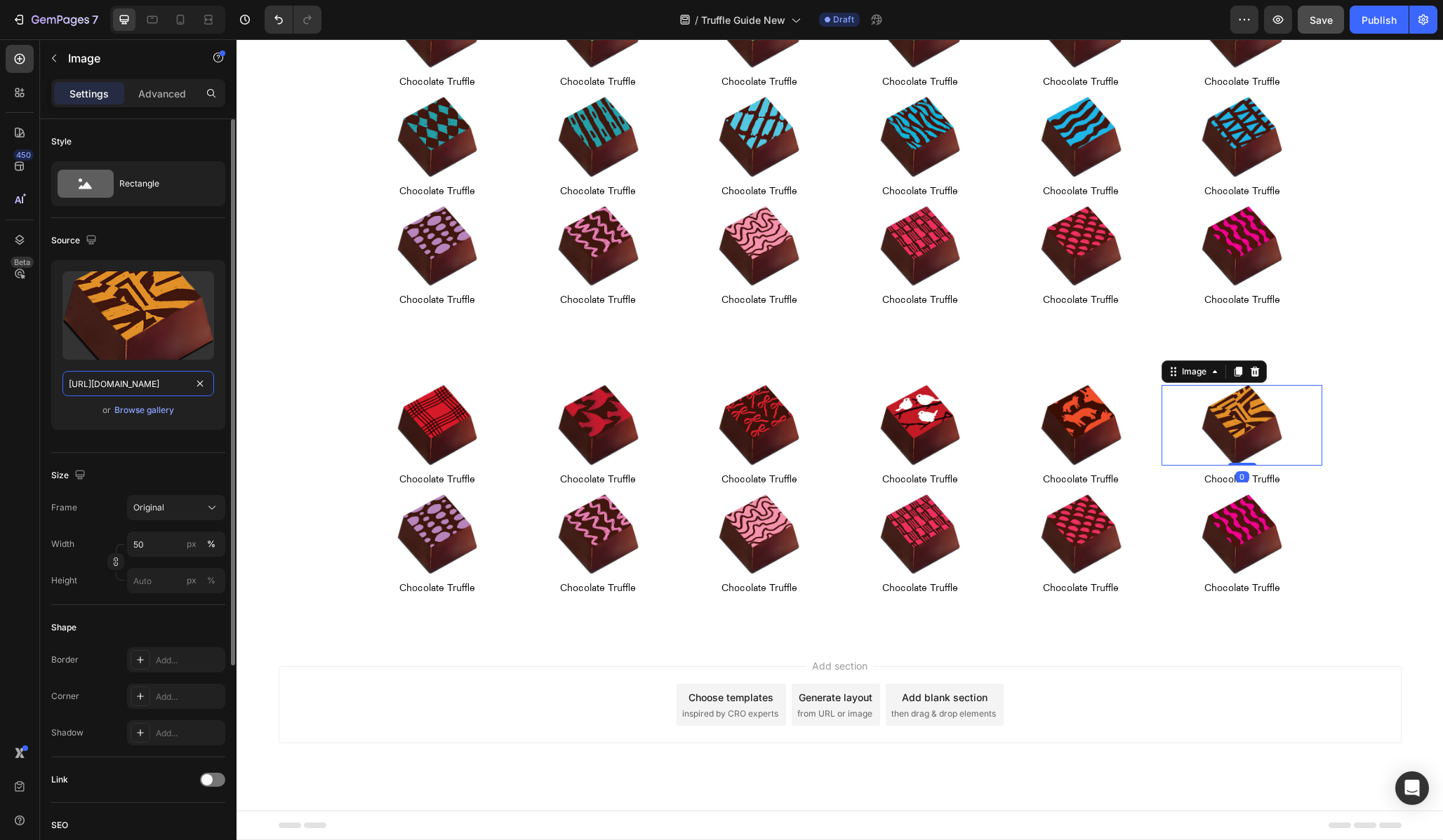
click at [138, 382] on input "[URL][DOMAIN_NAME]" at bounding box center [138, 383] width 151 height 25
paste input "holiday-chocolate-truffle-01-06.png?v=1756261387"
type input "[URL][DOMAIN_NAME]"
click at [104, 383] on input "[URL][DOMAIN_NAME]" at bounding box center [138, 383] width 151 height 25
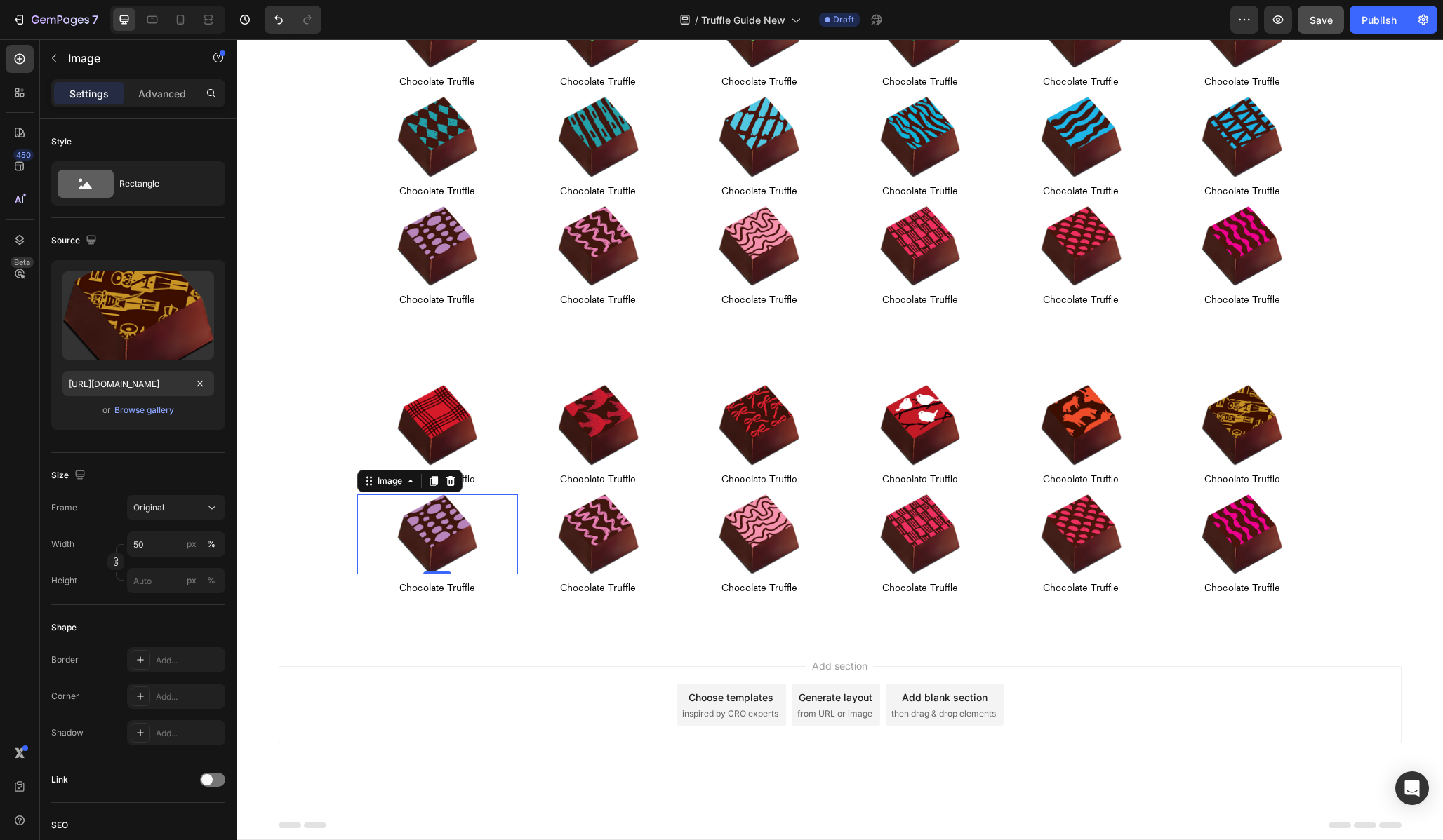
click at [368, 504] on div at bounding box center [438, 535] width 160 height 81
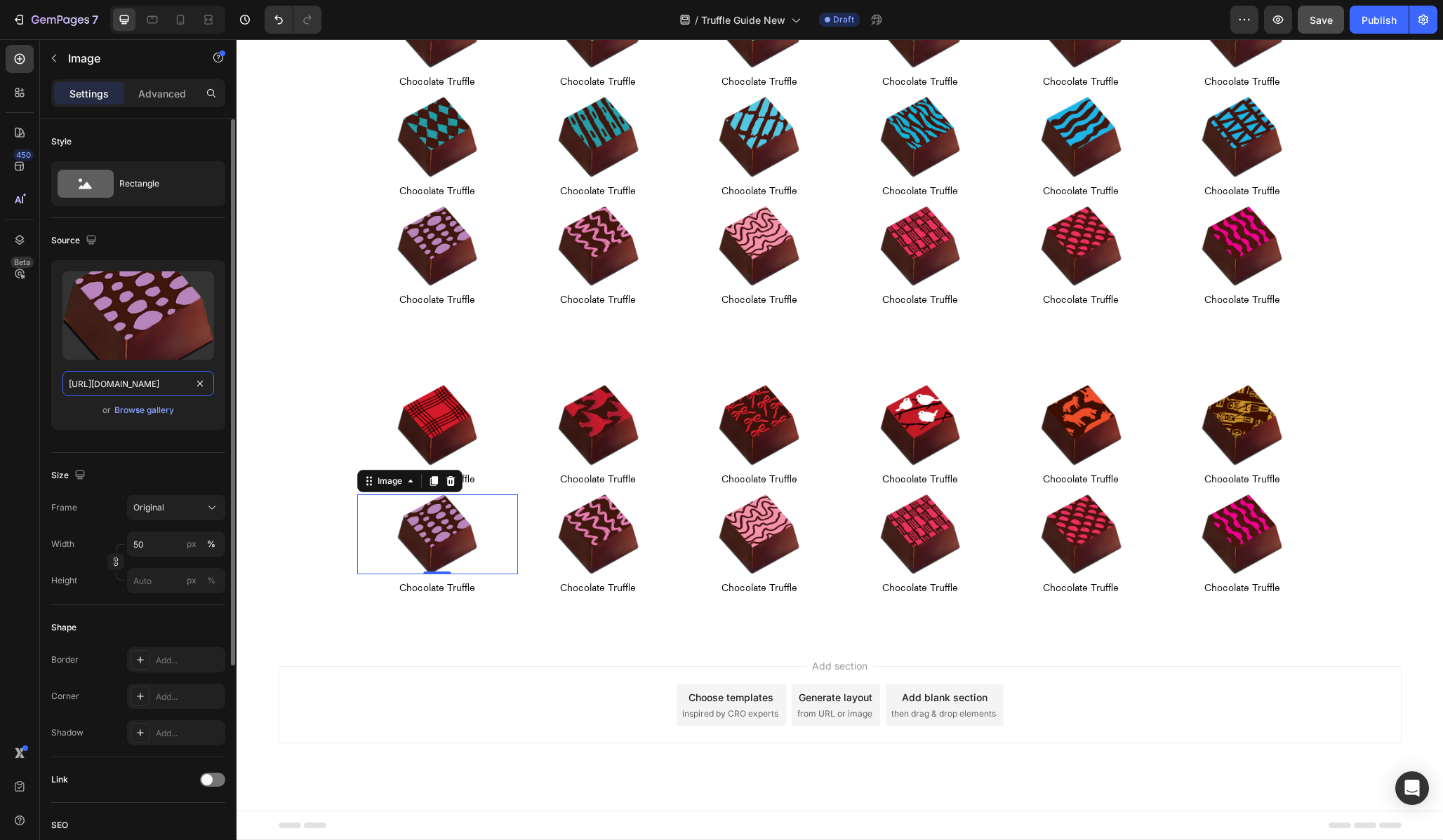
click at [135, 372] on input "[URL][DOMAIN_NAME]" at bounding box center [138, 383] width 151 height 25
paste input "holiday-chocolate-truffle-01-06.png?v=1756261387"
click at [108, 383] on input "[URL][DOMAIN_NAME]" at bounding box center [138, 383] width 151 height 25
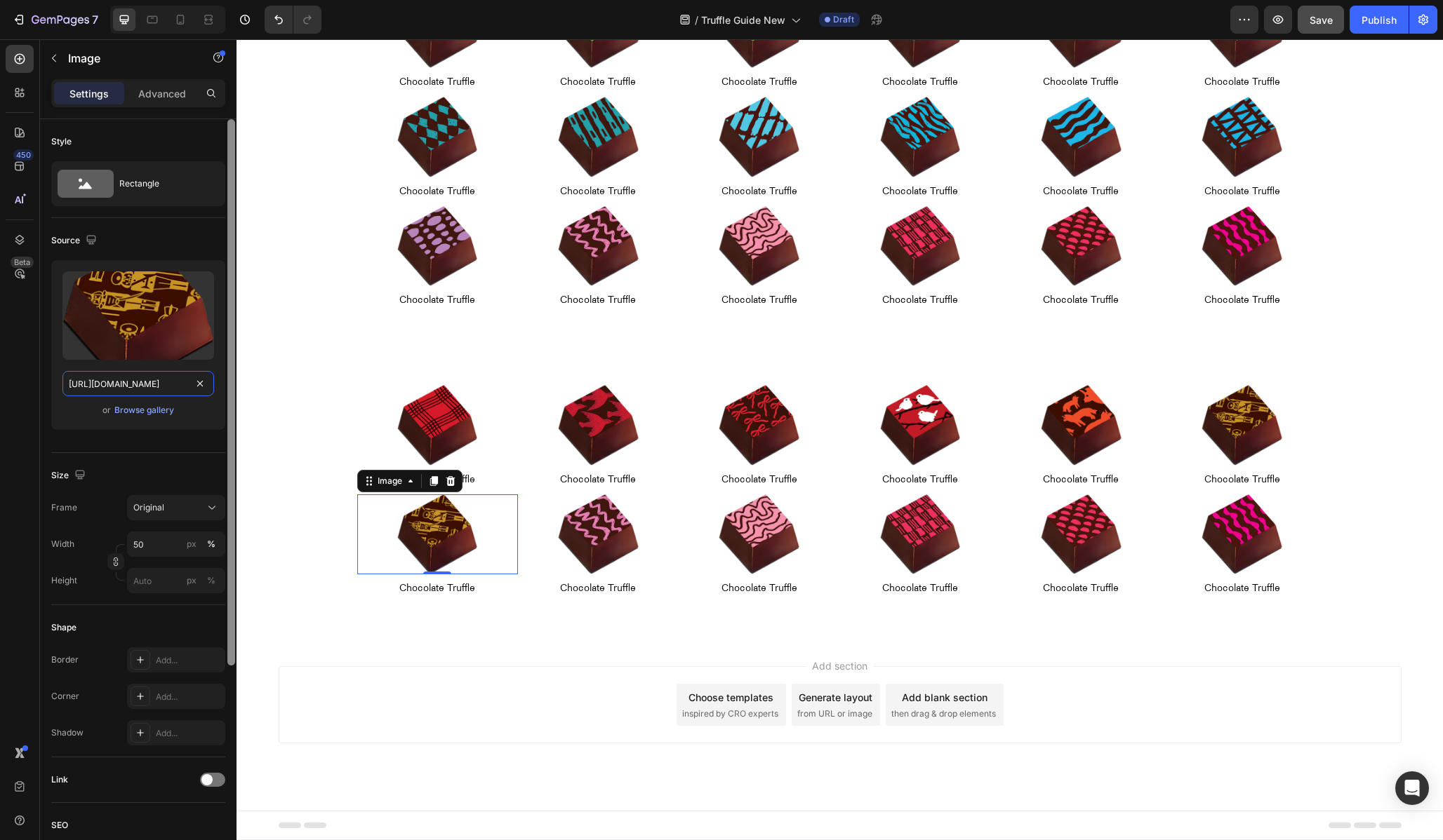
type input "[URL][DOMAIN_NAME]"
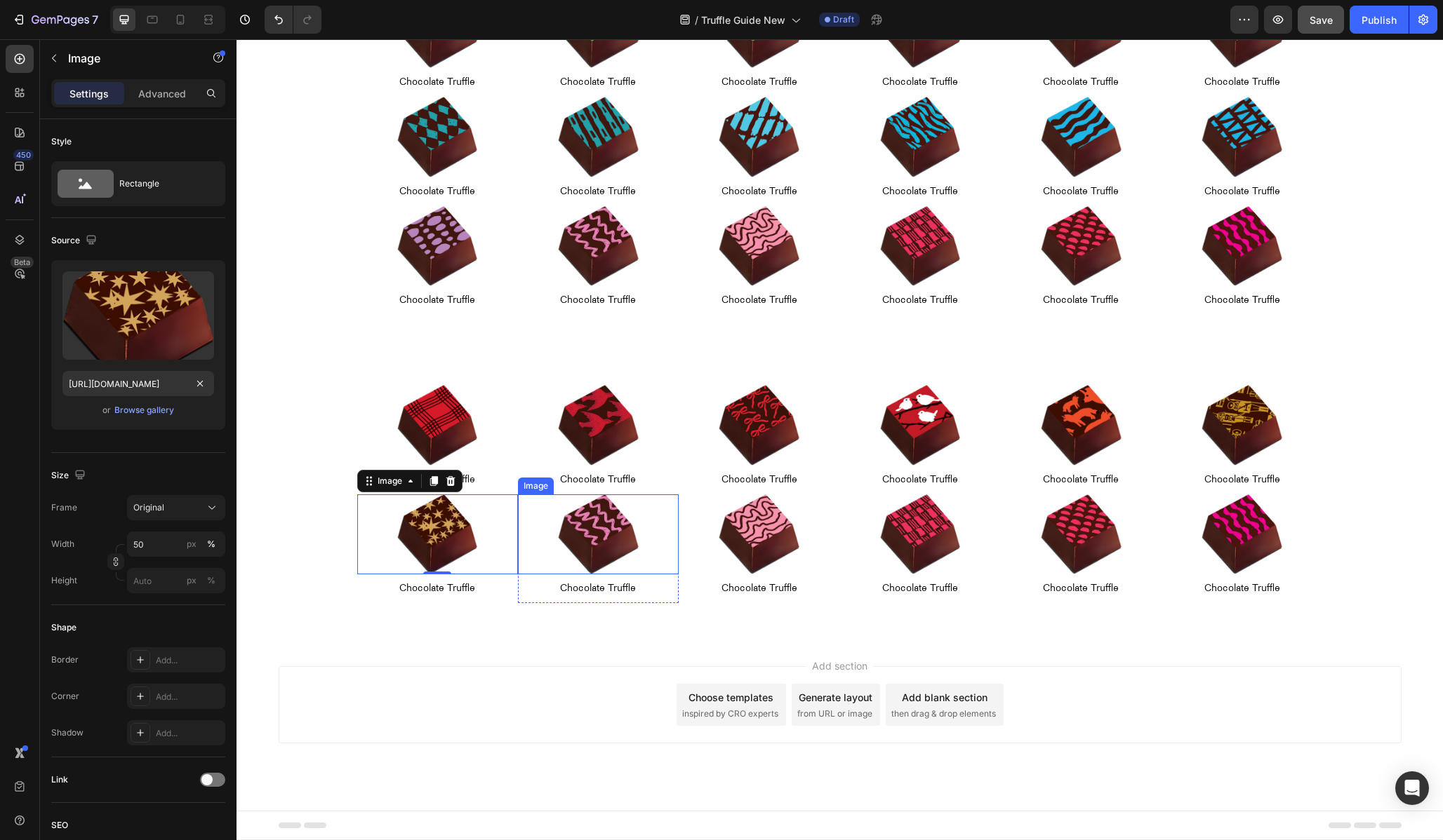
click at [597, 522] on img at bounding box center [598, 535] width 81 height 81
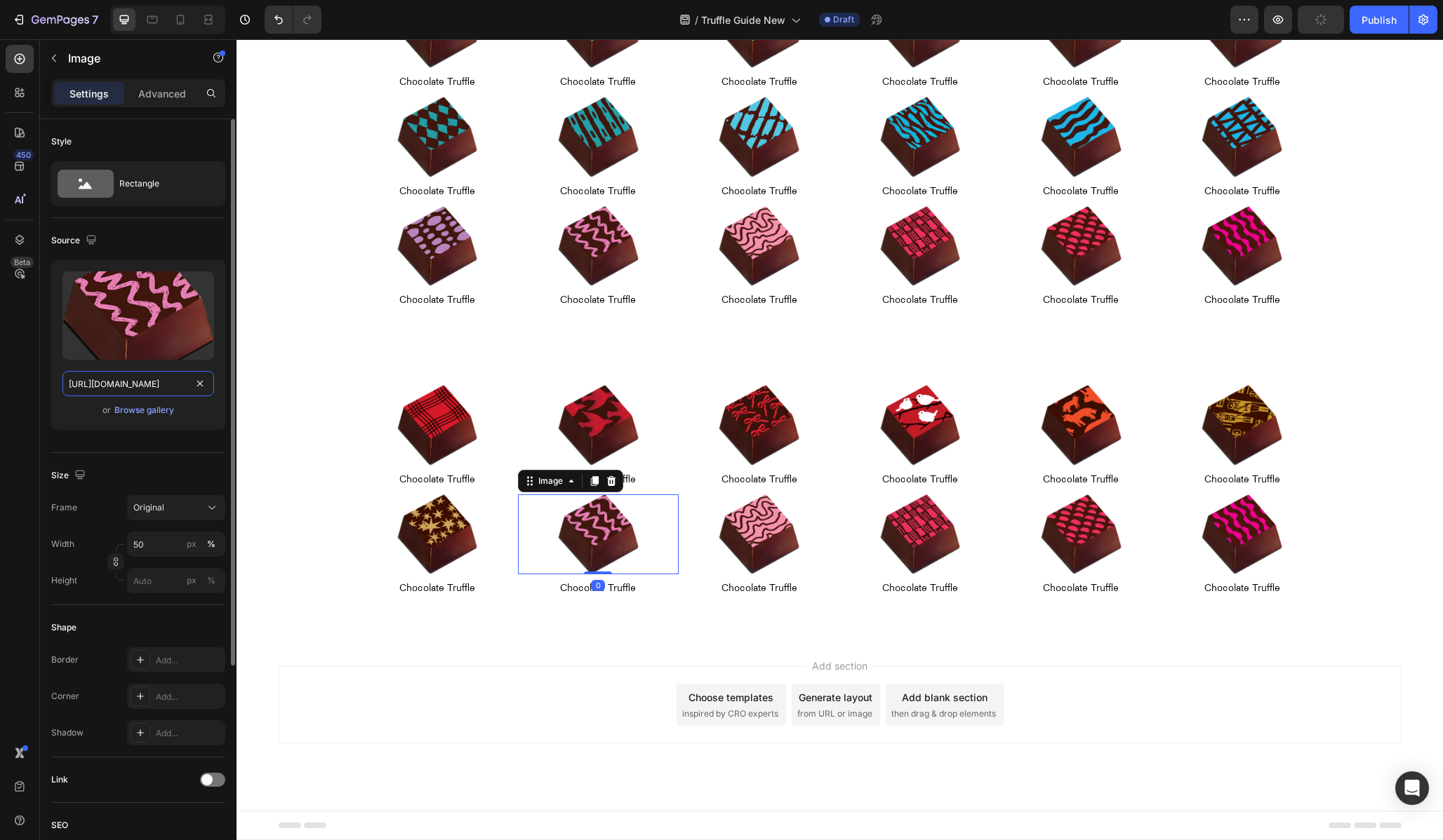
click at [134, 379] on input "[URL][DOMAIN_NAME]" at bounding box center [138, 383] width 151 height 25
paste input "holiday-chocolate-truffle-01-06.png?v=1756261387"
click at [98, 382] on input "[URL][DOMAIN_NAME]" at bounding box center [138, 383] width 151 height 25
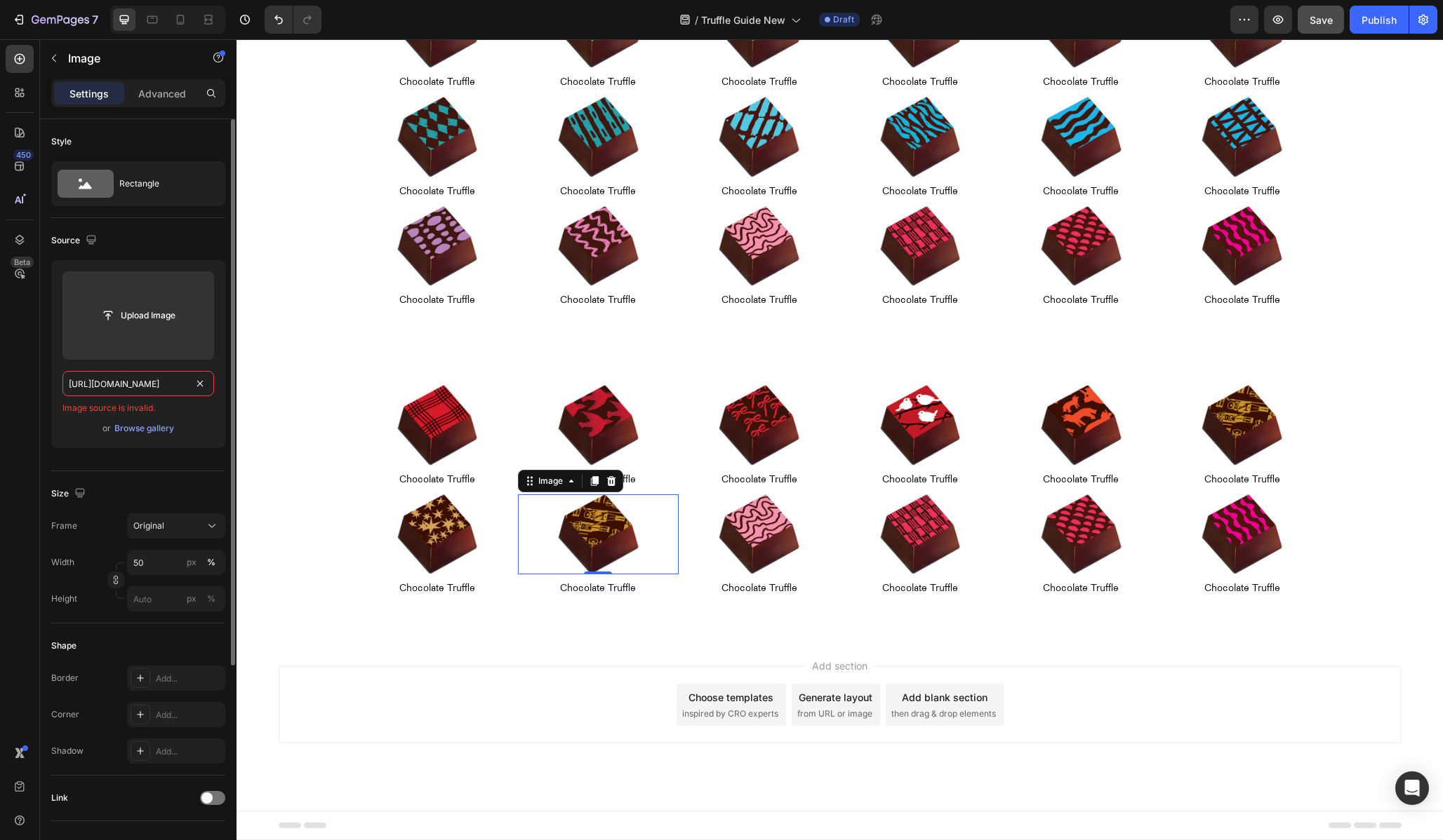
type input "[URL][DOMAIN_NAME]"
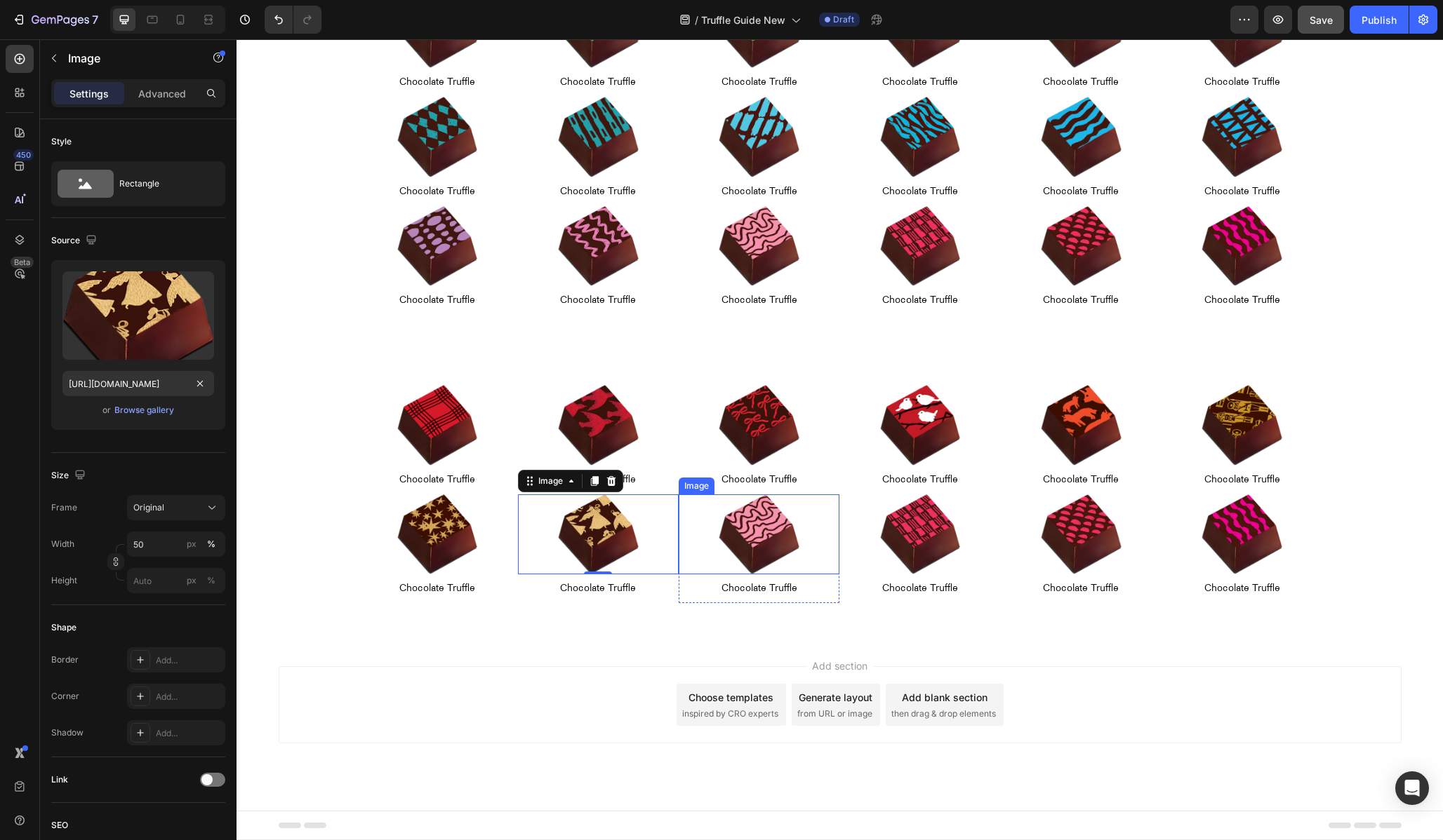
click at [764, 538] on img at bounding box center [759, 535] width 81 height 81
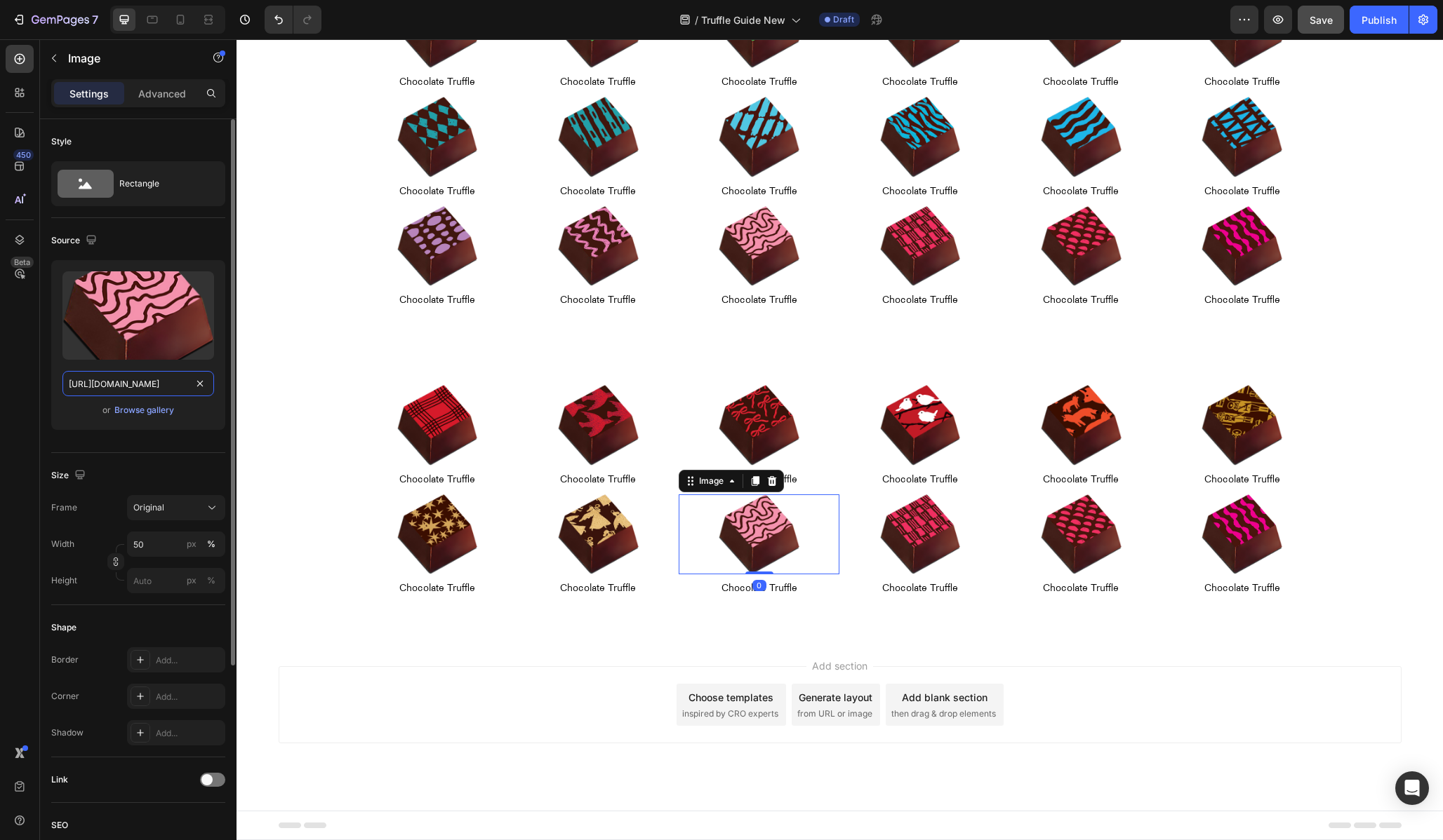
click at [124, 381] on input "[URL][DOMAIN_NAME]" at bounding box center [138, 383] width 151 height 25
paste input "holiday-chocolate-truffle-01-06.png?v=1756261387"
click at [108, 383] on input "[URL][DOMAIN_NAME]" at bounding box center [138, 383] width 151 height 25
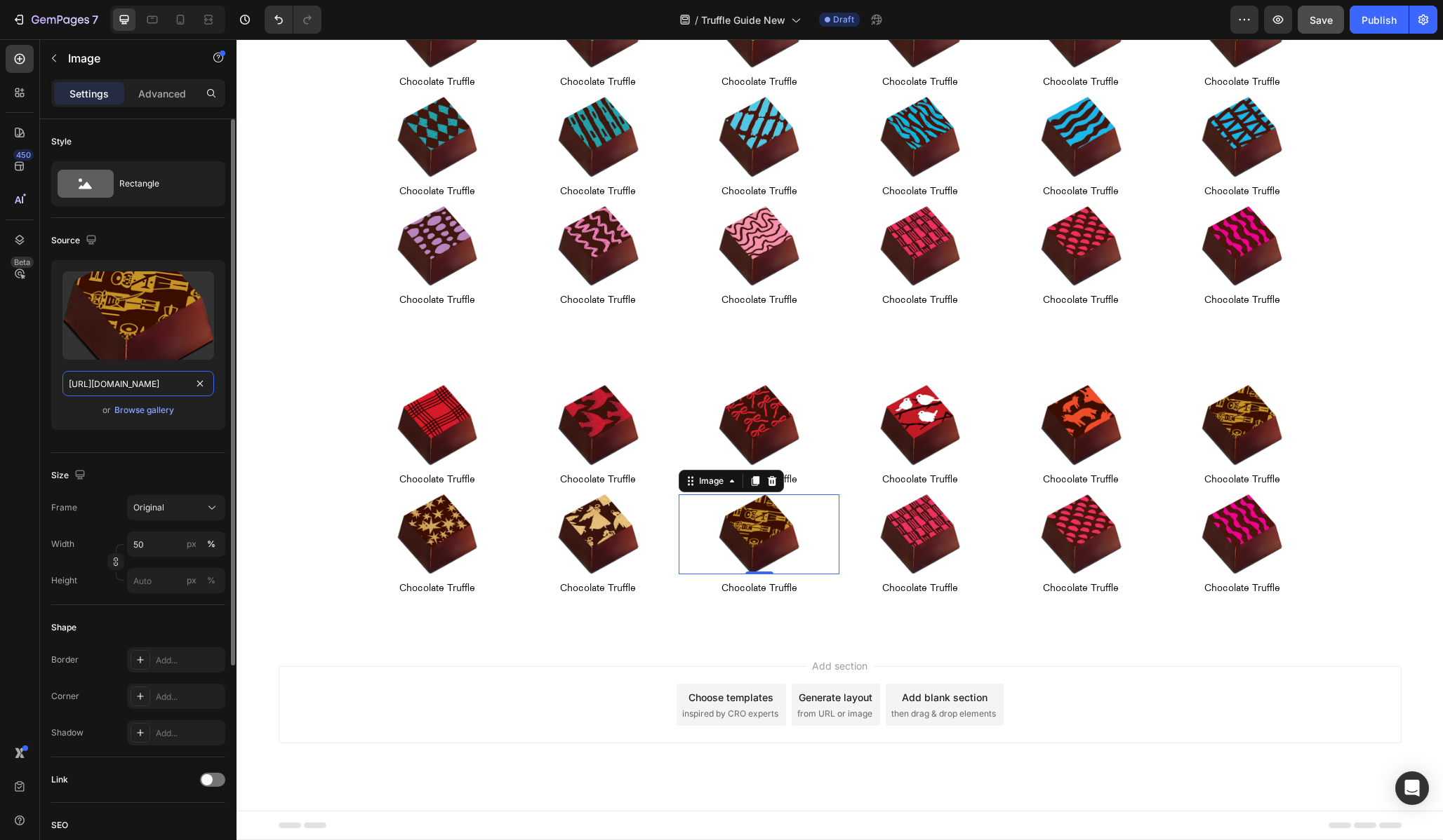
type input "[URL][DOMAIN_NAME]"
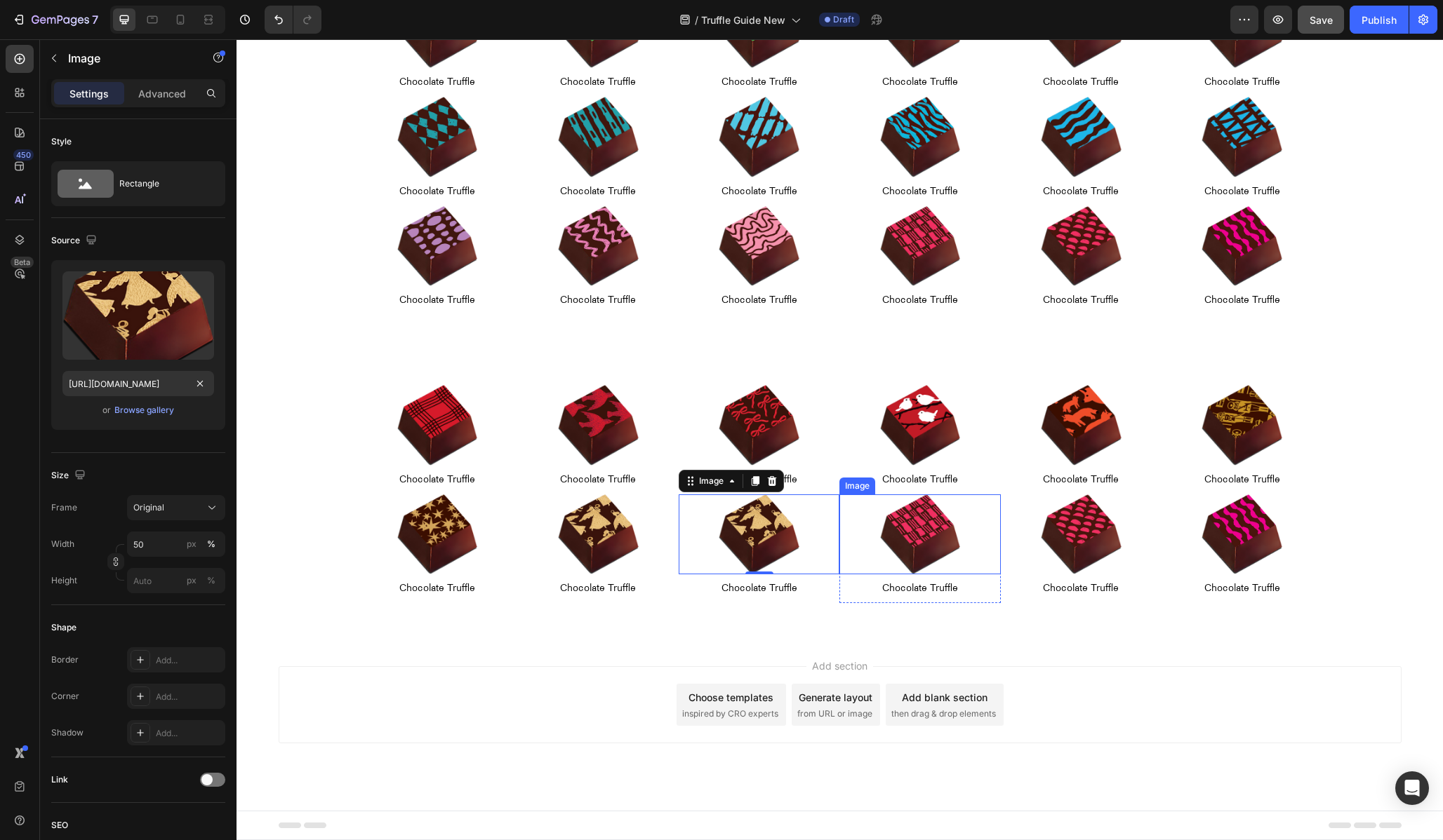
click at [966, 551] on div at bounding box center [920, 535] width 160 height 81
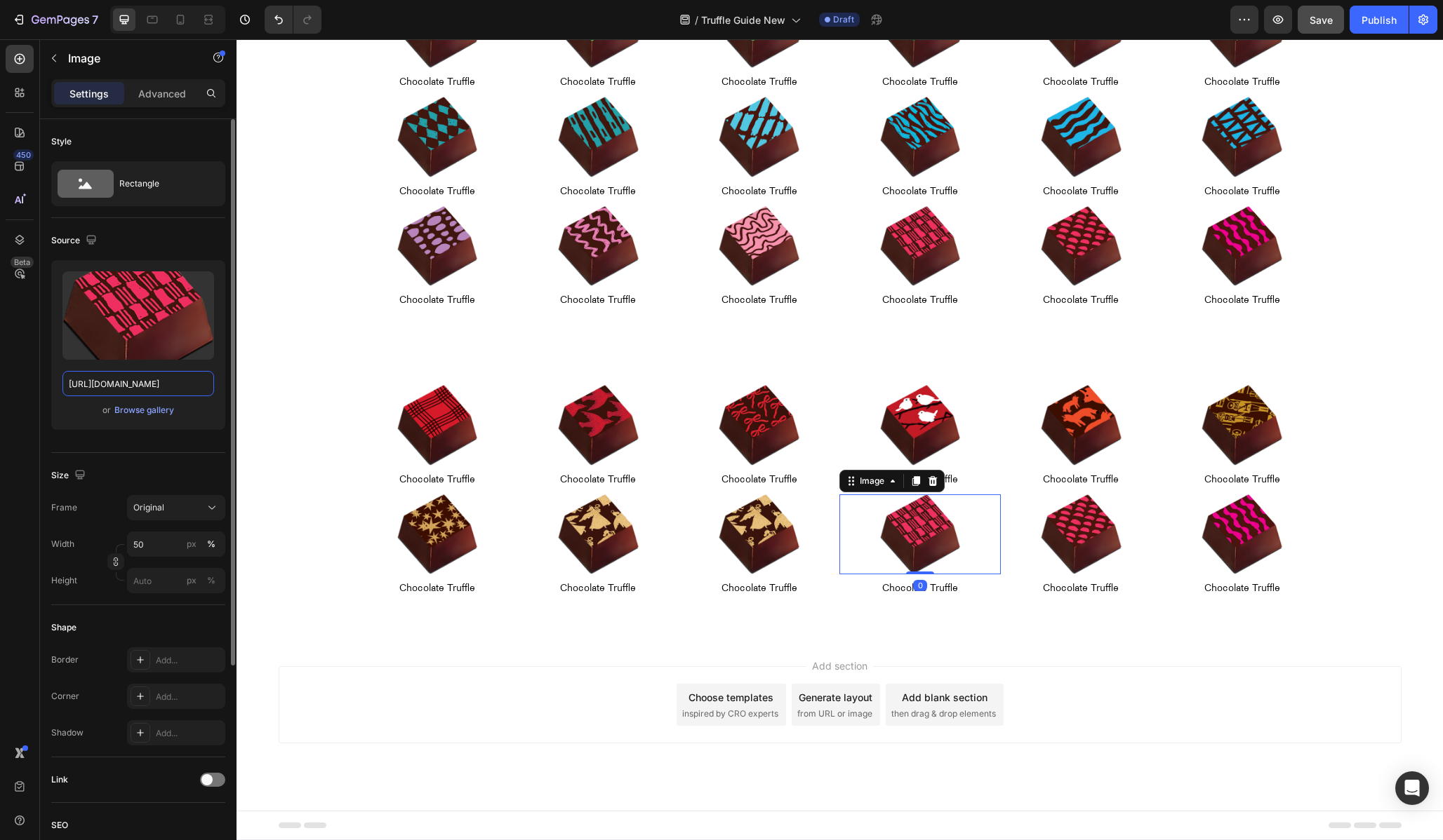
click at [149, 383] on input "[URL][DOMAIN_NAME]" at bounding box center [138, 383] width 151 height 25
paste input "holiday-chocolate-truffle-01-06.png?v=1756261387"
click at [102, 383] on input "[URL][DOMAIN_NAME]" at bounding box center [138, 383] width 151 height 25
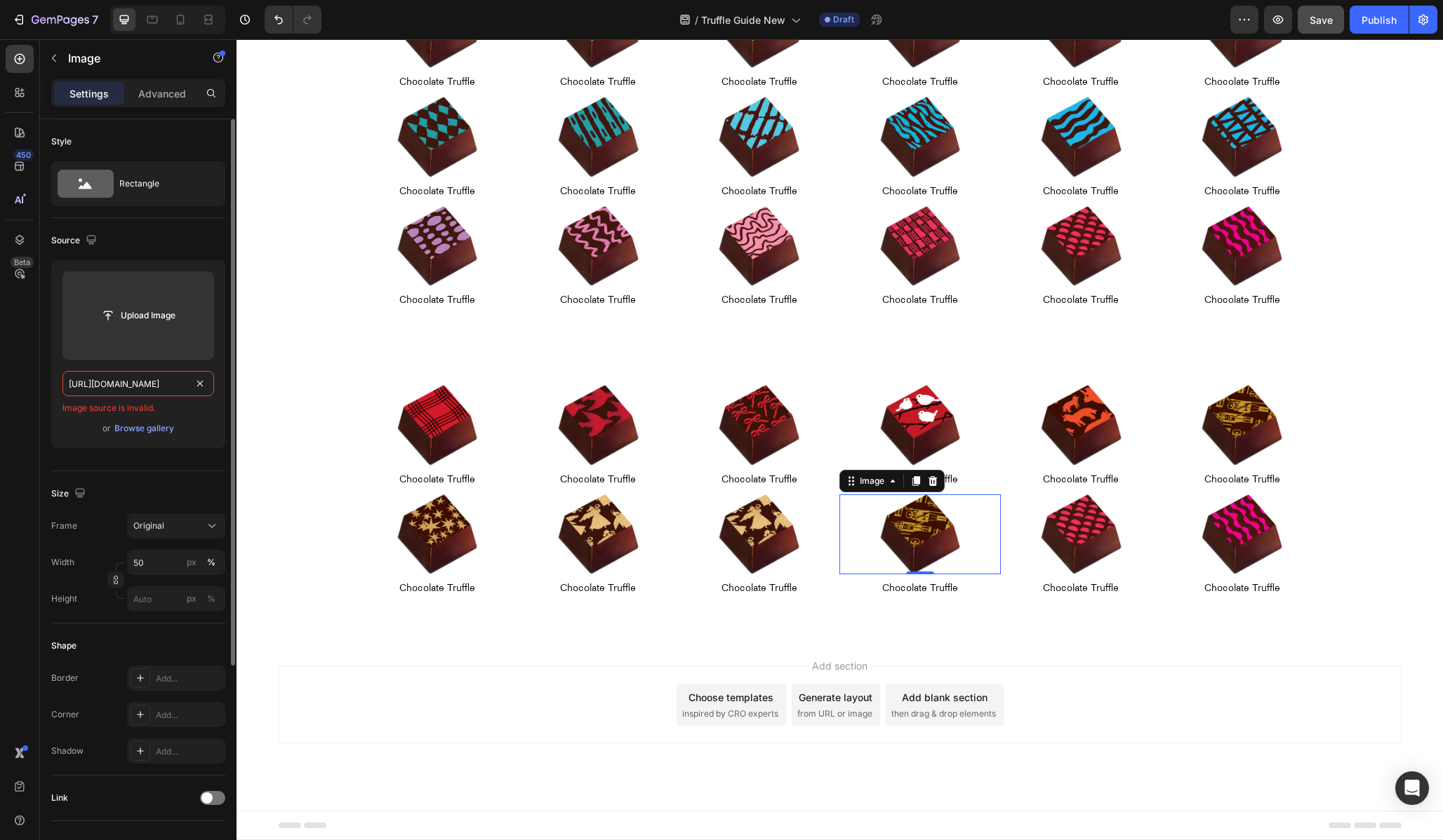
type input "[URL][DOMAIN_NAME]"
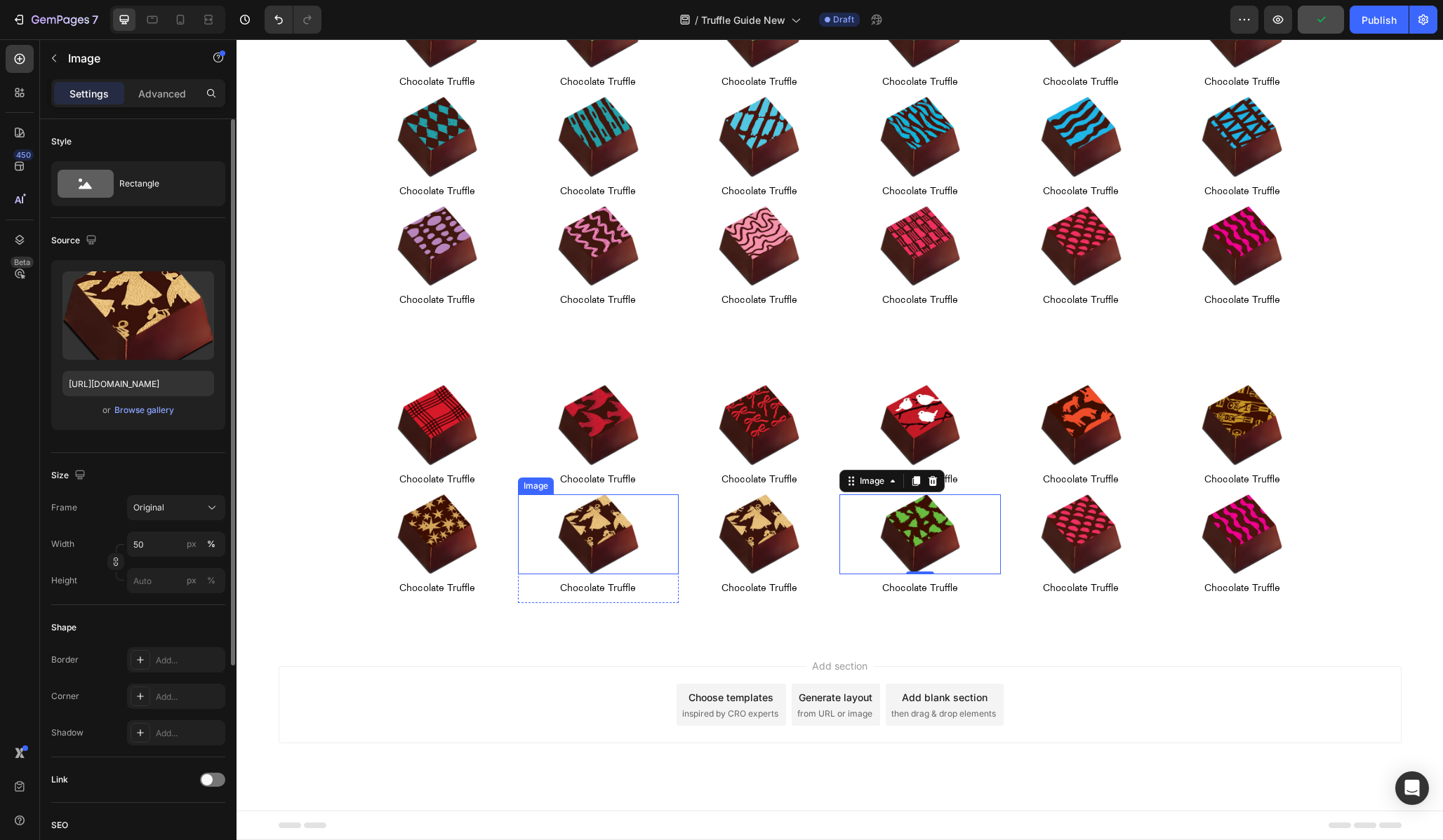
click at [764, 531] on img at bounding box center [759, 535] width 81 height 81
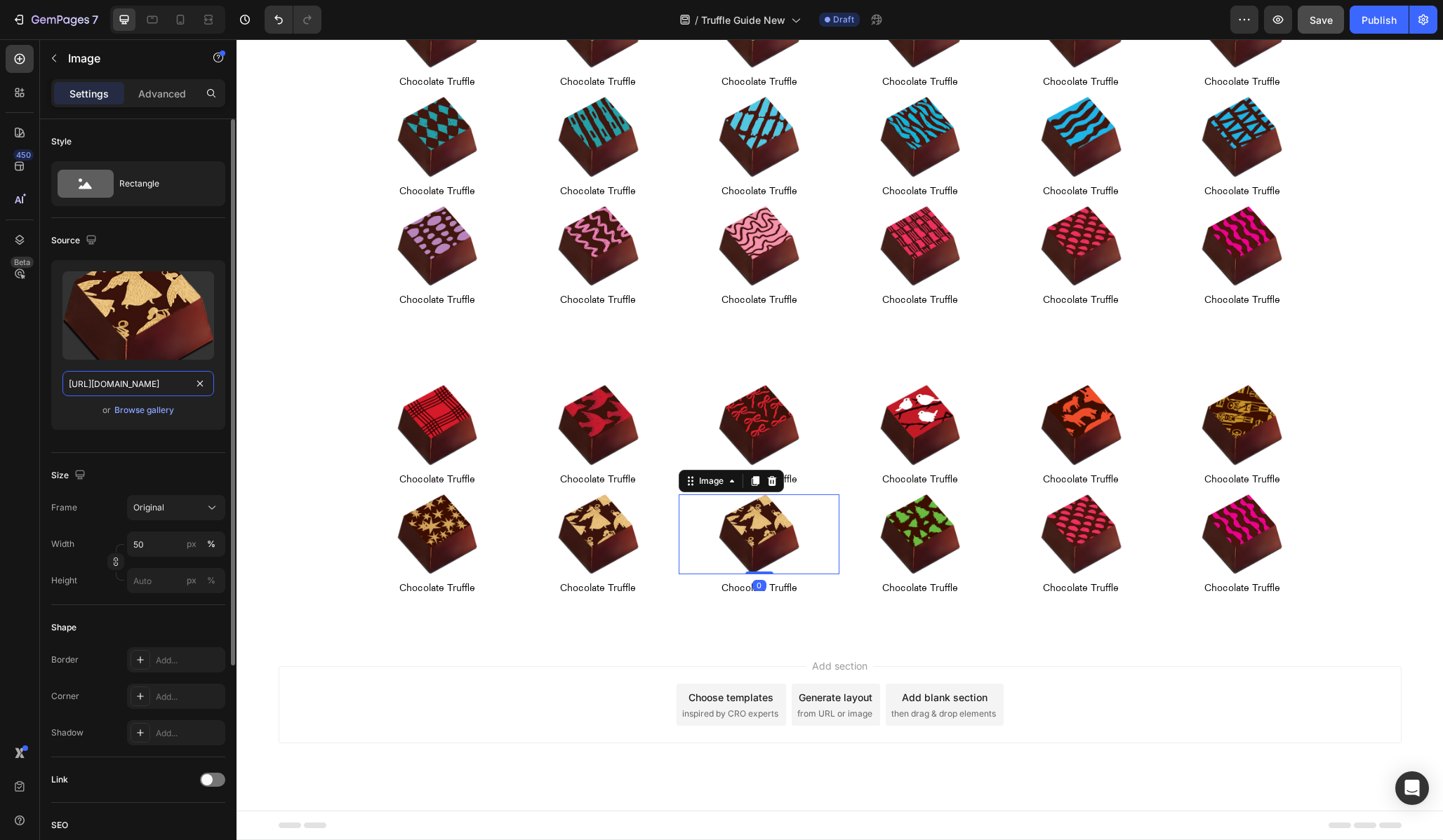
click at [145, 380] on input "[URL][DOMAIN_NAME]" at bounding box center [138, 383] width 151 height 25
paste input "6"
click at [102, 382] on input "[URL][DOMAIN_NAME]" at bounding box center [138, 383] width 151 height 25
type input "[URL][DOMAIN_NAME]"
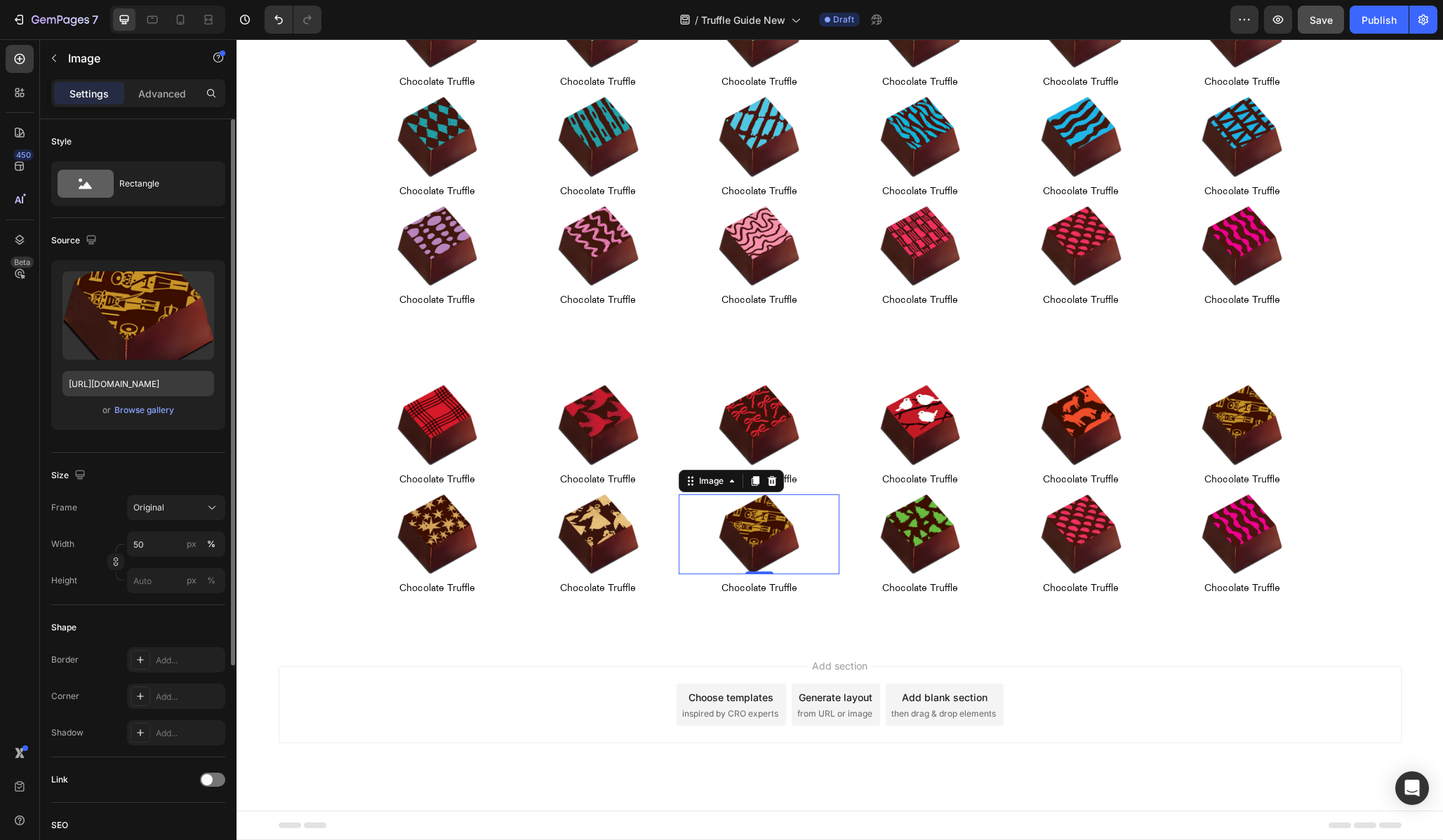
scroll to position [0, 0]
click at [1213, 445] on img at bounding box center [1242, 425] width 81 height 81
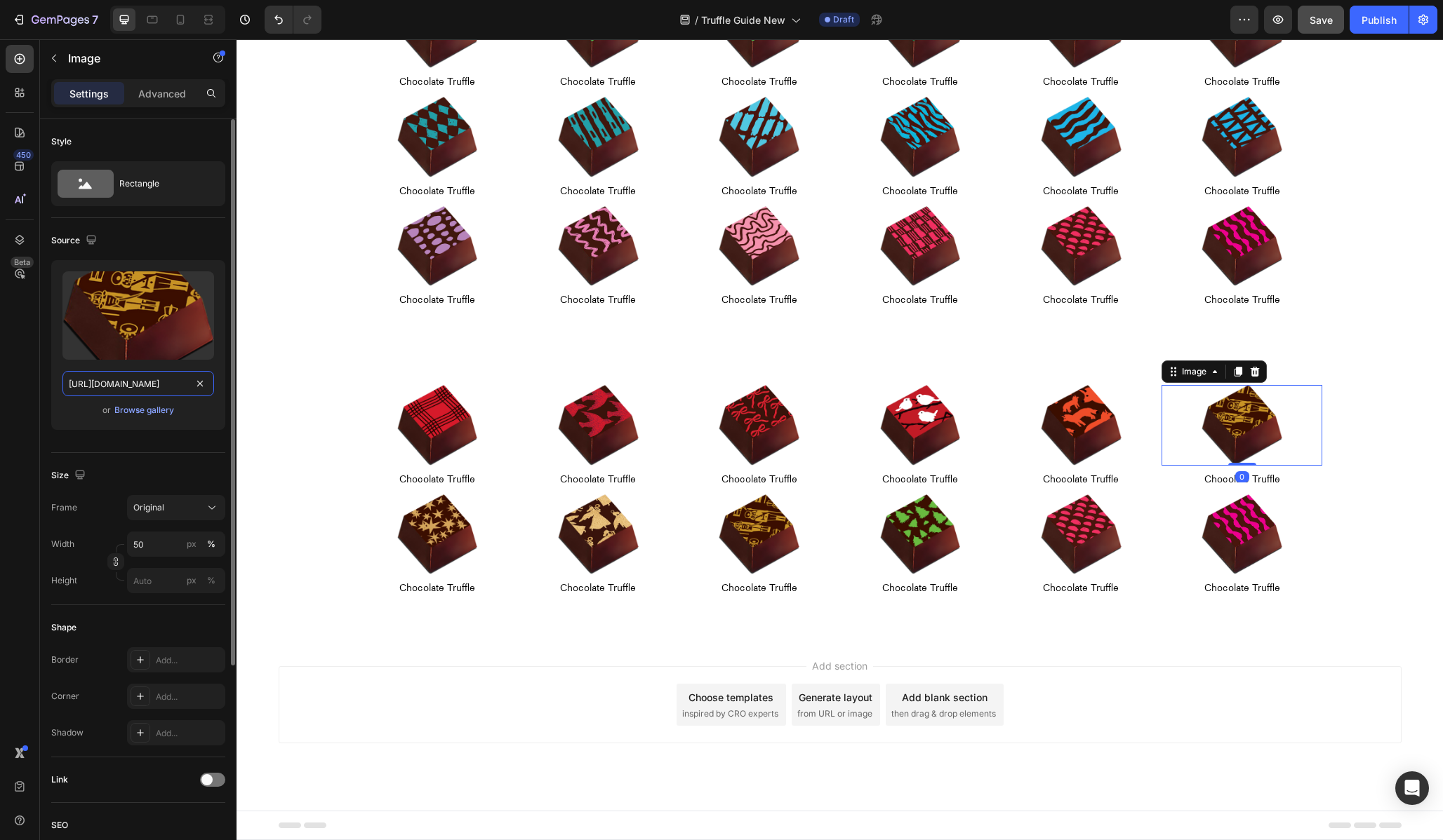
click at [99, 389] on input "[URL][DOMAIN_NAME]" at bounding box center [138, 383] width 151 height 25
click at [429, 506] on img at bounding box center [438, 535] width 81 height 81
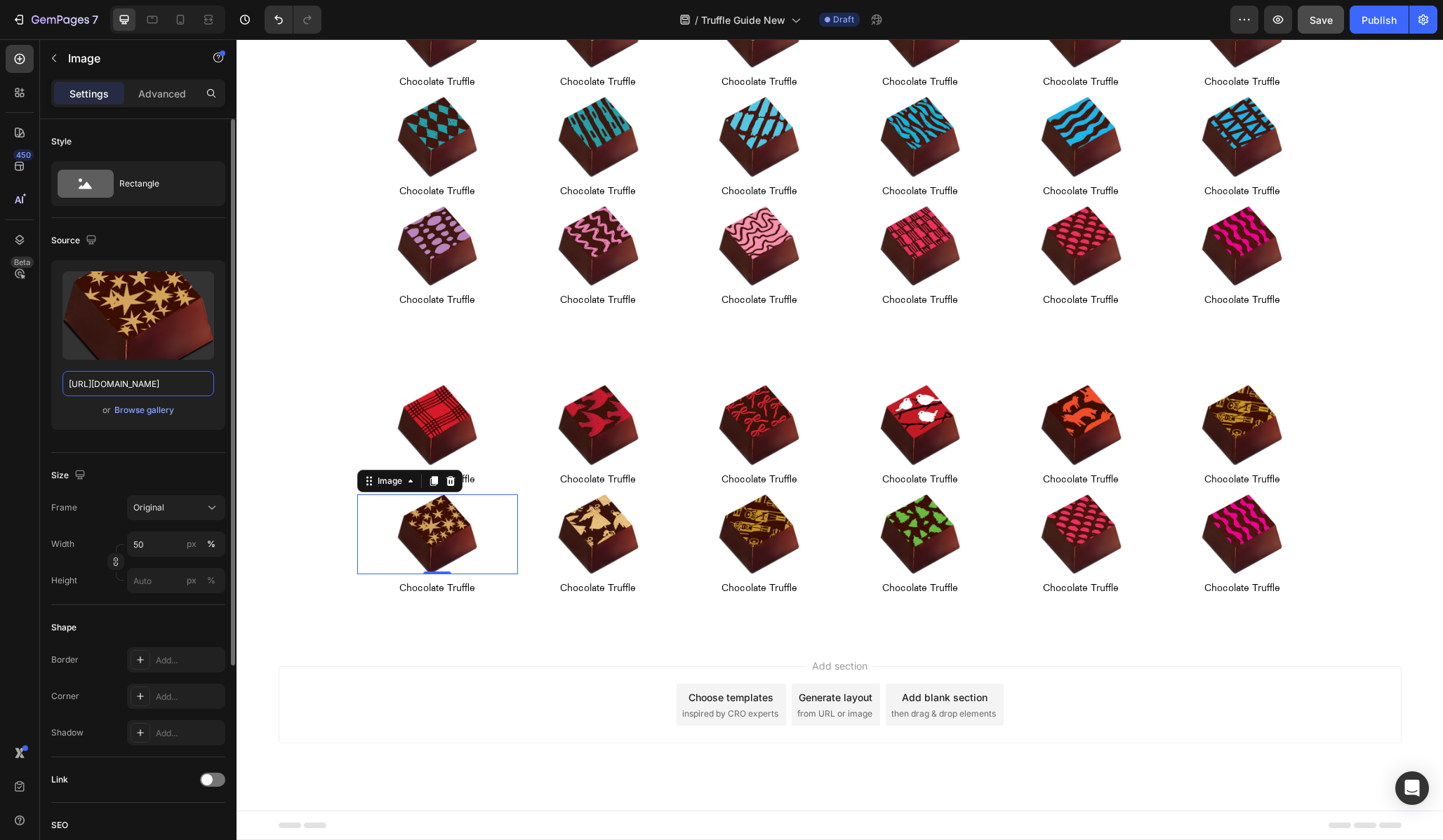
click at [146, 375] on input "[URL][DOMAIN_NAME]" at bounding box center [138, 383] width 151 height 25
click at [616, 531] on img at bounding box center [598, 535] width 81 height 81
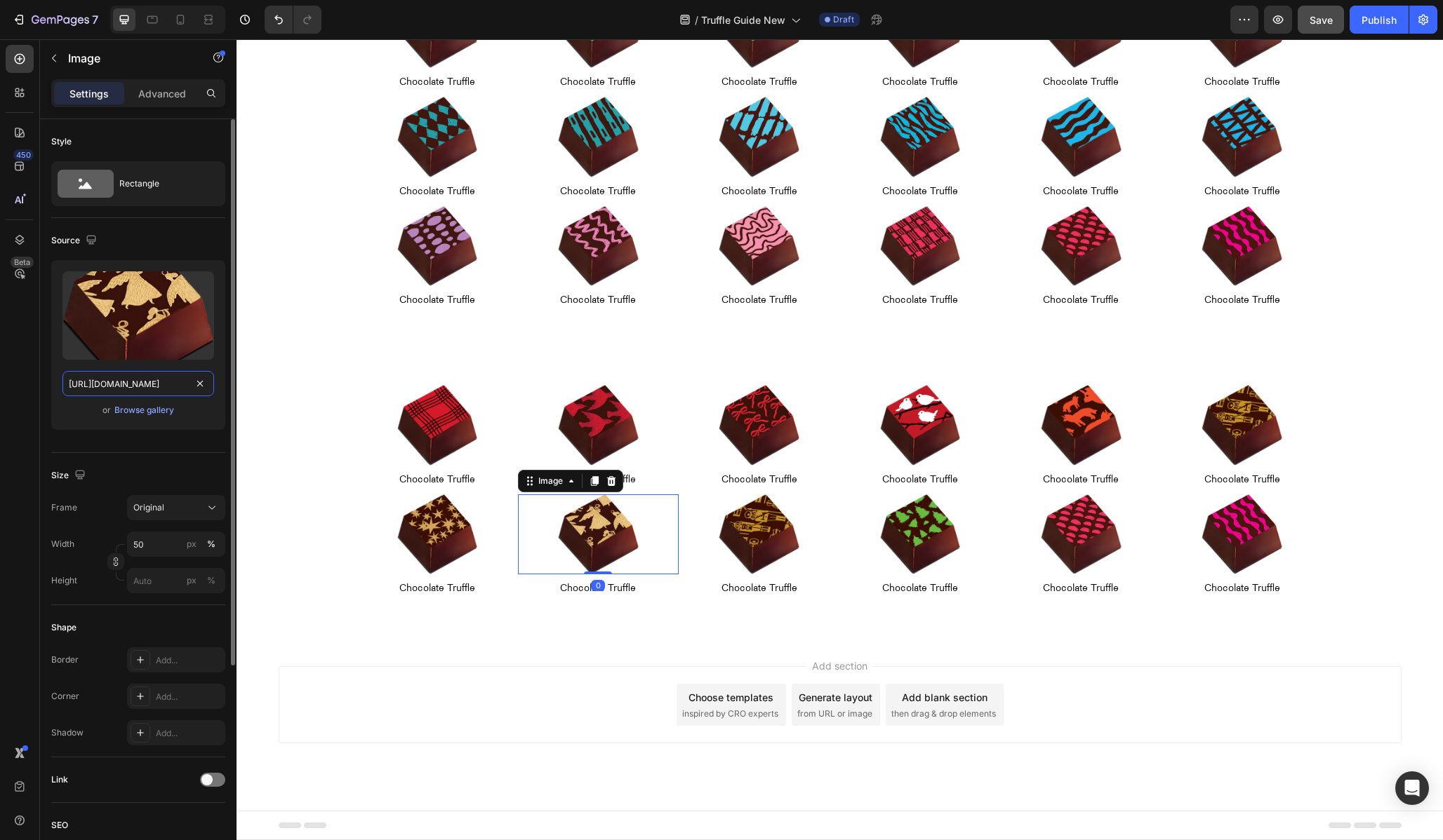
click at [143, 386] on input "[URL][DOMAIN_NAME]" at bounding box center [138, 383] width 151 height 25
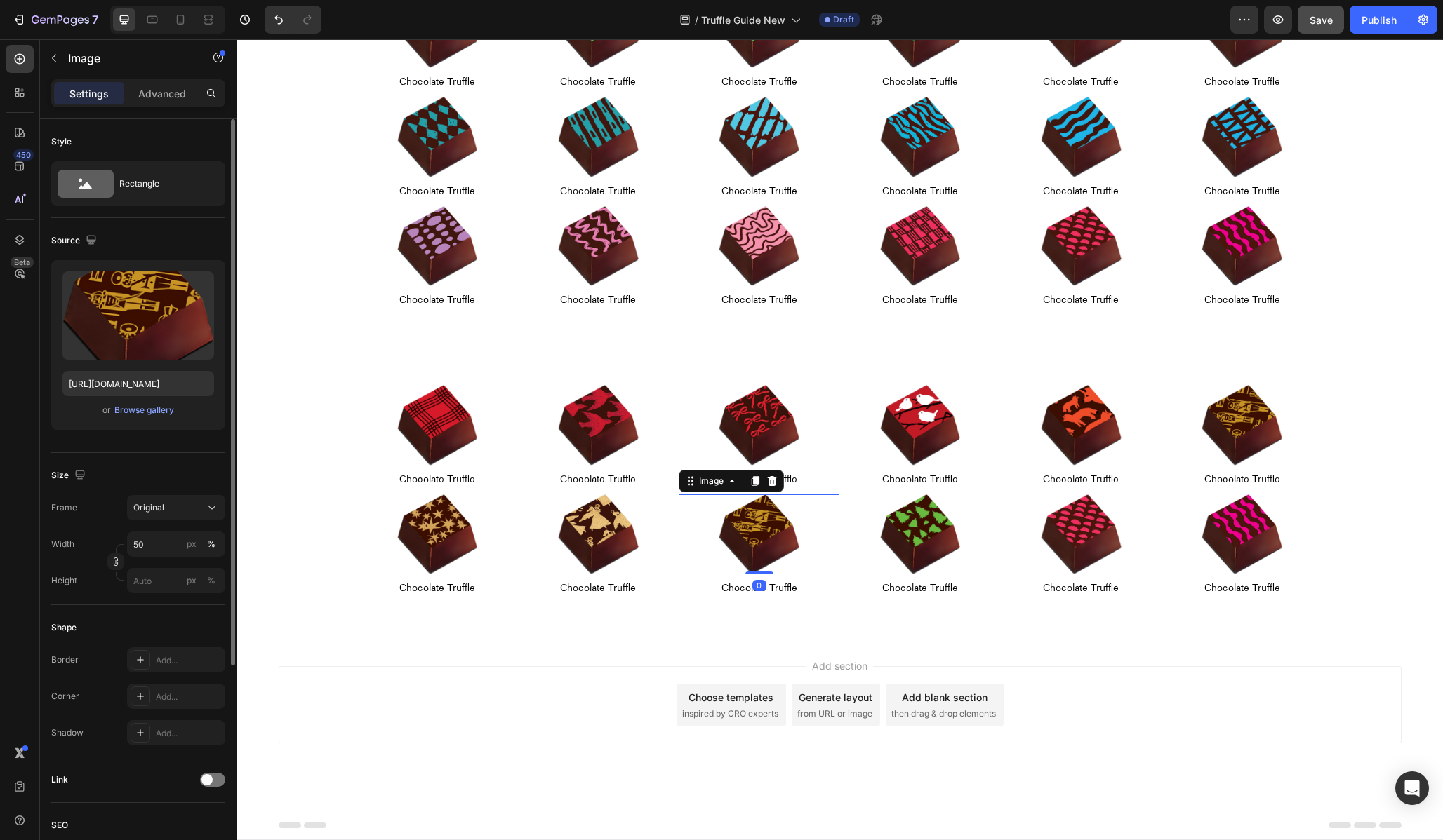
click at [752, 538] on img at bounding box center [759, 535] width 81 height 81
click at [147, 380] on input "[URL][DOMAIN_NAME]" at bounding box center [138, 383] width 151 height 25
click at [102, 383] on input "[URL][DOMAIN_NAME]" at bounding box center [138, 383] width 151 height 25
type input "[URL][DOMAIN_NAME]"
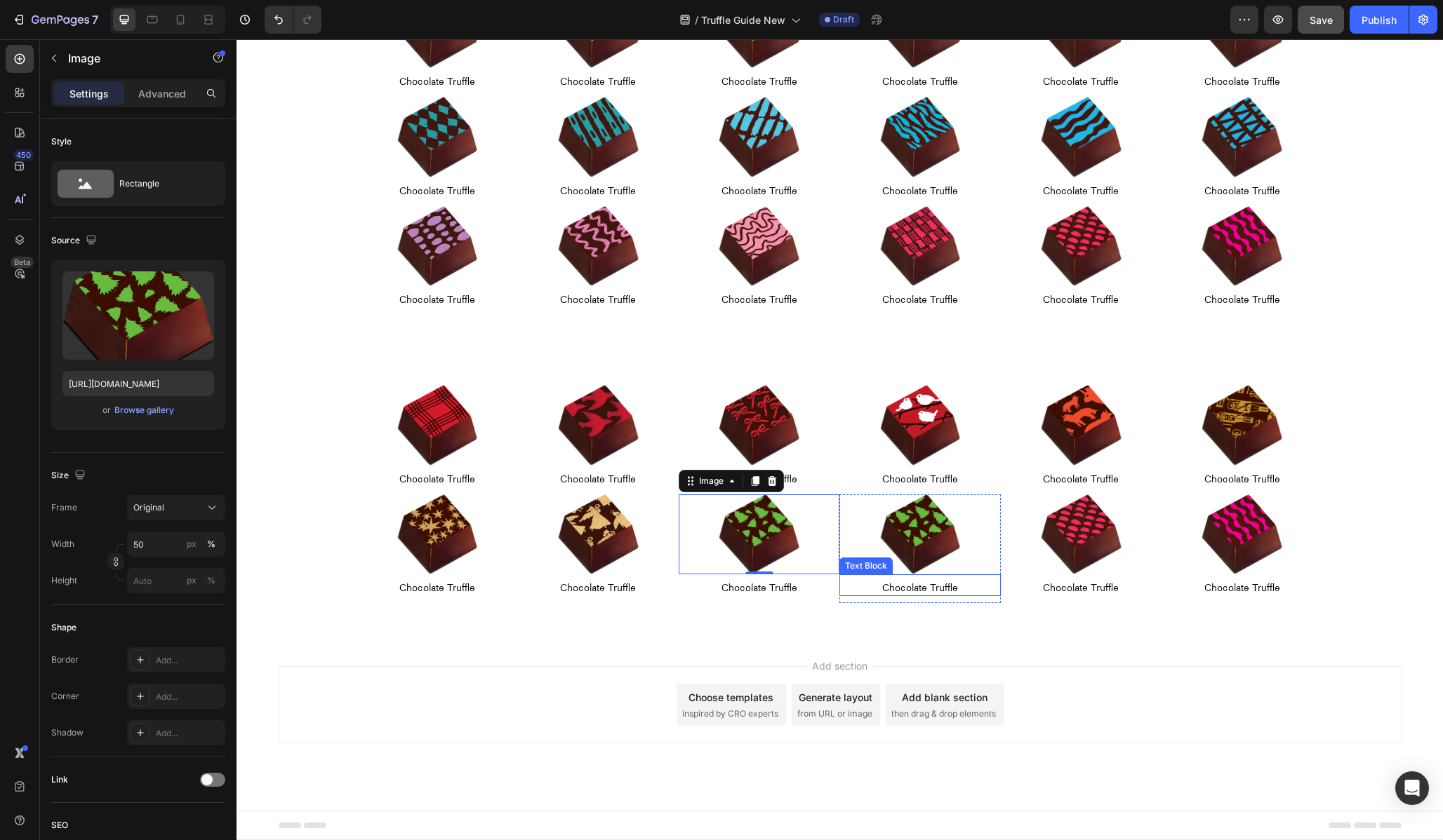
click at [888, 541] on img at bounding box center [920, 535] width 81 height 81
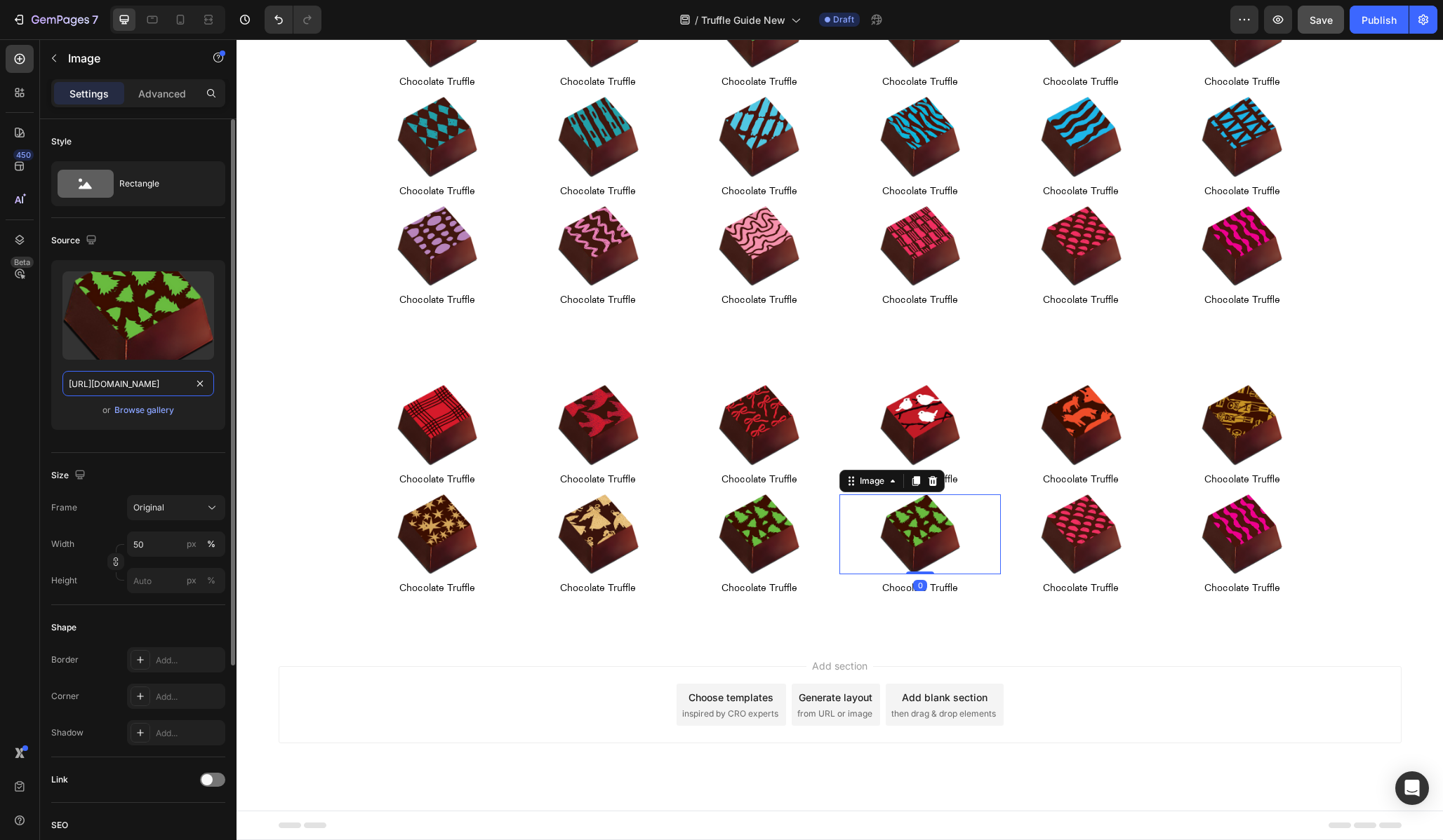
click at [138, 389] on input "[URL][DOMAIN_NAME]" at bounding box center [138, 383] width 151 height 25
paste input "6"
click at [105, 383] on input "[URL][DOMAIN_NAME]" at bounding box center [138, 383] width 151 height 25
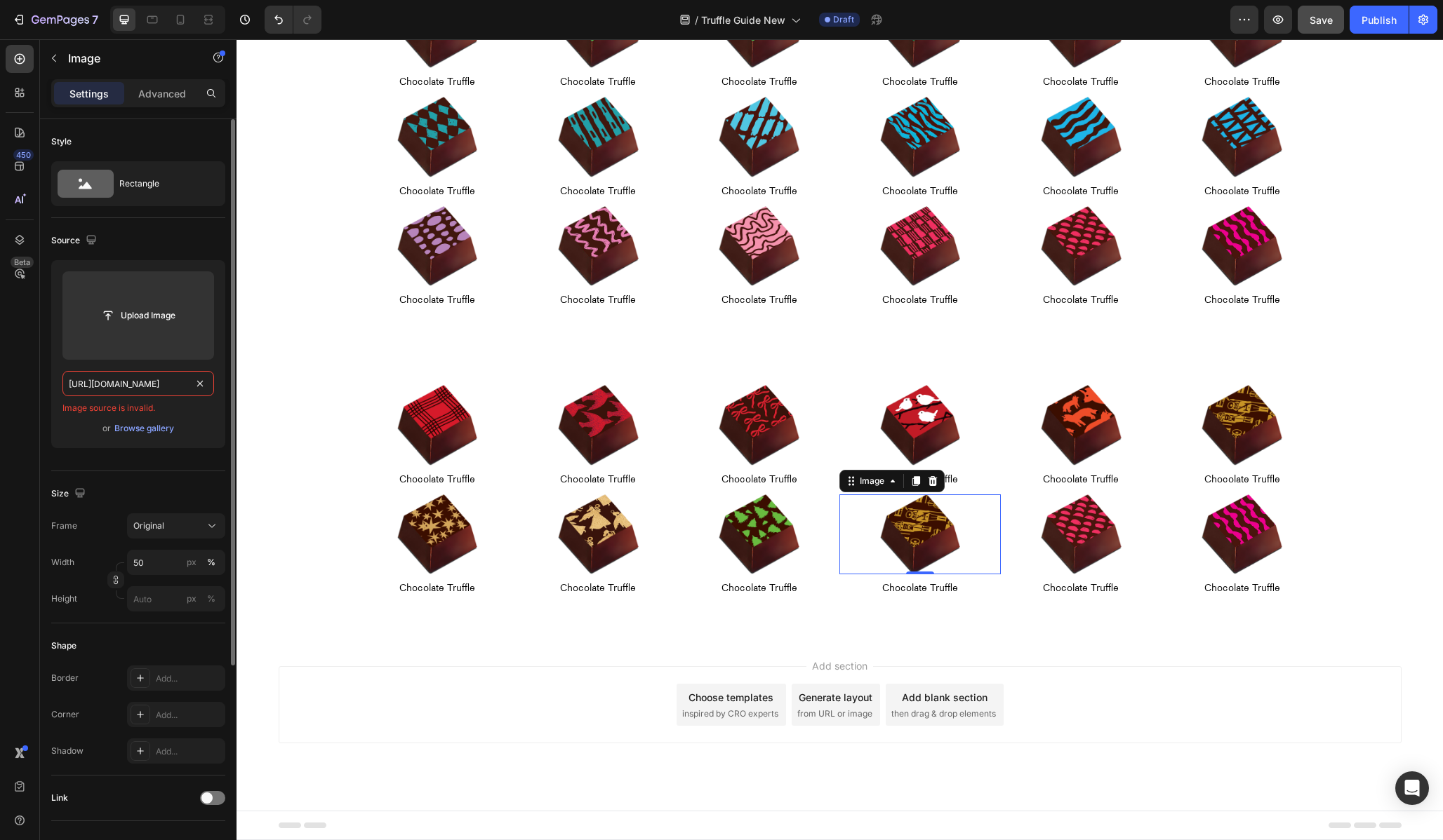
scroll to position [0, 322]
type input "[URL][DOMAIN_NAME]"
click at [1073, 520] on img at bounding box center [1081, 535] width 81 height 81
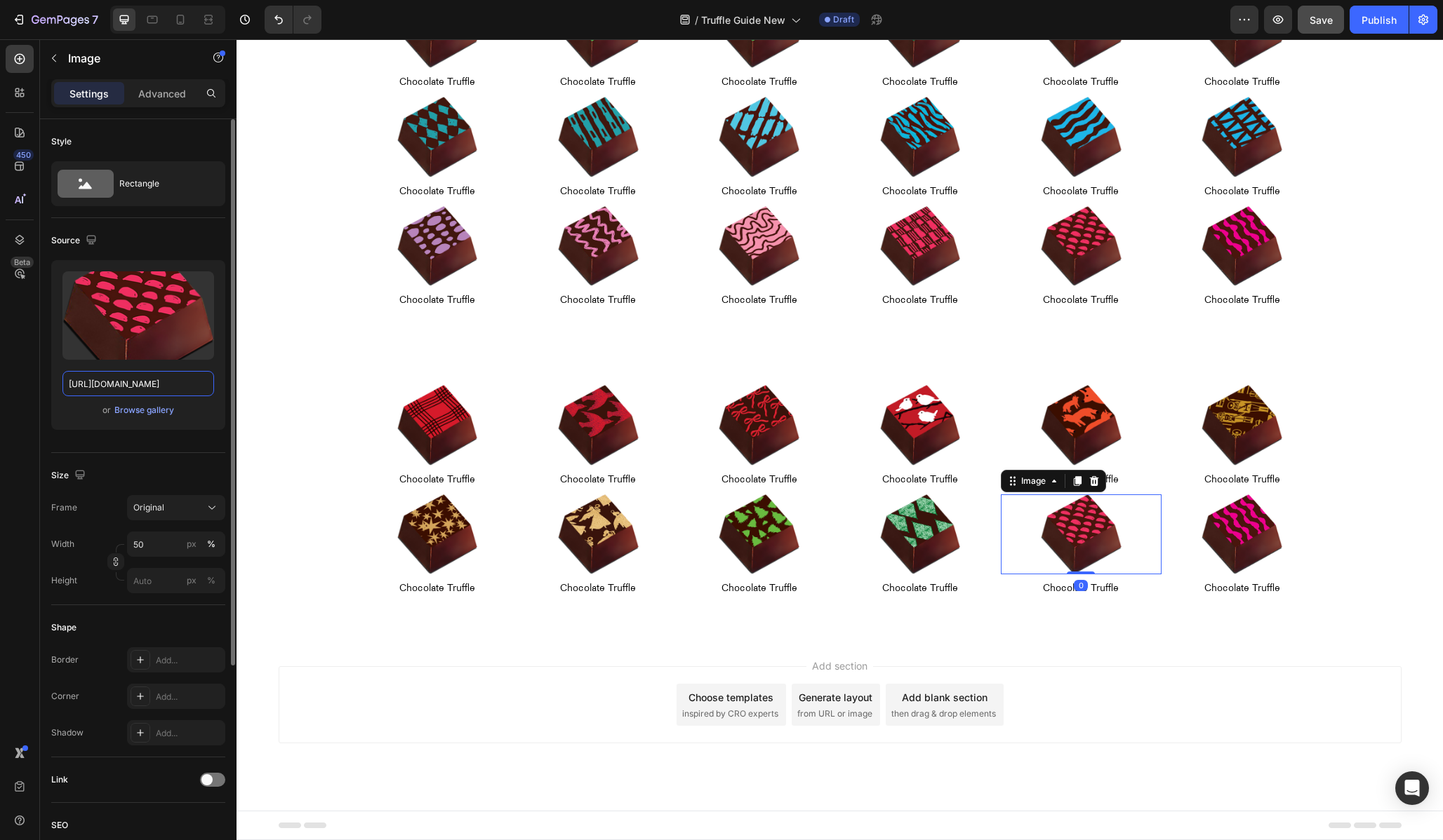
click at [125, 387] on input "[URL][DOMAIN_NAME]" at bounding box center [138, 383] width 151 height 25
paste input "holiday-chocolate-truffle-01-10.png?v=1756261387"
click at [105, 385] on input "[URL][DOMAIN_NAME]" at bounding box center [138, 383] width 151 height 25
type input "[URL][DOMAIN_NAME]"
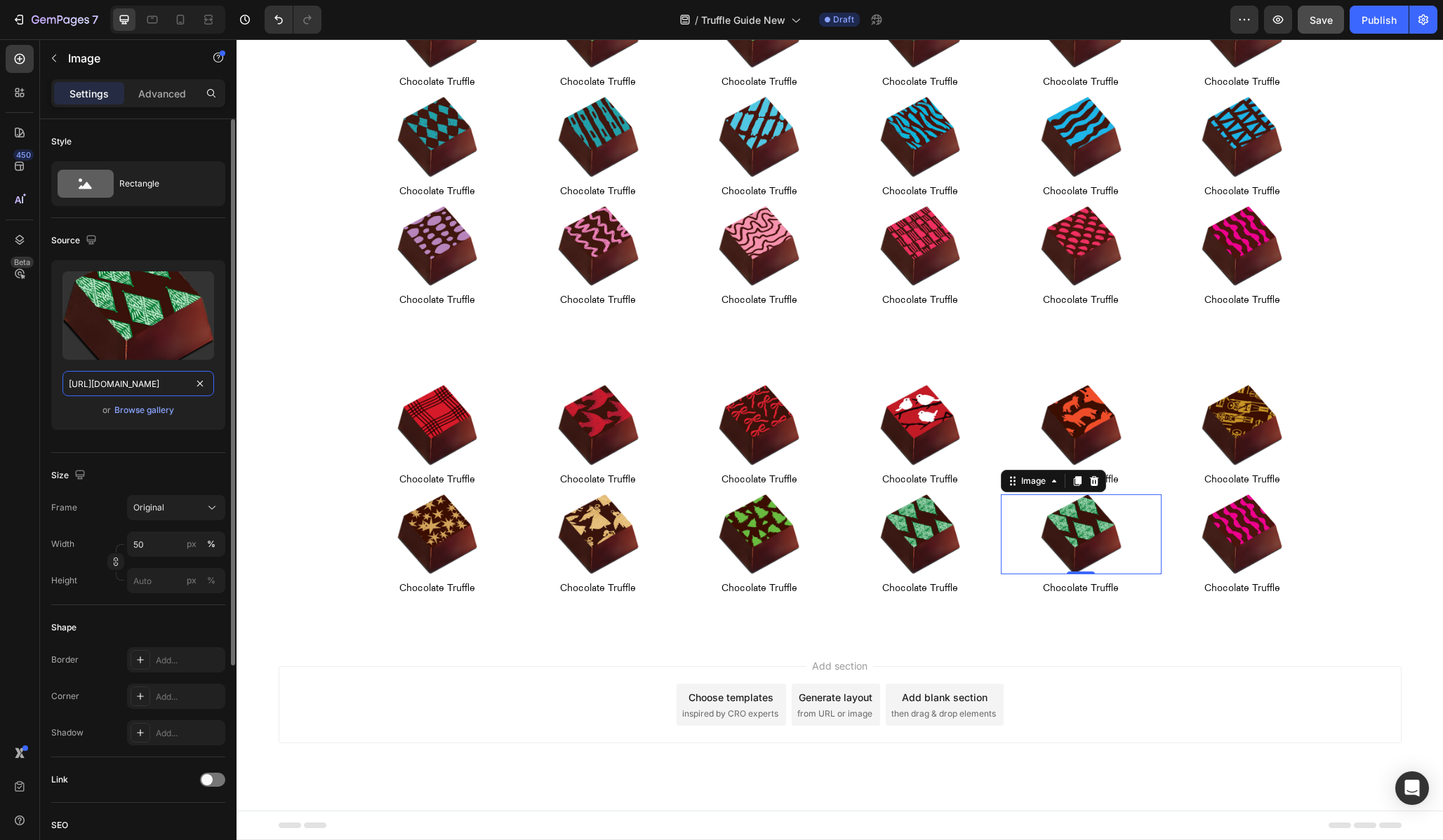
scroll to position [0, 325]
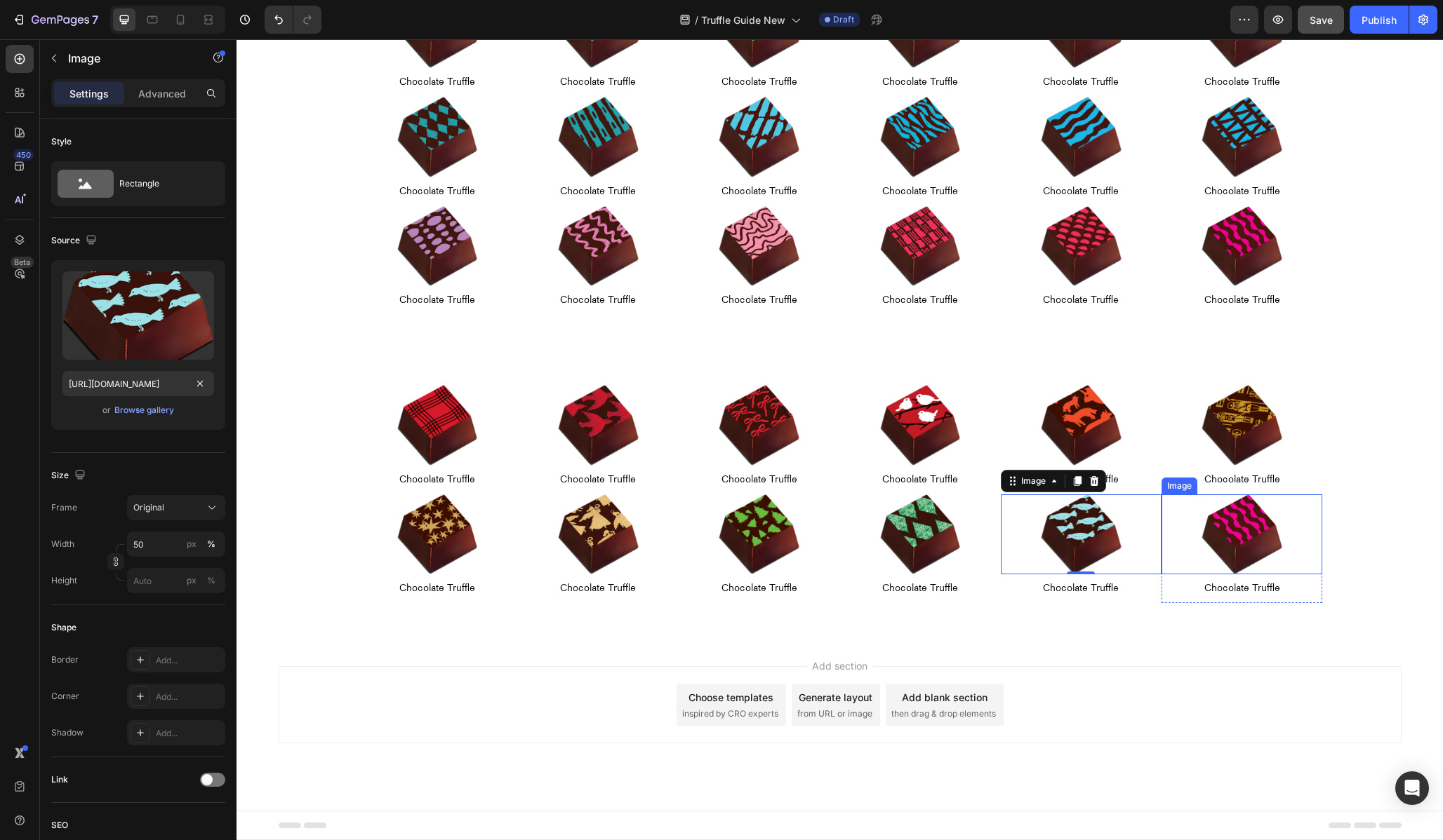
click at [1231, 518] on img at bounding box center [1242, 535] width 81 height 81
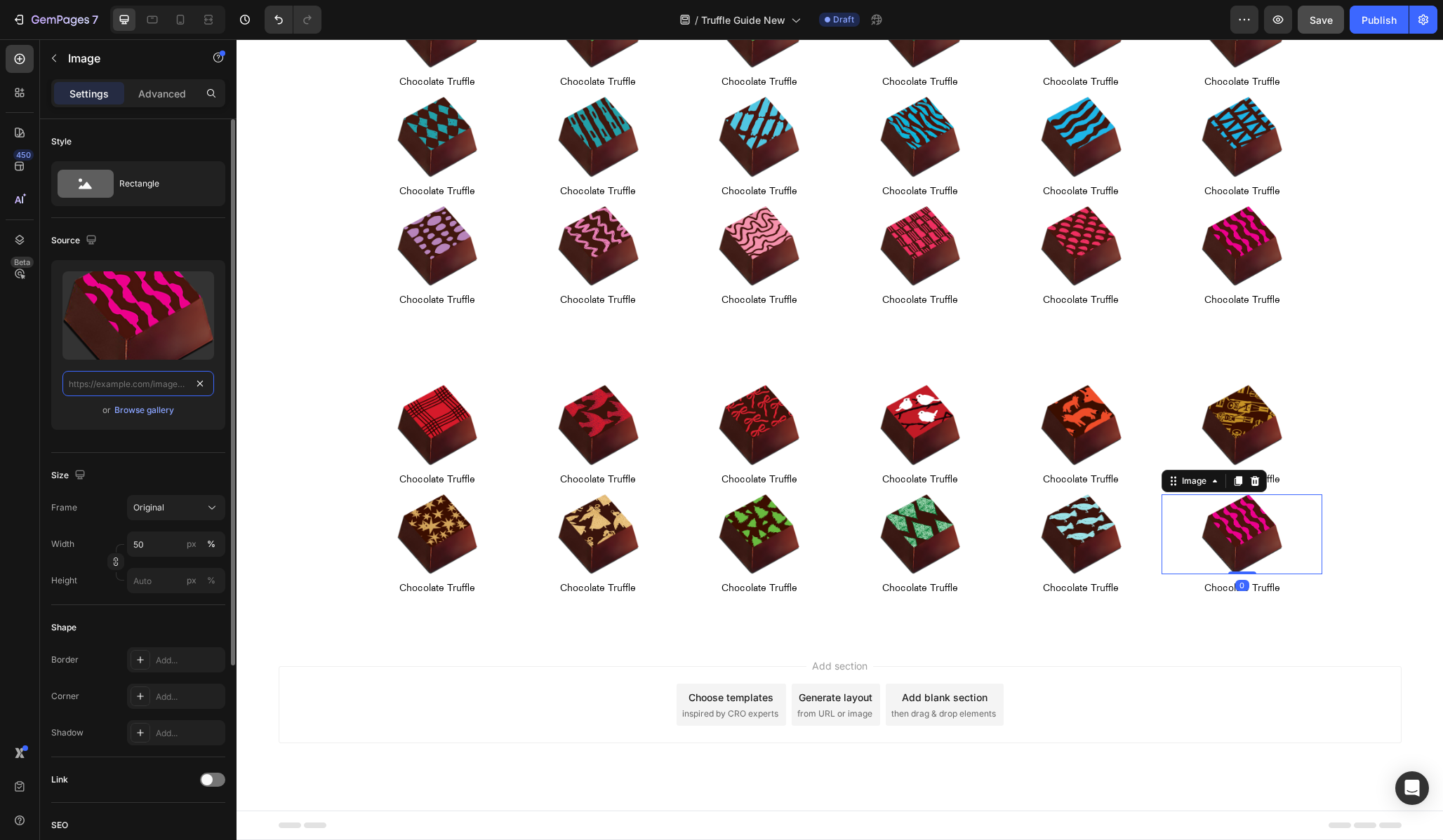
scroll to position [0, 0]
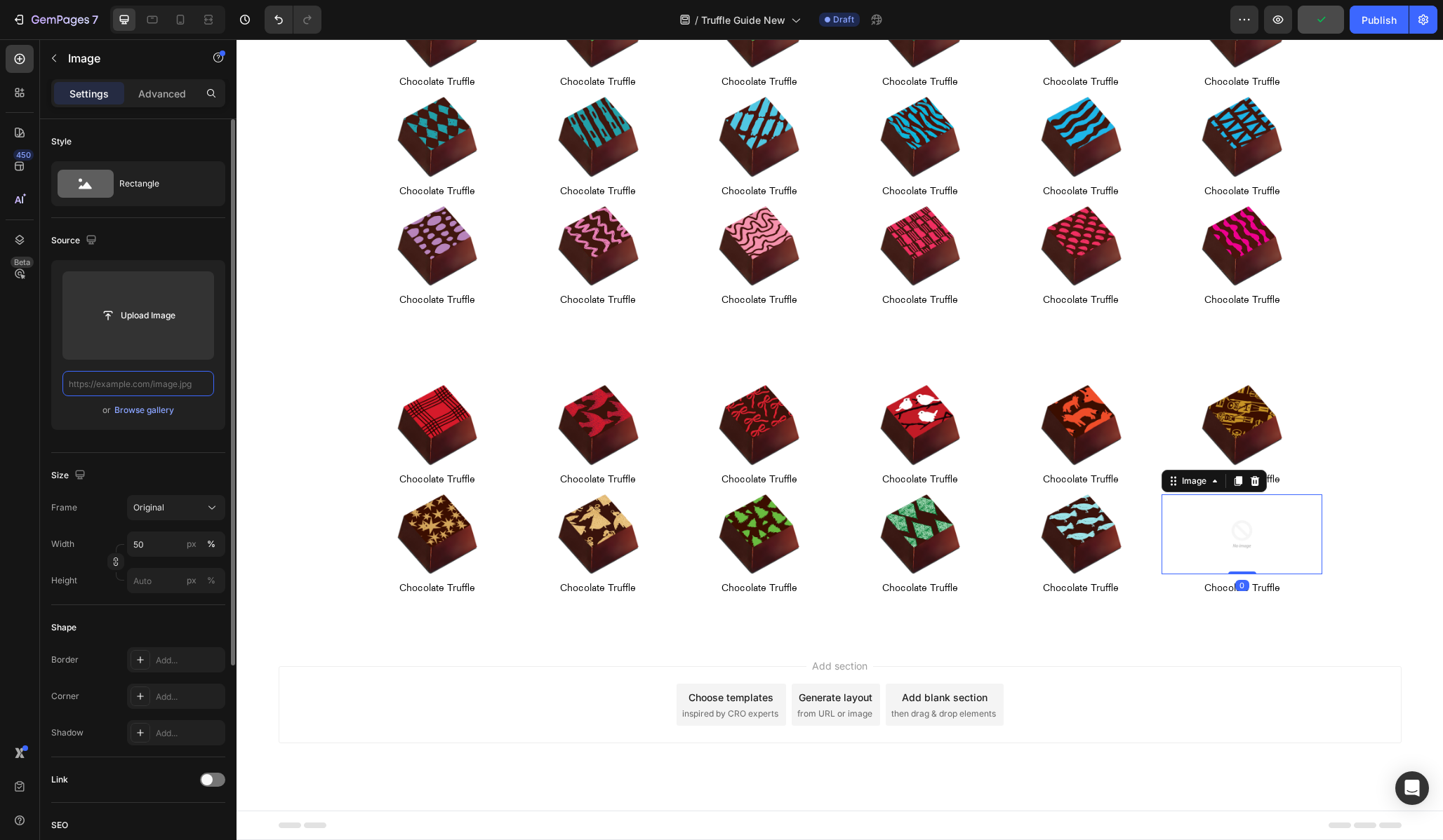
paste input "[URL][DOMAIN_NAME]"
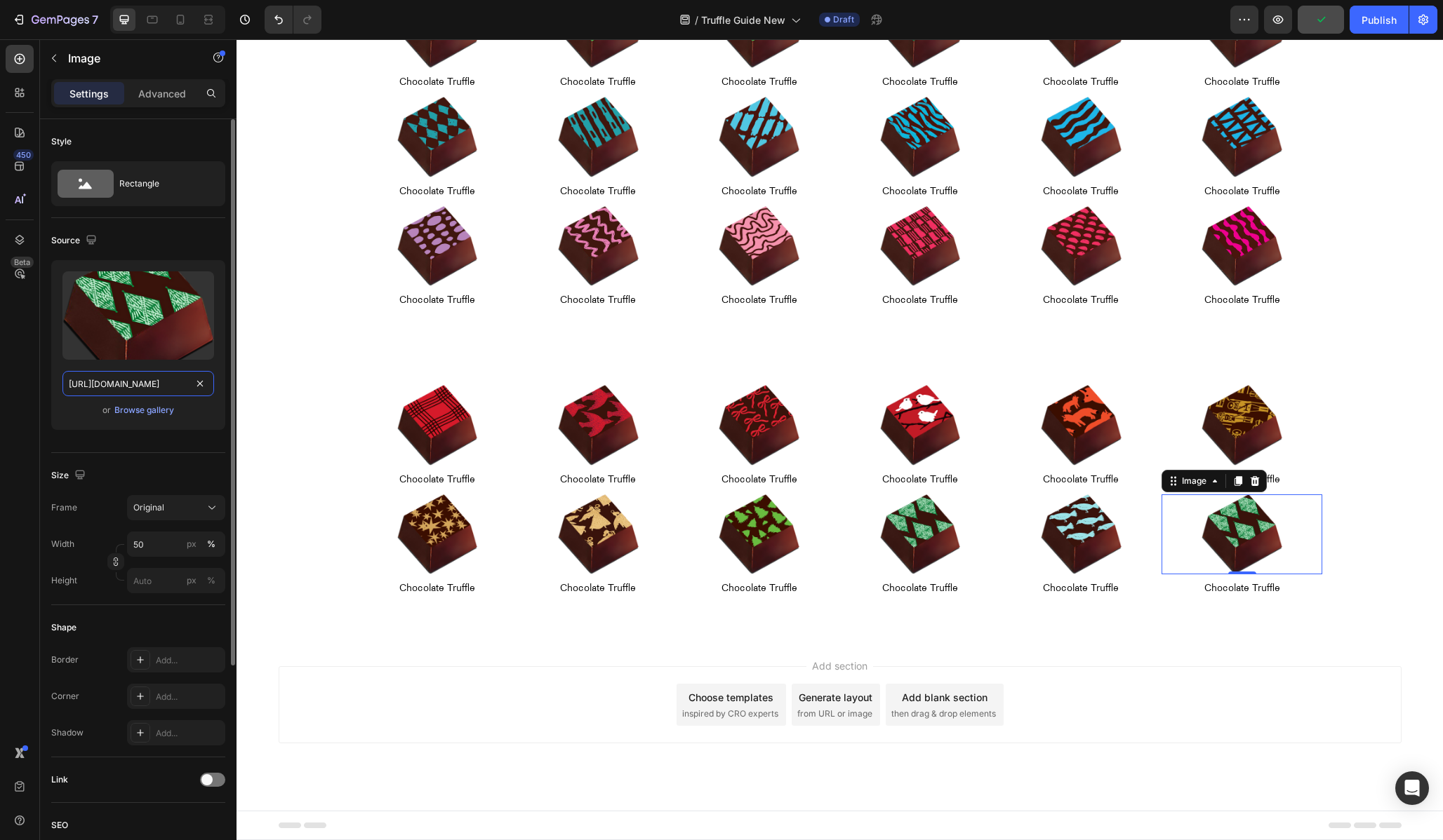
click at [105, 383] on input "[URL][DOMAIN_NAME]" at bounding box center [138, 383] width 151 height 25
type input "[URL][DOMAIN_NAME]"
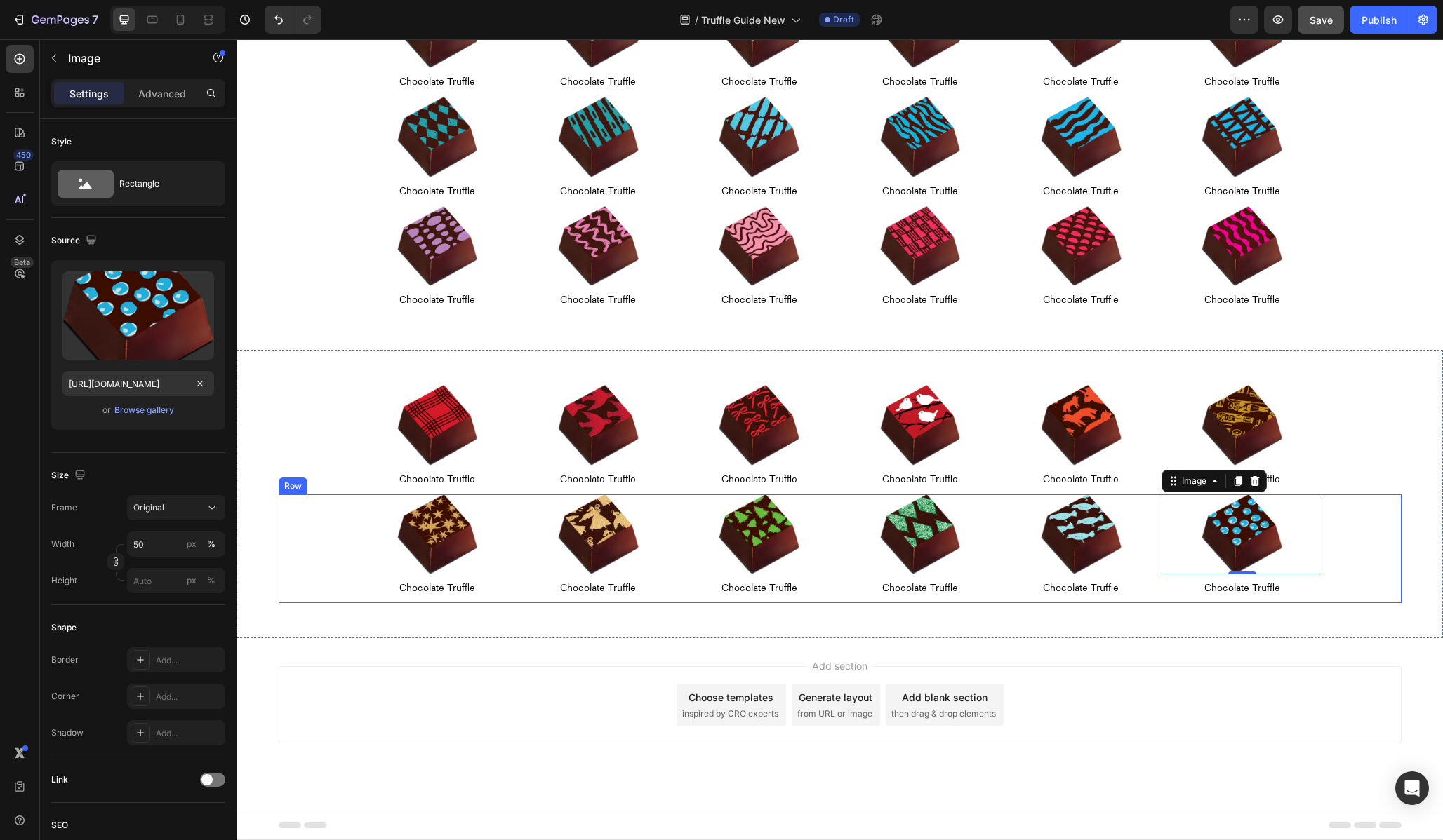
click at [332, 548] on div "Image Chocolate Truffle Text Block Row Image Chocolate Truffle Text Block Row I…" at bounding box center [840, 549] width 1123 height 108
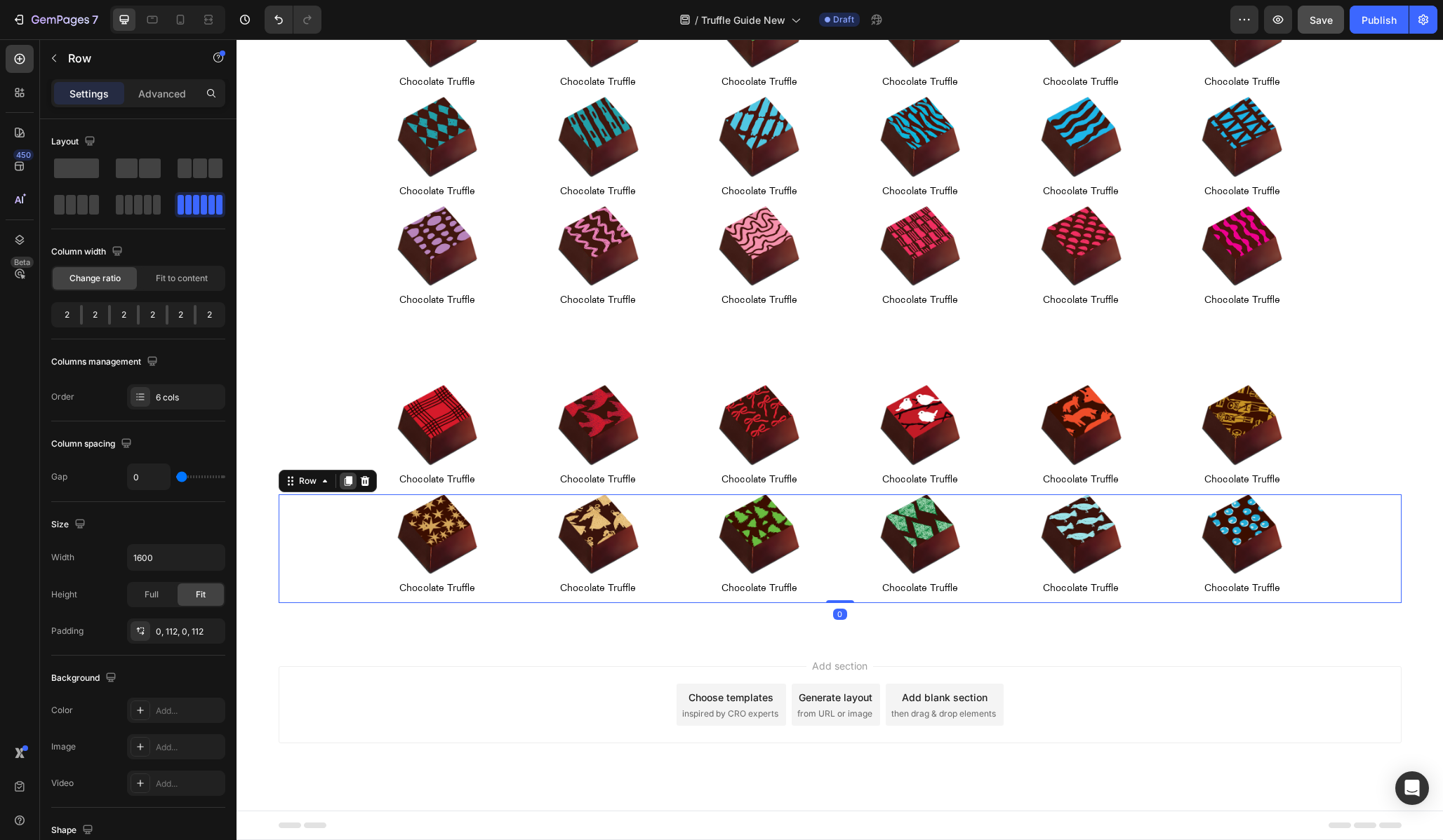
click at [346, 483] on icon at bounding box center [348, 481] width 8 height 10
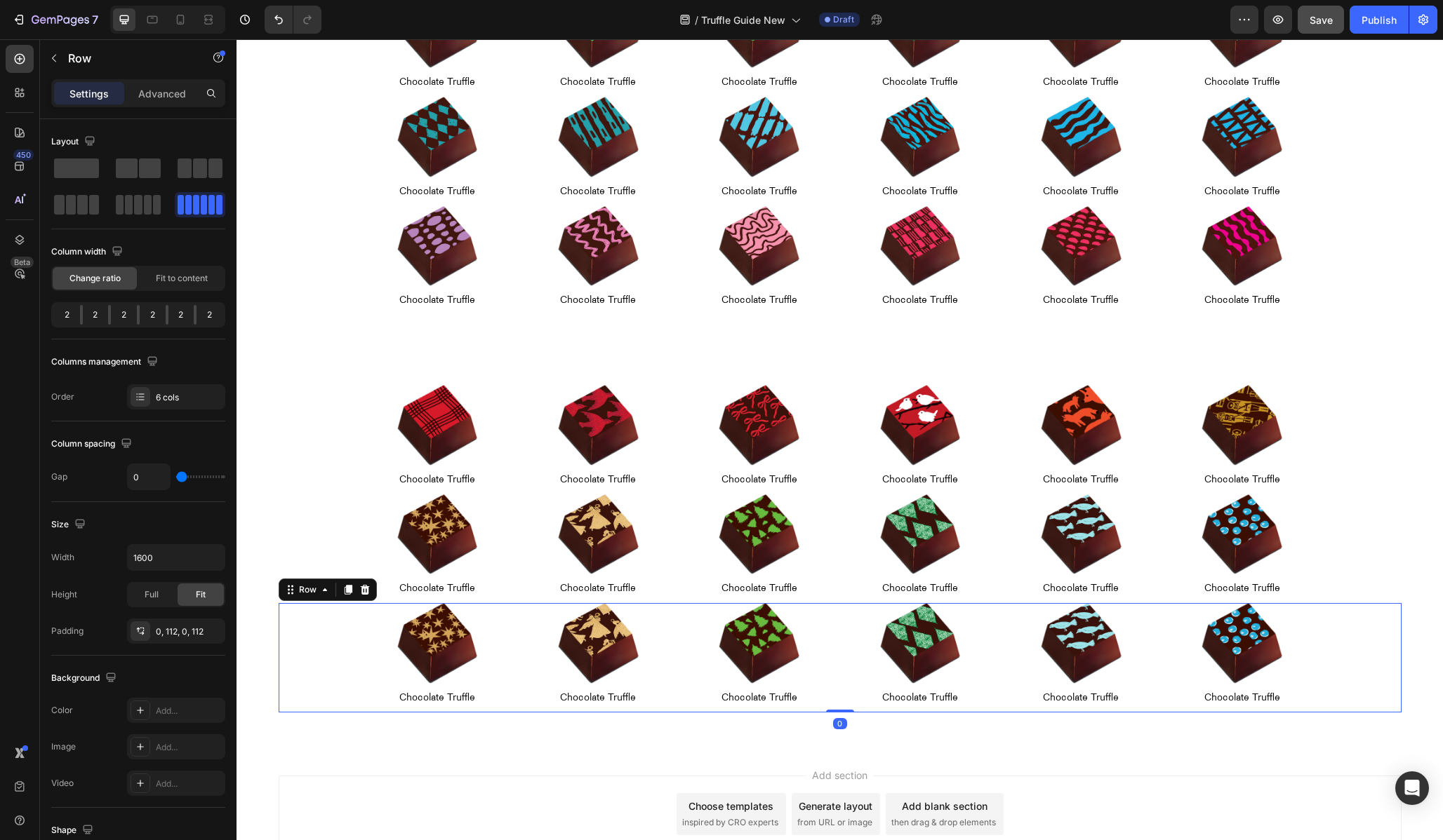
scroll to position [712, 0]
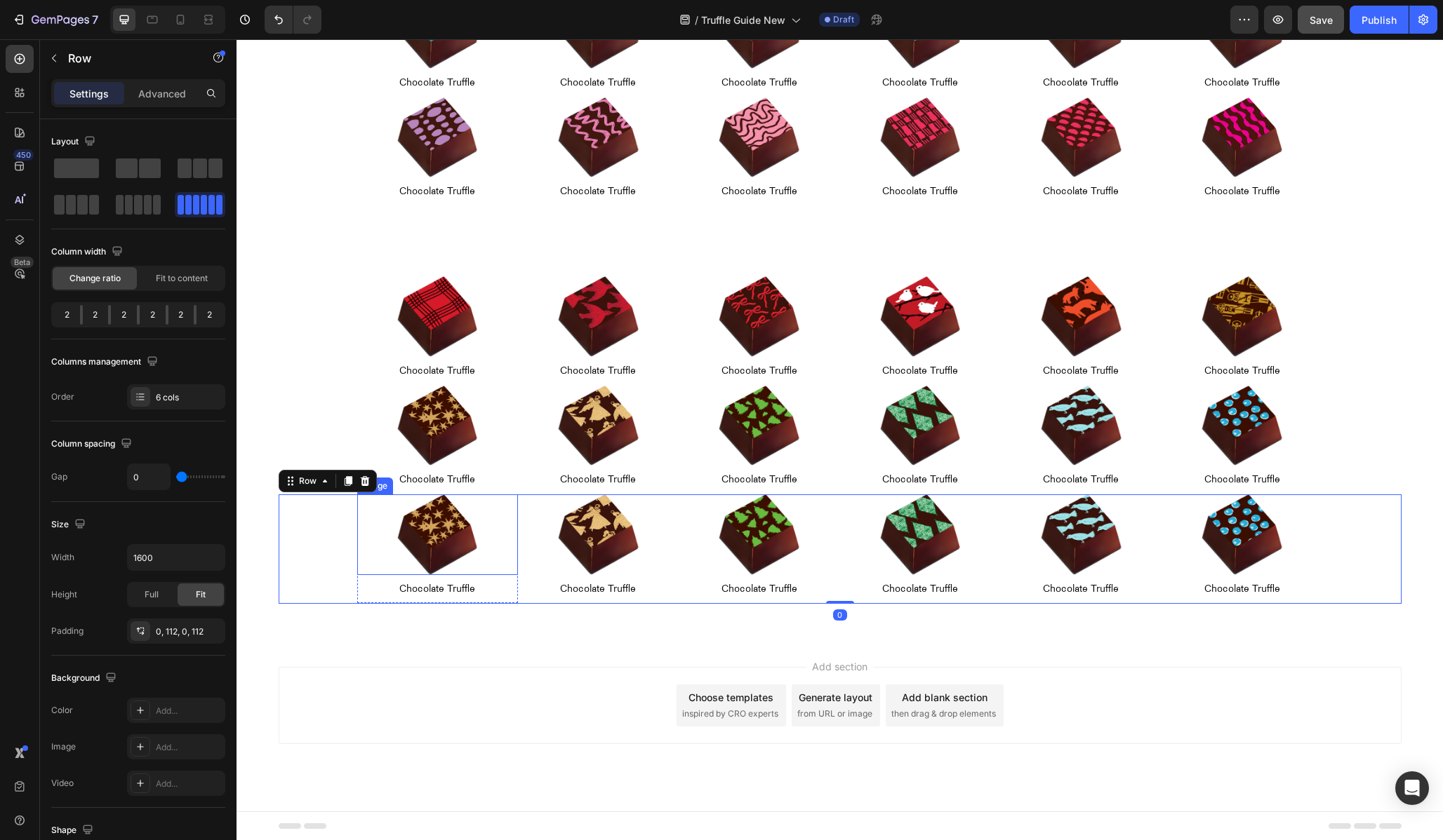
click at [436, 525] on img at bounding box center [438, 535] width 81 height 81
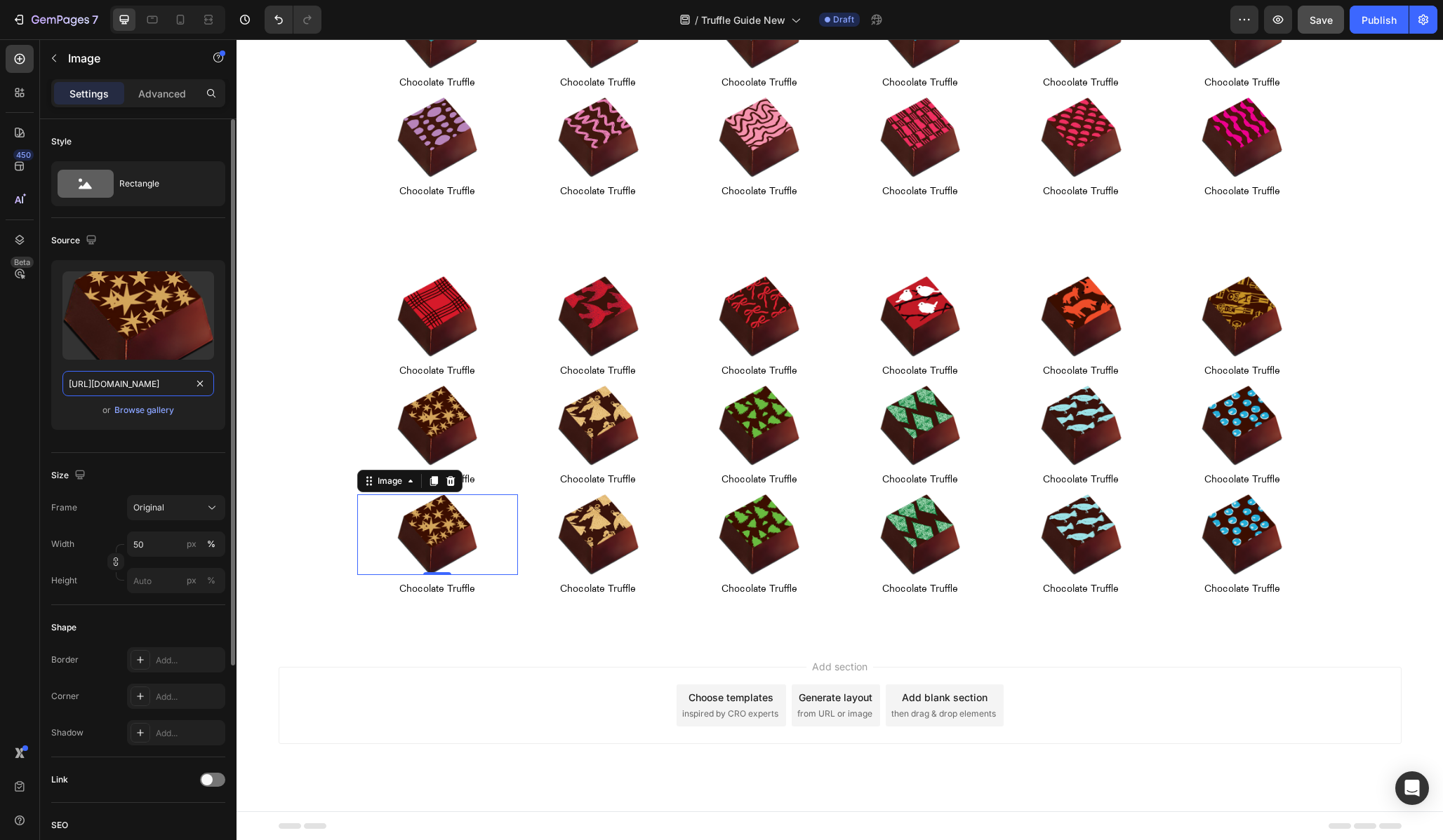
click at [113, 373] on input "[URL][DOMAIN_NAME]" at bounding box center [138, 383] width 151 height 25
paste input "10"
click at [105, 383] on input "[URL][DOMAIN_NAME]" at bounding box center [138, 383] width 151 height 25
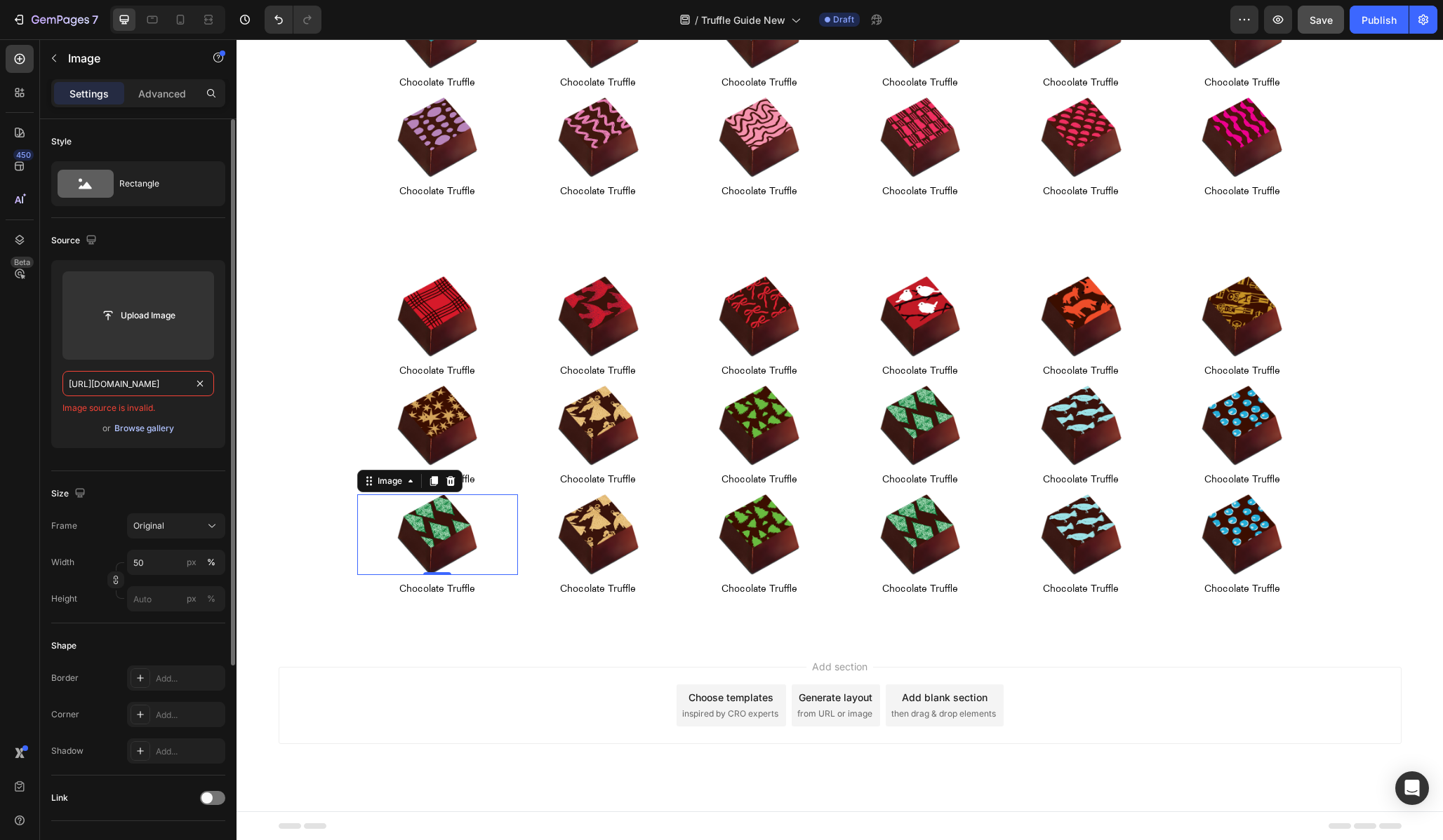
type input "[URL][DOMAIN_NAME]"
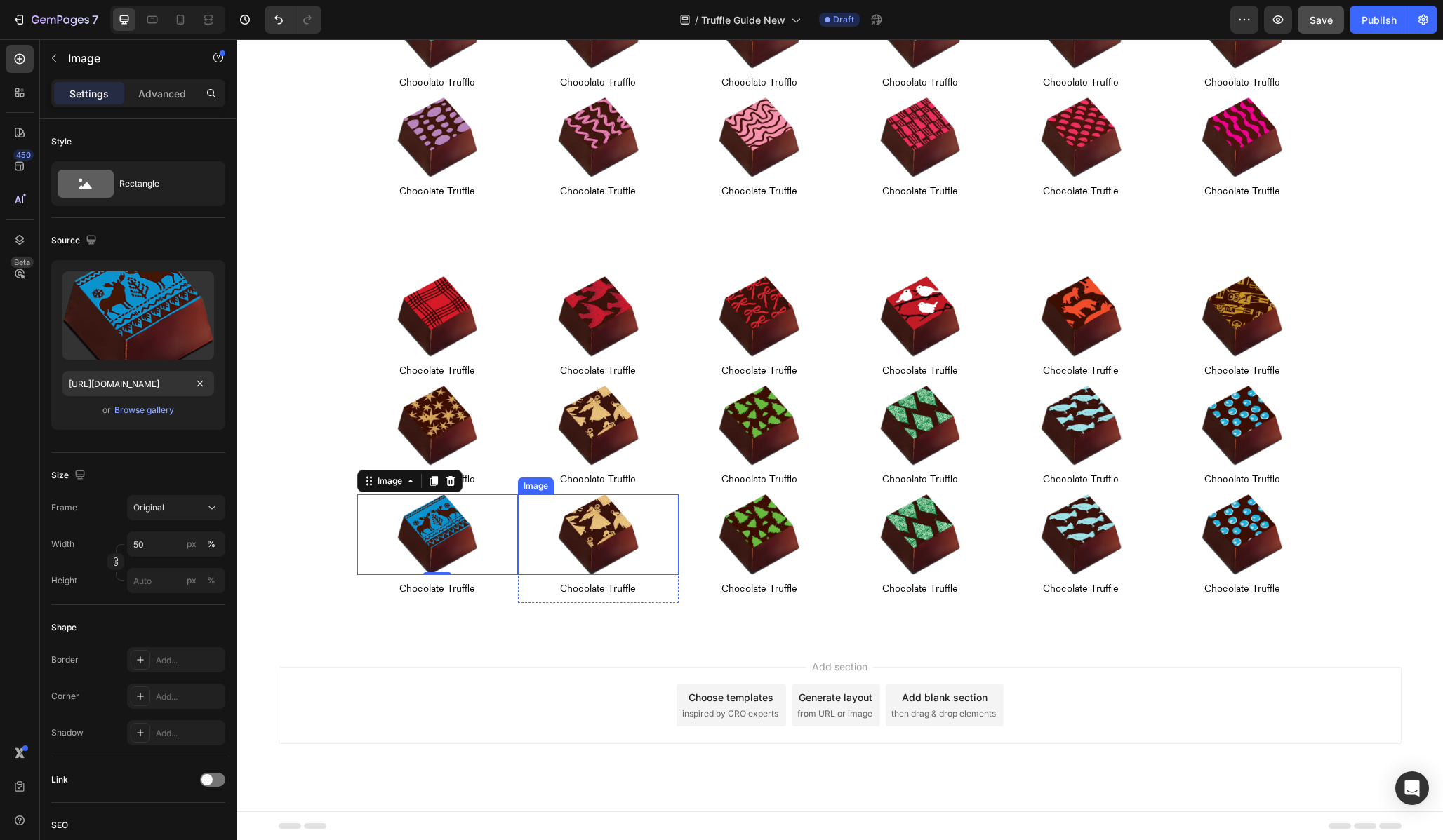
click at [594, 531] on img at bounding box center [598, 535] width 81 height 81
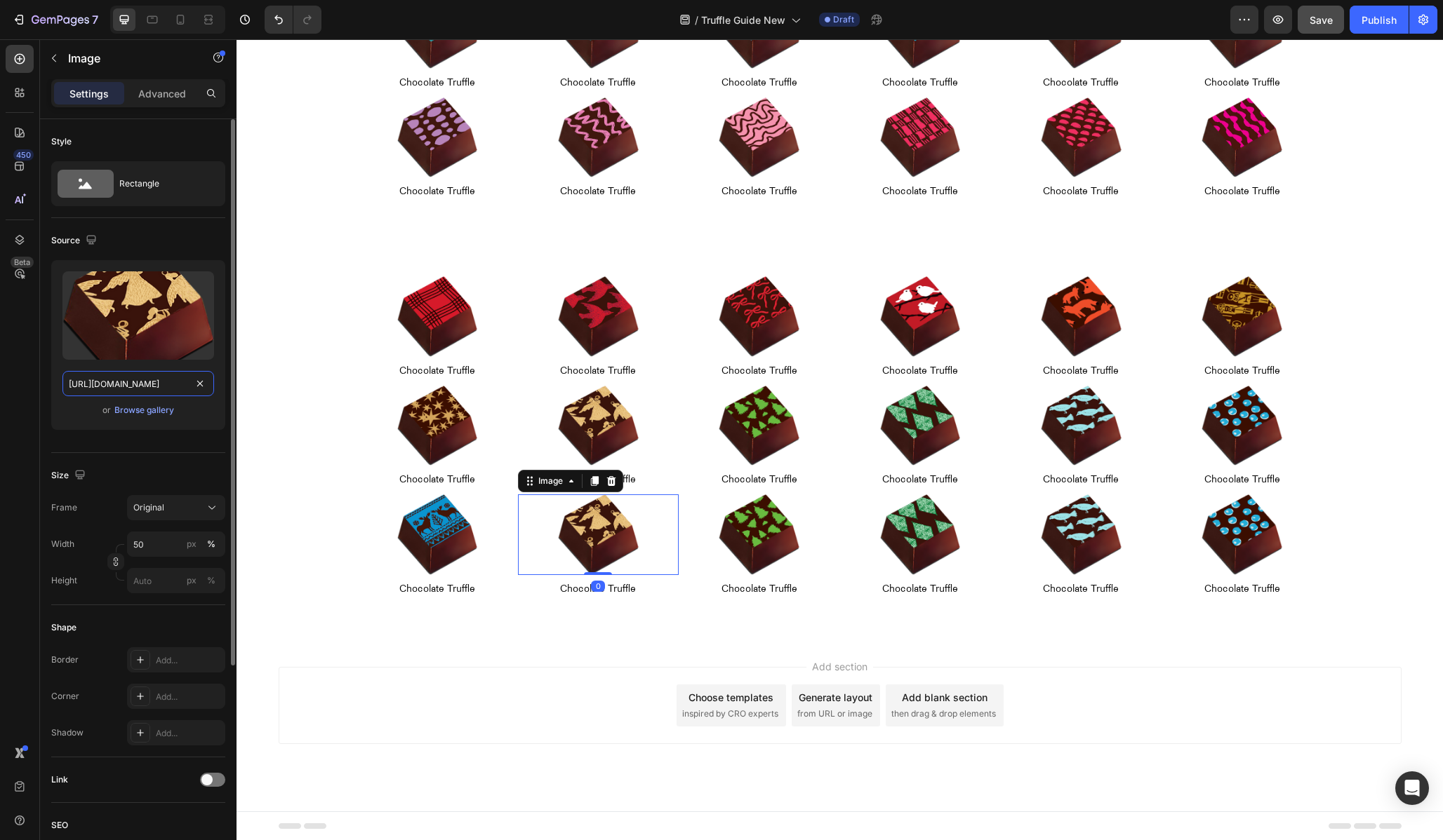
click at [84, 380] on input "[URL][DOMAIN_NAME]" at bounding box center [138, 383] width 151 height 25
paste input "10"
click at [102, 380] on input "[URL][DOMAIN_NAME]" at bounding box center [138, 383] width 151 height 25
type input "[URL][DOMAIN_NAME]"
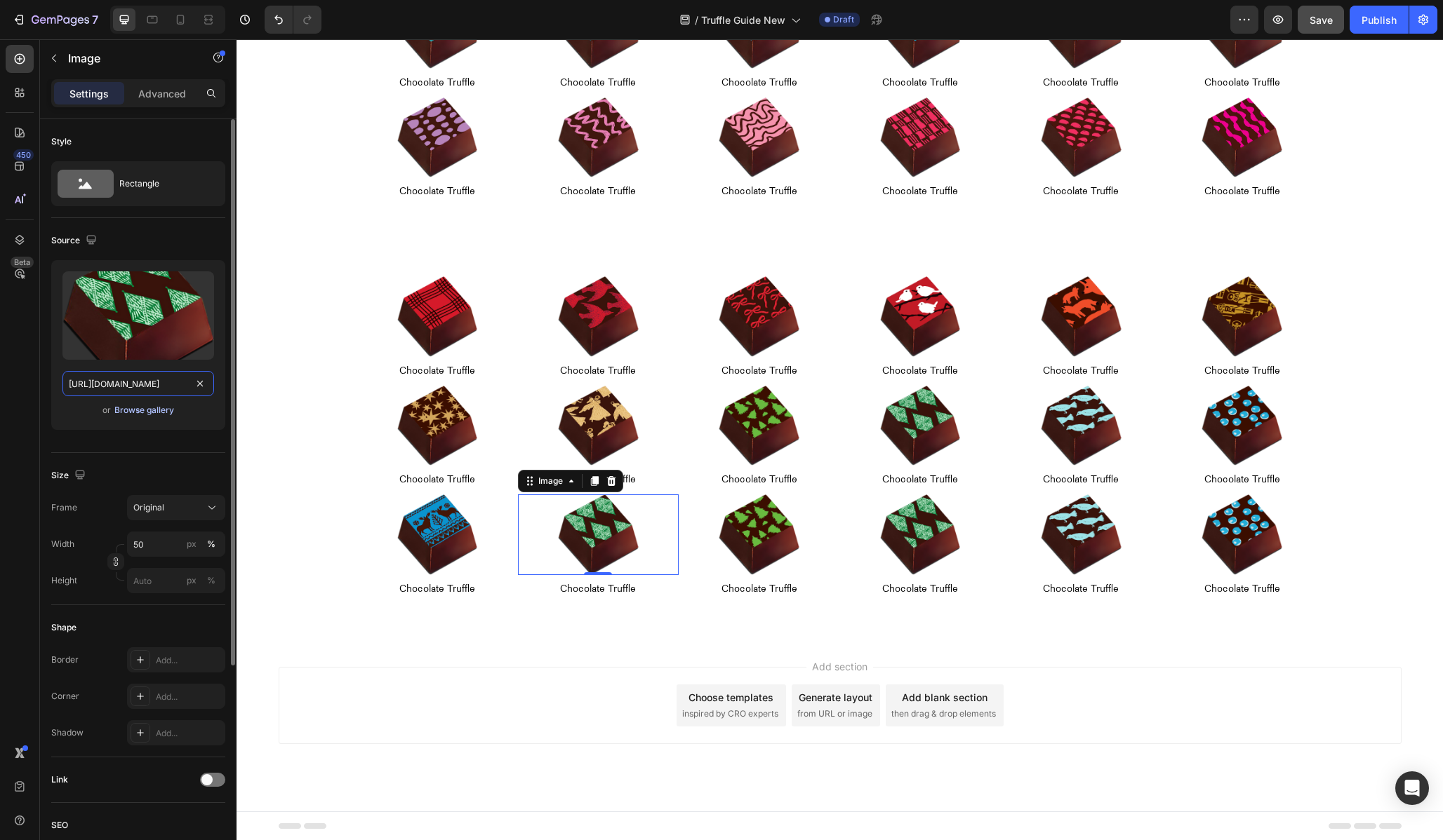
scroll to position [0, 325]
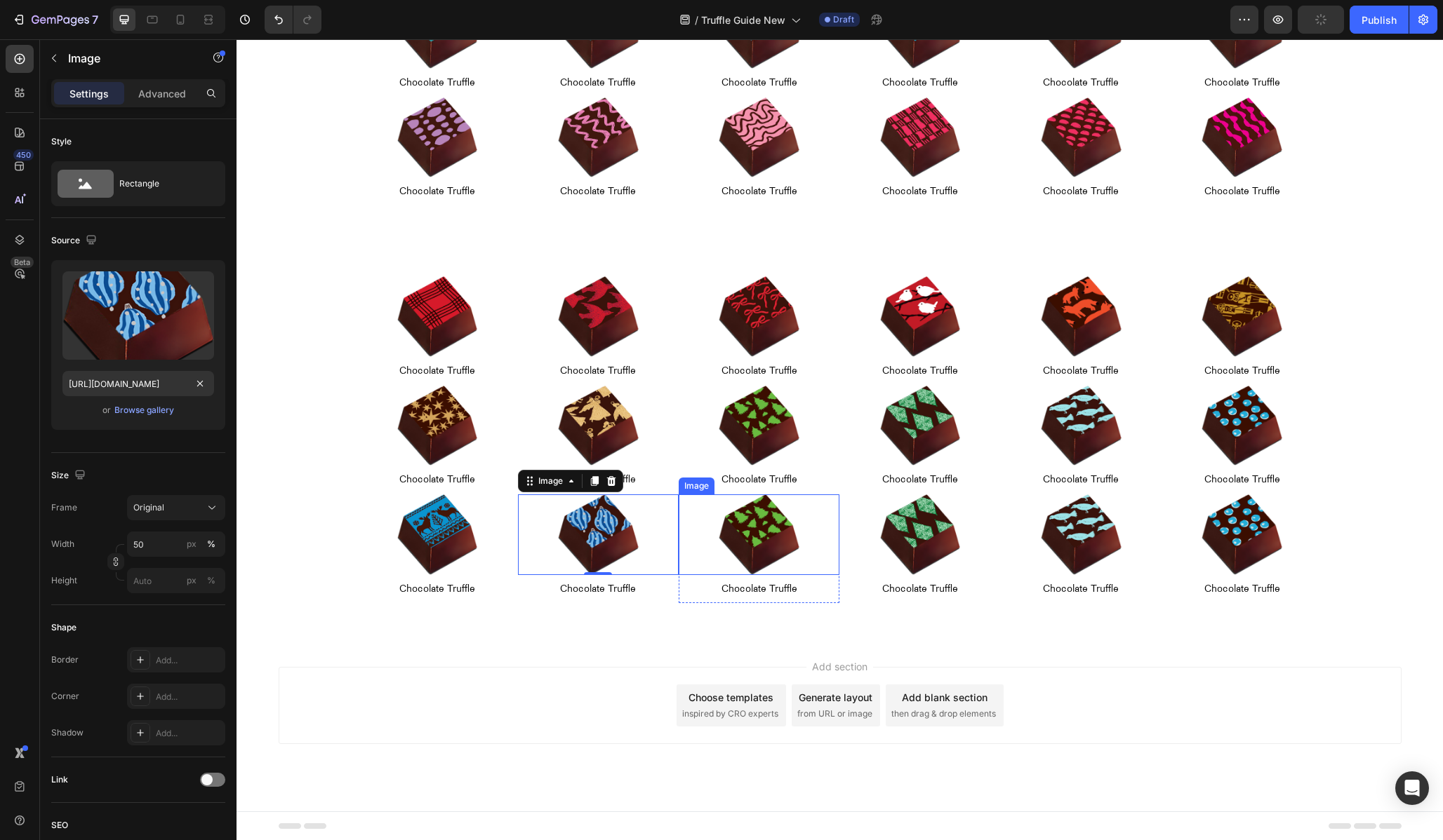
click at [765, 535] on img at bounding box center [759, 535] width 81 height 81
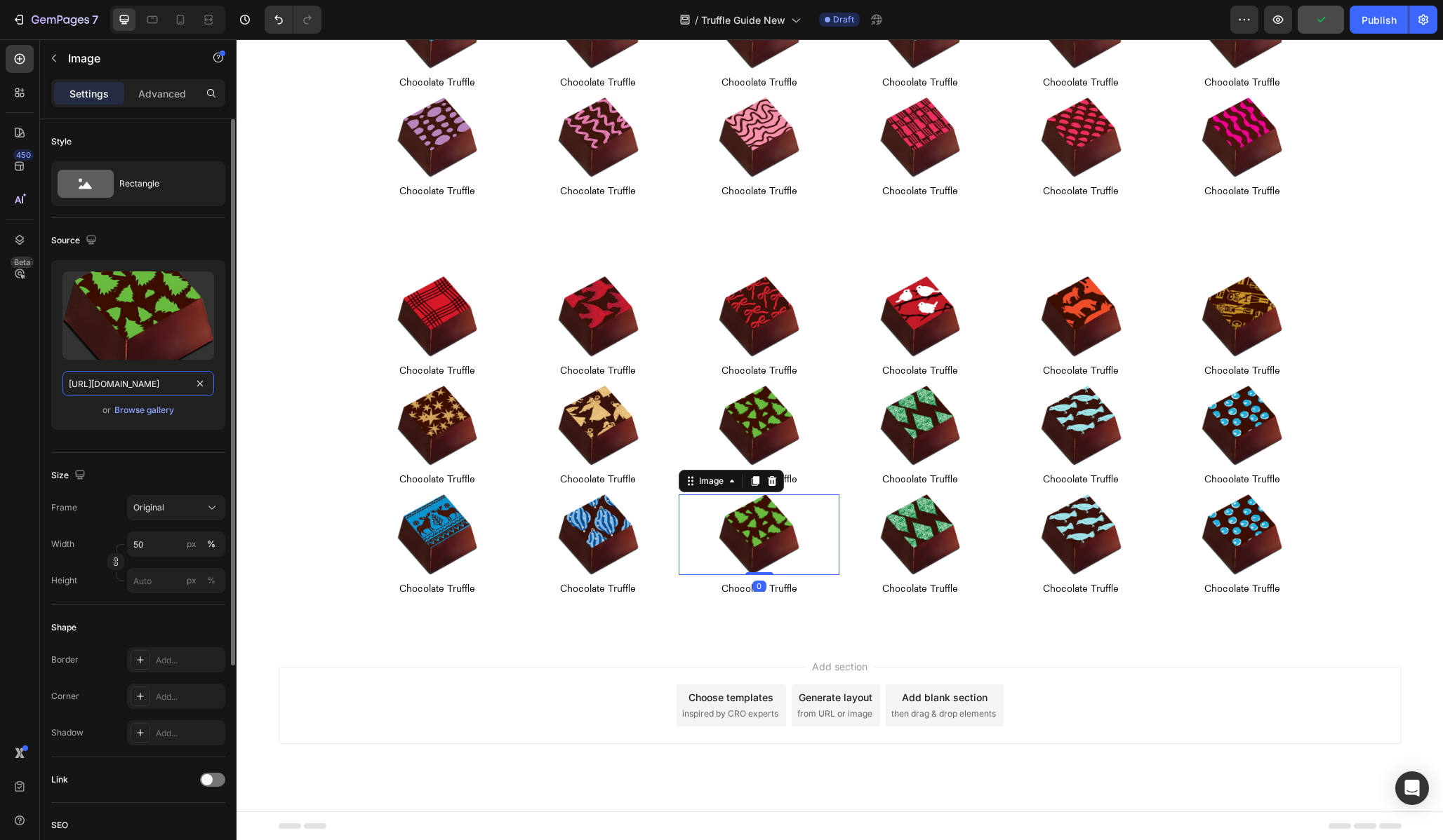
click at [142, 393] on input "[URL][DOMAIN_NAME]" at bounding box center [138, 383] width 151 height 25
paste input "10"
click at [105, 382] on input "[URL][DOMAIN_NAME]" at bounding box center [138, 383] width 151 height 25
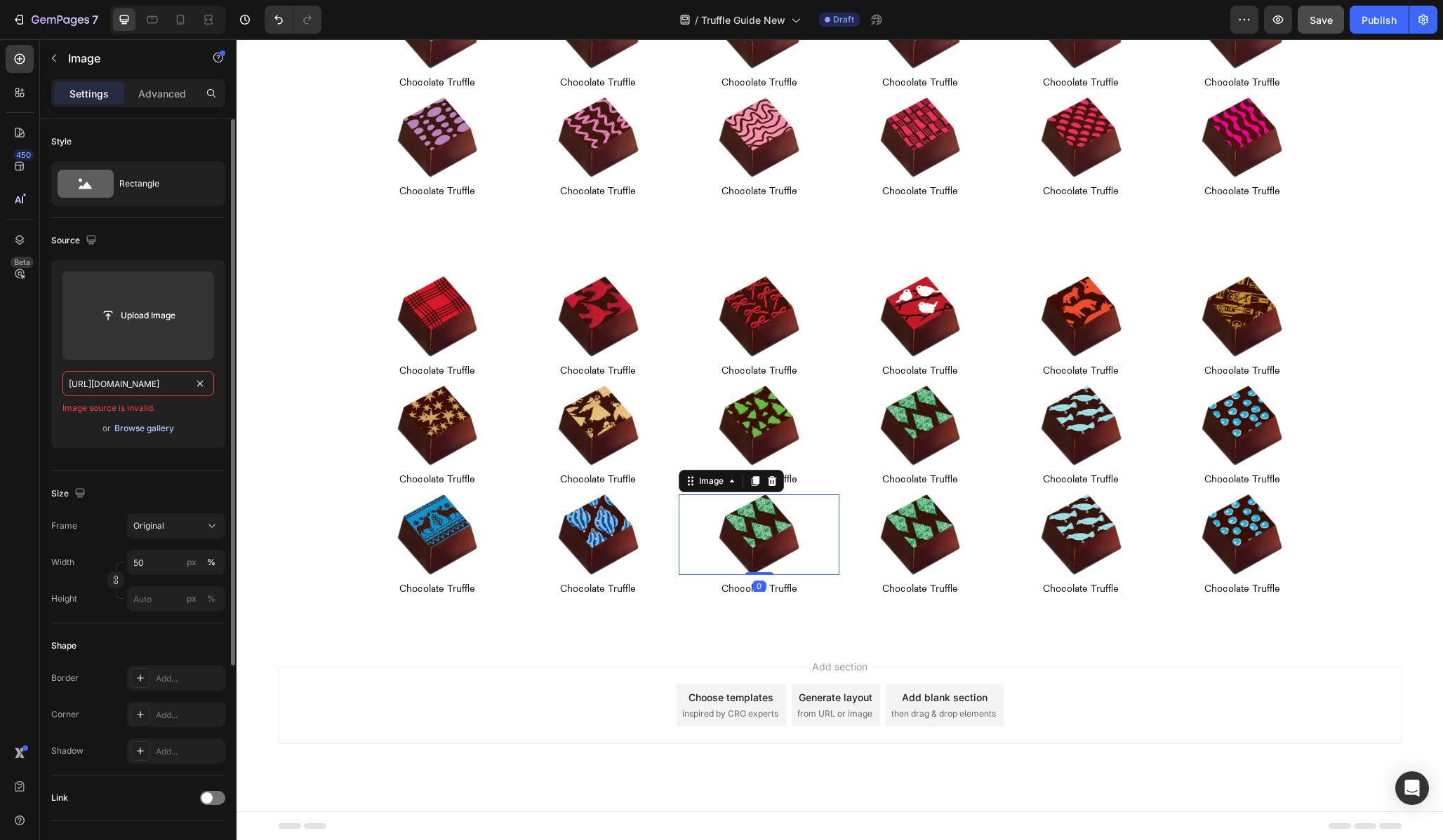
scroll to position [0, 325]
type input "[URL][DOMAIN_NAME]"
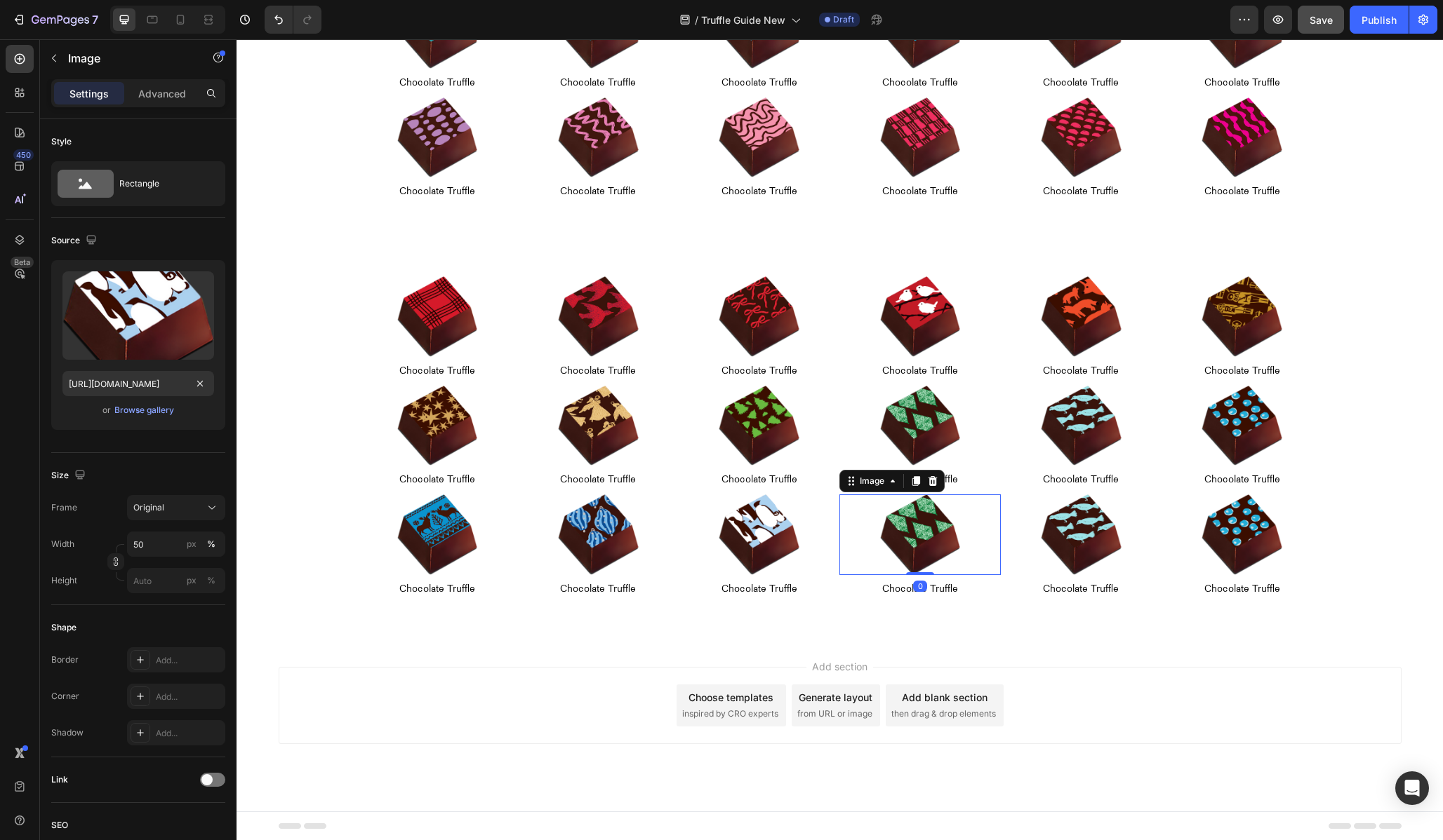
click at [946, 534] on img at bounding box center [920, 535] width 81 height 81
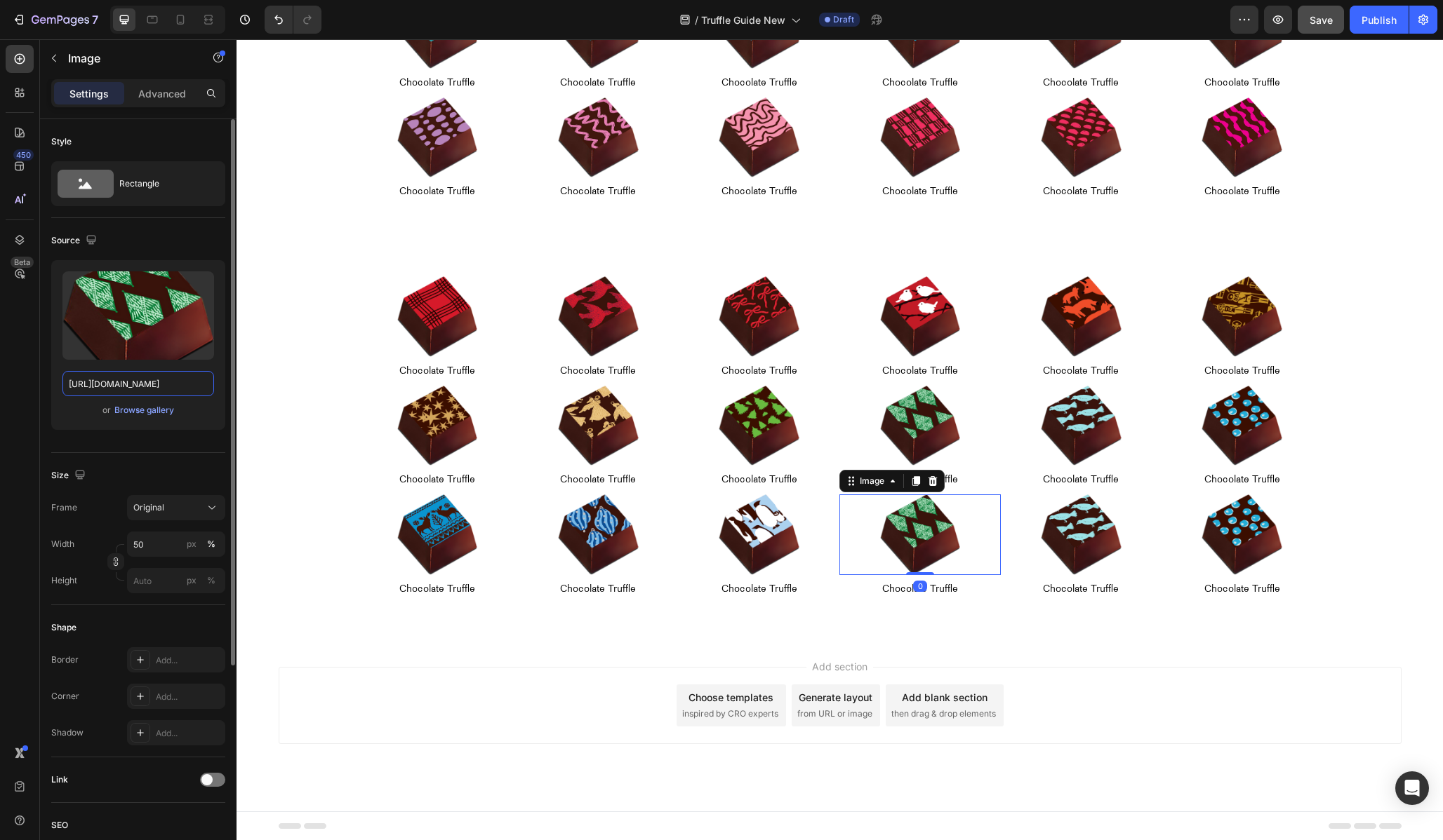
click at [111, 383] on input "[URL][DOMAIN_NAME]" at bounding box center [138, 383] width 151 height 25
paste input "text"
click at [105, 383] on input "[URL][DOMAIN_NAME]" at bounding box center [138, 383] width 151 height 25
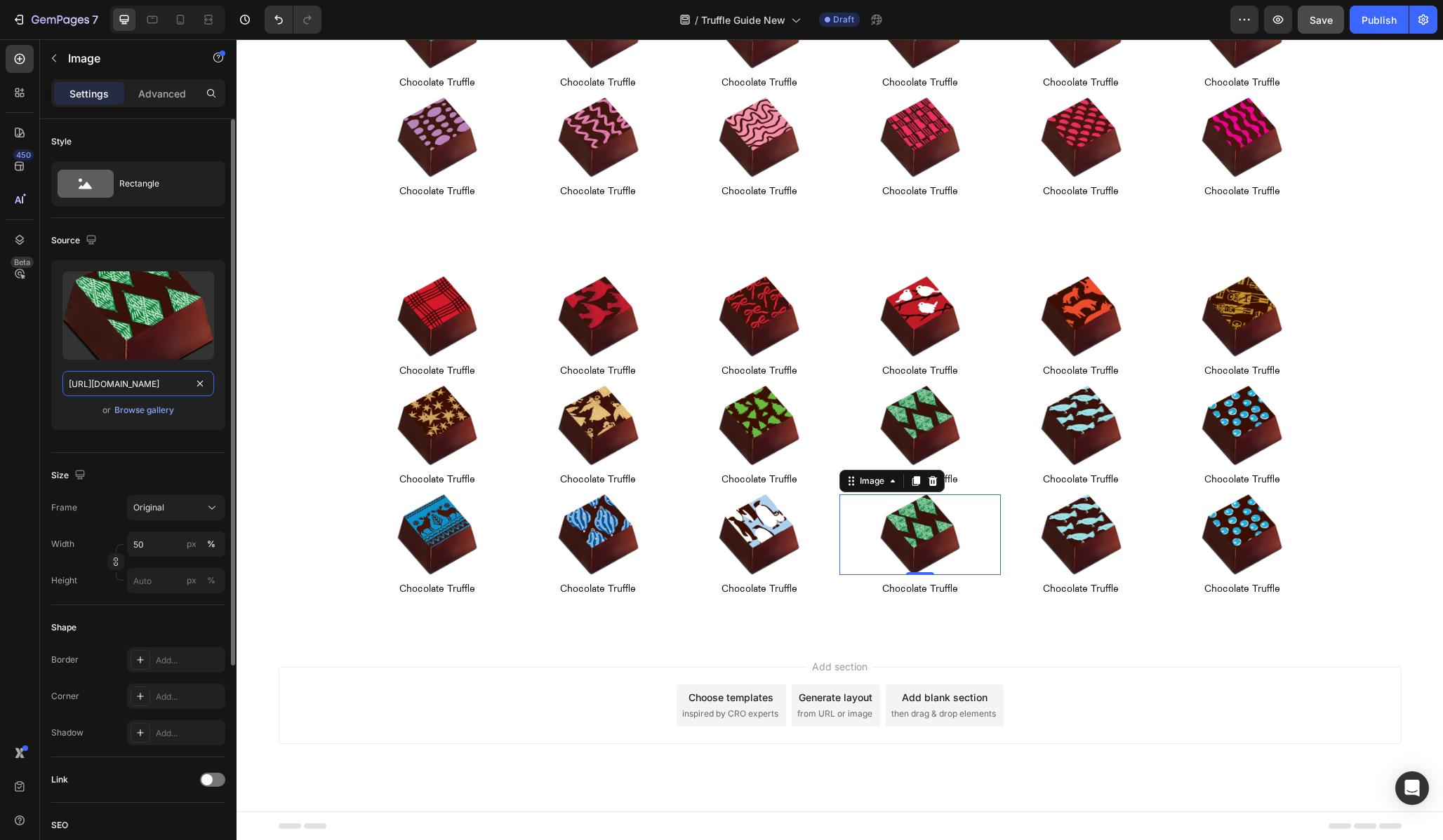
type input "[URL][DOMAIN_NAME]"
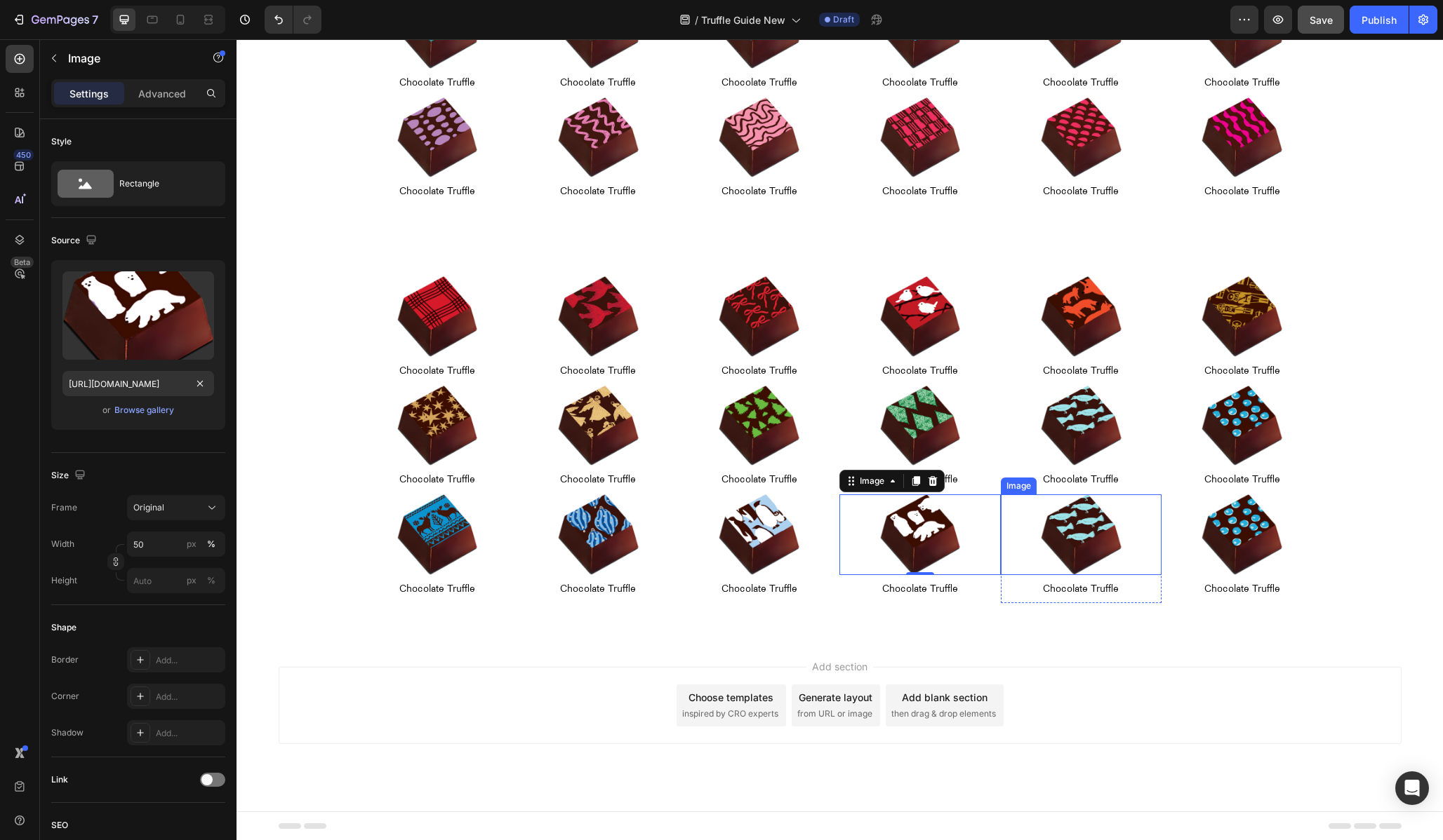
click at [1073, 530] on img at bounding box center [1081, 535] width 81 height 81
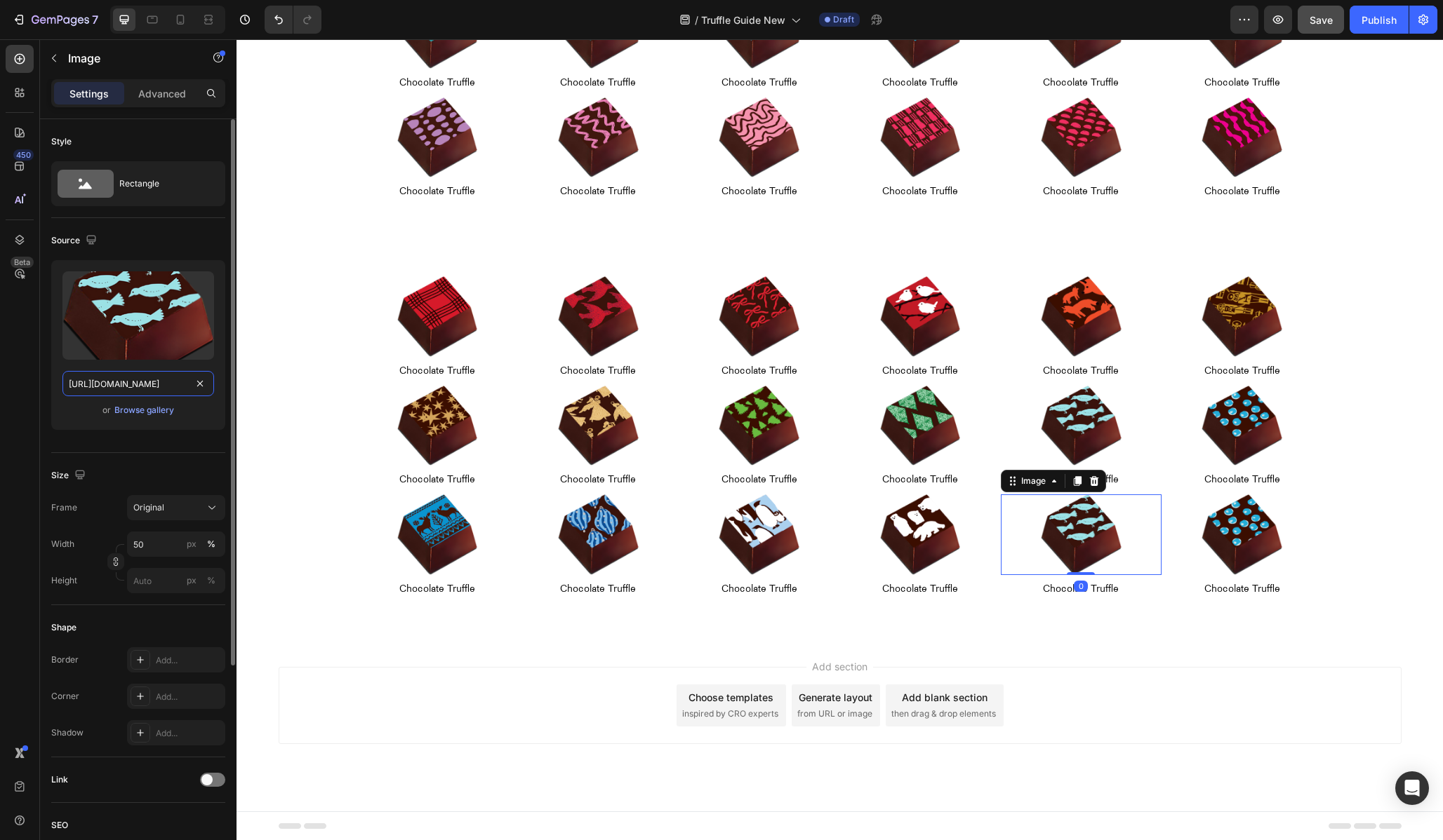
click at [113, 383] on input "[URL][DOMAIN_NAME]" at bounding box center [138, 383] width 151 height 25
paste input "0"
click at [105, 382] on input "[URL][DOMAIN_NAME]" at bounding box center [138, 383] width 151 height 25
type input "[URL][DOMAIN_NAME]"
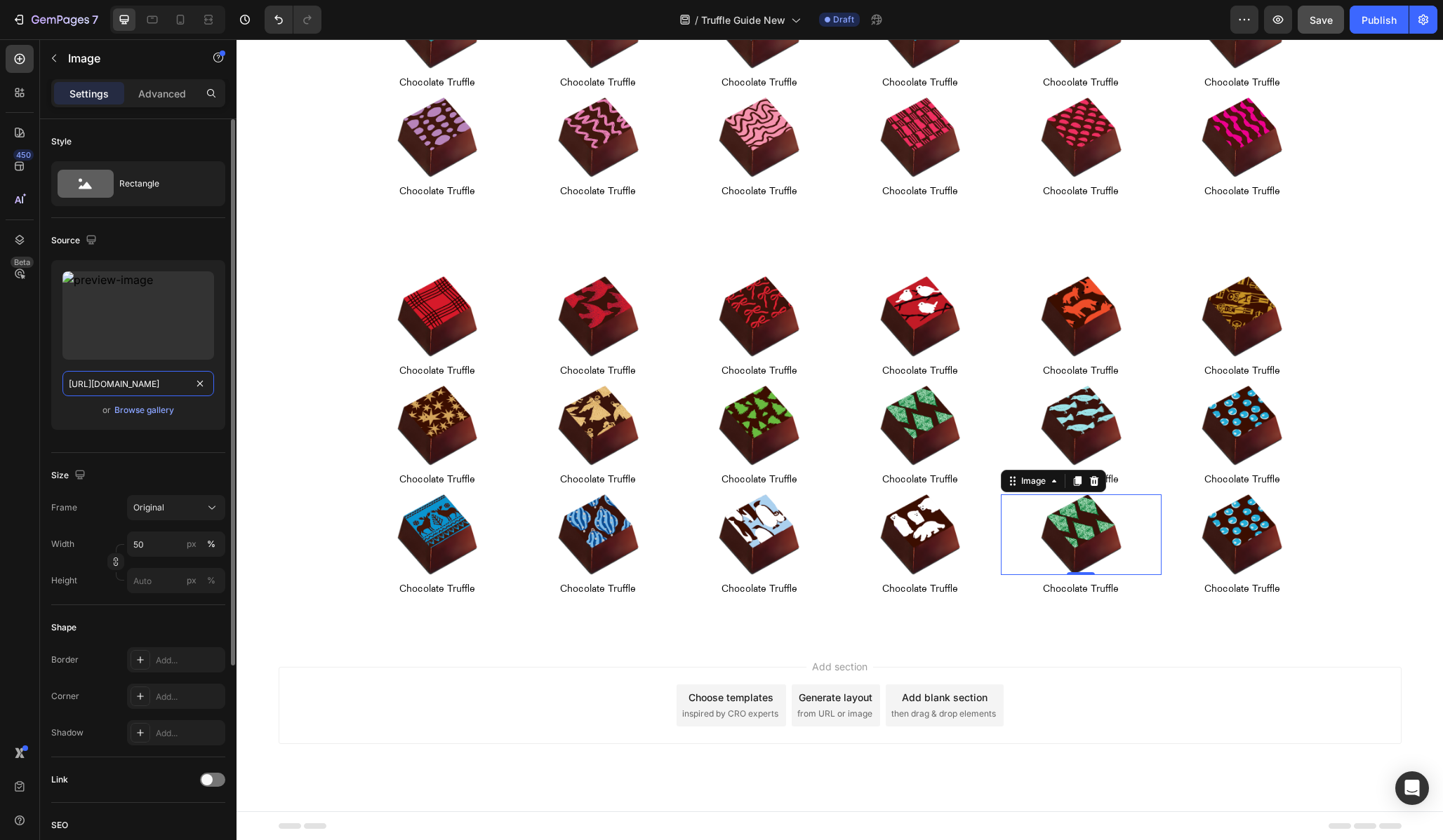
scroll to position [0, 325]
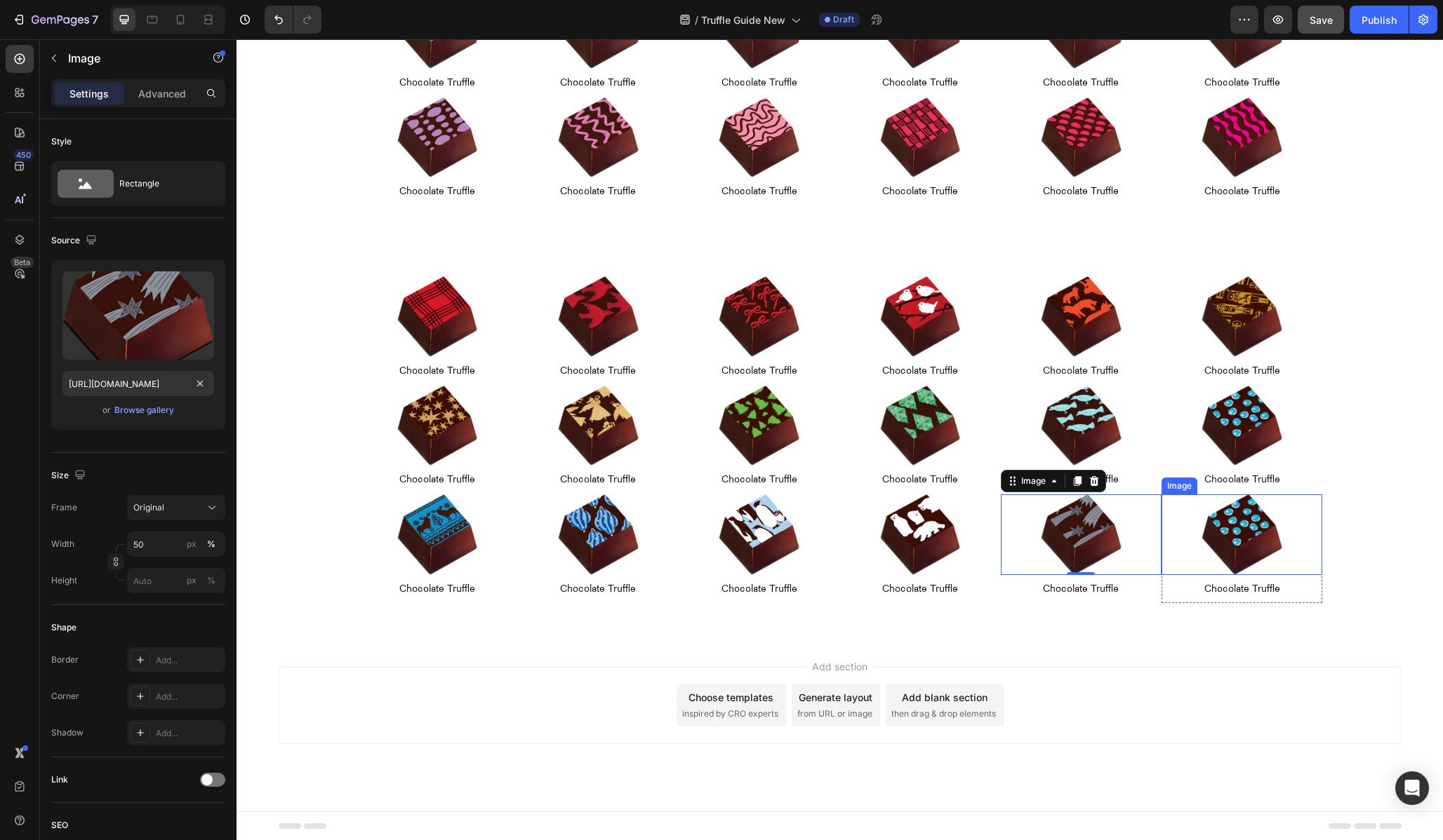
click at [1218, 517] on img at bounding box center [1242, 535] width 81 height 81
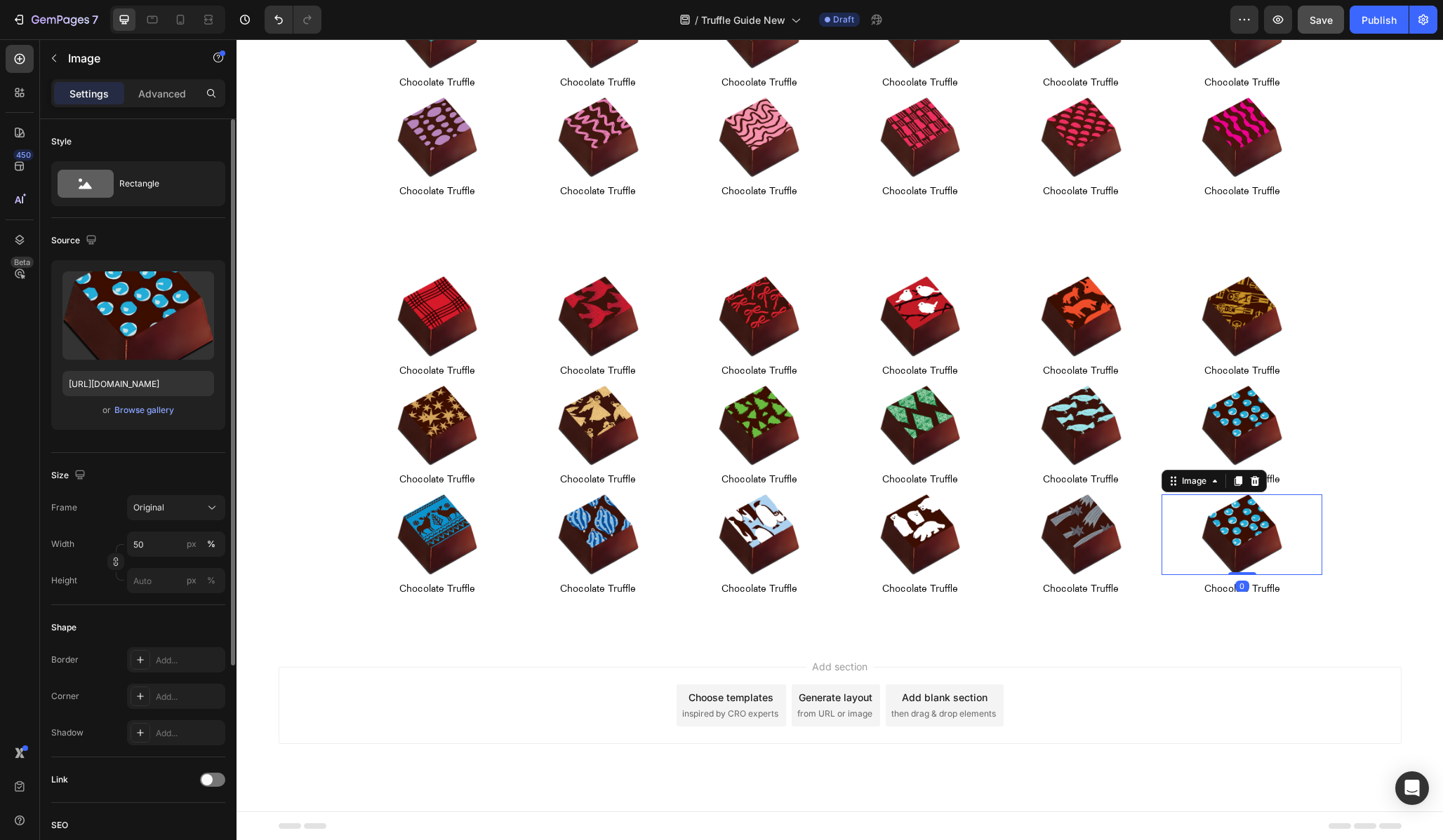
click at [88, 402] on div "or Browse gallery" at bounding box center [138, 410] width 151 height 17
click at [87, 392] on input "[URL][DOMAIN_NAME]" at bounding box center [138, 383] width 151 height 25
paste input "0"
click at [108, 382] on input "[URL][DOMAIN_NAME]" at bounding box center [138, 383] width 151 height 25
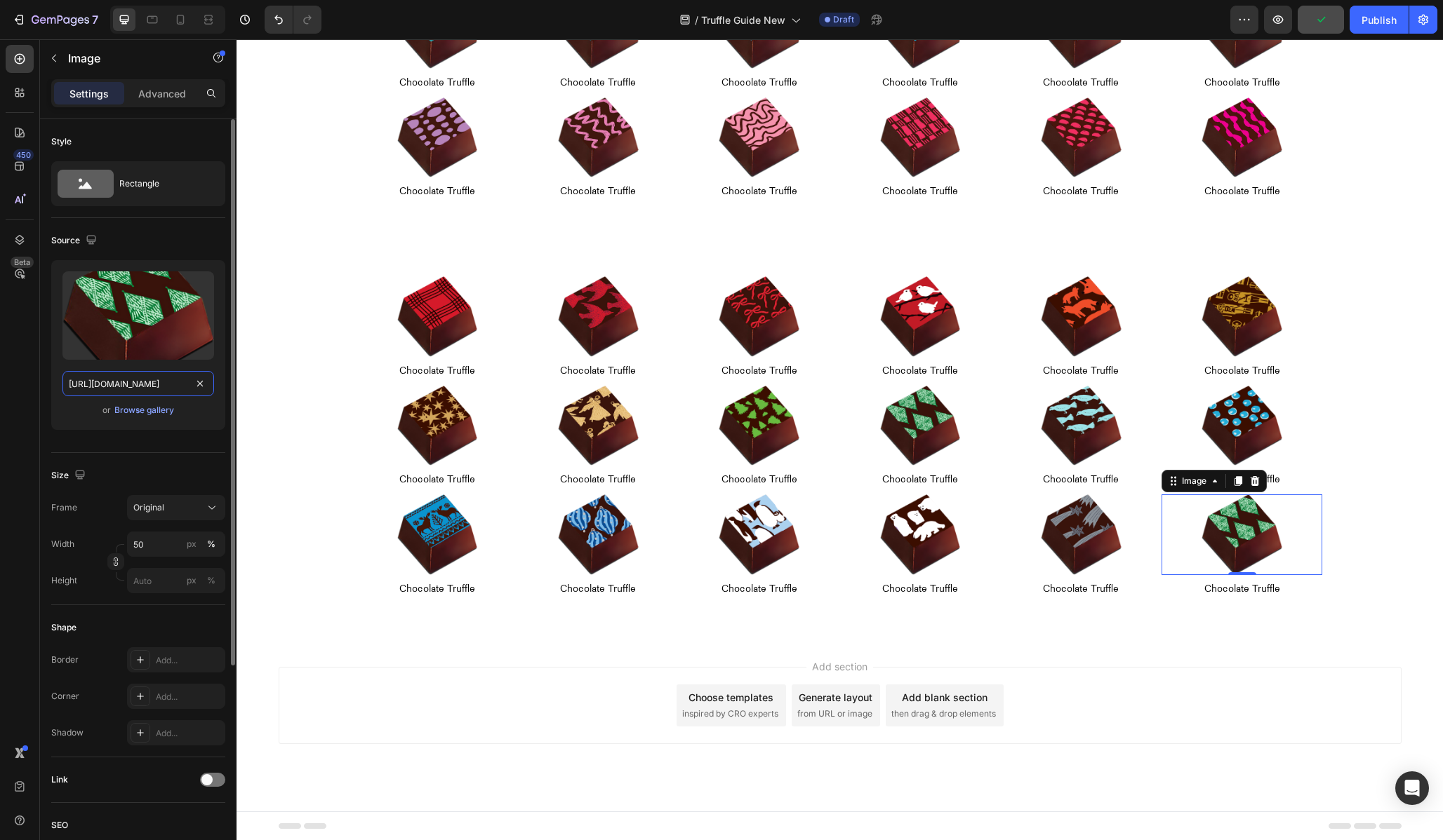
type input "[URL][DOMAIN_NAME]"
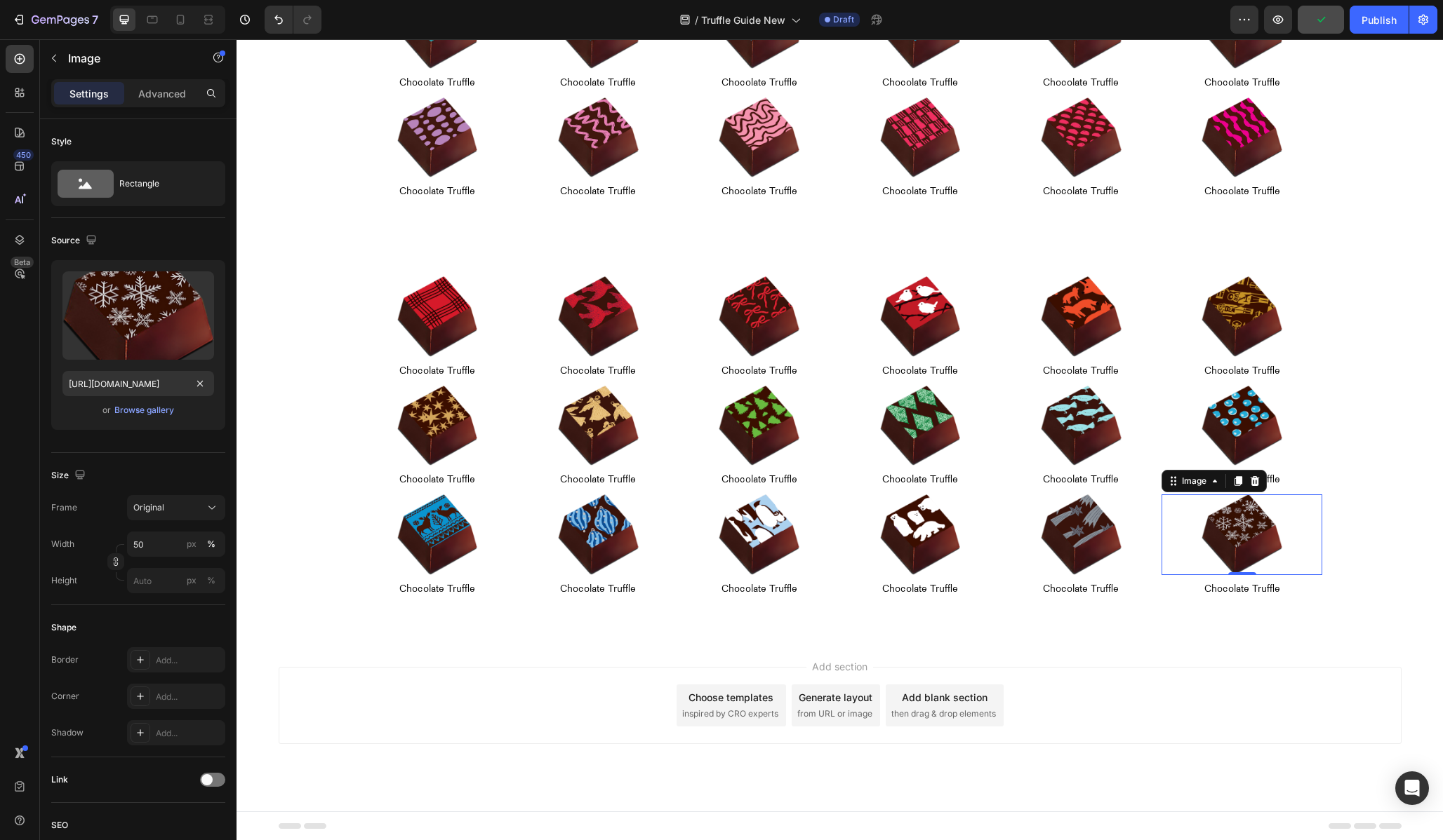
click at [1376, 627] on div "Image Chocolate Truffle Text Block Row Image Chocolate Truffle Text Block Row I…" at bounding box center [840, 440] width 1206 height 397
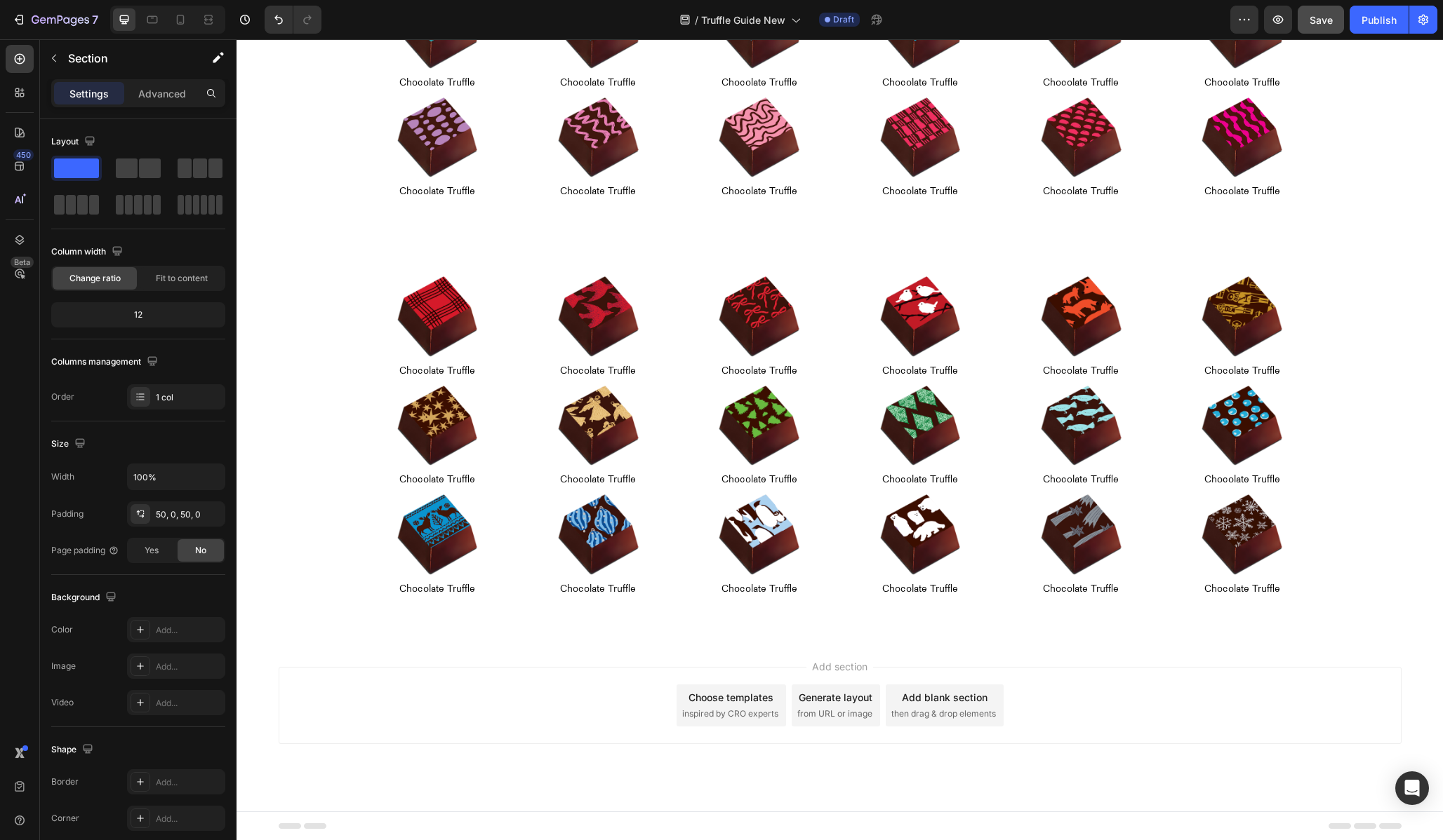
click at [1253, 723] on div "Add section Choose templates inspired by CRO experts Generate layout from URL o…" at bounding box center [840, 706] width 1123 height 77
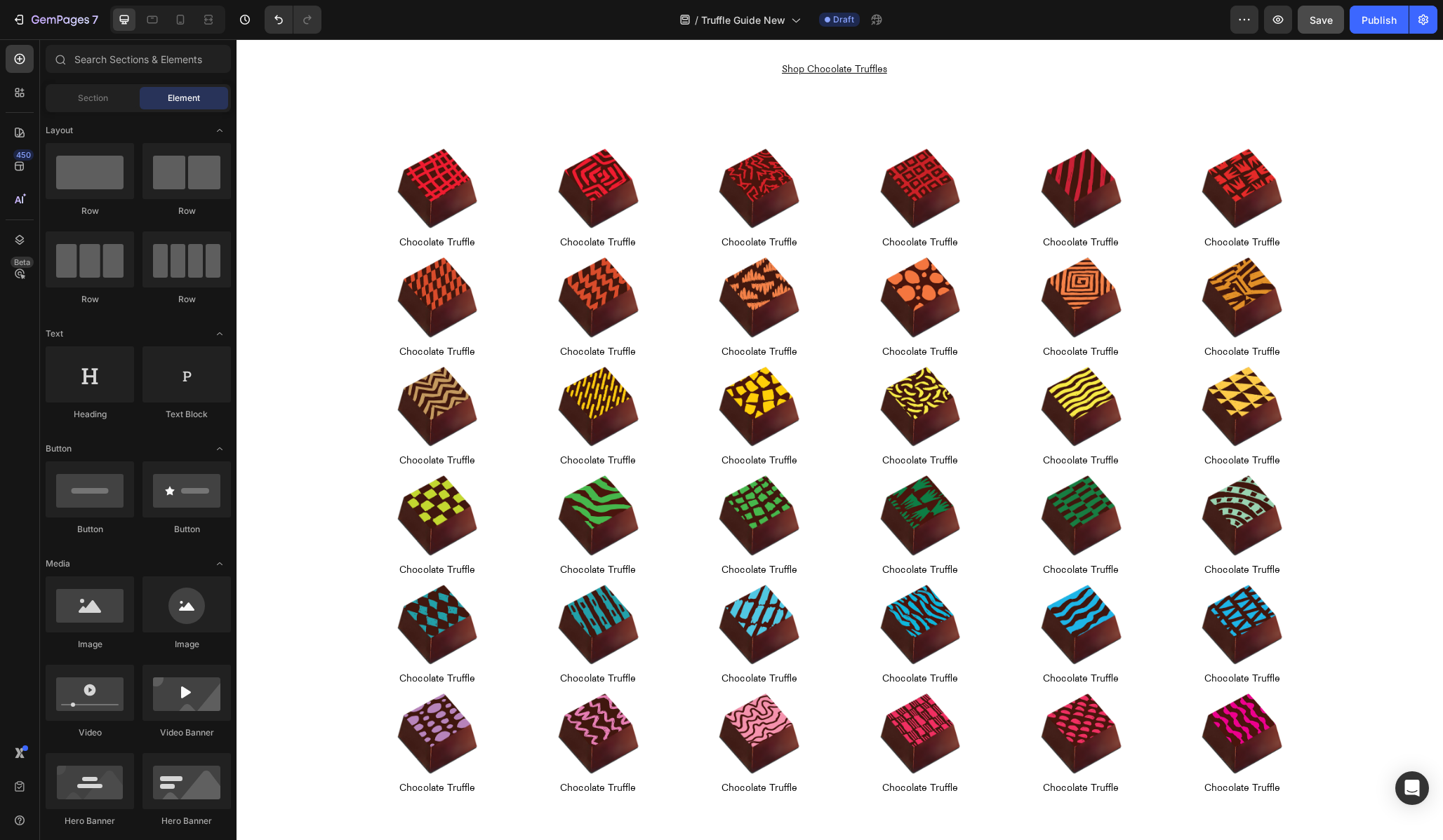
scroll to position [0, 0]
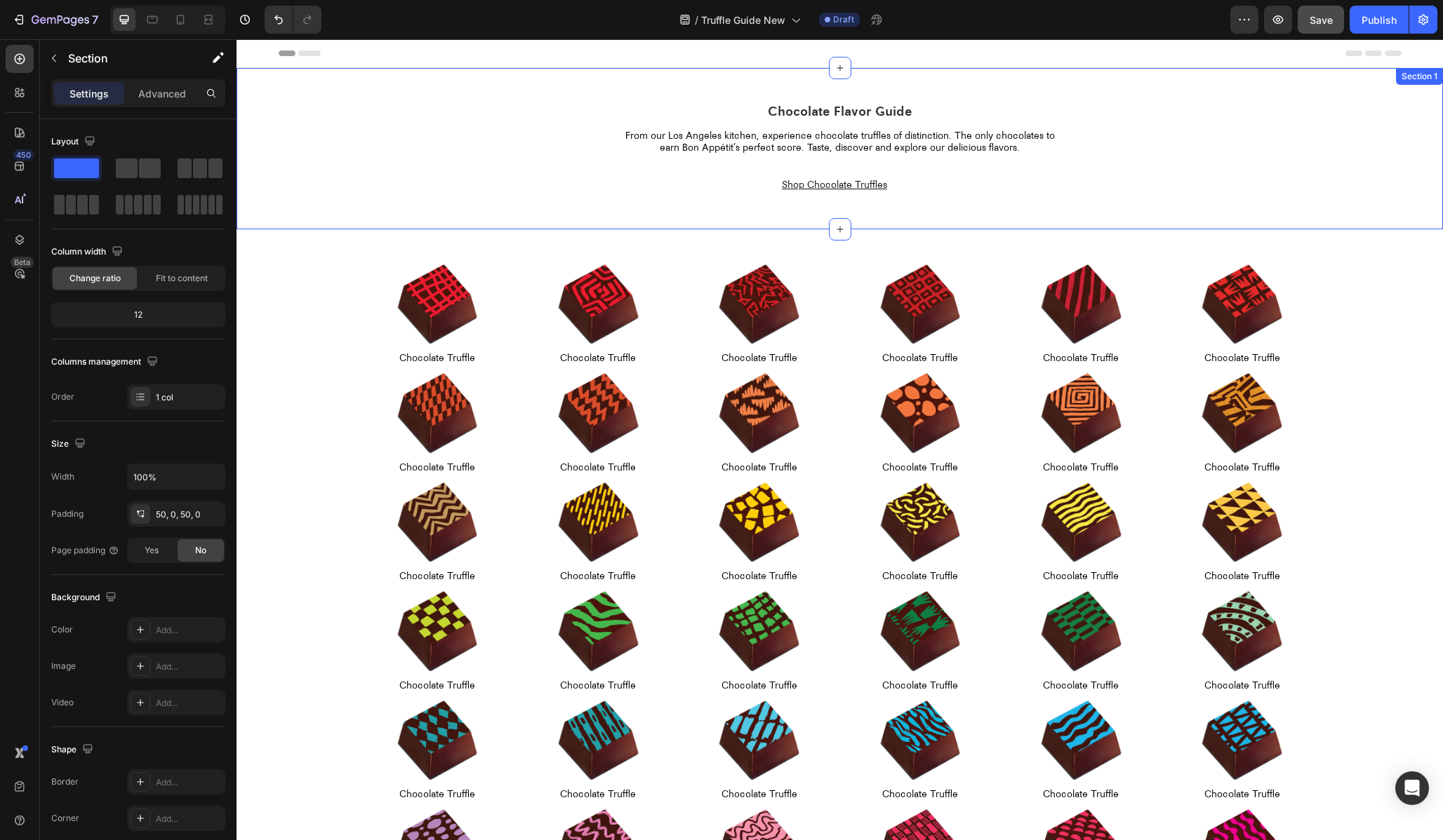
click at [645, 93] on div "Chocolate Flavor Guide Heading From our [GEOGRAPHIC_DATA] kitchen, experience c…" at bounding box center [840, 148] width 1206 height 161
click at [1412, 86] on icon at bounding box center [1414, 82] width 11 height 11
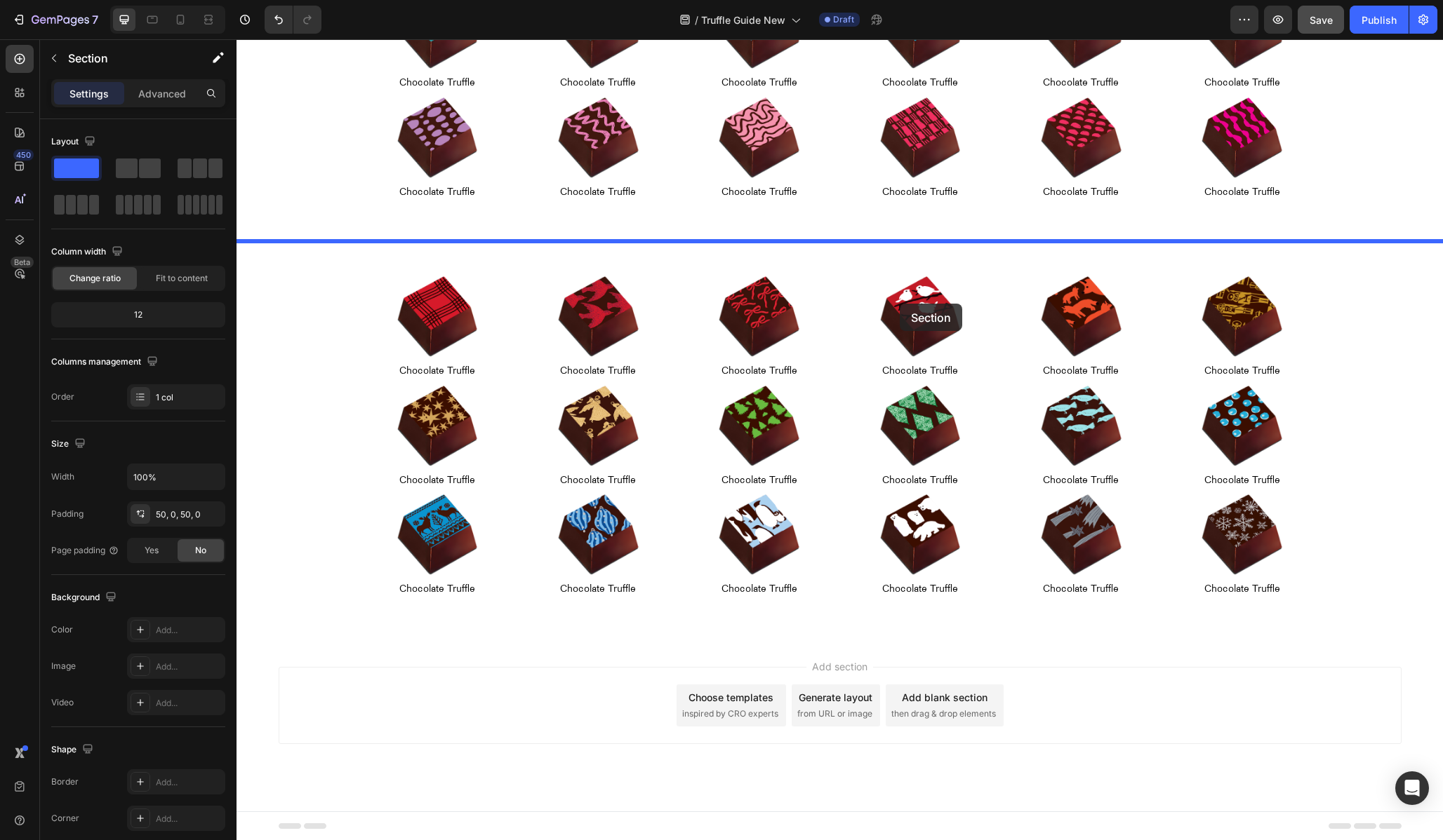
drag, startPoint x: 1161, startPoint y: 218, endPoint x: 895, endPoint y: 295, distance: 276.9
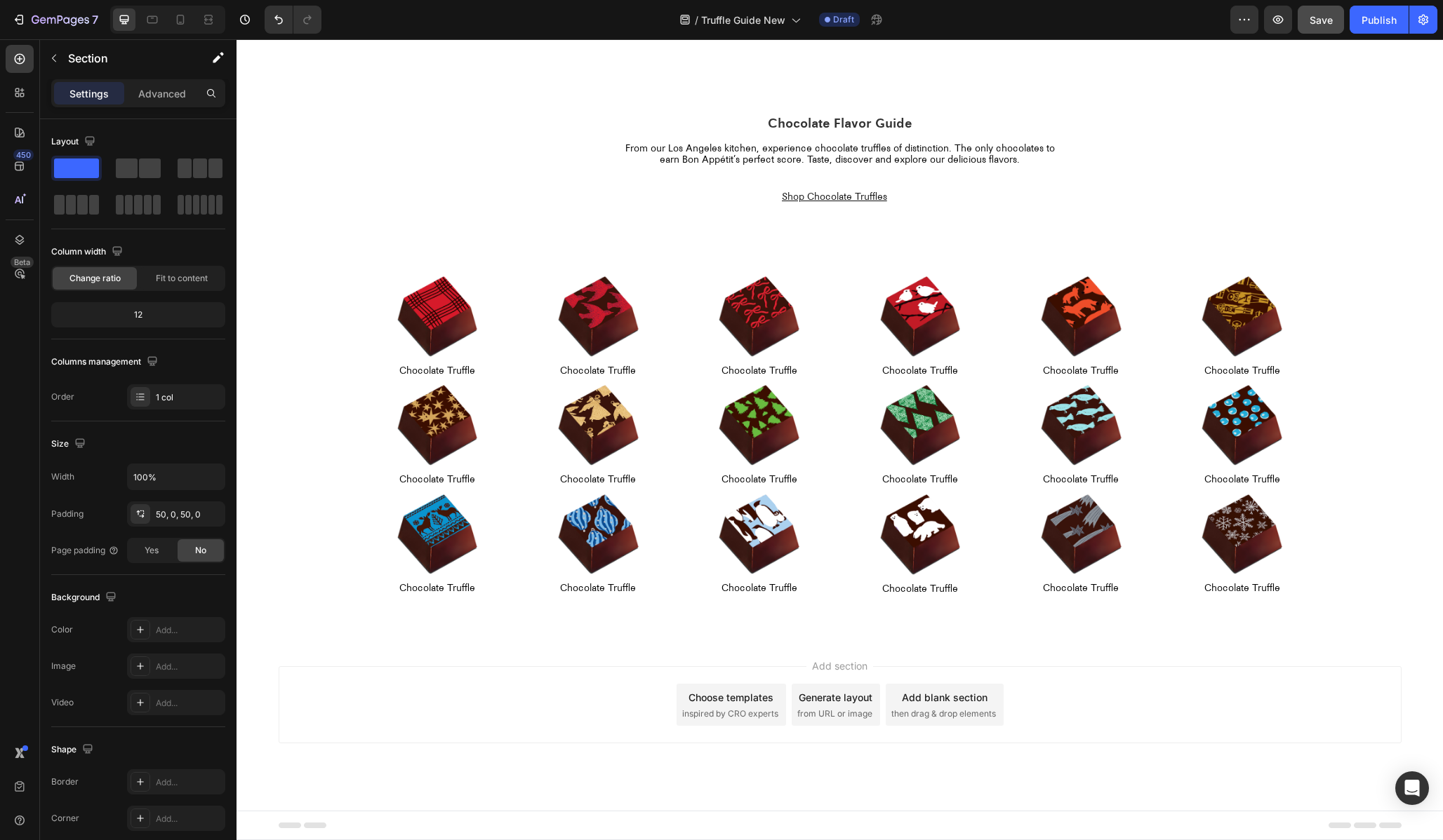
scroll to position [712, 0]
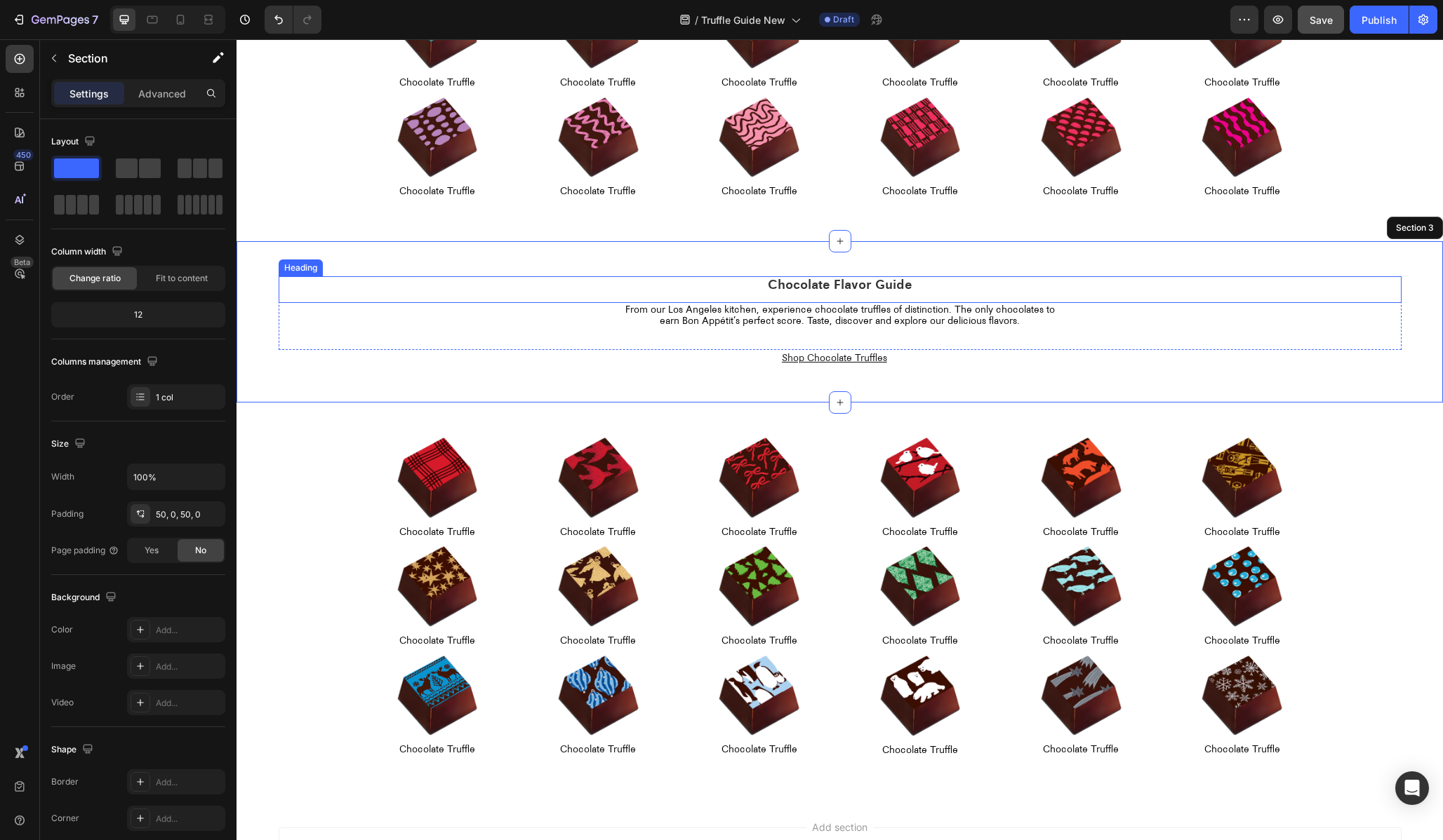
click at [831, 271] on div "Chocolate Flavor Guide Heading From our [GEOGRAPHIC_DATA] kitchen, experience c…" at bounding box center [840, 321] width 1206 height 161
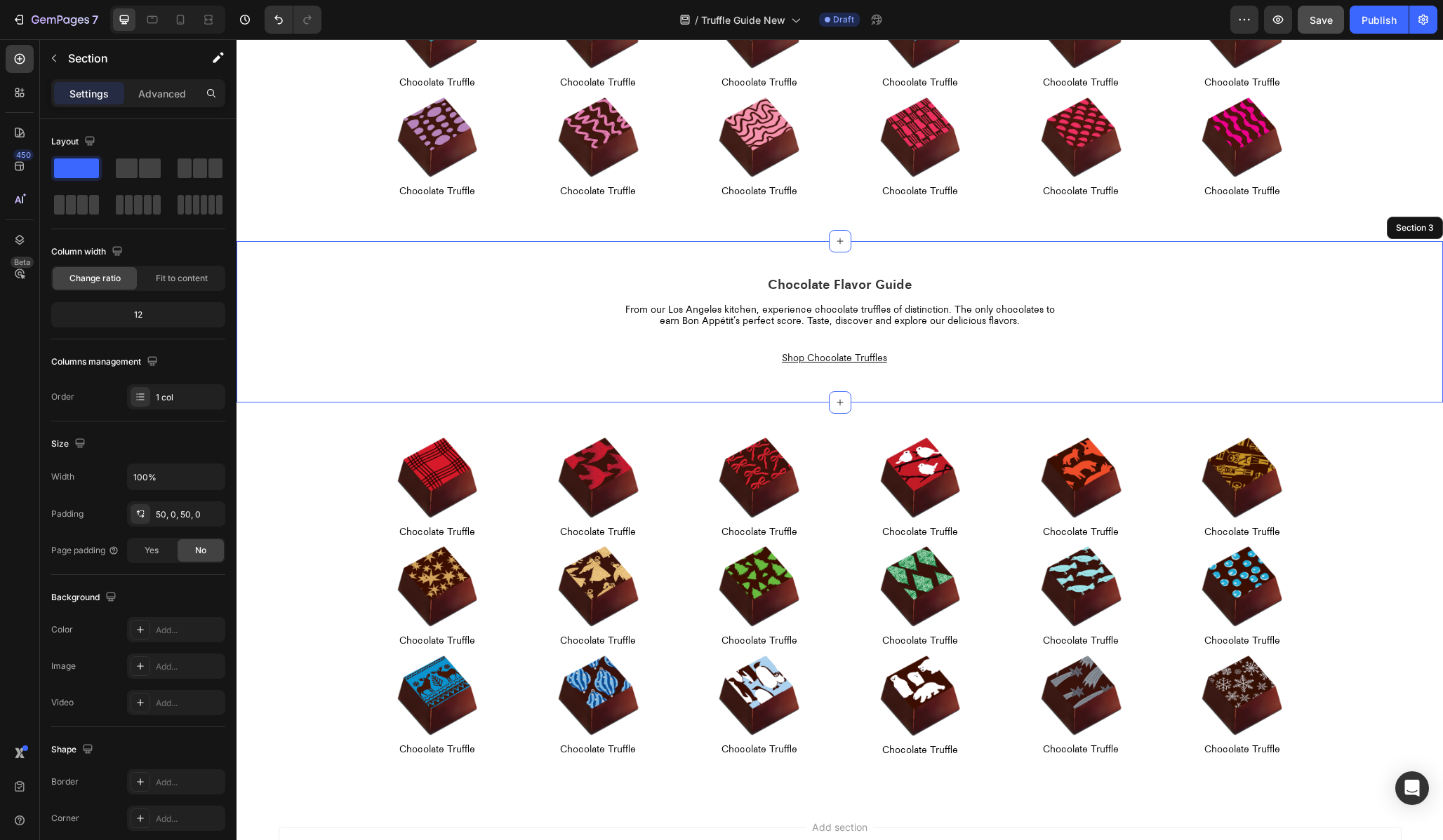
click at [831, 271] on div "Chocolate Flavor Guide Heading From our [GEOGRAPHIC_DATA] kitchen, experience c…" at bounding box center [840, 321] width 1206 height 161
click at [792, 283] on h2 "Chocolate Flavor Guide" at bounding box center [840, 286] width 1123 height 19
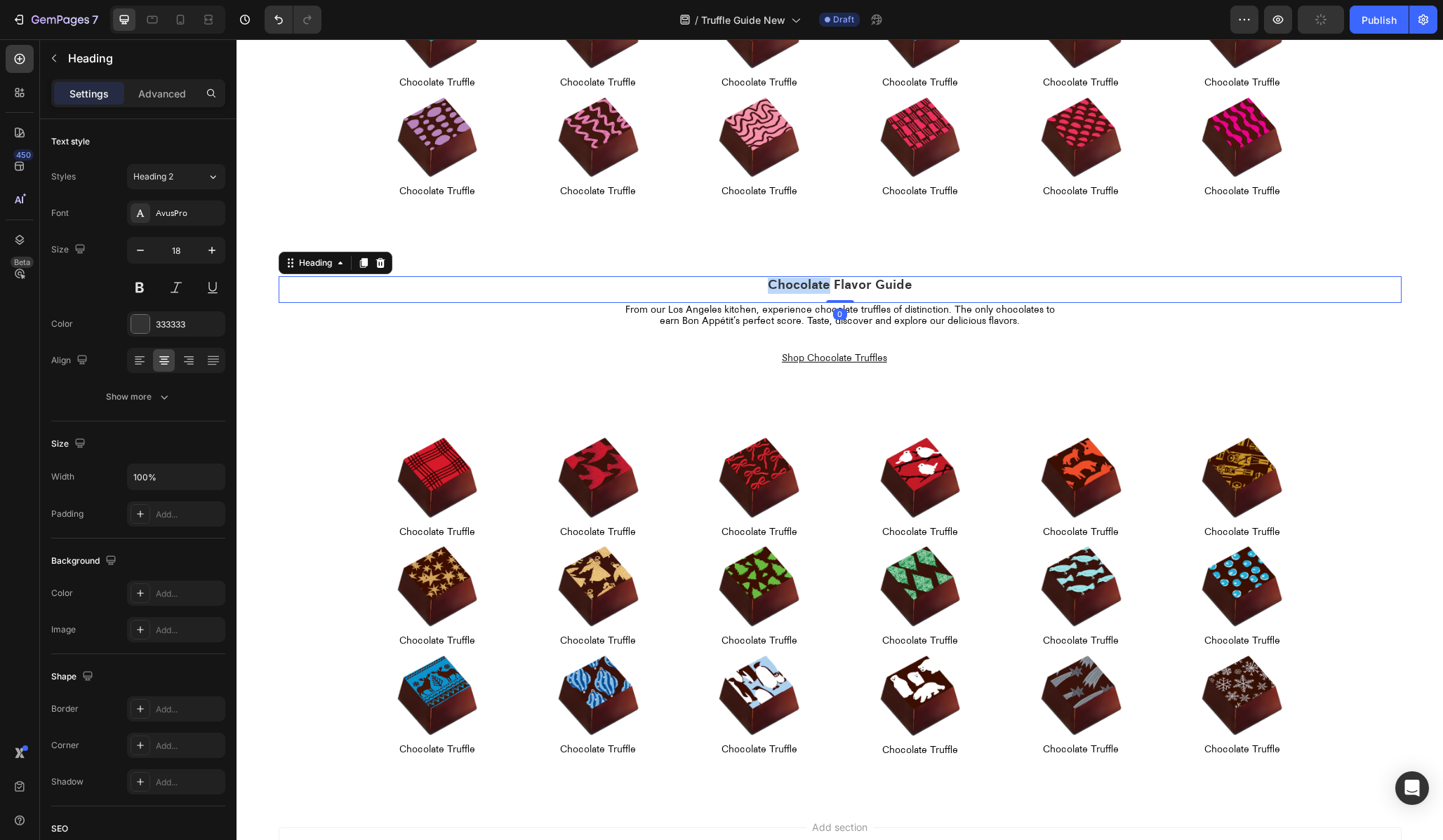
click at [792, 283] on h2 "Chocolate Flavor Guide" at bounding box center [840, 286] width 1123 height 19
click at [743, 325] on p "From our Los Angeles kitchen, experience chocolate truffles of distinction. The…" at bounding box center [840, 316] width 446 height 24
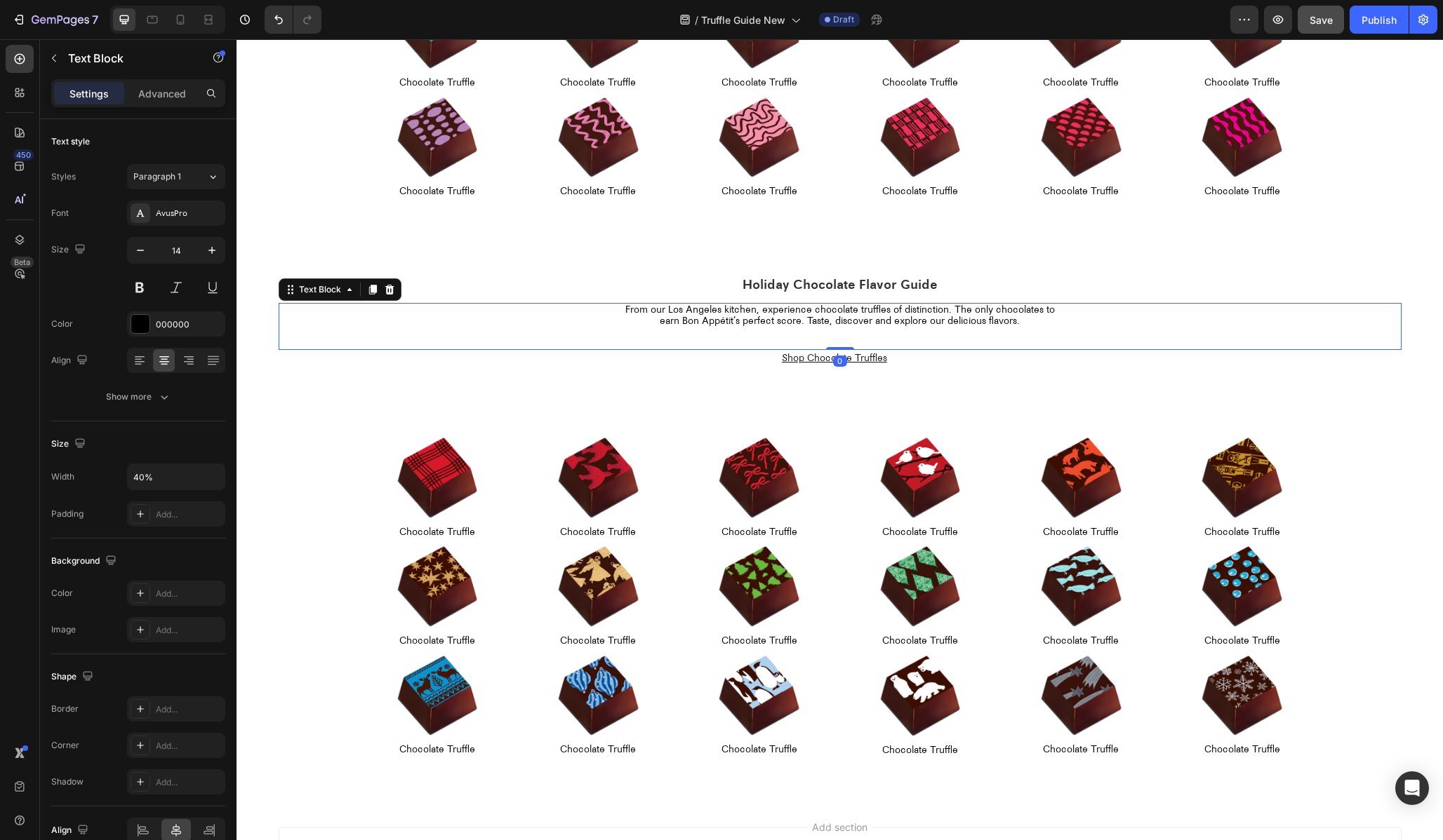
click at [743, 325] on p "From our Los Angeles kitchen, experience chocolate truffles of distinction. The…" at bounding box center [840, 316] width 446 height 24
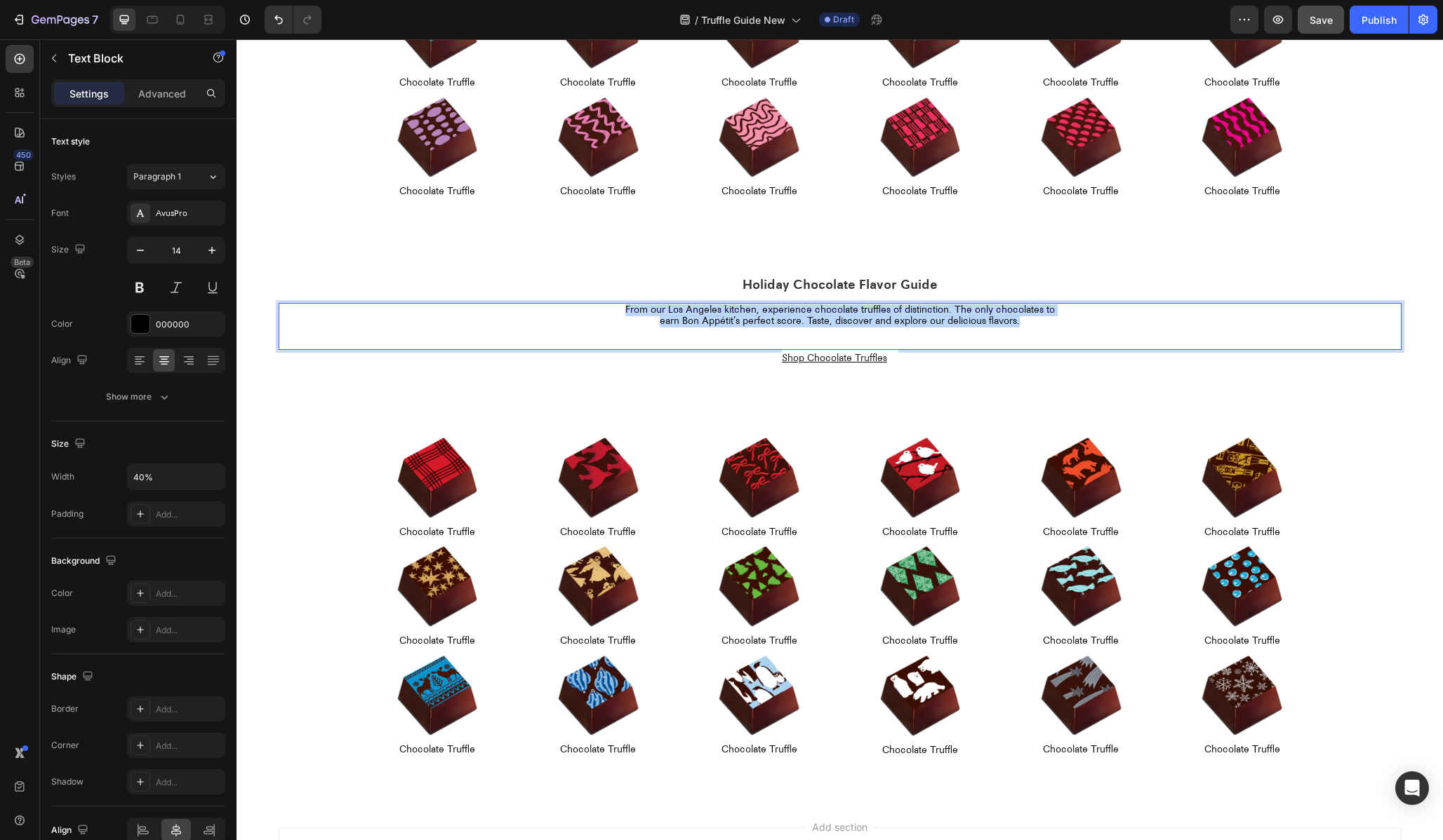
click at [743, 325] on p "From our Los Angeles kitchen, experience chocolate truffles of distinction. The…" at bounding box center [840, 316] width 446 height 24
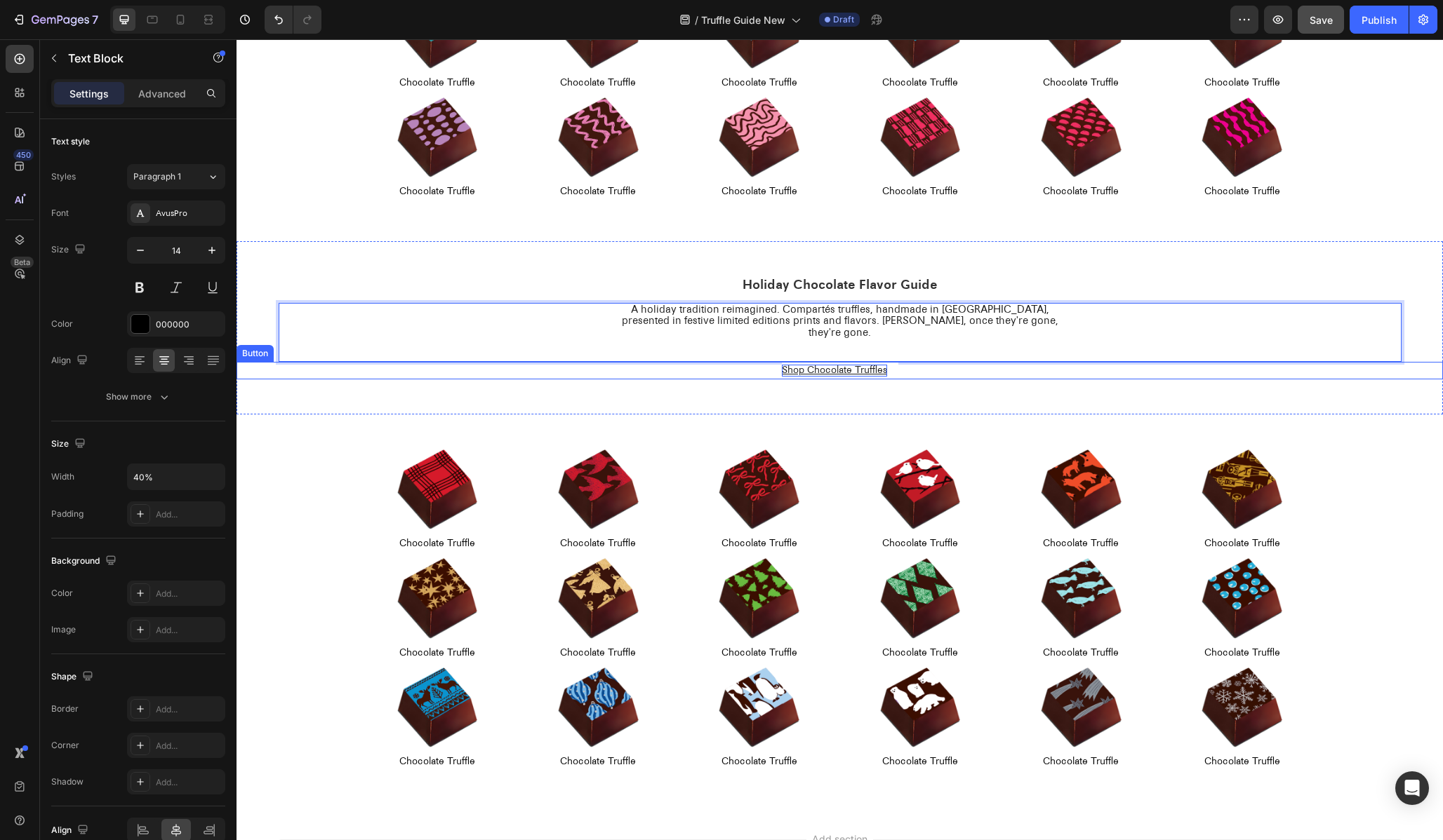
click at [829, 365] on p "Shop Chocolate Truffles" at bounding box center [834, 371] width 105 height 12
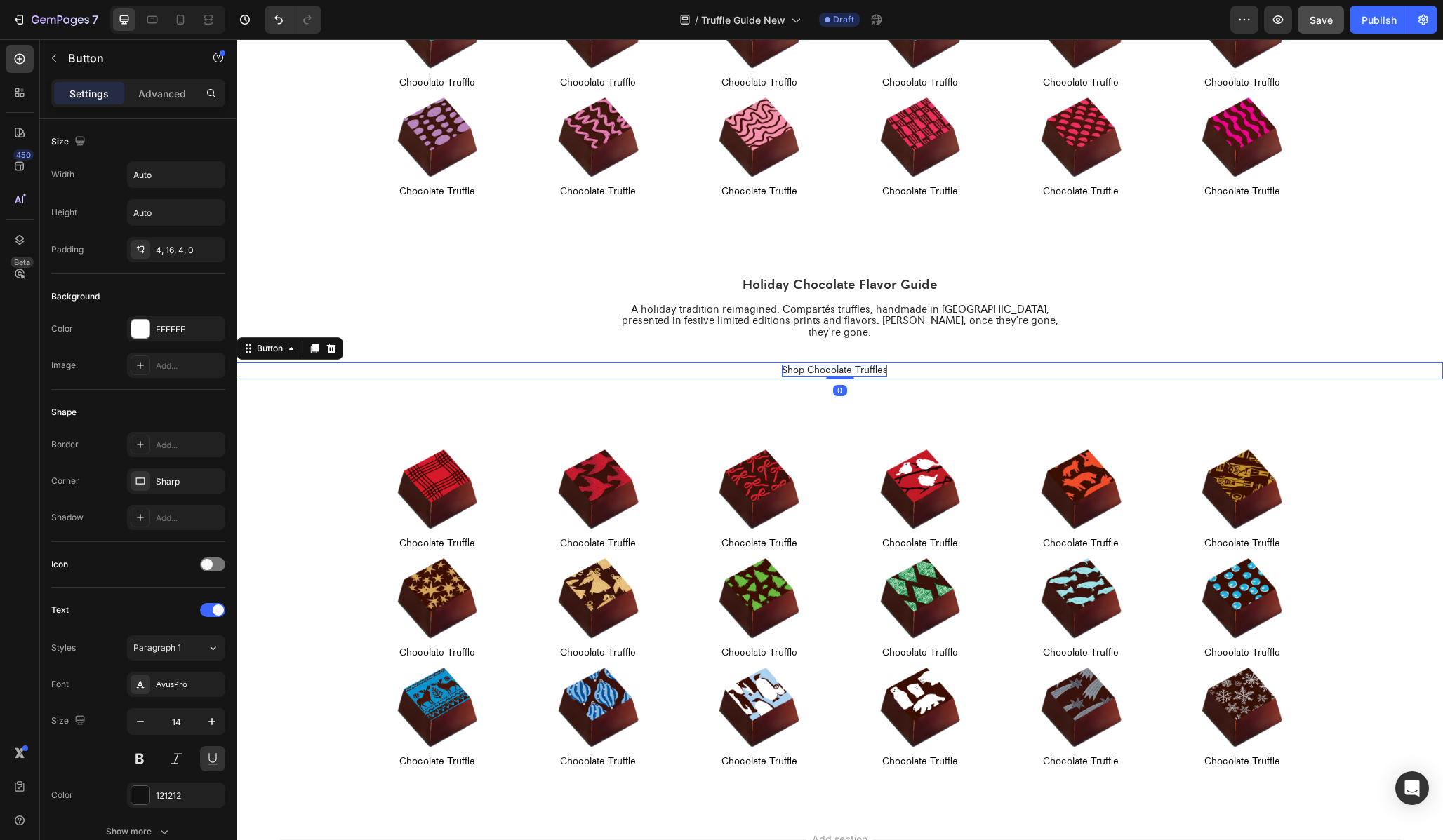
click at [829, 365] on p "Shop Chocolate Truffles" at bounding box center [834, 371] width 105 height 12
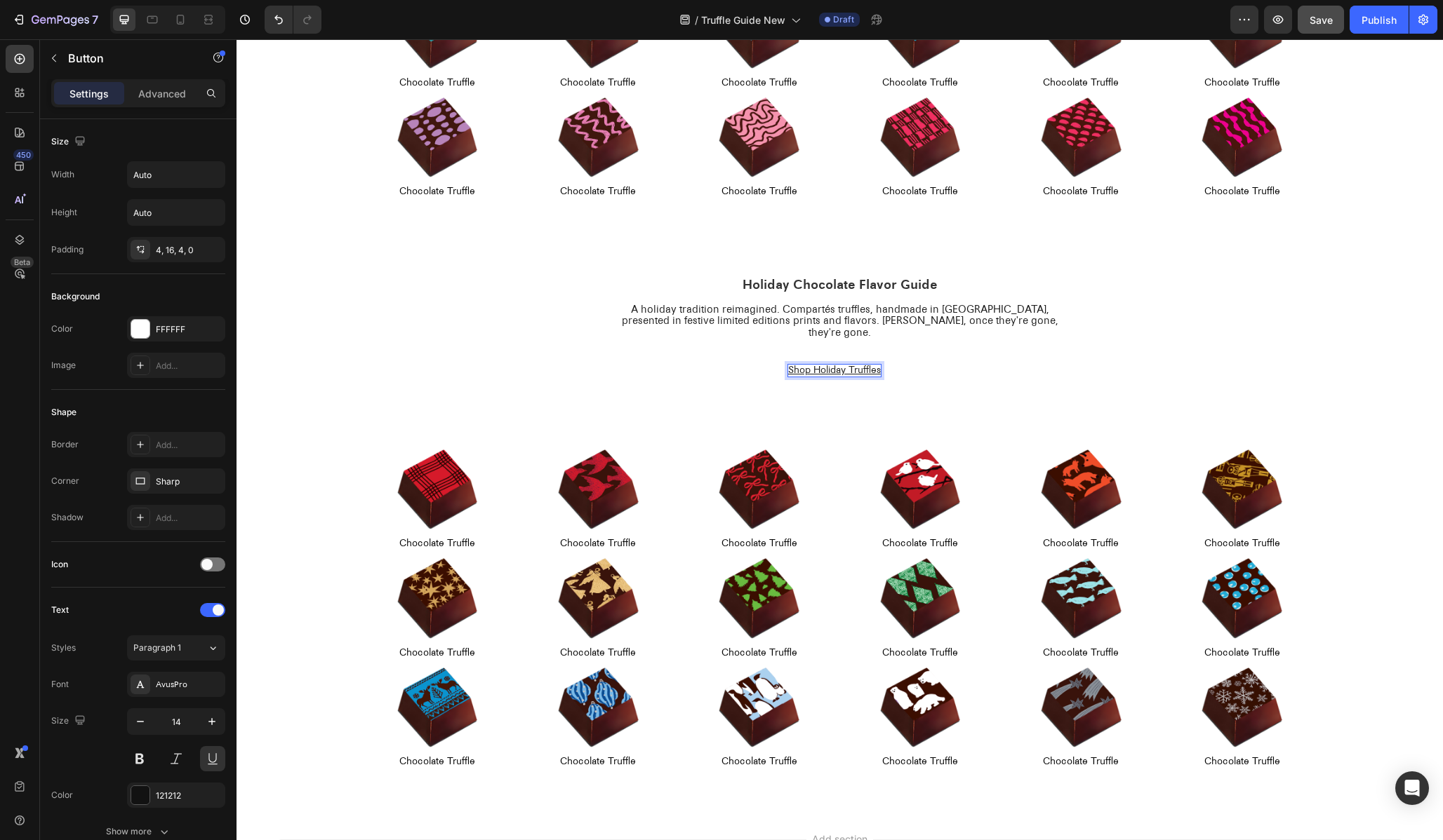
click at [858, 365] on p "Shop Holiday Truffles" at bounding box center [834, 371] width 92 height 12
click at [1100, 362] on div "Shop Holiday Chocolates Button 0" at bounding box center [840, 370] width 1206 height 18
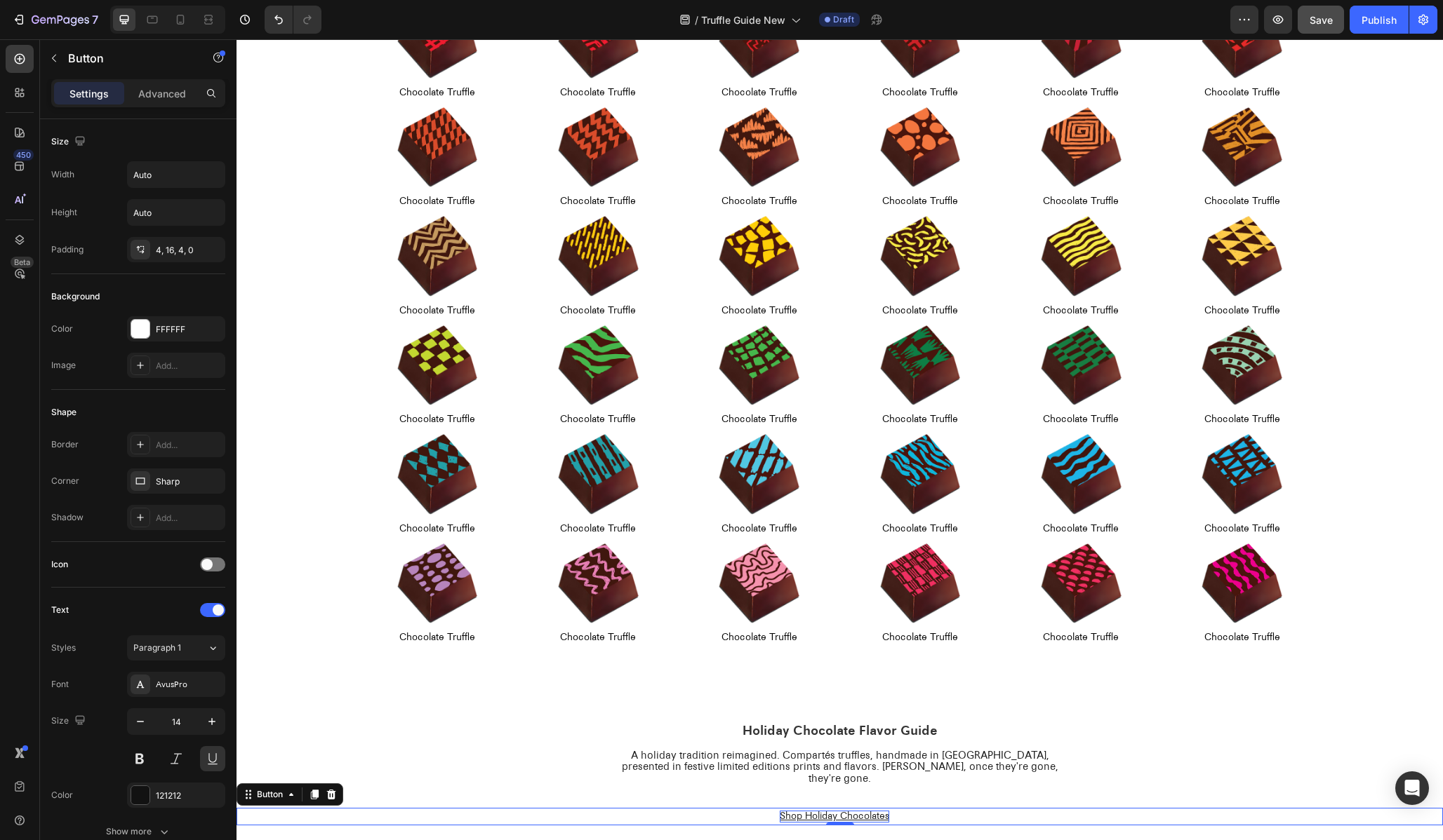
scroll to position [0, 0]
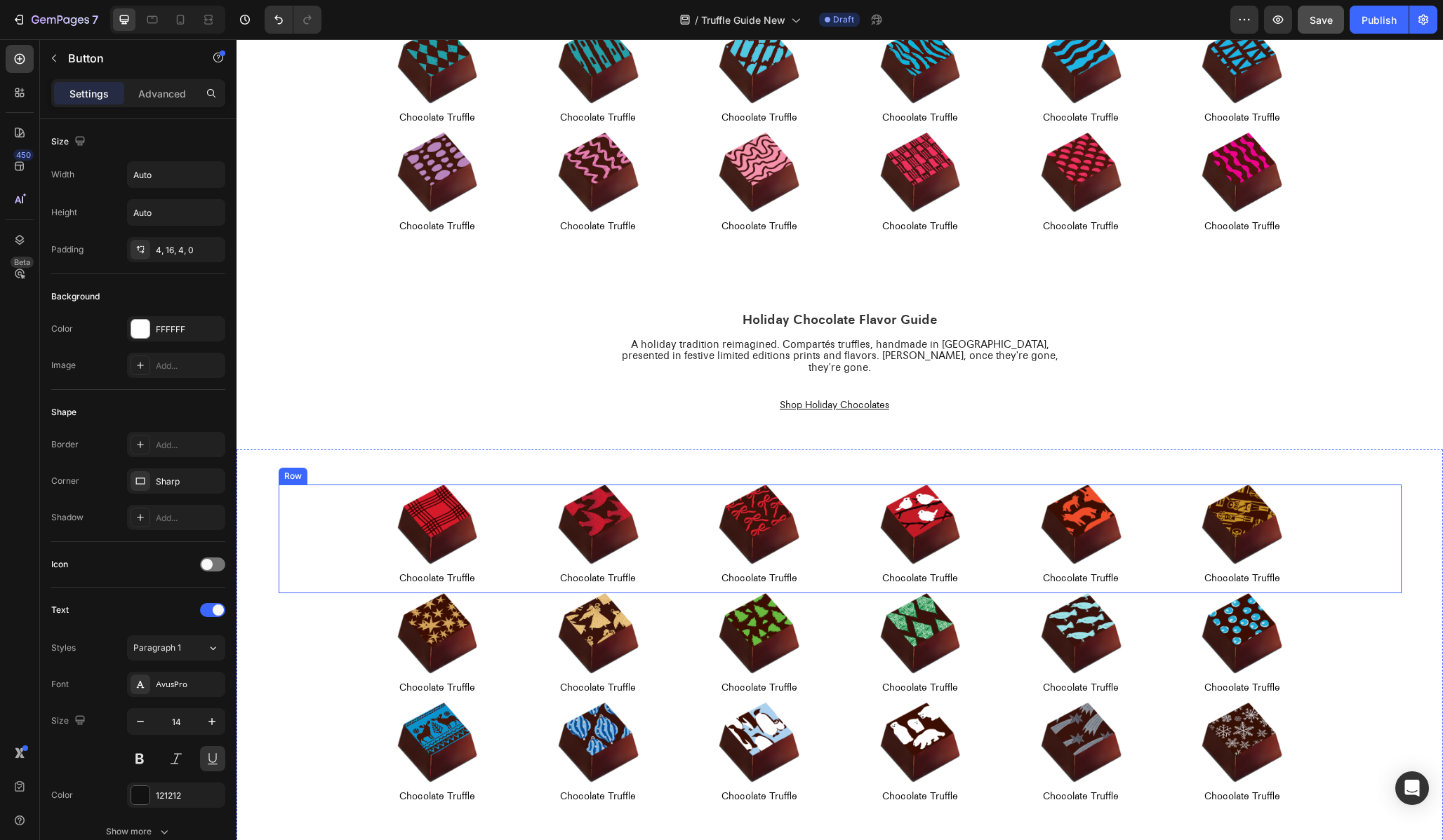
click at [1407, 531] on div "Image Chocolate Truffle Text Block Row Image Chocolate Truffle Text Block Row I…" at bounding box center [840, 648] width 1206 height 327
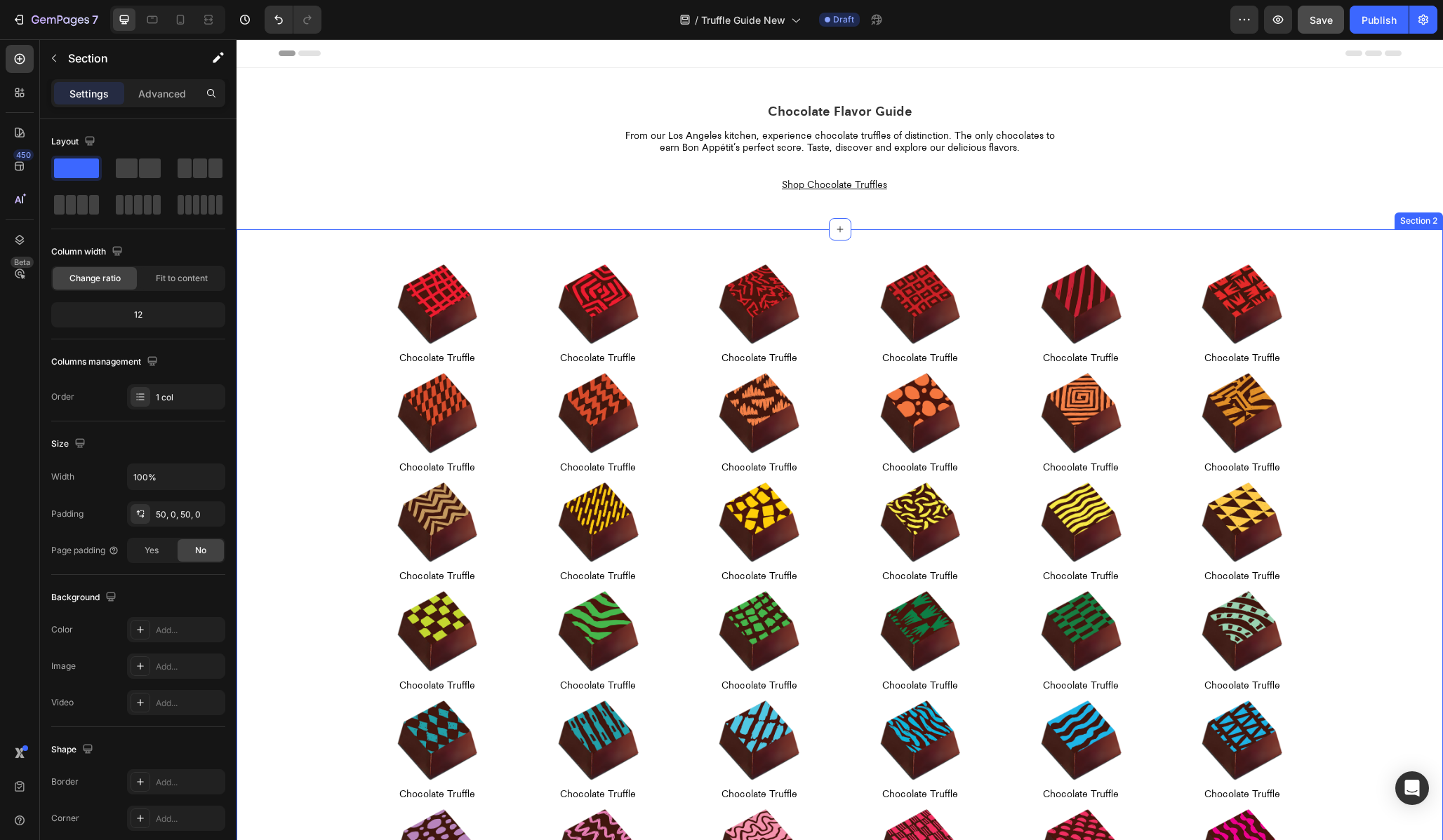
click at [818, 255] on div "Image Chocolate Truffle Text Block Row Image Chocolate Truffle Text Block Row I…" at bounding box center [840, 591] width 1206 height 725
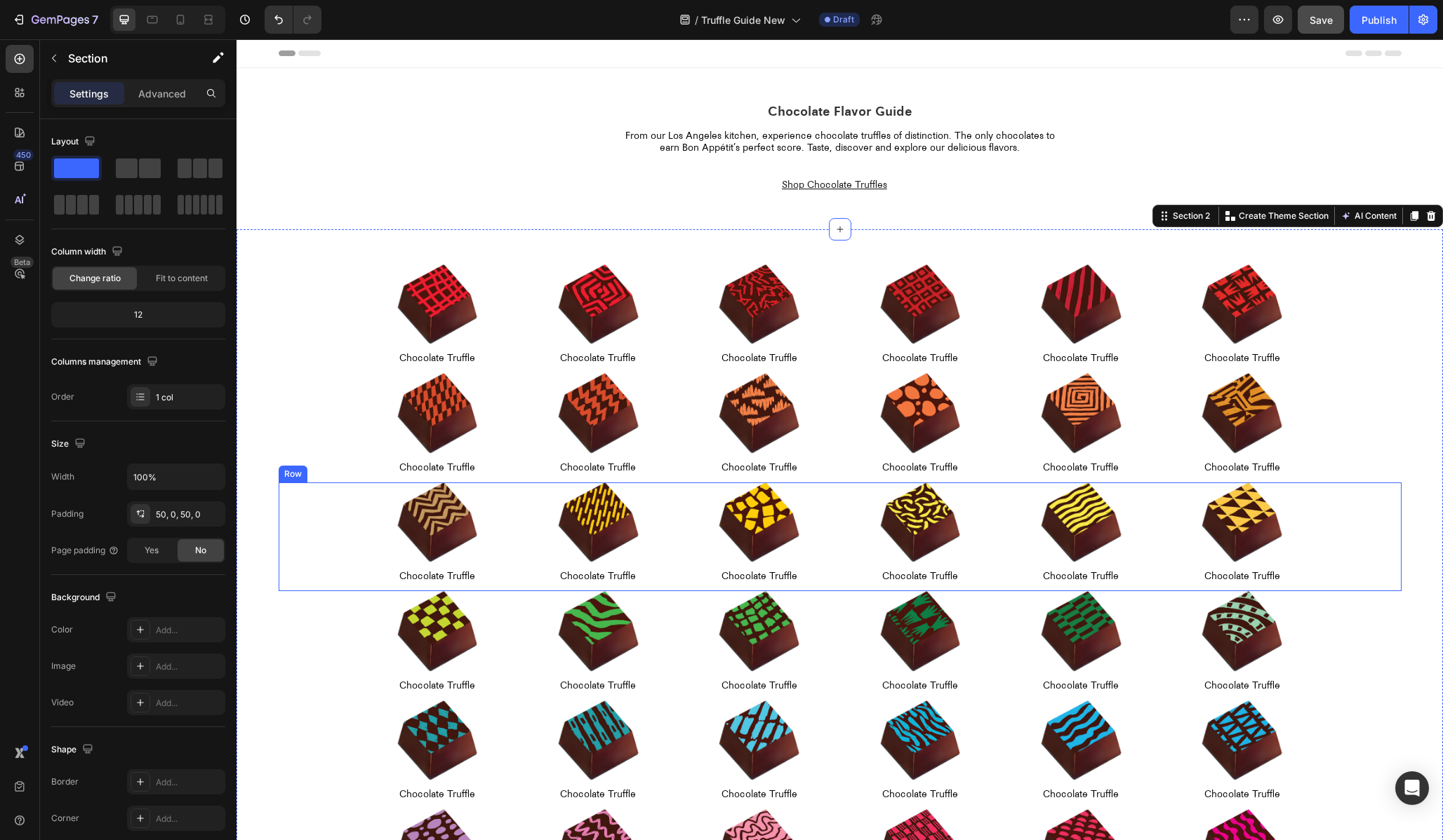
click at [312, 546] on div "Image Chocolate Truffle Text Block Row Image Chocolate Truffle Text Block Row I…" at bounding box center [840, 537] width 1123 height 108
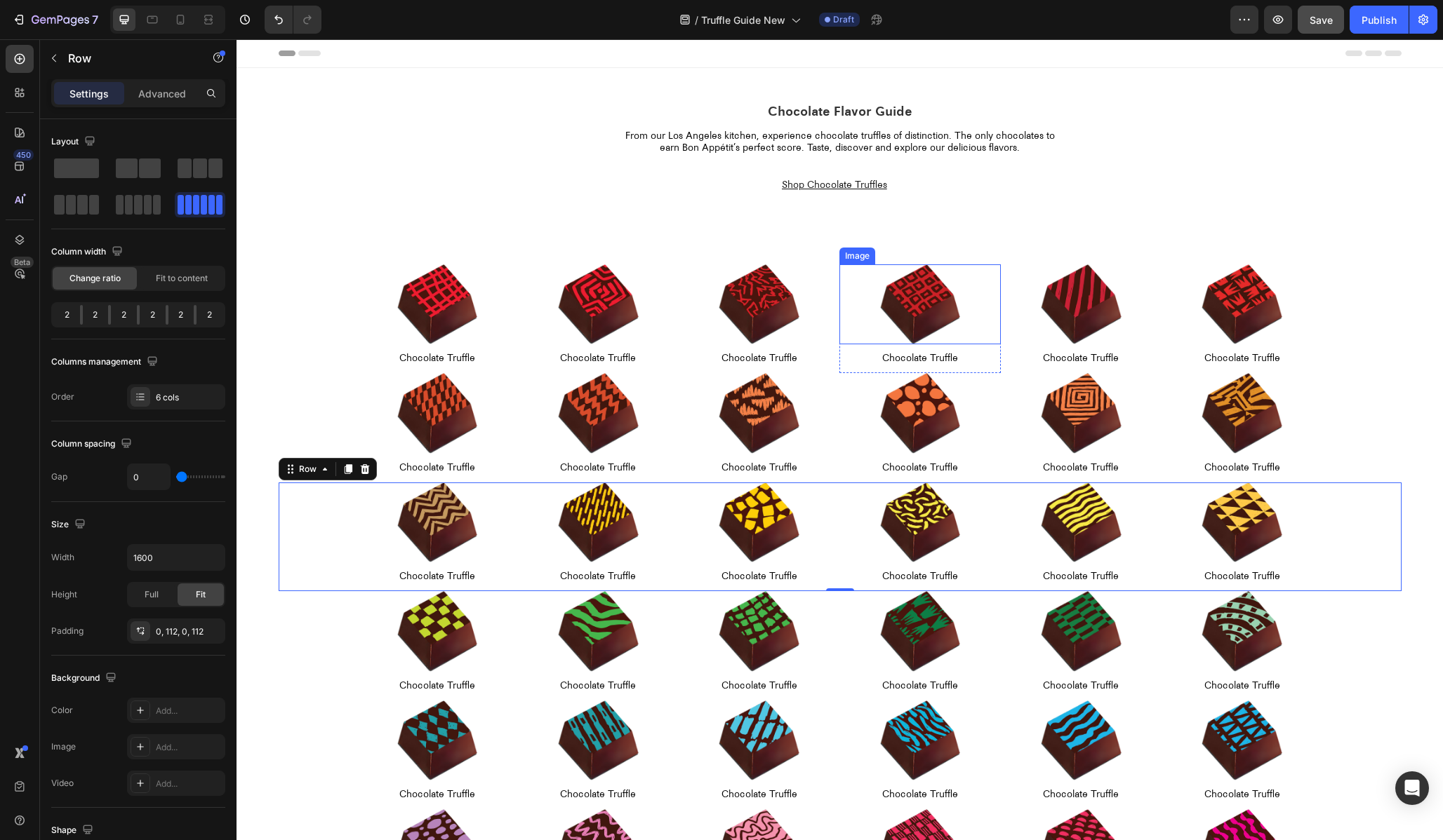
click at [856, 256] on div "Image" at bounding box center [856, 256] width 30 height 13
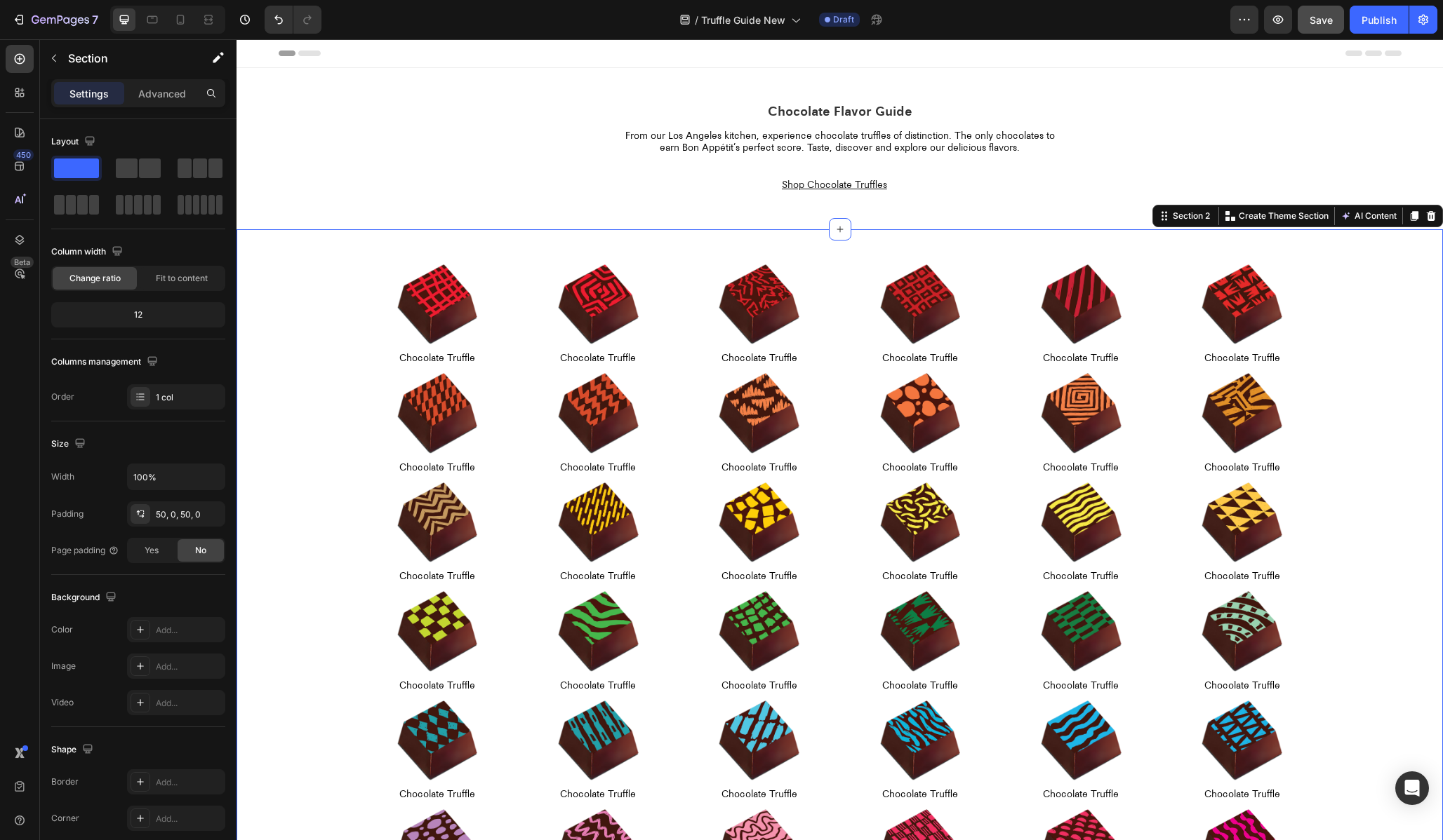
click at [807, 254] on div "Image Chocolate Truffle Text Block Row Image Chocolate Truffle Text Block Row I…" at bounding box center [840, 591] width 1206 height 725
click at [165, 86] on p "Advanced" at bounding box center [162, 93] width 47 height 15
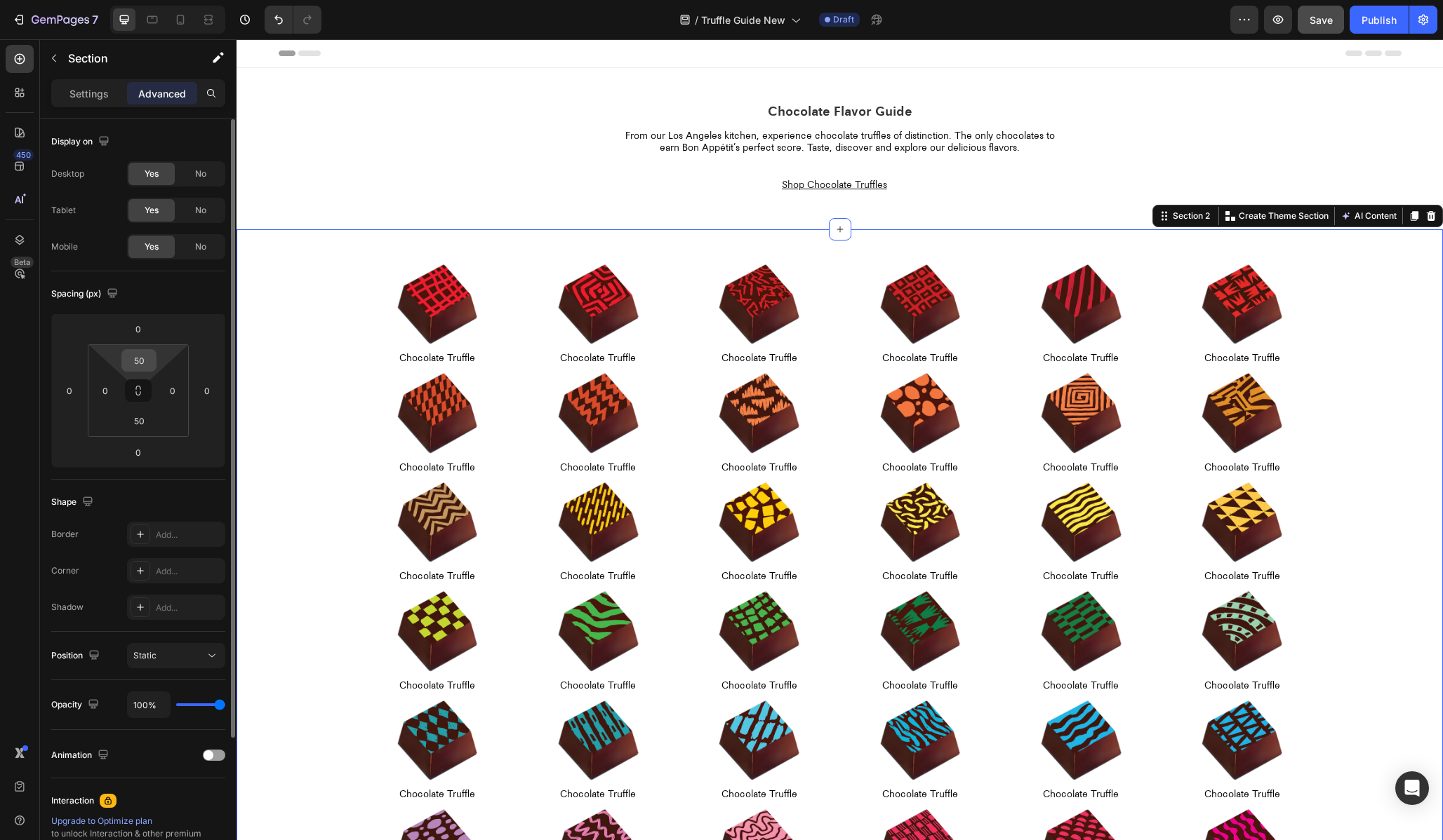
click at [134, 359] on input "50" at bounding box center [139, 360] width 28 height 21
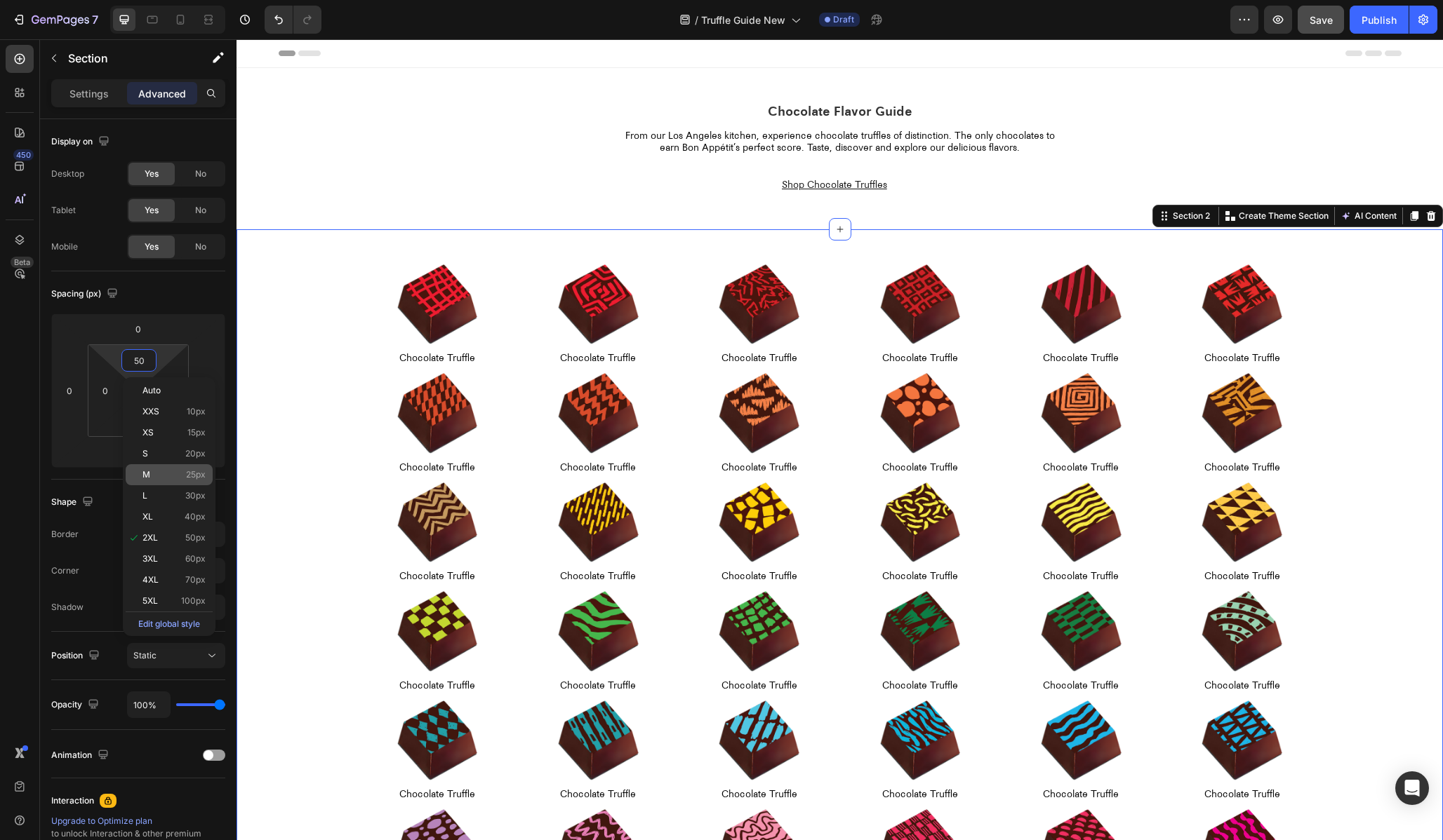
click at [186, 479] on span "25px" at bounding box center [196, 474] width 20 height 10
type input "25"
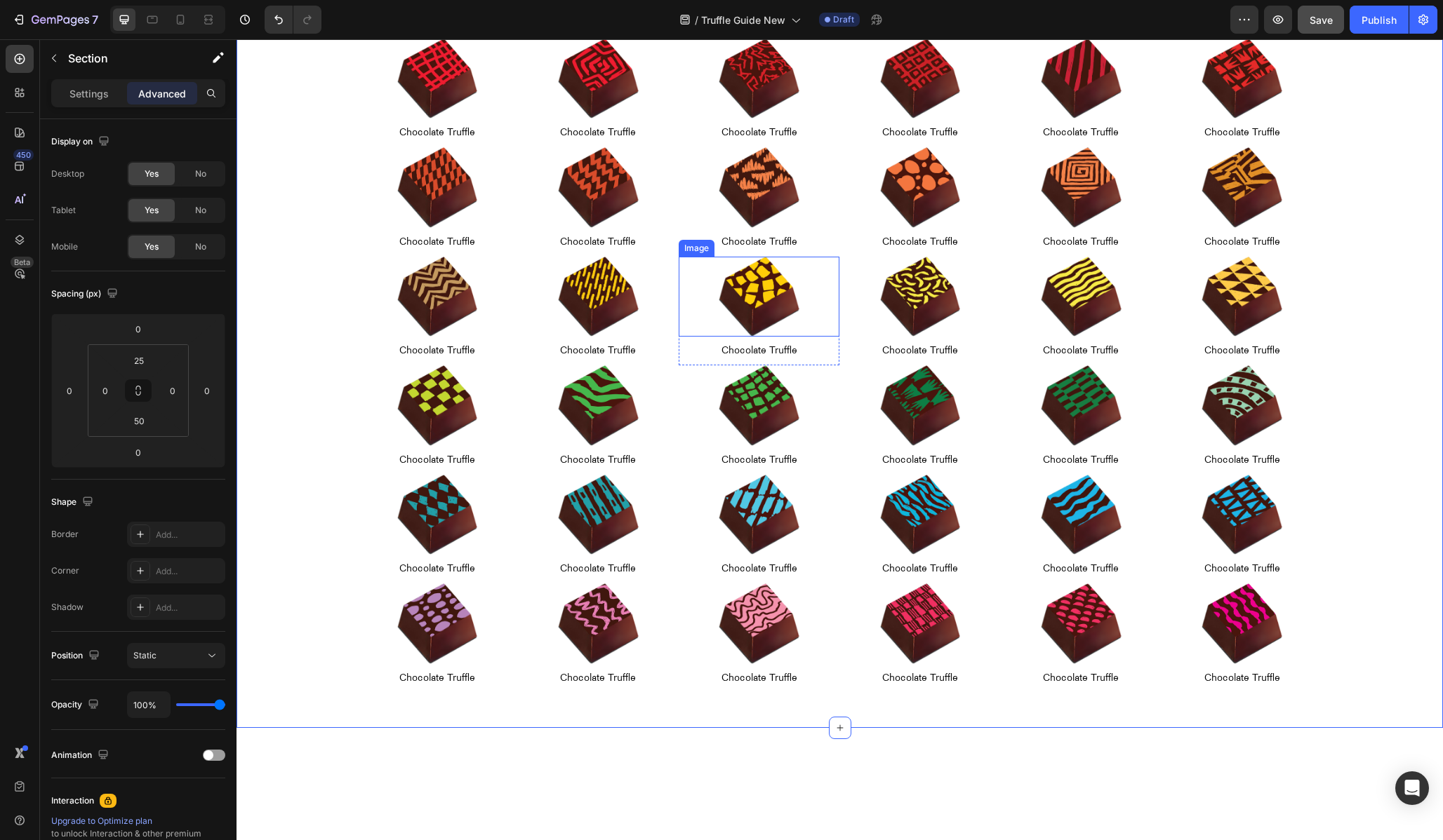
scroll to position [511, 0]
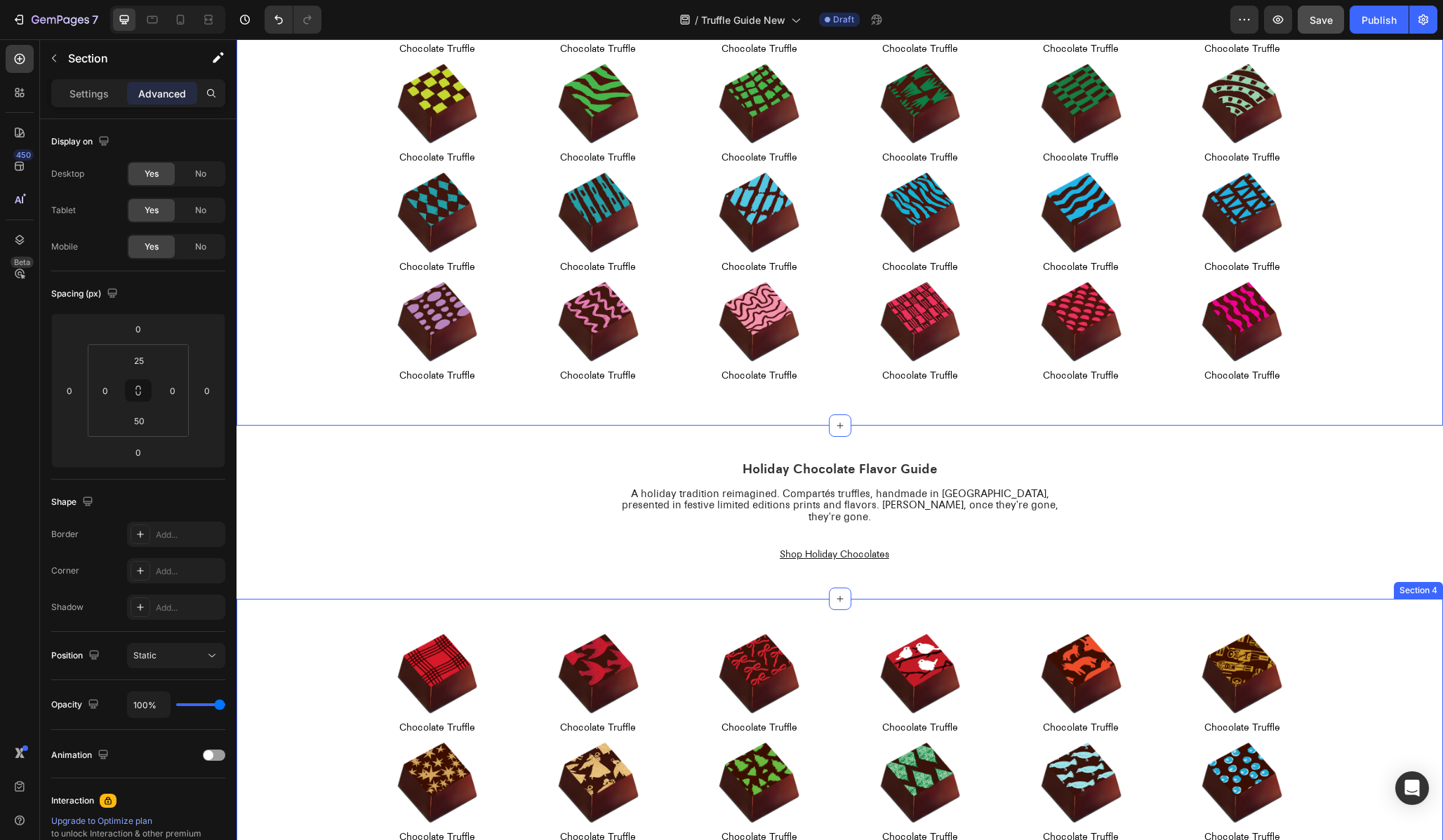
click at [668, 599] on div "Image Chocolate Truffle Text Block Row Image Chocolate Truffle Text Block Row I…" at bounding box center [840, 797] width 1206 height 397
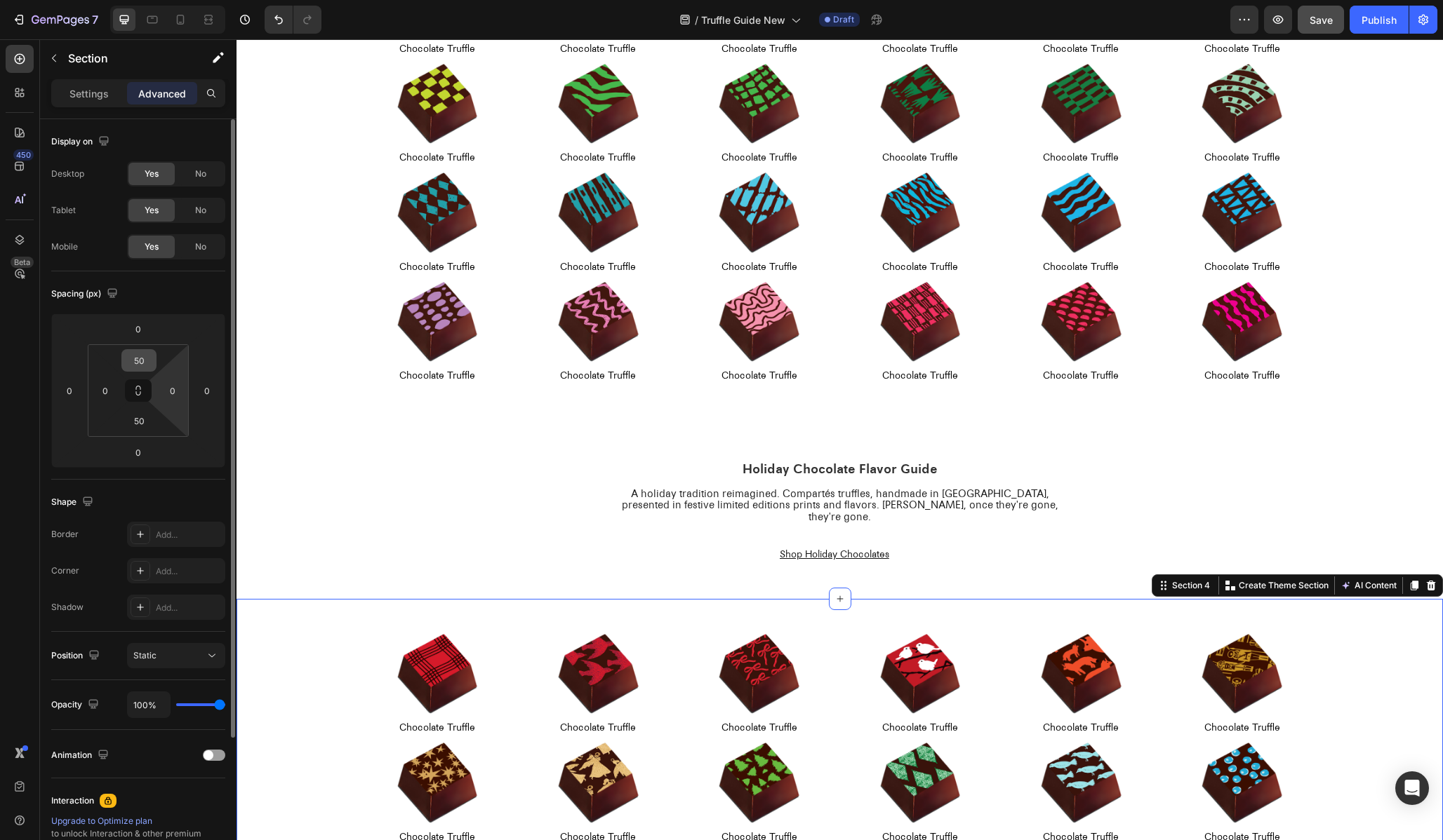
click at [141, 367] on input "50" at bounding box center [139, 360] width 28 height 21
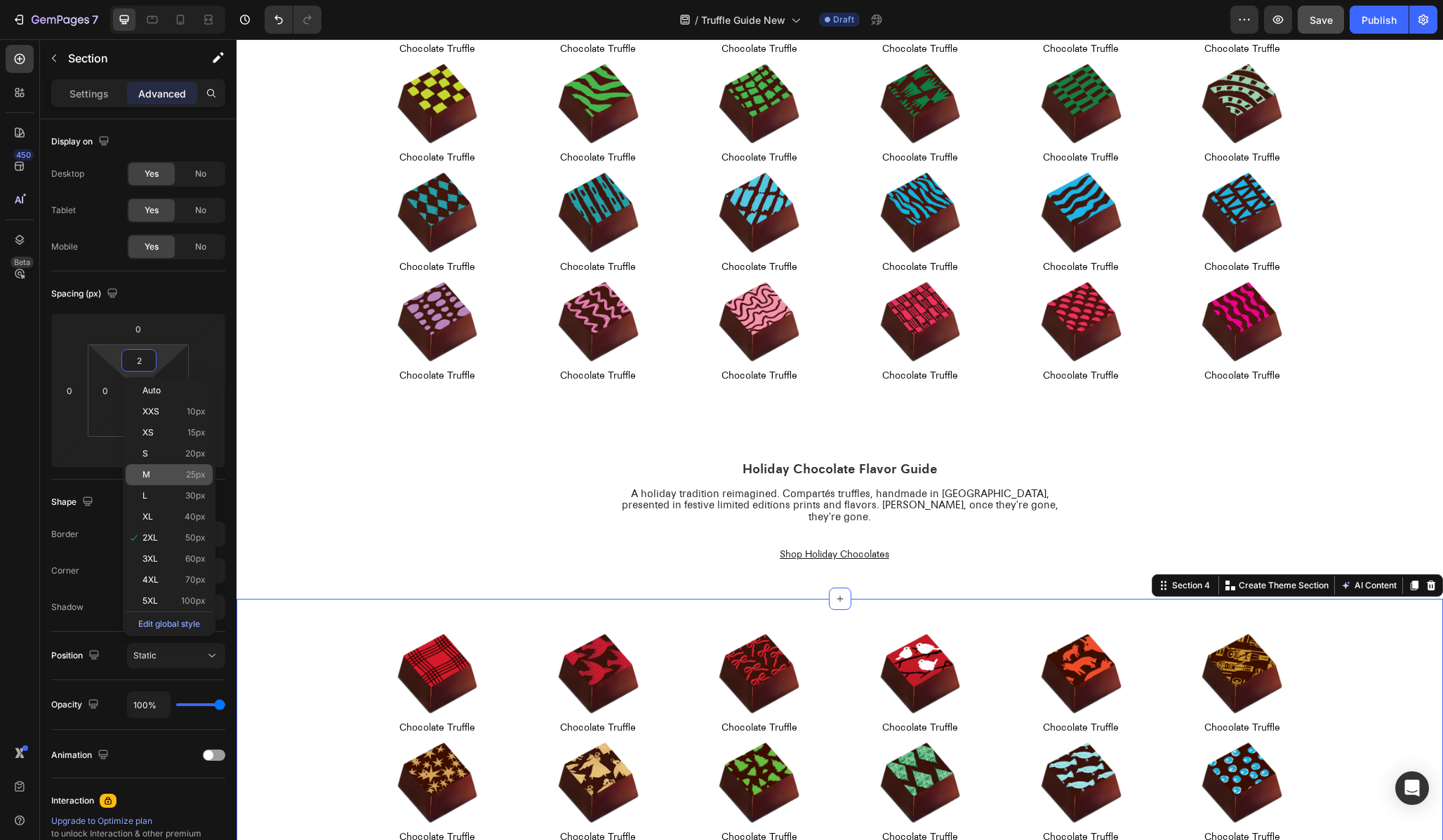
click at [189, 469] on div "M 25px" at bounding box center [169, 475] width 87 height 21
type input "25"
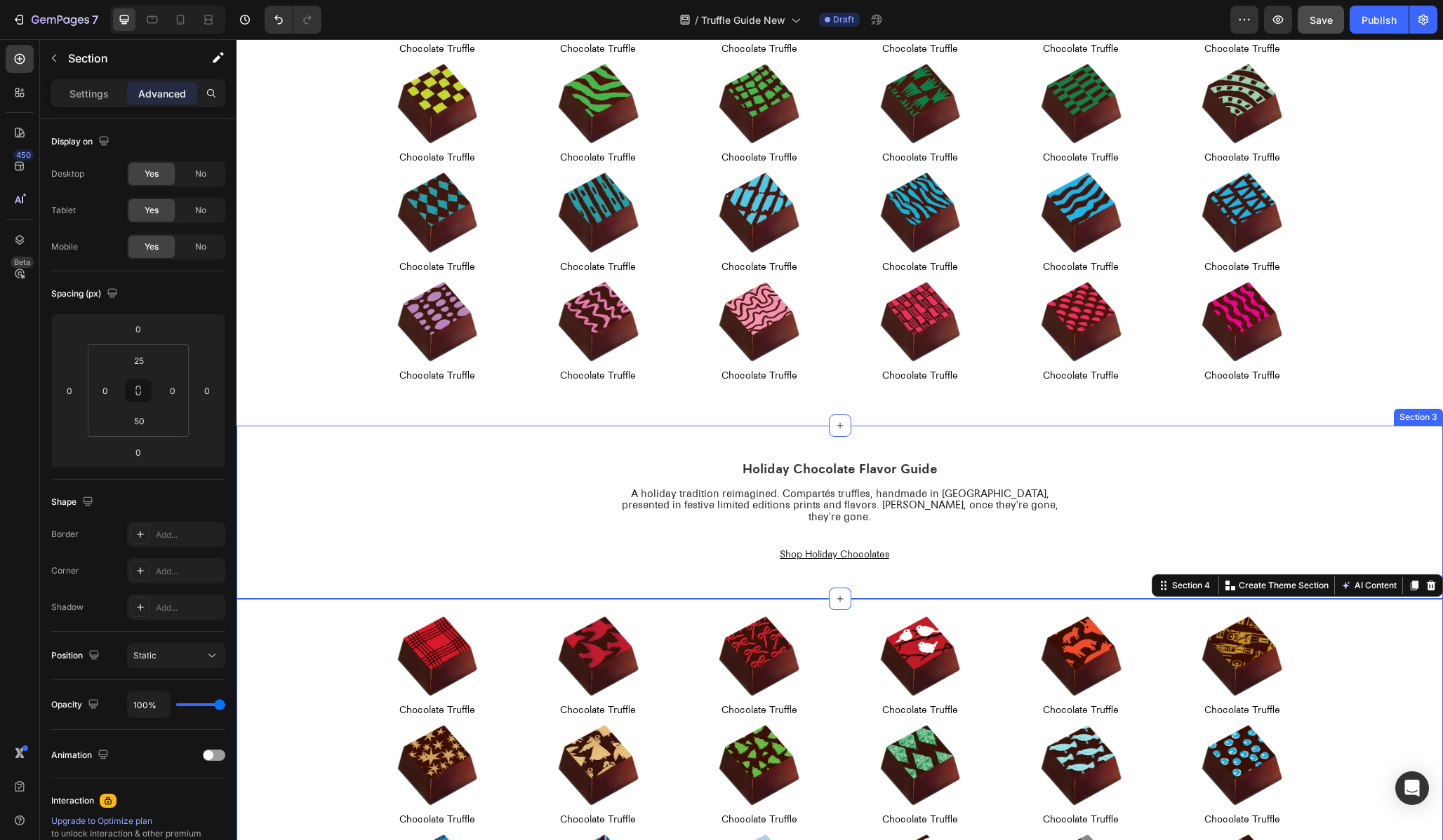
click at [427, 547] on div "Shop Holiday Chocolates Button" at bounding box center [840, 555] width 1206 height 18
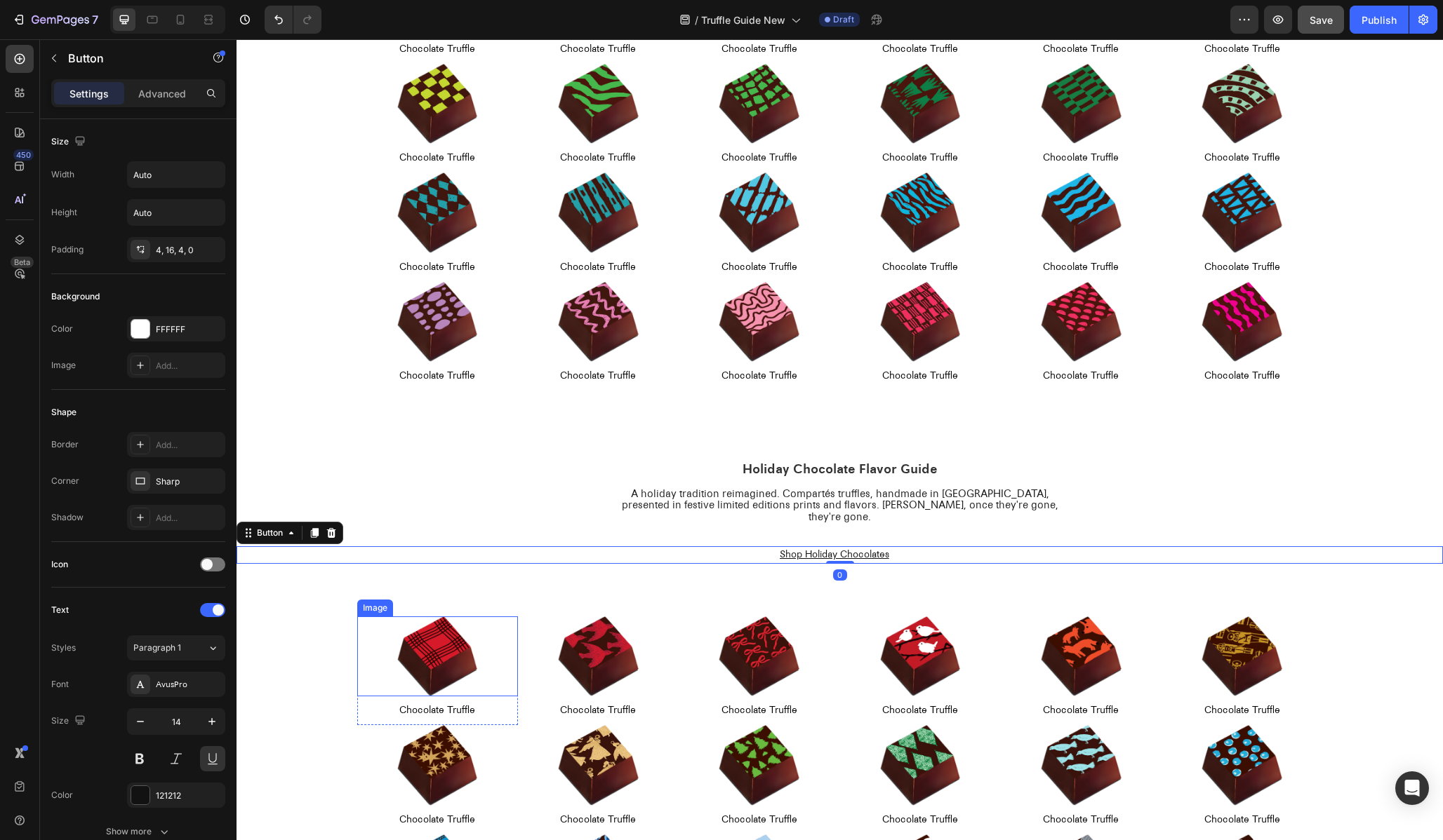
scroll to position [839, 0]
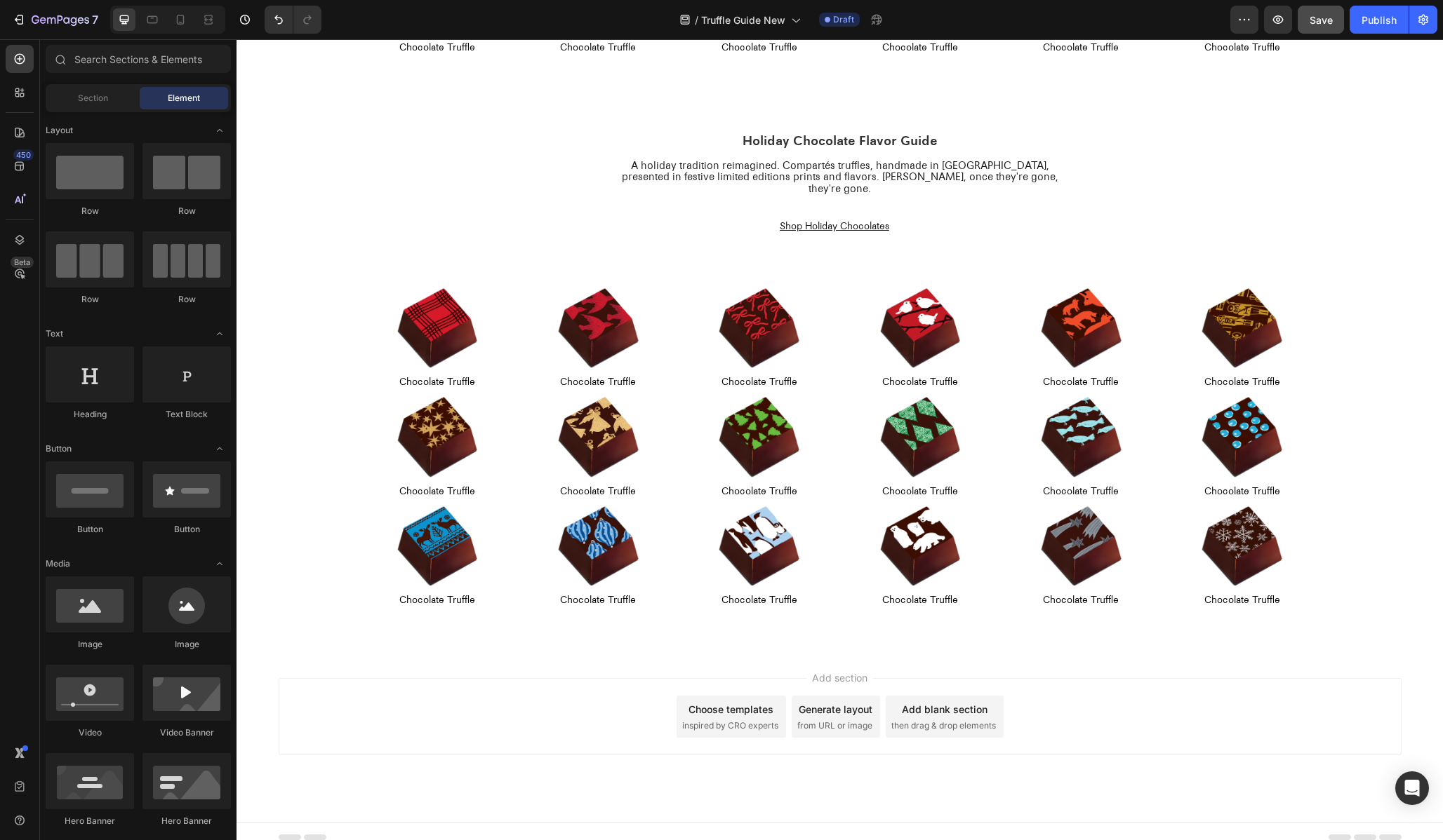
click at [1210, 681] on div "Add section Choose templates inspired by CRO experts Generate layout from URL o…" at bounding box center [840, 716] width 1123 height 77
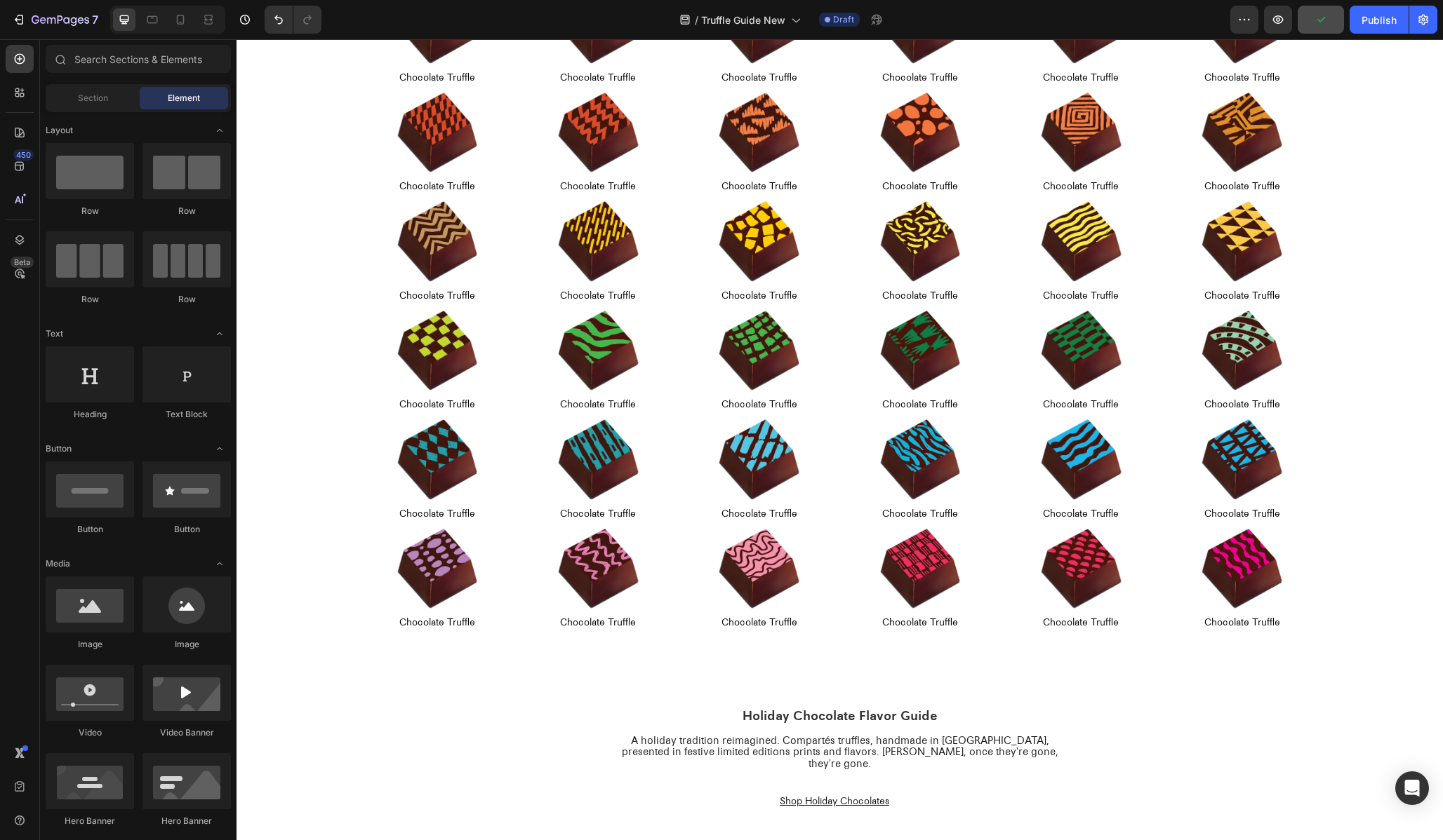
scroll to position [0, 0]
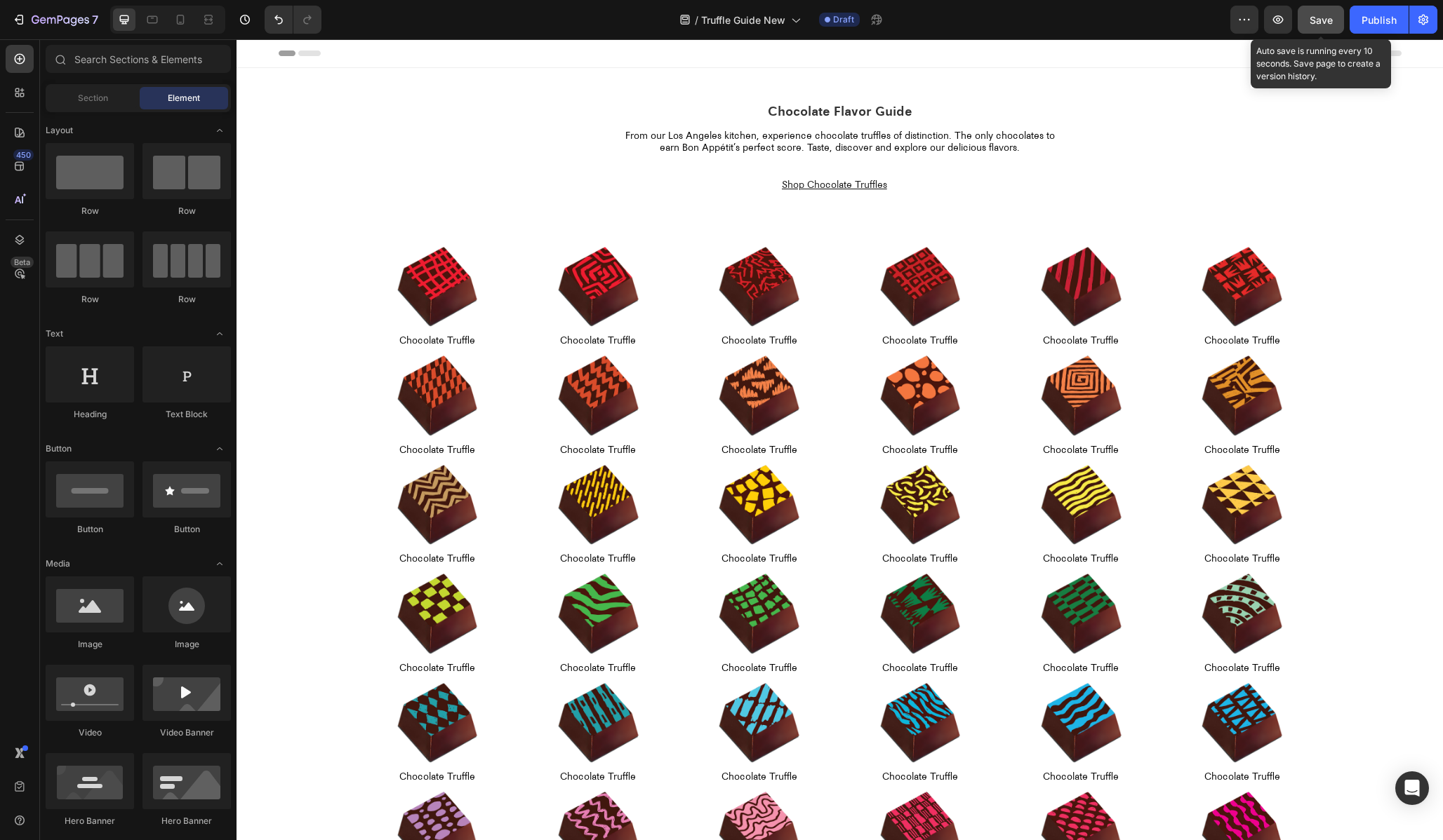
click at [1313, 17] on span "Save" at bounding box center [1321, 20] width 23 height 12
